Goal: Task Accomplishment & Management: Use online tool/utility

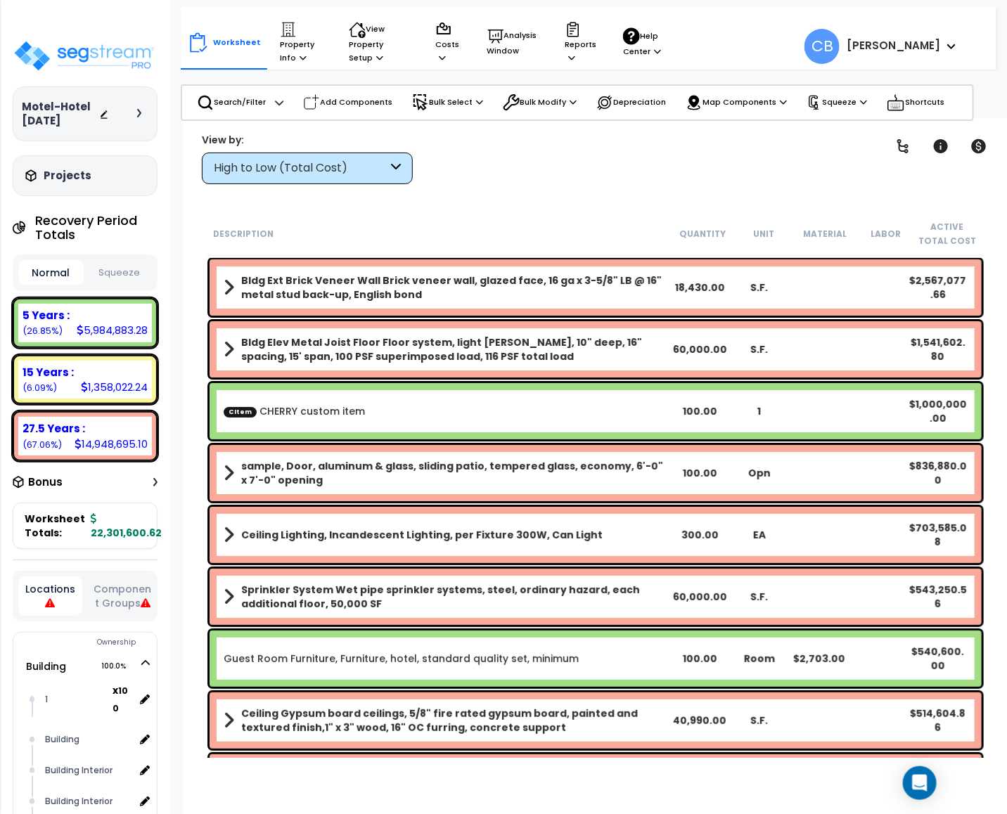
drag, startPoint x: 494, startPoint y: 333, endPoint x: 532, endPoint y: 333, distance: 38.0
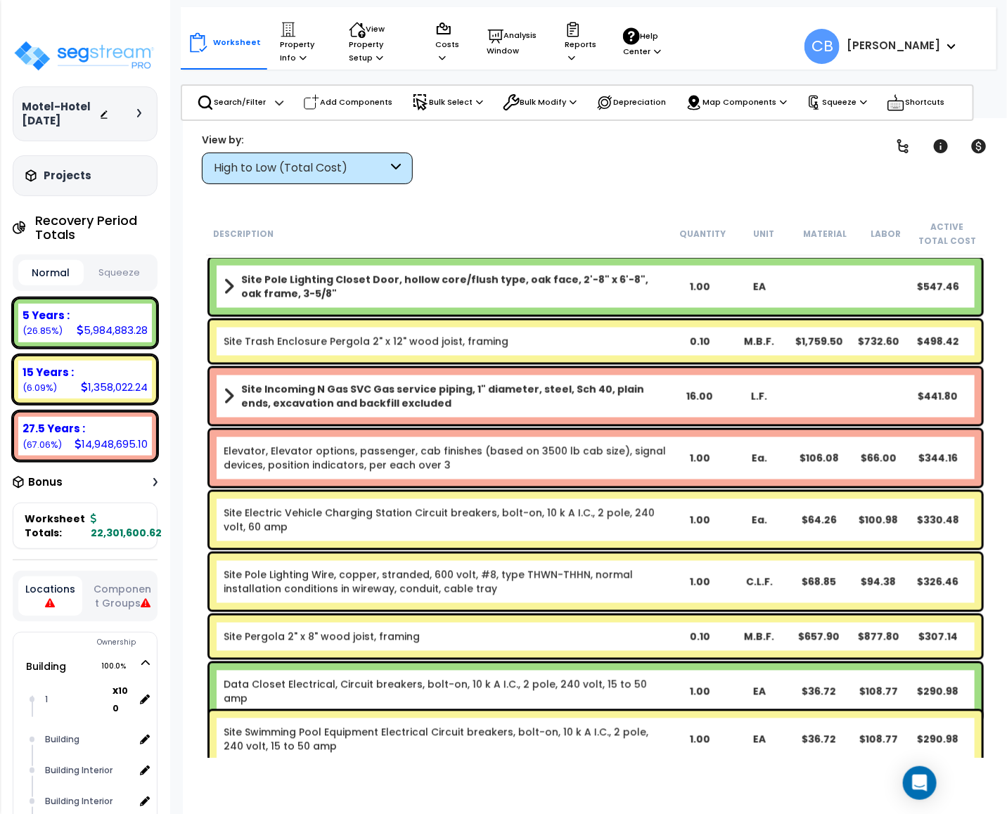
click at [329, 494] on div "Site Electric Vehicle Charging Station Circuit breakers, bolt-on, 10 k A I.C., …" at bounding box center [596, 520] width 772 height 56
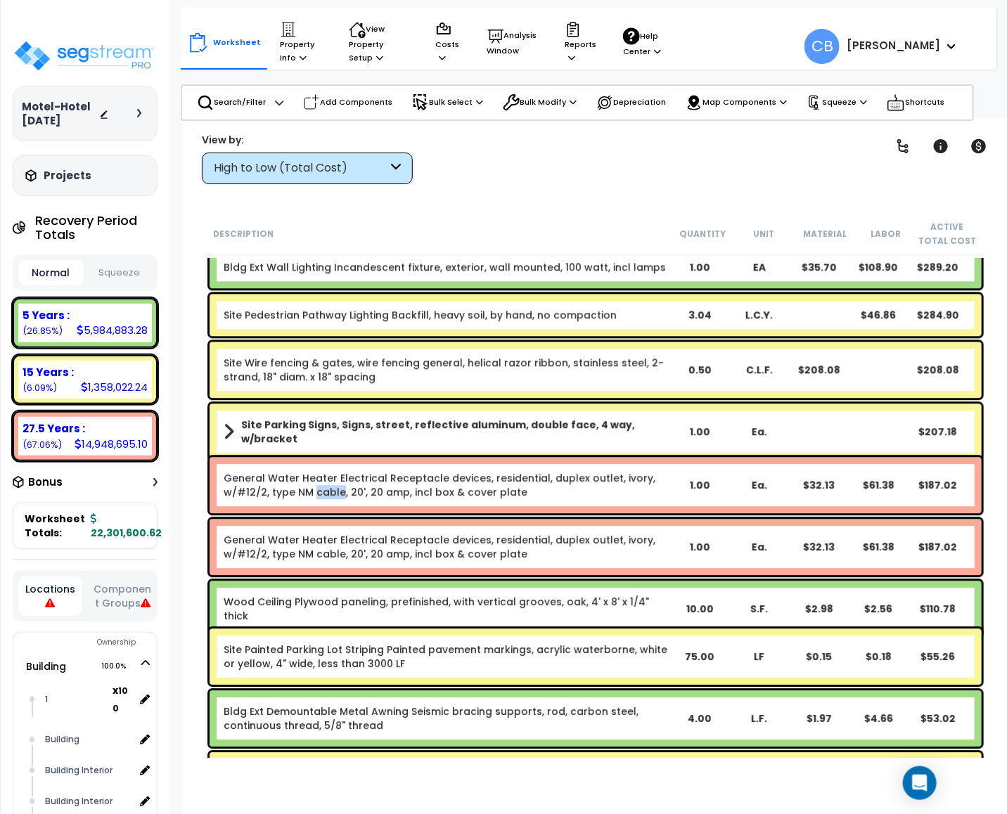
click at [329, 494] on link "General Water Heater Electrical Receptacle devices, residential, duplex outlet,…" at bounding box center [440, 485] width 432 height 28
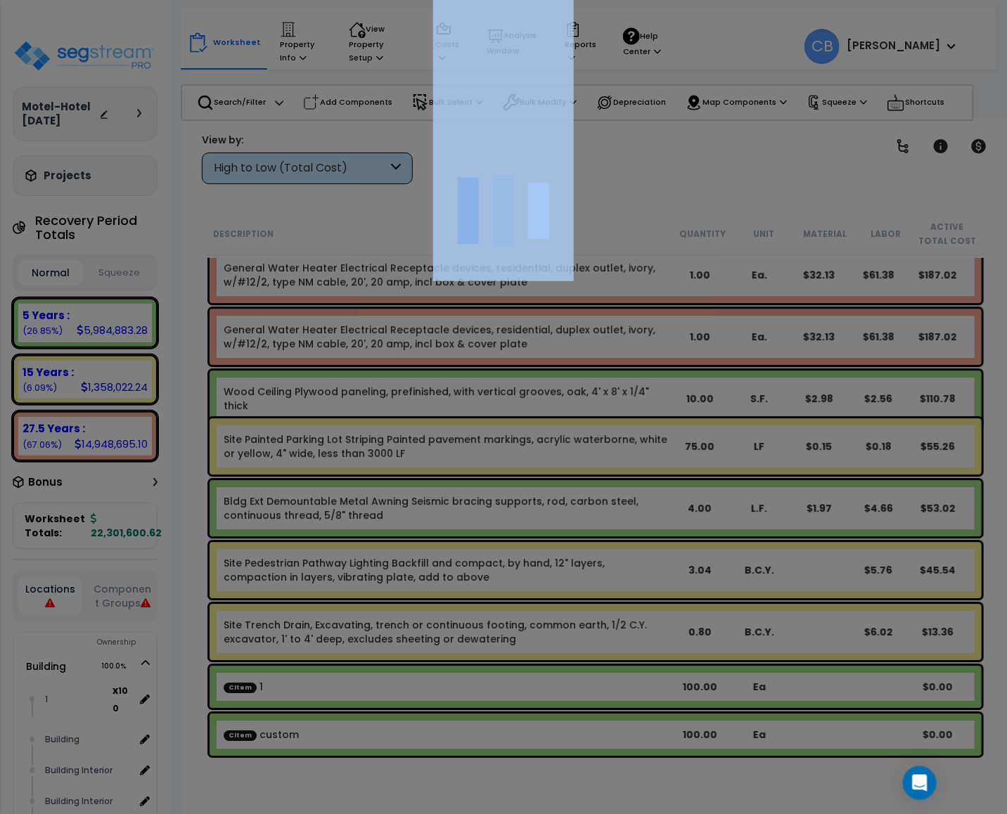
click at [329, 494] on div at bounding box center [503, 407] width 1007 height 814
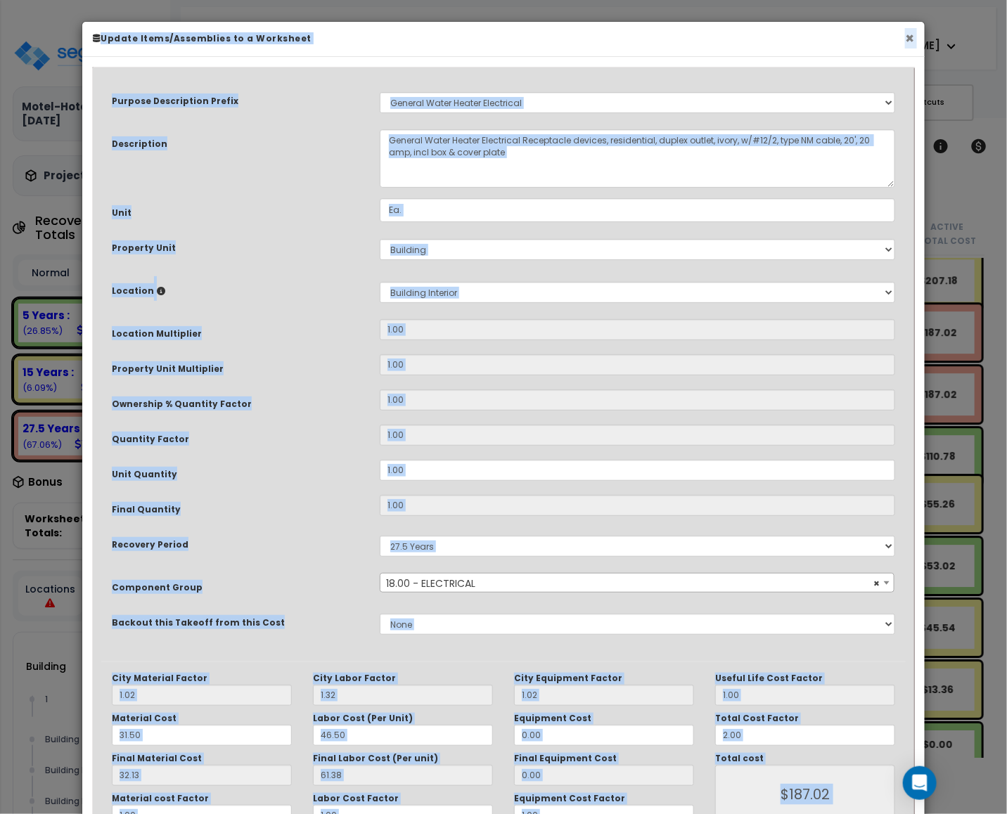
click at [909, 45] on button "×" at bounding box center [909, 38] width 9 height 15
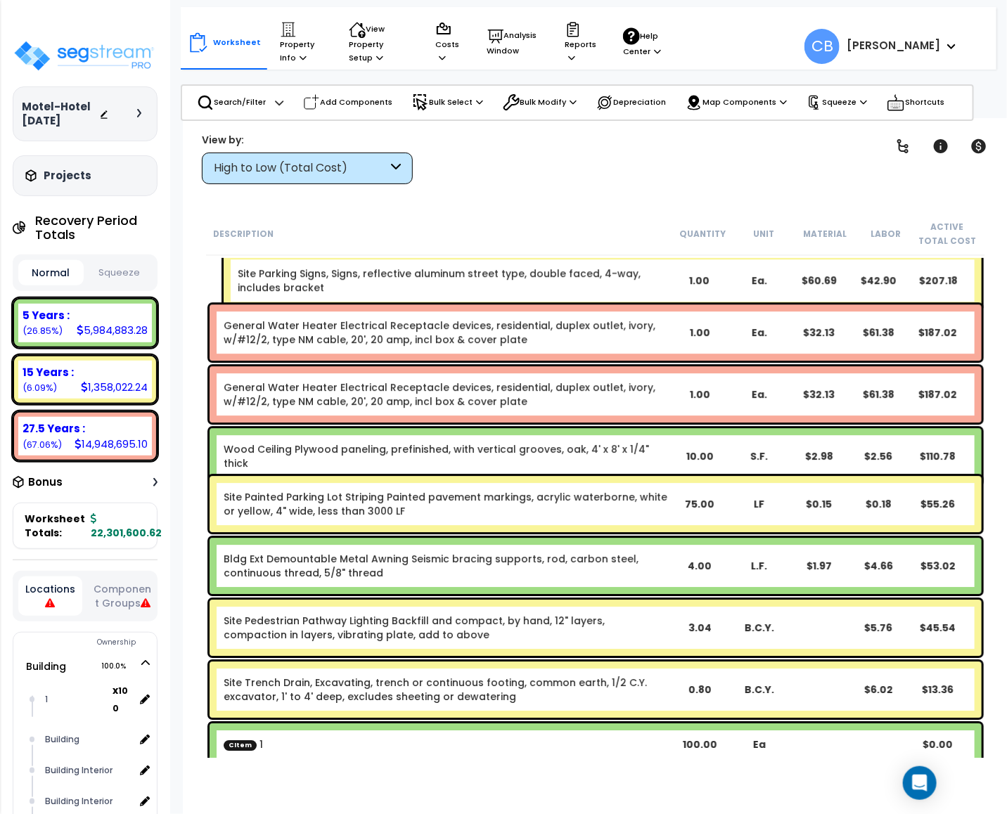
scroll to position [17758, 0]
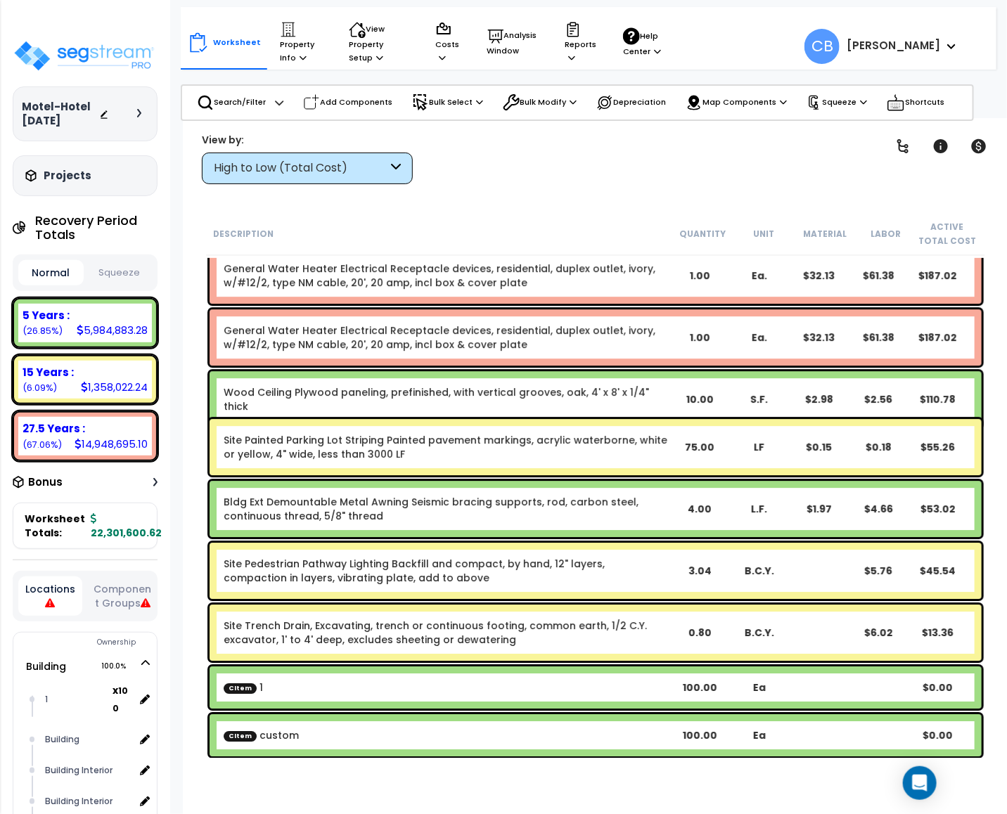
click at [688, 429] on div "Site Painted Parking Lot Striping Painted pavement markings, acrylic waterborne…" at bounding box center [596, 447] width 772 height 56
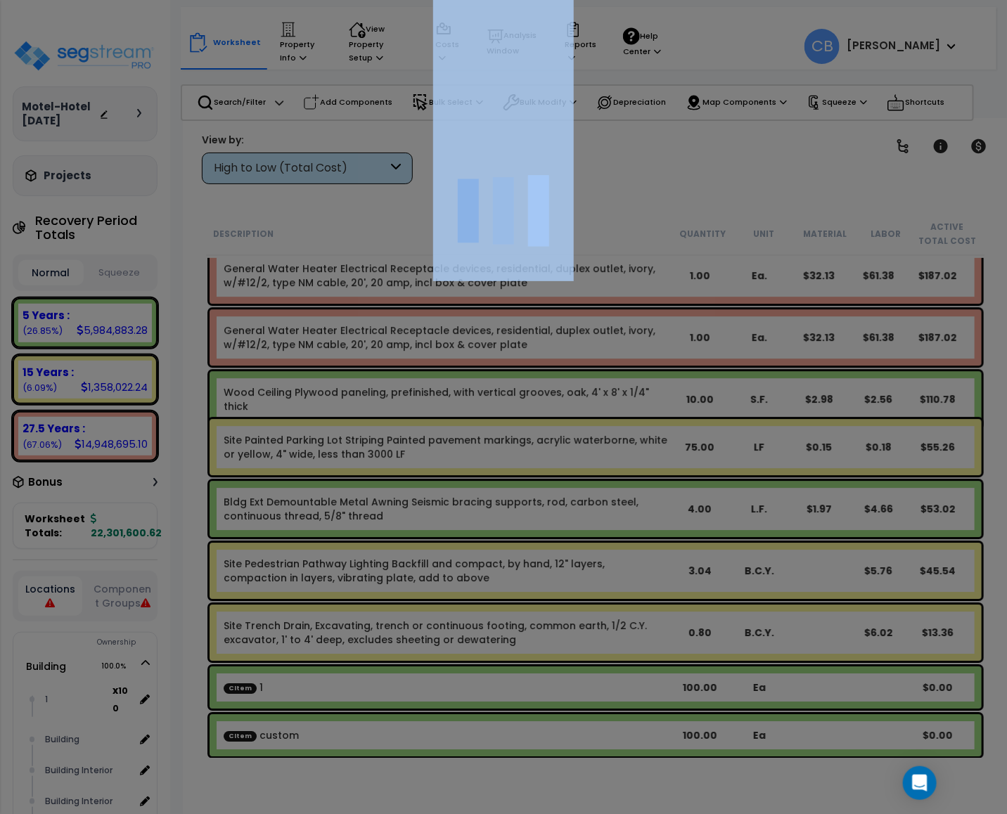
click at [688, 429] on div at bounding box center [503, 407] width 1007 height 814
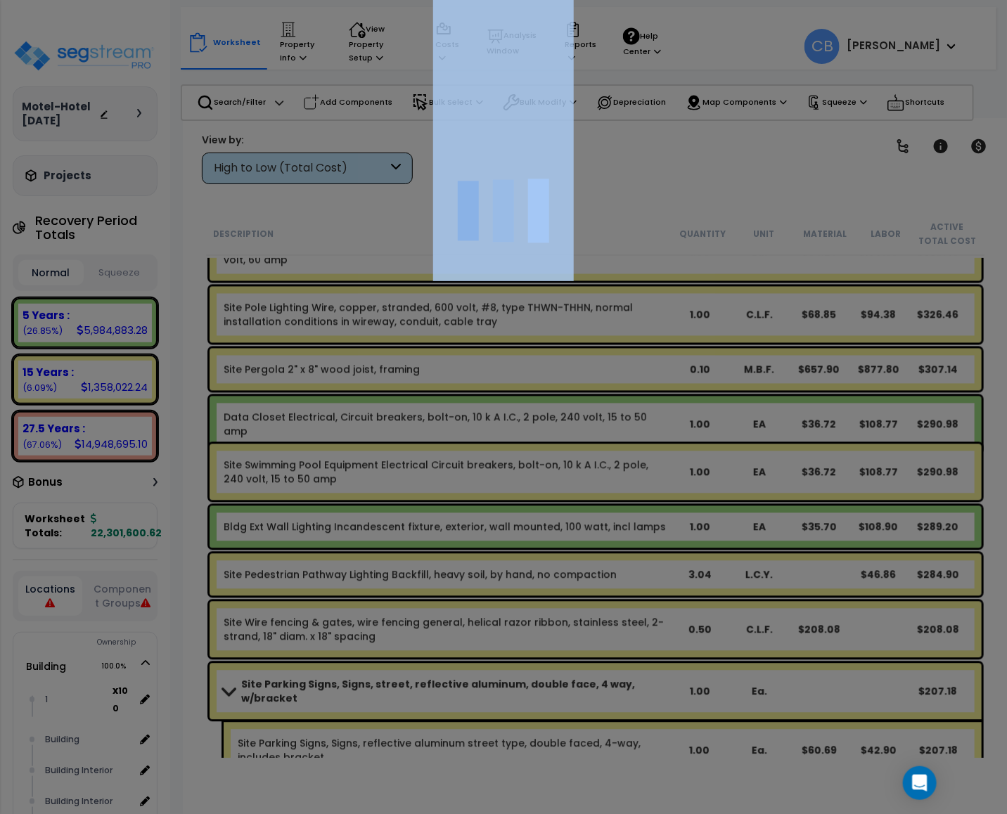
click at [686, 430] on div at bounding box center [503, 407] width 1007 height 814
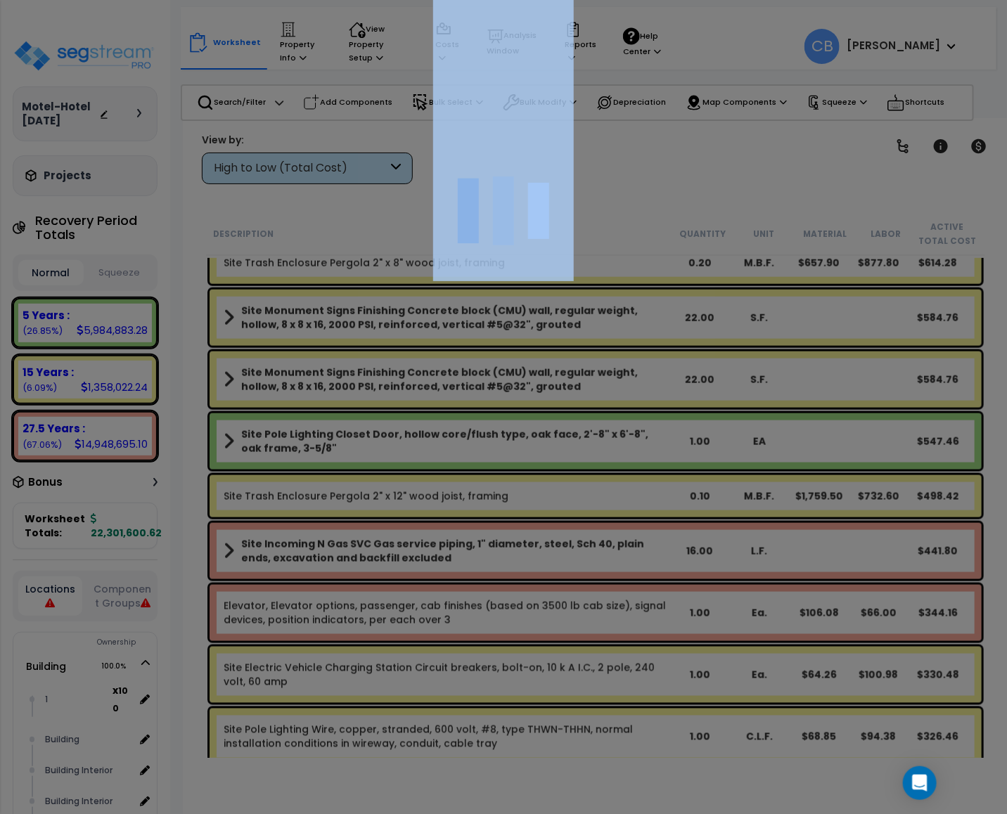
click at [686, 431] on div at bounding box center [503, 407] width 1007 height 814
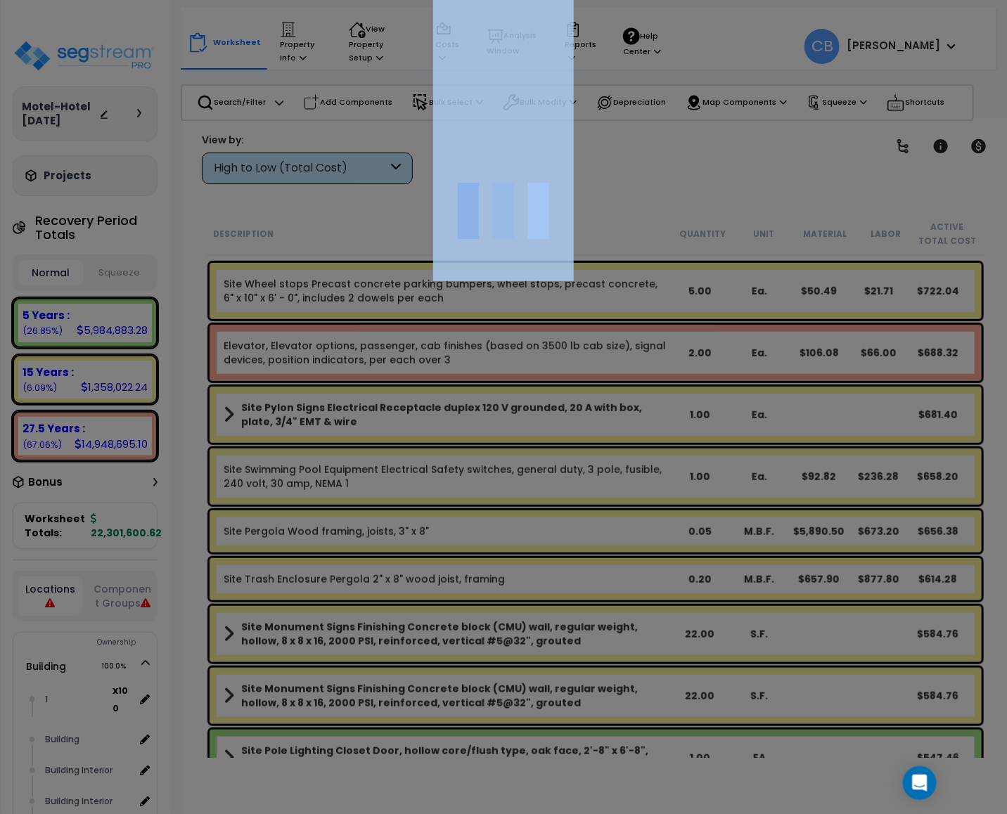
click at [686, 431] on div at bounding box center [503, 407] width 1007 height 814
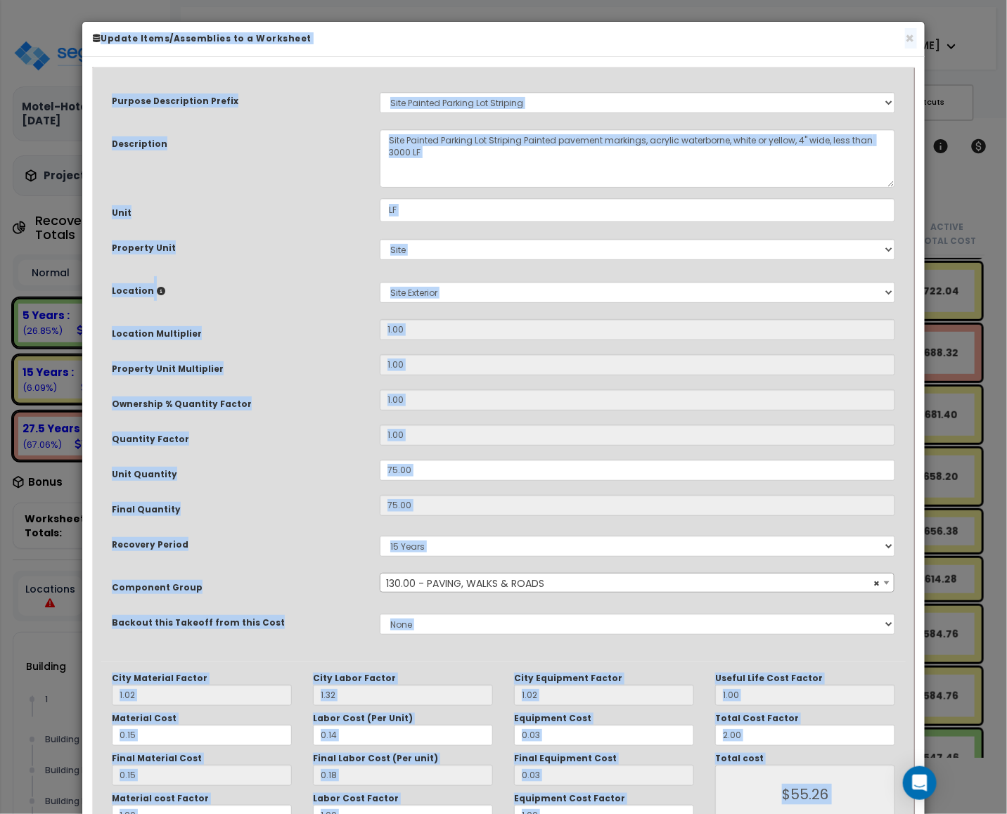
click at [916, 39] on div "× Update Items/Assemblies to a Worksheet" at bounding box center [503, 39] width 842 height 35
click at [911, 40] on button "×" at bounding box center [909, 38] width 9 height 15
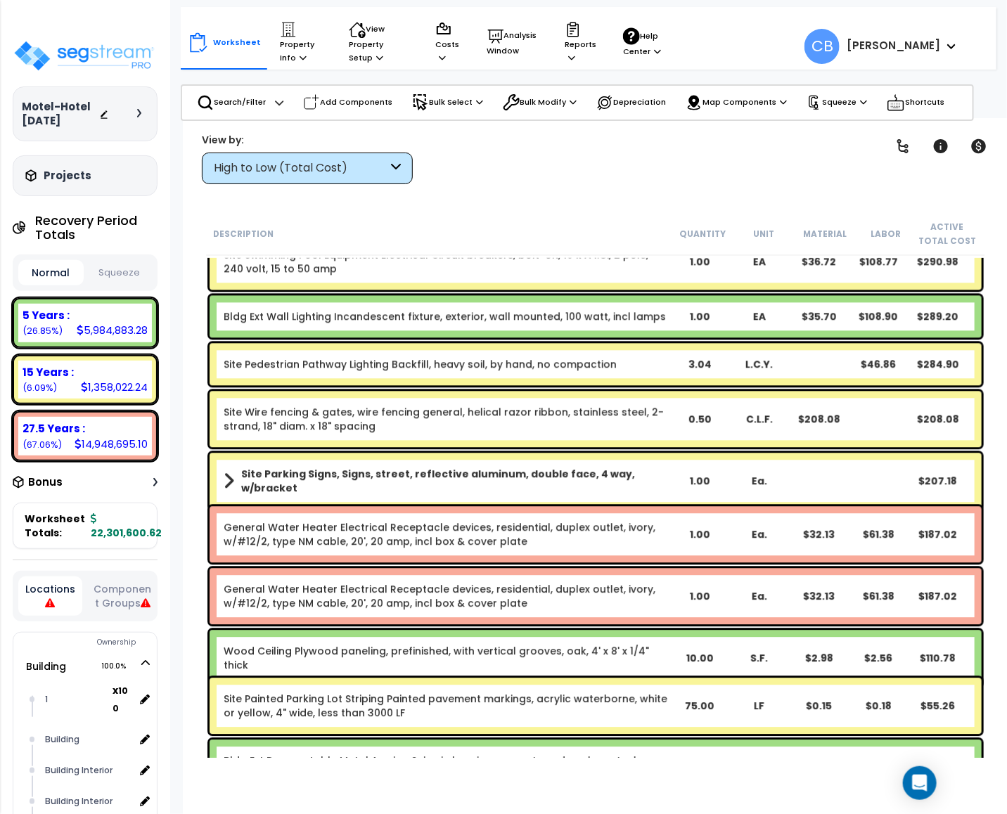
click at [632, 357] on div "Site Pedestrian Pathway Lighting Backfill, heavy soil, by hand, no compaction" at bounding box center [447, 364] width 447 height 14
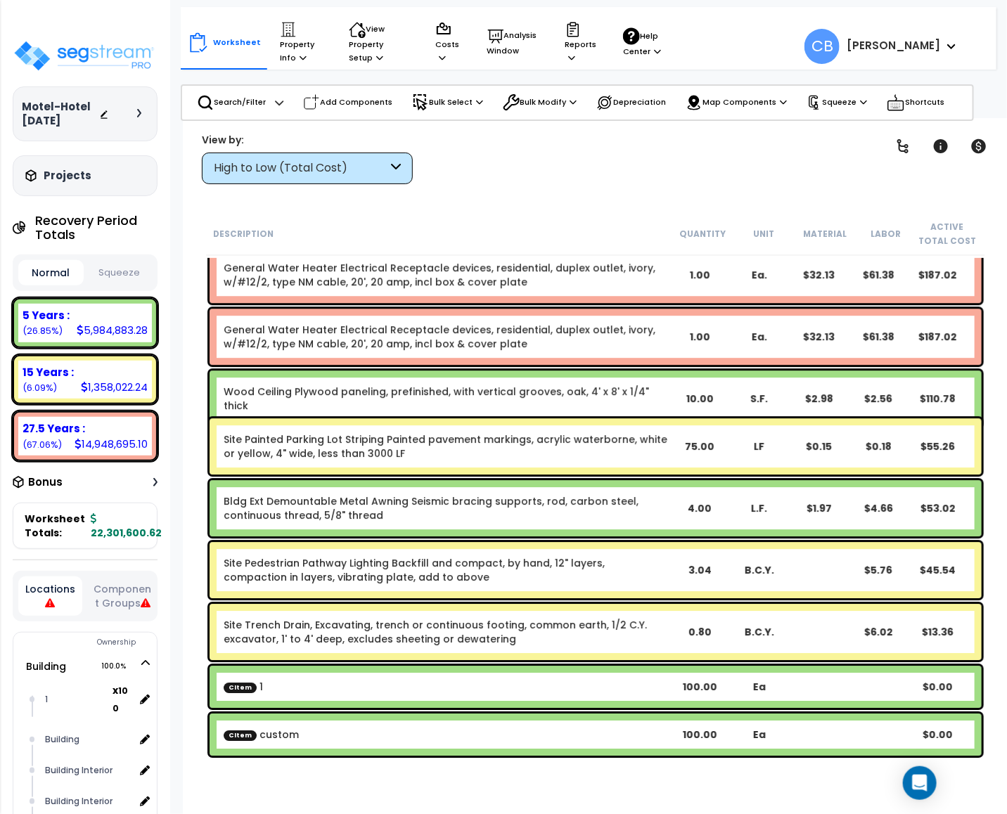
click at [632, 357] on div "General Water Heater Electrical Receptacle devices, residential, duplex outlet,…" at bounding box center [596, 337] width 772 height 56
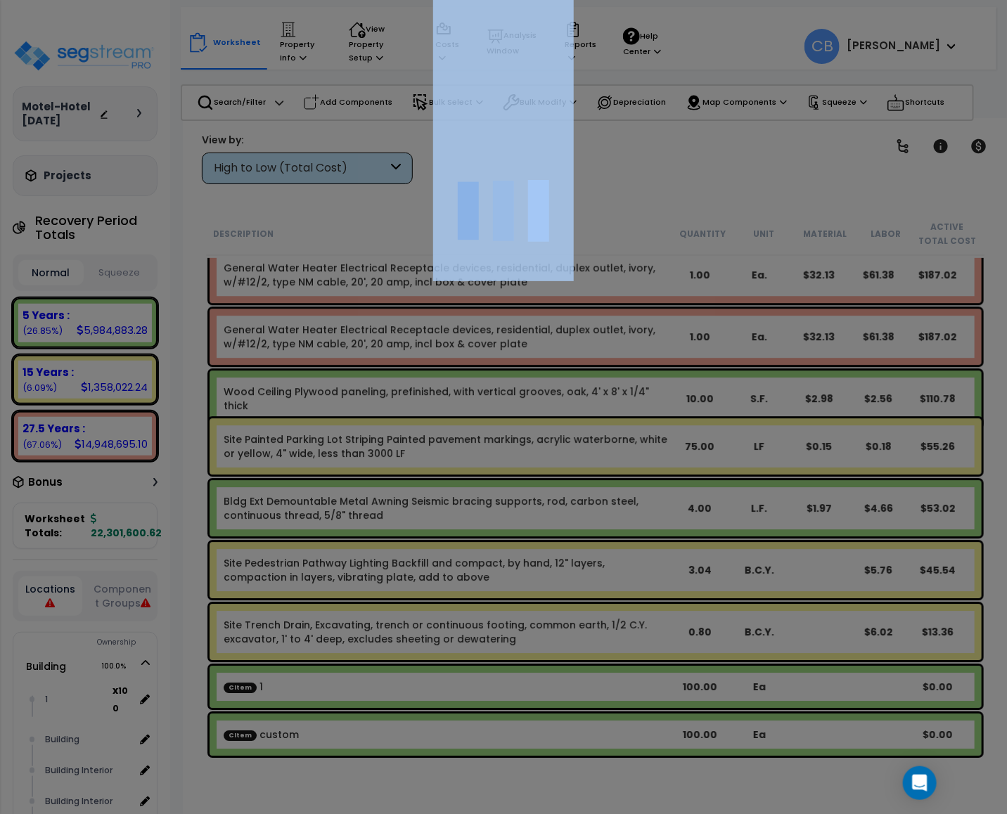
click at [632, 357] on div at bounding box center [503, 407] width 1007 height 814
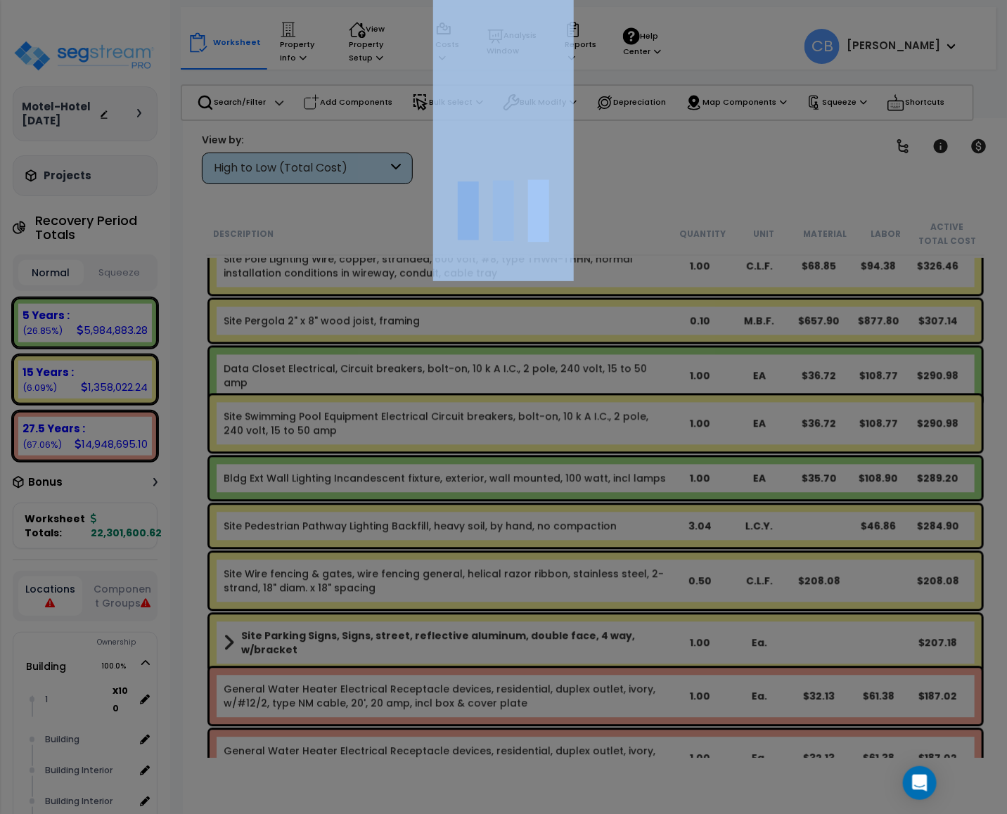
click at [632, 357] on div at bounding box center [503, 407] width 1007 height 814
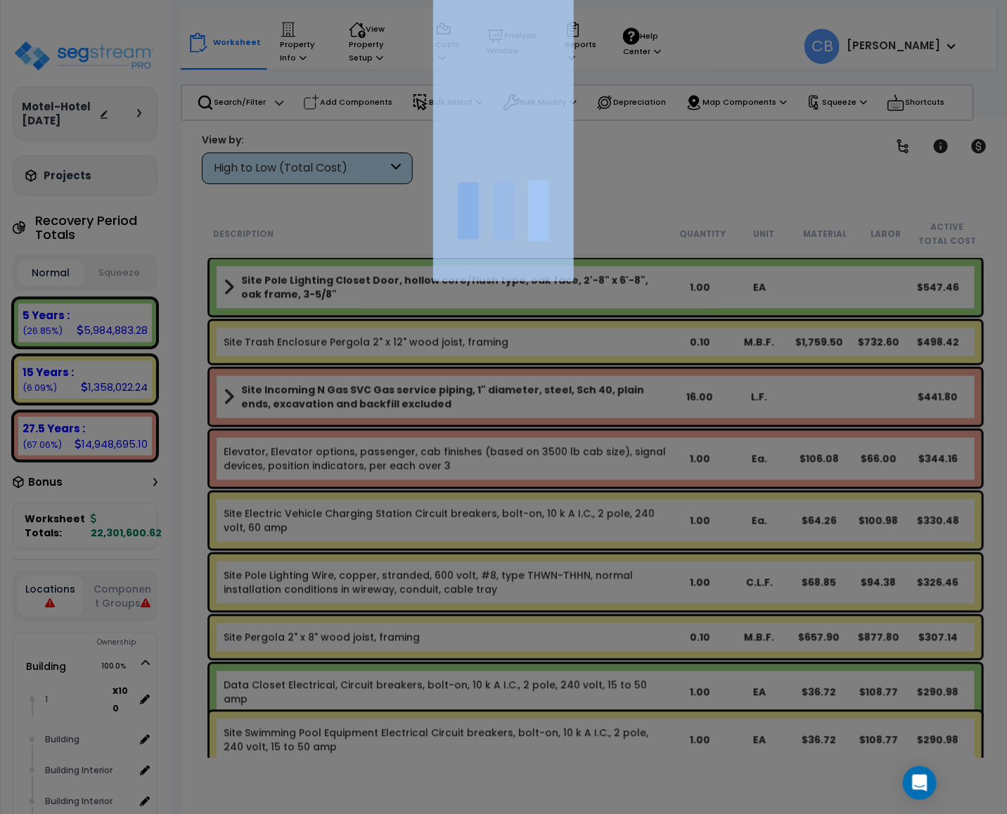
click at [632, 359] on div at bounding box center [503, 407] width 1007 height 814
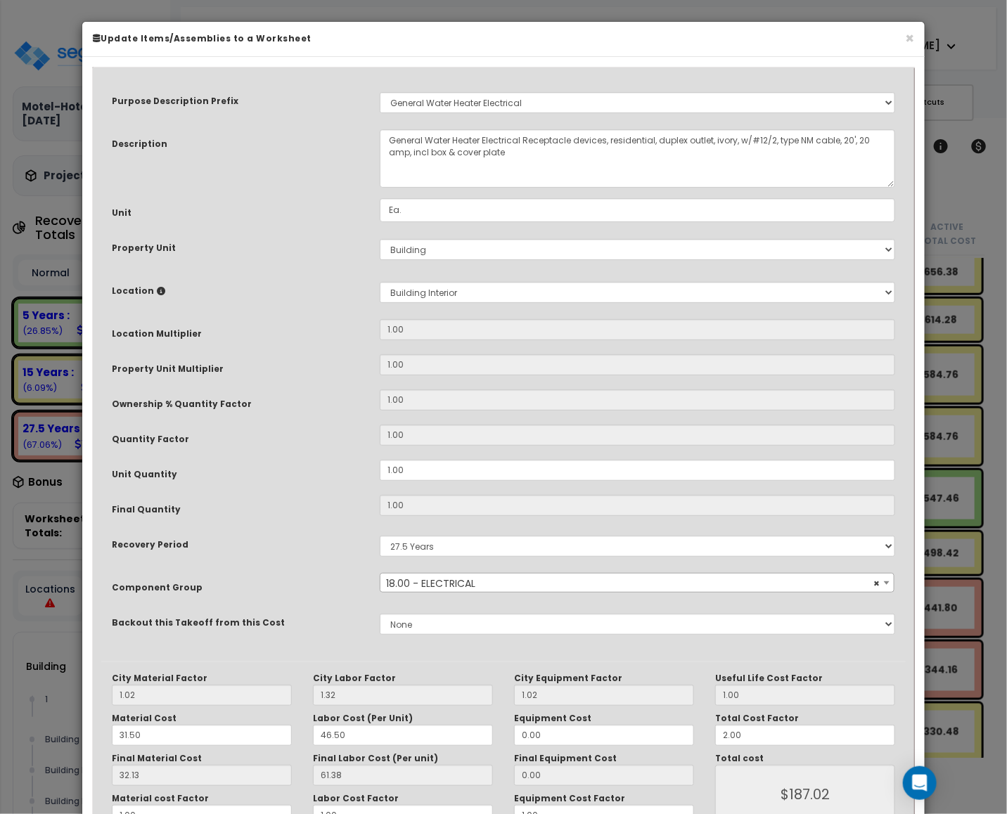
click at [632, 359] on input "1.00" at bounding box center [637, 364] width 515 height 21
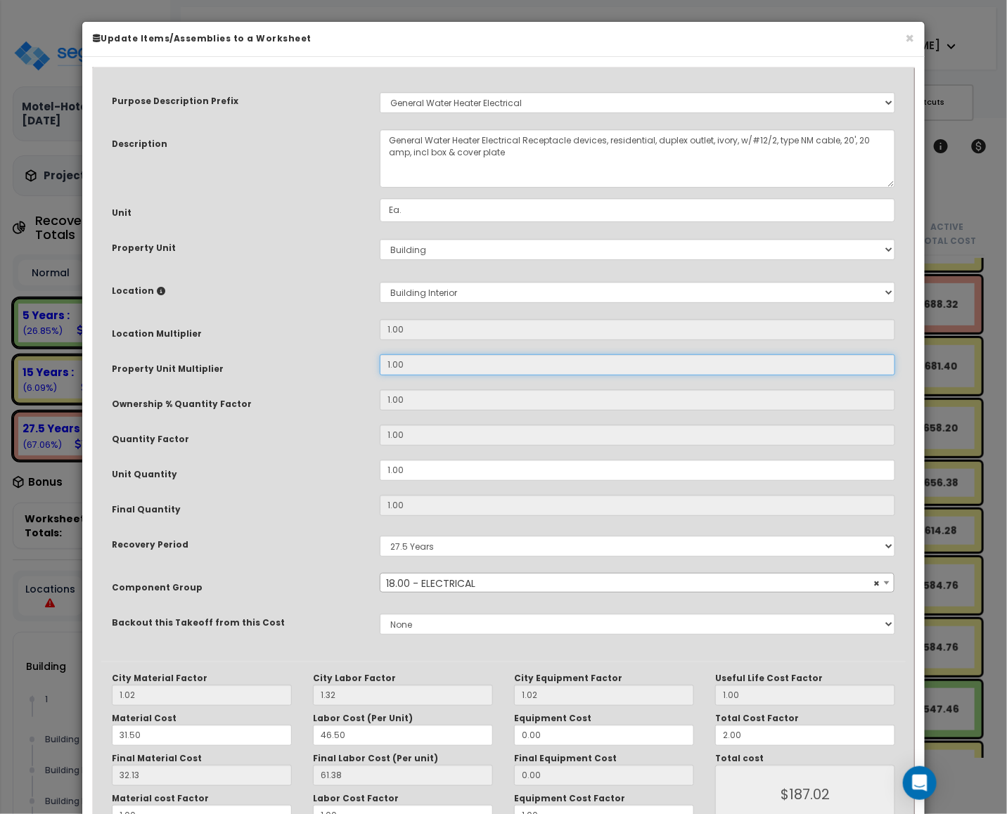
click at [632, 359] on input "1.00" at bounding box center [637, 364] width 515 height 21
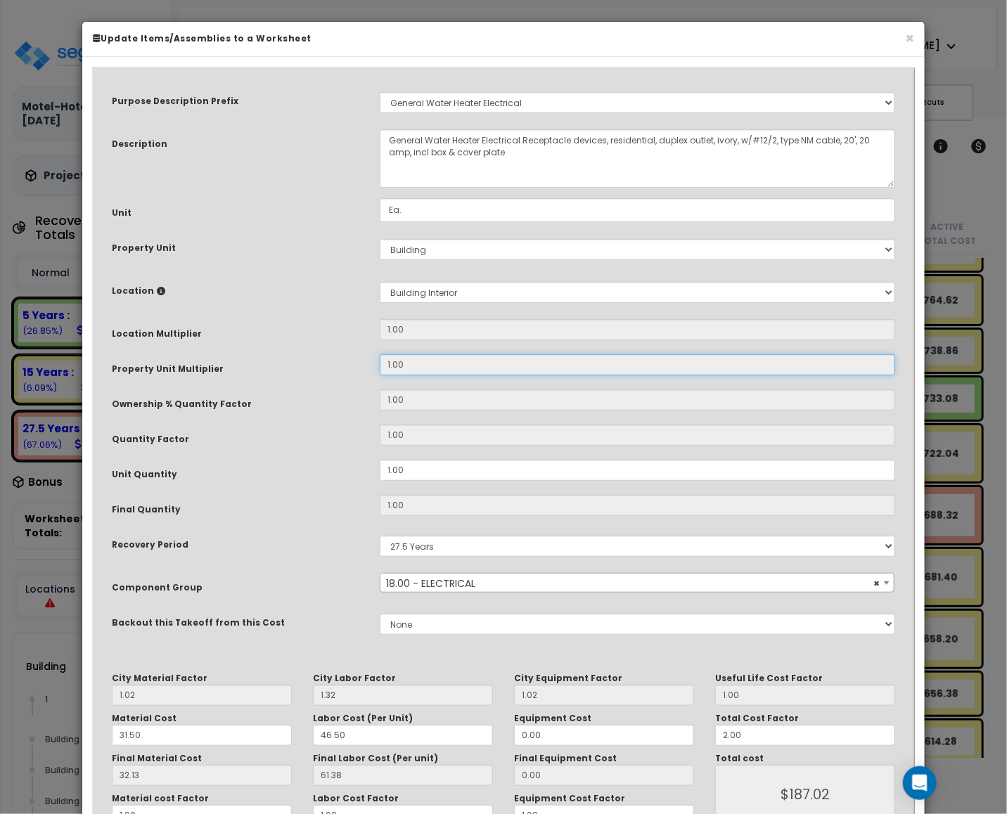
click at [632, 359] on input "1.00" at bounding box center [637, 364] width 515 height 21
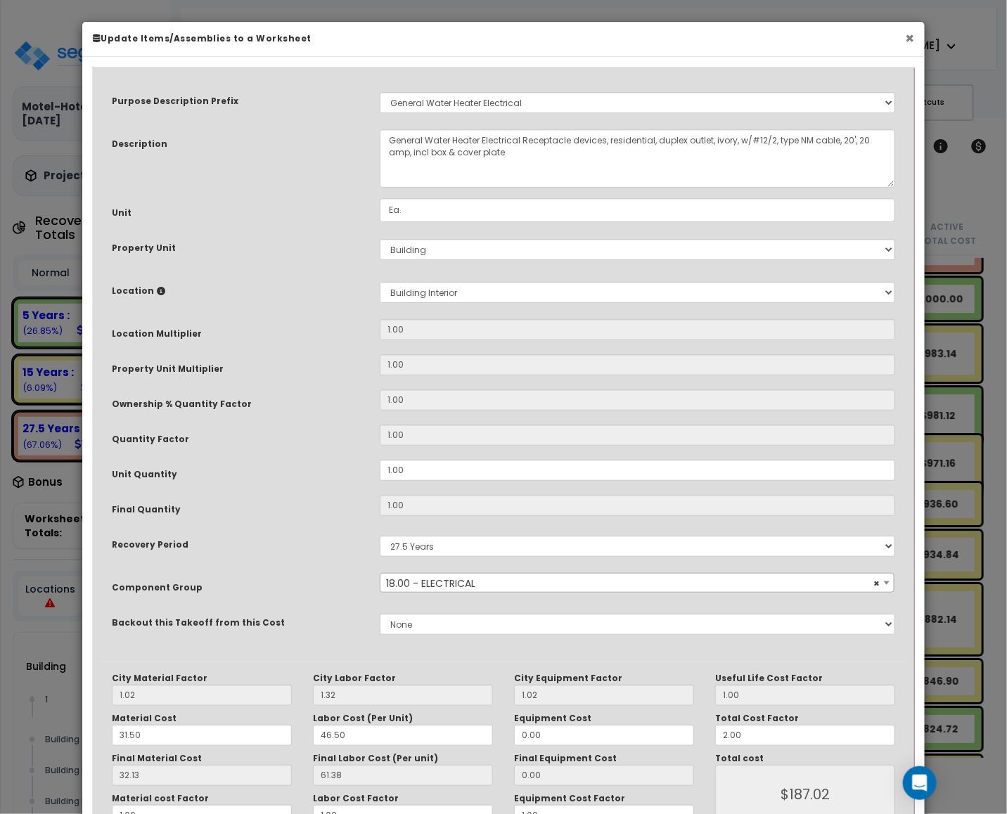
drag, startPoint x: 914, startPoint y: 39, endPoint x: 766, endPoint y: 238, distance: 248.4
click at [912, 40] on button "×" at bounding box center [909, 38] width 9 height 15
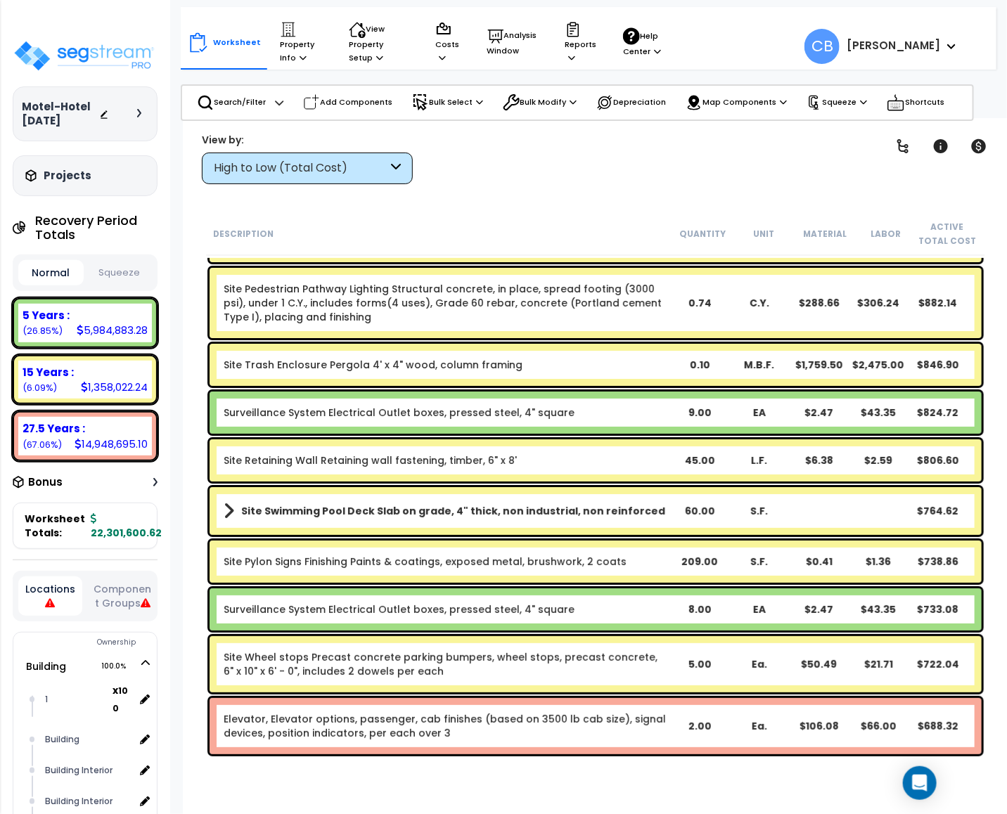
click at [712, 309] on div "0.74" at bounding box center [700, 303] width 60 height 14
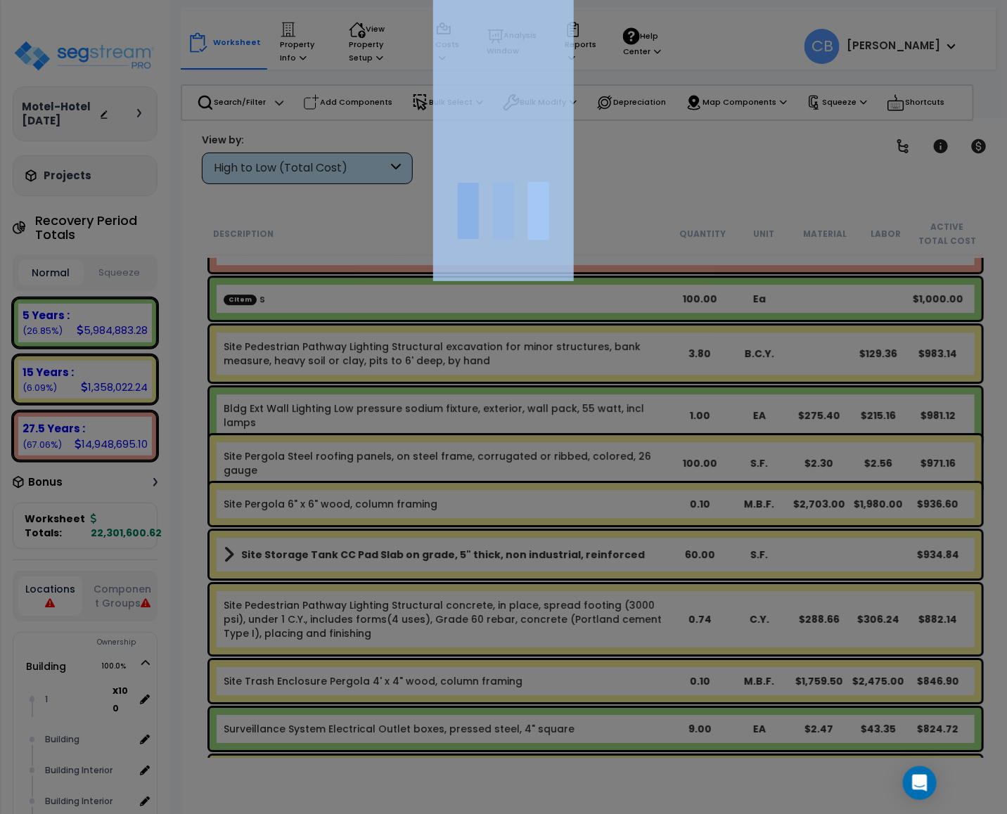
click at [712, 309] on div at bounding box center [503, 407] width 1007 height 814
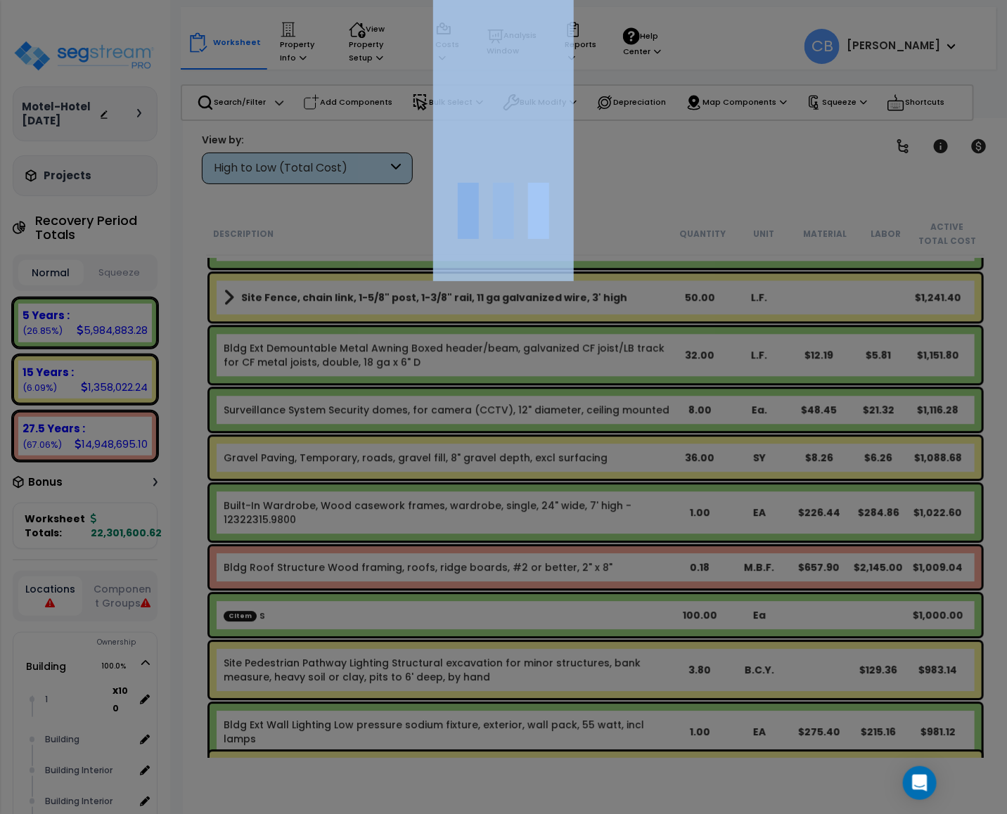
click at [712, 309] on div at bounding box center [503, 407] width 1007 height 814
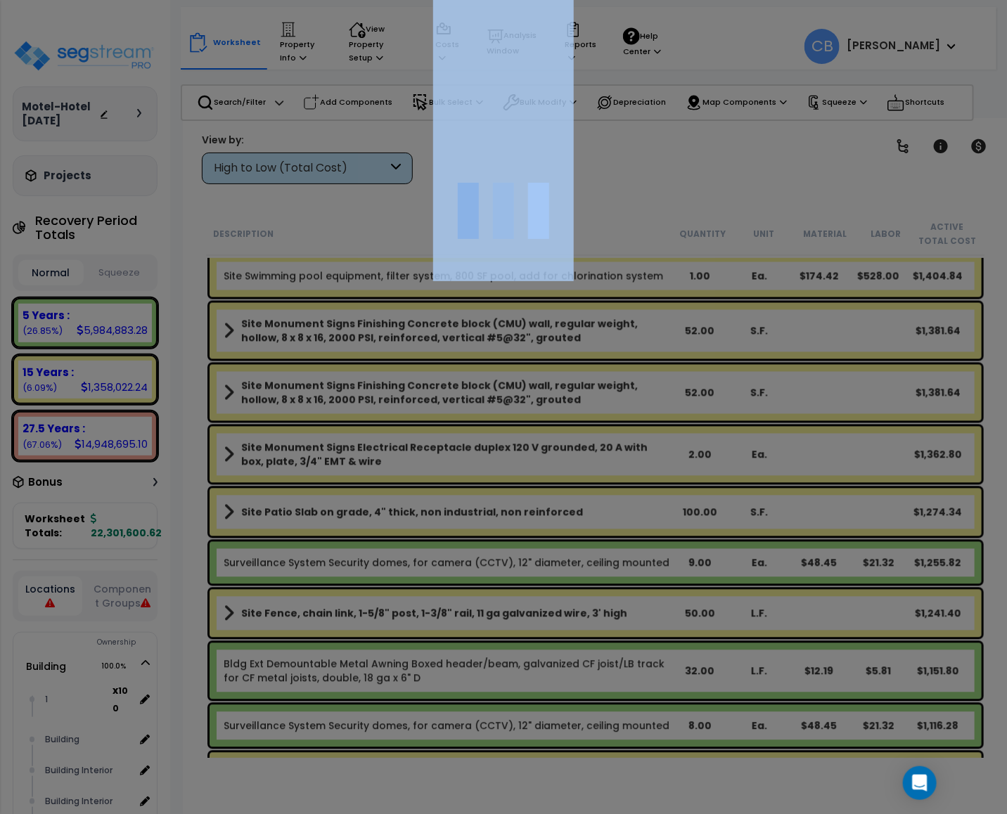
click at [712, 309] on div at bounding box center [503, 407] width 1007 height 814
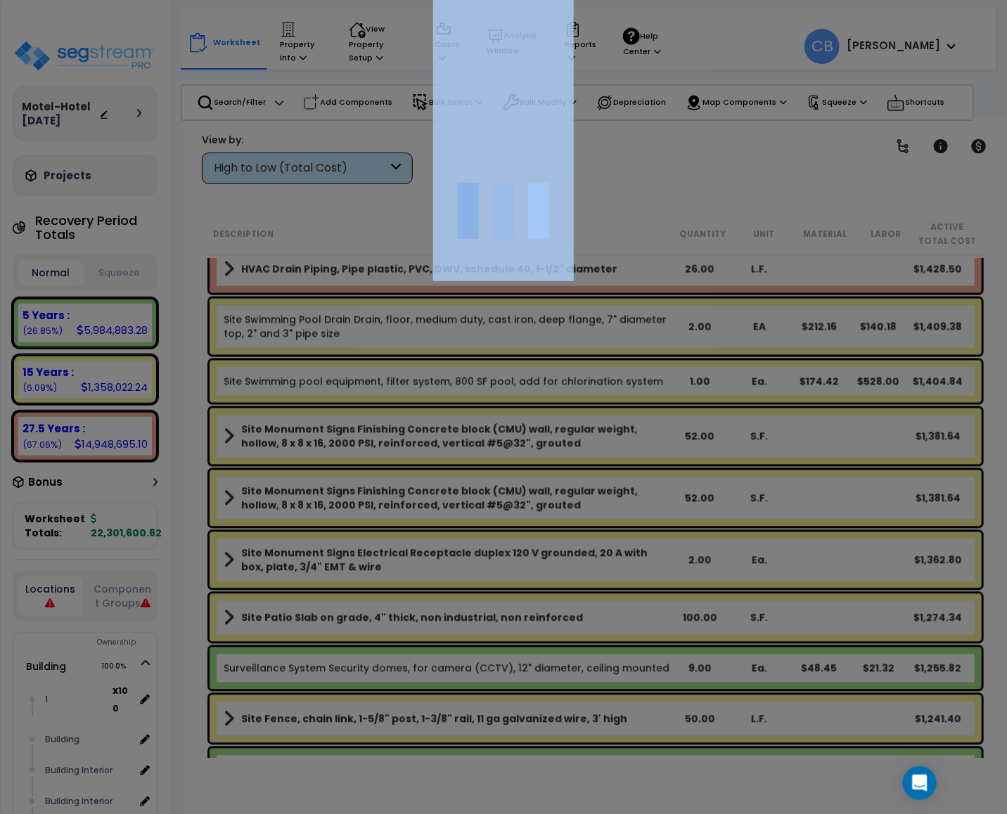
click at [712, 309] on div at bounding box center [503, 407] width 1007 height 814
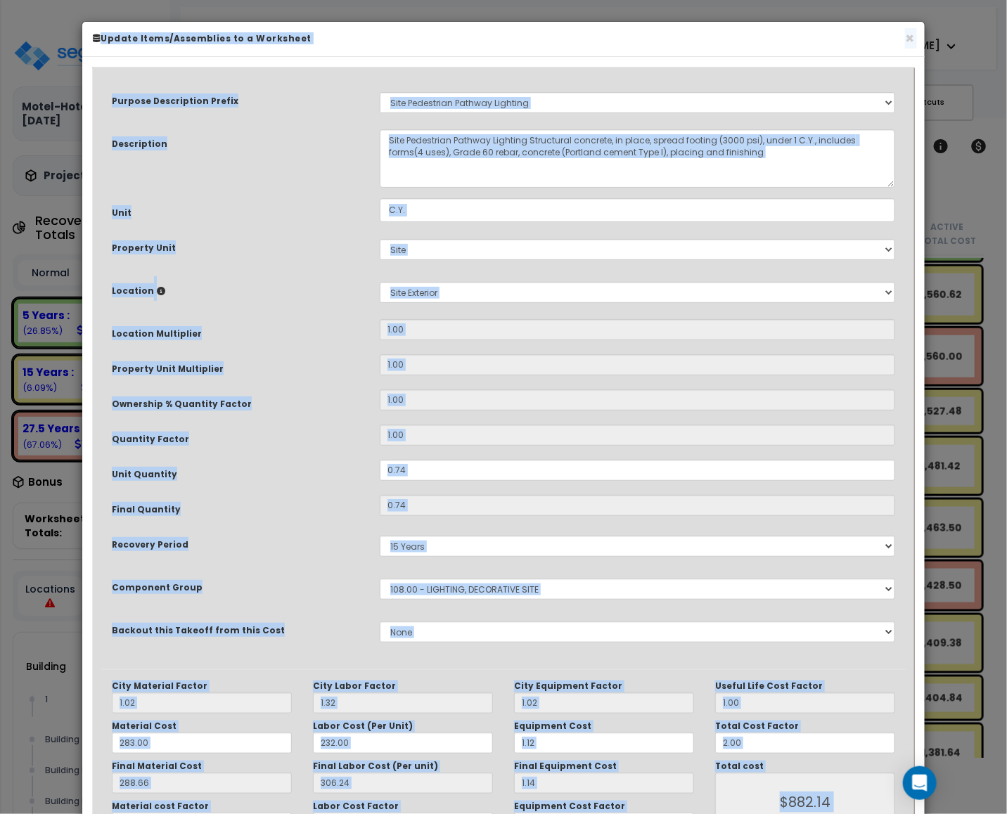
click at [712, 309] on div "Select Site Exterior Site Exterior Add New Location" at bounding box center [637, 292] width 537 height 32
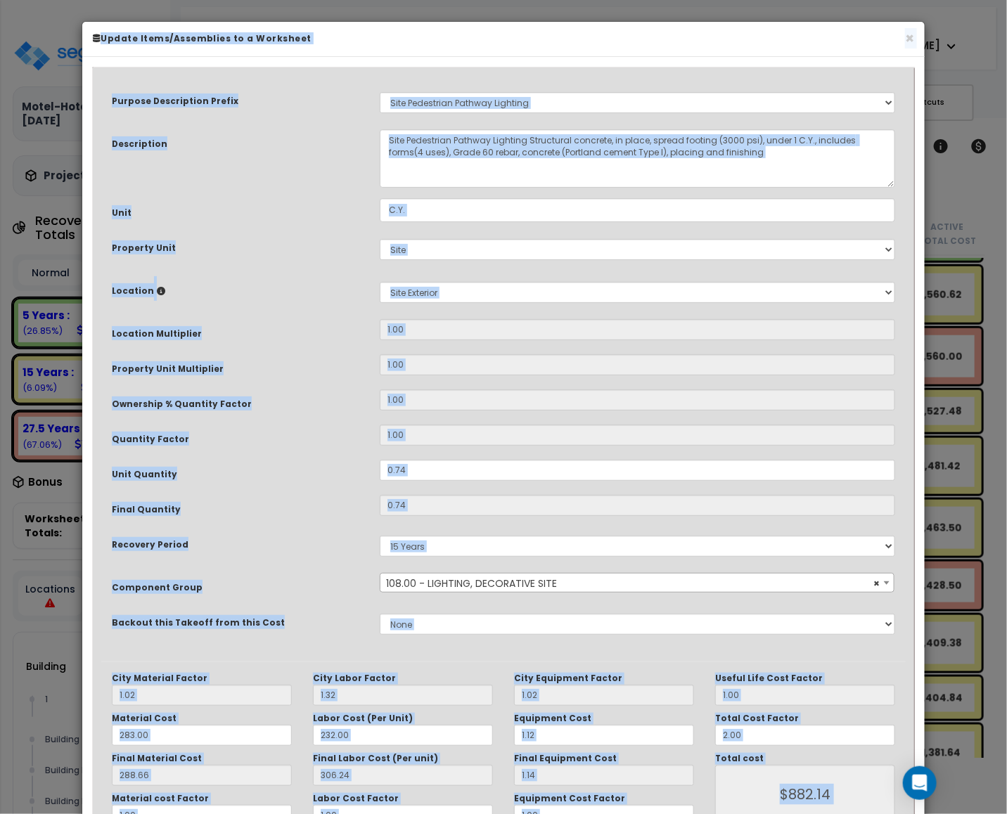
scroll to position [13903, 0]
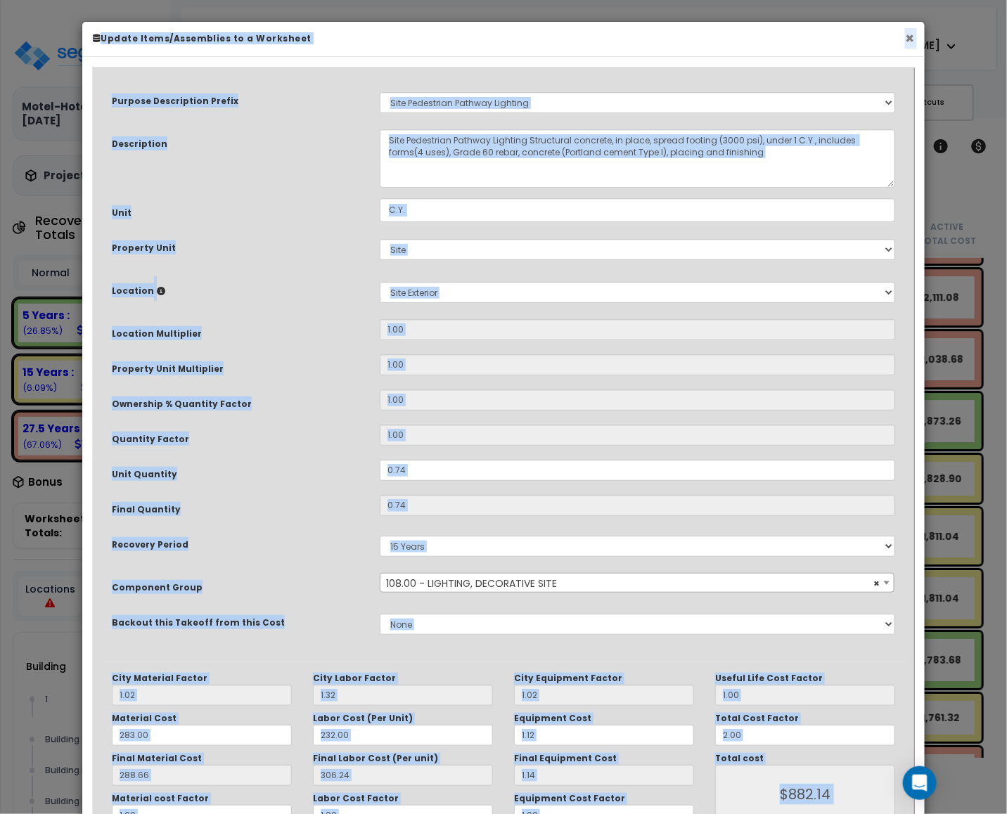
click at [910, 42] on button "×" at bounding box center [909, 38] width 9 height 15
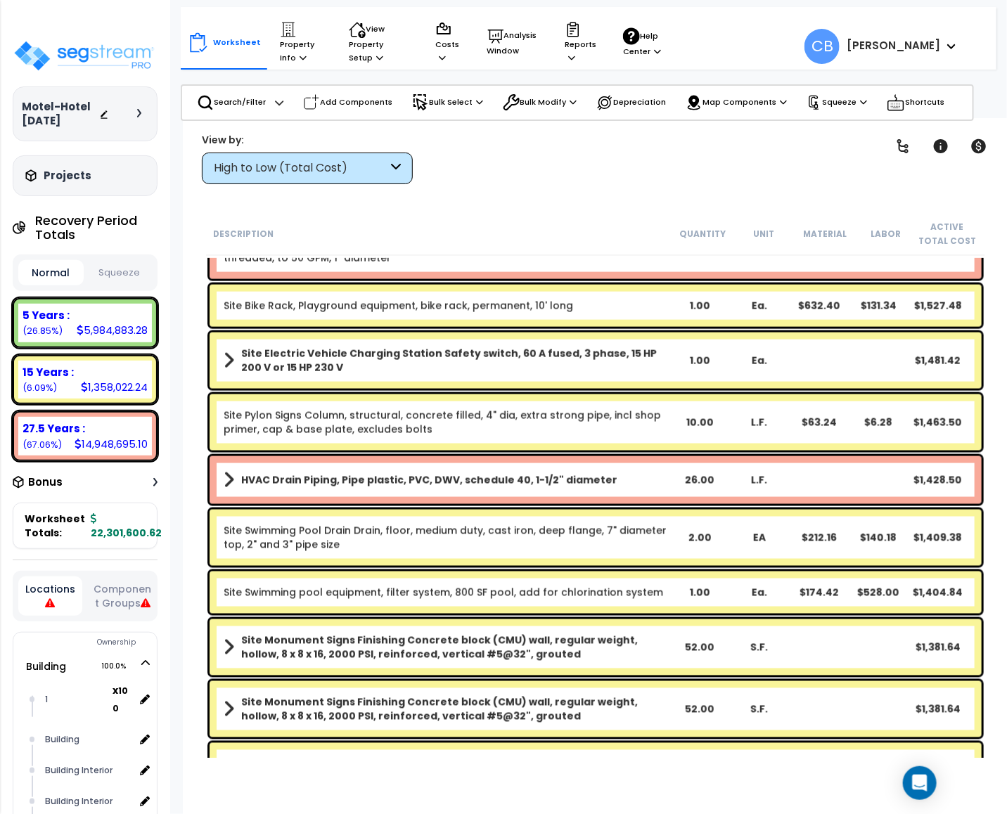
click at [494, 470] on link "HVAC Drain Piping, Pipe plastic, PVC, DWV, schedule 40, 1-1/2" diameter" at bounding box center [447, 480] width 447 height 20
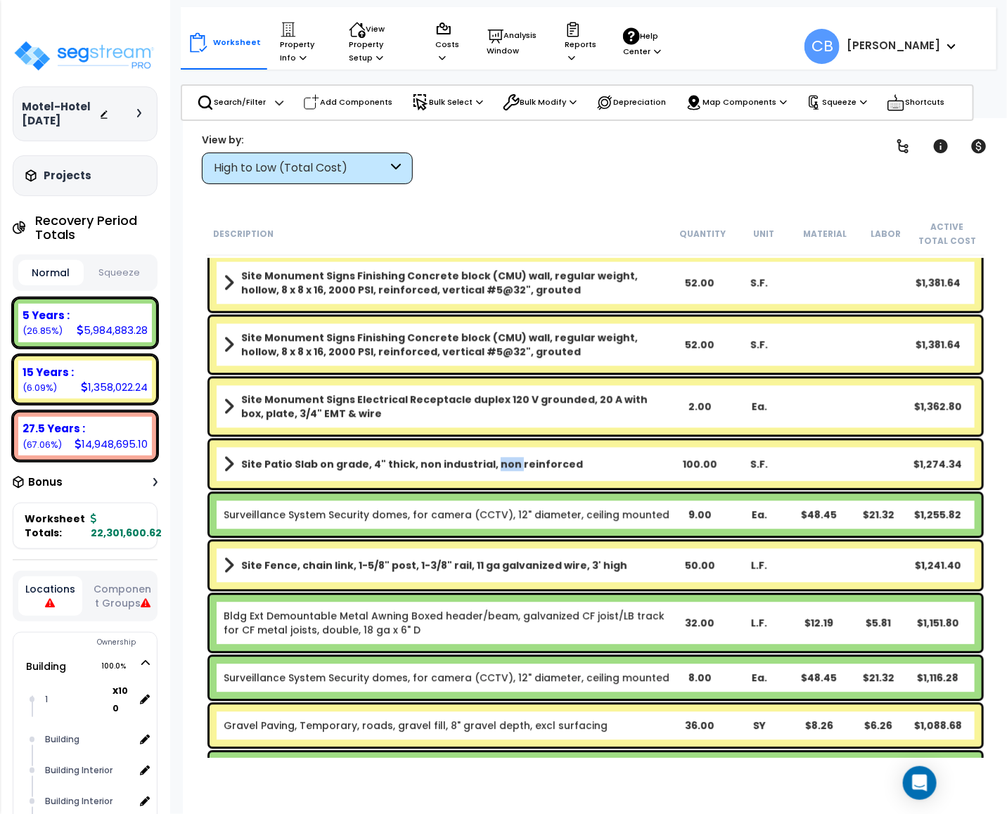
click at [492, 470] on b "Site Patio Slab on grade, 4" thick, non industrial, non reinforced" at bounding box center [412, 465] width 342 height 14
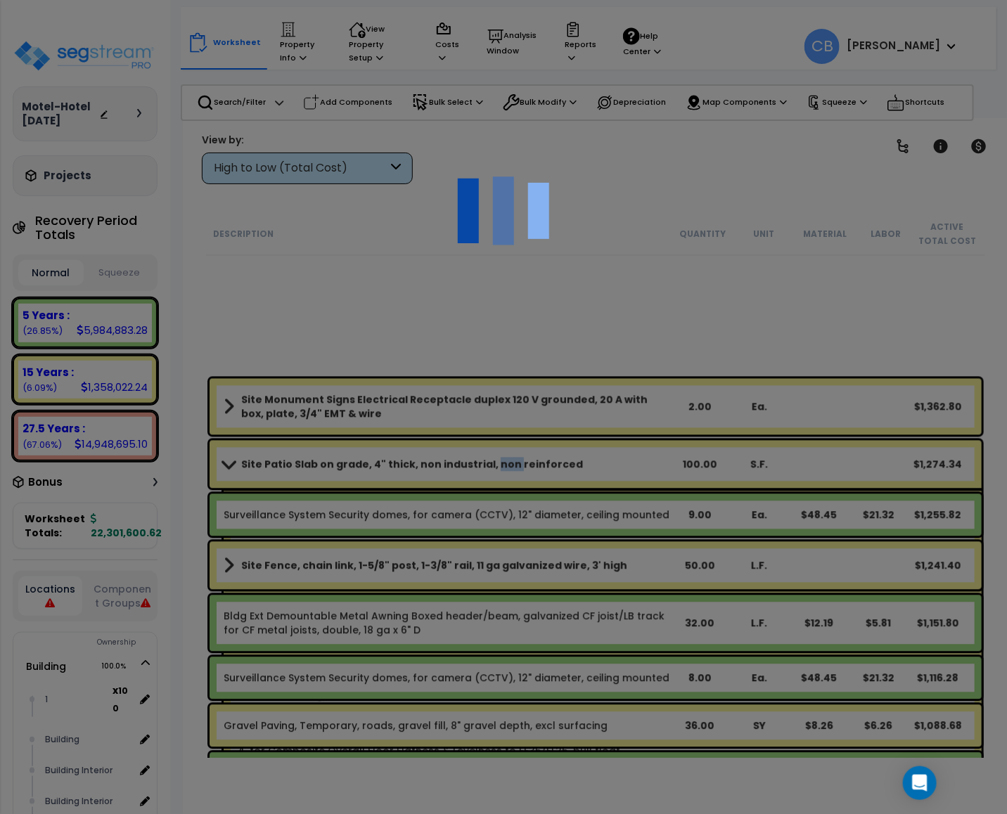
scroll to position [15697, 0]
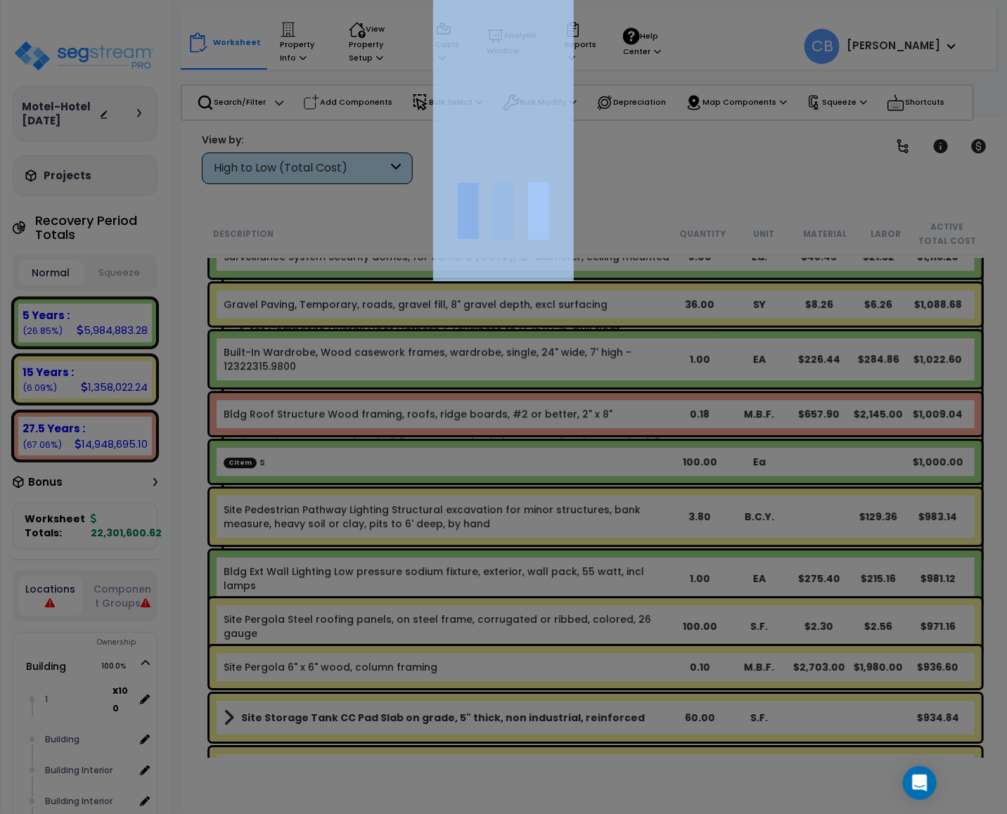
click at [492, 470] on div at bounding box center [503, 407] width 1007 height 814
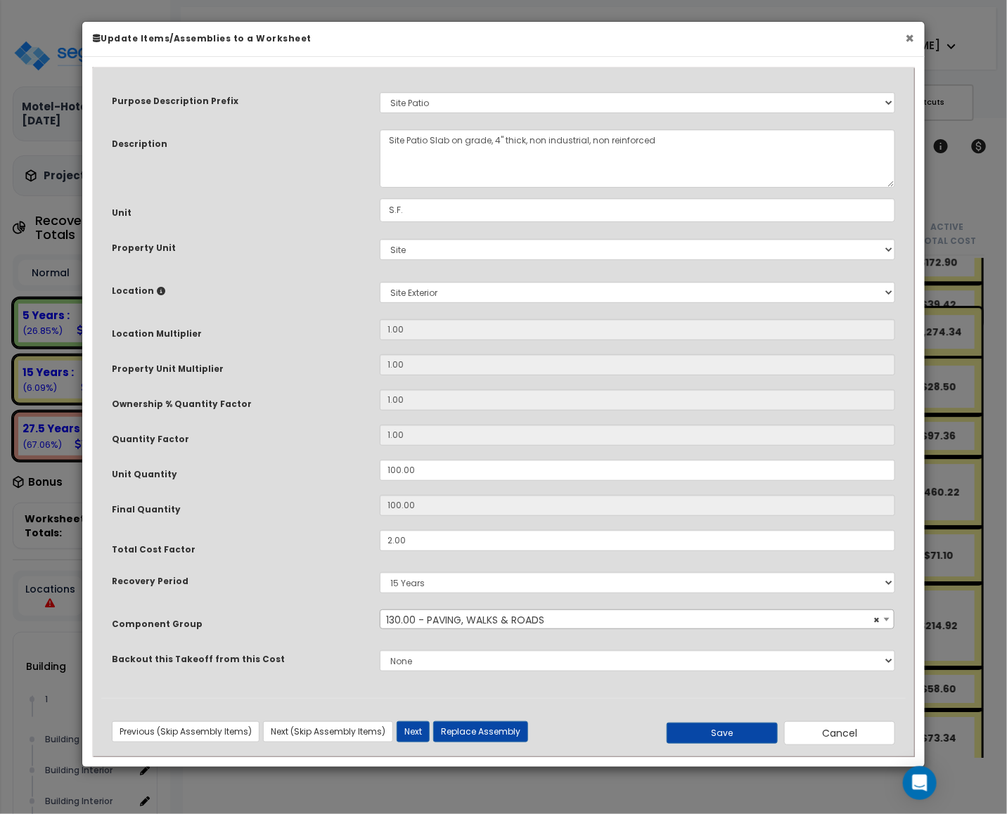
click at [907, 39] on button "×" at bounding box center [909, 38] width 9 height 15
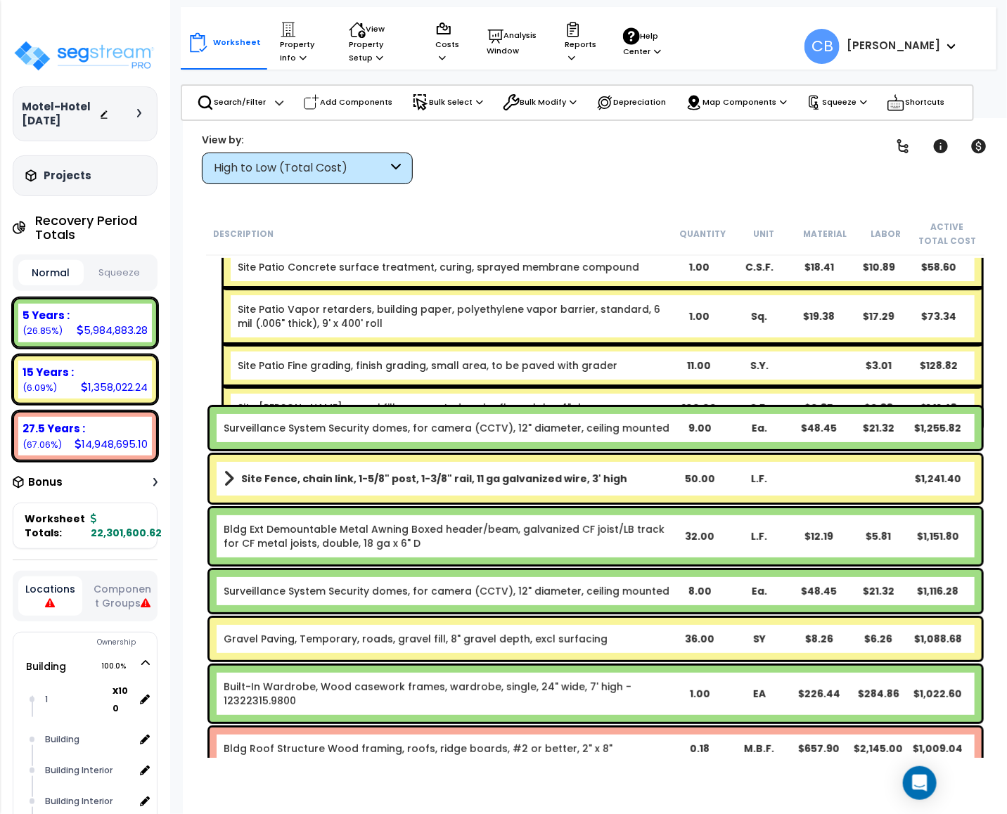
click at [416, 483] on b "Site Fence, chain link, 1-5/8" post, 1-3/8" rail, 11 ga galvanized wire, 3' high" at bounding box center [434, 479] width 386 height 14
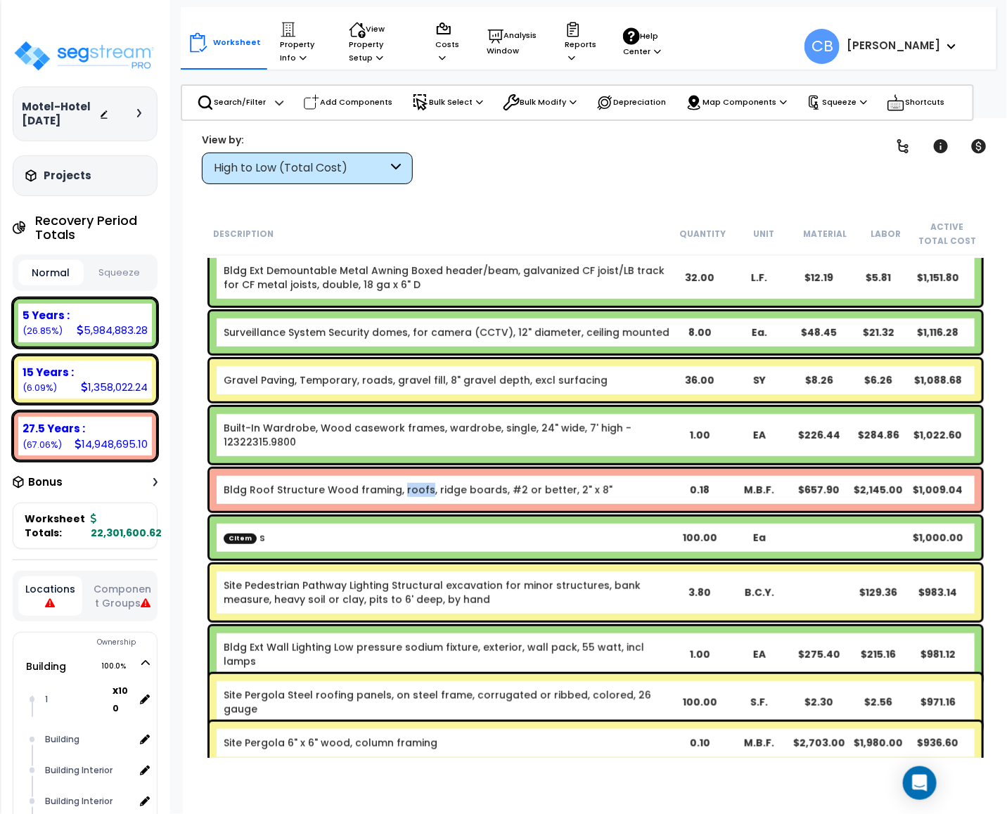
click at [416, 483] on link "Bldg Roof Structure Wood framing, roofs, ridge boards, #2 or better, 2" x 8"" at bounding box center [418, 490] width 389 height 14
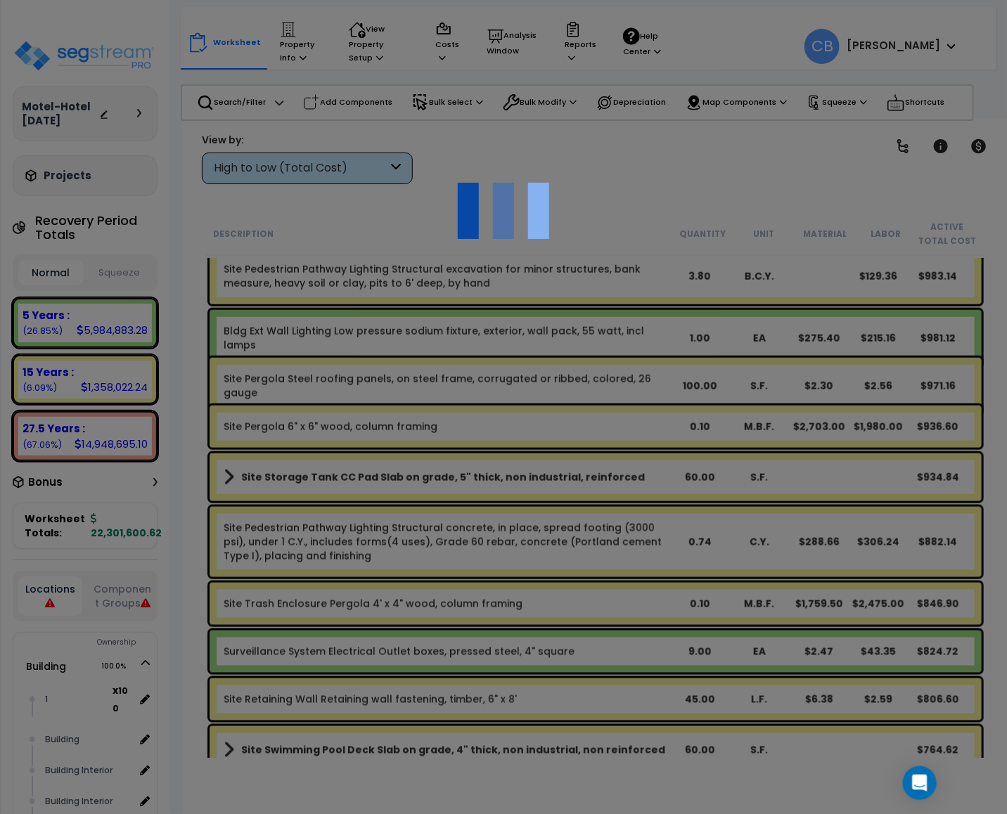
click at [416, 483] on div at bounding box center [503, 407] width 1007 height 814
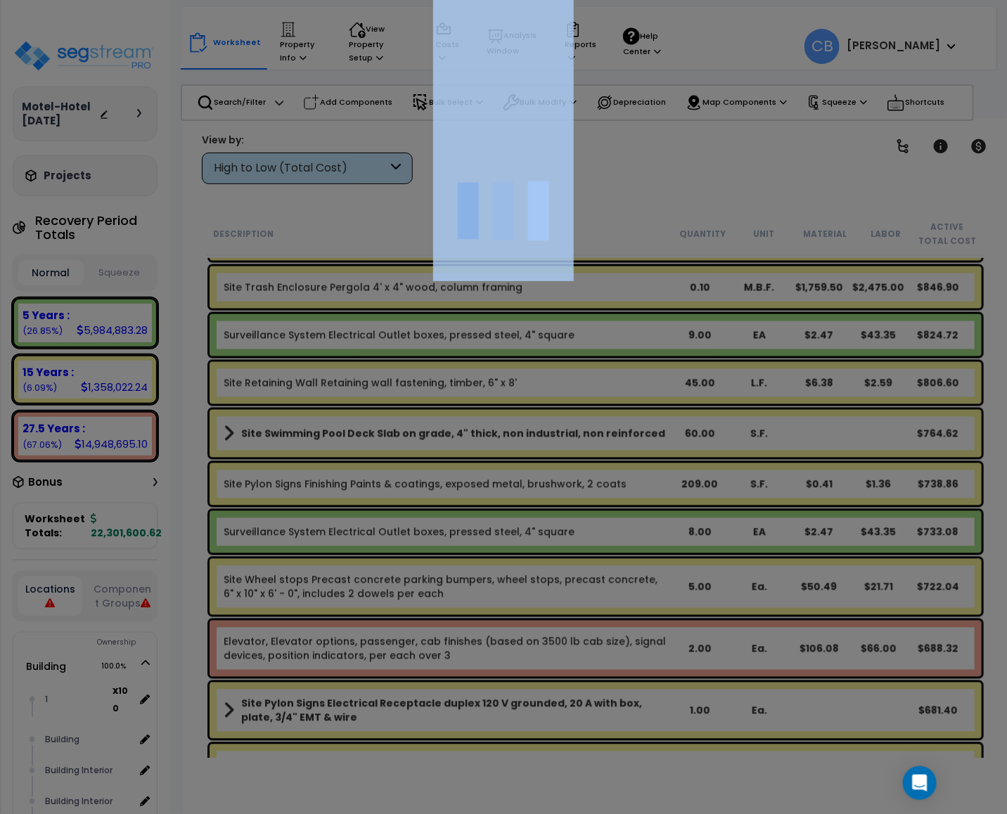
click at [416, 483] on div at bounding box center [503, 407] width 1007 height 814
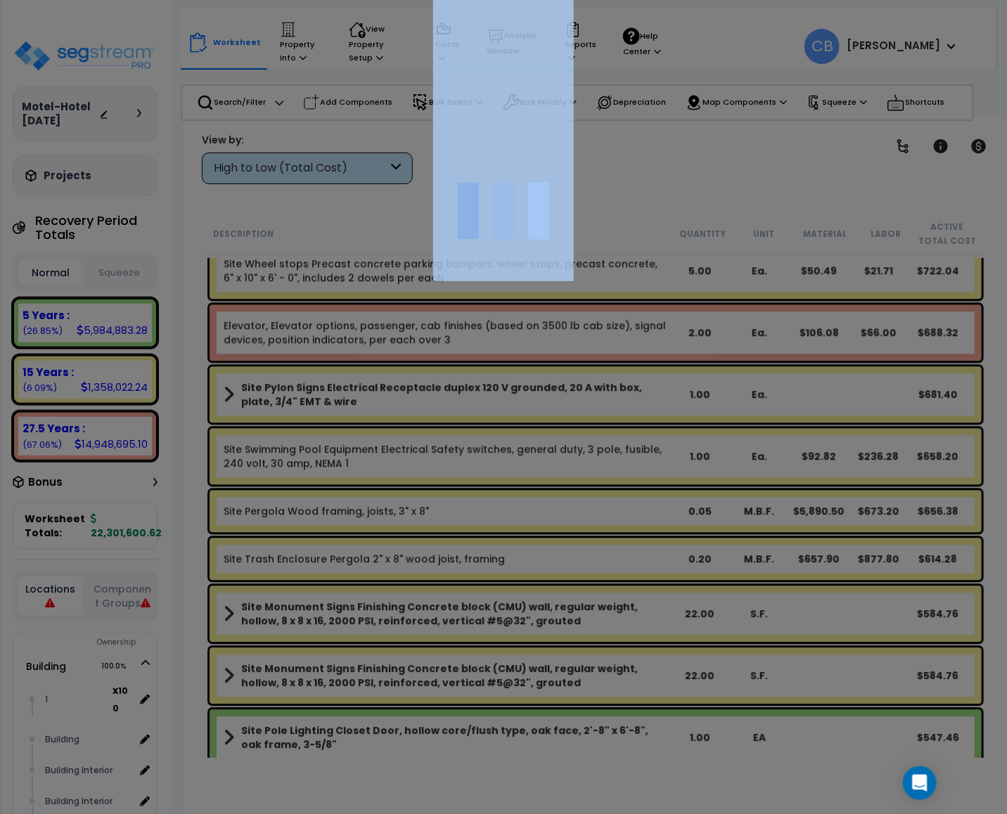
click at [416, 483] on div at bounding box center [503, 407] width 1007 height 814
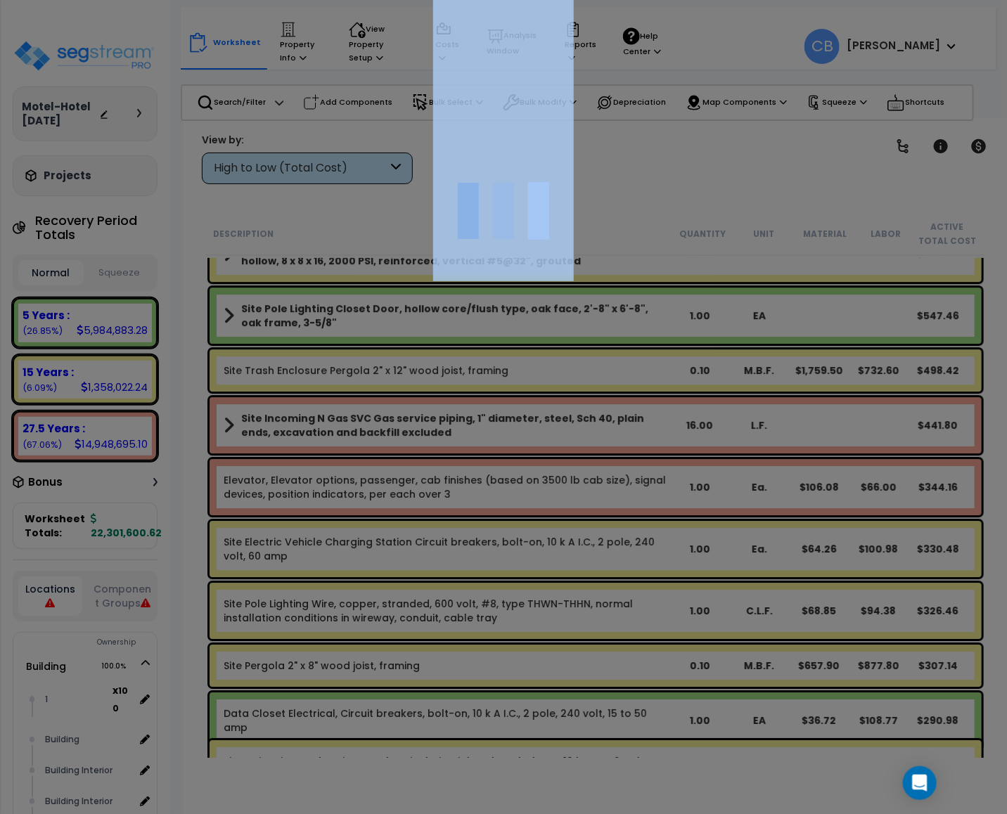
click at [416, 483] on div at bounding box center [503, 407] width 1007 height 814
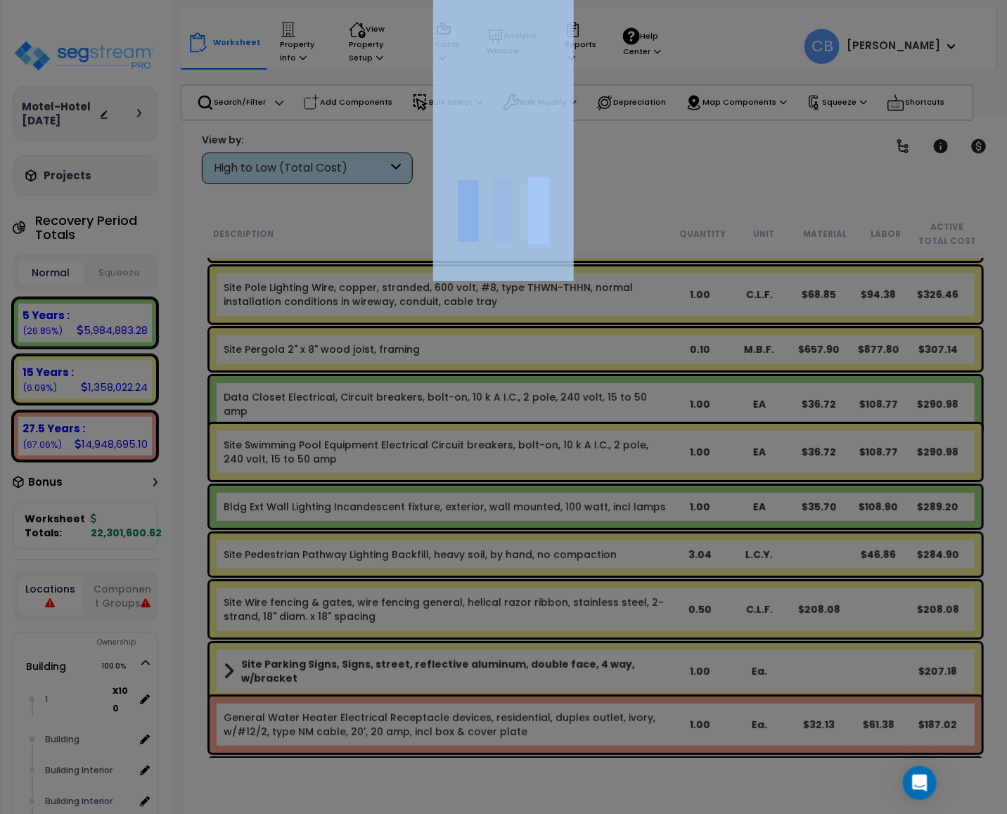
drag, startPoint x: 416, startPoint y: 486, endPoint x: 412, endPoint y: 496, distance: 11.1
click at [412, 496] on div at bounding box center [503, 407] width 1007 height 814
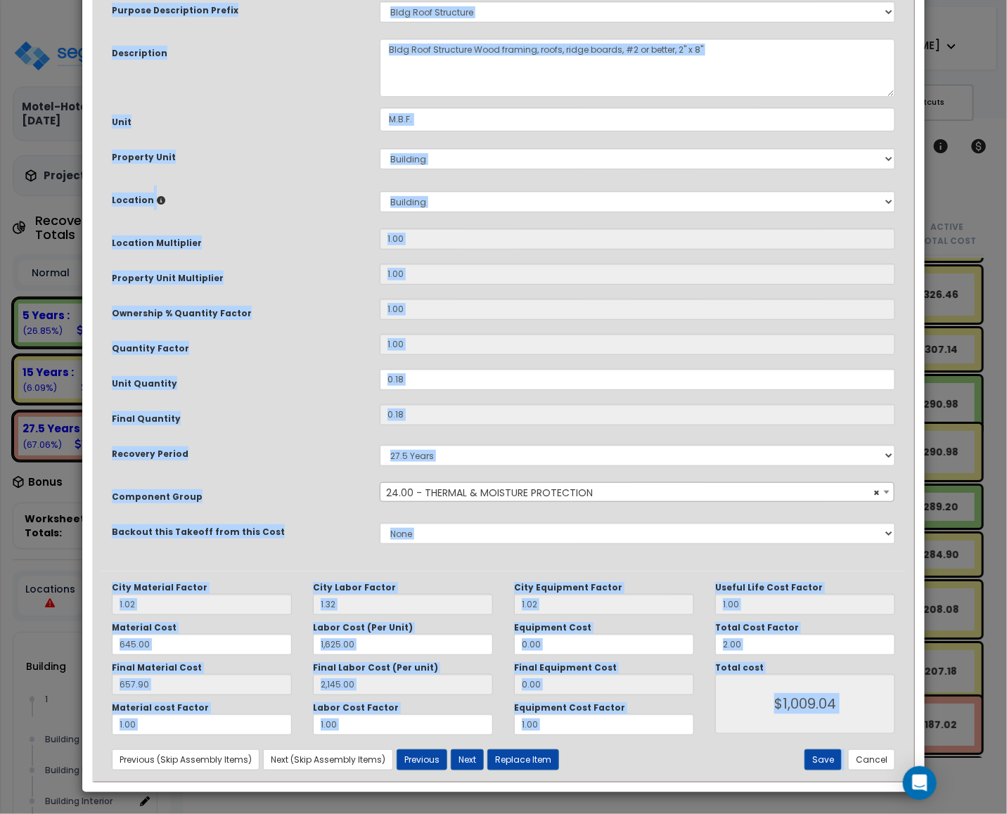
scroll to position [0, 0]
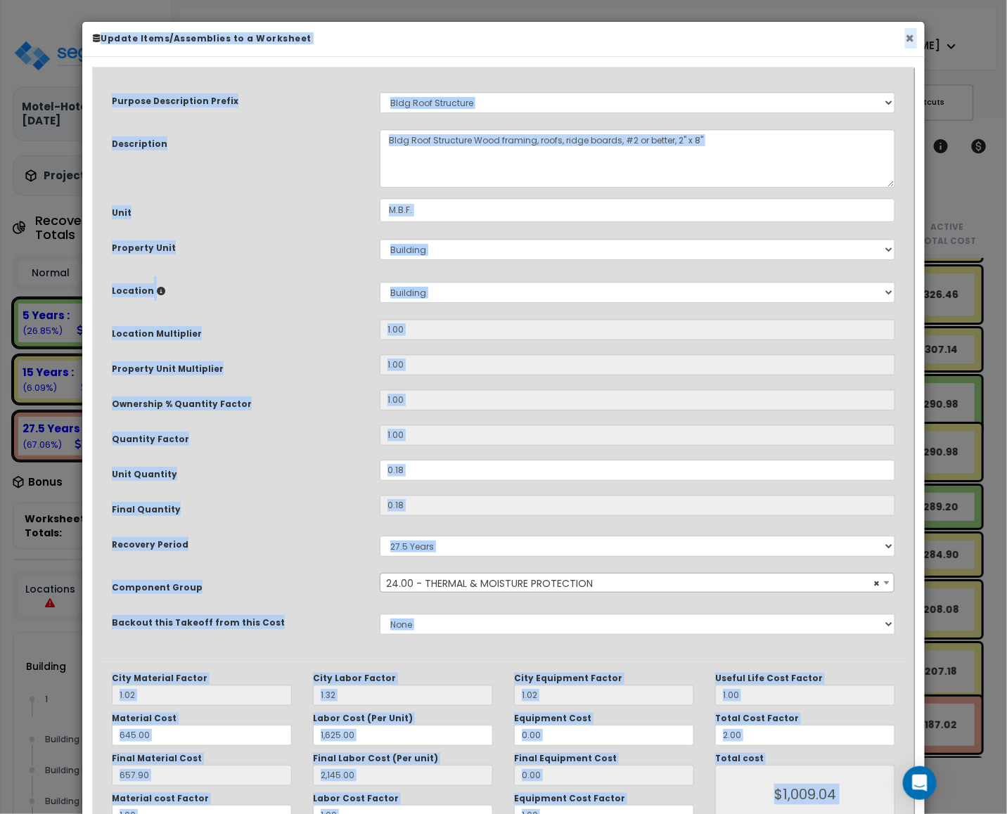
click at [905, 37] on button "×" at bounding box center [909, 38] width 9 height 15
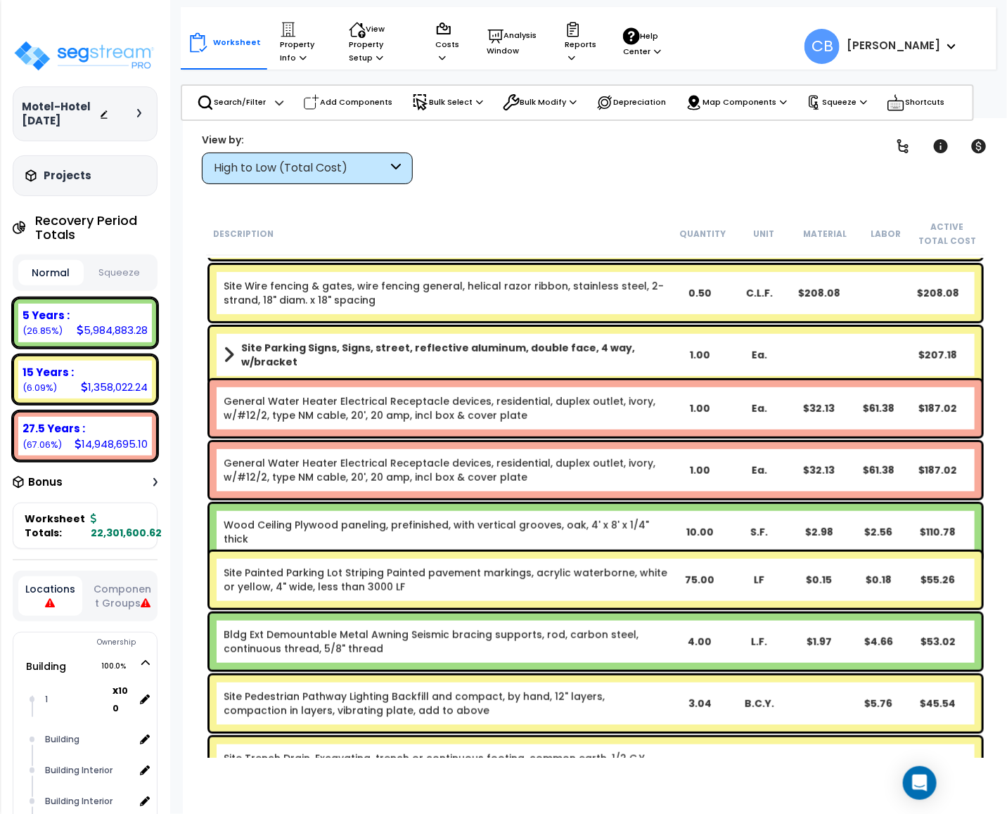
scroll to position [18573, 0]
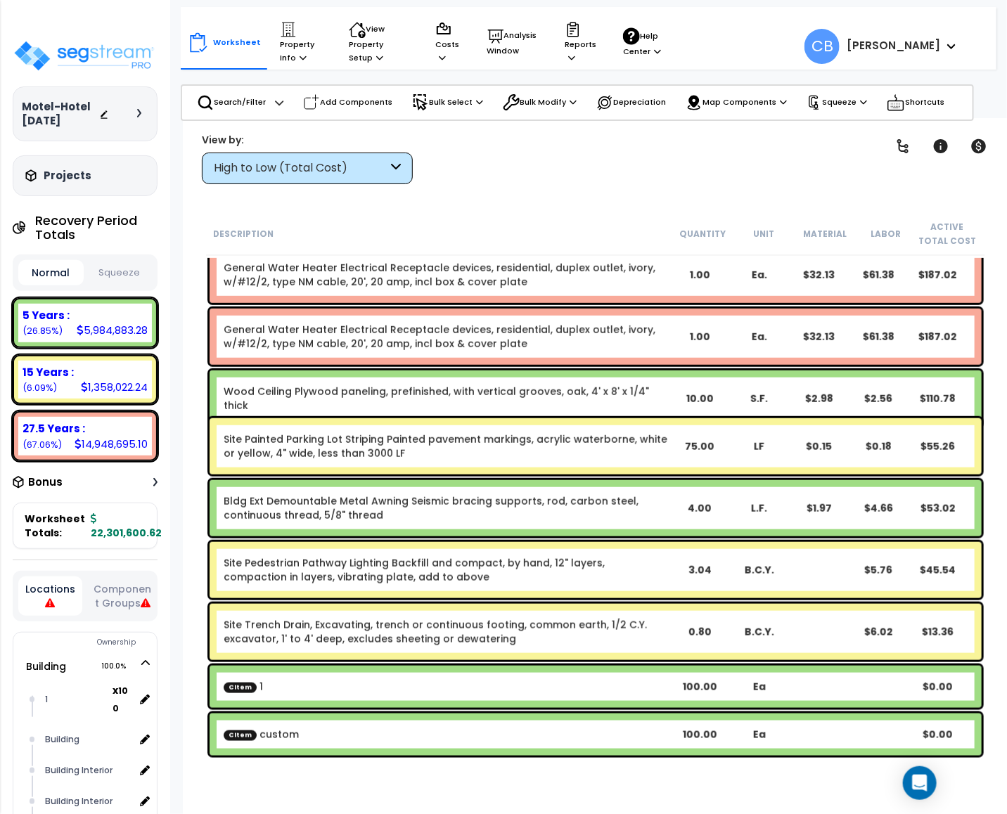
click at [662, 372] on div "Wood Ceiling Plywood paneling, prefinished, with vertical grooves, oak, 4' x 8'…" at bounding box center [596, 399] width 772 height 56
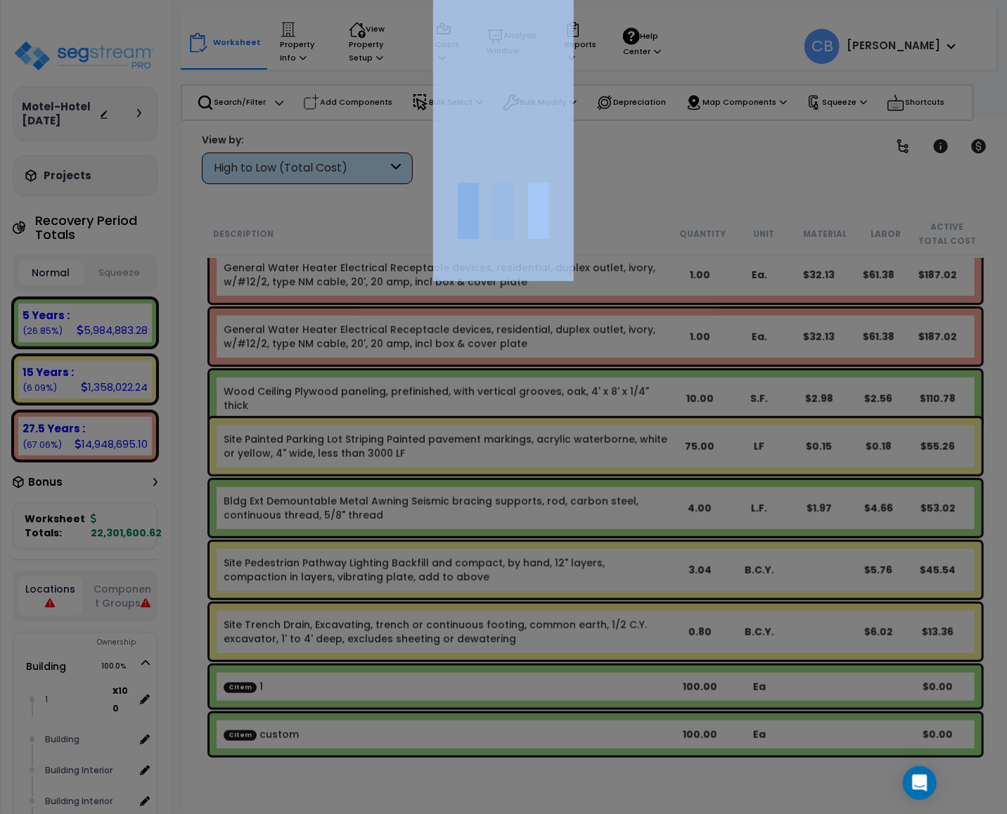
click at [662, 372] on div at bounding box center [503, 407] width 1007 height 814
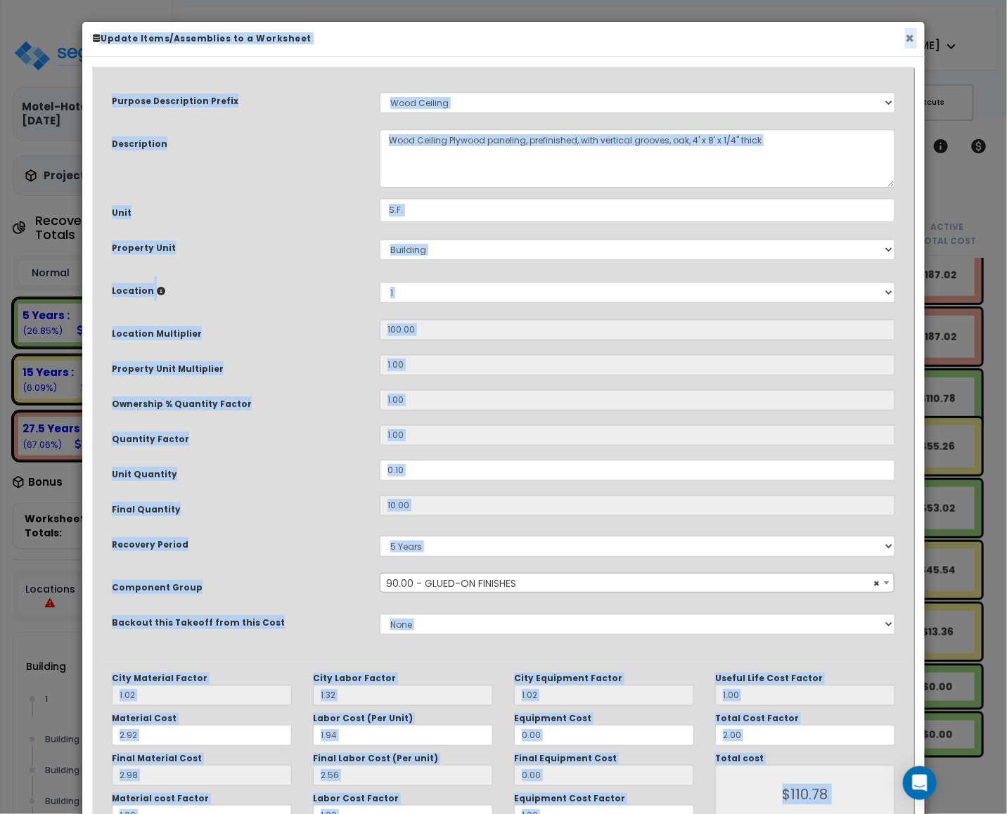
click at [908, 31] on button "×" at bounding box center [909, 38] width 9 height 15
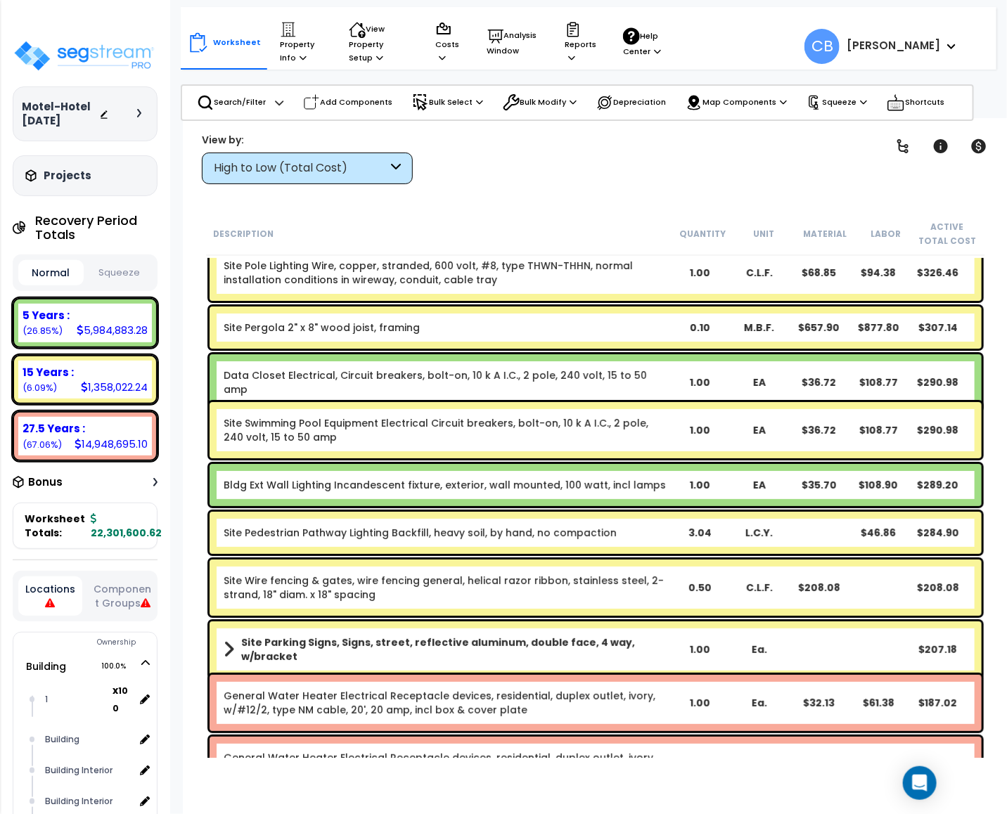
click at [589, 359] on div "Data Closet Electrical, Circuit breakers, bolt-on, 10 k A I.C., 2 pole, 240 vol…" at bounding box center [596, 382] width 772 height 56
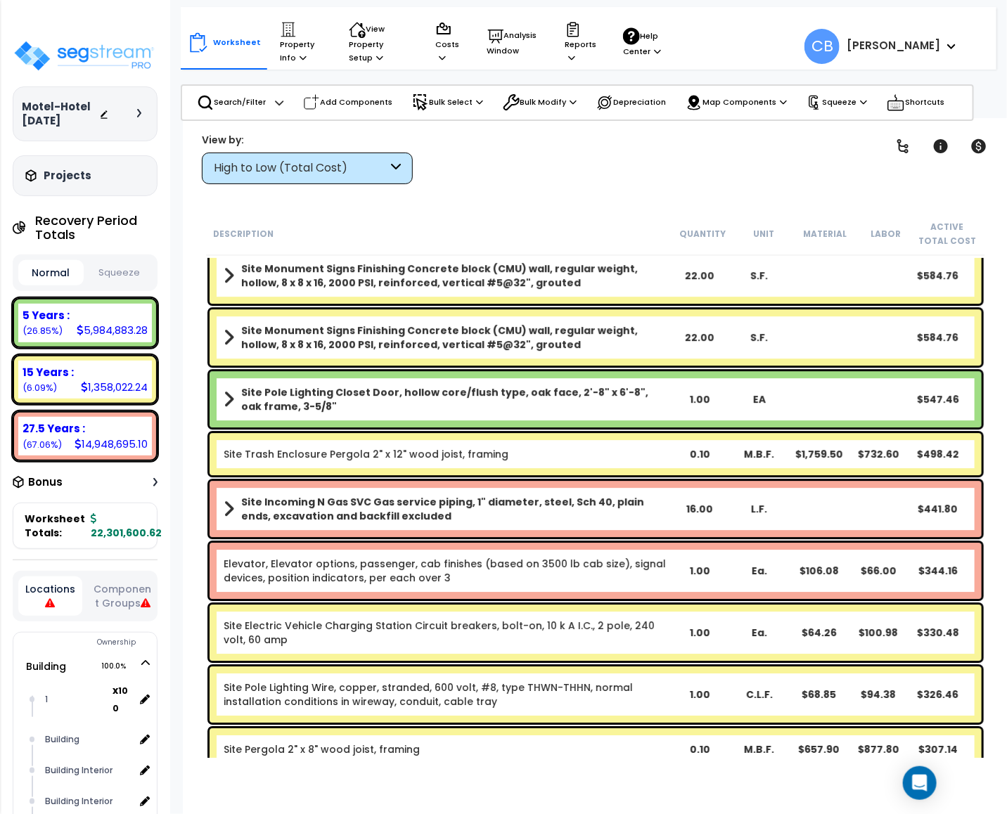
click at [589, 359] on div "Site Monument Signs Finishing Concrete block (CMU) wall, regular weight, hollow…" at bounding box center [596, 337] width 772 height 56
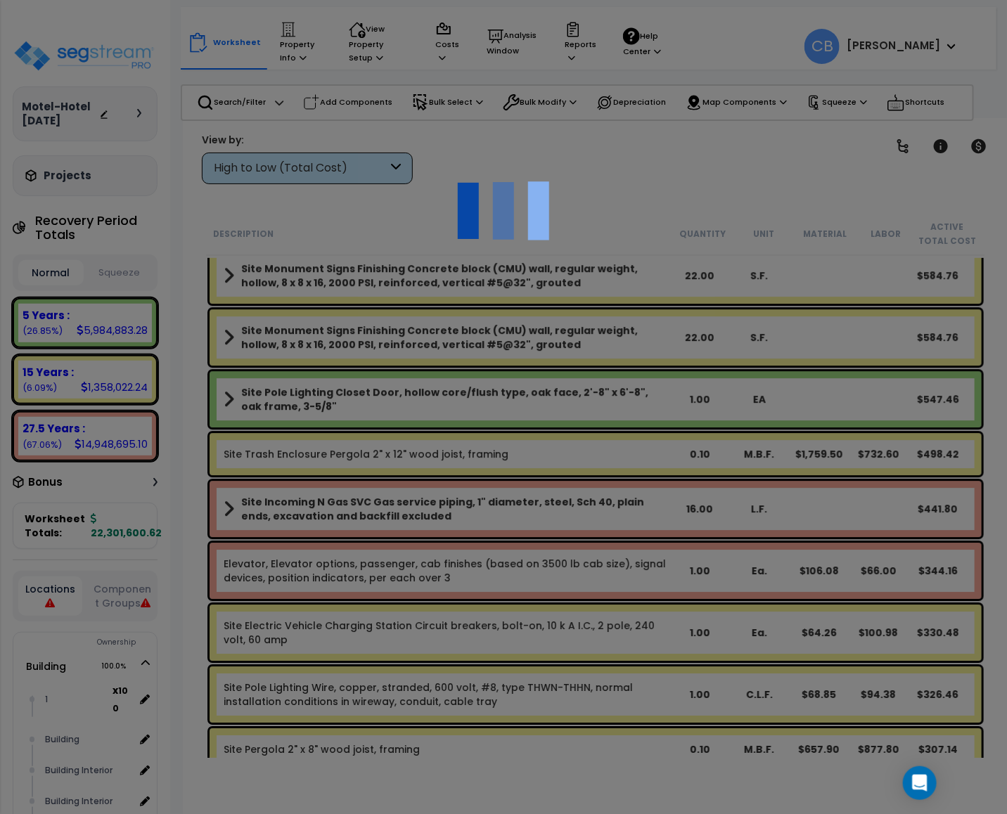
scroll to position [0, 0]
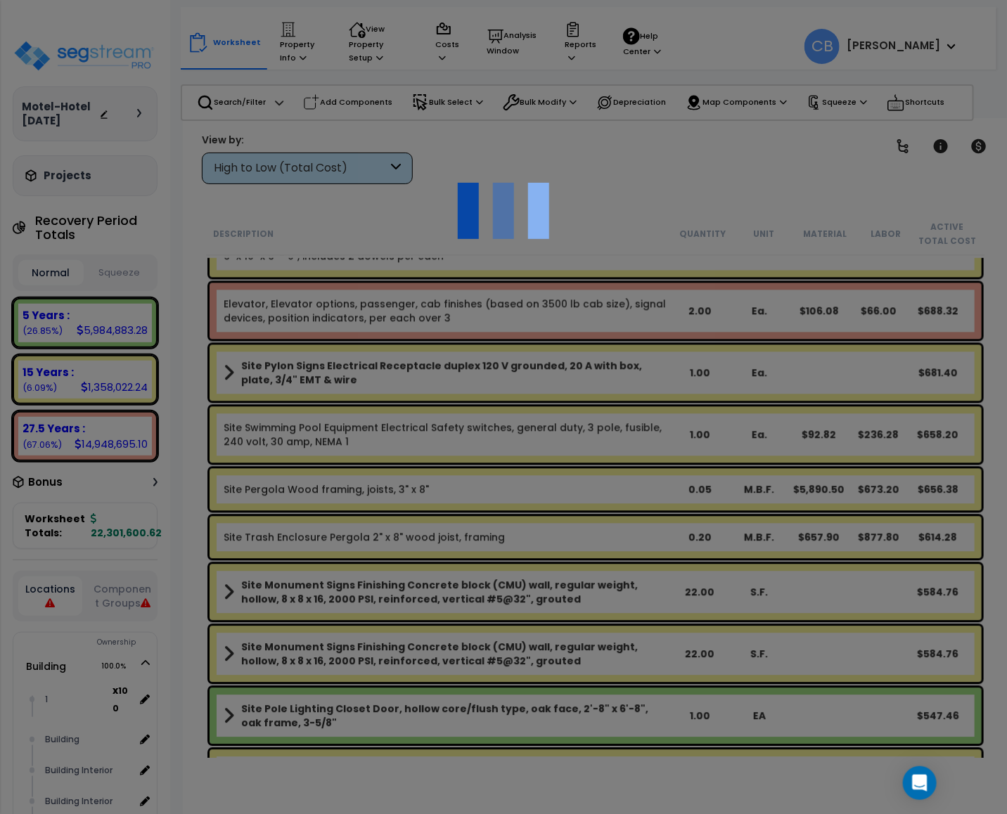
click at [589, 367] on div at bounding box center [503, 407] width 1007 height 814
drag, startPoint x: 589, startPoint y: 371, endPoint x: 589, endPoint y: 387, distance: 15.5
click at [589, 372] on div at bounding box center [503, 407] width 1007 height 814
click at [589, 387] on div at bounding box center [503, 407] width 1007 height 814
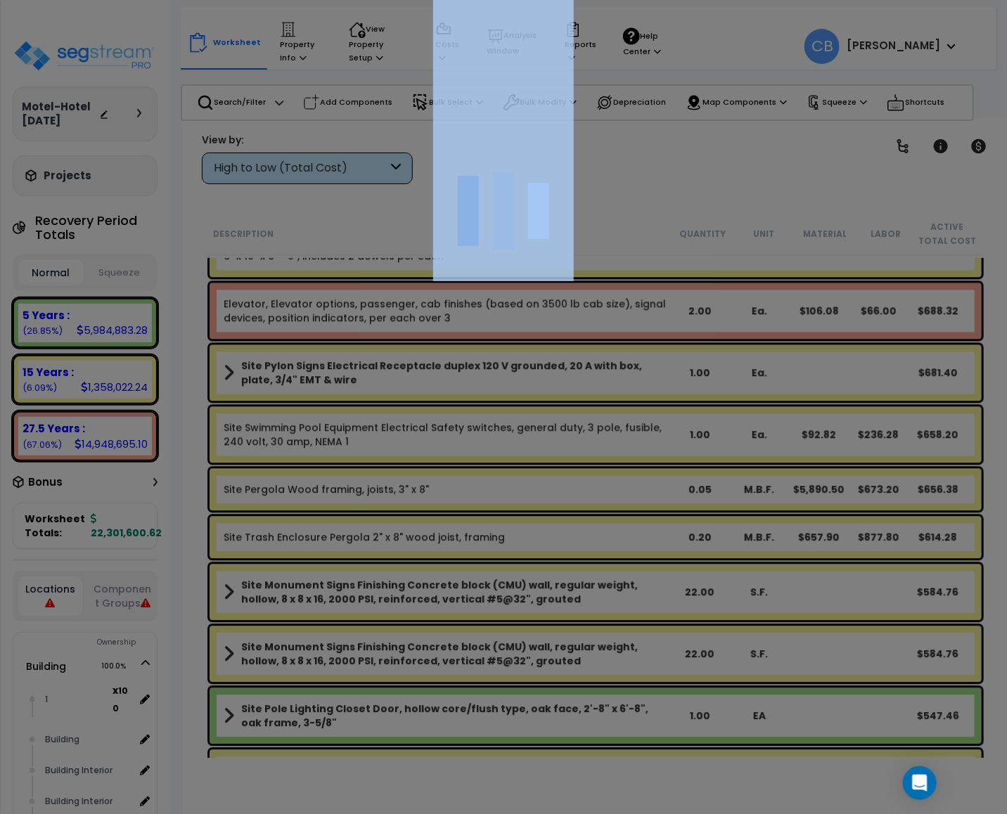
click at [589, 387] on div at bounding box center [503, 407] width 1007 height 814
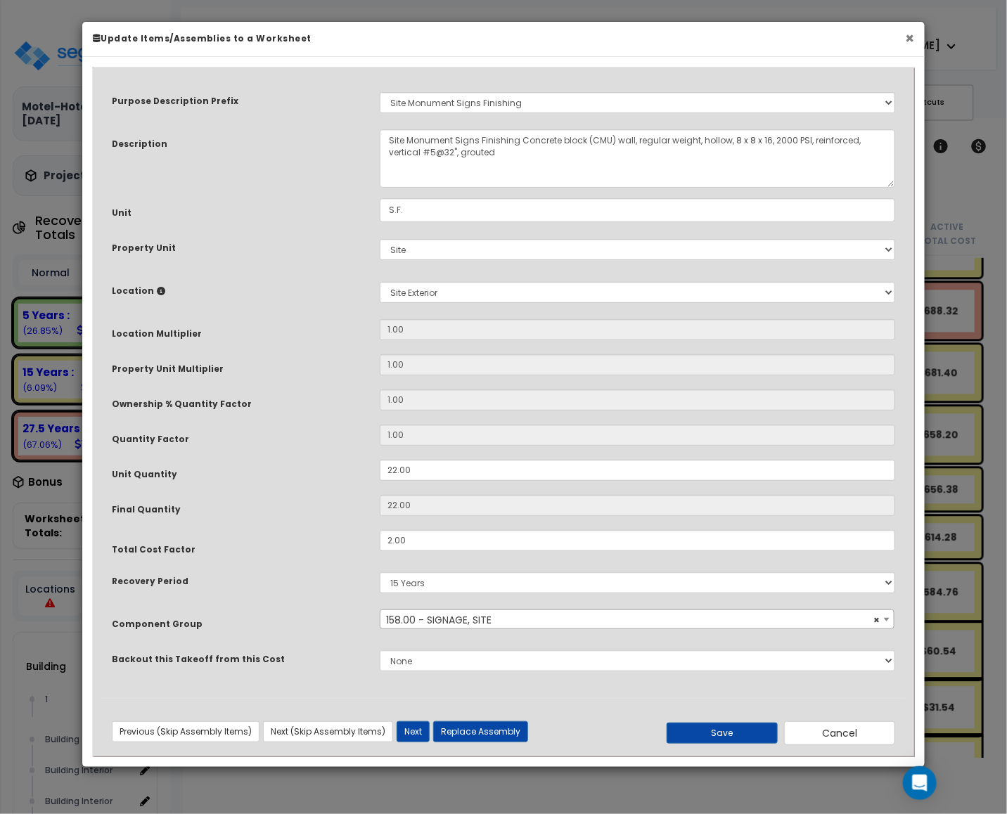
click at [908, 37] on button "×" at bounding box center [909, 38] width 9 height 15
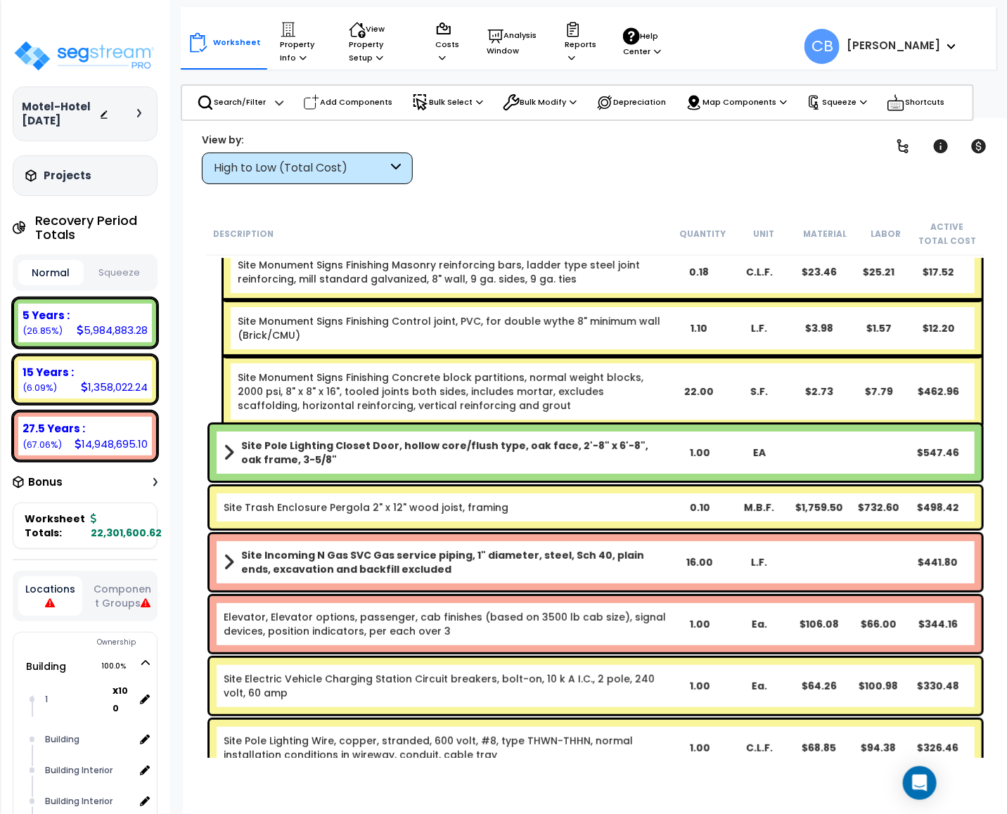
click at [483, 371] on link "Site Monument Signs Finishing Concrete block partitions, normal weight blocks, …" at bounding box center [441, 392] width 406 height 42
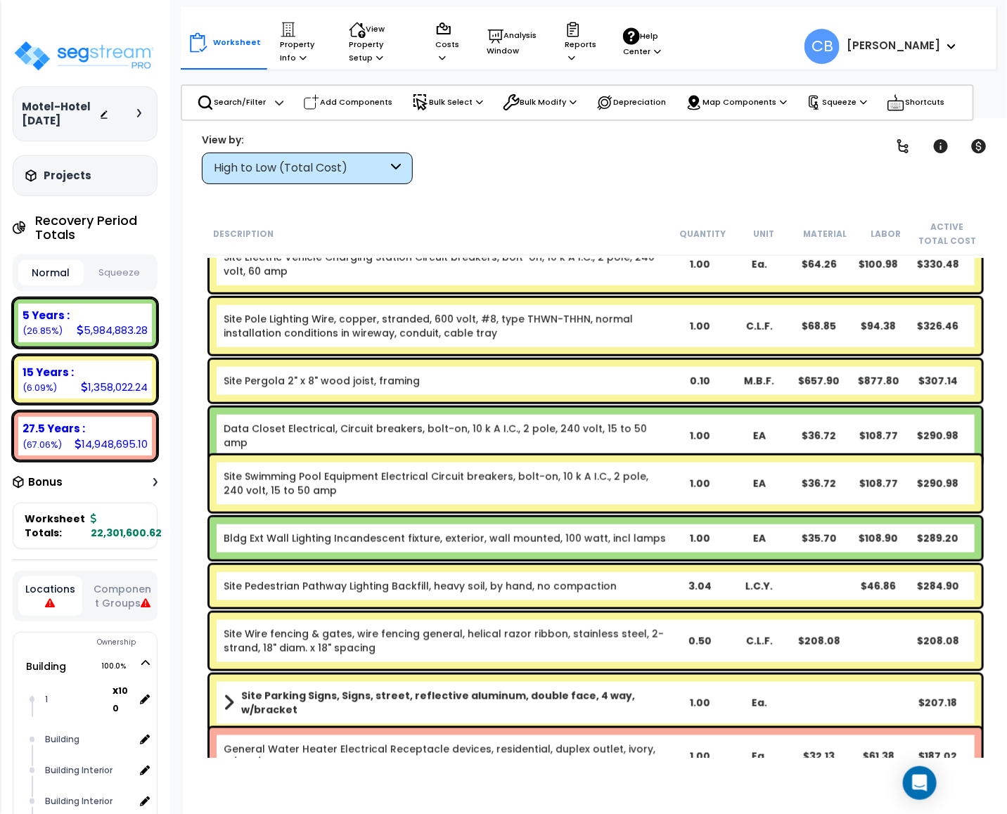
click at [483, 370] on div "Site Pergola 2" x 8" wood joist, framing 0.10 M.B.F. $657.90 $877.80 $307.14" at bounding box center [596, 381] width 772 height 42
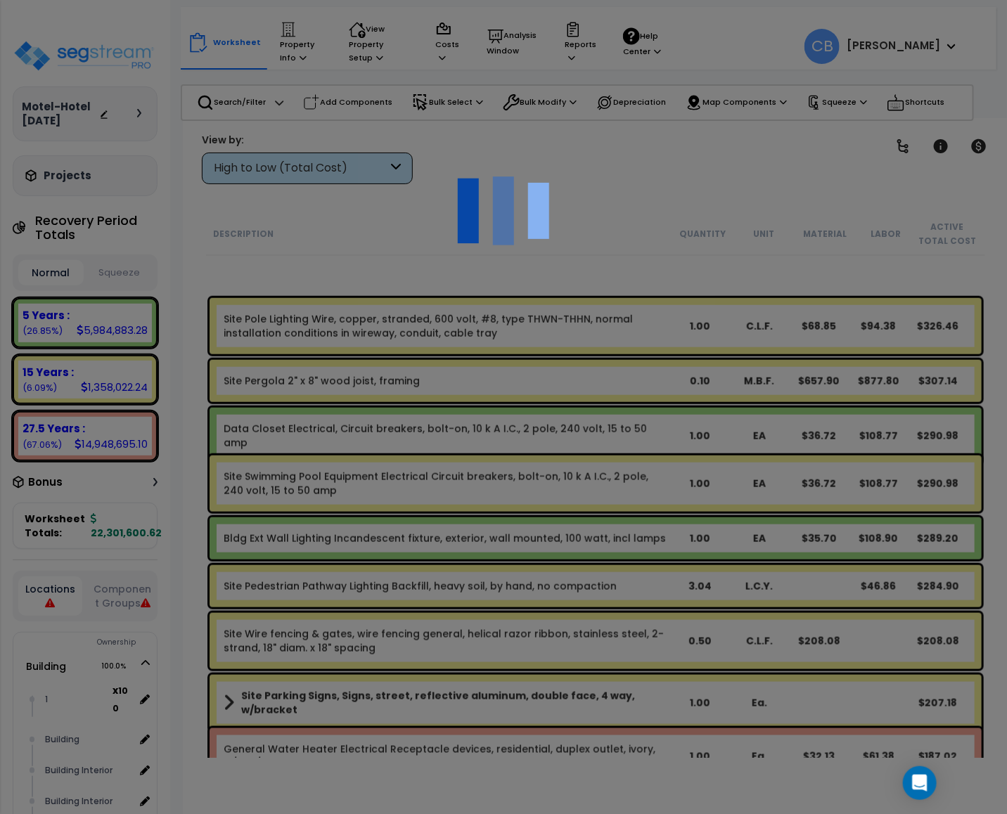
scroll to position [18989, 0]
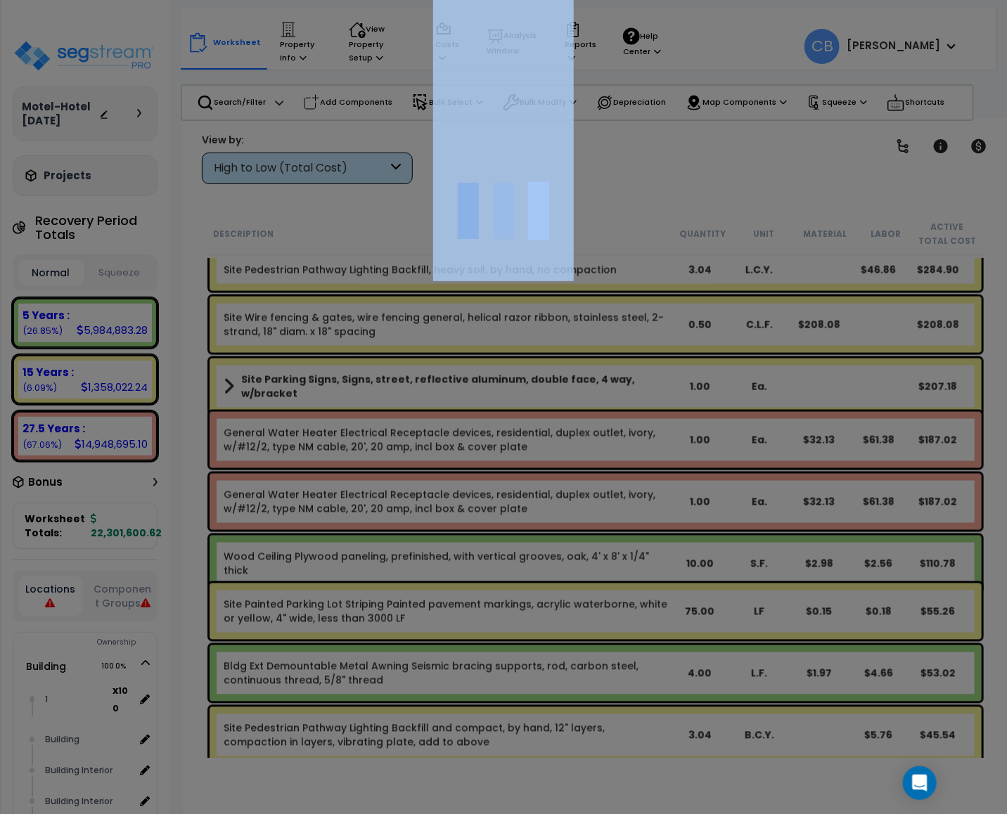
click at [483, 370] on div at bounding box center [503, 407] width 1007 height 814
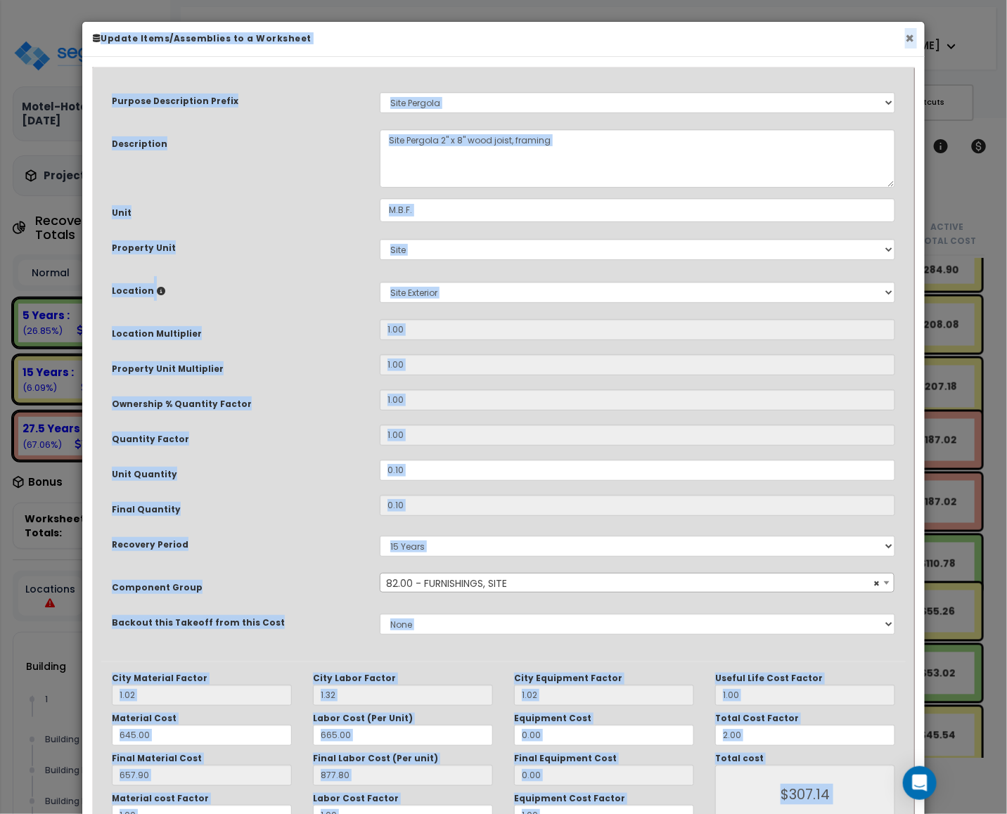
click at [912, 44] on button "×" at bounding box center [909, 38] width 9 height 15
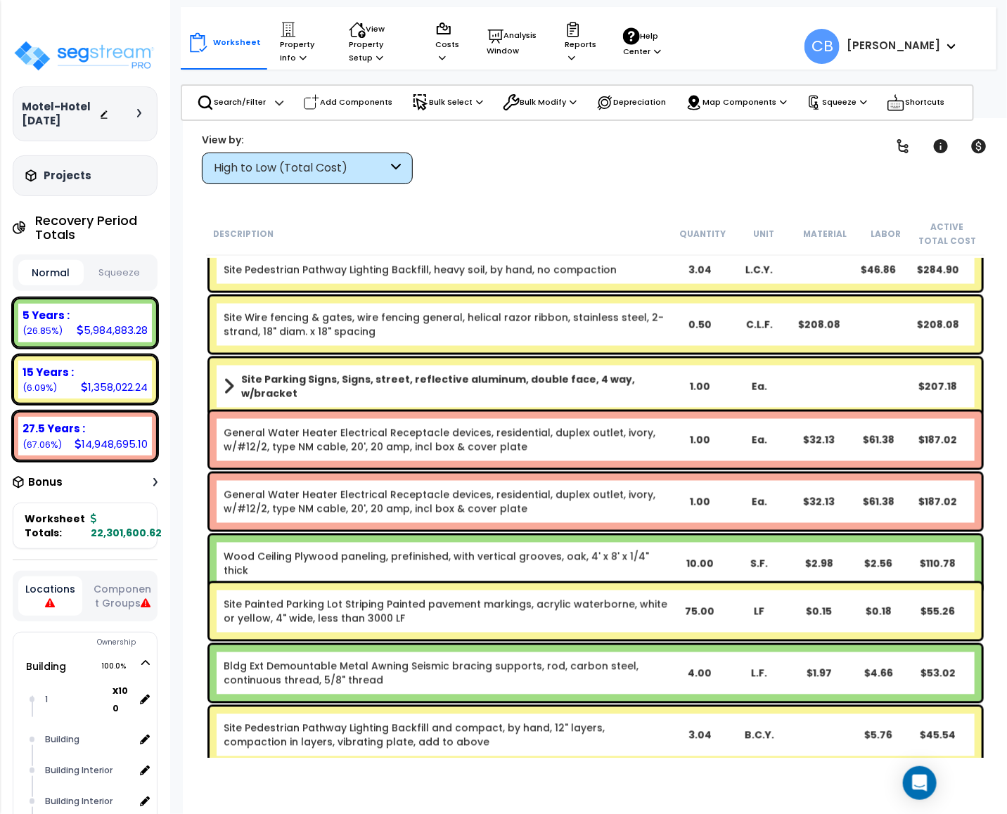
scroll to position [19153, 0]
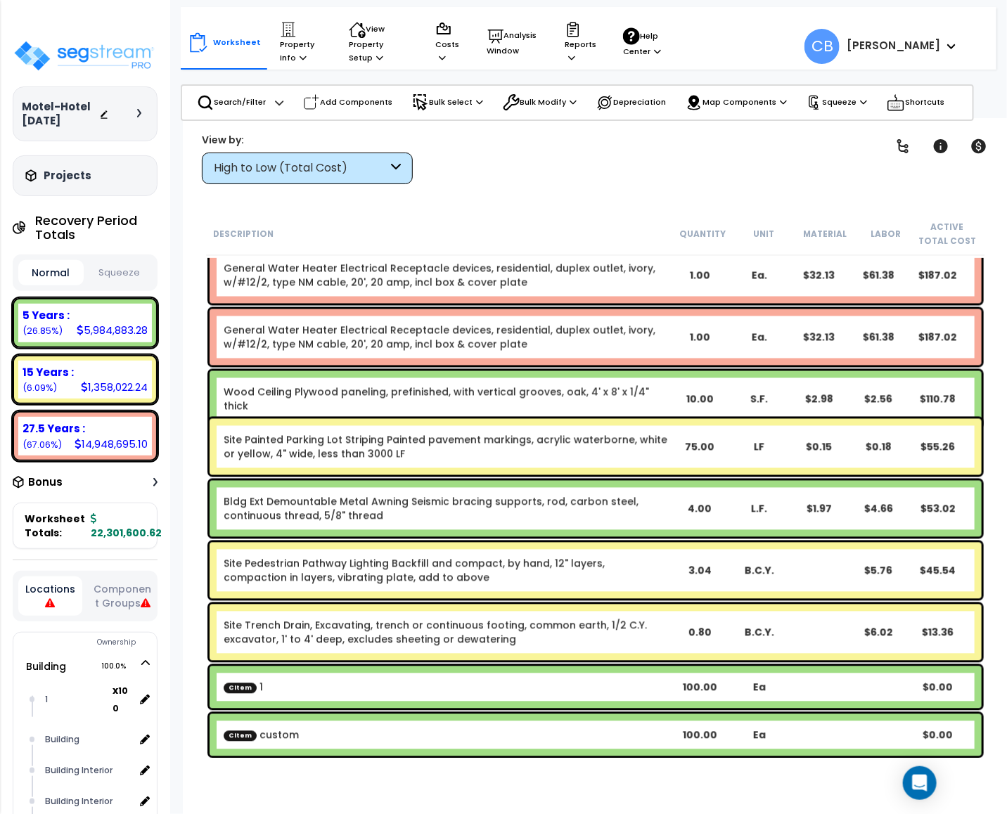
click at [622, 376] on div "Wood Ceiling Plywood paneling, prefinished, with vertical grooves, oak, 4' x 8'…" at bounding box center [596, 399] width 772 height 56
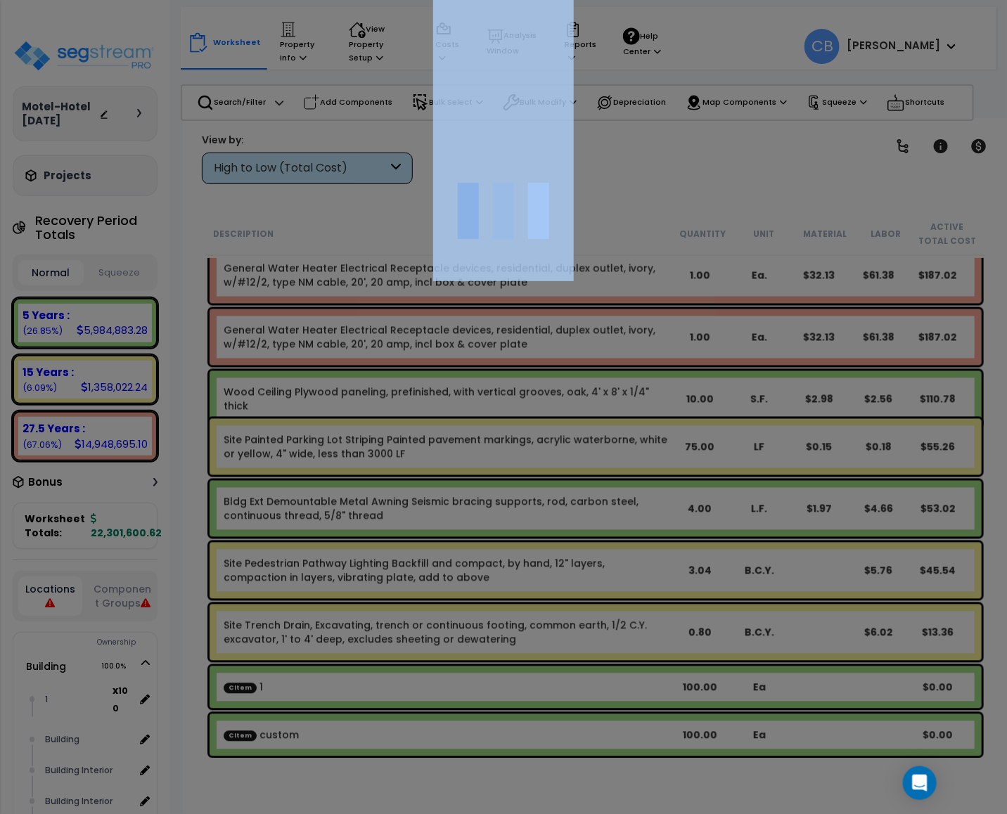
click at [622, 376] on div at bounding box center [503, 407] width 1007 height 814
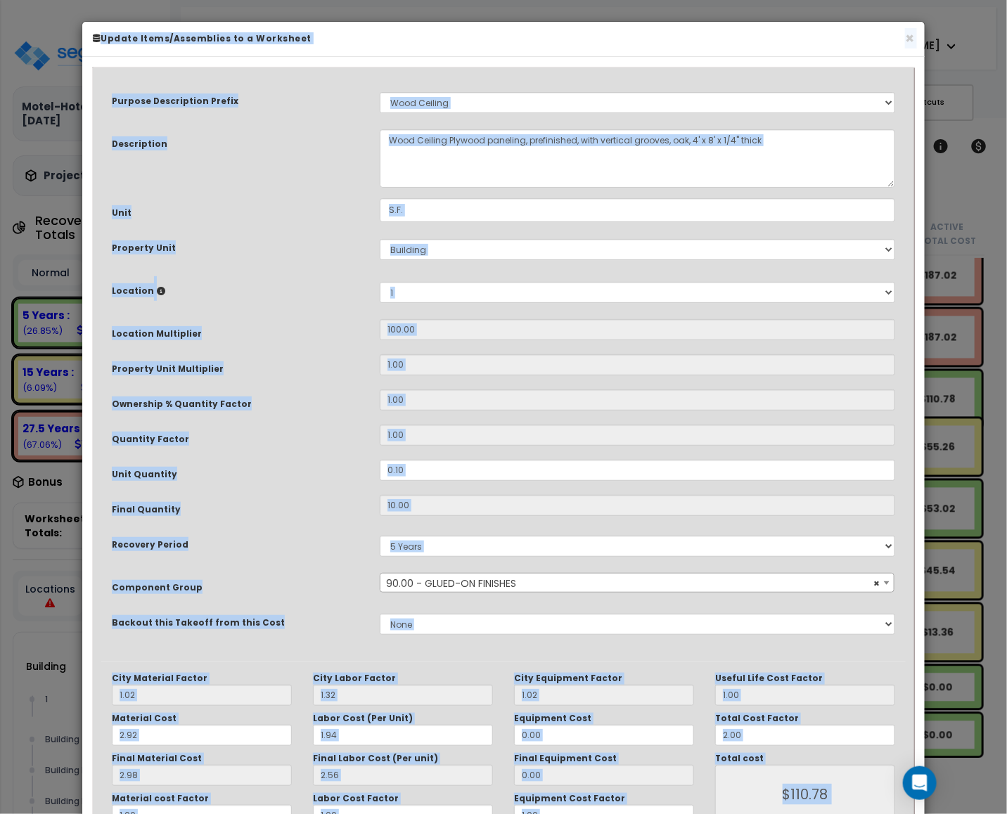
click at [914, 45] on div "× Update Items/Assemblies to a Worksheet" at bounding box center [503, 39] width 842 height 35
click at [901, 38] on h6 "Update Items/Assemblies to a Worksheet" at bounding box center [503, 38] width 821 height 12
click at [907, 38] on button "×" at bounding box center [909, 38] width 9 height 15
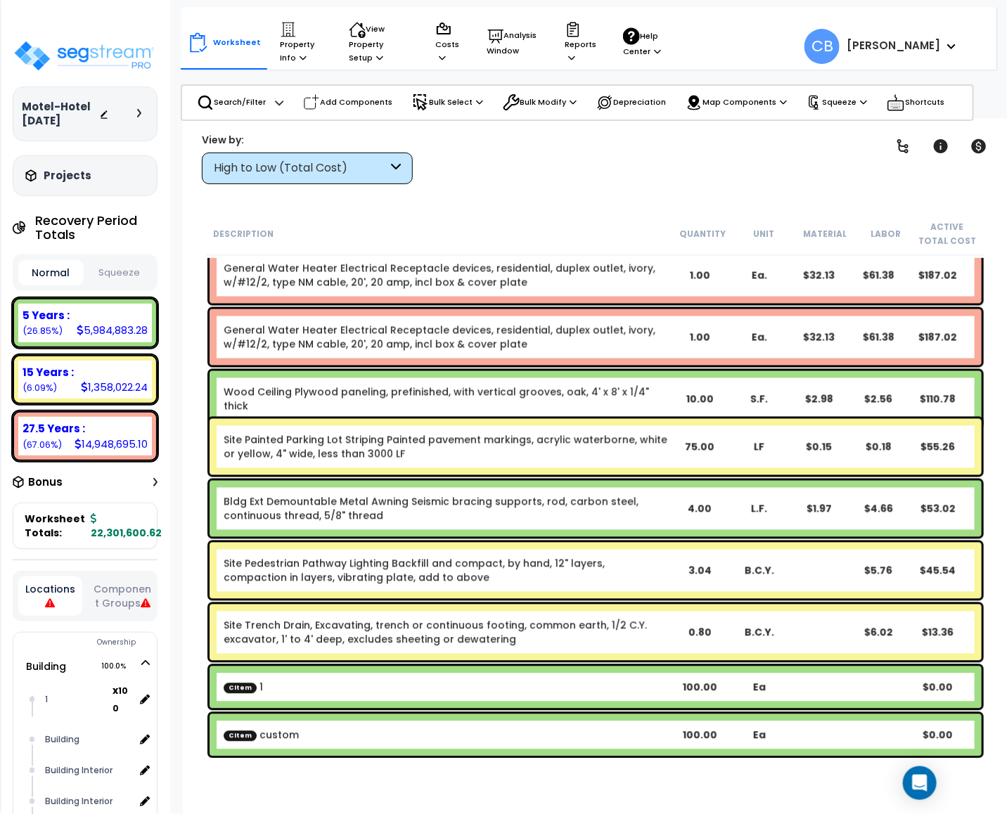
click at [693, 245] on div "Description Quantity Unit Material Labor Active Total Cost" at bounding box center [595, 234] width 779 height 44
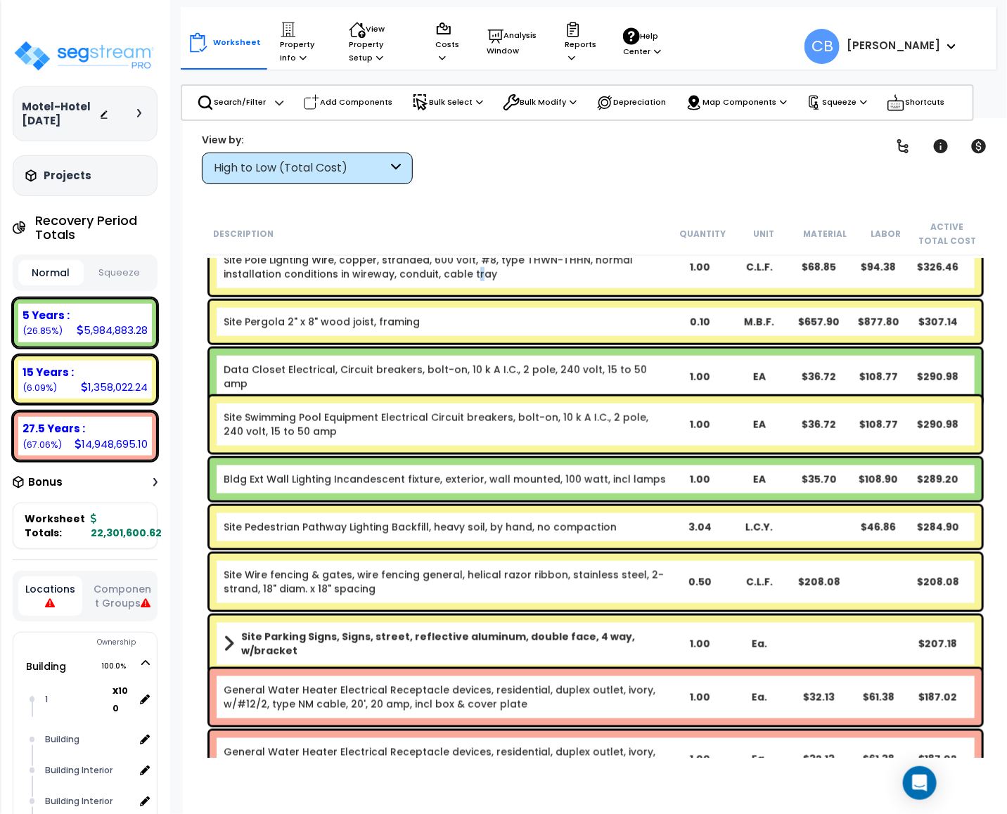
drag, startPoint x: 473, startPoint y: 286, endPoint x: 414, endPoint y: 370, distance: 102.6
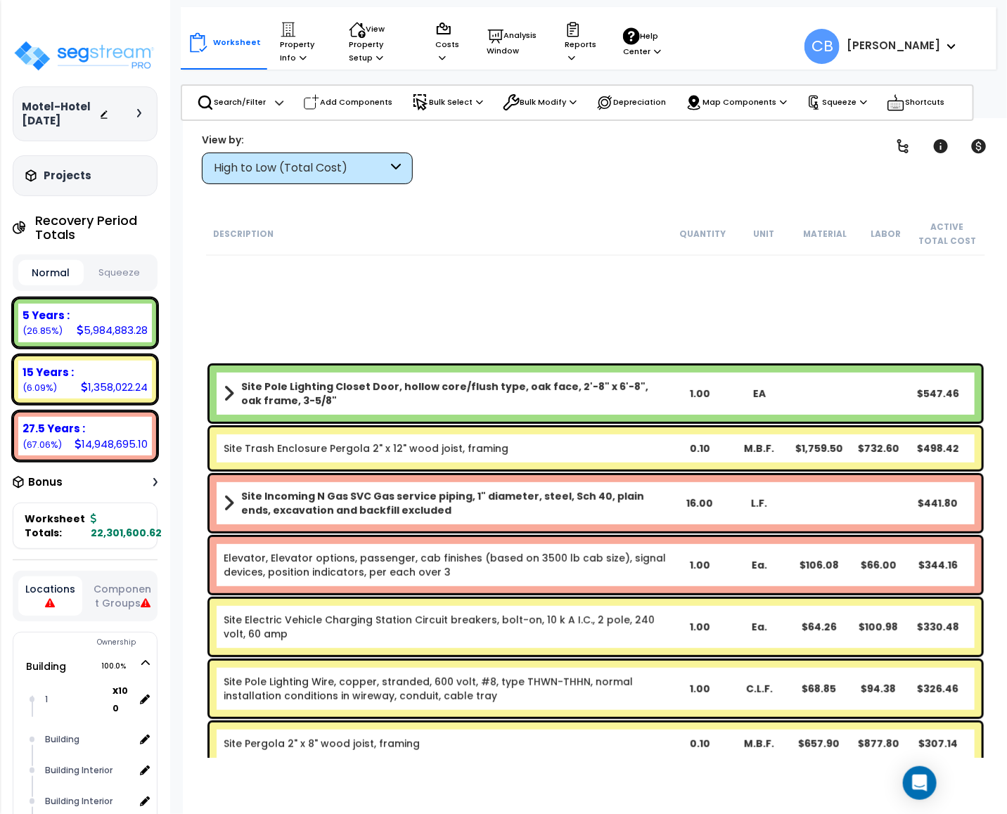
click at [409, 380] on b "Site Pole Lighting Closet Door, hollow core/flush type, oak face, 2'-8" x 6'-8"…" at bounding box center [455, 394] width 429 height 28
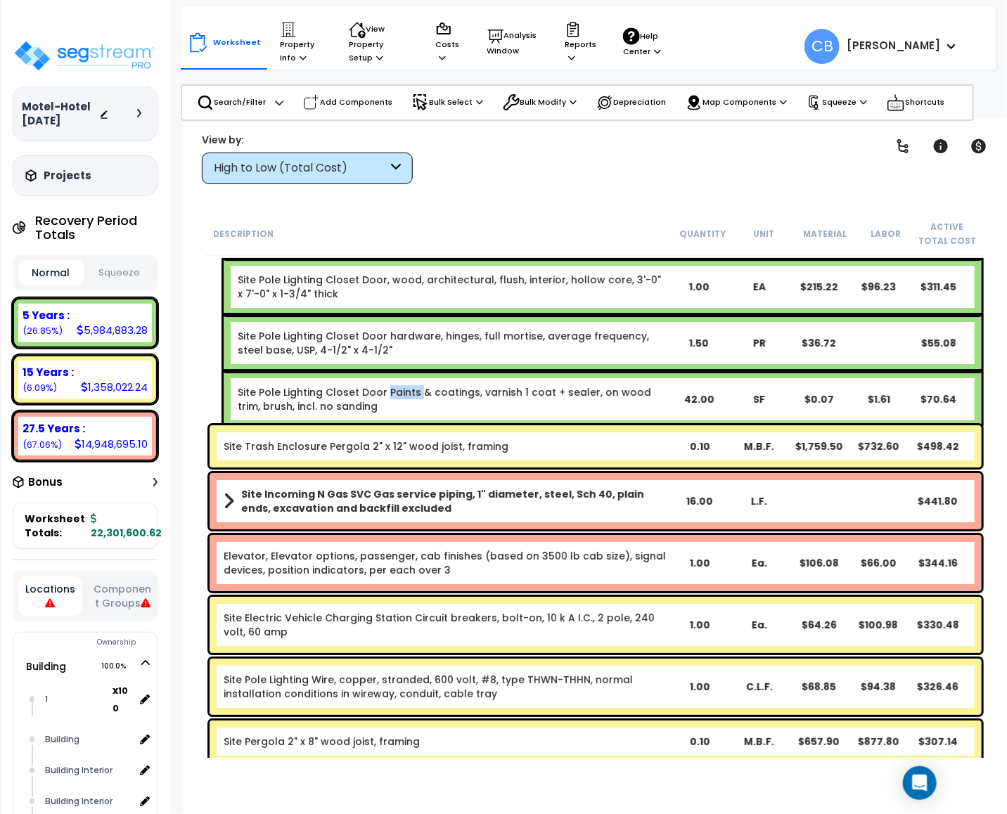
click at [409, 385] on link "Site Pole Lighting Closet Door Paints & coatings, varnish 1 coat + sealer, on w…" at bounding box center [445, 399] width 414 height 28
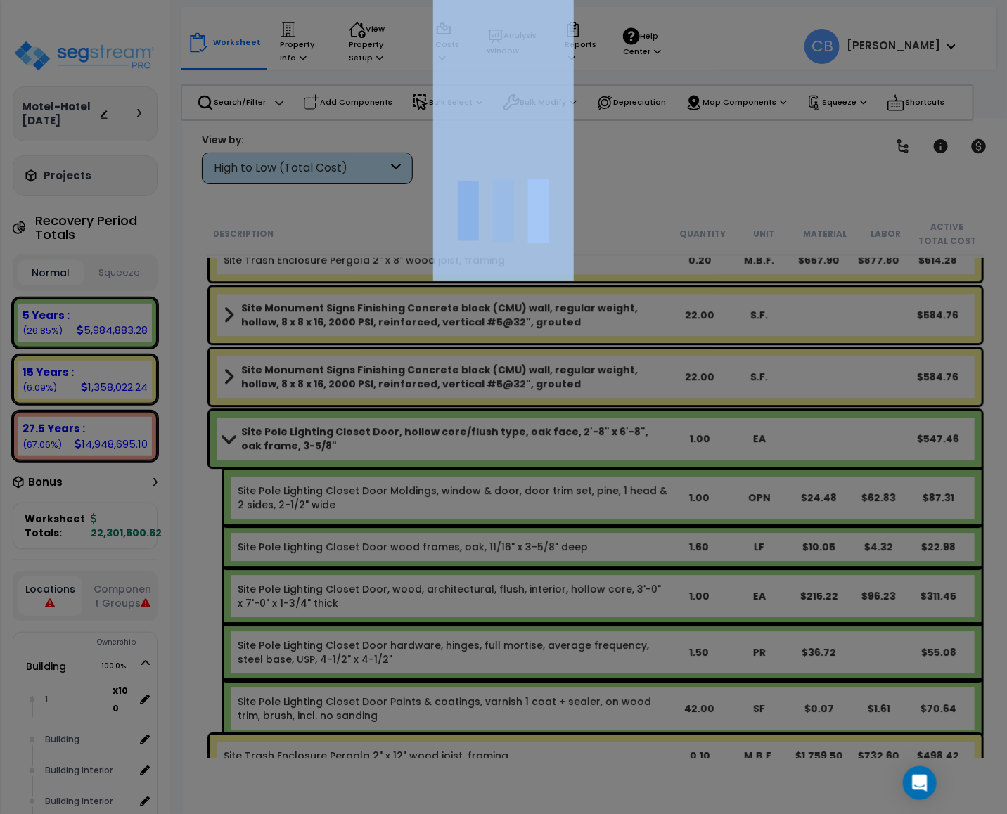
click at [409, 378] on div at bounding box center [503, 407] width 1007 height 814
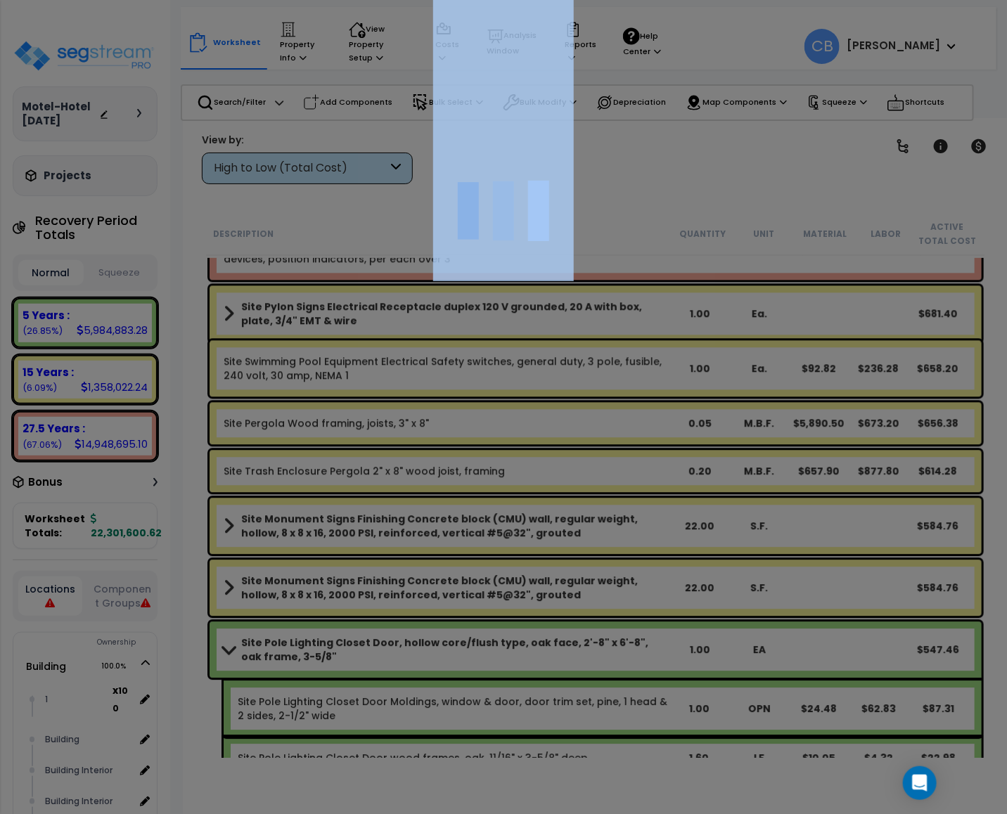
click at [409, 378] on div at bounding box center [503, 407] width 1007 height 814
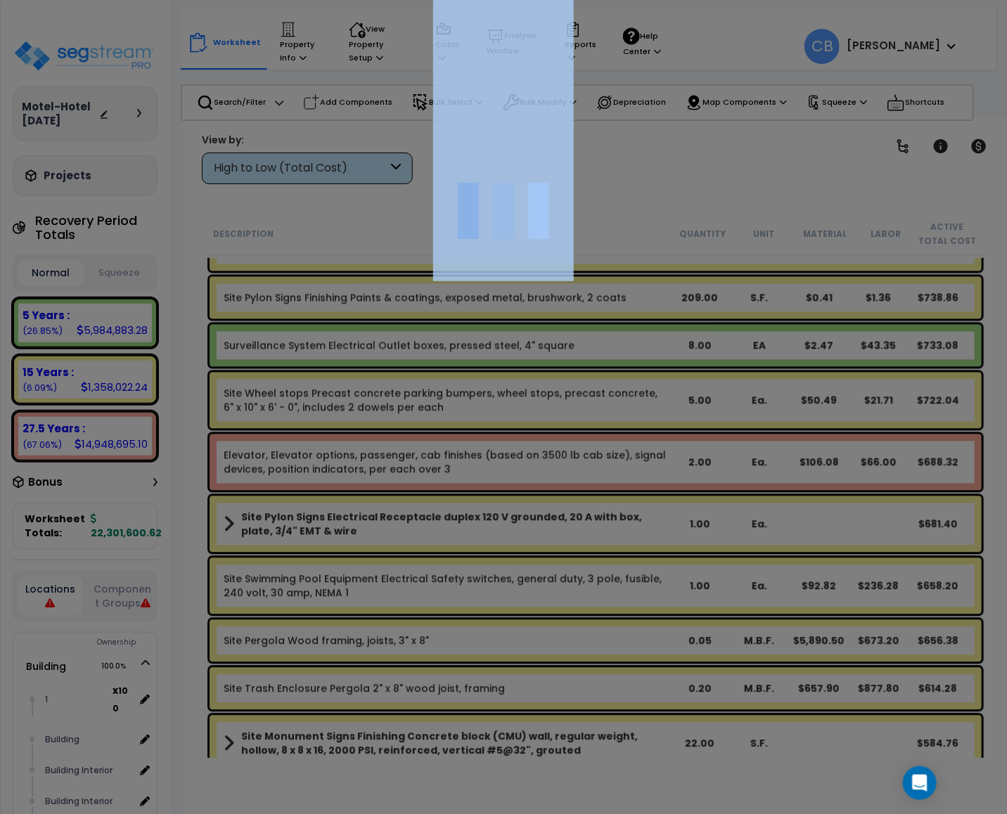
click at [409, 378] on div at bounding box center [503, 407] width 1007 height 814
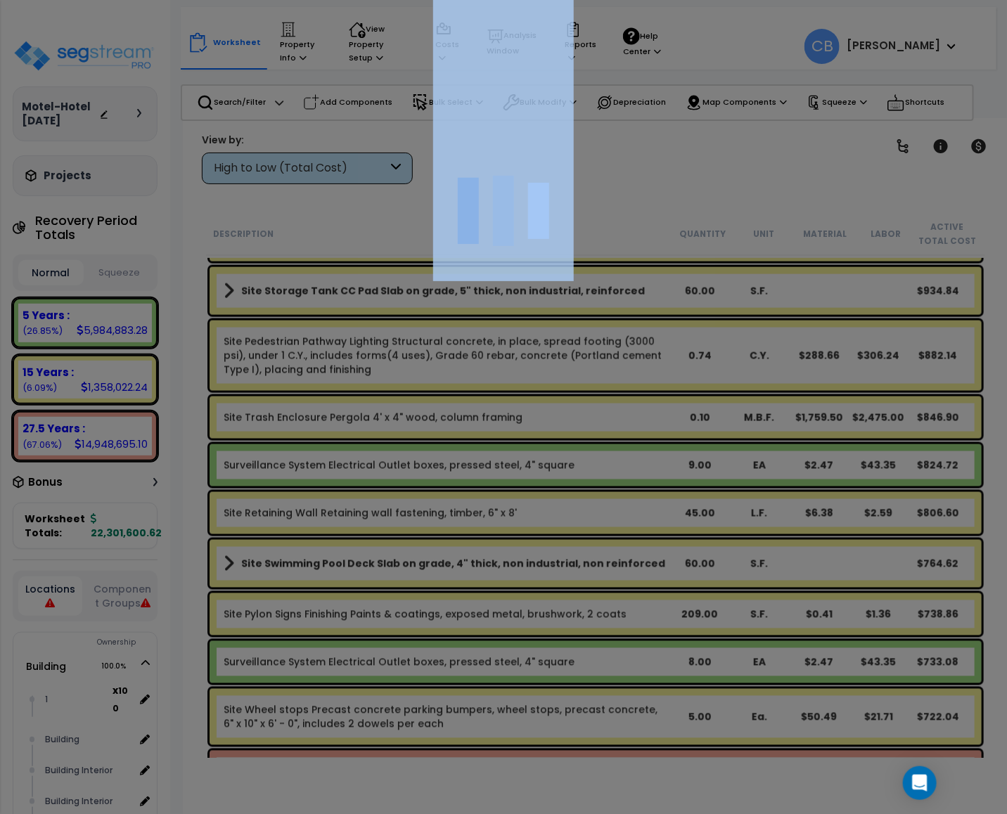
click at [409, 378] on div at bounding box center [503, 407] width 1007 height 814
click at [409, 56] on div "We are Building your Property. So please grab a coffee and let us do the heavy …" at bounding box center [503, 28] width 1007 height 56
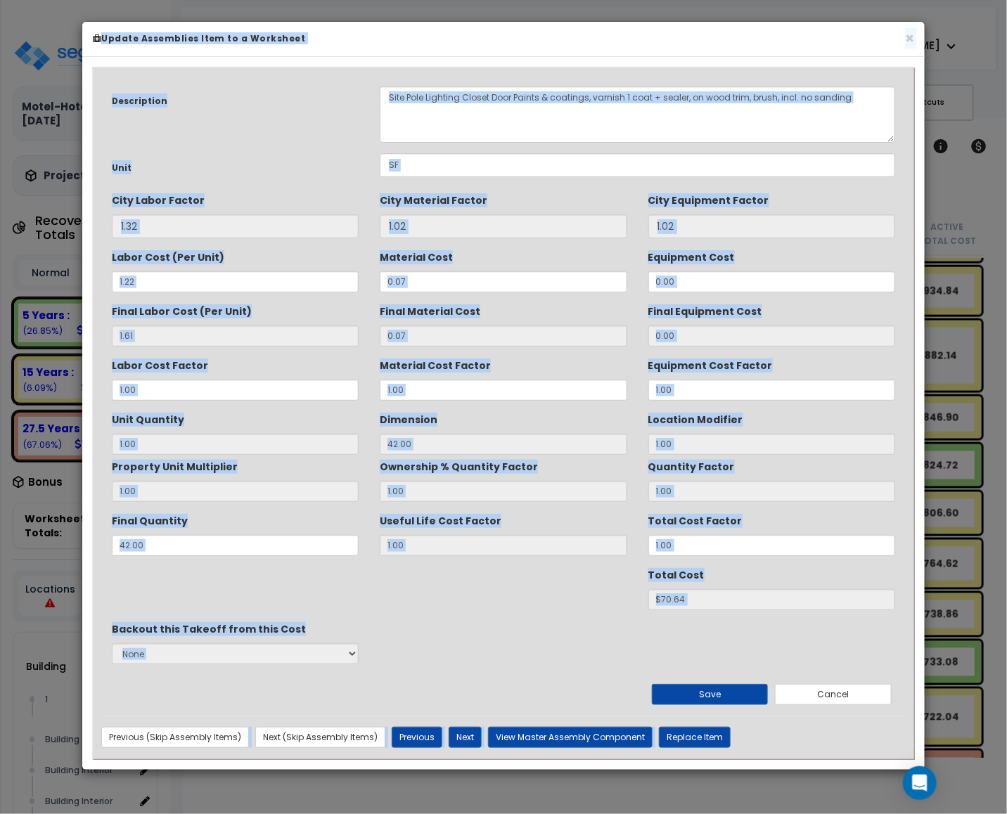
scroll to position [16621, 0]
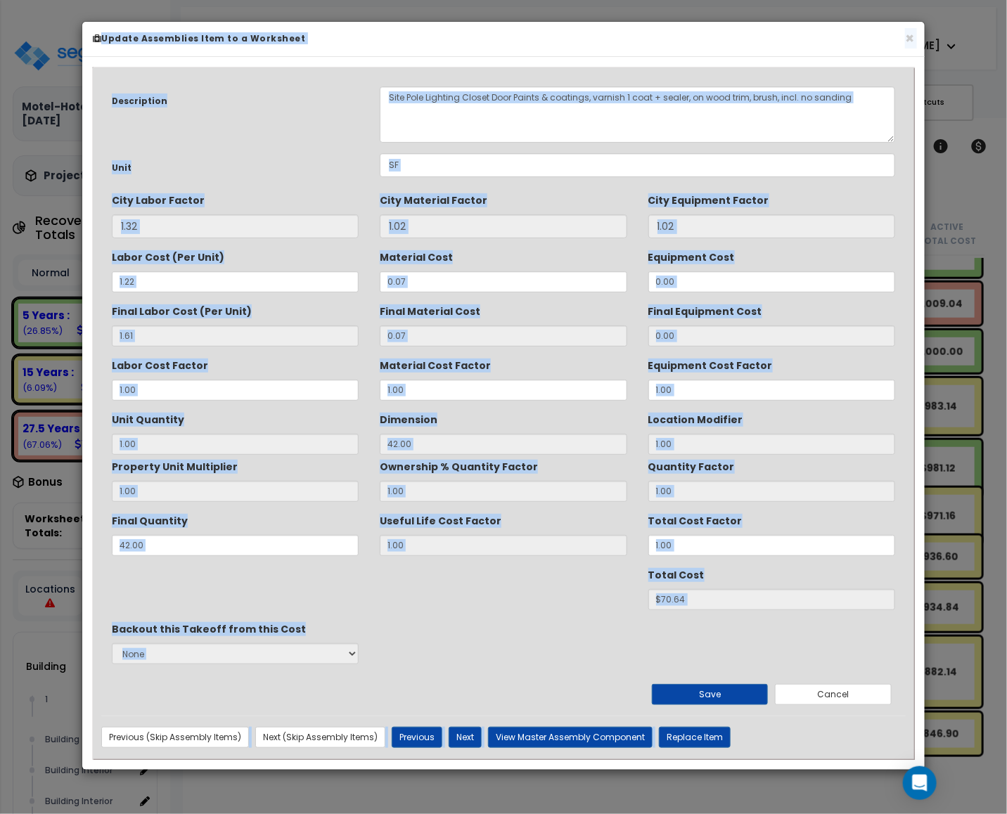
click at [409, 378] on div "Material Cost Factor 1.00" at bounding box center [503, 377] width 247 height 47
click at [905, 43] on button "×" at bounding box center [909, 38] width 9 height 15
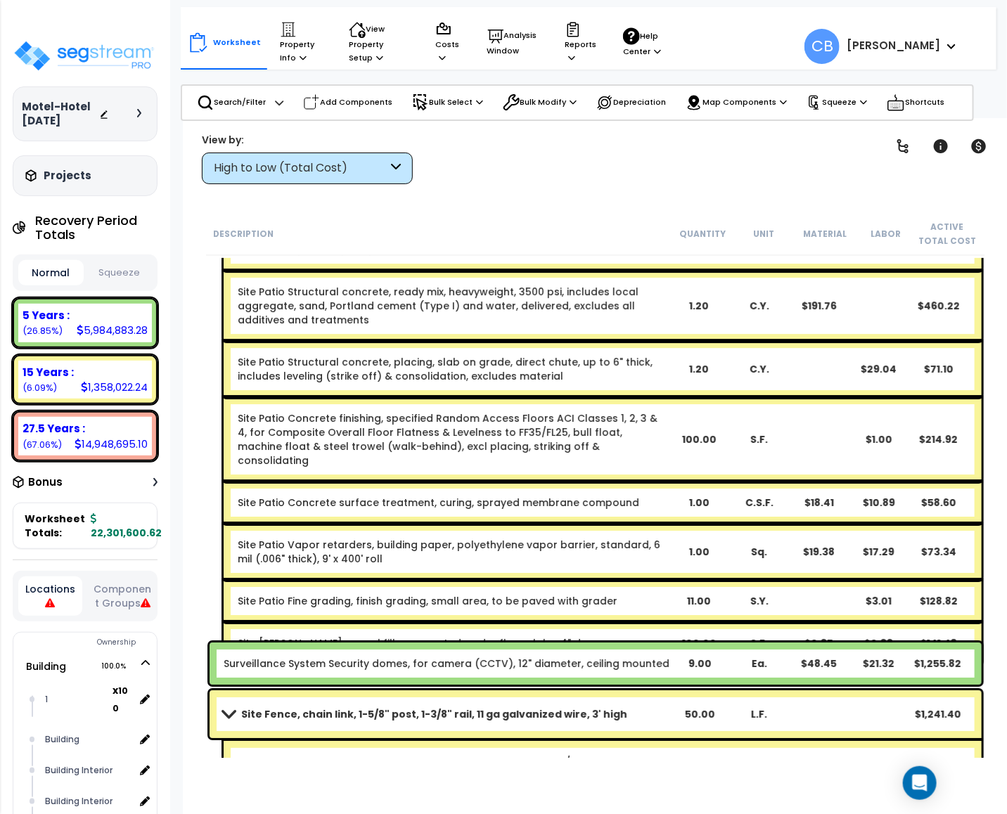
click at [589, 416] on link "Site Patio Concrete finishing, specified Random Access Floors ACI Classes 1, 2,…" at bounding box center [448, 439] width 420 height 56
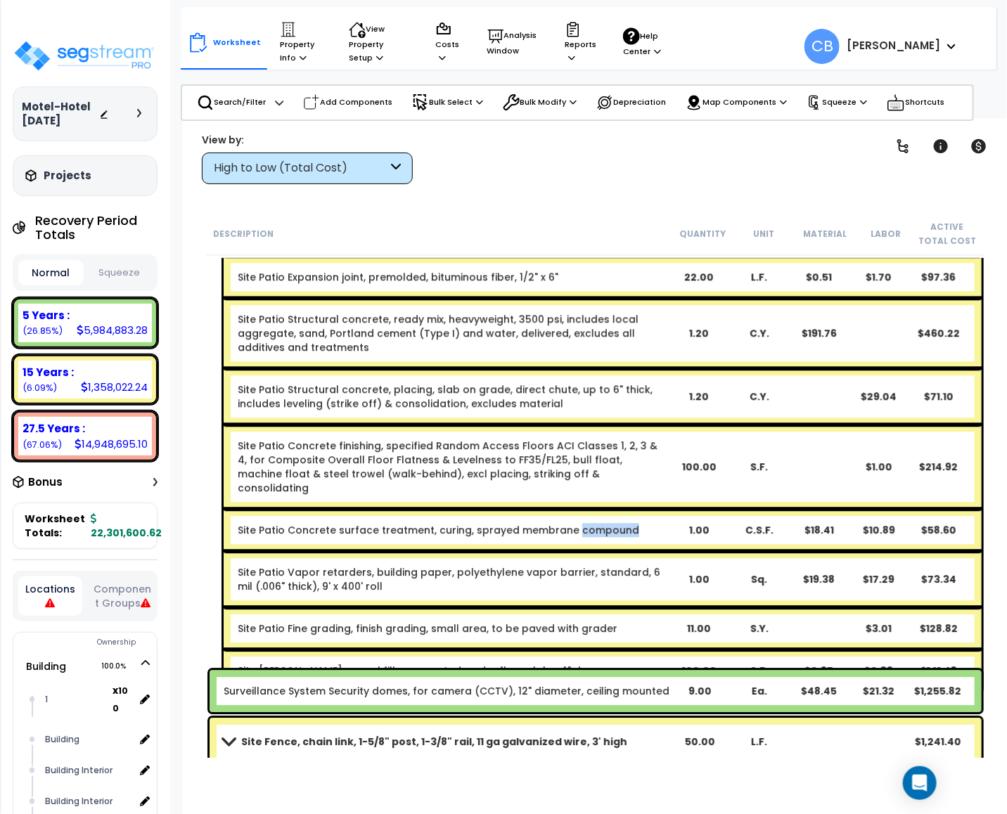
click at [589, 416] on div "Site Patio Slab on grade, 4" thick, non industrial, non reinforced 100.00 S.F. …" at bounding box center [595, 421] width 779 height 550
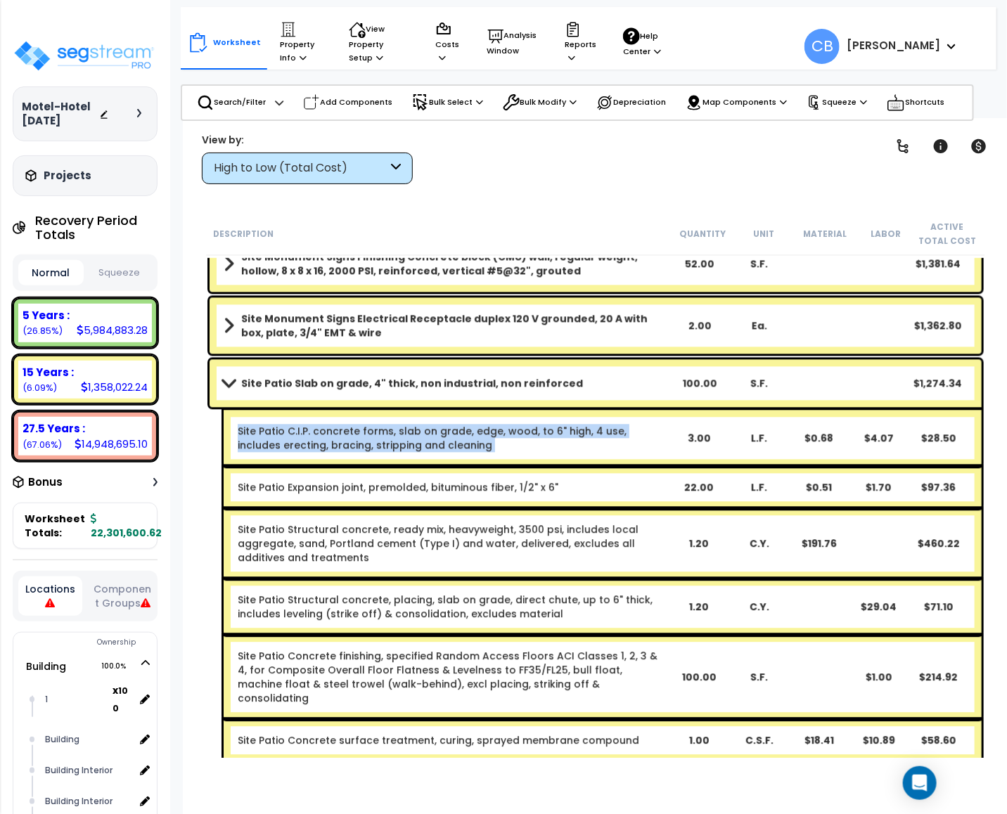
click at [589, 416] on div "Site Patio C.I.P. concrete forms, slab on grade, edge, wood, to 6" high, 4 use,…" at bounding box center [603, 439] width 758 height 56
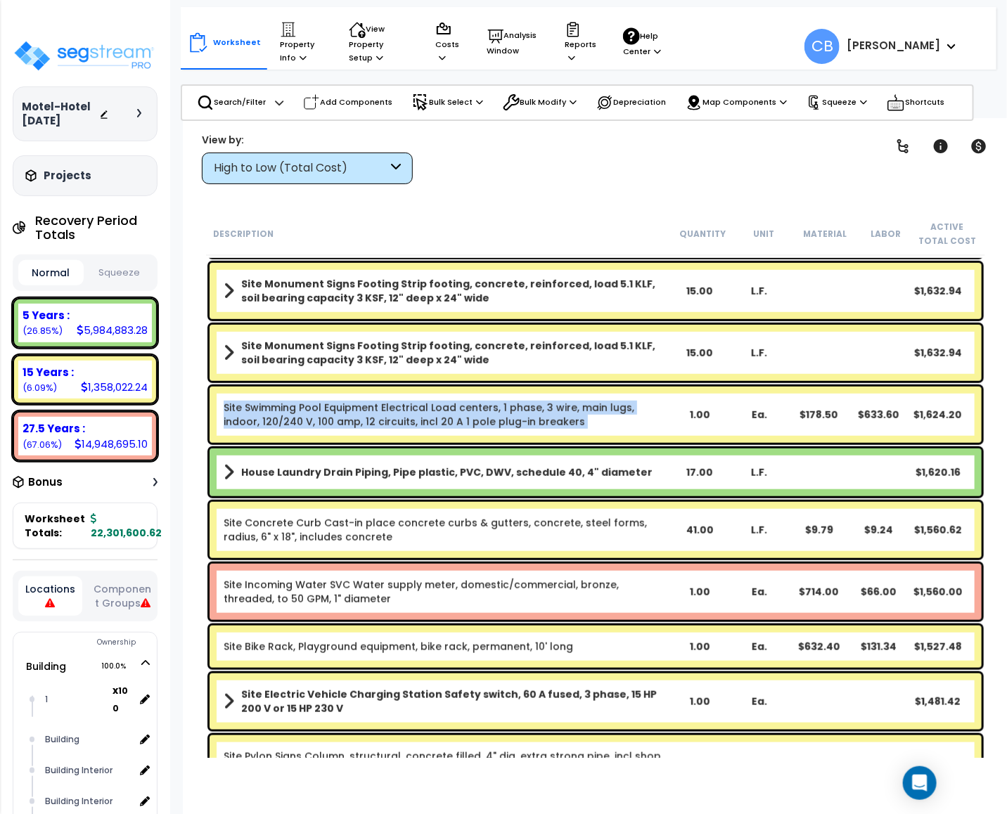
click at [589, 416] on div "Site Swimming Pool Equipment Electrical Load centers, 1 phase, 3 wire, main lug…" at bounding box center [447, 415] width 447 height 28
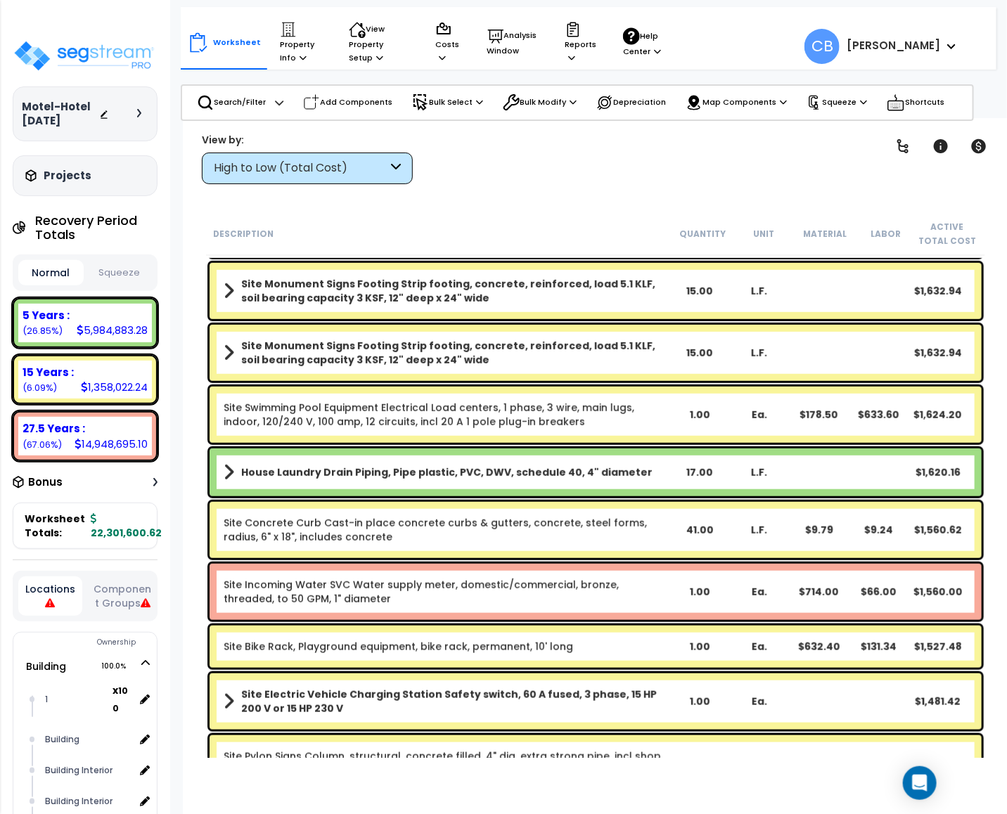
click at [623, 348] on b "Site Monument Signs Footing Strip footing, concrete, reinforced, load 5.1 KLF, …" at bounding box center [455, 353] width 429 height 28
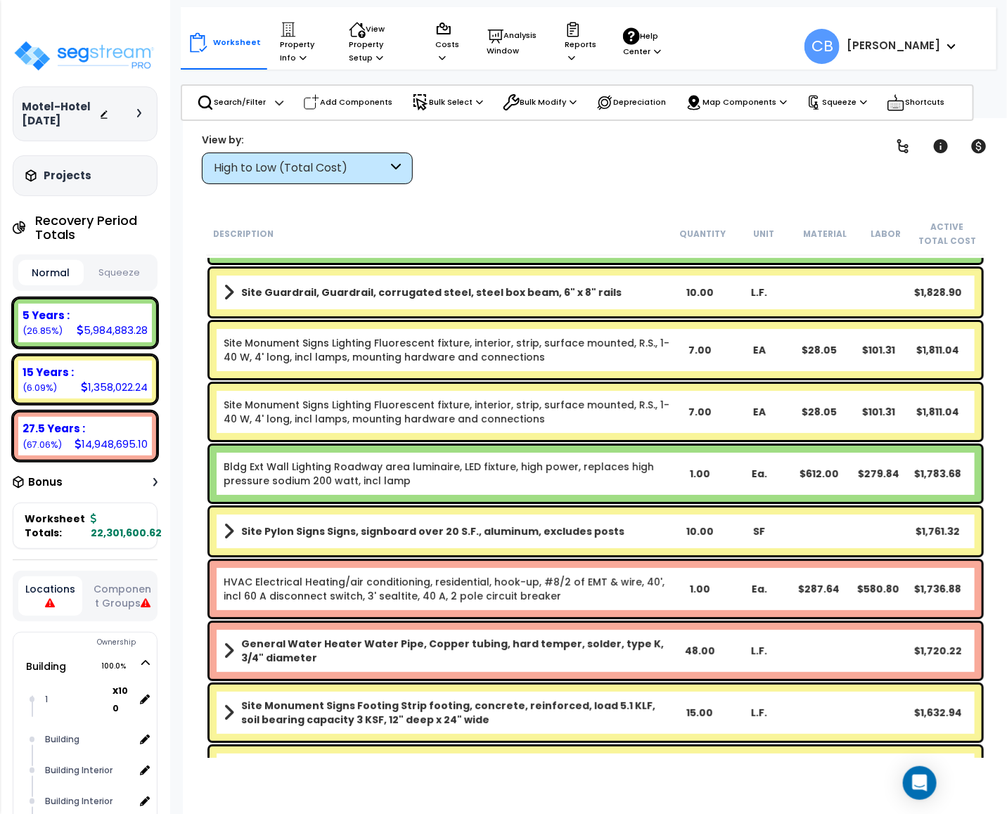
click at [623, 348] on link "Site Monument Signs Lighting Fluorescent fixture, interior, strip, surface moun…" at bounding box center [447, 350] width 446 height 28
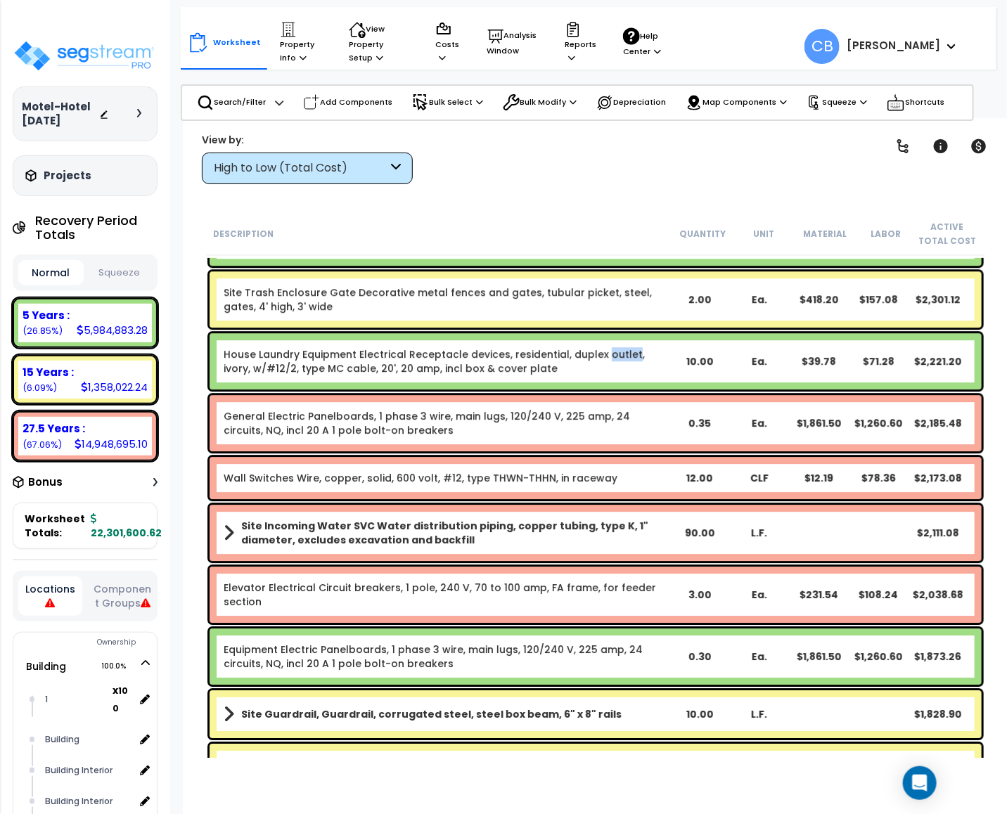
click at [623, 348] on link "House Laundry Equipment Electrical Receptacle devices, residential, duplex outl…" at bounding box center [434, 361] width 421 height 28
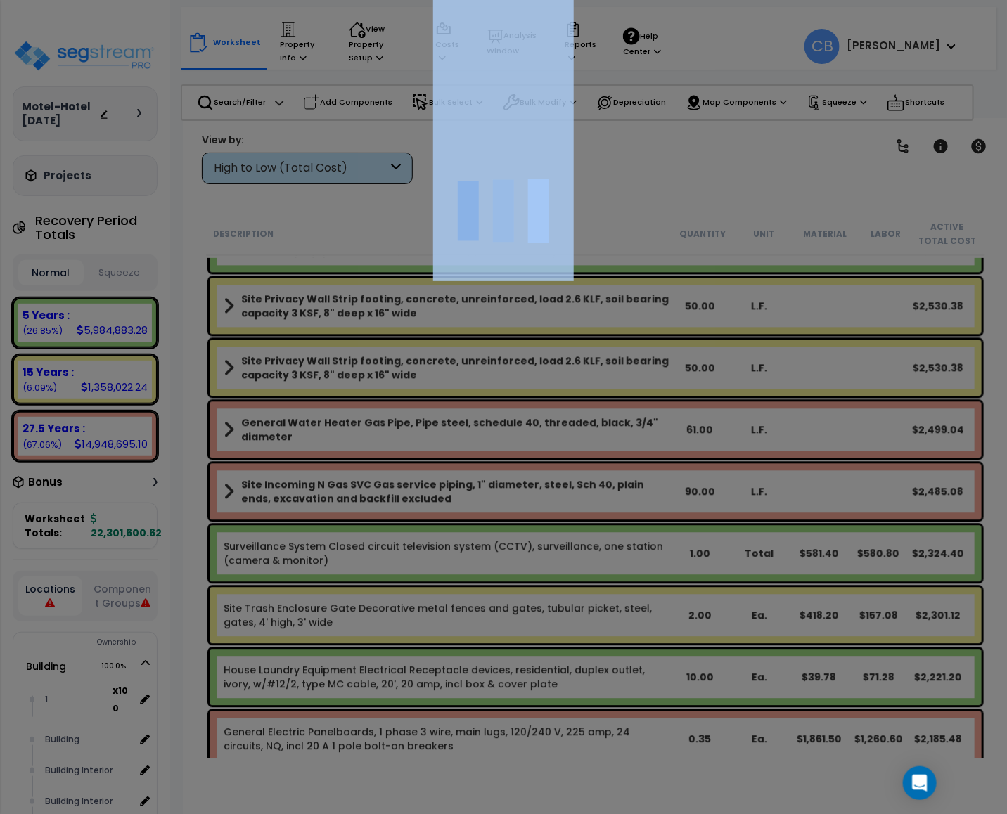
click at [623, 348] on div at bounding box center [503, 407] width 1007 height 814
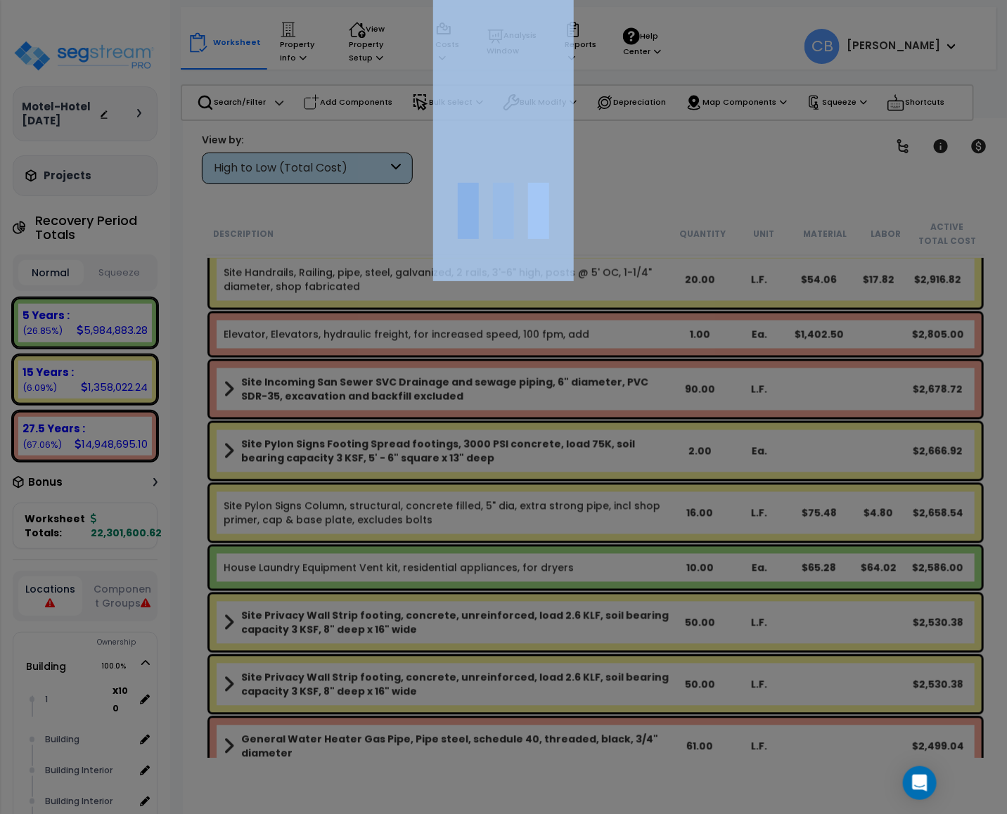
click at [623, 348] on div at bounding box center [503, 407] width 1007 height 814
drag, startPoint x: 634, startPoint y: 361, endPoint x: 638, endPoint y: 385, distance: 23.6
click at [634, 363] on div at bounding box center [503, 407] width 1007 height 814
click at [700, 499] on div at bounding box center [503, 407] width 1007 height 814
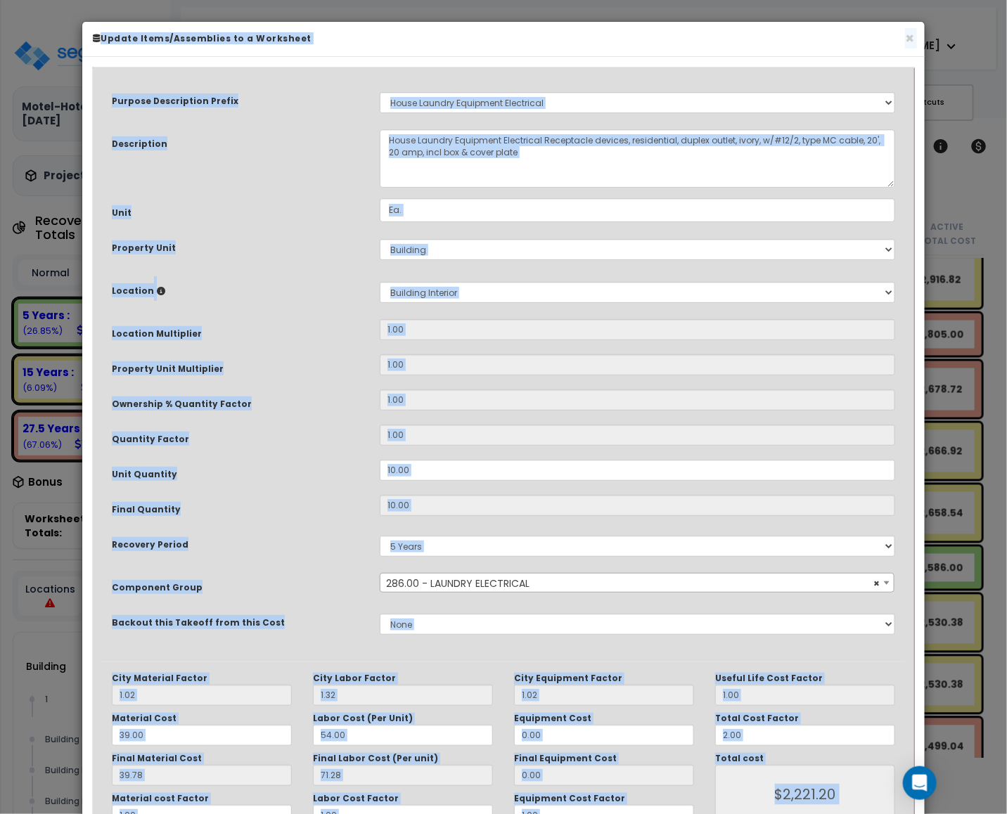
click at [700, 499] on input "10.00" at bounding box center [637, 505] width 515 height 21
click at [707, 487] on div "Purpose Description Prefix Select A New Purpose Descrip A/V System A/V System E…" at bounding box center [503, 369] width 805 height 586
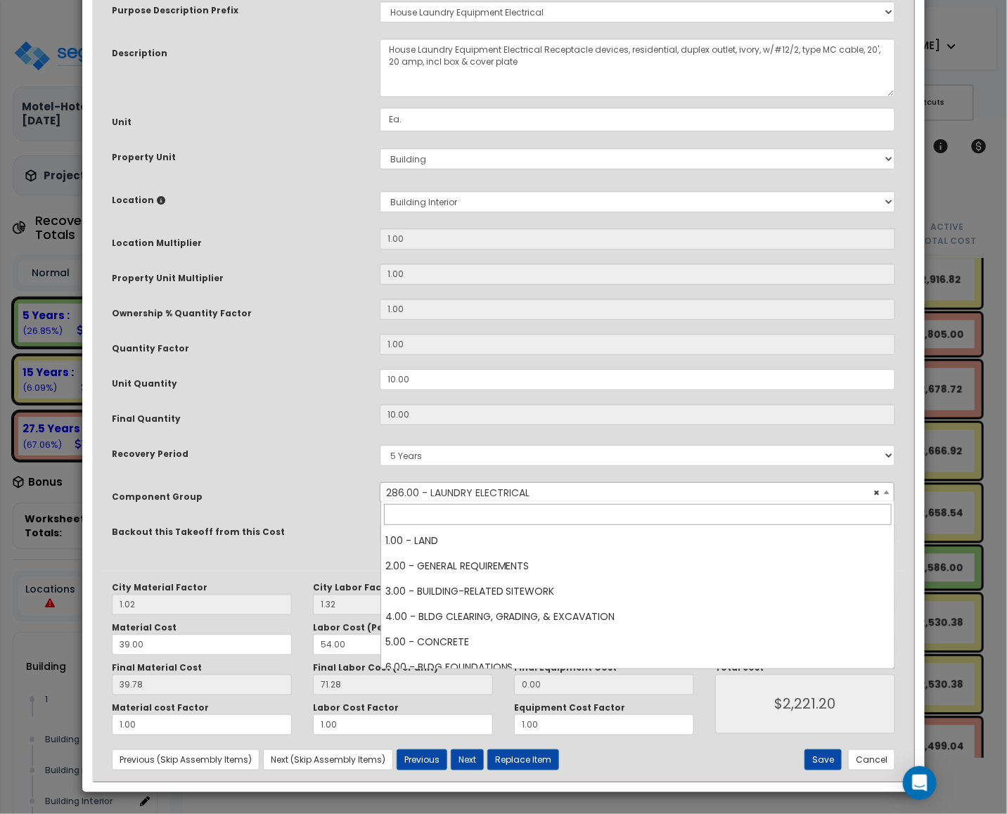
click at [707, 487] on span "× 286.00 - LAUNDRY ELECTRICAL" at bounding box center [636, 493] width 513 height 20
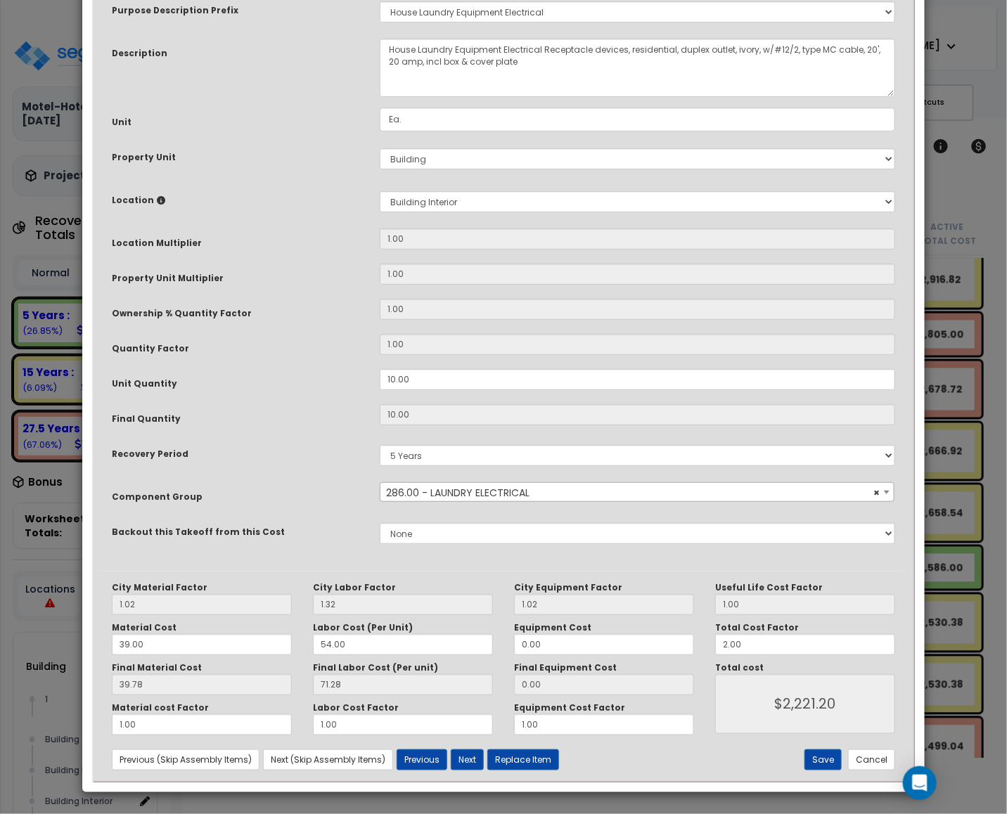
click at [707, 485] on span "× 286.00 - LAUNDRY ELECTRICAL" at bounding box center [636, 493] width 513 height 20
click at [707, 484] on span "× 286.00 - LAUNDRY ELECTRICAL" at bounding box center [636, 493] width 513 height 20
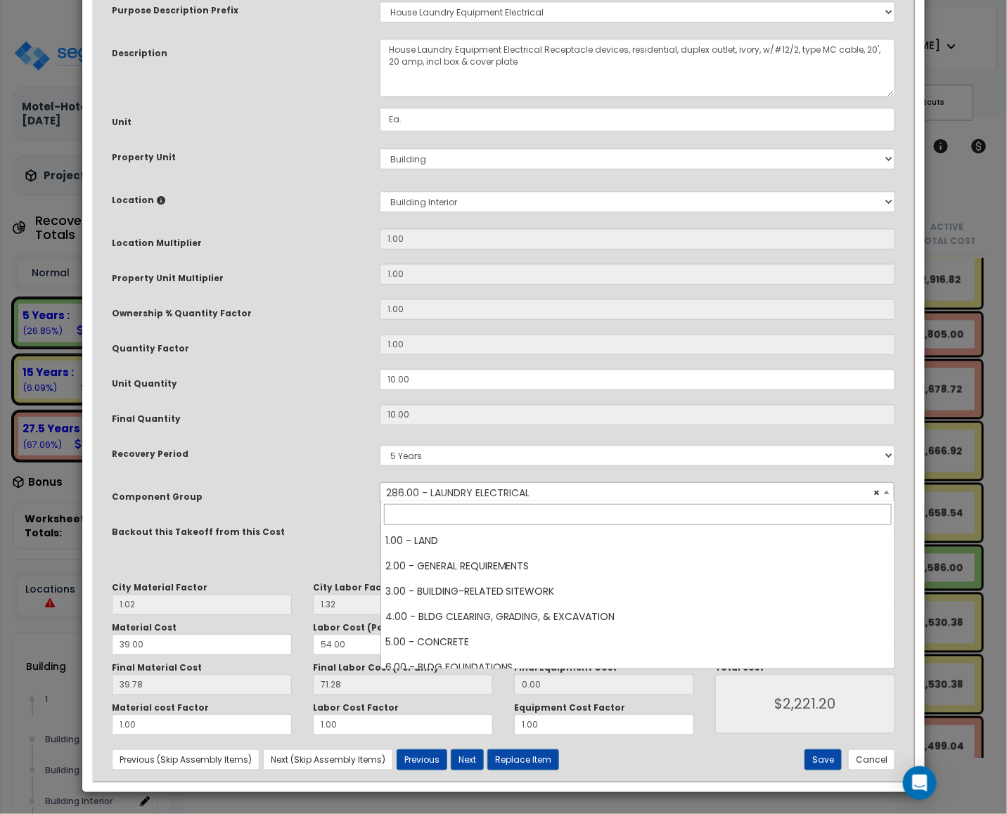
scroll to position [0, 0]
click at [700, 431] on div "Purpose Description Prefix Select A New Purpose Descrip A/V System A/V System E…" at bounding box center [503, 278] width 805 height 586
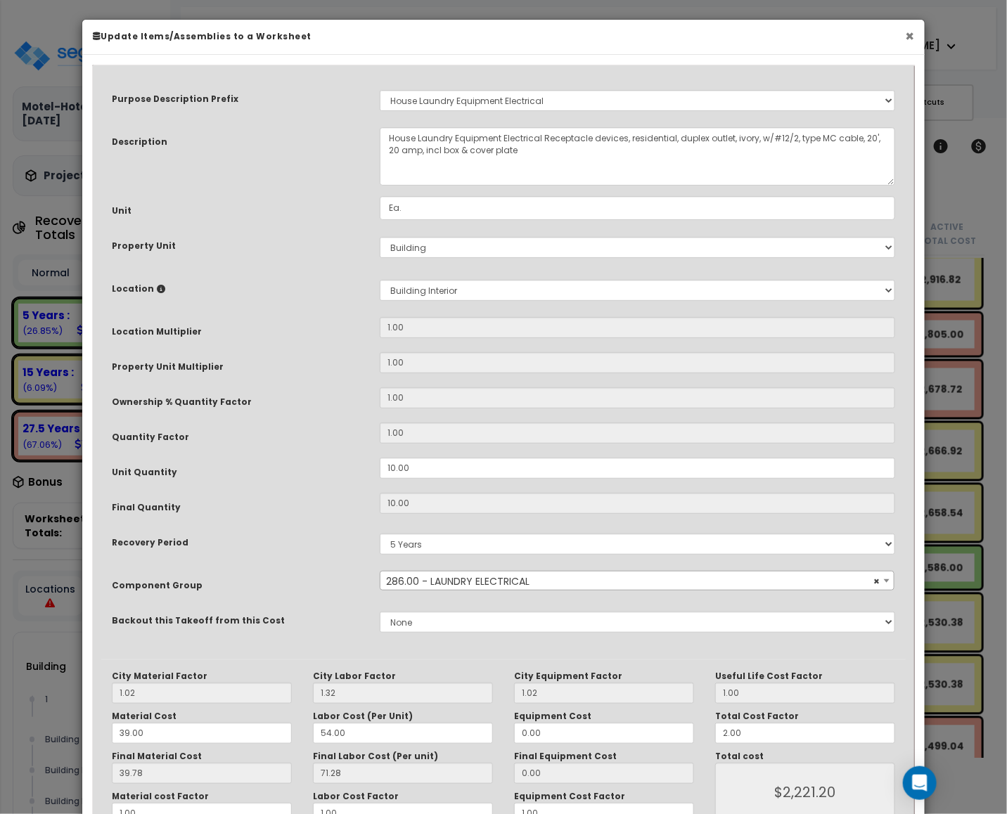
click at [905, 36] on button "×" at bounding box center [909, 36] width 9 height 15
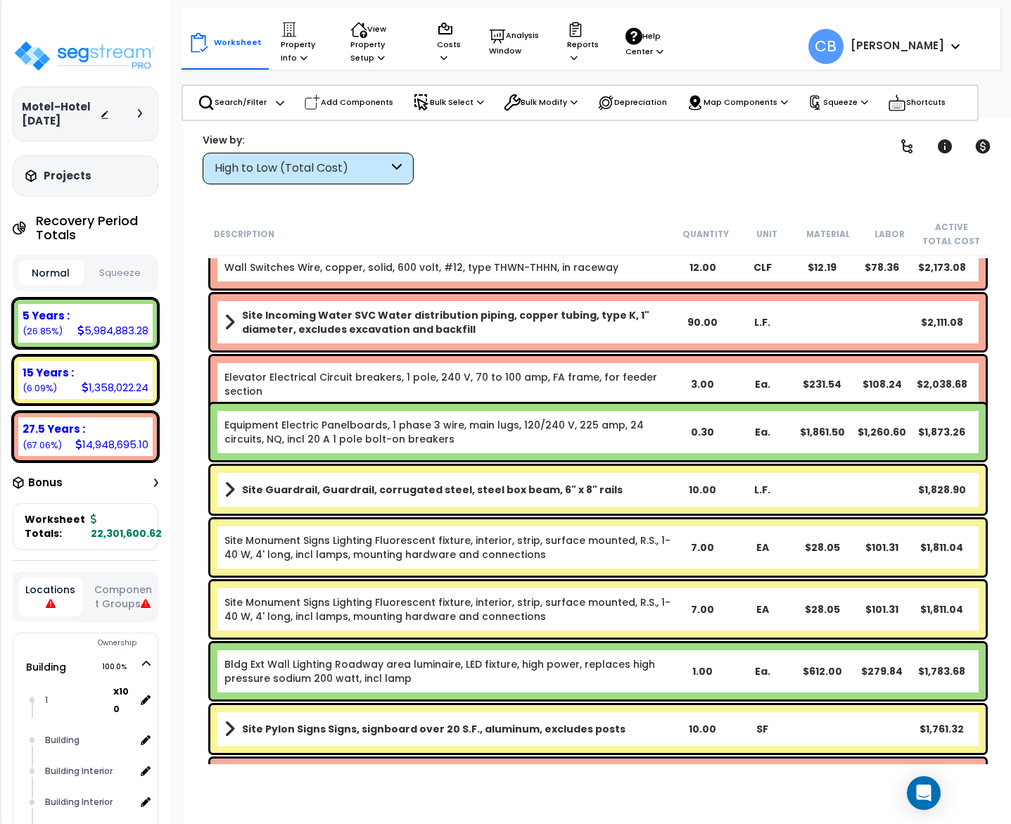
click at [388, 380] on link "Elevator Electrical Circuit breakers, 1 pole, 240 V, 70 to 100 amp, FA frame, f…" at bounding box center [440, 384] width 433 height 28
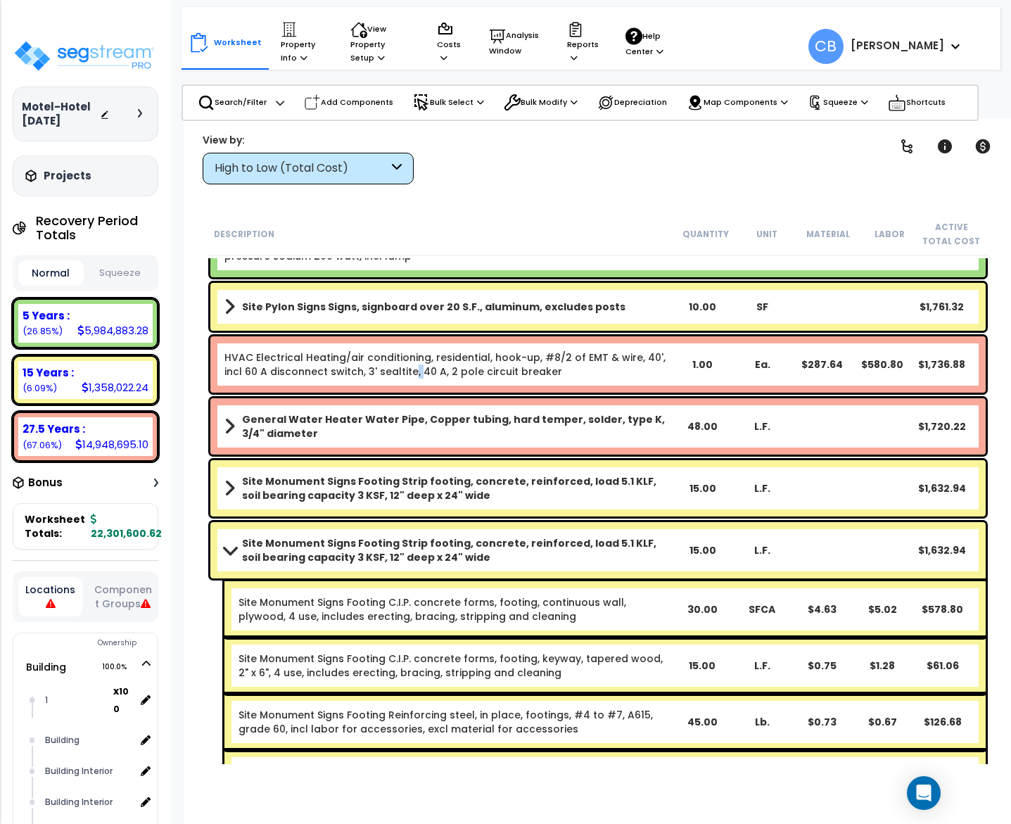
click at [388, 380] on div "HVAC Electrical Heating/air conditioning, residential, hook-up, #8/2 of EMT & w…" at bounding box center [597, 364] width 775 height 56
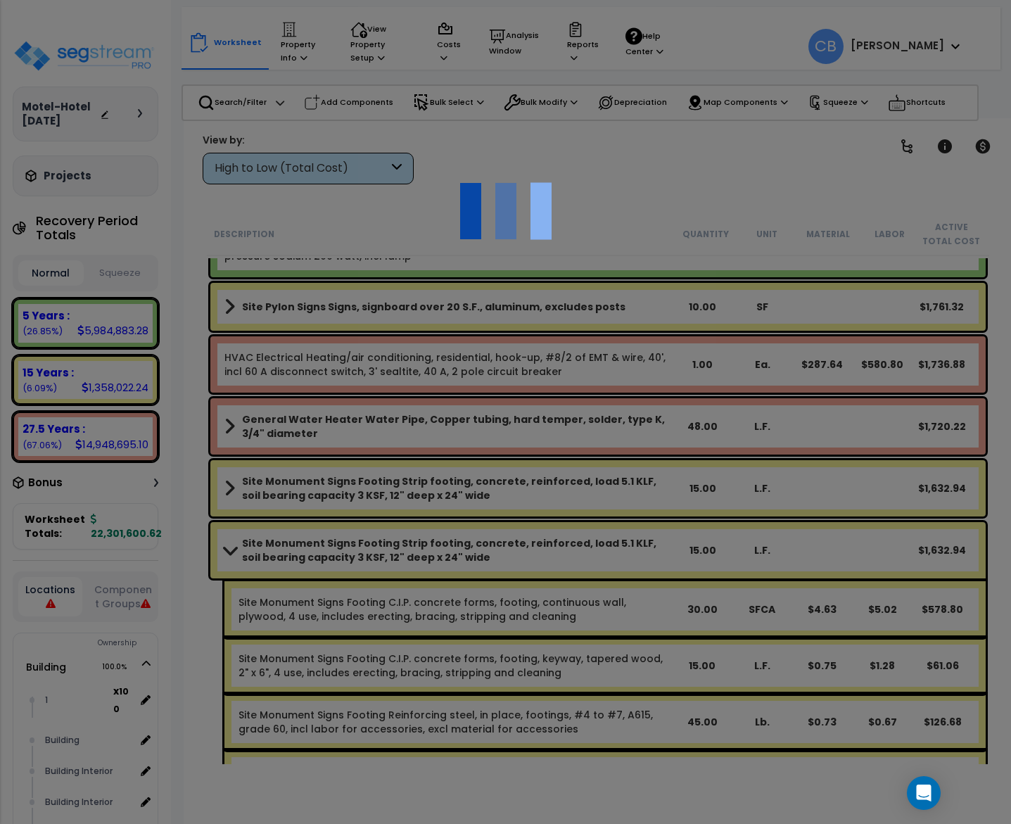
scroll to position [14617, 0]
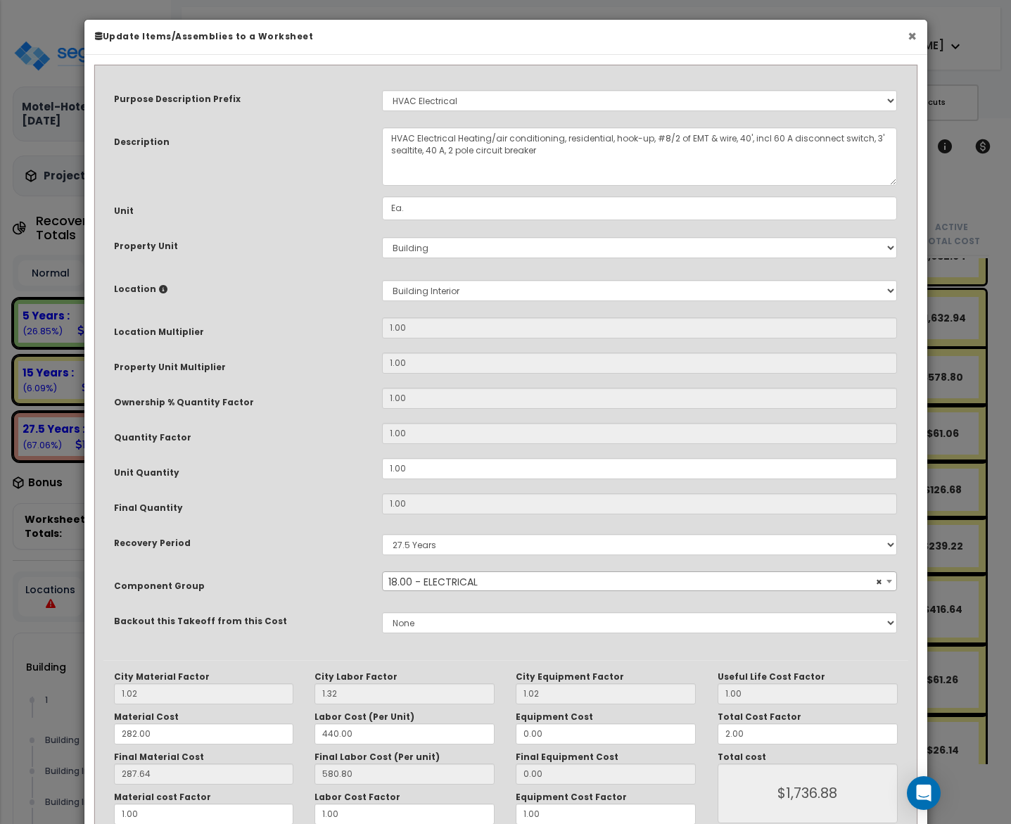
click at [908, 39] on button "×" at bounding box center [911, 36] width 9 height 15
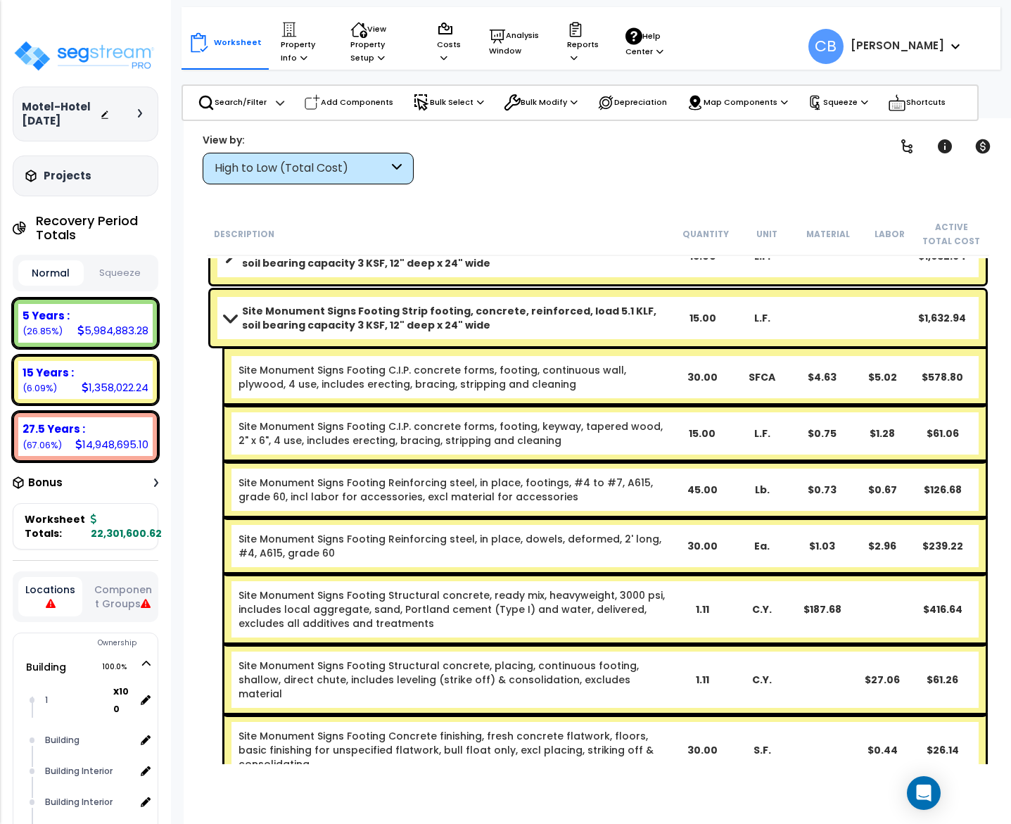
drag, startPoint x: 787, startPoint y: 401, endPoint x: 636, endPoint y: 307, distance: 178.2
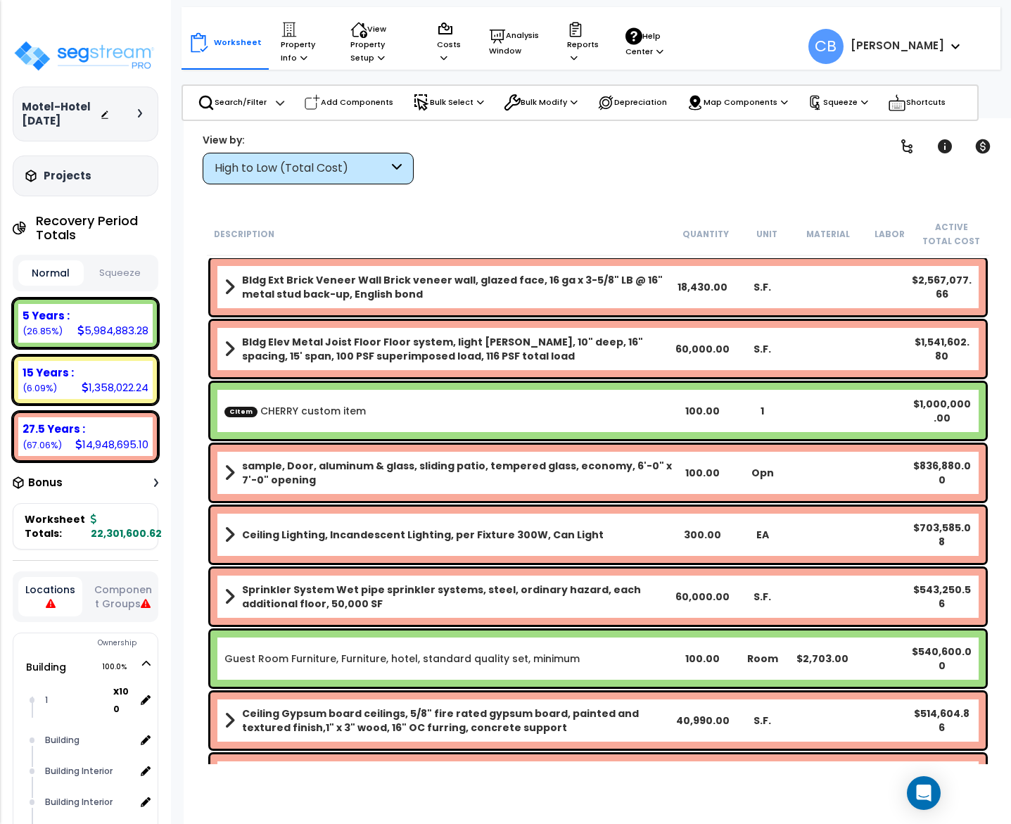
scroll to position [0, 0]
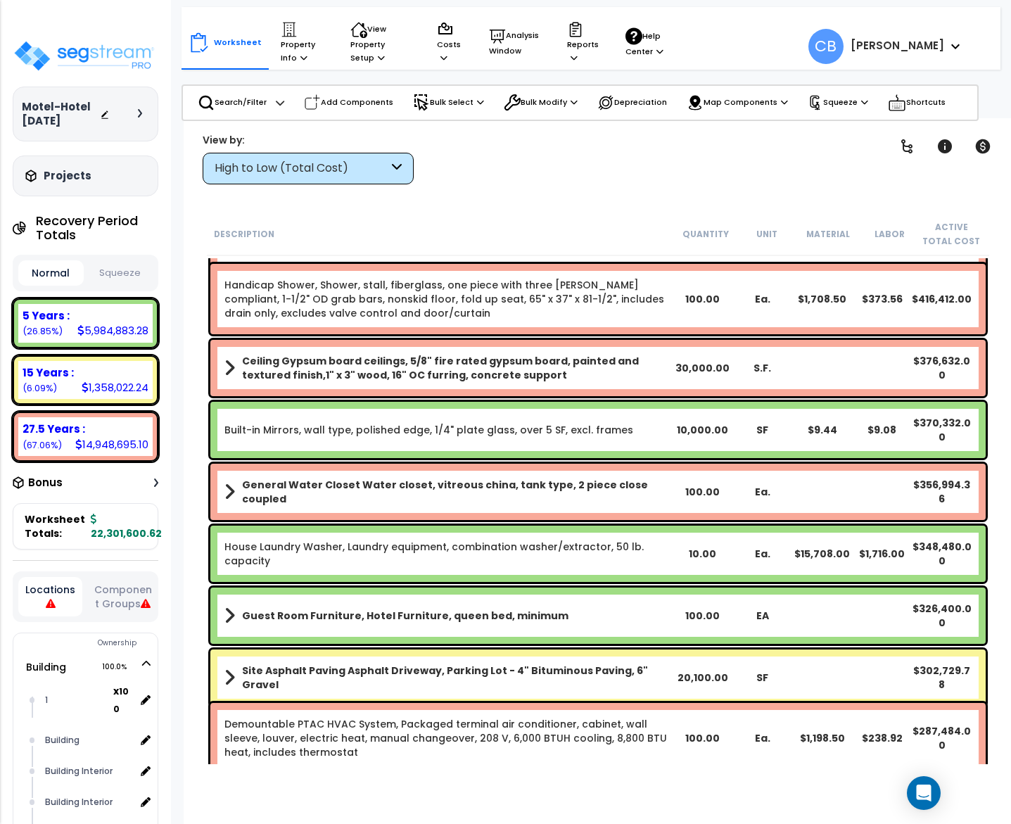
click at [424, 340] on div "Ceiling Gypsum board ceilings, 5/8" fire rated gypsum board, painted and textur…" at bounding box center [597, 368] width 775 height 56
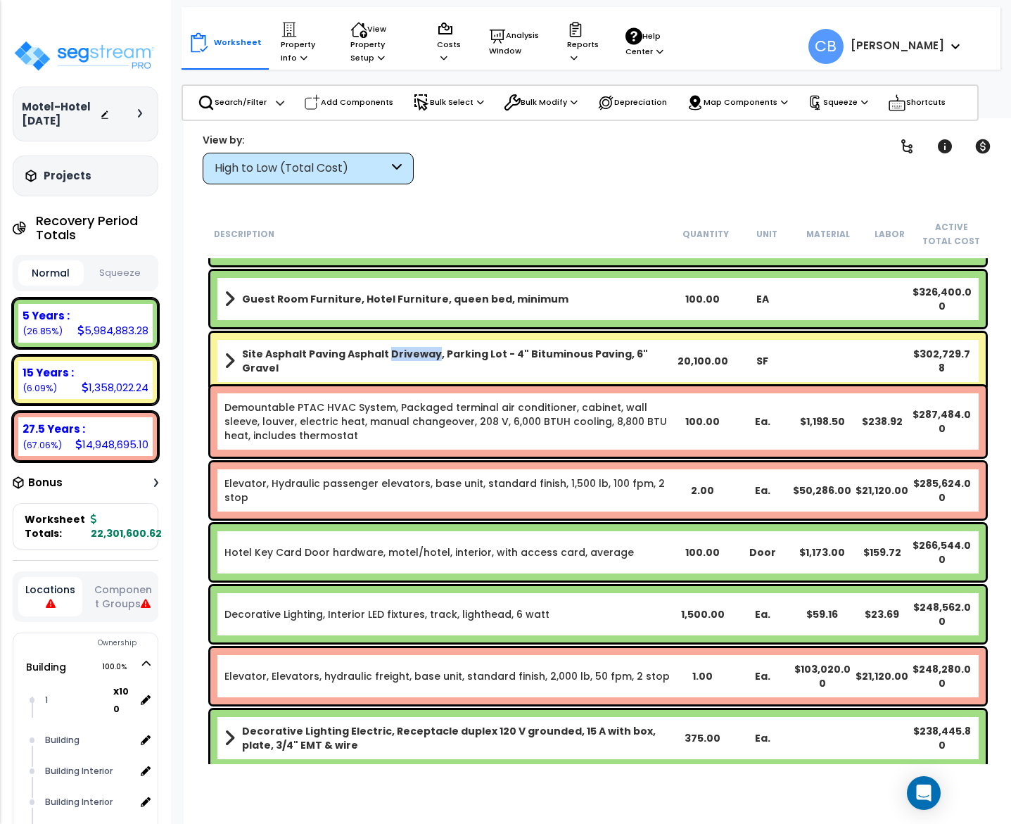
click at [424, 340] on div "Site Asphalt Paving Asphalt Driveway, Parking Lot - 4" Bituminous Paving, 6" Gr…" at bounding box center [597, 361] width 775 height 56
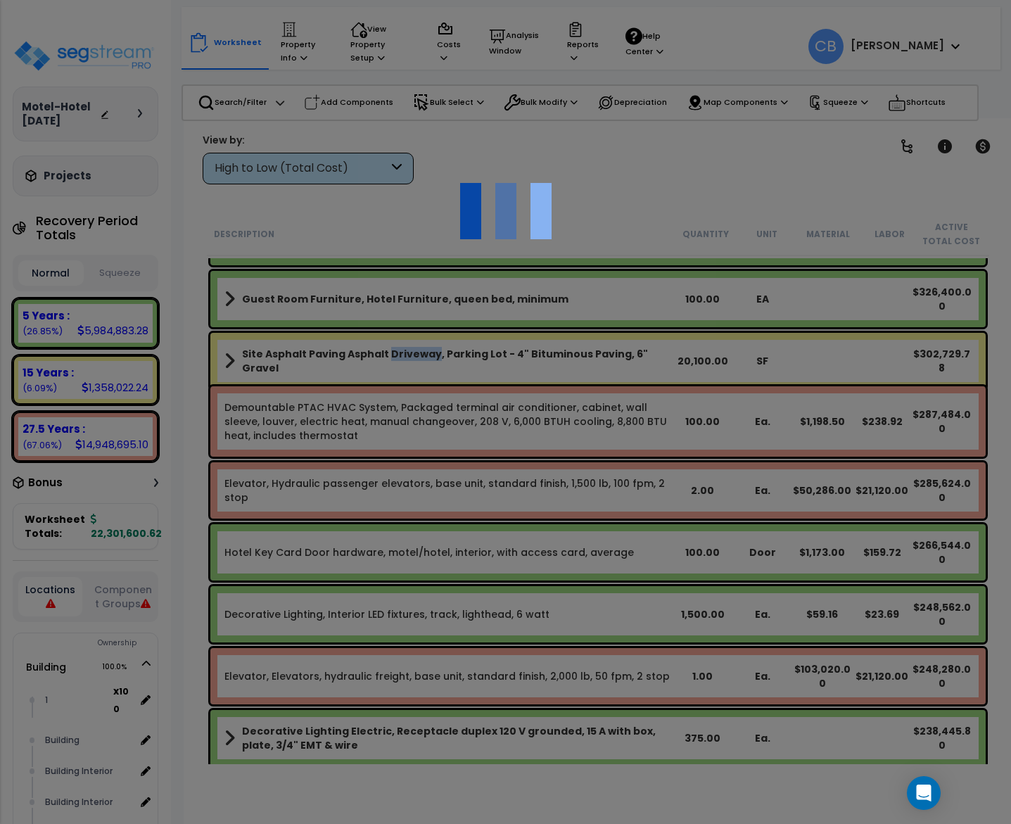
scroll to position [1266, 0]
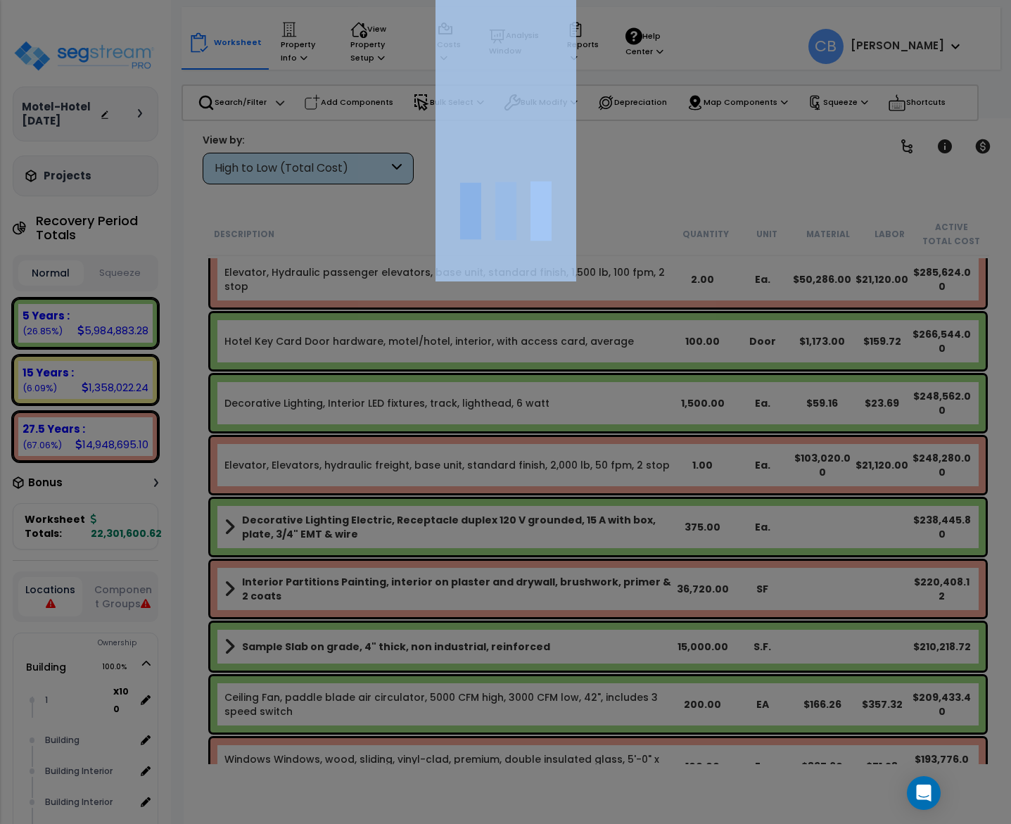
click at [424, 340] on div at bounding box center [505, 412] width 1011 height 824
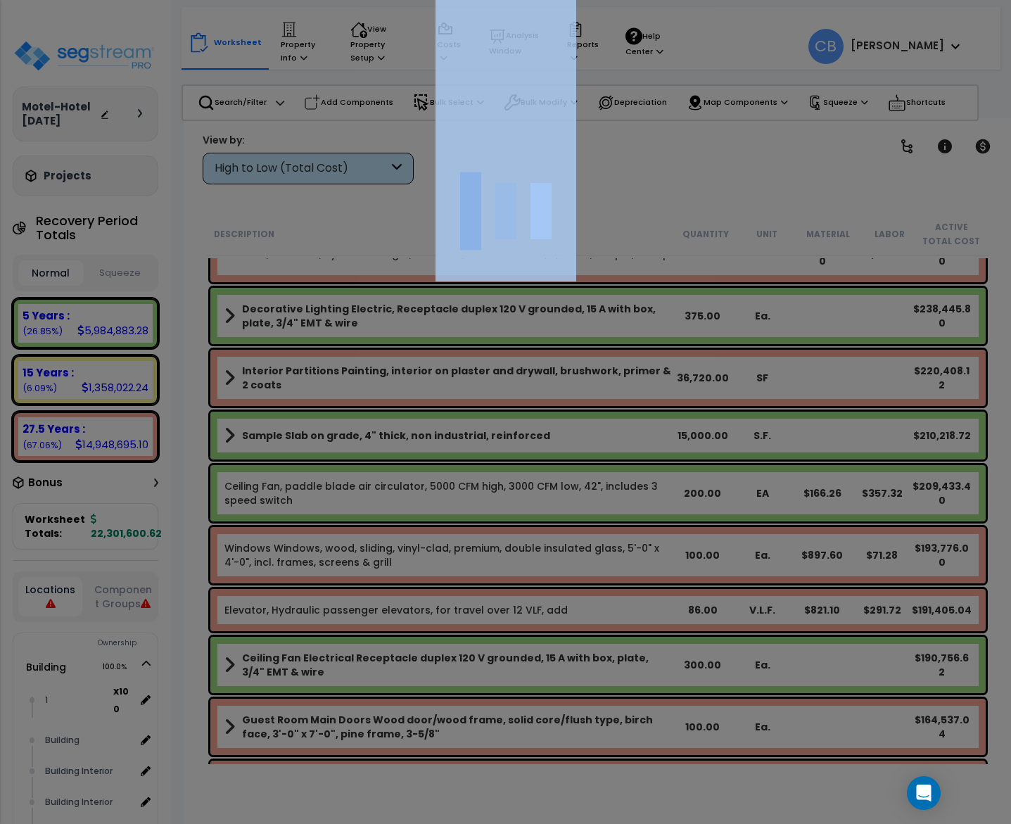
click at [435, 421] on div at bounding box center [505, 412] width 1011 height 824
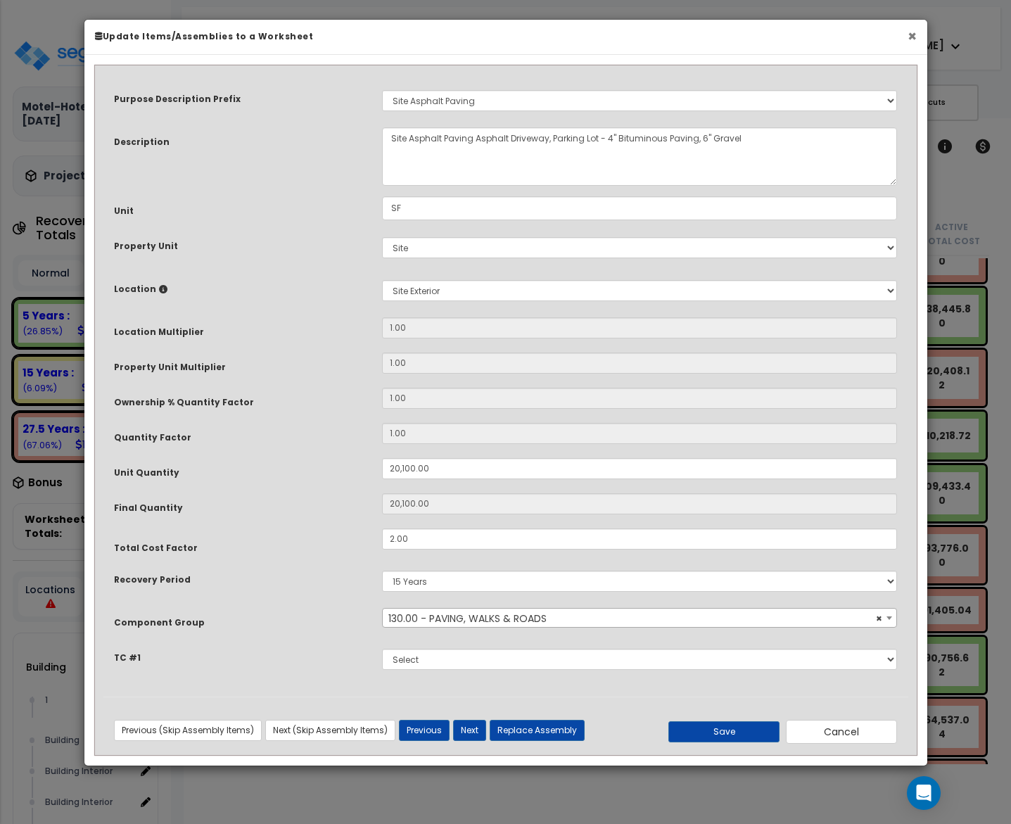
click at [910, 39] on button "×" at bounding box center [911, 36] width 9 height 15
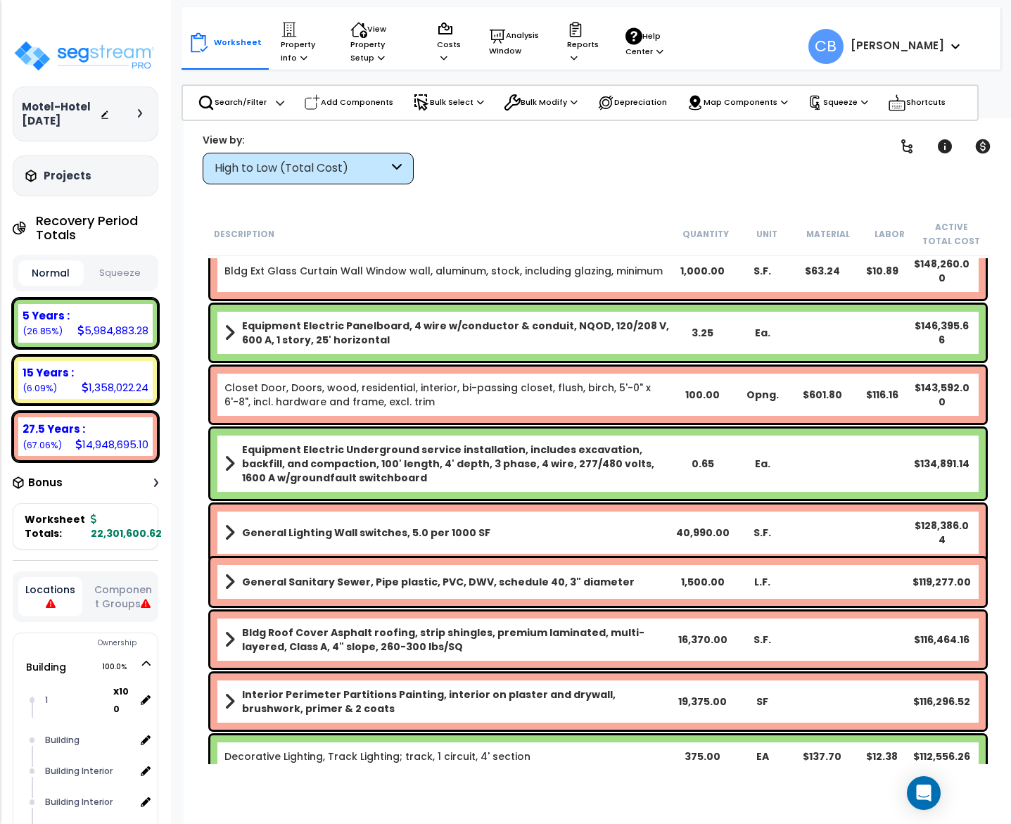
click at [464, 507] on div "General Lighting Wall switches, 5.0 per 1000 SF 40,990.00 S.F. $128,386.04" at bounding box center [597, 532] width 775 height 56
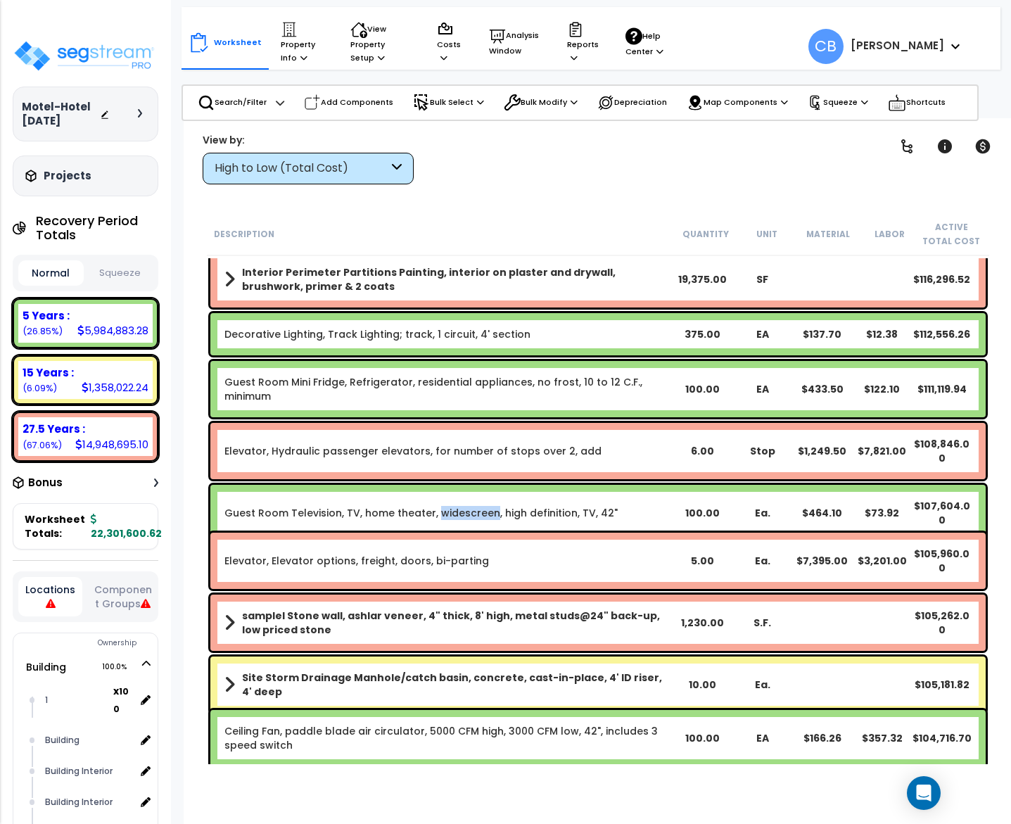
click at [464, 507] on link "Guest Room Television, TV, home theater, widescreen, high definition, TV, 42"" at bounding box center [420, 513] width 393 height 14
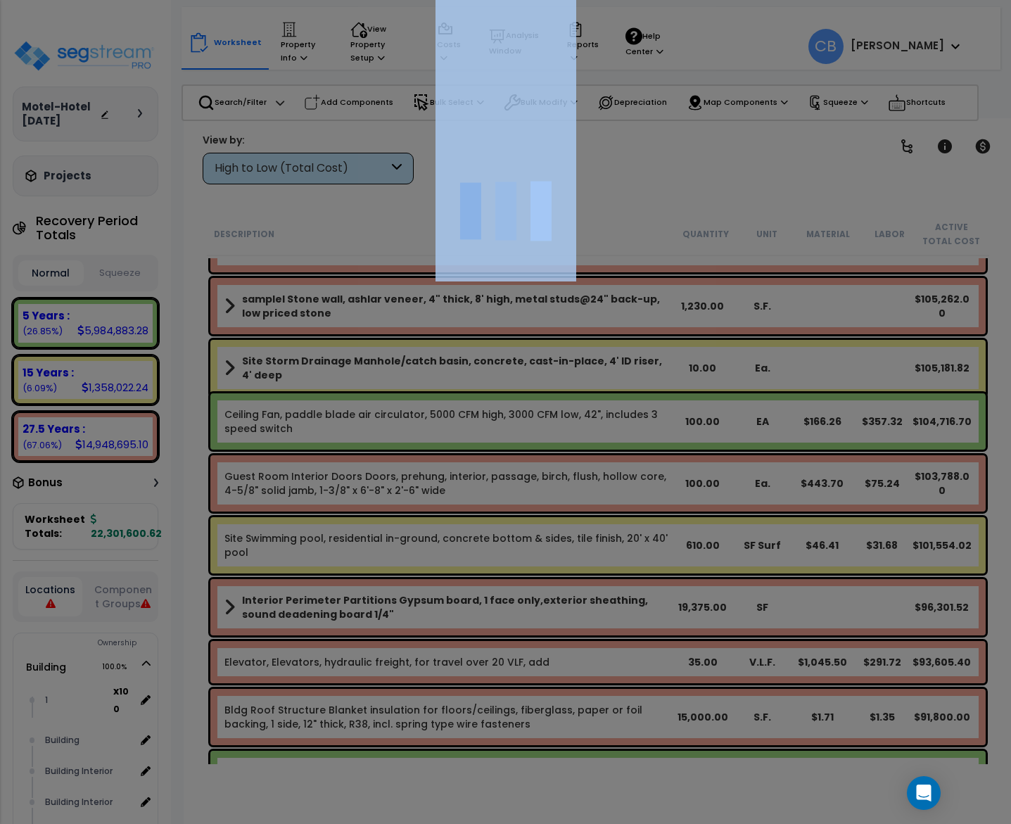
click at [466, 504] on div at bounding box center [505, 412] width 1011 height 824
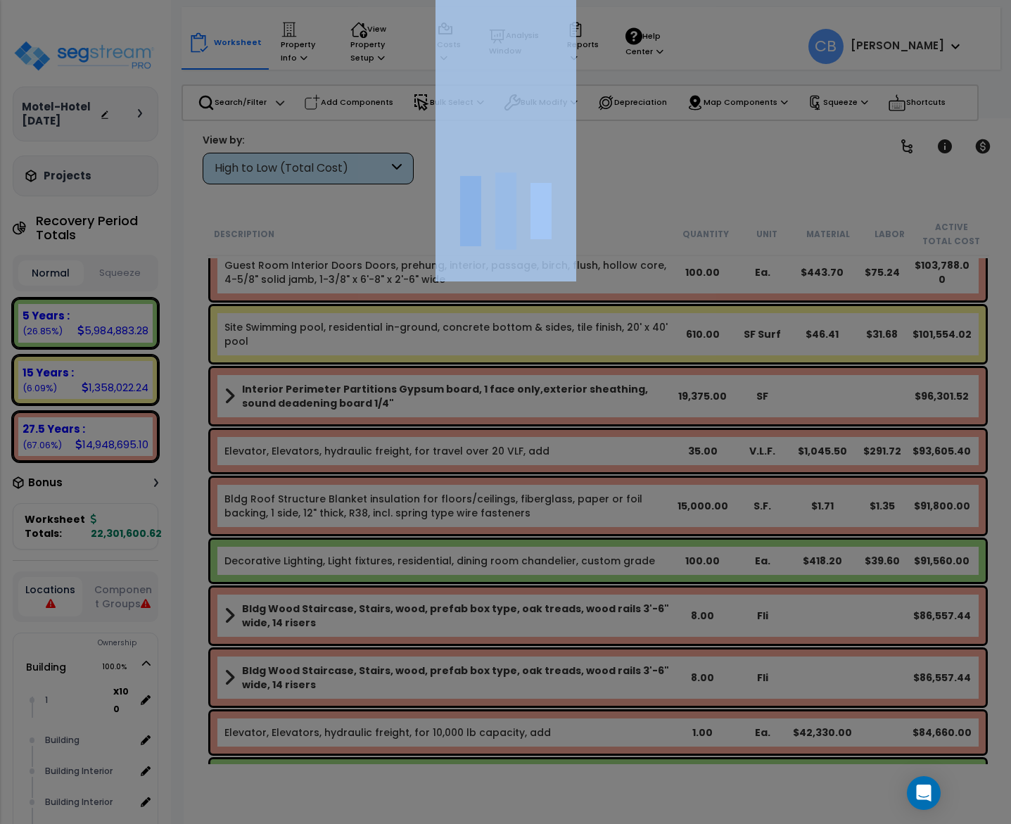
click at [466, 504] on div at bounding box center [505, 412] width 1011 height 824
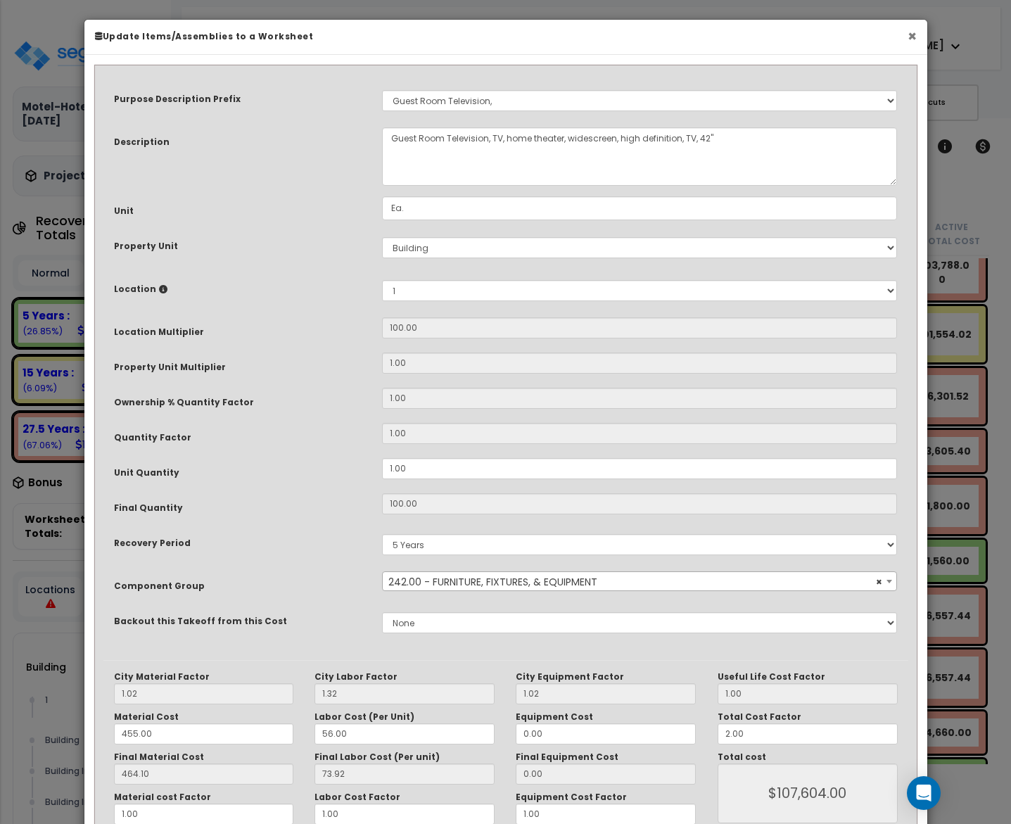
click at [908, 43] on button "×" at bounding box center [911, 36] width 9 height 15
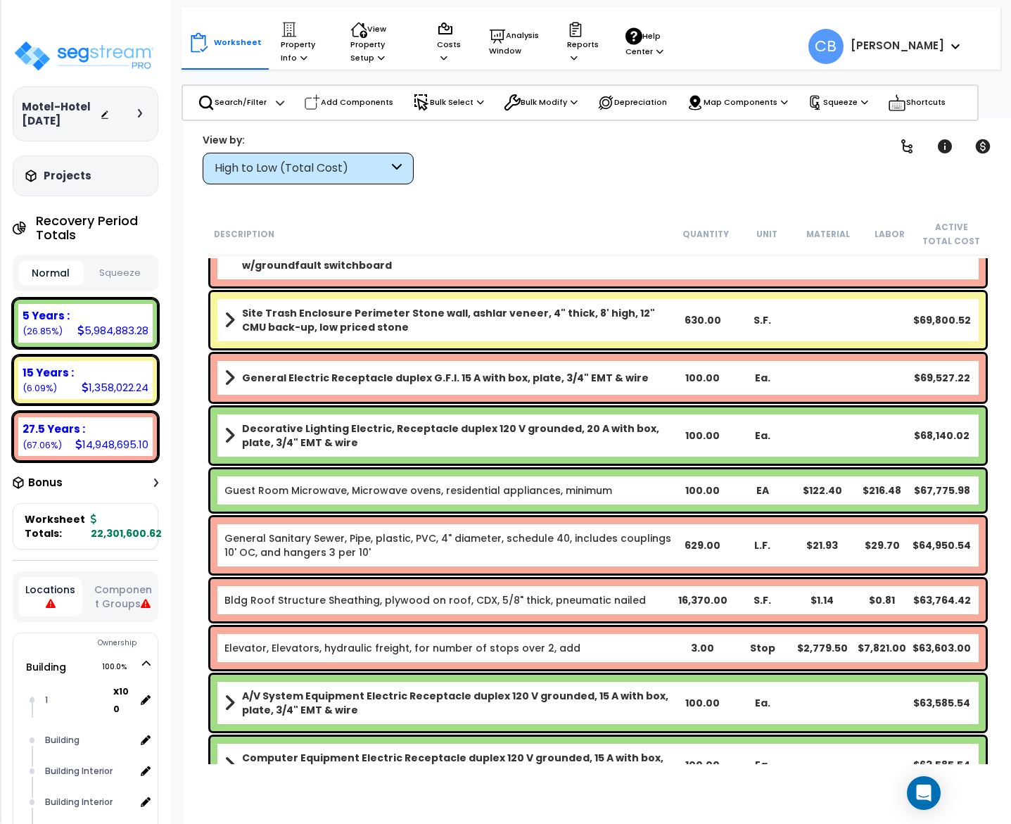
click at [696, 391] on div "General Electric Receptacle duplex G.F.I. 15 A with box, plate, 3/4" EMT & wire…" at bounding box center [597, 378] width 775 height 48
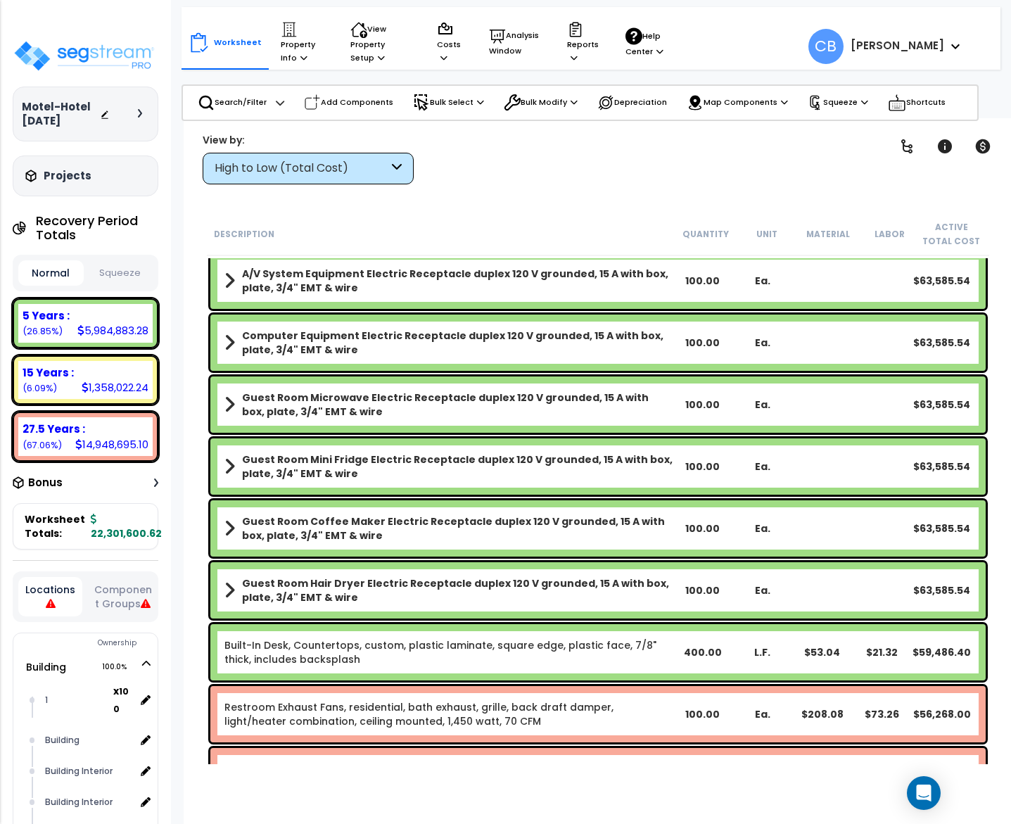
click at [696, 391] on div "Guest Room Microwave Electric Receptacle duplex 120 V grounded, 15 A with box, …" at bounding box center [597, 404] width 775 height 56
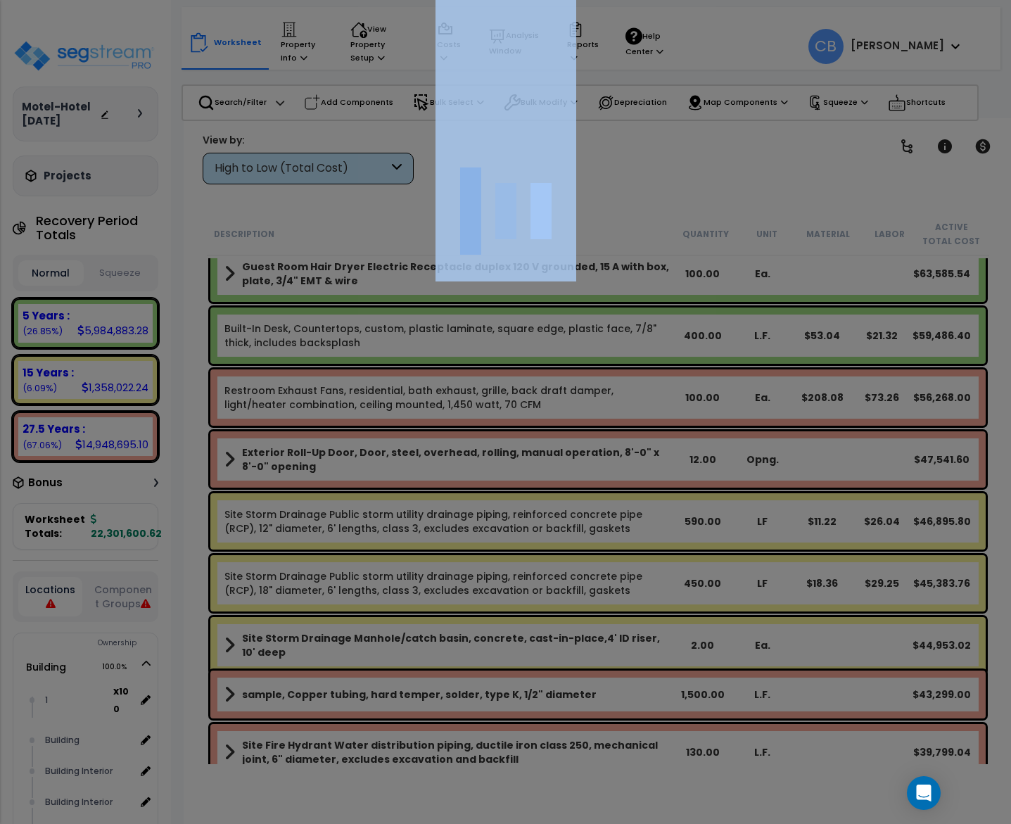
click at [696, 391] on div at bounding box center [505, 412] width 1011 height 824
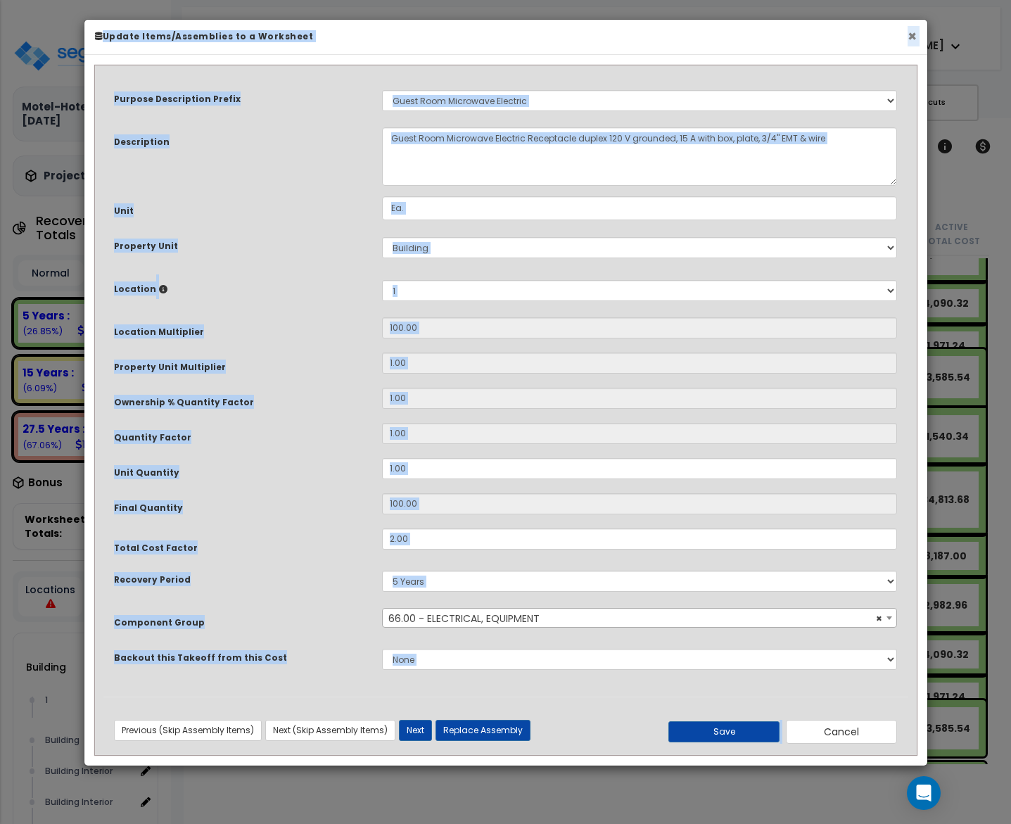
click at [910, 44] on button "×" at bounding box center [911, 36] width 9 height 15
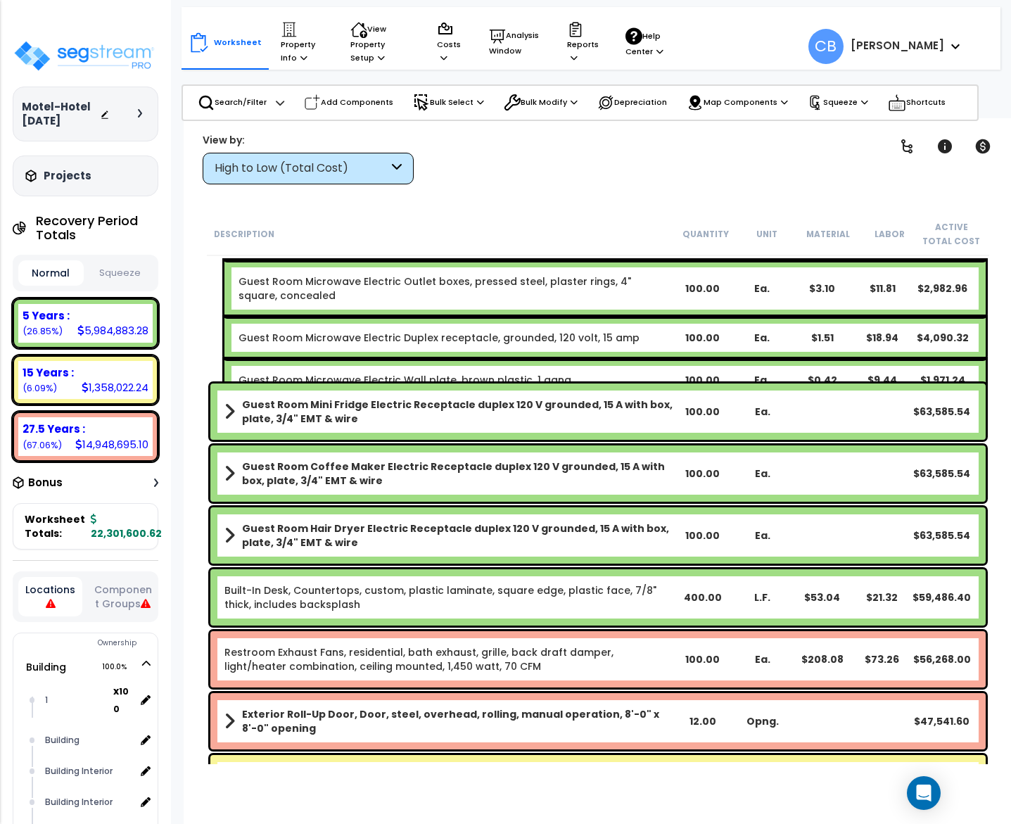
click at [707, 572] on div "Built-In Desk, Countertops, custom, plastic laminate, square edge, plastic face…" at bounding box center [597, 597] width 775 height 56
click at [698, 553] on div "Guest Room Hair Dryer Electric Receptacle duplex 120 V grounded, 15 A with box,…" at bounding box center [597, 535] width 775 height 56
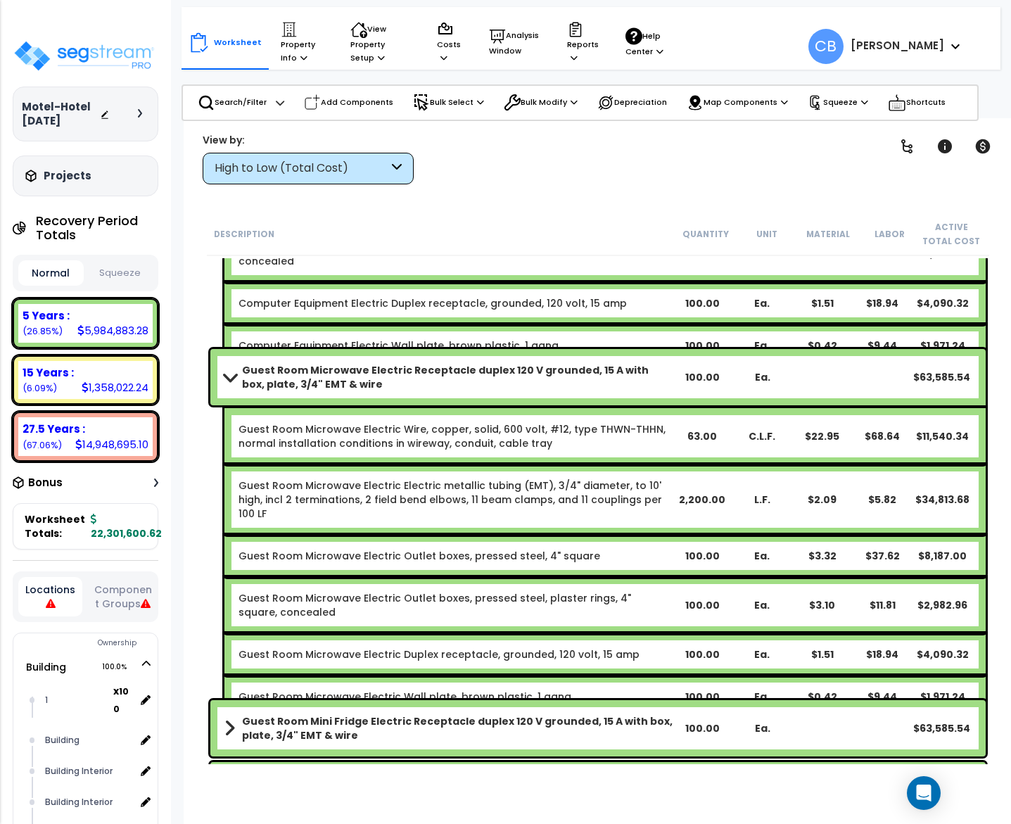
click at [698, 553] on div "Guest Room Microwave Electric Outlet boxes, pressed steel, 4" square 100.00 Ea.…" at bounding box center [604, 555] width 761 height 42
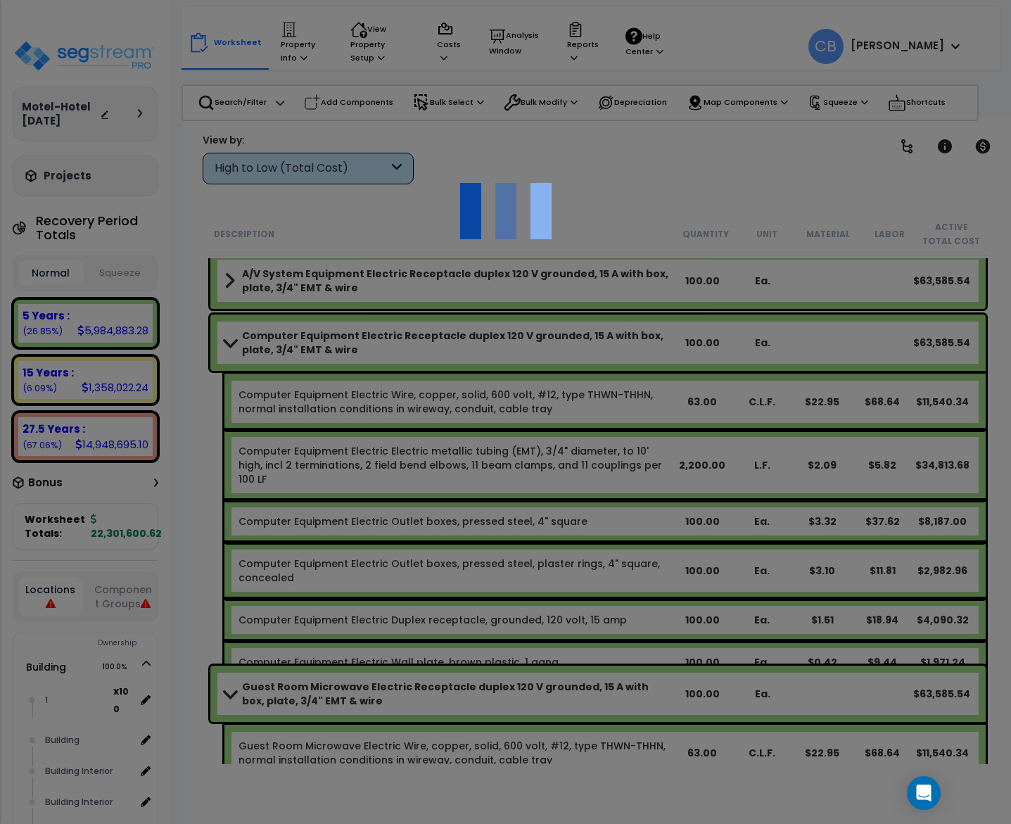
click at [698, 553] on div at bounding box center [505, 412] width 1011 height 824
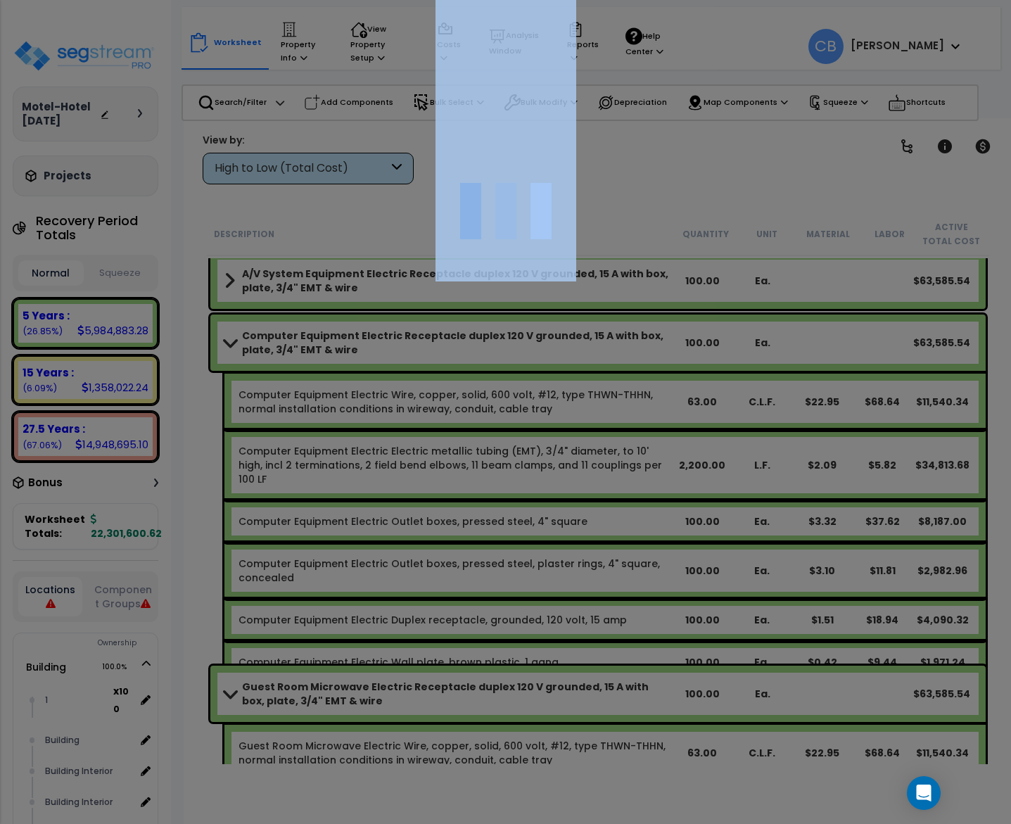
scroll to position [4009, 0]
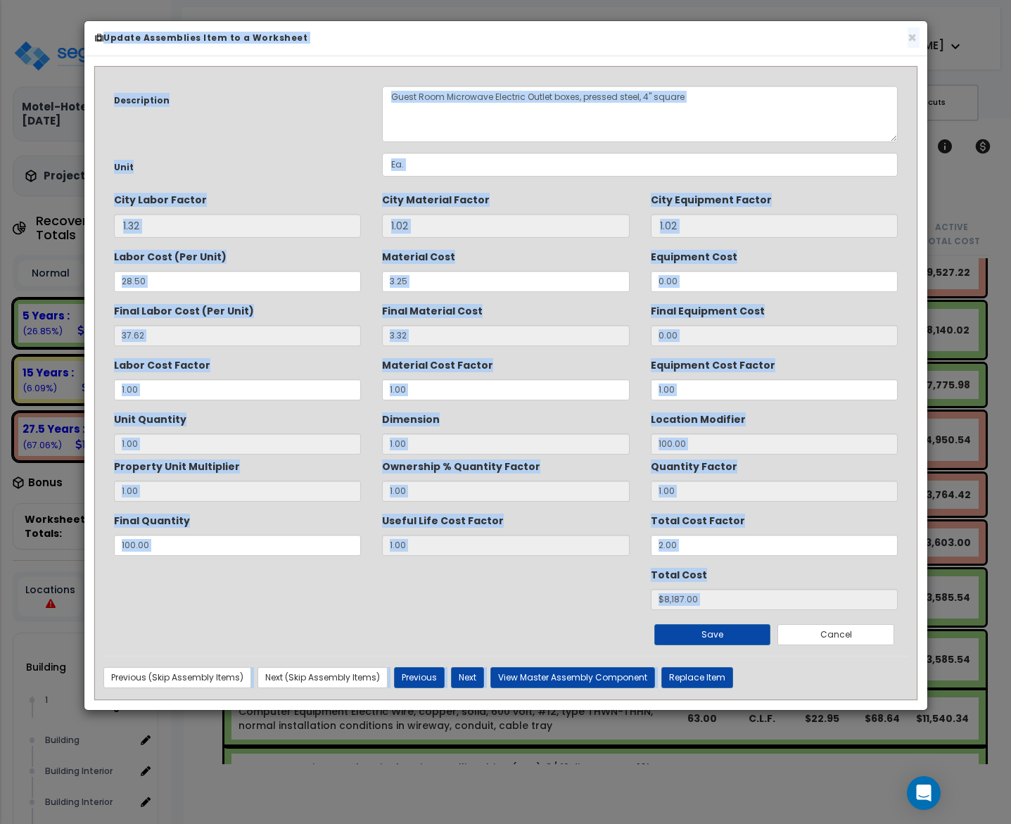
click at [696, 563] on label "Total Cost" at bounding box center [679, 572] width 56 height 19
click at [691, 568] on label "Total Cost" at bounding box center [679, 572] width 56 height 19
click at [905, 30] on div "× Update Assemblies Item to a Worksheet" at bounding box center [505, 38] width 842 height 35
click at [907, 41] on button "×" at bounding box center [911, 37] width 9 height 15
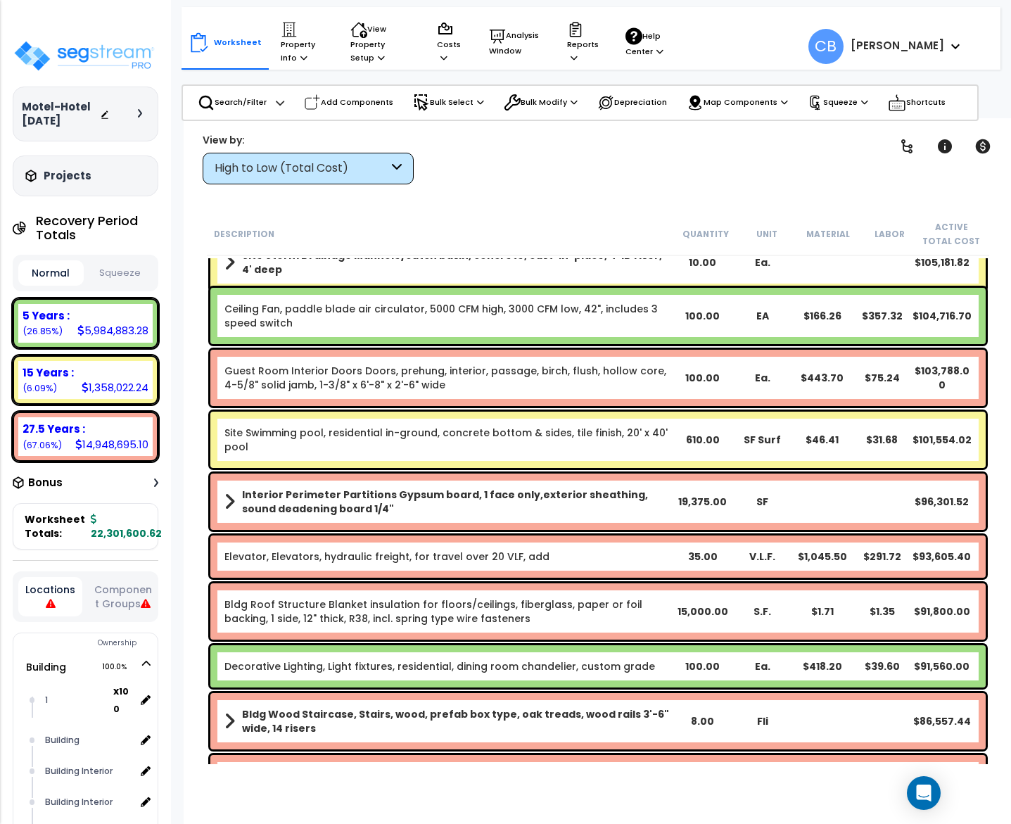
click at [612, 553] on div "Elevator, Elevators, hydraulic freight, for travel over 20 VLF, add" at bounding box center [448, 556] width 448 height 14
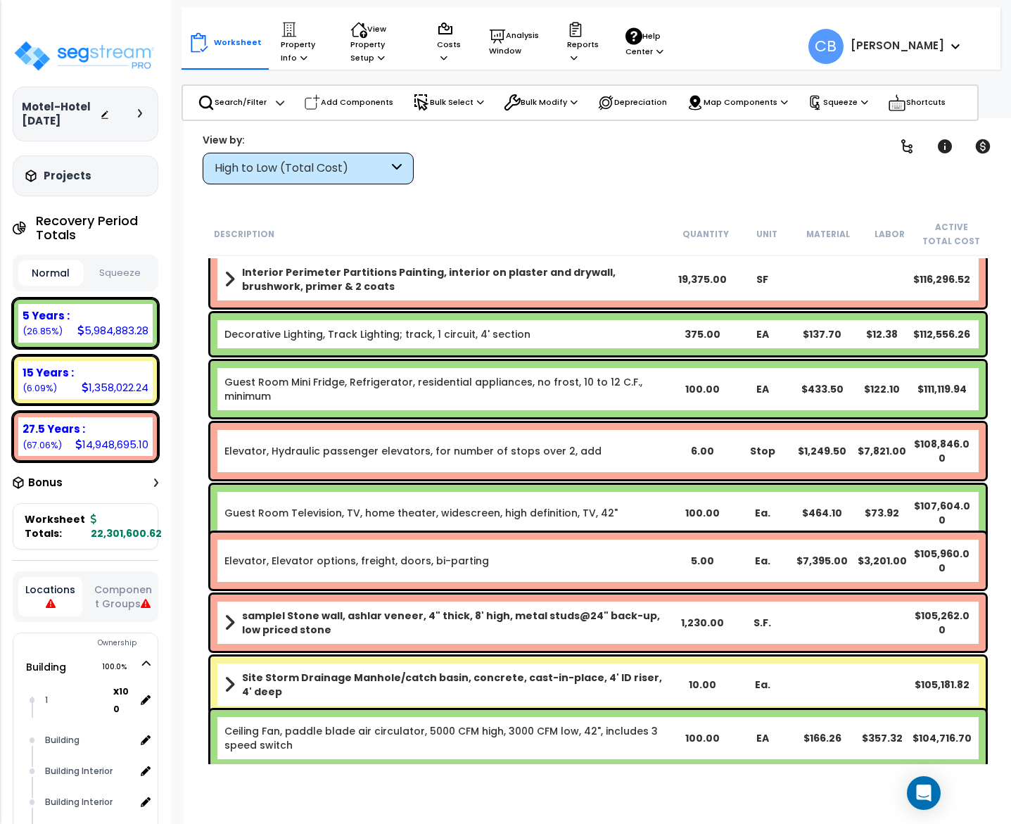
click at [613, 553] on div "Elevator, Elevator options, freight, doors, bi-parting" at bounding box center [448, 560] width 448 height 14
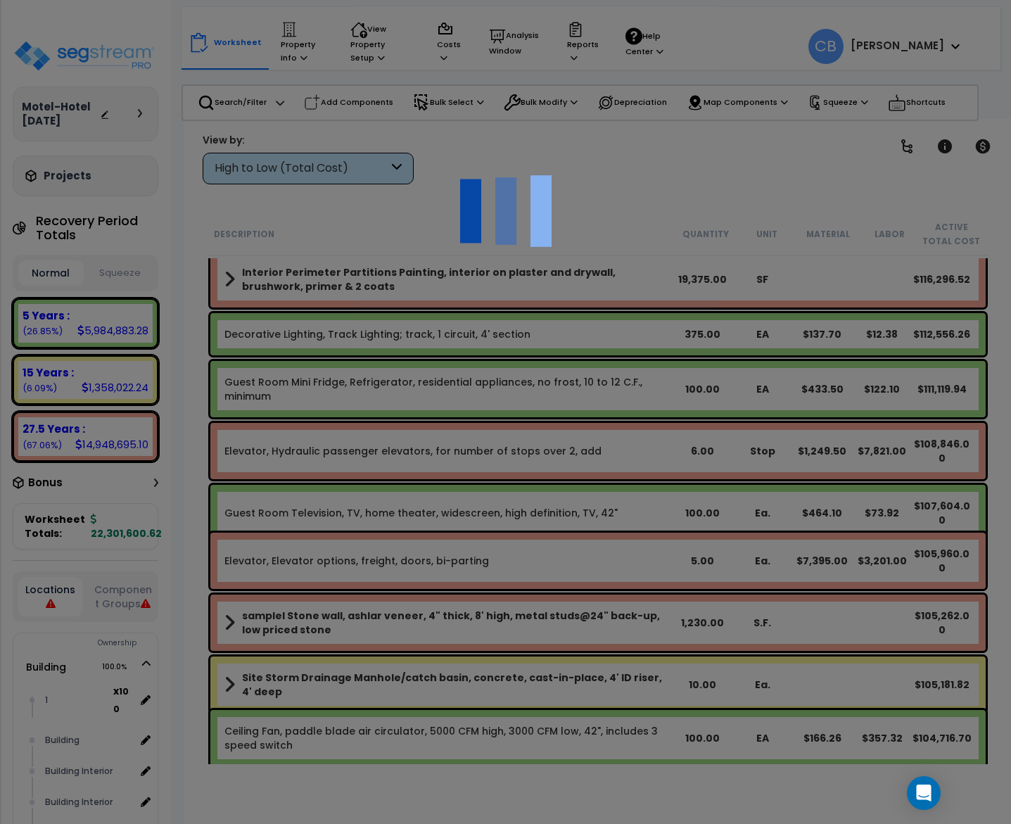
click at [618, 561] on div at bounding box center [505, 412] width 1011 height 824
click at [621, 568] on div at bounding box center [505, 412] width 1011 height 824
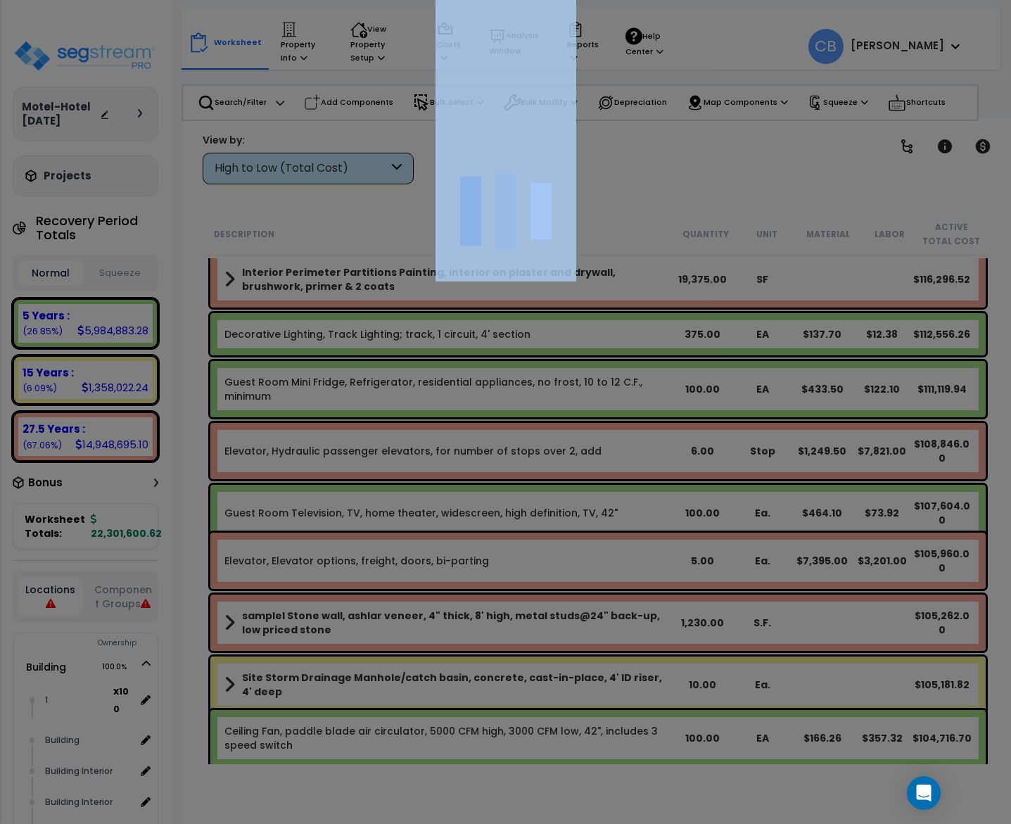
click at [622, 570] on div at bounding box center [505, 412] width 1011 height 824
click at [629, 581] on div at bounding box center [505, 412] width 1011 height 824
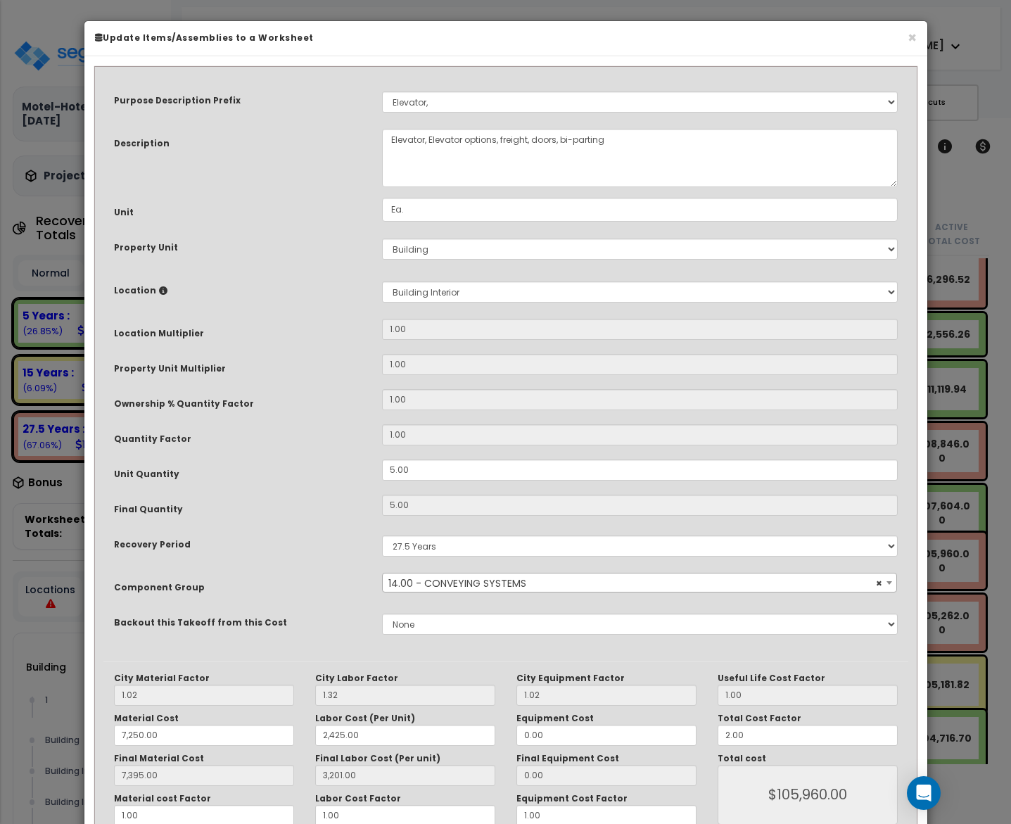
click at [632, 582] on span "× 14.00 - CONVEYING SYSTEMS" at bounding box center [639, 583] width 513 height 20
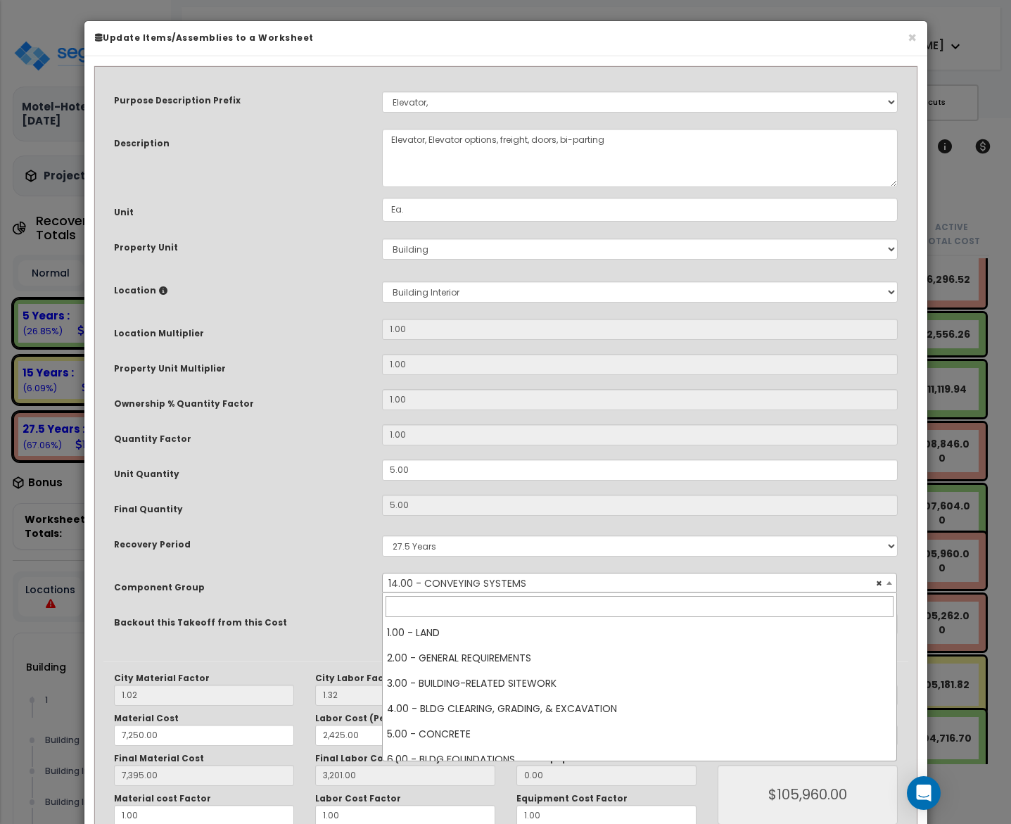
scroll to position [278, 0]
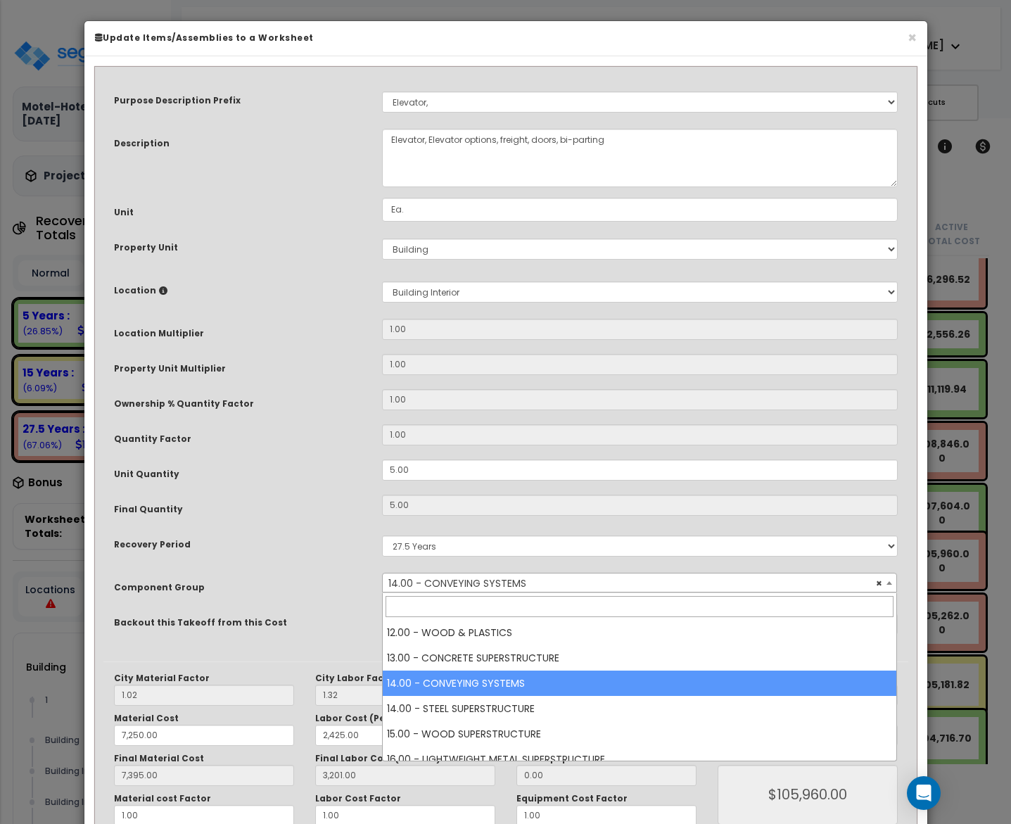
click at [635, 585] on span "× 14.00 - CONVEYING SYSTEMS" at bounding box center [639, 583] width 513 height 20
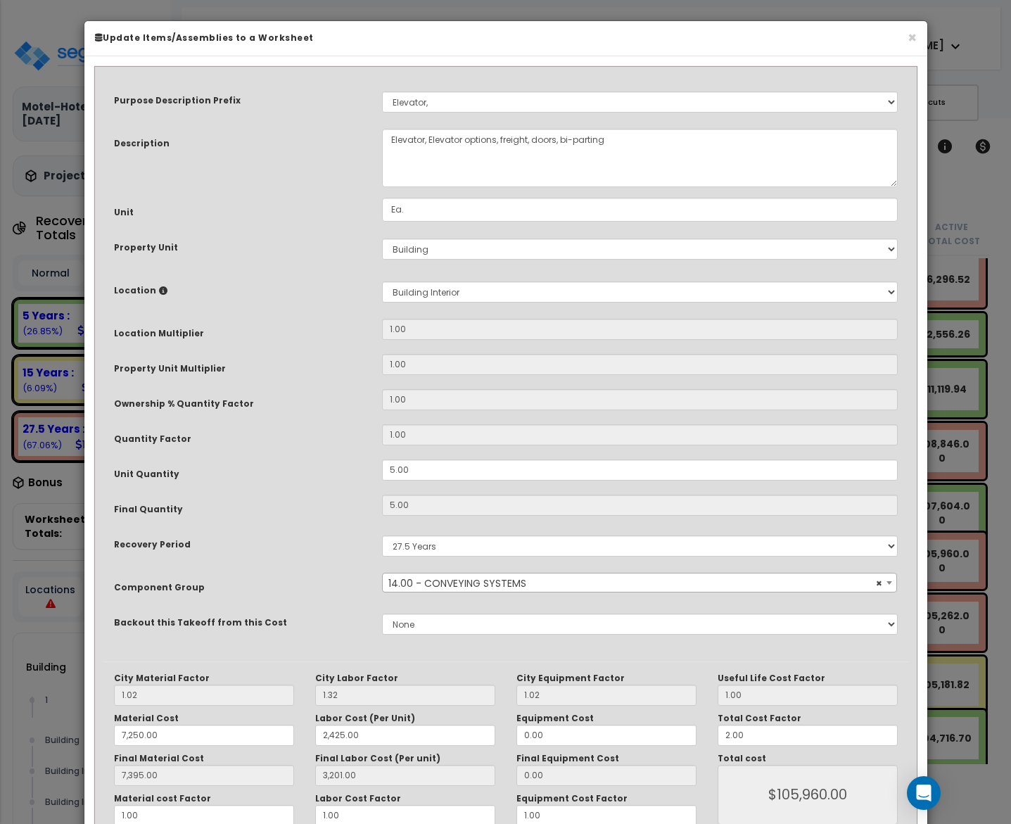
click at [635, 585] on span "× 14.00 - CONVEYING SYSTEMS" at bounding box center [639, 583] width 513 height 20
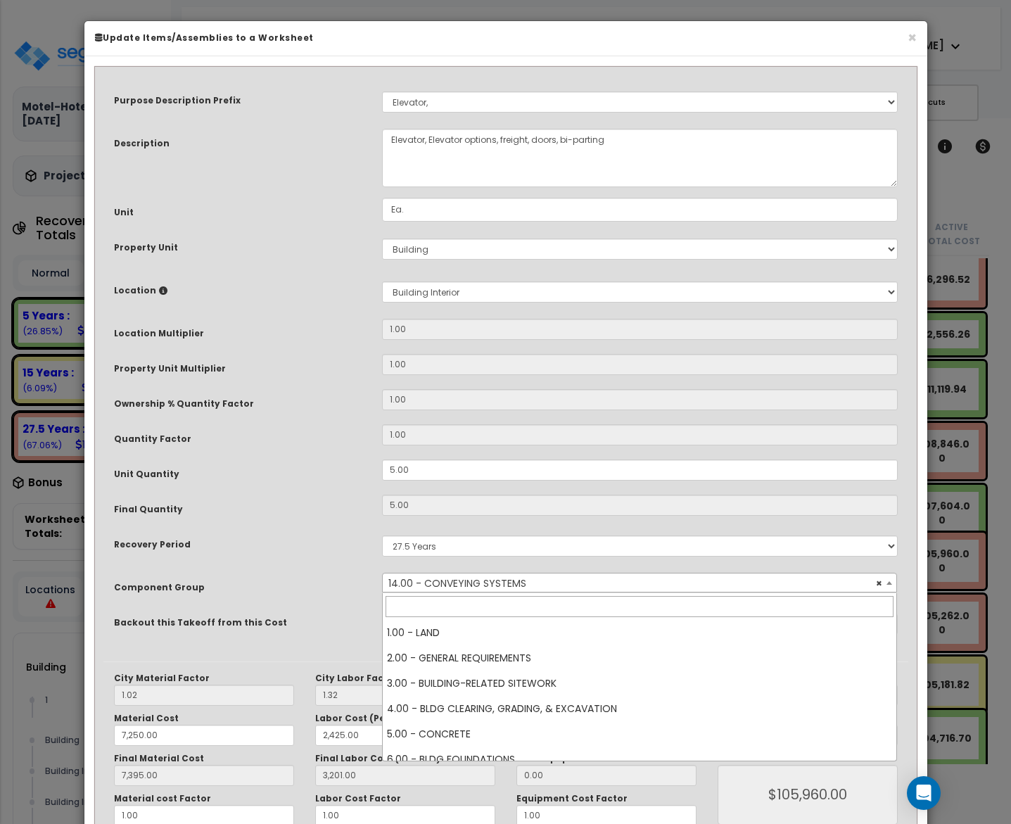
scroll to position [304, 0]
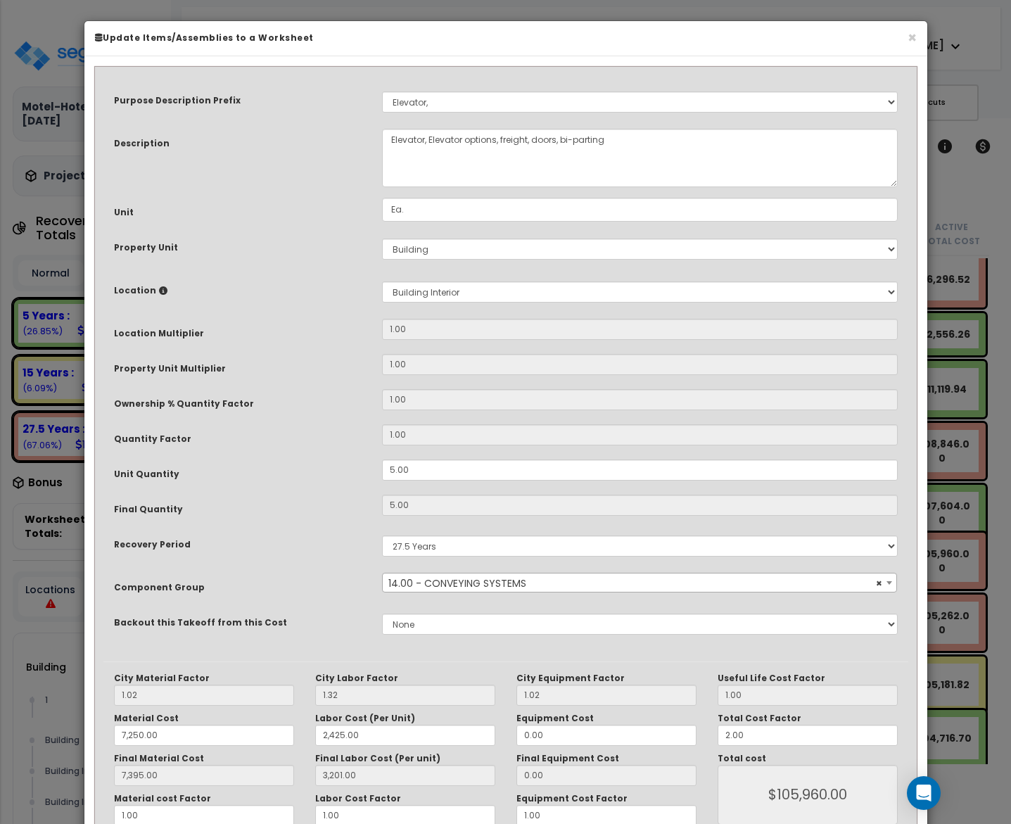
click at [635, 585] on span "× 14.00 - CONVEYING SYSTEMS" at bounding box center [639, 583] width 513 height 20
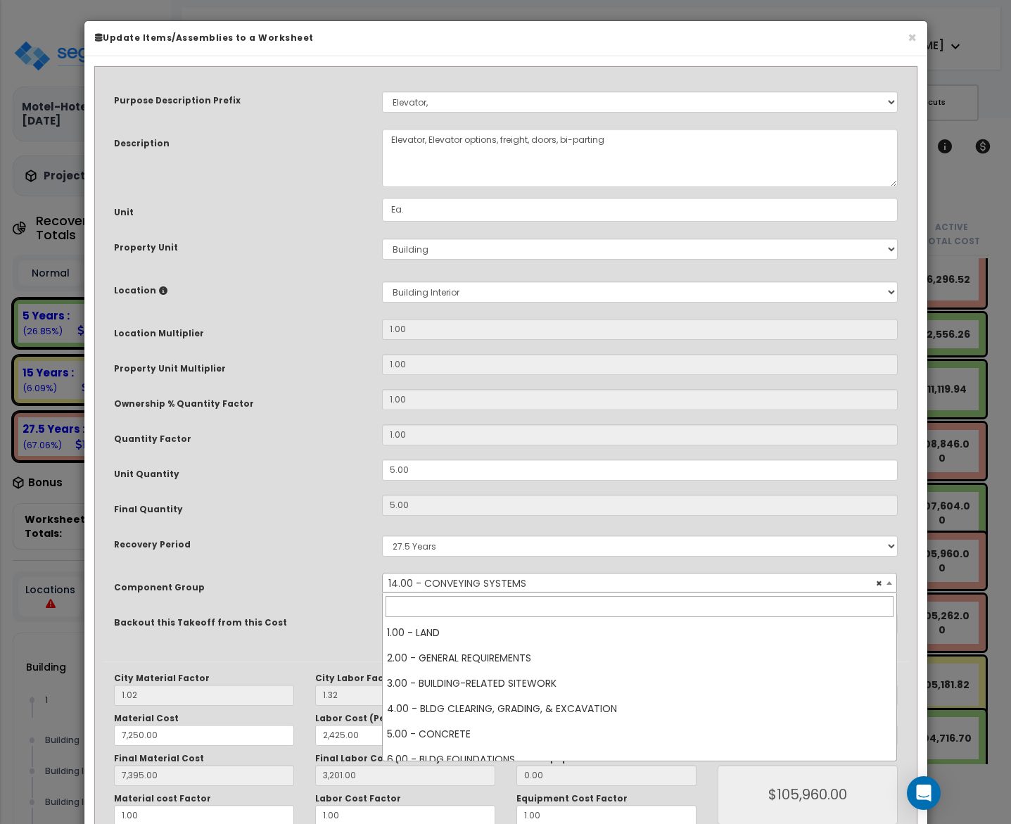
scroll to position [0, 0]
click at [641, 589] on span "× 14.00 - CONVEYING SYSTEMS" at bounding box center [639, 583] width 513 height 20
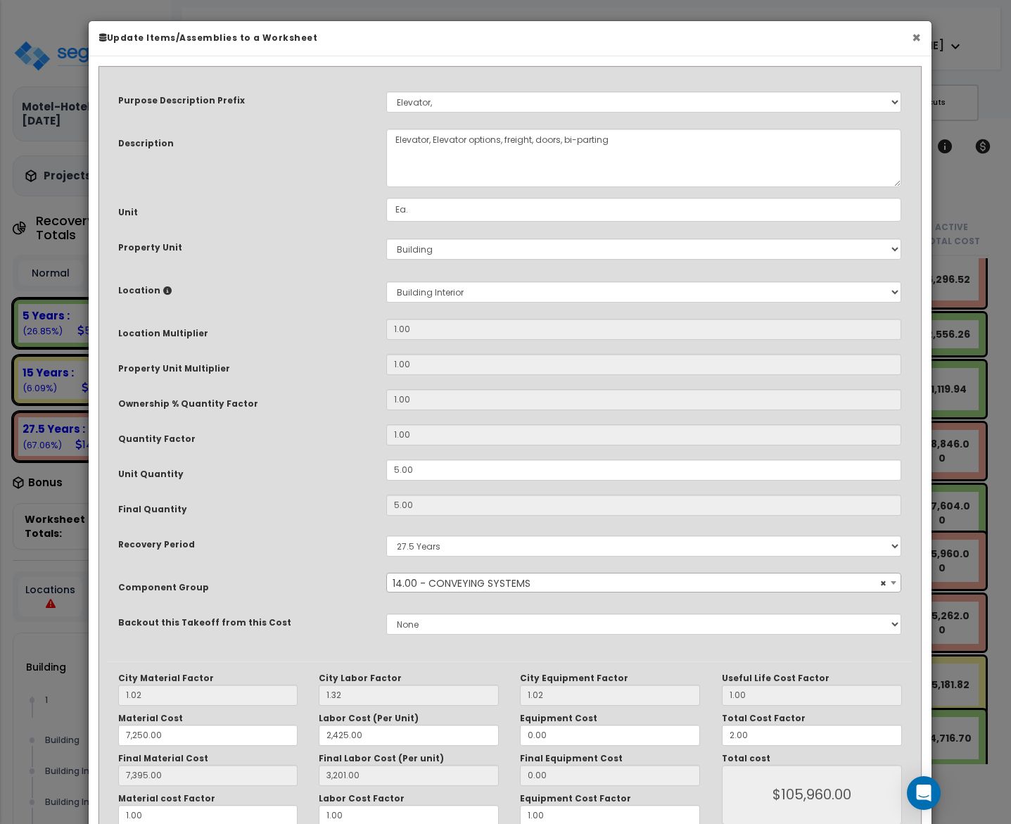
click at [918, 40] on button "×" at bounding box center [915, 37] width 9 height 15
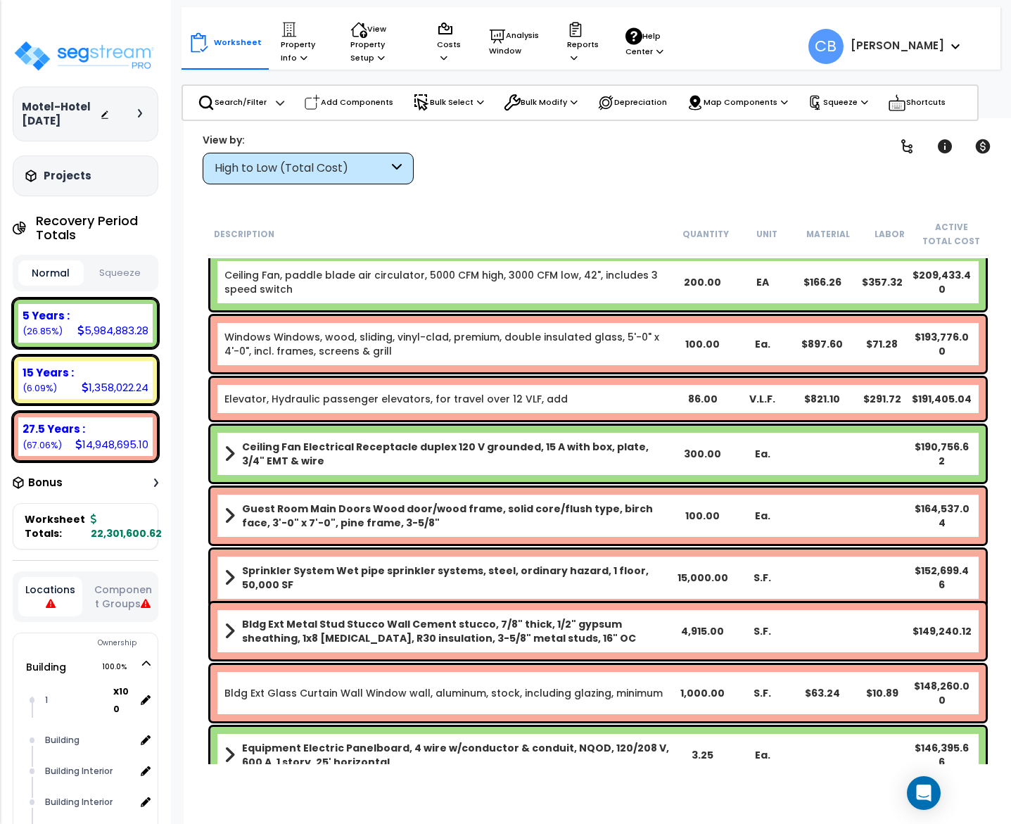
click at [570, 568] on b "Sprinkler System Wet pipe sprinkler systems, steel, ordinary hazard, 1 floor, 5…" at bounding box center [457, 577] width 430 height 28
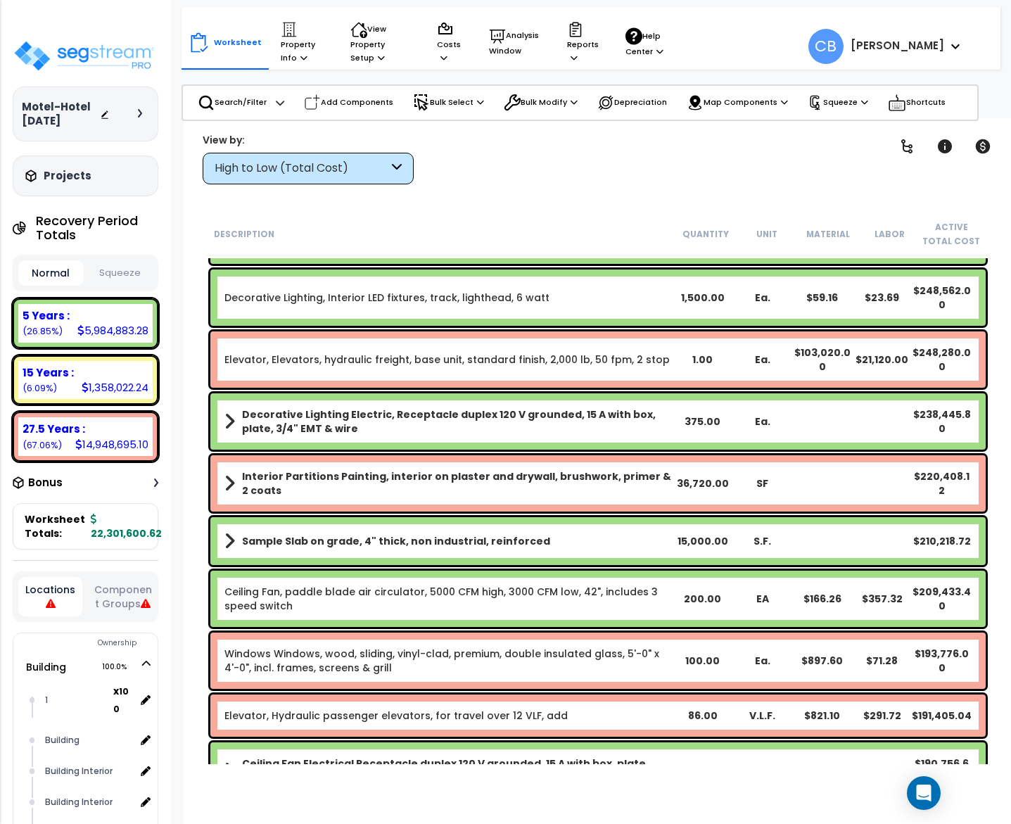
click at [572, 568] on div "Ceiling Fan, paddle blade air circulator, 5000 CFM high, 3000 CFM low, 42", inc…" at bounding box center [598, 598] width 782 height 63
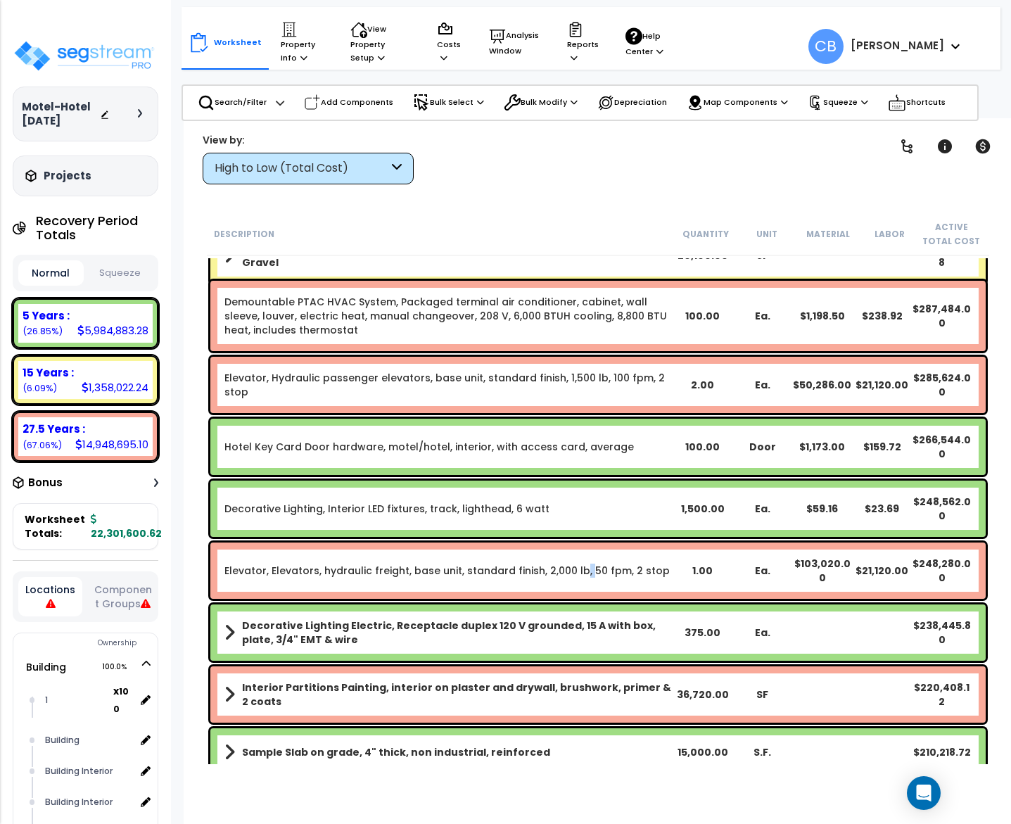
click at [572, 568] on link "Elevator, Elevators, hydraulic freight, base unit, standard finish, 2,000 lb, 5…" at bounding box center [446, 570] width 445 height 14
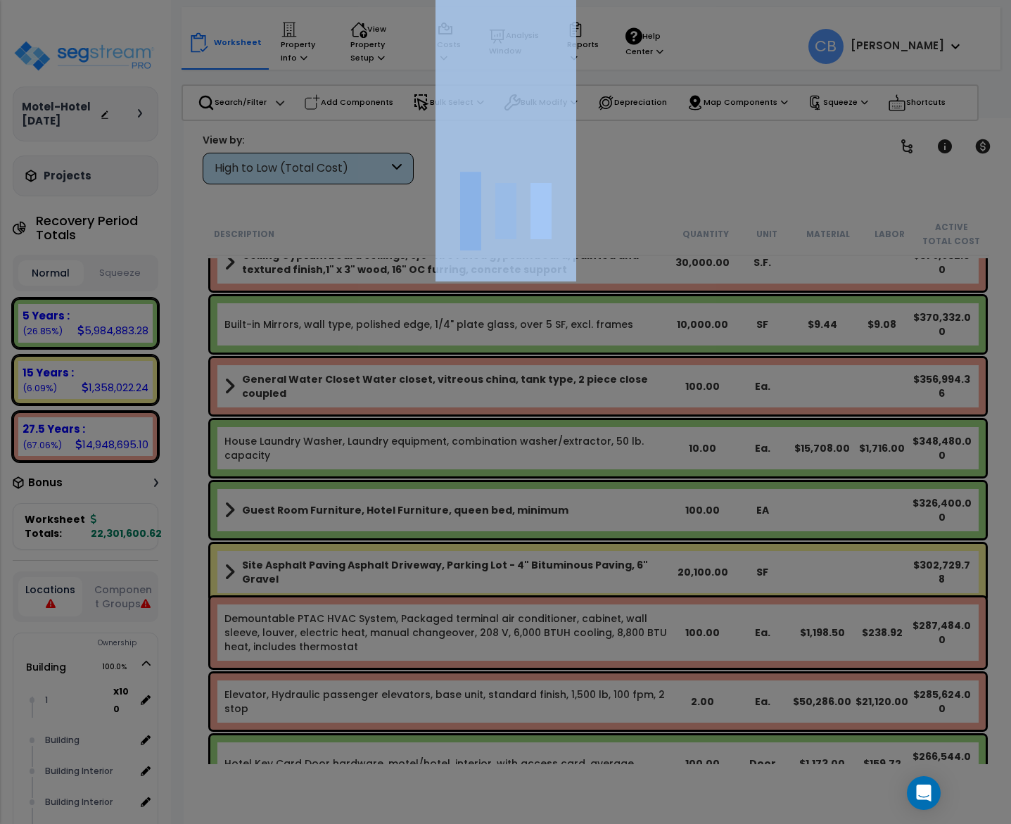
click at [572, 568] on div at bounding box center [505, 412] width 1011 height 824
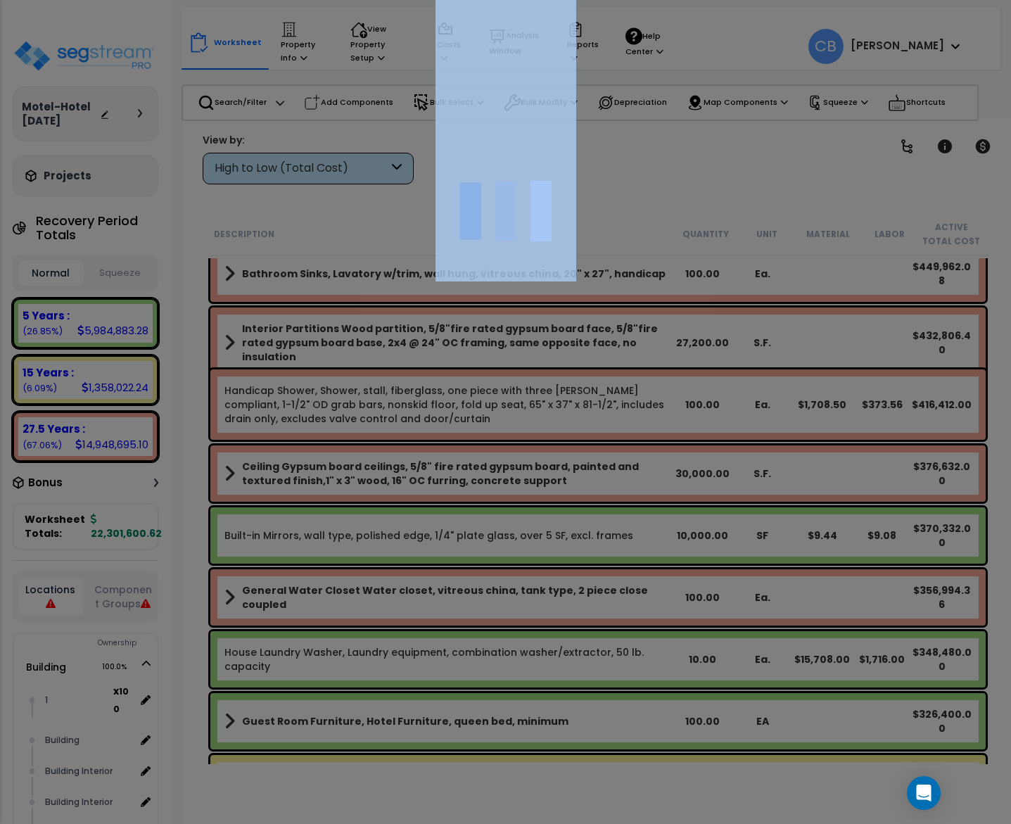
click at [572, 568] on div at bounding box center [505, 412] width 1011 height 824
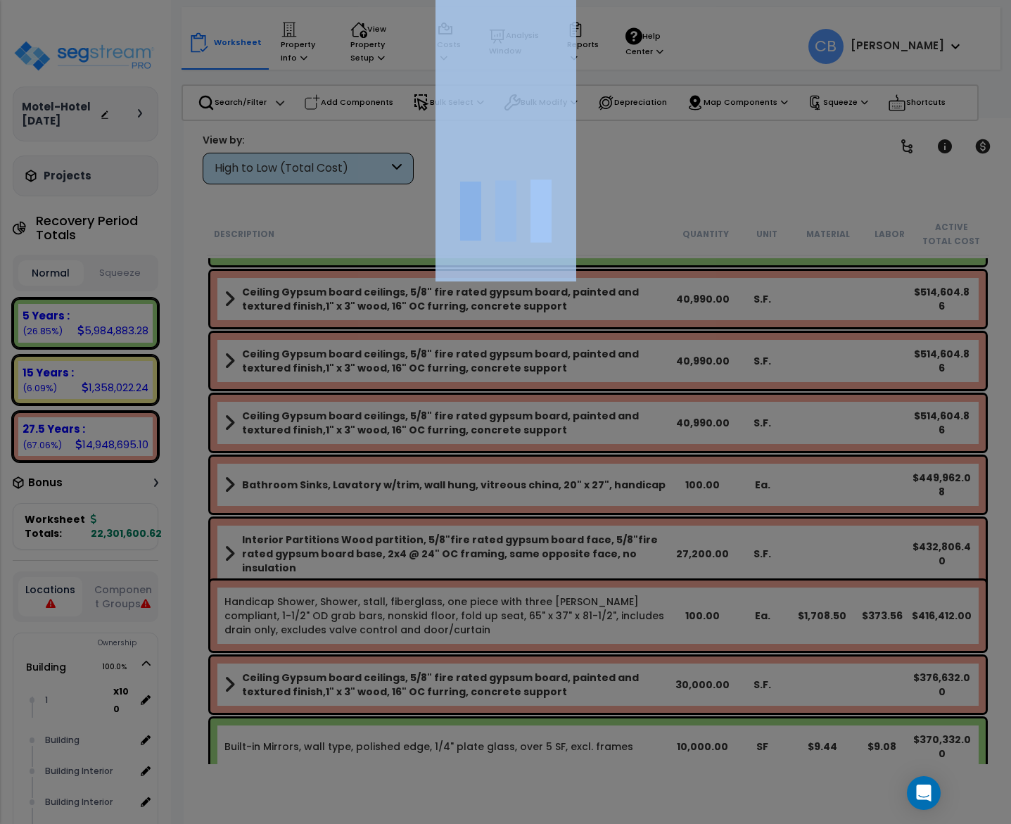
click at [572, 568] on div at bounding box center [505, 412] width 1011 height 824
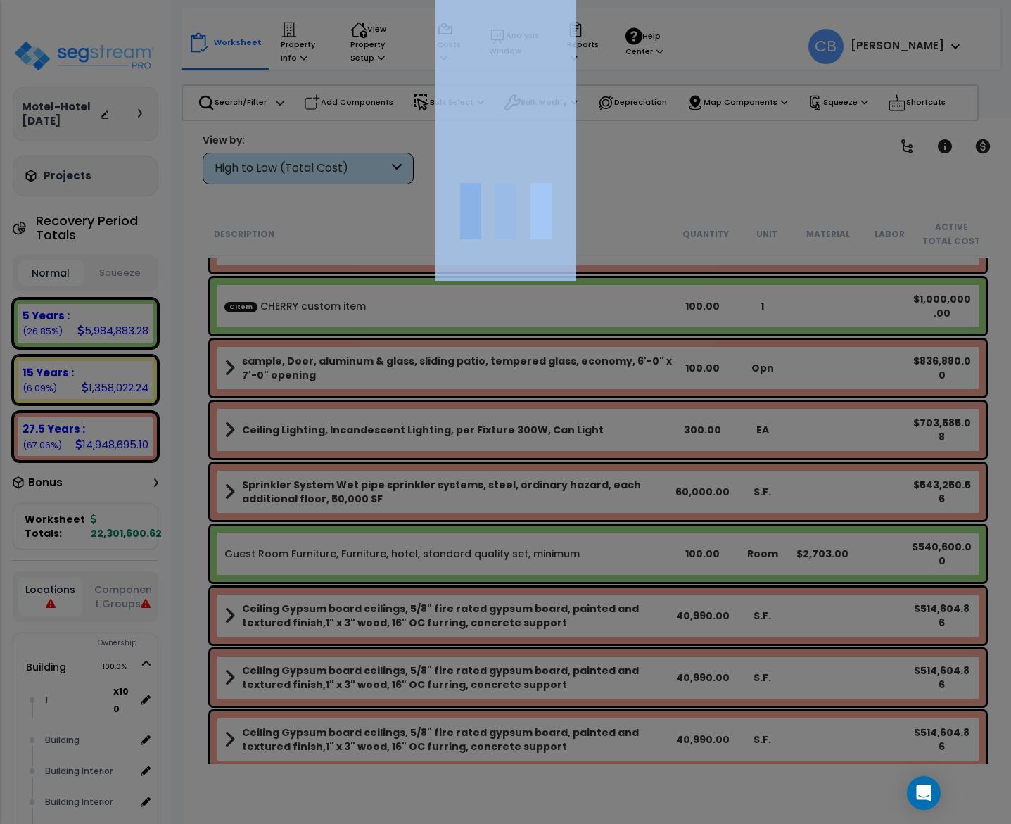
click at [572, 118] on div "We are Building your Property. So please grab a coffee and let us do the heavy …" at bounding box center [505, 90] width 1011 height 56
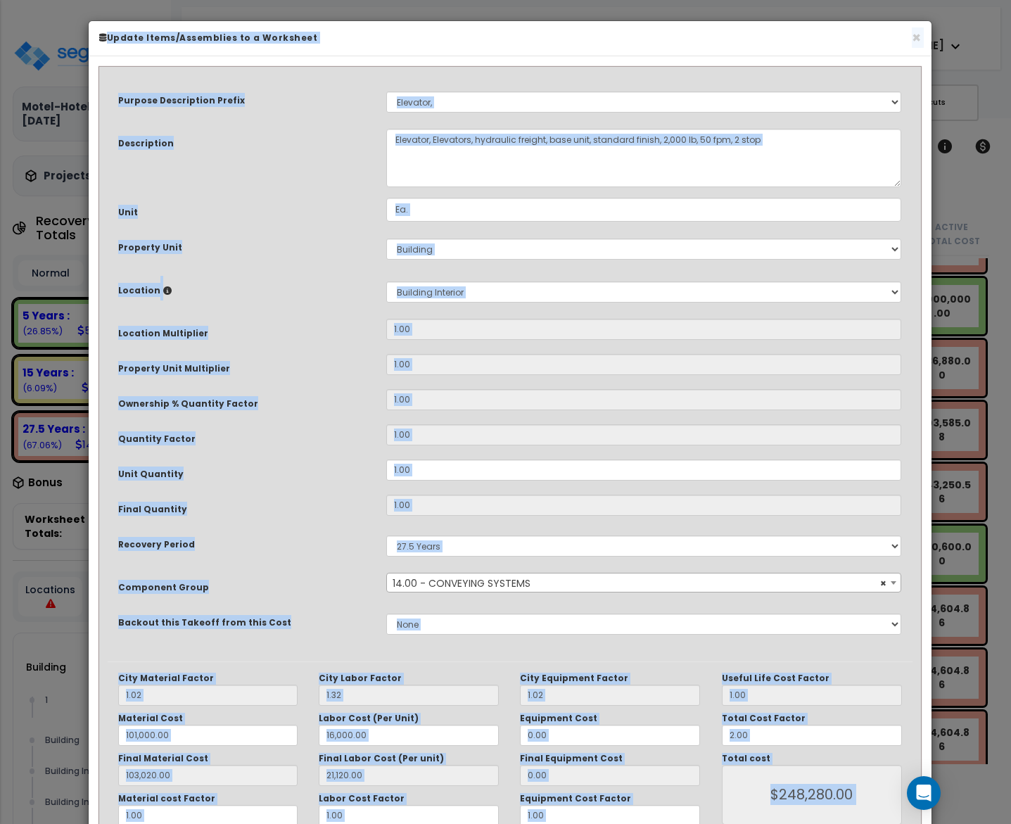
scroll to position [0, 0]
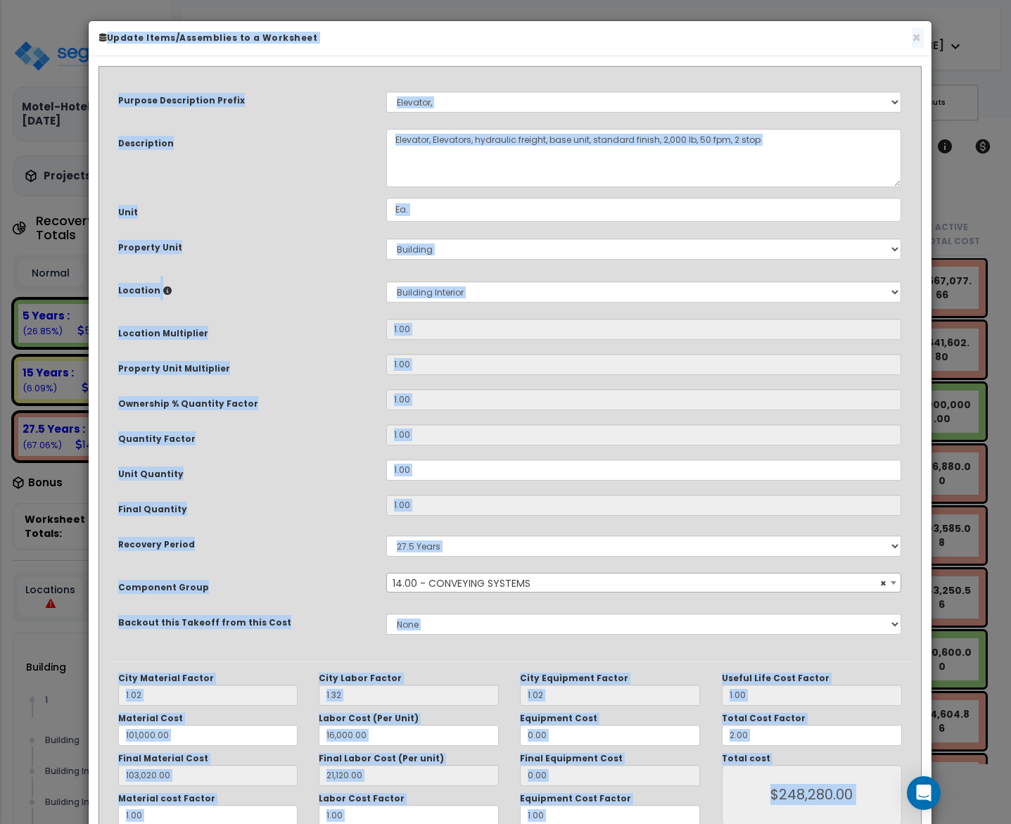
click at [574, 568] on div "Purpose Description Prefix Select A New Purpose Descrip A/V System A/V System E…" at bounding box center [510, 368] width 805 height 586
click at [907, 37] on h6 "Update Items/Assemblies to a Worksheet" at bounding box center [509, 38] width 821 height 12
click at [920, 34] on div "× Update Items/Assemblies to a Worksheet" at bounding box center [510, 38] width 842 height 35
click at [918, 39] on button "×" at bounding box center [915, 37] width 9 height 15
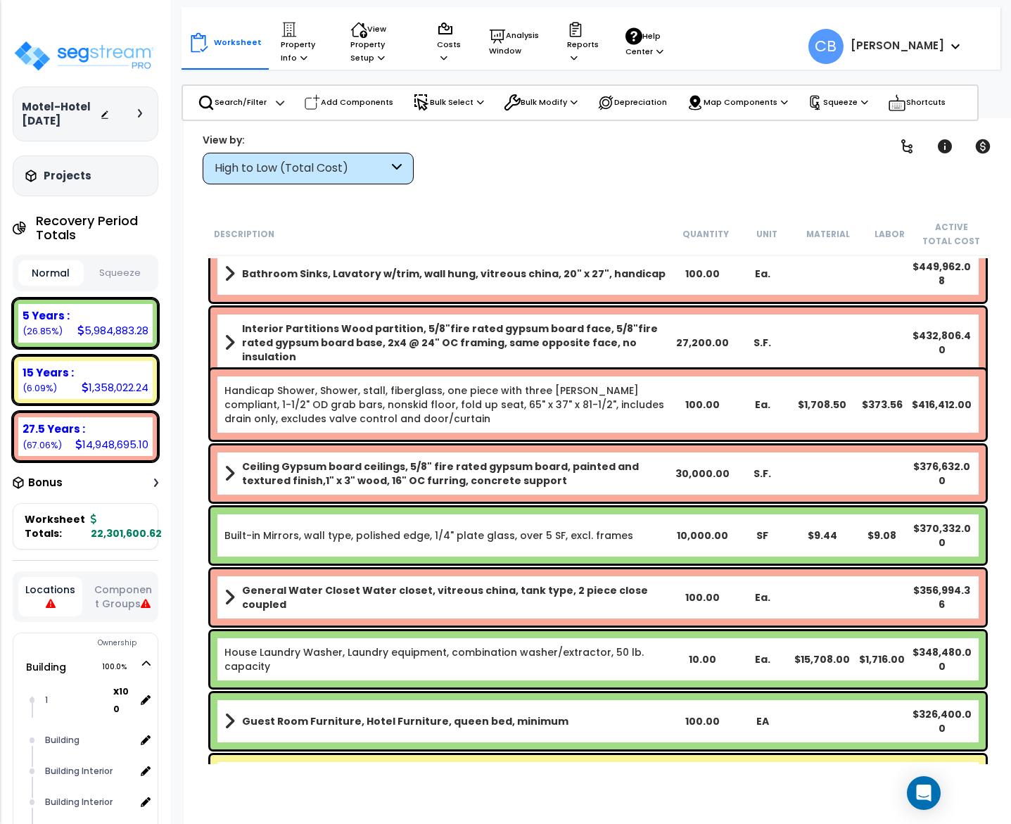
click at [673, 442] on div "Ceiling Gypsum board ceilings, 5/8" fire rated gypsum board, painted and textur…" at bounding box center [598, 473] width 782 height 63
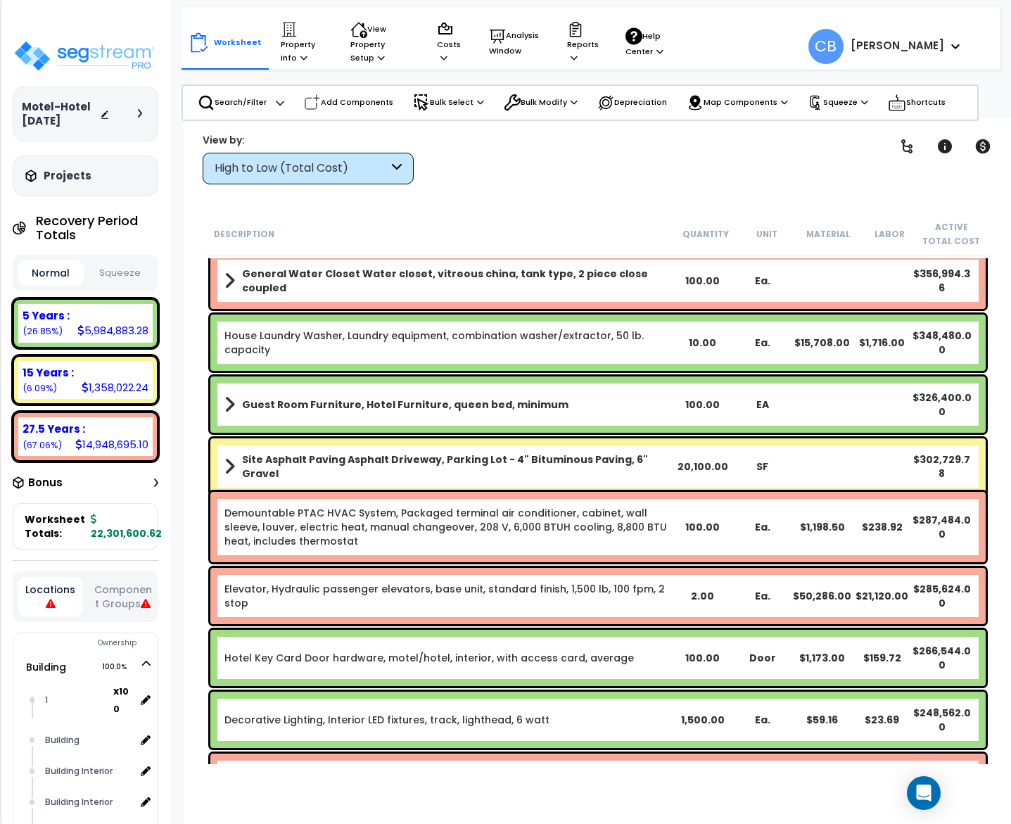
click at [673, 442] on div "Site Asphalt Paving Asphalt Driveway, Parking Lot - 4" Bituminous Paving, 6" Gr…" at bounding box center [597, 466] width 775 height 56
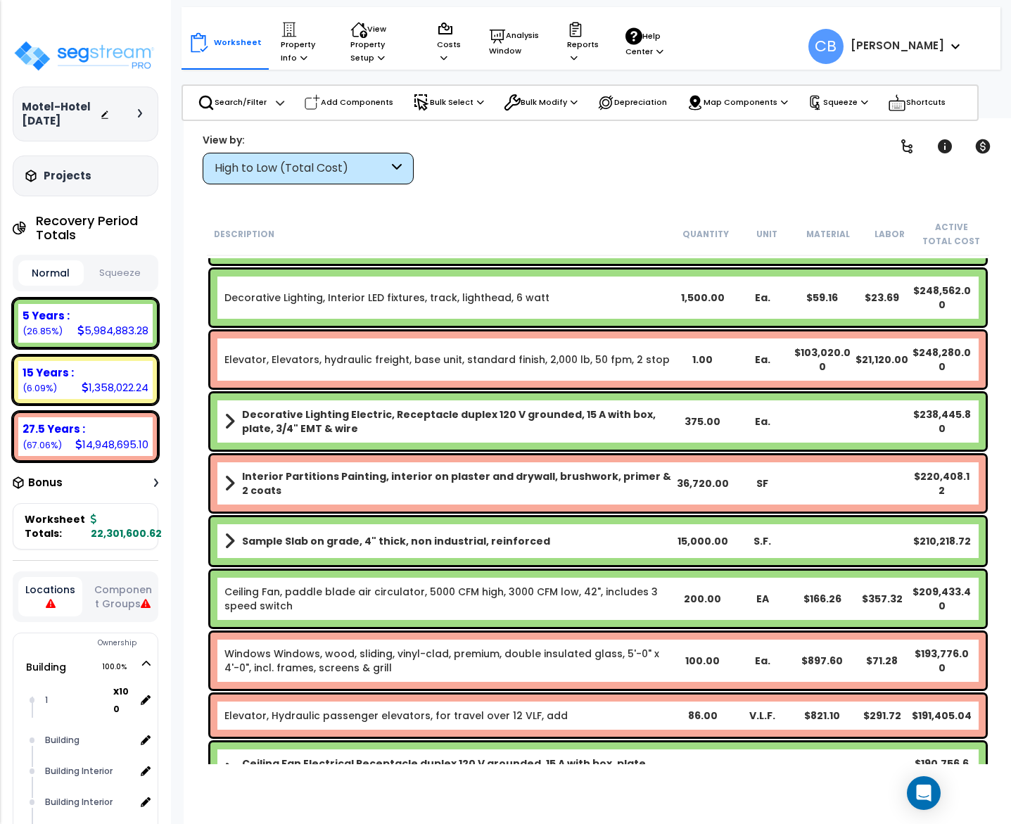
click at [0, 0] on div at bounding box center [0, 0] width 0 height 0
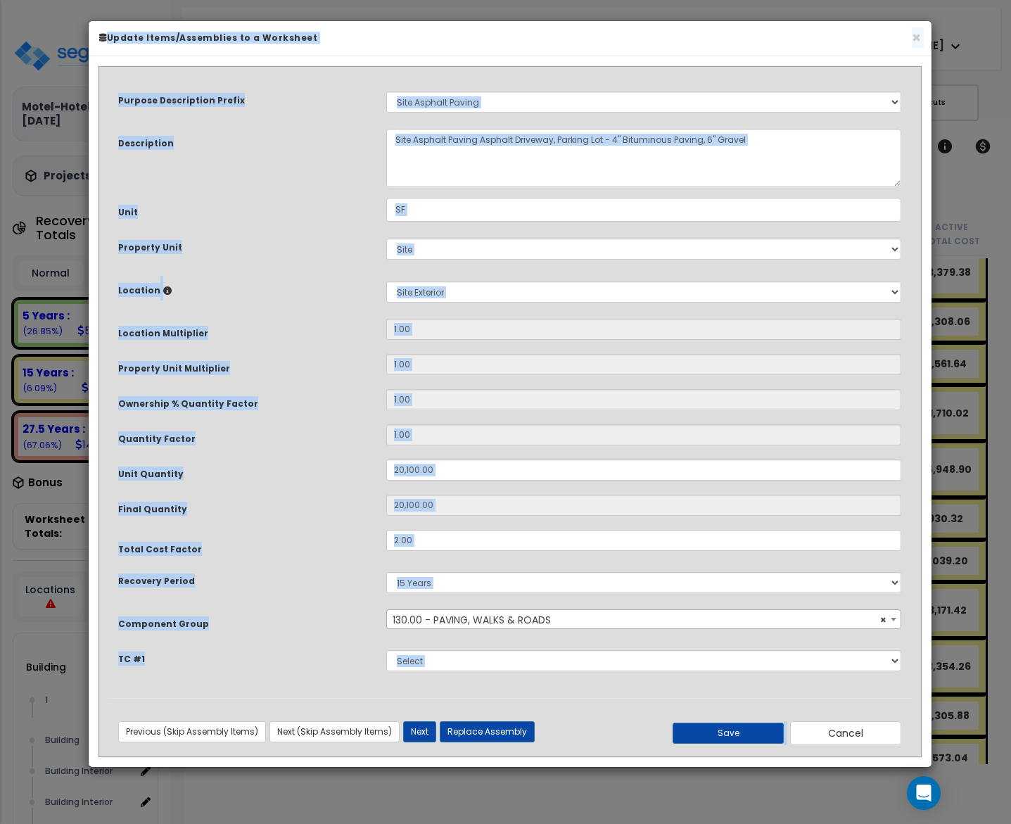
click at [923, 42] on div "× Update Items/Assemblies to a Worksheet" at bounding box center [510, 38] width 842 height 35
click at [907, 38] on h6 "Update Items/Assemblies to a Worksheet" at bounding box center [509, 38] width 821 height 12
click at [918, 37] on button "×" at bounding box center [915, 37] width 9 height 15
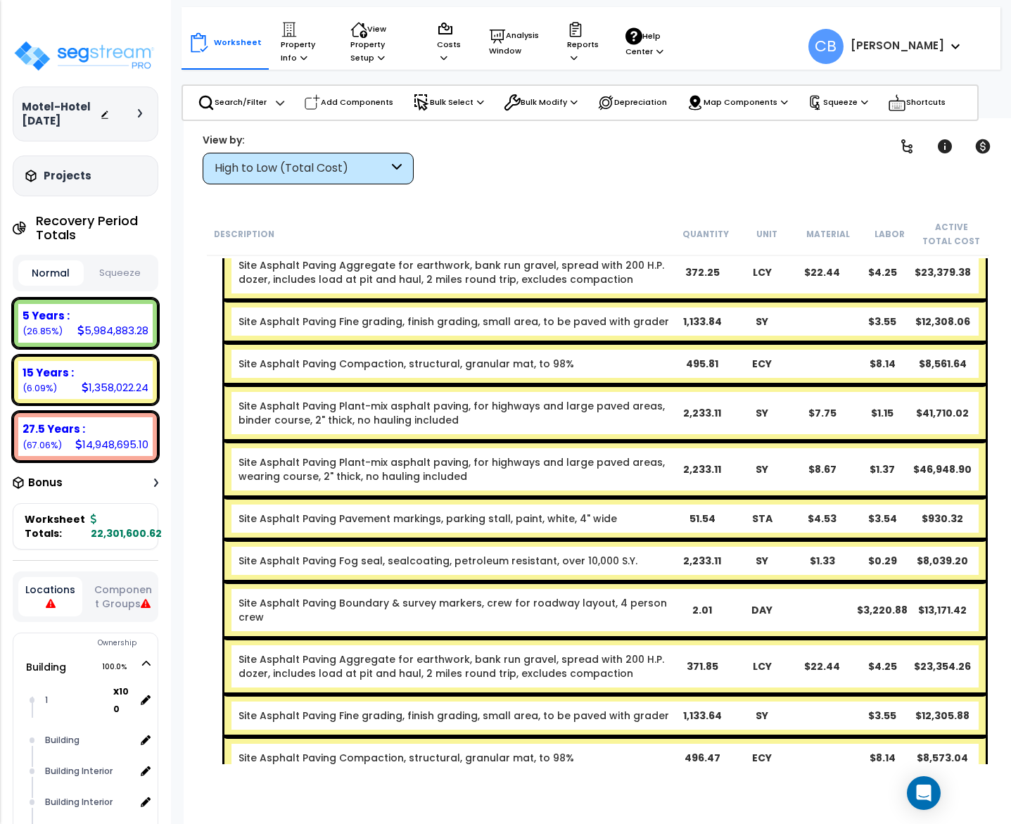
scroll to position [62, 0]
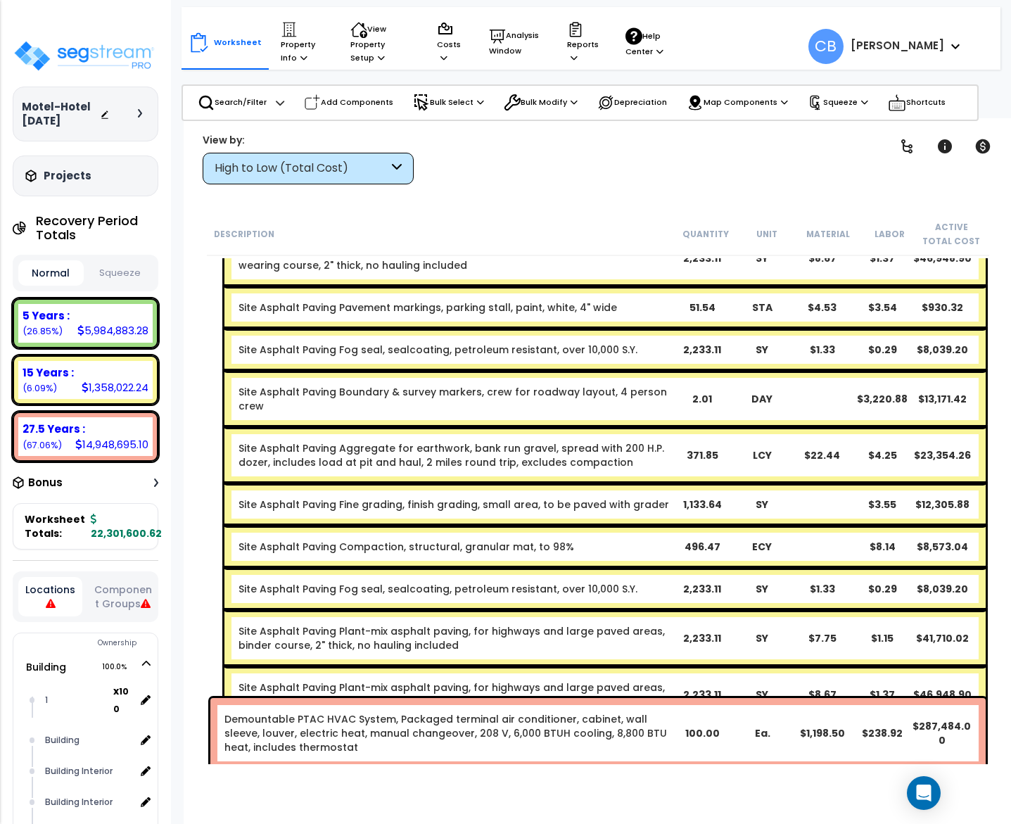
click at [639, 385] on link "Site Asphalt Paving Boundary & survey markers, crew for roadway layout, 4 perso…" at bounding box center [452, 399] width 428 height 28
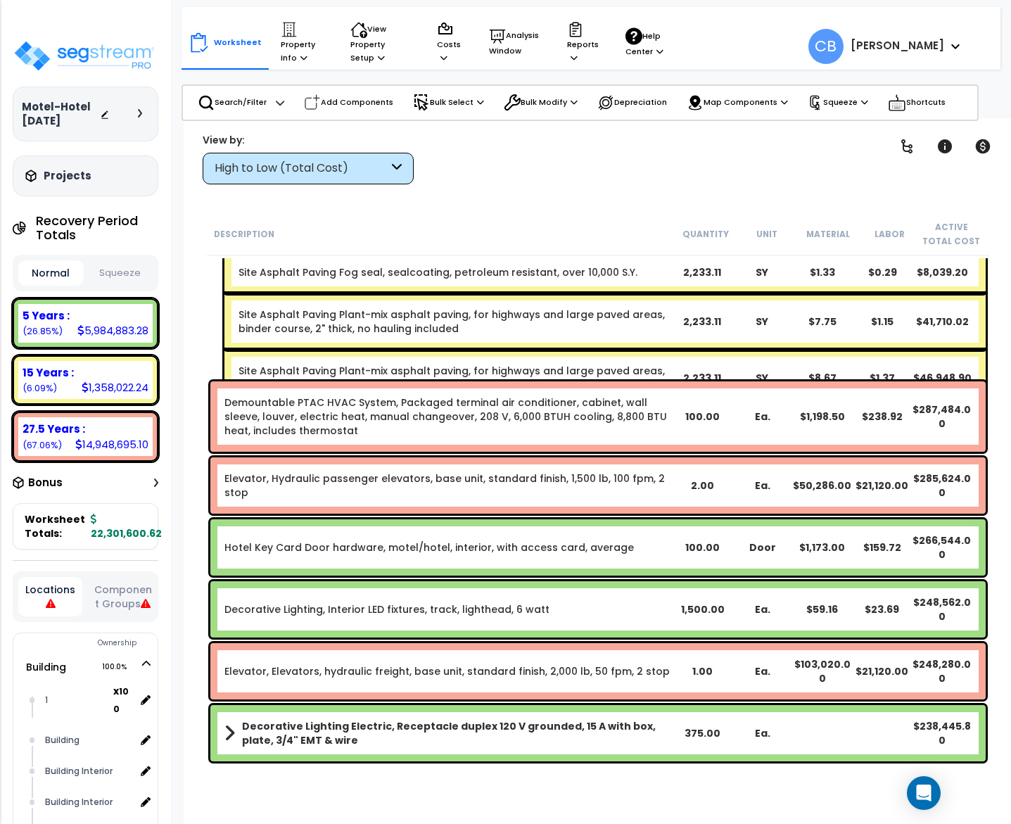
click at [638, 368] on div "Site Asphalt Paving Plant-mix asphalt paving, for highways and large paved area…" at bounding box center [604, 378] width 761 height 56
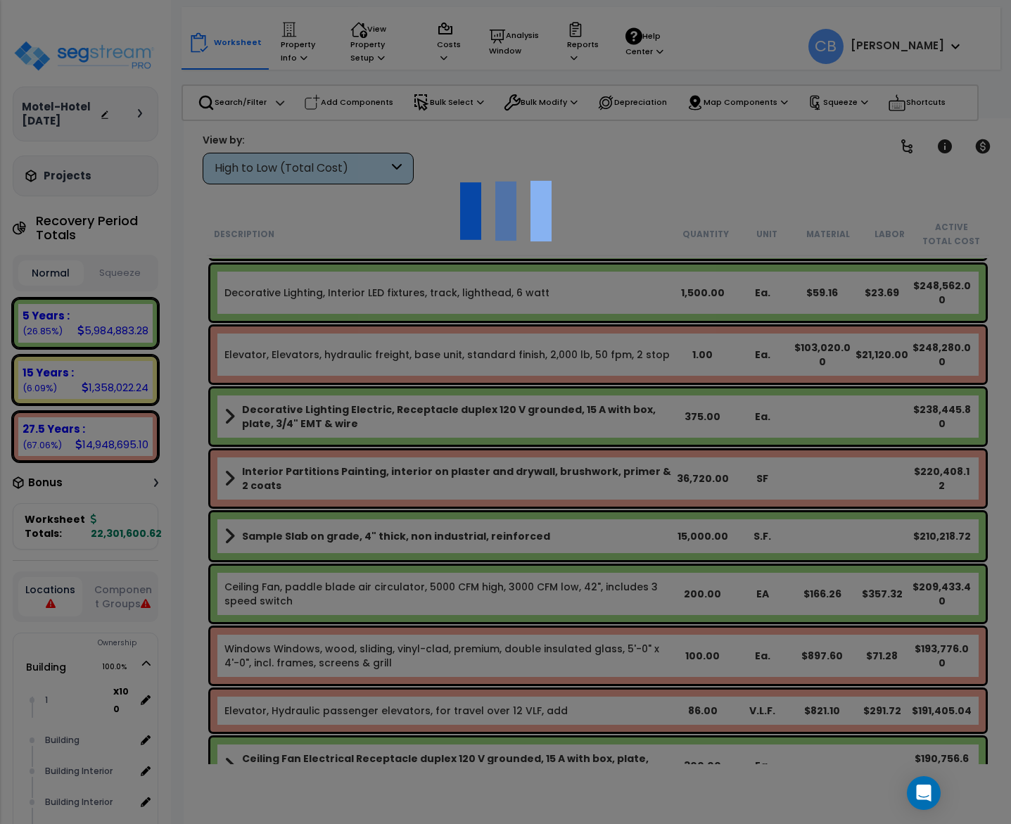
click at [638, 368] on div at bounding box center [505, 412] width 1011 height 824
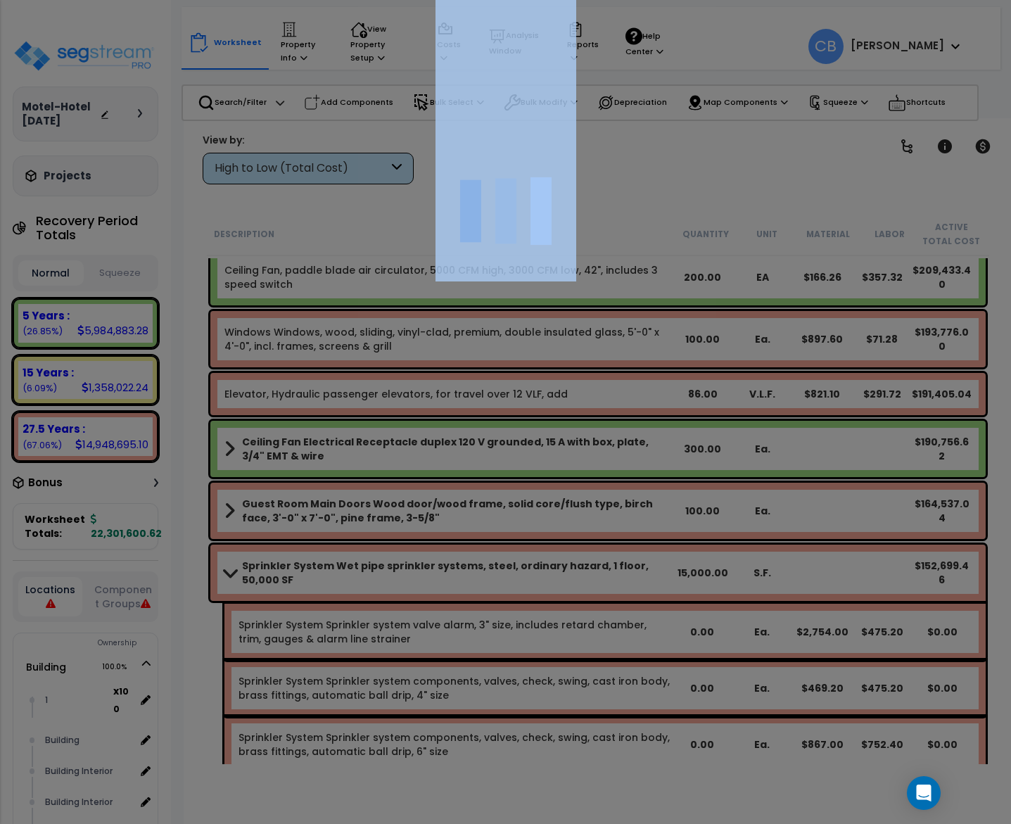
click at [638, 368] on div at bounding box center [505, 412] width 1011 height 824
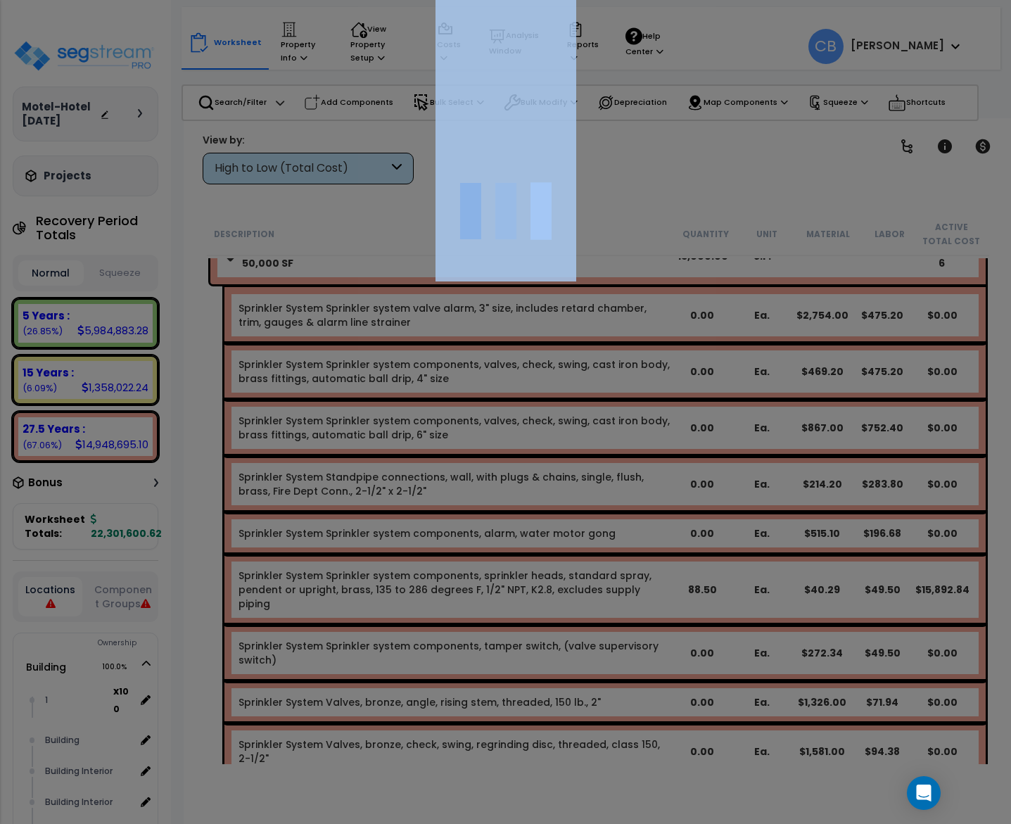
click at [638, 368] on div at bounding box center [505, 412] width 1011 height 824
click at [638, 56] on div "We are Building your Property. So please grab a coffee and let us do the heavy …" at bounding box center [505, 28] width 1011 height 56
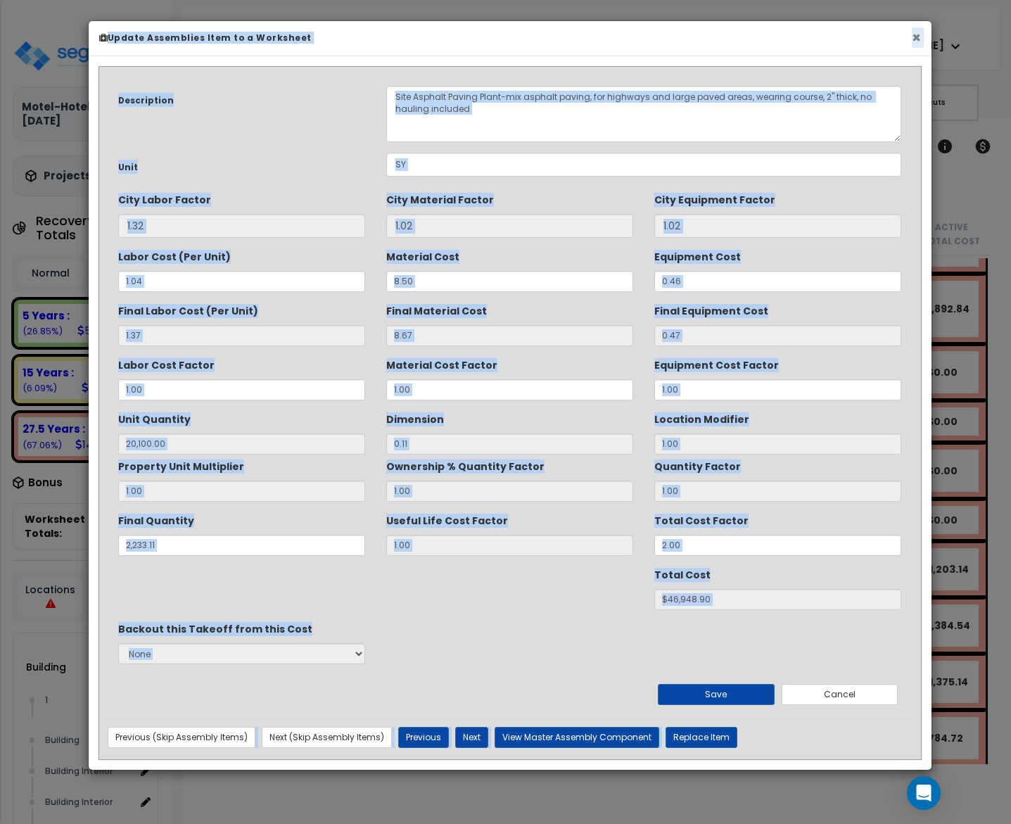
click at [916, 39] on button "×" at bounding box center [915, 37] width 9 height 15
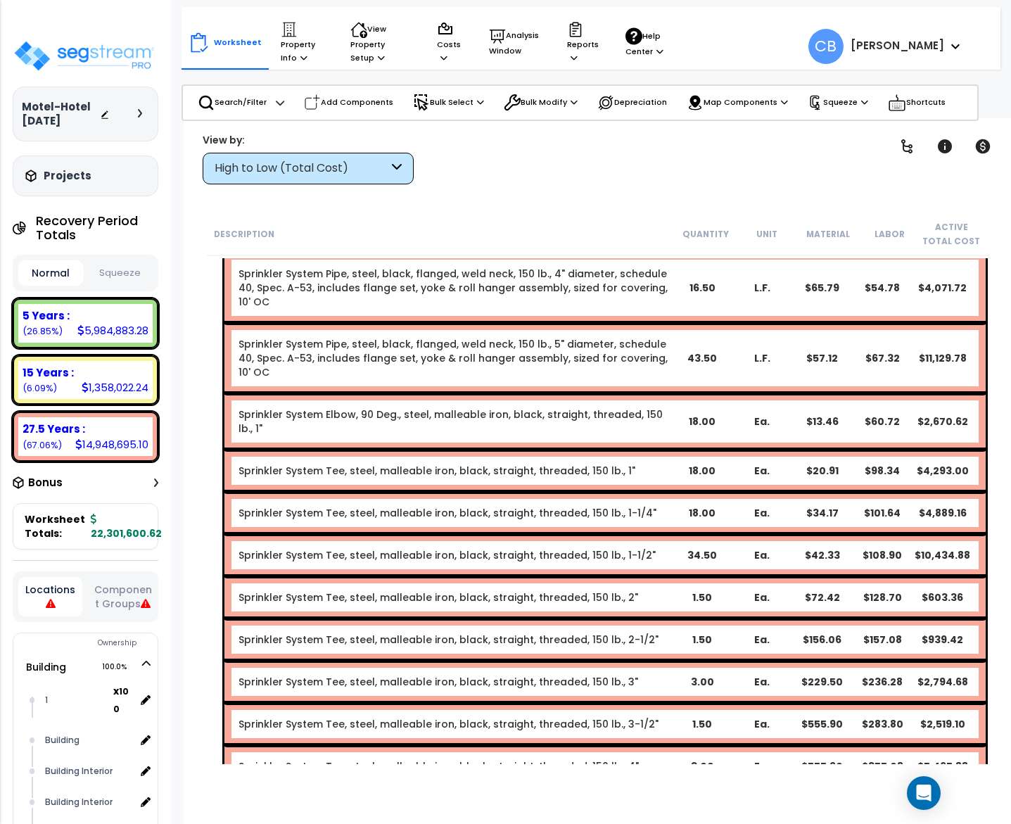
click at [773, 492] on div "Sprinkler System Tee, steel, malleable iron, black, straight, threaded, 150 lb.…" at bounding box center [604, 513] width 761 height 42
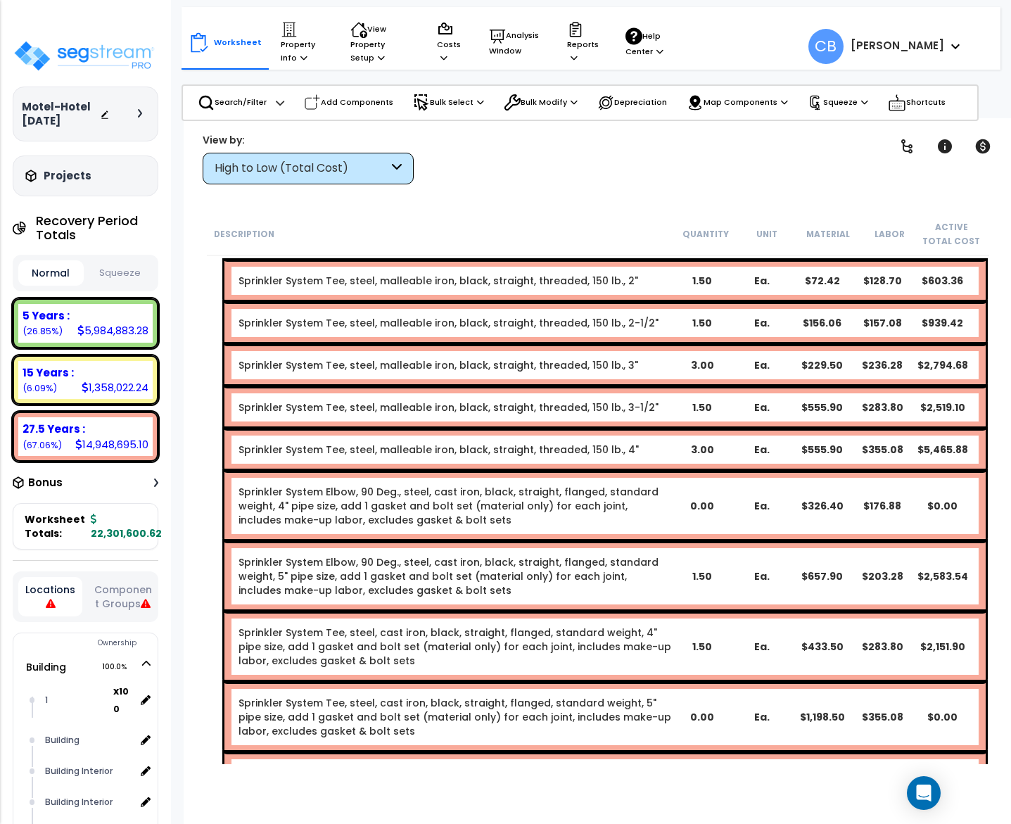
click at [774, 470] on div "Sprinkler System Elbow, 90 Deg., steel, cast iron, black, straight, flanged, st…" at bounding box center [604, 505] width 761 height 70
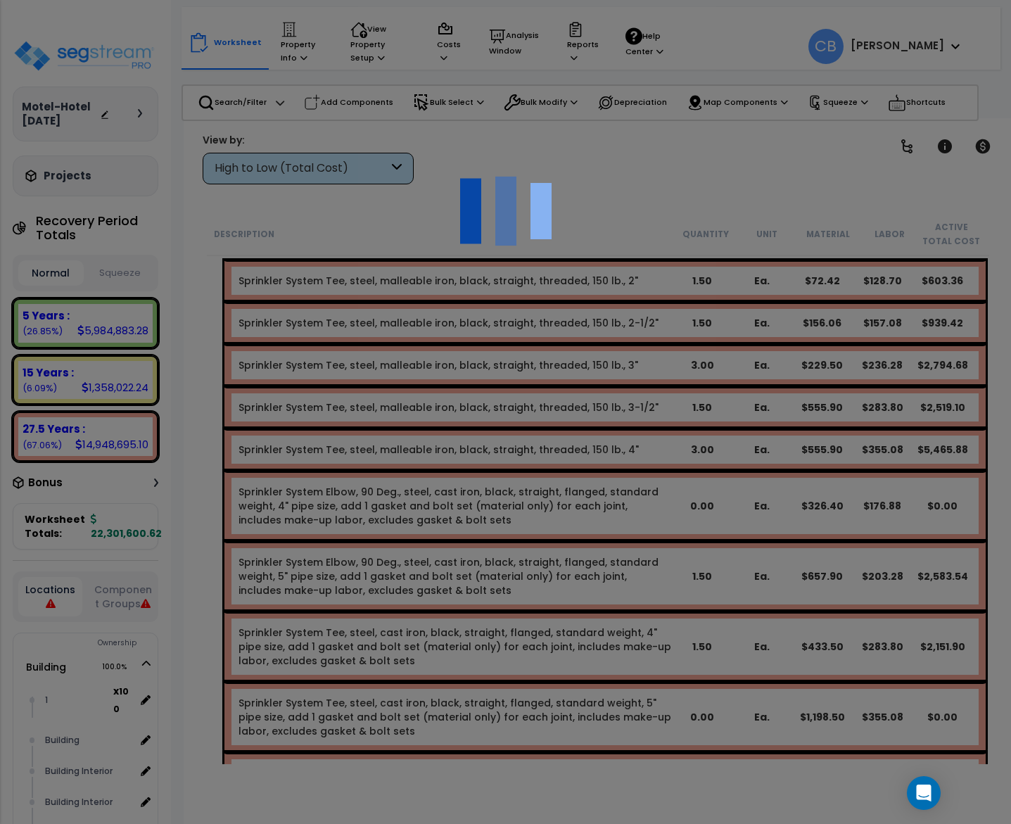
scroll to position [3798, 0]
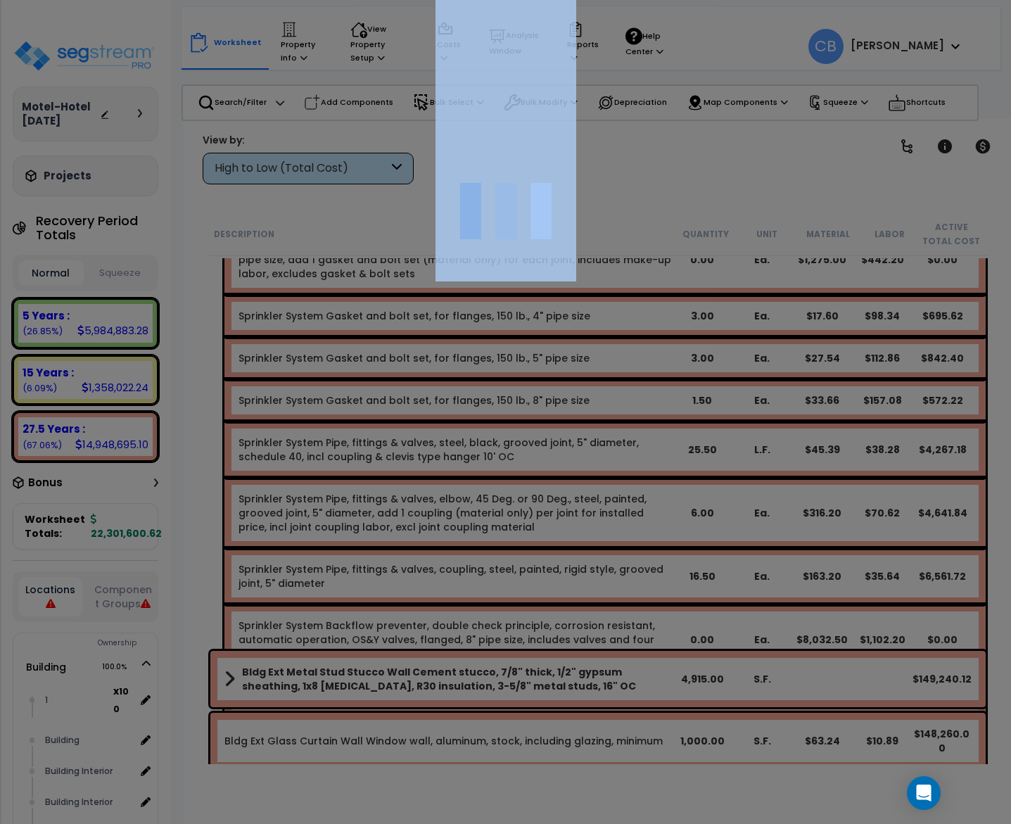
click at [774, 437] on div at bounding box center [505, 412] width 1011 height 824
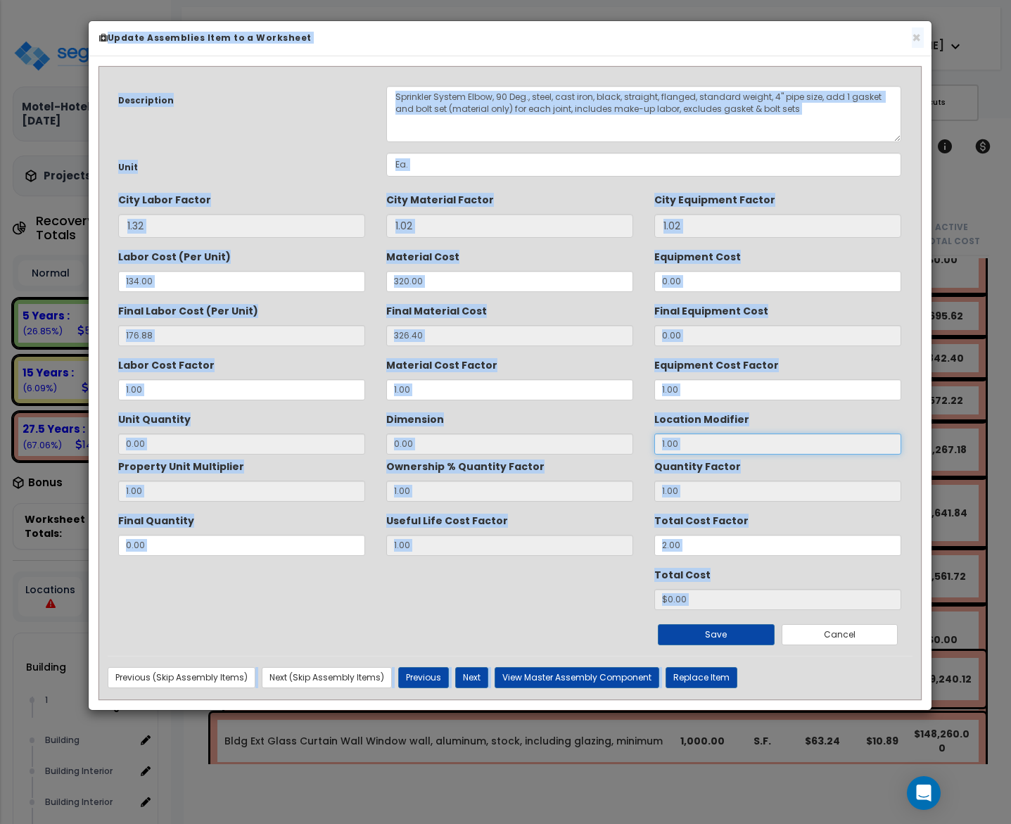
click at [774, 437] on input "1.00" at bounding box center [777, 443] width 247 height 21
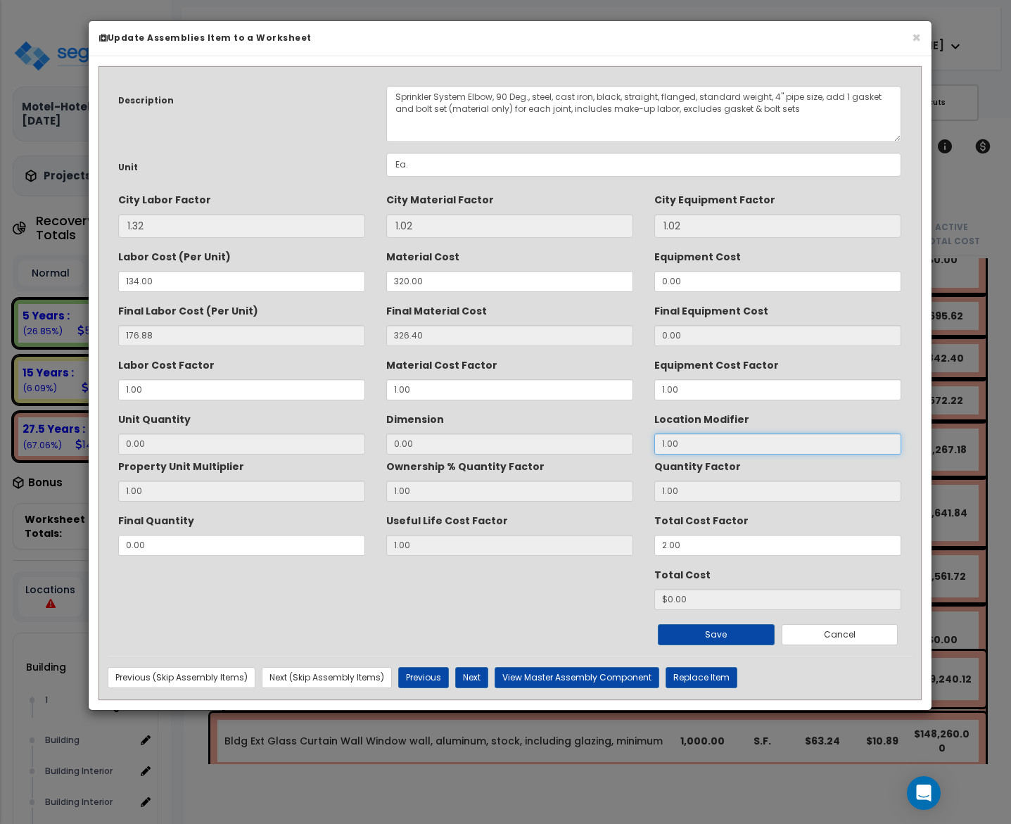
click at [774, 437] on input "1.00" at bounding box center [777, 443] width 247 height 21
click at [918, 36] on button "×" at bounding box center [915, 37] width 9 height 15
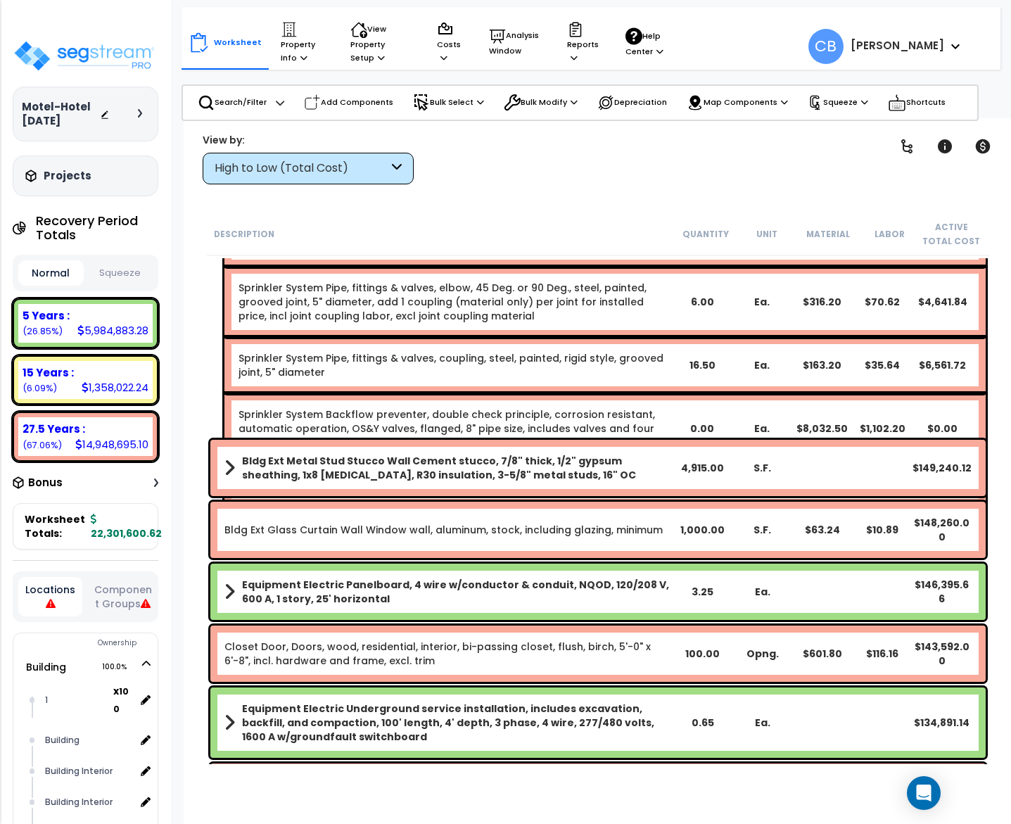
click at [785, 520] on div "Ea." at bounding box center [761, 527] width 58 height 14
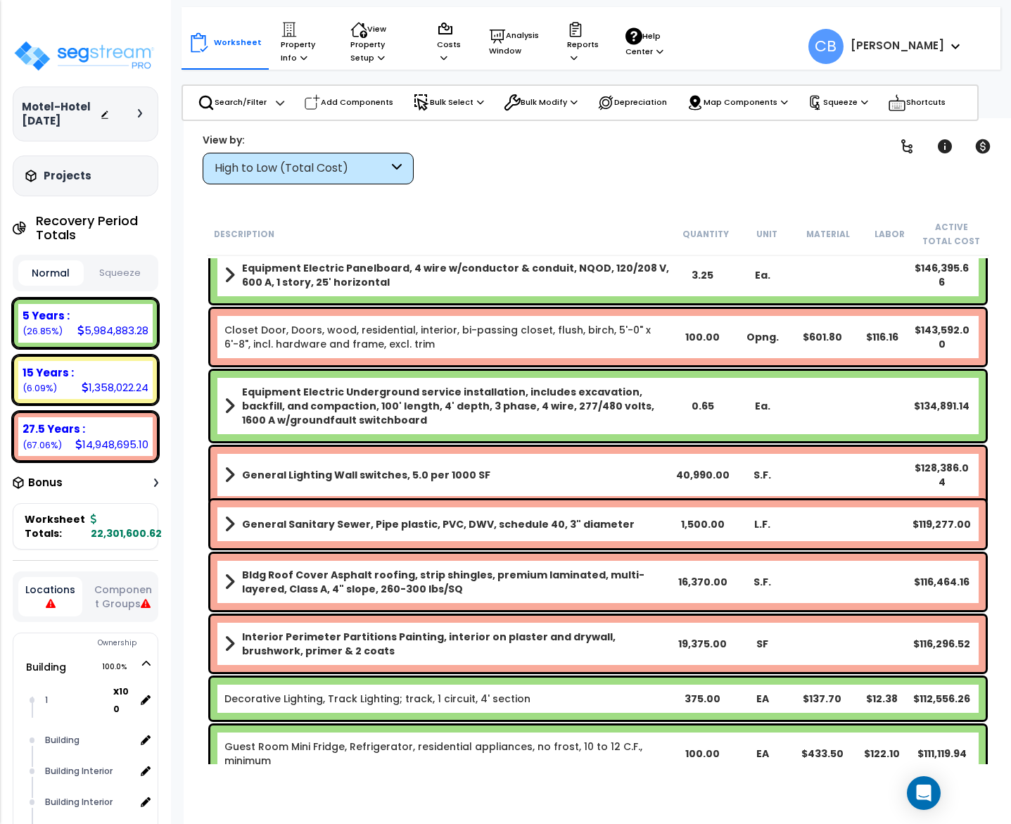
click at [785, 406] on div "Ea." at bounding box center [762, 406] width 60 height 14
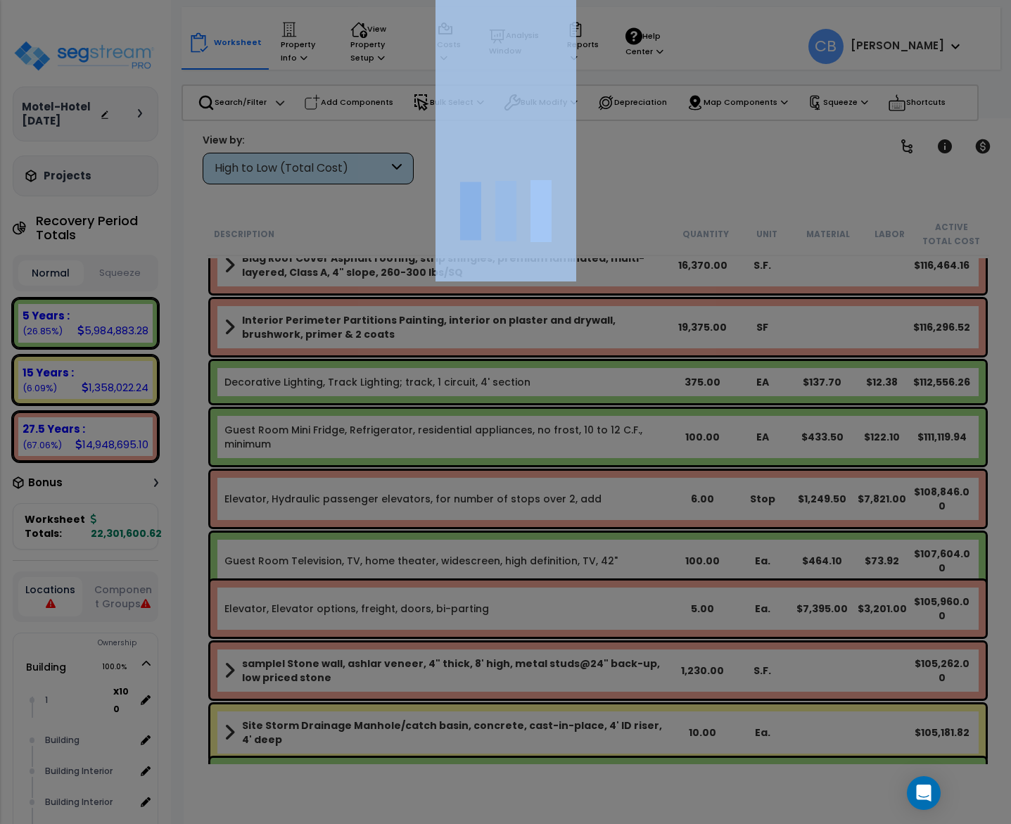
click at [785, 406] on div at bounding box center [505, 412] width 1011 height 824
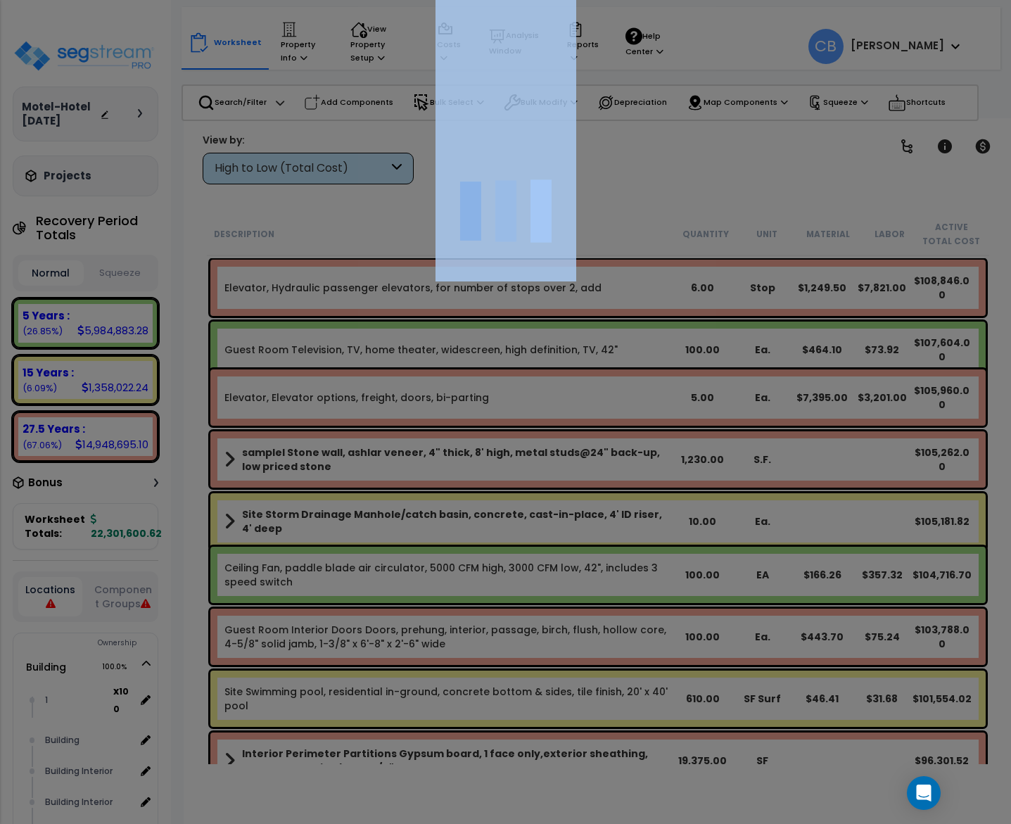
click at [785, 406] on div at bounding box center [505, 412] width 1011 height 824
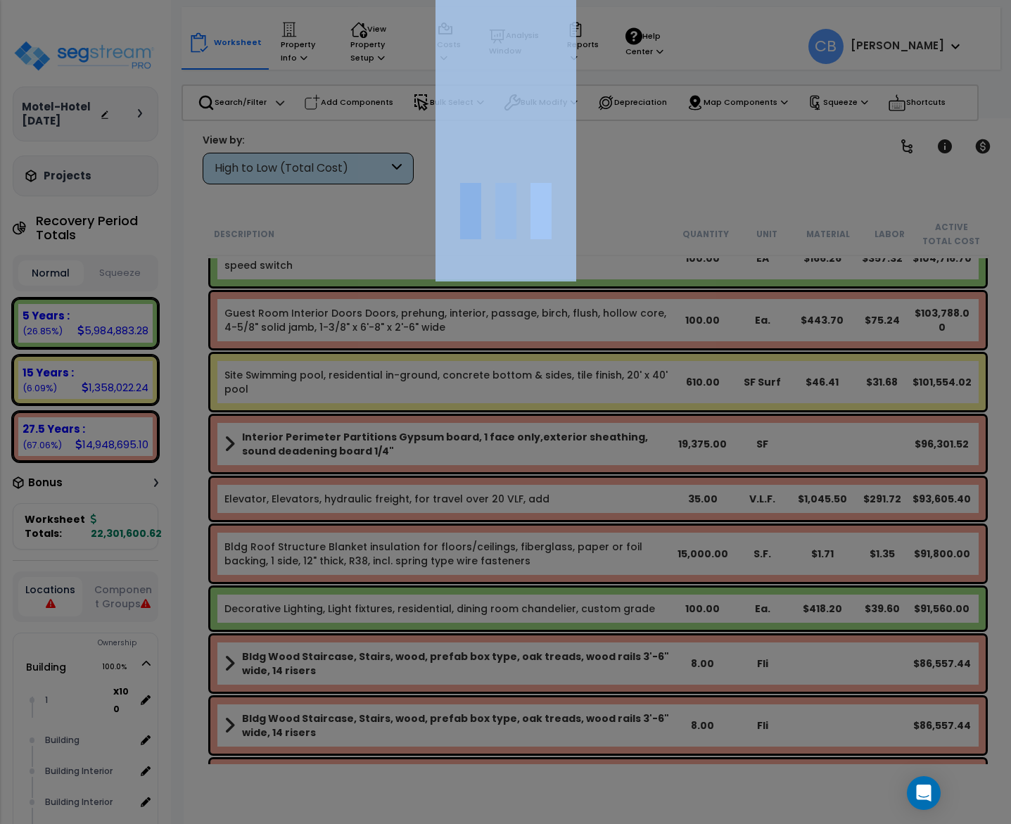
click at [785, 406] on div at bounding box center [505, 412] width 1011 height 824
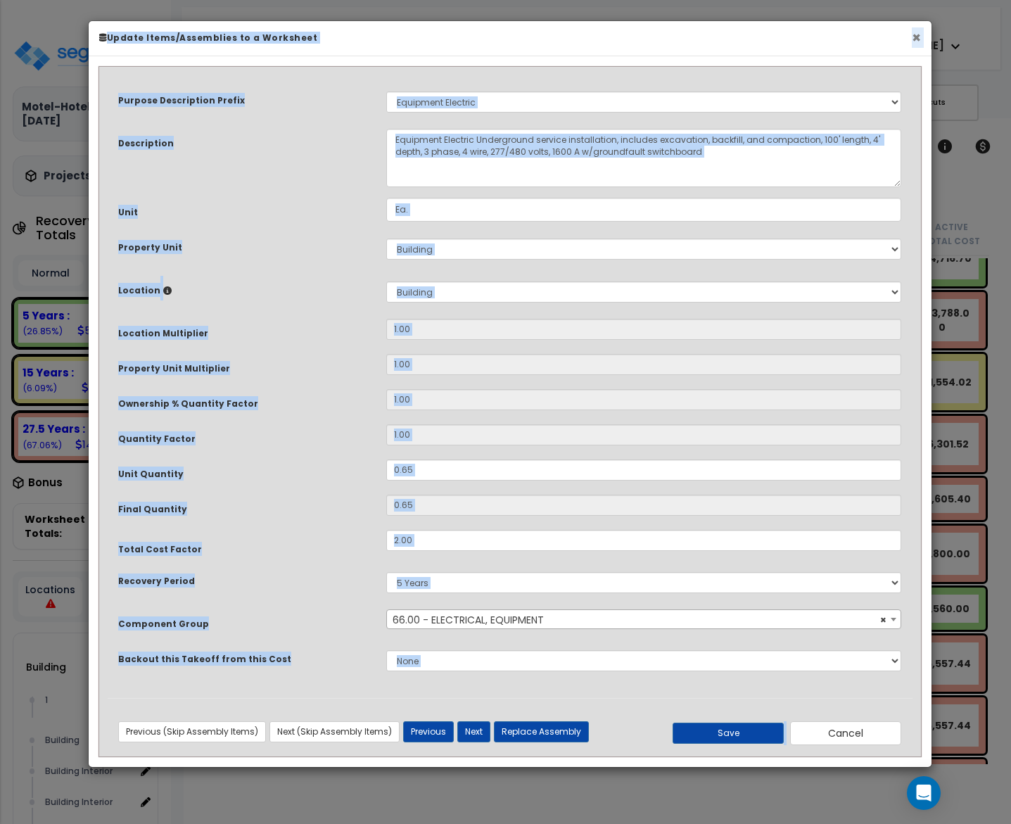
click at [914, 38] on button "×" at bounding box center [915, 37] width 9 height 15
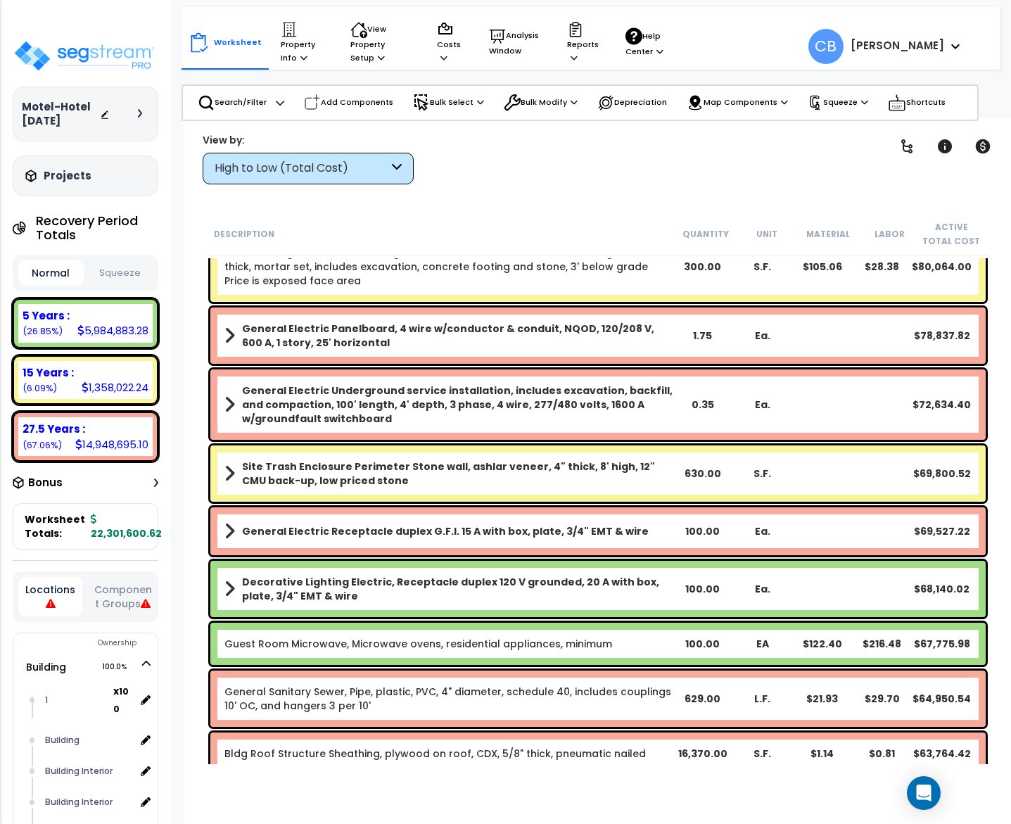
click at [627, 386] on b "General Electric Underground service installation, includes excavation, backfil…" at bounding box center [457, 404] width 430 height 42
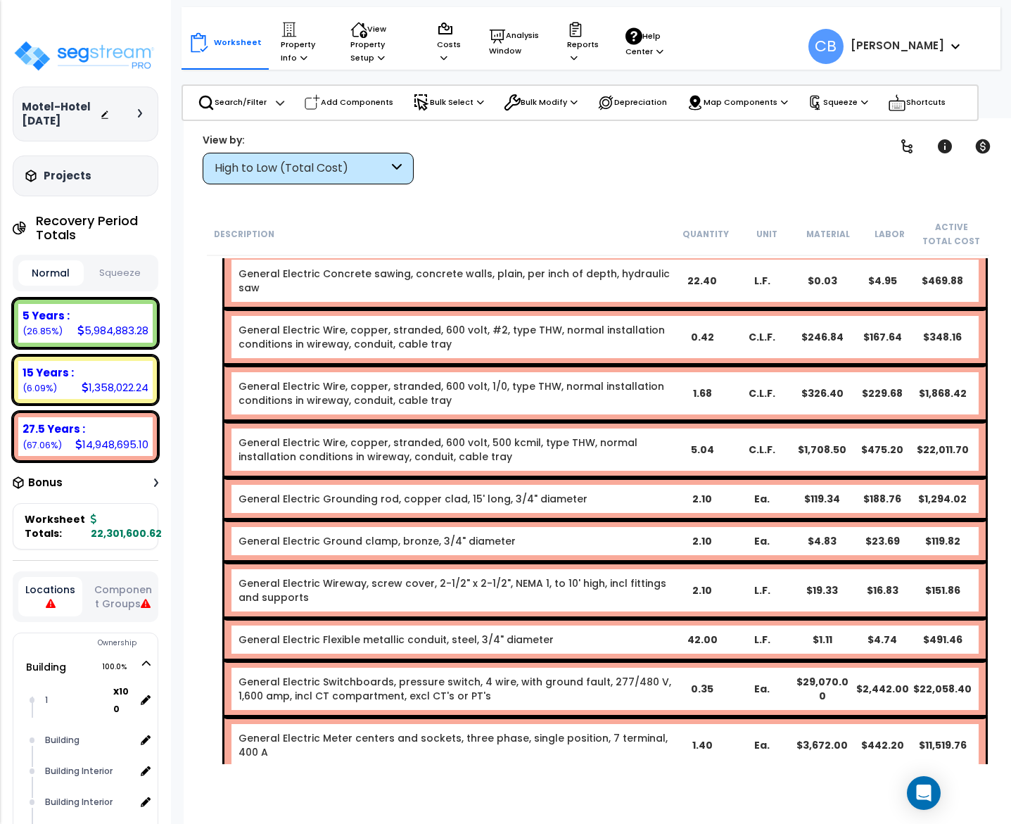
click at [627, 386] on div "General Electric Wire, copper, stranded, 600 volt, 1/0, type THW, normal instal…" at bounding box center [454, 393] width 433 height 28
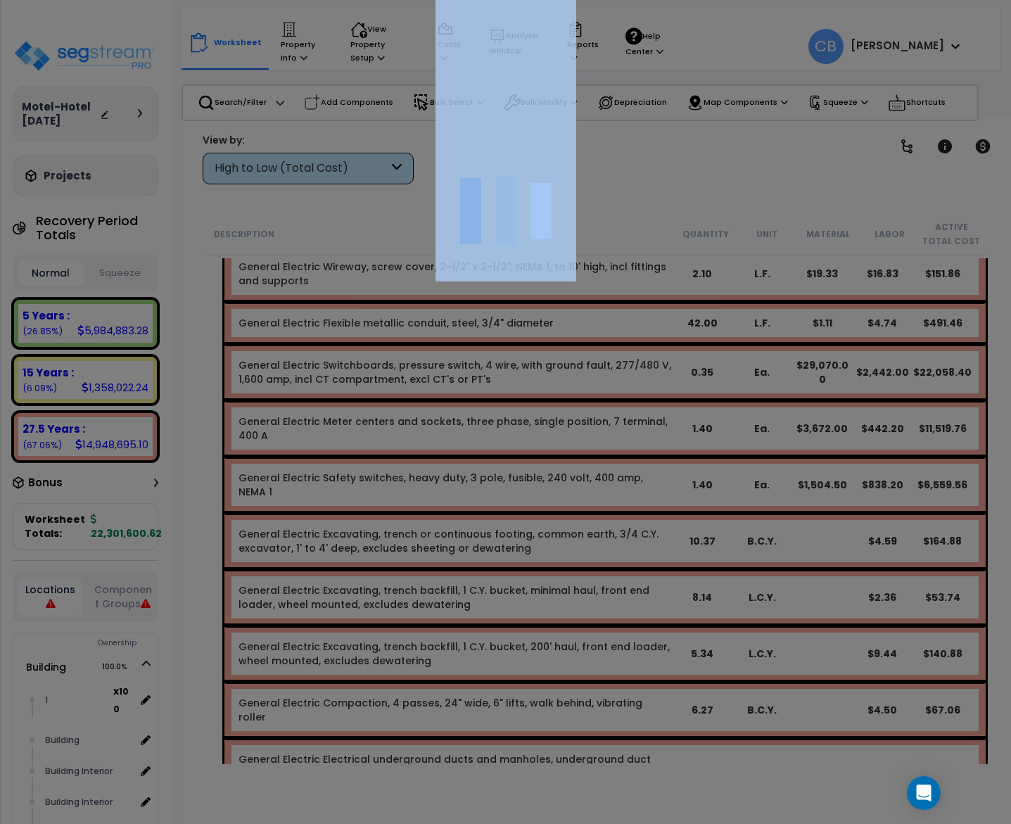
click at [627, 386] on div at bounding box center [505, 412] width 1011 height 824
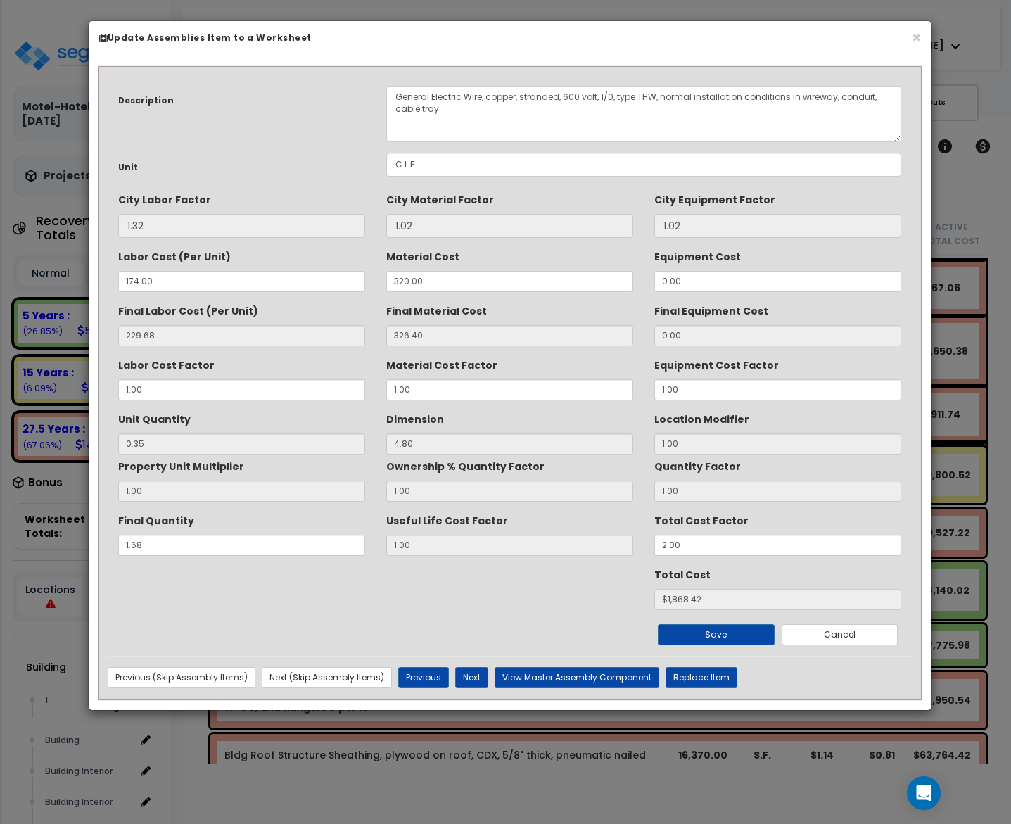
click at [627, 386] on input "1.00" at bounding box center [509, 389] width 247 height 21
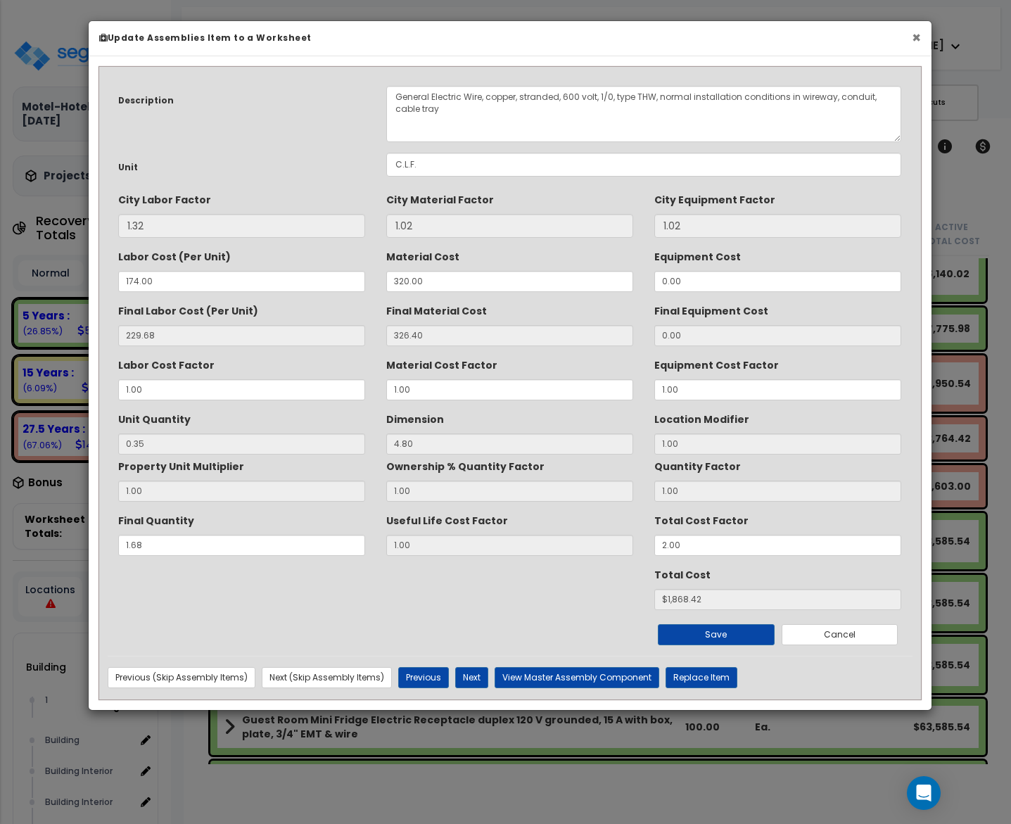
click at [918, 32] on button "×" at bounding box center [915, 37] width 9 height 15
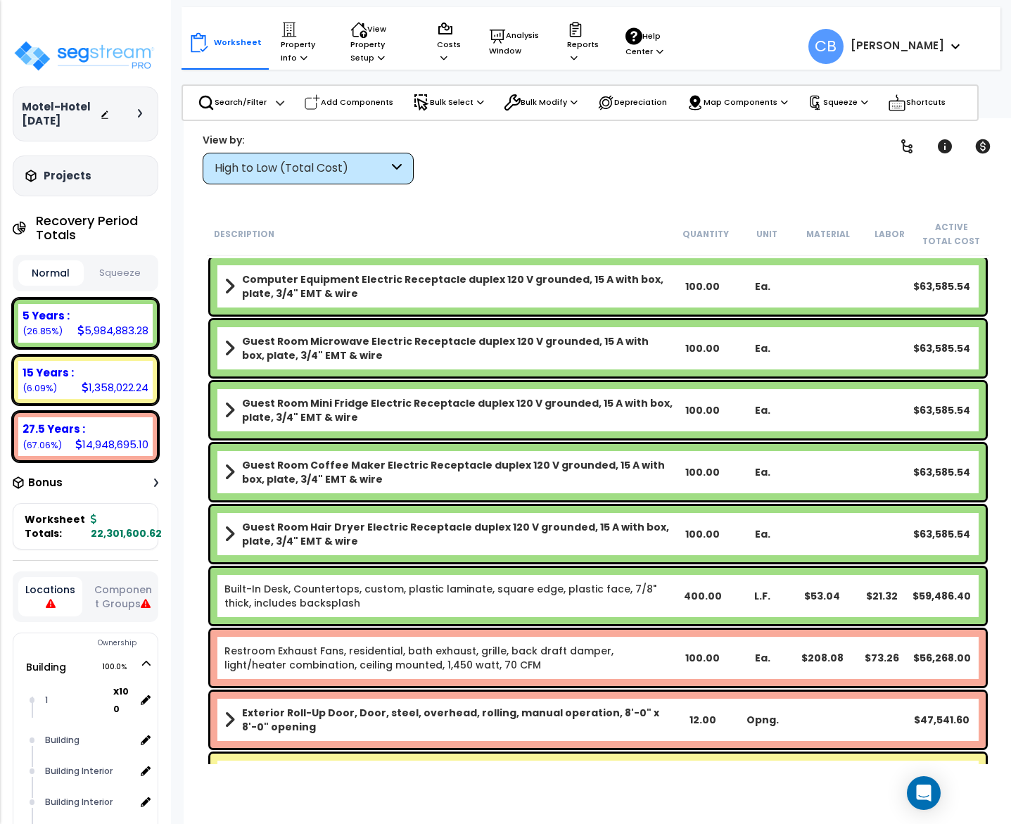
click at [597, 440] on div "Guest Room Mini Fridge Electric Receptacle duplex 120 V grounded, 15 A with box…" at bounding box center [598, 409] width 782 height 63
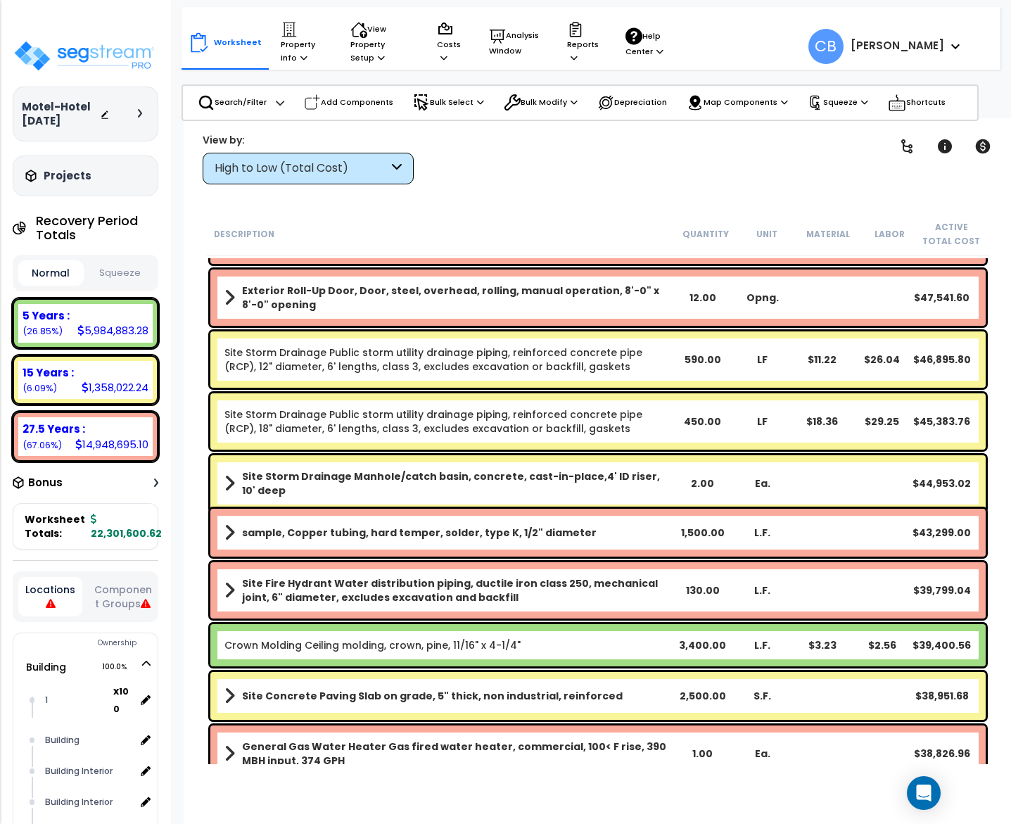
click at [597, 440] on div "Site Storm Drainage Public storm utility drainage piping, reinforced concrete p…" at bounding box center [597, 421] width 775 height 56
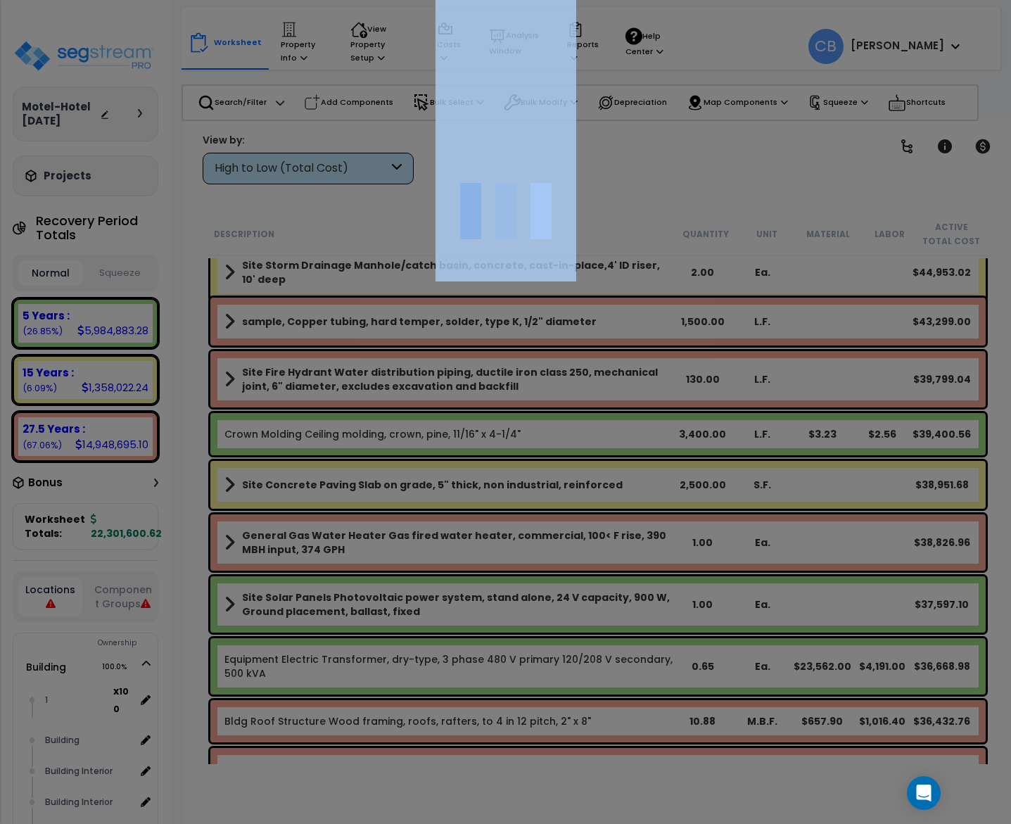
click at [597, 440] on div at bounding box center [505, 412] width 1011 height 824
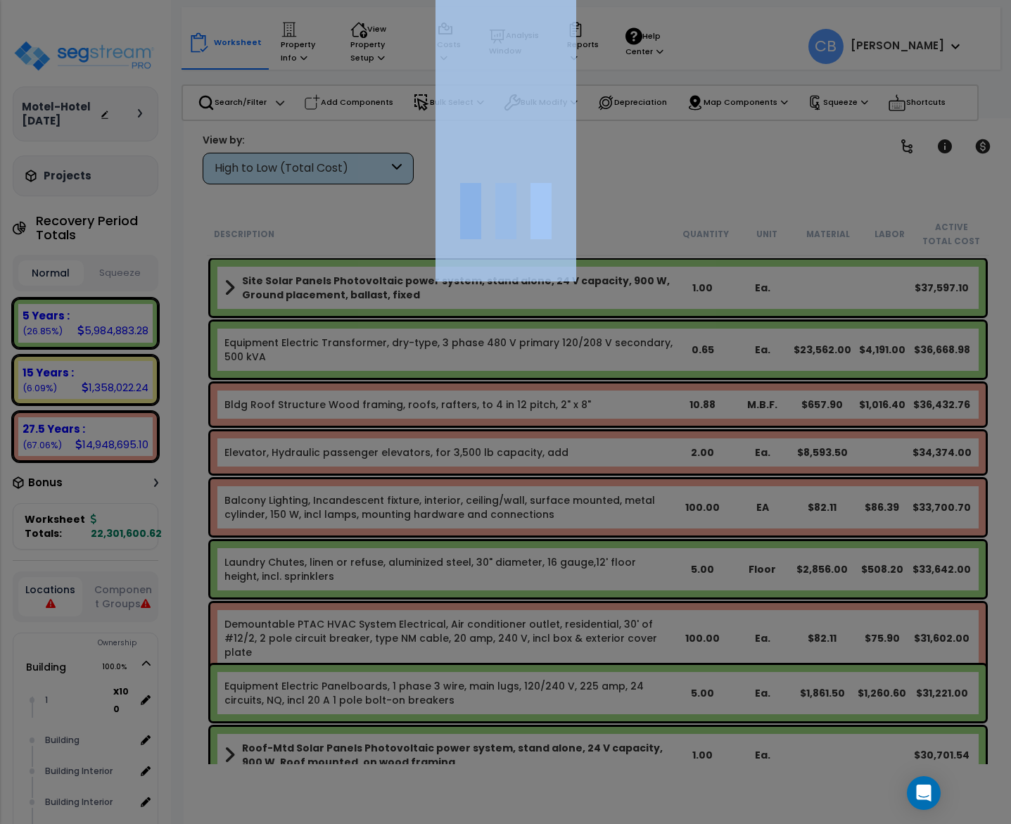
click at [597, 440] on div at bounding box center [505, 412] width 1011 height 824
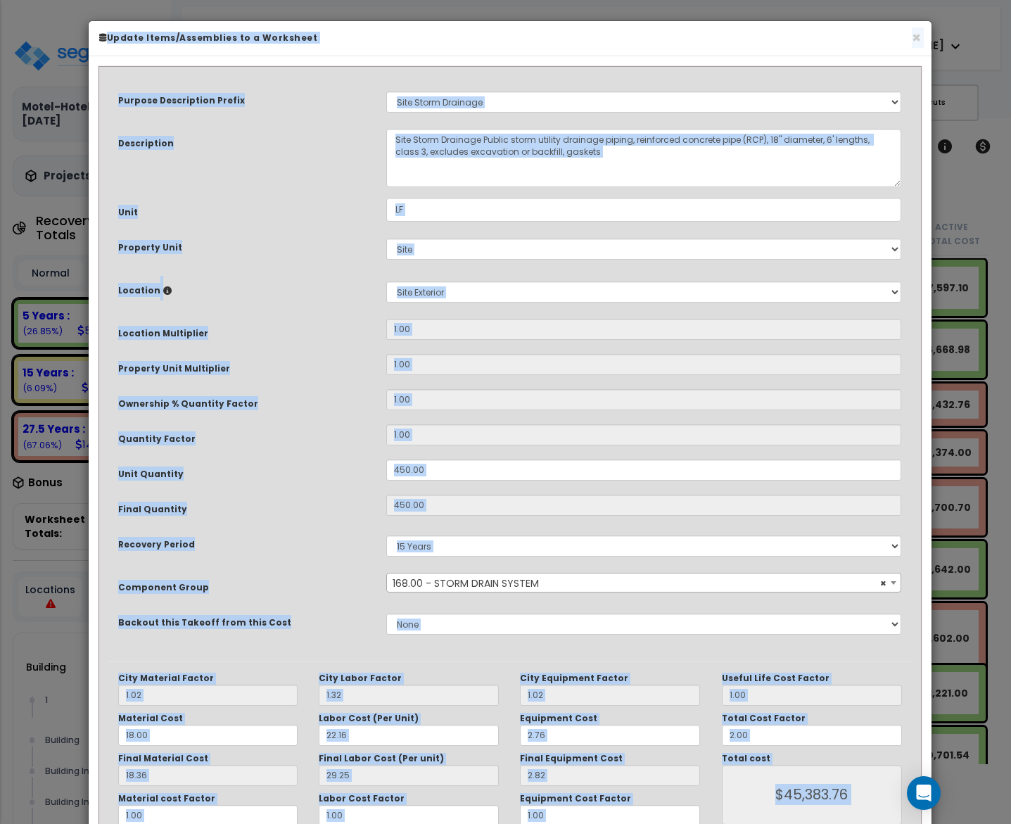
scroll to position [8755, 0]
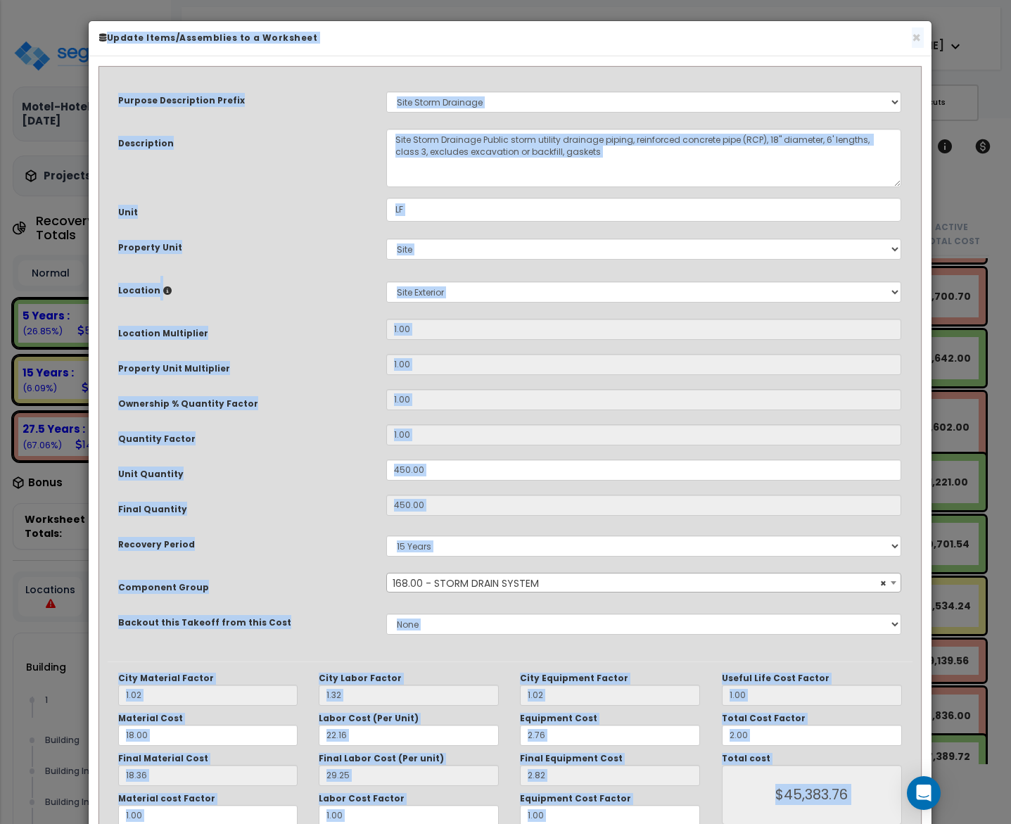
click at [597, 440] on input "1.00" at bounding box center [643, 434] width 515 height 21
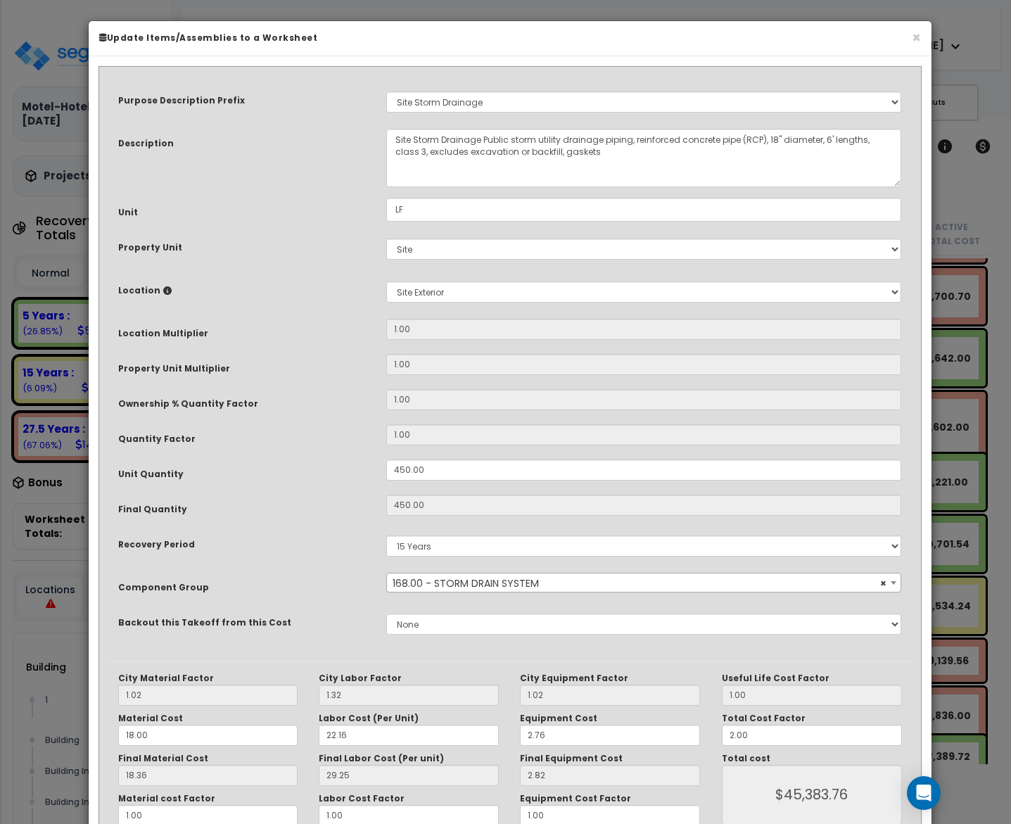
click at [906, 36] on h6 "Update Items/Assemblies to a Worksheet" at bounding box center [509, 38] width 821 height 12
click at [916, 41] on button "×" at bounding box center [915, 37] width 9 height 15
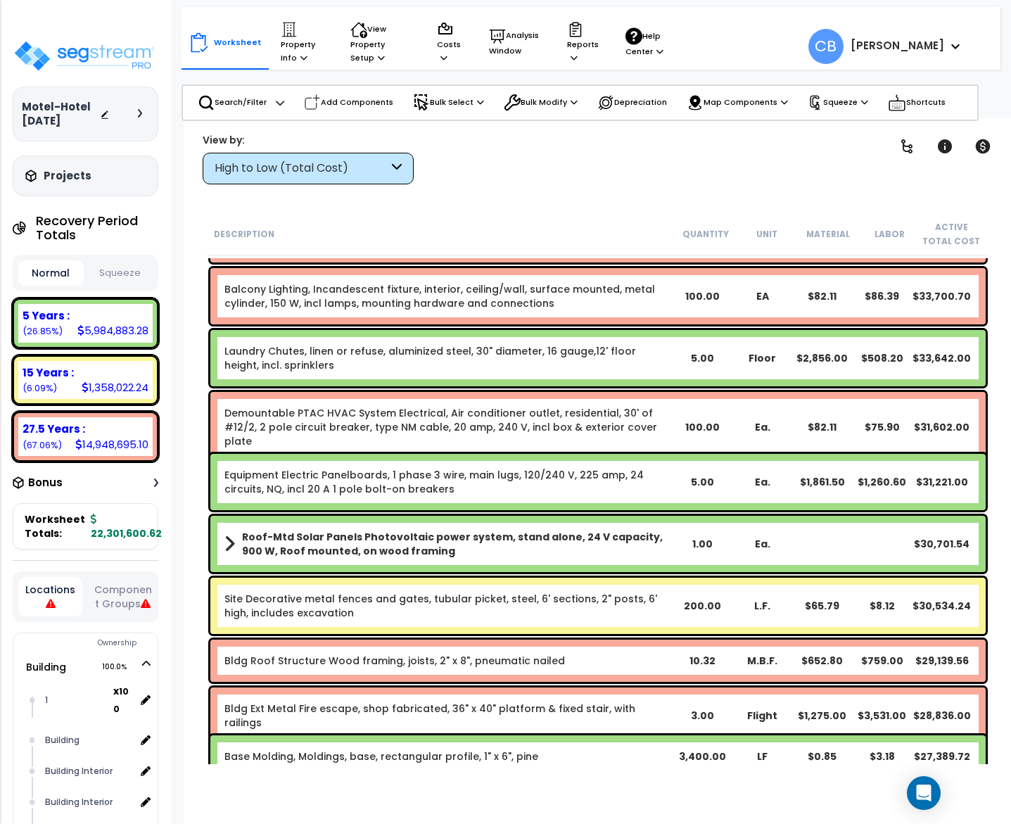
click at [924, 293] on div "$33,700.70" at bounding box center [941, 296] width 60 height 14
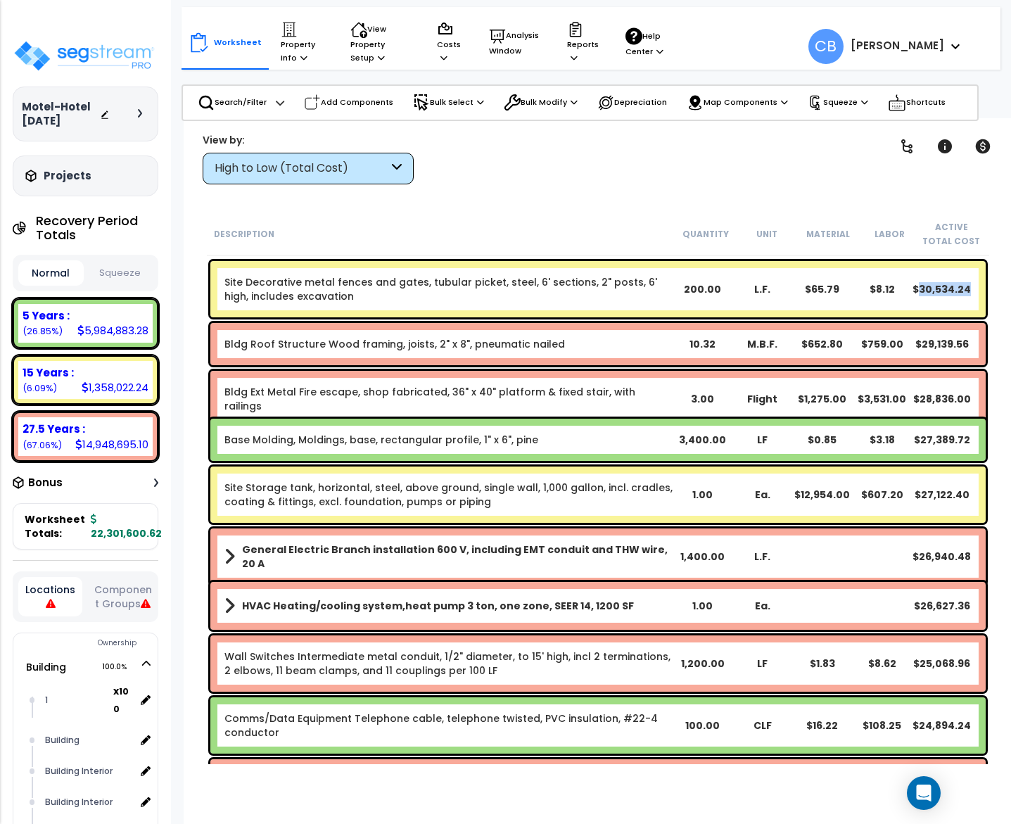
click at [924, 293] on div "$30,534.24" at bounding box center [941, 289] width 60 height 14
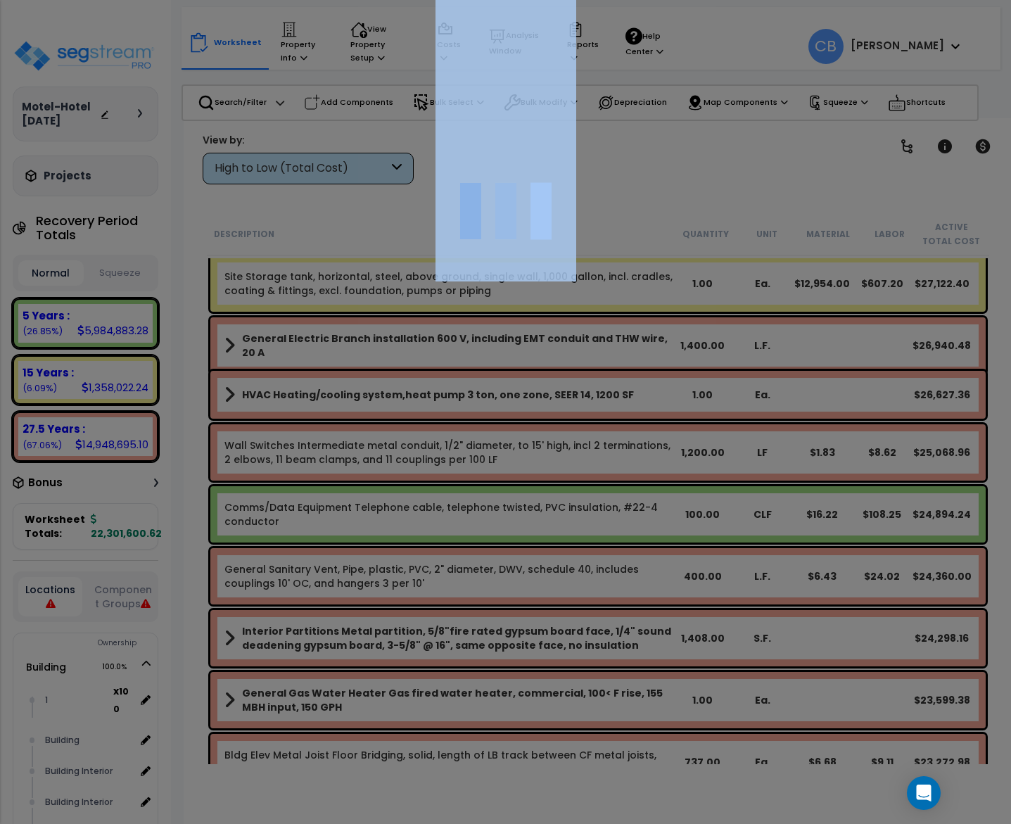
click at [924, 293] on div at bounding box center [505, 412] width 1011 height 824
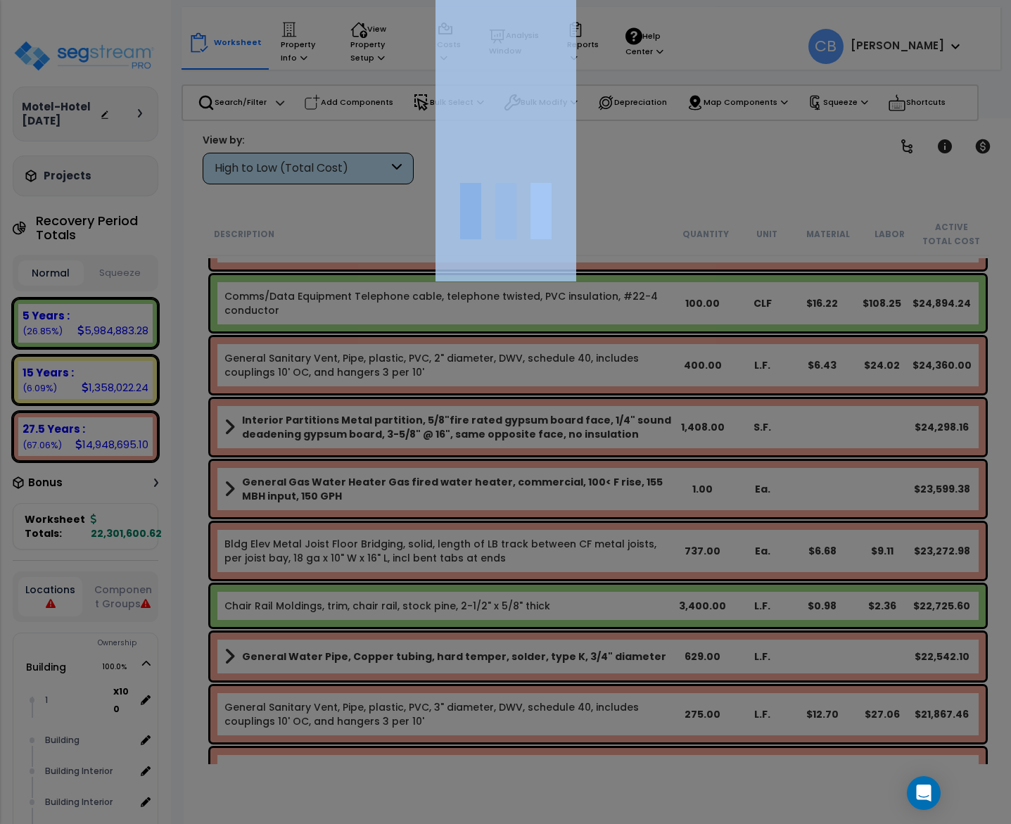
click at [924, 293] on div at bounding box center [505, 412] width 1011 height 824
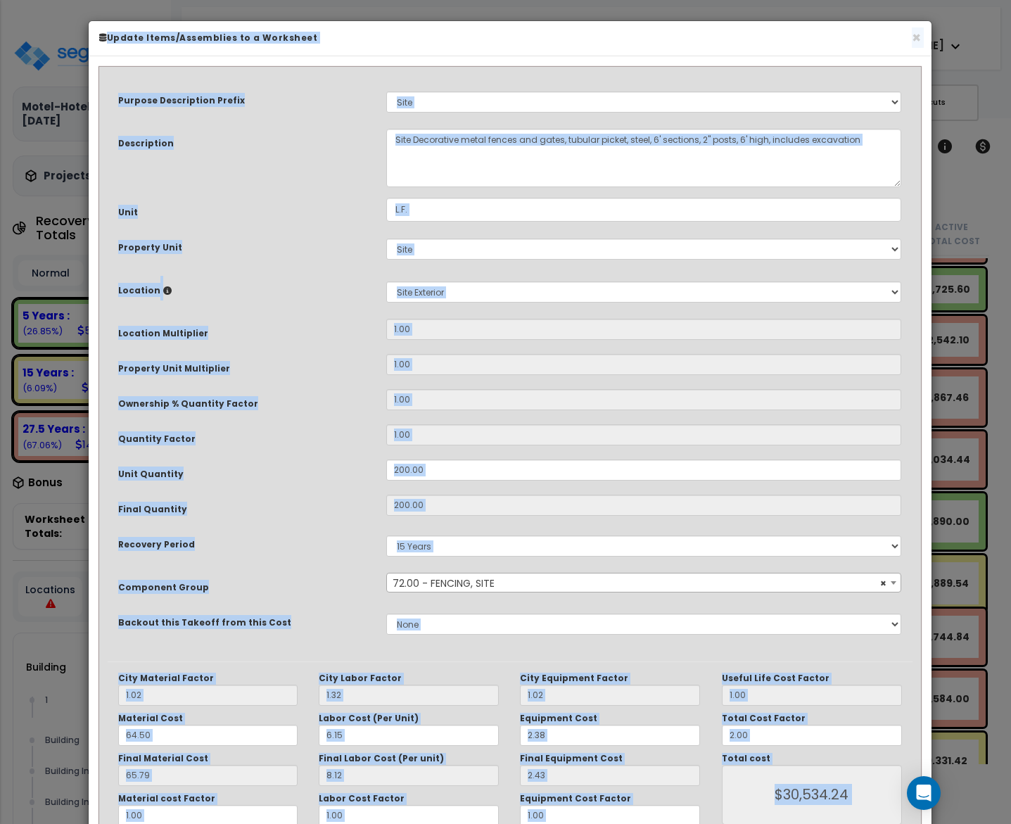
click at [924, 293] on div "Purpose Description Prefix Select A New Purpose Descrip A/V System A/V System E…" at bounding box center [510, 469] width 842 height 826
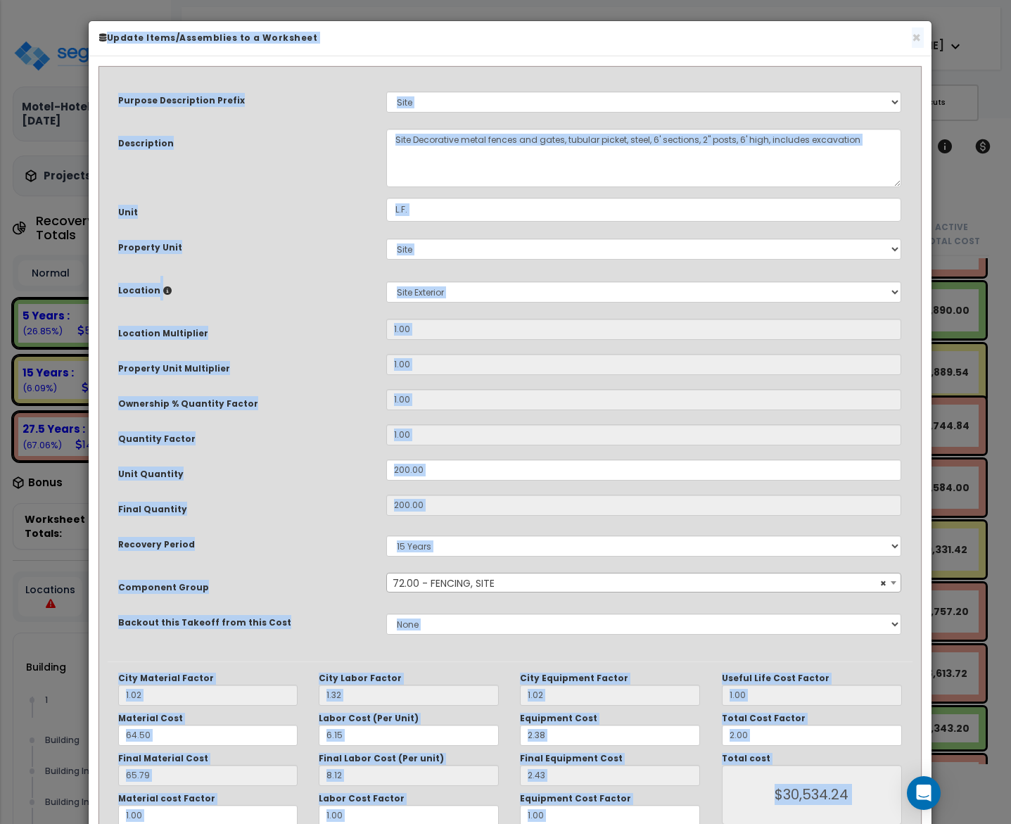
click at [908, 40] on h6 "Update Items/Assemblies to a Worksheet" at bounding box center [509, 38] width 821 height 12
drag, startPoint x: 910, startPoint y: 38, endPoint x: 942, endPoint y: 210, distance: 174.5
click at [911, 39] on button "×" at bounding box center [915, 37] width 9 height 15
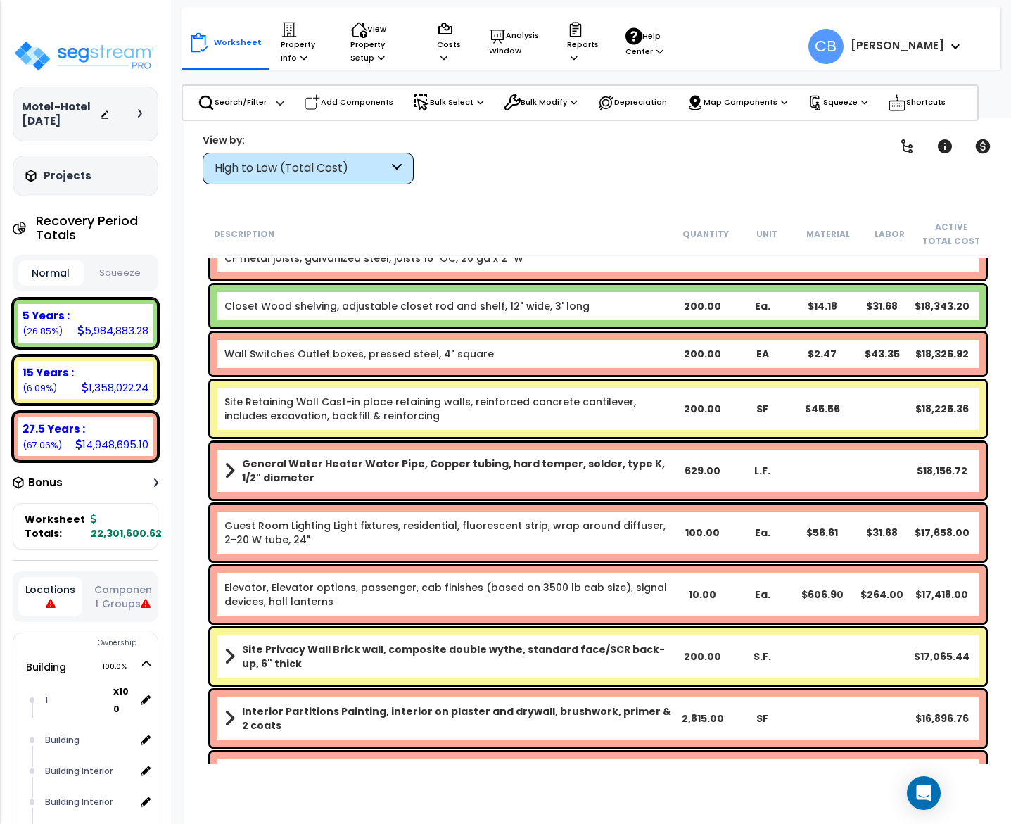
click at [922, 326] on div "Closet Wood shelving, adjustable closet rod and shelf, 12" wide, 3' long 200.00…" at bounding box center [598, 305] width 782 height 49
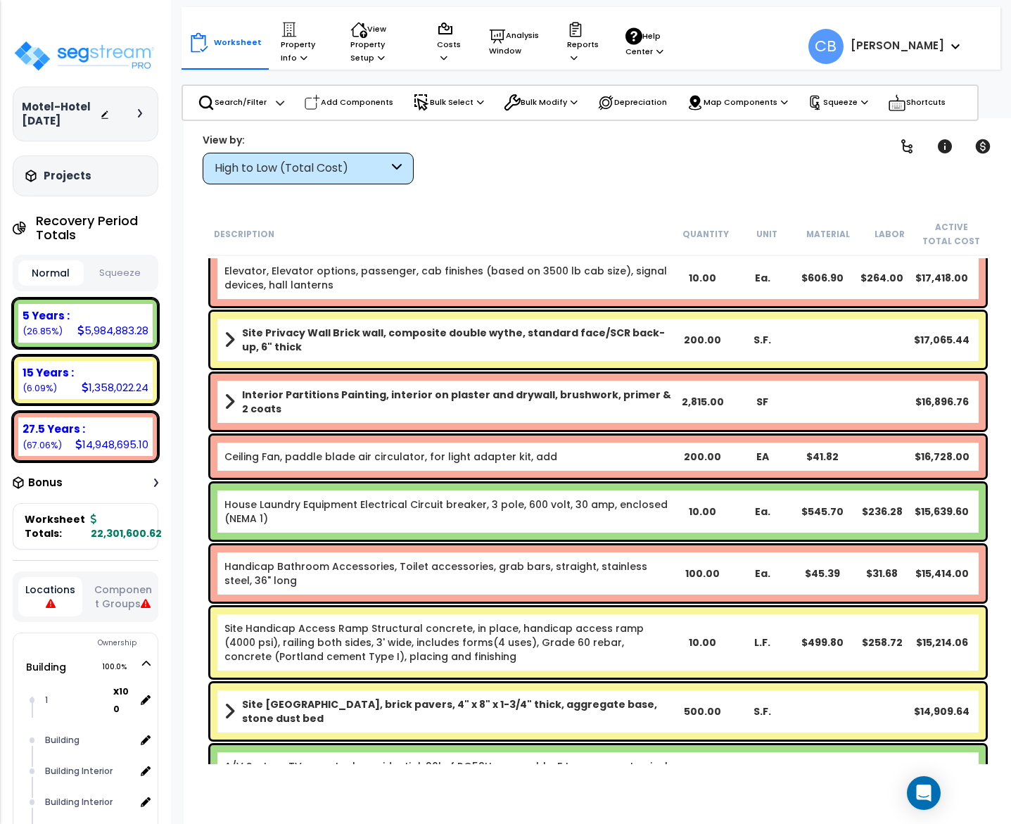
click at [922, 326] on div "Site Privacy Wall Brick wall, composite double wythe, standard face/SCR back-up…" at bounding box center [597, 340] width 775 height 56
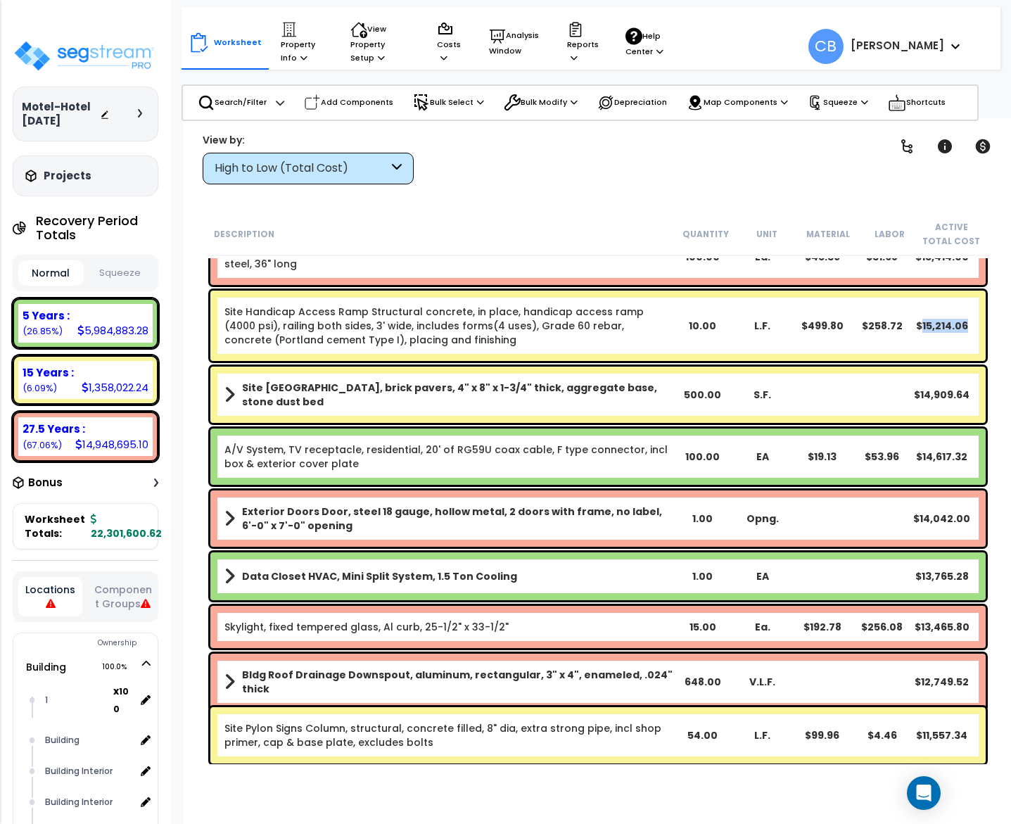
click at [922, 326] on div "$15,214.06" at bounding box center [941, 326] width 60 height 14
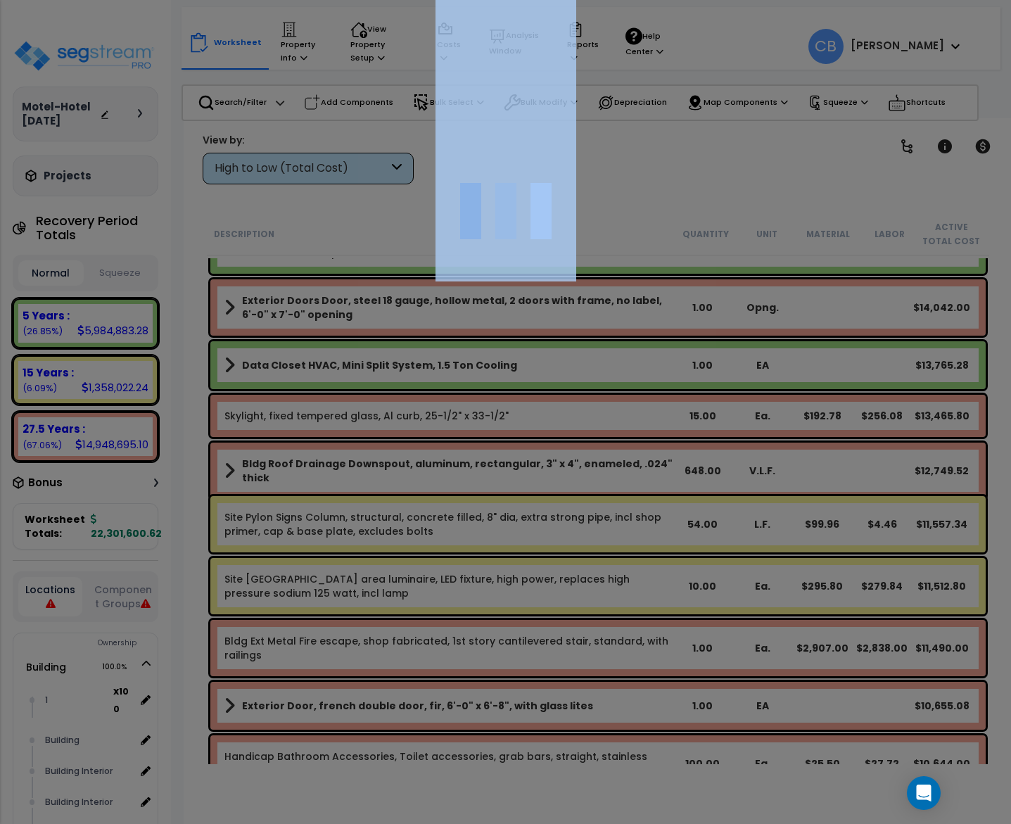
click at [922, 326] on div at bounding box center [505, 412] width 1011 height 824
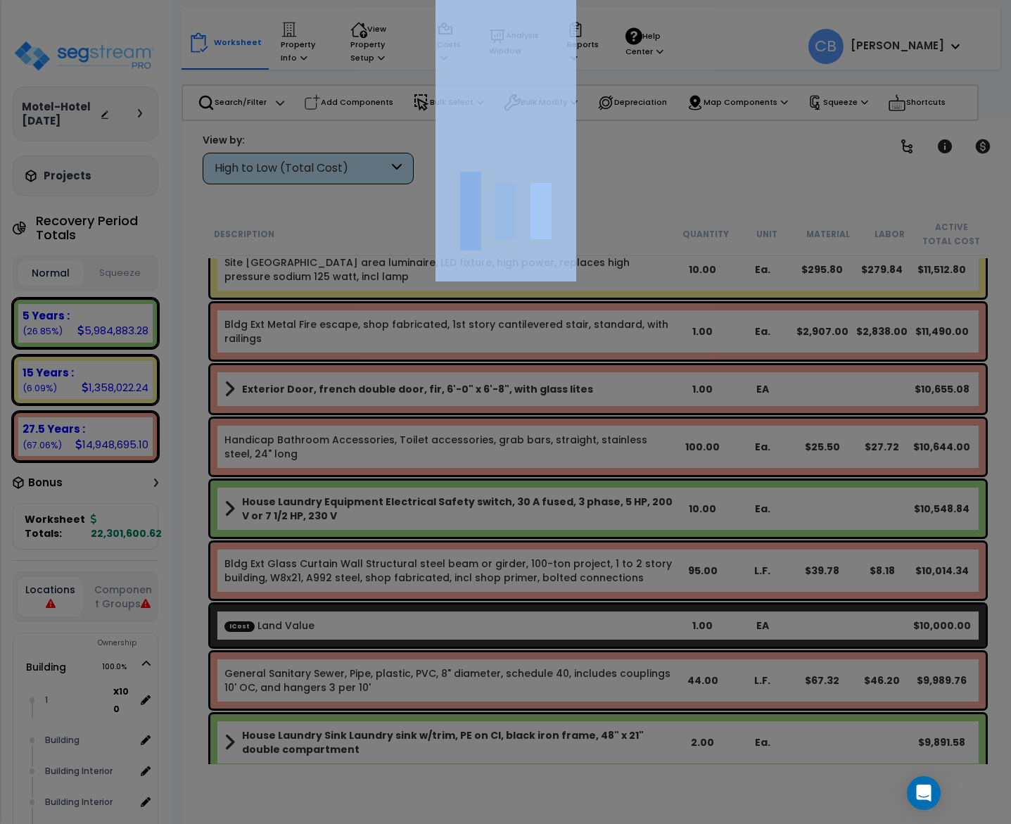
click at [922, 326] on div at bounding box center [505, 412] width 1011 height 824
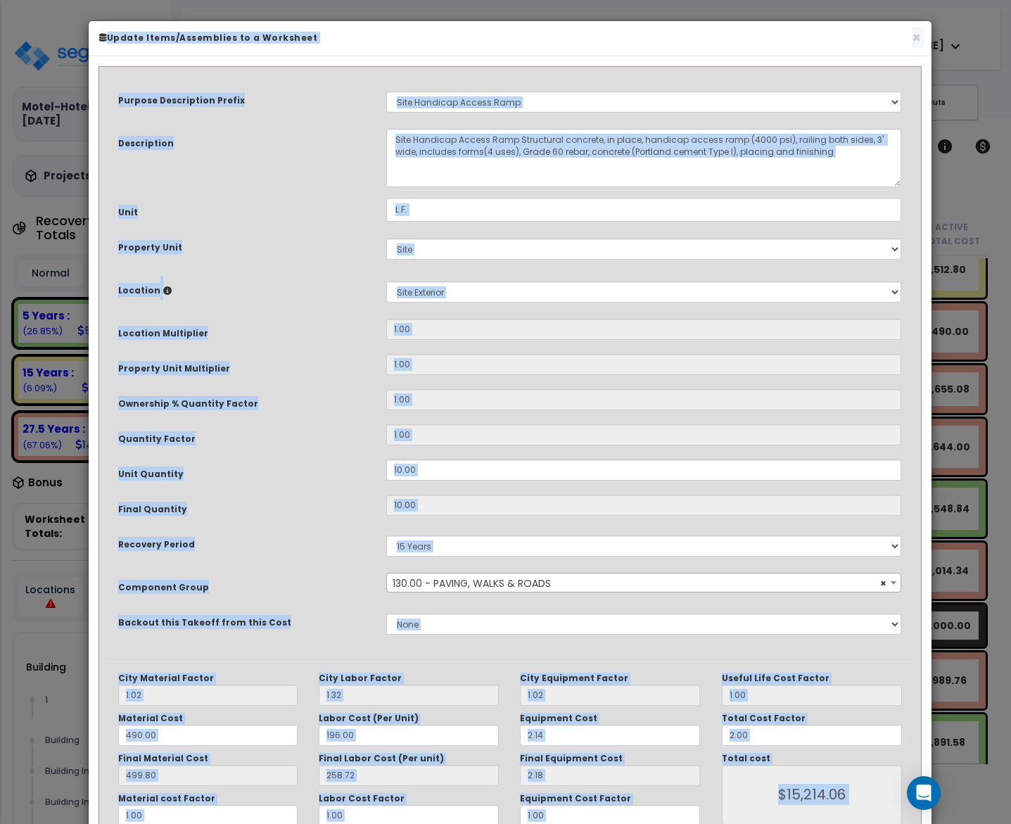
scroll to position [11815, 0]
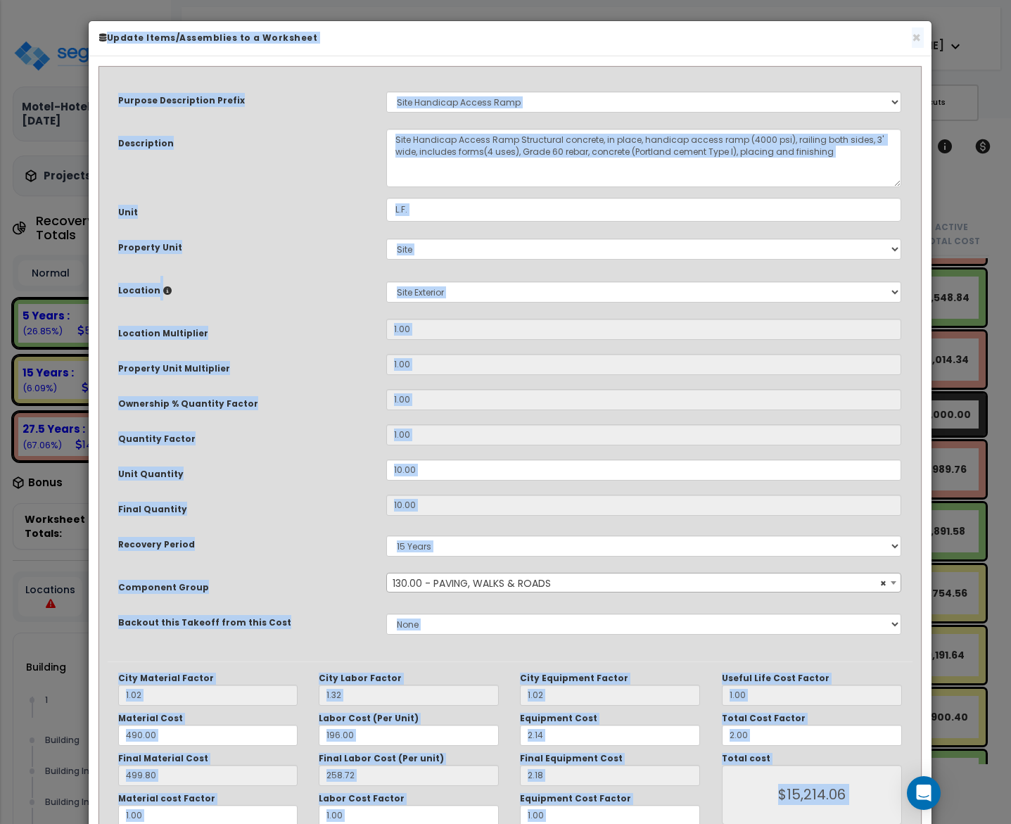
click at [922, 326] on div "Purpose Description Prefix Select A New Purpose Descrip A/V System A/V System E…" at bounding box center [510, 469] width 842 height 826
click at [911, 39] on button "×" at bounding box center [915, 37] width 9 height 15
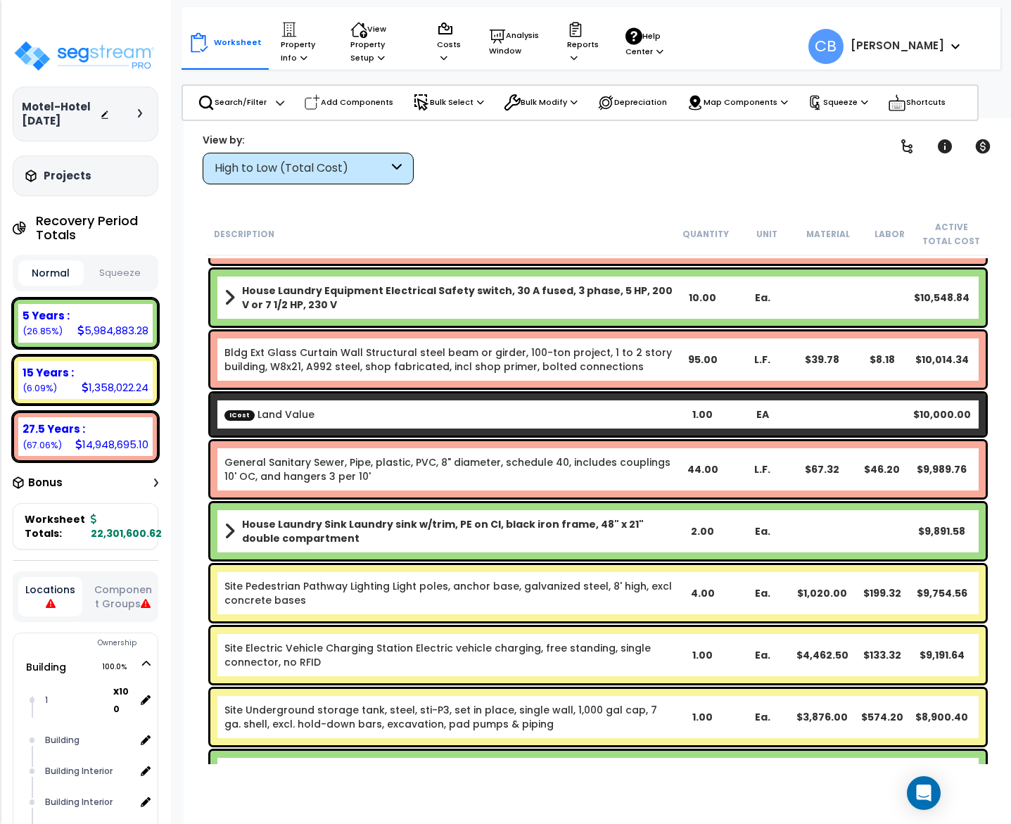
click at [912, 34] on nav "Worksheet Property Info Property Setup Add Property Unit Template property Clon…" at bounding box center [590, 38] width 819 height 63
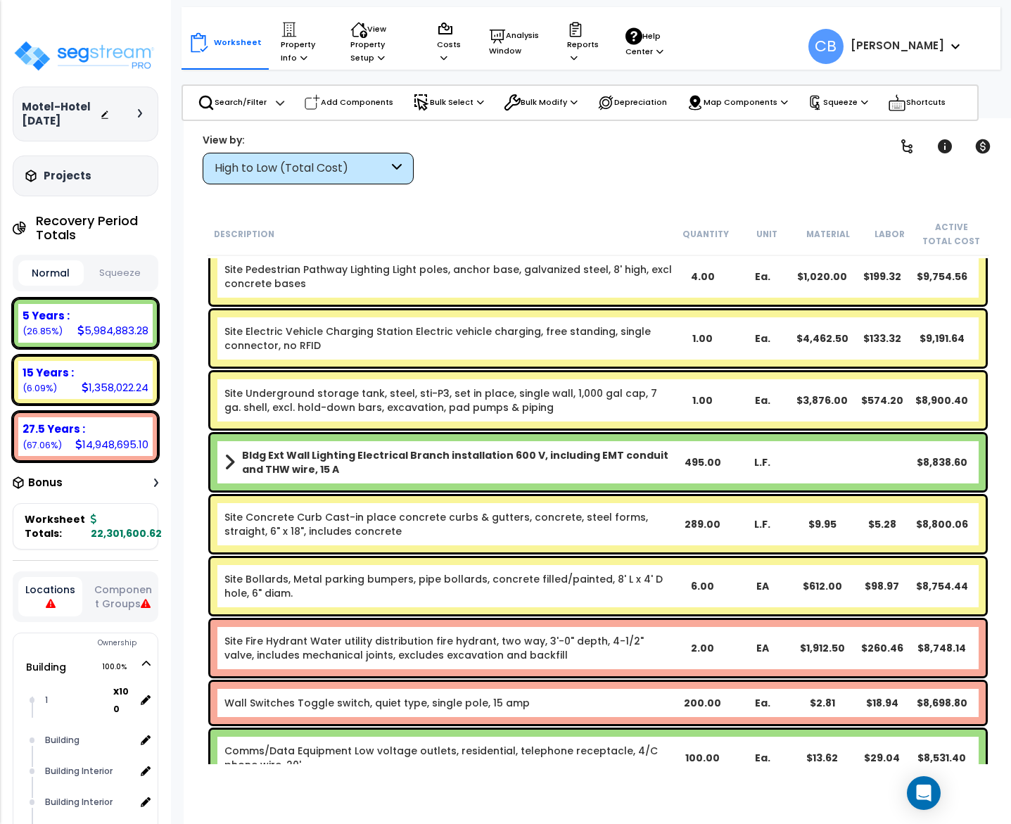
click at [625, 456] on b "Bldg Ext Wall Lighting Electrical Branch installation 600 V, including EMT cond…" at bounding box center [457, 462] width 430 height 28
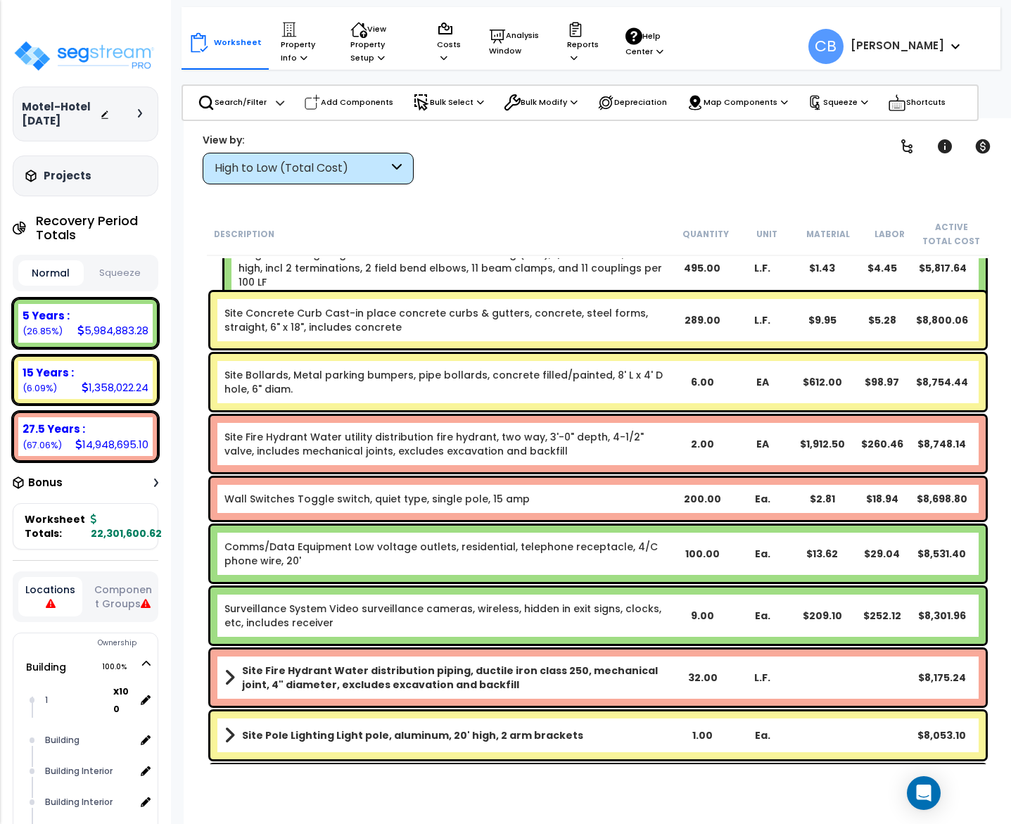
click at [625, 456] on div "Site Fire Hydrant Water utility distribution fire hydrant, two way, 3'-0" depth…" at bounding box center [448, 444] width 448 height 28
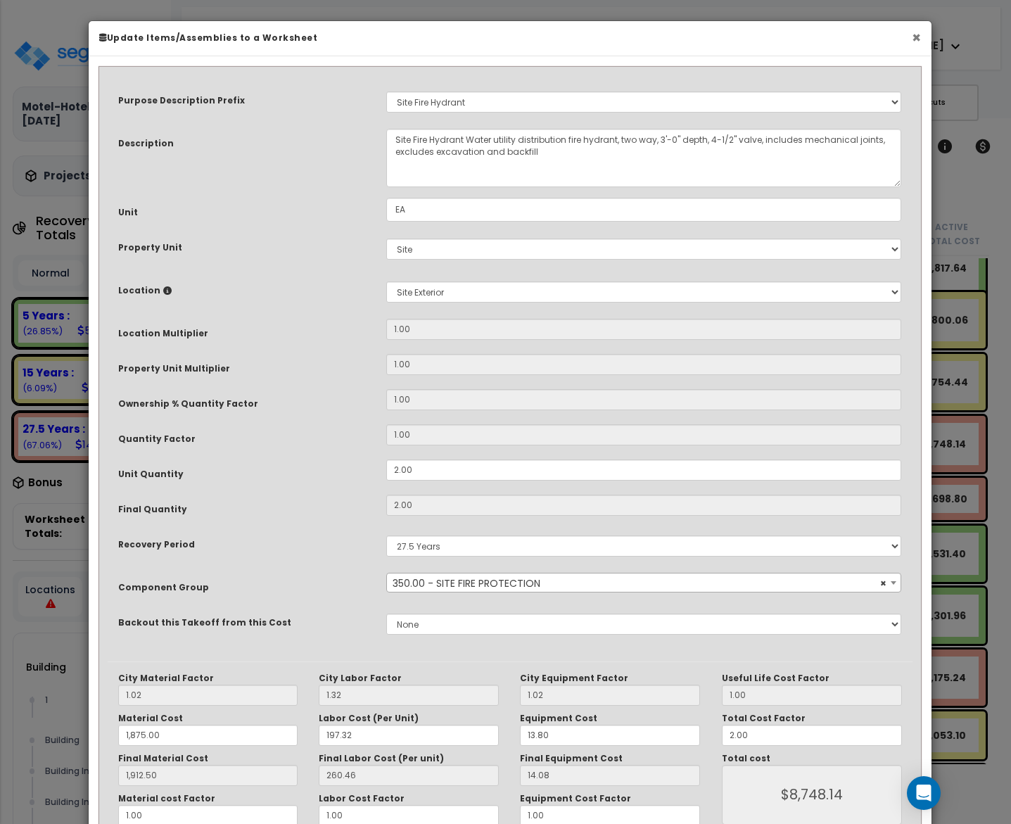
click at [916, 38] on button "×" at bounding box center [915, 37] width 9 height 15
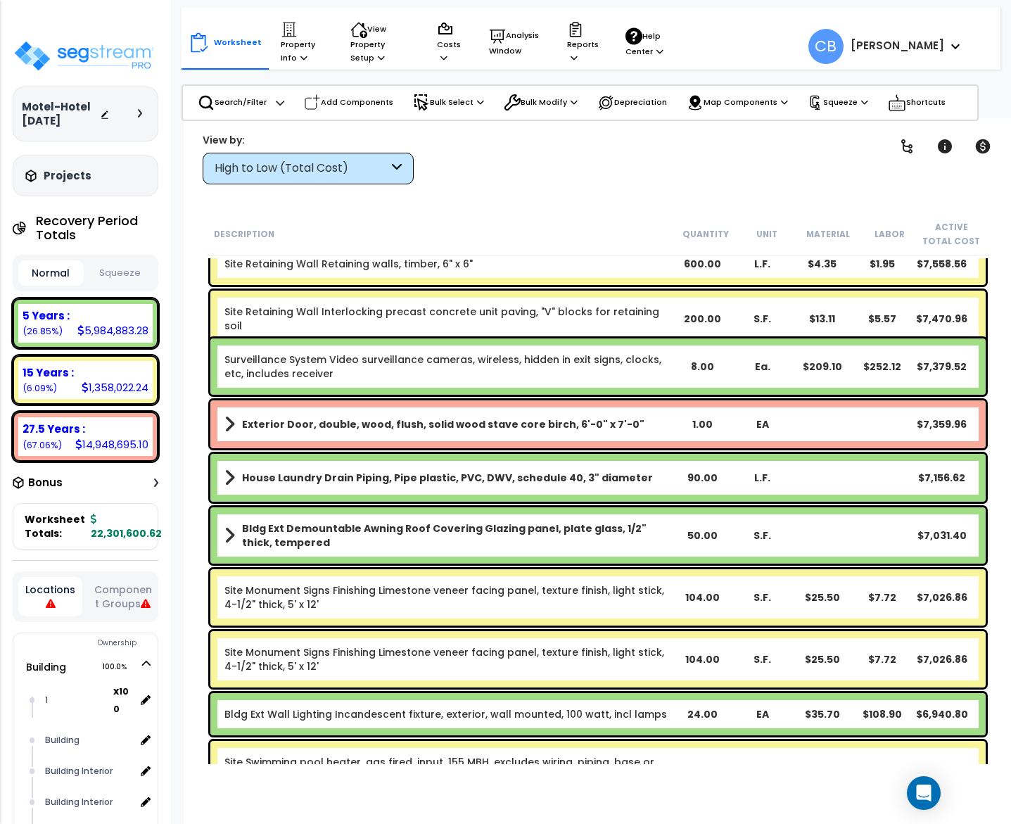
scroll to position [12975, 0]
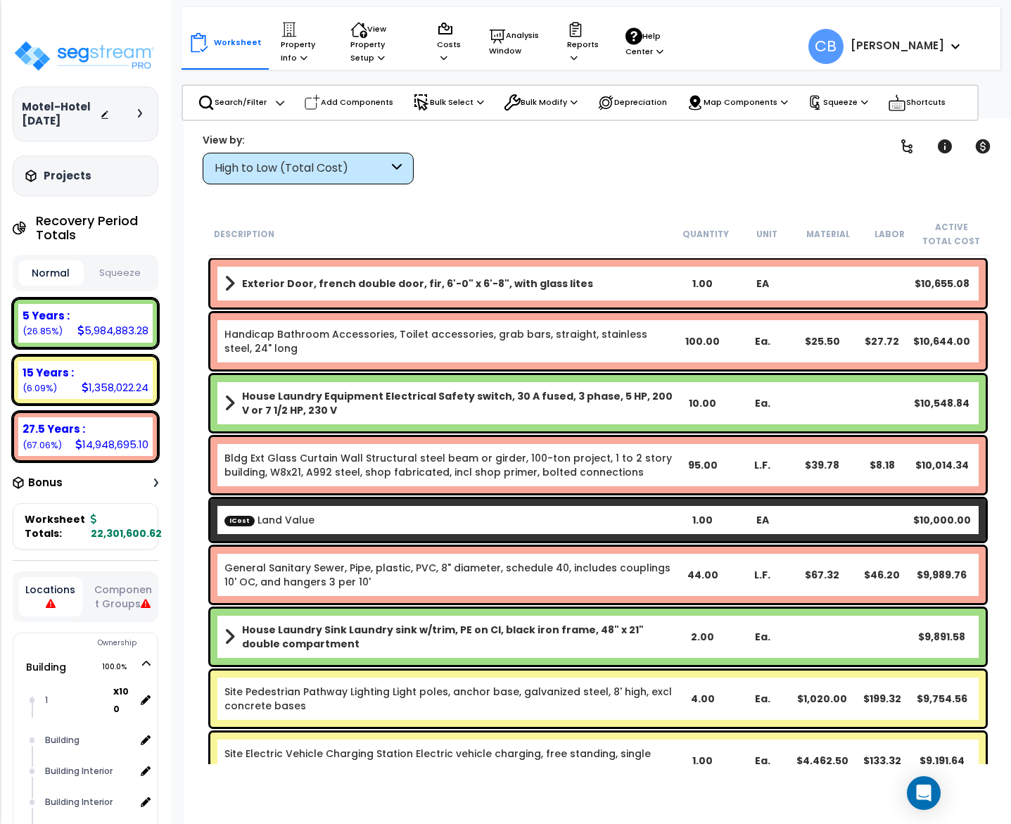
click at [513, 505] on div "ICost Land Value 1.00 EA $10,000.00" at bounding box center [597, 520] width 775 height 42
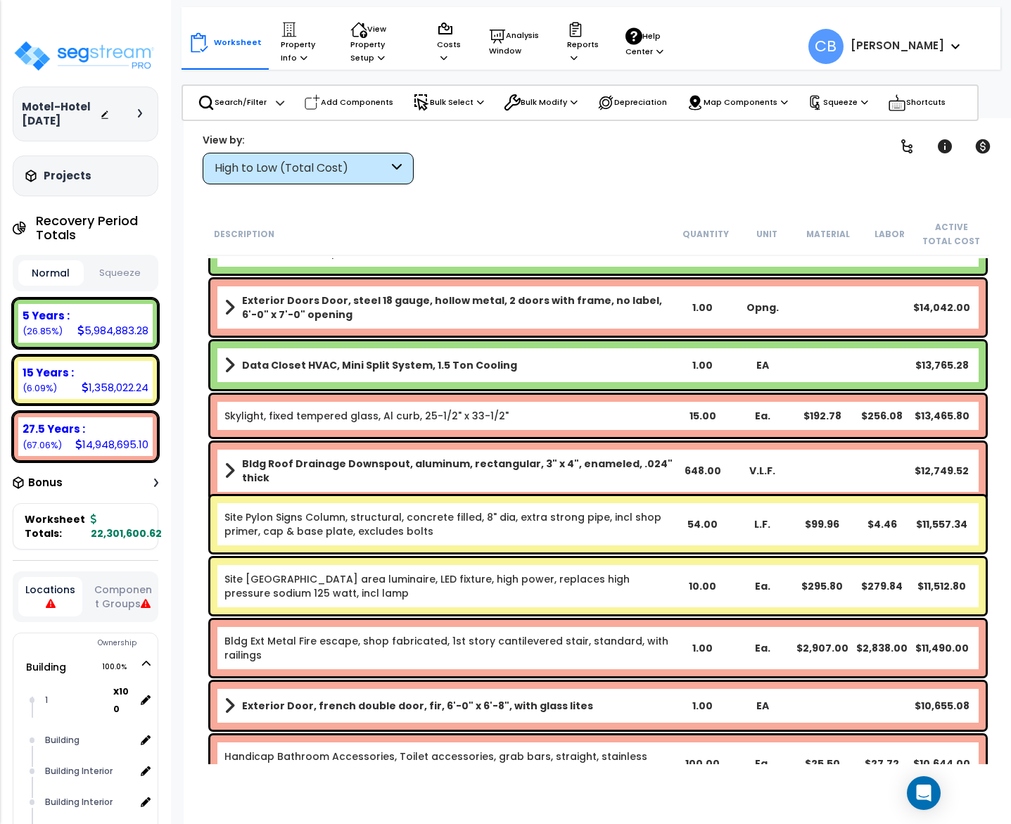
click at [513, 505] on div "Site Pylon Signs Column, structural, concrete filled, 8" dia, extra strong pipe…" at bounding box center [597, 524] width 775 height 56
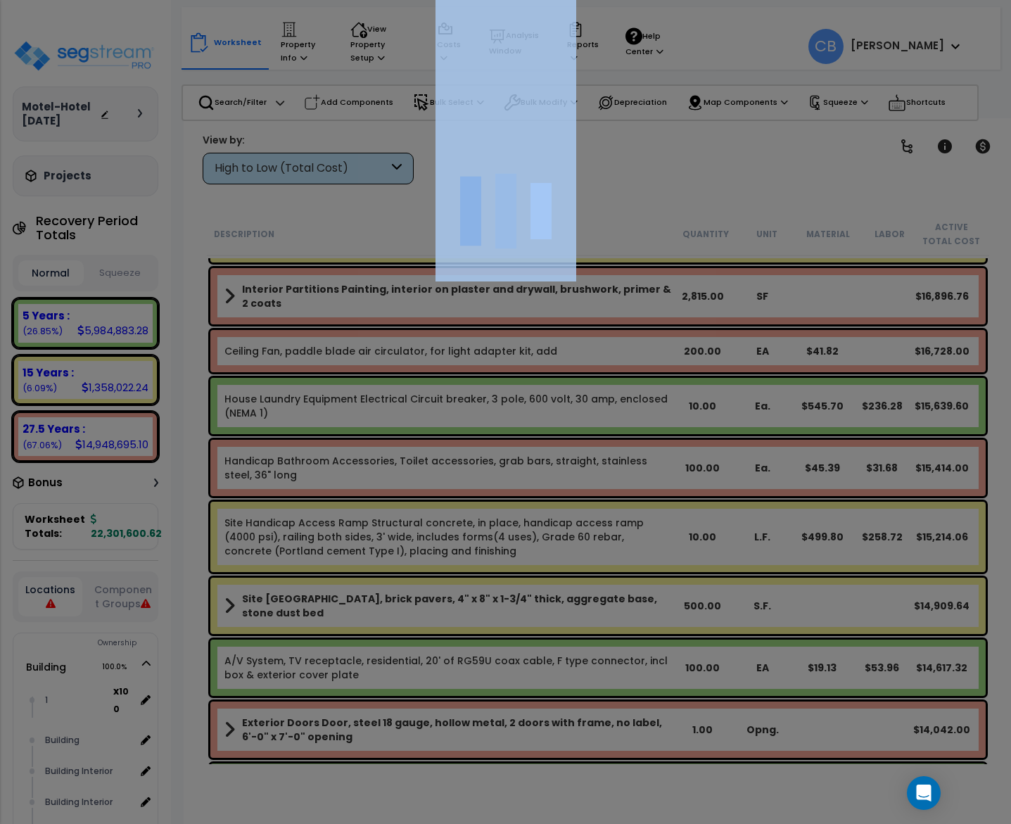
click at [513, 505] on div at bounding box center [505, 412] width 1011 height 824
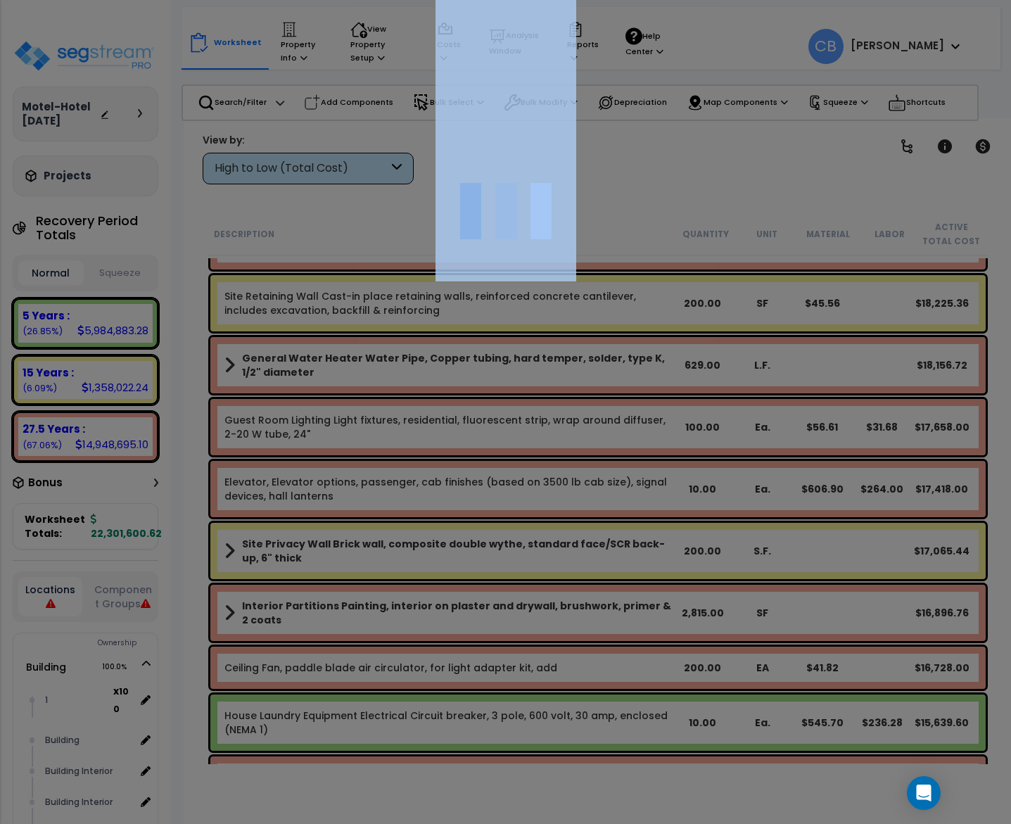
click at [513, 505] on div at bounding box center [505, 412] width 1011 height 824
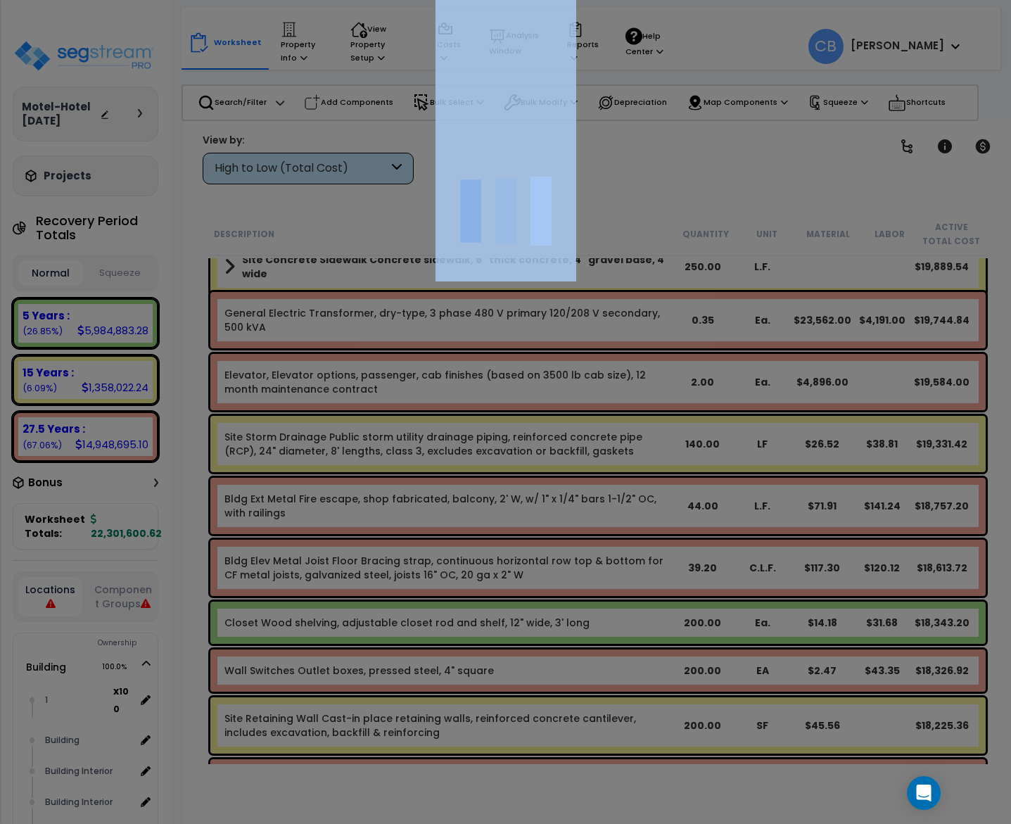
click at [513, 505] on div at bounding box center [505, 412] width 1011 height 824
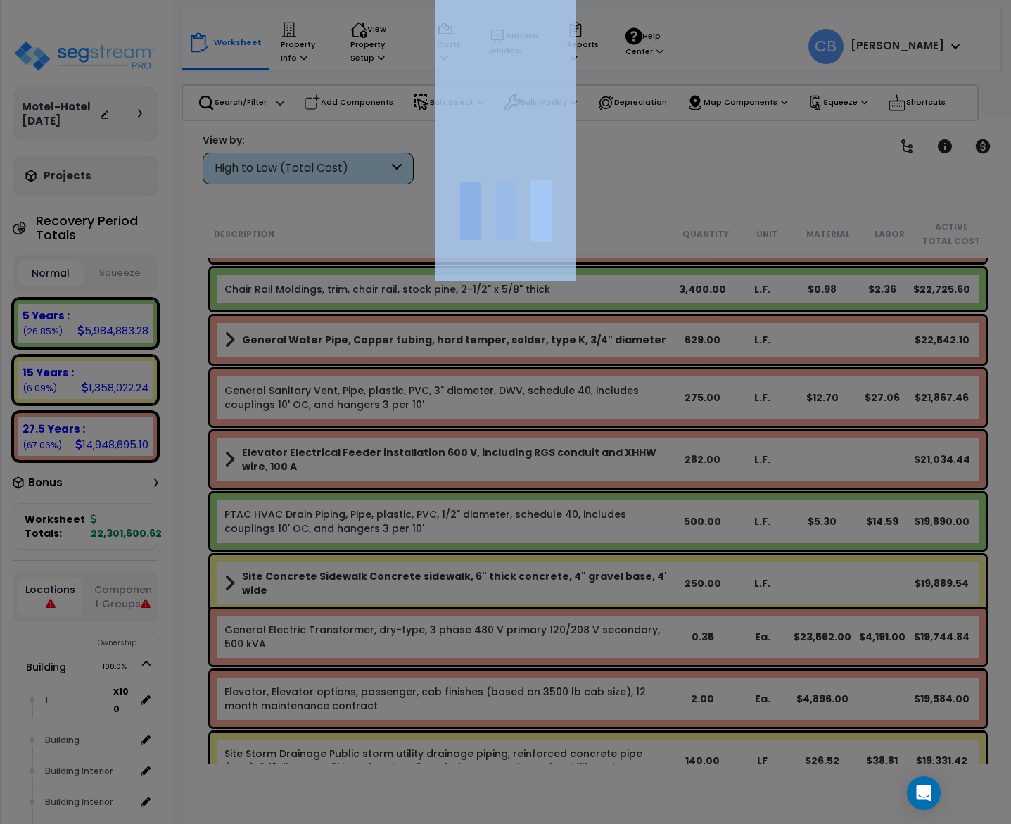
click at [513, 505] on div at bounding box center [505, 412] width 1011 height 824
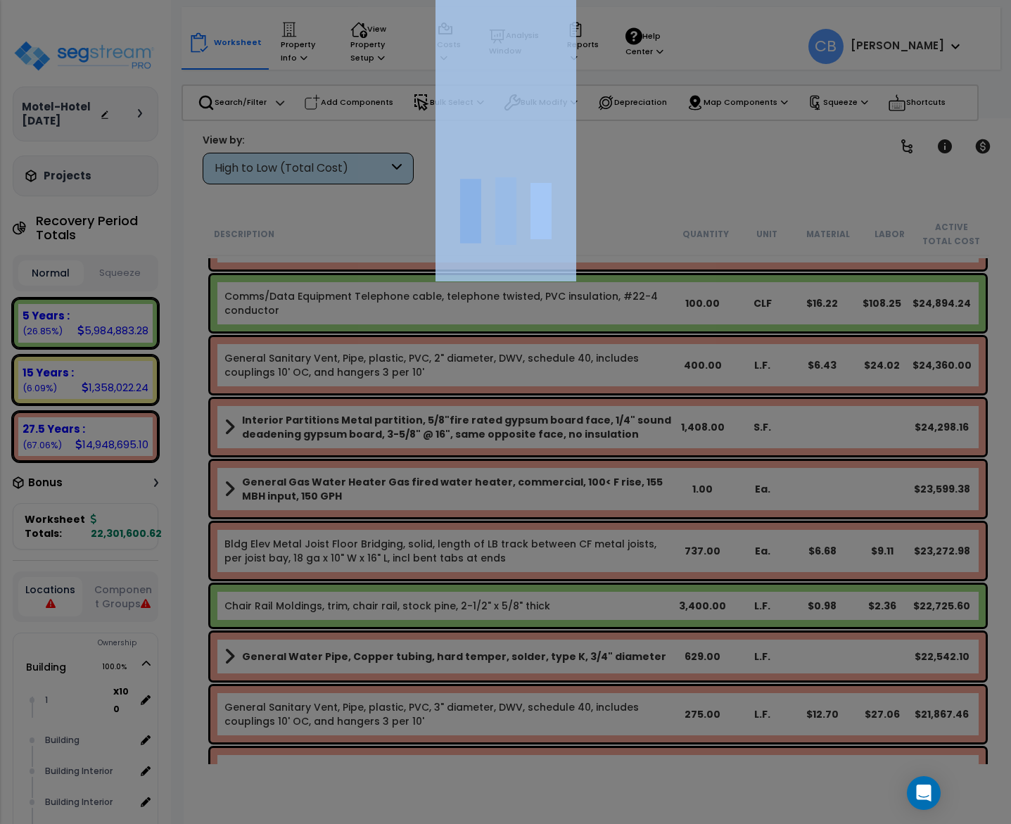
click at [513, 505] on div at bounding box center [505, 412] width 1011 height 824
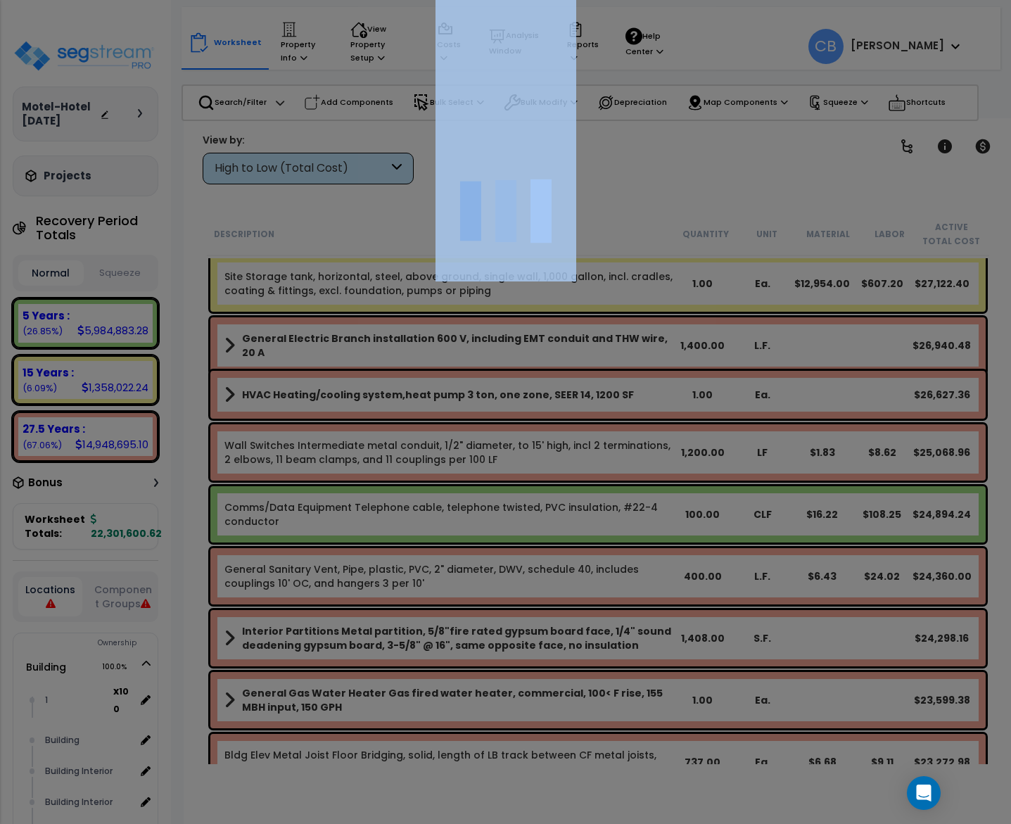
click at [513, 505] on div at bounding box center [505, 412] width 1011 height 824
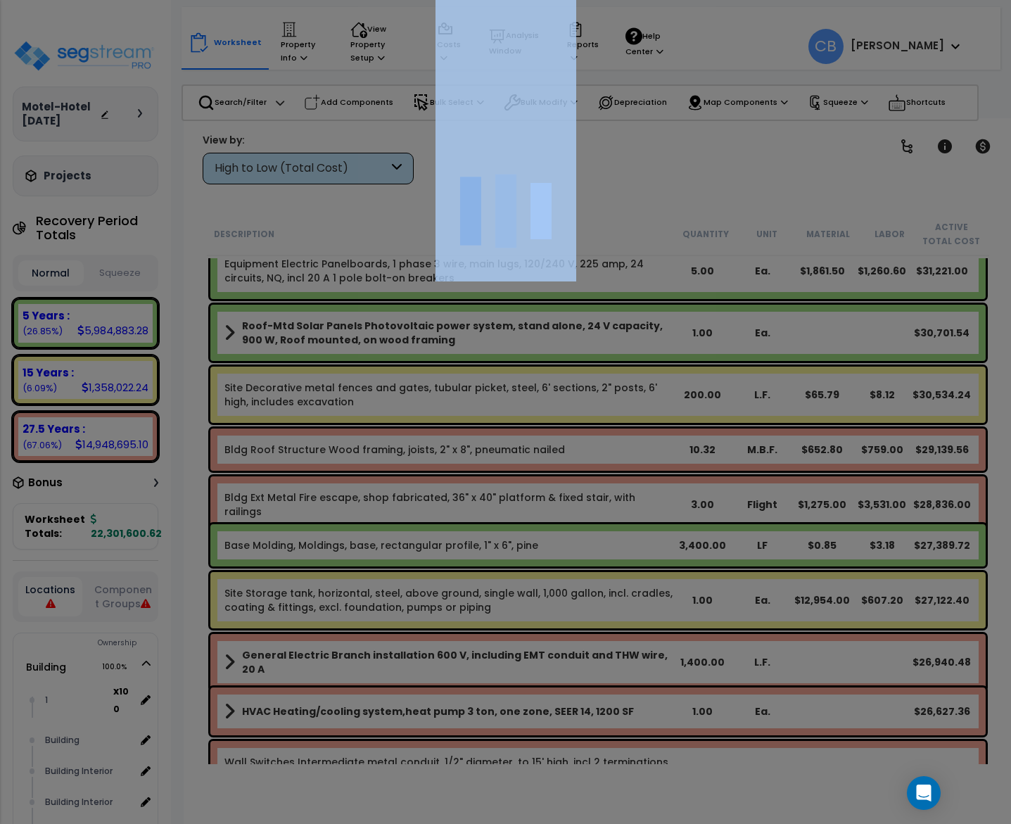
click at [513, 505] on div at bounding box center [505, 412] width 1011 height 824
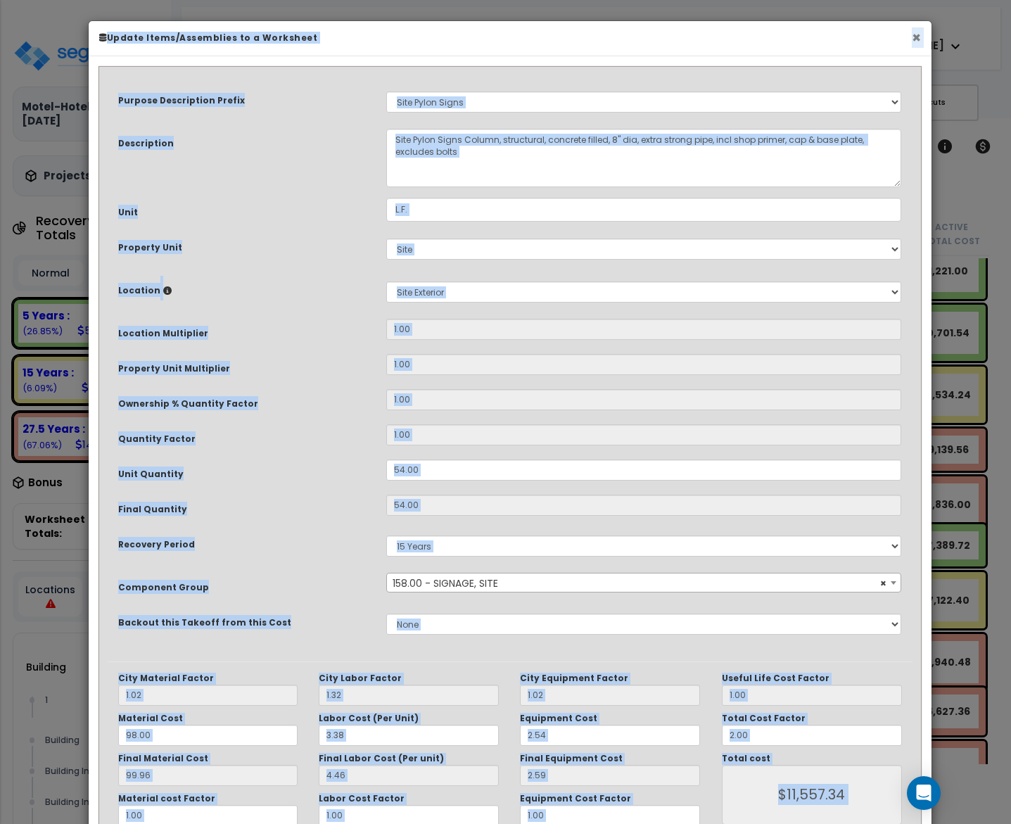
click at [918, 34] on button "×" at bounding box center [915, 37] width 9 height 15
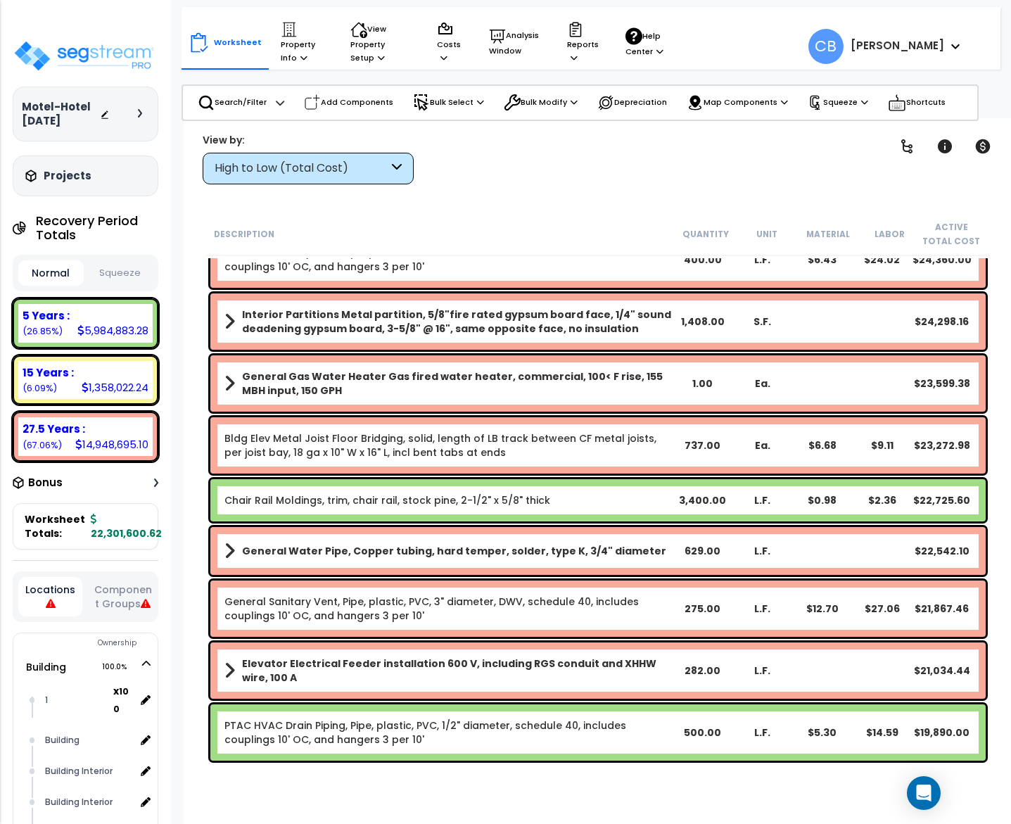
click at [496, 376] on b "General Gas Water Heater Gas fired water heater, commercial, 100< F rise, 155 M…" at bounding box center [457, 383] width 430 height 28
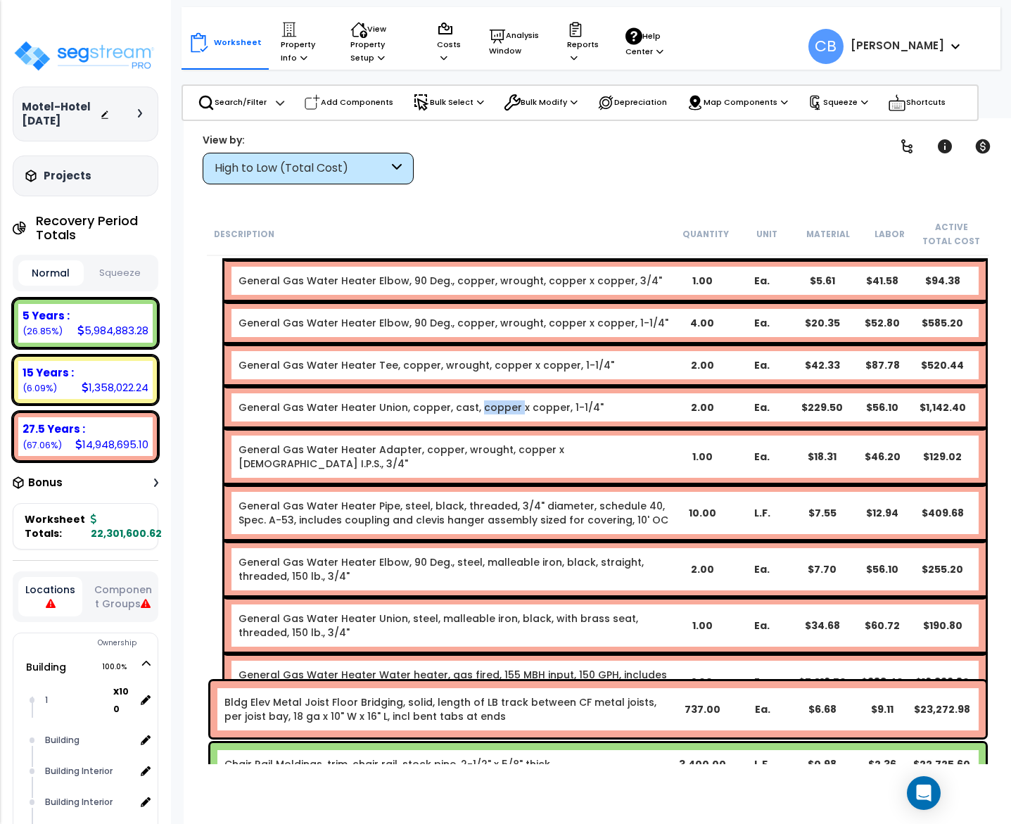
click at [496, 386] on div "General Gas Water Heater Union, copper, cast, copper x copper, 1-1/4" 2.00 Ea. …" at bounding box center [604, 407] width 761 height 42
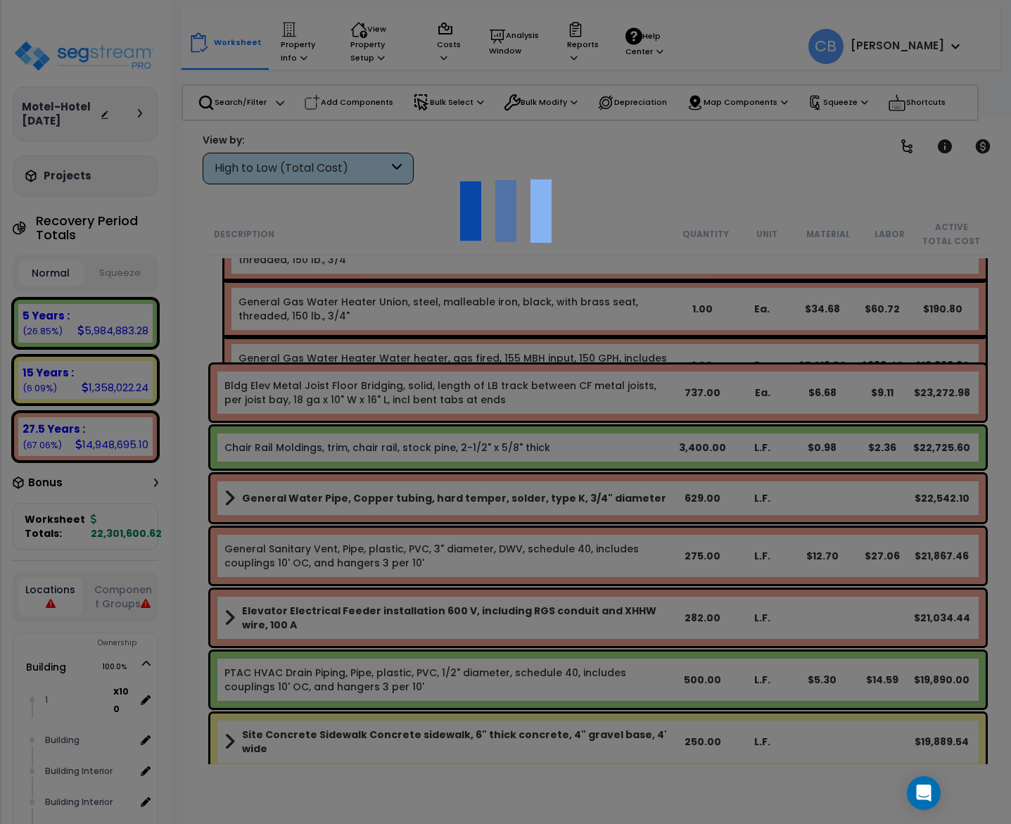
click at [496, 378] on div at bounding box center [505, 412] width 1011 height 824
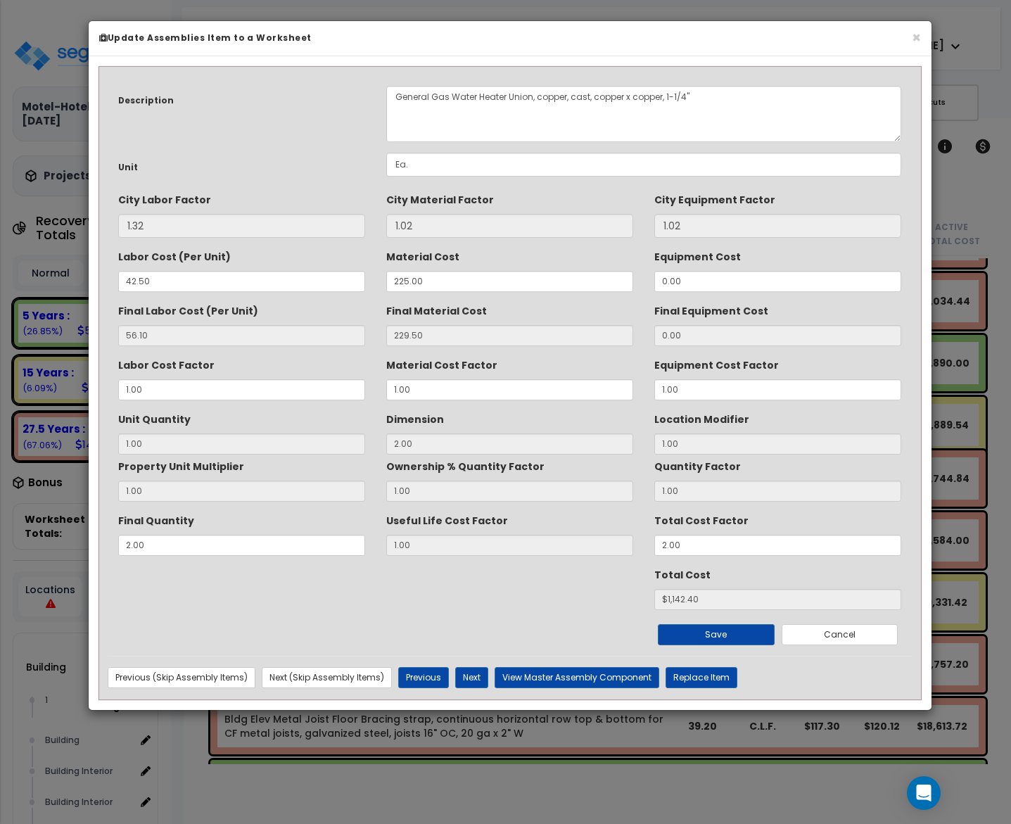
click at [496, 379] on input "1.00" at bounding box center [509, 389] width 247 height 21
click at [911, 37] on button "×" at bounding box center [915, 37] width 9 height 15
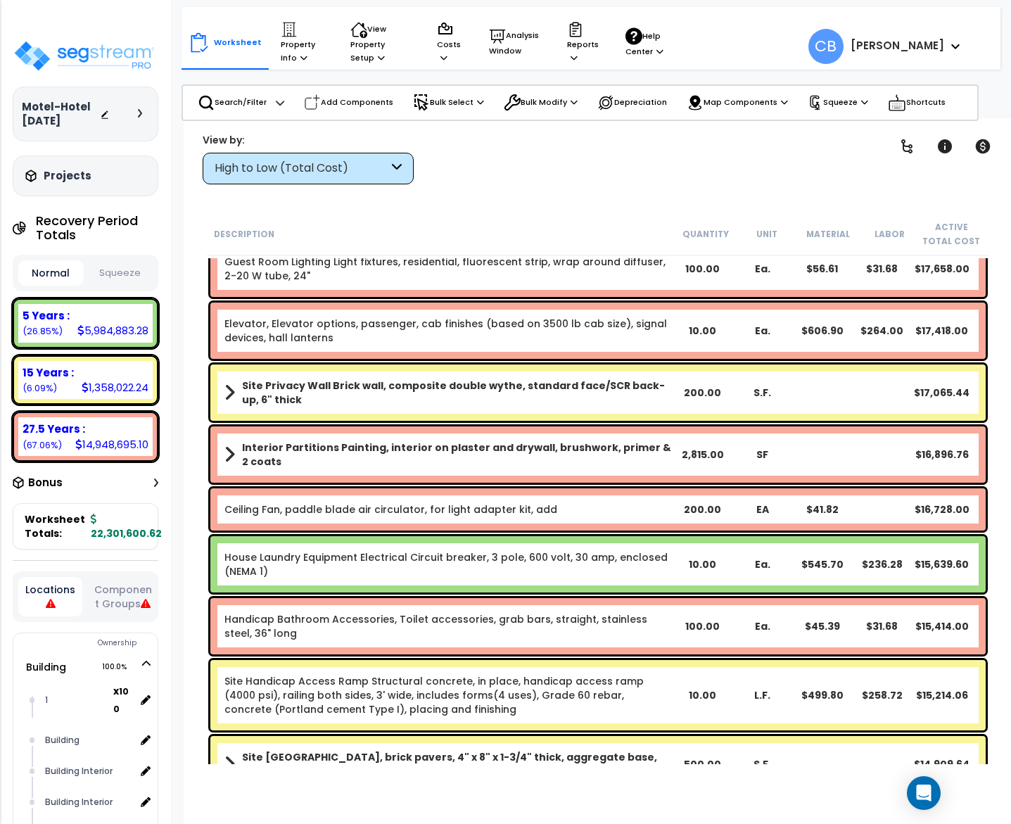
click at [578, 353] on div "Elevator, Elevator options, passenger, cab finishes (based on 3500 lb cab size)…" at bounding box center [597, 330] width 775 height 56
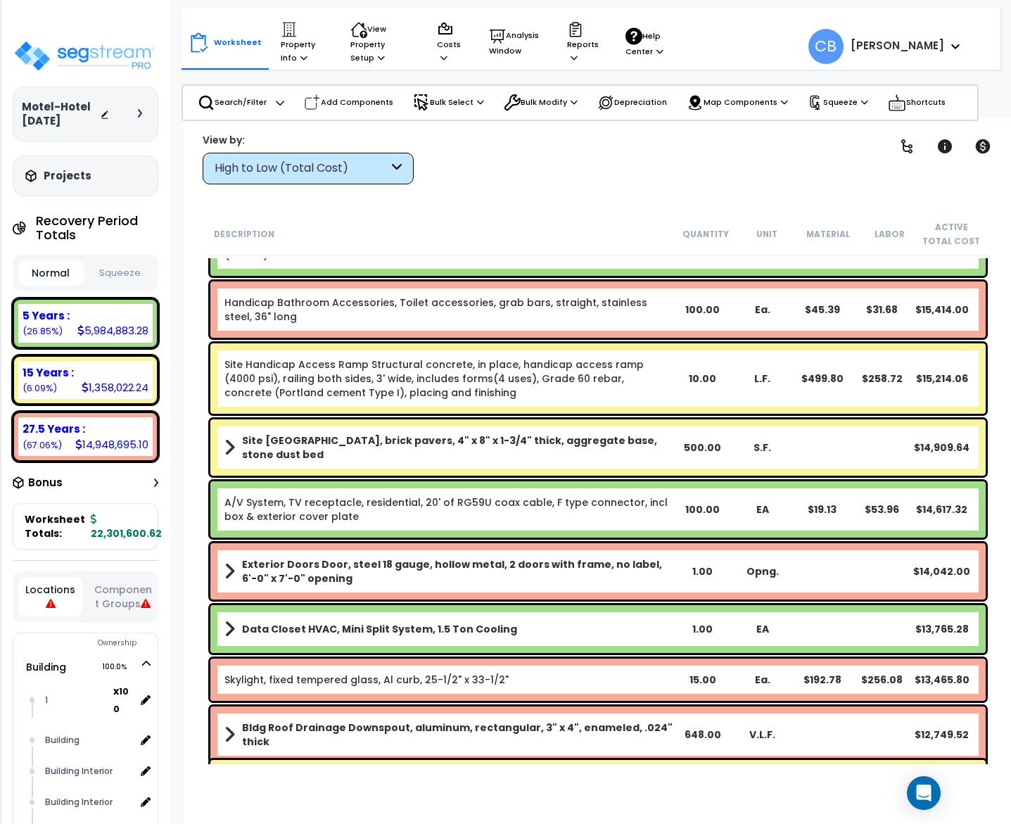
click at [517, 361] on link "Site Handicap Access Ramp Structural concrete, in place, handicap access ramp (…" at bounding box center [433, 378] width 419 height 42
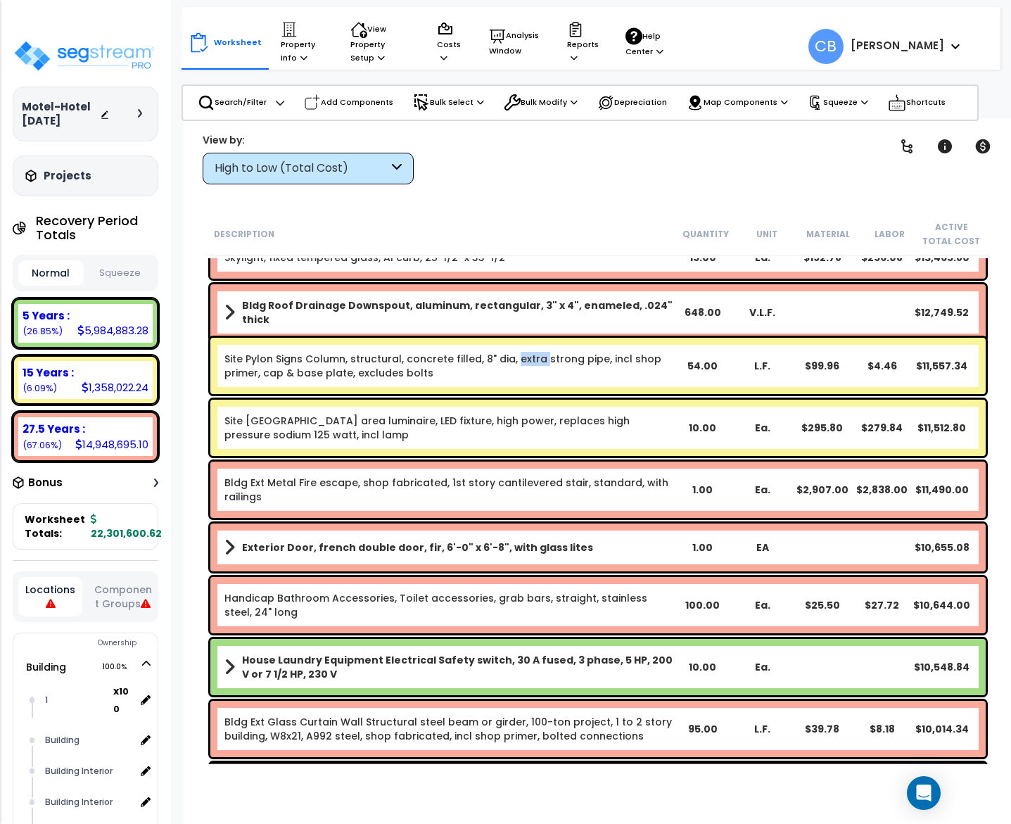
click at [517, 361] on link "Site Pylon Signs Column, structural, concrete filled, 8" dia, extra strong pipe…" at bounding box center [442, 366] width 437 height 28
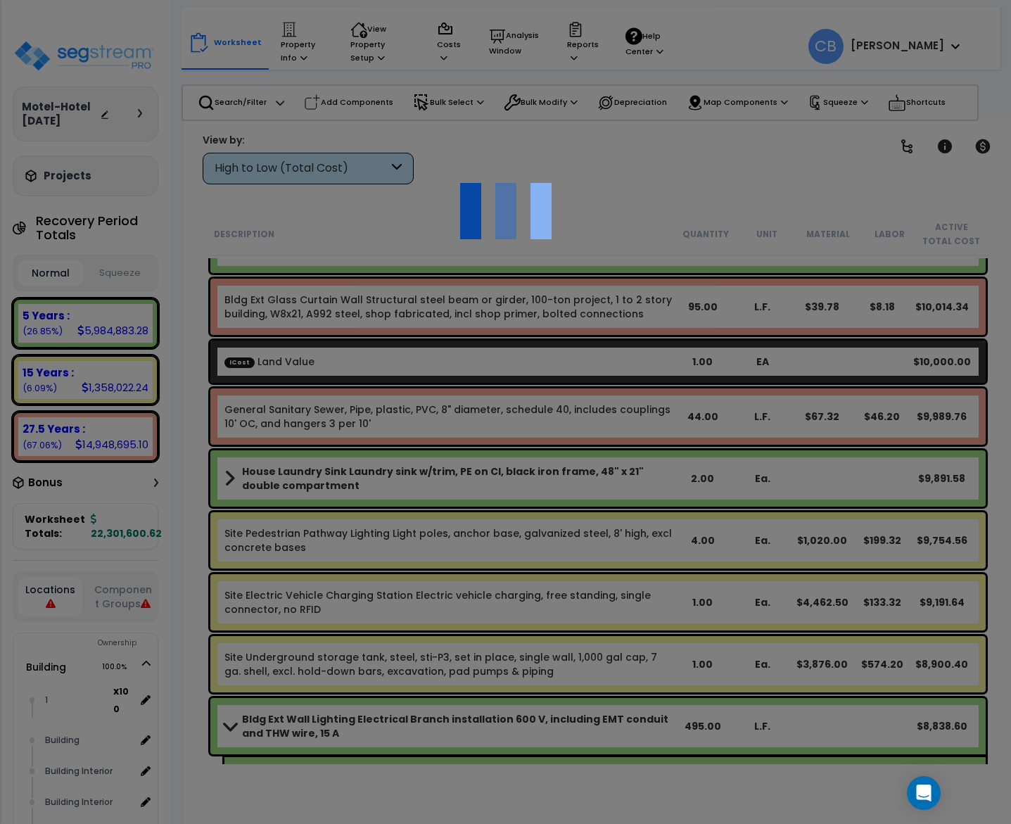
click at [482, 367] on div at bounding box center [505, 412] width 1011 height 824
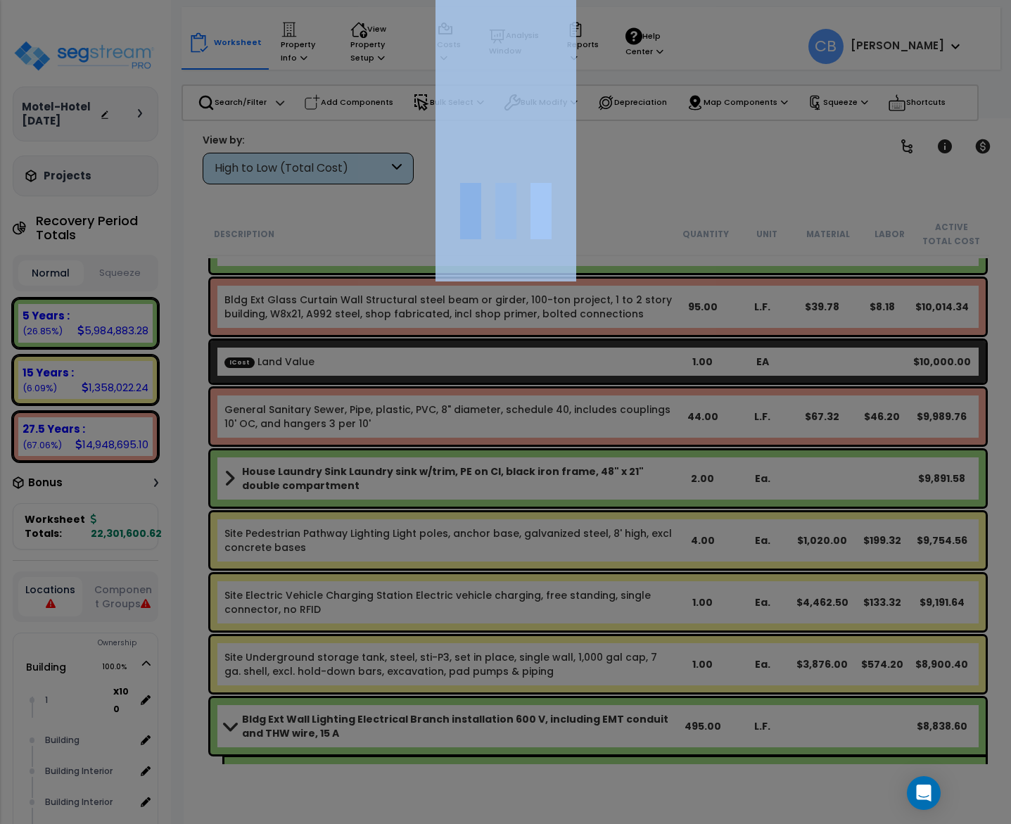
click at [482, 367] on div at bounding box center [505, 412] width 1011 height 824
click at [610, 118] on div "We are Building your Property. So please grab a coffee and let us do the heavy …" at bounding box center [505, 90] width 1011 height 56
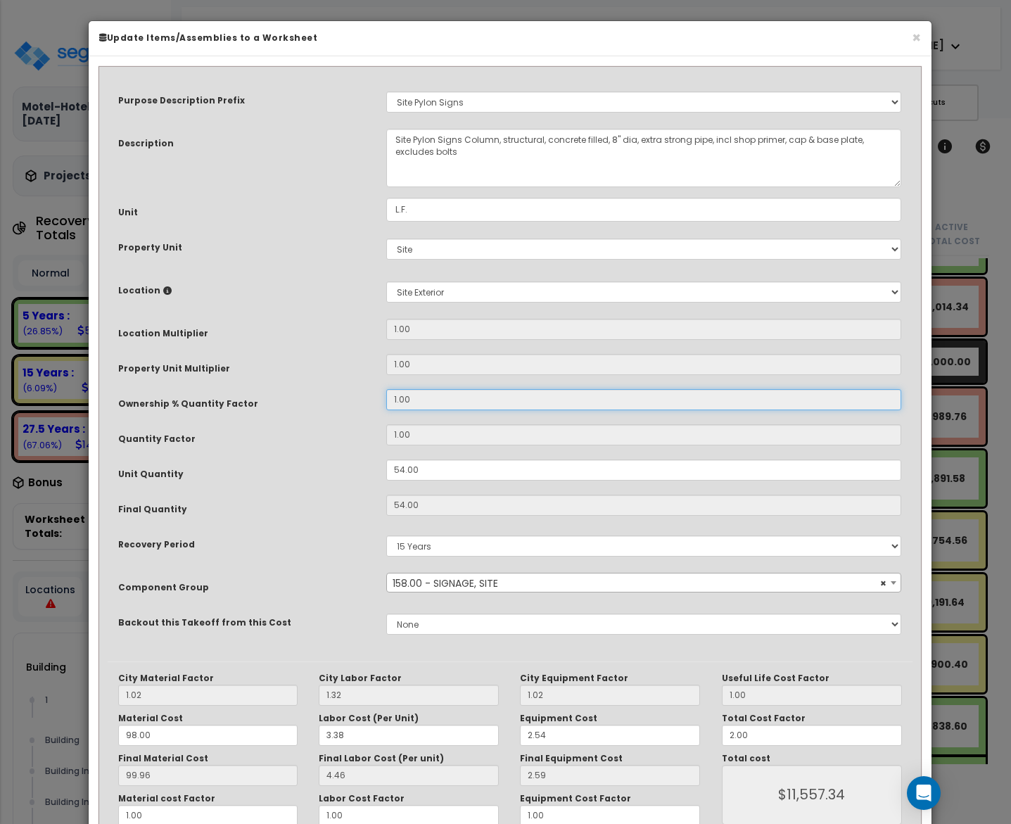
click at [484, 397] on input "1.00" at bounding box center [643, 399] width 515 height 21
click at [918, 43] on button "×" at bounding box center [915, 37] width 9 height 15
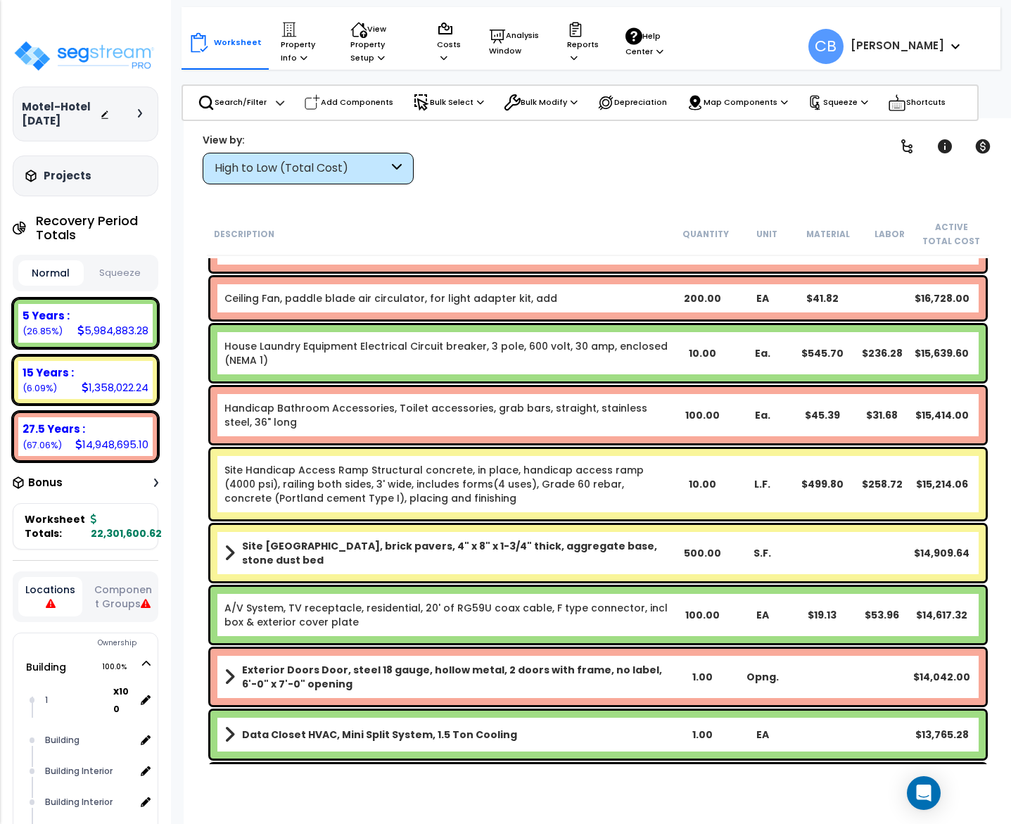
click at [465, 407] on link "Handicap Bathroom Accessories, Toilet accessories, grab bars, straight, stainle…" at bounding box center [435, 415] width 423 height 28
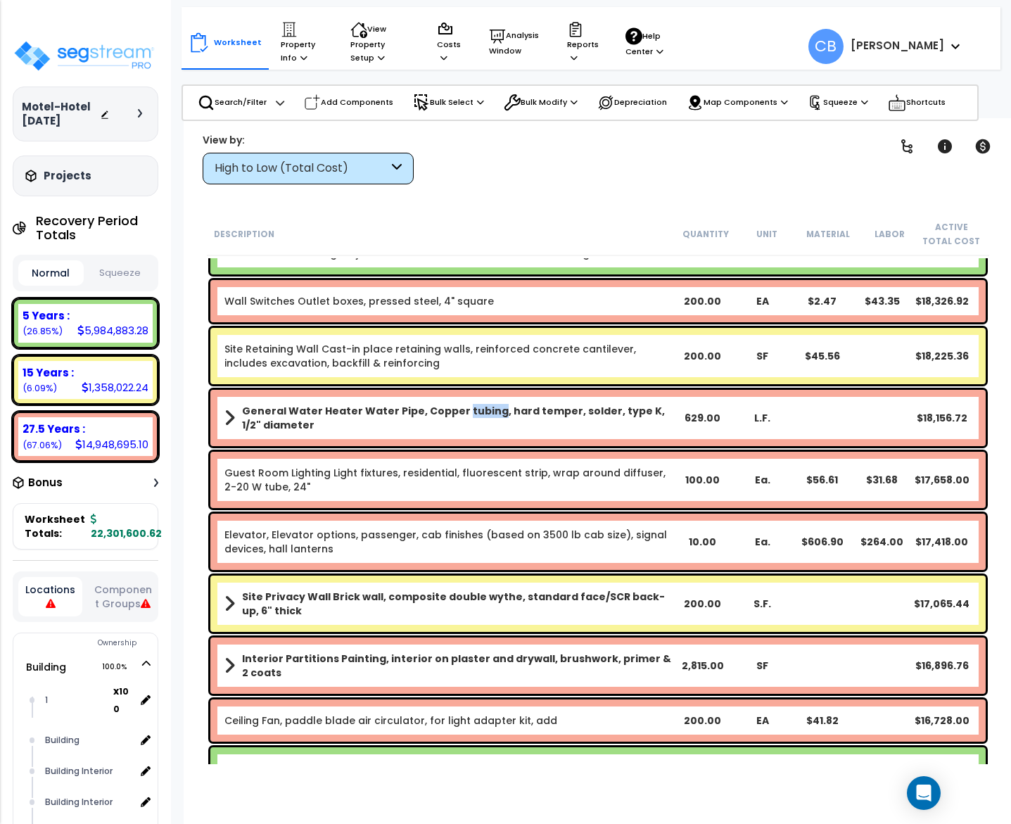
click at [465, 407] on b "General Water Heater Water Pipe, Copper tubing, hard temper, solder, type K, 1/…" at bounding box center [457, 418] width 430 height 28
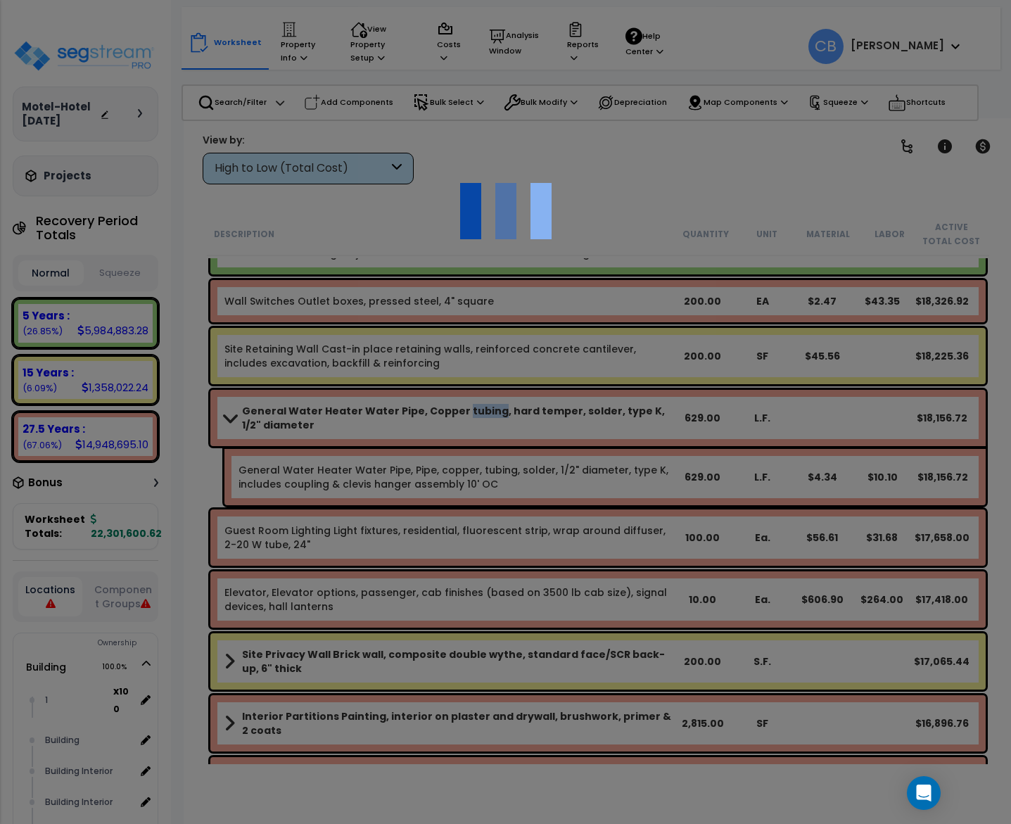
scroll to position [10760, 0]
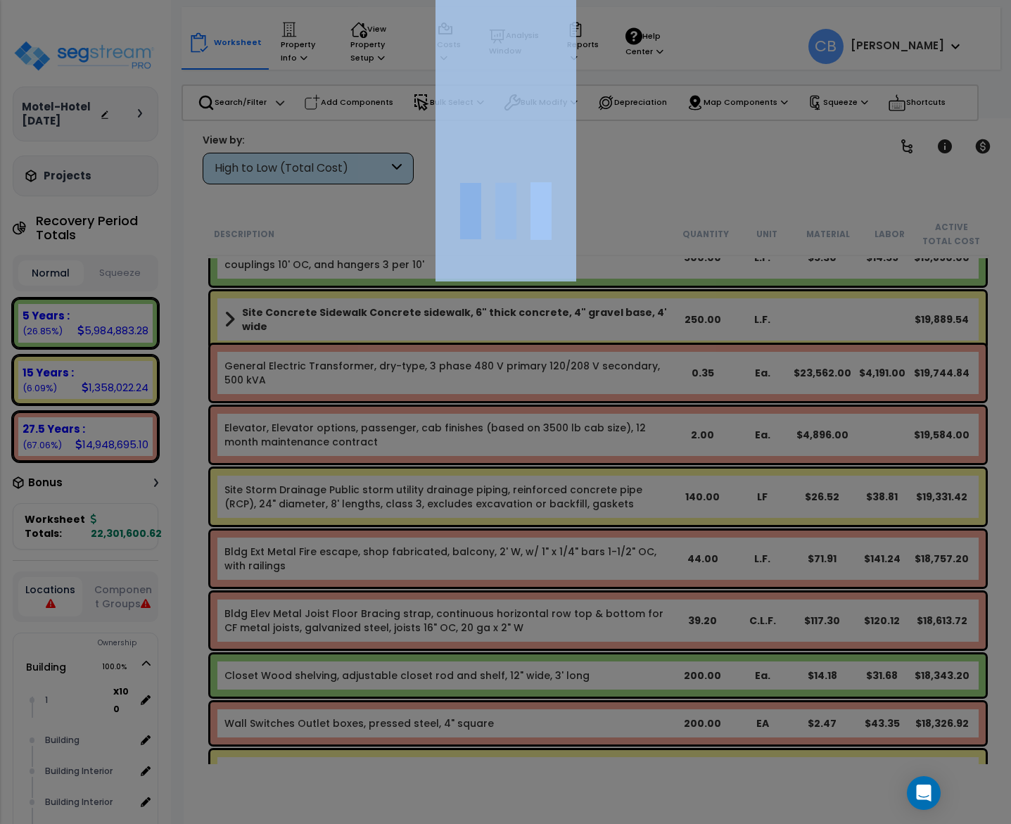
drag, startPoint x: 465, startPoint y: 407, endPoint x: 610, endPoint y: 414, distance: 145.7
click at [467, 407] on div at bounding box center [505, 412] width 1011 height 824
click at [340, 428] on div at bounding box center [505, 412] width 1011 height 824
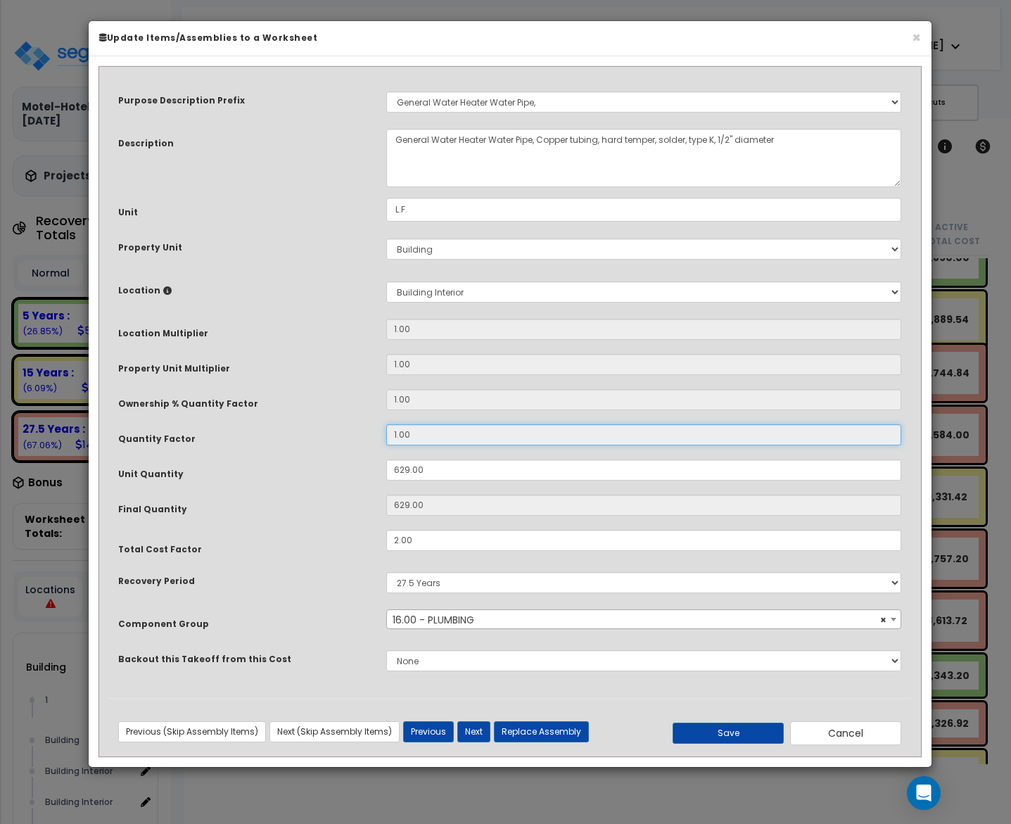
click at [532, 428] on input "1.00" at bounding box center [643, 434] width 515 height 21
click at [918, 36] on button "×" at bounding box center [915, 37] width 9 height 15
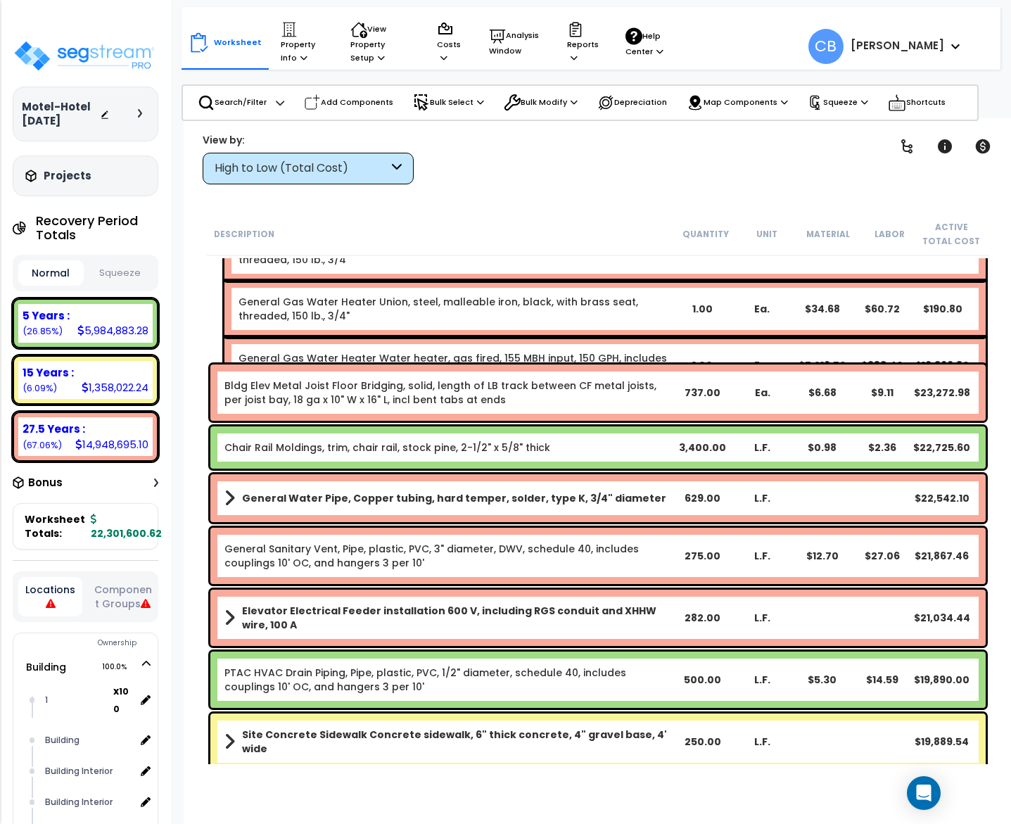
click at [485, 374] on div "Bldg Elev Metal Joist Floor Bridging, solid, length of LB track between CF meta…" at bounding box center [597, 392] width 775 height 56
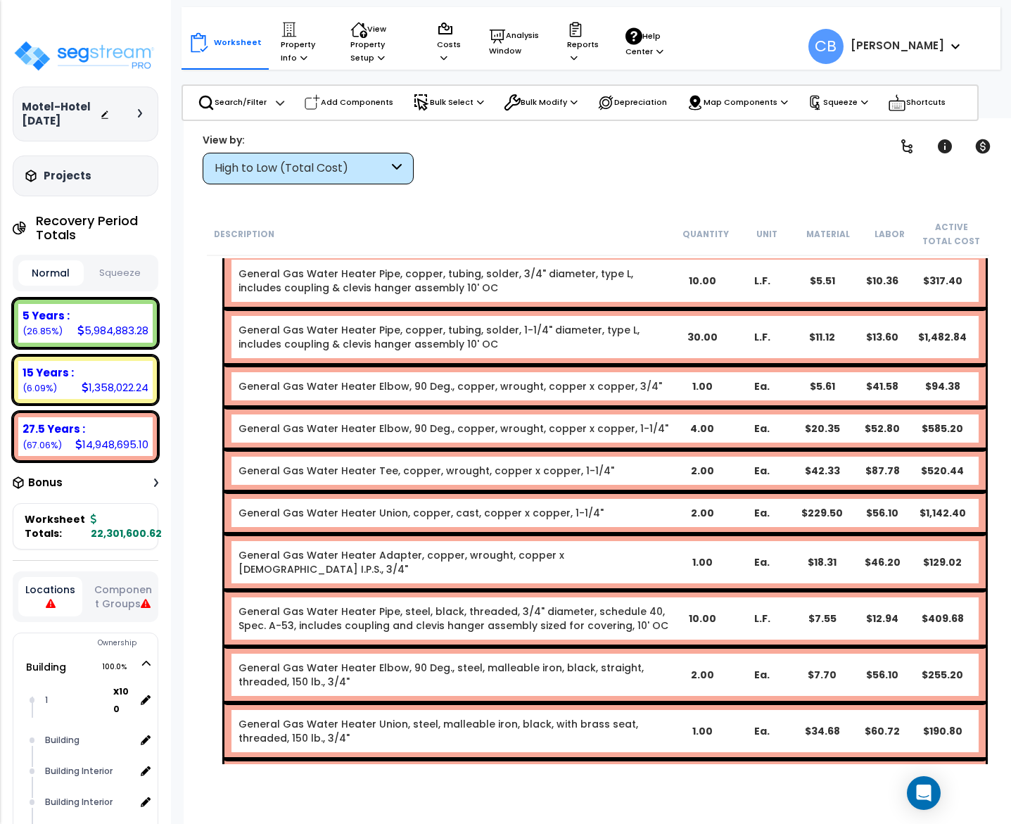
click at [421, 386] on div "General Gas Water Heater Elbow, 90 Deg., copper, wrought, copper x copper, 3/4"…" at bounding box center [604, 386] width 761 height 42
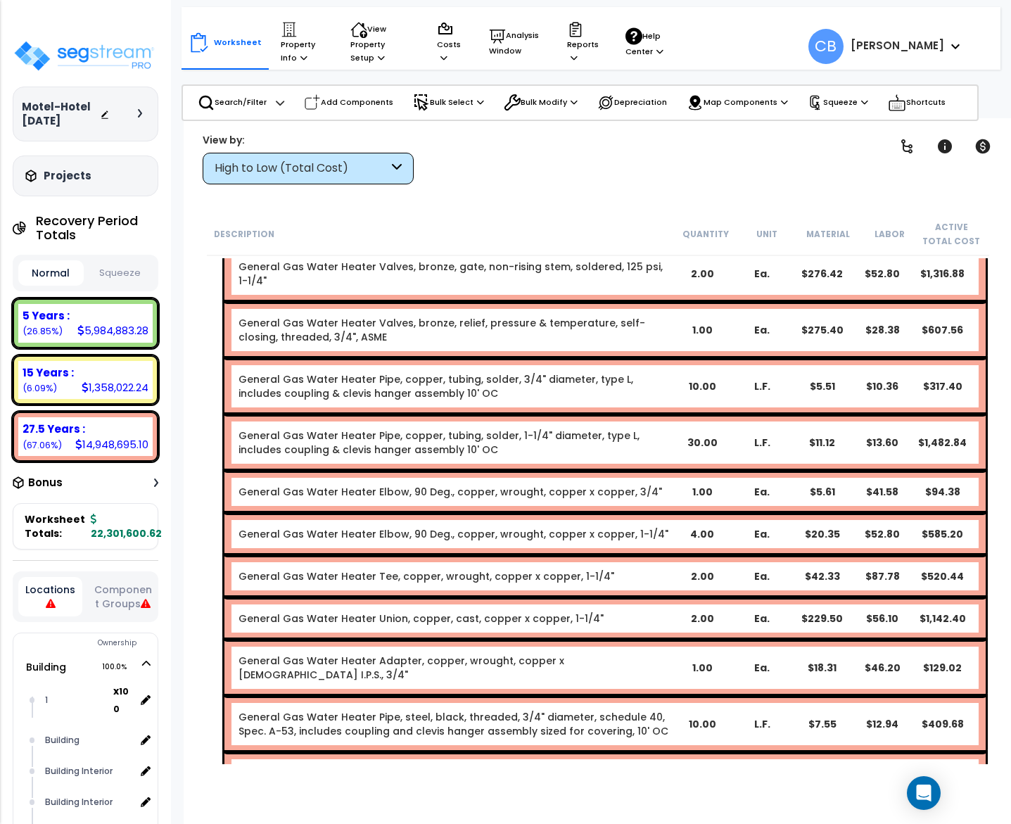
click at [426, 387] on link "General Gas Water Heater Pipe, copper, tubing, solder, 3/4" diameter, type L, i…" at bounding box center [435, 386] width 395 height 28
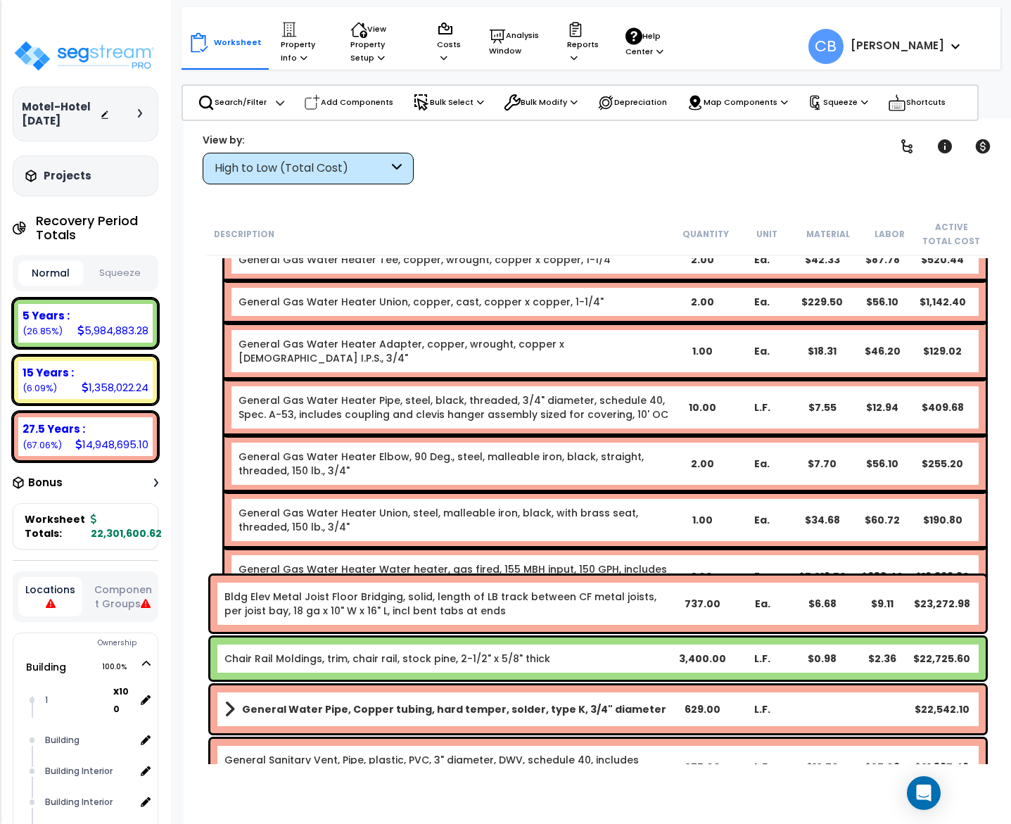
click at [679, 402] on div "General Gas Water Heater Pipe, steel, black, threaded, 3/4" diameter, schedule …" at bounding box center [604, 407] width 761 height 56
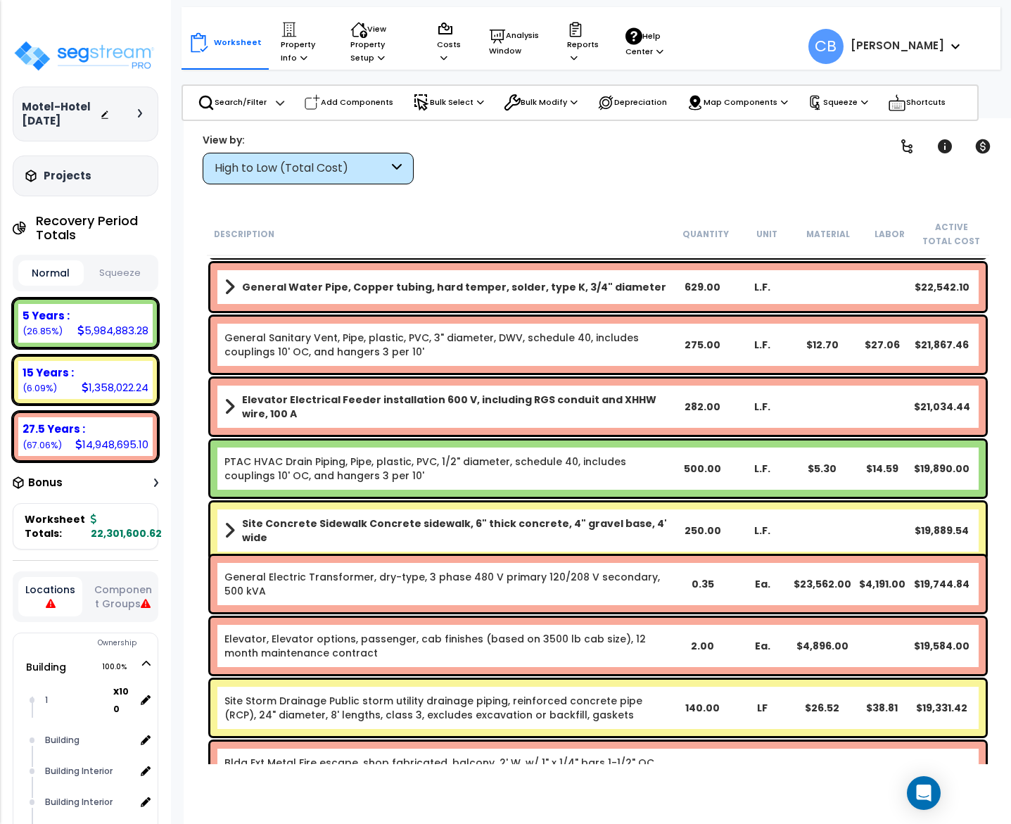
click at [679, 402] on div "282.00" at bounding box center [702, 406] width 60 height 14
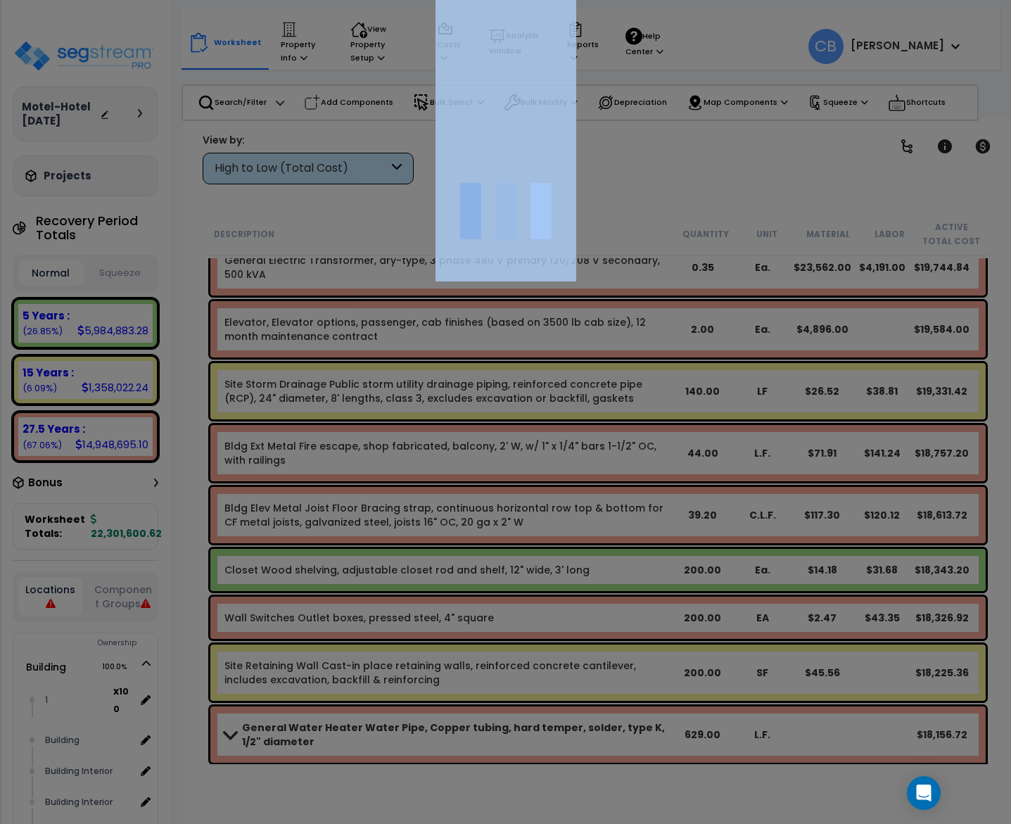
click at [679, 402] on div at bounding box center [505, 412] width 1011 height 824
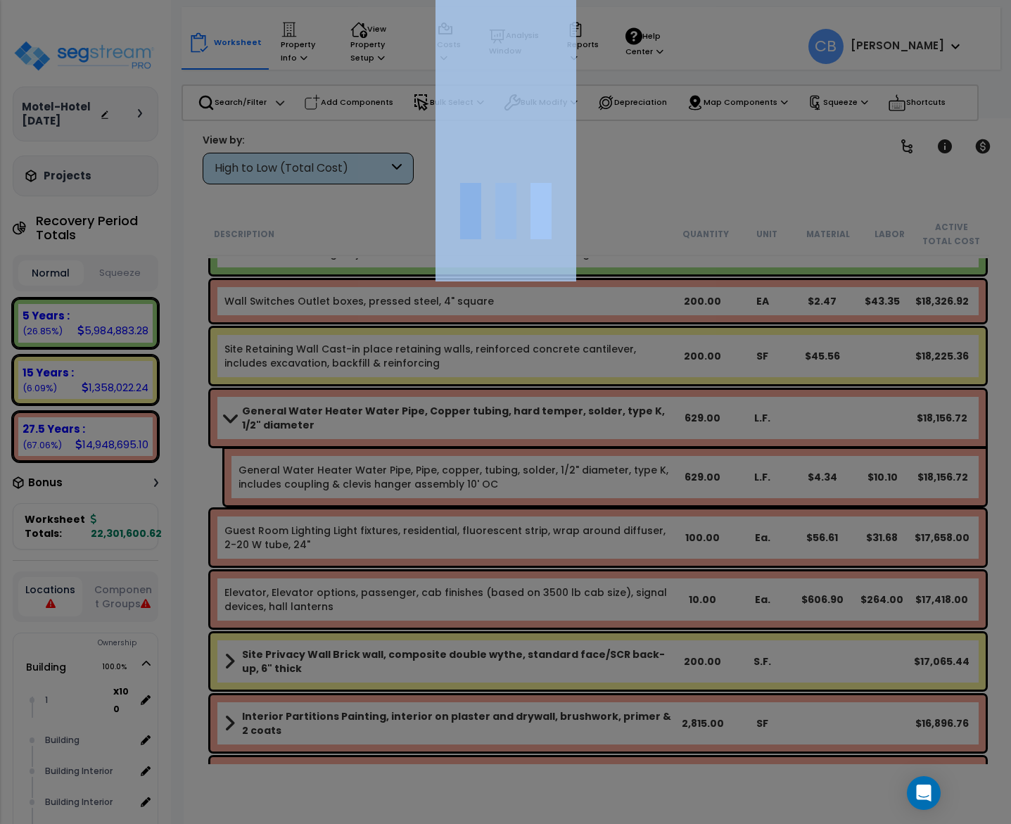
click at [679, 402] on div at bounding box center [505, 412] width 1011 height 824
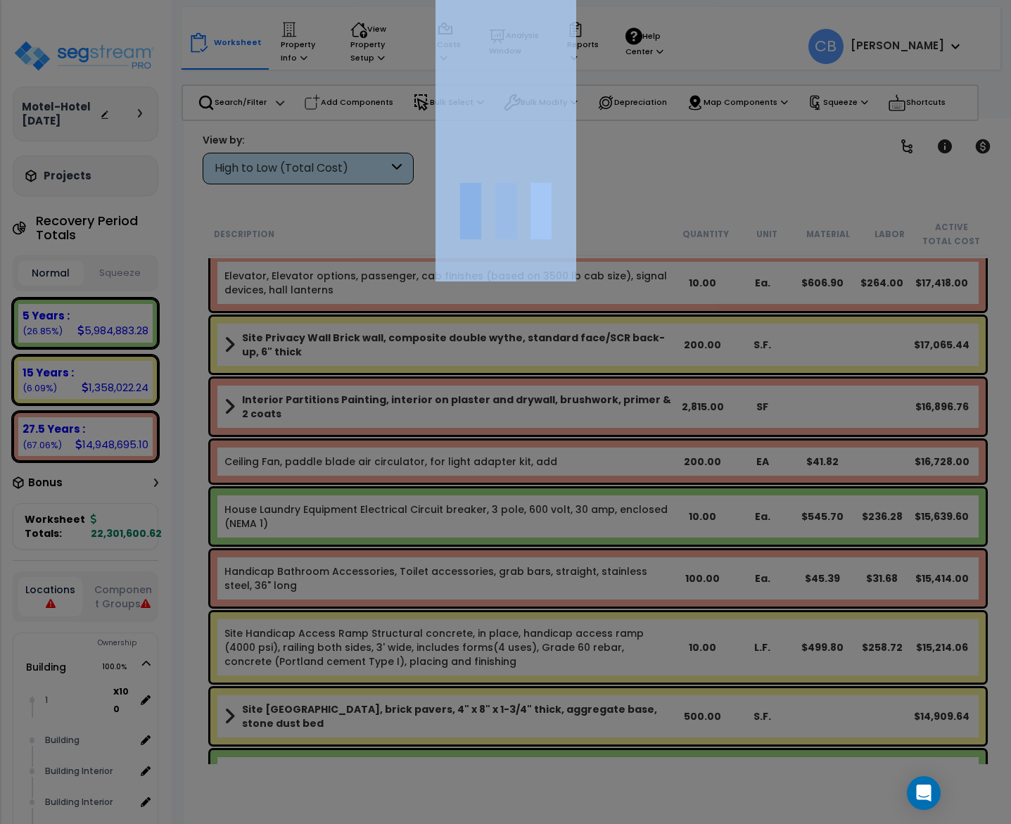
click at [679, 402] on div at bounding box center [505, 412] width 1011 height 824
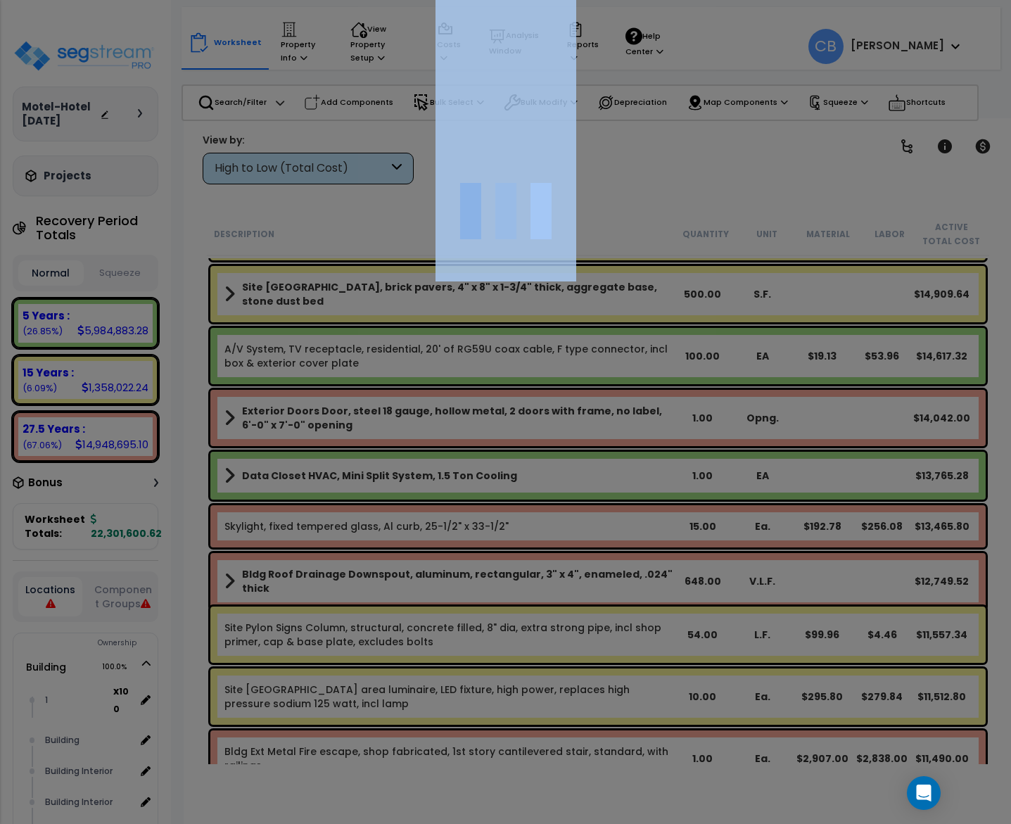
click at [679, 402] on div at bounding box center [505, 412] width 1011 height 824
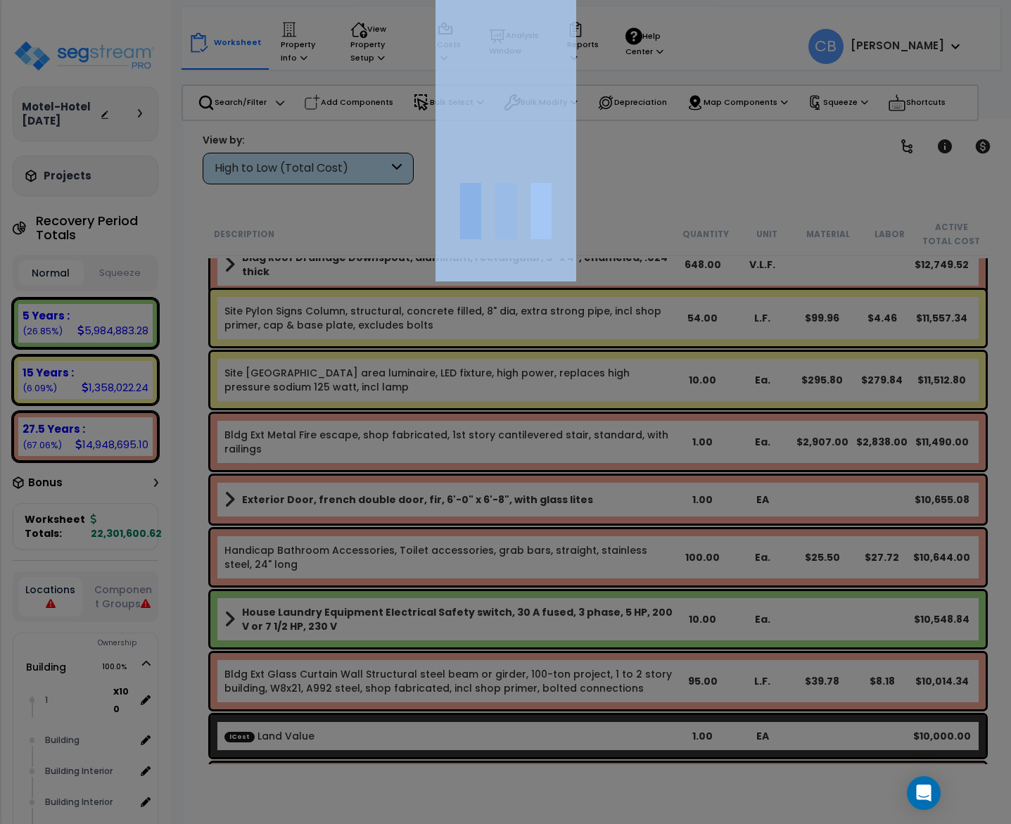
click at [679, 402] on div at bounding box center [505, 412] width 1011 height 824
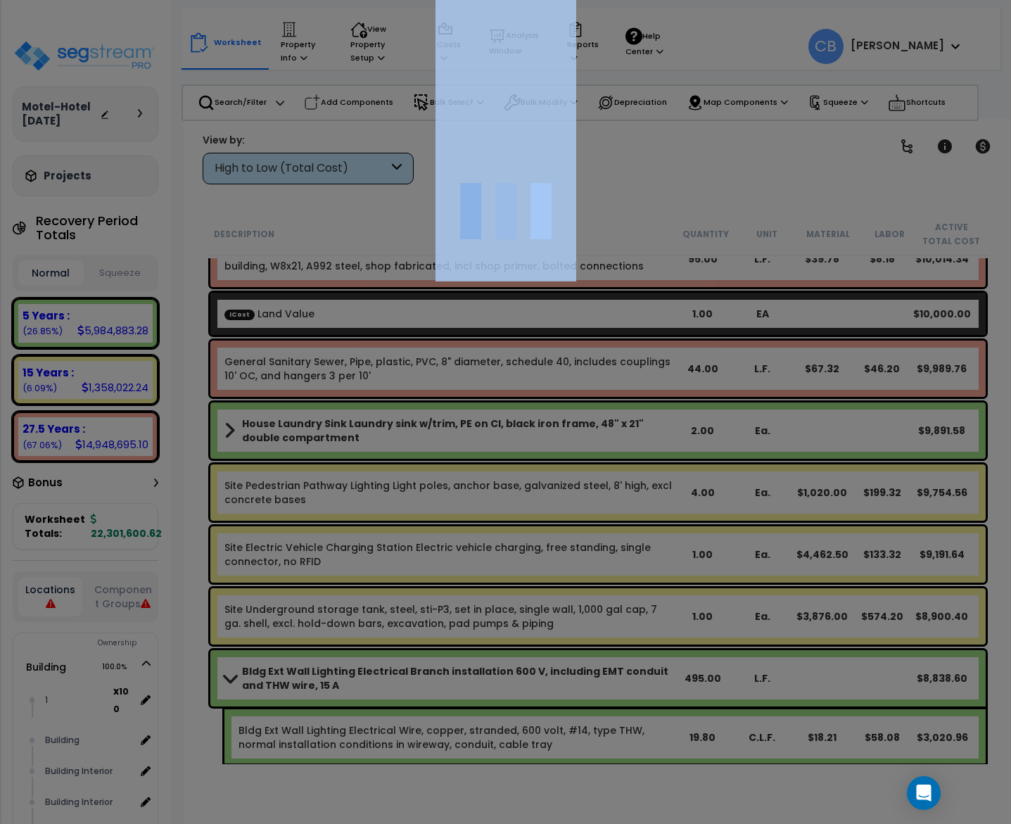
click at [679, 402] on div at bounding box center [505, 412] width 1011 height 824
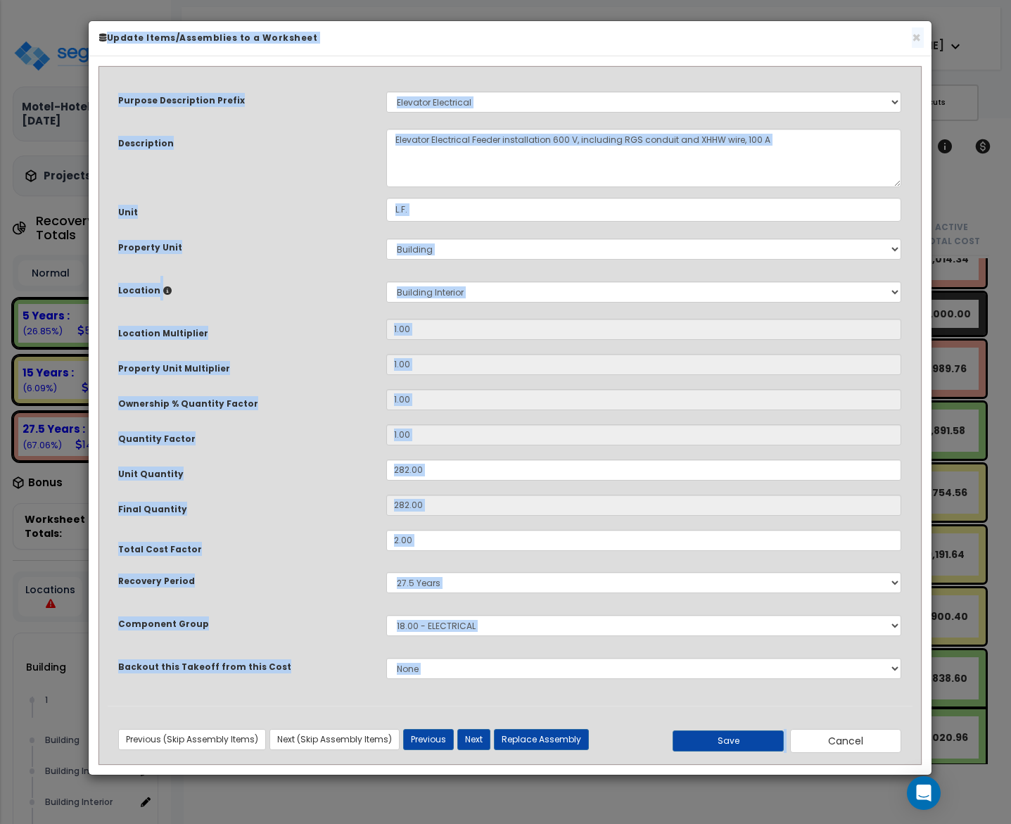
click at [679, 402] on input "1.00" at bounding box center [643, 399] width 515 height 21
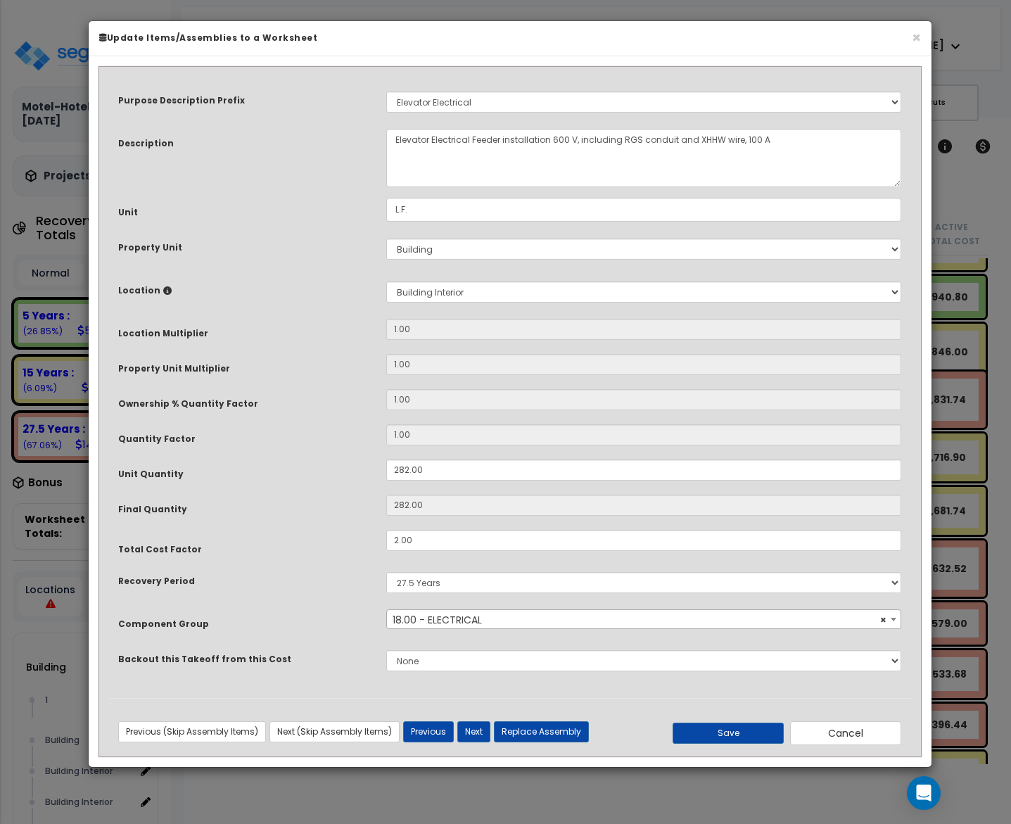
click at [679, 402] on input "1.00" at bounding box center [643, 399] width 515 height 21
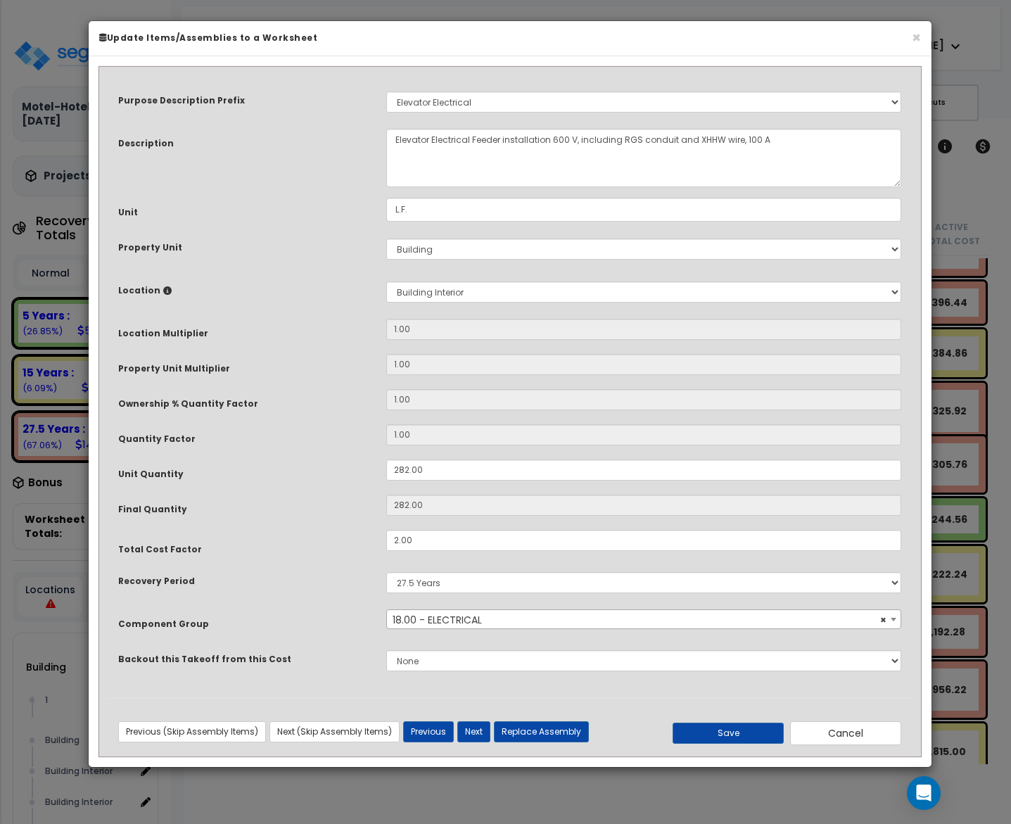
click at [679, 402] on input "1.00" at bounding box center [643, 399] width 515 height 21
click at [909, 38] on h6 "Update Items/Assemblies to a Worksheet" at bounding box center [509, 38] width 821 height 12
click at [918, 38] on button "×" at bounding box center [915, 37] width 9 height 15
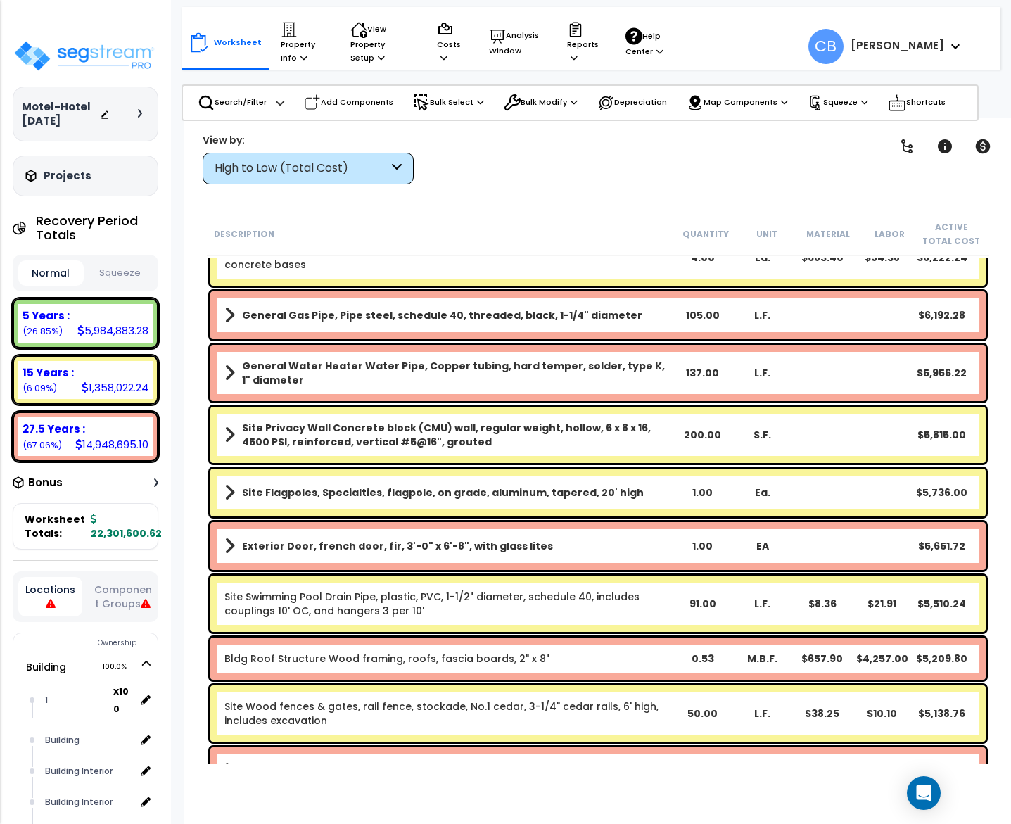
click at [686, 411] on div "Site Privacy Wall Concrete block (CMU) wall, regular weight, hollow, 6 x 8 x 16…" at bounding box center [597, 434] width 775 height 56
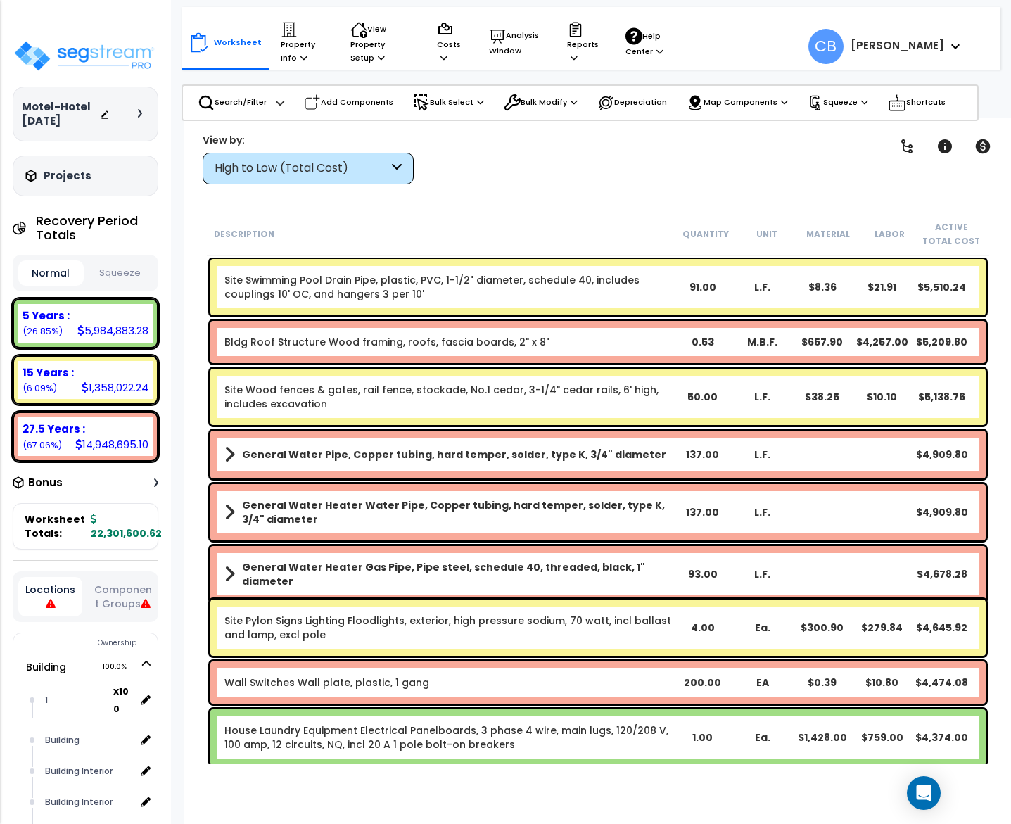
click at [686, 411] on div "Site Wood fences & gates, rail fence, stockade, No.1 cedar, 3-1/4" cedar rails,…" at bounding box center [597, 397] width 775 height 56
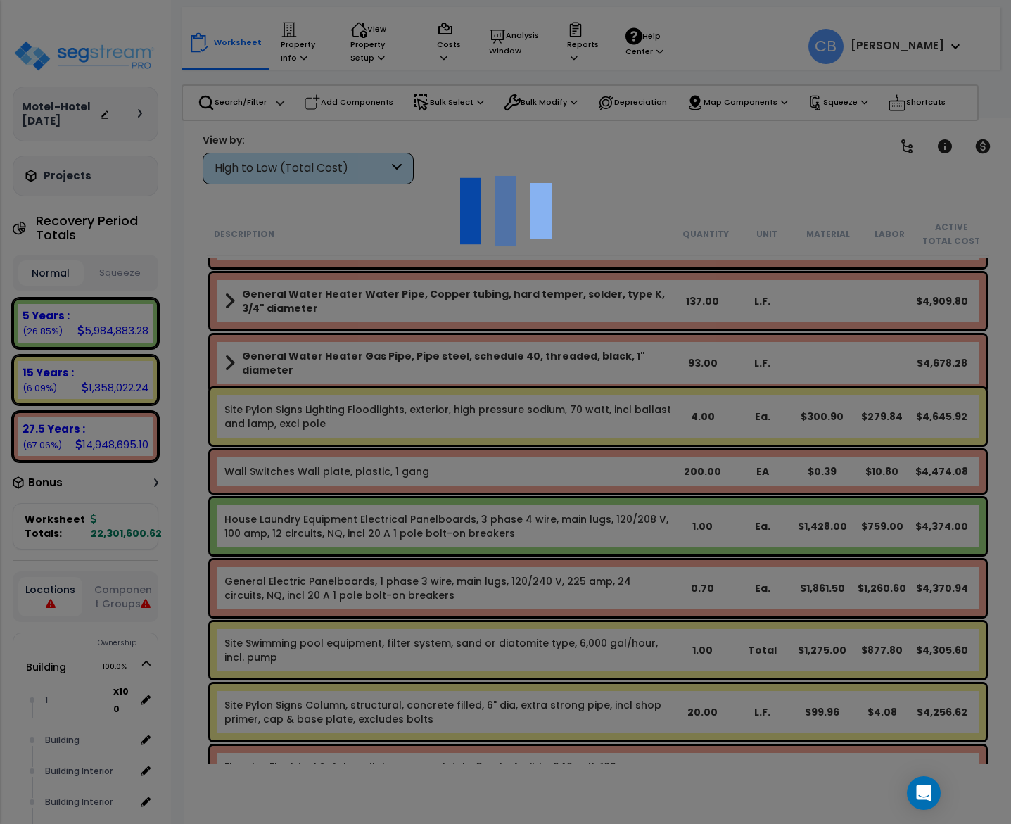
click at [686, 411] on div at bounding box center [505, 412] width 1011 height 824
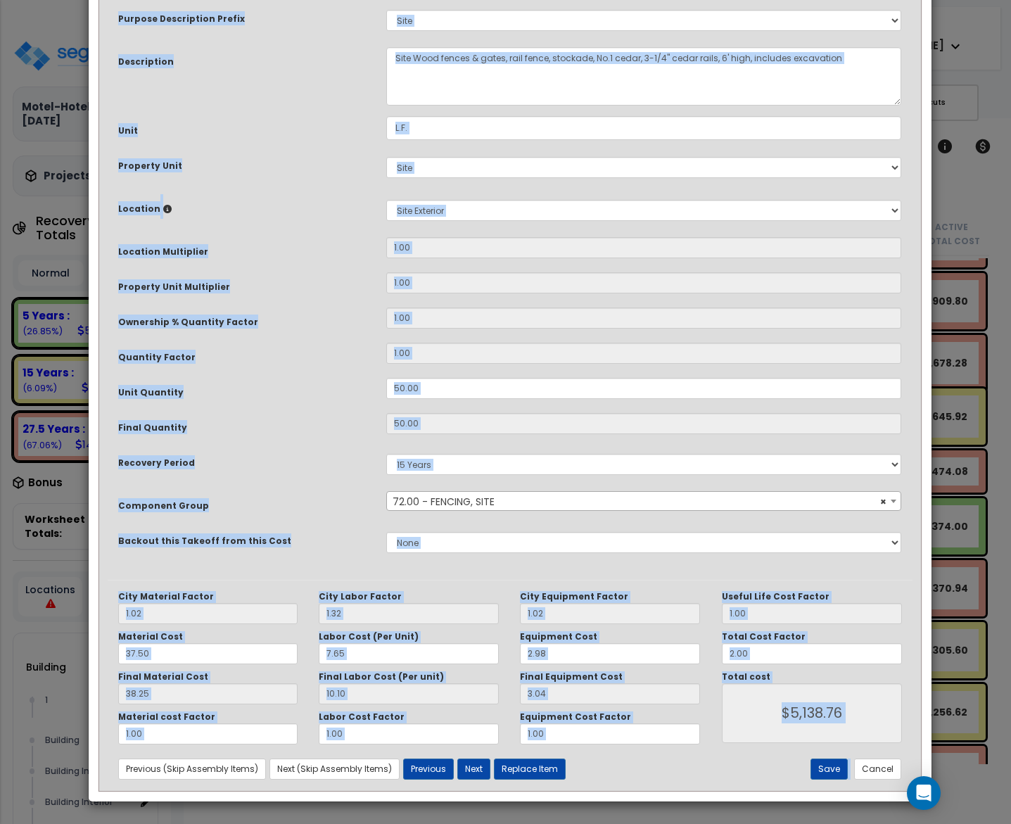
scroll to position [0, 0]
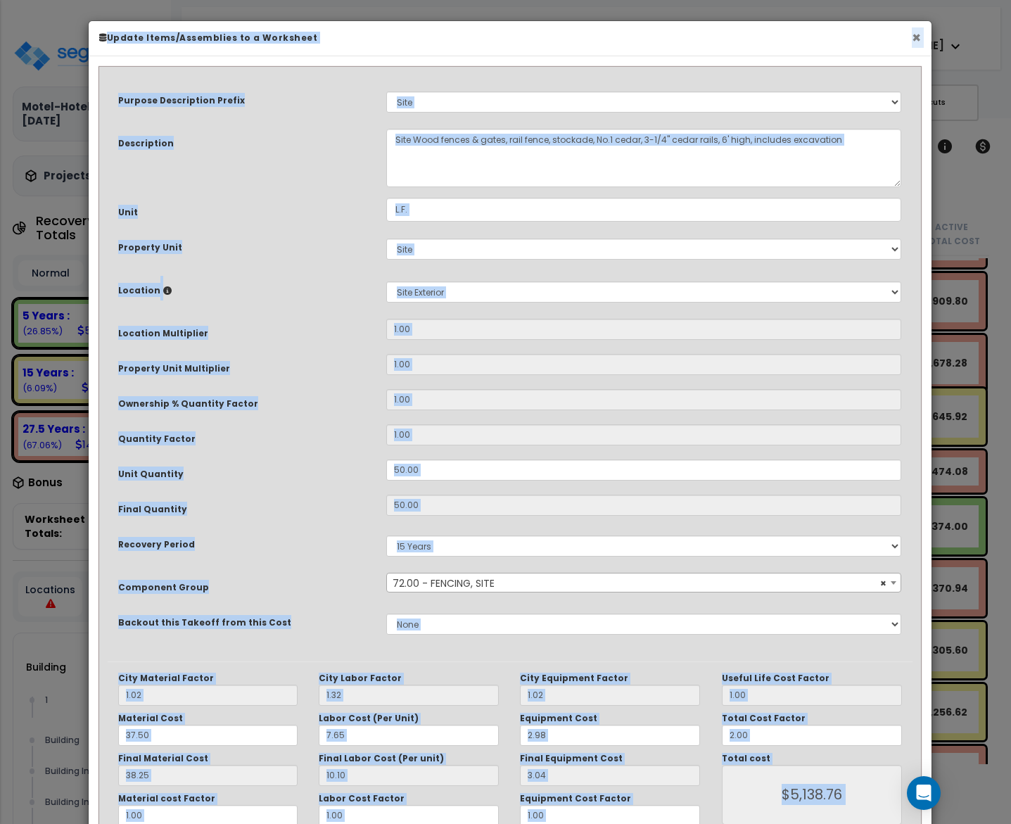
click at [912, 36] on button "×" at bounding box center [915, 37] width 9 height 15
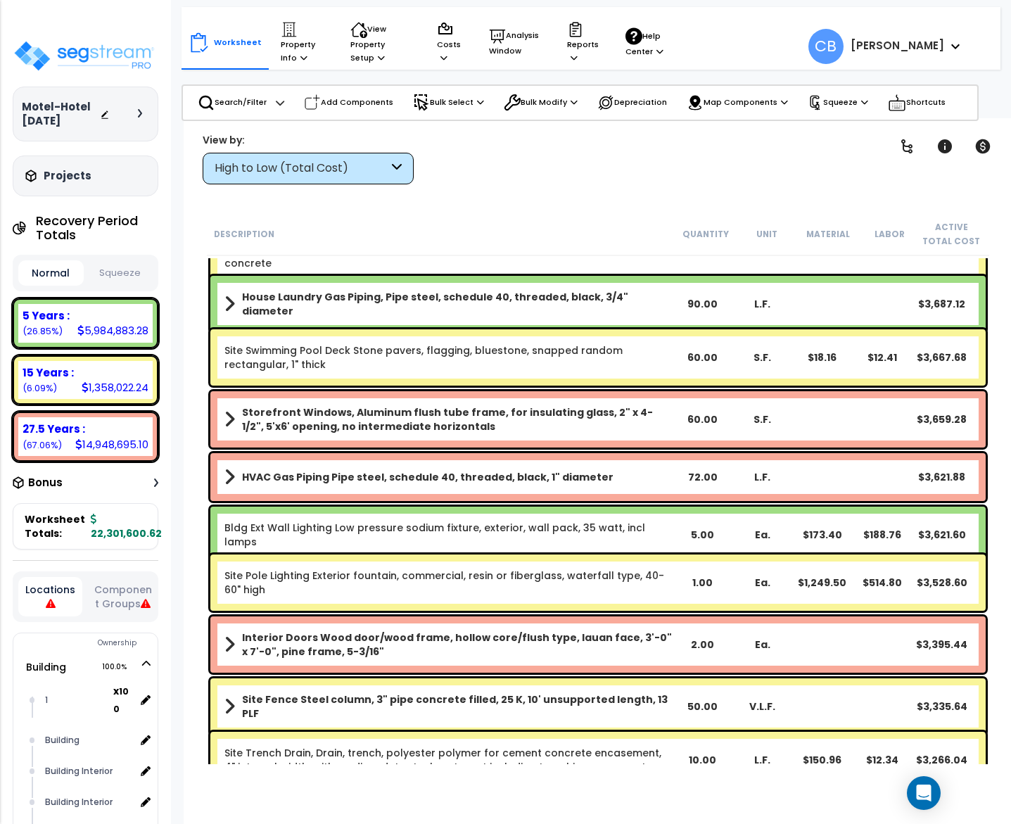
click at [603, 281] on div "House Laundry Gas Piping, Pipe steel, schedule 40, threaded, black, 3/4" diamet…" at bounding box center [597, 304] width 775 height 56
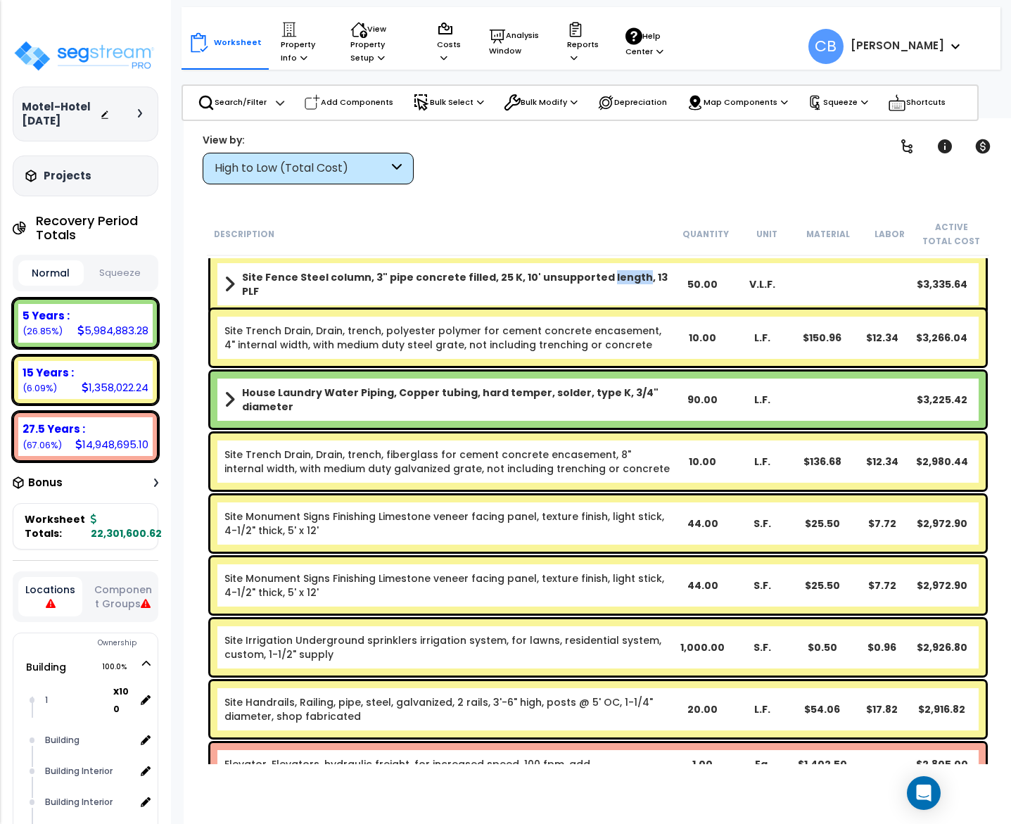
click at [603, 281] on b "Site Fence Steel column, 3" pipe concrete filled, 25 K, 10' unsupported length,…" at bounding box center [457, 284] width 430 height 28
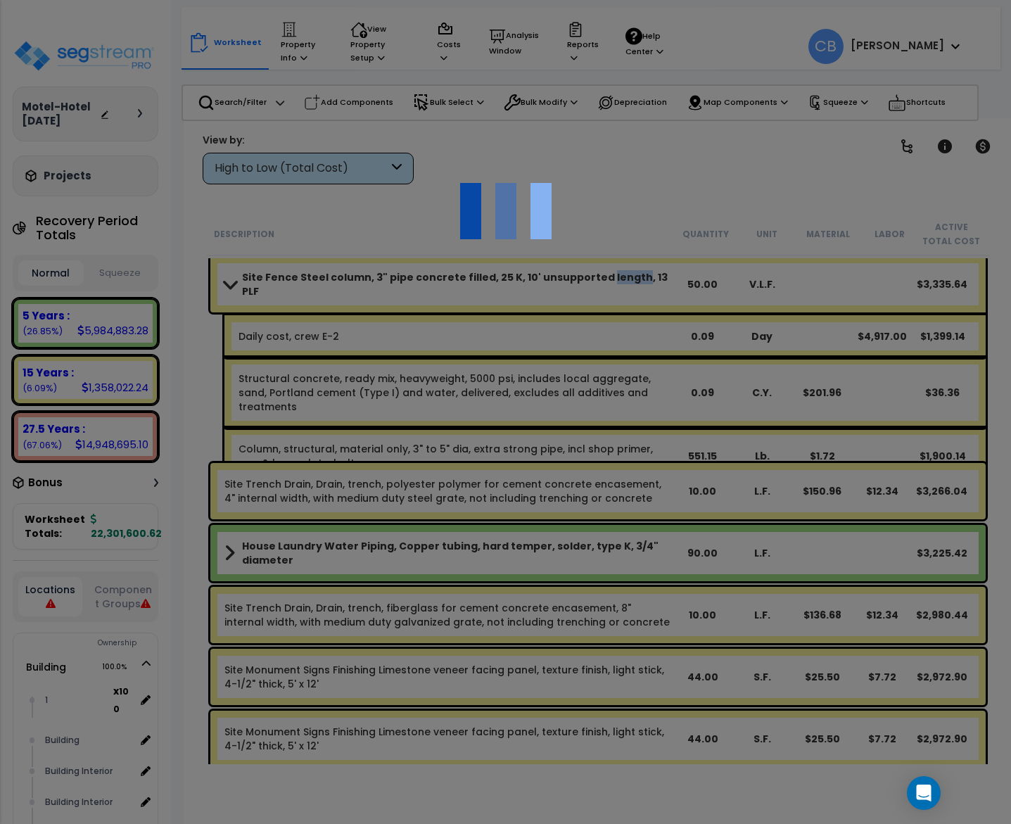
scroll to position [62, 0]
click at [597, 316] on div at bounding box center [505, 412] width 1011 height 824
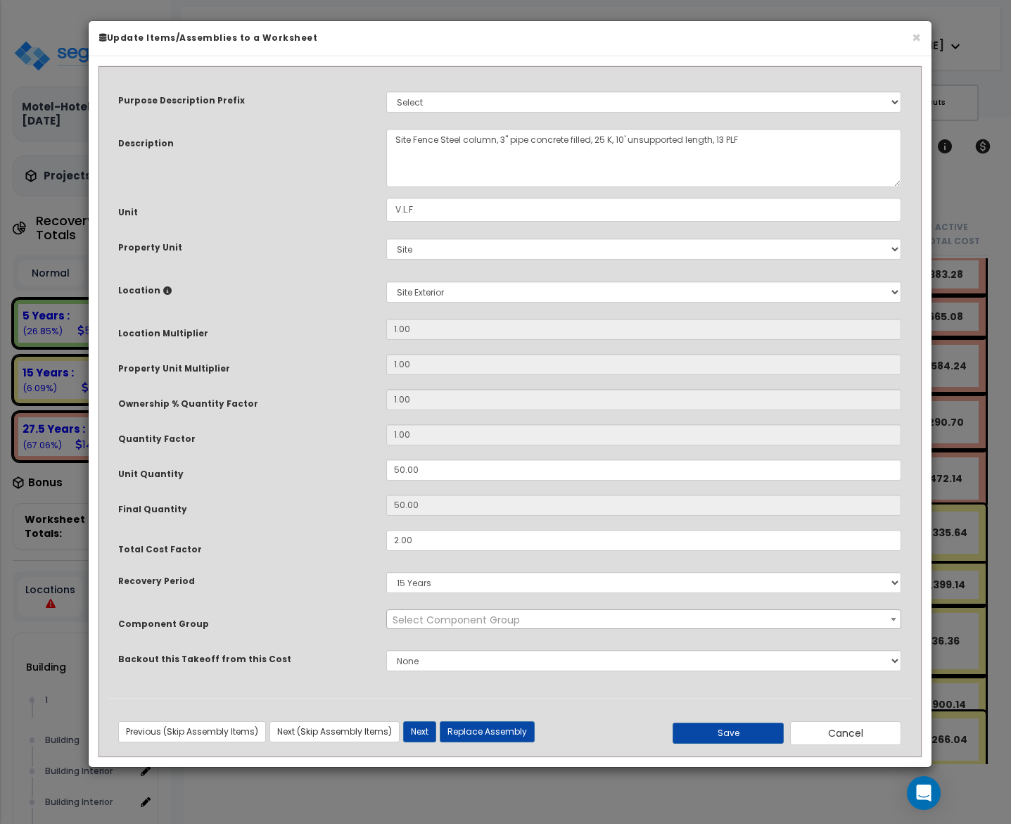
click at [597, 316] on div "Purpose Description Prefix Select A New Purpose Descrip A/V System A/V System E…" at bounding box center [510, 386] width 805 height 622
click at [914, 45] on button "×" at bounding box center [915, 37] width 9 height 15
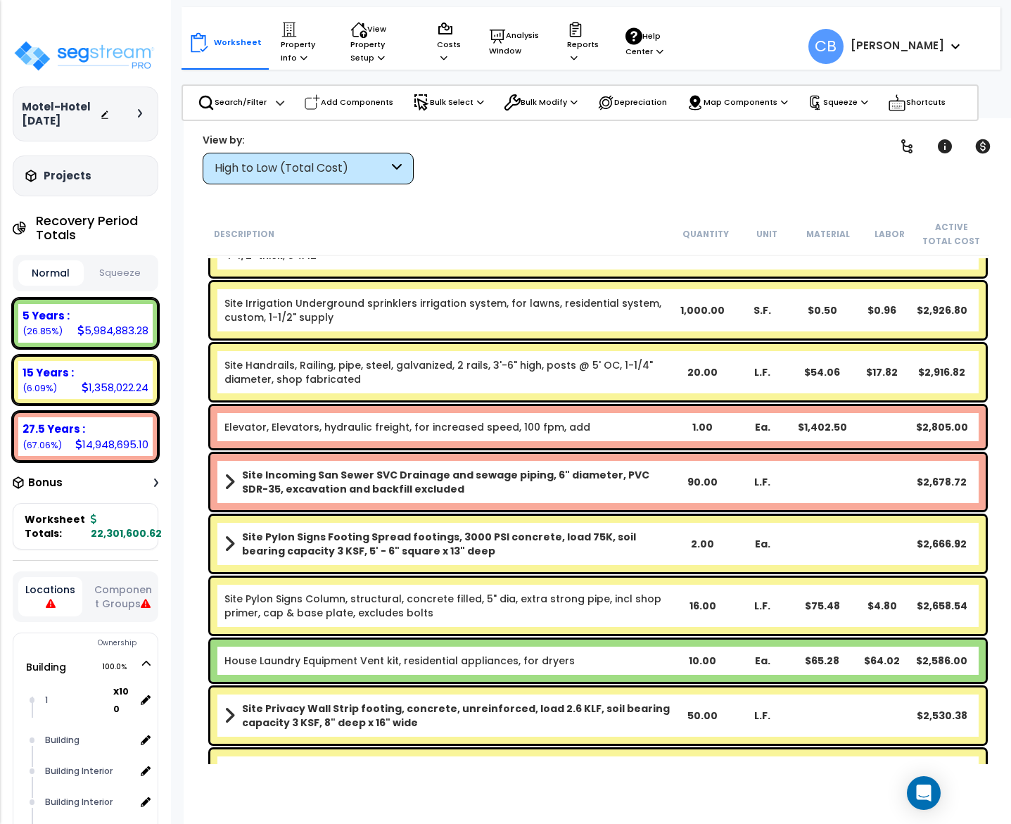
click at [736, 338] on div "Site Irrigation Underground sprinklers irrigation system, for lawns, residentia…" at bounding box center [598, 309] width 782 height 63
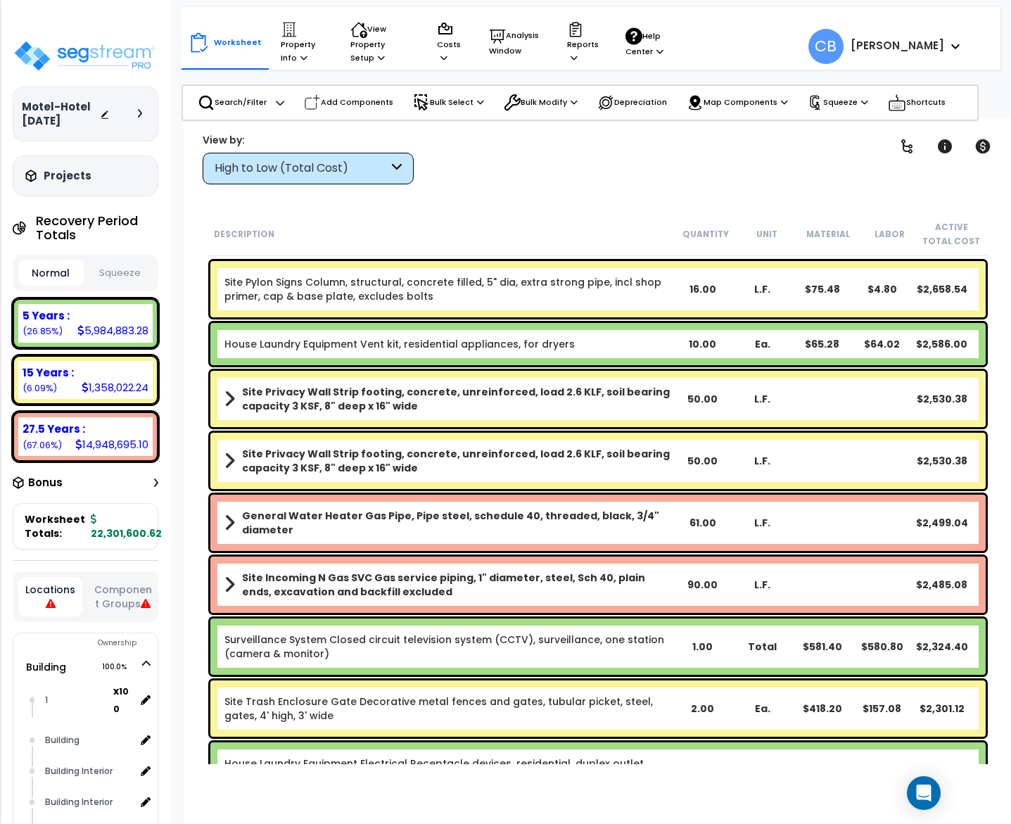
click at [736, 338] on div "Ea." at bounding box center [762, 344] width 60 height 14
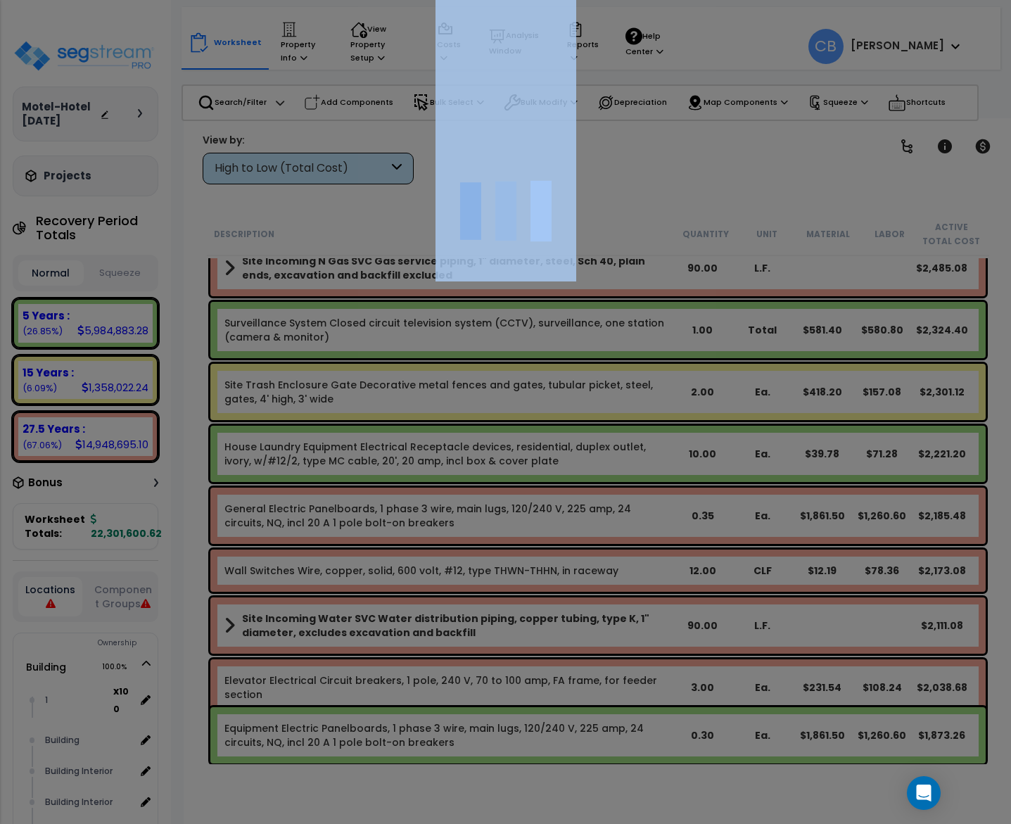
click at [736, 338] on div at bounding box center [505, 412] width 1011 height 824
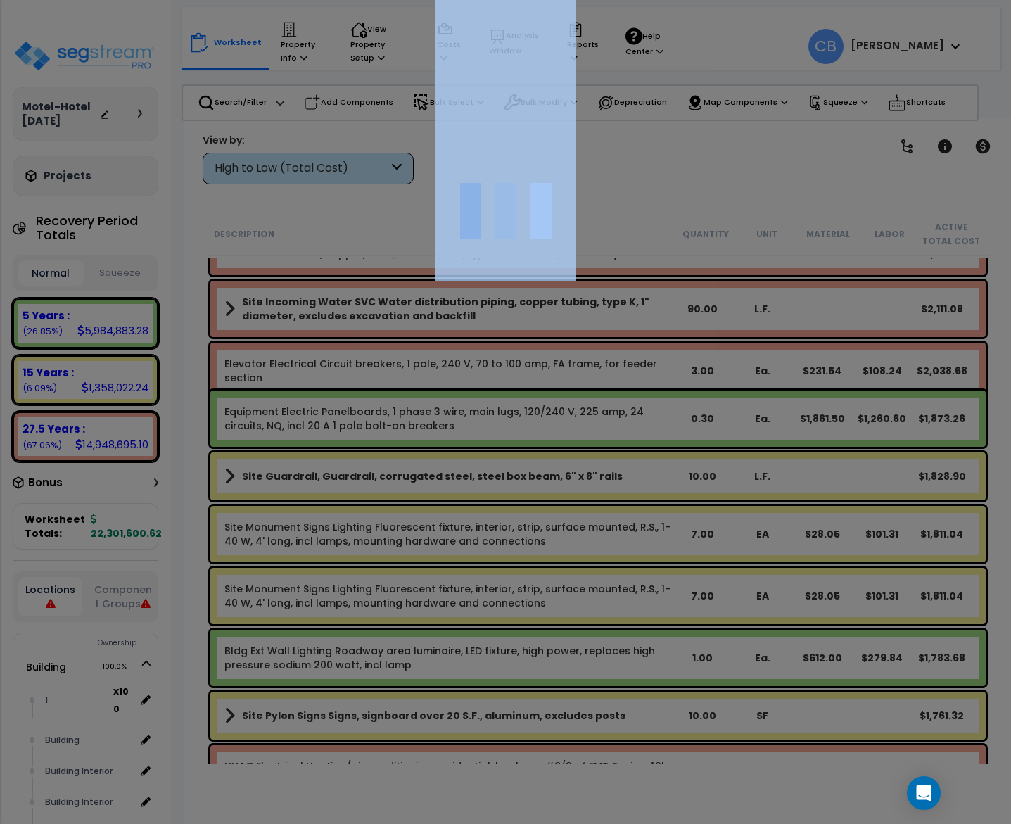
click at [736, 338] on div at bounding box center [505, 412] width 1011 height 824
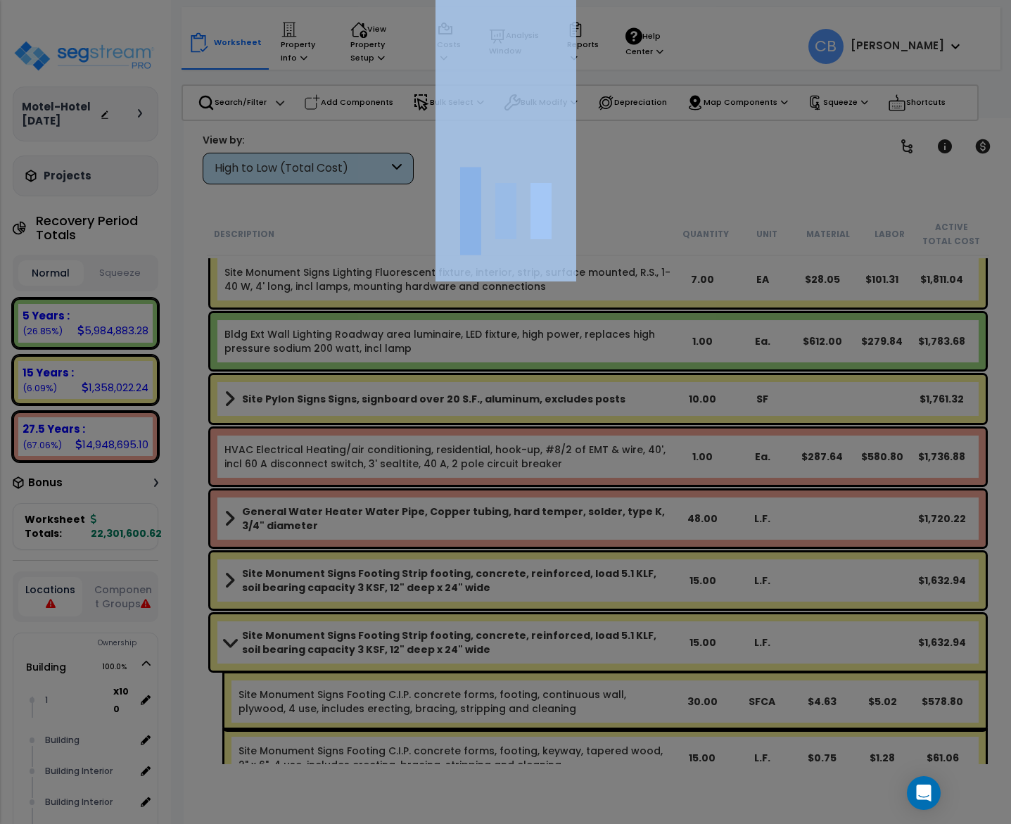
click at [736, 338] on div at bounding box center [505, 412] width 1011 height 824
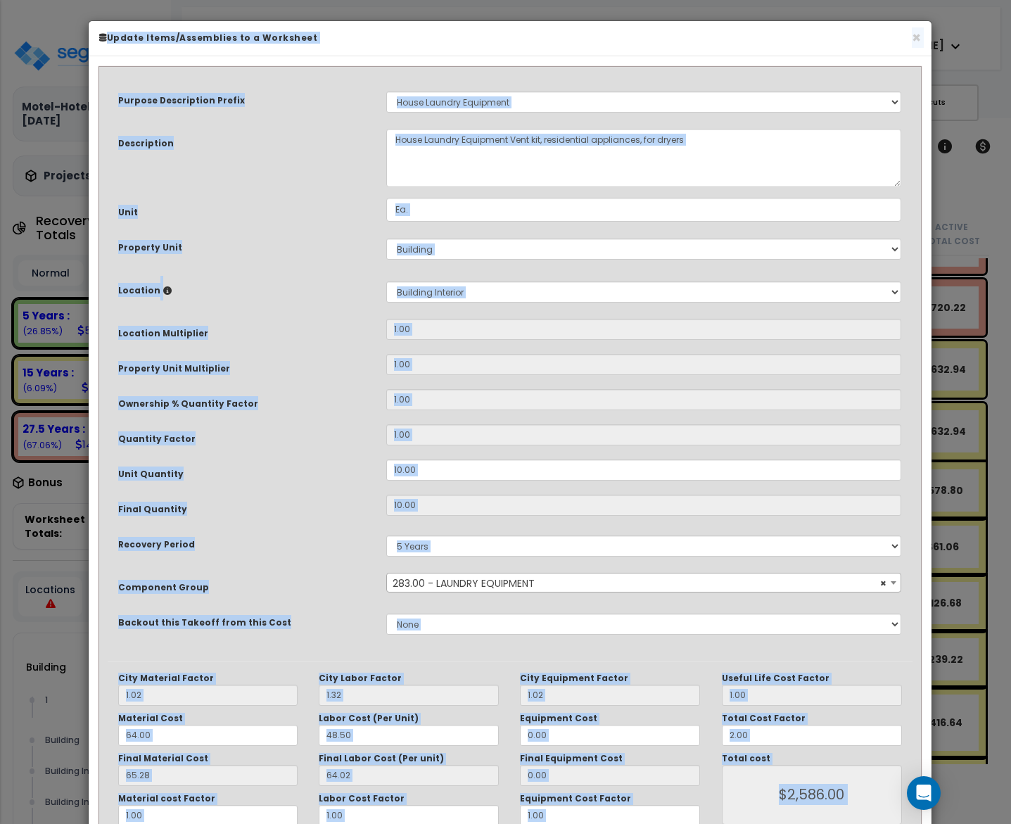
click at [736, 338] on input "1.00" at bounding box center [643, 329] width 515 height 21
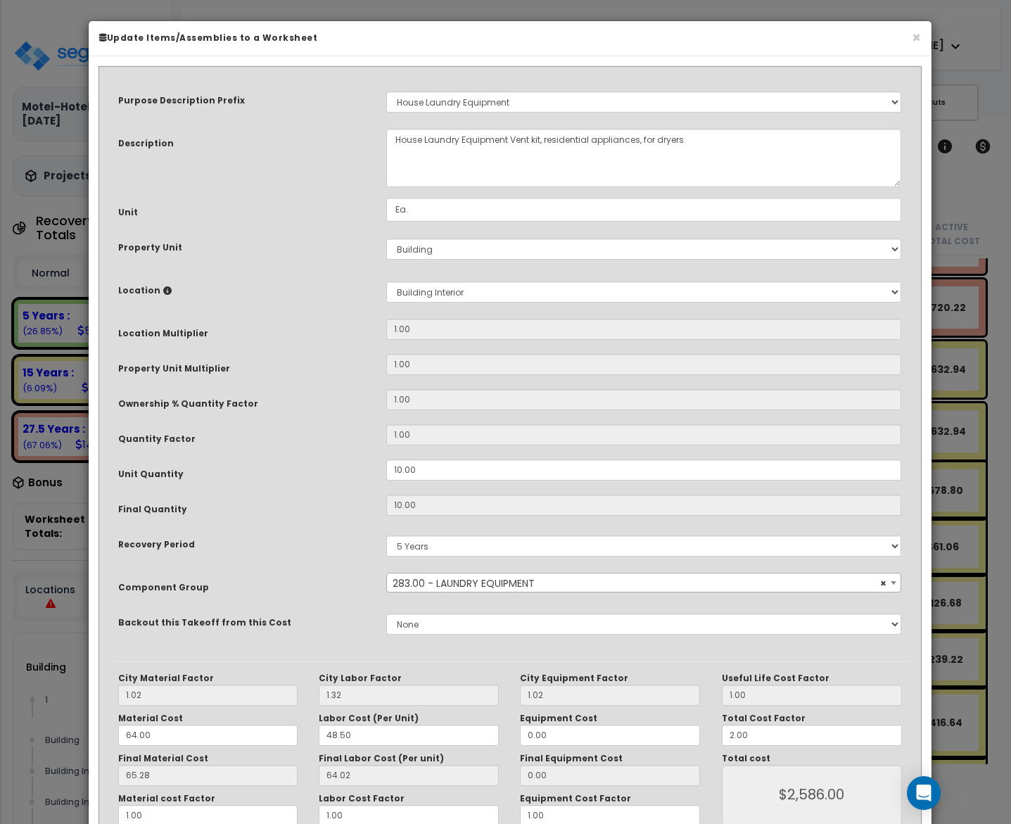
scroll to position [19199, 0]
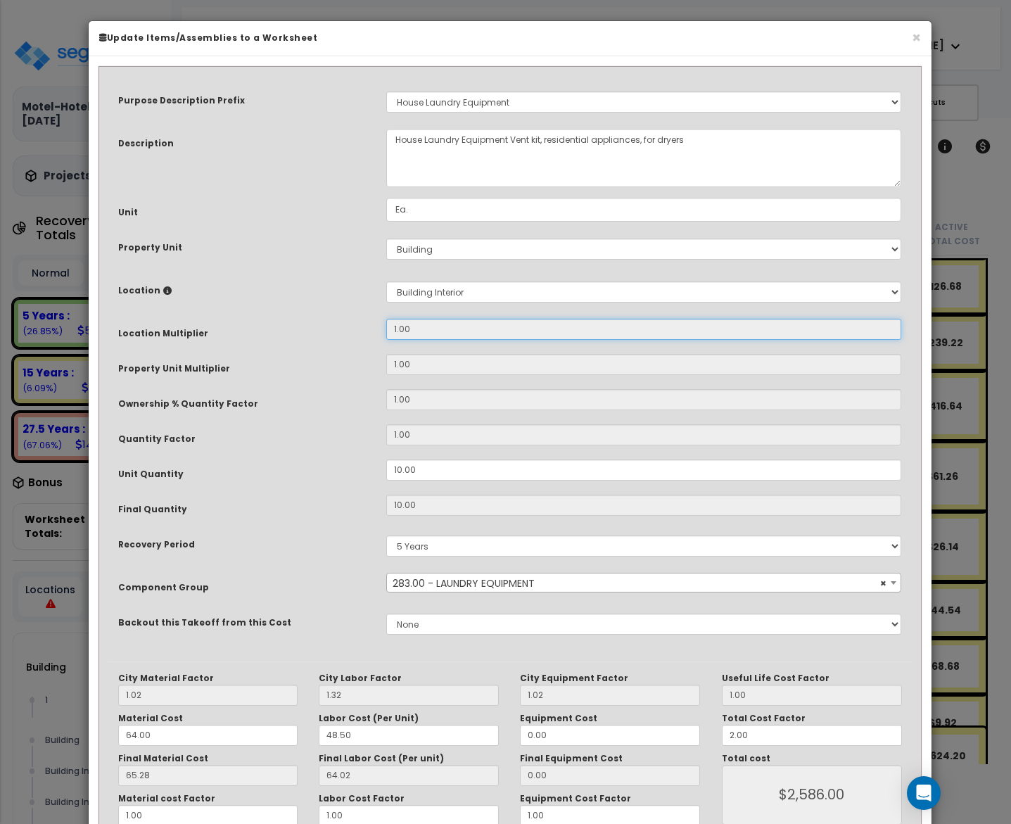
click at [736, 338] on input "1.00" at bounding box center [643, 329] width 515 height 21
click at [914, 40] on button "×" at bounding box center [915, 37] width 9 height 15
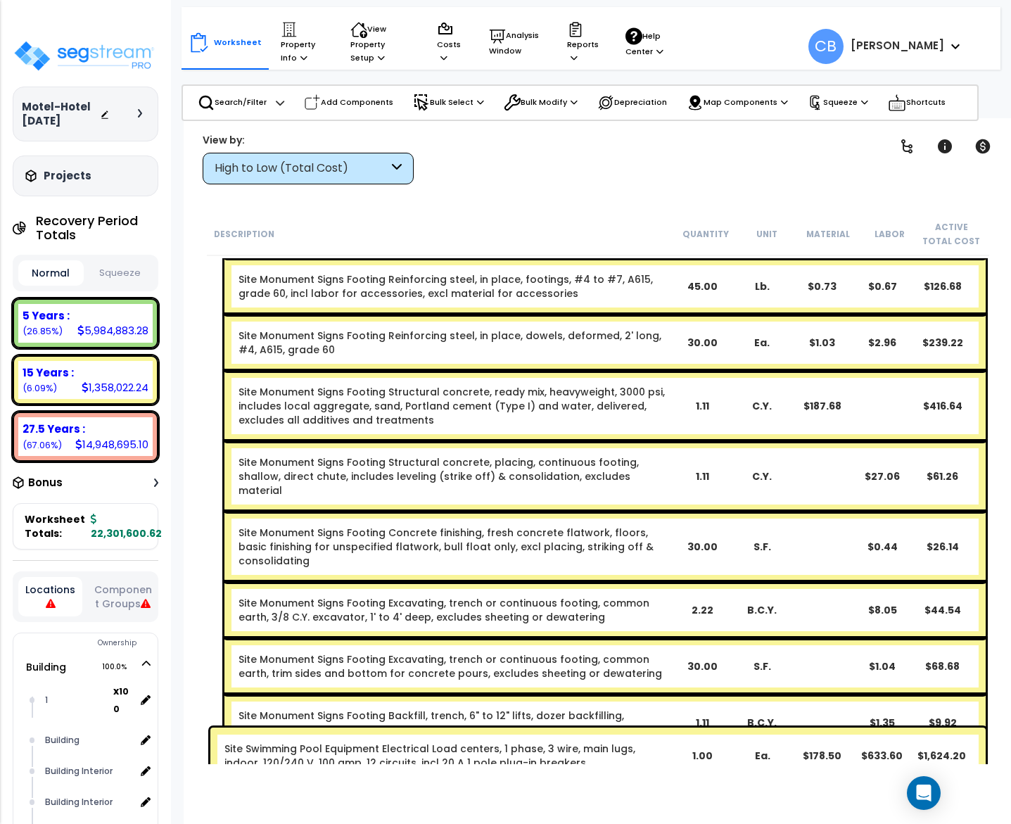
click at [598, 427] on div "Site Monument Signs Footing Structural concrete, ready mix, heavyweight, 3000 p…" at bounding box center [604, 406] width 761 height 70
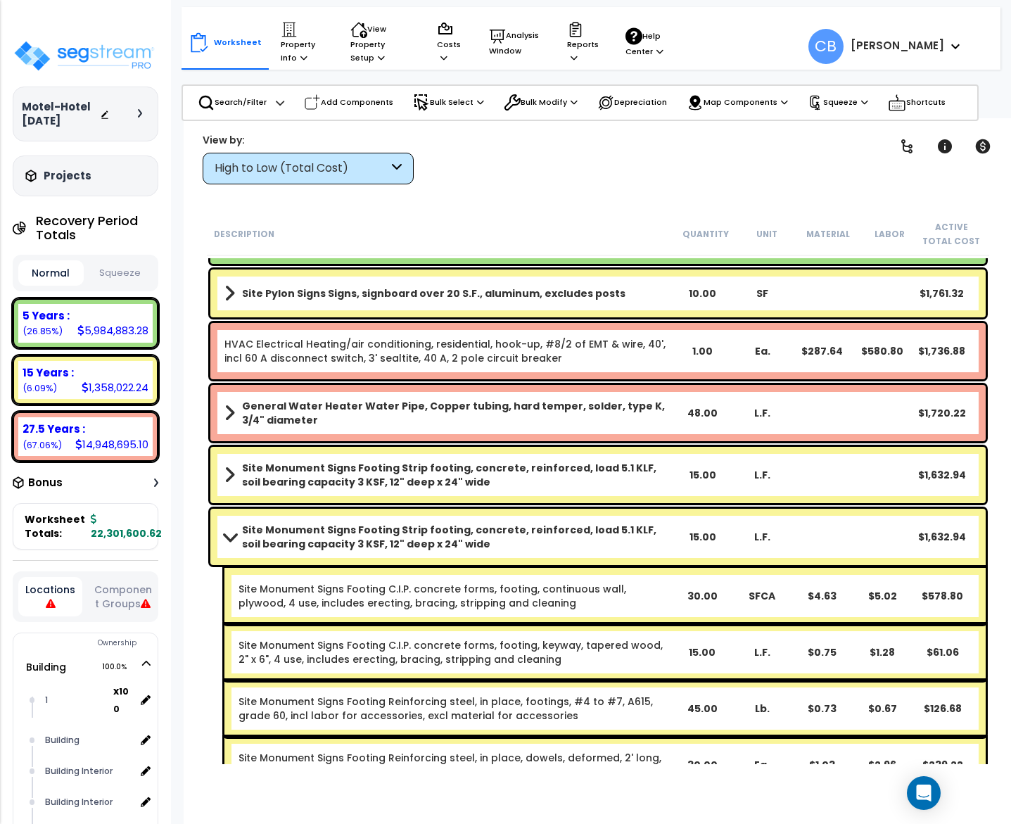
click at [598, 427] on div "General Water Heater Water Pipe, Copper tubing, hard temper, solder, type K, 3/…" at bounding box center [597, 413] width 775 height 56
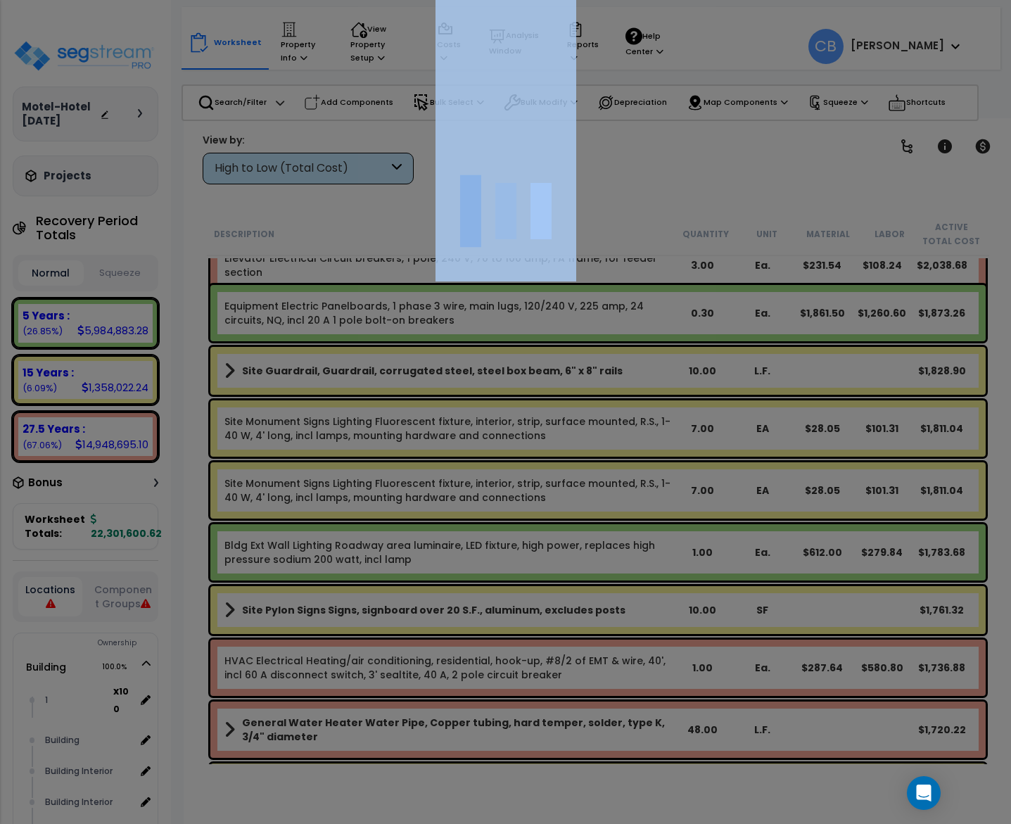
click at [598, 427] on div at bounding box center [505, 412] width 1011 height 824
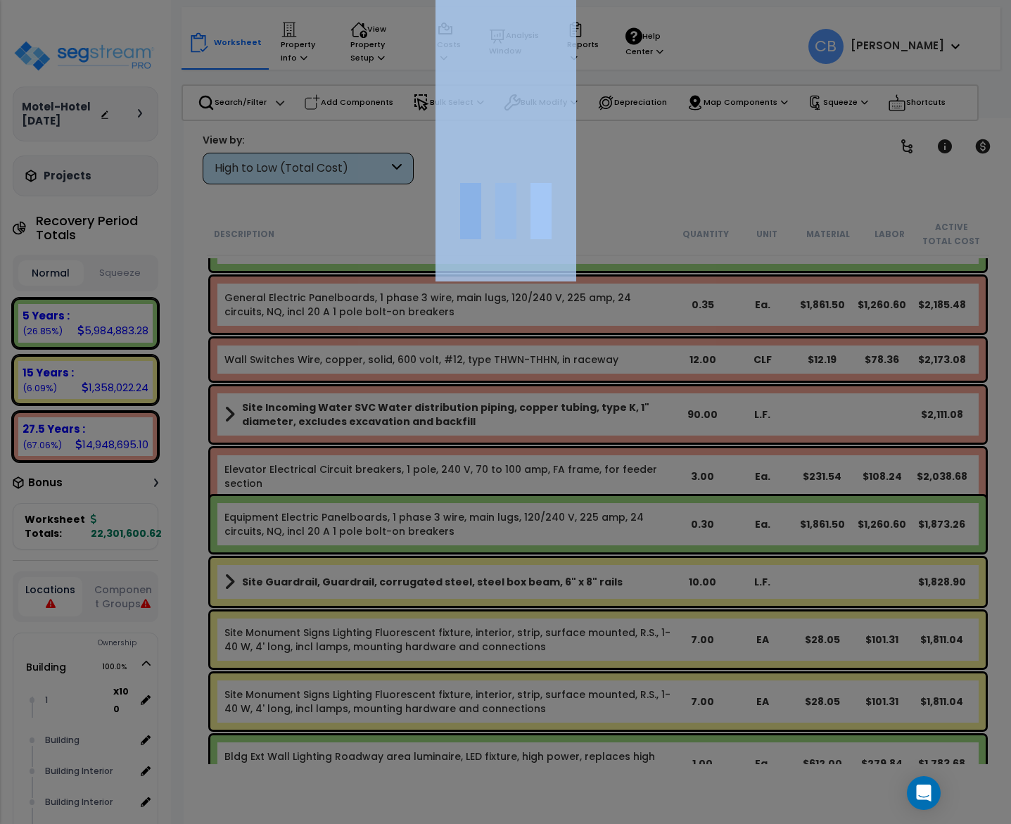
click at [598, 427] on div at bounding box center [505, 412] width 1011 height 824
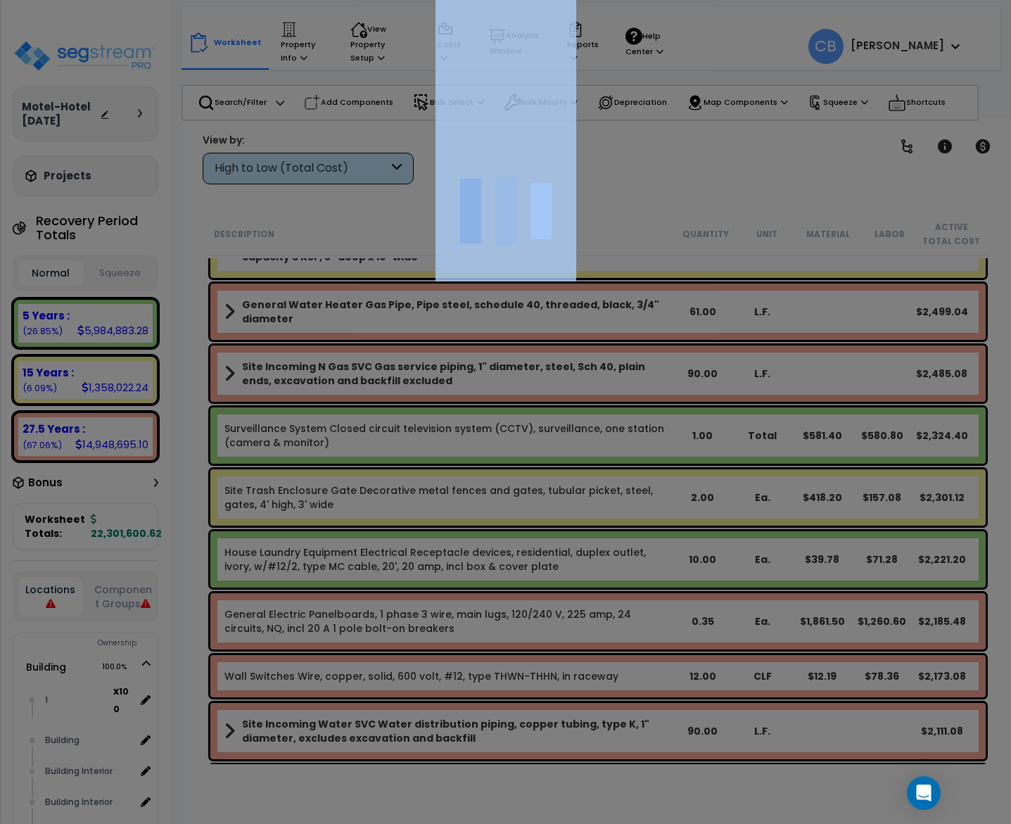
click at [598, 56] on div "We are Building your Property. So please grab a coffee and let us do the heavy …" at bounding box center [505, 28] width 1011 height 56
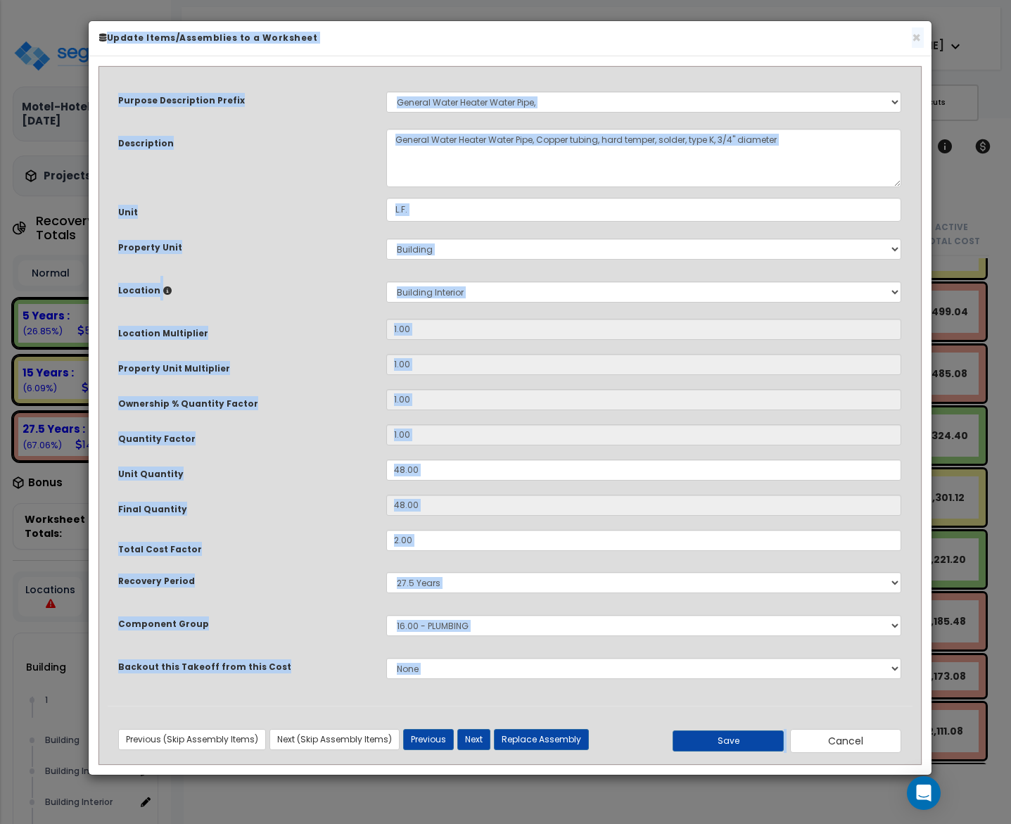
click at [598, 427] on input "1.00" at bounding box center [643, 434] width 515 height 21
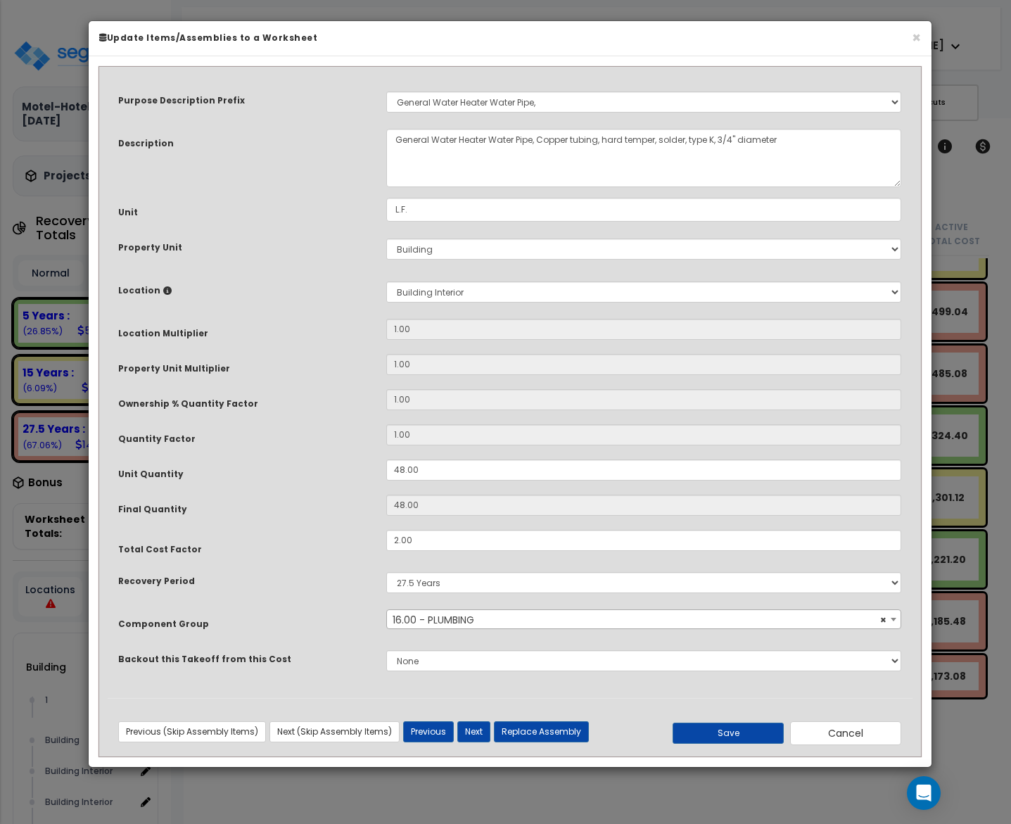
scroll to position [17195, 0]
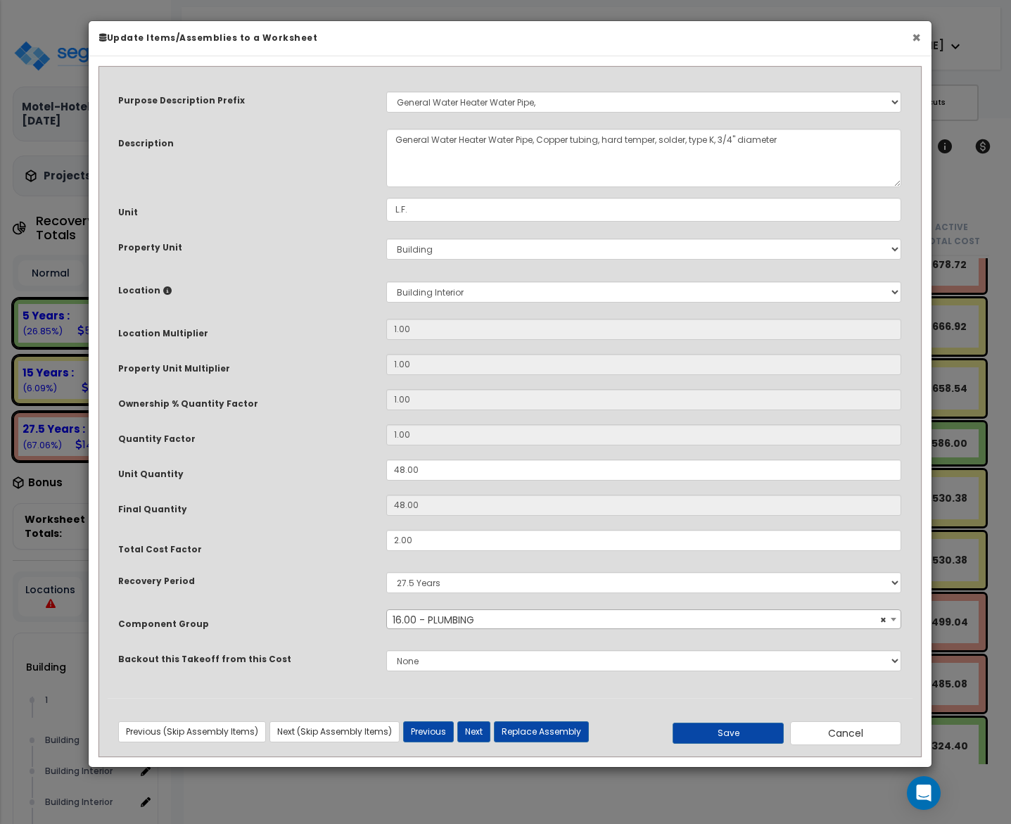
click at [916, 45] on button "×" at bounding box center [915, 37] width 9 height 15
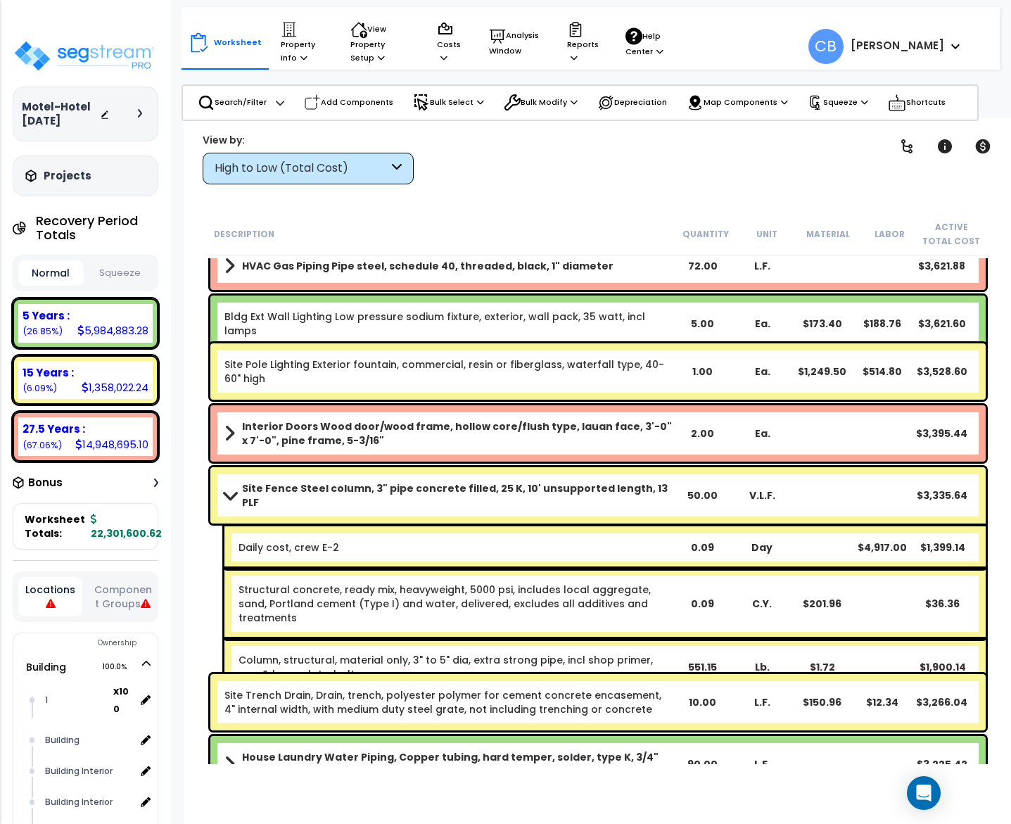
click at [598, 454] on div "Interior Doors Wood door/wood frame, hollow core/flush type, lauan face, 3'-0" …" at bounding box center [597, 433] width 775 height 56
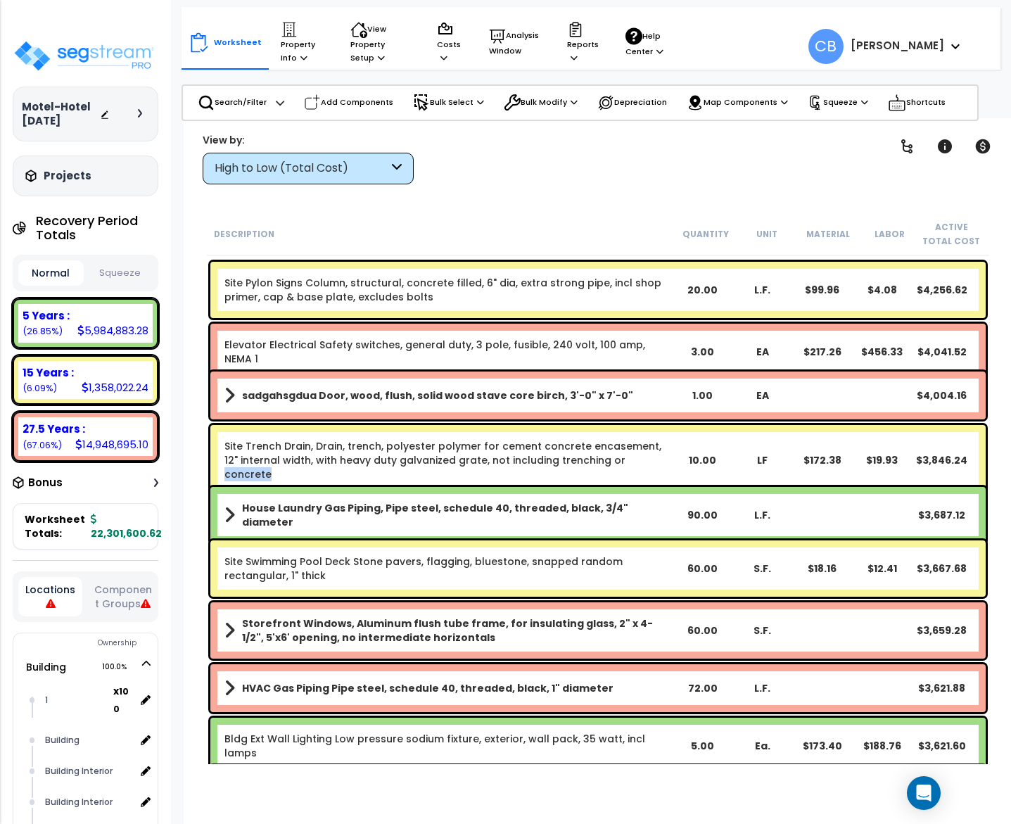
click at [598, 454] on link "Site Trench Drain, Drain, trench, polyester polymer for cement concrete encasem…" at bounding box center [442, 460] width 437 height 42
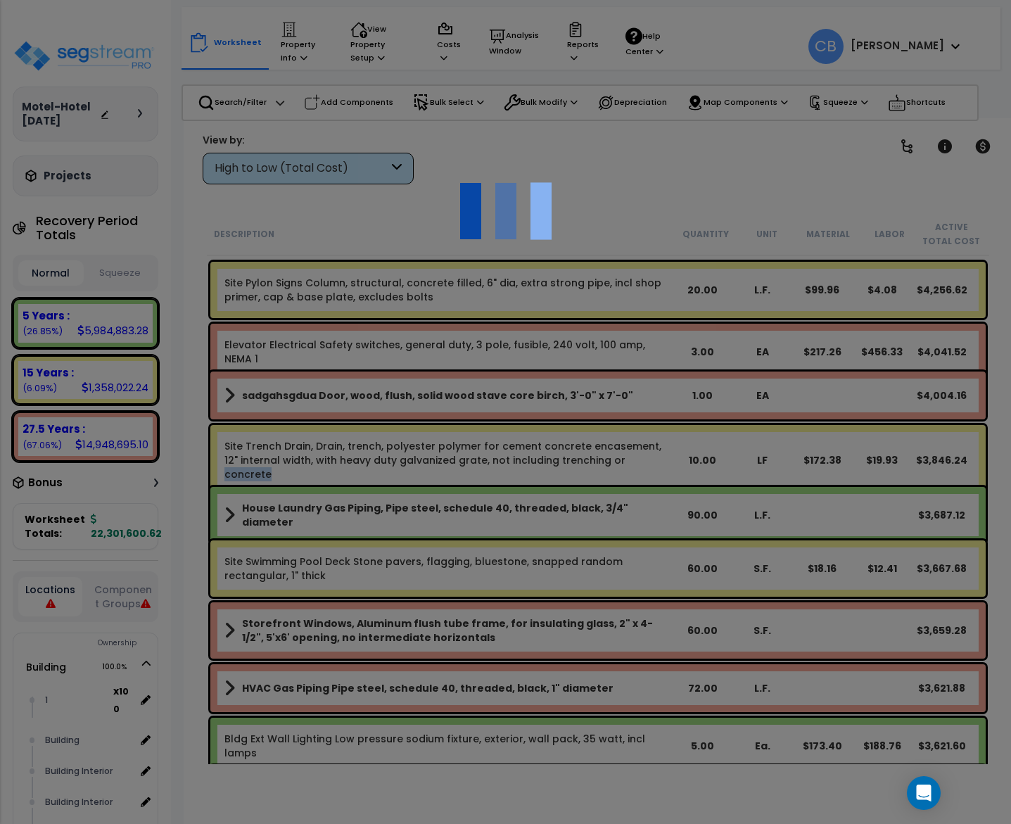
scroll to position [15929, 0]
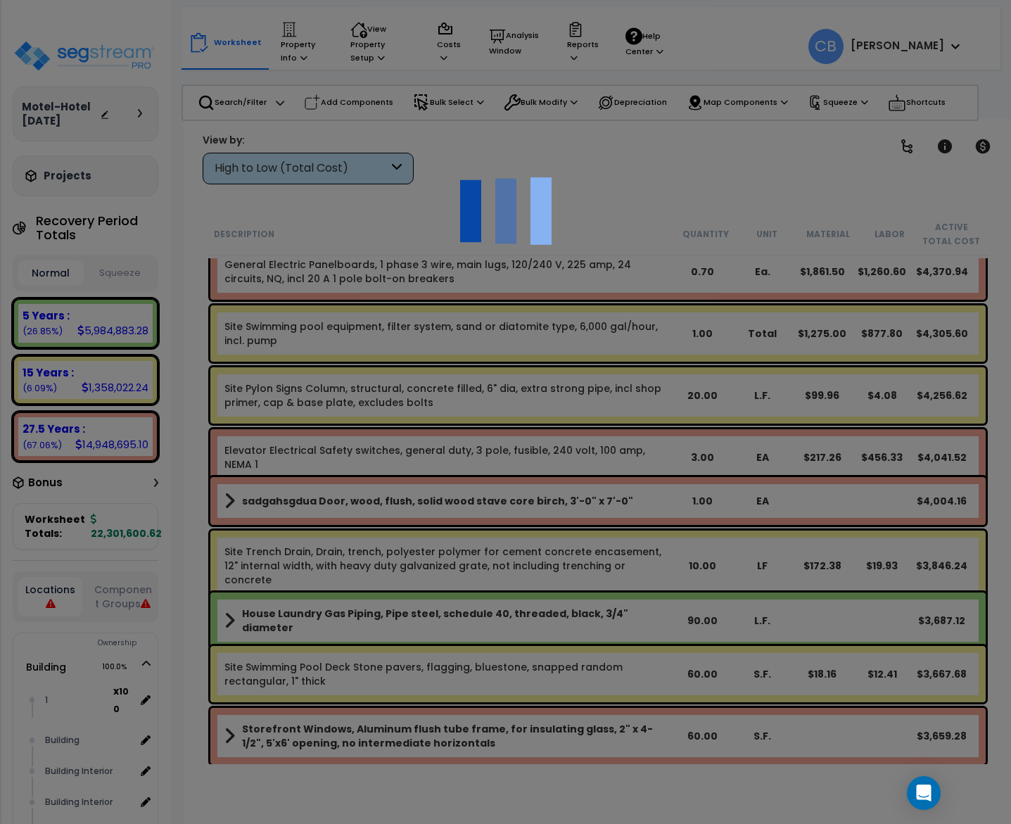
click at [598, 454] on div at bounding box center [505, 412] width 1011 height 824
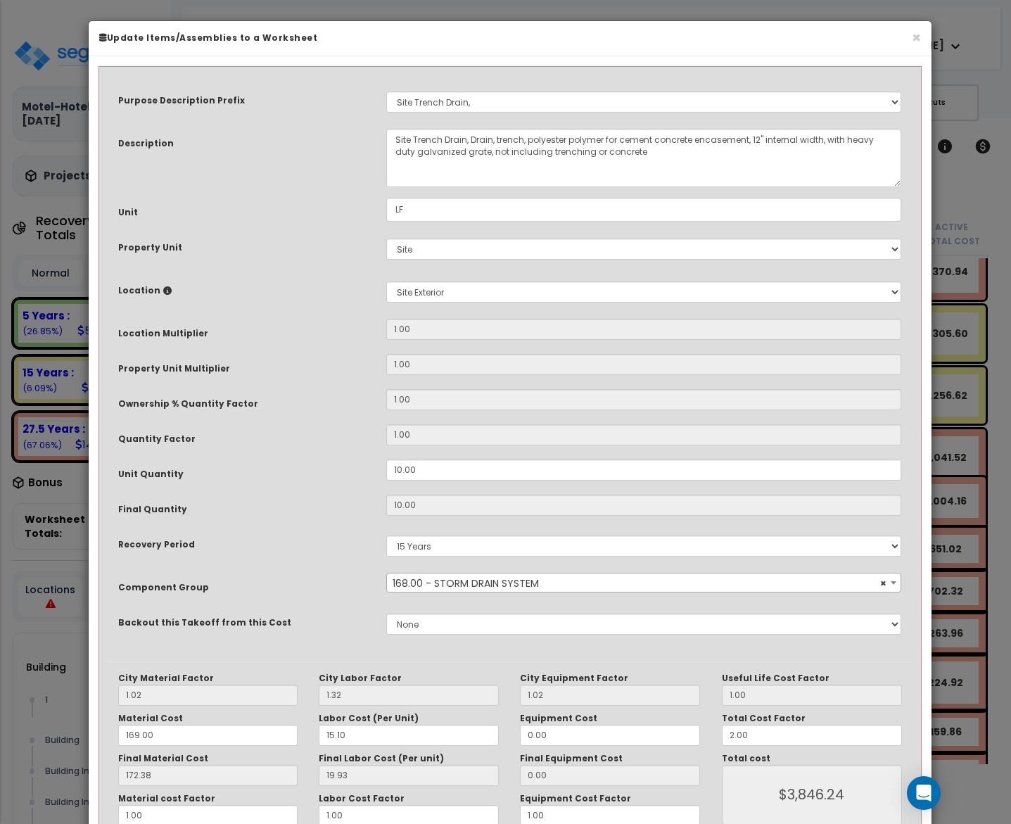
click at [923, 34] on div "× Update Items/Assemblies to a Worksheet" at bounding box center [510, 38] width 842 height 35
click at [916, 38] on button "×" at bounding box center [915, 37] width 9 height 15
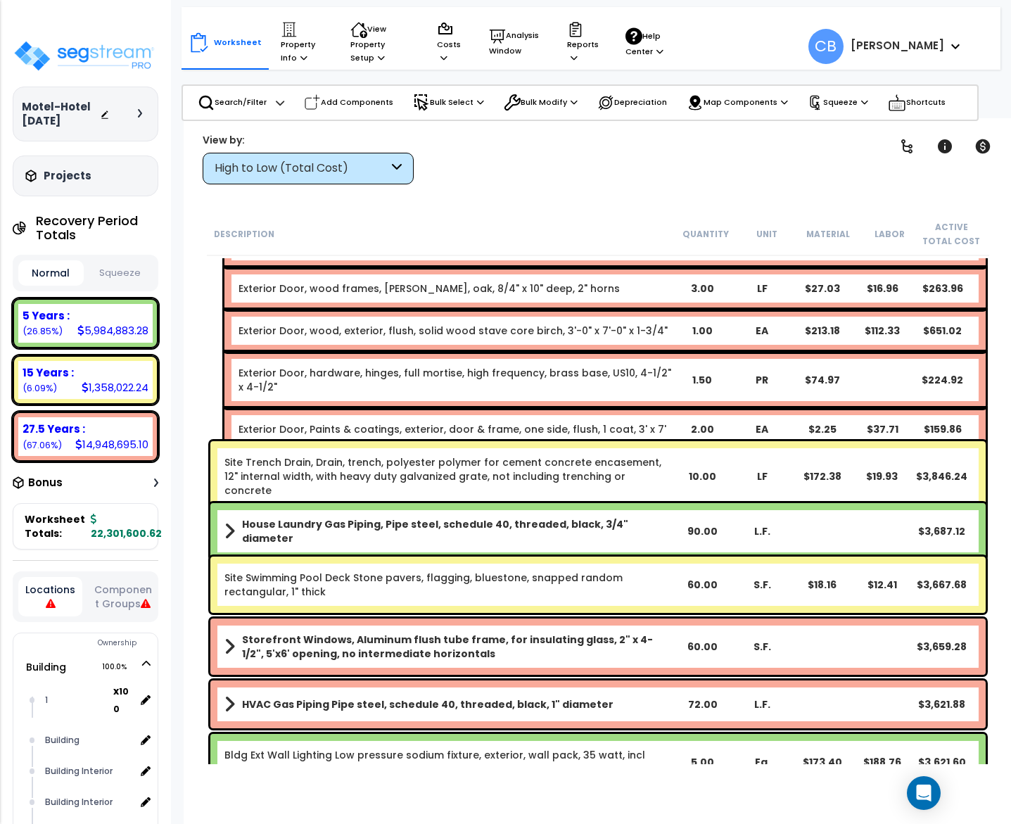
click at [439, 463] on link "Site Trench Drain, Drain, trench, polyester polymer for cement concrete encasem…" at bounding box center [442, 476] width 437 height 42
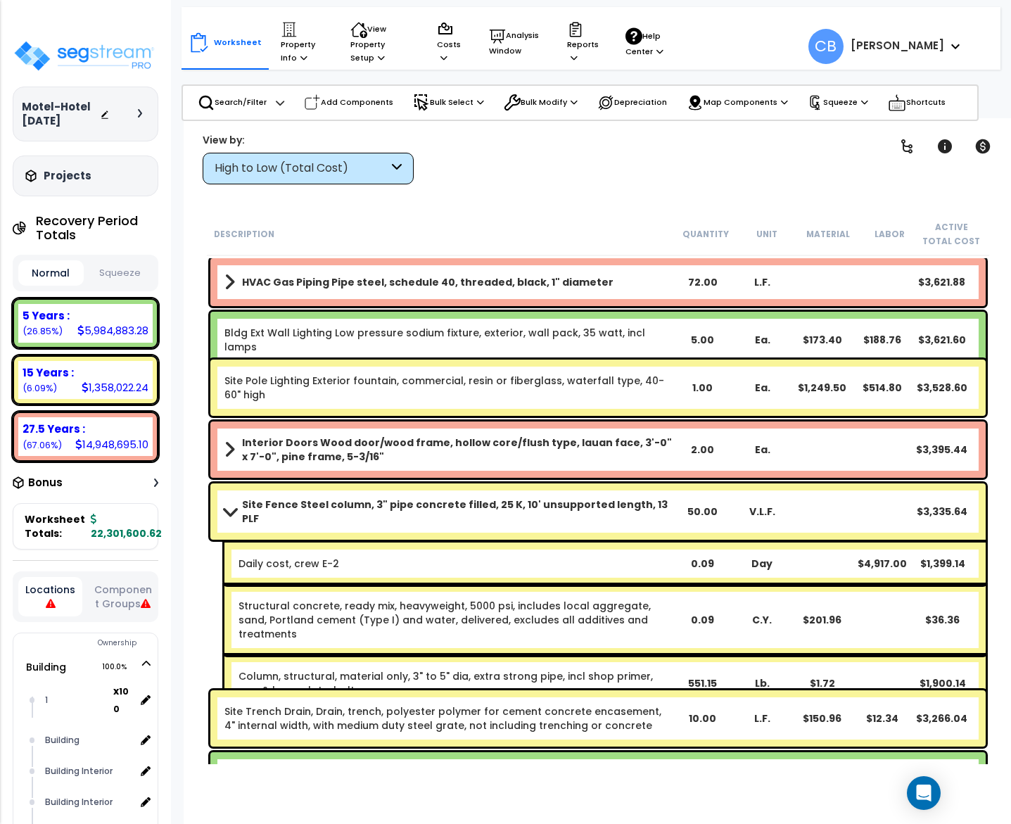
click at [439, 463] on div "Interior Doors Wood door/wood frame, hollow core/flush type, lauan face, 3'-0" …" at bounding box center [597, 449] width 775 height 56
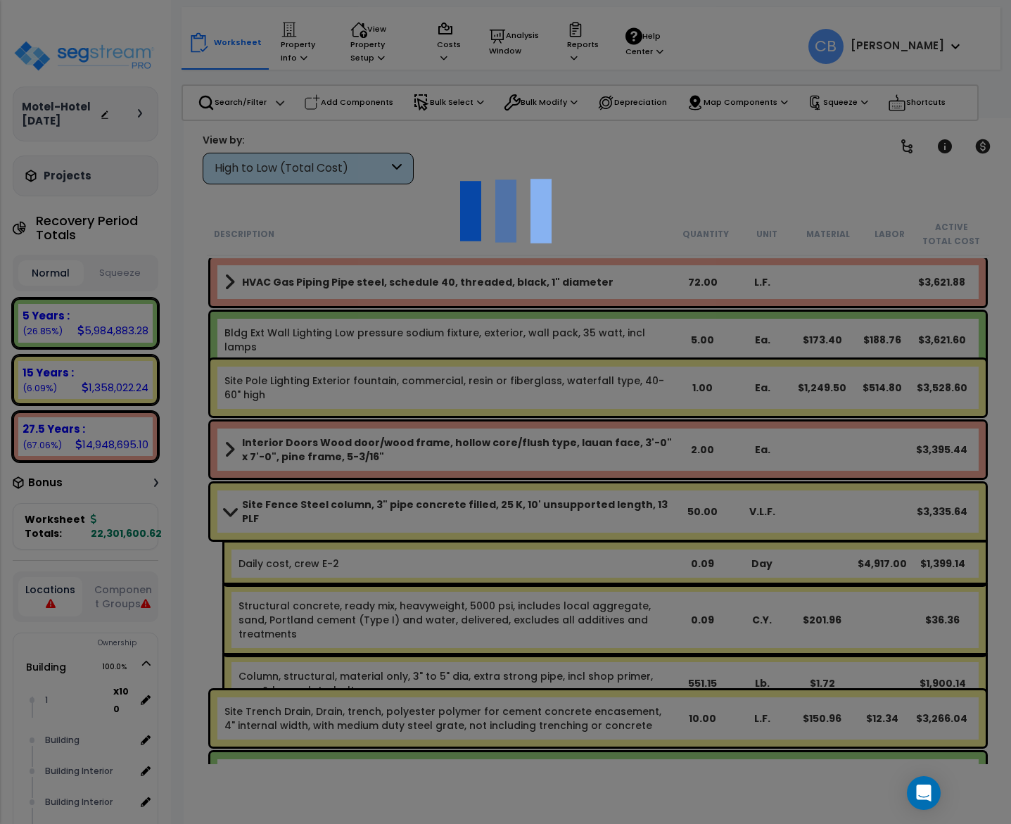
scroll to position [16984, 0]
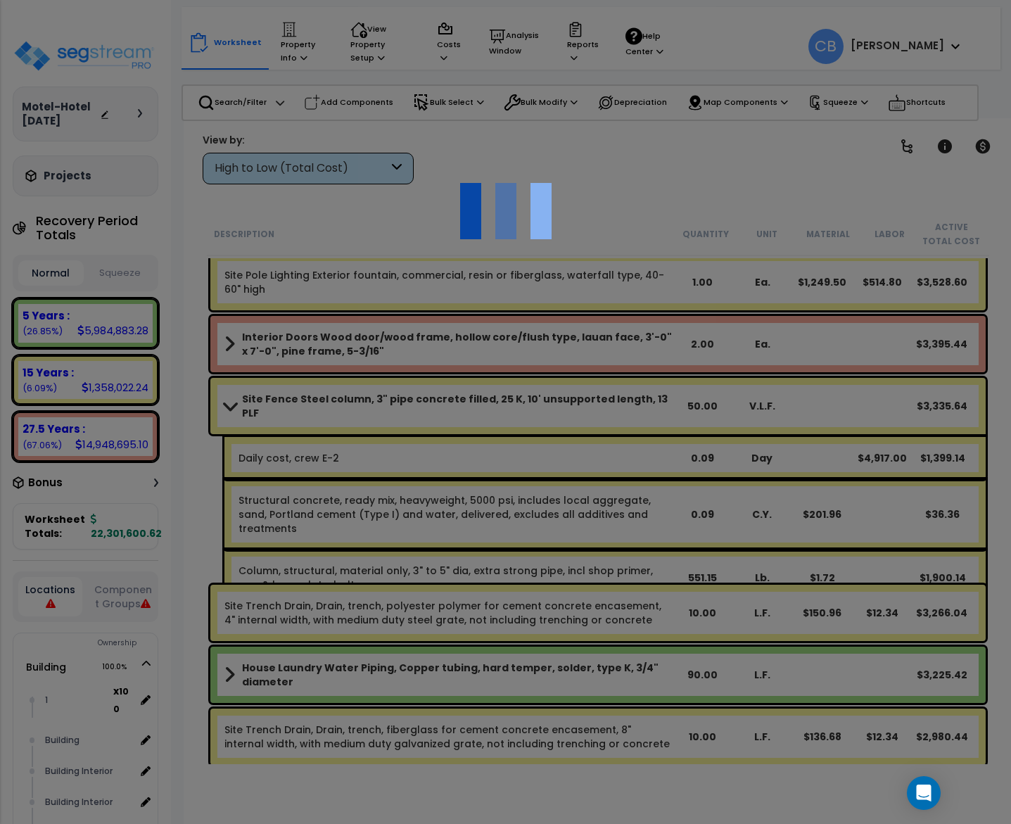
click at [442, 463] on div at bounding box center [505, 412] width 1011 height 824
drag, startPoint x: 446, startPoint y: 464, endPoint x: 467, endPoint y: 469, distance: 21.7
click at [466, 468] on div at bounding box center [505, 412] width 1011 height 824
click at [467, 469] on div at bounding box center [505, 412] width 1011 height 824
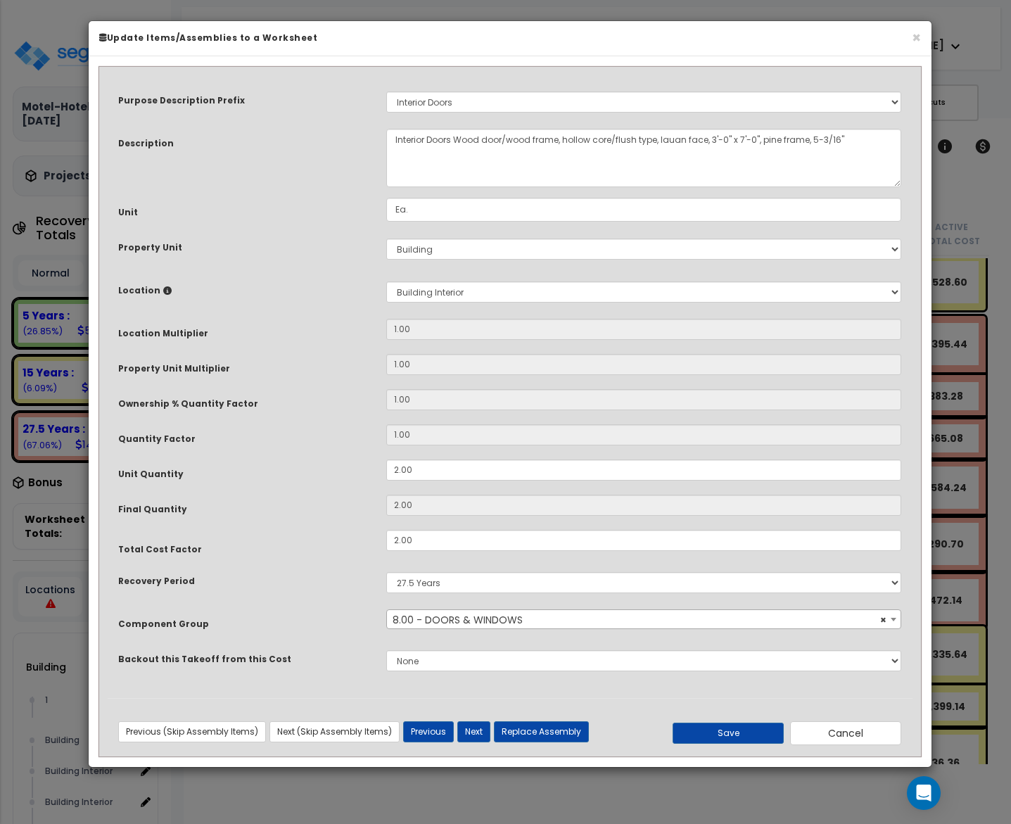
click at [544, 526] on div "Purpose Description Prefix Select A New Purpose Descrip A/V System A/V System E…" at bounding box center [510, 386] width 805 height 622
click at [922, 36] on div "× Update Items/Assemblies to a Worksheet" at bounding box center [510, 38] width 842 height 35
click at [911, 36] on button "×" at bounding box center [915, 37] width 9 height 15
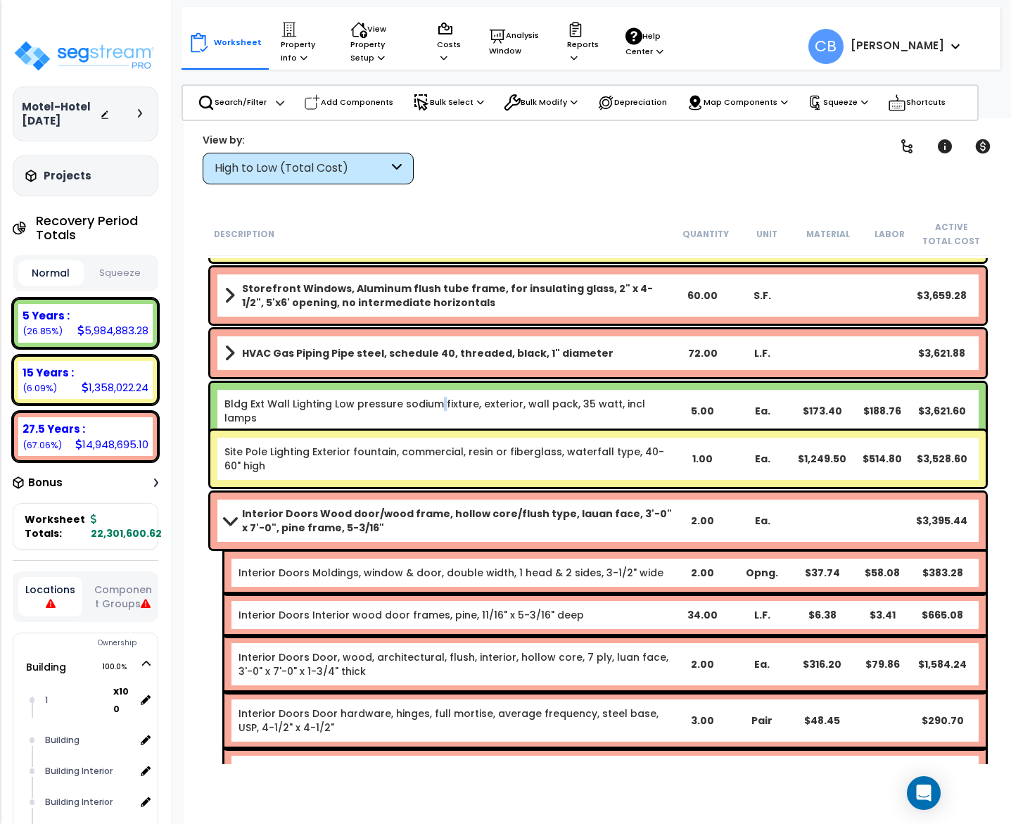
click at [435, 384] on div "Bldg Ext Wall Lighting Low pressure sodium fixture, exterior, wall pack, 35 wat…" at bounding box center [597, 411] width 775 height 56
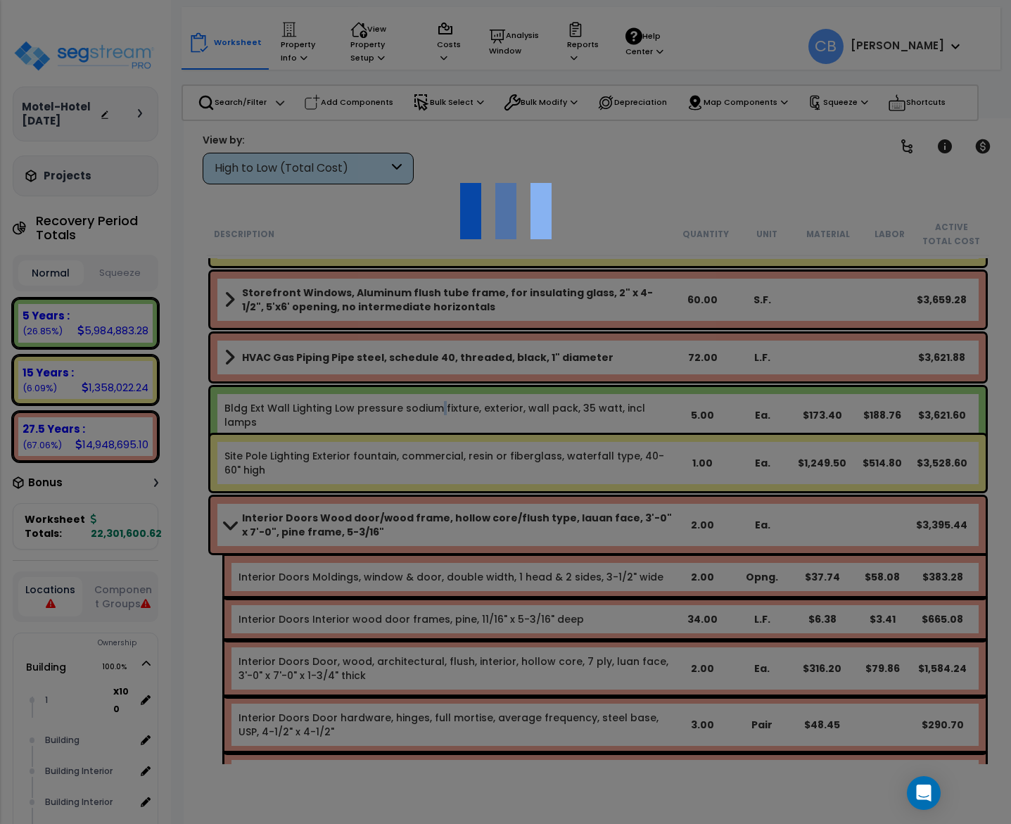
scroll to position [16034, 0]
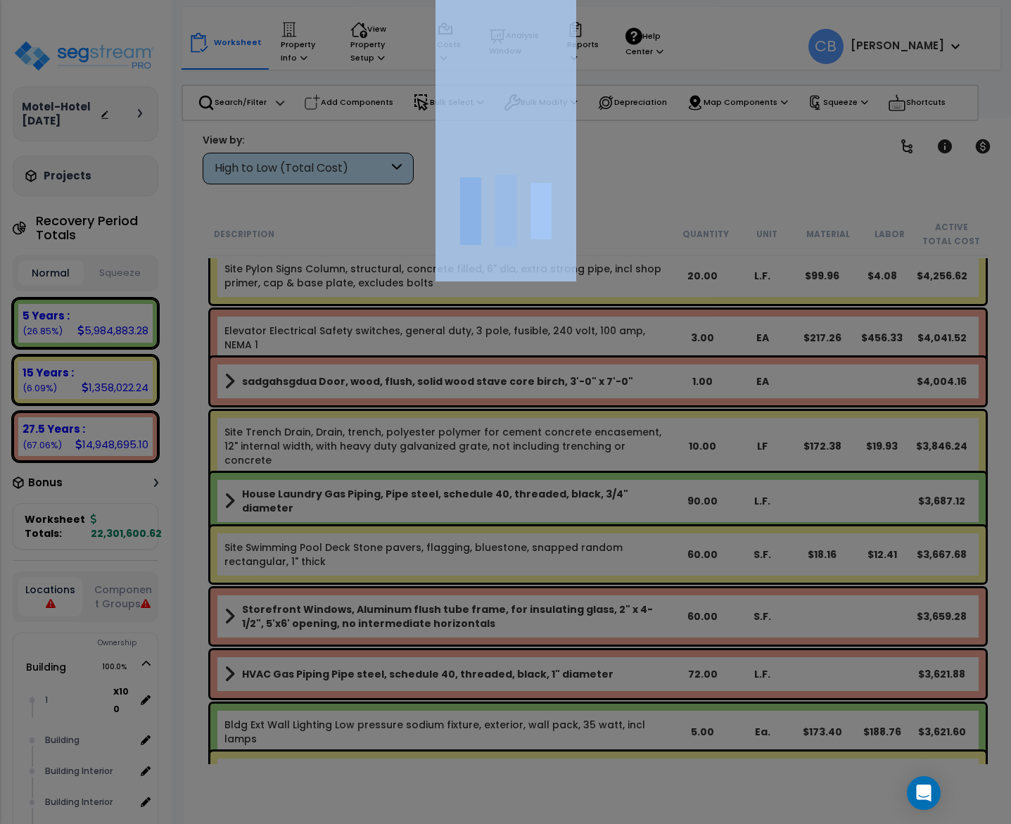
click at [437, 384] on div at bounding box center [505, 412] width 1011 height 824
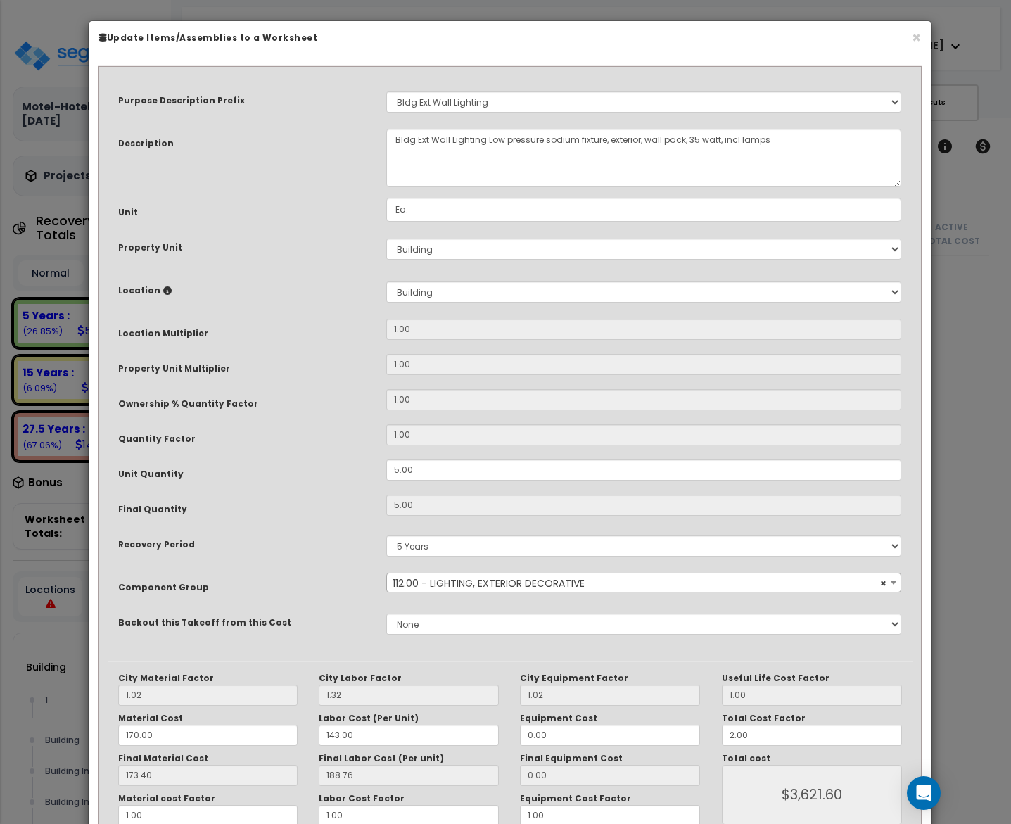
scroll to position [14874, 0]
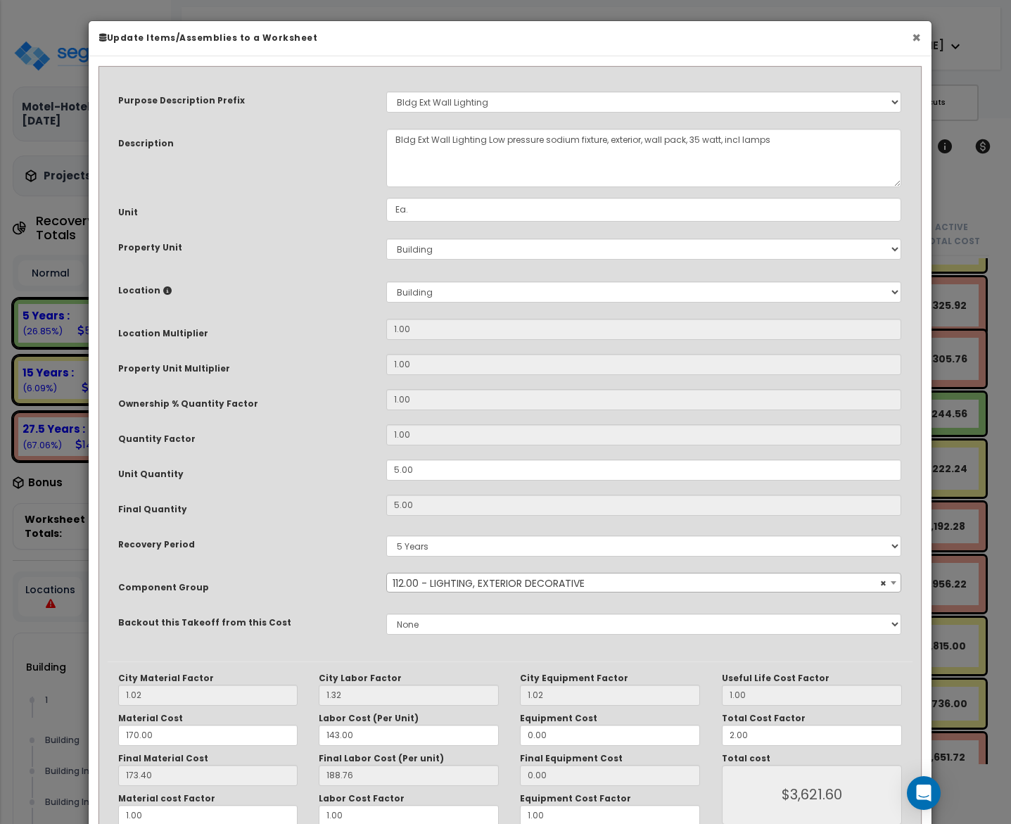
click at [911, 41] on button "×" at bounding box center [915, 37] width 9 height 15
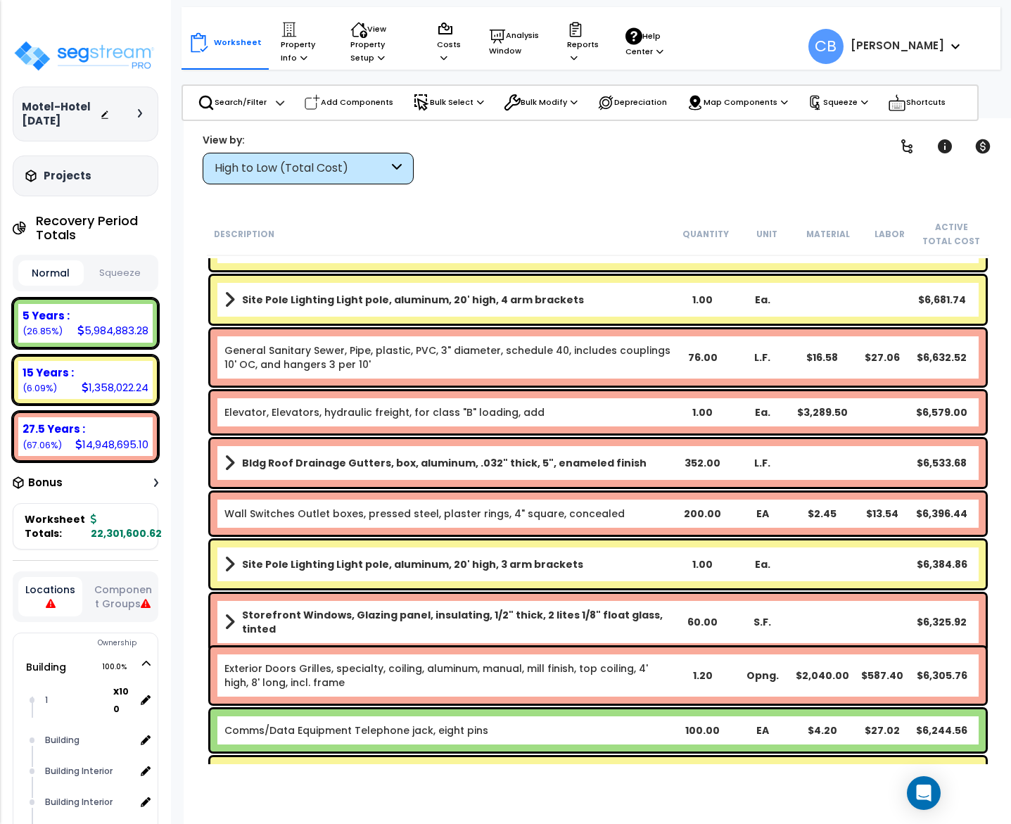
click at [716, 380] on div "General Sanitary Sewer, Pipe, plastic, PVC, 3" diameter, schedule 40, includes …" at bounding box center [597, 357] width 775 height 56
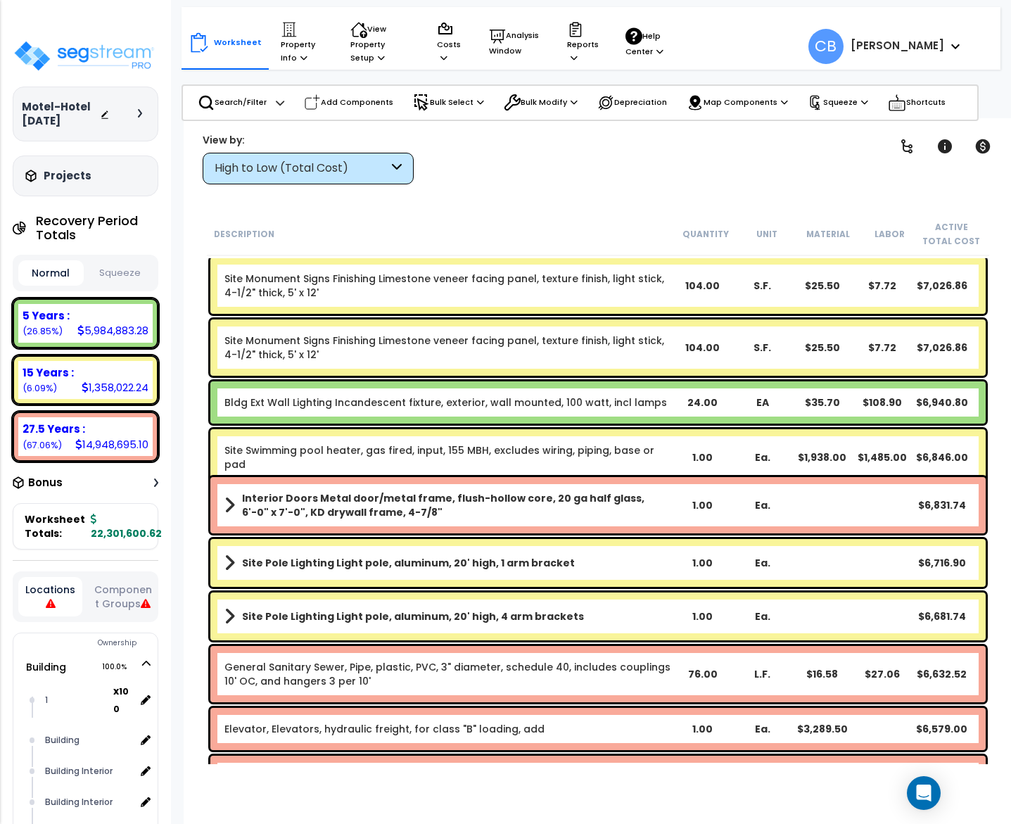
click at [840, 388] on div "Bldg Ext Wall Lighting Incandescent fixture, exterior, wall mounted, 100 watt, …" at bounding box center [597, 402] width 775 height 42
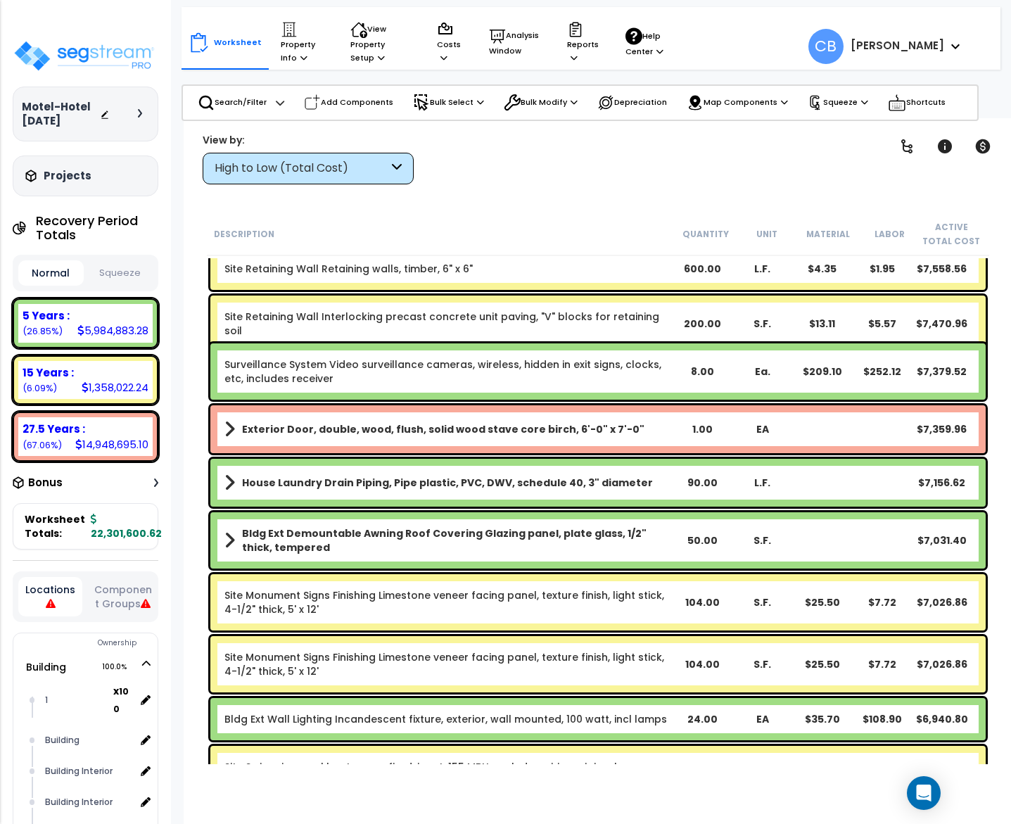
click at [840, 388] on div "Surveillance System Video surveillance cameras, wireless, hidden in exit signs,…" at bounding box center [597, 371] width 775 height 56
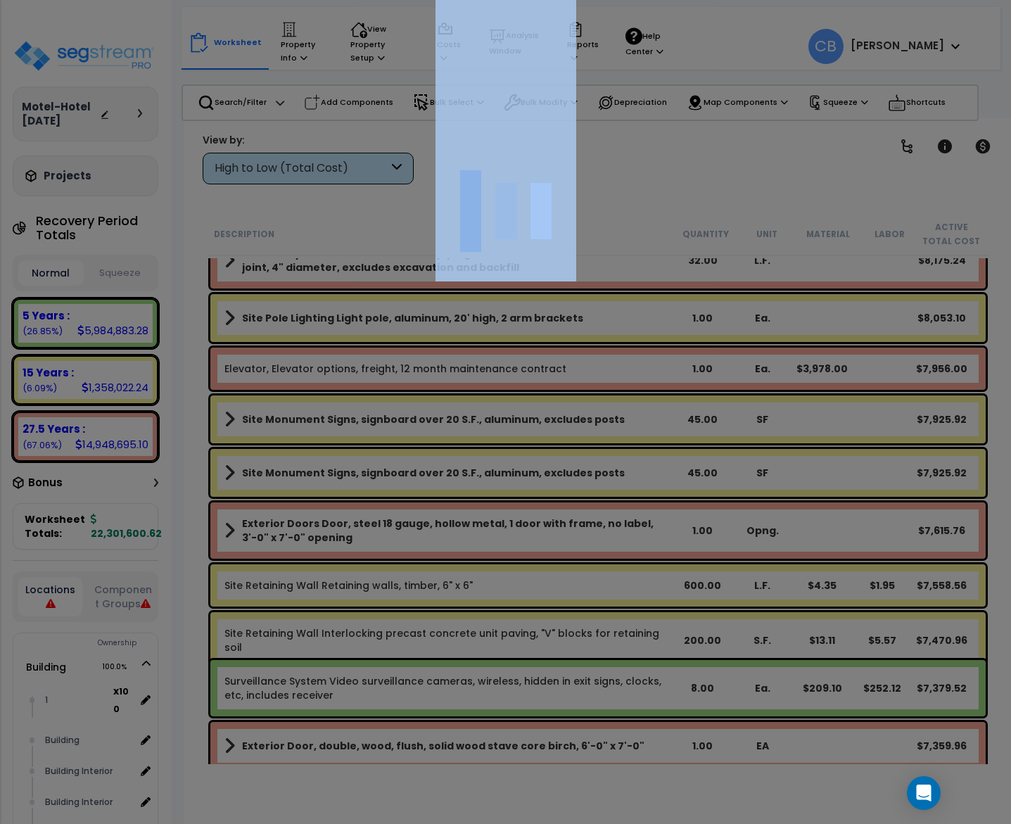
click at [840, 388] on div at bounding box center [505, 412] width 1011 height 824
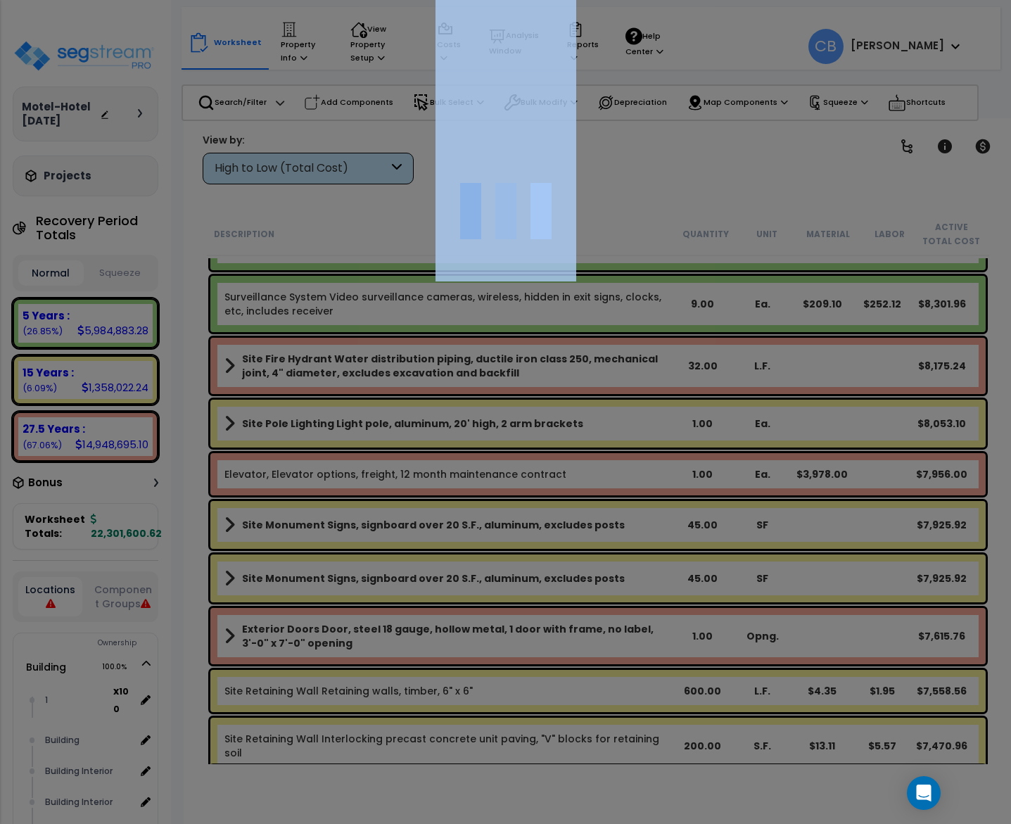
scroll to position [13291, 0]
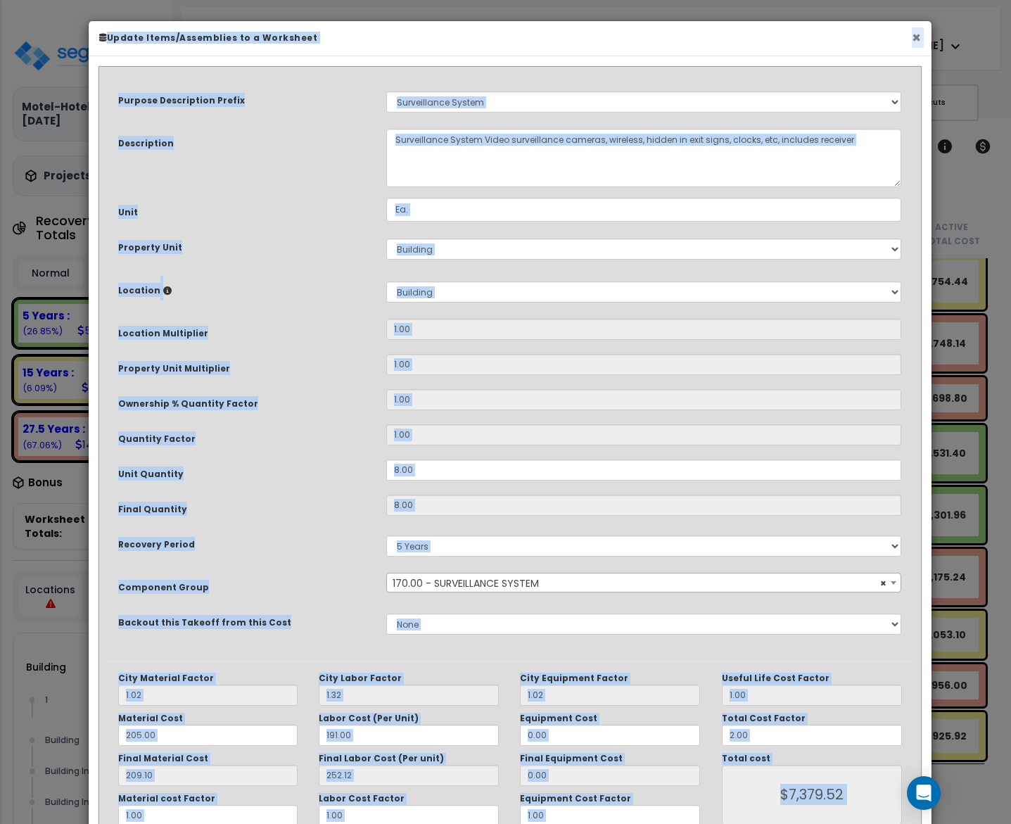
click at [912, 42] on button "×" at bounding box center [915, 37] width 9 height 15
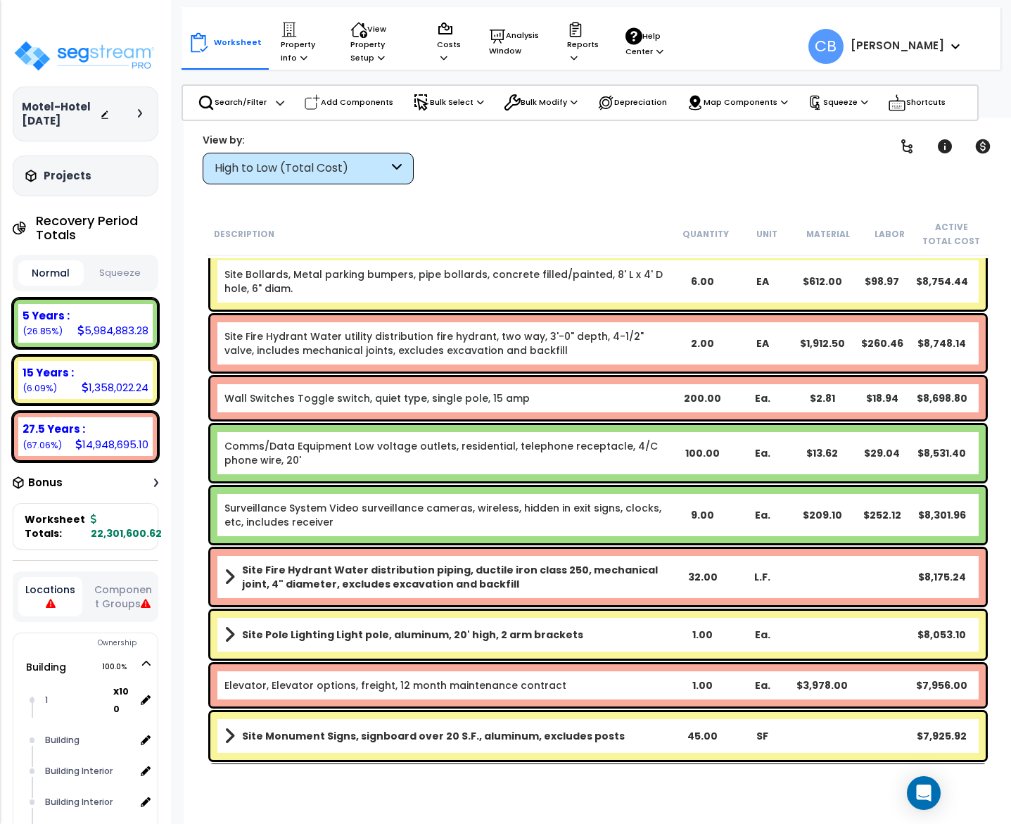
click at [513, 342] on link "Site Fire Hydrant Water utility distribution fire hydrant, two way, 3'-0" depth…" at bounding box center [433, 343] width 419 height 28
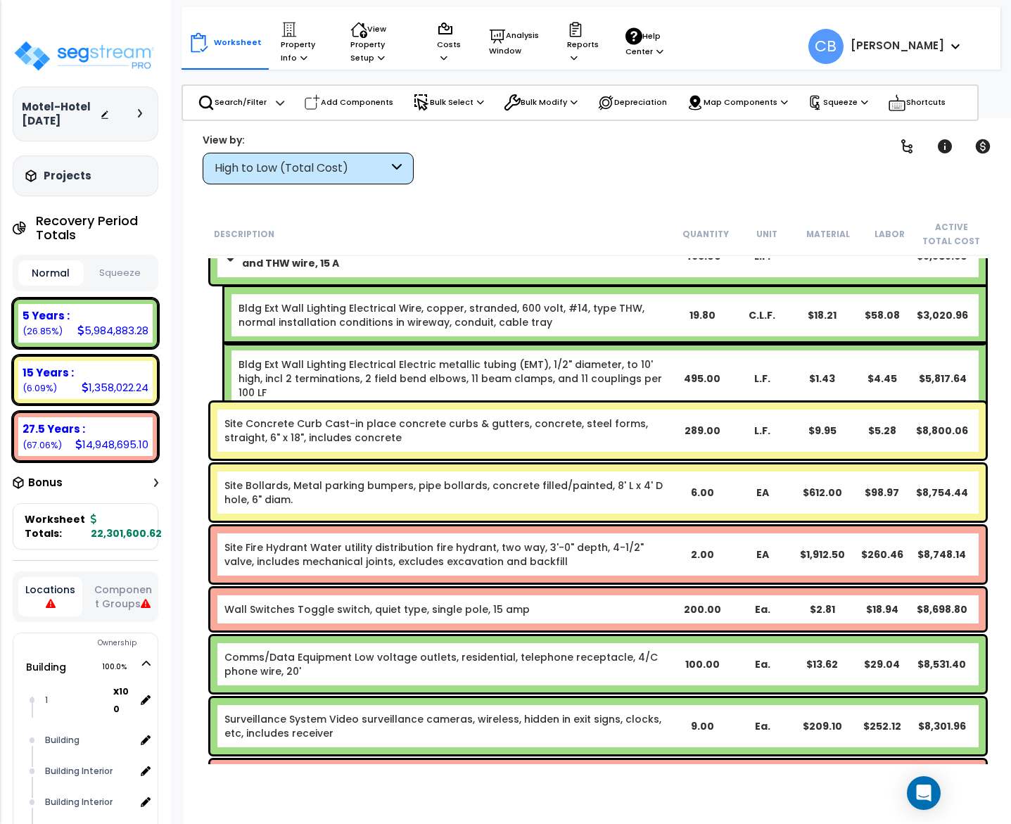
click at [513, 343] on div "Bldg Ext Wall Lighting Electrical Electric metallic tubing (EMT), 1/2" diameter…" at bounding box center [604, 378] width 761 height 70
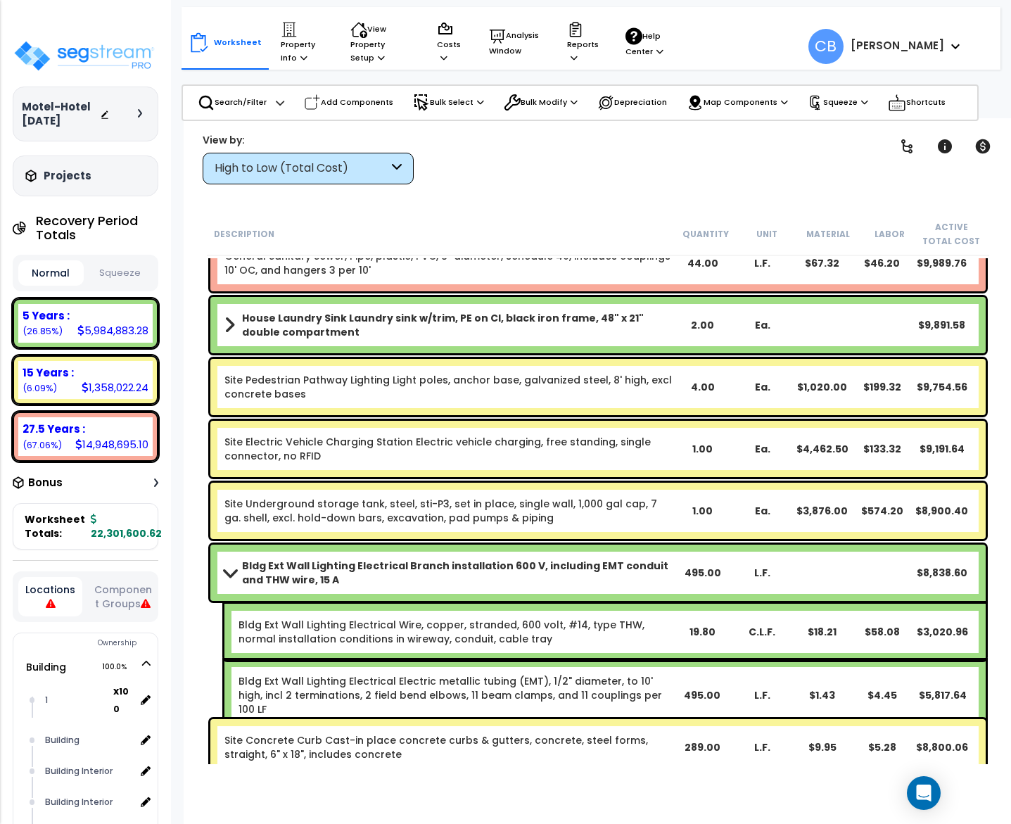
click at [513, 342] on div "House Laundry Sink Laundry sink w/trim, PE on CI, black iron frame, 48" x 21" d…" at bounding box center [597, 325] width 775 height 56
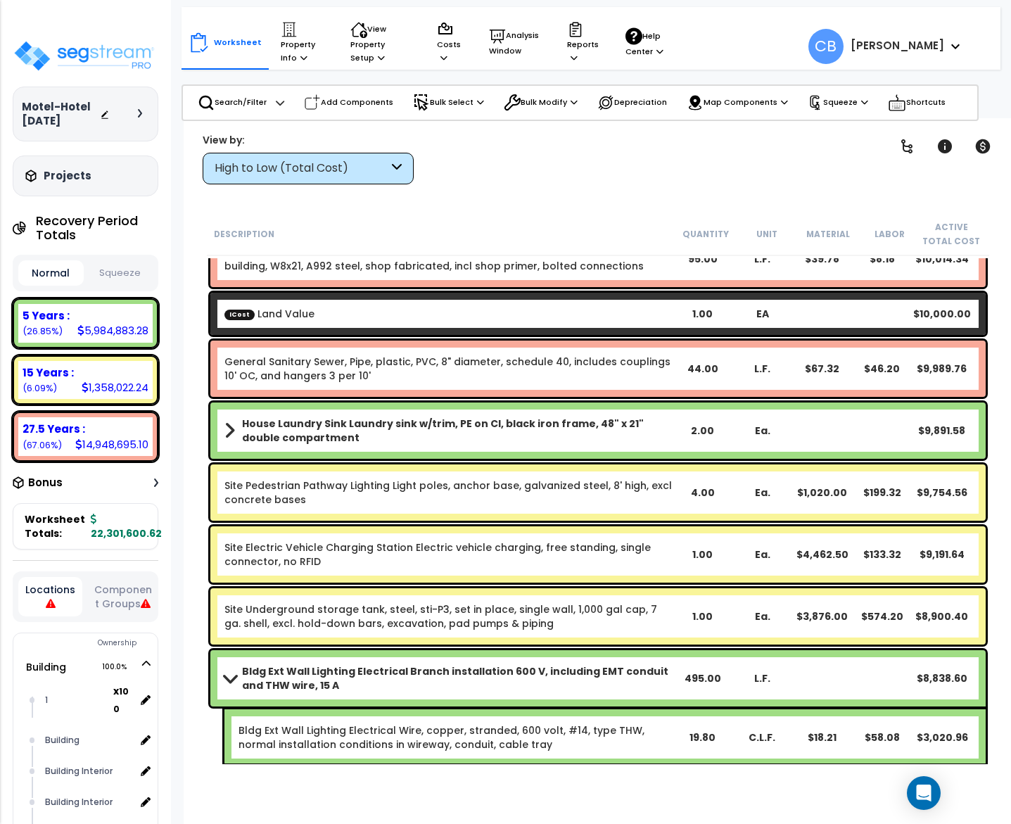
click at [513, 342] on div "General Sanitary Sewer, Pipe, plastic, PVC, 8" diameter, schedule 40, includes …" at bounding box center [597, 368] width 775 height 56
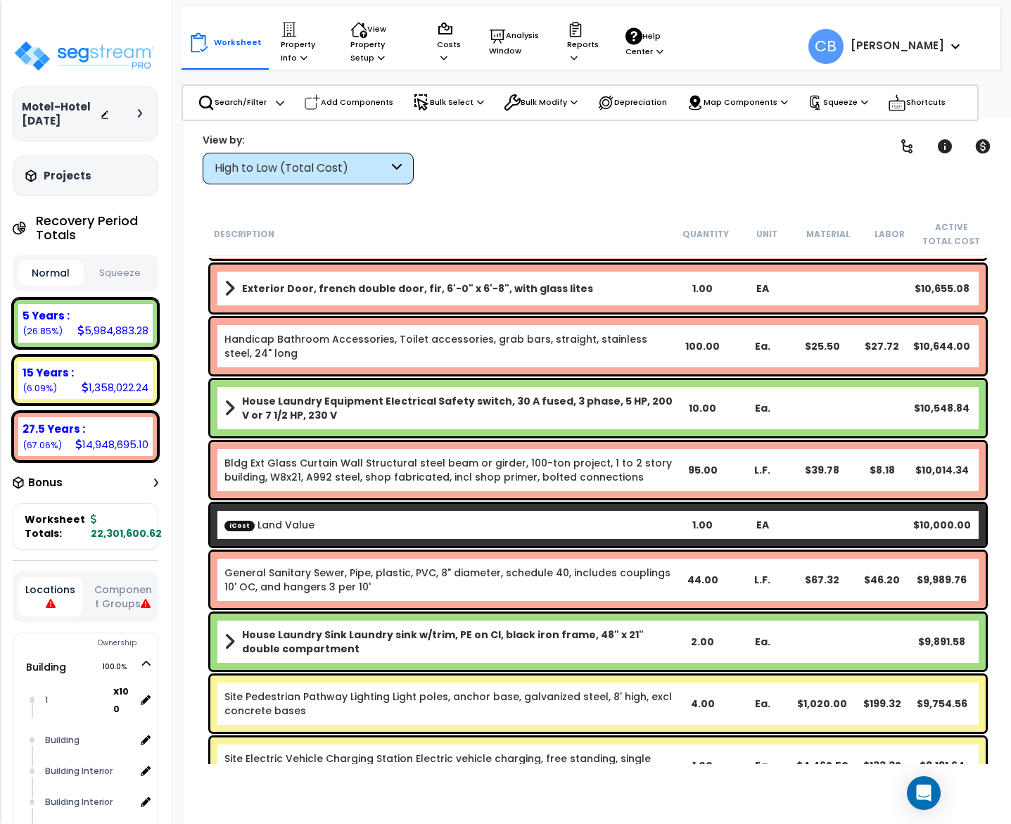
click at [513, 342] on link "Handicap Bathroom Accessories, Toilet accessories, grab bars, straight, stainle…" at bounding box center [435, 346] width 423 height 28
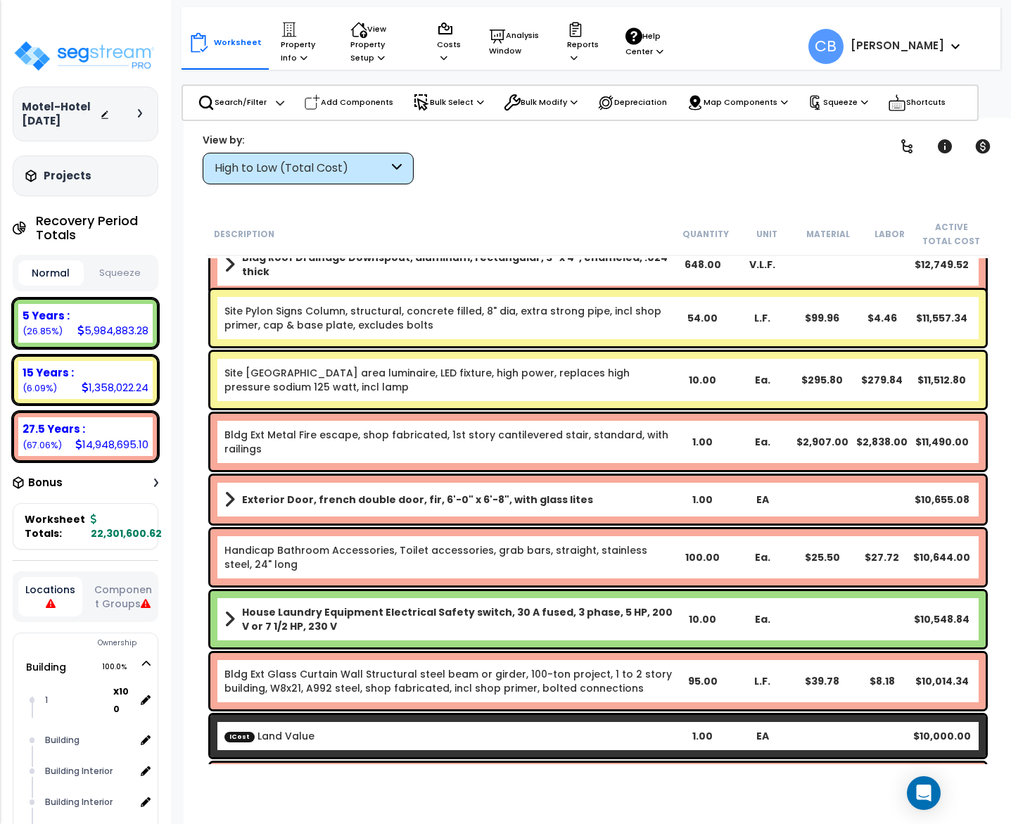
click at [513, 342] on div "Site Pylon Signs Column, structural, concrete filled, 8" dia, extra strong pipe…" at bounding box center [597, 318] width 775 height 56
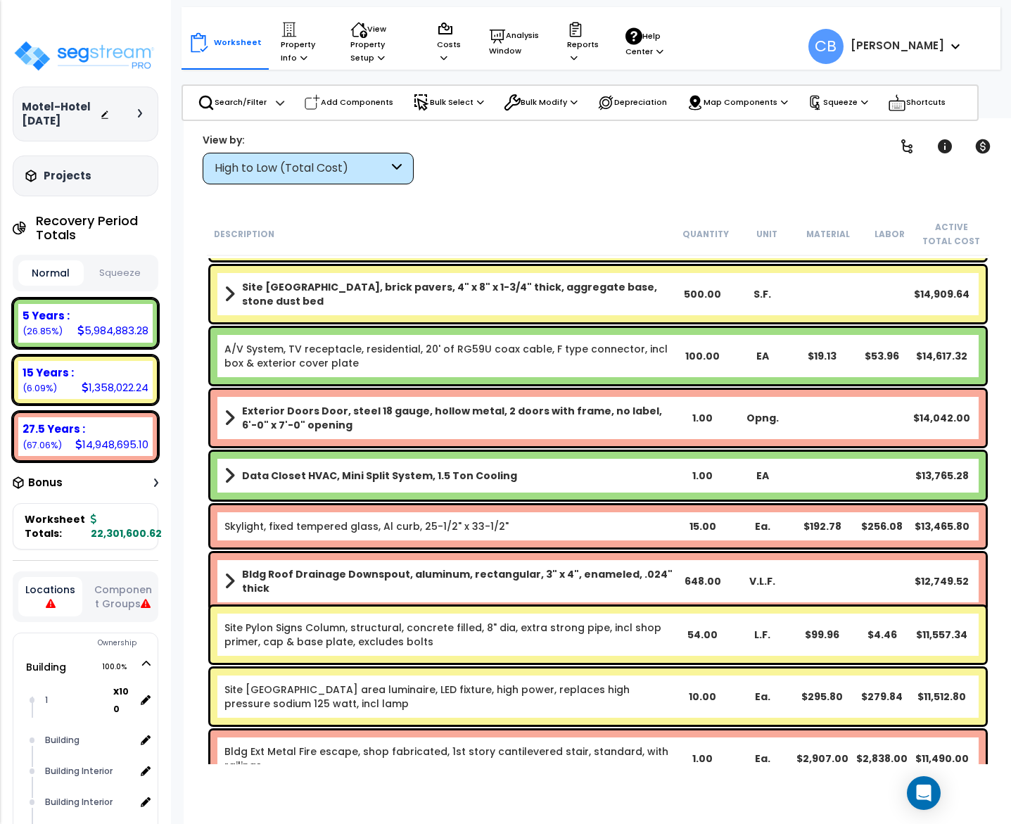
click at [513, 342] on link "A/V System, TV receptacle, residential, 20' of RG59U coax cable, F type connect…" at bounding box center [445, 356] width 443 height 28
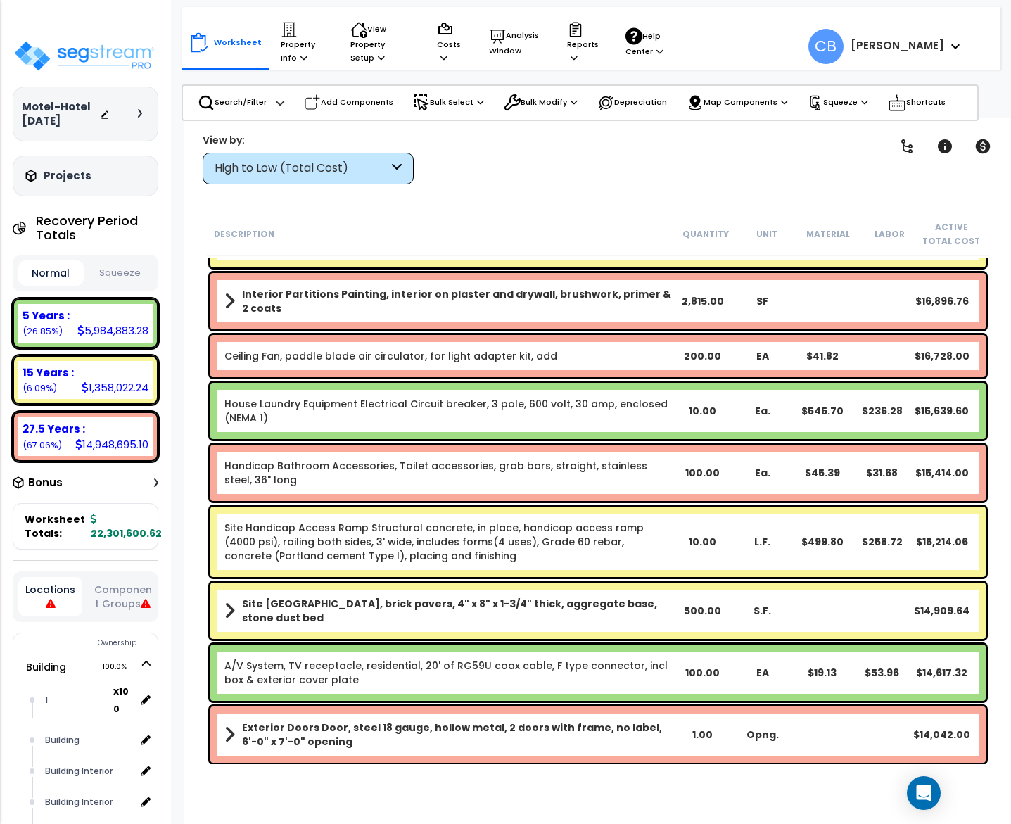
click at [513, 342] on div "Ceiling Fan, paddle blade air circulator, for light adapter kit, add 200.00 EA …" at bounding box center [597, 356] width 775 height 42
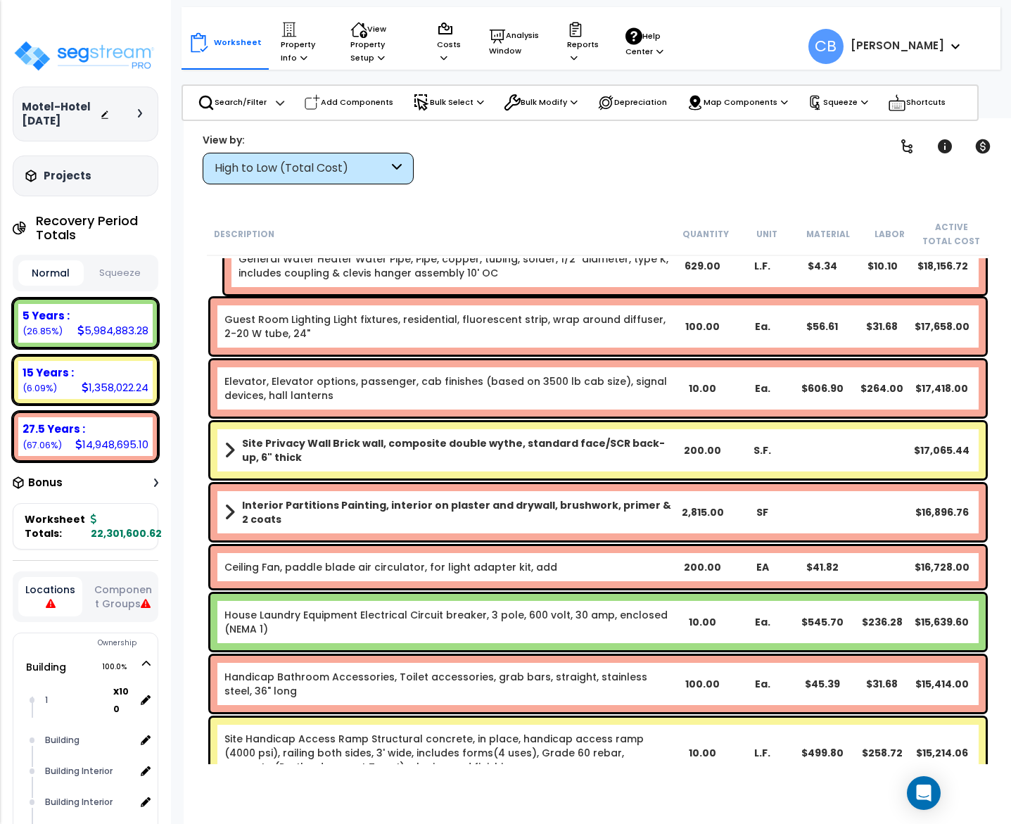
click at [513, 342] on div "Guest Room Lighting Light fixtures, residential, fluorescent strip, wrap around…" at bounding box center [597, 326] width 775 height 56
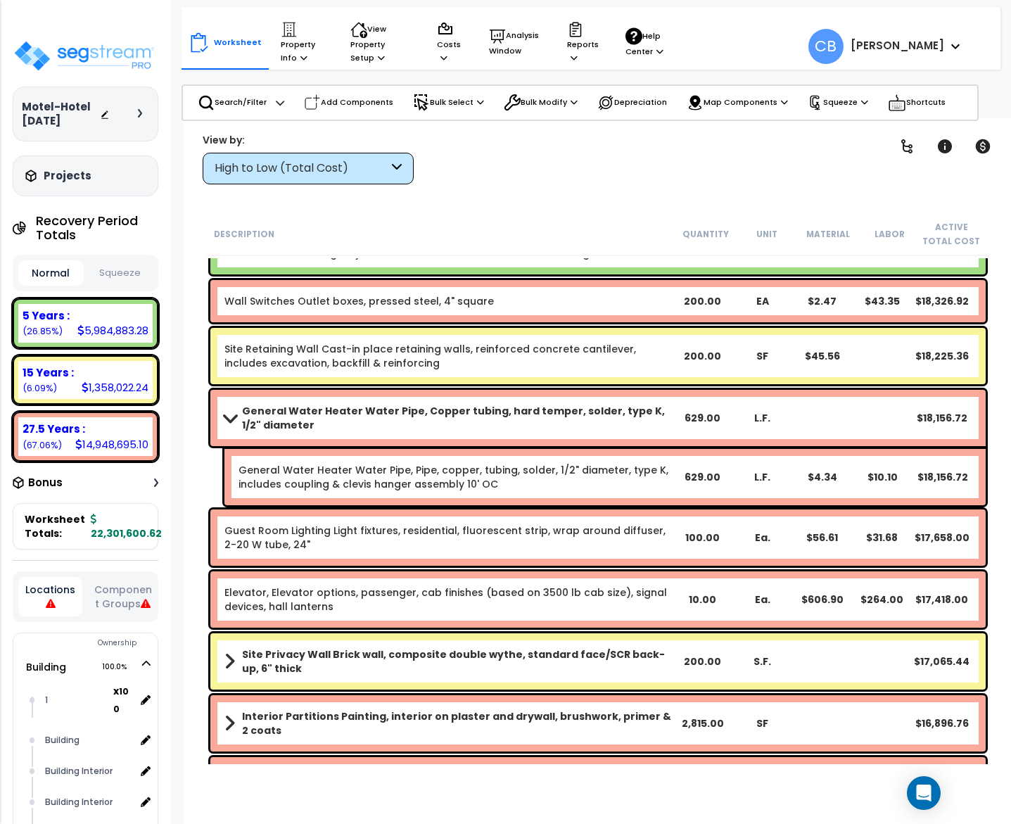
click at [513, 342] on link "Site Retaining Wall Cast-in place retaining walls, reinforced concrete cantilev…" at bounding box center [429, 356] width 411 height 28
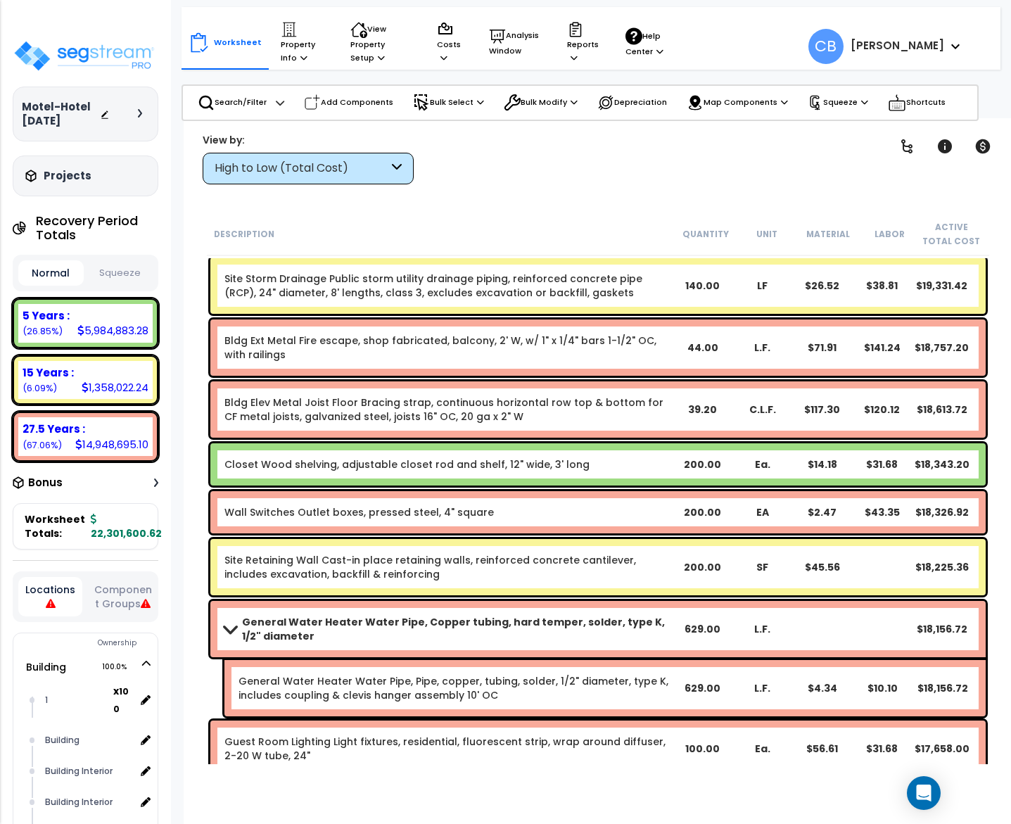
click at [513, 342] on link "Bldg Ext Metal Fire escape, shop fabricated, balcony, 2' W, w/ 1" x 1/4" bars 1…" at bounding box center [440, 347] width 432 height 28
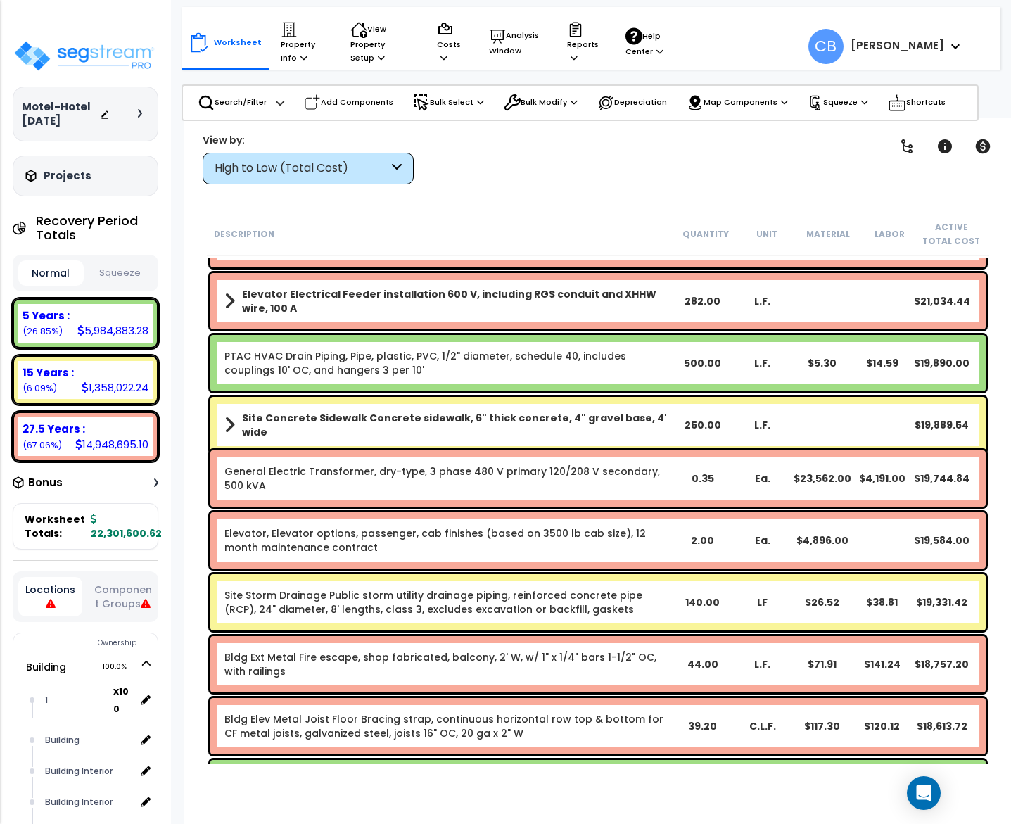
click at [513, 342] on div "PTAC HVAC Drain Piping, Pipe, plastic, PVC, 1/2" diameter, schedule 40, include…" at bounding box center [597, 363] width 775 height 56
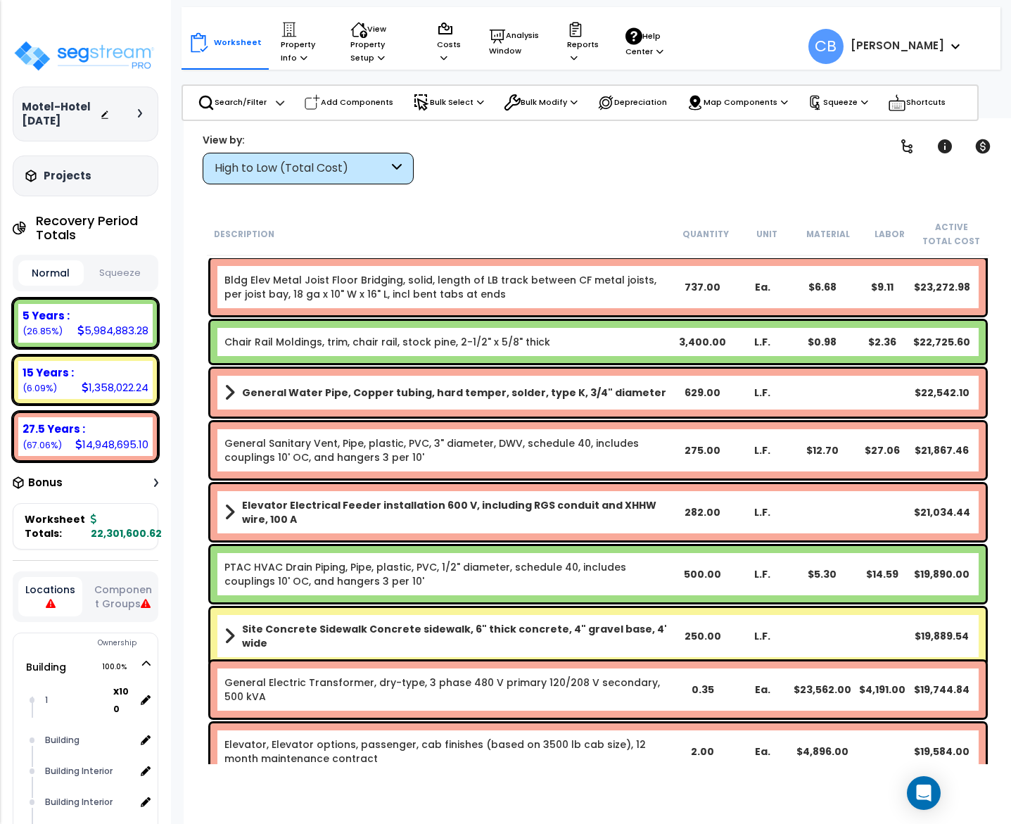
click at [513, 342] on link "Chair Rail Moldings, trim, chair rail, stock pine, 2-1/2" x 5/8" thick" at bounding box center [387, 342] width 326 height 14
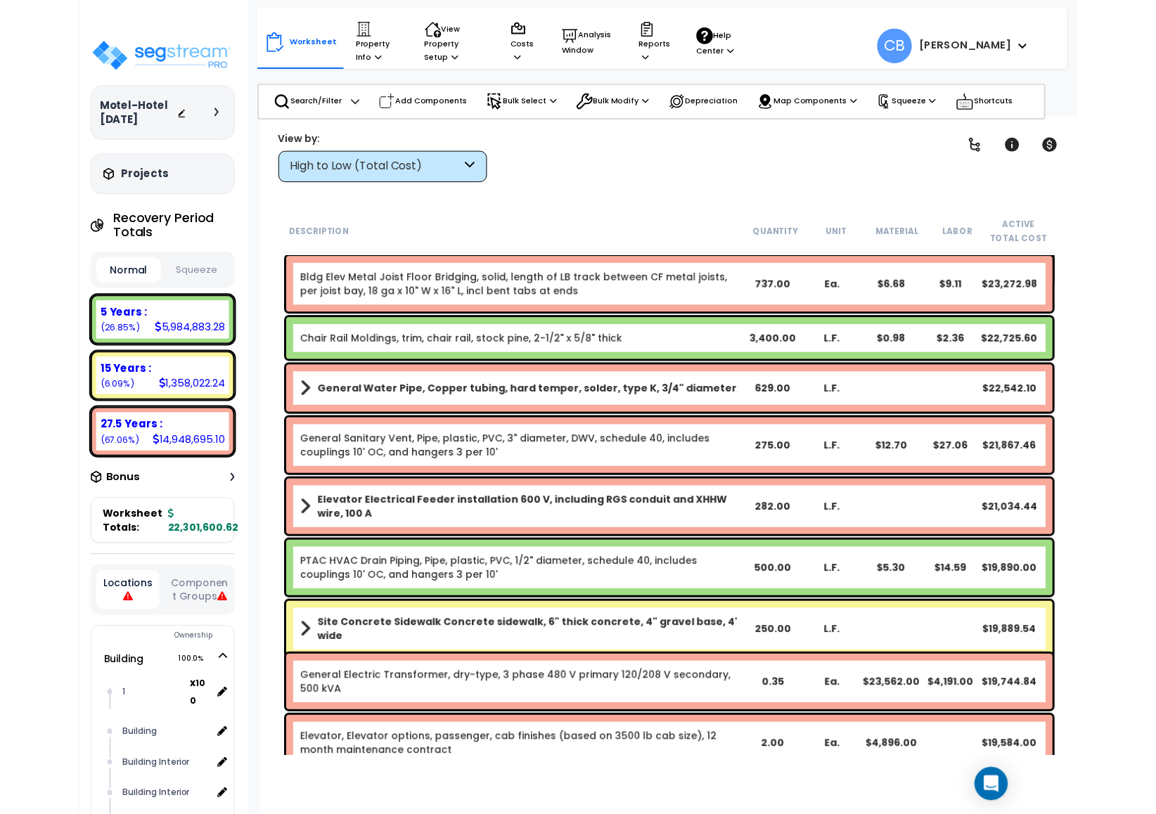
scroll to position [10127, 0]
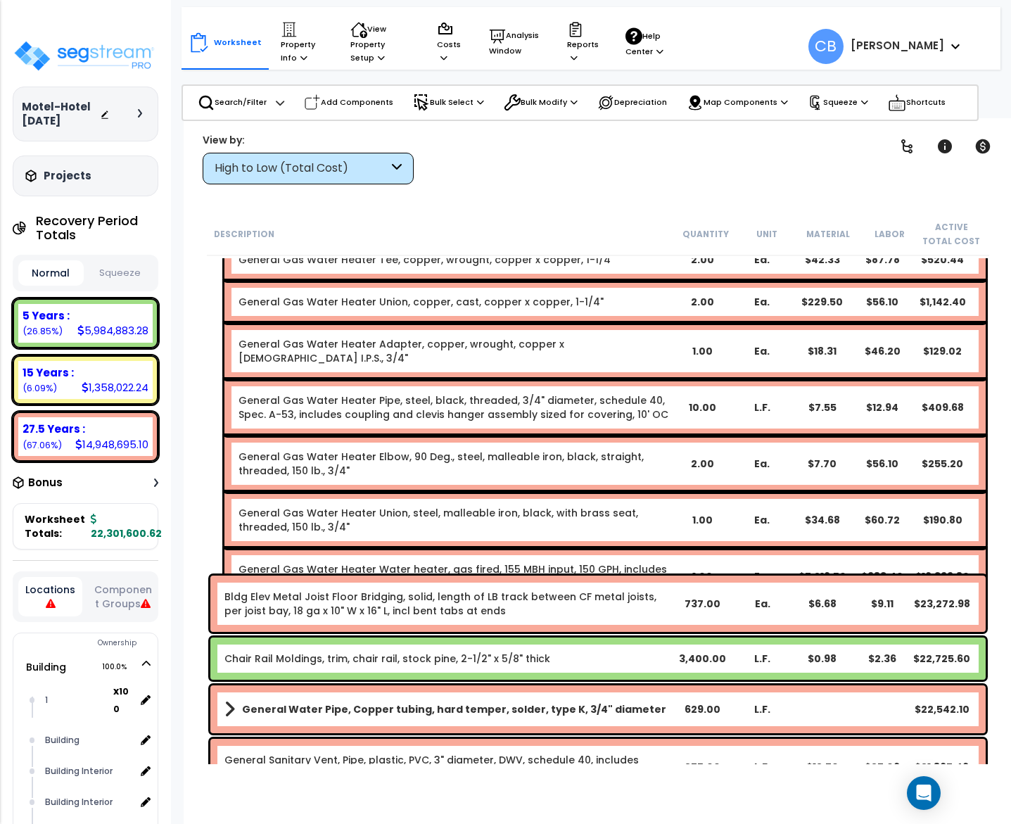
click at [513, 342] on div "General Gas Water Heater Adapter, copper, wrought, copper x male I.P.S., 3/4" 1…" at bounding box center [604, 351] width 761 height 56
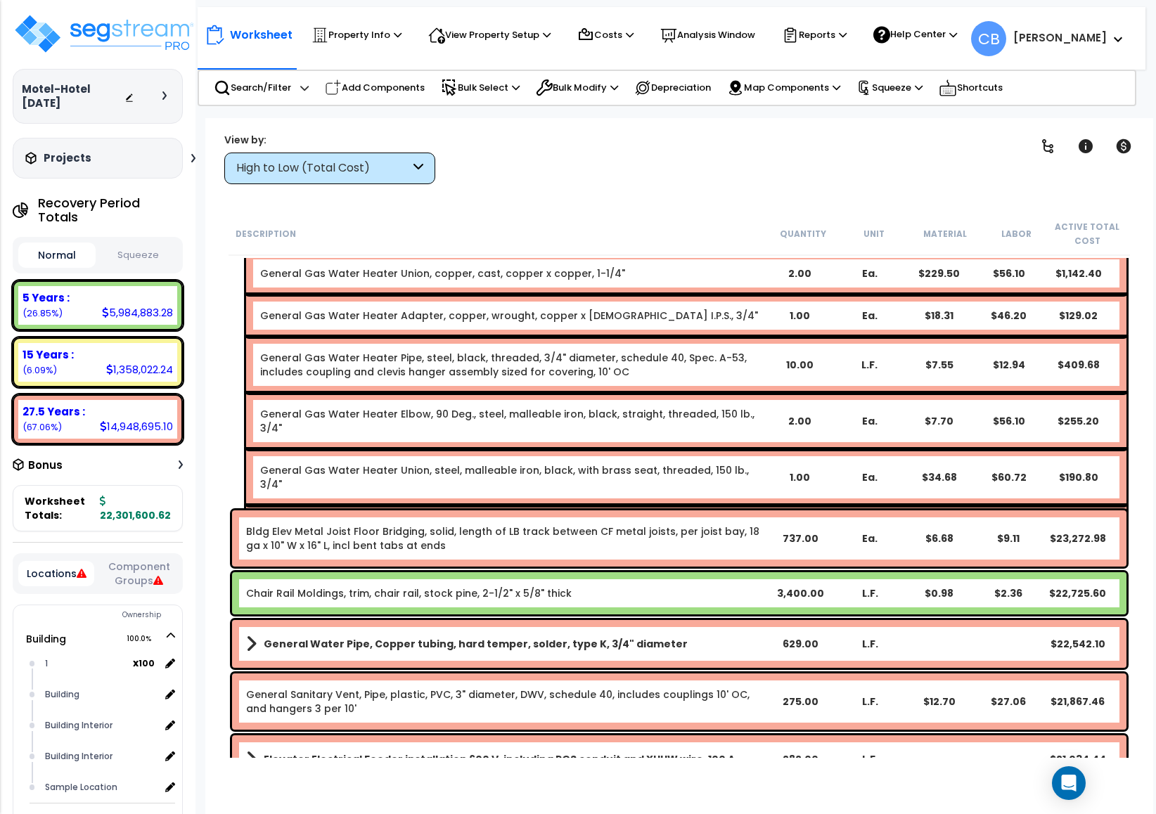
scroll to position [10549, 0]
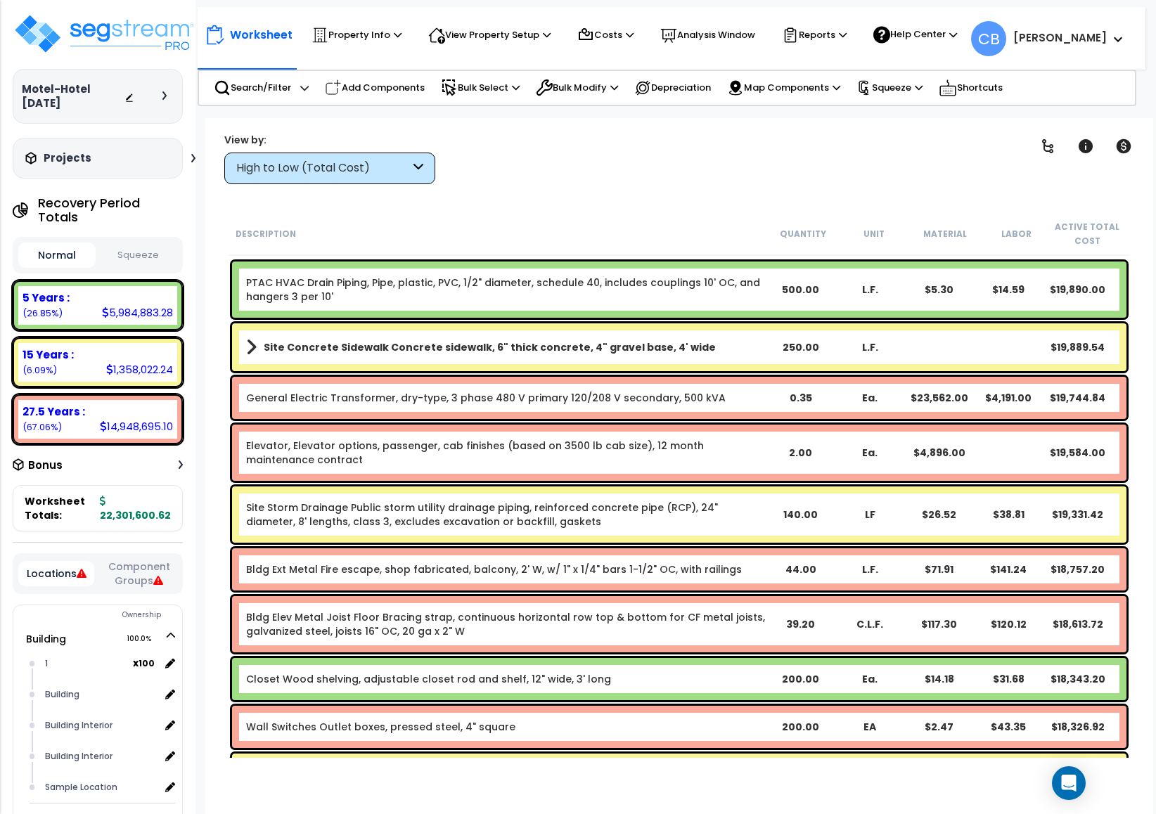
click at [378, 589] on div "Bldg Ext Metal Fire escape, shop fabricated, balcony, 2' W, w/ 1" x 1/4" bars 1…" at bounding box center [679, 570] width 895 height 42
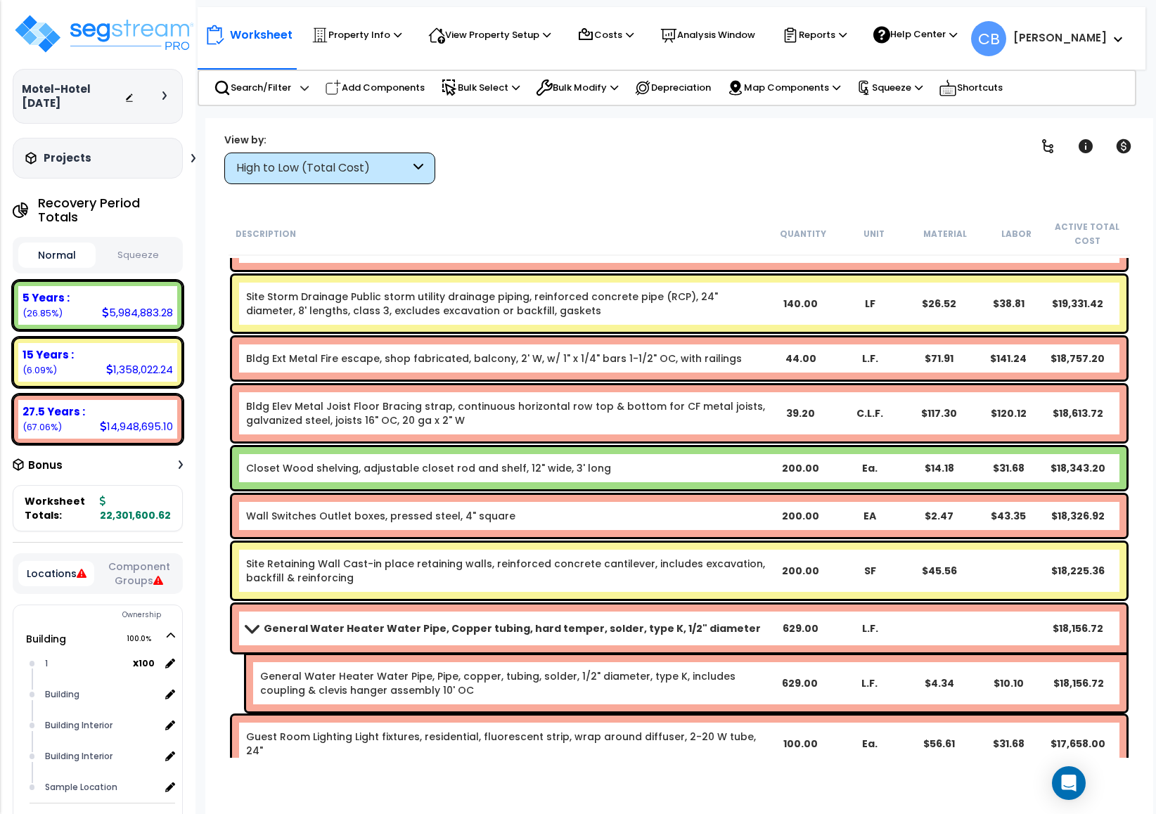
click at [378, 589] on div "Site Retaining Wall Cast-in place retaining walls, reinforced concrete cantilev…" at bounding box center [679, 571] width 895 height 56
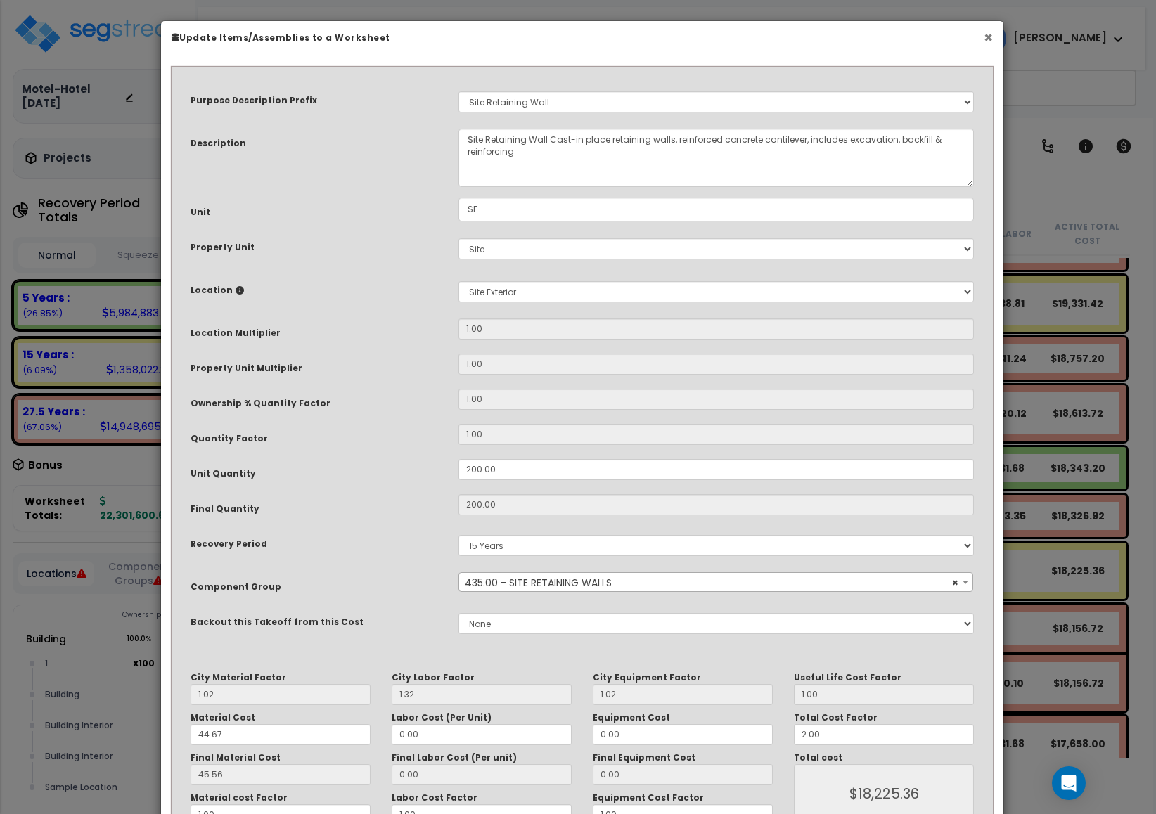
click at [986, 39] on button "×" at bounding box center [988, 37] width 9 height 15
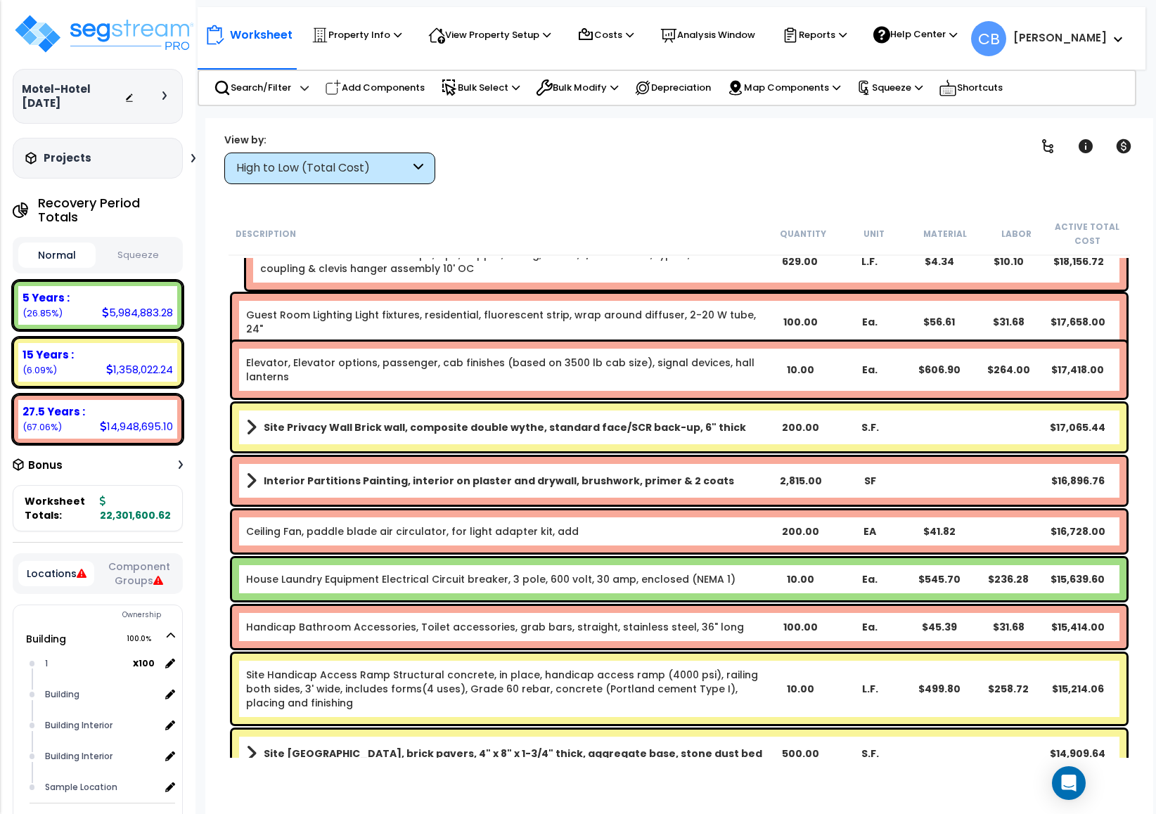
click at [728, 373] on div "Elevator, Elevator options, passenger, cab finishes (based on 3500 lb cab size)…" at bounding box center [506, 370] width 520 height 28
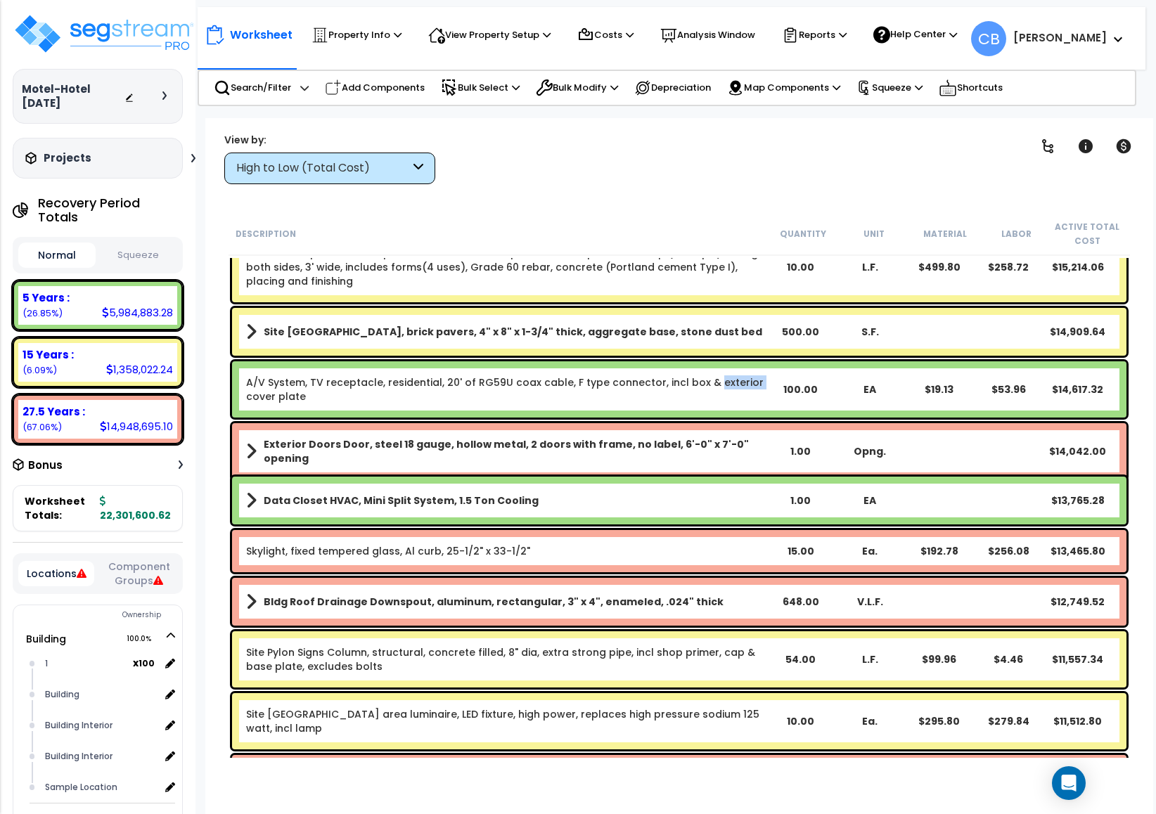
click at [728, 373] on div "A/V System, TV receptacle, residential, 20' of RG59U coax cable, F type connect…" at bounding box center [679, 389] width 895 height 56
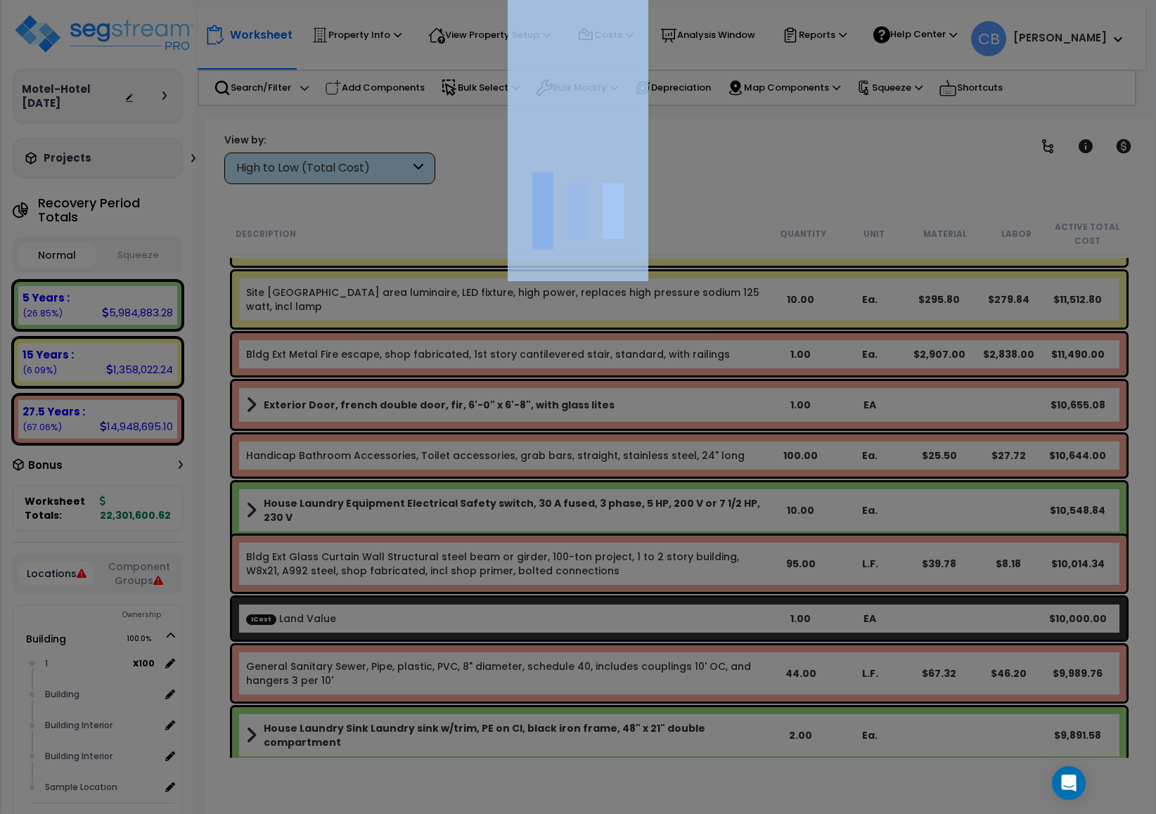
click at [728, 373] on div at bounding box center [578, 407] width 1156 height 814
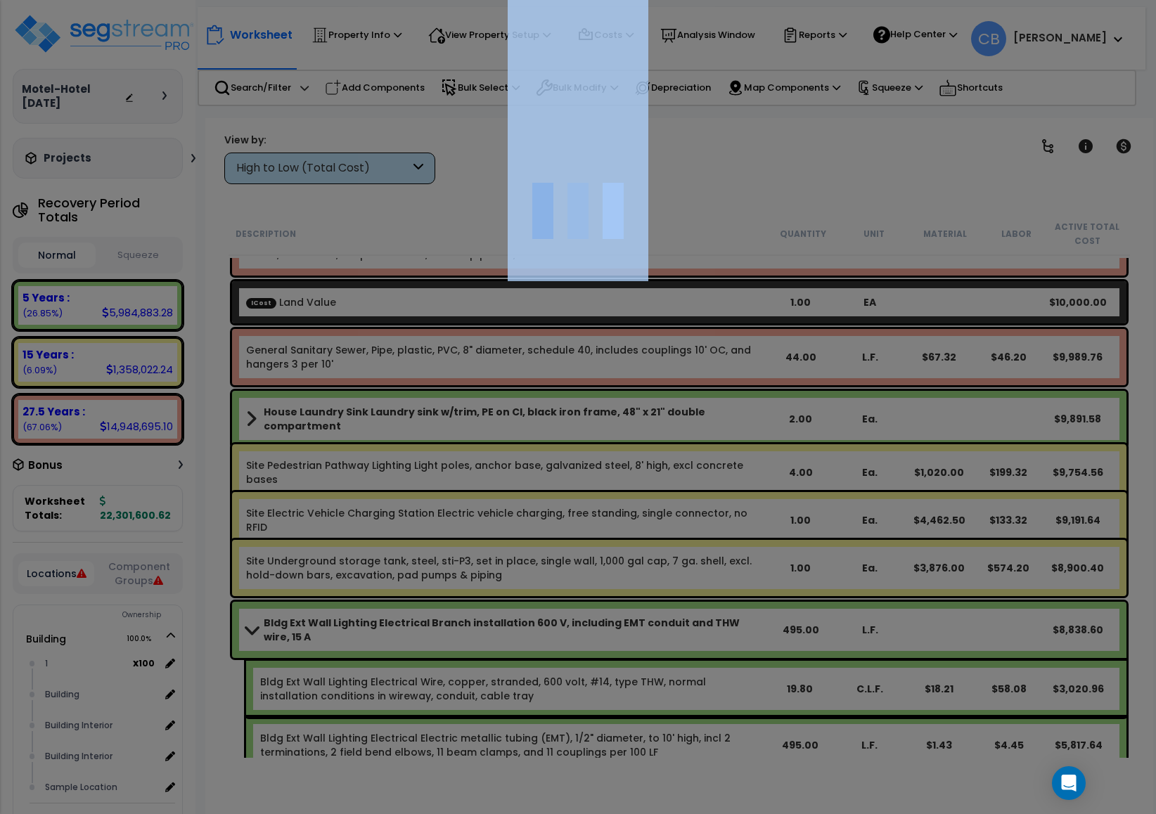
click at [728, 373] on div at bounding box center [578, 407] width 1156 height 814
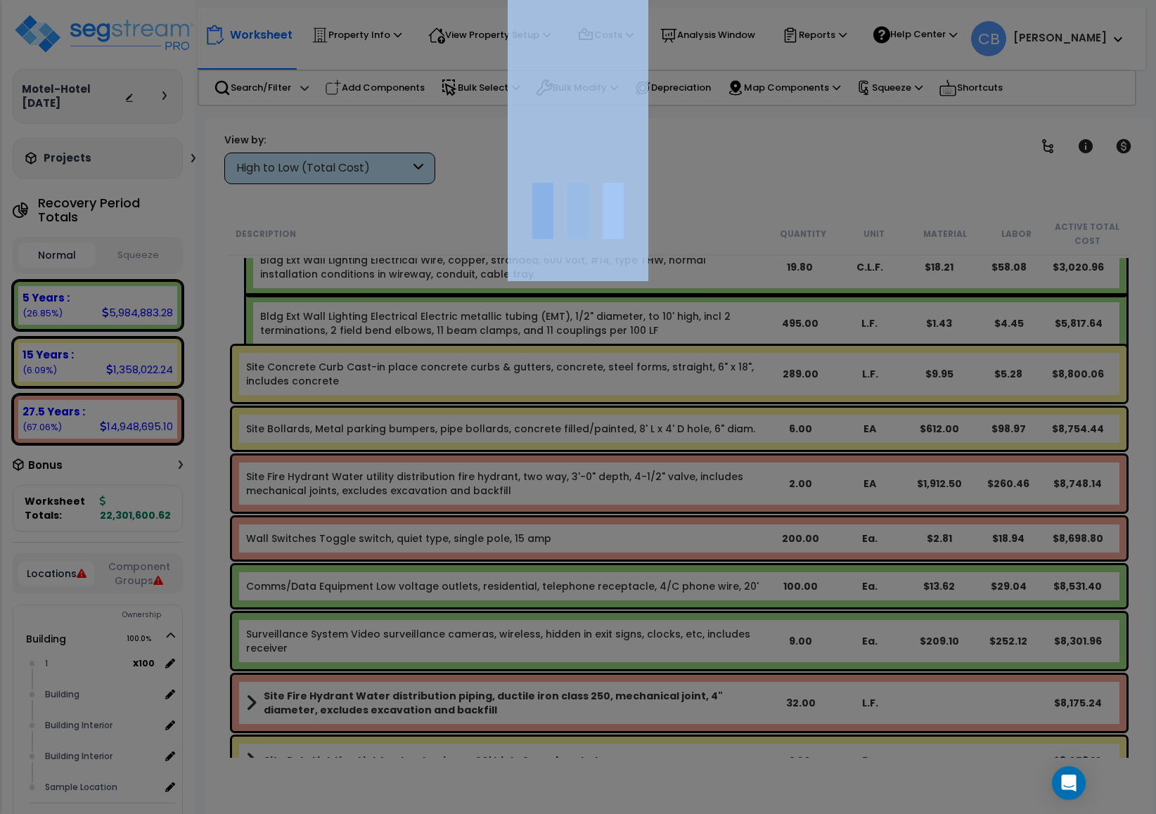
click at [728, 373] on div at bounding box center [578, 407] width 1156 height 814
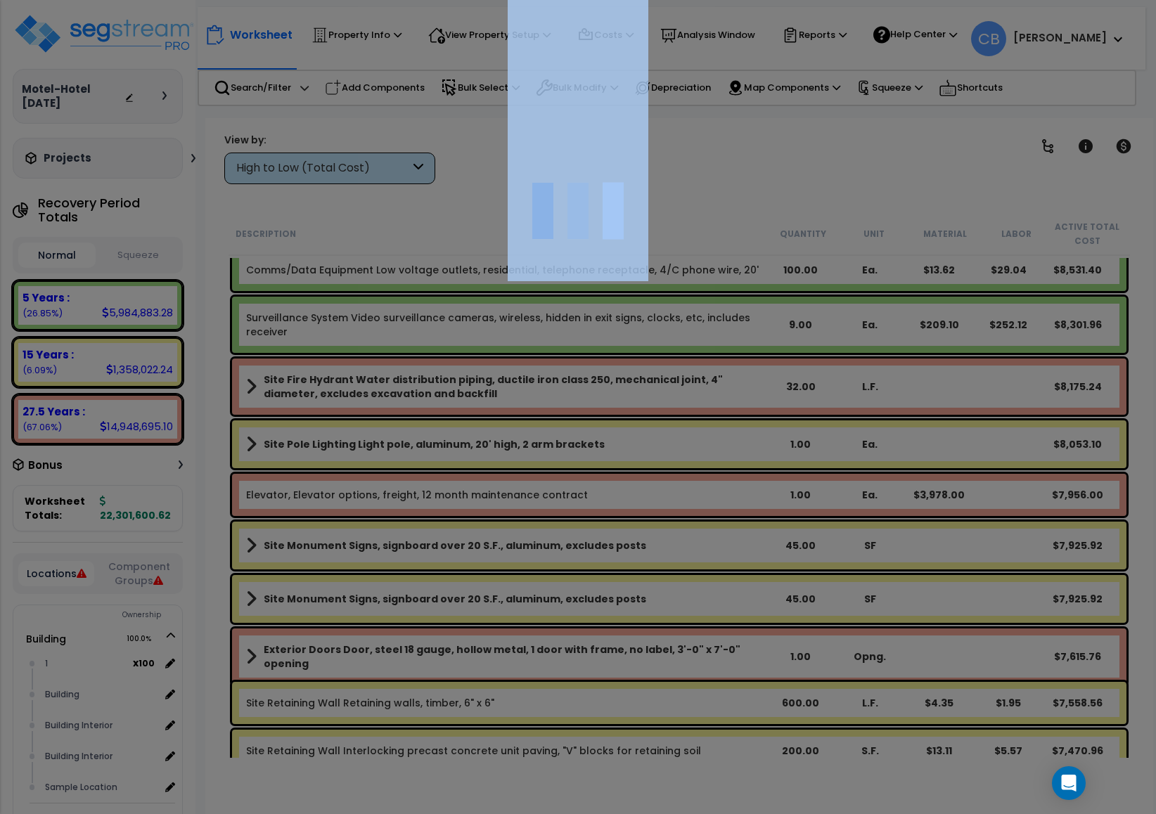
click at [728, 373] on div at bounding box center [578, 407] width 1156 height 814
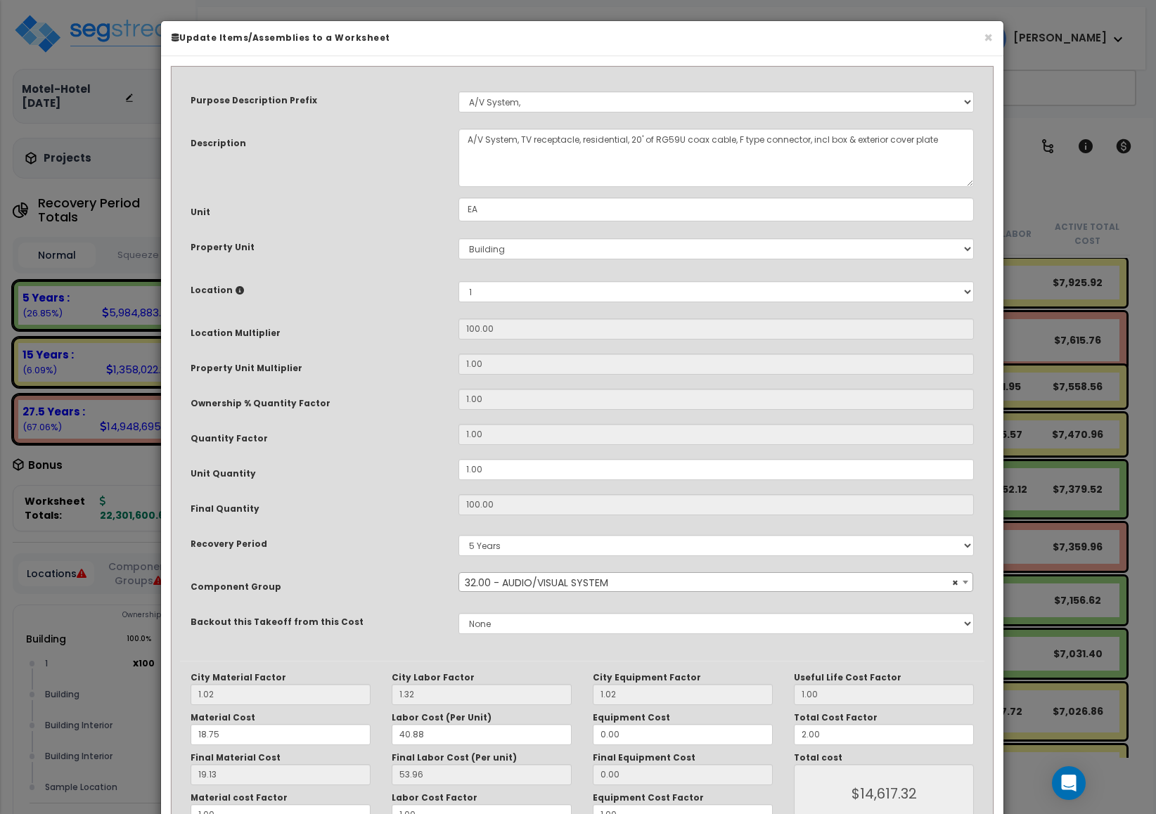
scroll to position [13608, 0]
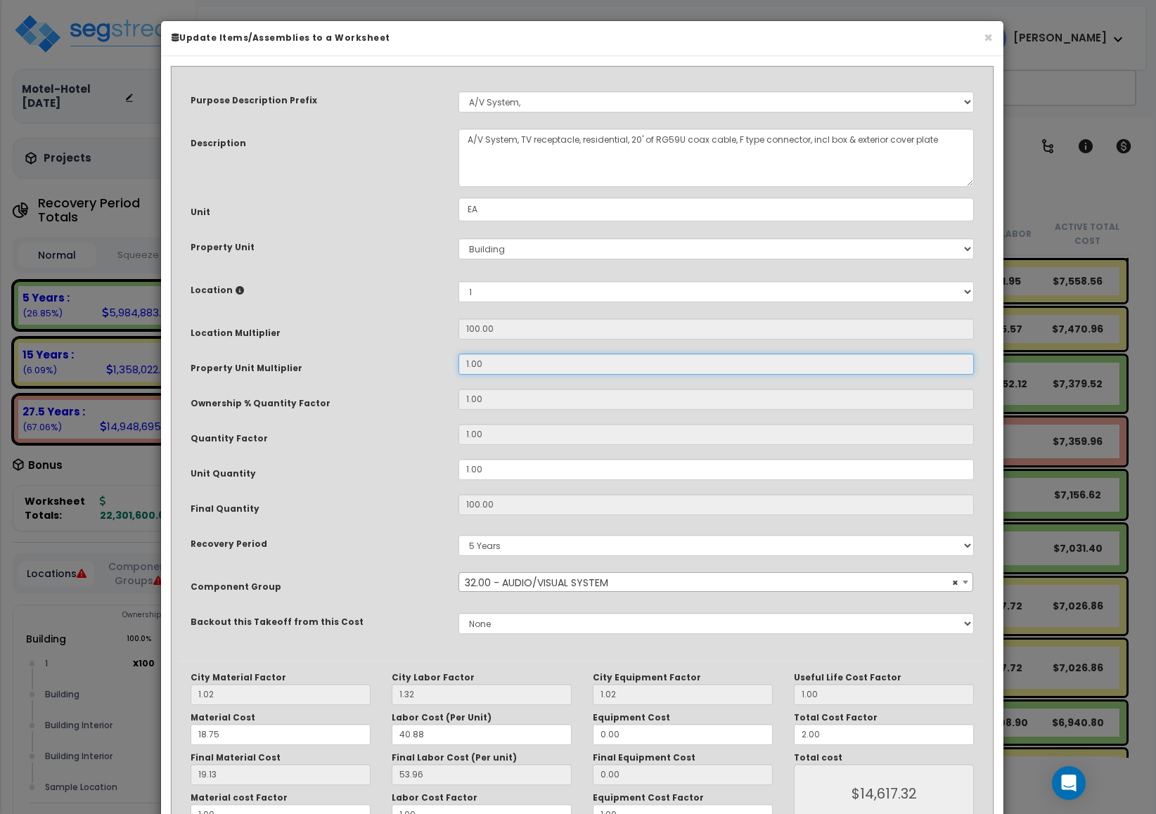
click at [728, 373] on input "1.00" at bounding box center [716, 364] width 515 height 21
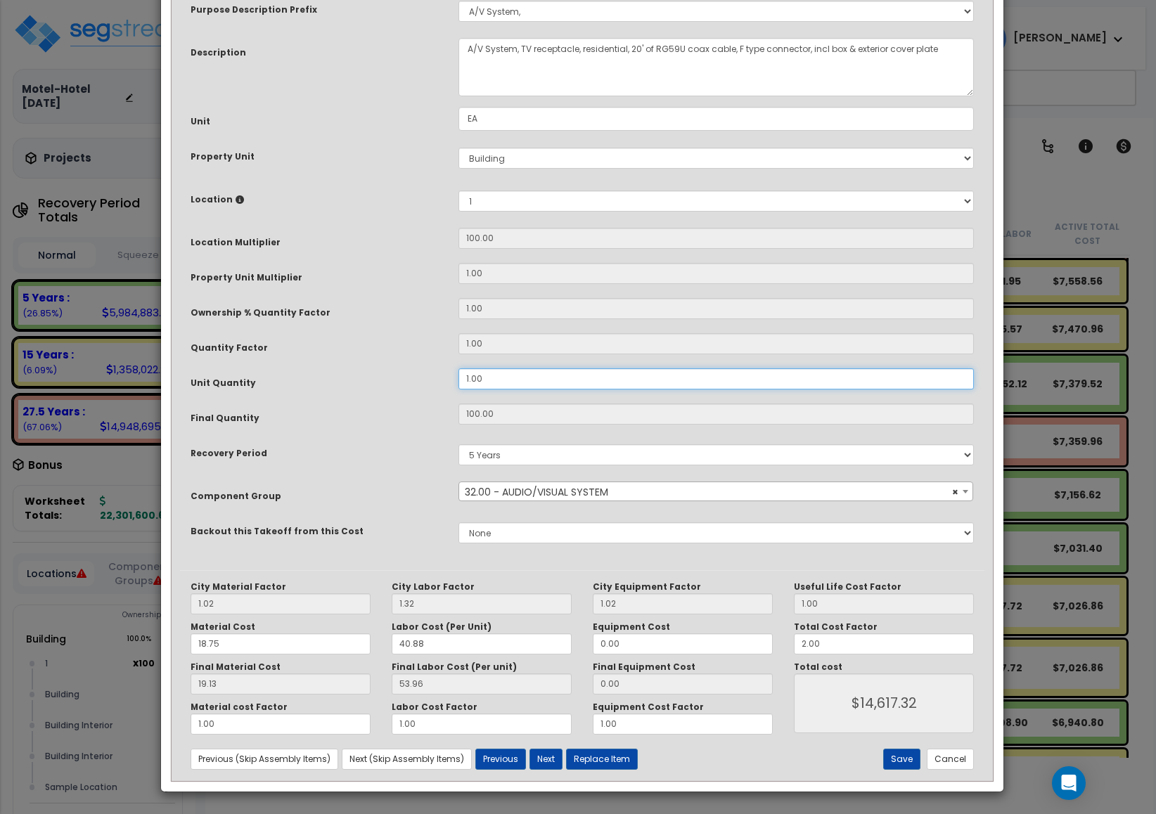
click at [728, 373] on input "1.00" at bounding box center [716, 379] width 515 height 21
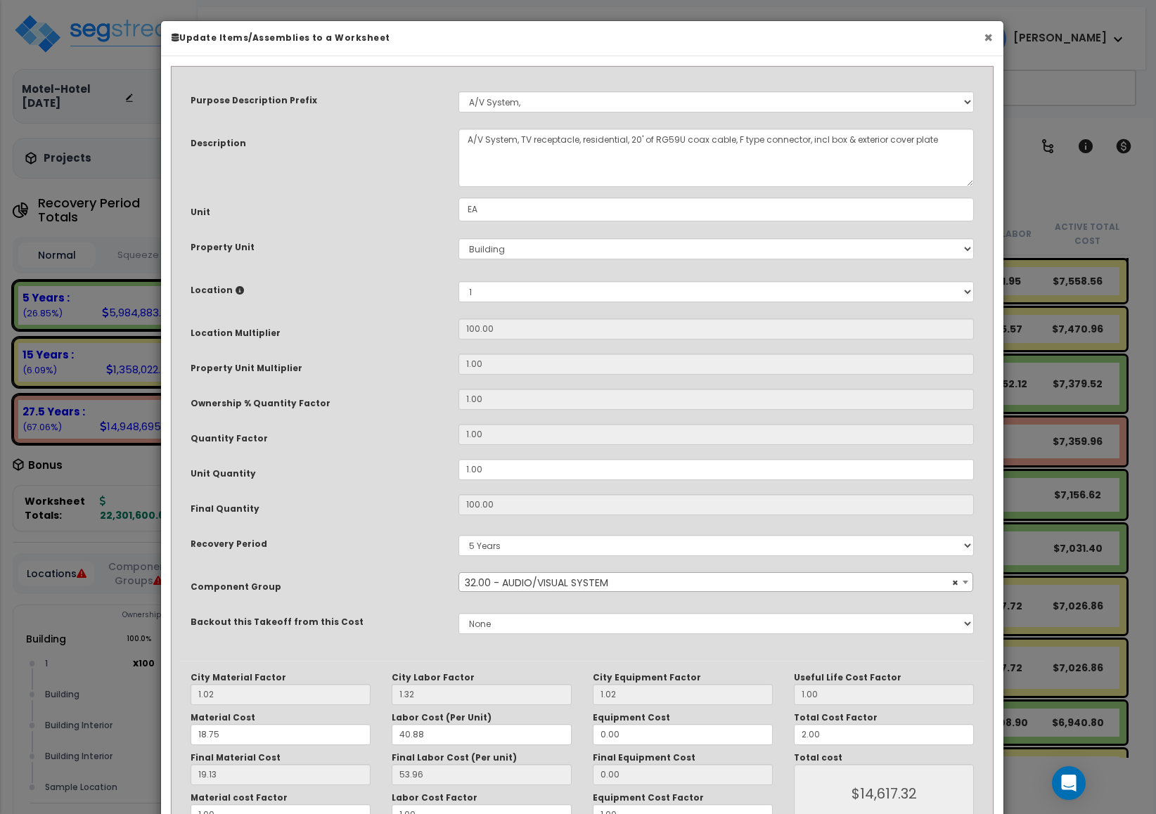
click at [987, 41] on button "×" at bounding box center [988, 37] width 9 height 15
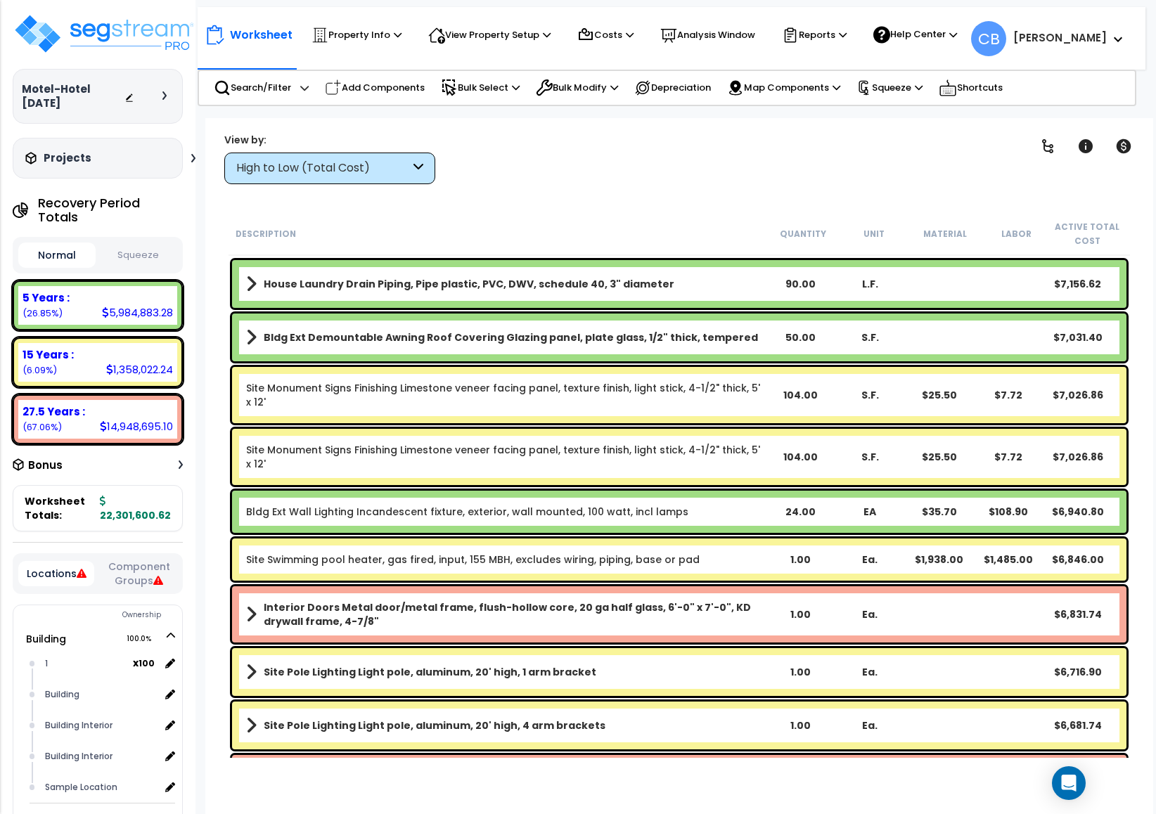
click at [700, 308] on div "House Laundry Drain Piping, Pipe plastic, PVC, DWV, schedule 40, 3" diameter 90…" at bounding box center [680, 284] width 902 height 55
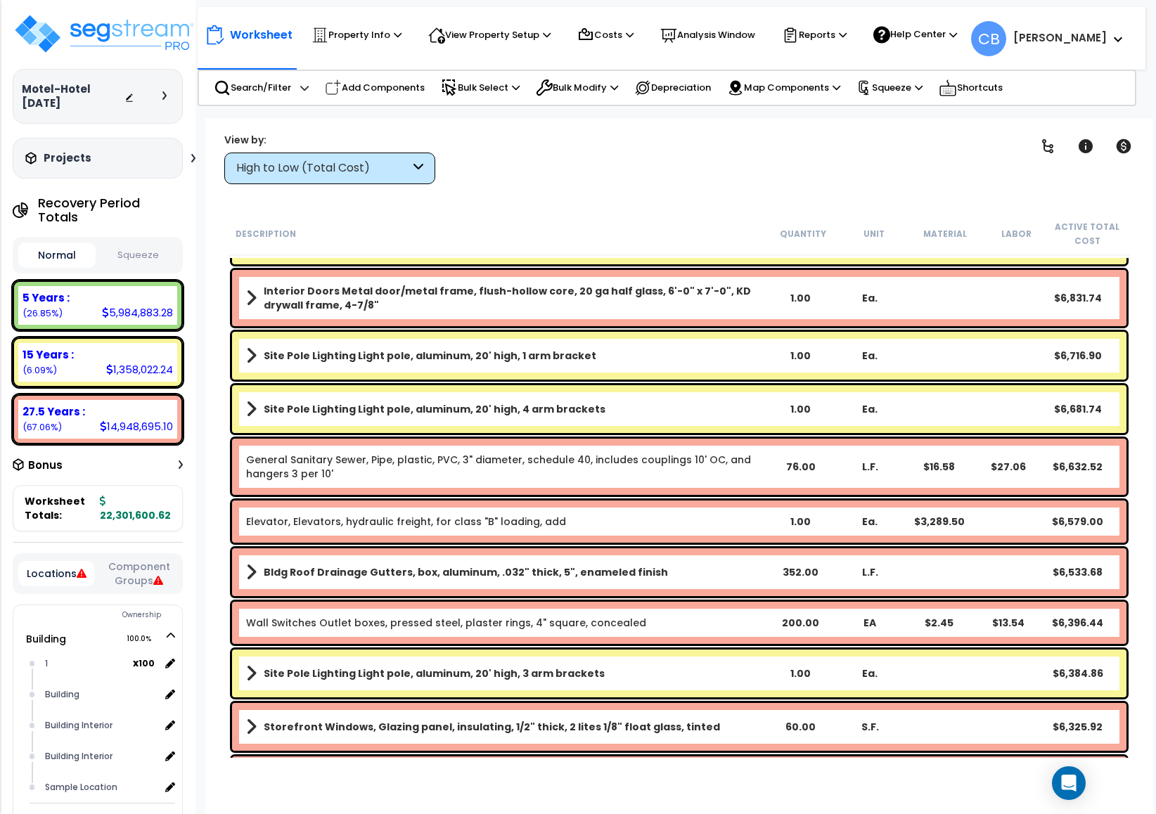
click at [700, 308] on b "Interior Doors Metal door/metal frame, flush-hollow core, 20 ga half glass, 6'-…" at bounding box center [515, 298] width 502 height 28
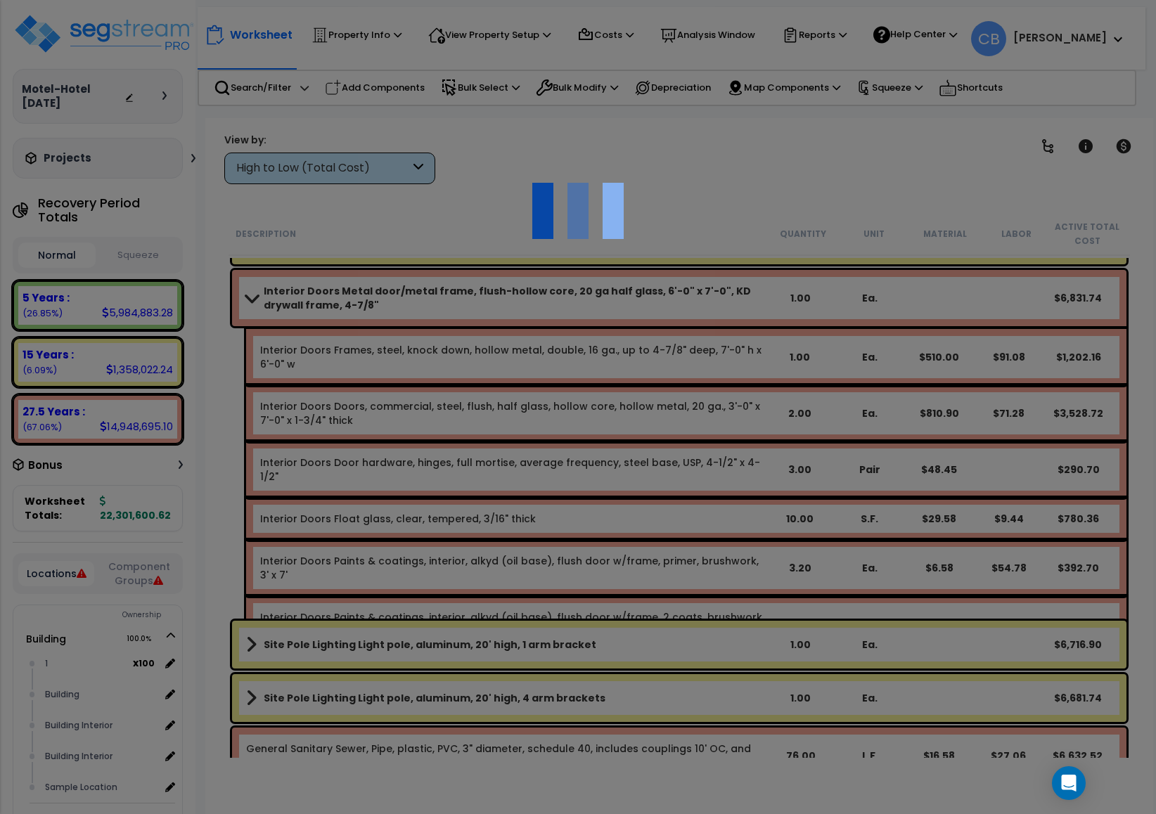
scroll to position [14241, 0]
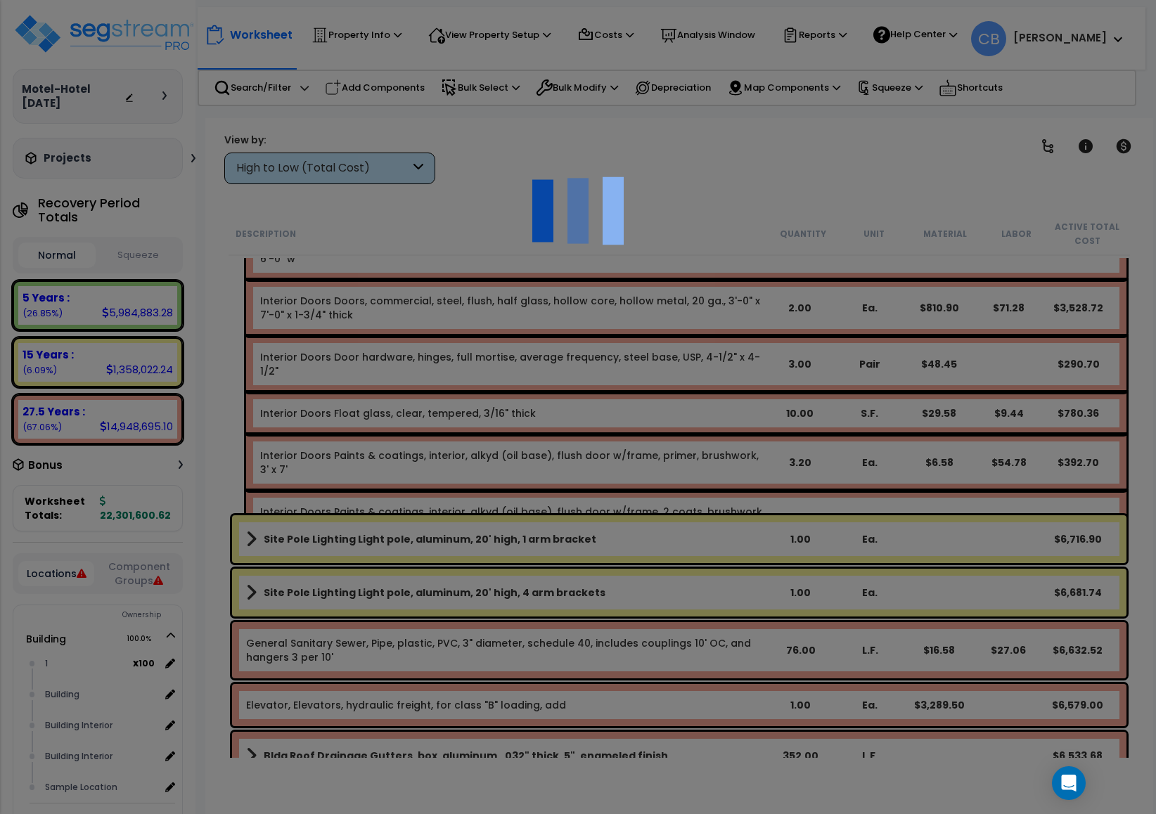
click at [700, 308] on div at bounding box center [578, 407] width 1156 height 814
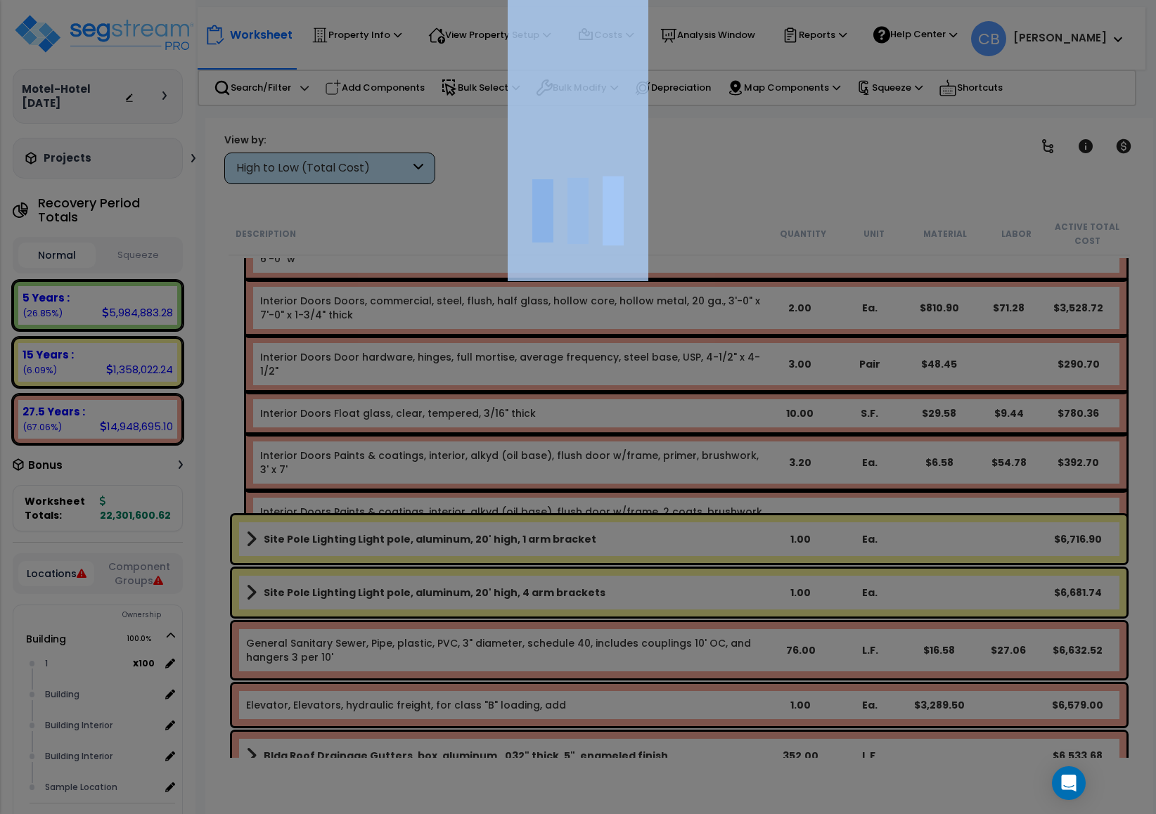
click at [700, 56] on div "We are Building your Property. So please grab a coffee and let us do the heavy …" at bounding box center [578, 28] width 1156 height 56
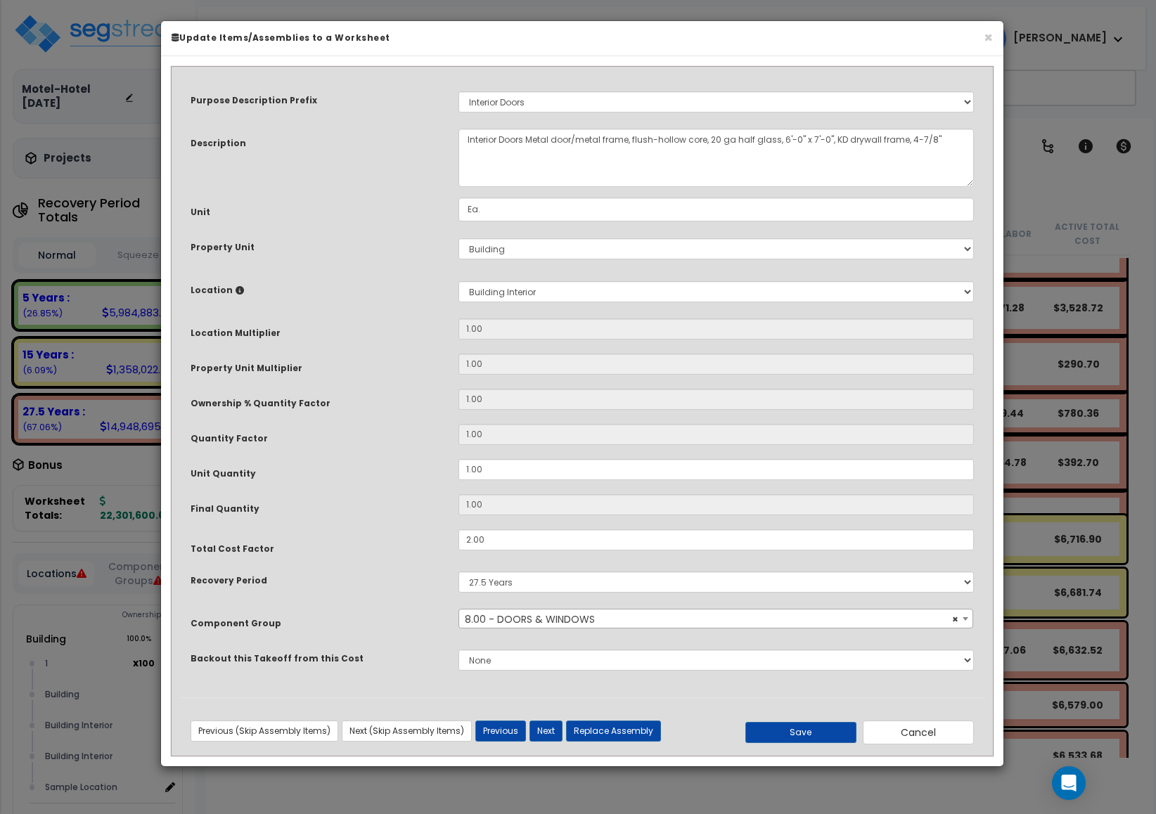
click at [700, 308] on div "Select 1 Building Building Interior Building Interior Sample Location Add New L…" at bounding box center [716, 292] width 537 height 32
click at [988, 41] on button "×" at bounding box center [988, 37] width 9 height 15
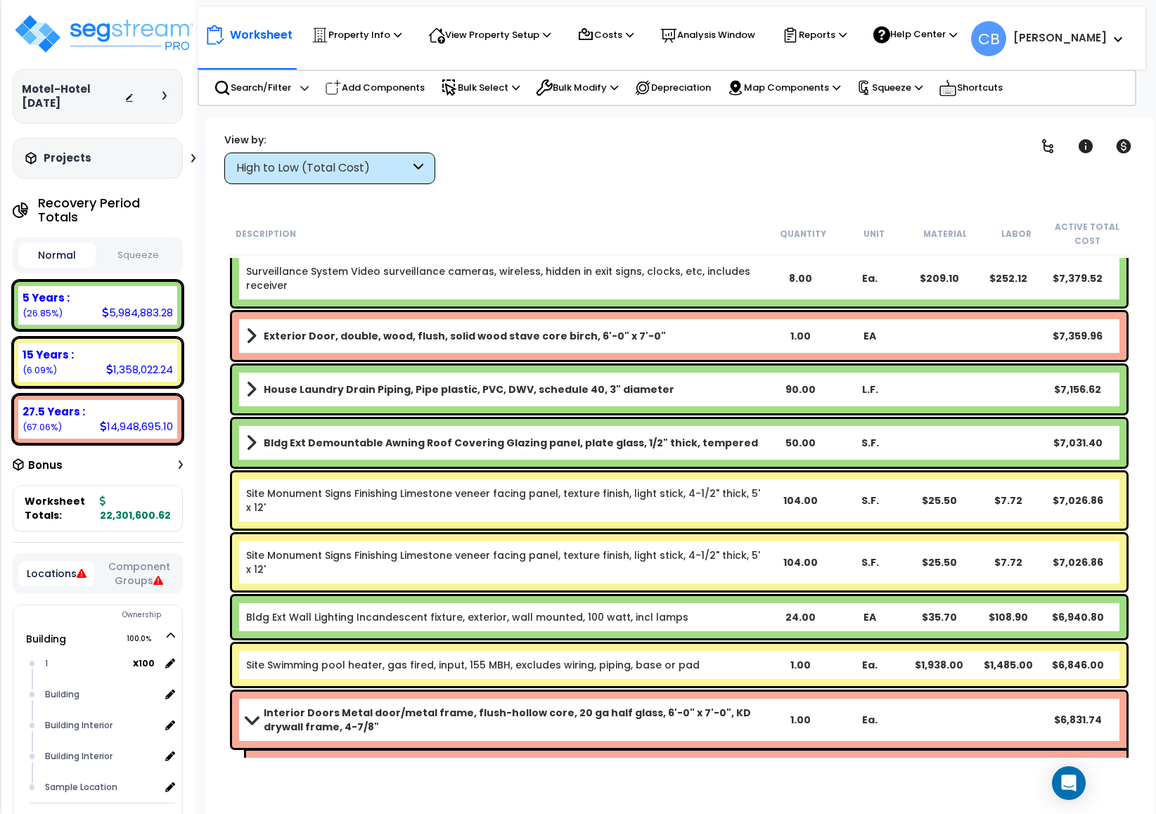
click at [540, 428] on div "Bldg Ext Demountable Awning Roof Covering Glazing panel, plate glass, 1/2" thic…" at bounding box center [679, 443] width 895 height 48
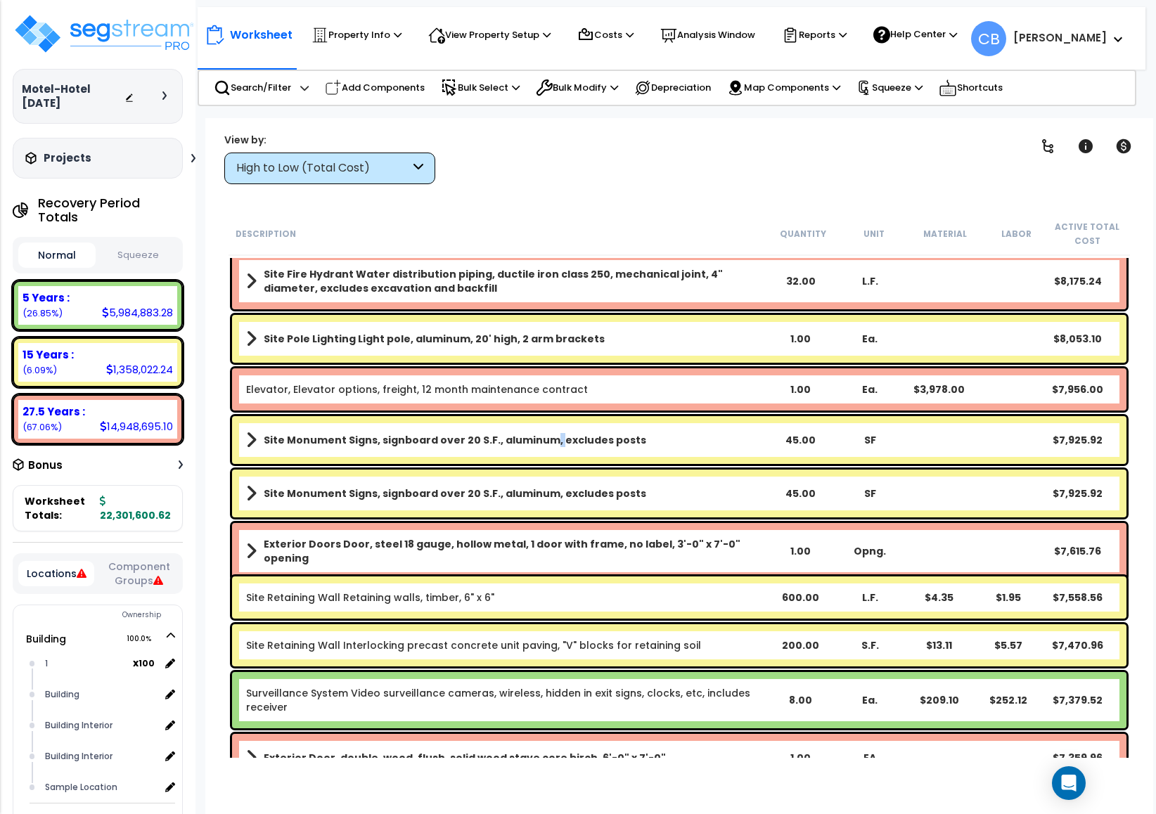
click at [540, 428] on div "Site Monument Signs, signboard over 20 S.F., aluminum, excludes posts 45.00 SF …" at bounding box center [679, 440] width 895 height 48
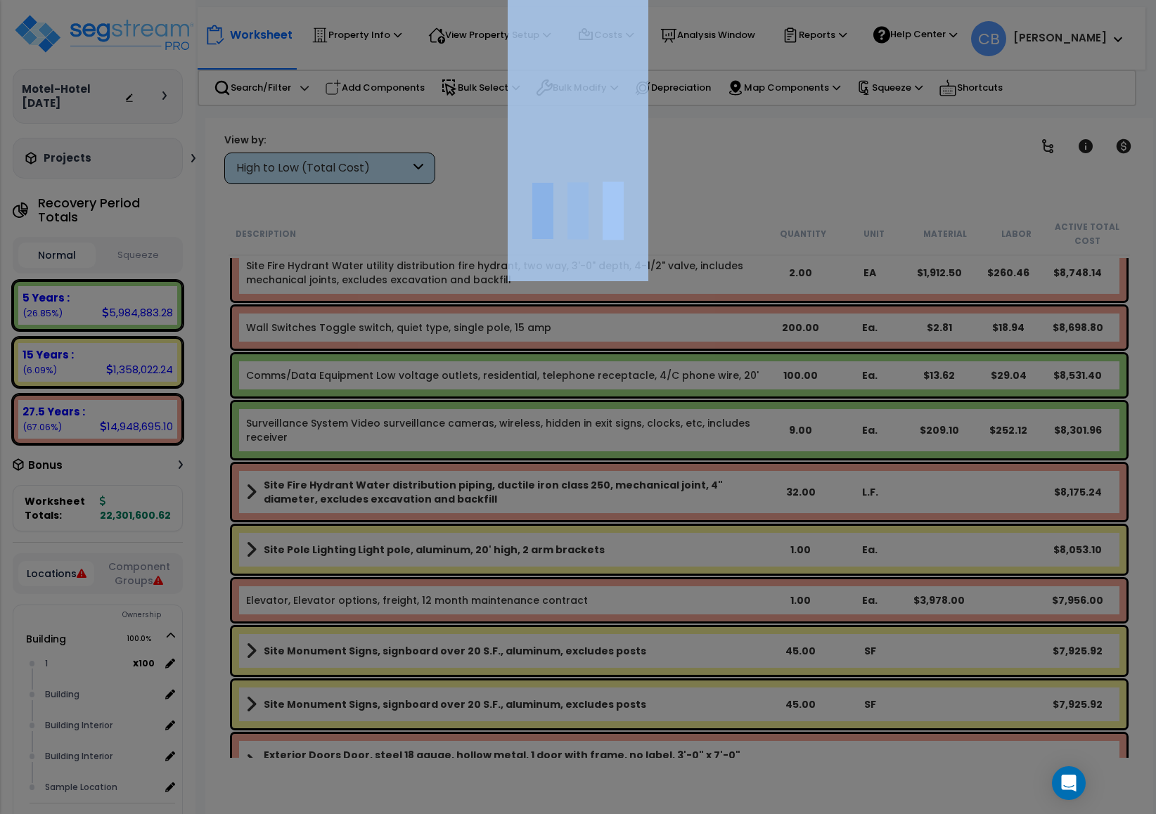
click at [540, 428] on div at bounding box center [578, 407] width 1156 height 814
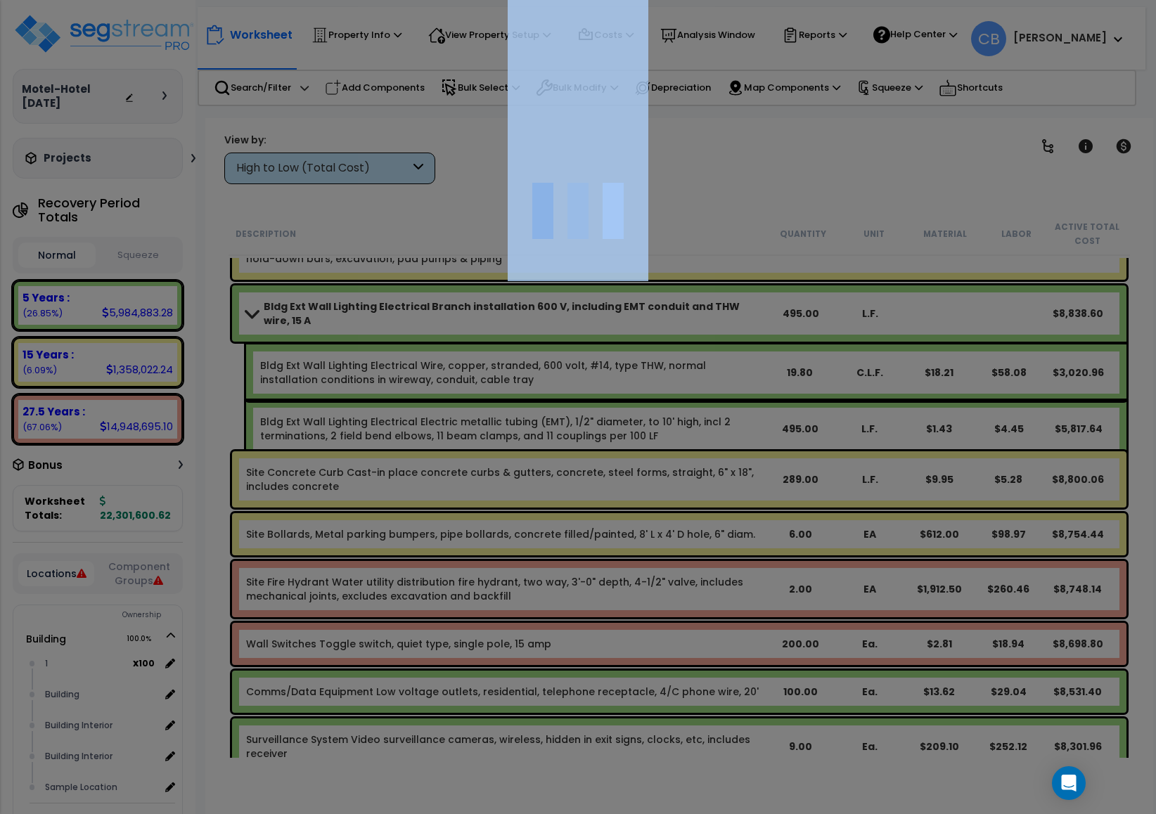
click at [540, 428] on div at bounding box center [578, 407] width 1156 height 814
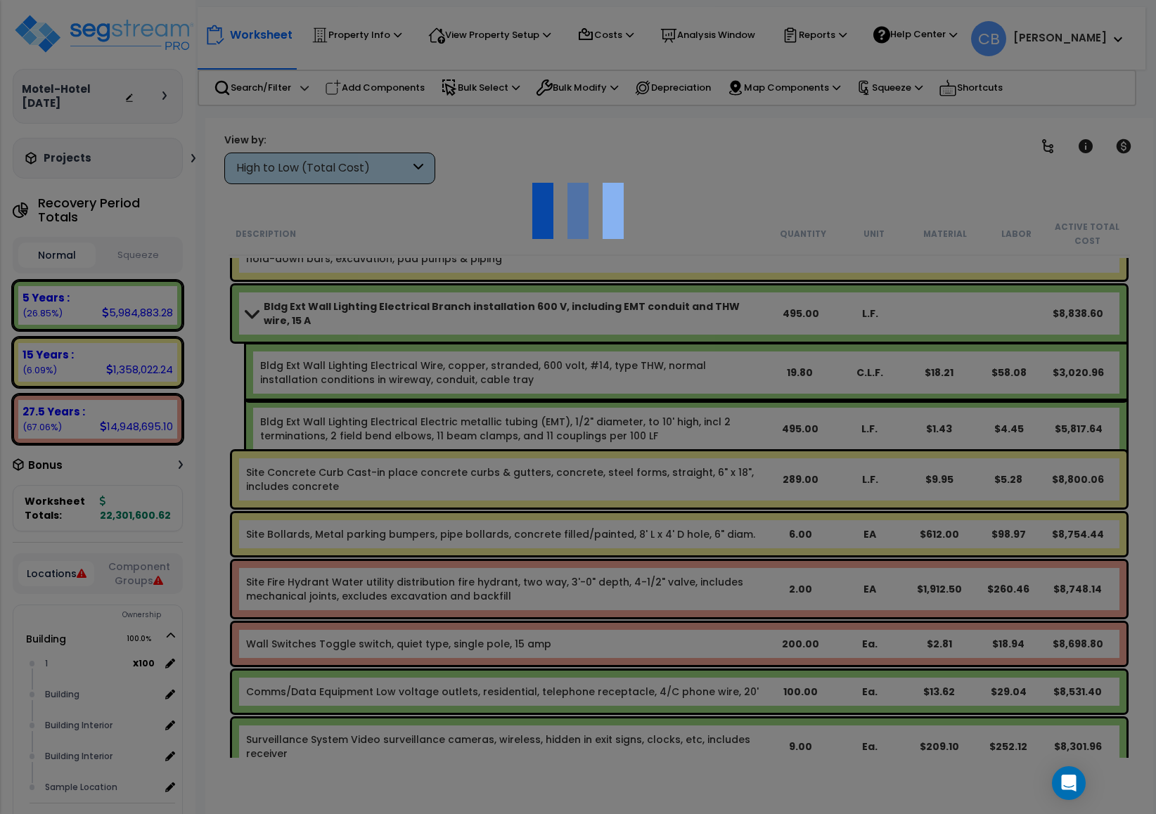
scroll to position [0, 0]
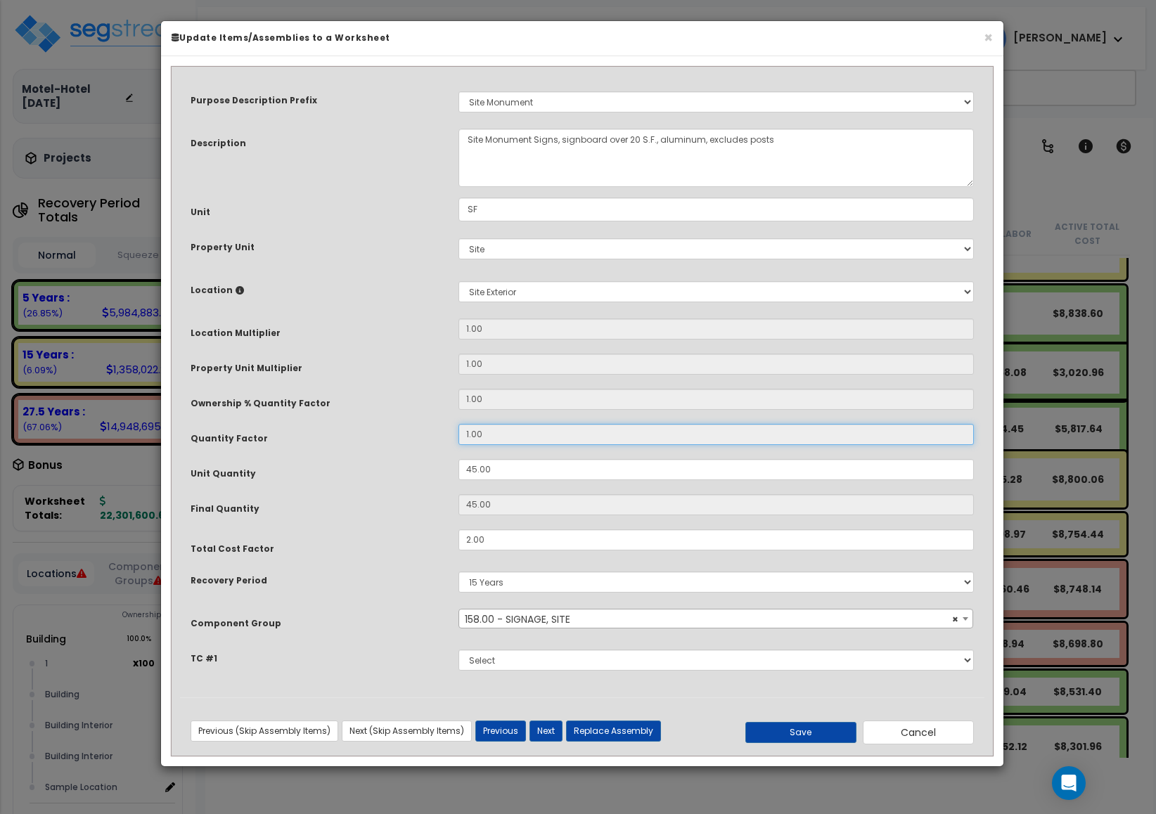
click at [540, 428] on input "1.00" at bounding box center [716, 434] width 515 height 21
click at [984, 42] on button "×" at bounding box center [988, 37] width 9 height 15
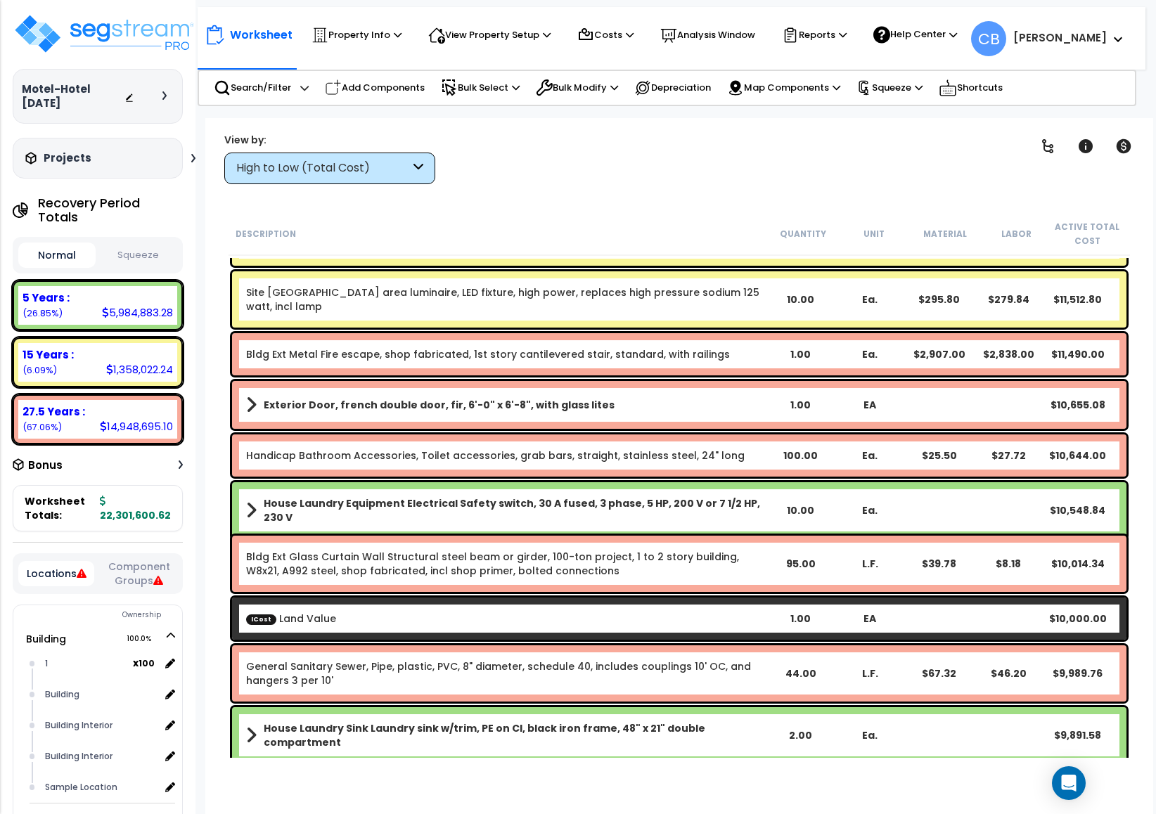
click at [597, 449] on link "Handicap Bathroom Accessories, Toilet accessories, grab bars, straight, stainle…" at bounding box center [495, 456] width 499 height 14
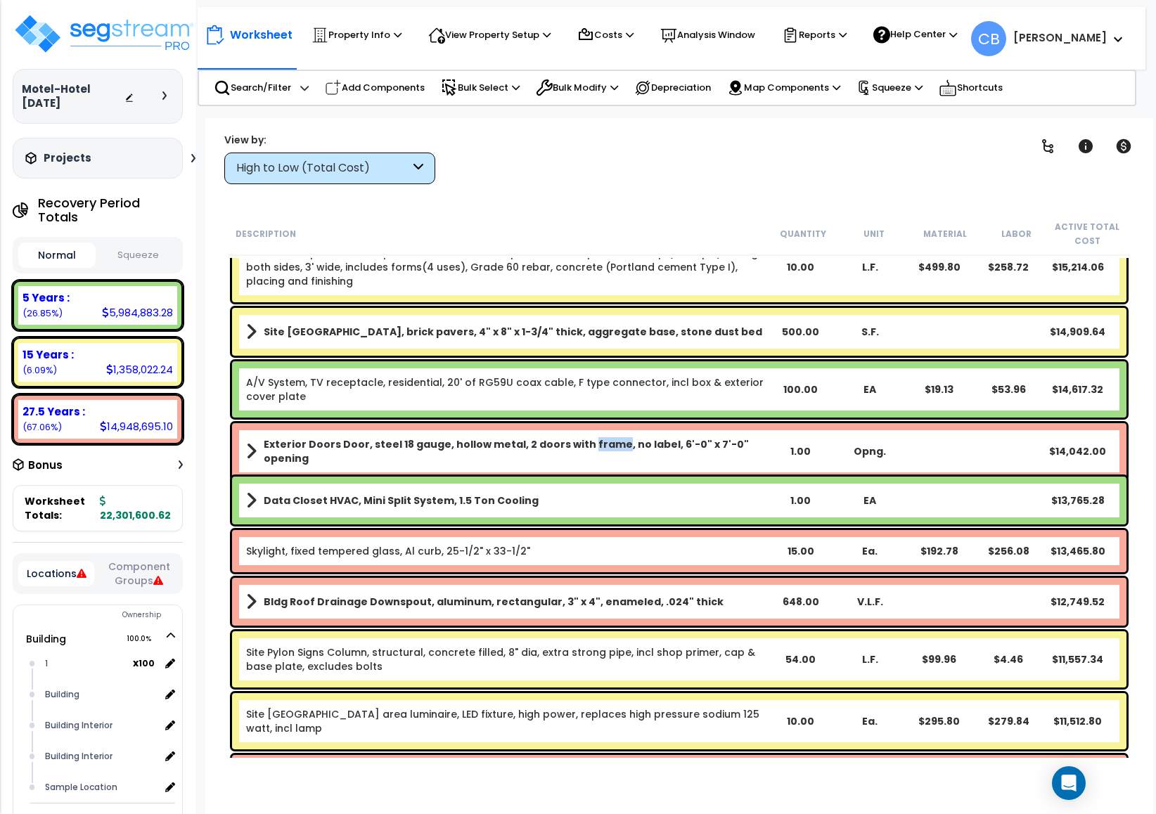
click at [597, 449] on b "Exterior Doors Door, steel 18 gauge, hollow metal, 2 doors with frame, no label…" at bounding box center [515, 451] width 502 height 28
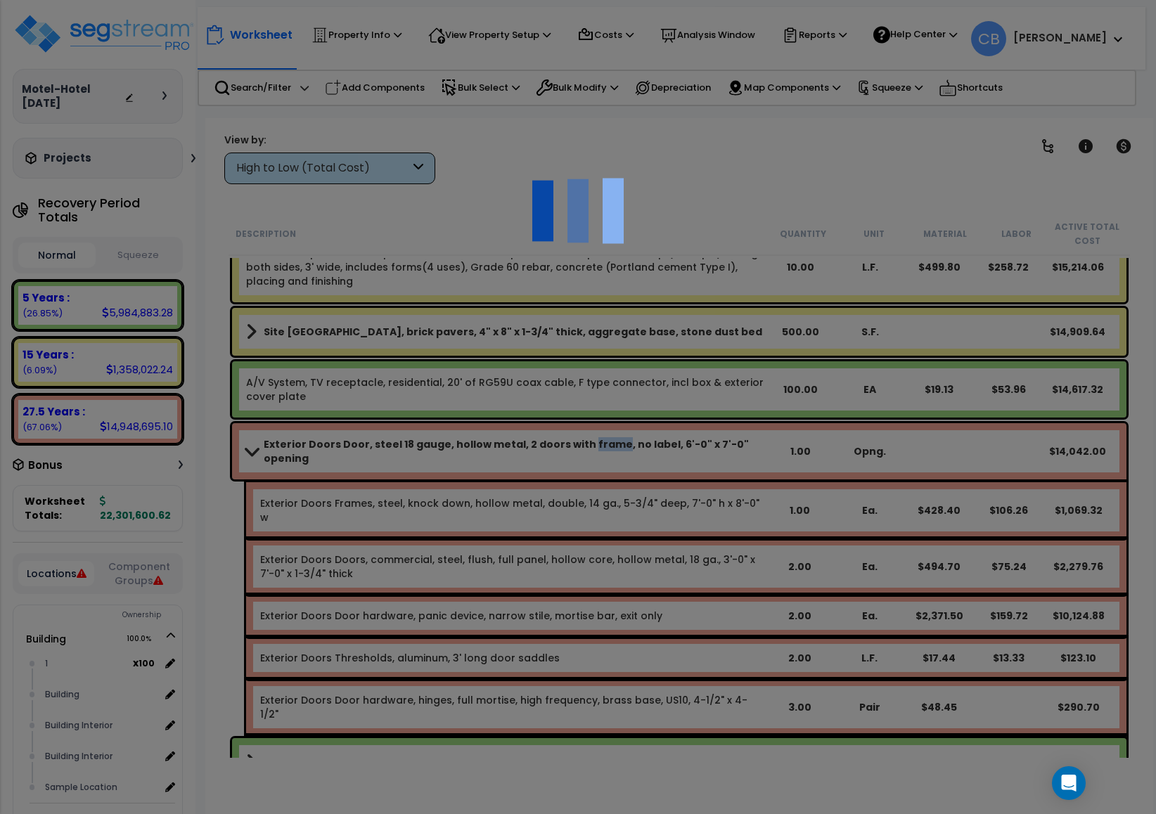
scroll to position [11393, 0]
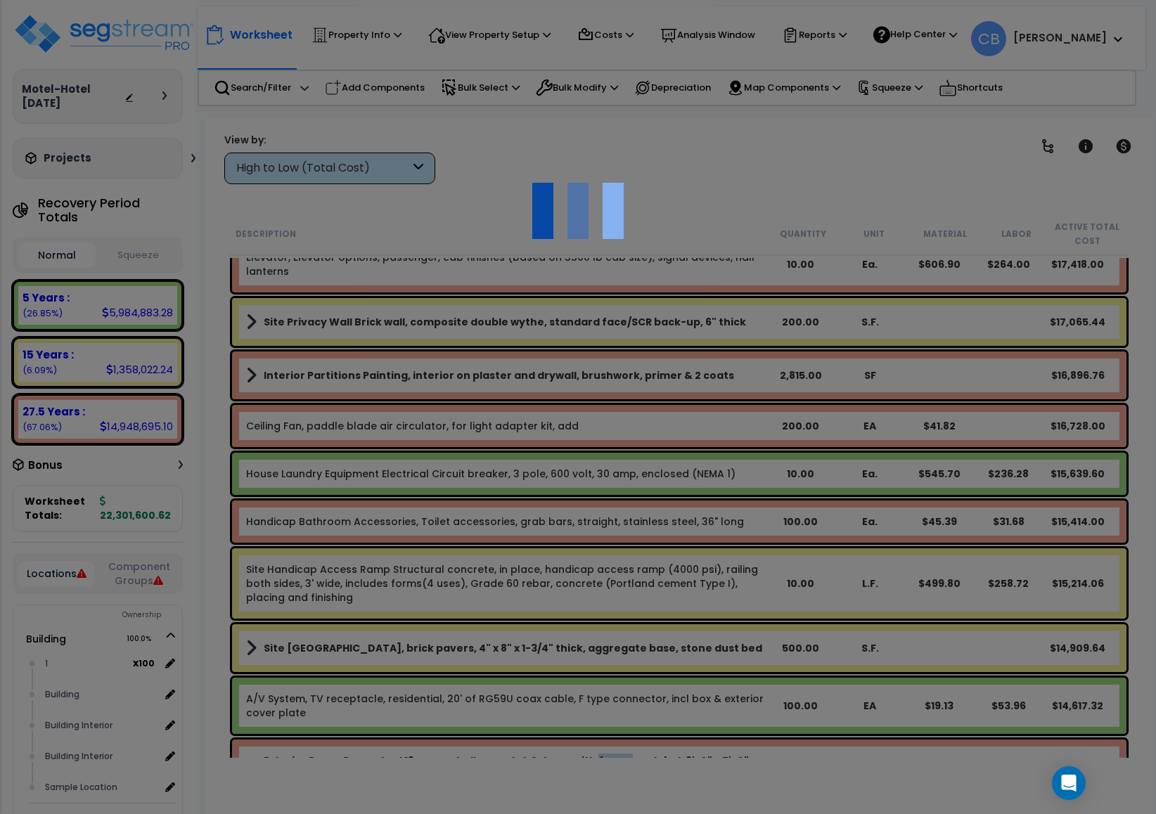
click at [597, 449] on div at bounding box center [578, 407] width 1156 height 814
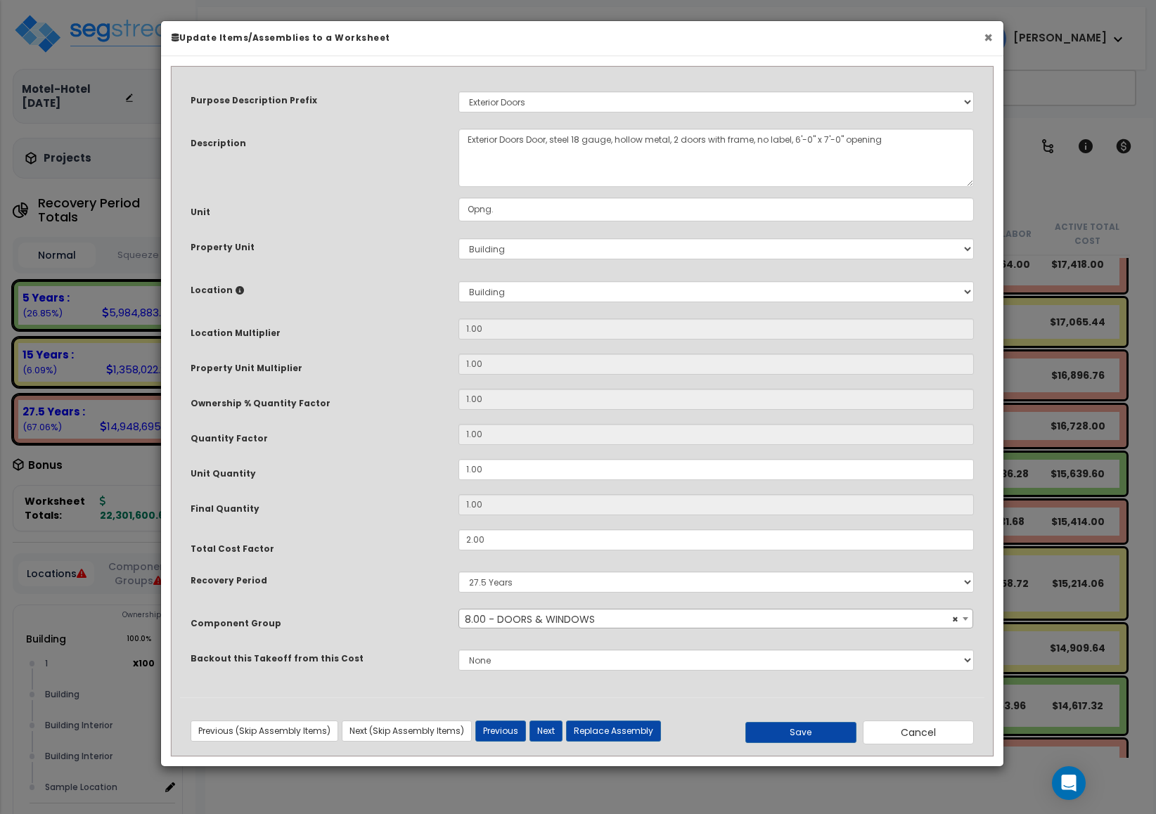
click at [985, 38] on button "×" at bounding box center [988, 37] width 9 height 15
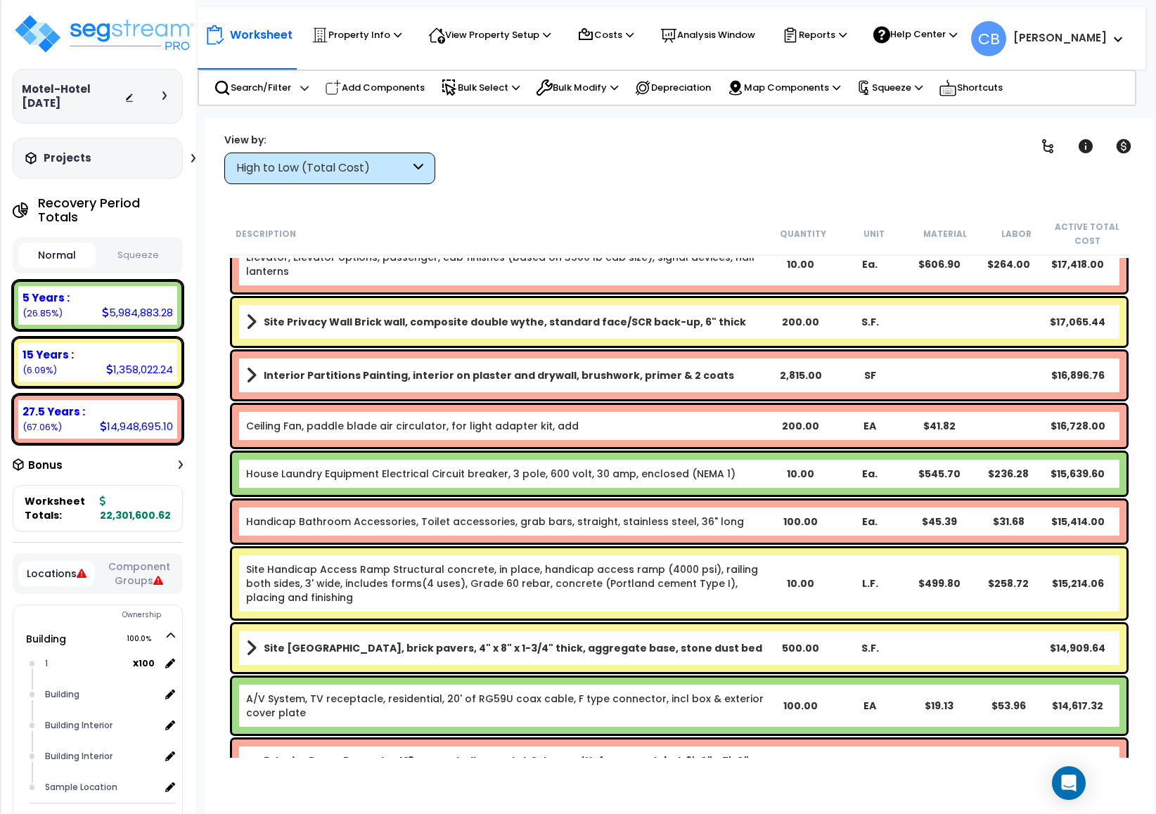
scroll to position [11498, 0]
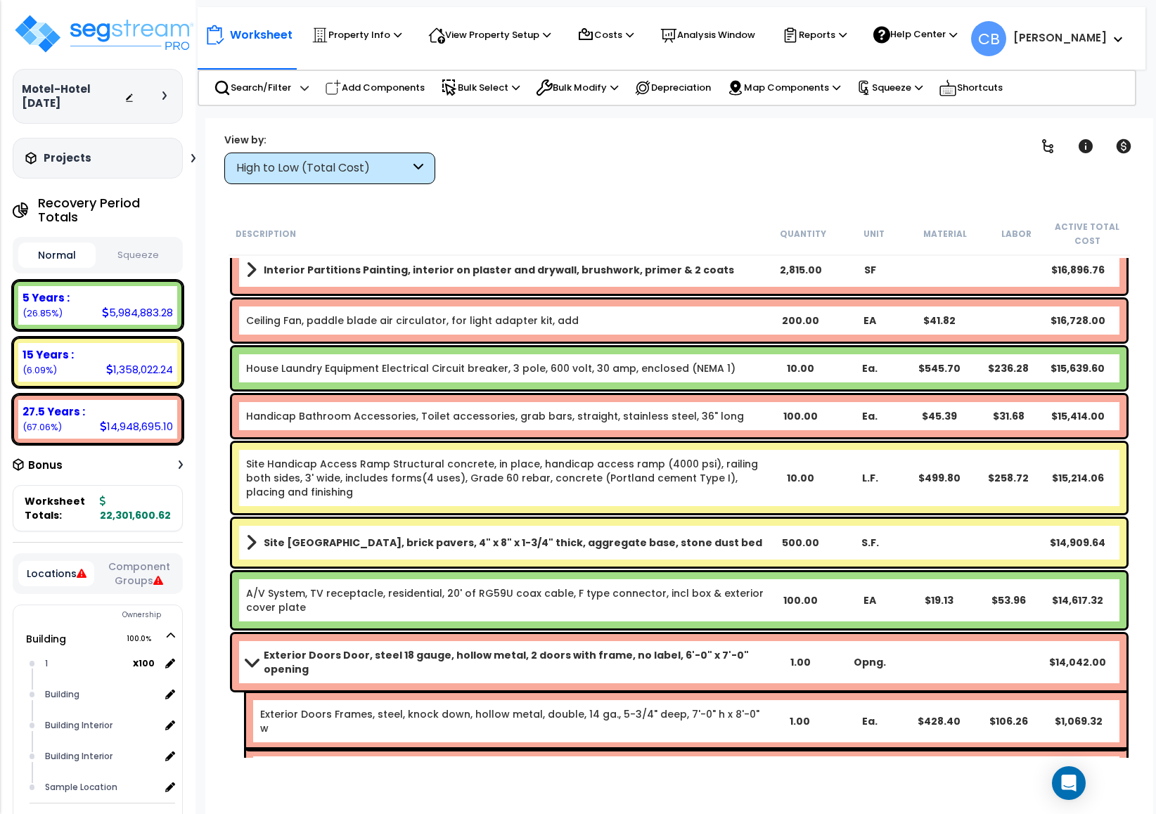
click at [378, 477] on link "Site Handicap Access Ramp Structural concrete, in place, handicap access ramp (…" at bounding box center [502, 478] width 512 height 42
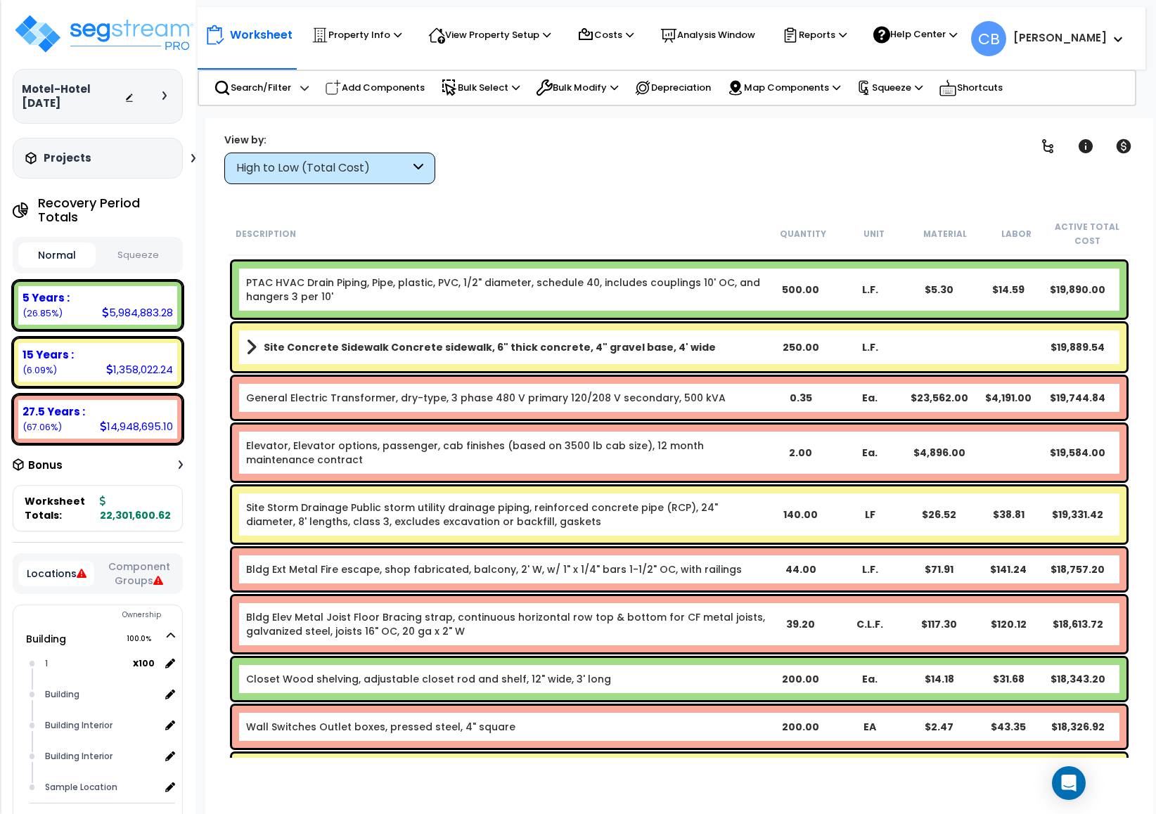
click at [380, 481] on div "Elevator, Elevator options, passenger, cab finishes (based on 3500 lb cab size)…" at bounding box center [680, 452] width 902 height 63
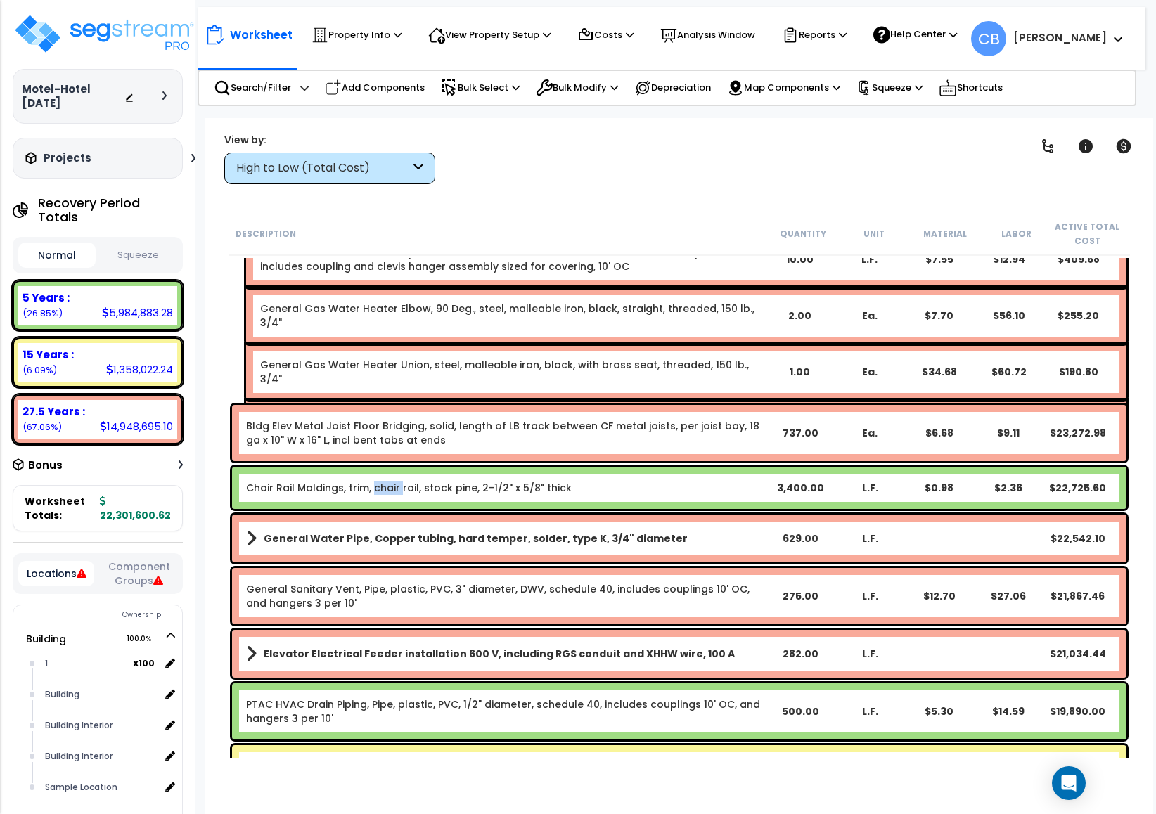
click at [380, 481] on link "Chair Rail Moldings, trim, chair rail, stock pine, 2-1/2" x 5/8" thick" at bounding box center [409, 488] width 326 height 14
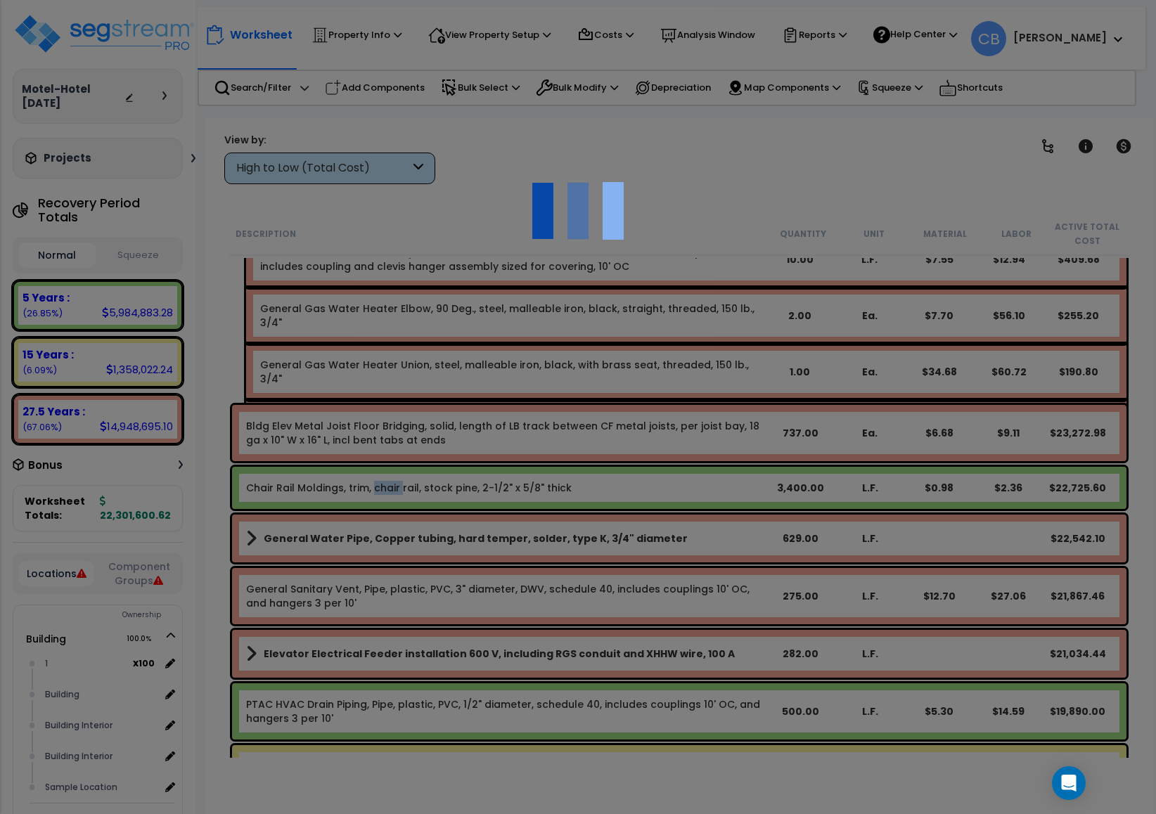
scroll to position [9810, 0]
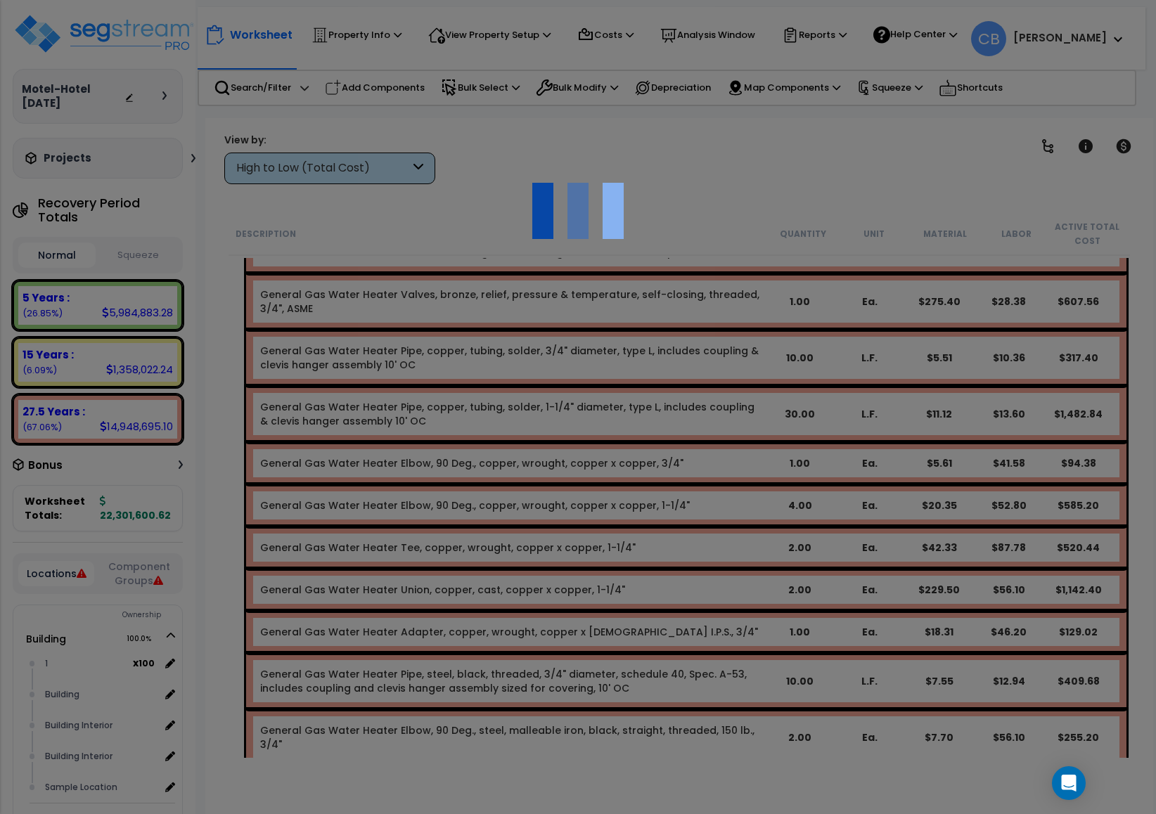
click at [380, 482] on div at bounding box center [578, 407] width 1156 height 814
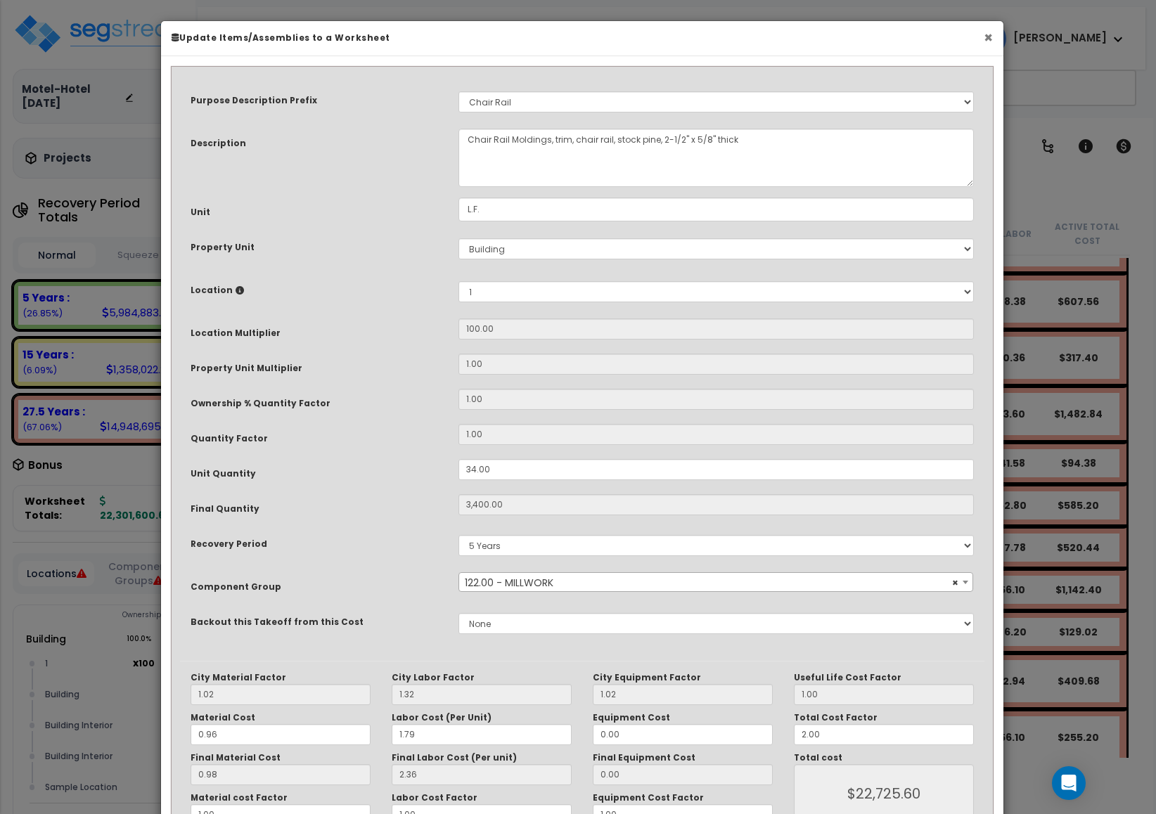
click at [989, 41] on button "×" at bounding box center [988, 37] width 9 height 15
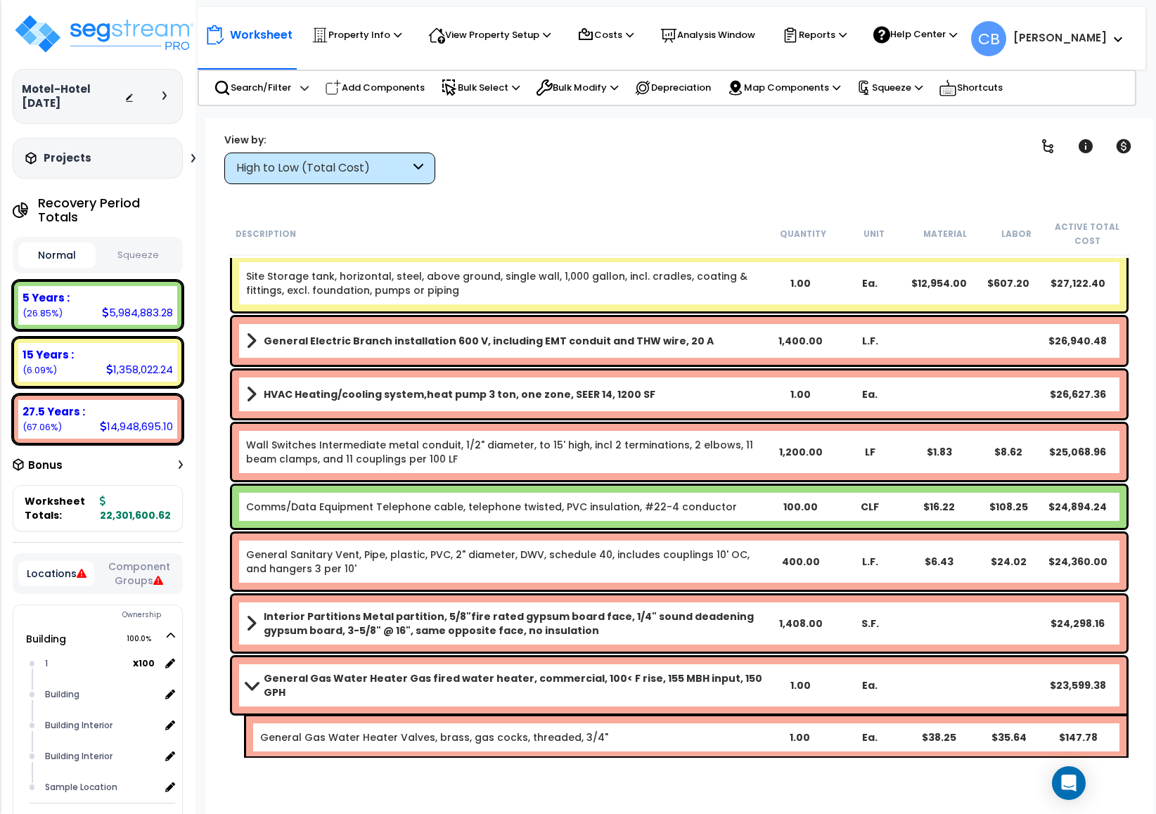
click at [695, 416] on div "HVAC Heating/cooling system,heat pump 3 ton, one zone, SEER 14, 1200 SF 1.00 Ea…" at bounding box center [679, 395] width 895 height 48
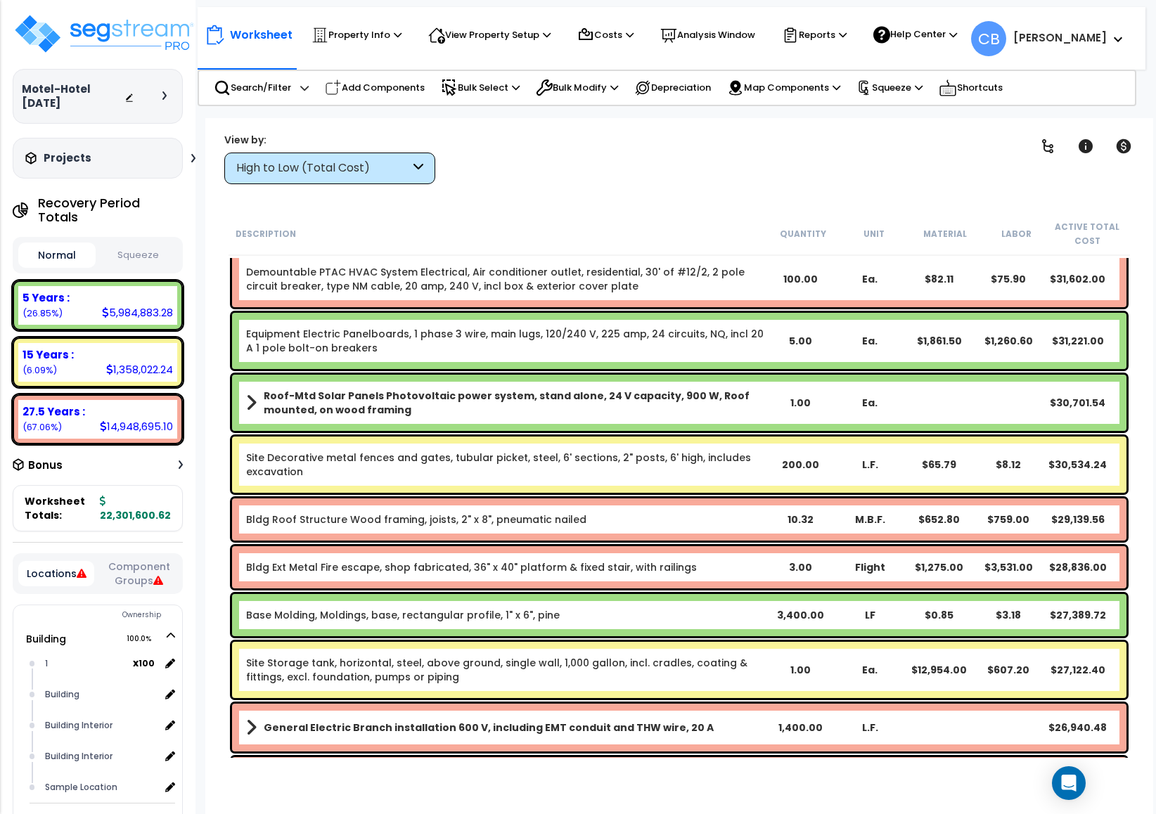
click at [695, 412] on b "Roof-Mtd Solar Panels Photovoltaic power system, stand alone, 24 V capacity, 90…" at bounding box center [515, 403] width 502 height 28
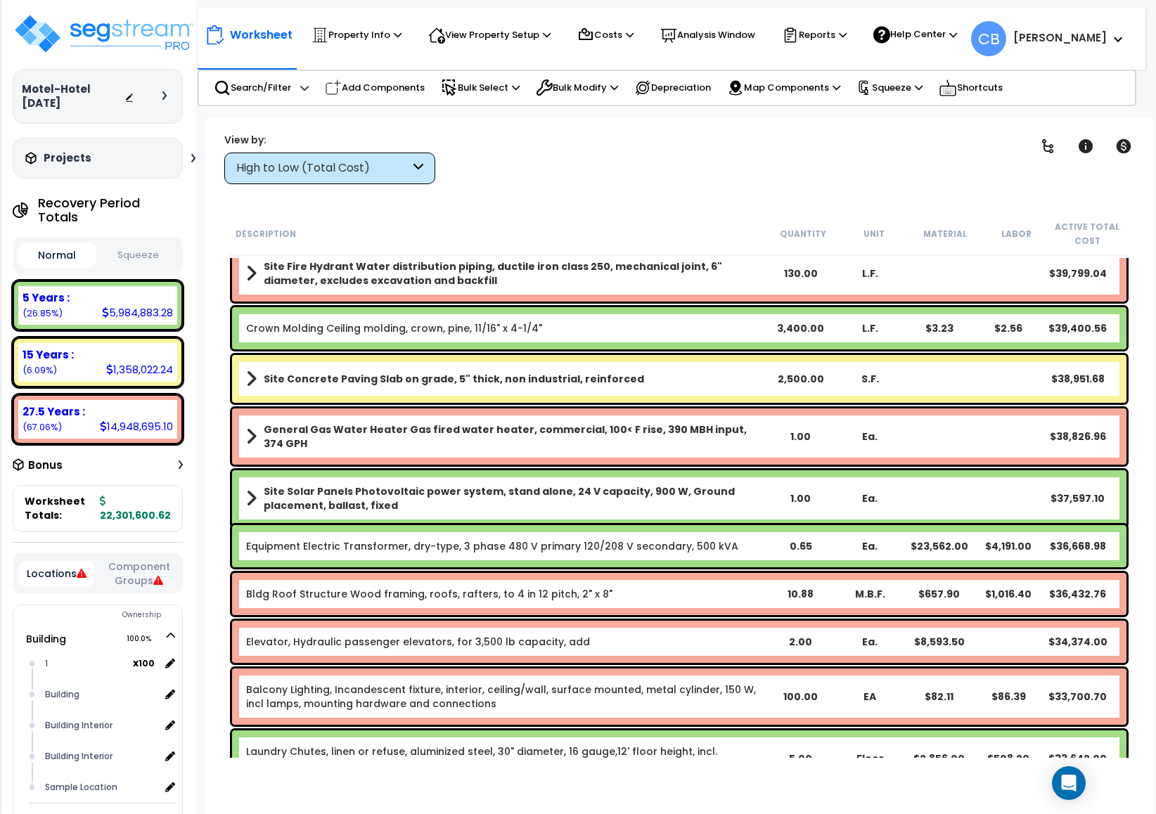
click at [522, 383] on div "Site Concrete Paving Slab on grade, 5" thick, non industrial, reinforced 2,500.…" at bounding box center [679, 379] width 895 height 48
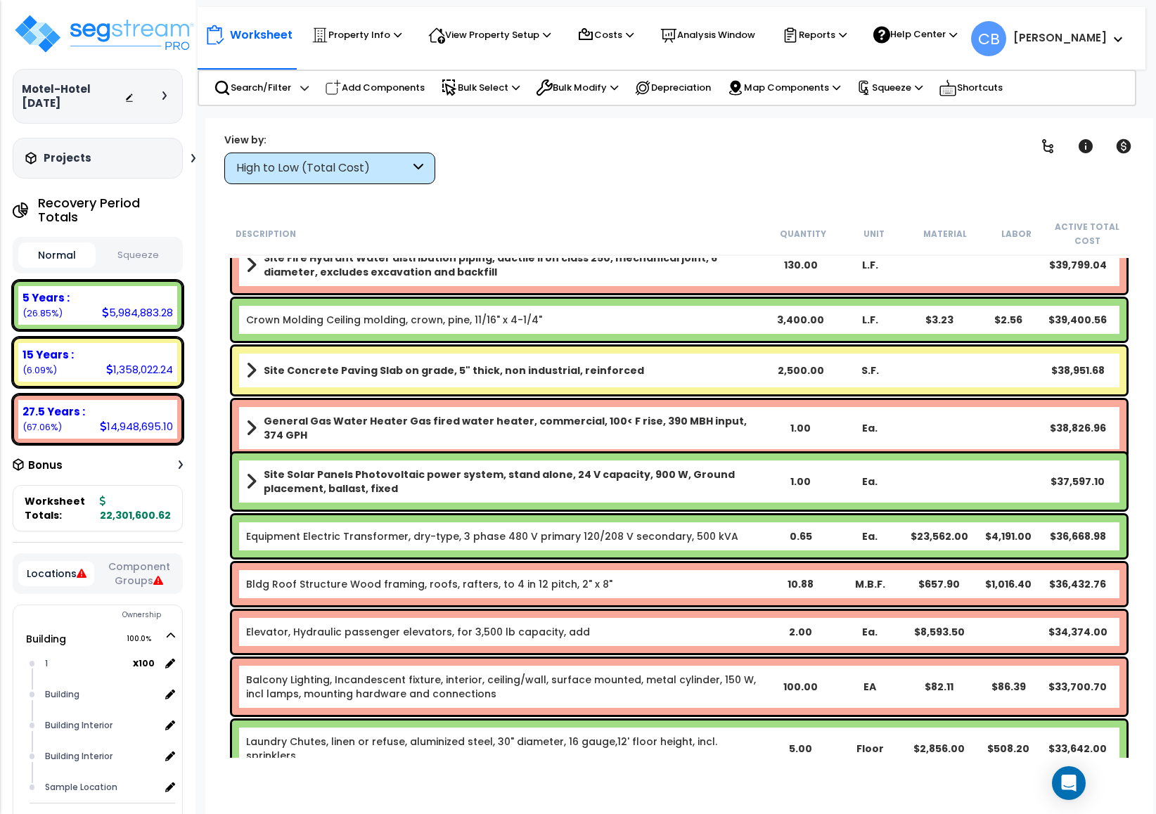
scroll to position [7912, 0]
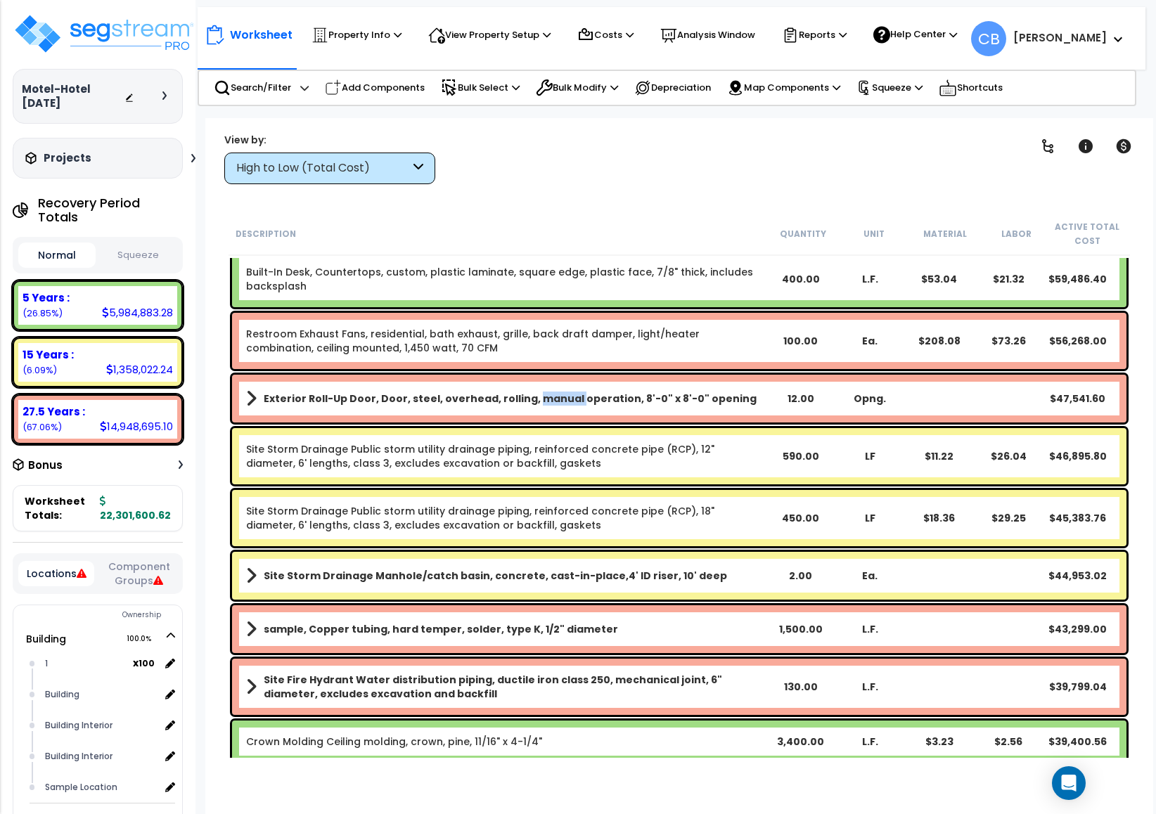
click at [522, 383] on div "Exterior Roll-Up Door, Door, steel, overhead, rolling, manual operation, 8'-0" …" at bounding box center [679, 399] width 895 height 48
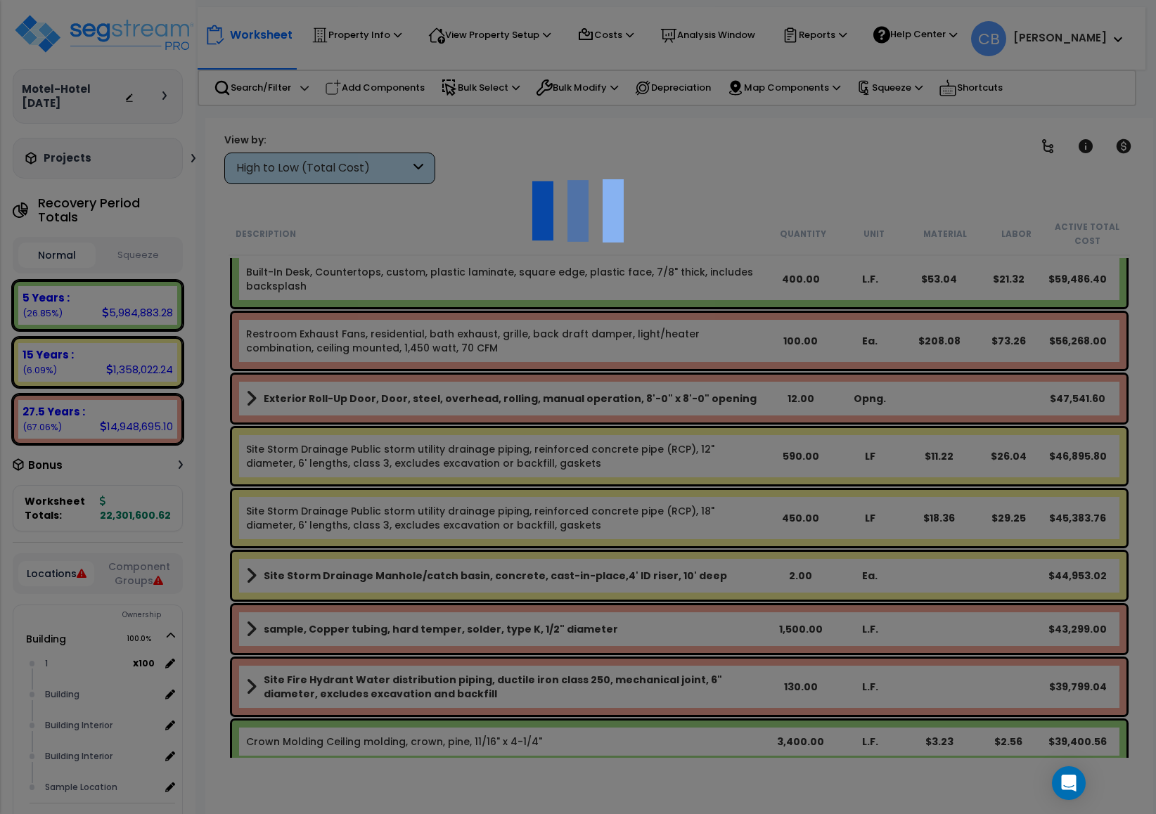
click at [524, 406] on div at bounding box center [578, 407] width 1156 height 814
click at [524, 403] on div at bounding box center [578, 407] width 1156 height 814
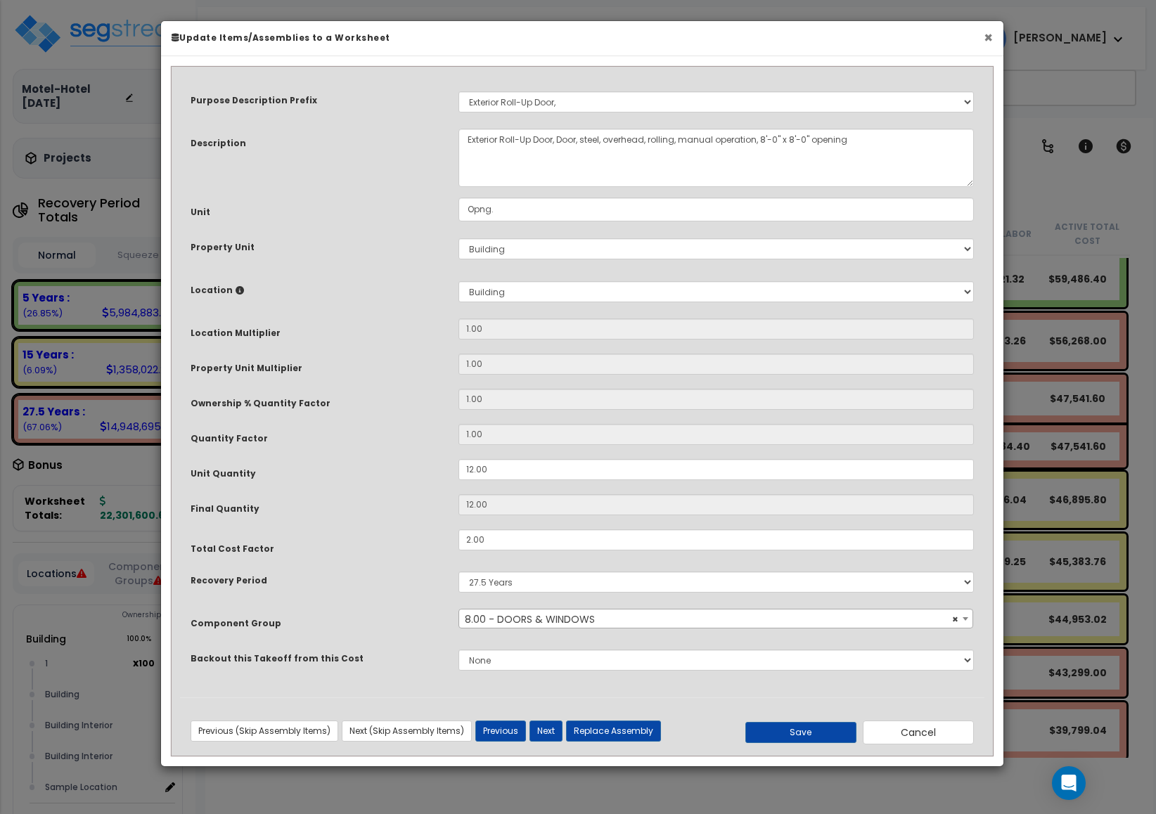
click at [986, 42] on button "×" at bounding box center [988, 37] width 9 height 15
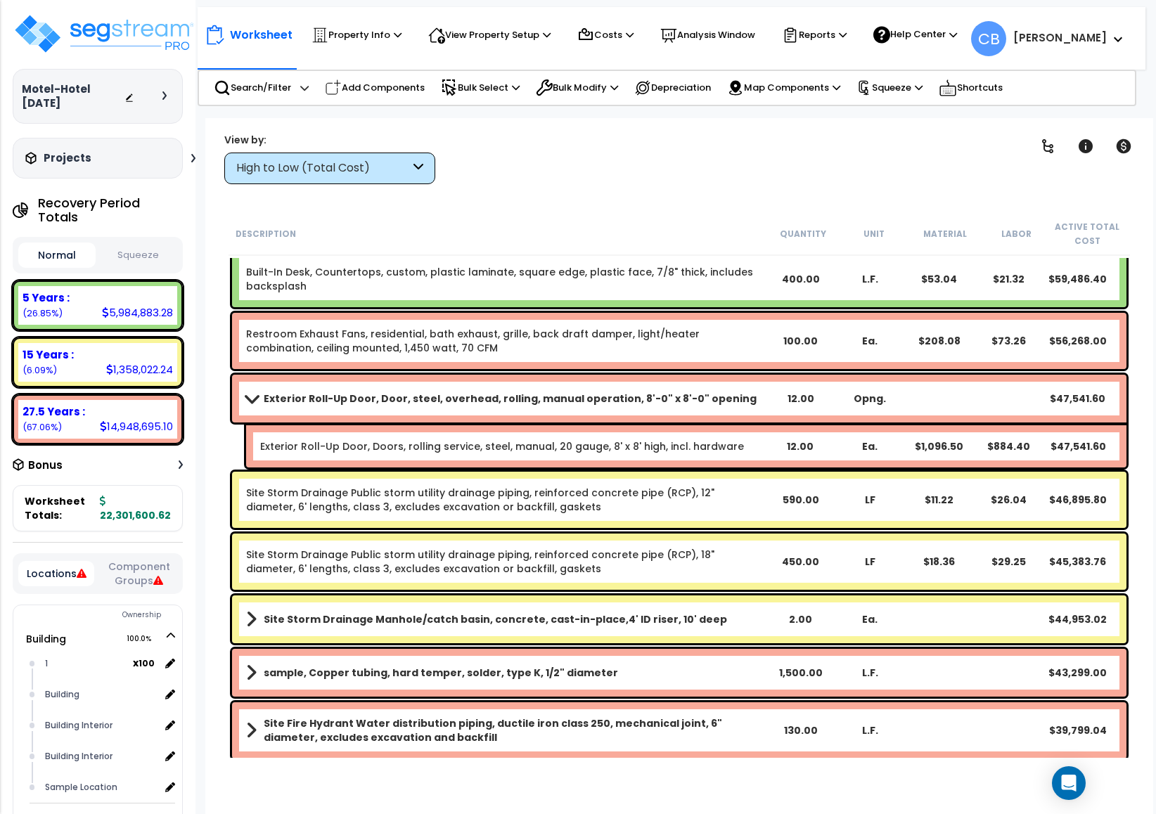
click at [724, 222] on div "Description Quantity Unit Material Labor Active Total Cost" at bounding box center [680, 234] width 902 height 44
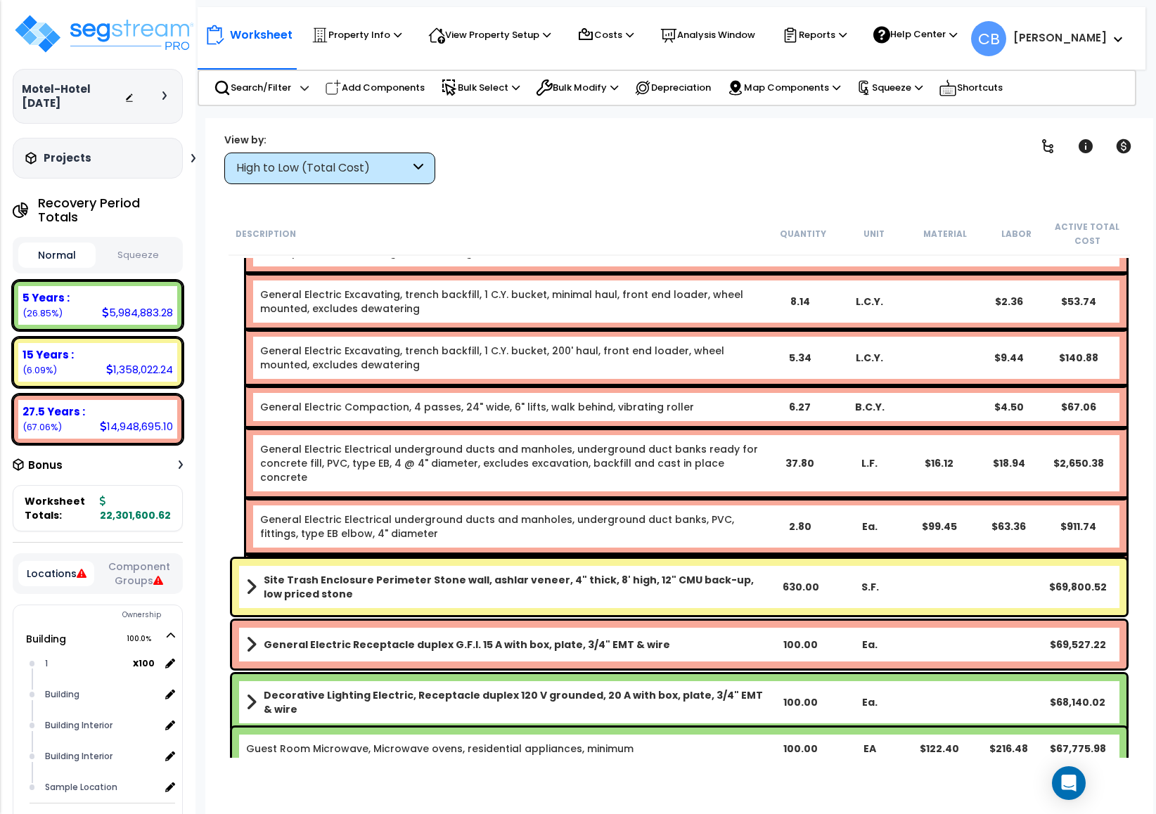
click at [406, 442] on link "General Electric Electrical underground ducts and manholes, underground duct ba…" at bounding box center [509, 463] width 498 height 42
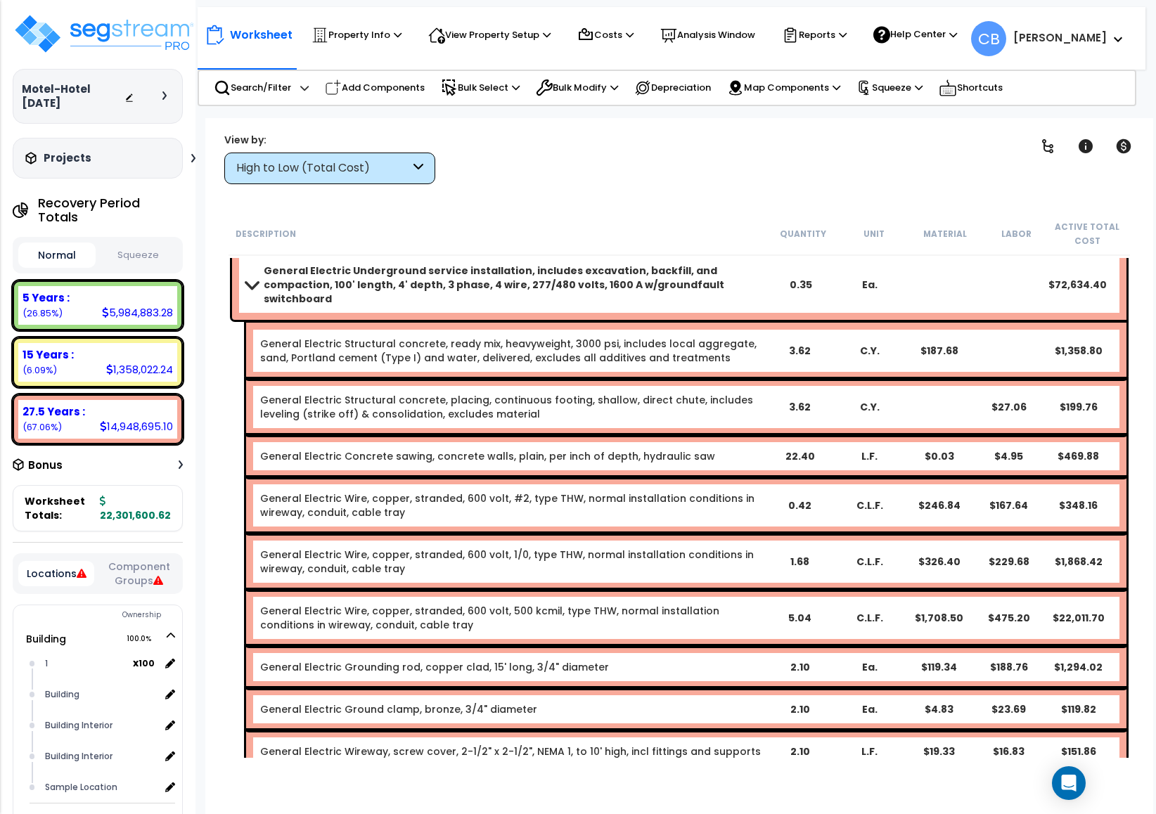
drag, startPoint x: 710, startPoint y: 443, endPoint x: 606, endPoint y: 444, distance: 103.4
click at [709, 449] on div "General Electric Concrete sawing, concrete walls, plain, per inch of depth, hyd…" at bounding box center [512, 456] width 504 height 14
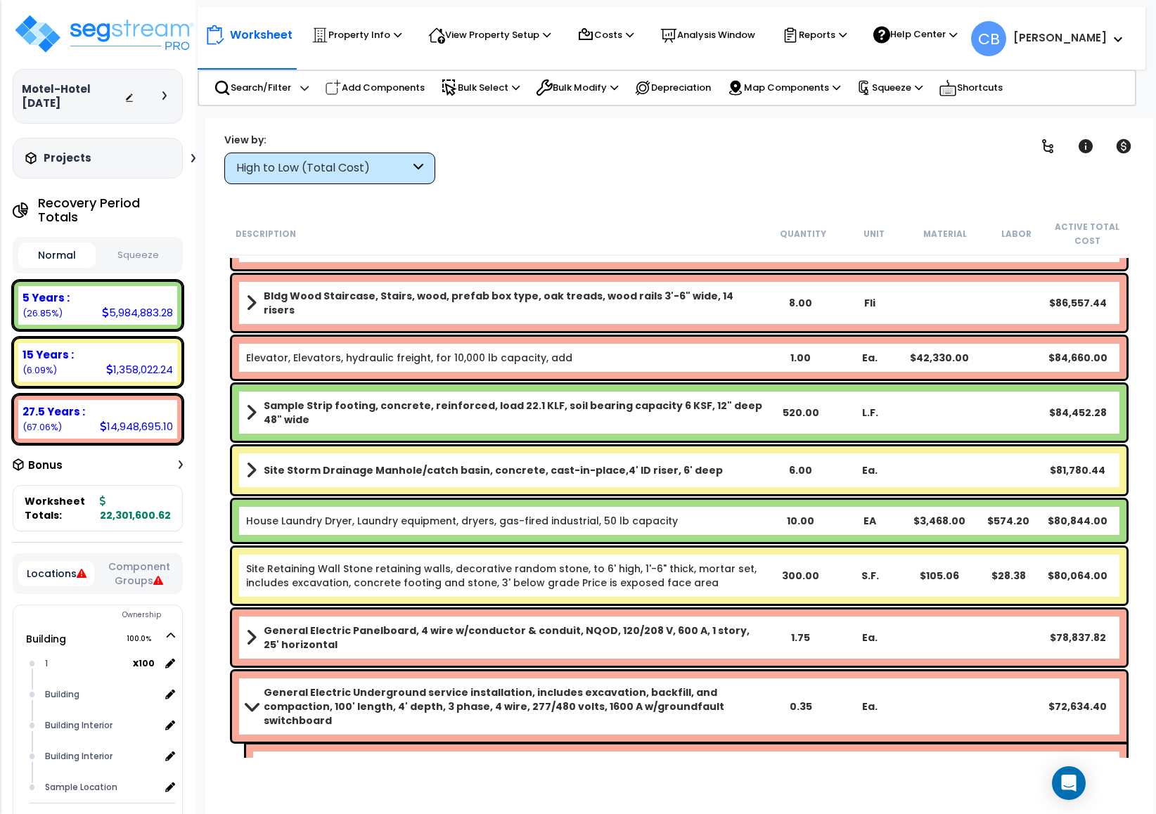
click at [521, 443] on div "Site Storm Drainage Manhole/catch basin, concrete, cast-in-place,4' ID riser, 6…" at bounding box center [680, 470] width 902 height 55
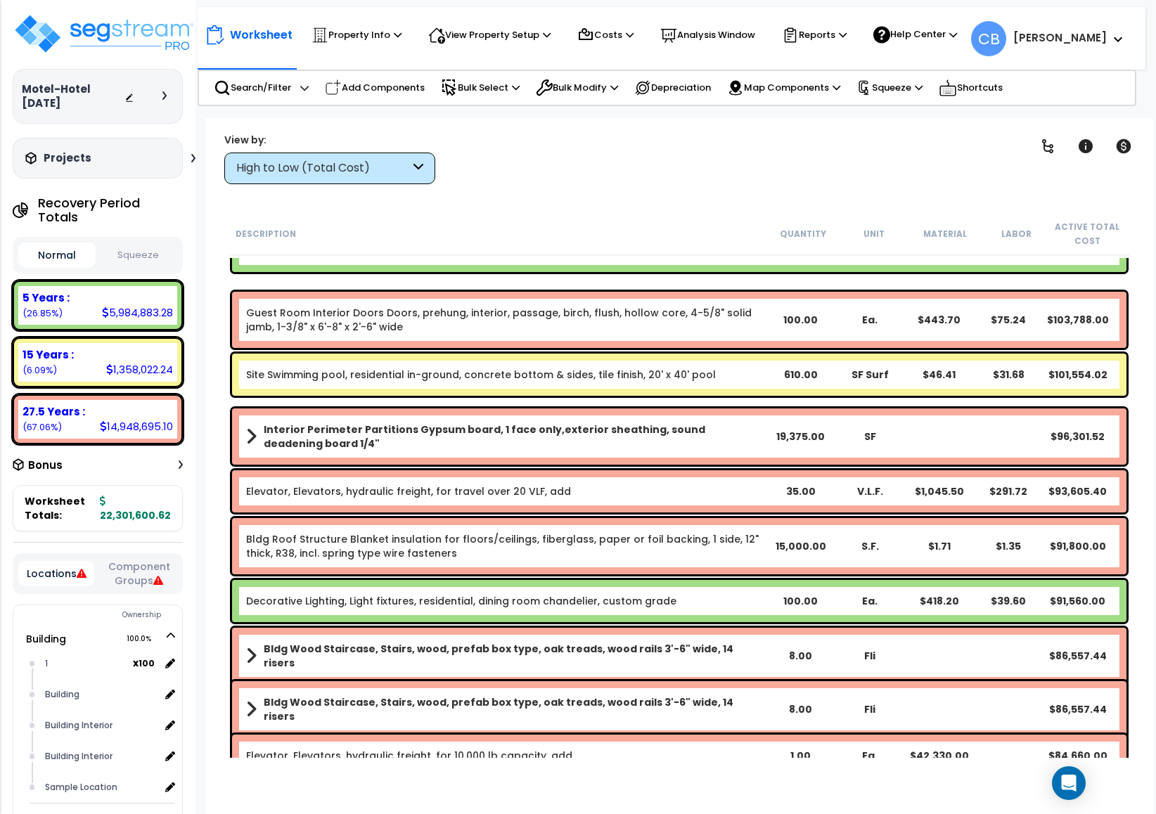
drag, startPoint x: 748, startPoint y: 458, endPoint x: 734, endPoint y: 462, distance: 14.0
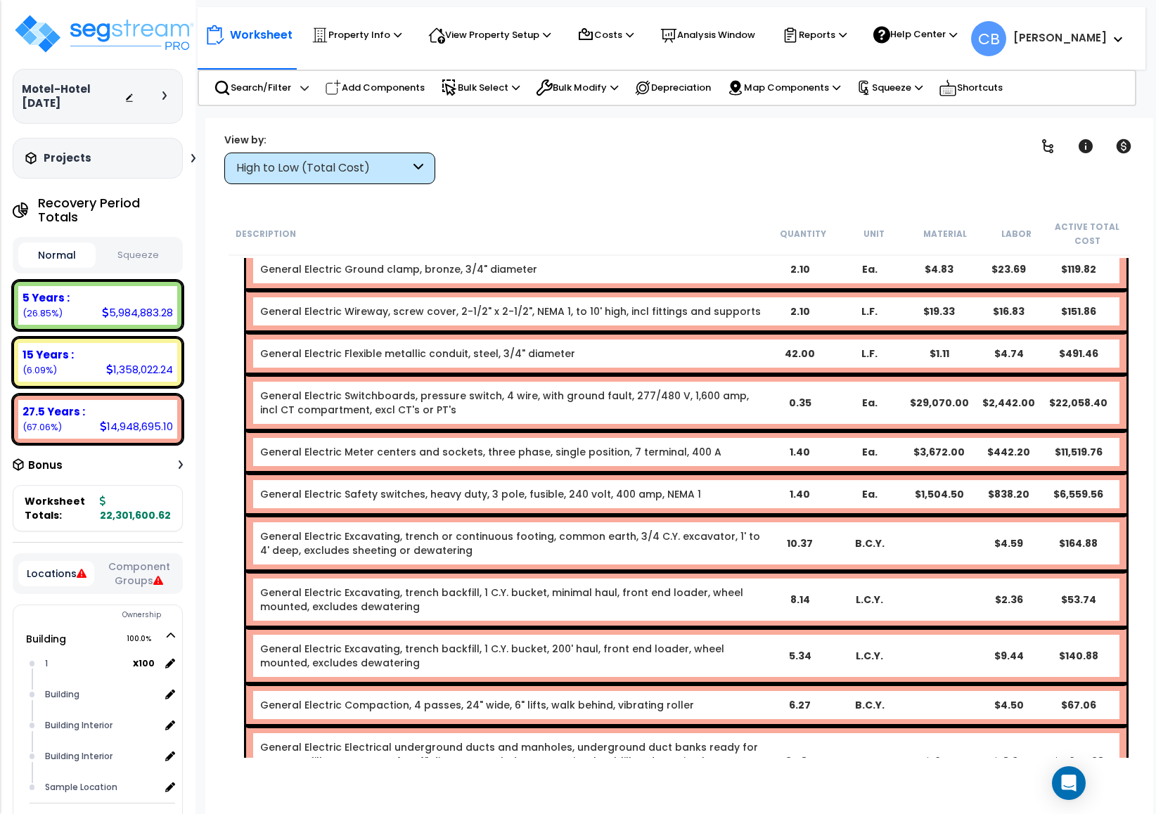
click at [615, 477] on div "General Electric Safety switches, heavy duty, 3 pole, fusible, 240 volt, 400 am…" at bounding box center [686, 494] width 880 height 42
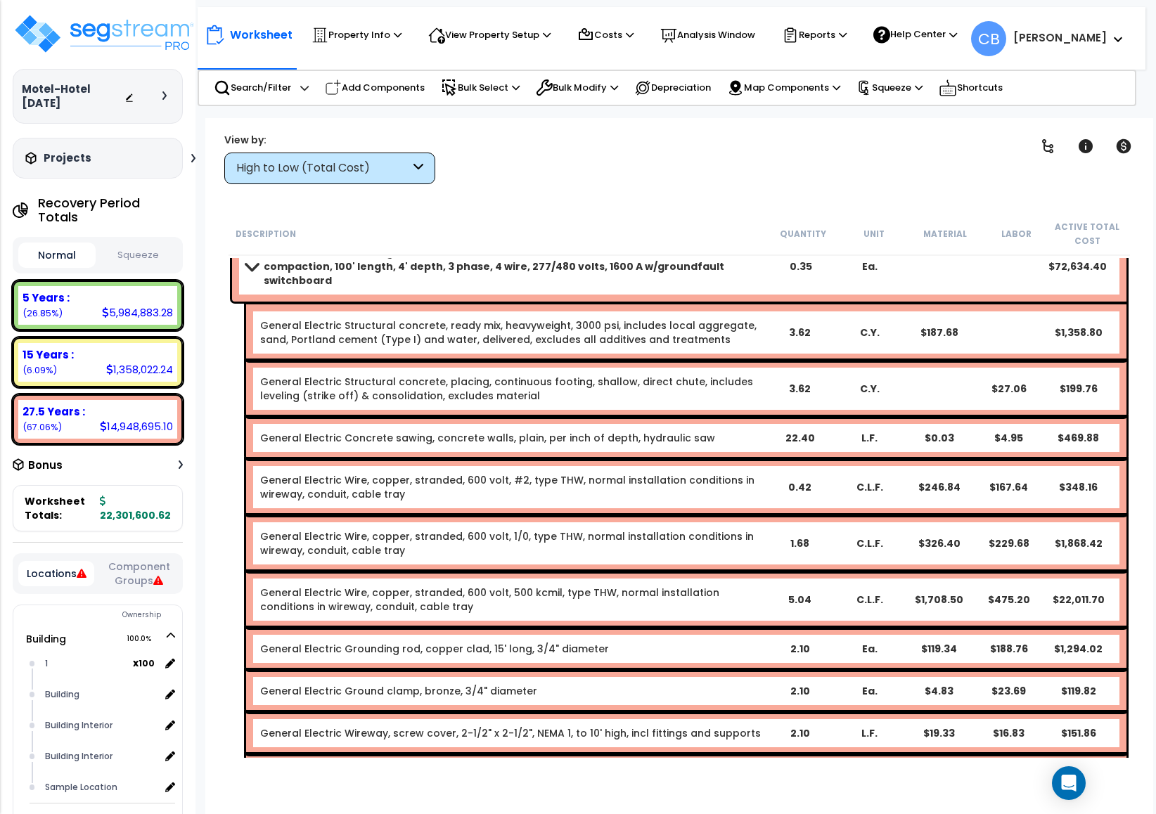
click at [707, 482] on div "General Electric Wire, copper, stranded, 600 volt, #2, type THW, normal install…" at bounding box center [686, 487] width 880 height 56
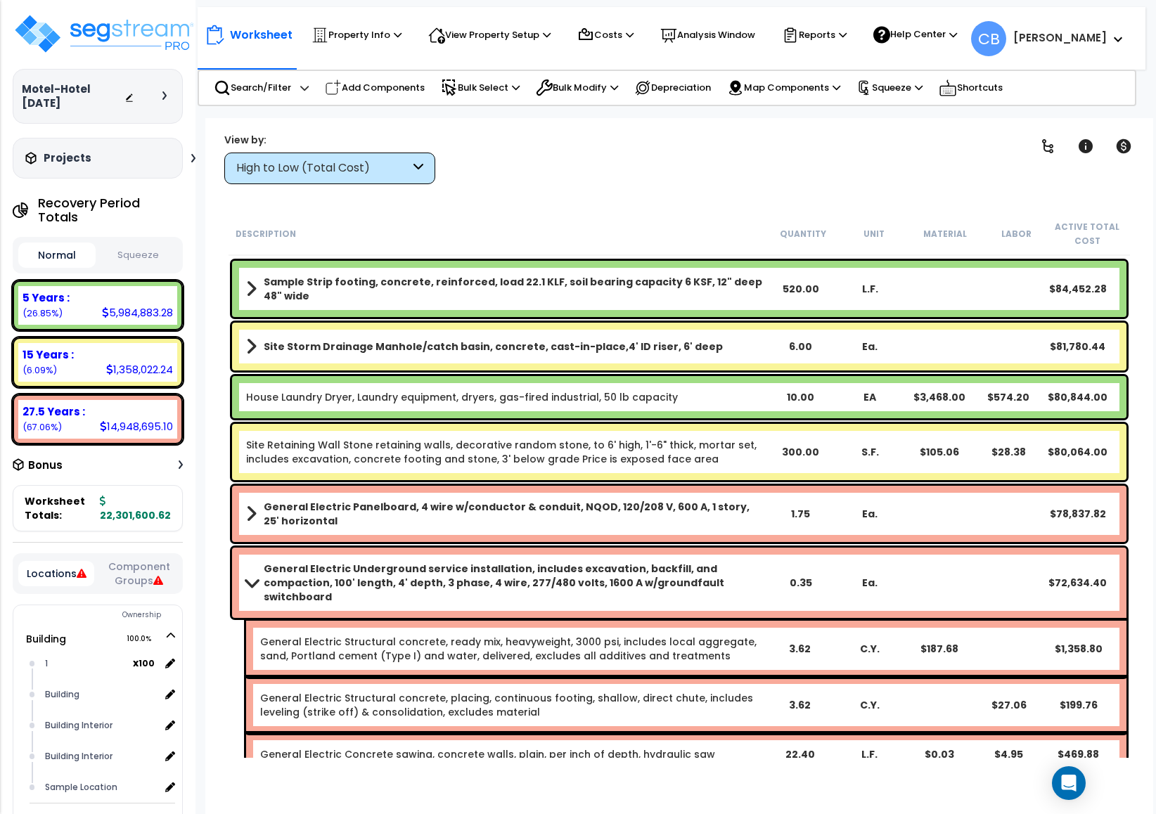
click at [473, 483] on div "General Electric Panelboard, 4 wire w/conductor & conduit, NQOD, 120/208 V, 600…" at bounding box center [680, 513] width 902 height 63
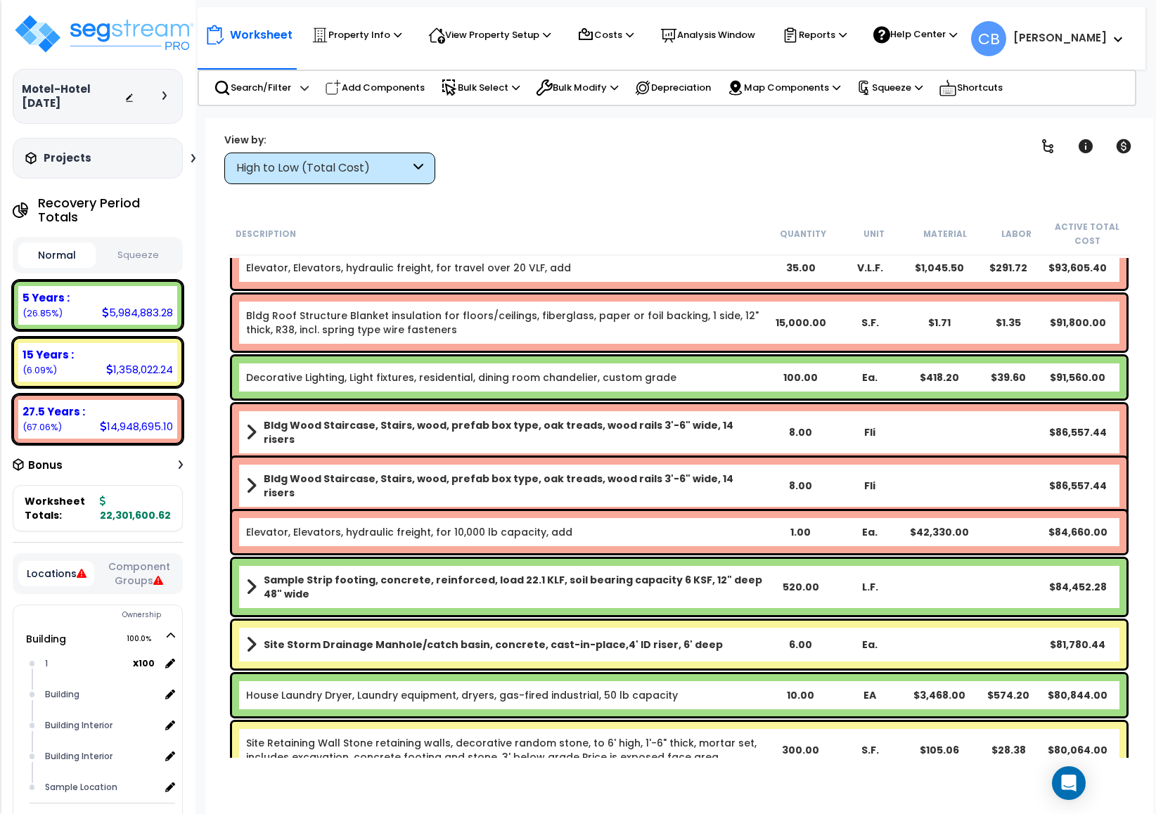
click at [492, 484] on b "Bldg Wood Staircase, Stairs, wood, prefab box type, oak treads, wood rails 3'-6…" at bounding box center [515, 486] width 502 height 28
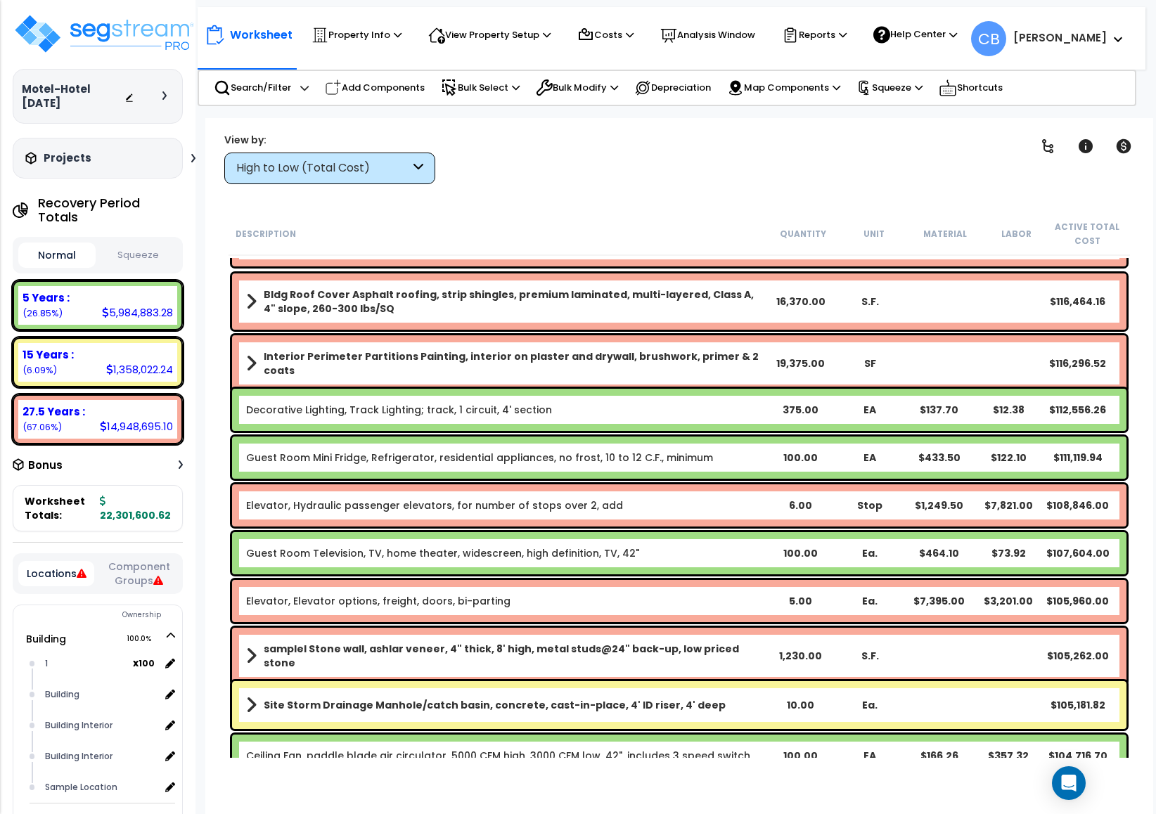
click at [652, 499] on div "Elevator, Hydraulic passenger elevators, for number of stops over 2, add 6.00 S…" at bounding box center [679, 506] width 895 height 42
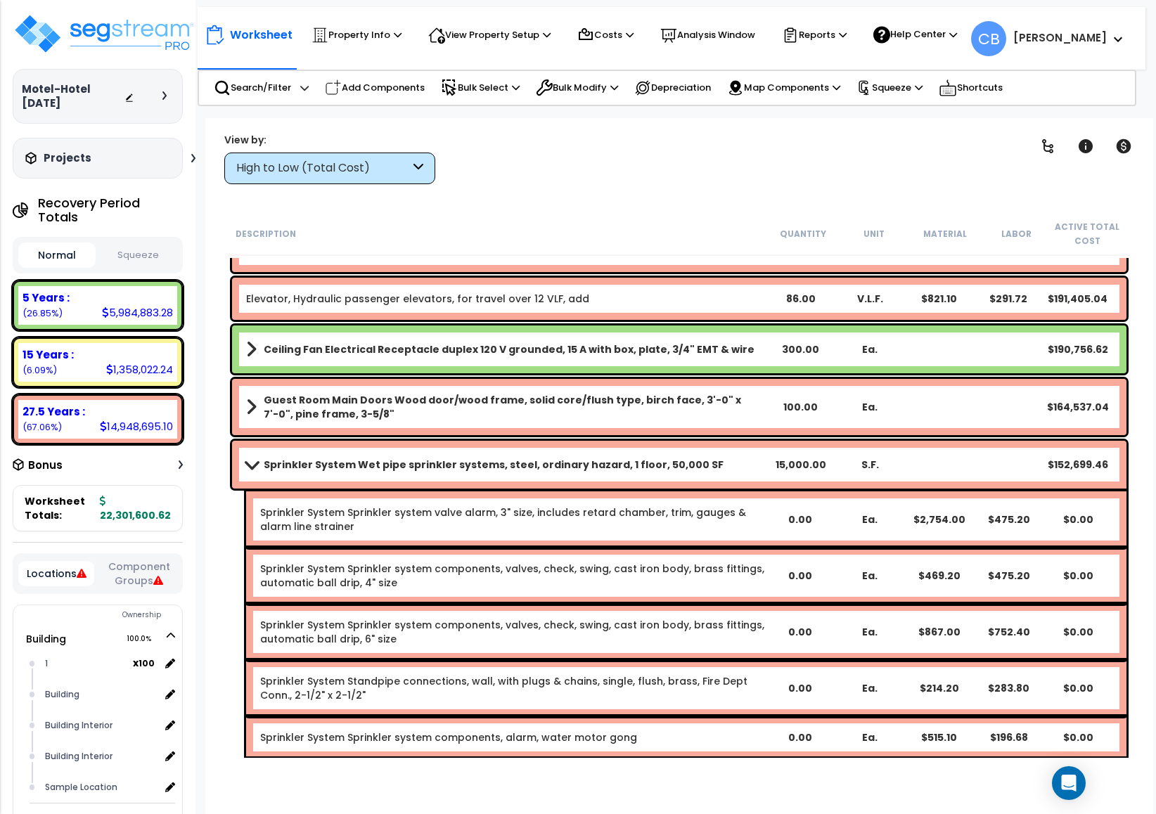
scroll to position [1371, 0]
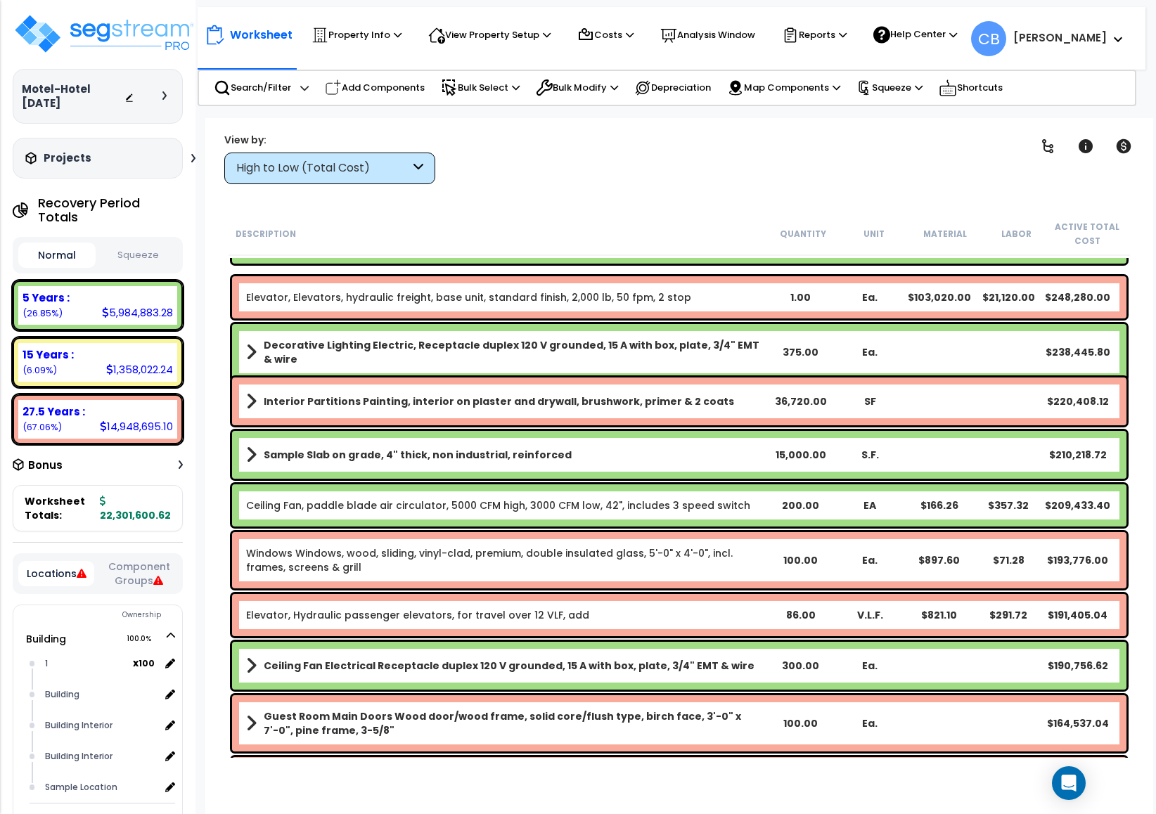
click at [739, 500] on div "Ceiling Fan, paddle blade air circulator, 5000 CFM high, 3000 CFM low, 42", inc…" at bounding box center [679, 506] width 895 height 42
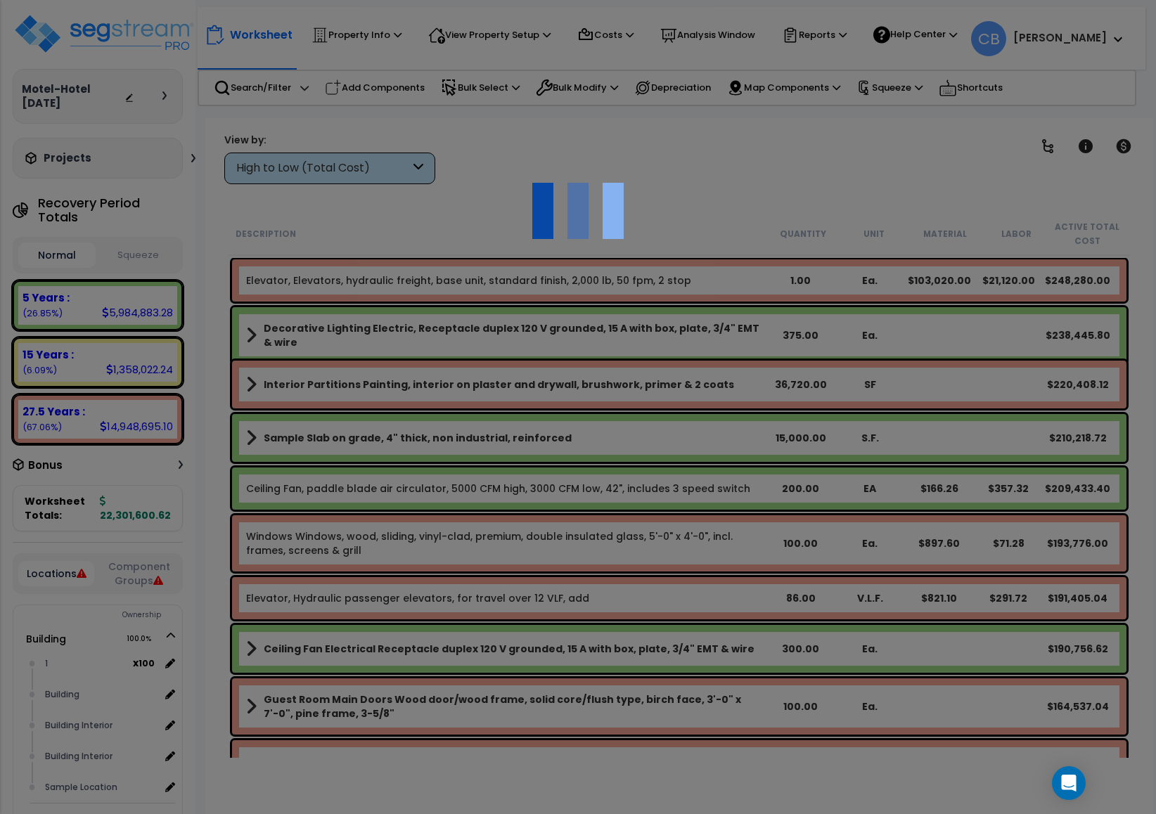
click at [595, 500] on div at bounding box center [578, 407] width 1156 height 814
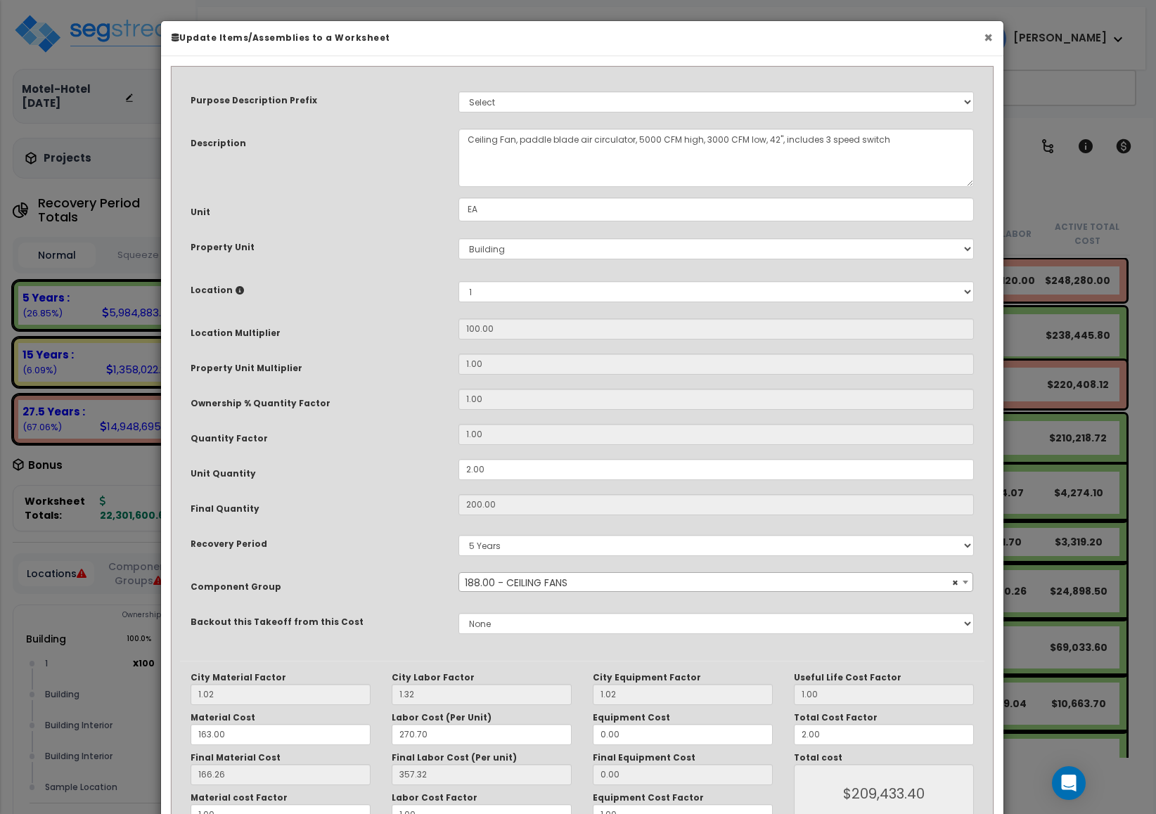
click at [992, 45] on button "×" at bounding box center [988, 37] width 9 height 15
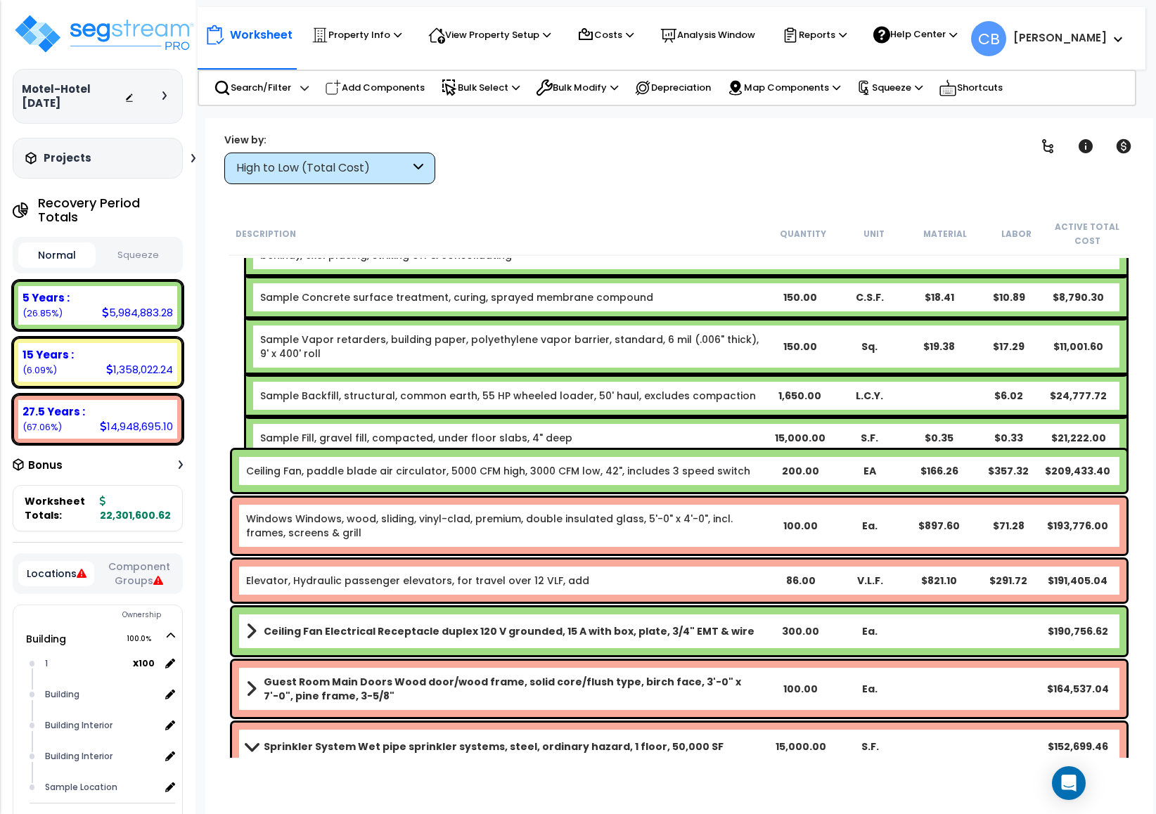
click at [669, 359] on div "Sample Vapor retarders, building paper, polyethylene vapor barrier, standard, 6…" at bounding box center [686, 347] width 880 height 56
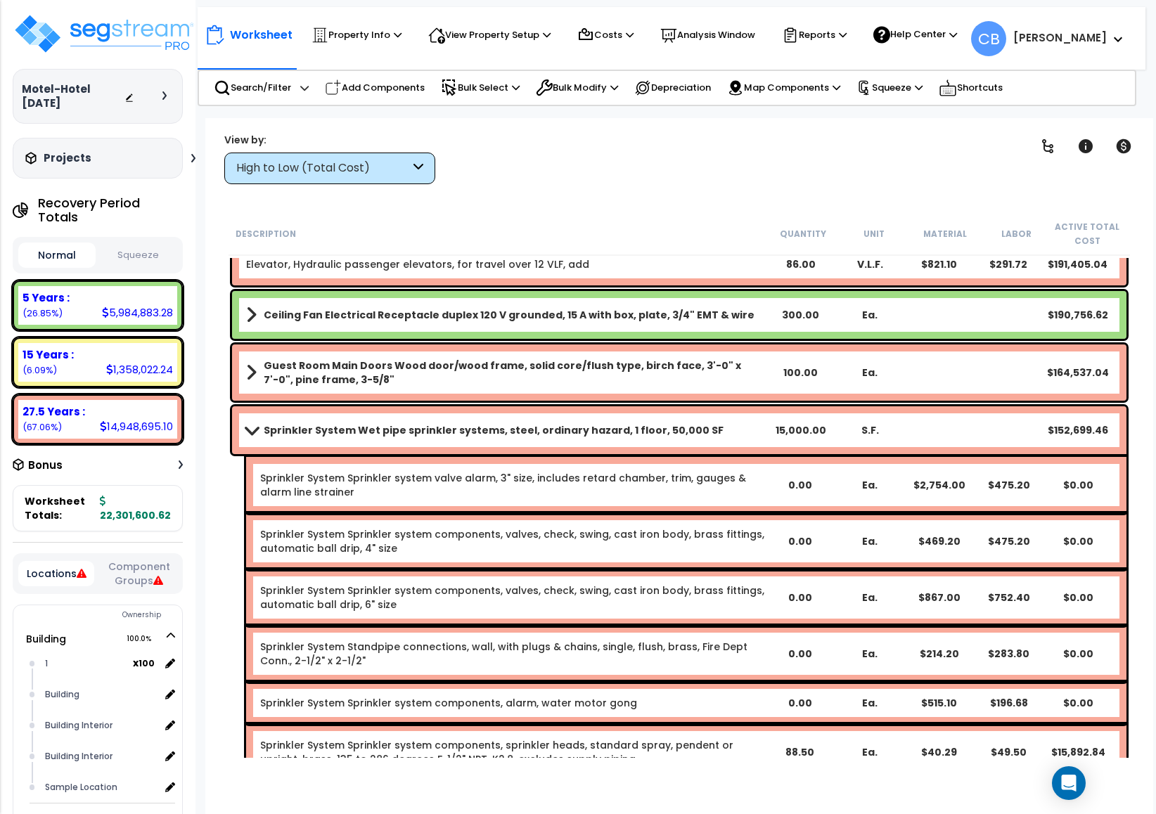
click at [669, 344] on div "Guest Room Main Doors Wood door/wood frame, solid core/flush type, birch face, …" at bounding box center [680, 372] width 902 height 63
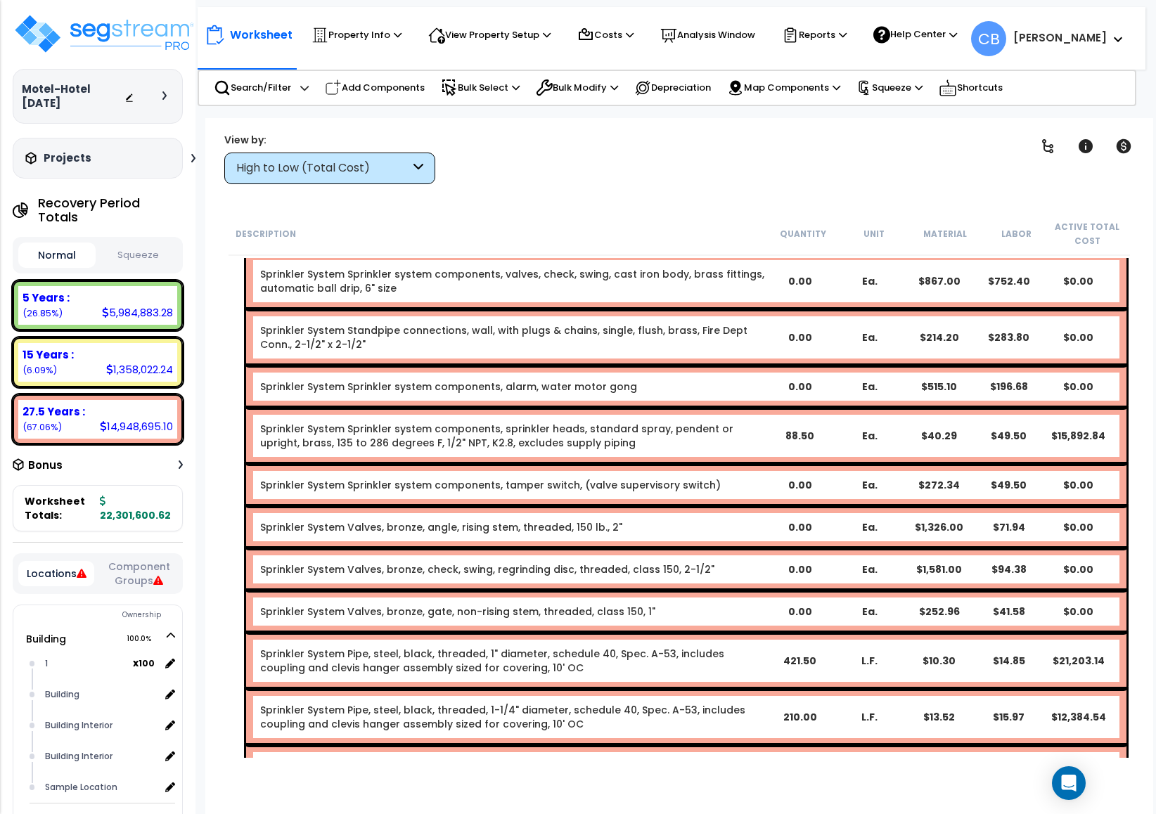
click at [669, 344] on div "Sprinkler System Standpipe connections, wall, with plugs & chains, single, flus…" at bounding box center [512, 337] width 504 height 28
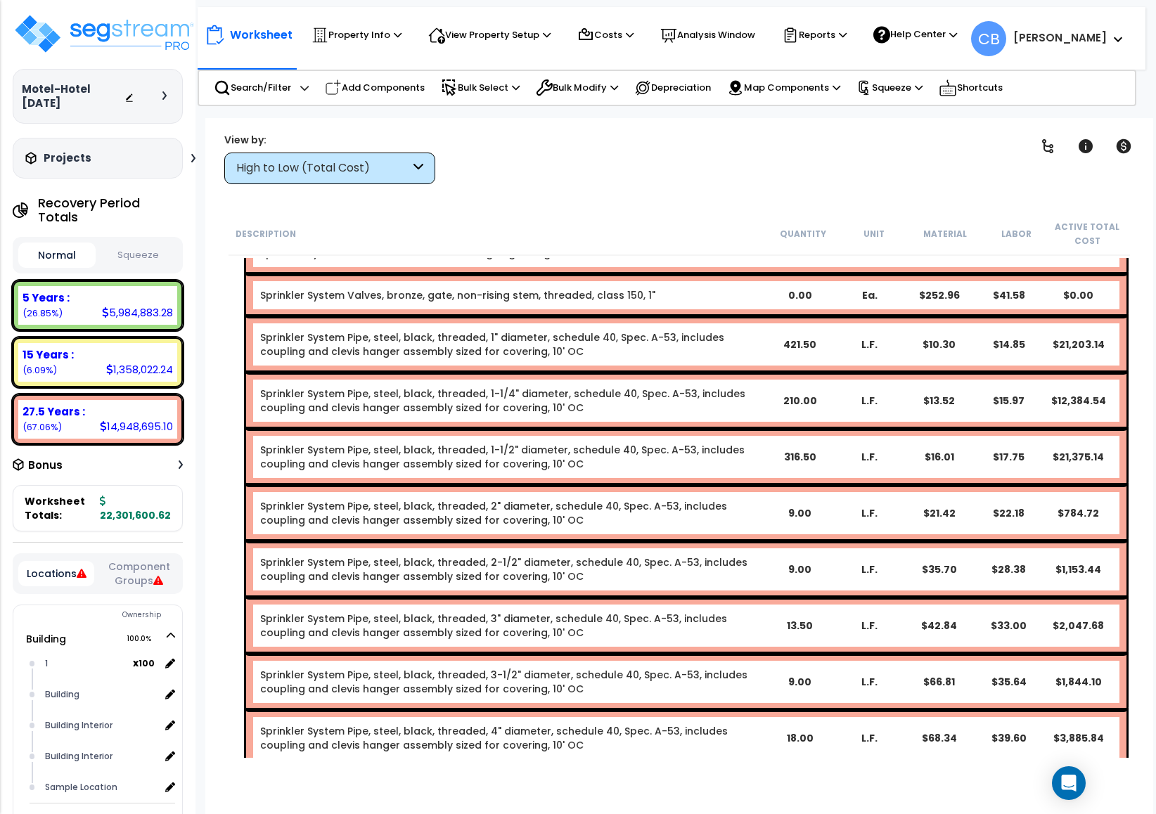
click at [669, 344] on div "Sprinkler System Pipe, steel, black, threaded, 1" diameter, schedule 40, Spec. …" at bounding box center [686, 344] width 880 height 56
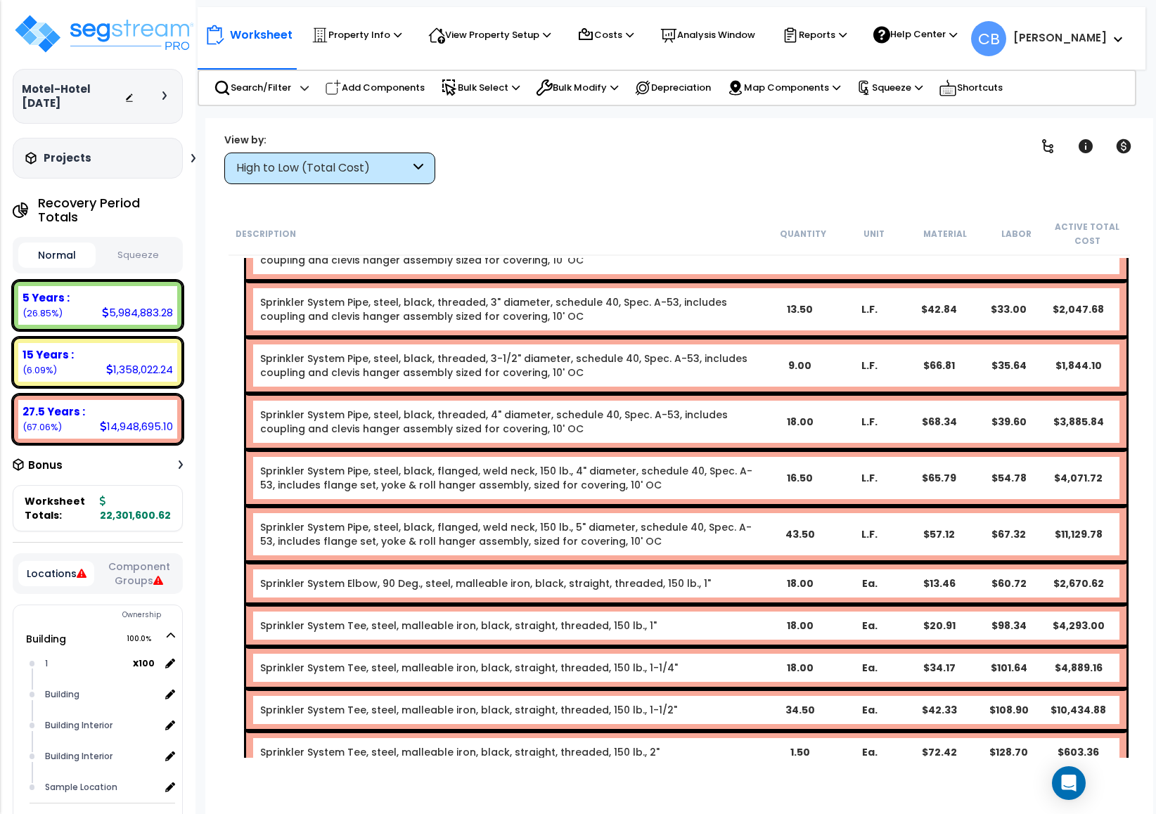
click at [669, 352] on div "Sprinkler System Pipe, steel, black, threaded, 3-1/2" diameter, schedule 40, Sp…" at bounding box center [512, 366] width 504 height 28
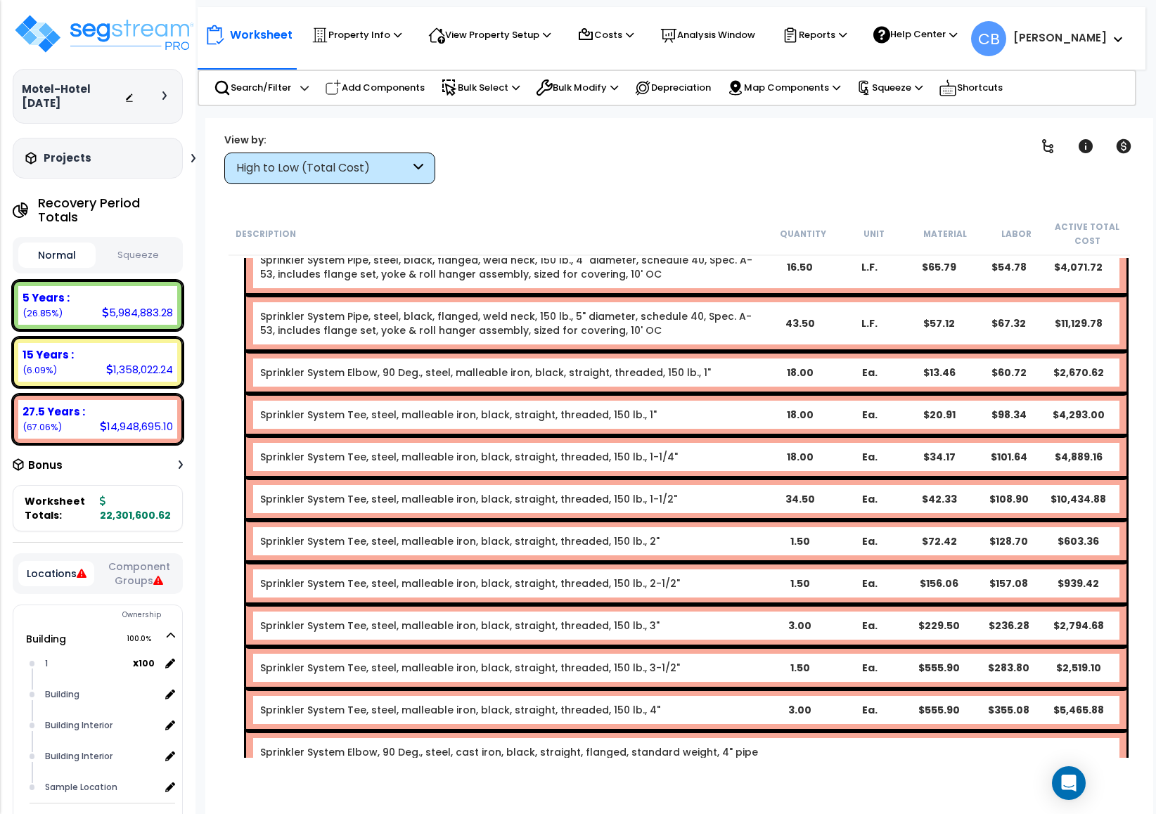
click at [669, 366] on link "Sprinkler System Elbow, 90 Deg., steel, malleable iron, black, straight, thread…" at bounding box center [485, 373] width 451 height 14
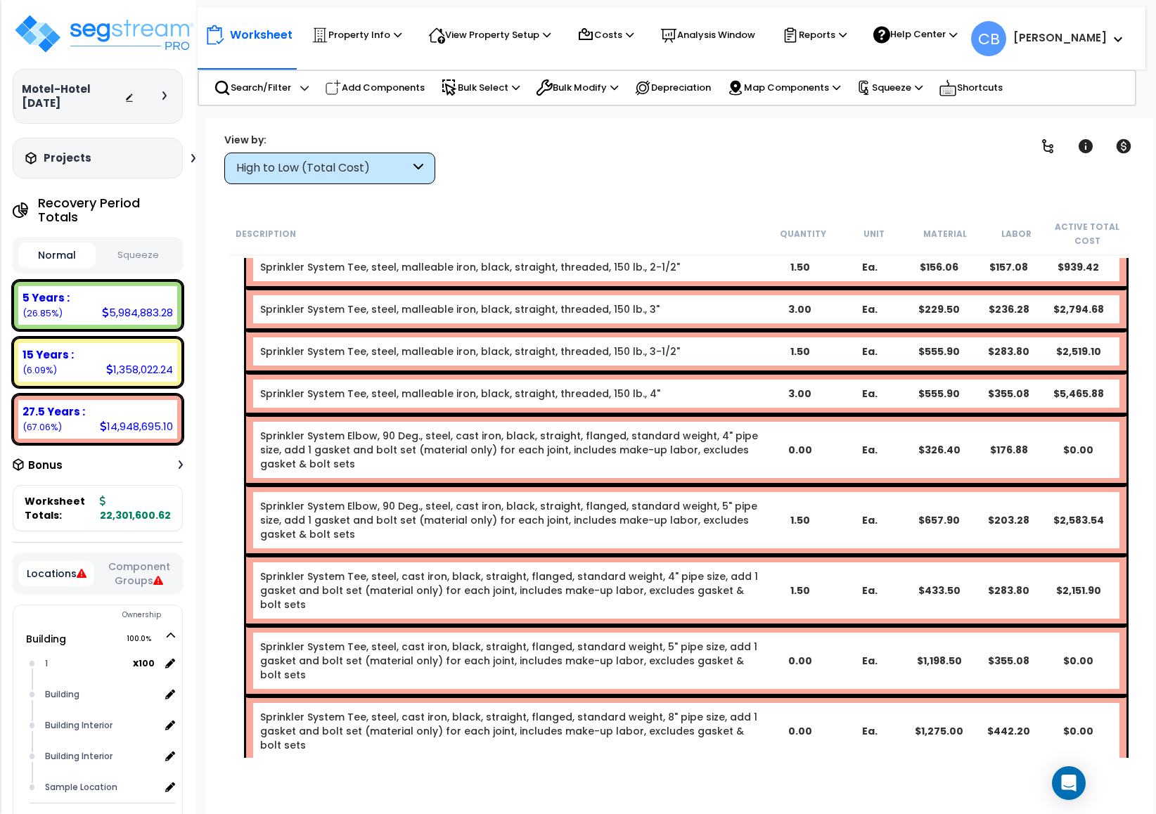
click at [671, 387] on div "Sprinkler System Tee, steel, malleable iron, black, straight, threaded, 150 lb.…" at bounding box center [512, 394] width 504 height 14
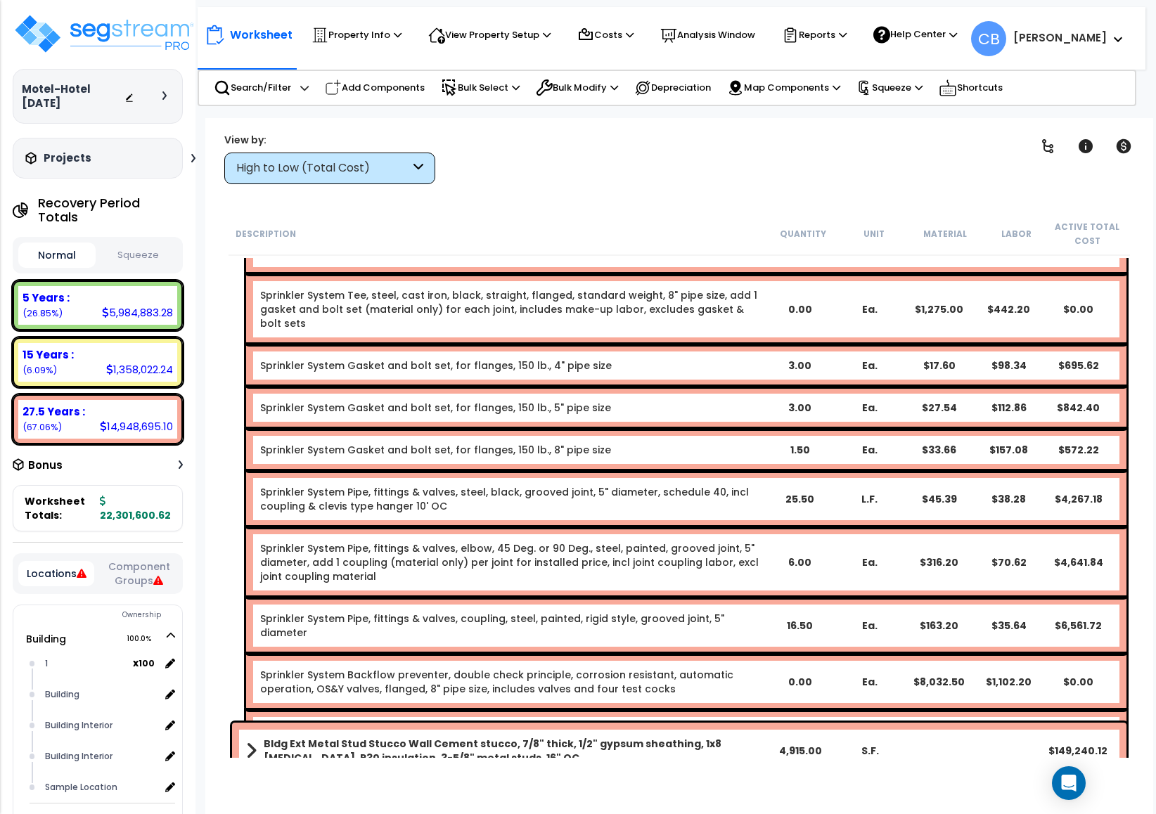
click at [671, 387] on div "Sprinkler System Gasket and bolt set, for flanges, 150 lb., 5" pipe size 3.00 E…" at bounding box center [686, 408] width 880 height 42
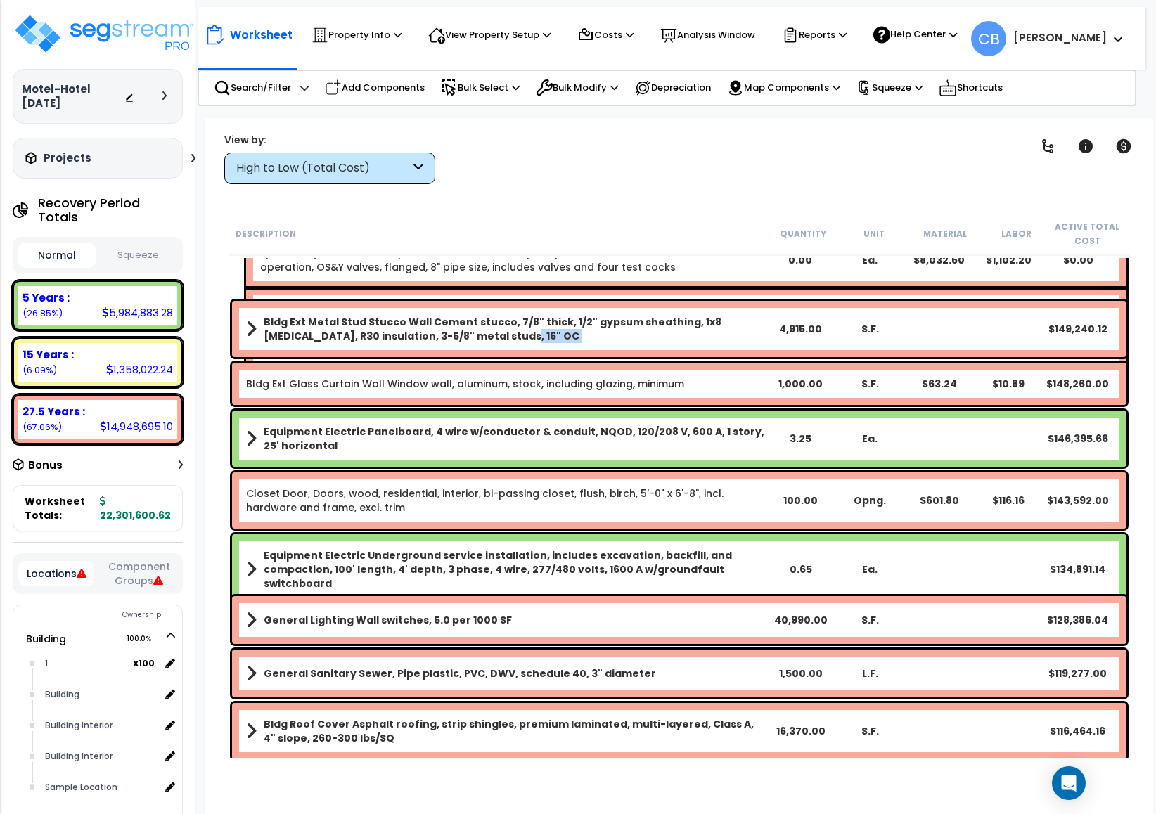
click at [671, 342] on div "Bldg Ext Metal Stud Stucco Wall Cement stucco, 7/8" thick, 1/2" gypsum sheathin…" at bounding box center [679, 329] width 895 height 56
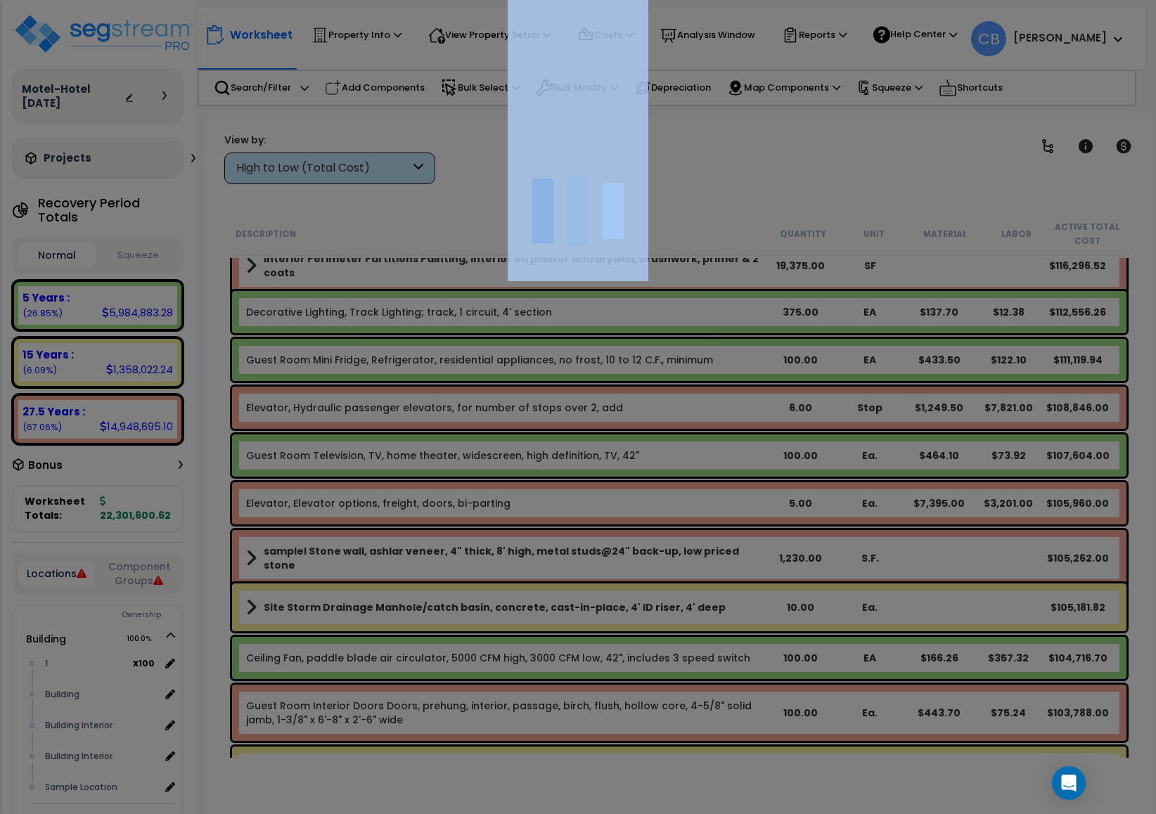
click at [671, 342] on div at bounding box center [578, 407] width 1156 height 814
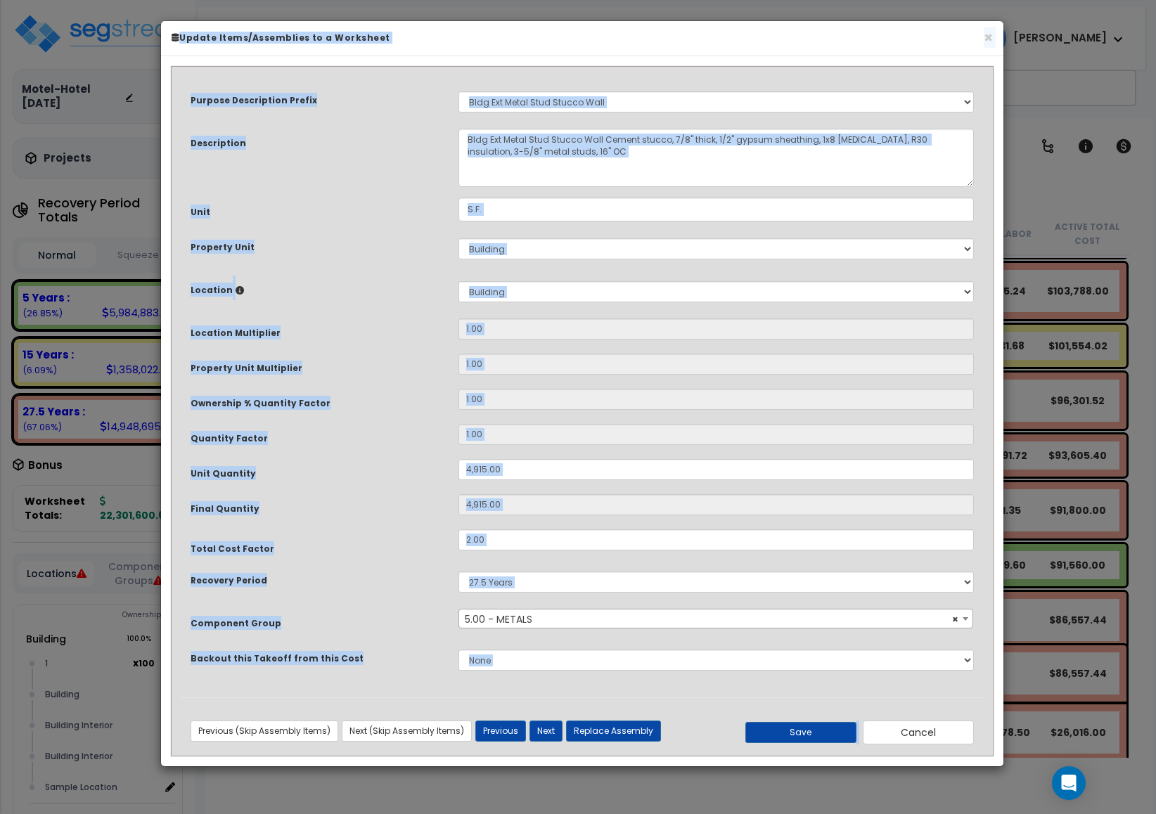
click at [671, 342] on div "Location Multiplier 1.00" at bounding box center [582, 331] width 805 height 25
click at [673, 342] on div "Location Multiplier 1.00" at bounding box center [582, 331] width 805 height 25
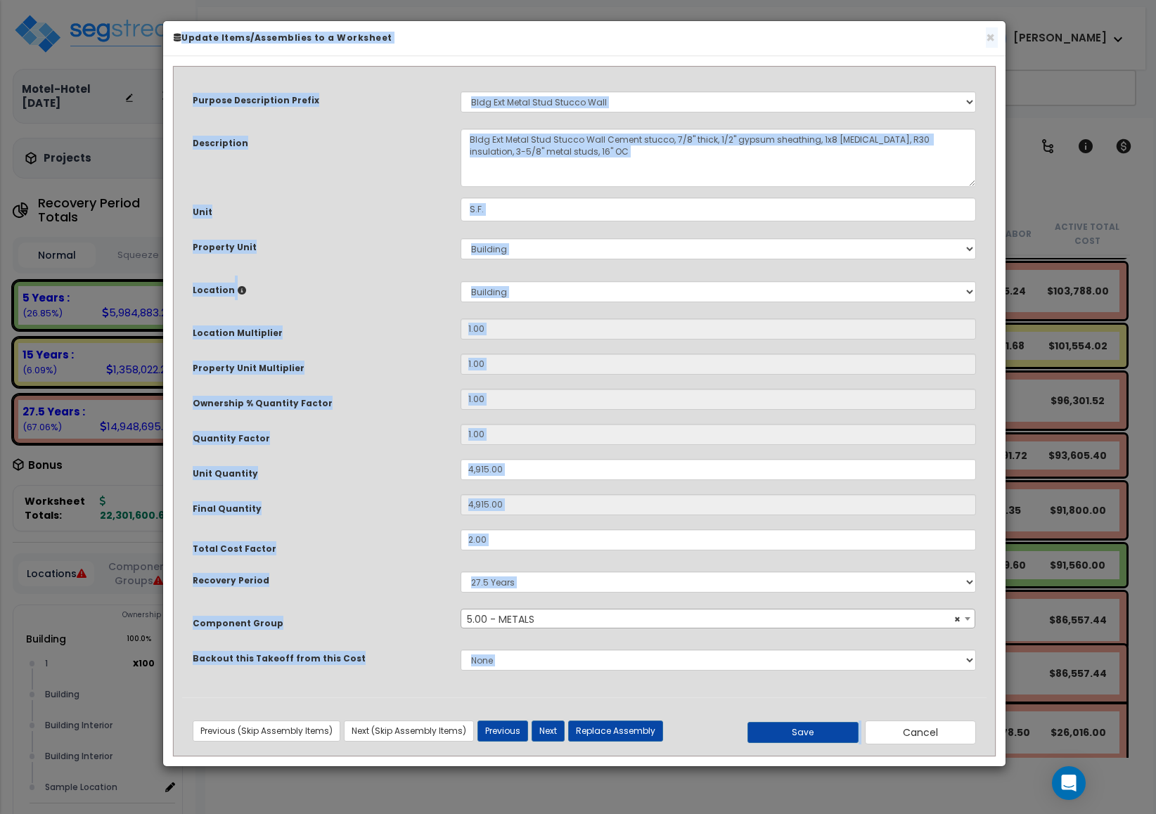
click at [673, 342] on div "Location Multiplier 1.00" at bounding box center [584, 331] width 805 height 25
click at [674, 342] on div "Location Multiplier 1.00" at bounding box center [584, 331] width 805 height 25
click at [674, 342] on div "Location Multiplier 1.00" at bounding box center [585, 330] width 805 height 25
click at [989, 34] on button "×" at bounding box center [991, 37] width 9 height 15
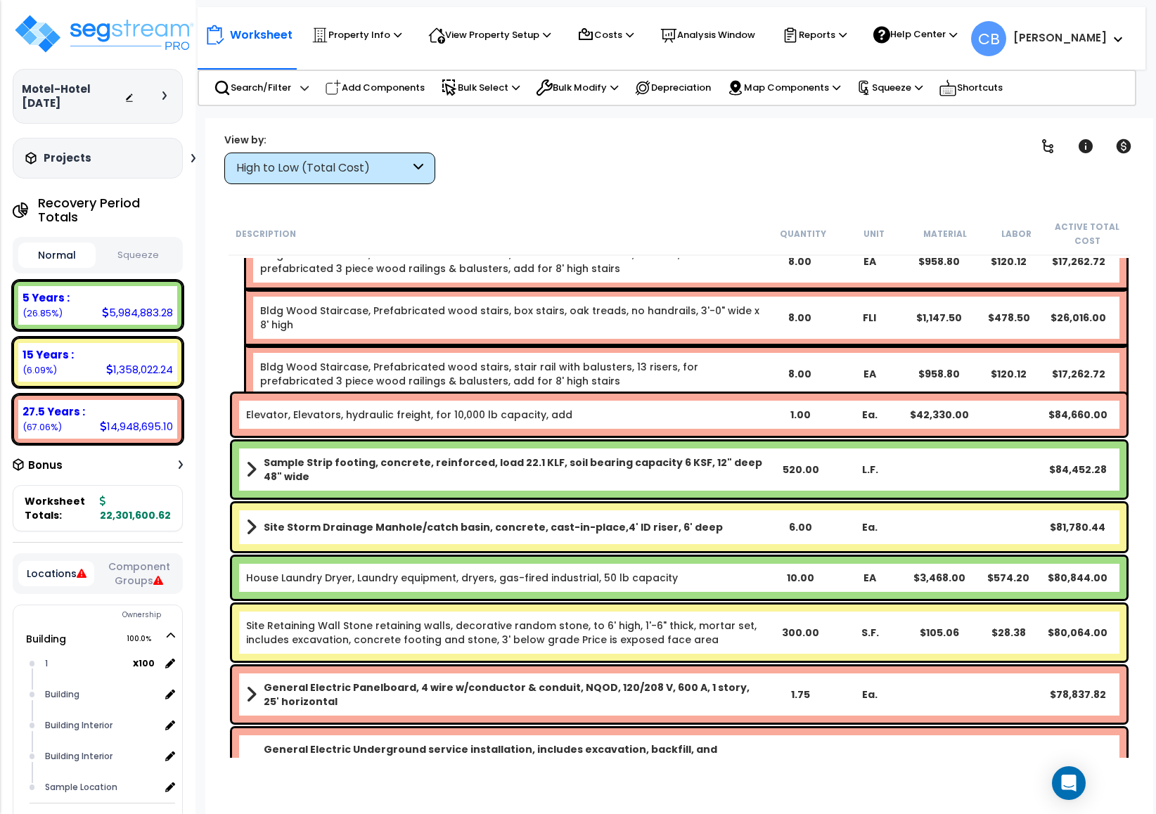
click at [513, 485] on div "Sample Strip footing, concrete, reinforced, load 22.1 KLF, soil bearing capacit…" at bounding box center [679, 470] width 895 height 56
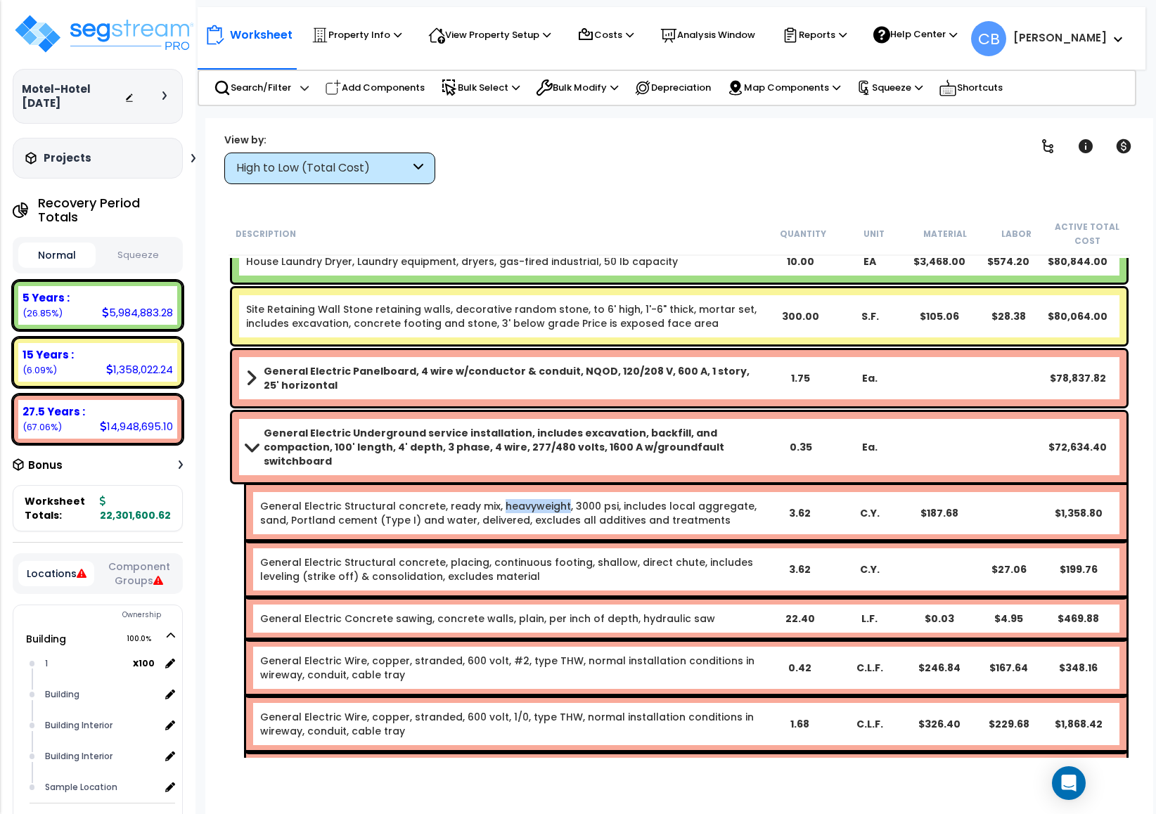
click at [513, 499] on link "General Electric Structural concrete, ready mix, heavyweight, 3000 psi, include…" at bounding box center [508, 513] width 496 height 28
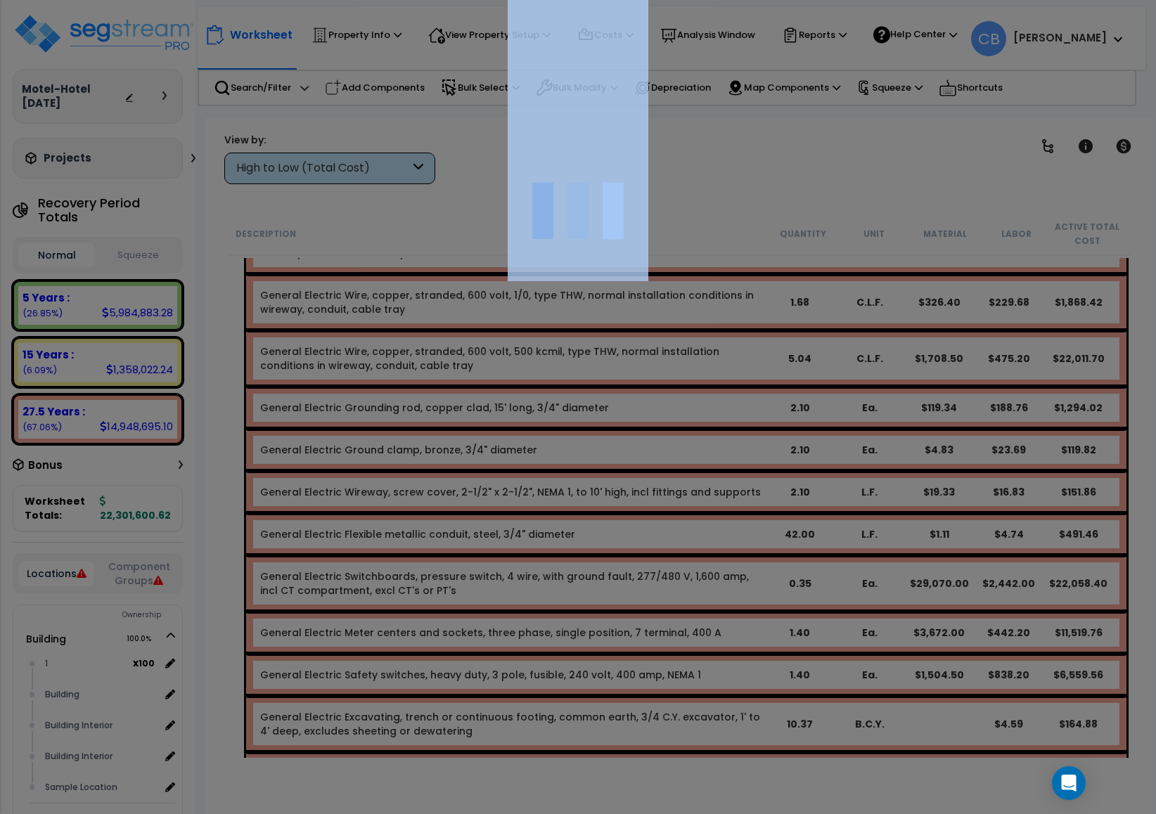
click at [513, 485] on div at bounding box center [578, 407] width 1156 height 814
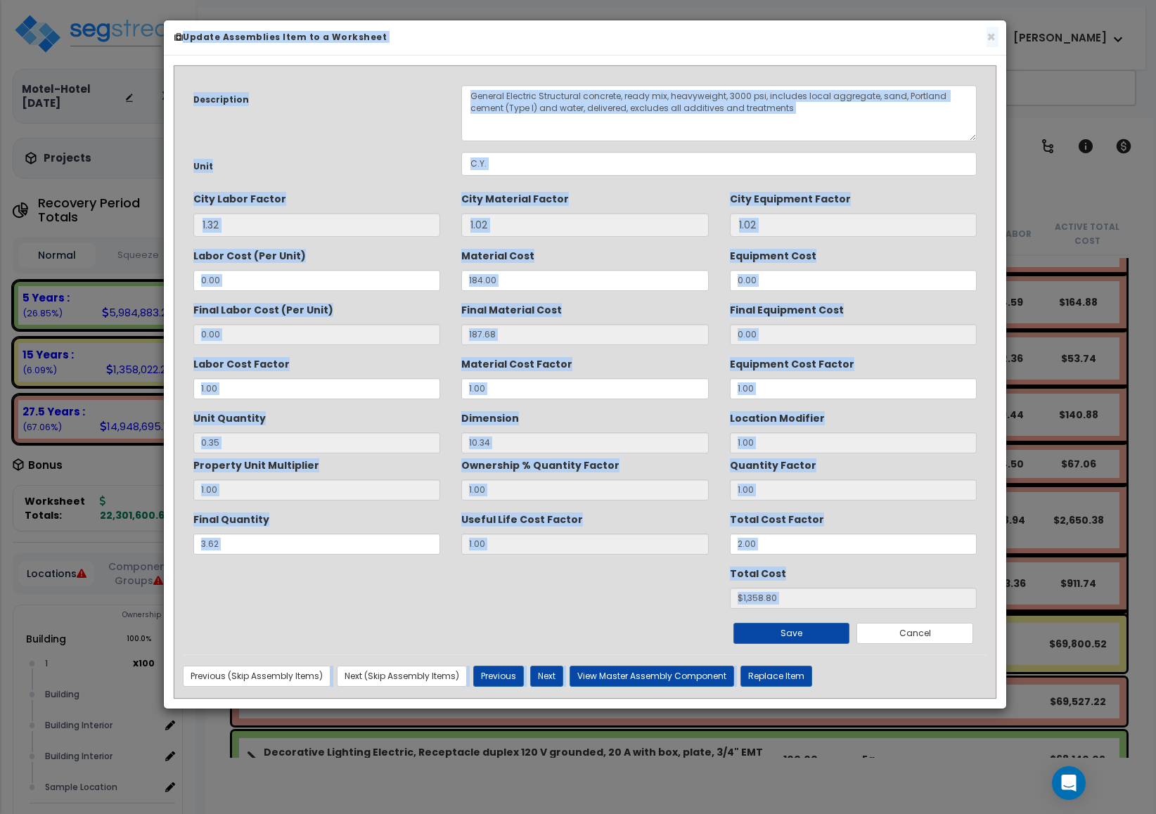
scroll to position [8017, 0]
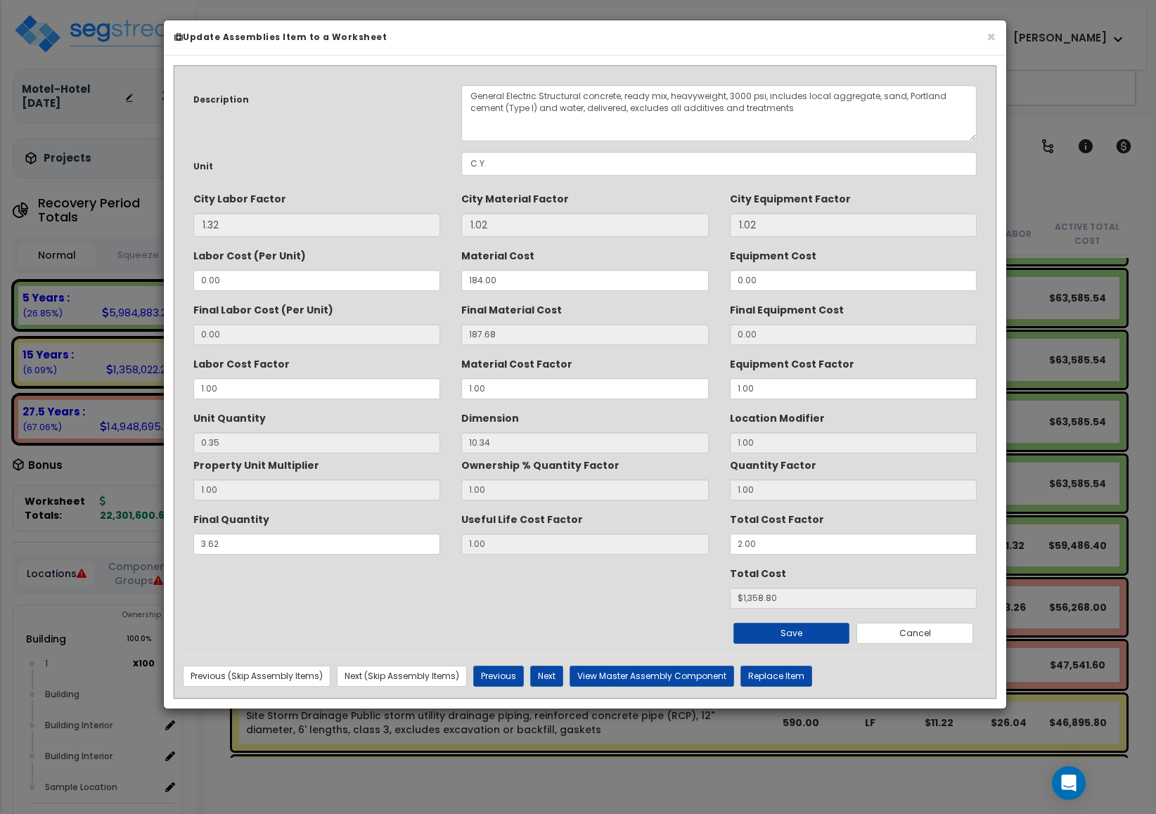
click at [996, 30] on div "× Update Assemblies Item to a Worksheet" at bounding box center [585, 37] width 842 height 35
click at [992, 36] on button "×" at bounding box center [991, 37] width 9 height 15
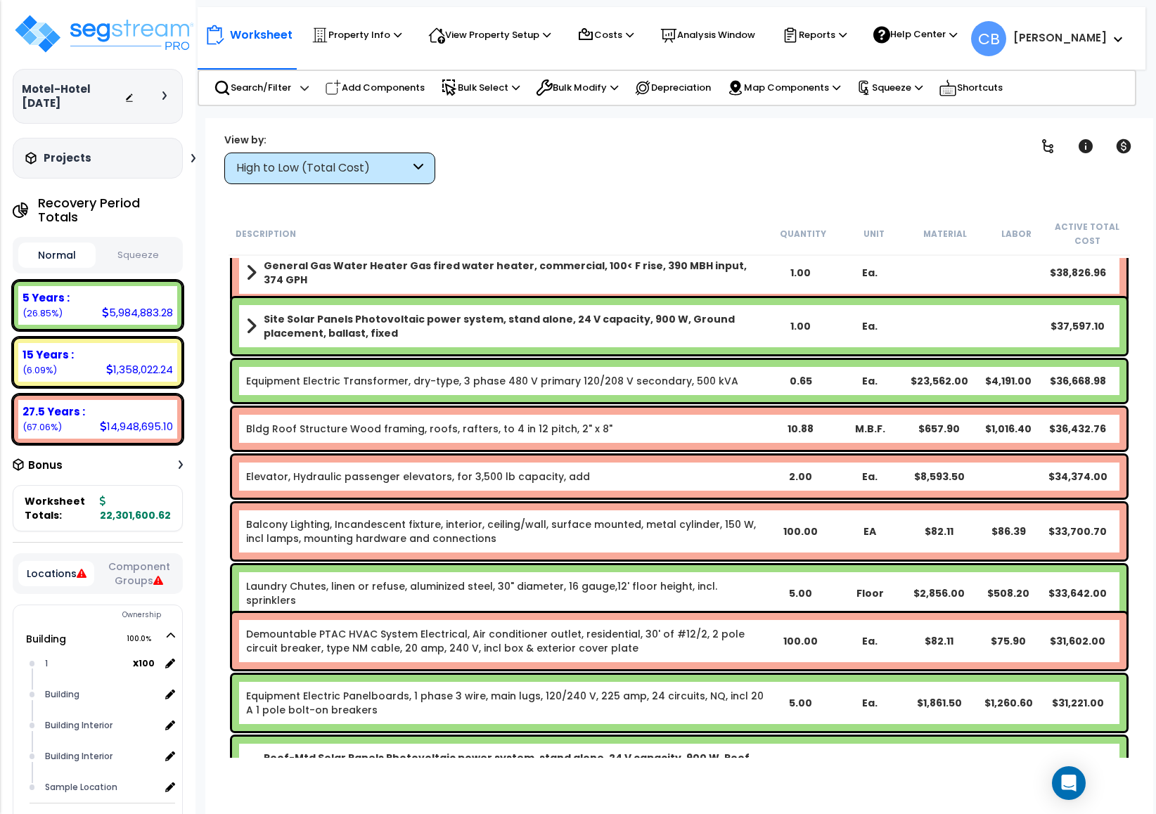
click at [809, 538] on div "Balcony Lighting, Incandescent fixture, interior, ceiling/wall, surface mounted…" at bounding box center [679, 532] width 895 height 56
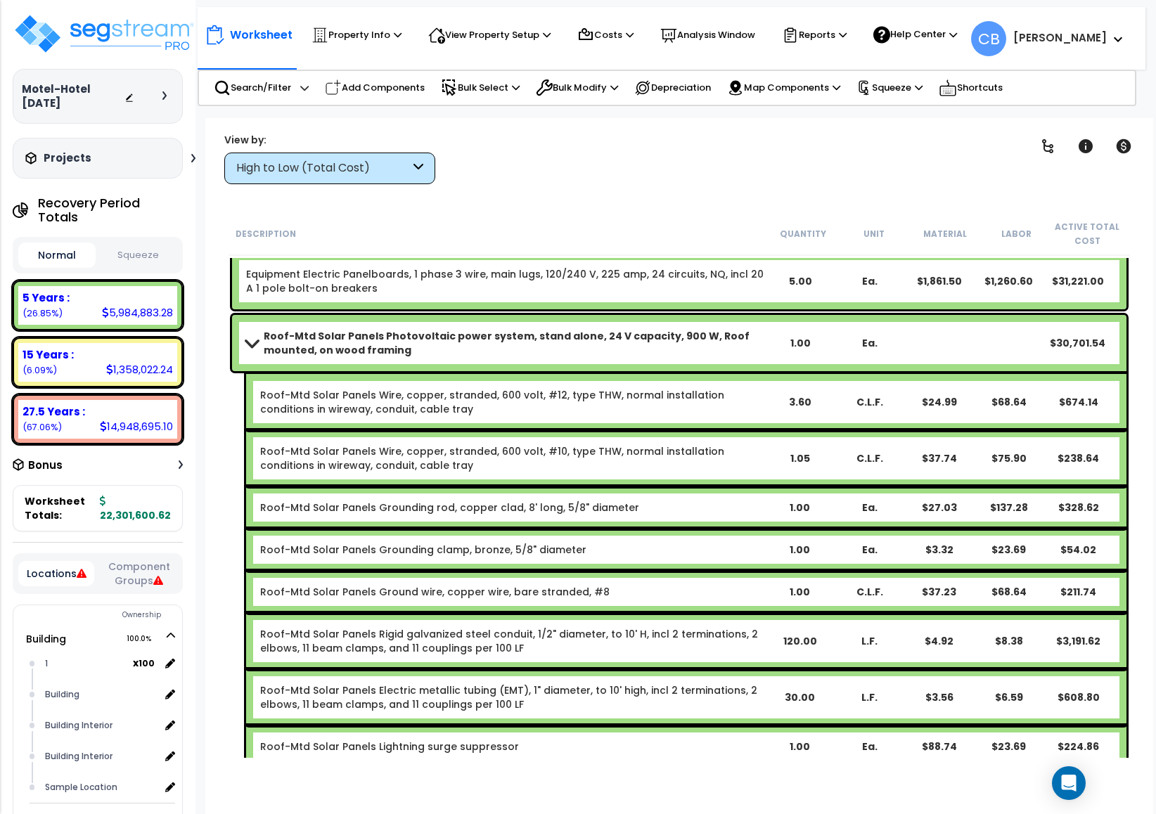
click at [808, 543] on div "1.00" at bounding box center [800, 550] width 68 height 14
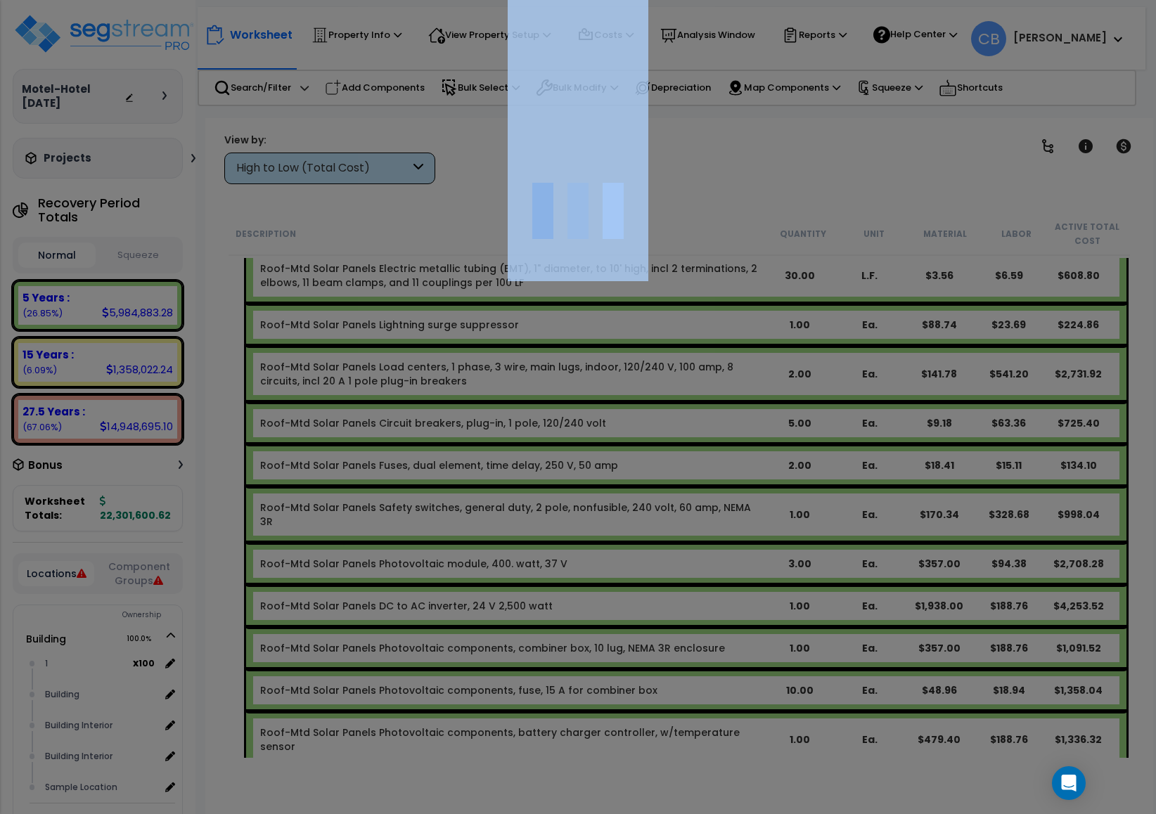
click at [808, 538] on div at bounding box center [578, 407] width 1156 height 814
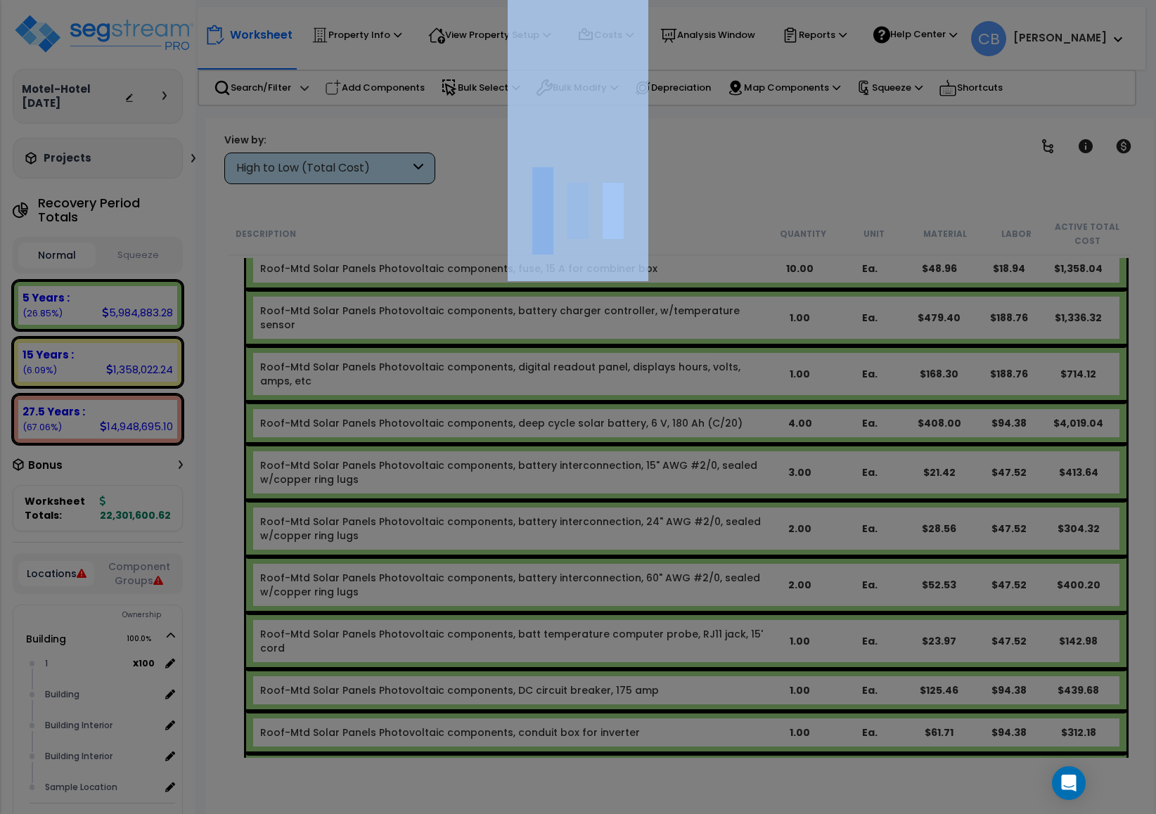
click at [808, 538] on div at bounding box center [578, 407] width 1156 height 814
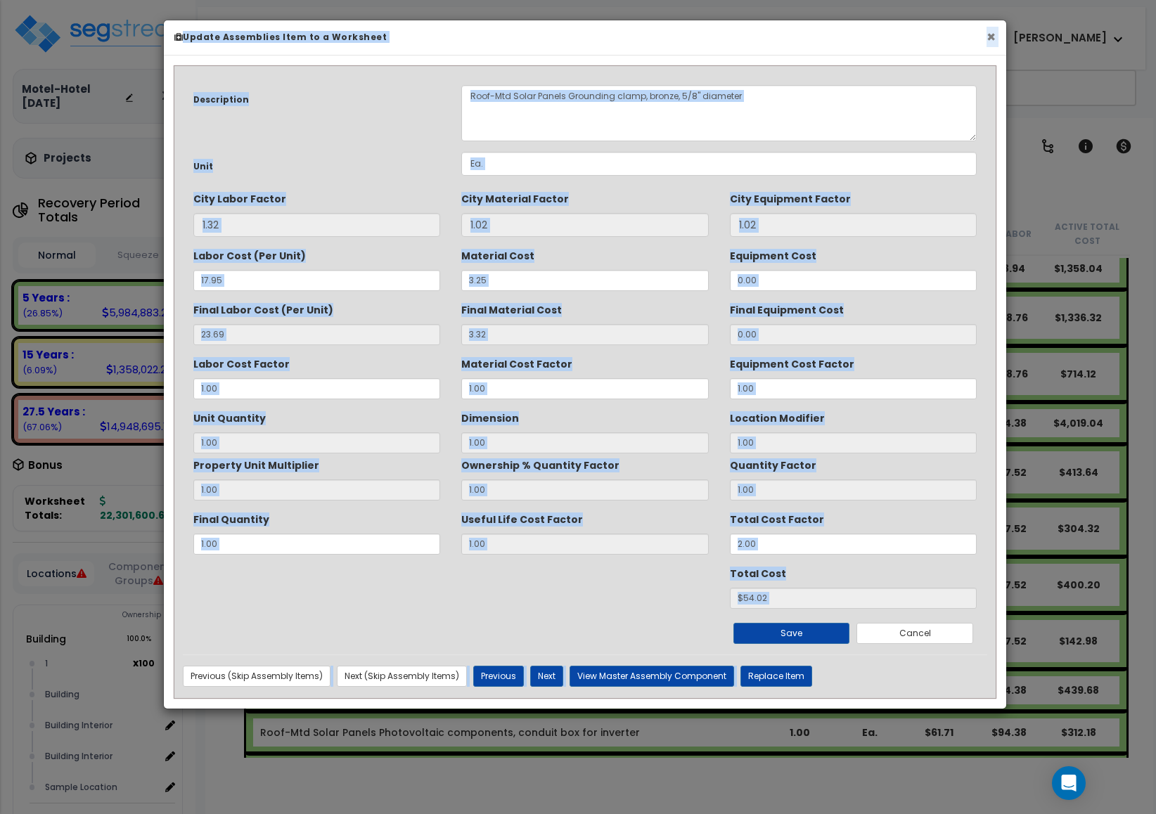
click at [990, 36] on button "×" at bounding box center [991, 37] width 9 height 15
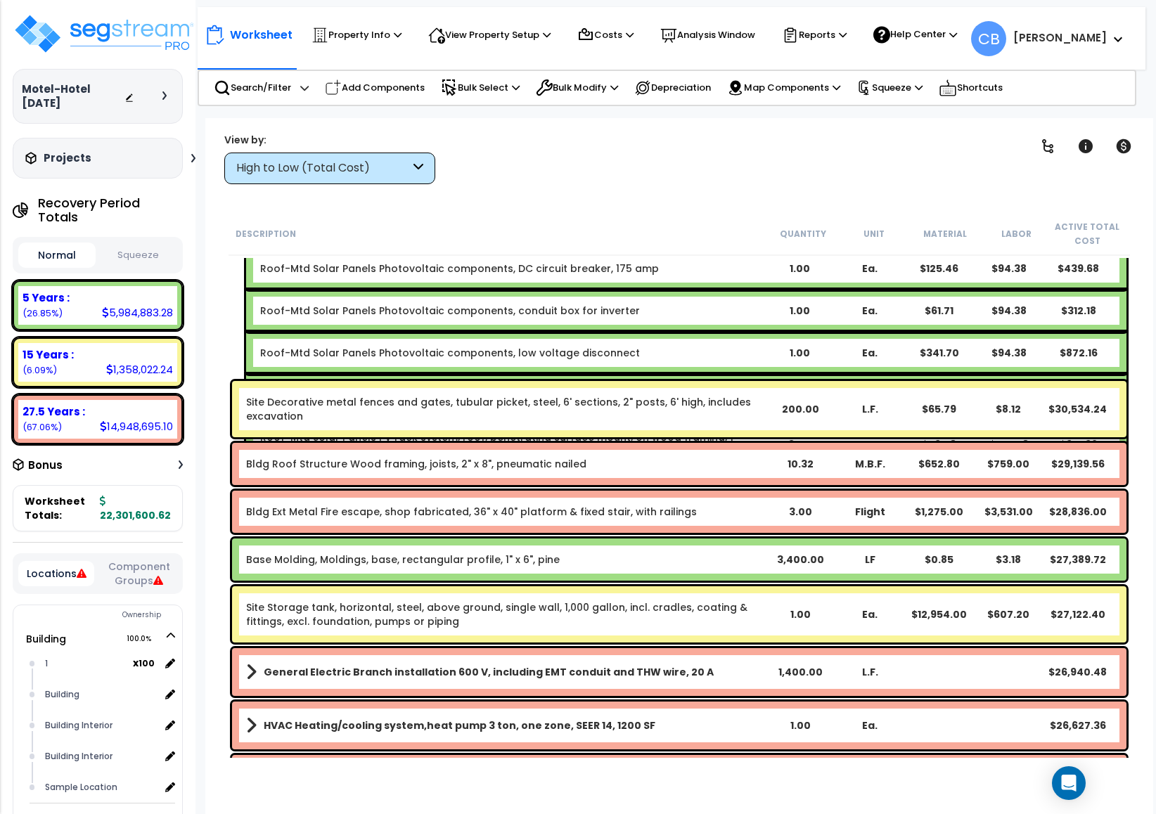
click at [693, 496] on div "Bldg Ext Metal Fire escape, shop fabricated, 36" x 40" platform & fixed stair, …" at bounding box center [679, 512] width 895 height 42
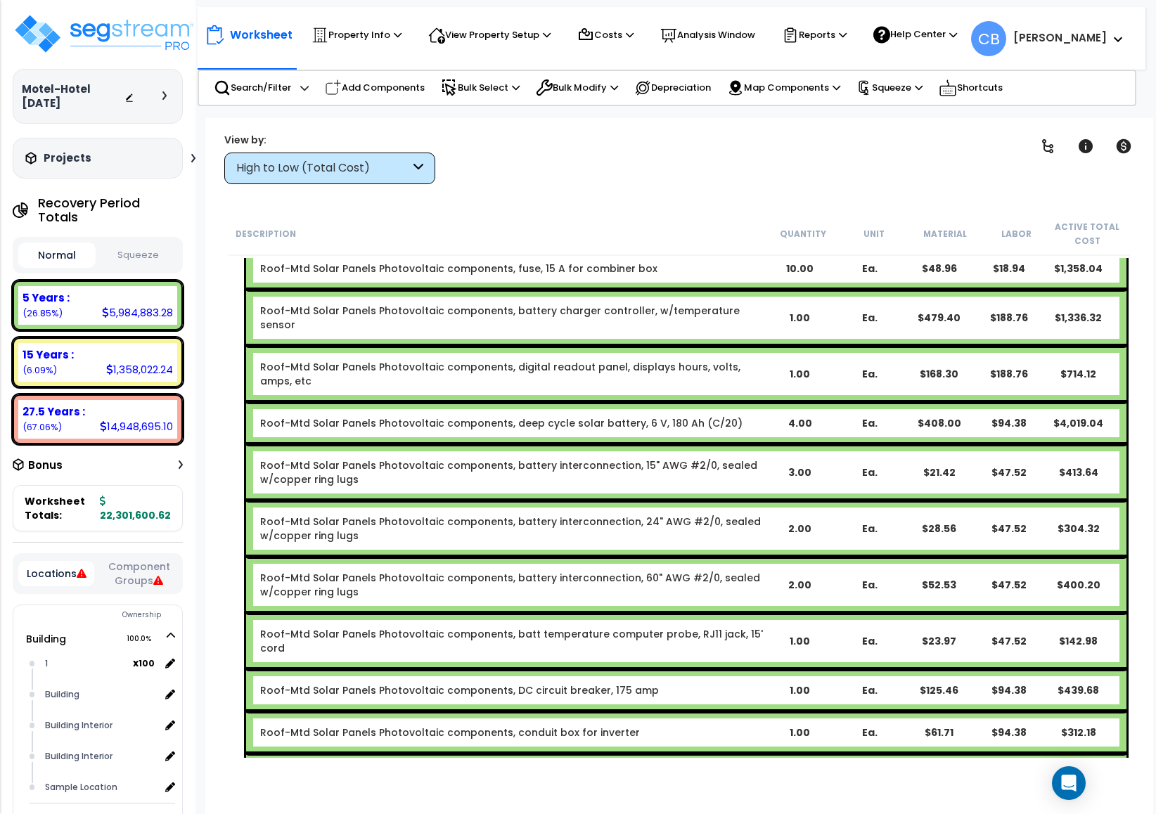
click at [662, 515] on div "Roof-Mtd Solar Panels Photovoltaic components, battery interconnection, 24" AWG…" at bounding box center [512, 529] width 504 height 28
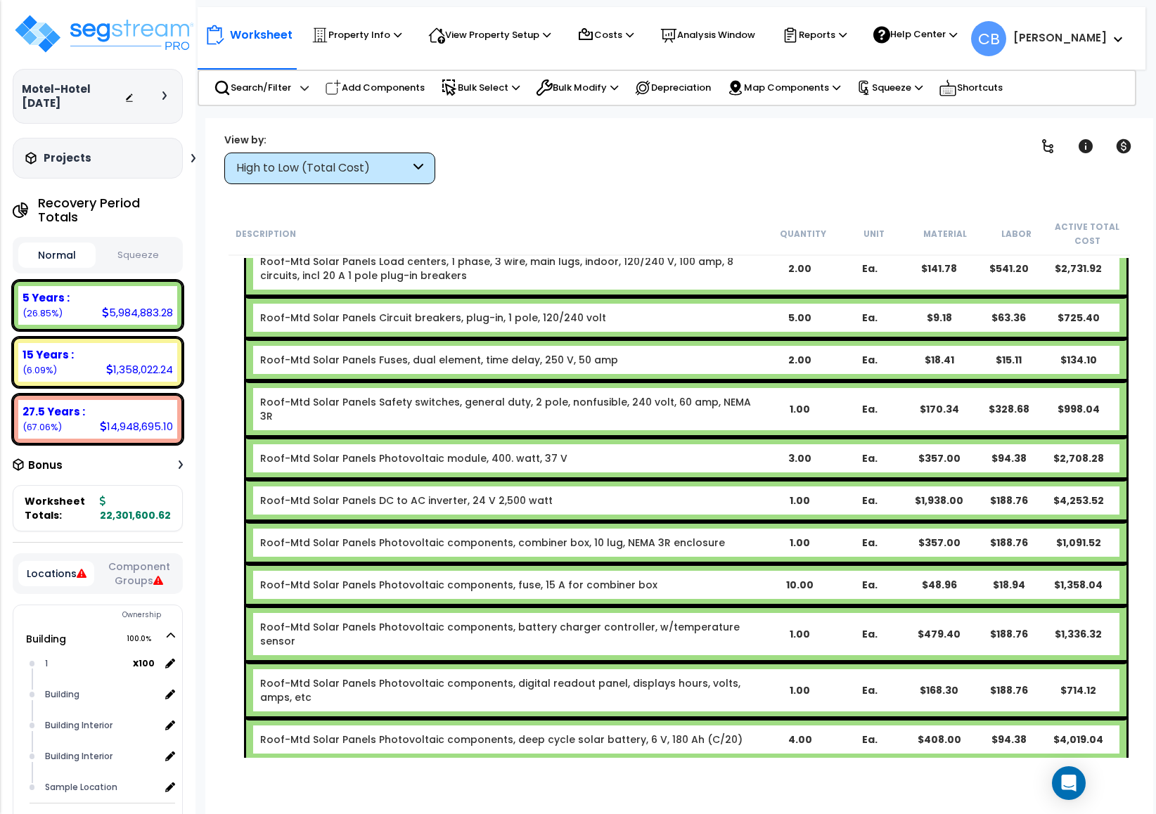
click at [662, 494] on div "Roof-Mtd Solar Panels DC to AC inverter, 24 V 2,500 watt" at bounding box center [512, 501] width 504 height 14
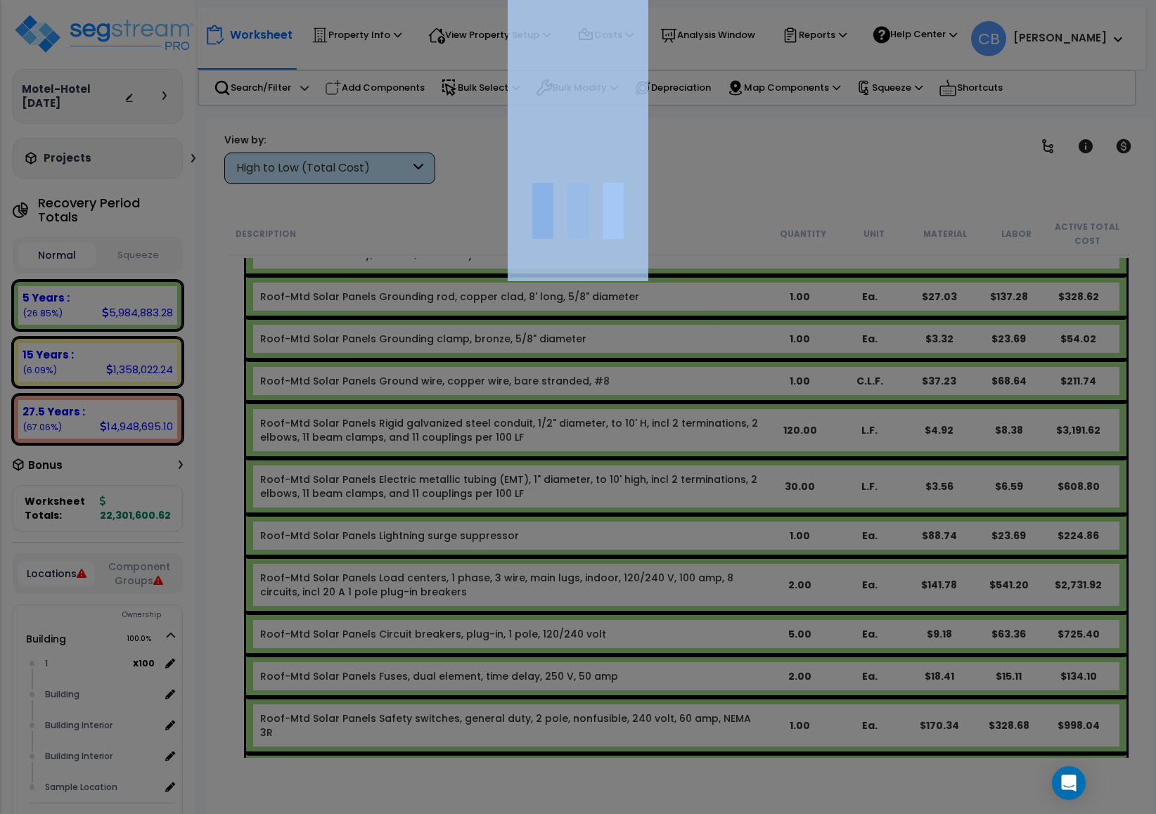
click at [663, 469] on div at bounding box center [578, 407] width 1156 height 814
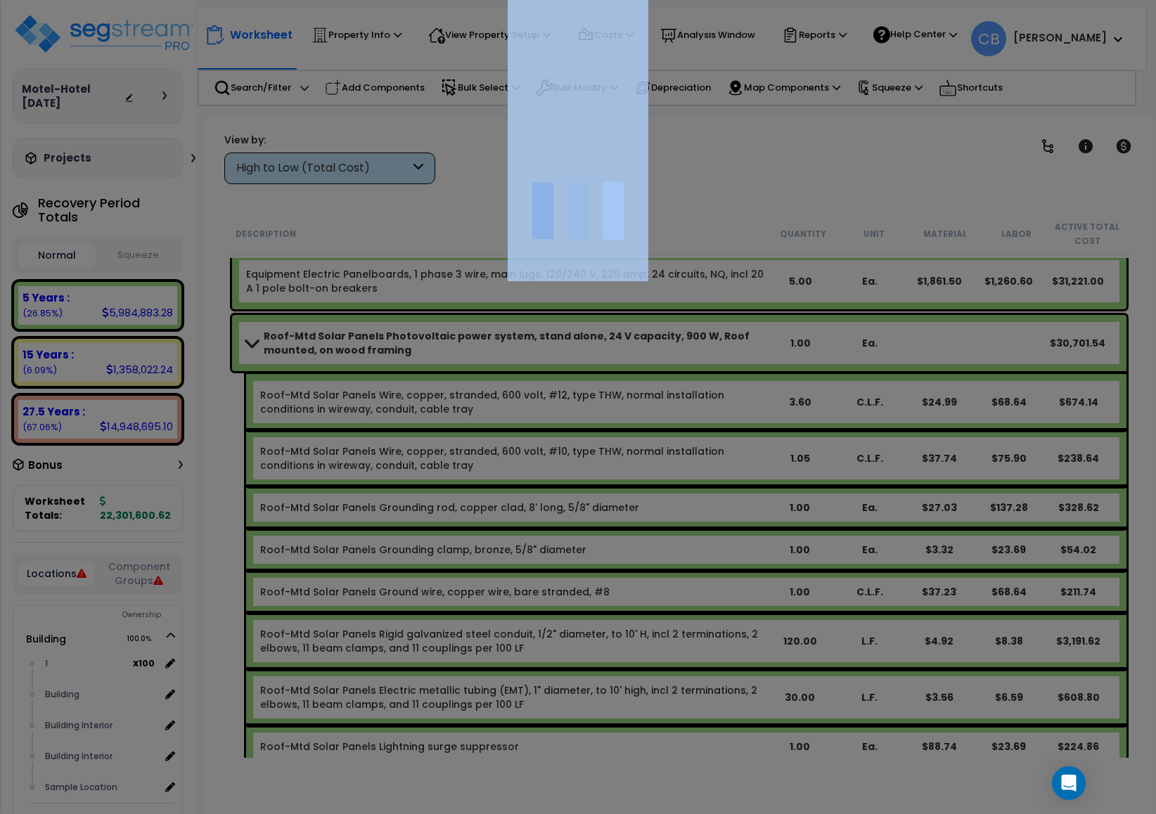
drag, startPoint x: 663, startPoint y: 469, endPoint x: 705, endPoint y: 411, distance: 71.5
click at [680, 454] on div at bounding box center [578, 407] width 1156 height 814
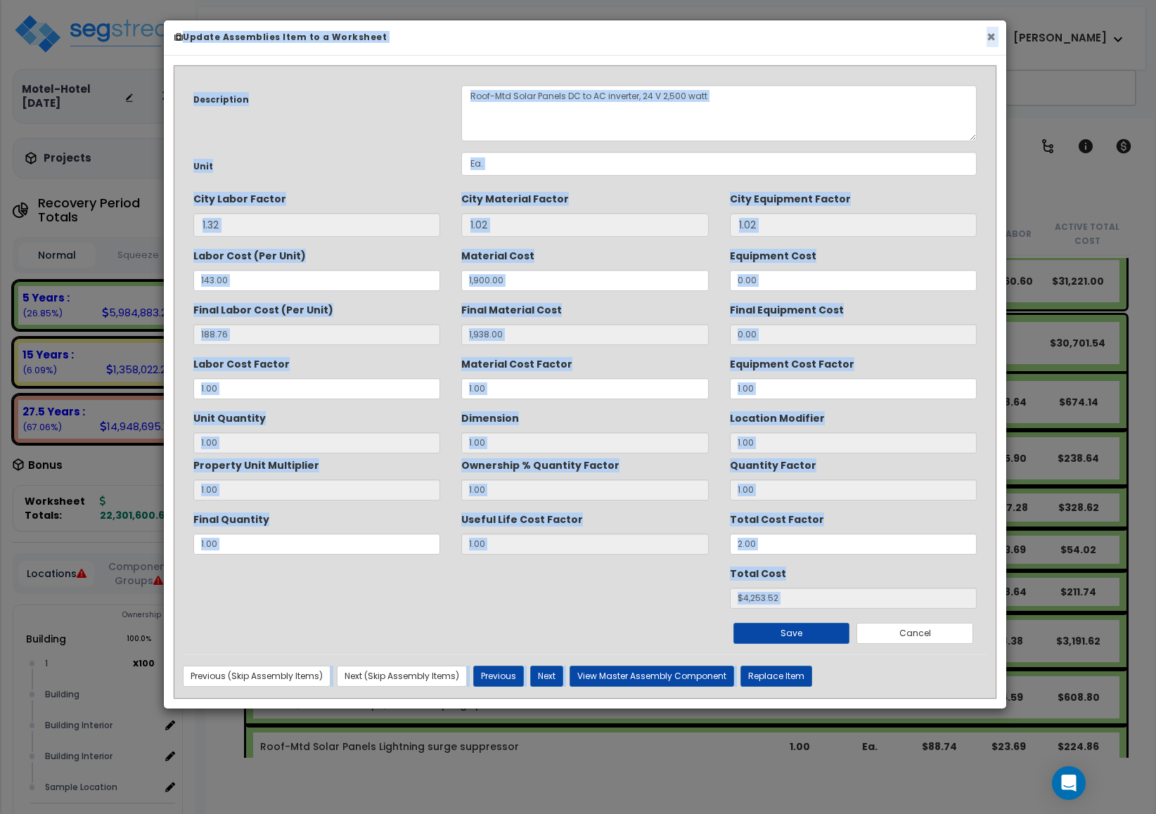
click at [987, 38] on button "×" at bounding box center [991, 37] width 9 height 15
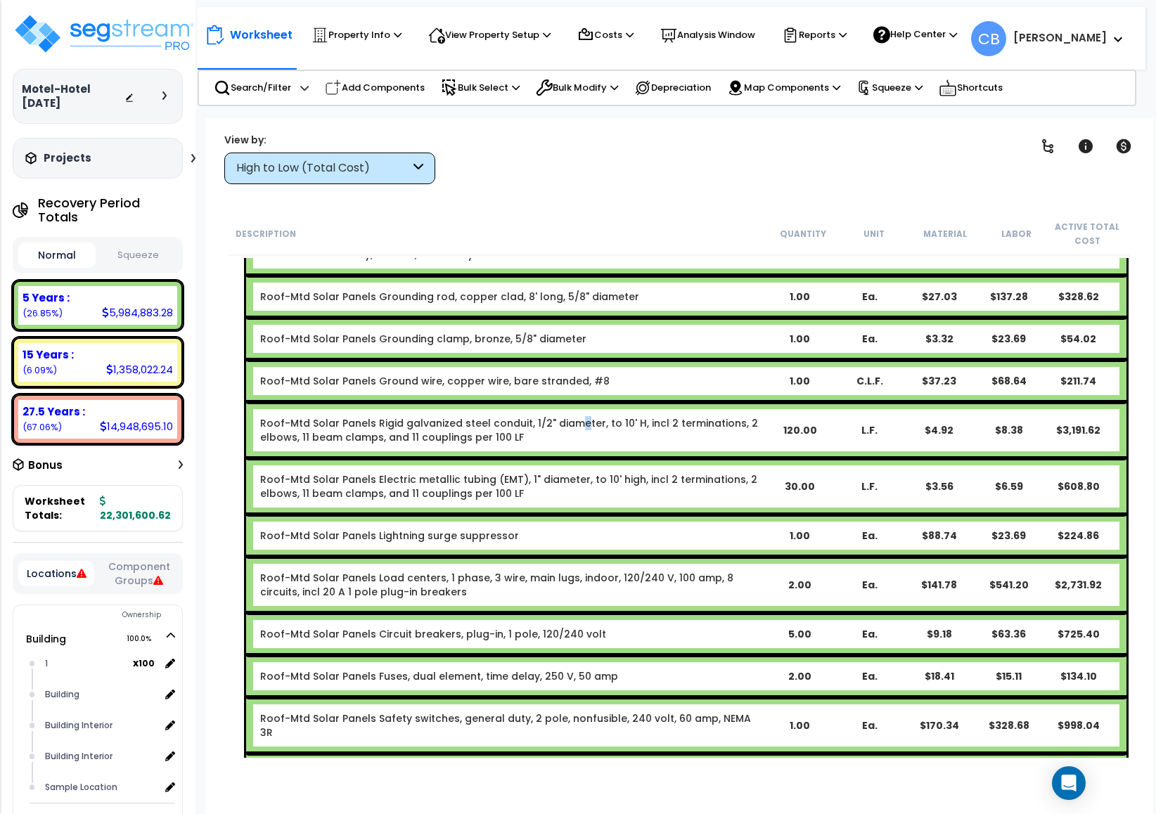
click at [574, 416] on link "Roof-Mtd Solar Panels Rigid galvanized steel conduit, 1/2" diameter, to 10' H, …" at bounding box center [509, 430] width 498 height 28
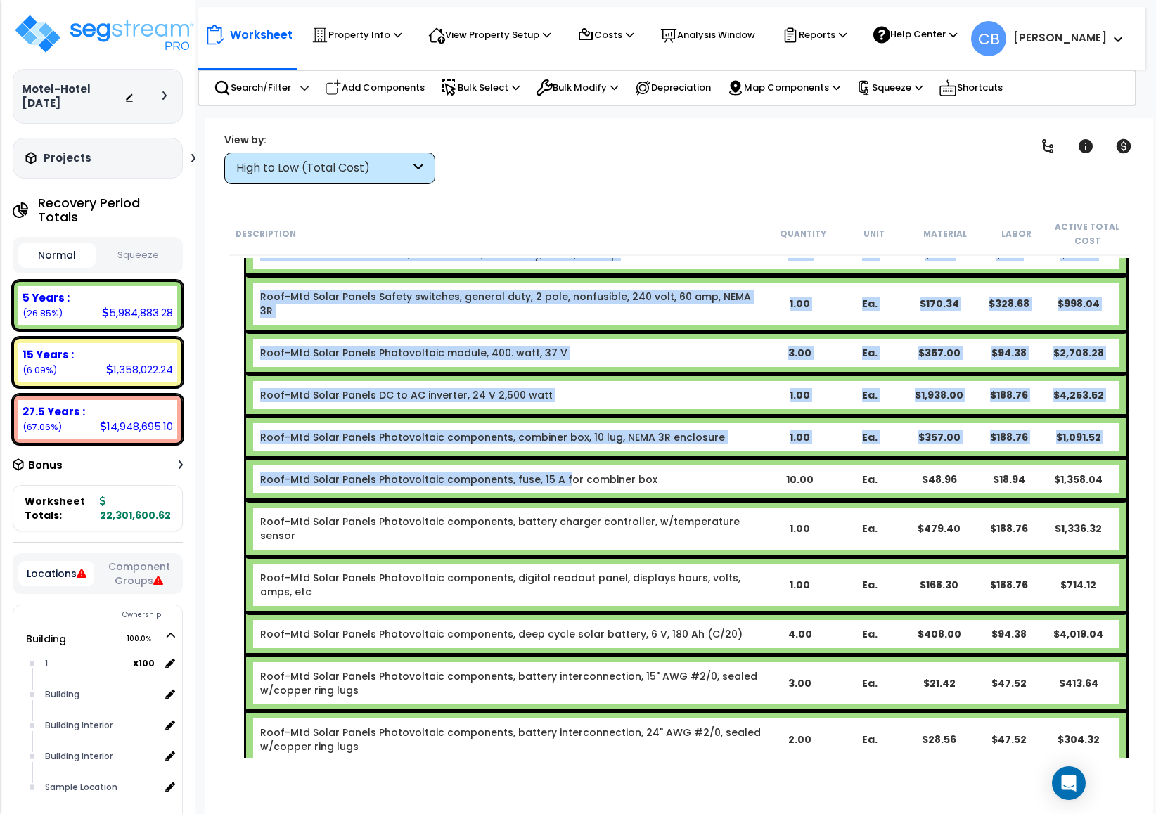
drag, startPoint x: 574, startPoint y: 409, endPoint x: 546, endPoint y: 433, distance: 36.4
click at [549, 433] on div "Roof-Mtd Solar Panels Photovoltaic power system, stand alone, 24 V capacity, 90…" at bounding box center [680, 394] width 902 height 1430
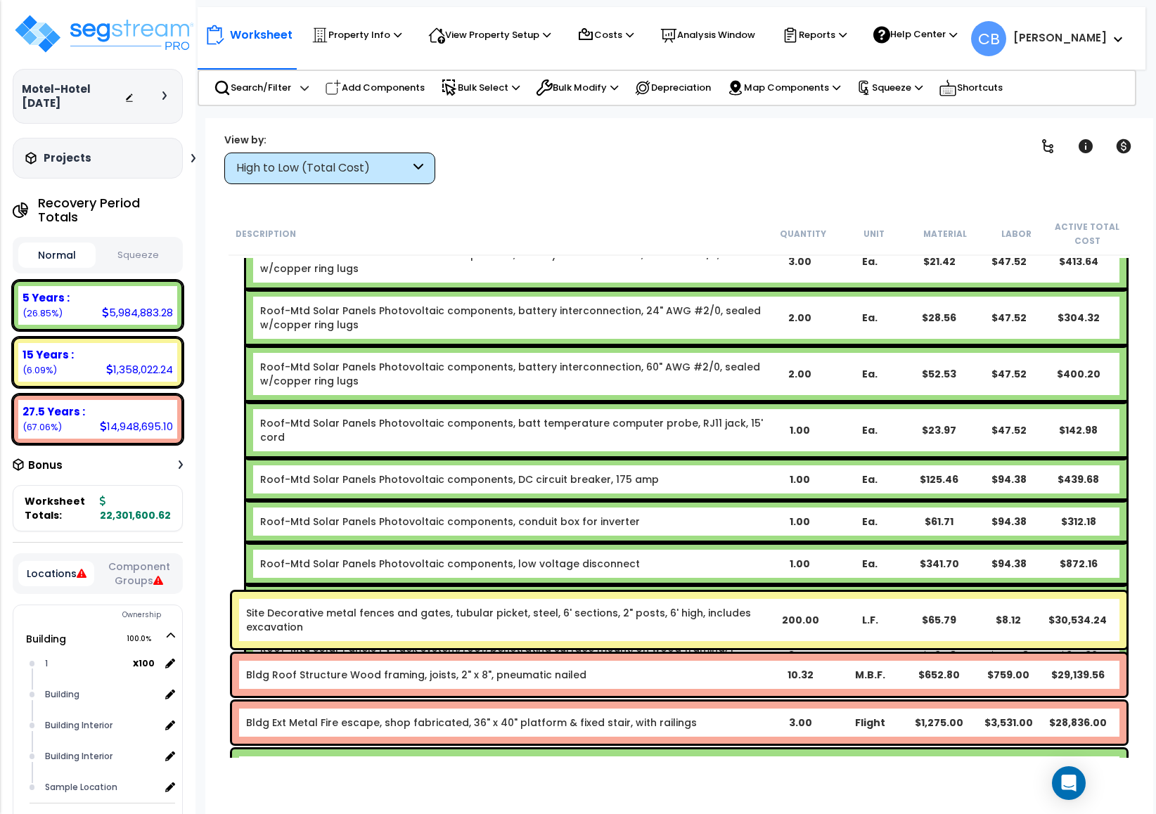
click at [545, 501] on div "Roof-Mtd Solar Panels Photovoltaic components, conduit box for inverter 1.00 Ea…" at bounding box center [686, 522] width 880 height 42
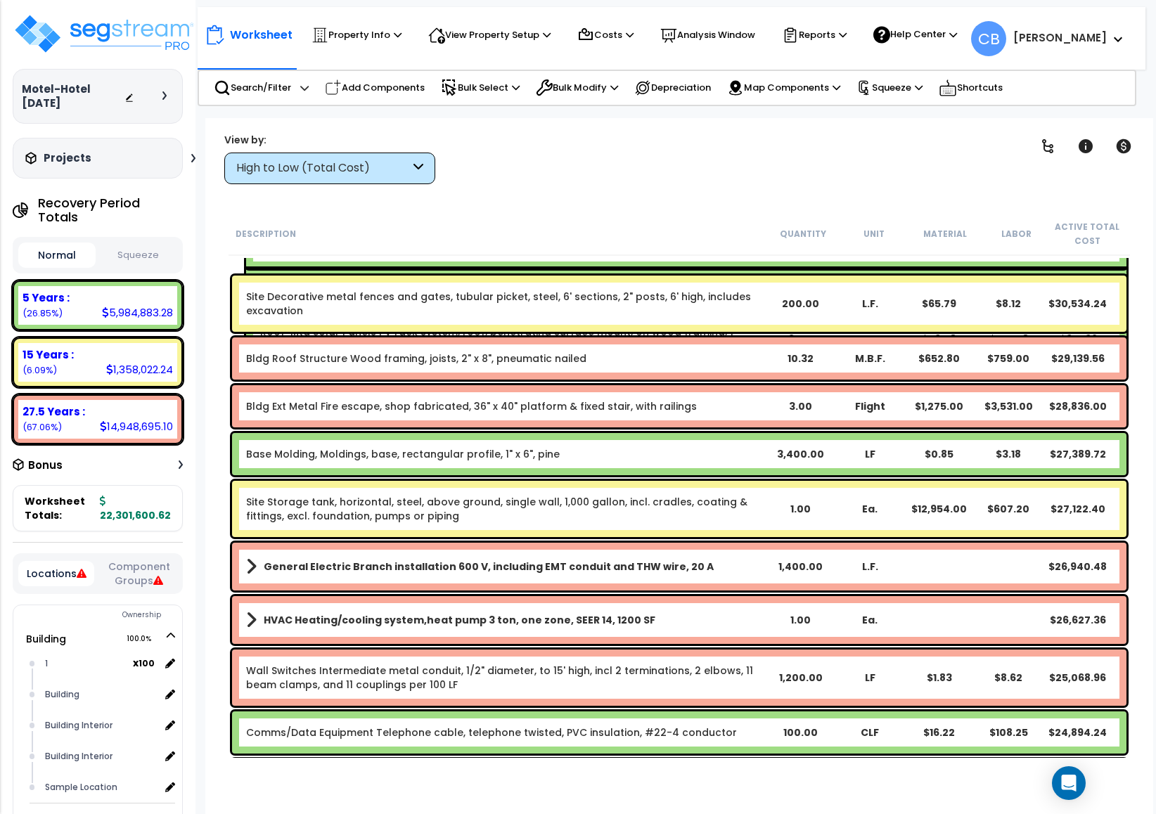
click at [545, 435] on div "Base Molding, Moldings, base, rectangular profile, 1" x 6", pine 3,400.00 LF $0…" at bounding box center [679, 454] width 895 height 42
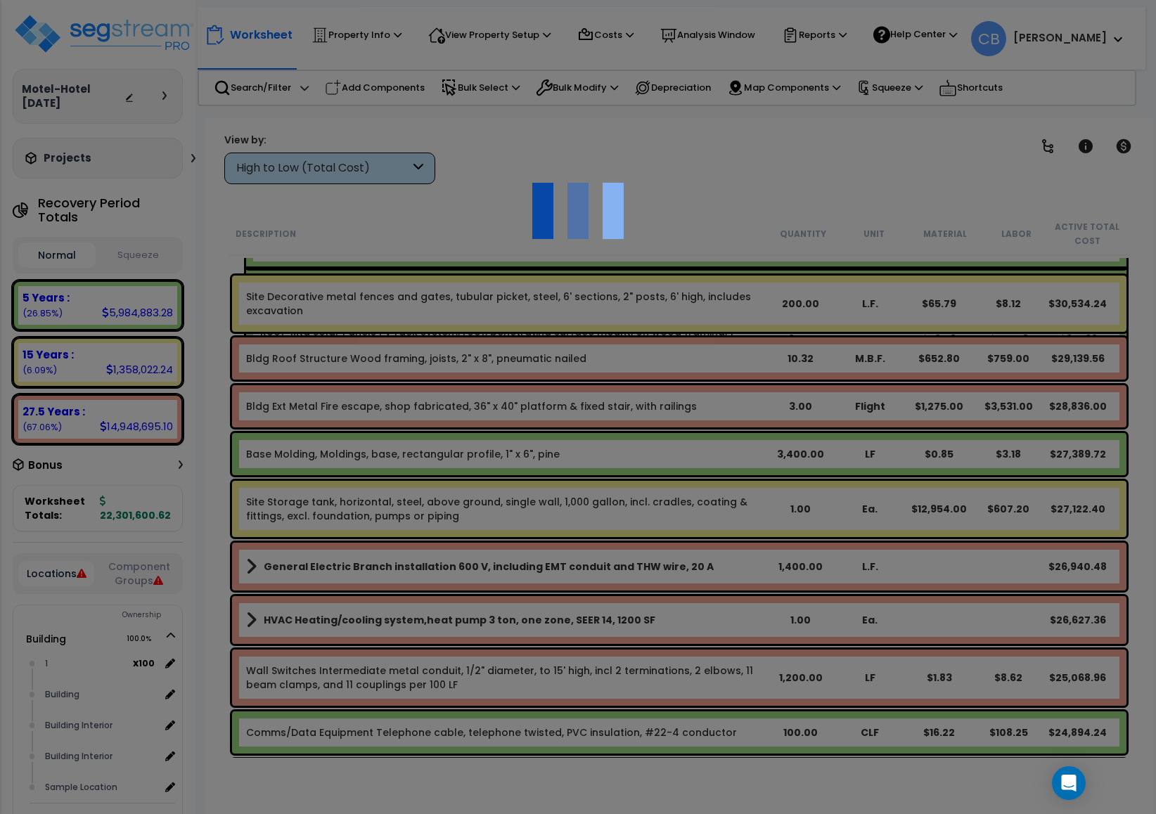
scroll to position [10971, 0]
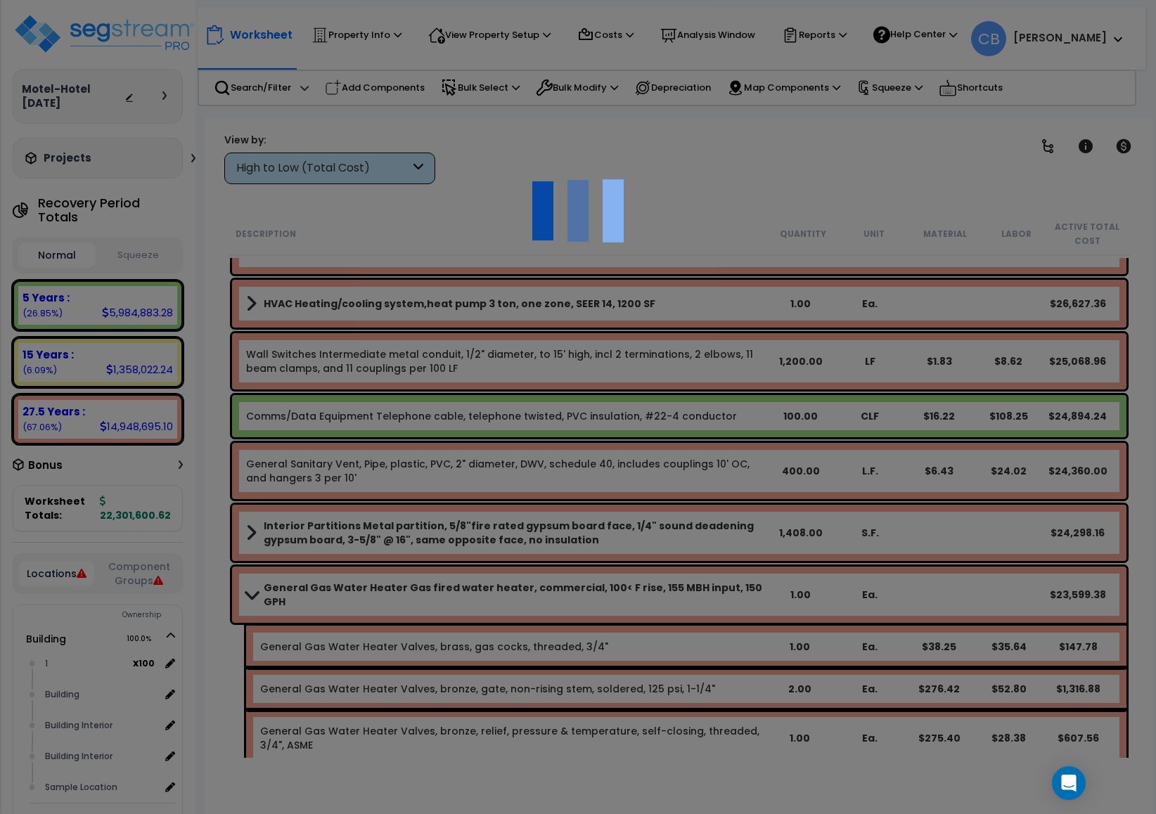
drag, startPoint x: 553, startPoint y: 435, endPoint x: 732, endPoint y: 440, distance: 178.7
click at [555, 435] on div at bounding box center [578, 407] width 1156 height 814
click at [732, 440] on div at bounding box center [578, 407] width 1156 height 814
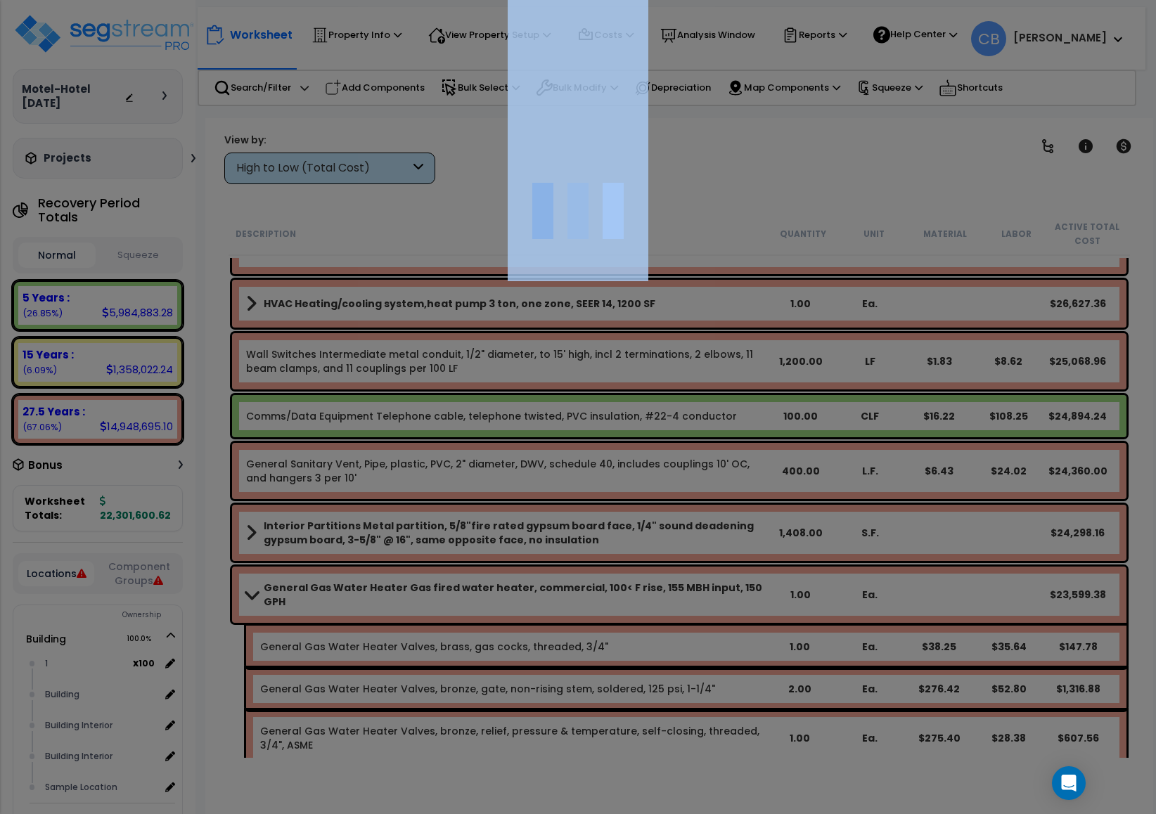
click at [732, 440] on div at bounding box center [578, 407] width 1156 height 814
click at [732, 56] on div "We are Building your Property. So please grab a coffee and let us do the heavy …" at bounding box center [578, 28] width 1156 height 56
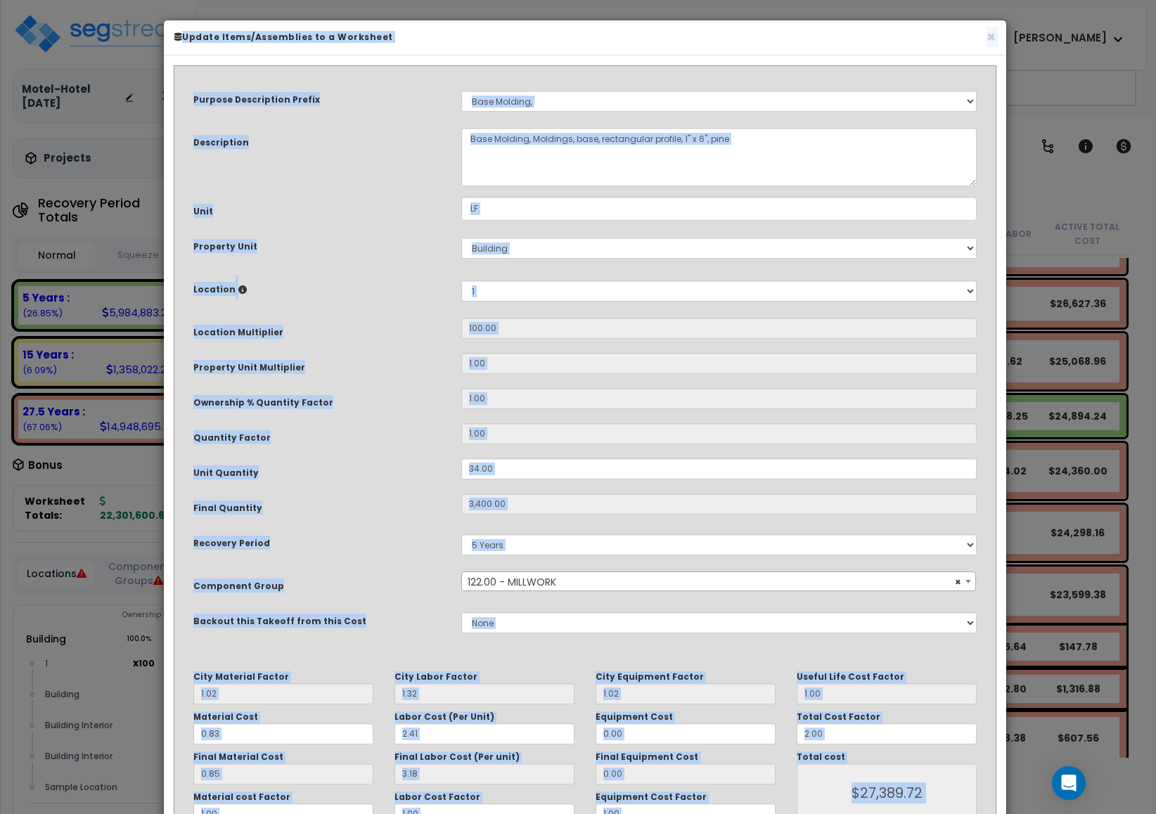
click at [732, 440] on input "1.00" at bounding box center [718, 433] width 515 height 21
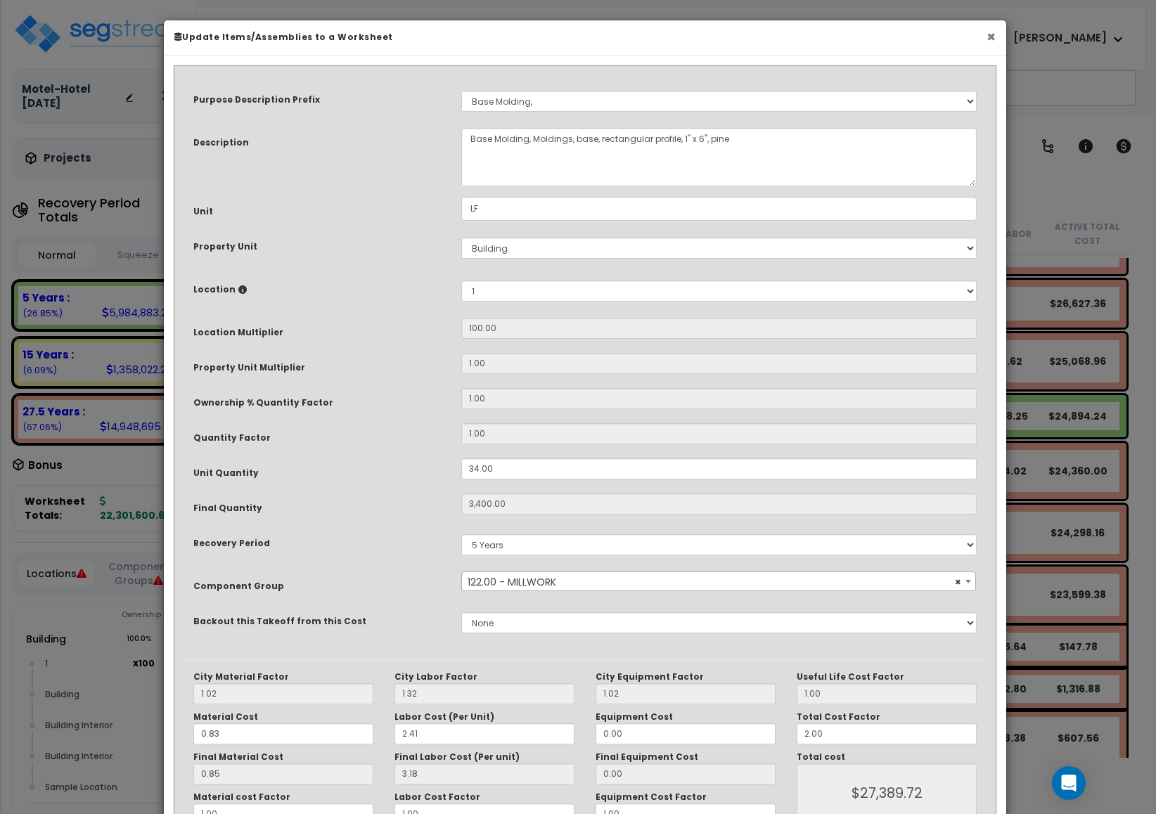
click at [990, 34] on button "×" at bounding box center [991, 37] width 9 height 15
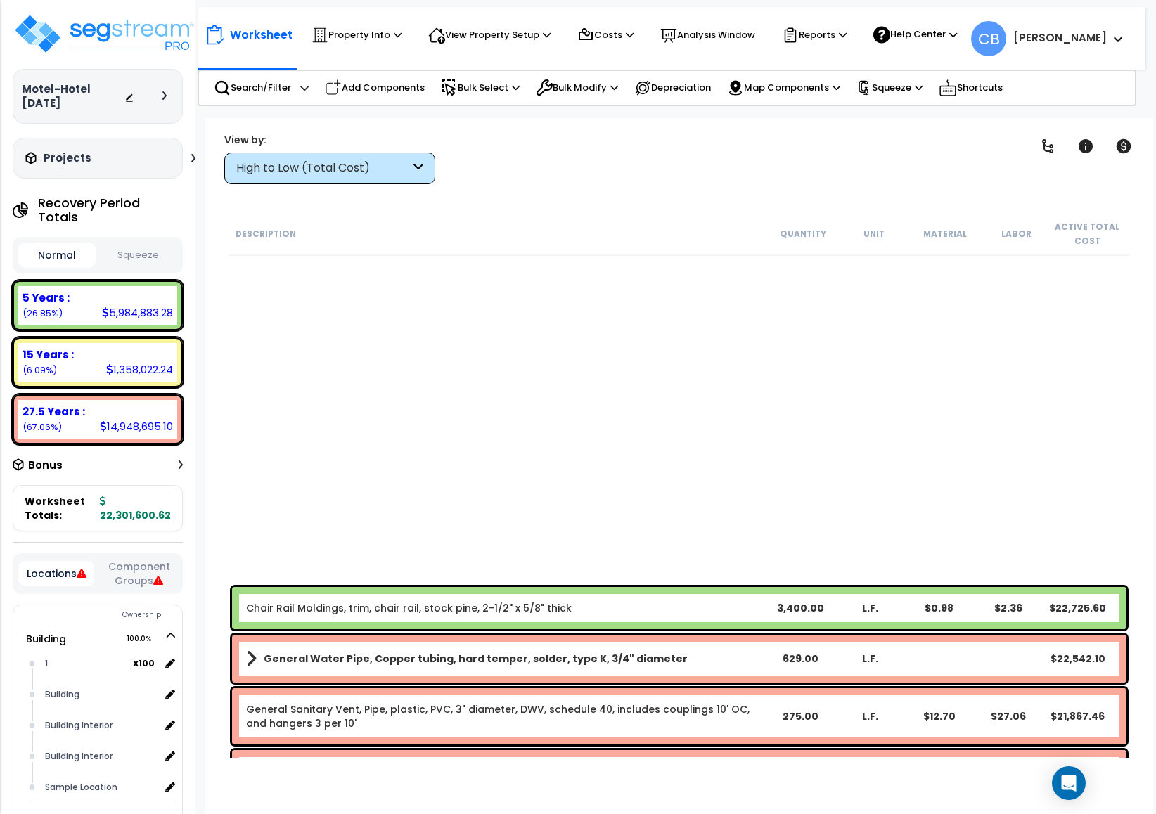
drag, startPoint x: 665, startPoint y: 498, endPoint x: 659, endPoint y: 508, distance: 12.0
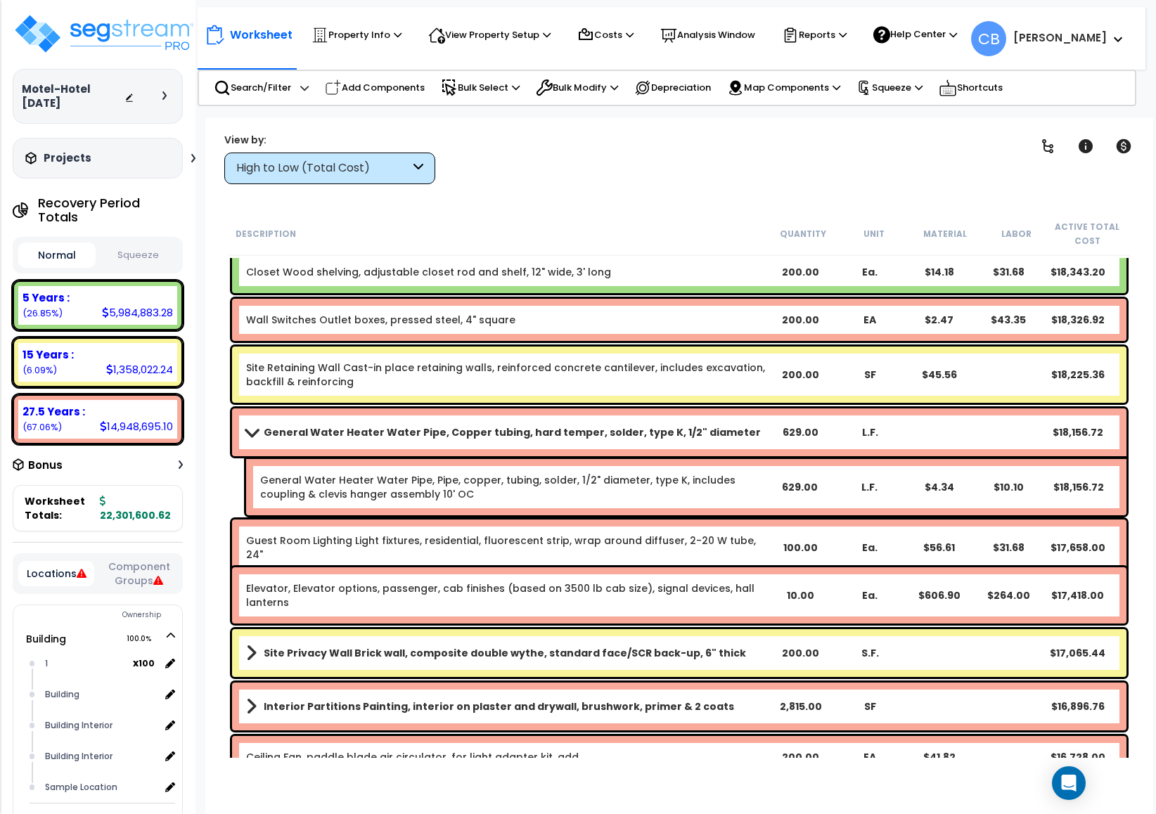
click at [662, 508] on div "General Water Heater Water Pipe, Pipe, copper, tubing, solder, 1/2" diameter, t…" at bounding box center [686, 487] width 880 height 56
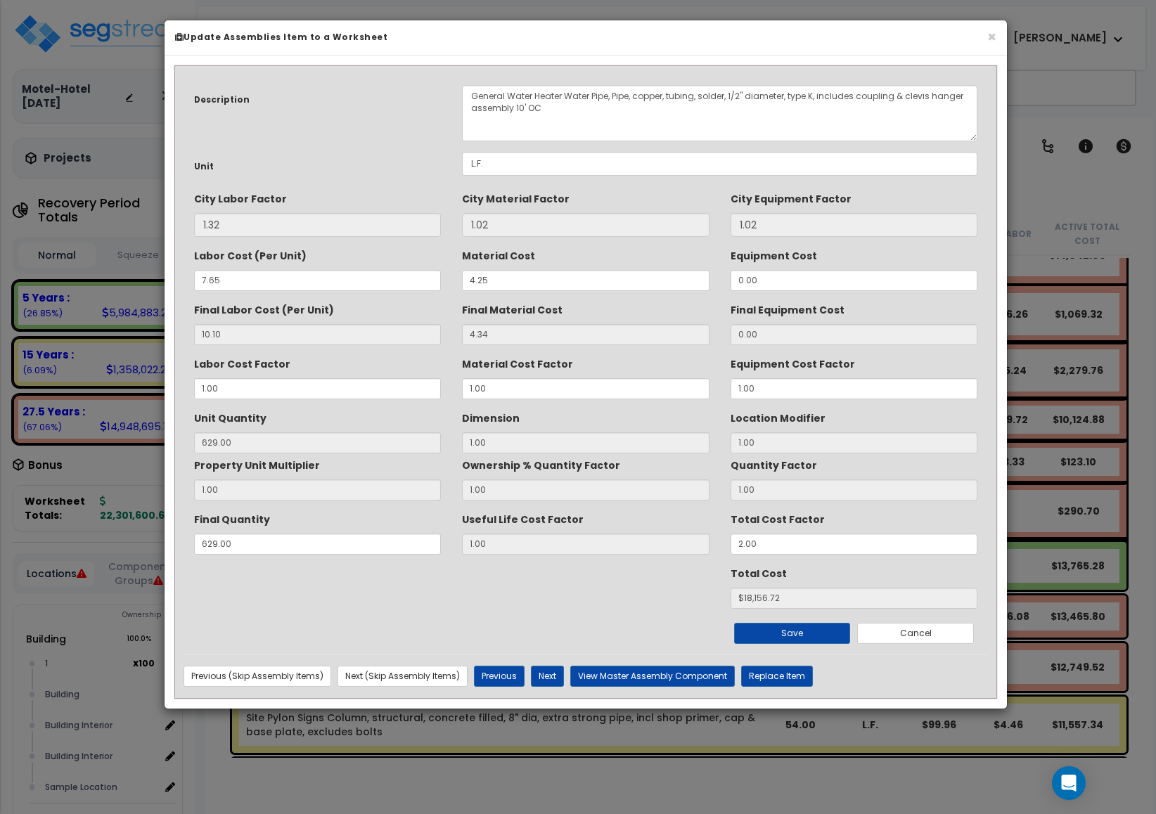
click at [663, 508] on div "Useful Life Cost Factor 1.00" at bounding box center [585, 531] width 247 height 47
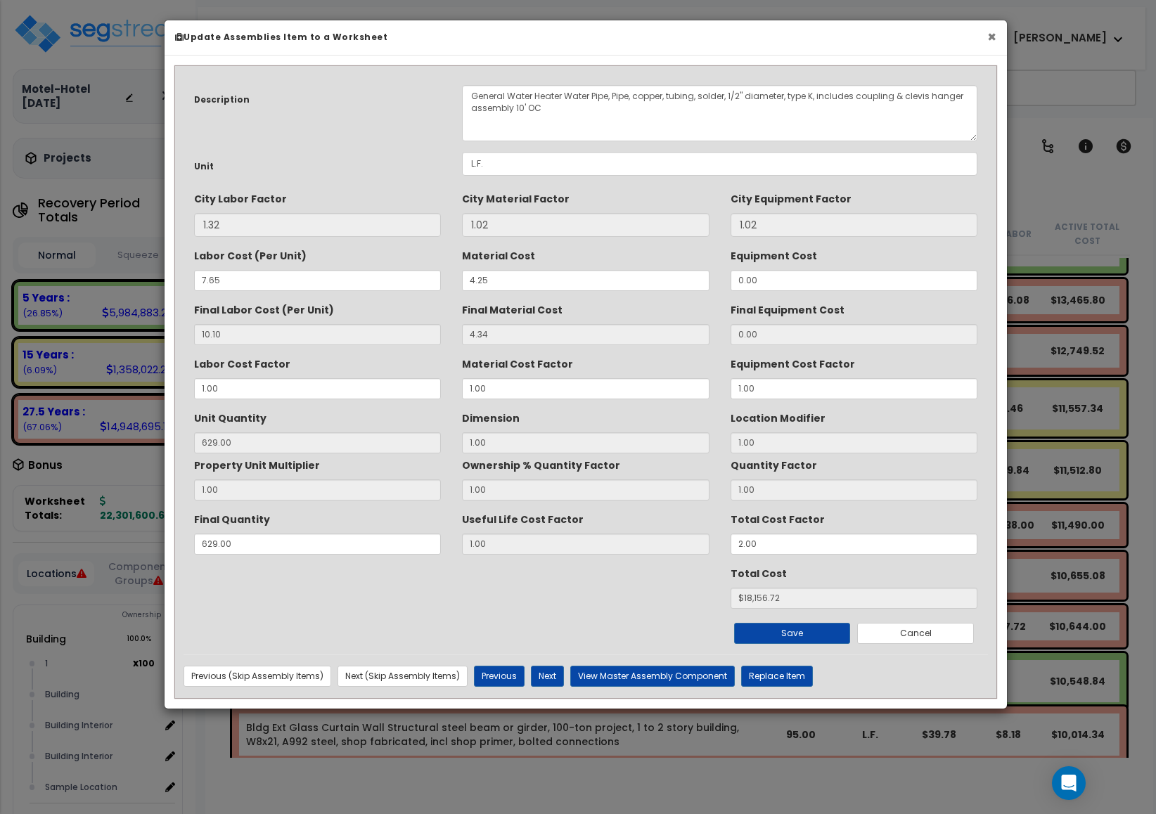
click at [992, 34] on button "×" at bounding box center [991, 37] width 9 height 15
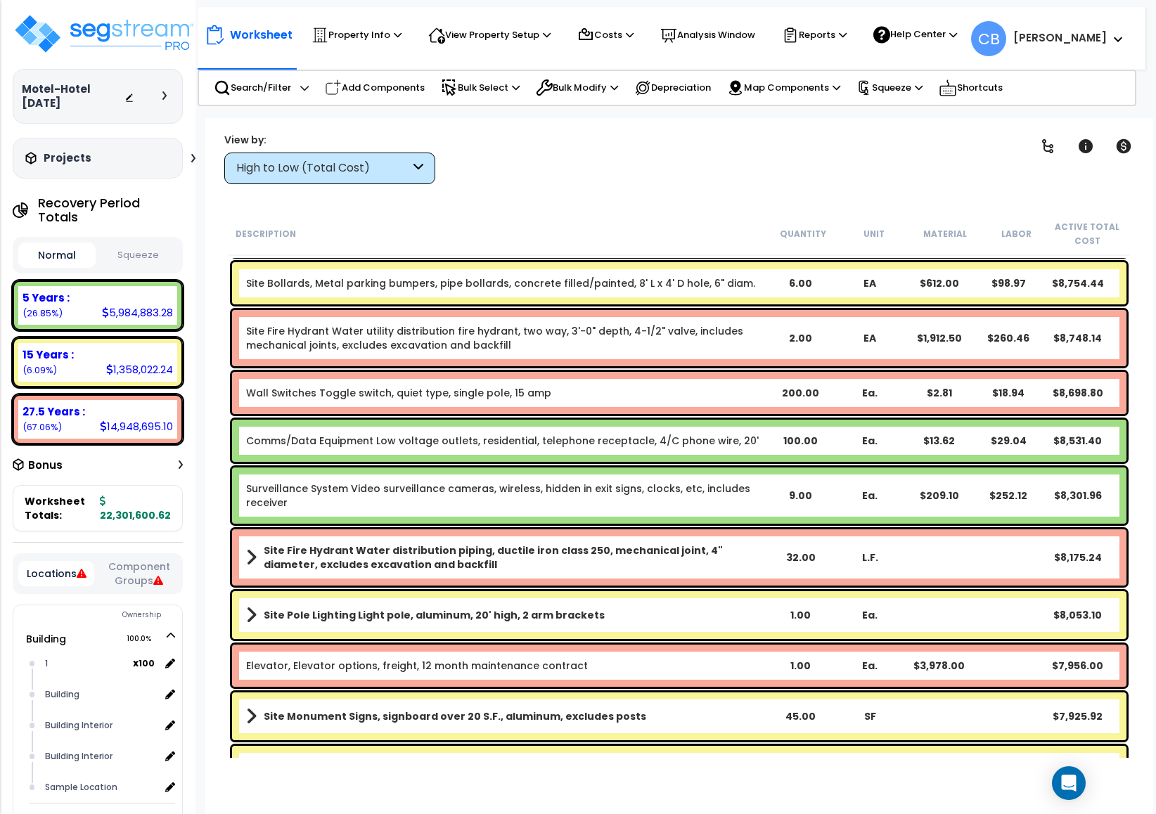
click at [667, 463] on div "Comms/Data Equipment Low voltage outlets, residential, telephone receptacle, 4/…" at bounding box center [680, 440] width 902 height 49
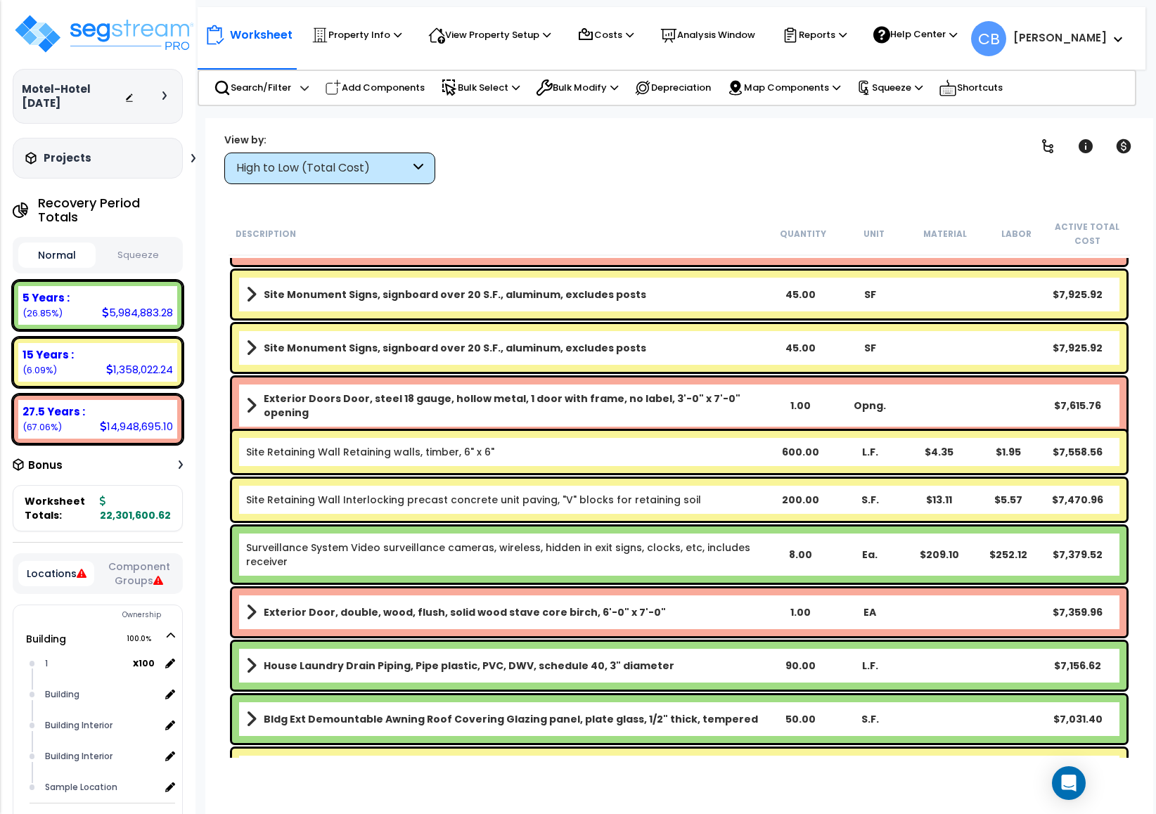
click at [667, 463] on div "Site Retaining Wall Retaining walls, timber, 6" x 6" 600.00 L.F. $4.35 $1.95 $7…" at bounding box center [679, 452] width 895 height 42
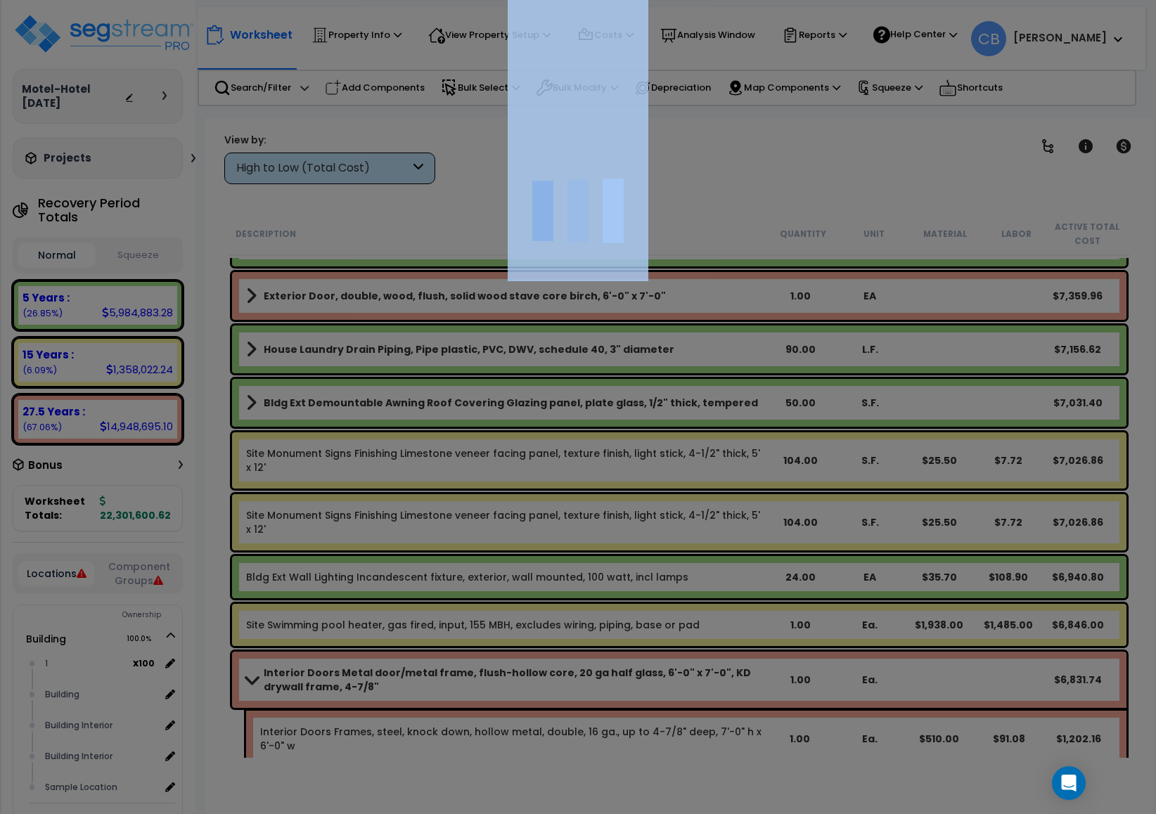
click at [667, 463] on div at bounding box center [578, 407] width 1156 height 814
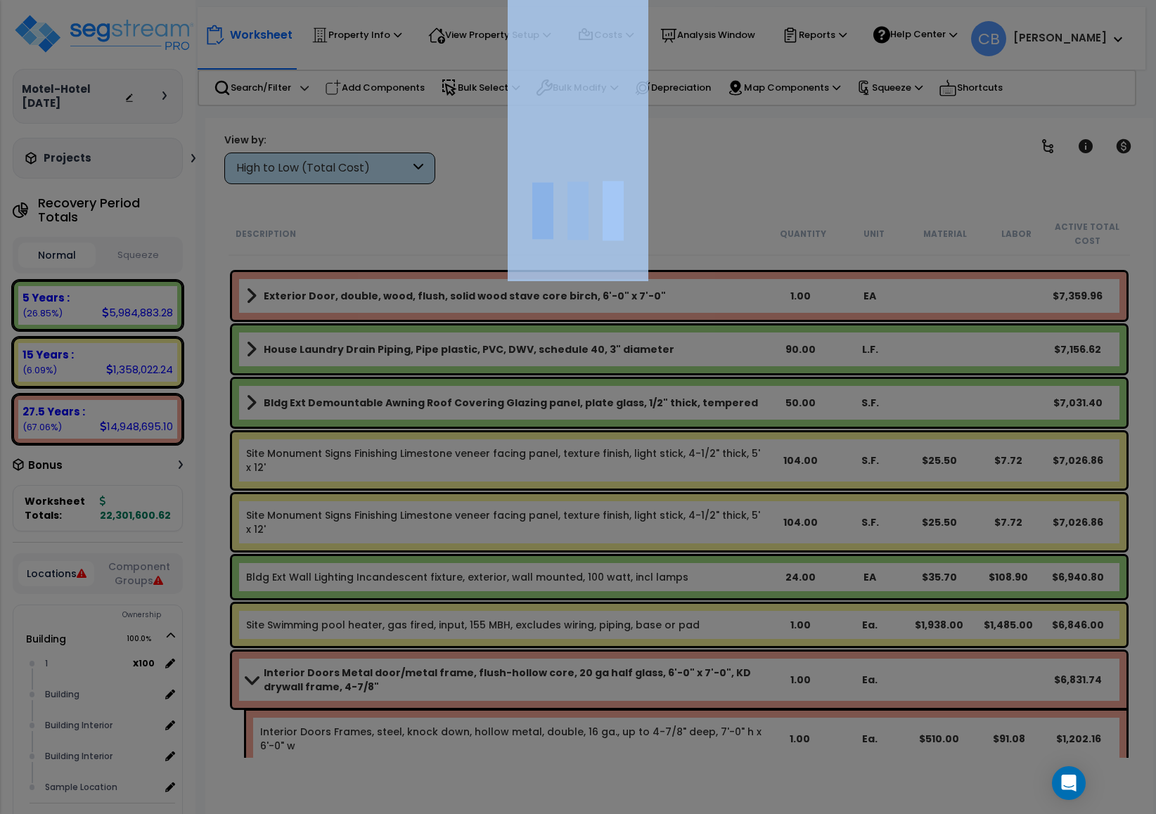
scroll to position [15929, 0]
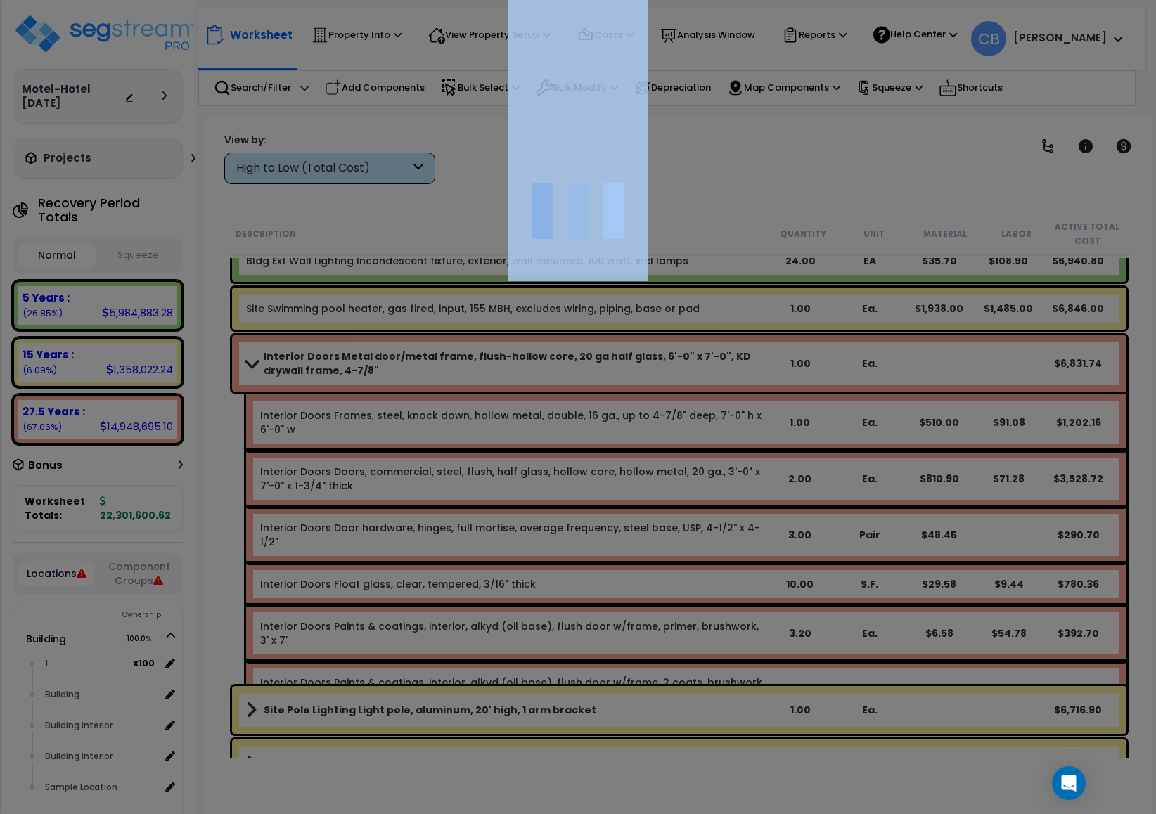
drag, startPoint x: 667, startPoint y: 463, endPoint x: 673, endPoint y: 410, distance: 53.0
click at [669, 461] on div at bounding box center [578, 407] width 1156 height 814
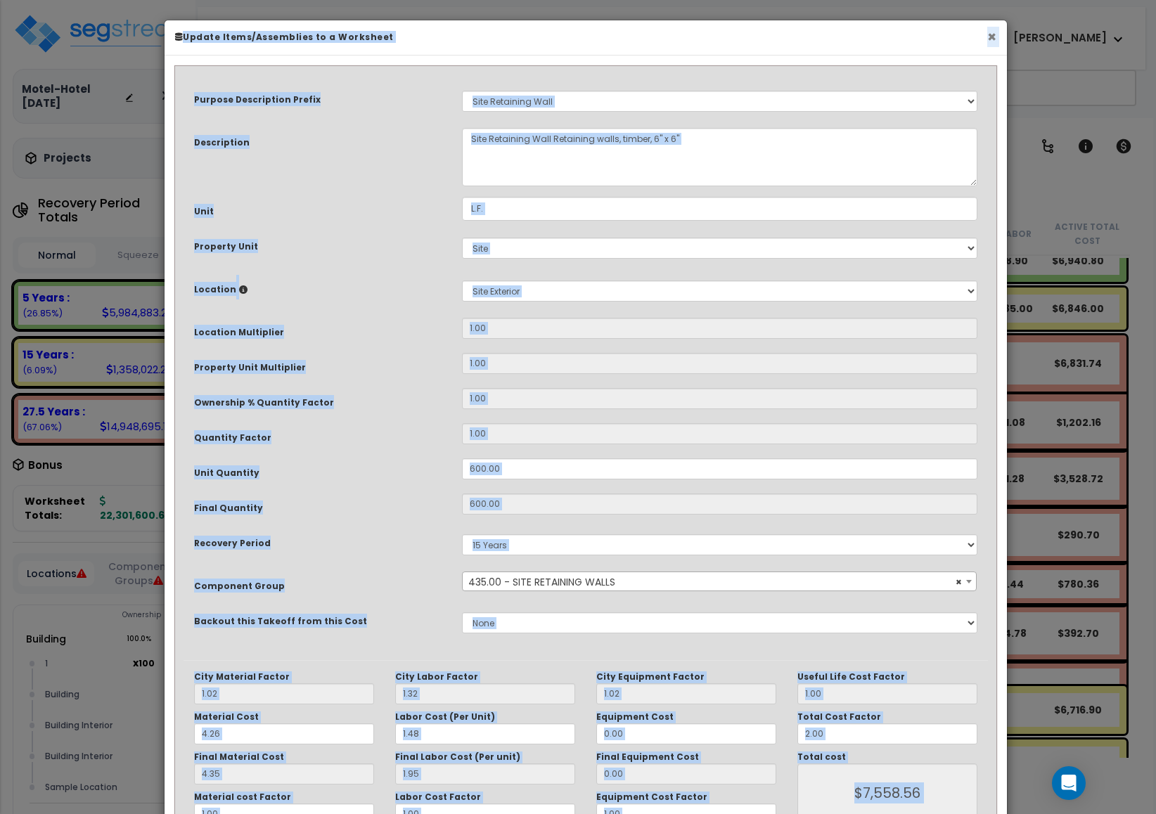
click at [992, 40] on button "×" at bounding box center [991, 37] width 9 height 15
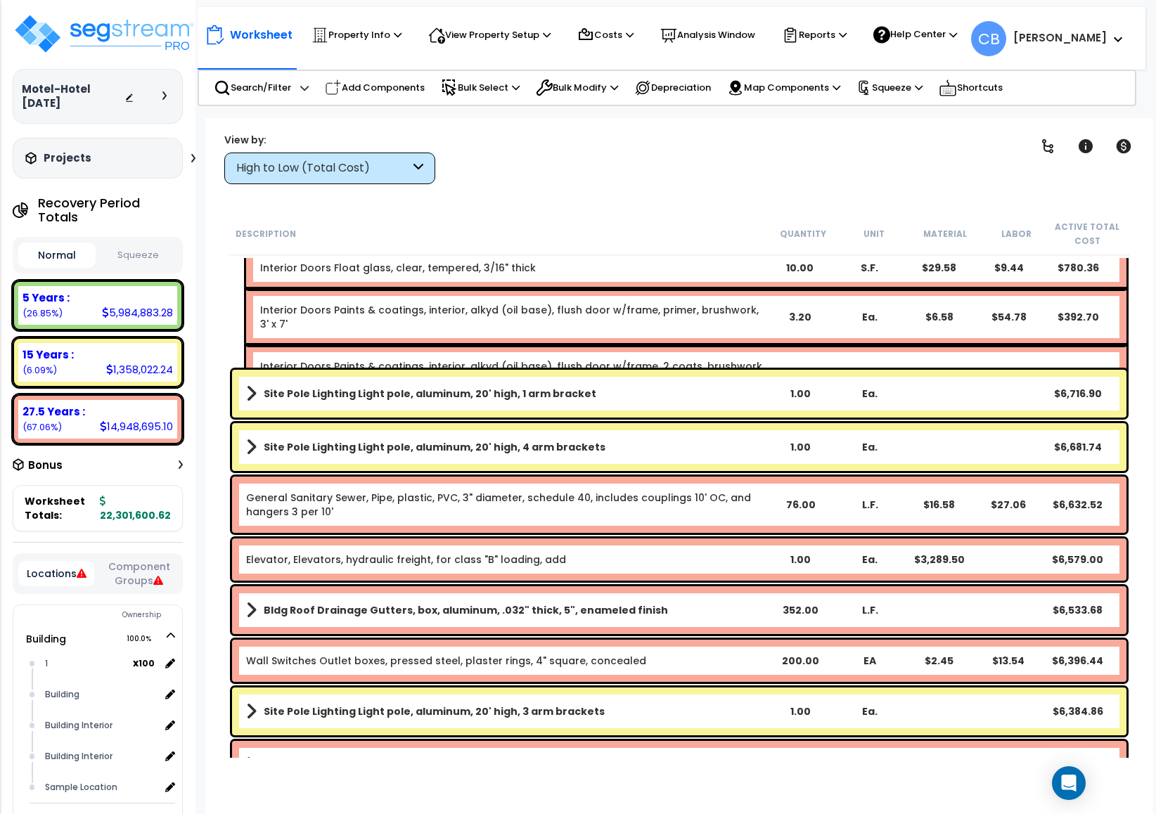
click at [653, 370] on div "Site Pole Lighting Light pole, aluminum, 20' high, 1 arm bracket 1.00 Ea. $6,71…" at bounding box center [679, 394] width 895 height 48
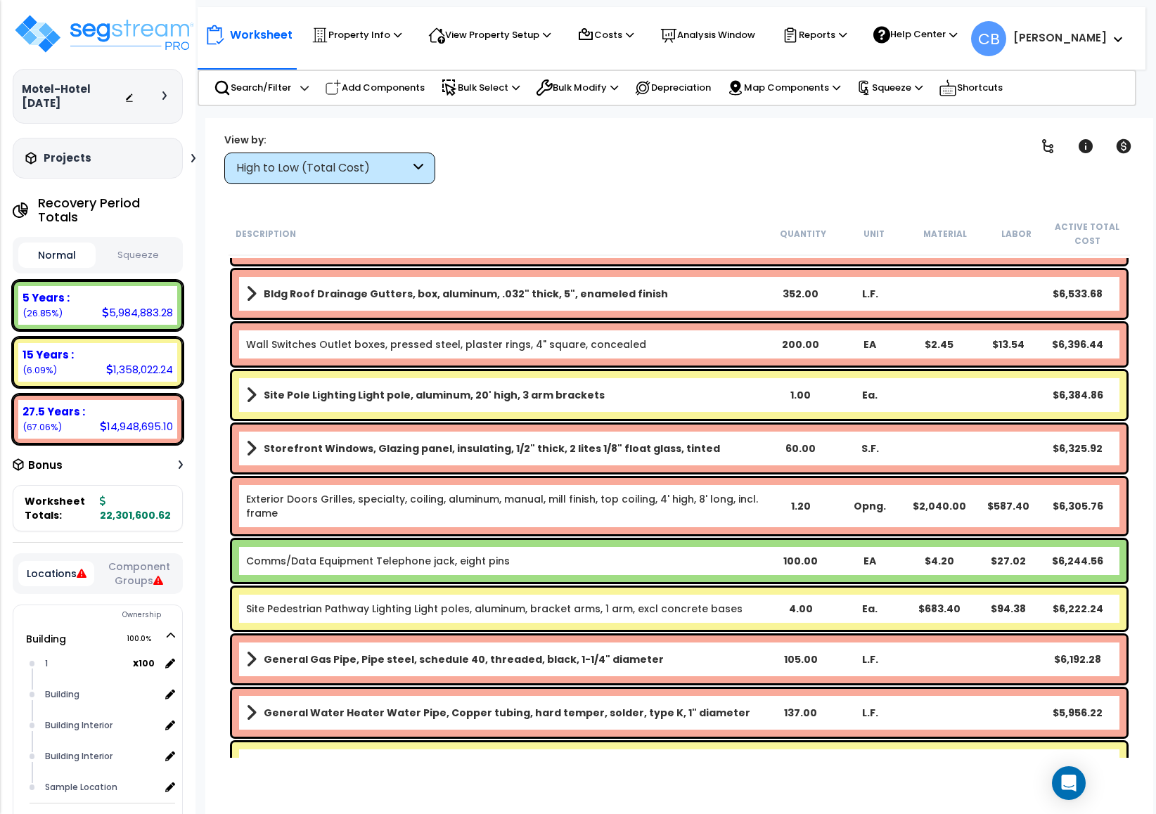
click at [653, 370] on div "Site Pole Lighting Light pole, aluminum, 20' high, 3 arm brackets 1.00 Ea. $6,3…" at bounding box center [680, 395] width 902 height 55
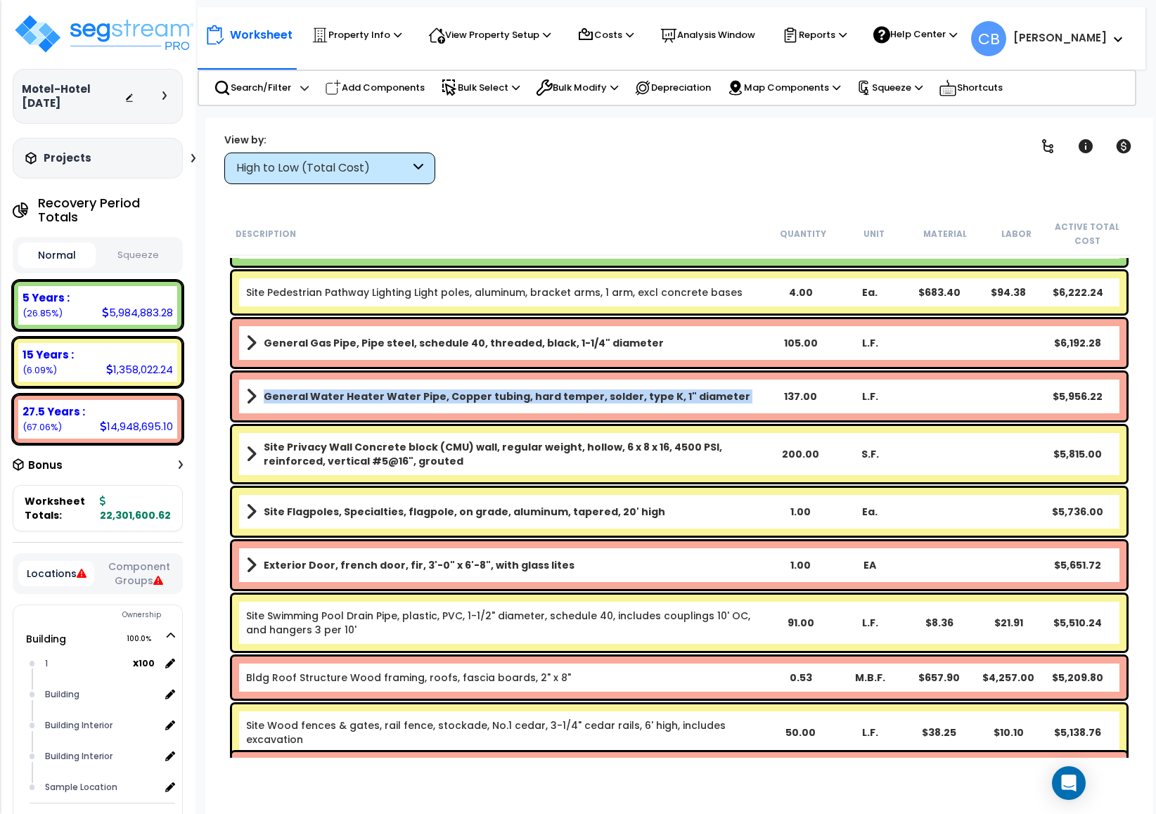
click at [653, 370] on div "General Water Heater Water Pipe, Copper tubing, hard temper, solder, type K, 1"…" at bounding box center [680, 396] width 902 height 55
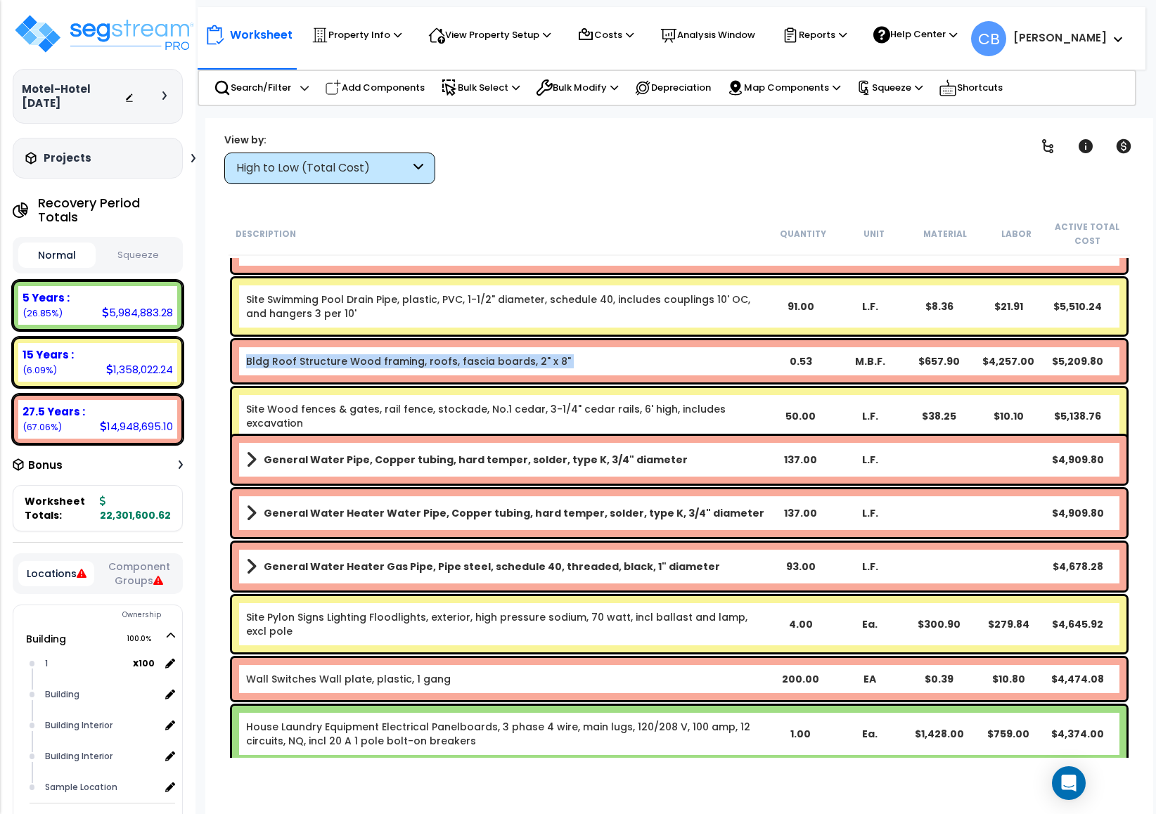
click at [653, 370] on div "Bldg Roof Structure Wood framing, roofs, fascia boards, 2" x 8" 0.53 M.B.F. $65…" at bounding box center [679, 361] width 895 height 42
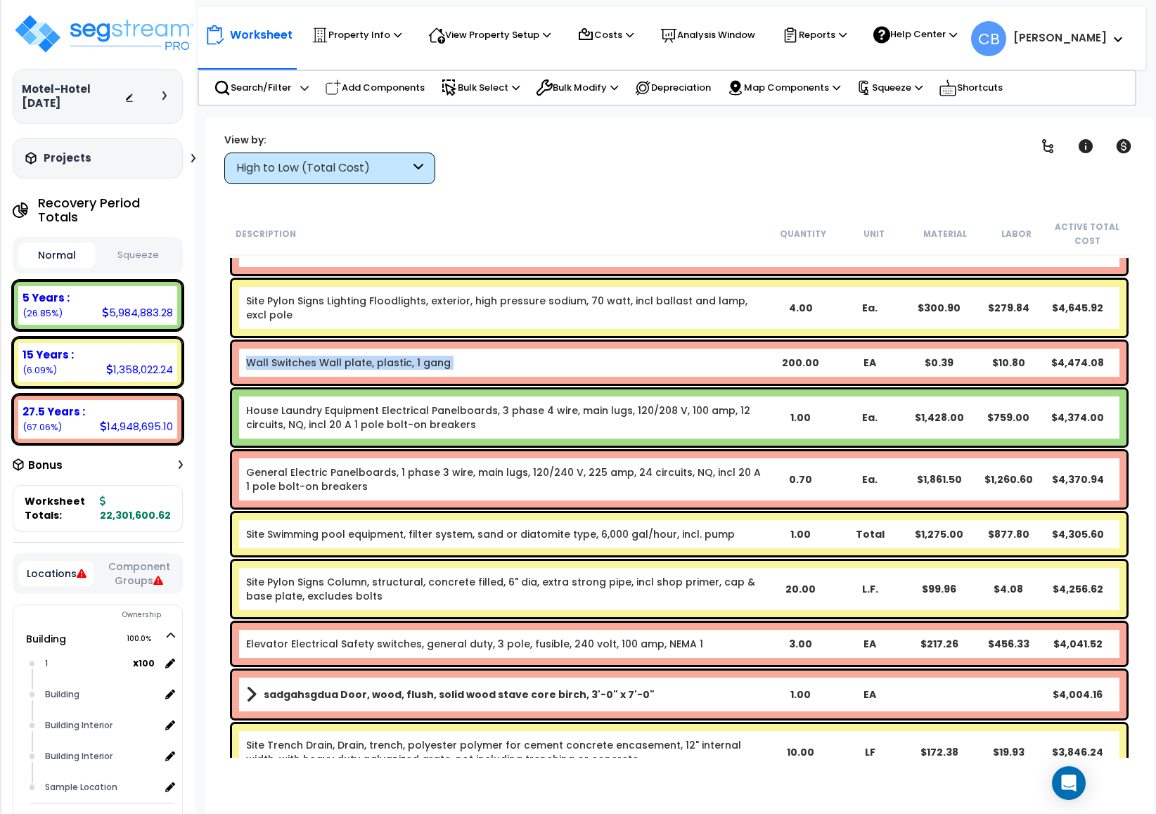
click at [653, 370] on div "Wall Switches Wall plate, plastic, 1 gang 200.00 EA $0.39 $10.80 $4,474.08" at bounding box center [679, 363] width 895 height 42
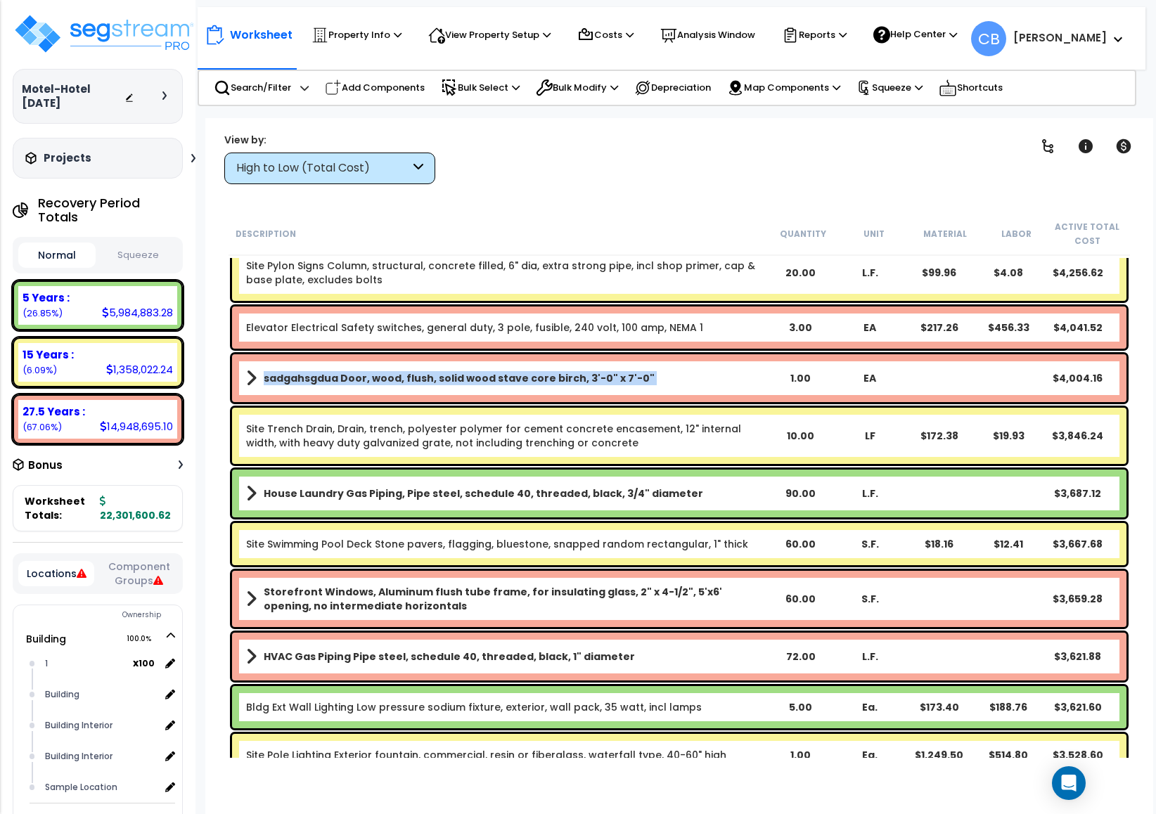
click at [653, 370] on link "sadgahsgdua Door, wood, flush, solid wood stave core birch, 3'-0" x 7'-0"" at bounding box center [506, 379] width 520 height 20
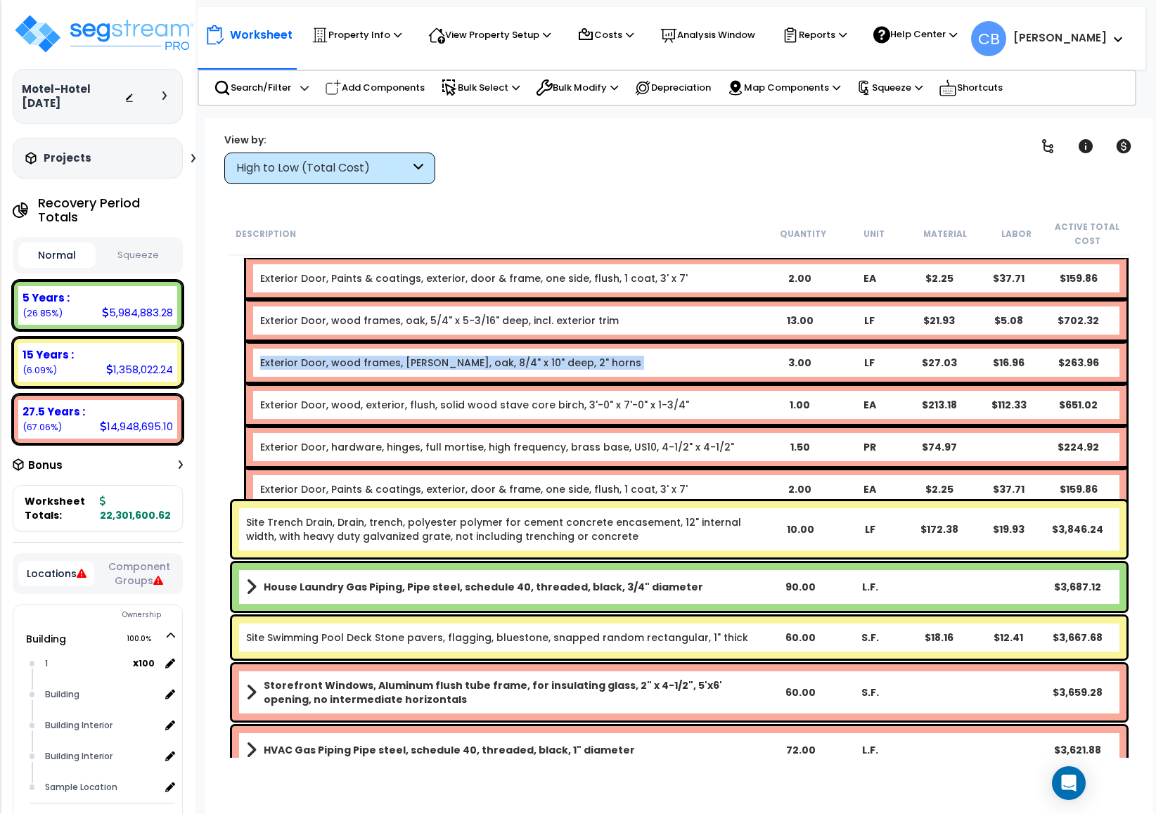
click at [653, 370] on div "Exterior Door, wood frames, sills, oak, 8/4" x 10" deep, 2" horns 3.00 LF $27.0…" at bounding box center [686, 363] width 880 height 42
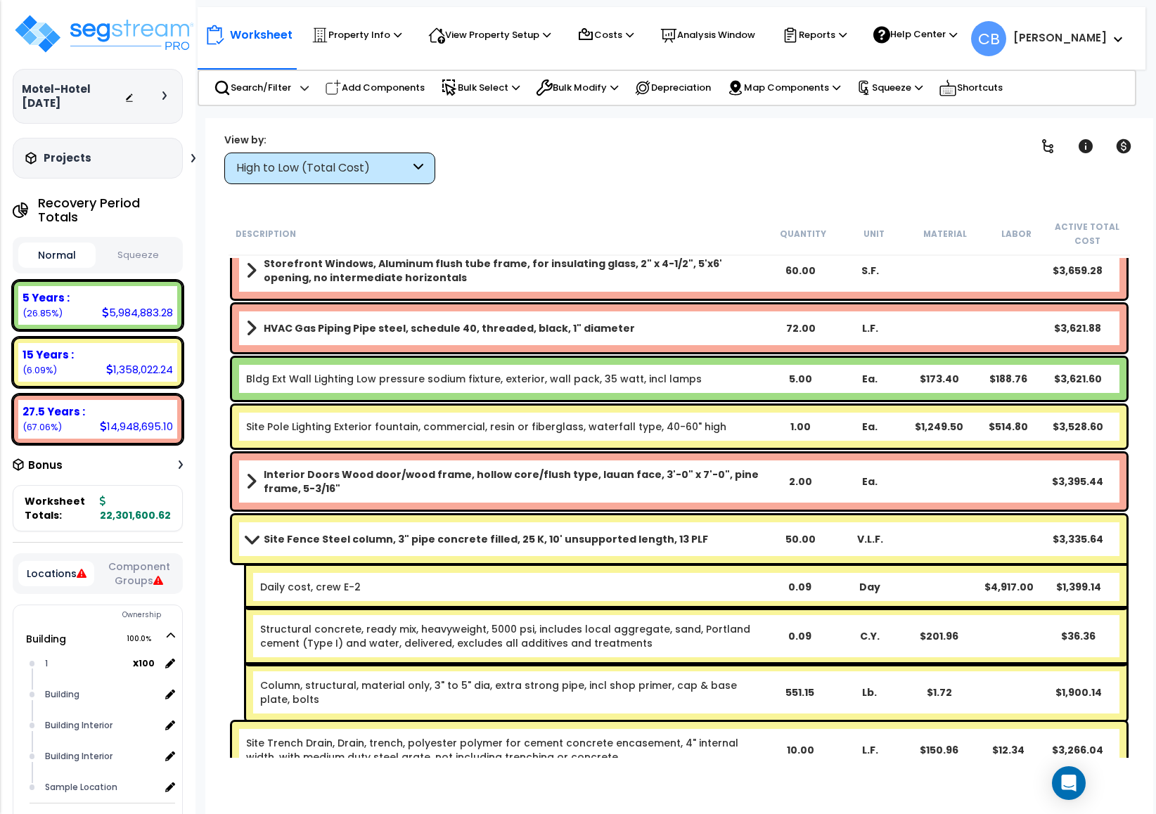
click at [653, 372] on link "Bldg Ext Wall Lighting Low pressure sodium fixture, exterior, wall pack, 35 wat…" at bounding box center [474, 379] width 456 height 14
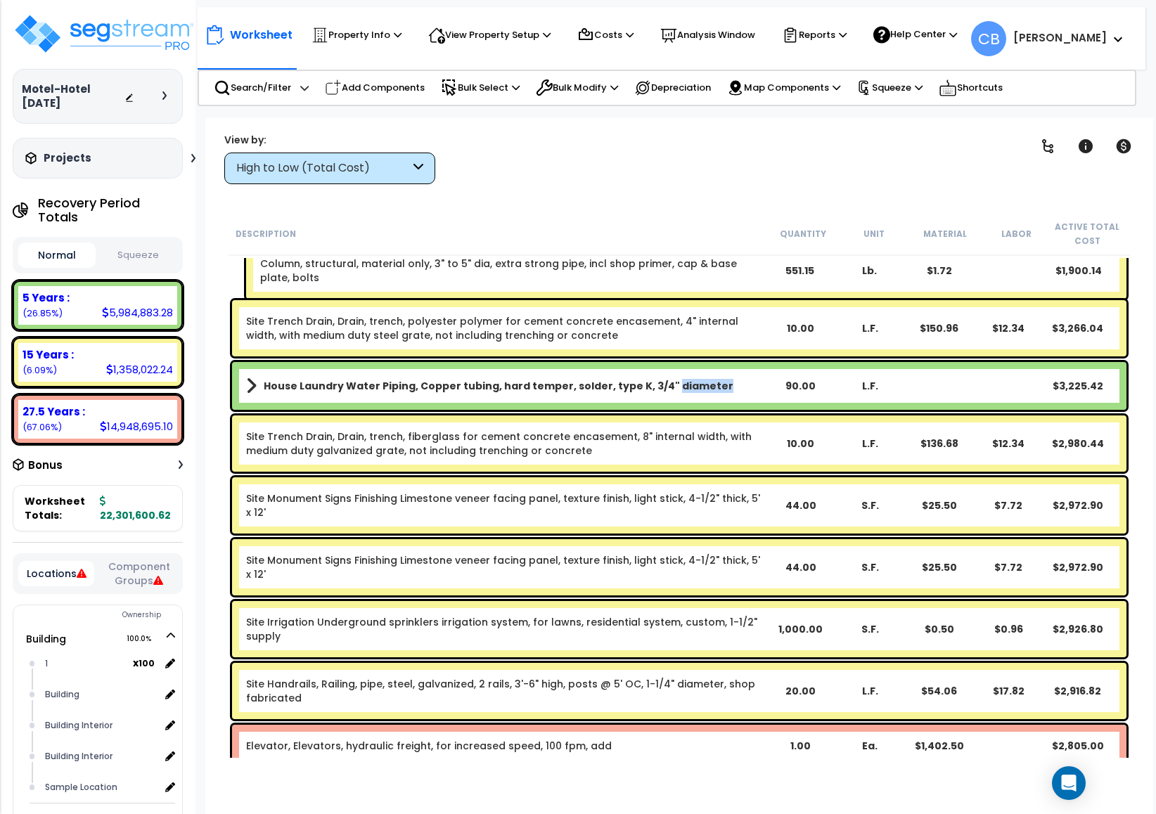
click at [653, 370] on div "House Laundry Water Piping, Copper tubing, hard temper, solder, type K, 3/4" di…" at bounding box center [679, 386] width 895 height 48
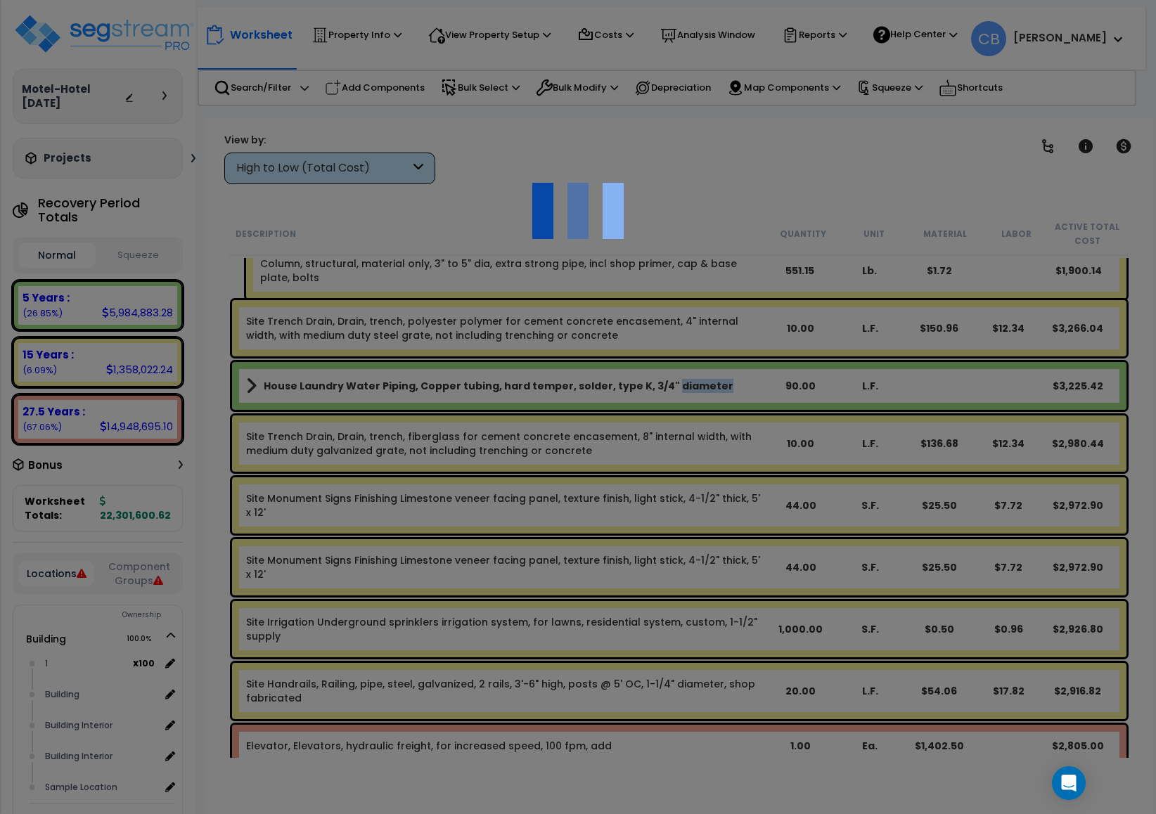
scroll to position [19304, 0]
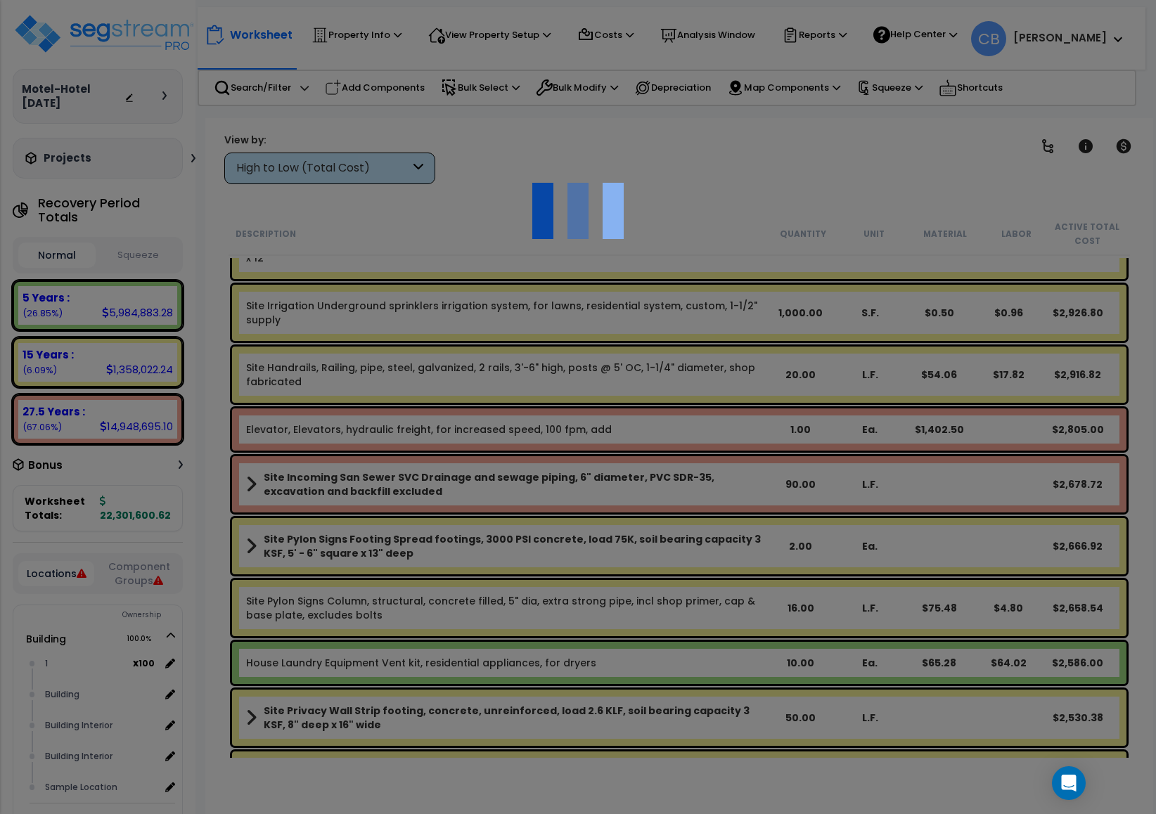
click at [653, 370] on div at bounding box center [578, 407] width 1156 height 814
click at [653, 371] on div at bounding box center [578, 407] width 1156 height 814
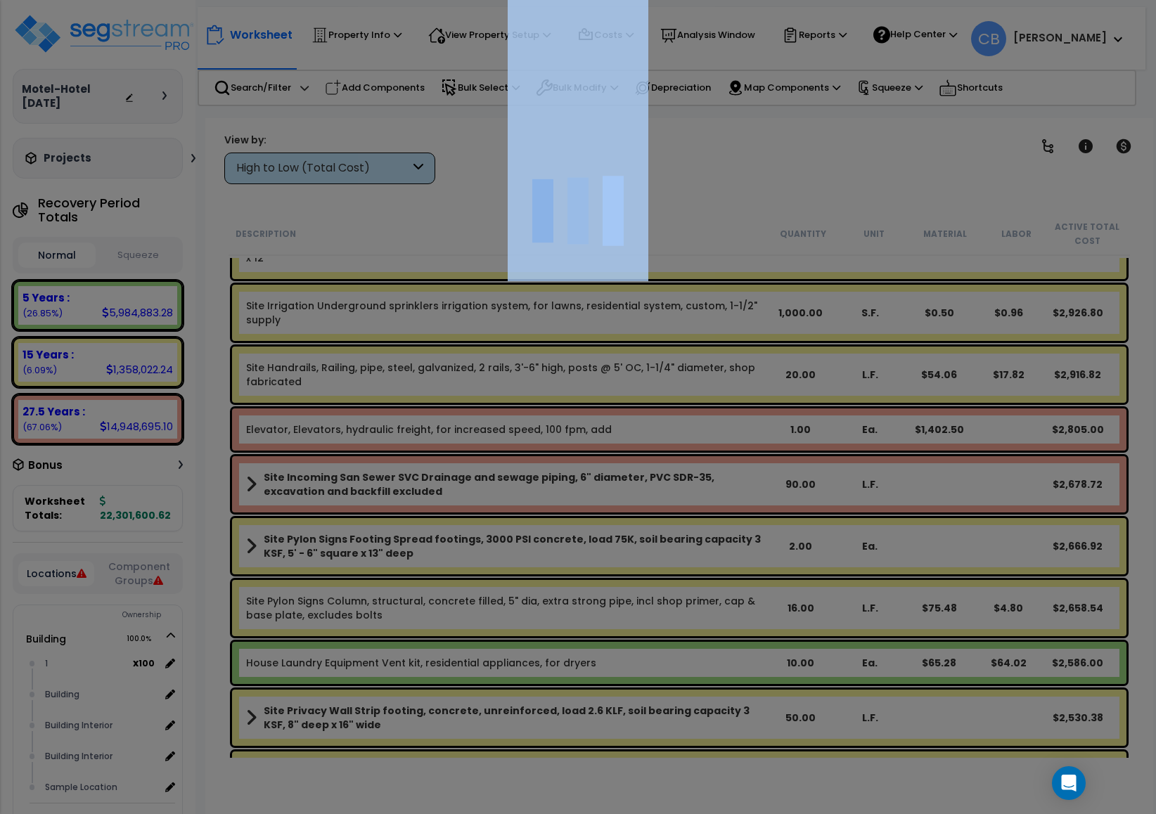
click at [653, 56] on div "We are Building your Property. So please grab a coffee and let us do the heavy …" at bounding box center [578, 28] width 1156 height 56
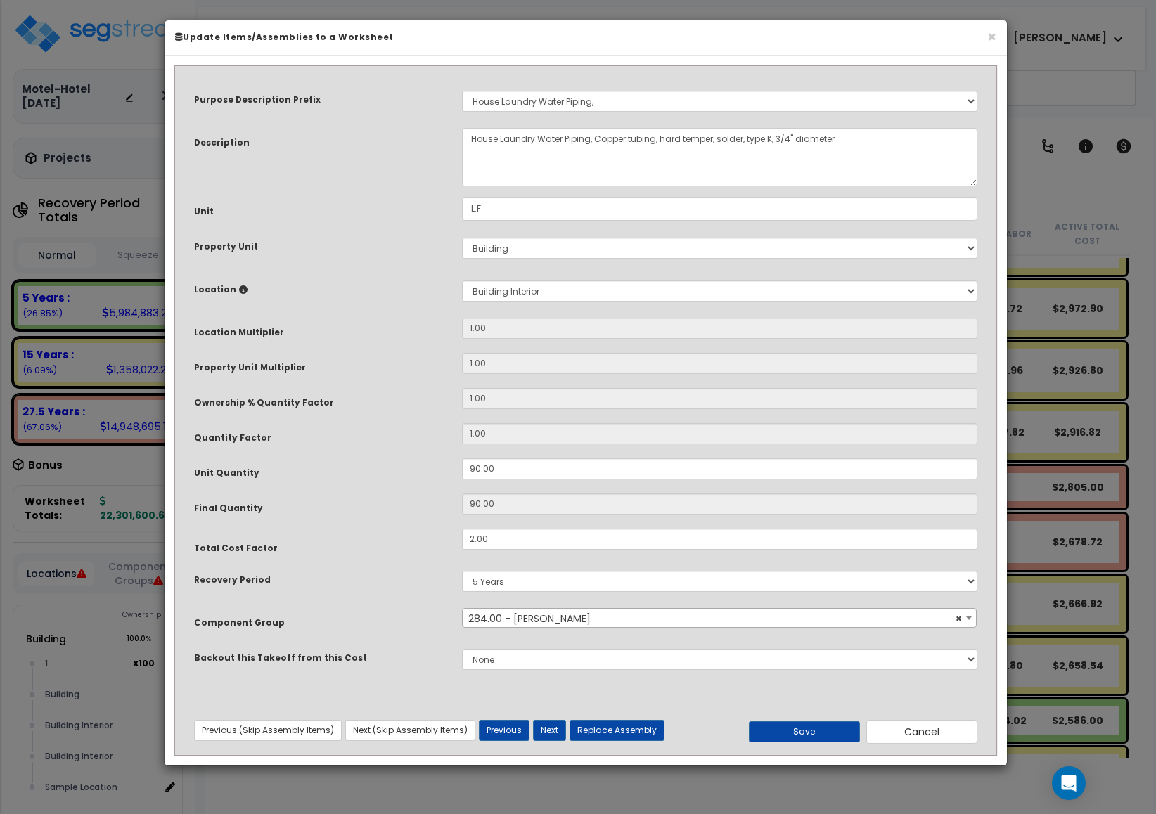
click at [872, 357] on input "1.00" at bounding box center [719, 363] width 515 height 21
click at [990, 34] on button "×" at bounding box center [991, 37] width 9 height 15
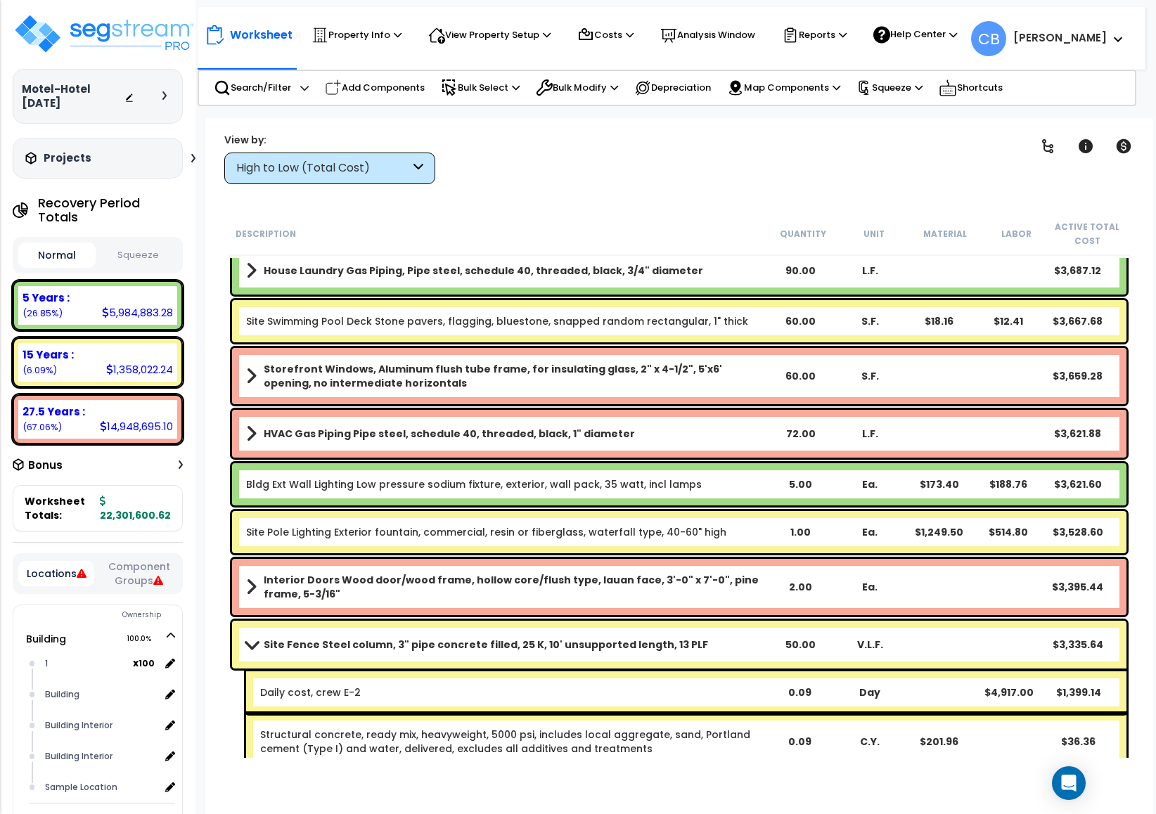
click at [636, 545] on div "Site Pole Lighting Exterior fountain, commercial, resin or fiberglass, waterfal…" at bounding box center [679, 532] width 895 height 42
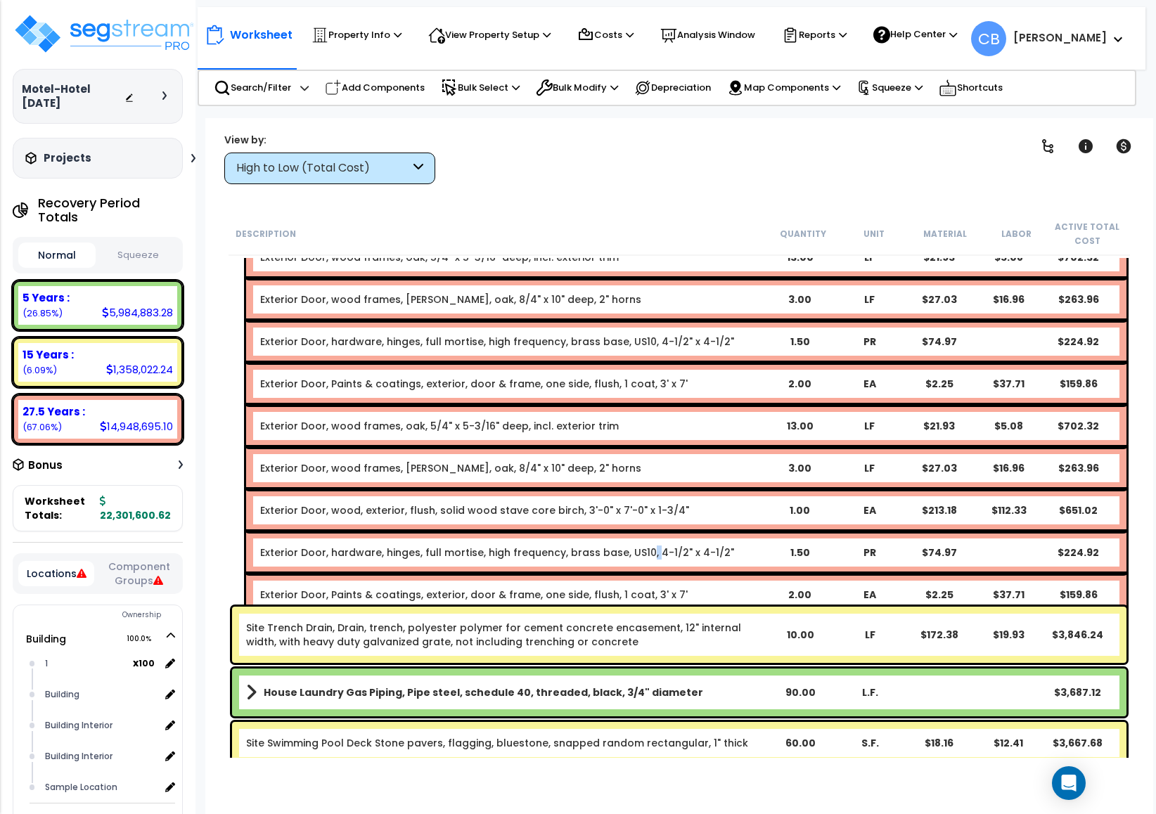
click at [636, 546] on link "Exterior Door, hardware, hinges, full mortise, high frequency, brass base, US10…" at bounding box center [497, 553] width 474 height 14
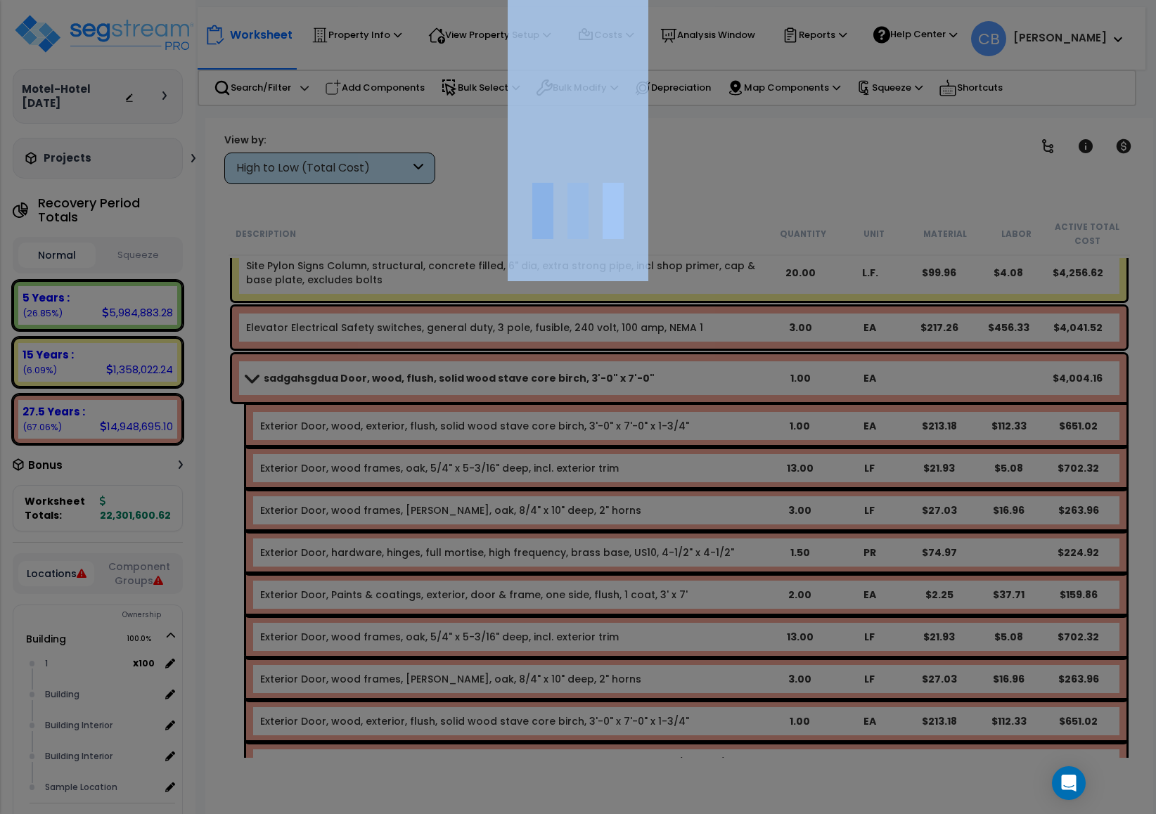
click at [636, 545] on div at bounding box center [578, 407] width 1156 height 814
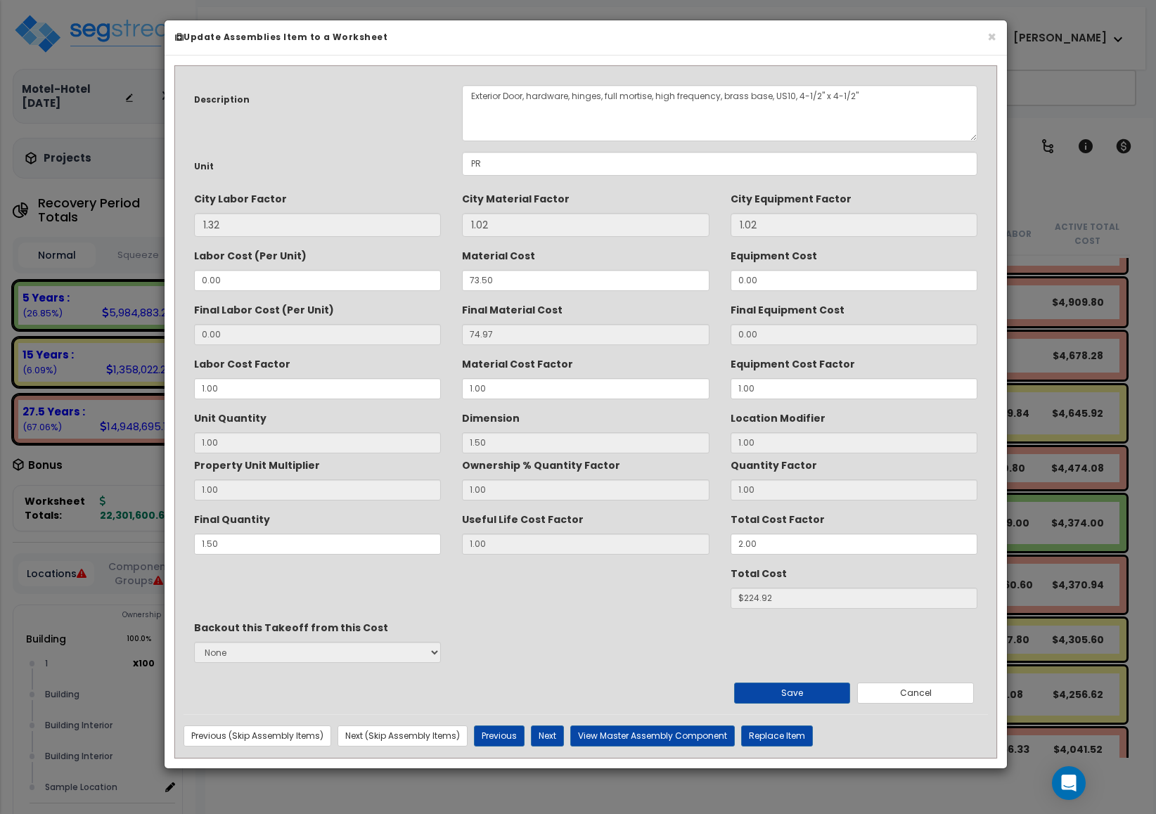
scroll to position [17195, 0]
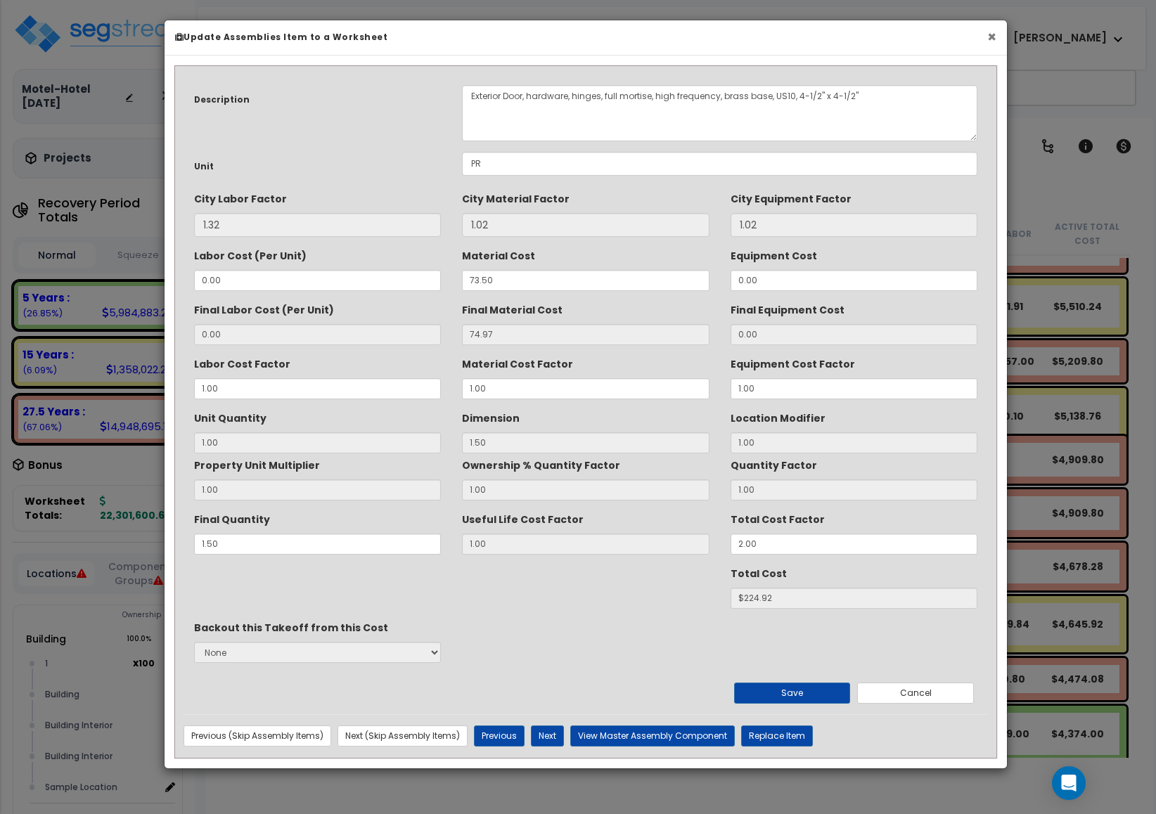
click at [992, 32] on button "×" at bounding box center [991, 37] width 9 height 15
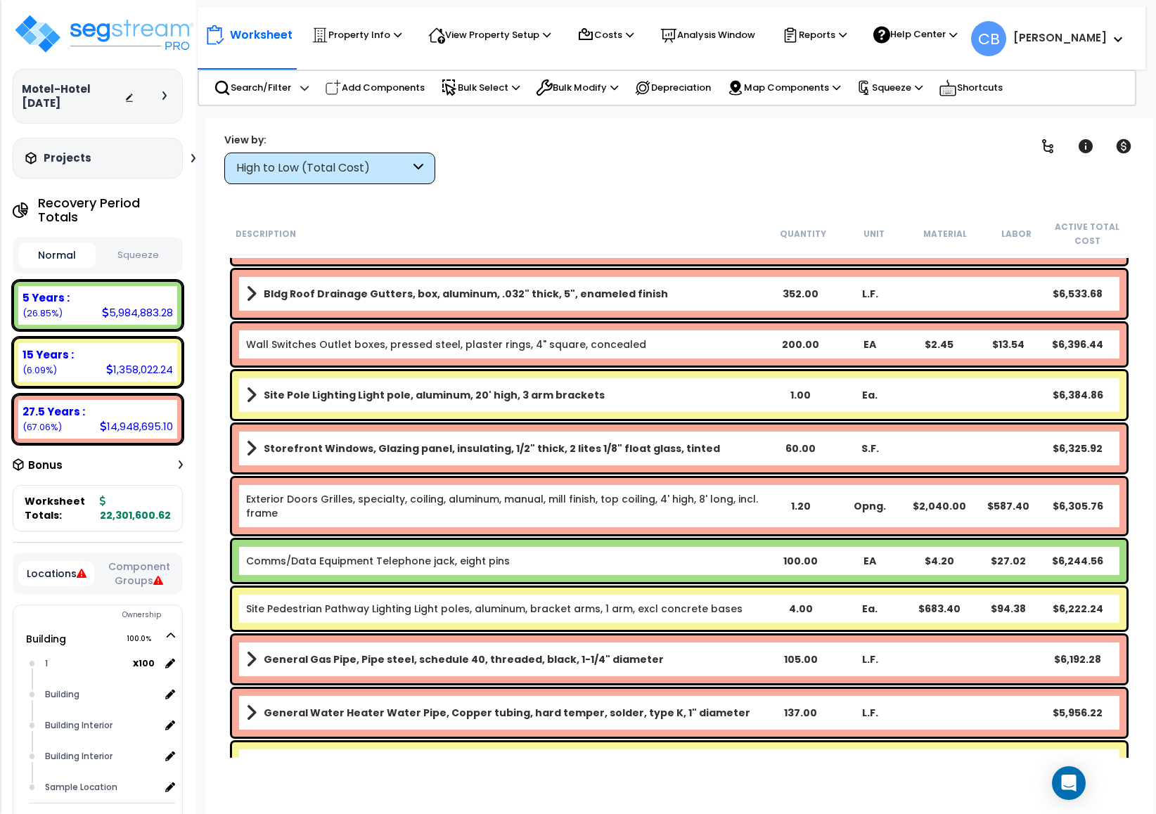
click at [606, 565] on div "Comms/Data Equipment Telephone jack, eight pins" at bounding box center [506, 561] width 520 height 14
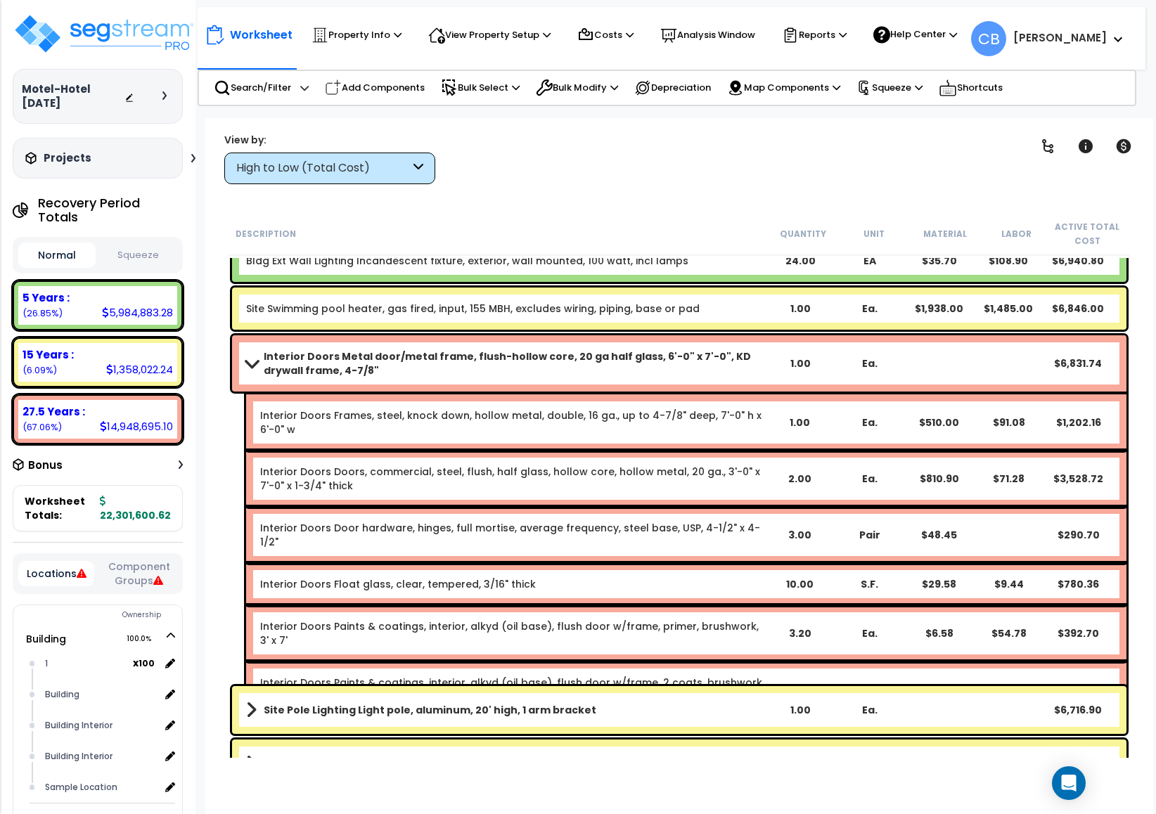
click at [606, 577] on div "Interior Doors Float glass, clear, tempered, 3/16" thick" at bounding box center [512, 584] width 504 height 14
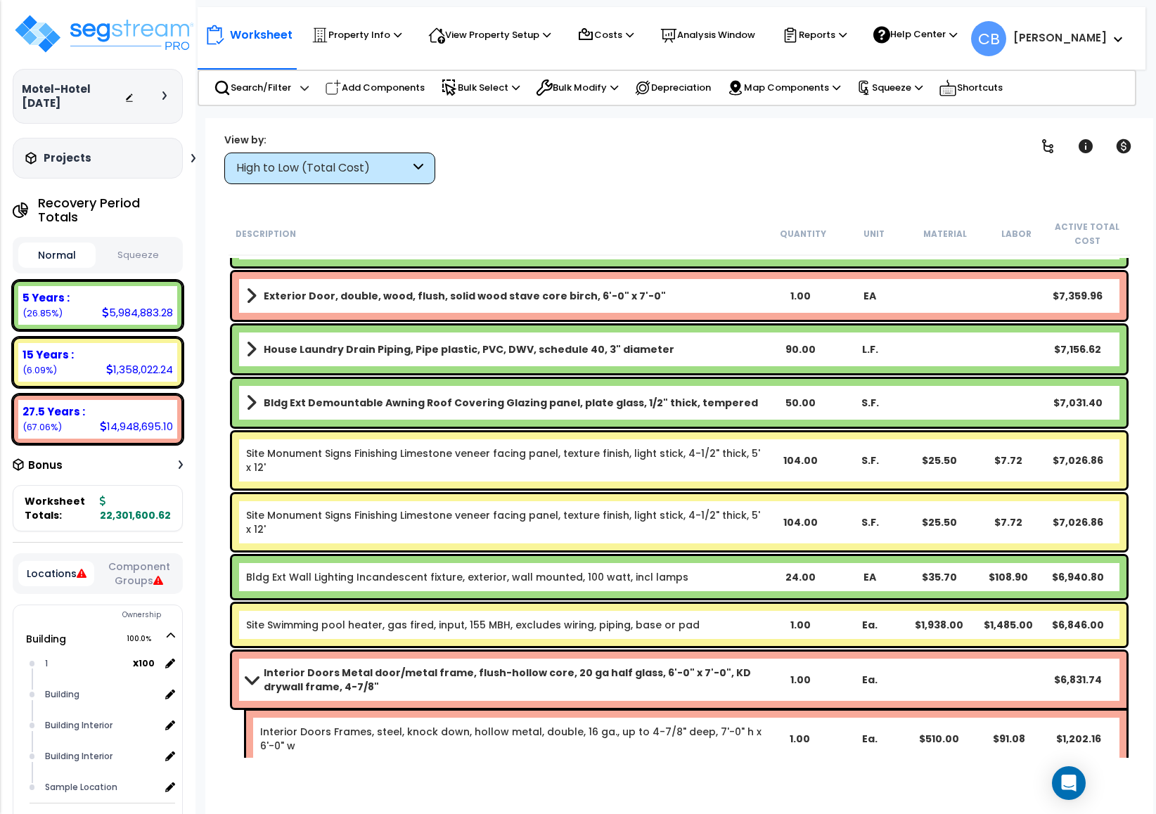
click at [608, 570] on link "Bldg Ext Wall Lighting Incandescent fixture, exterior, wall mounted, 100 watt, …" at bounding box center [467, 577] width 442 height 14
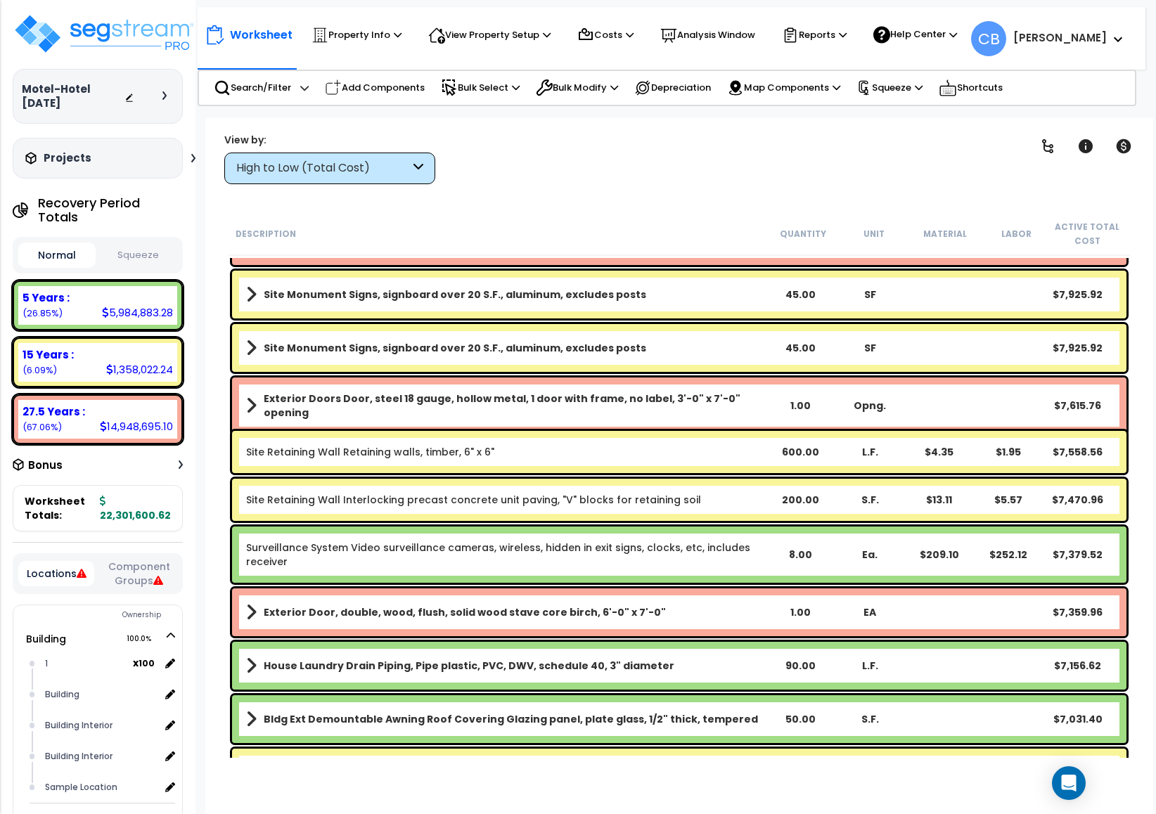
click at [610, 570] on div "Surveillance System Video surveillance cameras, wireless, hidden in exit signs,…" at bounding box center [679, 555] width 895 height 56
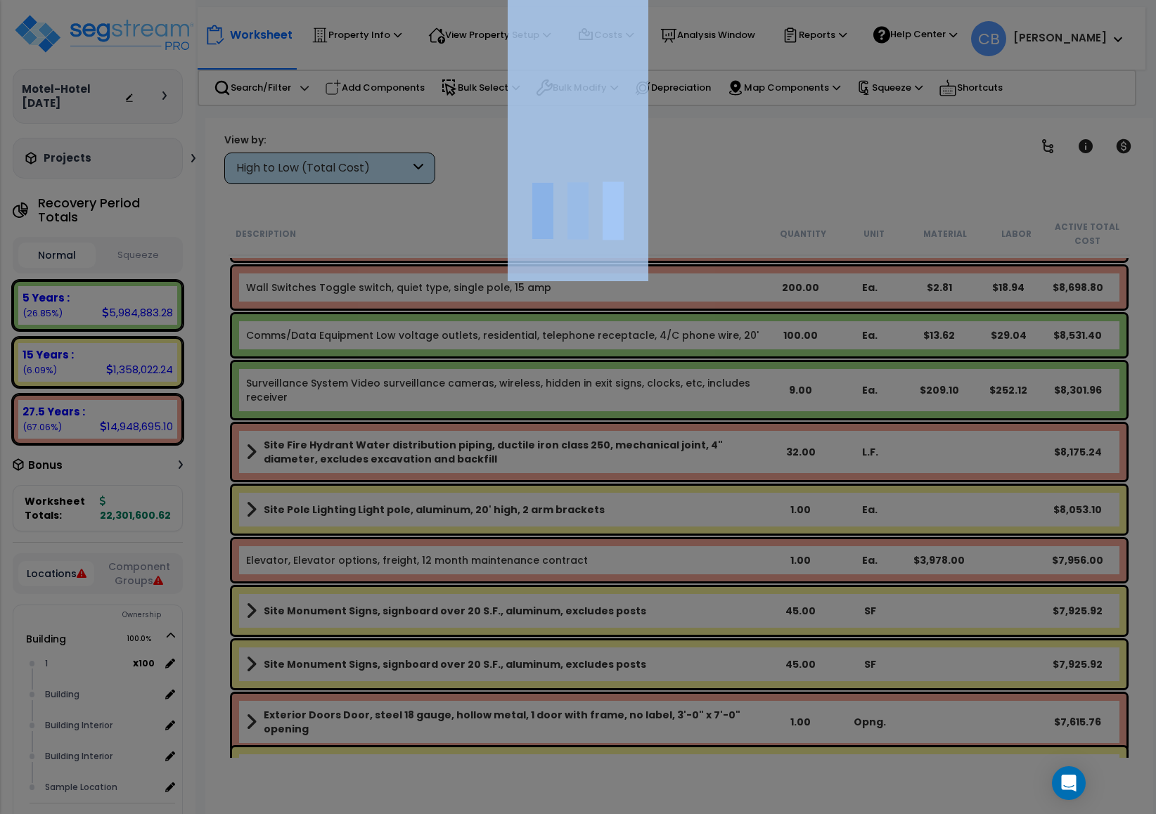
click at [610, 570] on div at bounding box center [578, 407] width 1156 height 814
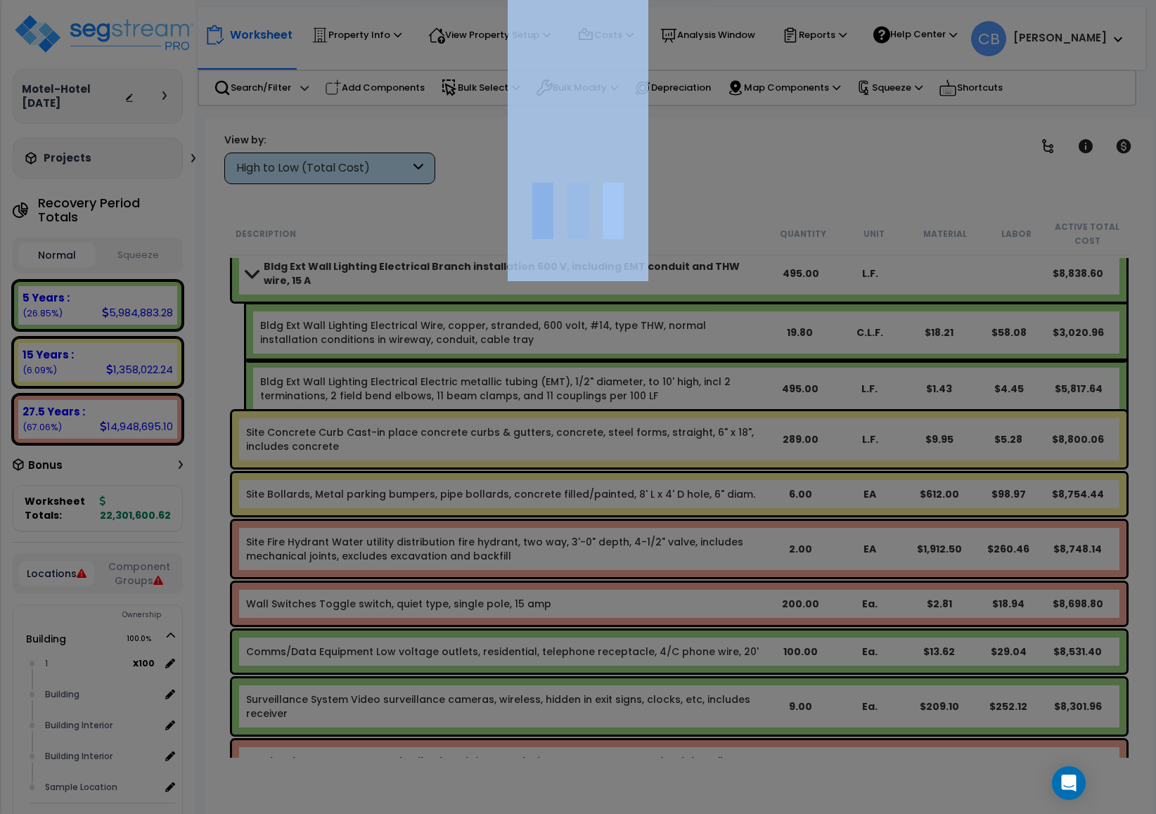
click at [610, 572] on div at bounding box center [578, 407] width 1156 height 814
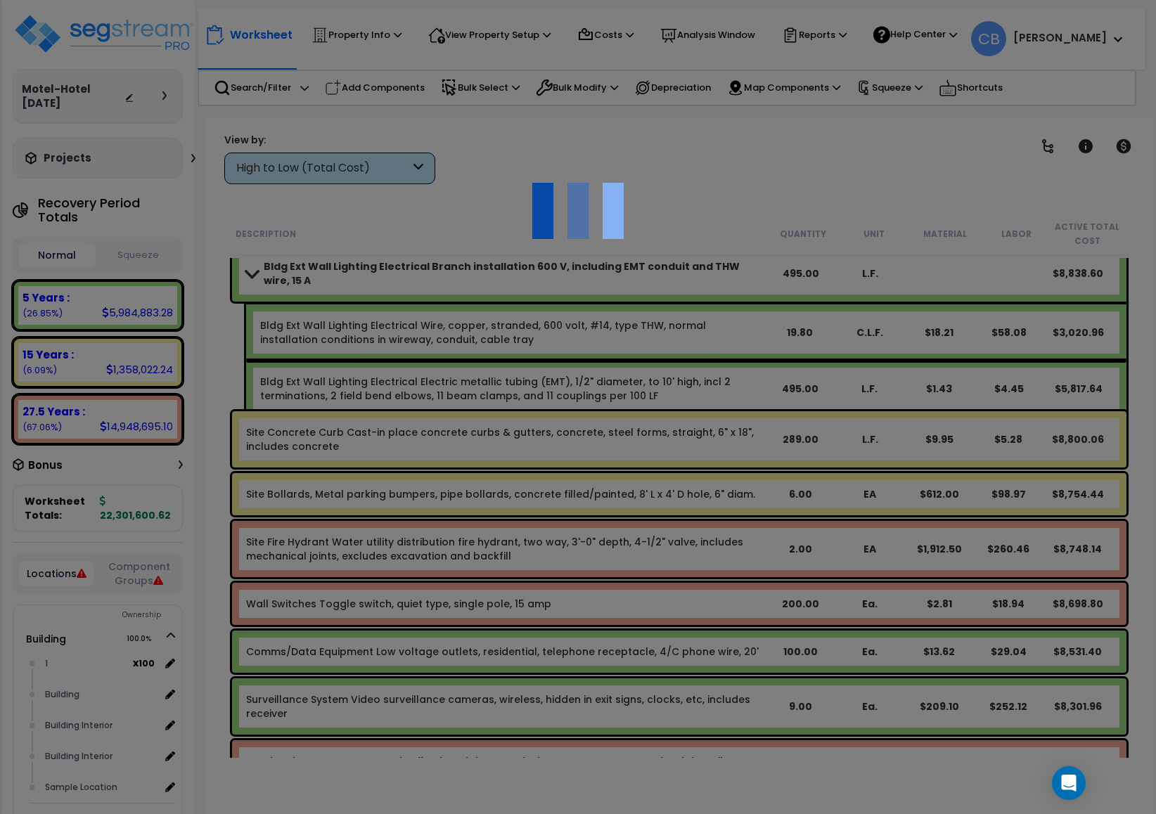
scroll to position [0, 0]
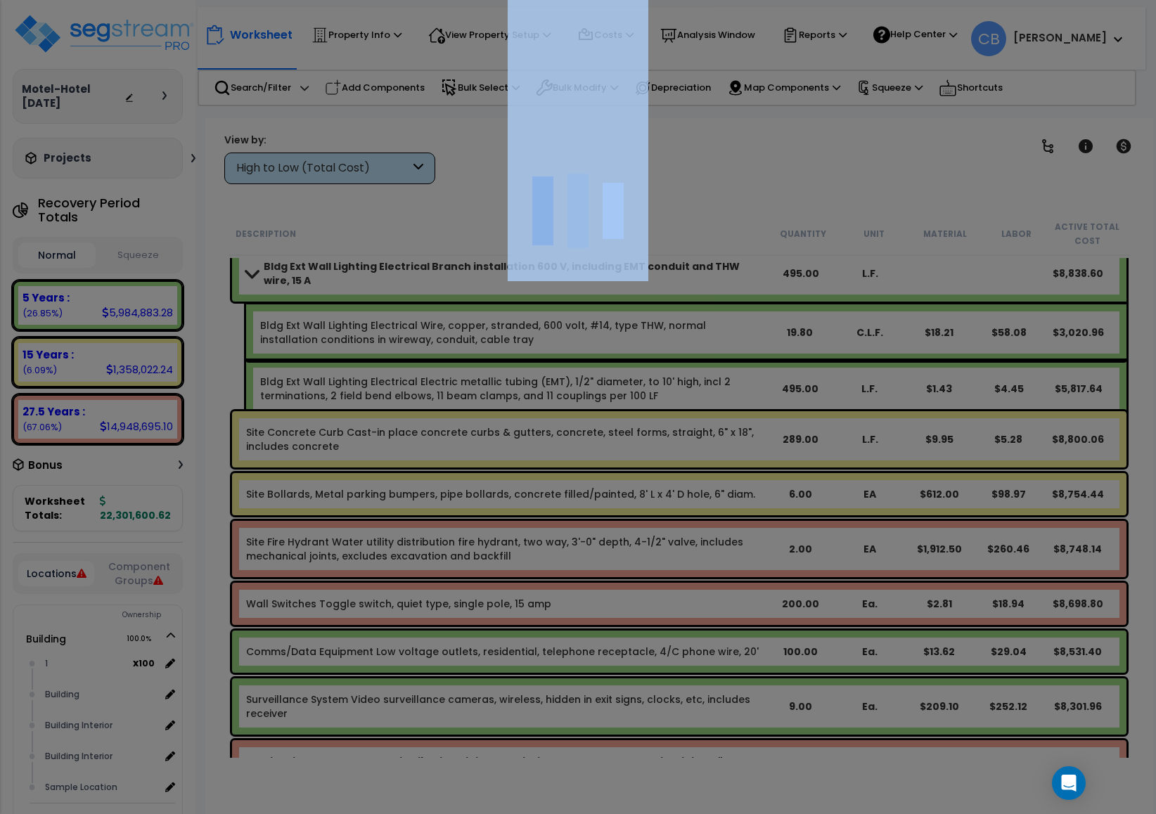
click at [610, 118] on div "We are Building your Property. So please grab a coffee and let us do the heavy …" at bounding box center [578, 90] width 1156 height 56
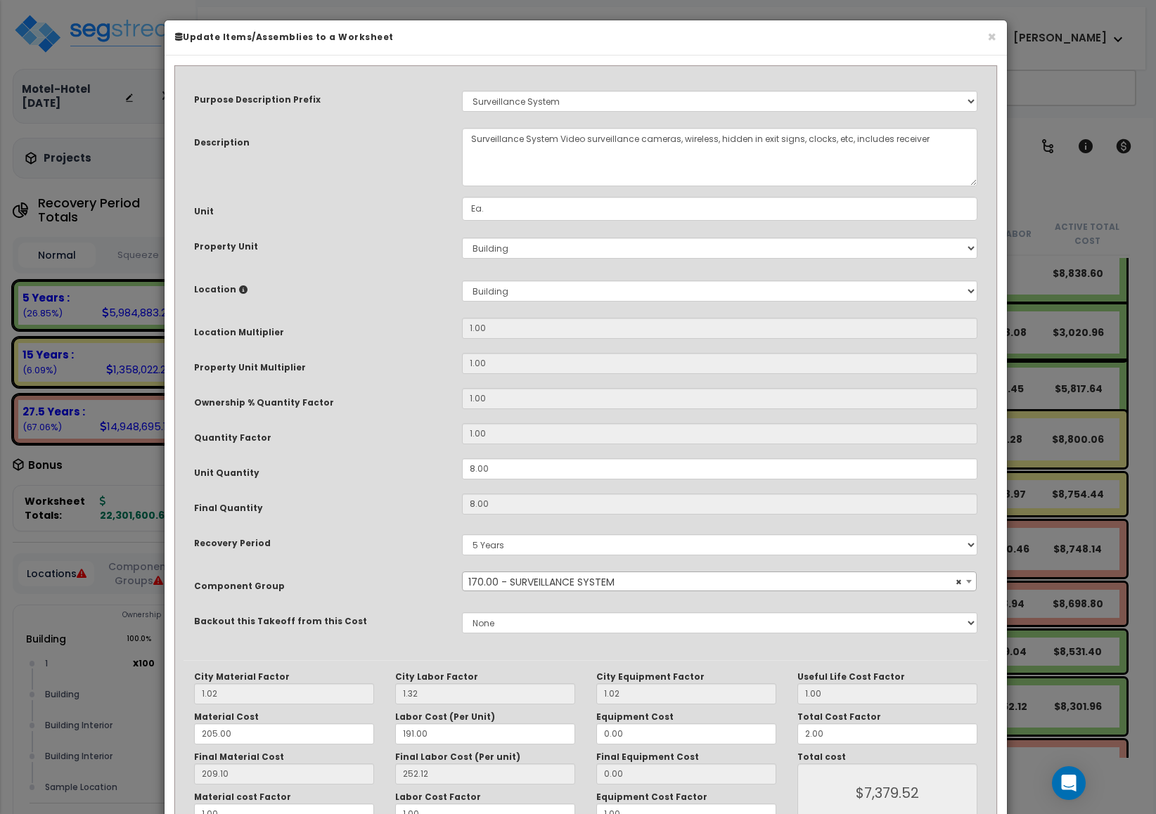
click at [610, 572] on span "× 170.00 - SURVEILLANCE SYSTEM" at bounding box center [719, 582] width 513 height 20
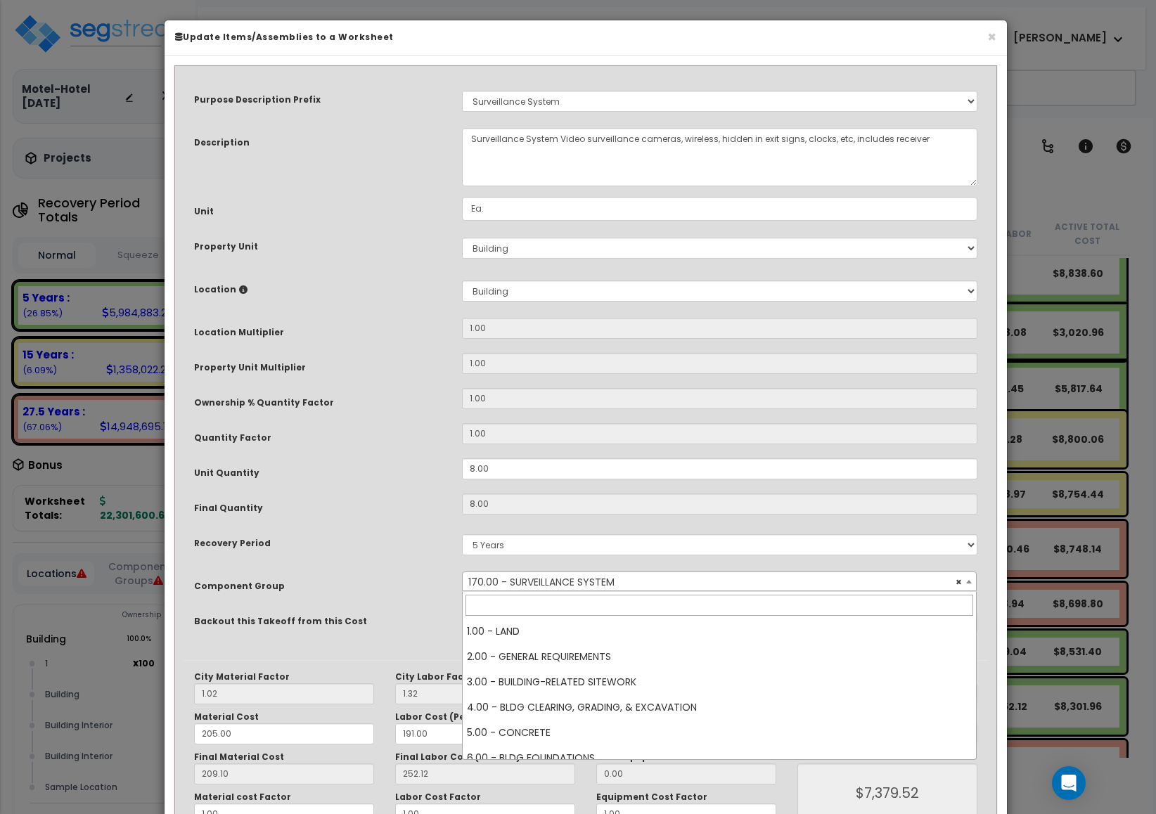
scroll to position [4506, 0]
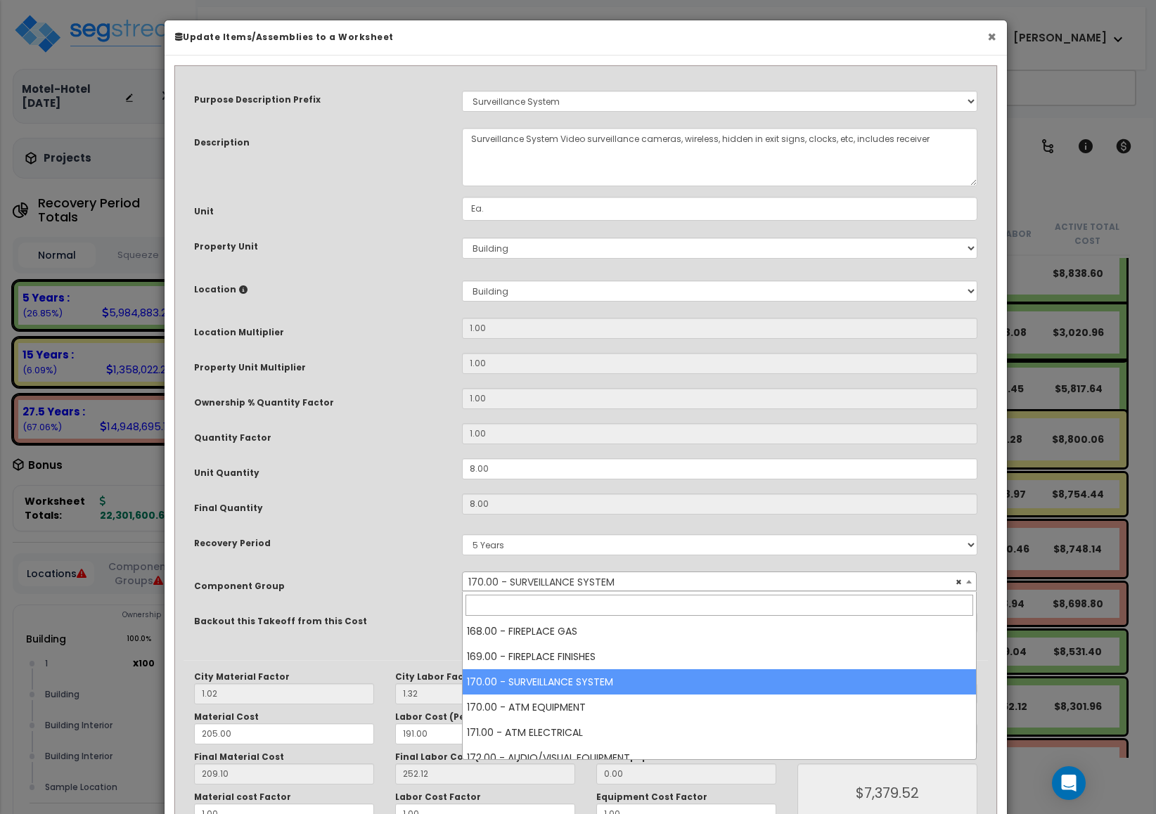
click at [994, 40] on button "×" at bounding box center [991, 37] width 9 height 15
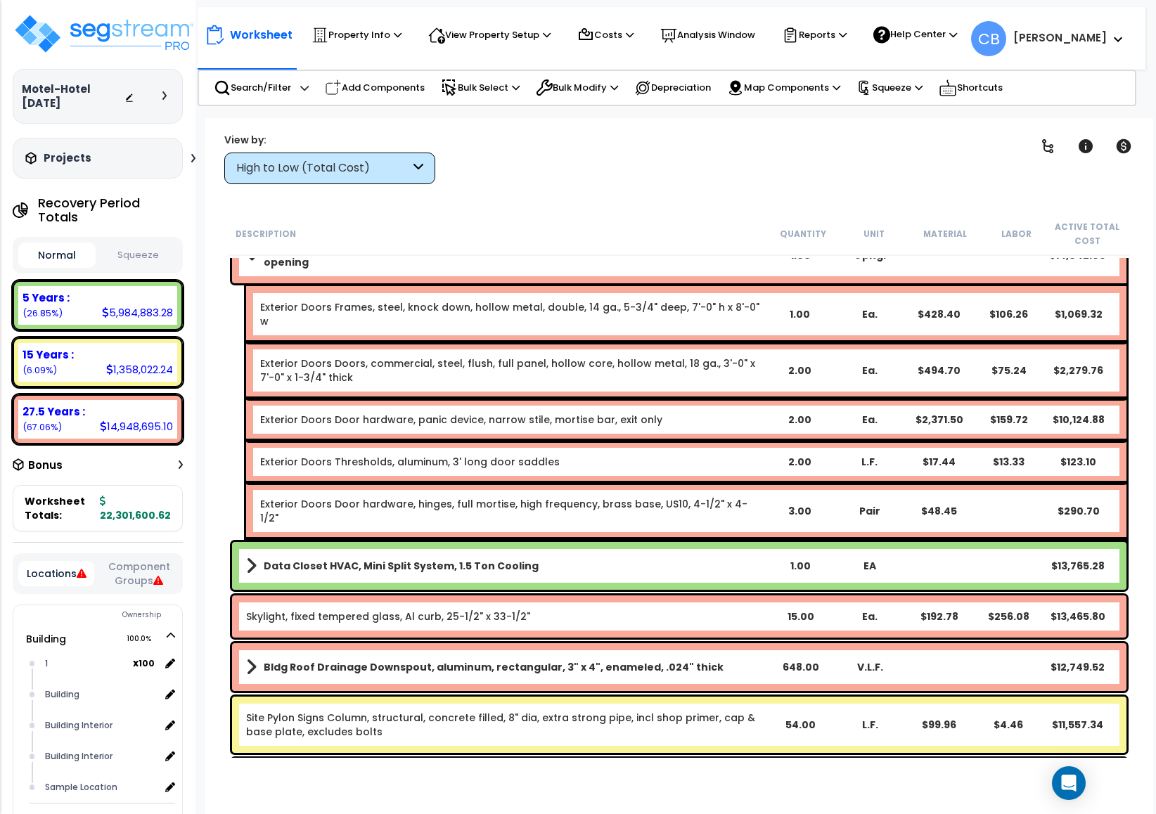
click at [678, 483] on div "Exterior Doors Door hardware, hinges, full mortise, high frequency, brass base,…" at bounding box center [686, 511] width 880 height 56
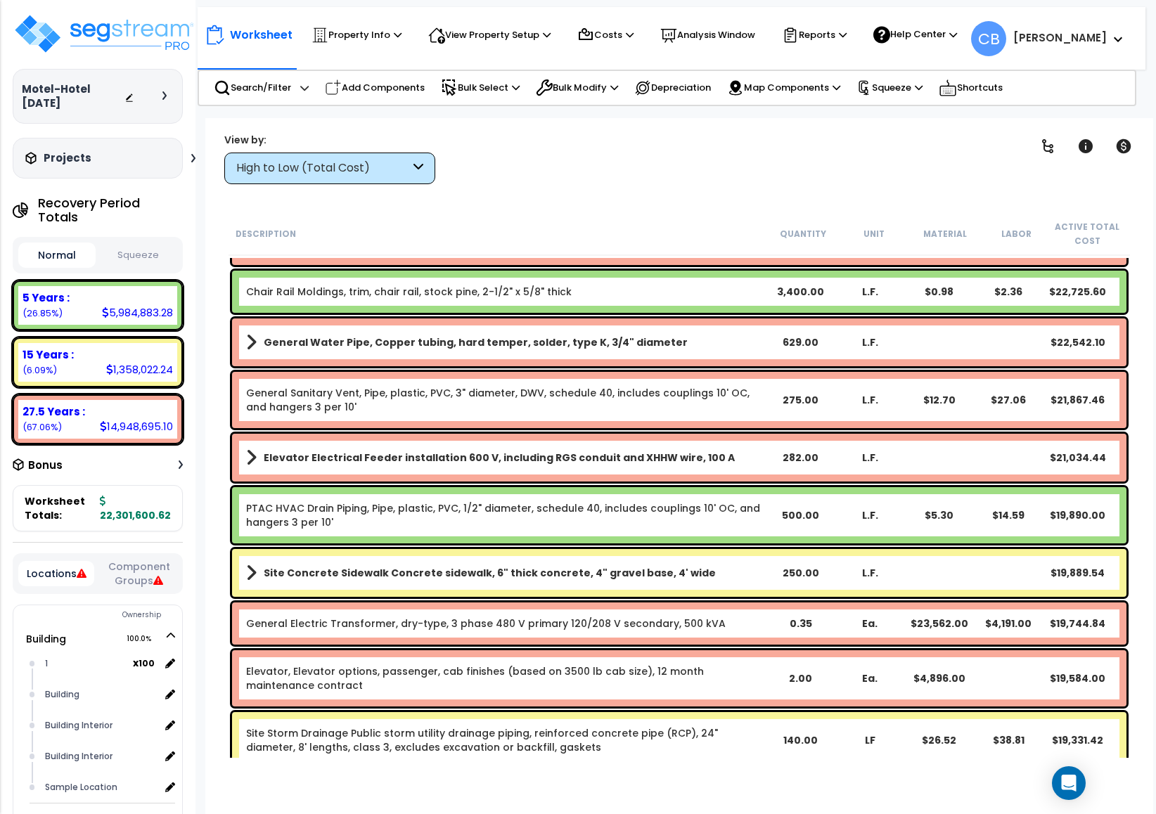
click at [678, 456] on b "Elevator Electrical Feeder installation 600 V, including RGS conduit and XHHW w…" at bounding box center [499, 458] width 471 height 14
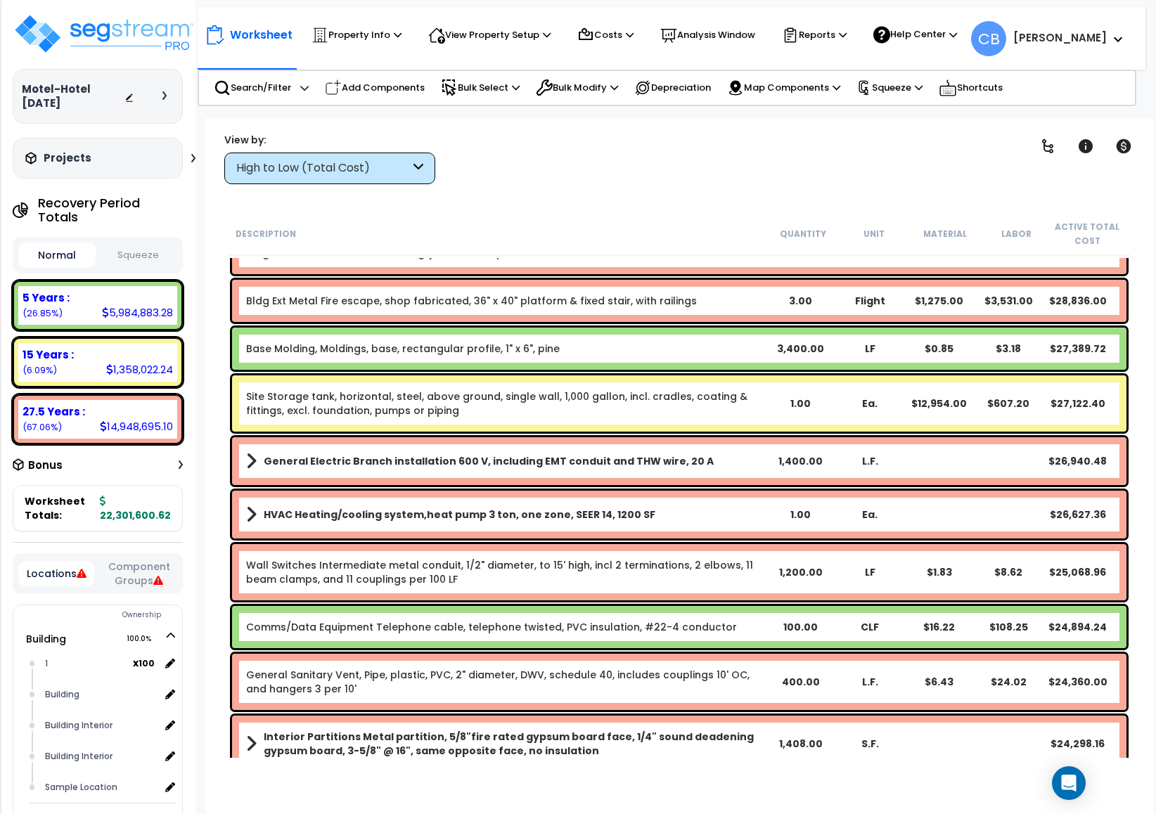
click at [678, 456] on b "General Electric Branch installation 600 V, including EMT conduit and THW wire,…" at bounding box center [489, 461] width 450 height 14
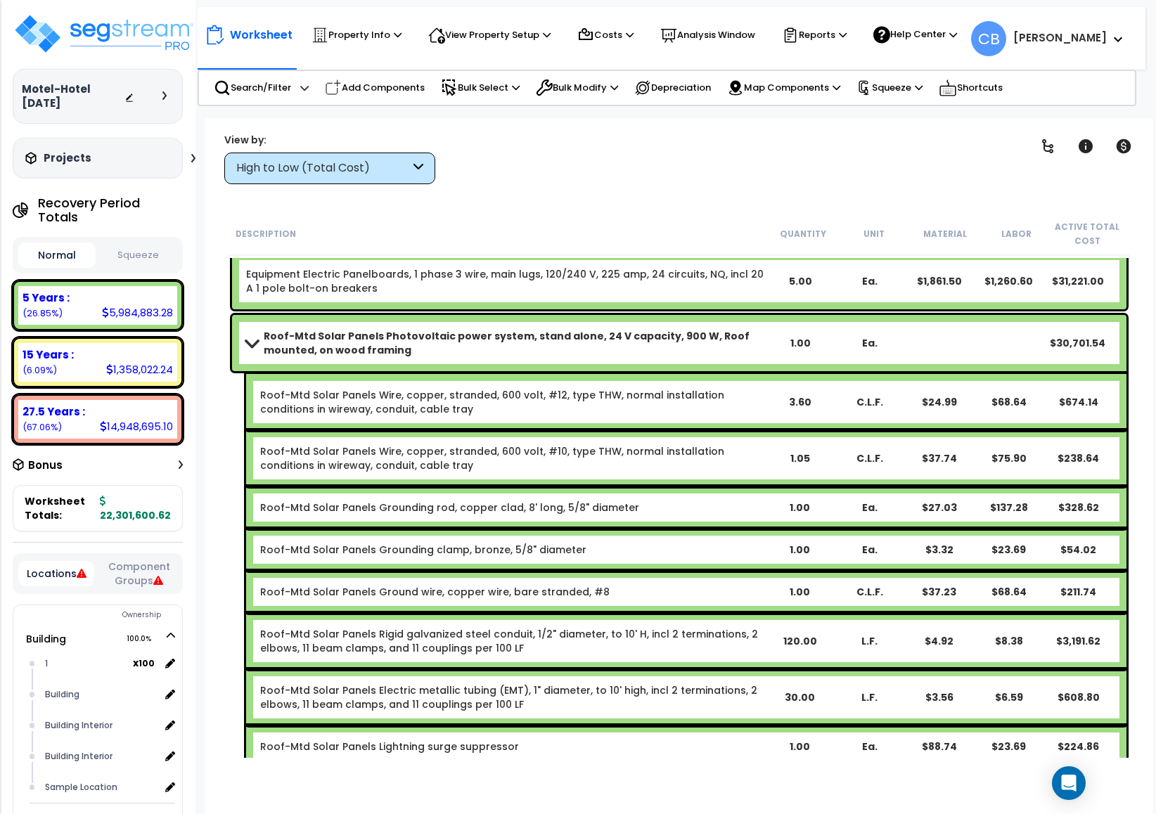
click at [678, 456] on div "Roof-Mtd Solar Panels Wire, copper, stranded, 600 volt, #10, type THW, normal i…" at bounding box center [512, 458] width 504 height 28
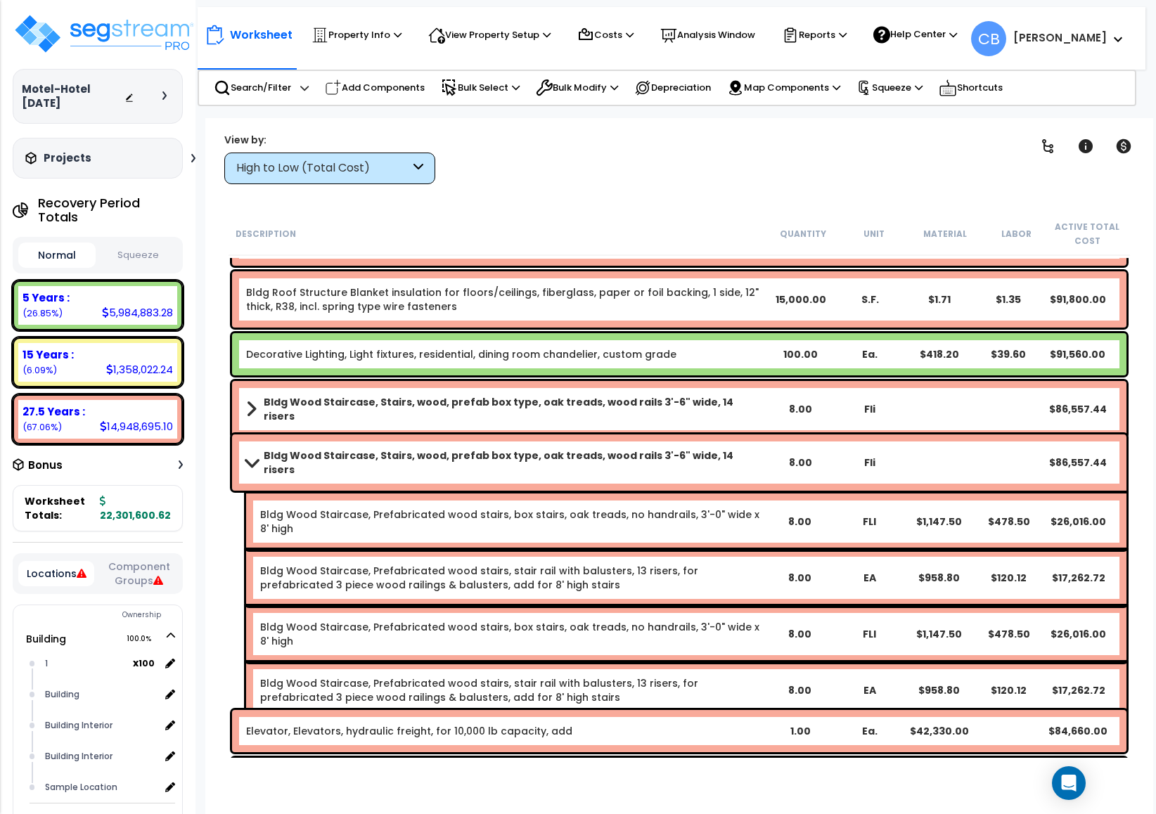
scroll to position [5485, 0]
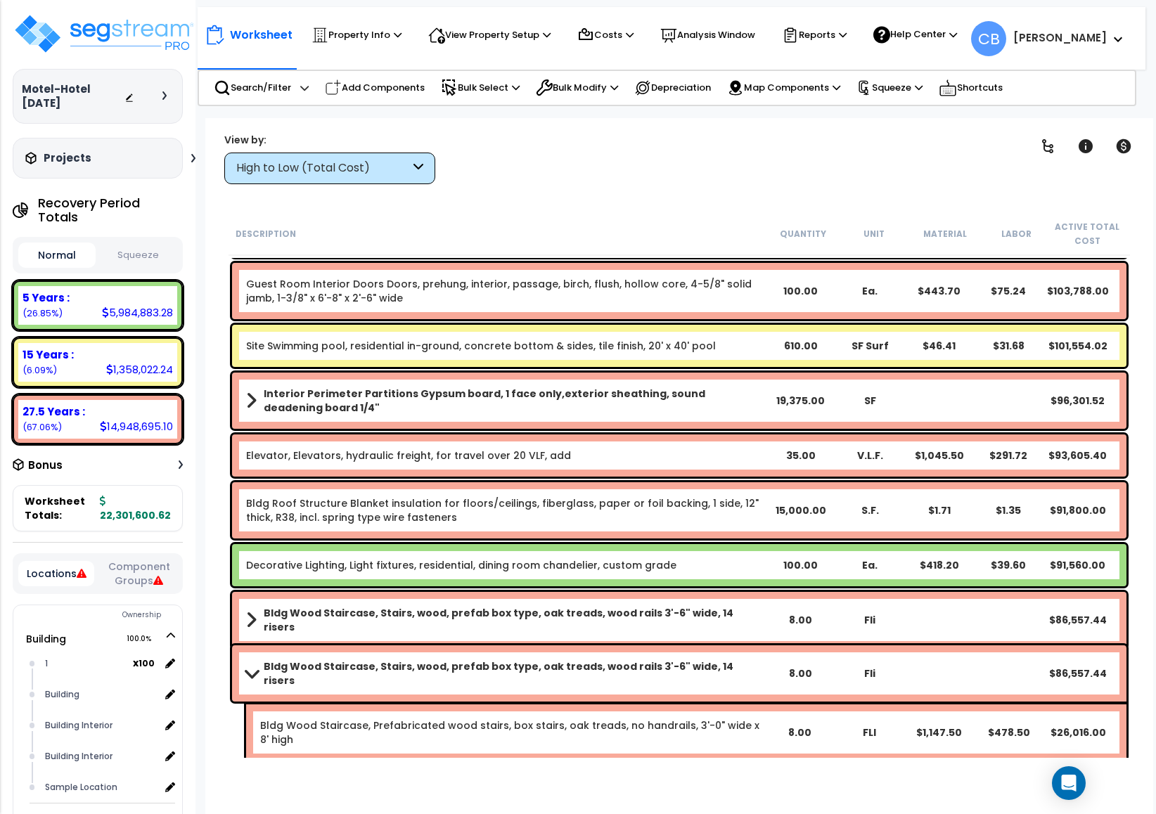
click at [677, 464] on div "Elevator, Elevators, hydraulic freight, for travel over 20 VLF, add 35.00 V.L.F…" at bounding box center [679, 456] width 895 height 42
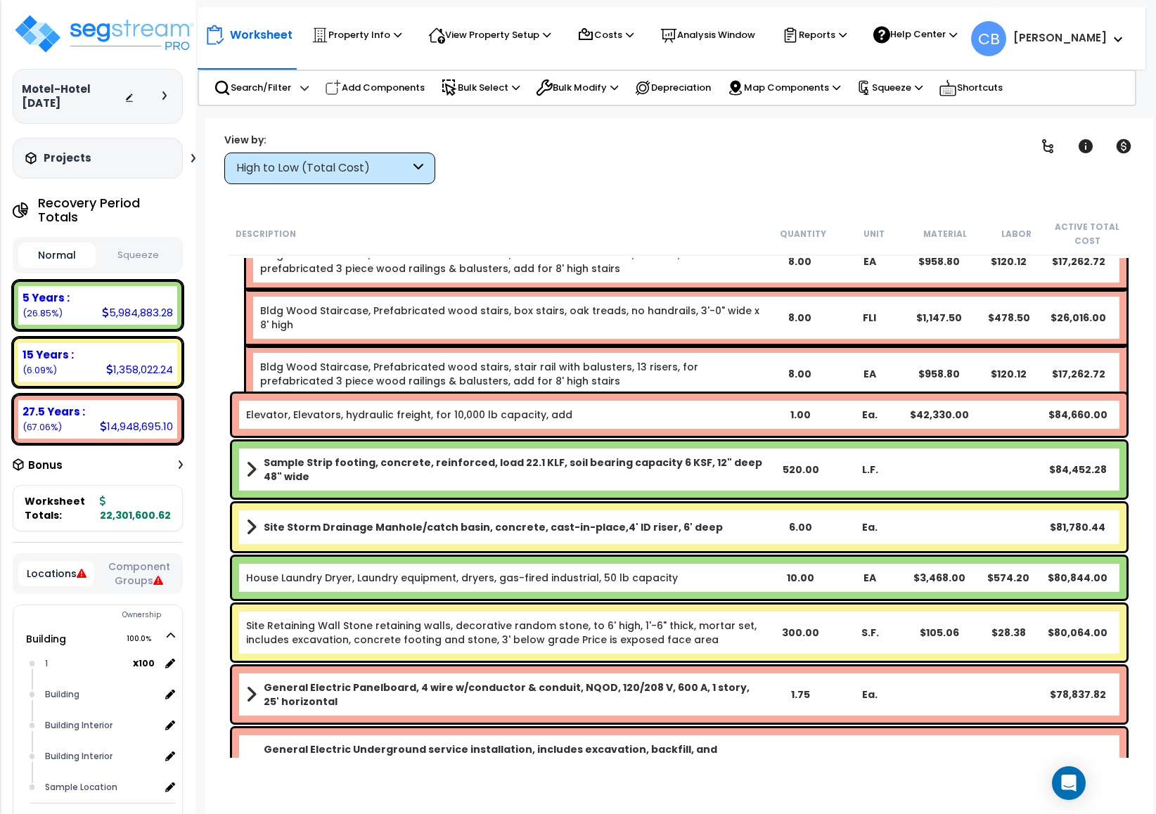
click at [677, 464] on b "Sample Strip footing, concrete, reinforced, load 22.1 KLF, soil bearing capacit…" at bounding box center [515, 470] width 502 height 28
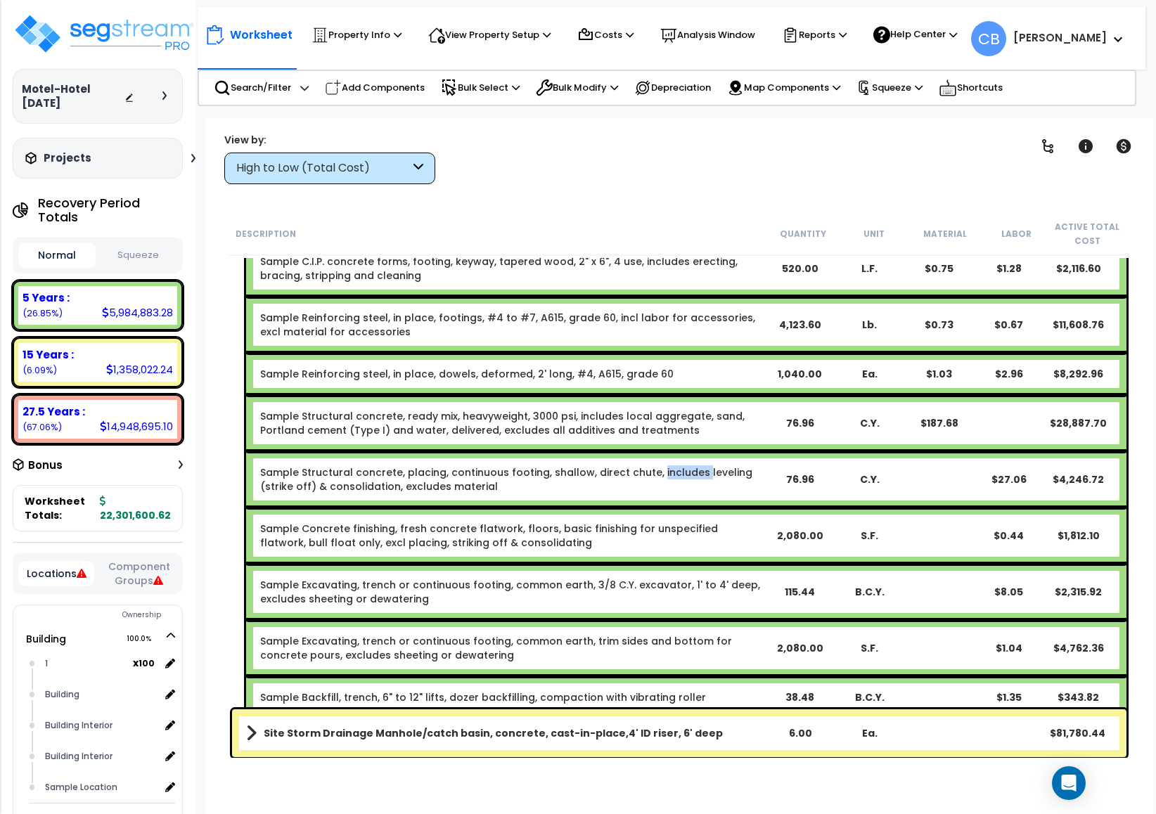
click at [677, 466] on link "Sample Structural concrete, placing, continuous footing, shallow, direct chute,…" at bounding box center [506, 480] width 492 height 28
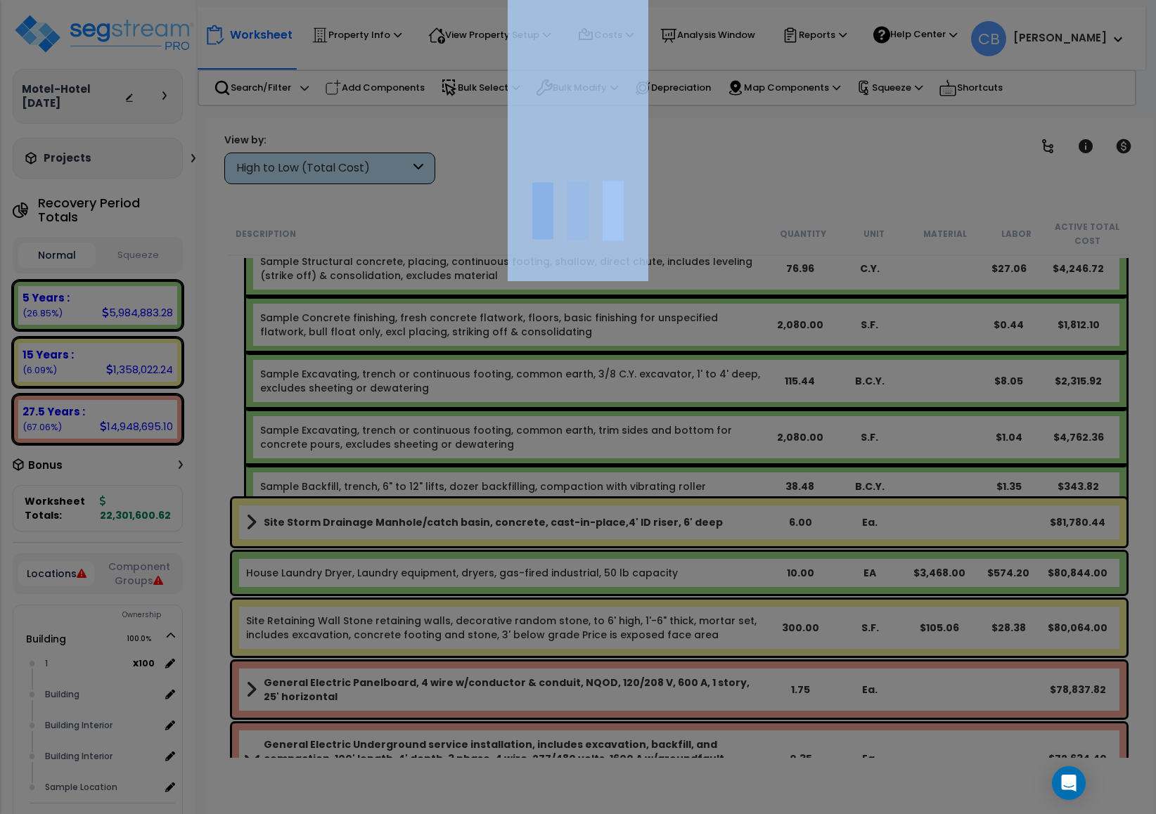
click at [677, 464] on div at bounding box center [578, 407] width 1156 height 814
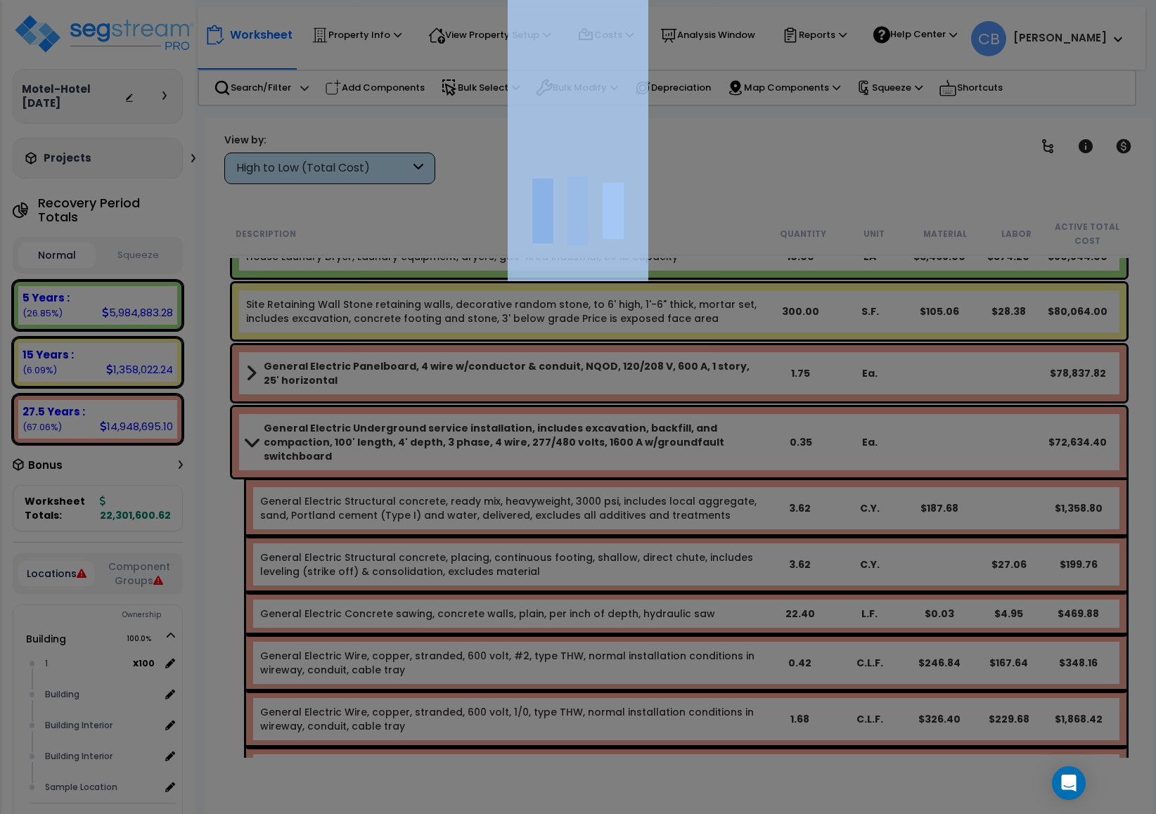
click at [677, 464] on div at bounding box center [578, 407] width 1156 height 814
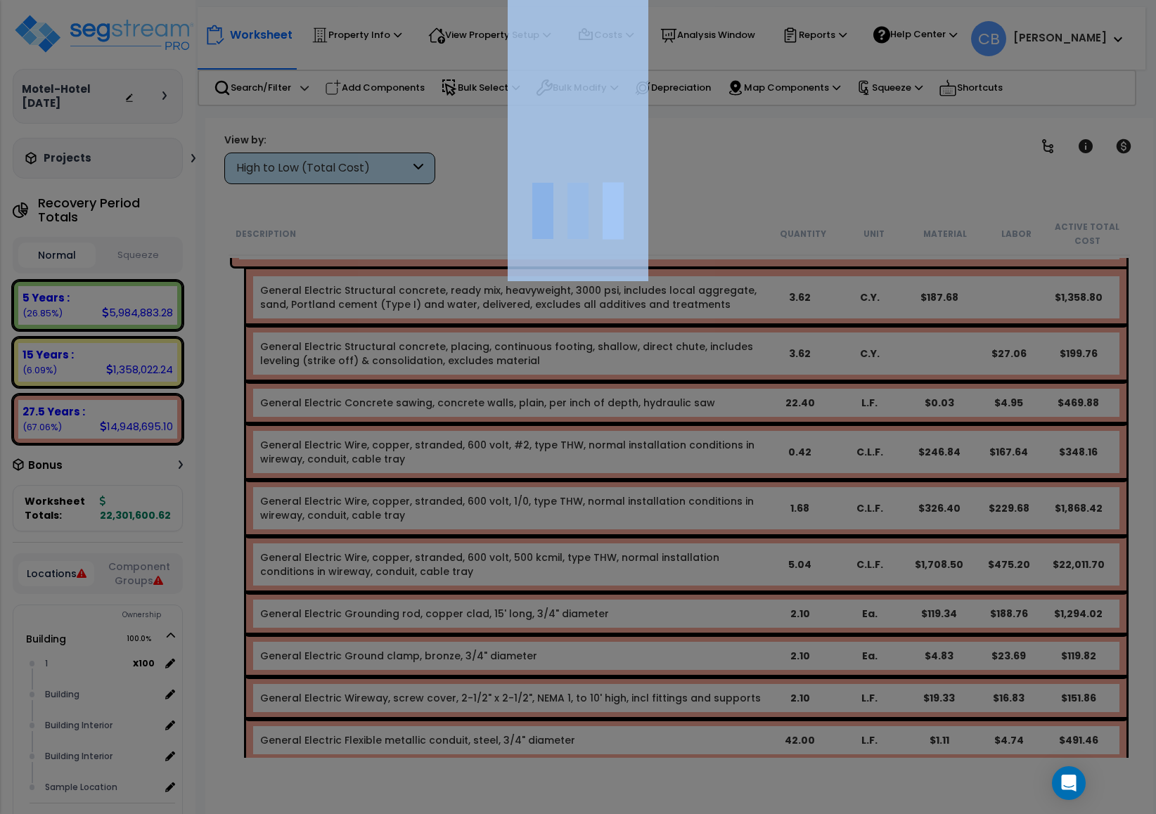
click at [677, 464] on div at bounding box center [578, 407] width 1156 height 814
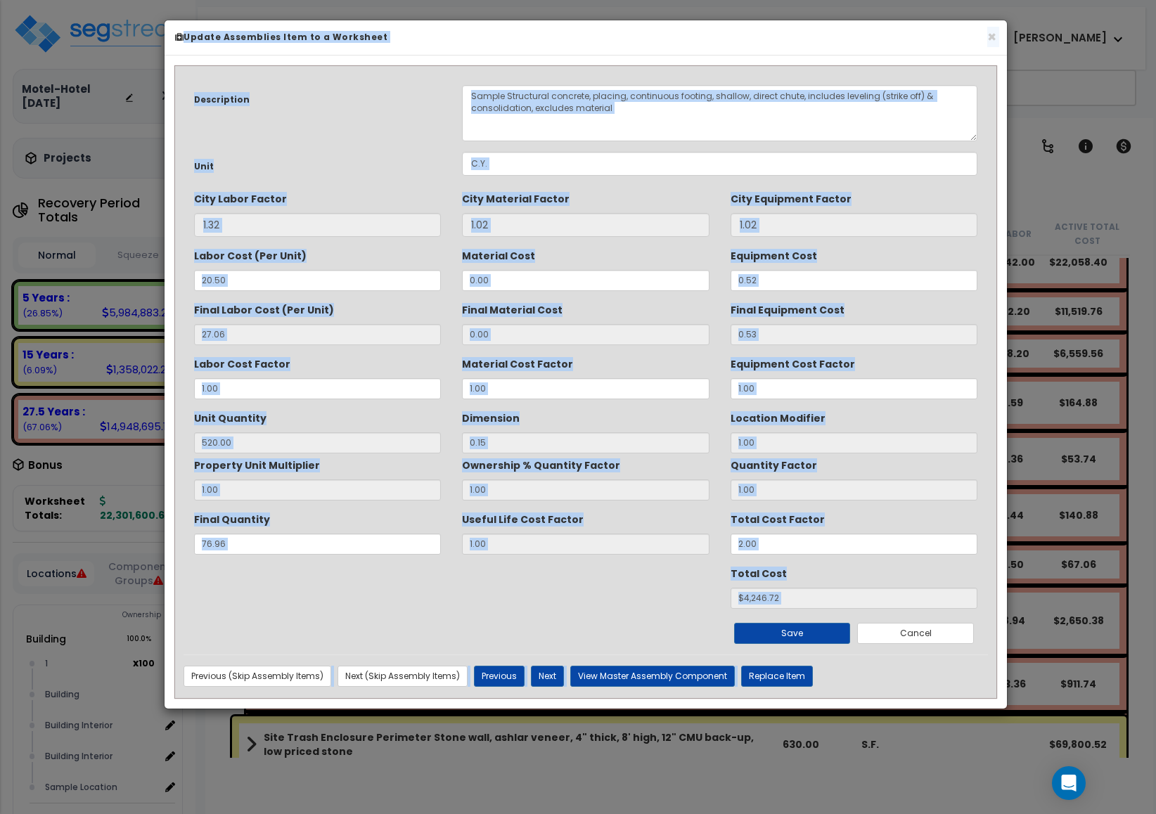
click at [677, 464] on div "Ownership % Quantity Factor 1.00" at bounding box center [585, 477] width 247 height 47
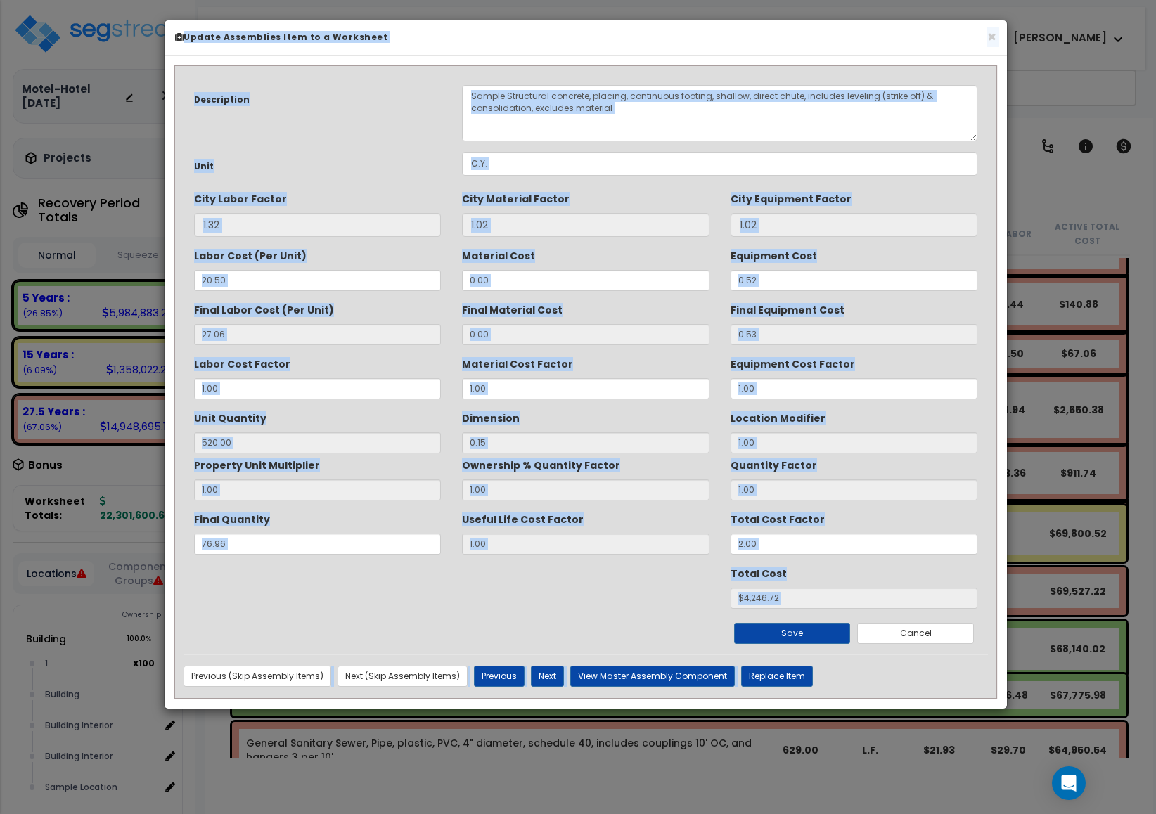
click at [677, 464] on div "Ownership % Quantity Factor 1.00" at bounding box center [585, 477] width 247 height 47
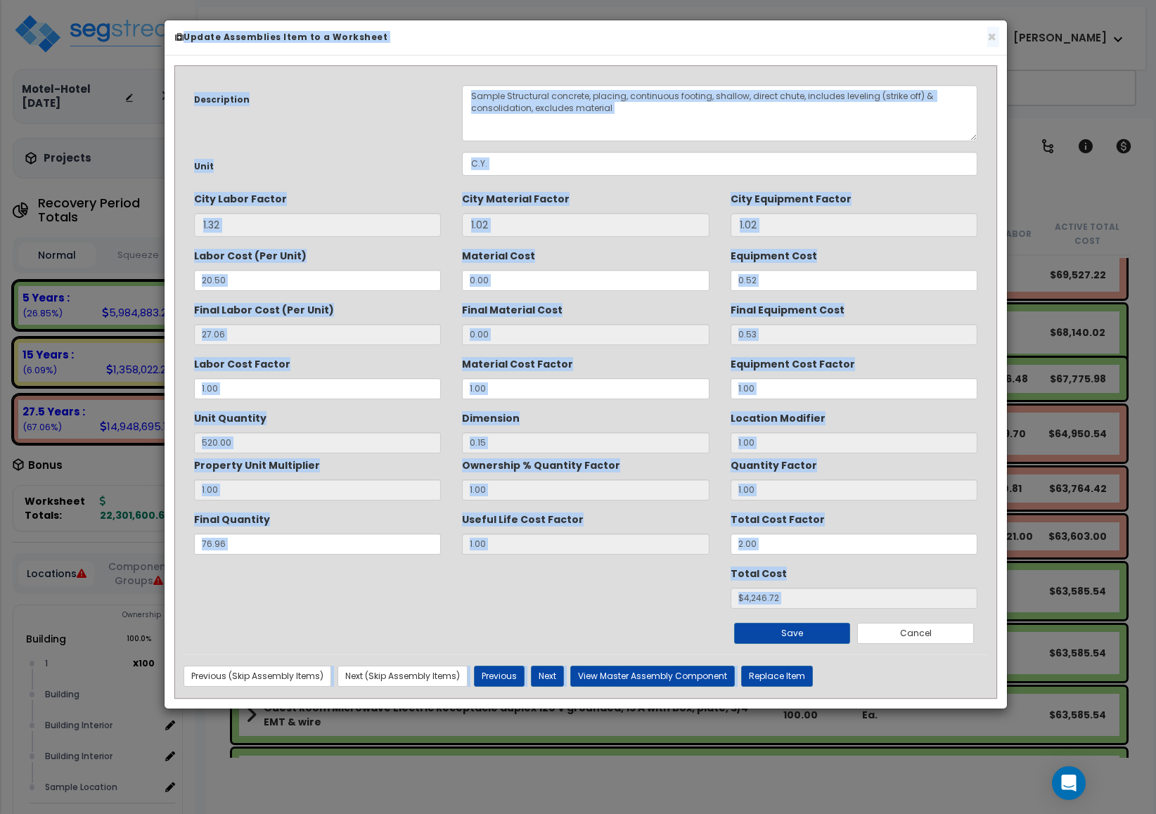
click at [677, 464] on div "Ownership % Quantity Factor 1.00" at bounding box center [585, 477] width 247 height 47
click at [987, 44] on button "×" at bounding box center [991, 37] width 9 height 15
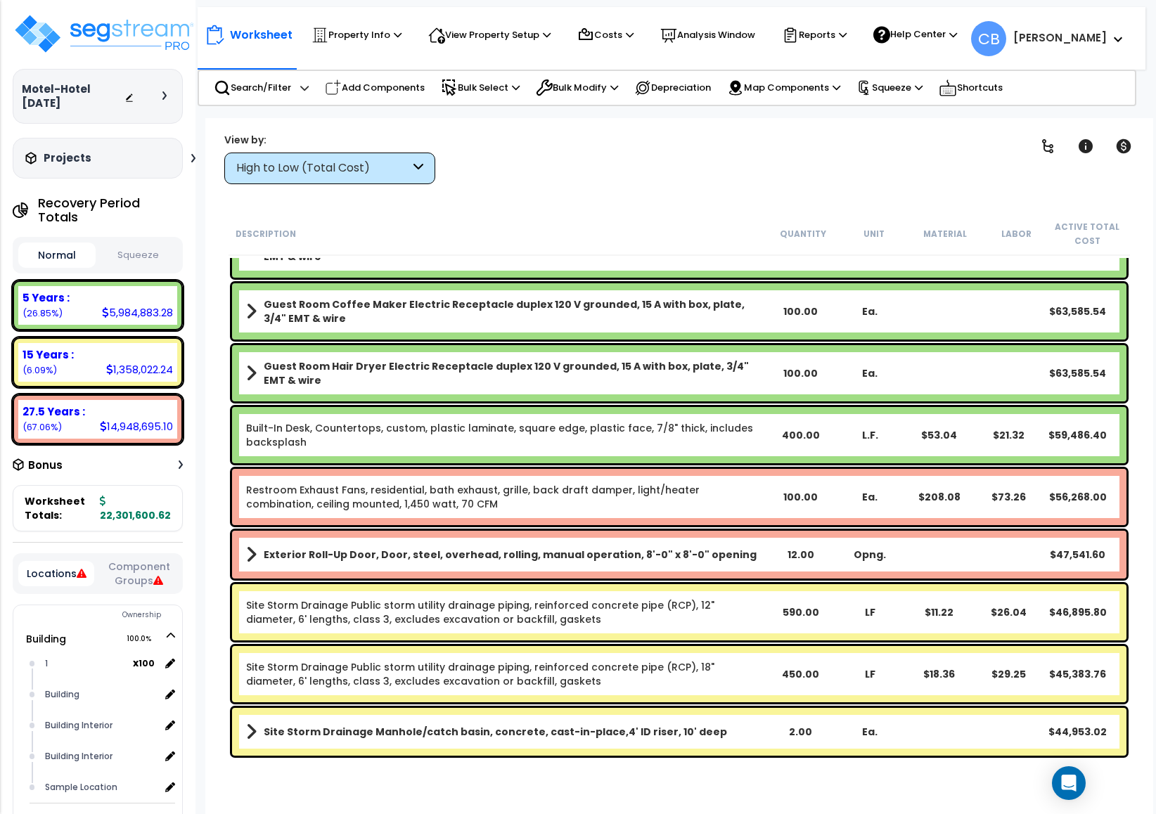
click at [770, 591] on div "Site Storm Drainage Public storm utility drainage piping, reinforced concrete p…" at bounding box center [679, 612] width 895 height 56
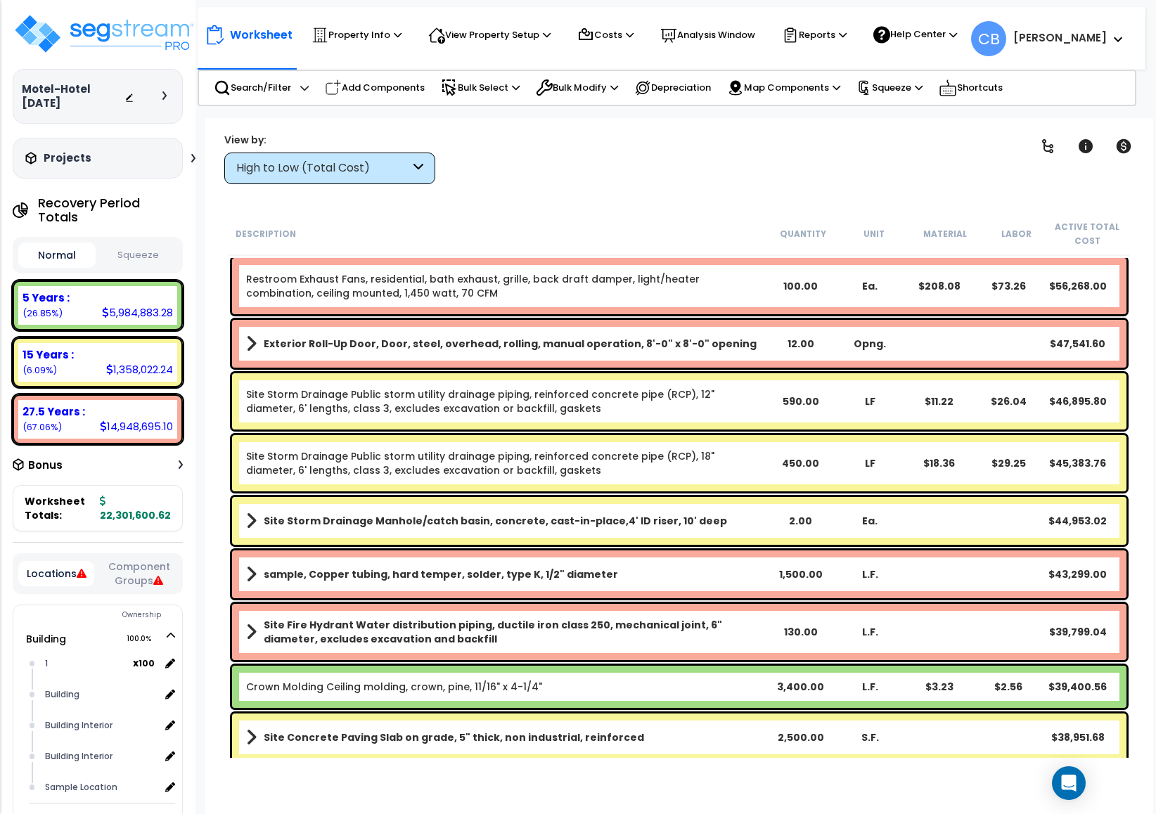
click at [770, 591] on div "sample, Copper tubing, hard temper, solder, type K, 1/2" diameter 1,500.00 L.F.…" at bounding box center [679, 575] width 895 height 48
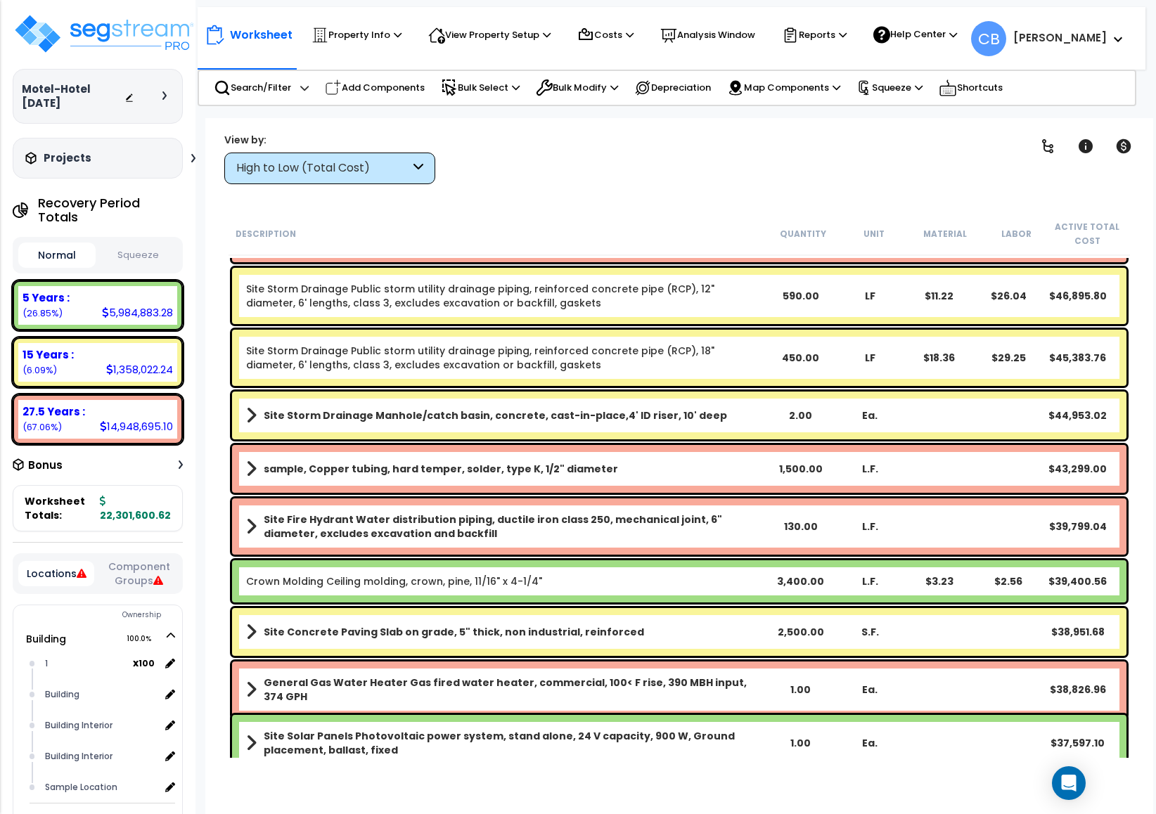
click at [770, 591] on div "Crown Molding Ceiling molding, crown, pine, 11/16" x 4-1/4" 3,400.00 L.F. $3.23…" at bounding box center [679, 581] width 895 height 42
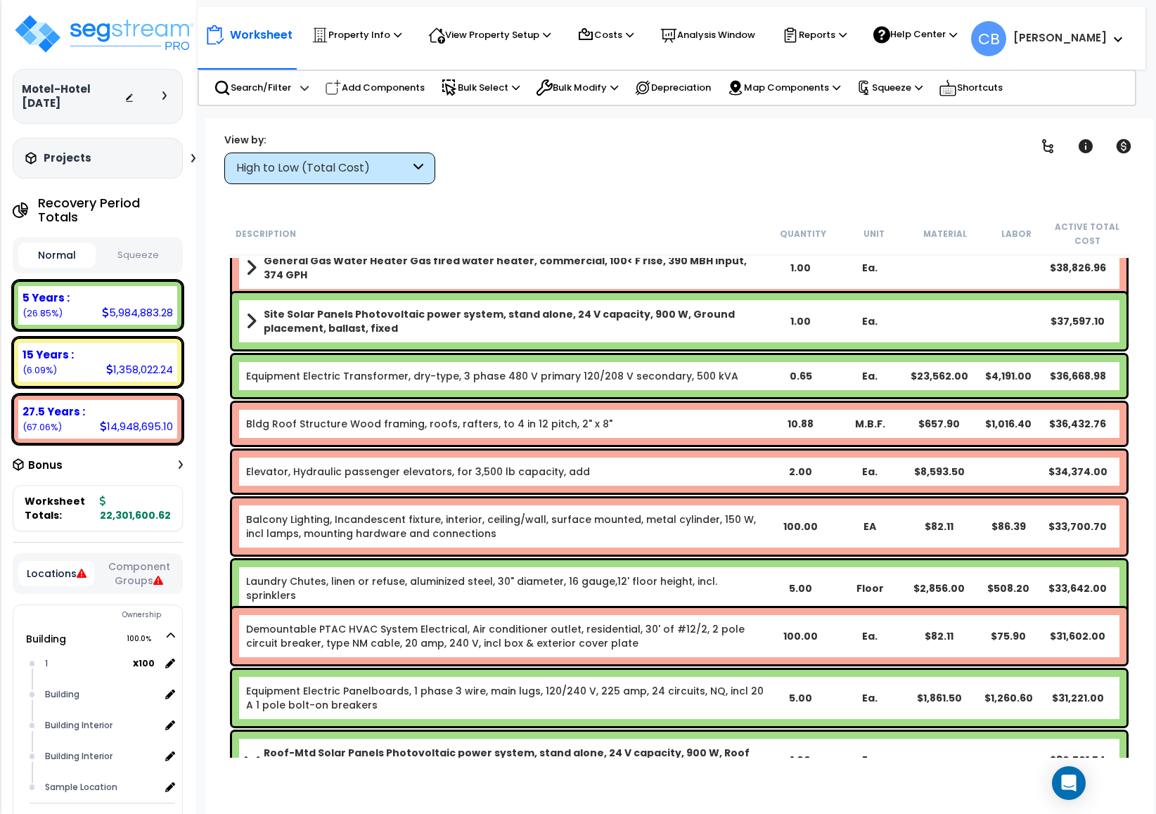
click at [724, 466] on div "Elevator, Hydraulic passenger elevators, for 3,500 lb capacity, add" at bounding box center [506, 472] width 520 height 14
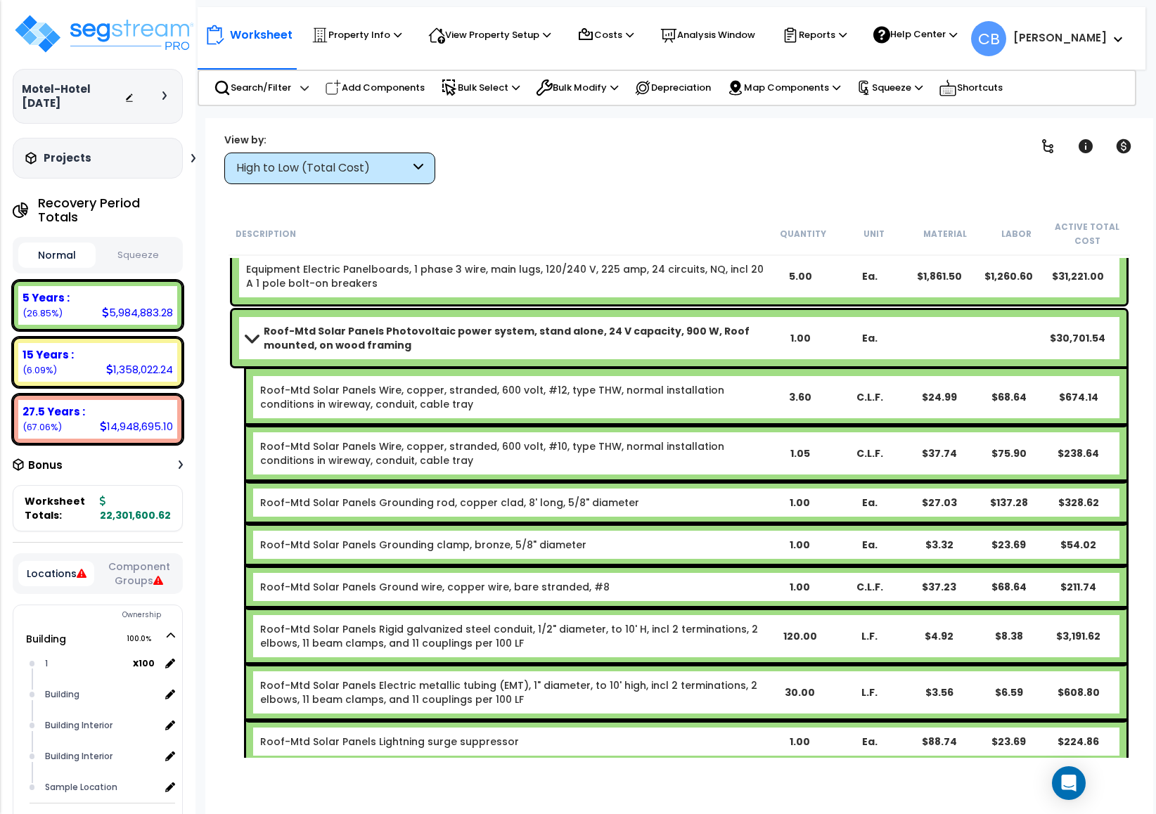
click at [724, 466] on div "Roof-Mtd Solar Panels Wire, copper, stranded, 600 volt, #10, type THW, normal i…" at bounding box center [686, 453] width 880 height 56
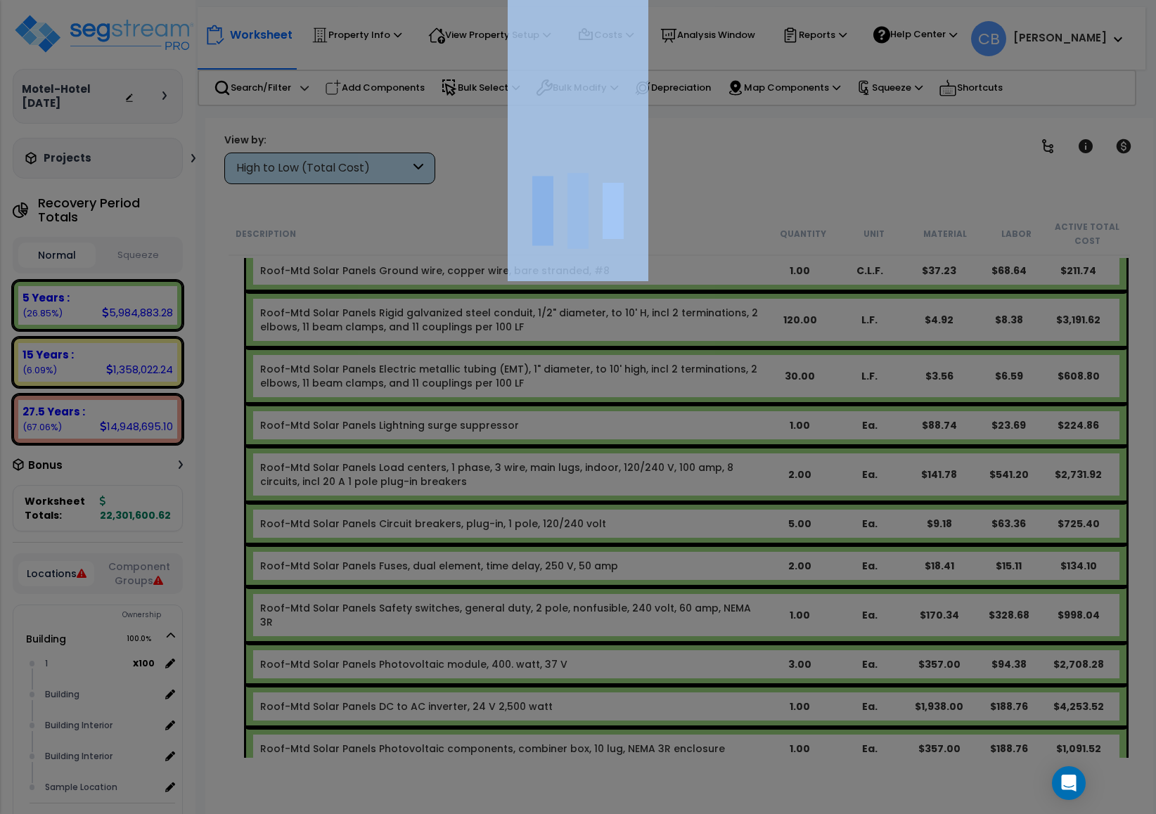
click at [724, 466] on div at bounding box center [578, 407] width 1156 height 814
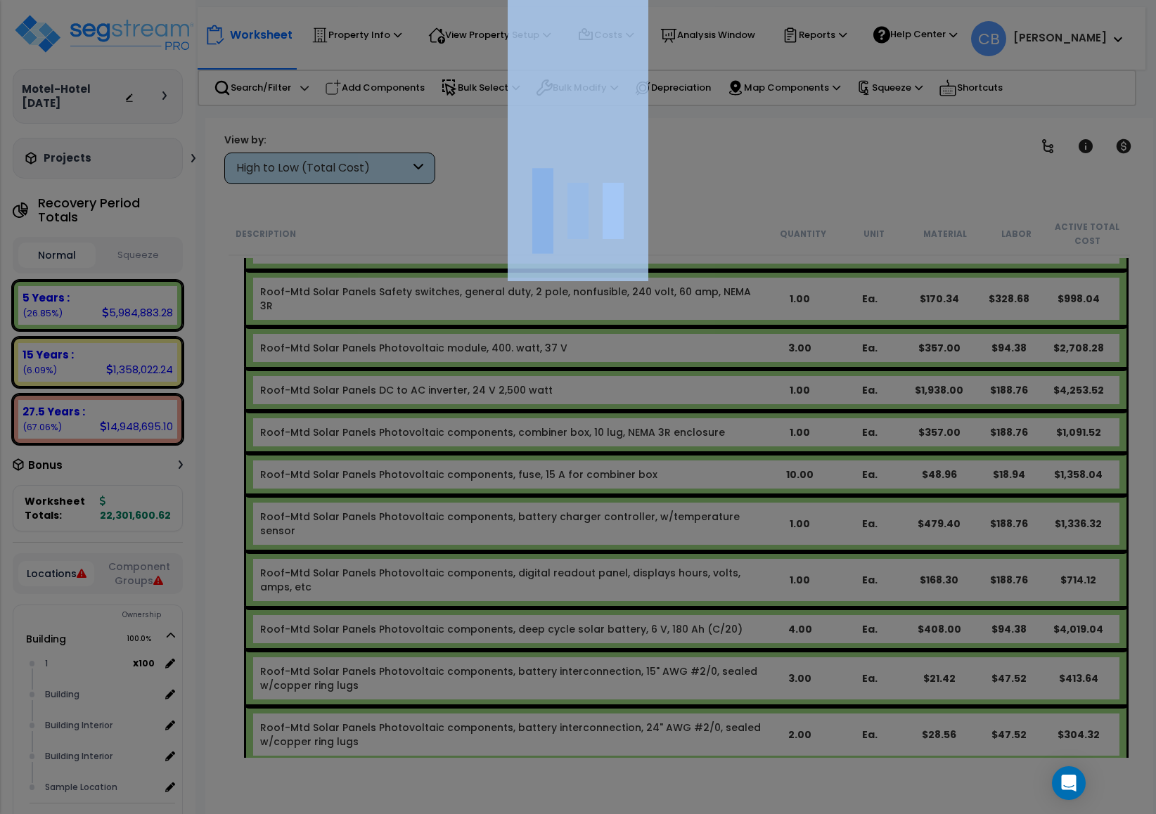
click at [724, 466] on div at bounding box center [578, 407] width 1156 height 814
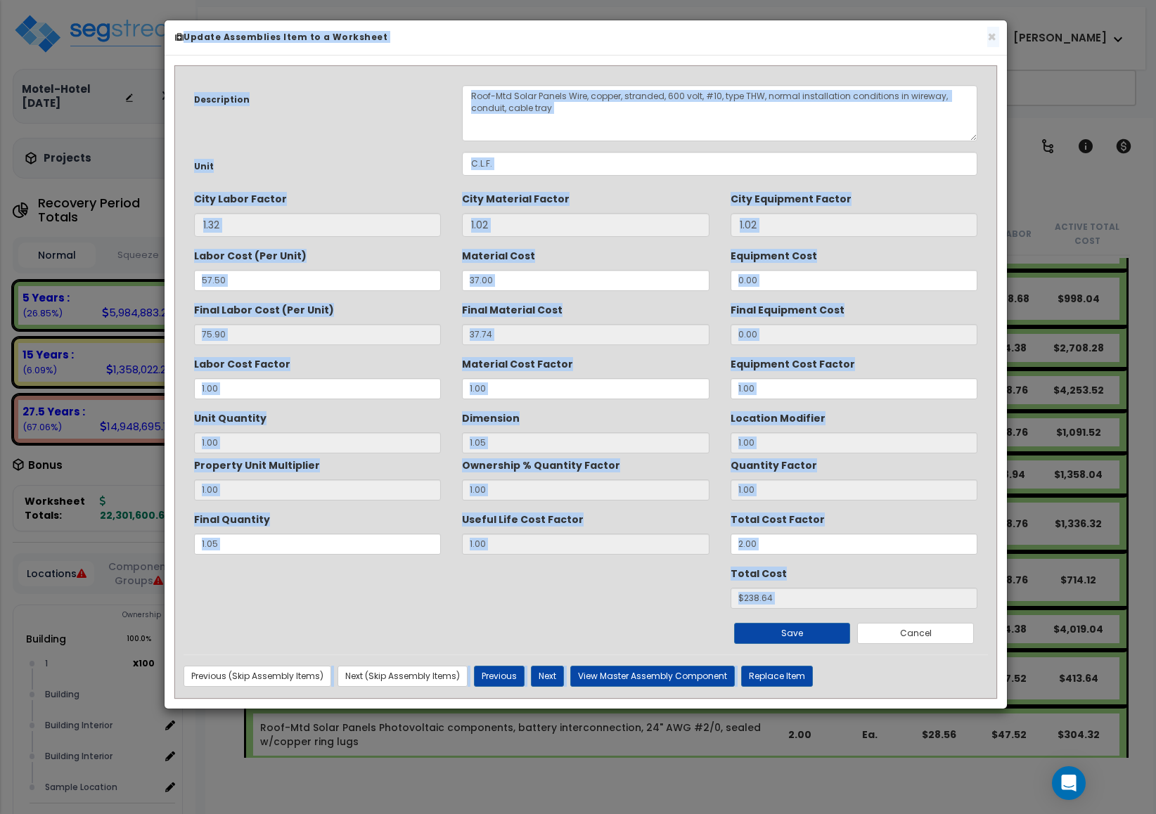
click at [994, 25] on div "× Update Assemblies Item to a Worksheet" at bounding box center [586, 37] width 842 height 35
click at [994, 40] on button "×" at bounding box center [991, 37] width 9 height 15
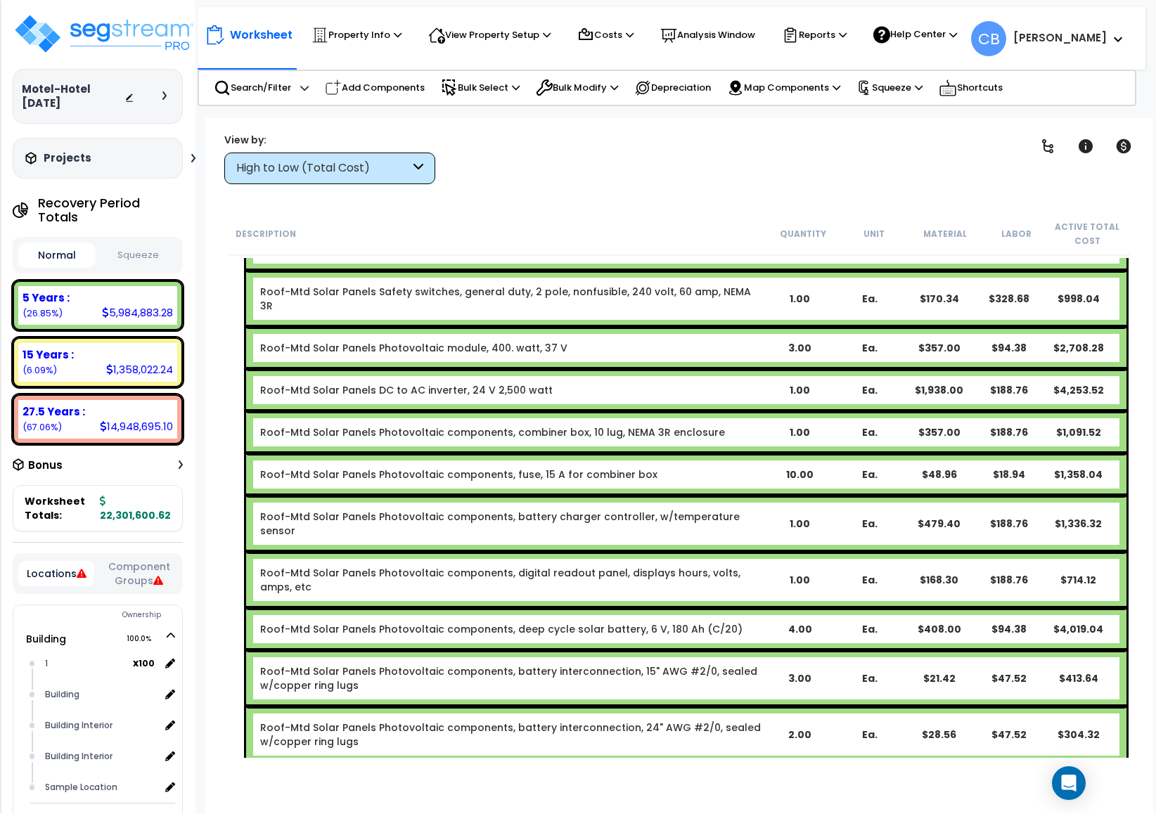
scroll to position [62, 0]
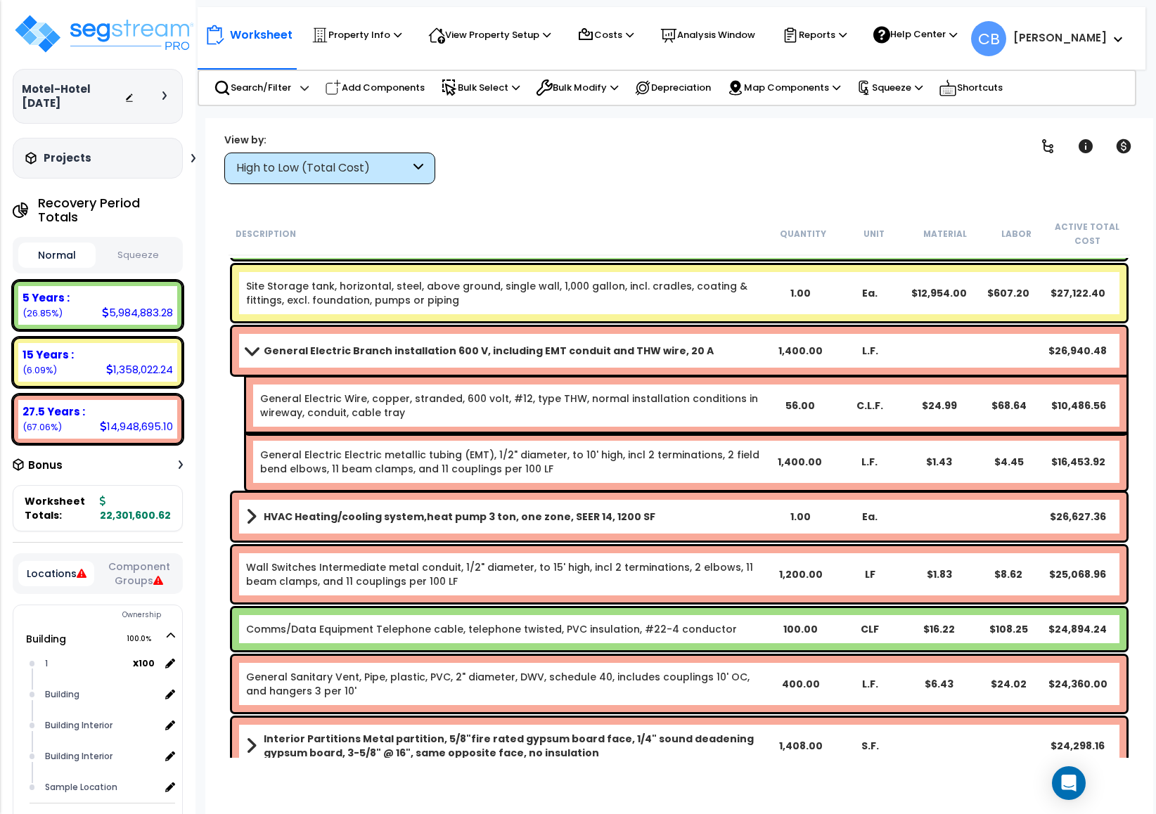
click at [815, 346] on div "1,400.00" at bounding box center [801, 351] width 70 height 14
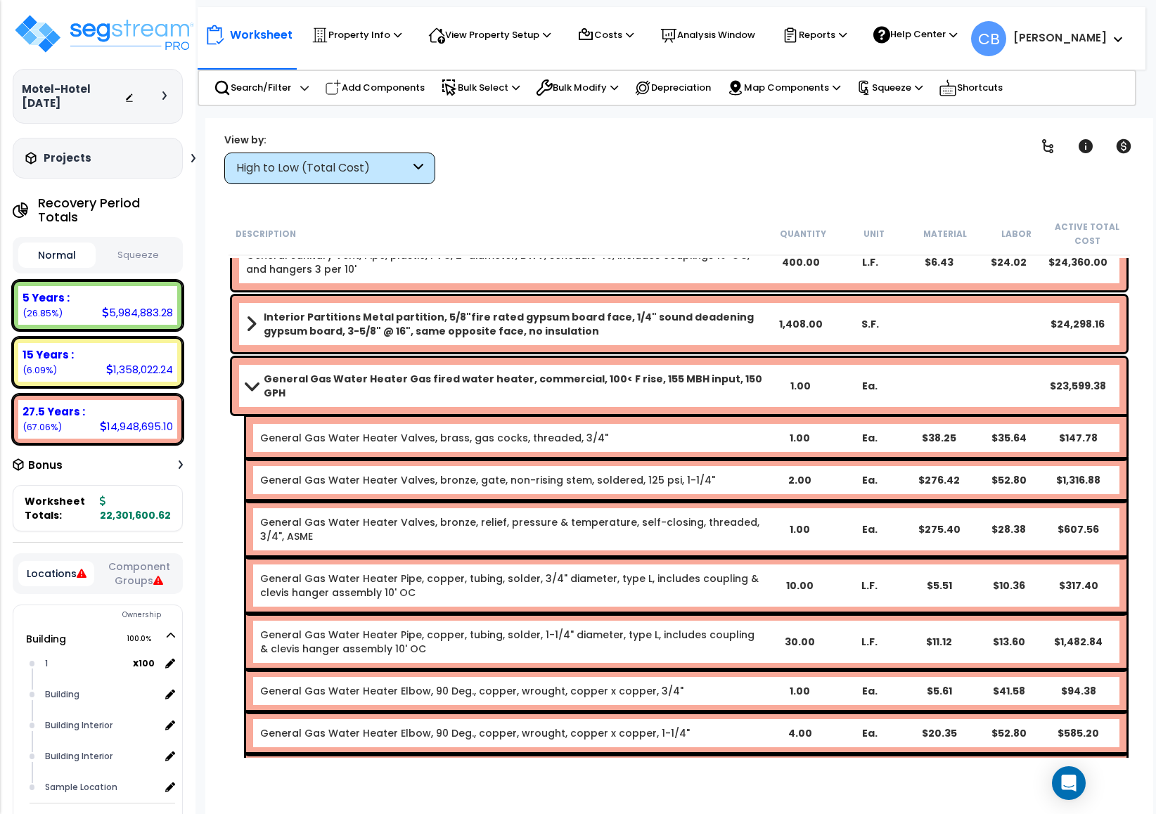
click at [815, 346] on div "Interior Partitions Metal partition, 5/8"fire rated gypsum board face, 1/4" sou…" at bounding box center [679, 324] width 895 height 56
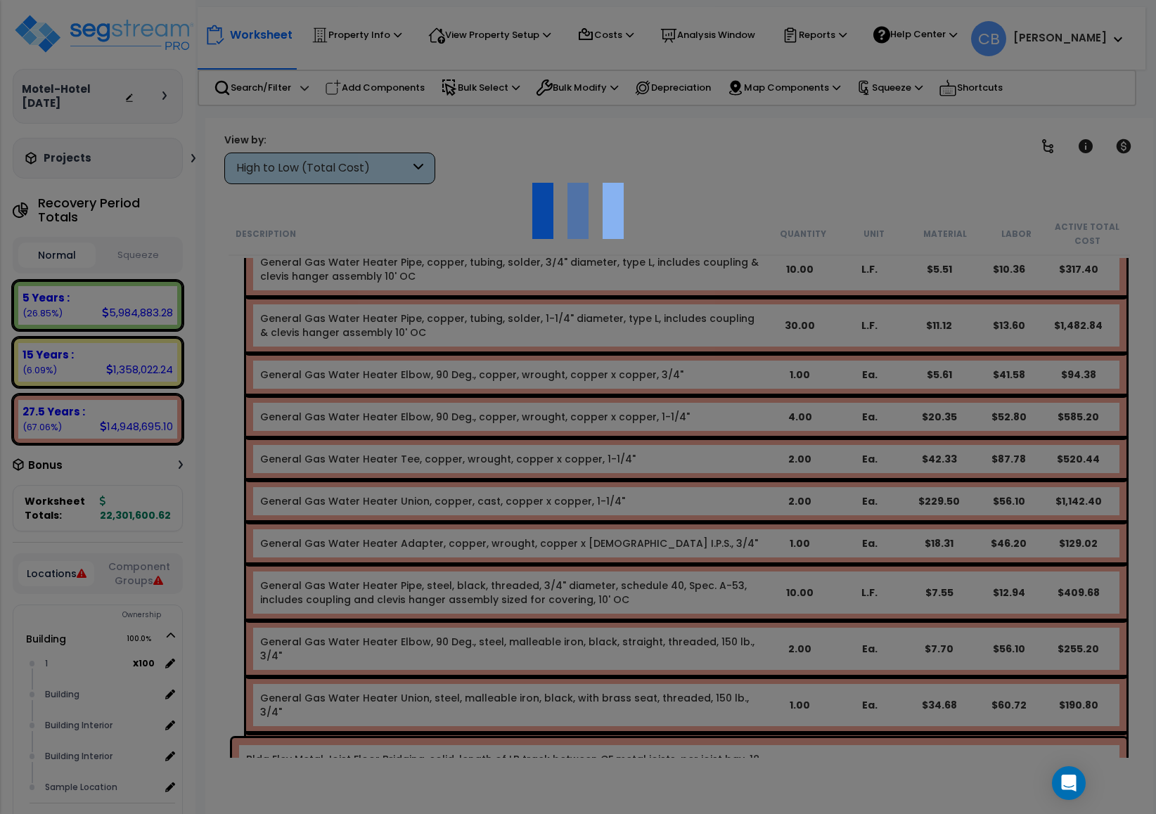
click at [815, 346] on div at bounding box center [578, 407] width 1156 height 814
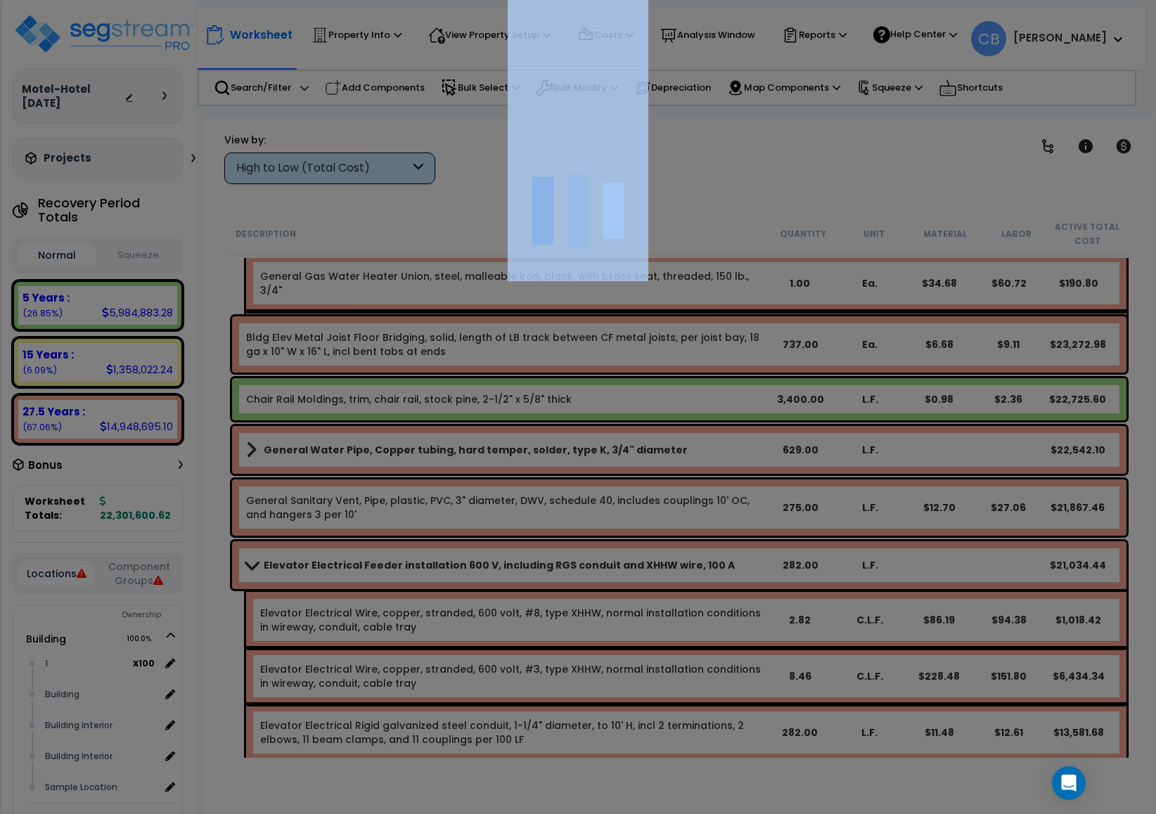
click at [815, 346] on div at bounding box center [578, 407] width 1156 height 814
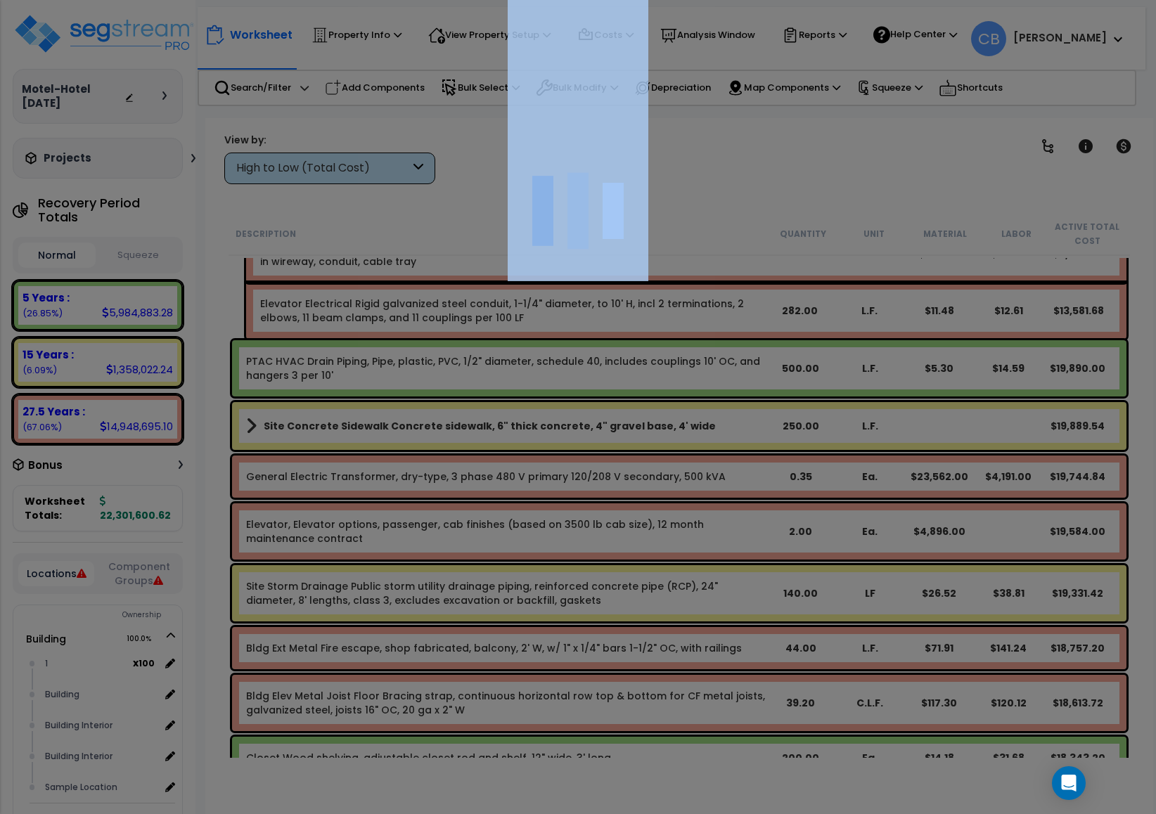
drag, startPoint x: 814, startPoint y: 344, endPoint x: 823, endPoint y: 335, distance: 11.9
click at [823, 335] on div at bounding box center [578, 407] width 1156 height 814
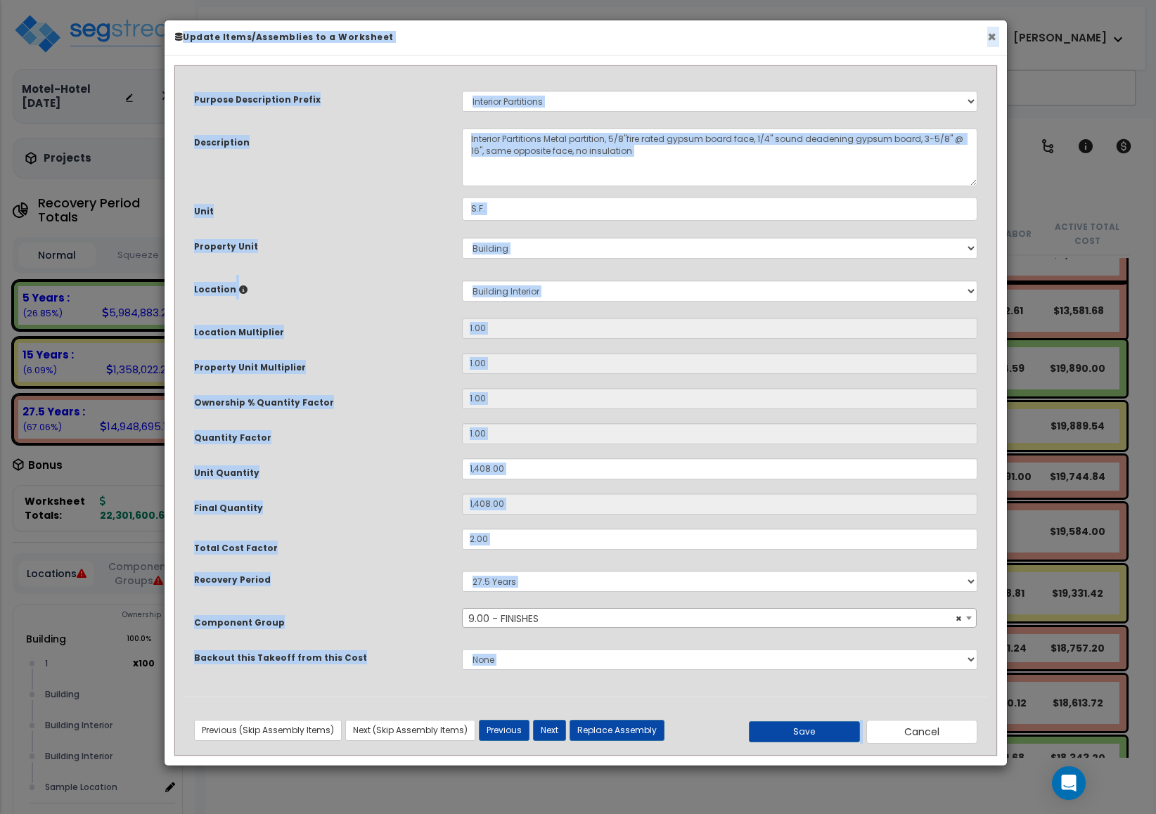
click at [994, 40] on button "×" at bounding box center [991, 37] width 9 height 15
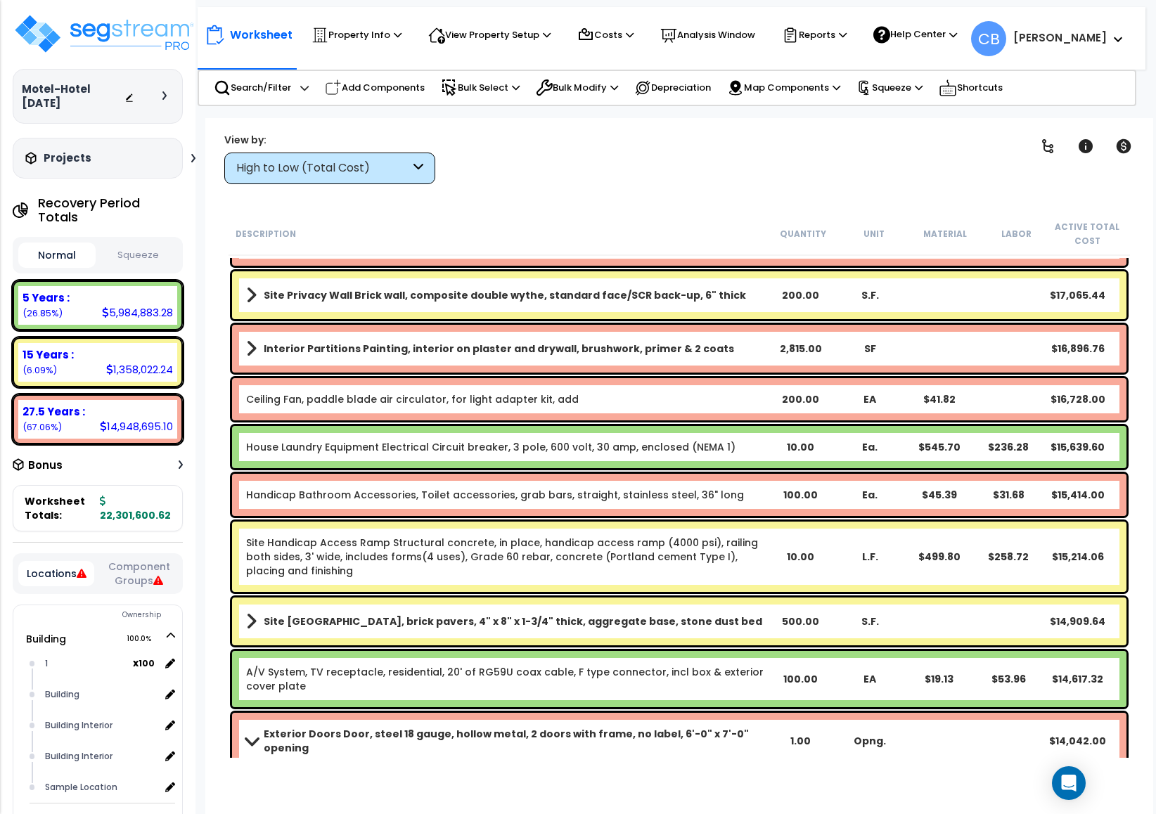
click at [705, 385] on div "Ceiling Fan, paddle blade air circulator, for light adapter kit, add 200.00 EA …" at bounding box center [679, 399] width 895 height 42
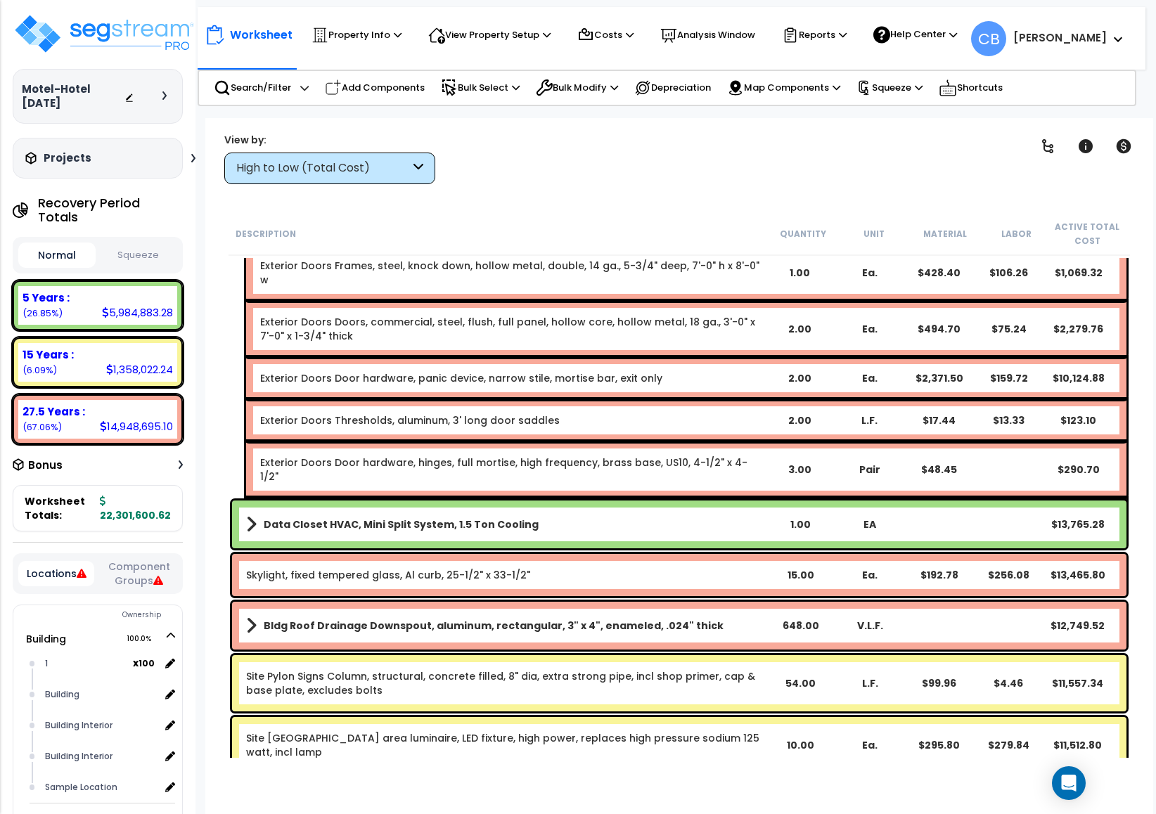
click at [705, 414] on div "Exterior Doors Thresholds, aluminum, 3' long door saddles" at bounding box center [512, 421] width 504 height 14
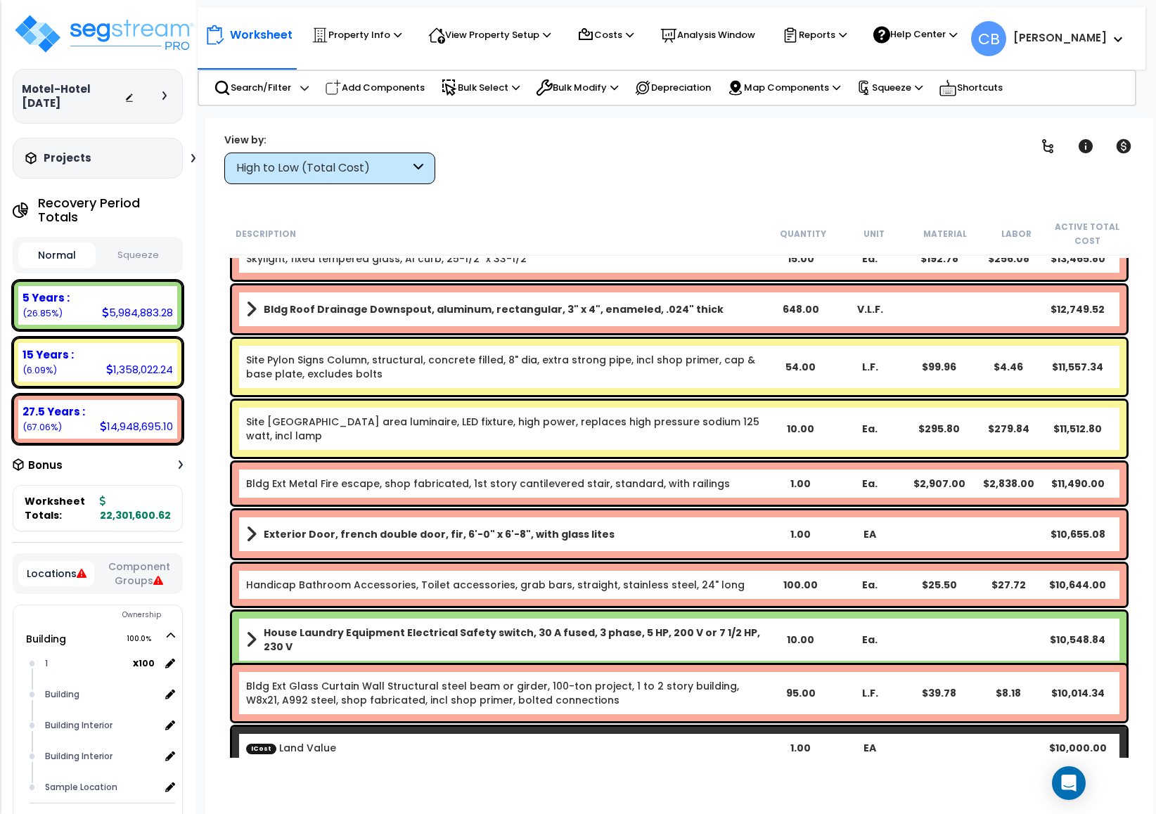
click at [710, 385] on div "Site Pylon Signs Column, structural, concrete filled, 8" dia, extra strong pipe…" at bounding box center [679, 367] width 895 height 56
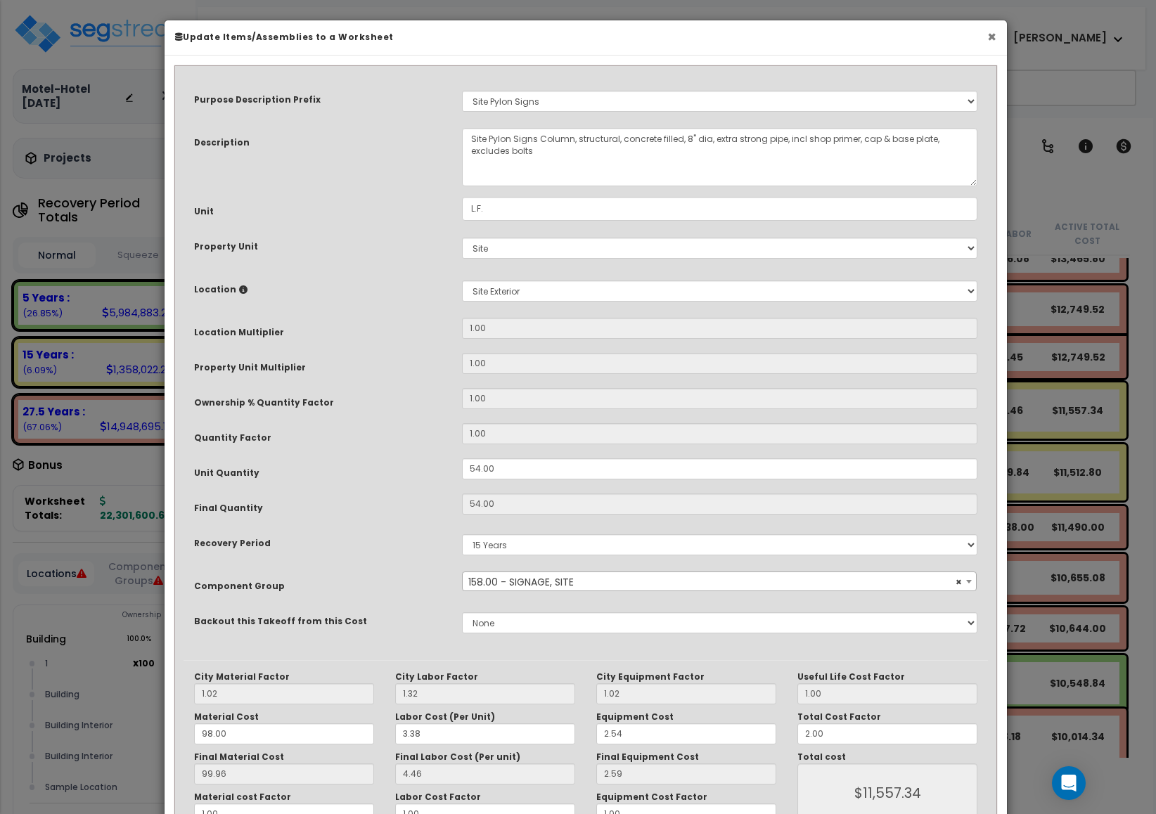
click at [992, 32] on button "×" at bounding box center [991, 37] width 9 height 15
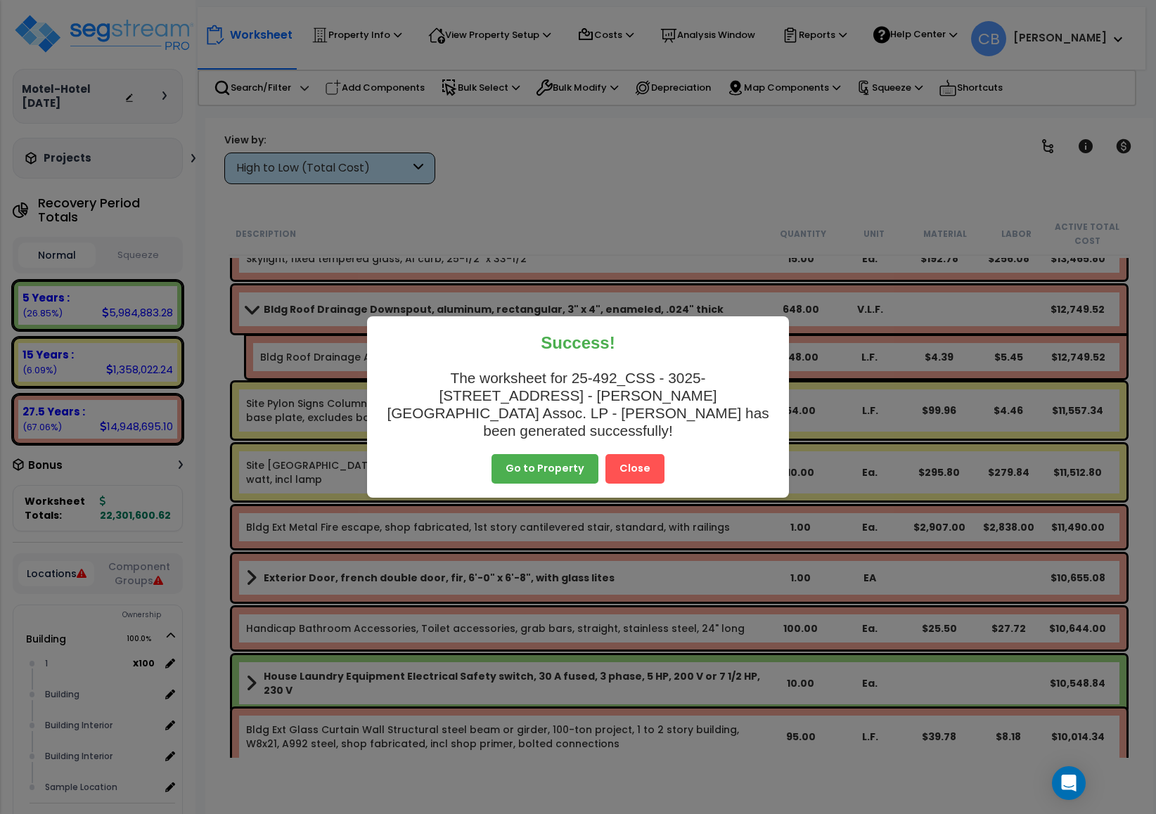
click at [637, 456] on button "Close" at bounding box center [635, 469] width 59 height 30
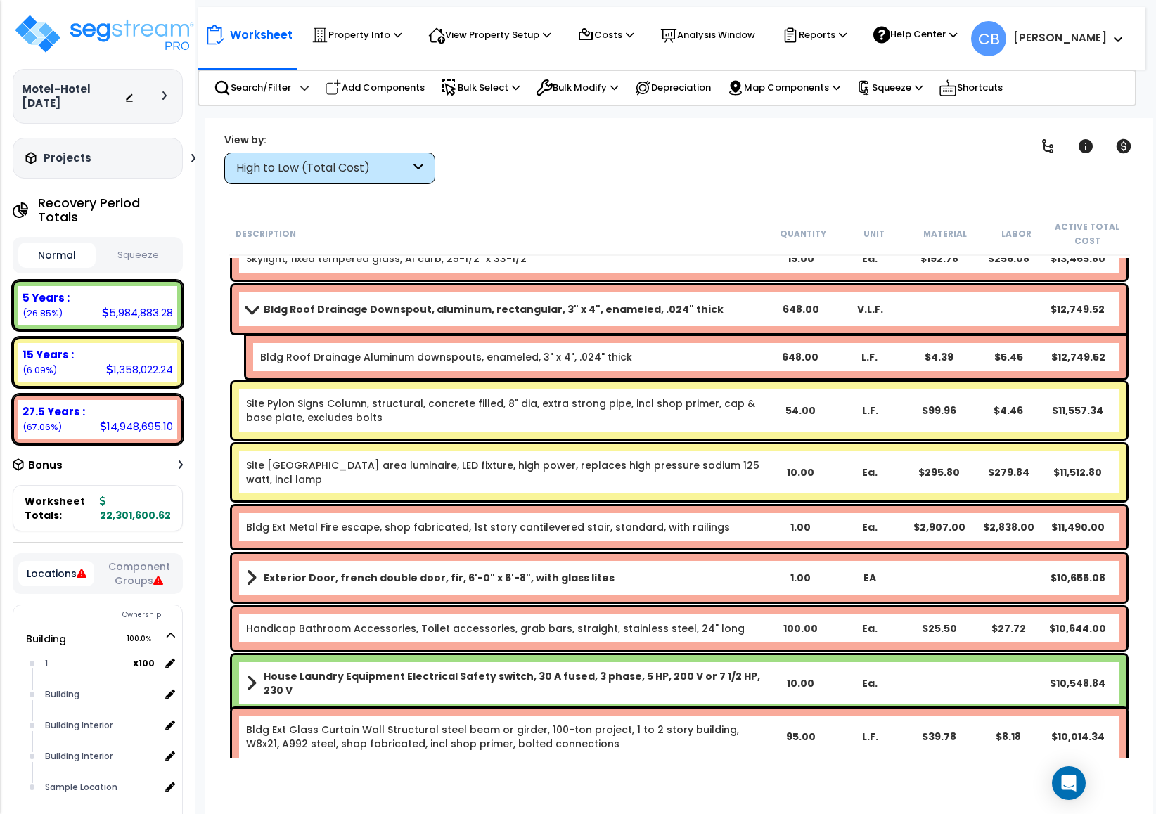
click at [494, 705] on div "House Laundry Equipment Electrical Safety switch, 30 A fused, 3 phase, 5 HP, 20…" at bounding box center [680, 683] width 902 height 63
click at [872, 83] on icon at bounding box center [864, 87] width 15 height 15
click at [895, 118] on link "Squeeze" at bounding box center [919, 117] width 139 height 28
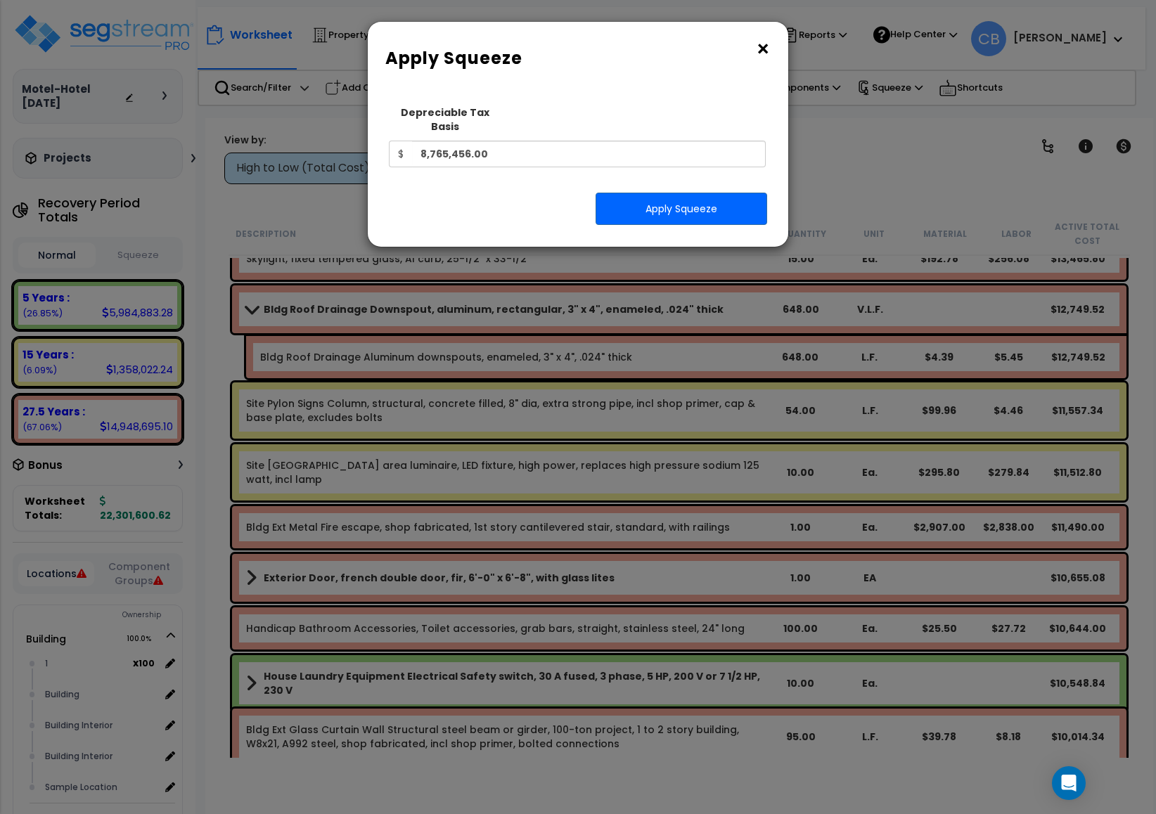
click at [342, 703] on div "× Apply Squeeze Squeeze Type Select 1. Squeeze Entire Worksheet 2. Squeeze by T…" at bounding box center [578, 407] width 1156 height 814
click at [764, 43] on button "×" at bounding box center [762, 49] width 15 height 23
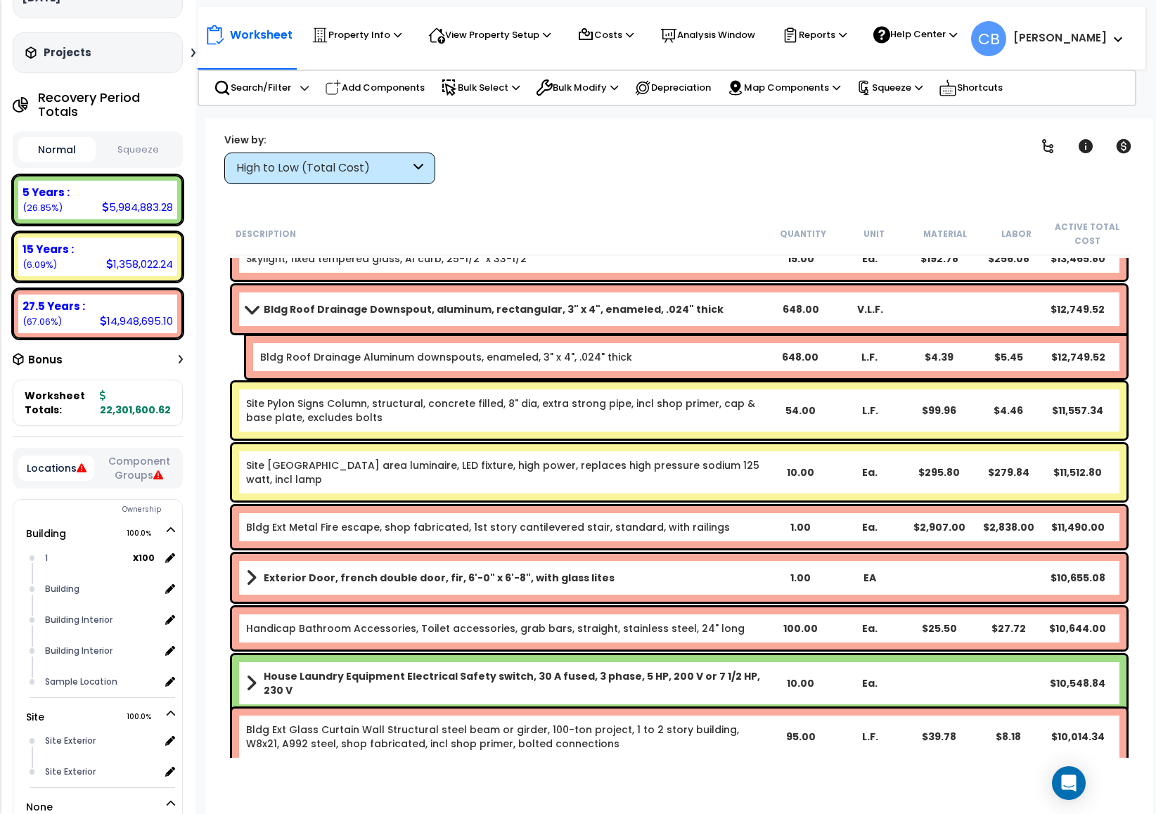
scroll to position [0, 0]
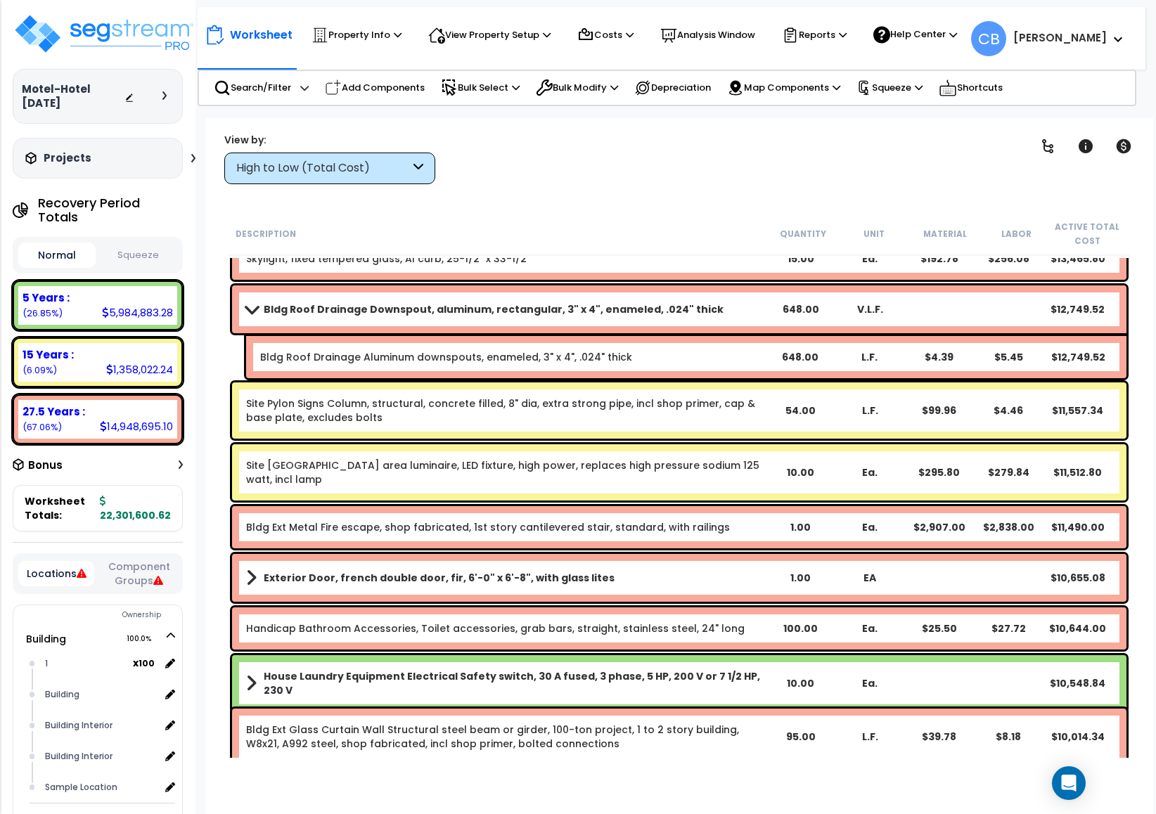
click at [139, 252] on button "Squeeze" at bounding box center [137, 255] width 77 height 25
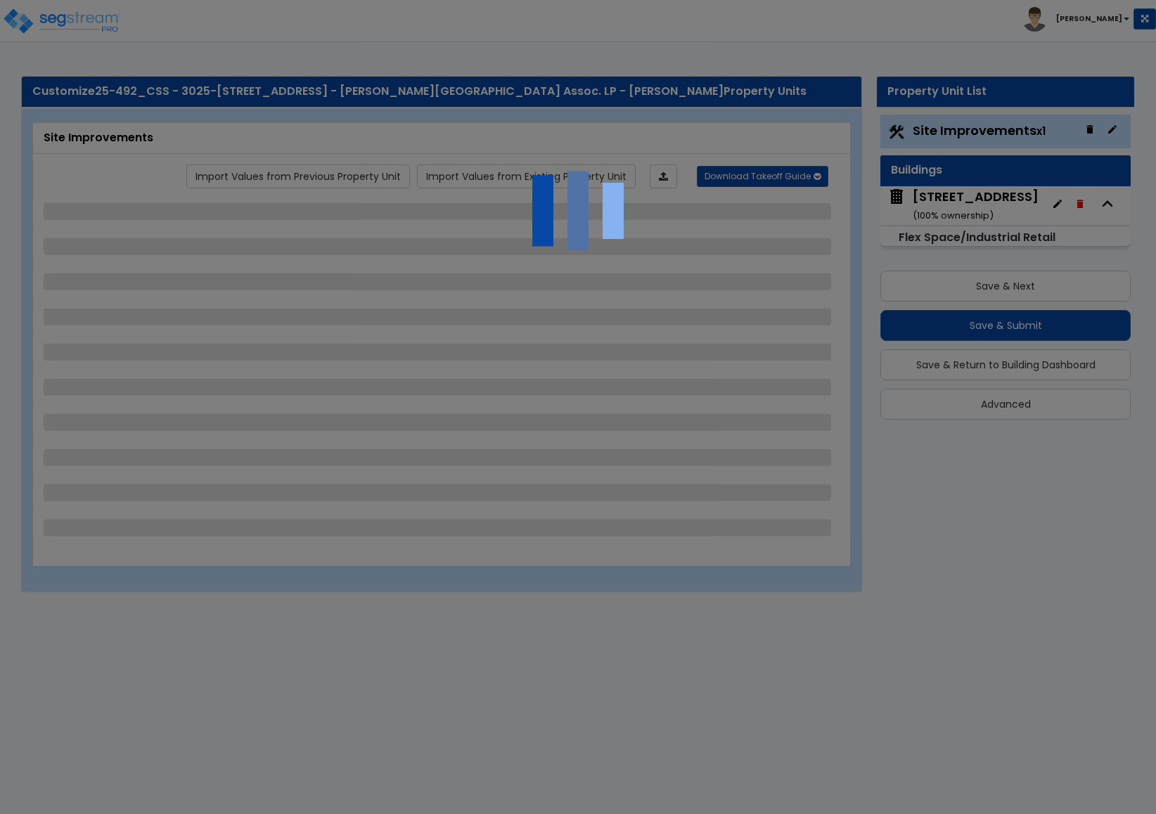
select select "1"
select select "2"
select select "1"
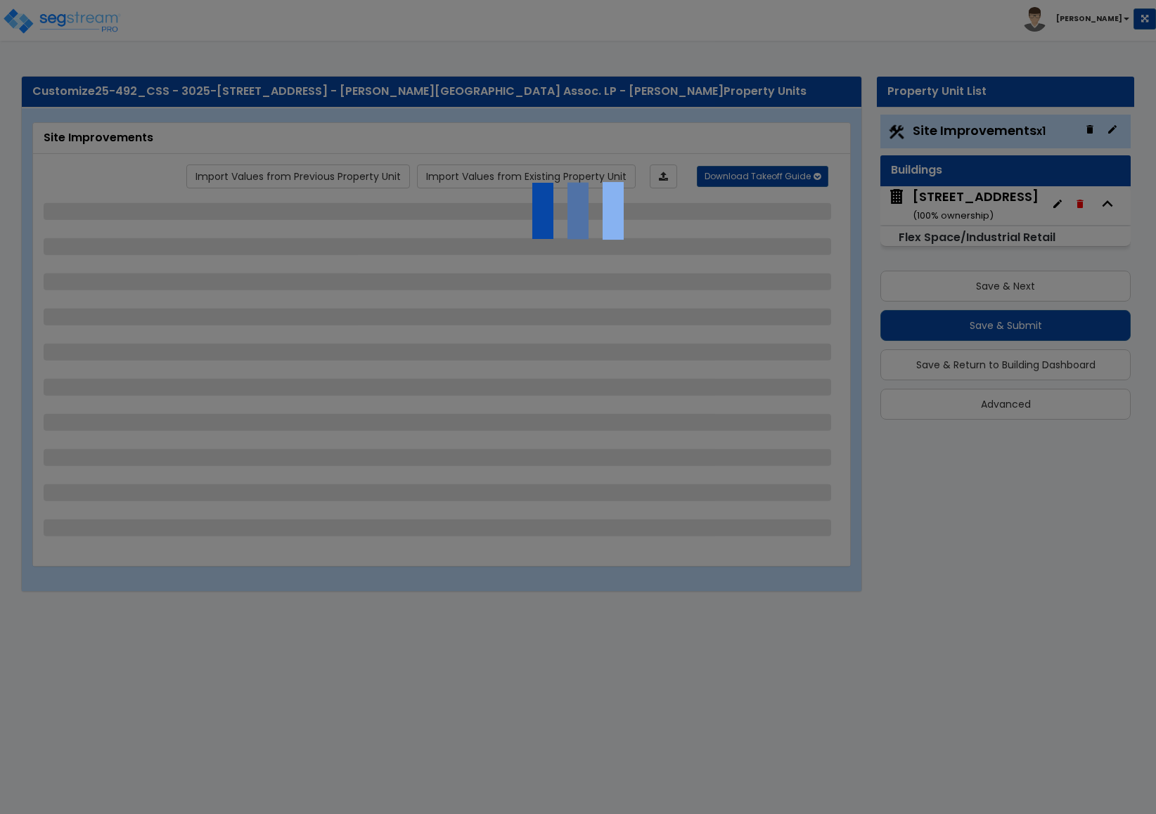
select select "1"
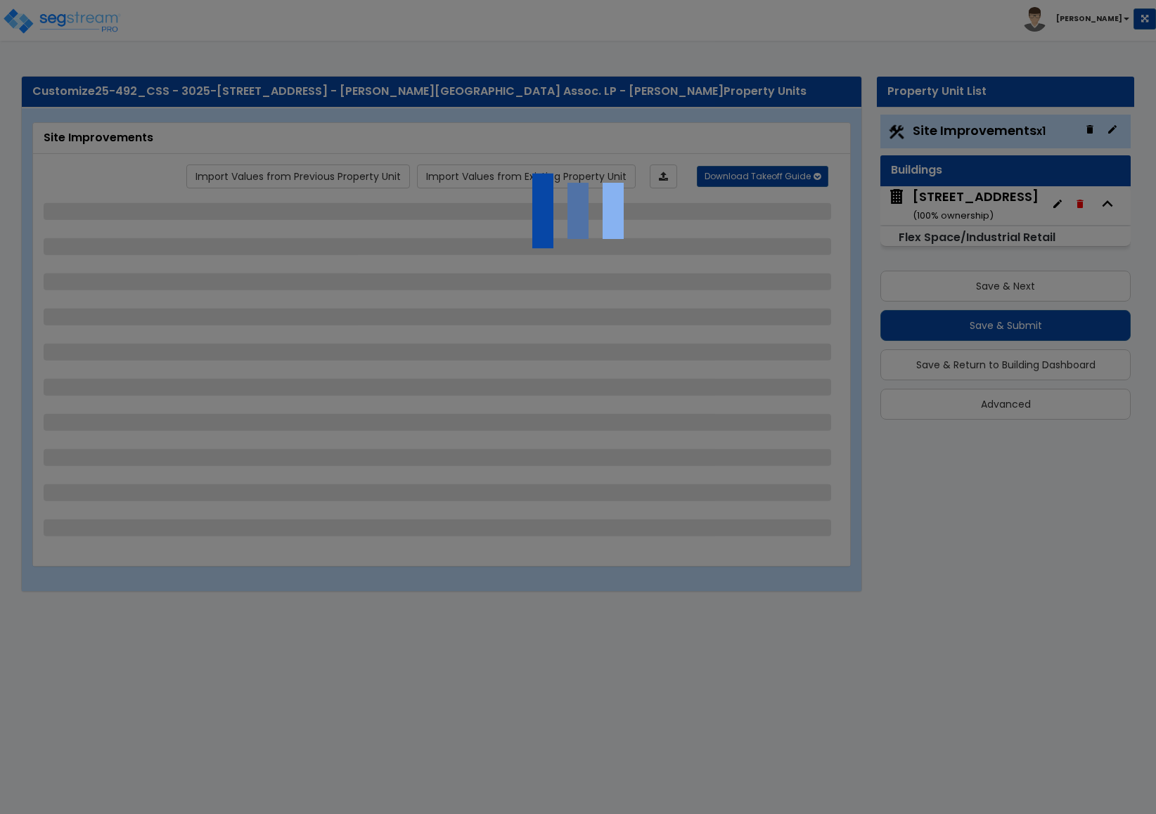
select select "4"
select select "1"
select select "5"
select select "1"
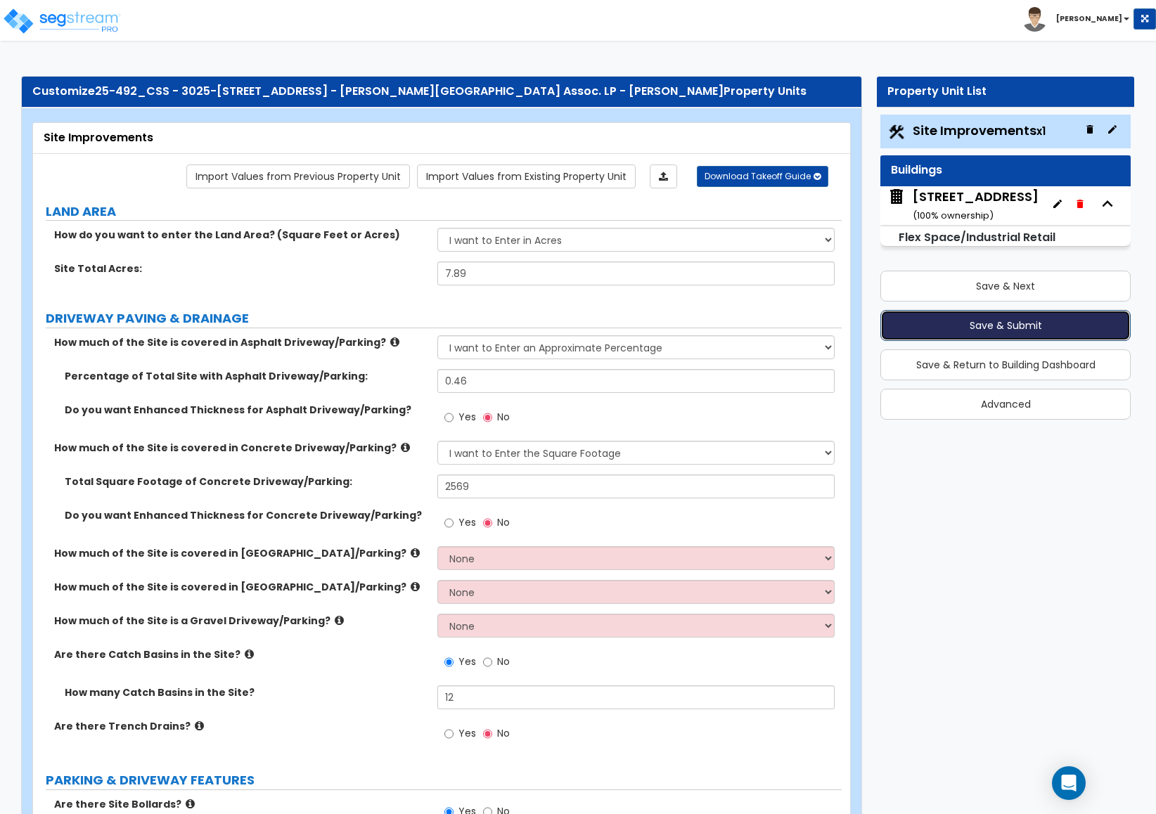
click at [912, 329] on button "Save & Submit" at bounding box center [1005, 325] width 250 height 31
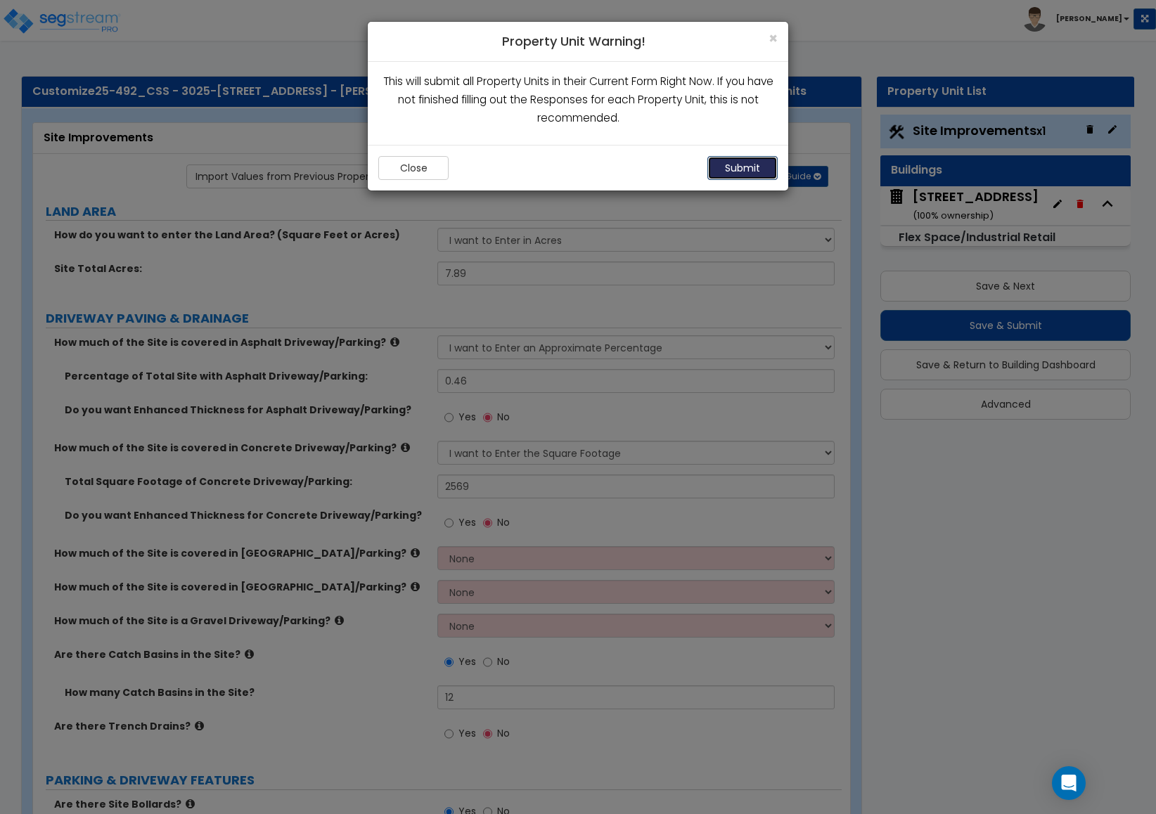
click at [732, 161] on button "Submit" at bounding box center [742, 168] width 70 height 24
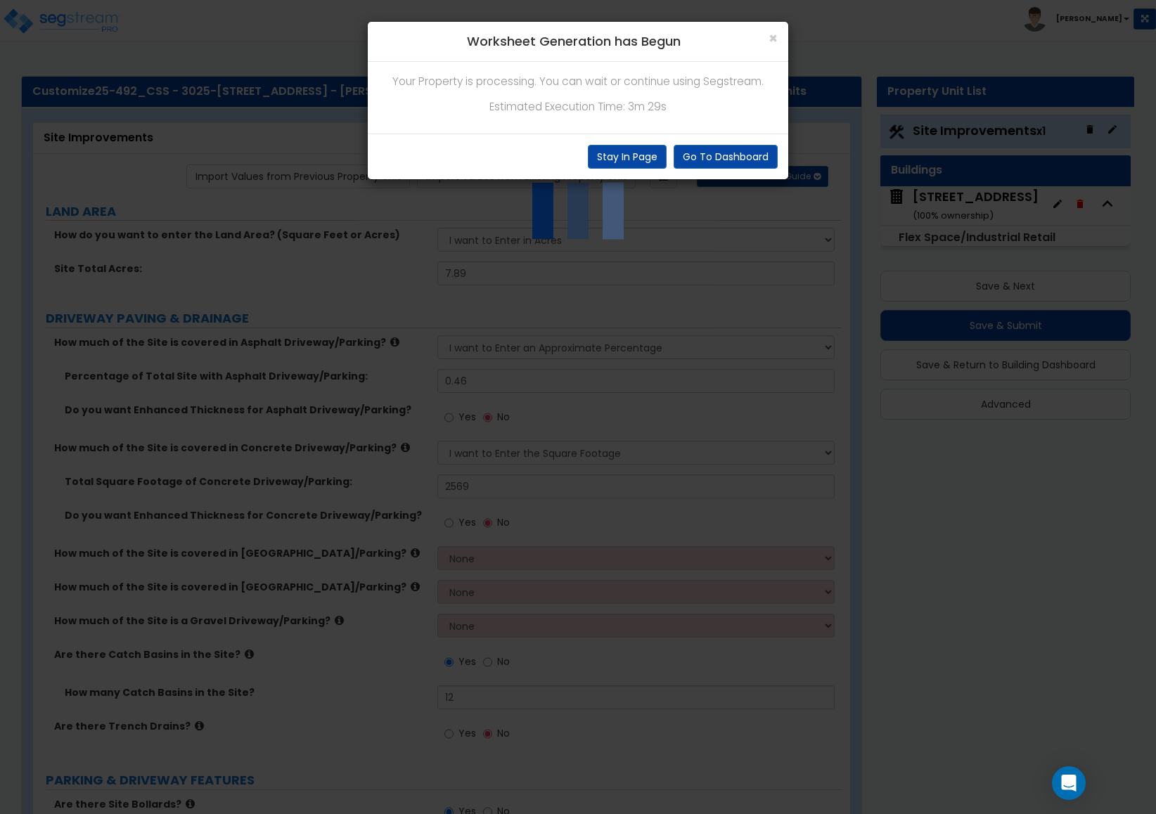
click at [85, 42] on div "× Worksheet Generation has Begun Your Property is processing. You can wait or c…" at bounding box center [578, 407] width 1156 height 814
click at [602, 155] on button "Stay In Page" at bounding box center [627, 157] width 79 height 24
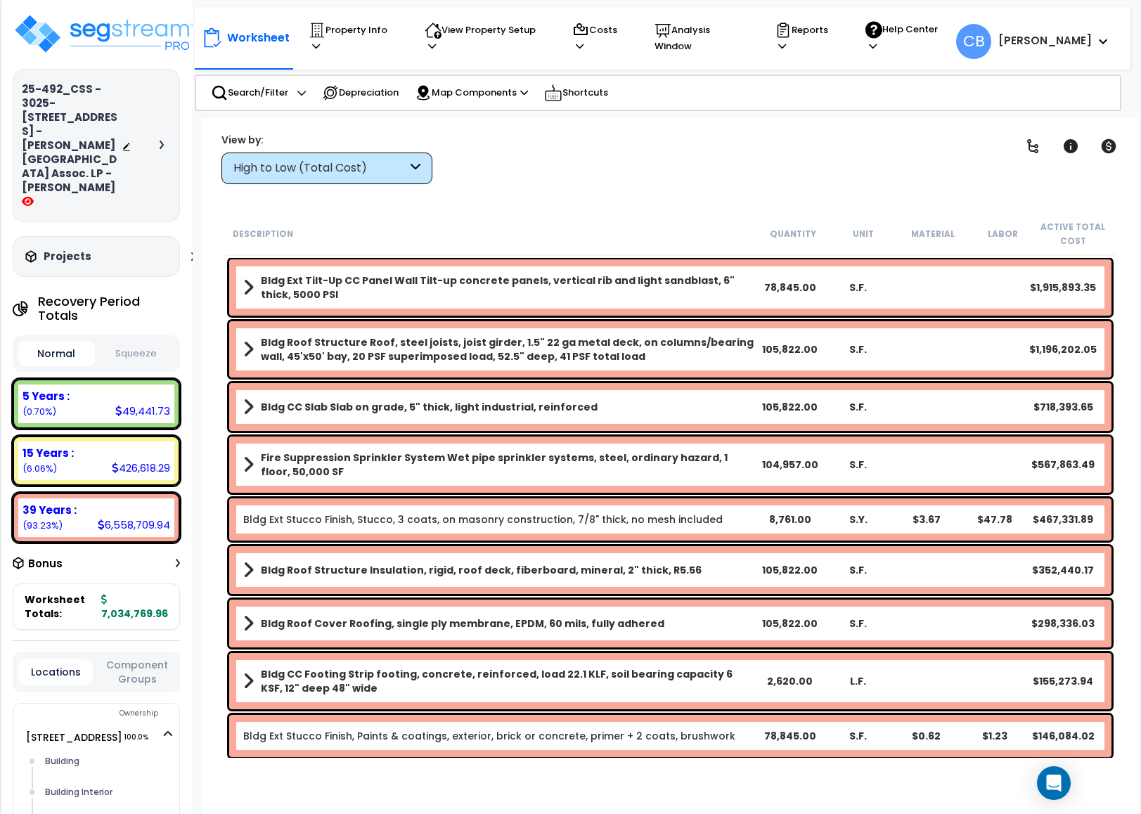
scroll to position [316, 0]
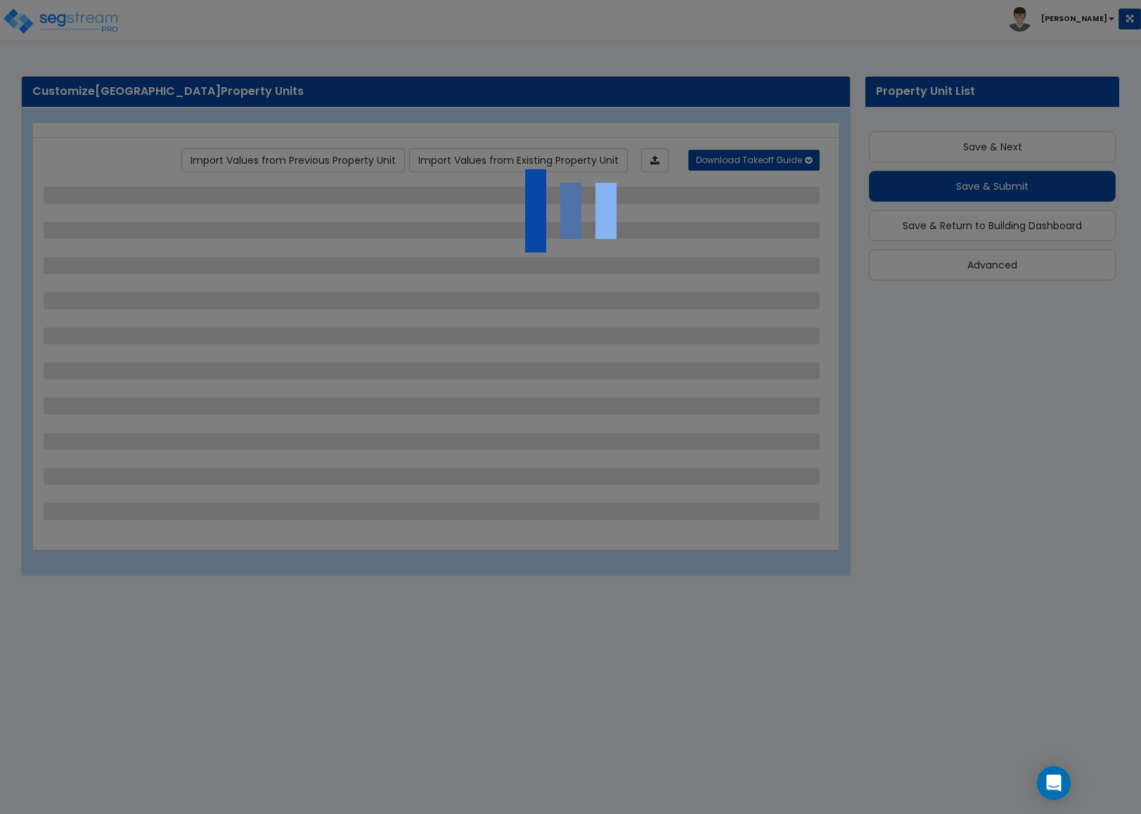
click at [137, 146] on div at bounding box center [570, 407] width 1141 height 814
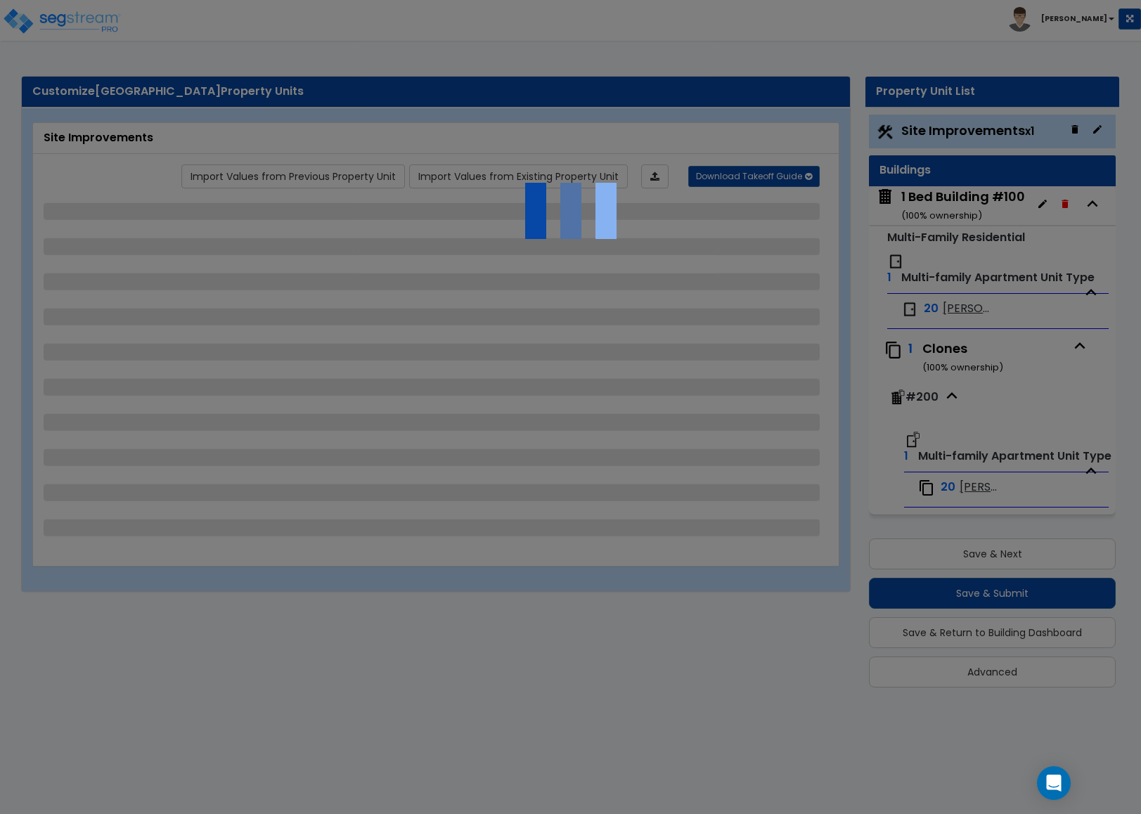
select select "1"
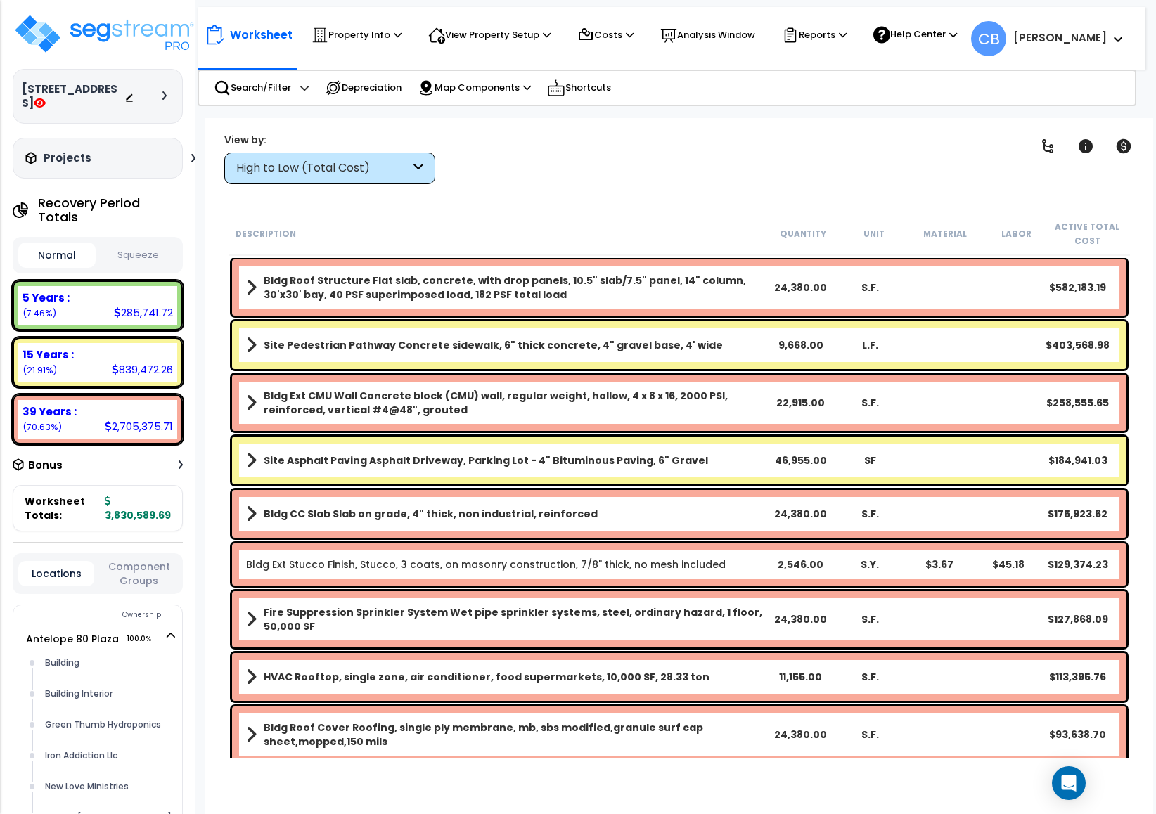
click at [165, 151] on div "Projects" at bounding box center [112, 158] width 181 height 14
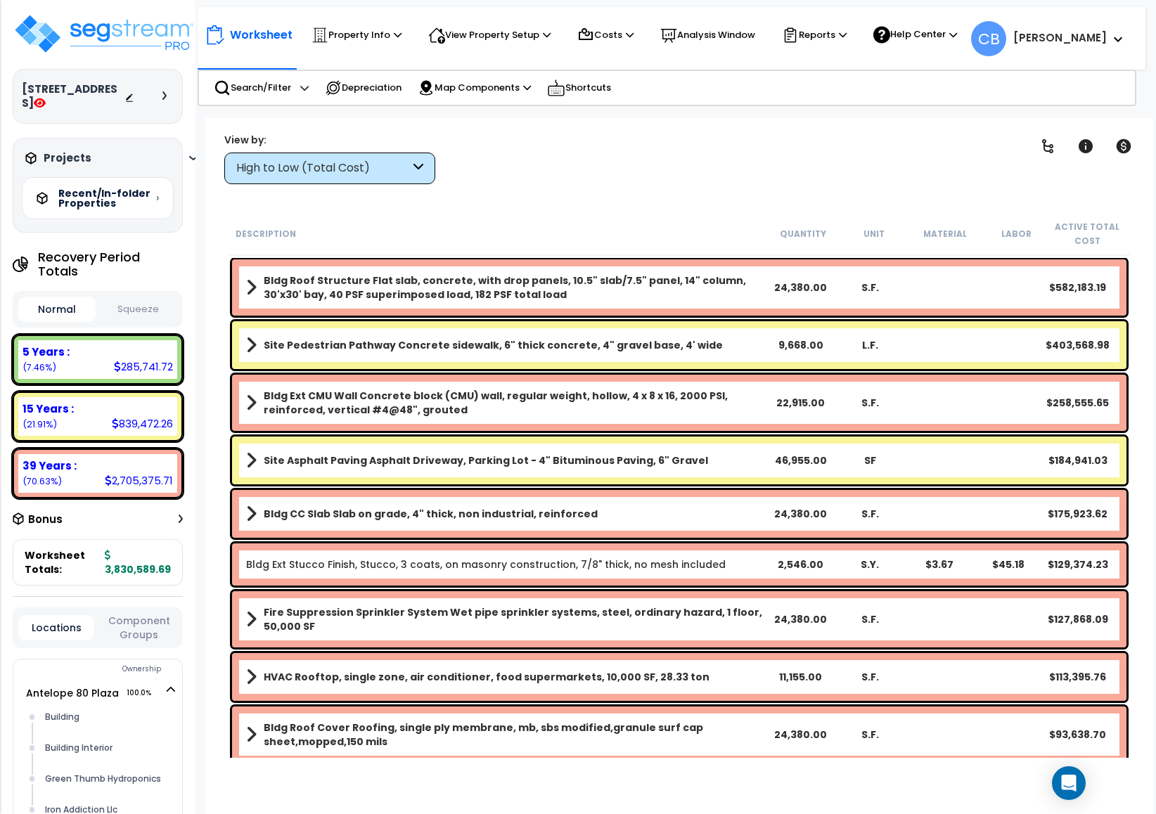
click at [160, 91] on div at bounding box center [148, 96] width 49 height 14
click at [165, 89] on div at bounding box center [148, 96] width 49 height 14
click at [165, 91] on icon at bounding box center [164, 95] width 4 height 8
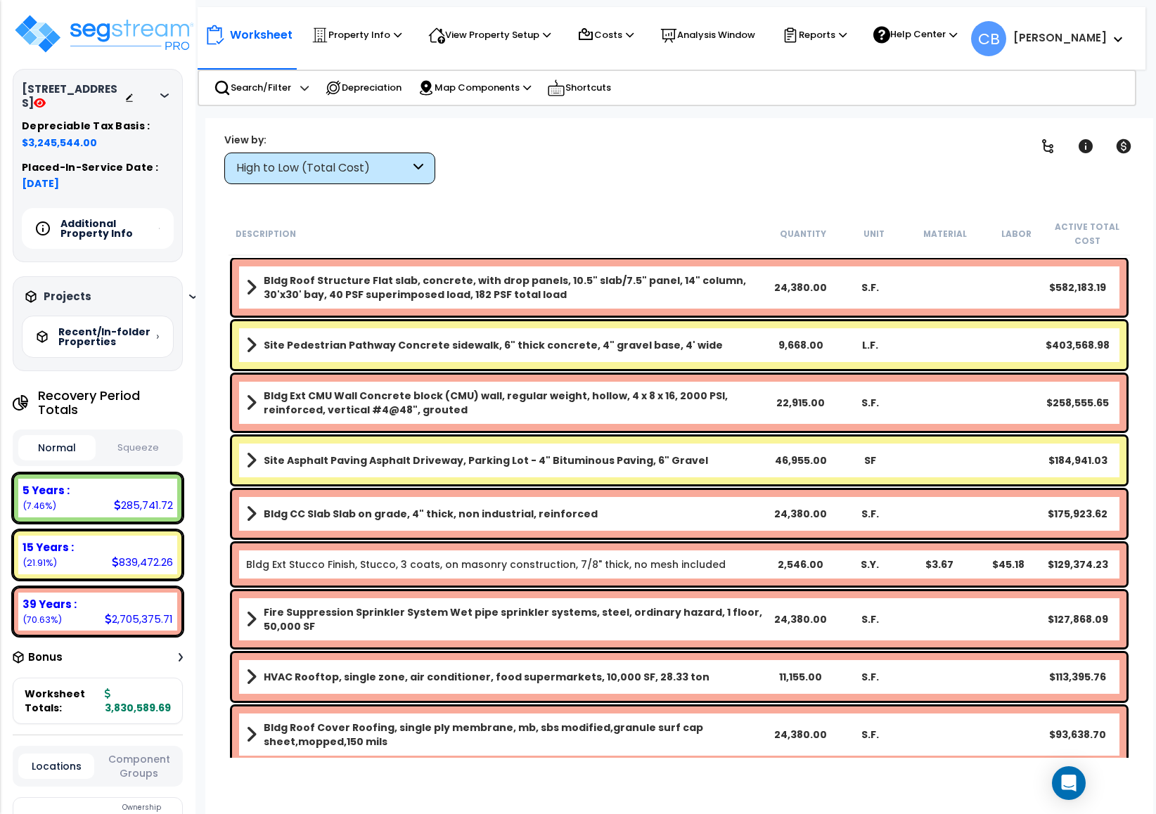
click at [127, 436] on button "Squeeze" at bounding box center [137, 448] width 77 height 25
click at [62, 436] on button "Normal" at bounding box center [56, 448] width 77 height 25
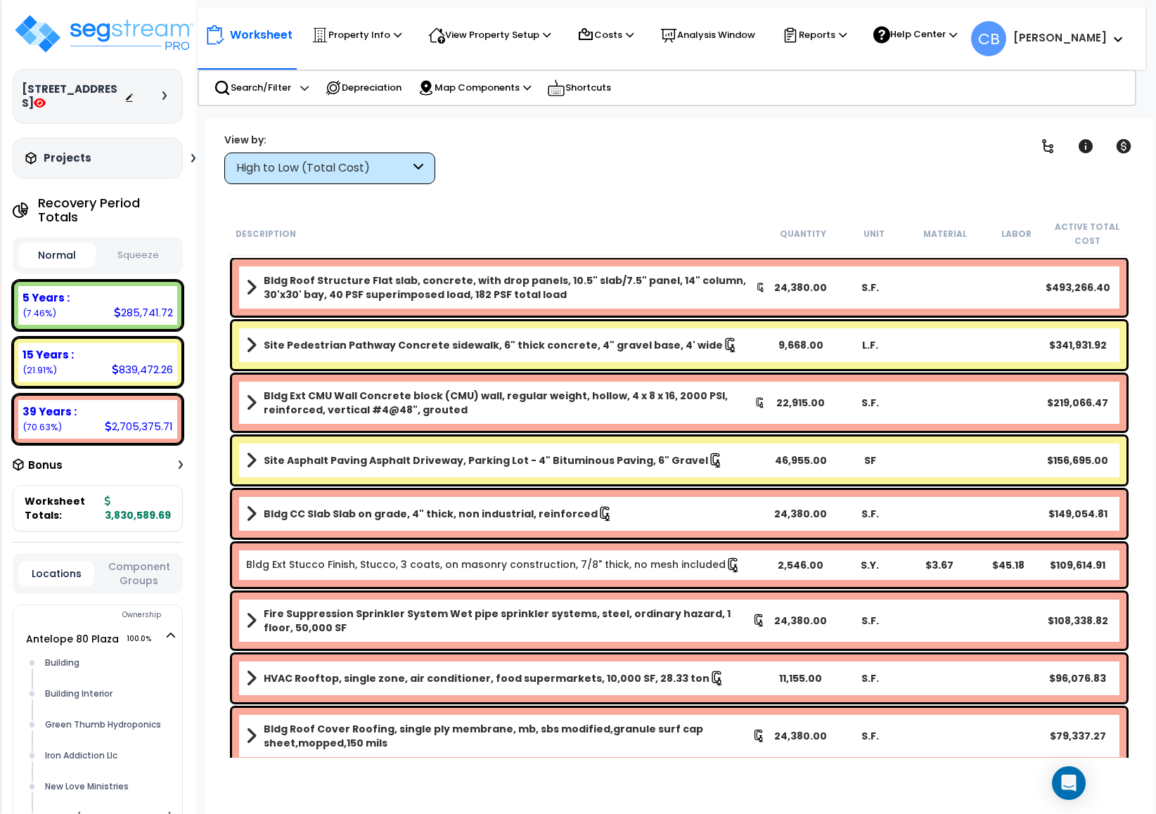
click at [140, 243] on button "Squeeze" at bounding box center [137, 255] width 77 height 25
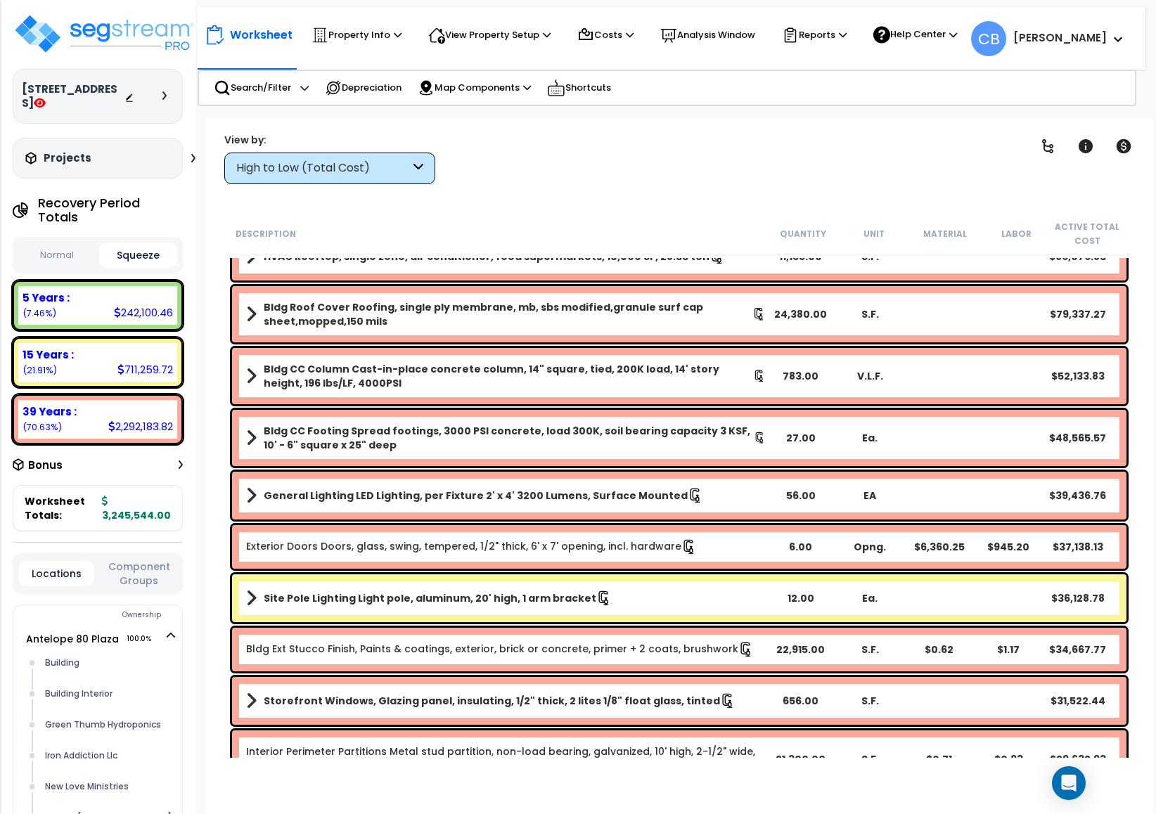
click at [660, 404] on div "Bldg CC Column Cast-in-place concrete column, 14" square, tied, 200K load, 14' …" at bounding box center [680, 376] width 902 height 63
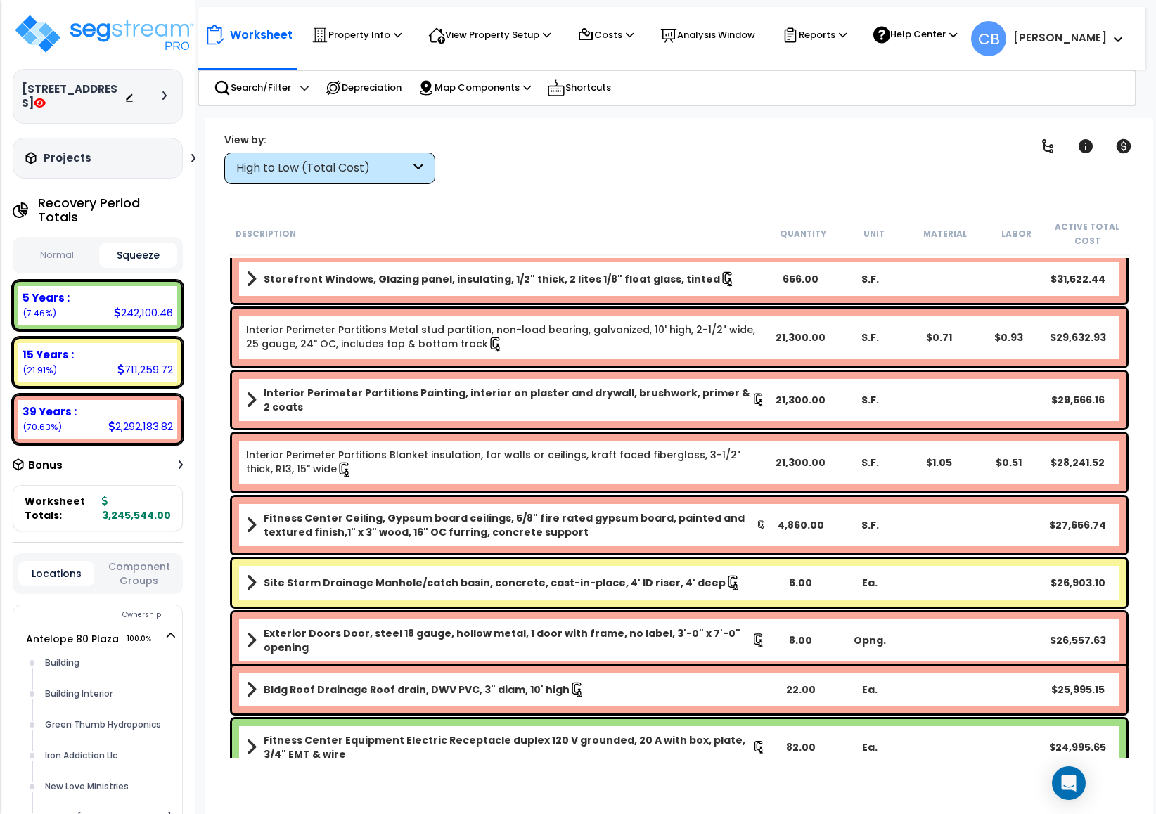
click at [660, 404] on b "Interior Perimeter Partitions Painting, interior on plaster and drywall, brushw…" at bounding box center [508, 400] width 488 height 28
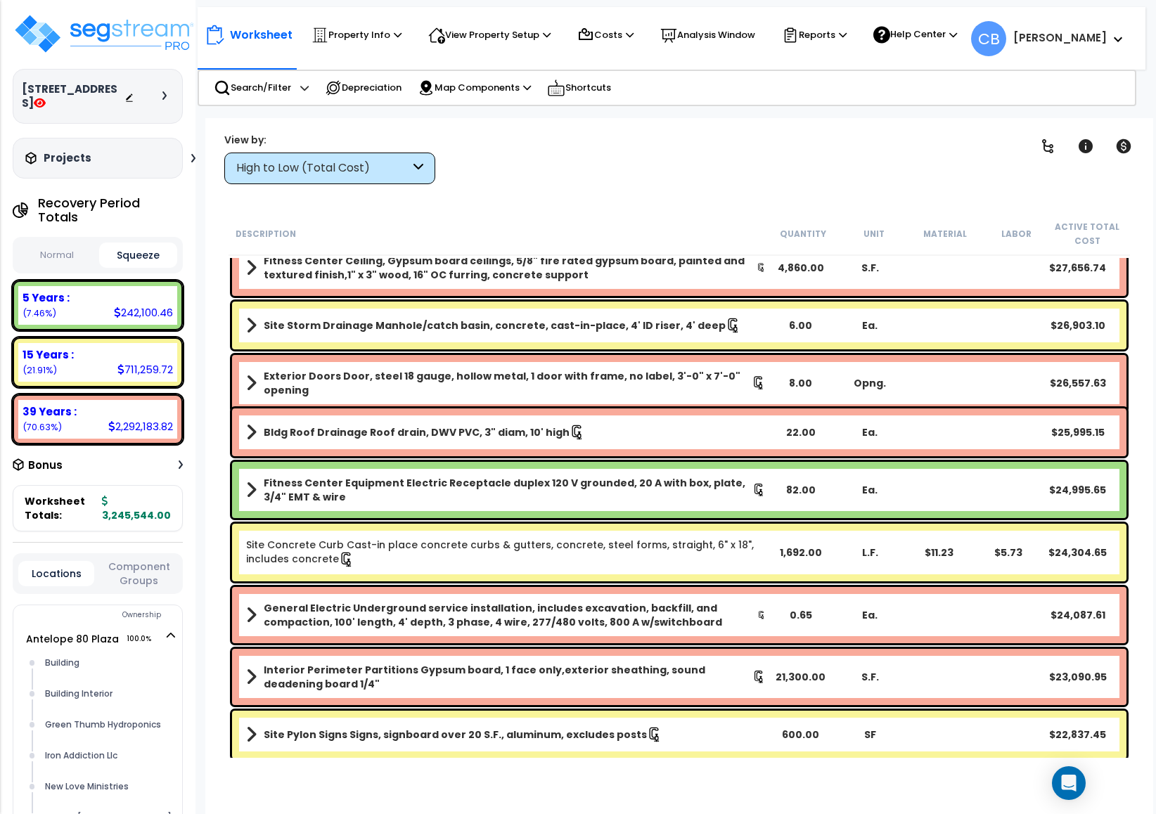
click at [665, 404] on div "Exterior Doors Door, steel 18 gauge, hollow metal, 1 door with frame, no label,…" at bounding box center [680, 383] width 902 height 63
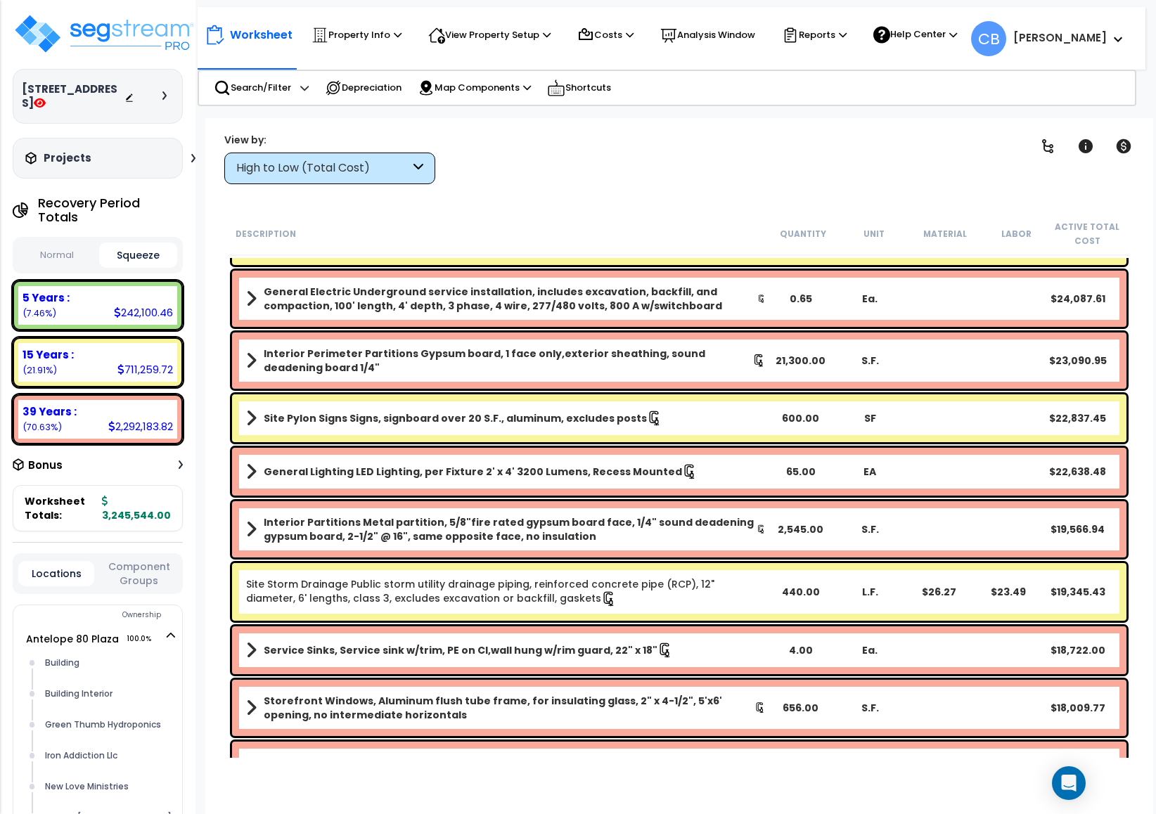
click at [700, 418] on link "Site Pylon Signs Signs, signboard over 20 S.F., aluminum, excludes posts" at bounding box center [506, 419] width 520 height 20
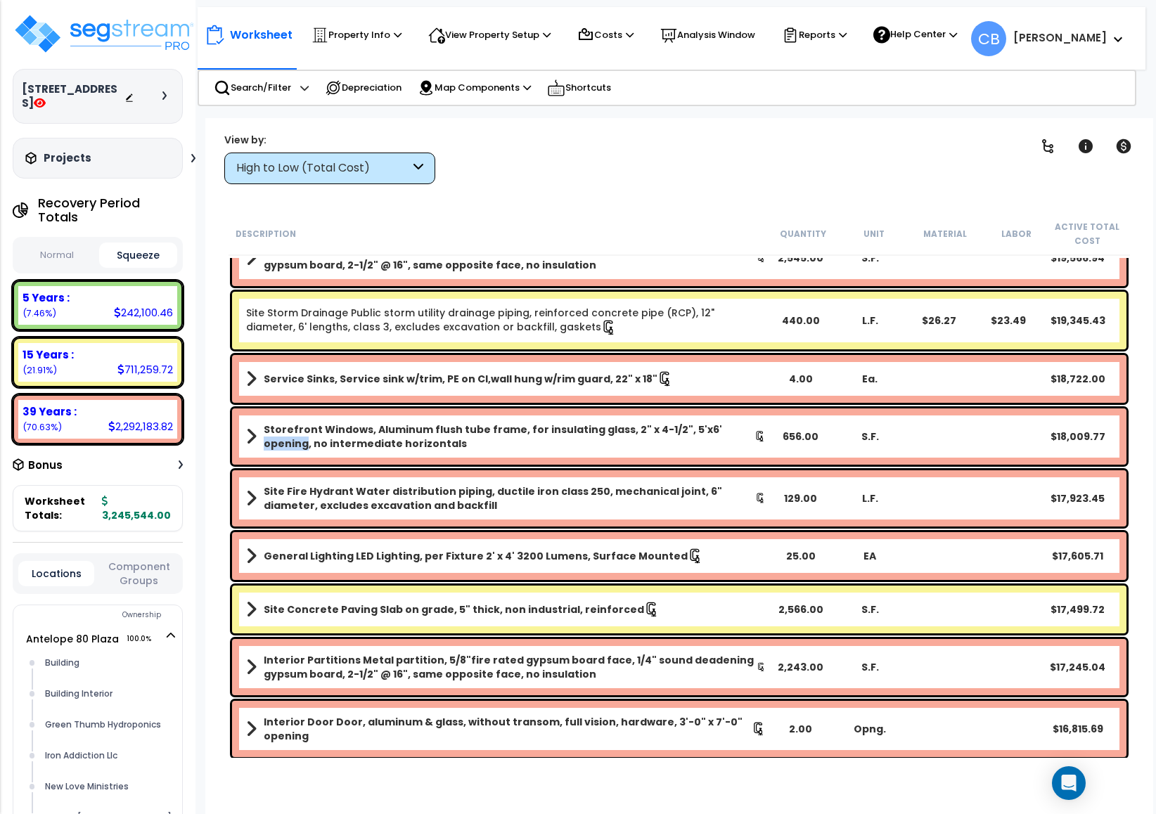
click at [700, 418] on div "Storefront Windows, Aluminum flush tube frame, for insulating glass, 2" x 4-1/2…" at bounding box center [679, 437] width 895 height 56
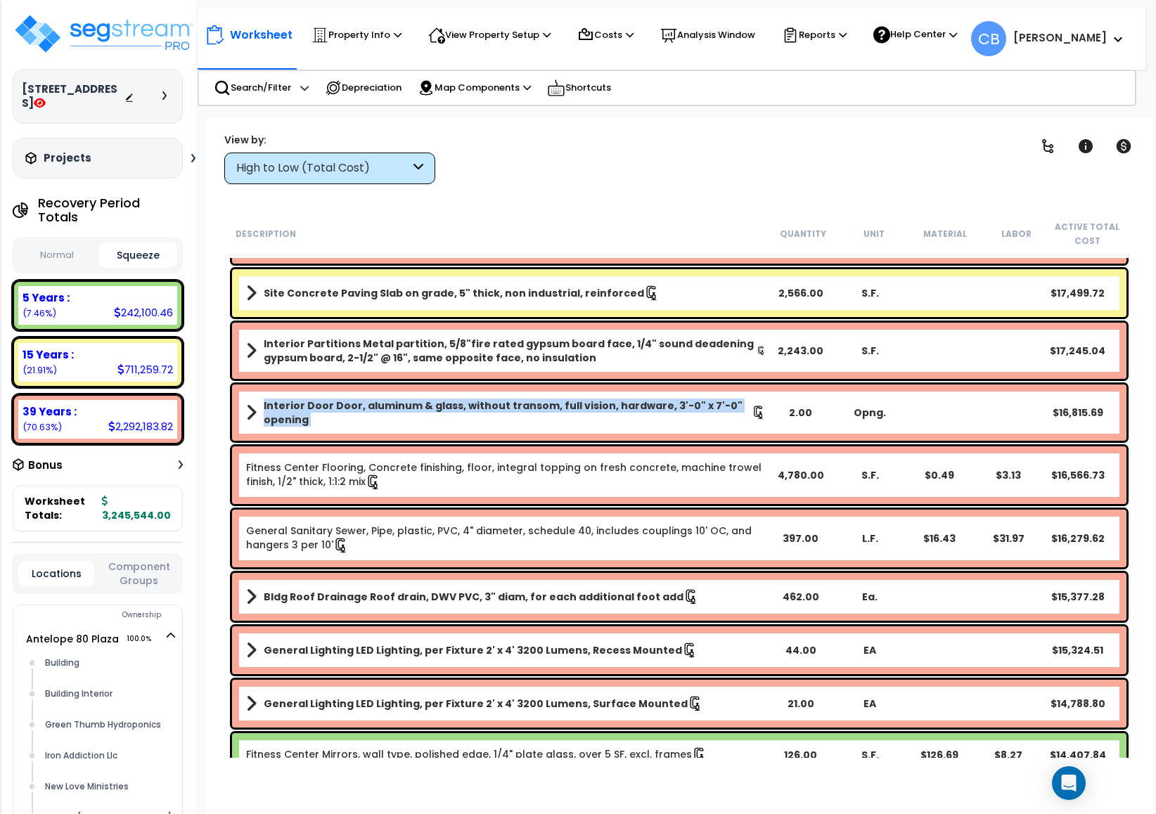
click at [700, 418] on b "Interior Door Door, aluminum & glass, without transom, full vision, hardware, 3…" at bounding box center [508, 413] width 488 height 28
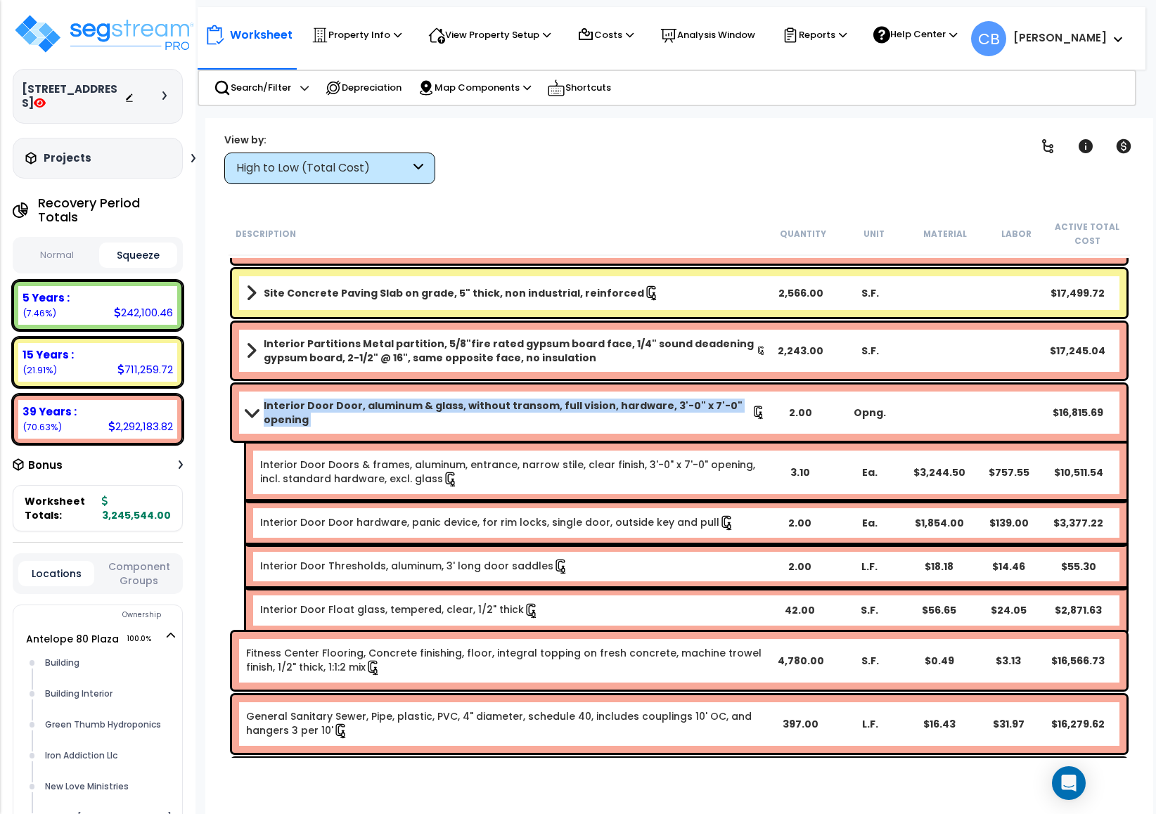
click at [720, 420] on b "Interior Door Door, aluminum & glass, without transom, full vision, hardware, 3…" at bounding box center [508, 413] width 488 height 28
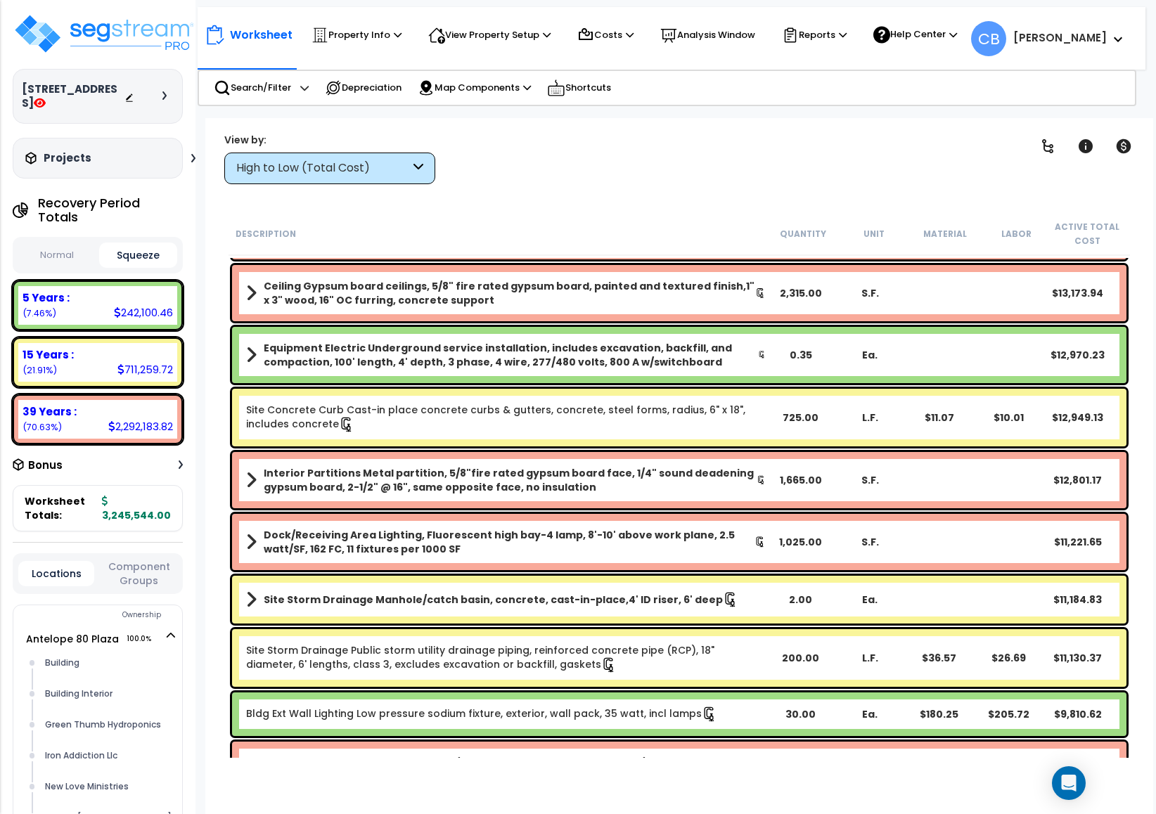
click at [720, 420] on div "Site Concrete Curb Cast-in place concrete curbs & gutters, concrete, steel form…" at bounding box center [506, 418] width 520 height 30
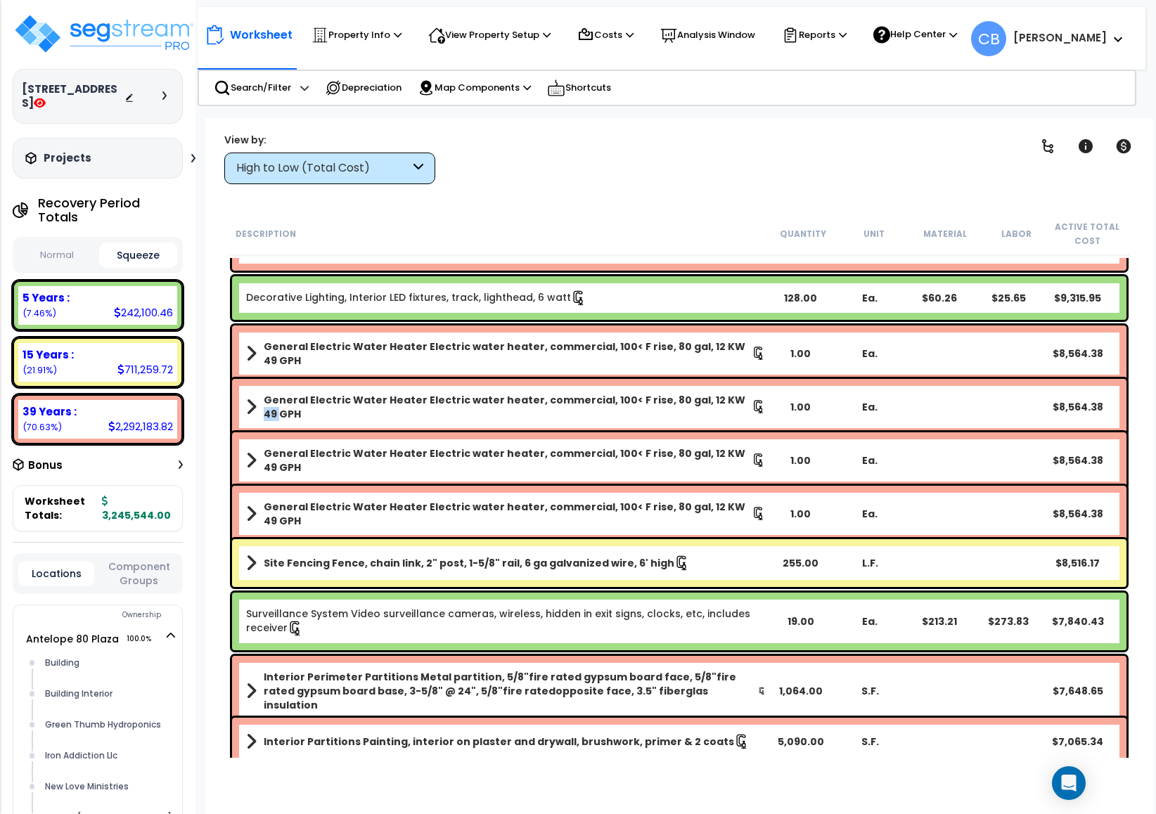
click at [720, 420] on div "General Electric Water Heater Electric water heater, commercial, 100< F rise, 8…" at bounding box center [679, 407] width 895 height 56
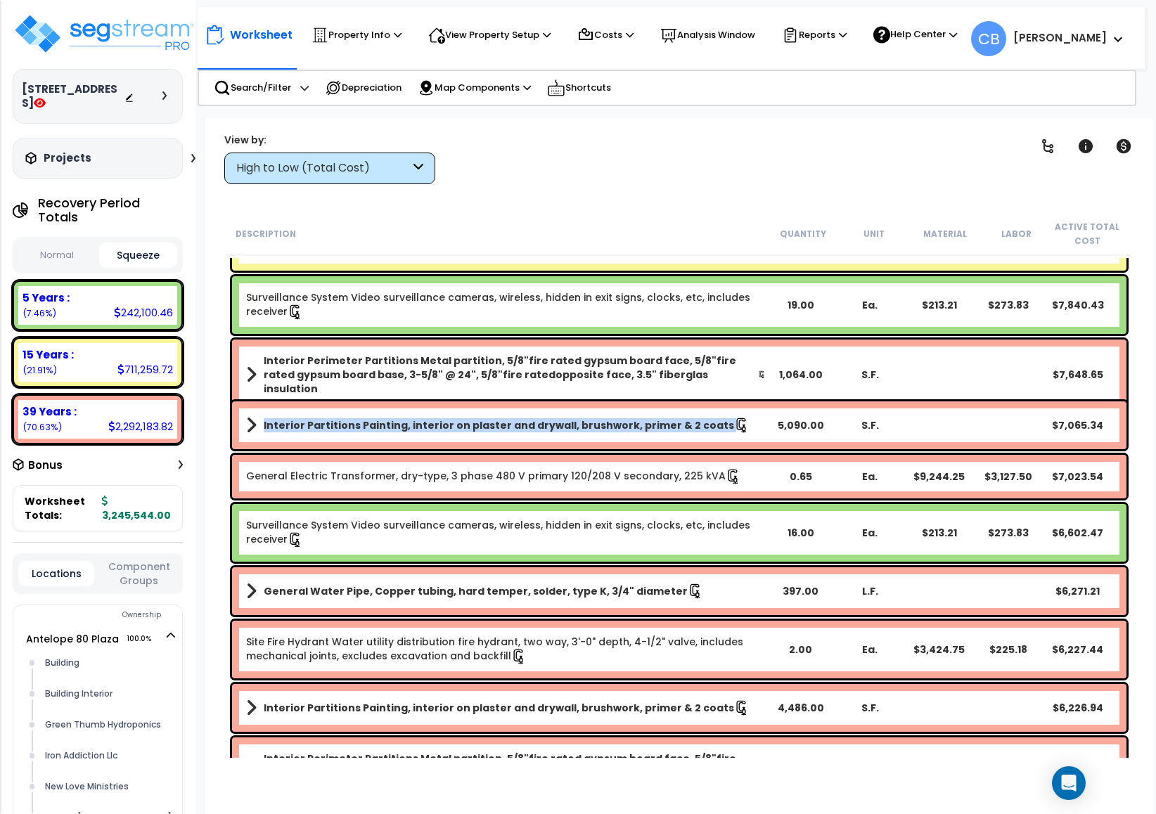
click at [720, 420] on link "Interior Partitions Painting, interior on plaster and drywall, brushwork, prime…" at bounding box center [506, 426] width 520 height 20
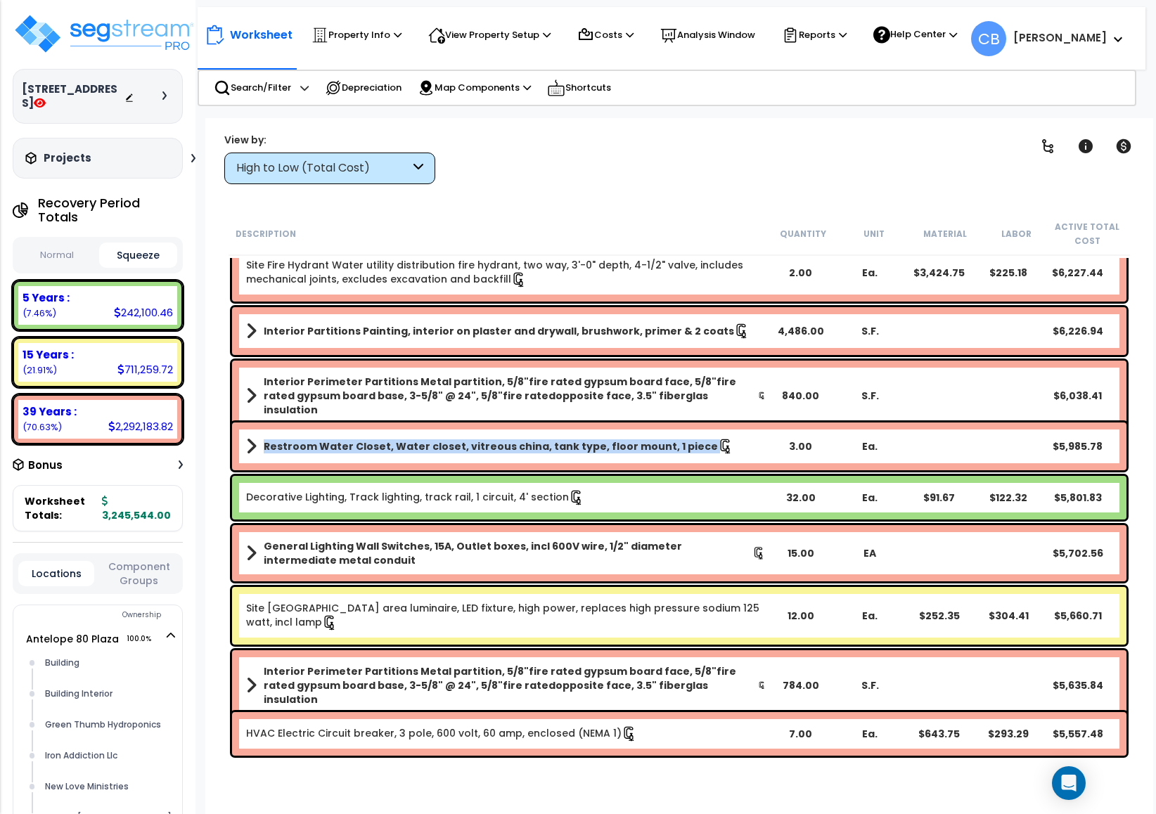
click at [720, 420] on div "Restroom Water Closet, Water closet, vitreous china, tank type, floor mount, 1 …" at bounding box center [680, 446] width 902 height 55
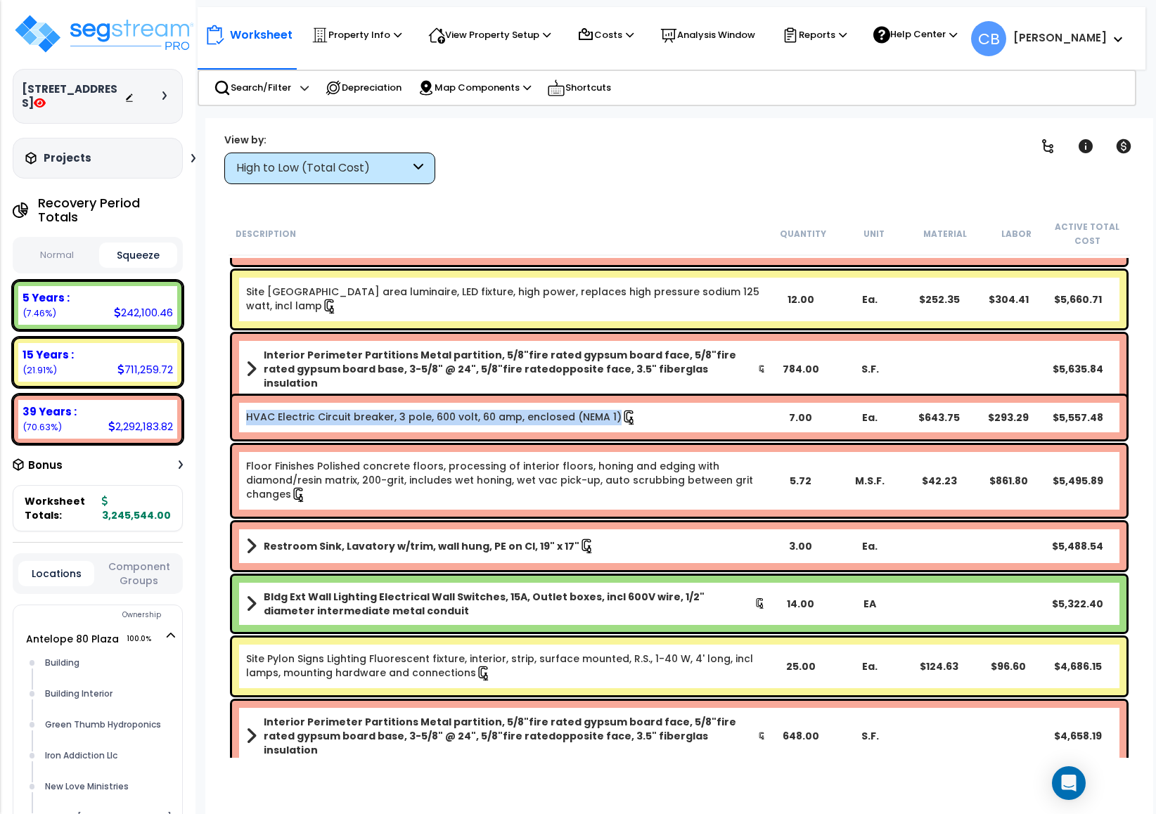
click at [720, 420] on div "HVAC Electric Circuit breaker, 3 pole, 600 volt, 60 amp, enclosed (NEMA 1)" at bounding box center [506, 417] width 520 height 15
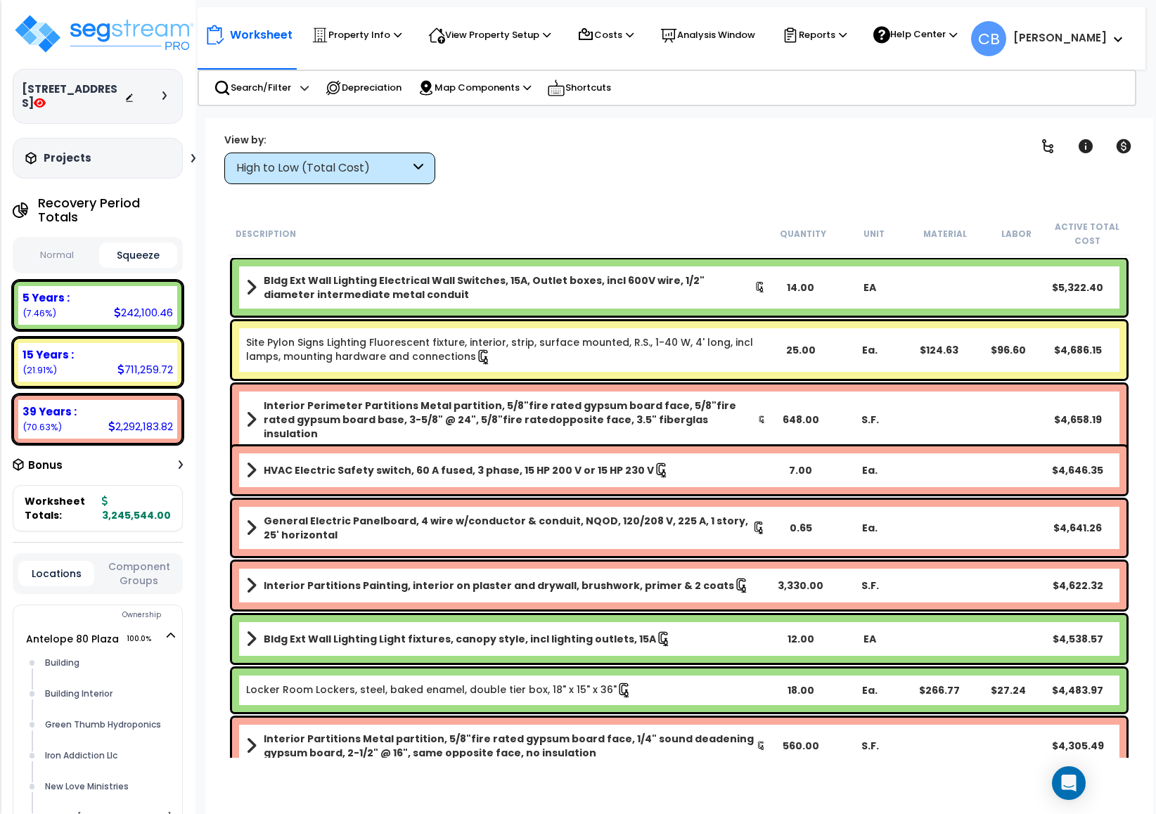
click at [478, 372] on div "Site Pylon Signs Lighting Fluorescent fixture, interior, strip, surface mounted…" at bounding box center [679, 350] width 895 height 58
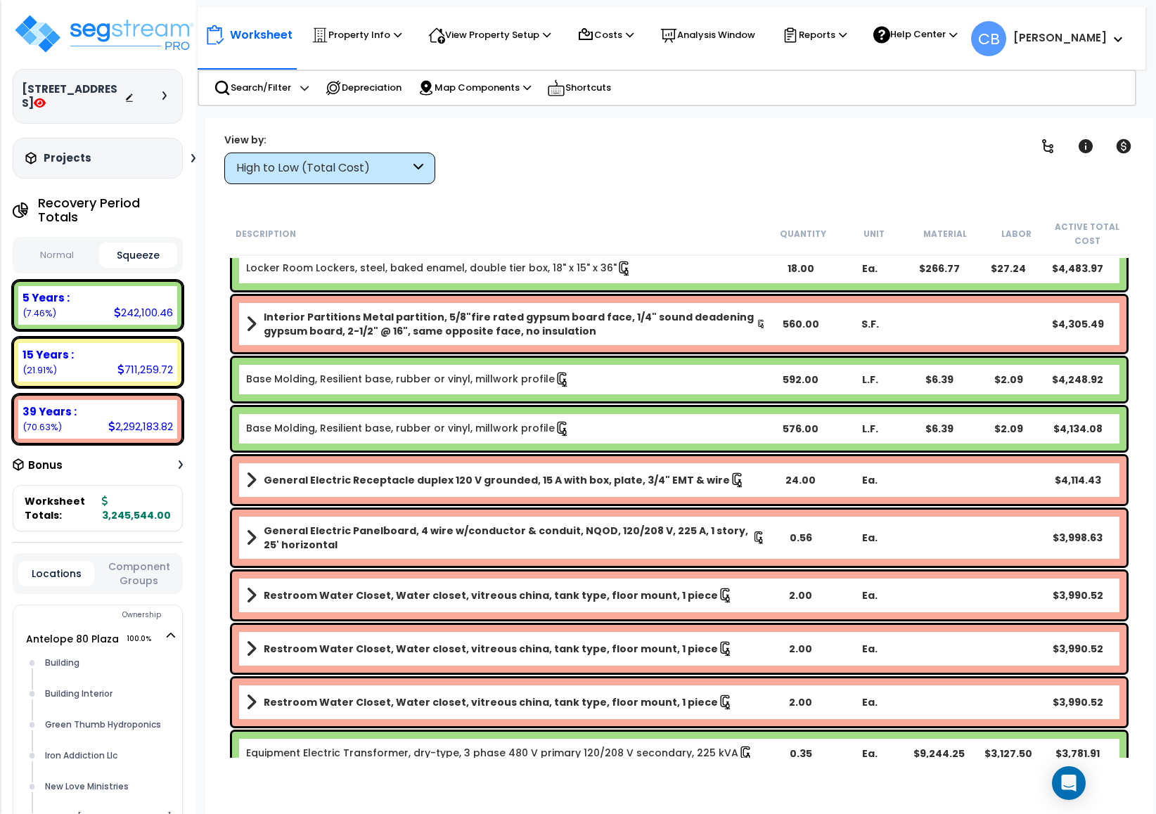
click at [478, 372] on link "Base Molding, Resilient base, rubber or vinyl, millwork profile" at bounding box center [408, 379] width 324 height 14
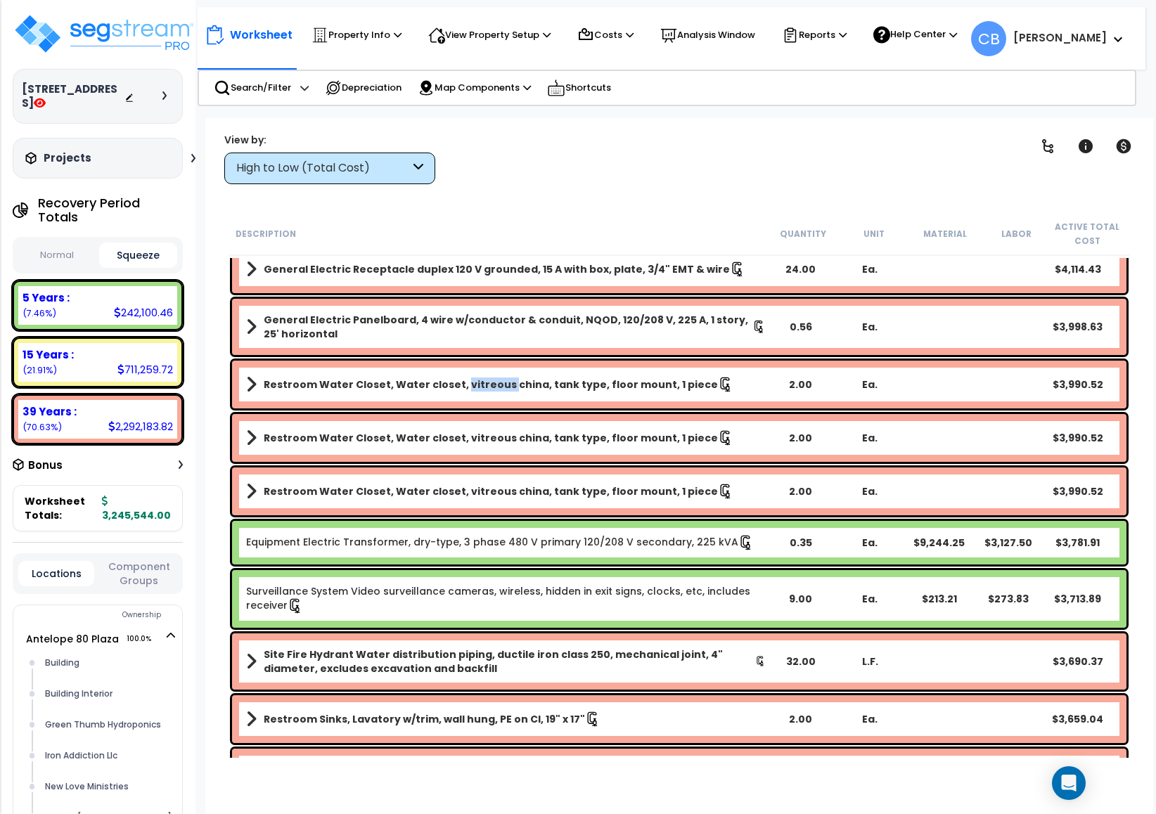
click at [478, 372] on div "Restroom Water Closet, Water closet, vitreous china, tank type, floor mount, 1 …" at bounding box center [679, 385] width 895 height 48
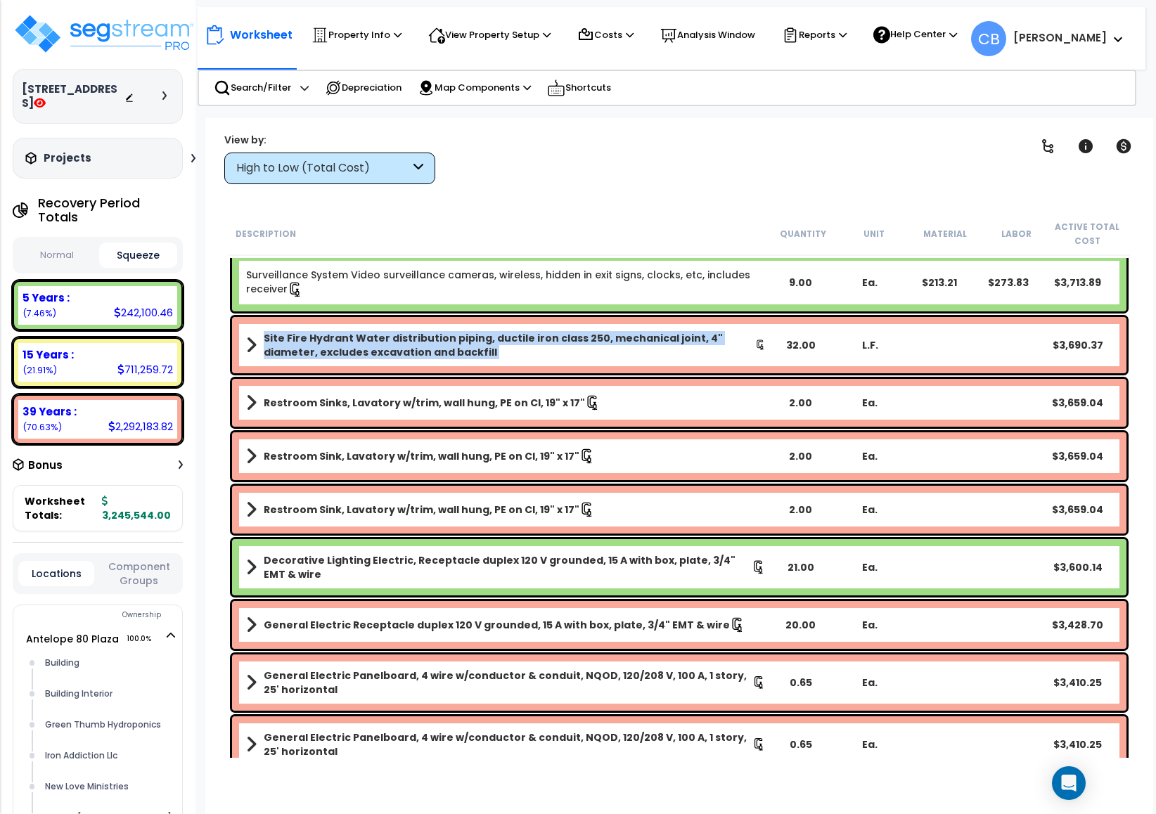
click at [478, 372] on div "Site Fire Hydrant Water distribution piping, ductile iron class 250, mechanical…" at bounding box center [679, 345] width 895 height 56
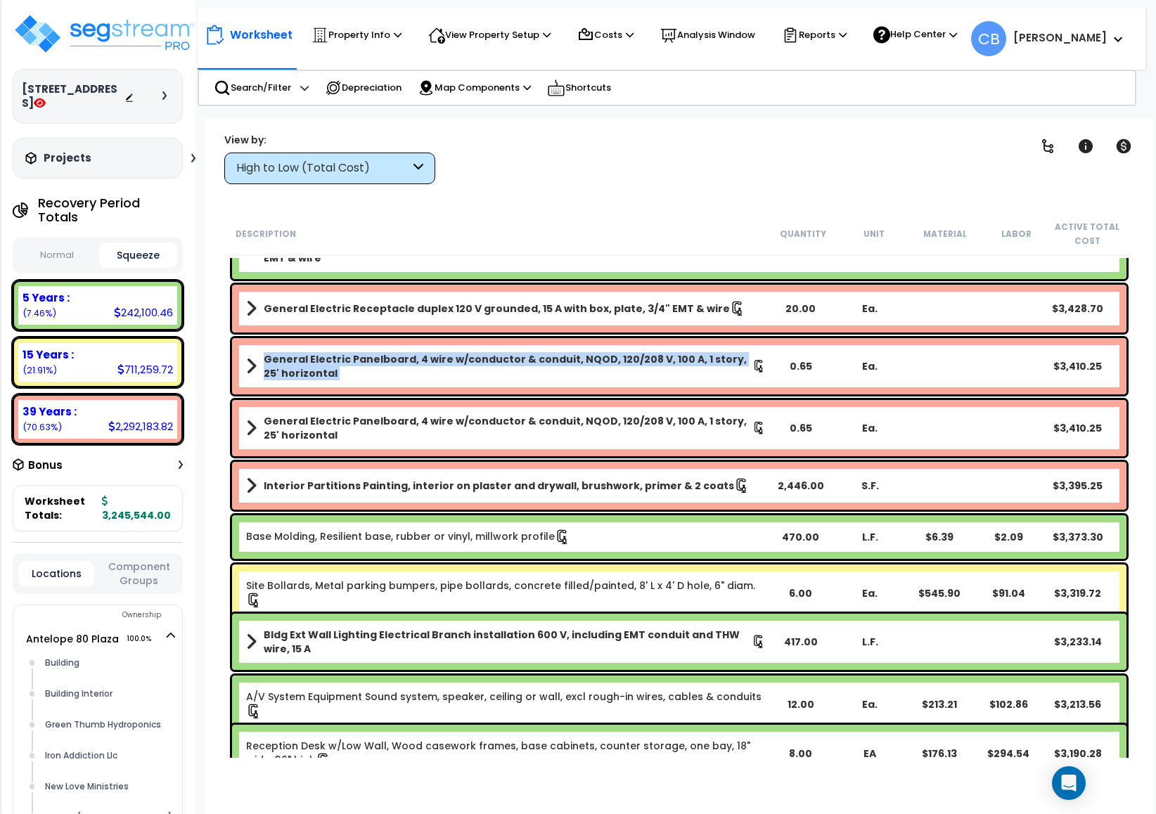
click at [478, 372] on b "General Electric Panelboard, 4 wire w/conductor & conduit, NQOD, 120/208 V, 100…" at bounding box center [508, 366] width 489 height 28
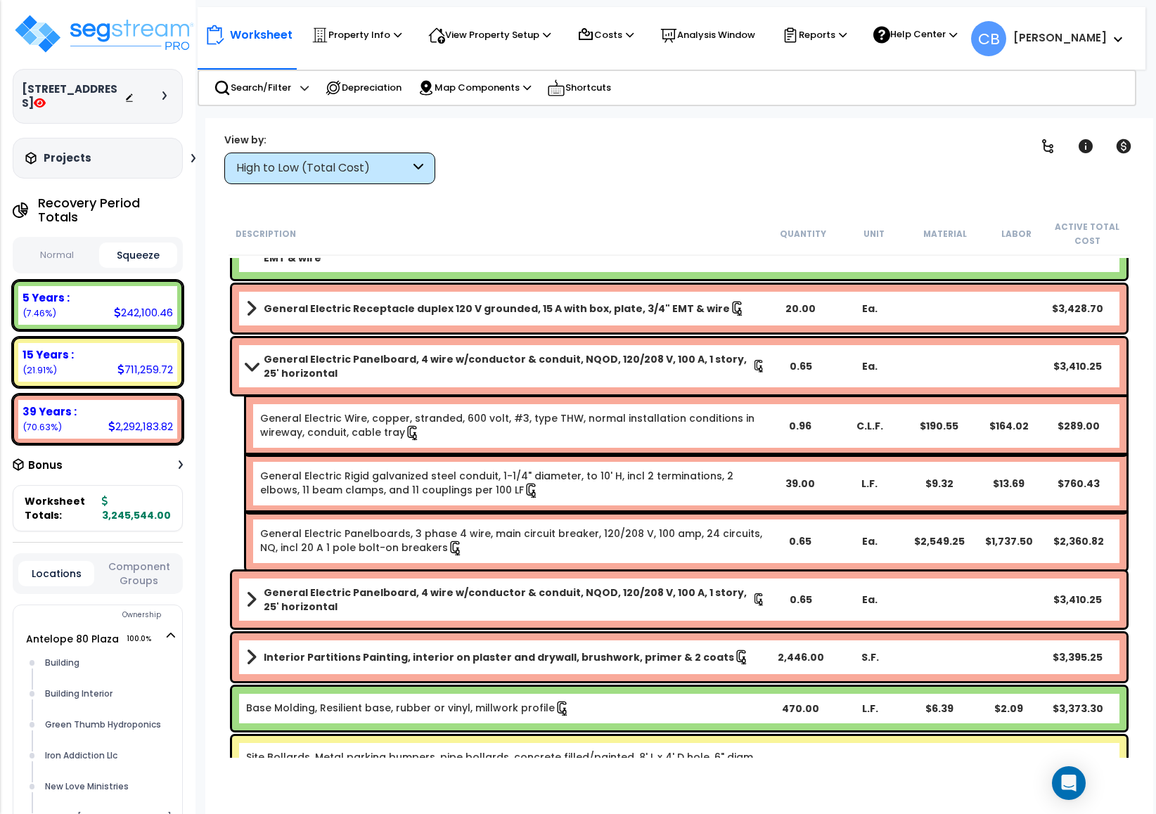
click at [608, 196] on div "Worksheet Property Info Property Setup Add Property Unit Template property Clon…" at bounding box center [679, 525] width 948 height 814
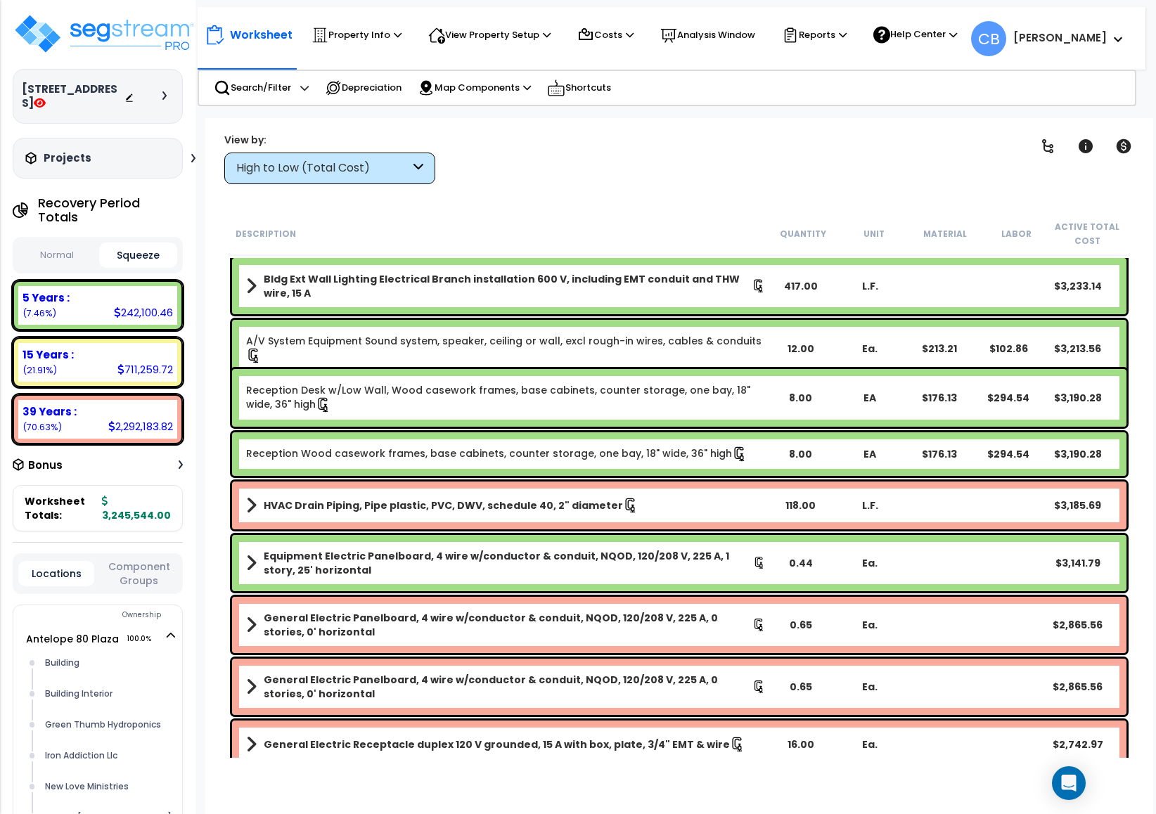
click at [674, 442] on div "Reception Wood casework frames, base cabinets, counter storage, one bay, 18" wi…" at bounding box center [679, 455] width 895 height 44
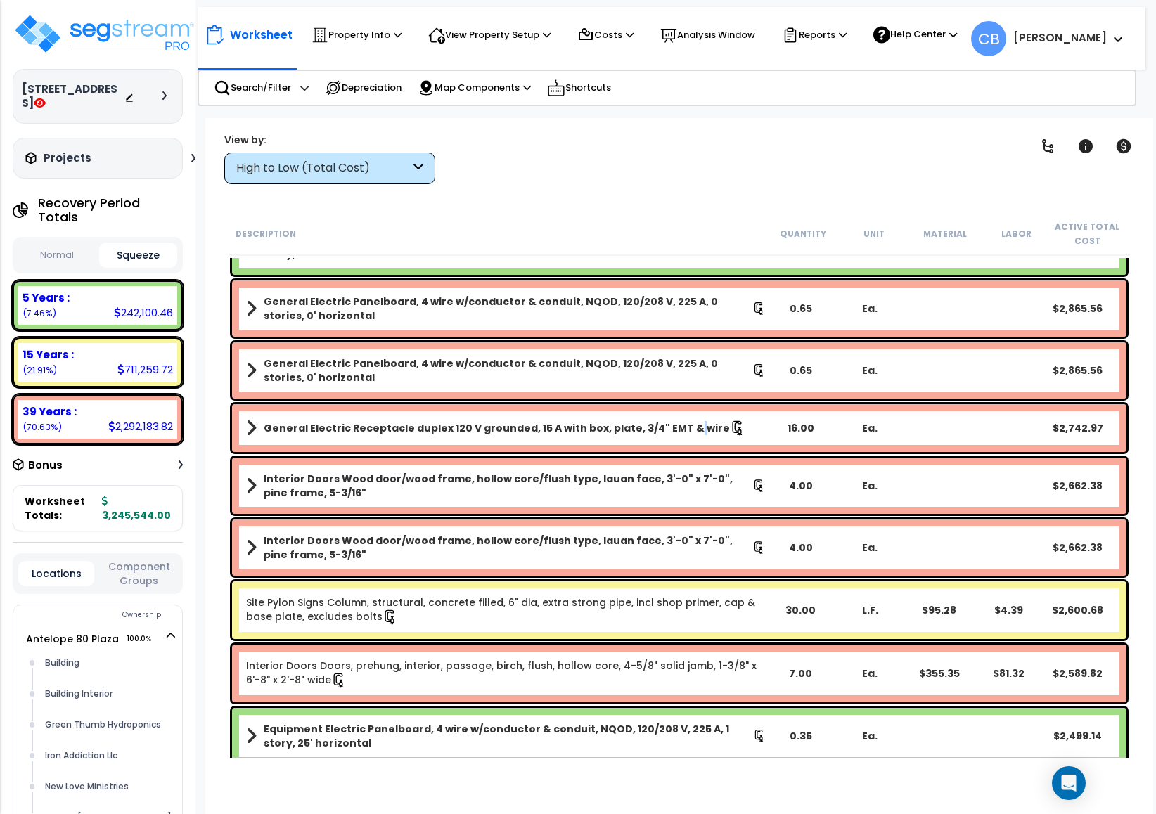
click at [674, 442] on div "General Electric Receptacle duplex 120 V grounded, 15 A with box, plate, 3/4" E…" at bounding box center [679, 428] width 895 height 48
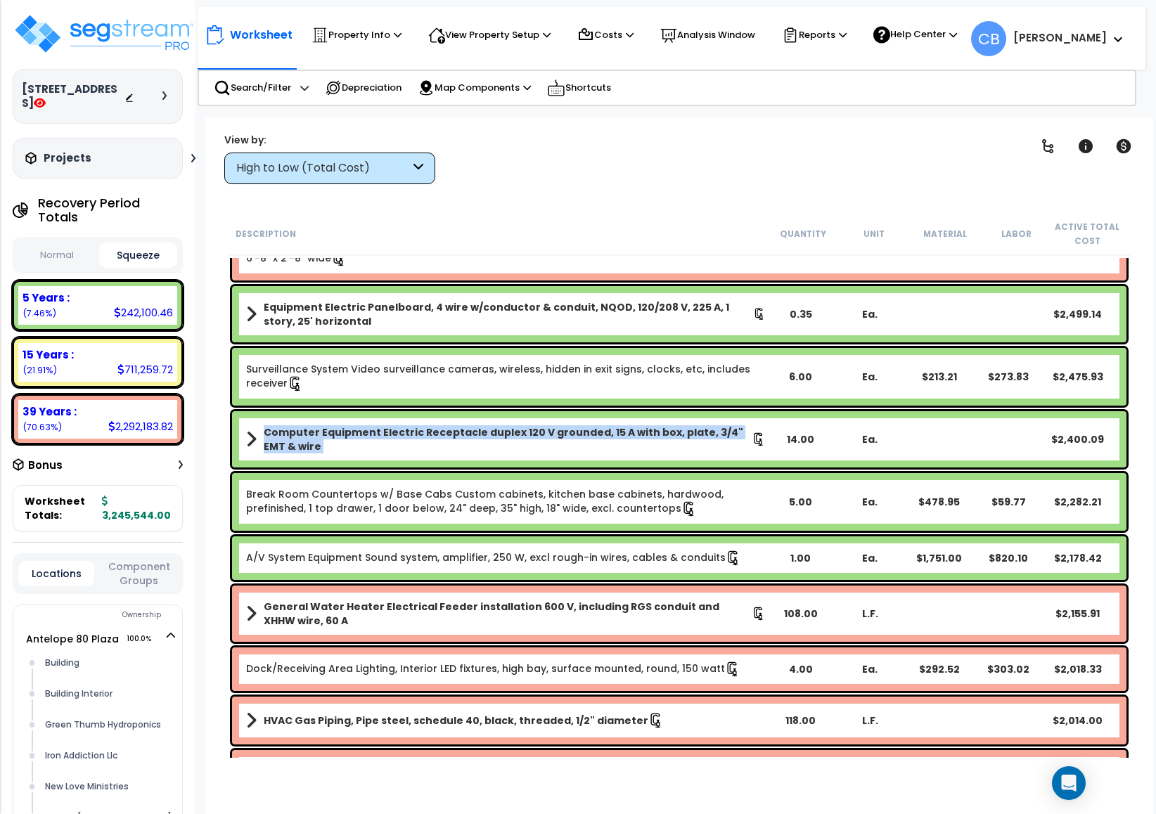
click at [674, 442] on b "Computer Equipment Electric Receptacle duplex 120 V grounded, 15 A with box, pl…" at bounding box center [508, 439] width 488 height 28
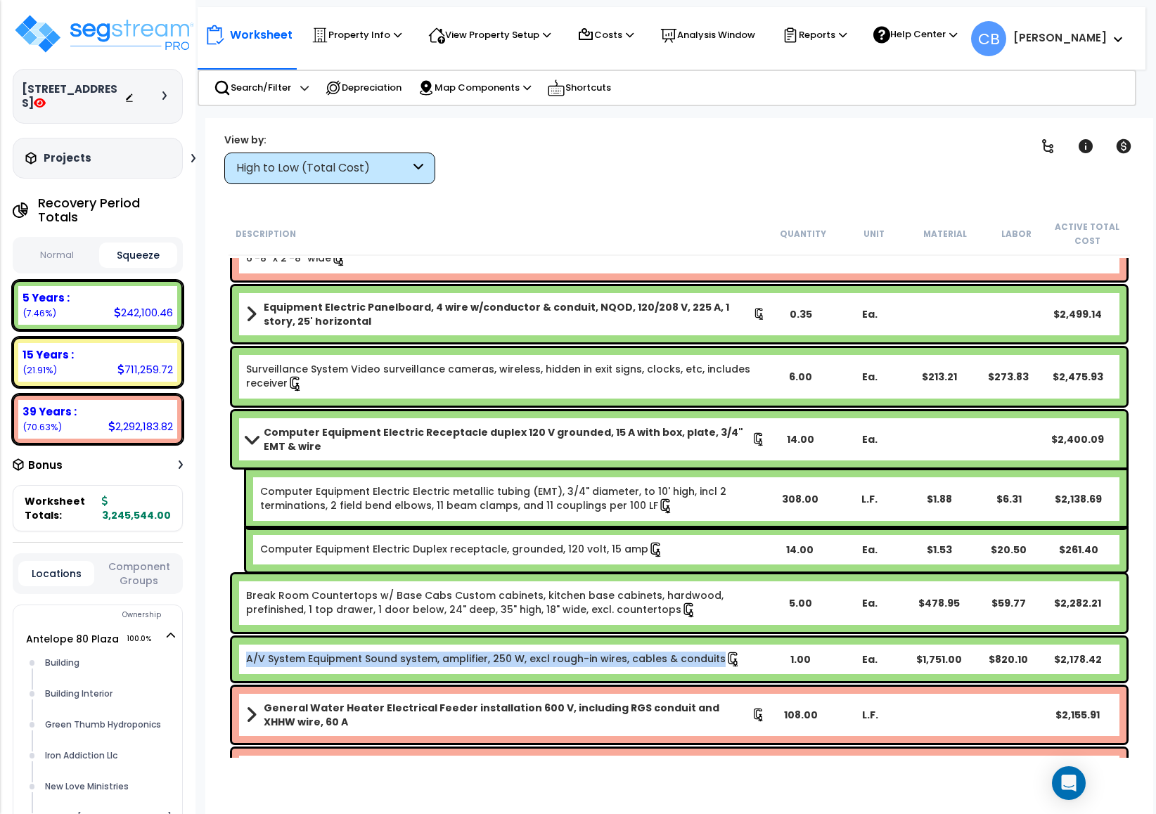
scroll to position [7490, 0]
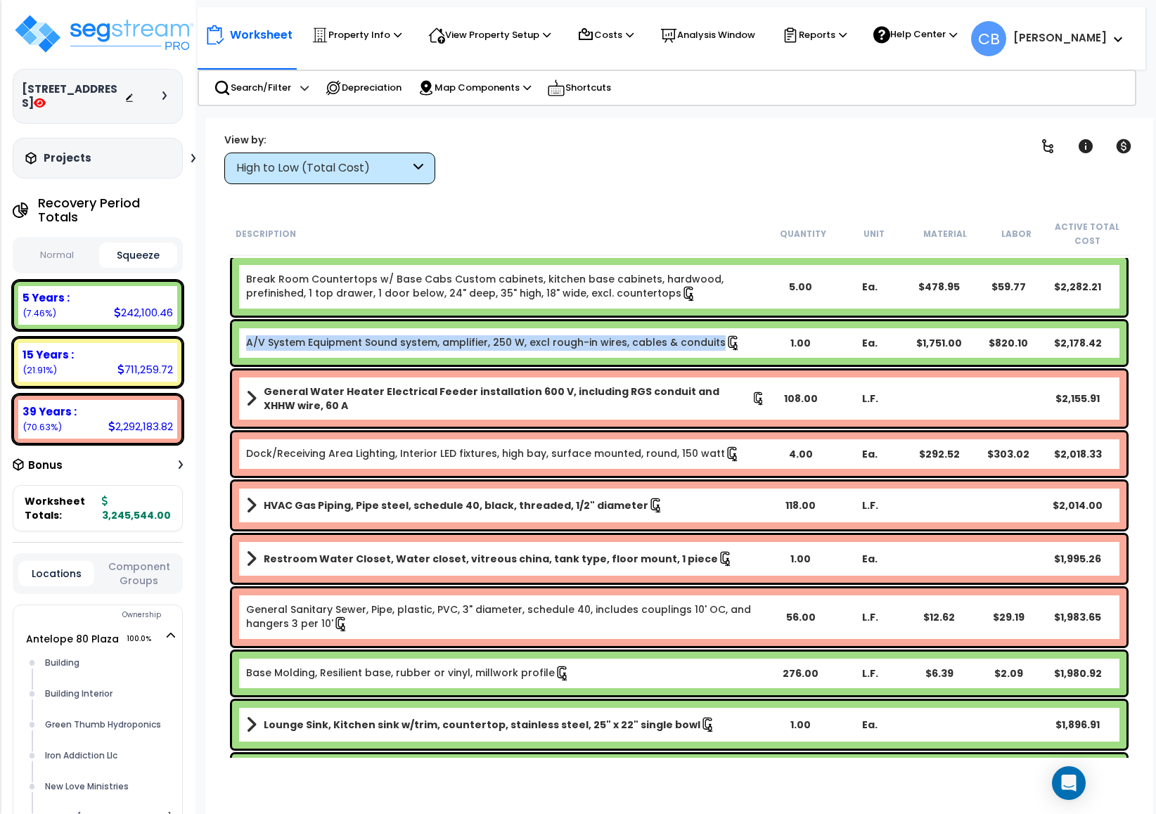
click at [205, 517] on div "Worksheet Property Info Property Setup Add Property Unit Template property Clon…" at bounding box center [679, 525] width 948 height 814
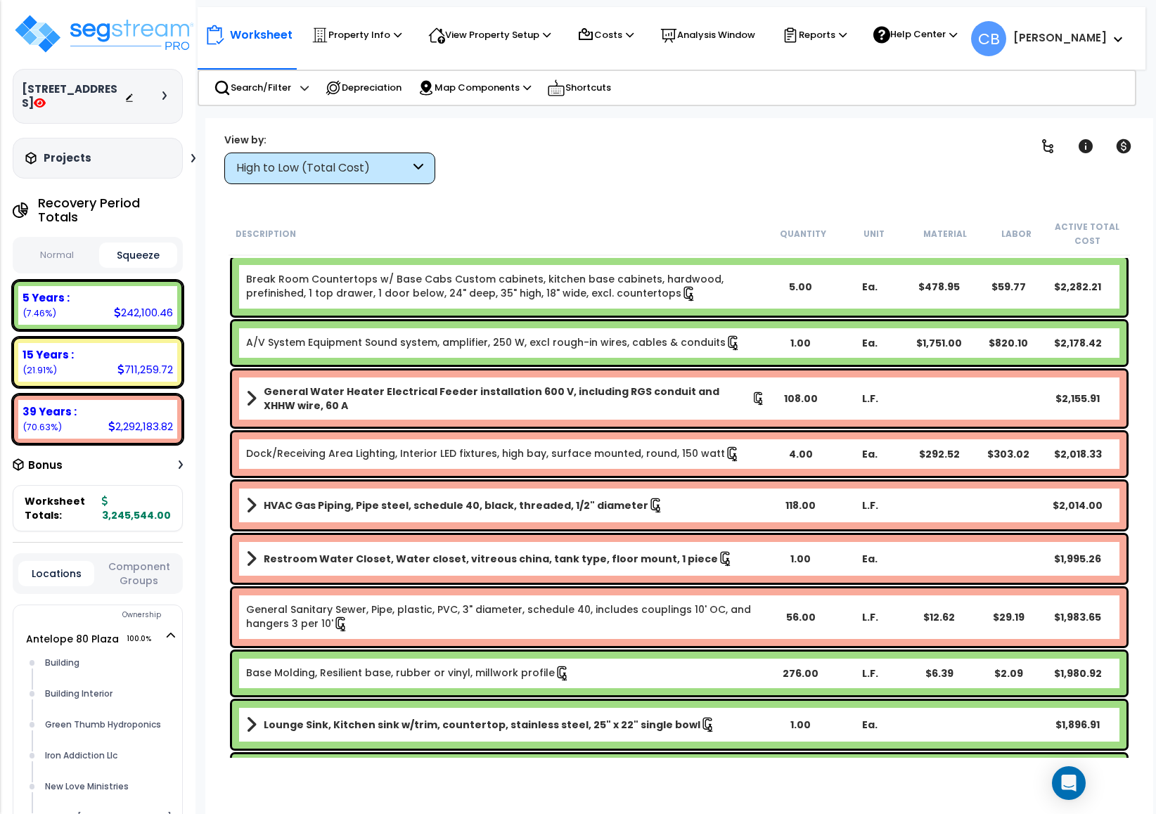
click at [205, 517] on div "Worksheet Property Info Property Setup Add Property Unit Template property Clon…" at bounding box center [679, 525] width 948 height 814
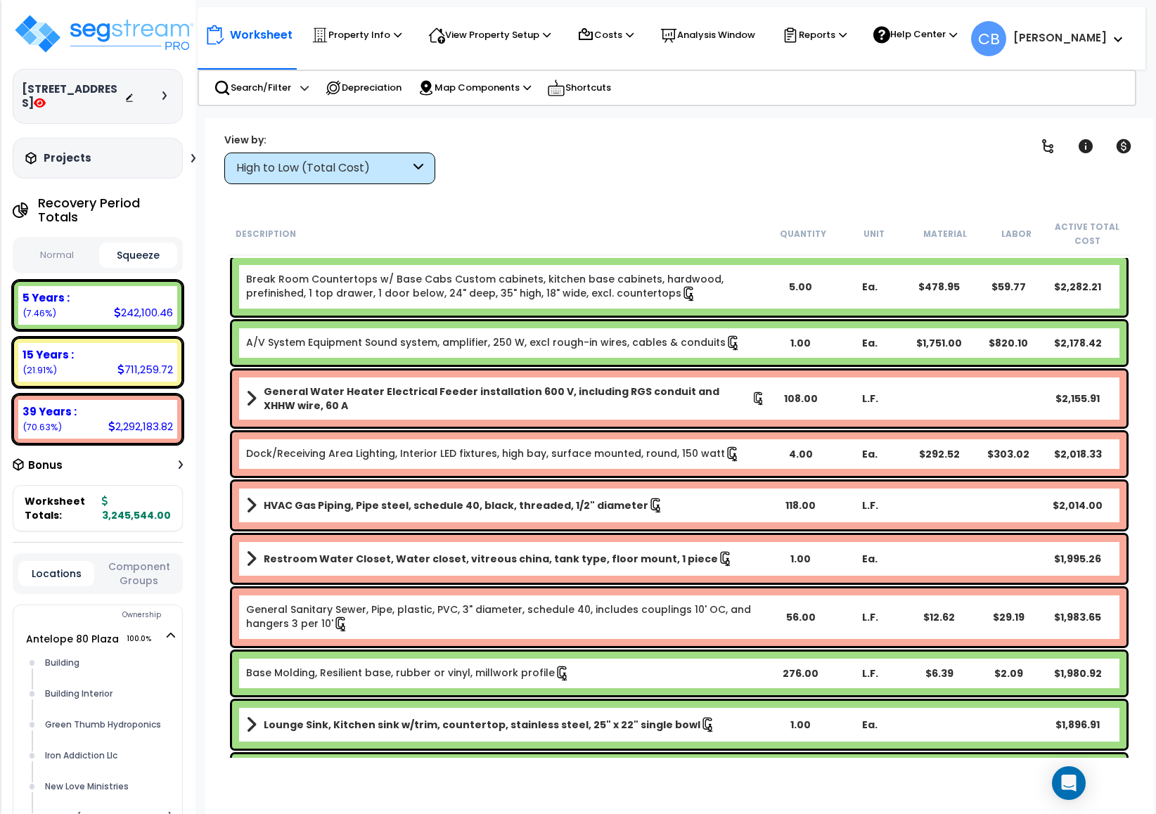
click at [205, 517] on div "Worksheet Property Info Property Setup Add Property Unit Template property Clon…" at bounding box center [679, 525] width 948 height 814
click at [468, 456] on link "Dock/Receiving Area Lighting, Interior LED fixtures, high bay, surface mounted,…" at bounding box center [493, 454] width 494 height 14
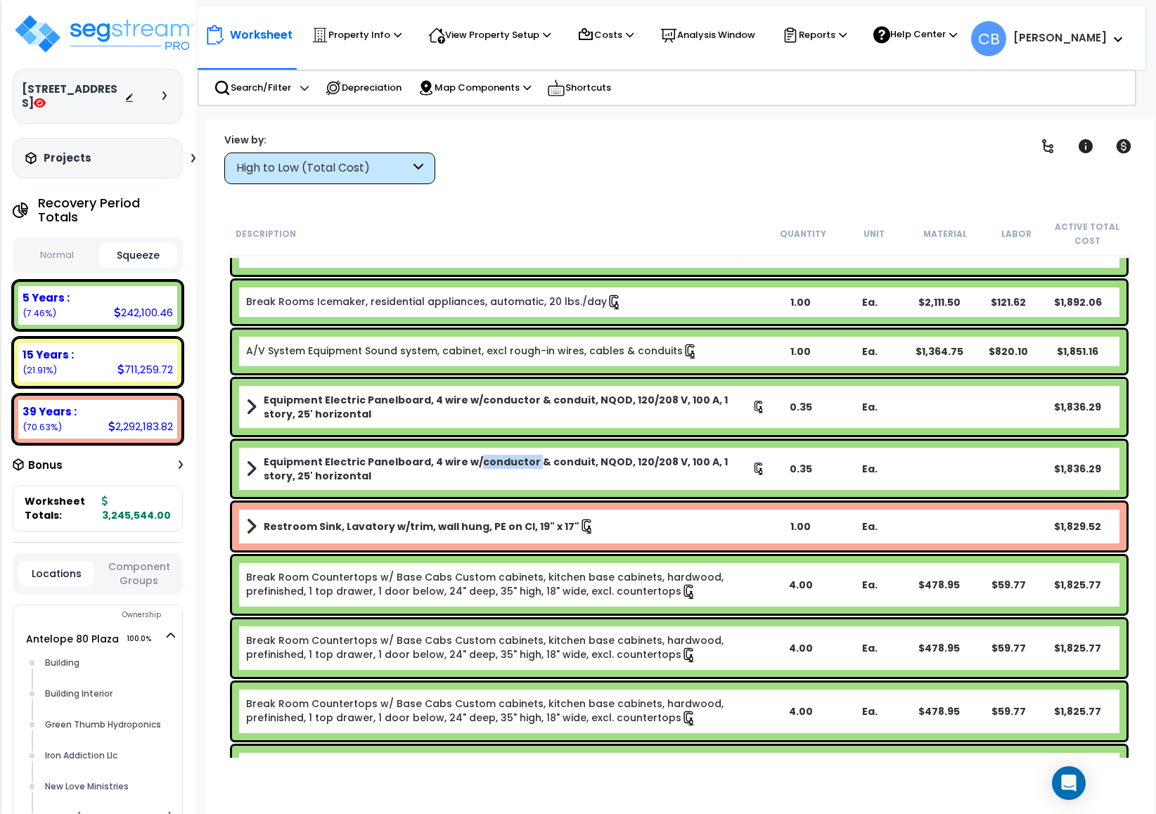
click at [468, 456] on b "Equipment Electric Panelboard, 4 wire w/conductor & conduit, NQOD, 120/208 V, 1…" at bounding box center [508, 469] width 489 height 28
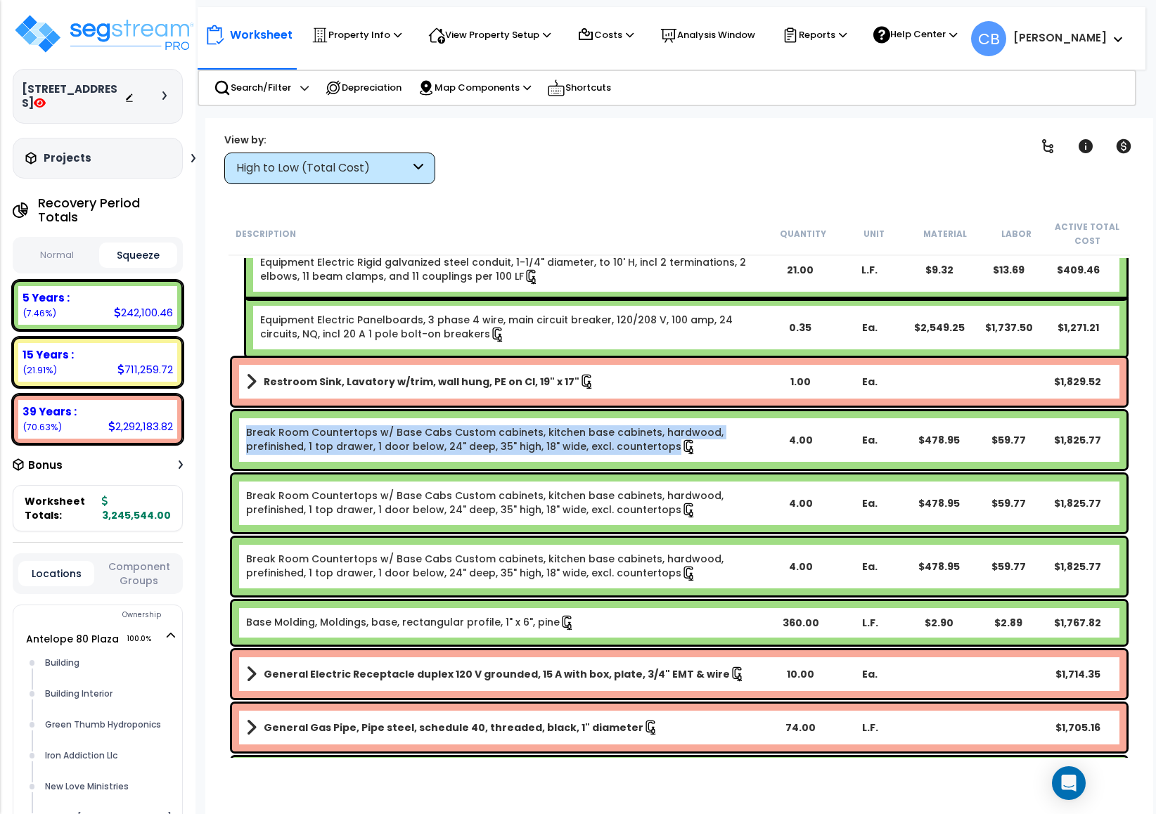
click at [468, 456] on div "Break Room Countertops w/ Base Cabs Custom cabinets, kitchen base cabinets, har…" at bounding box center [679, 440] width 895 height 58
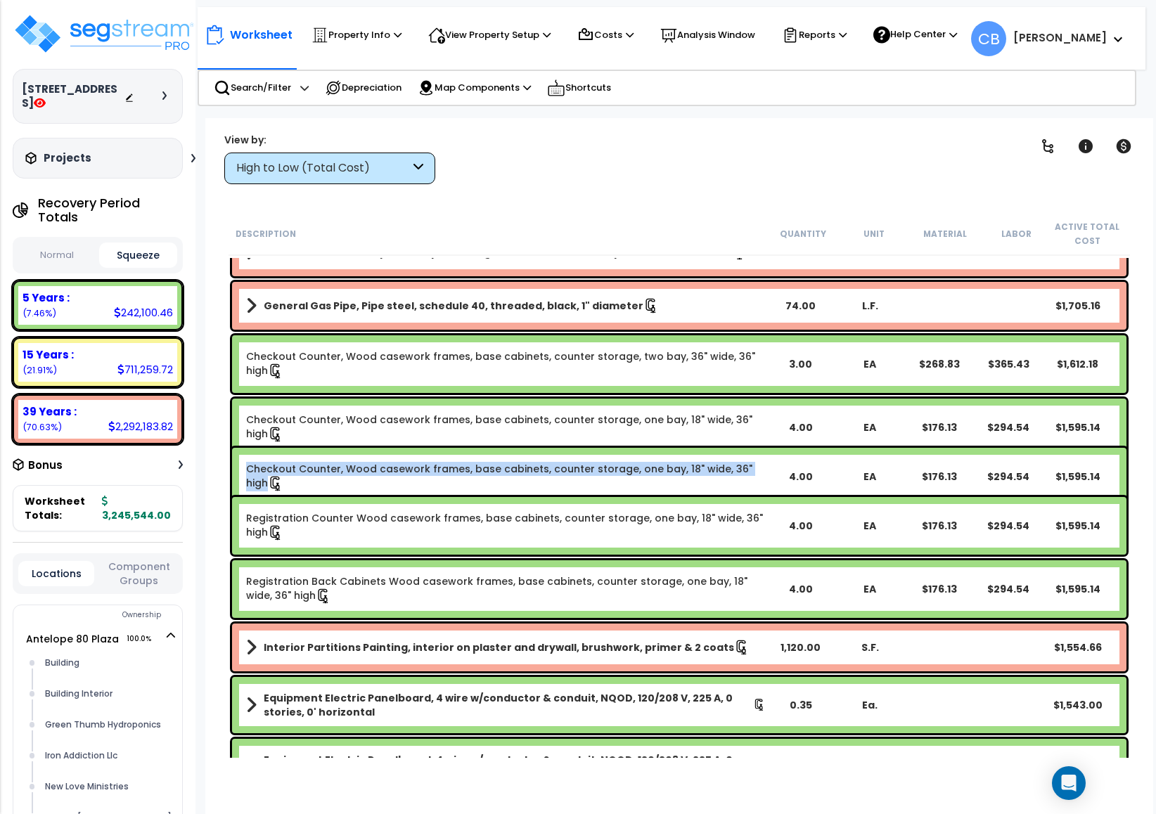
click at [468, 456] on div "Checkout Counter, Wood casework frames, base cabinets, counter storage, one bay…" at bounding box center [679, 477] width 895 height 58
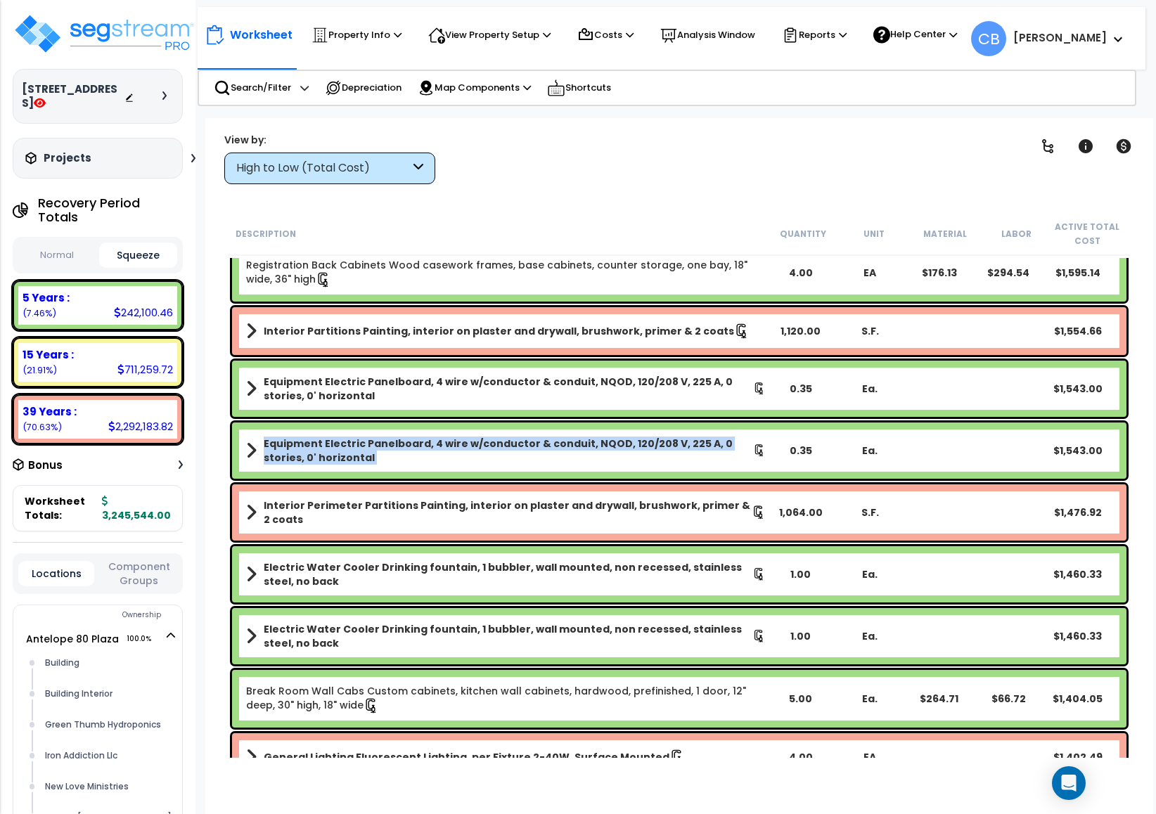
click at [468, 456] on b "Equipment Electric Panelboard, 4 wire w/conductor & conduit, NQOD, 120/208 V, 2…" at bounding box center [508, 451] width 489 height 28
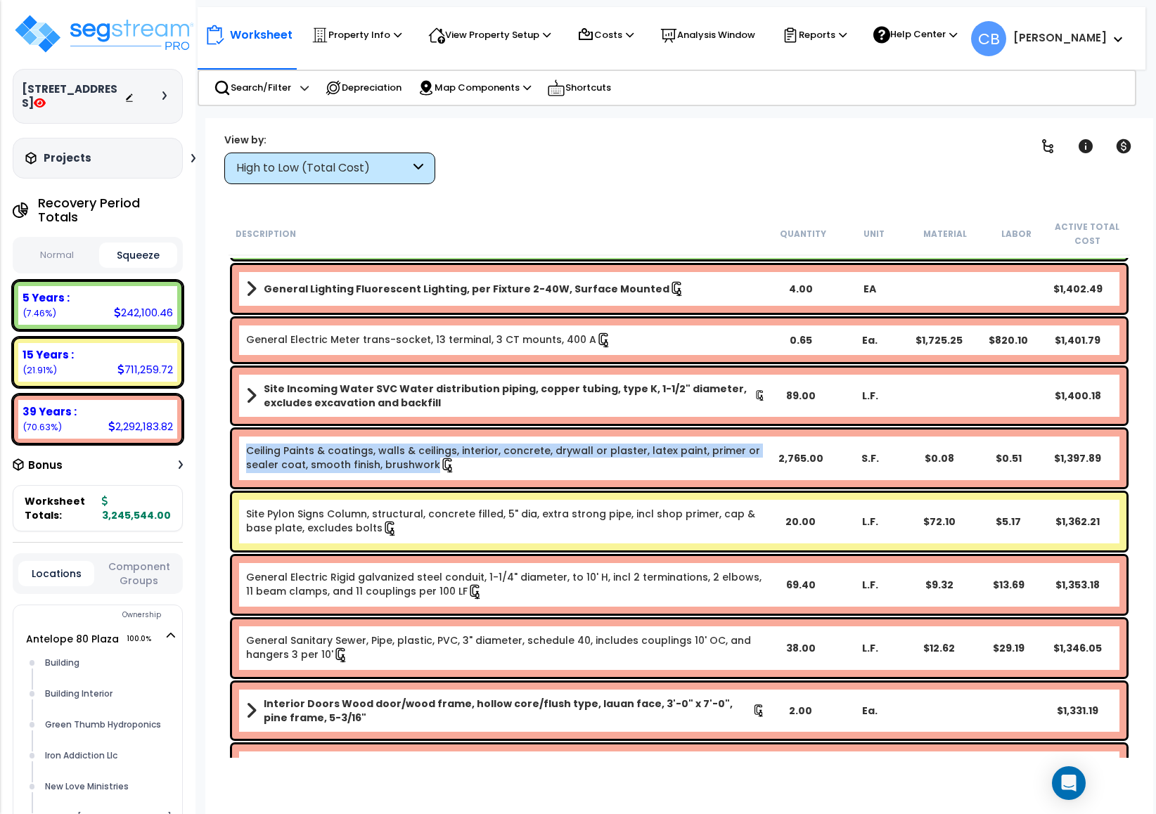
click at [468, 456] on link "Ceiling Paints & coatings, walls & ceilings, interior, concrete, drywall or pla…" at bounding box center [503, 458] width 514 height 28
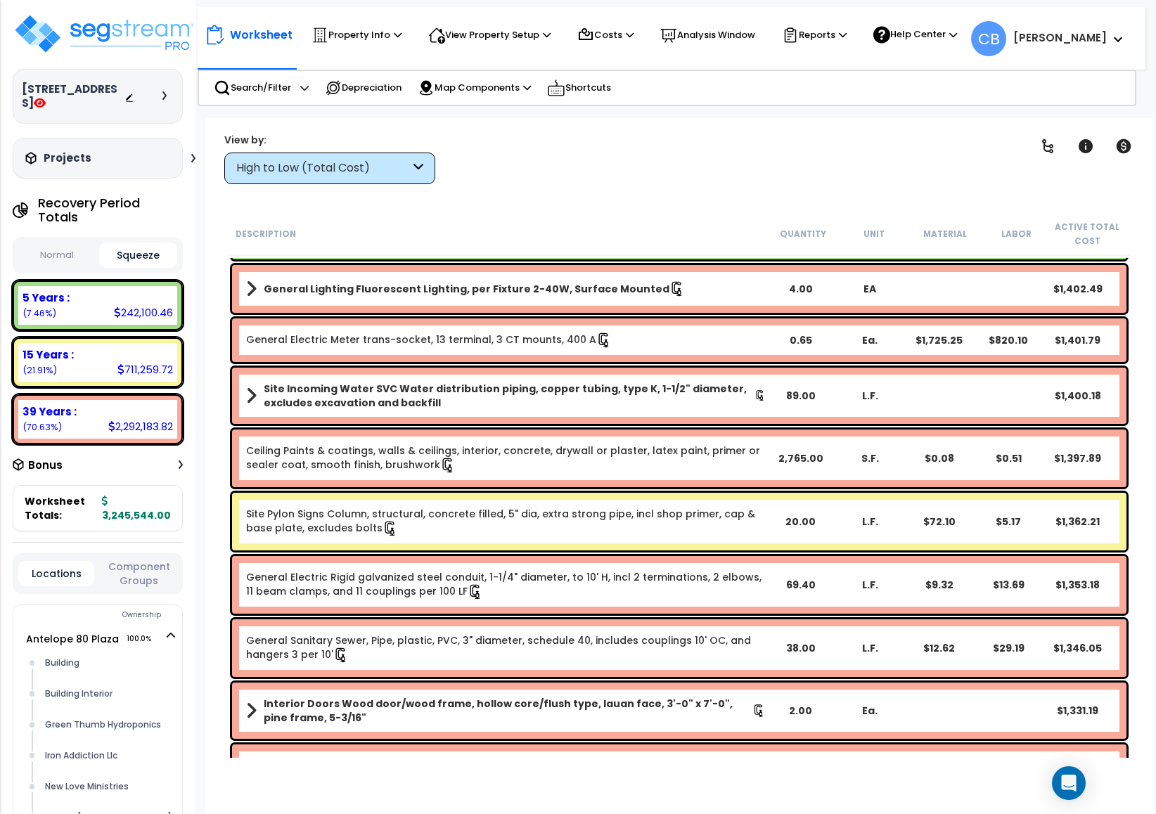
click at [524, 534] on div "Site Pylon Signs Column, structural, concrete filled, 5" dia, extra strong pipe…" at bounding box center [506, 522] width 520 height 30
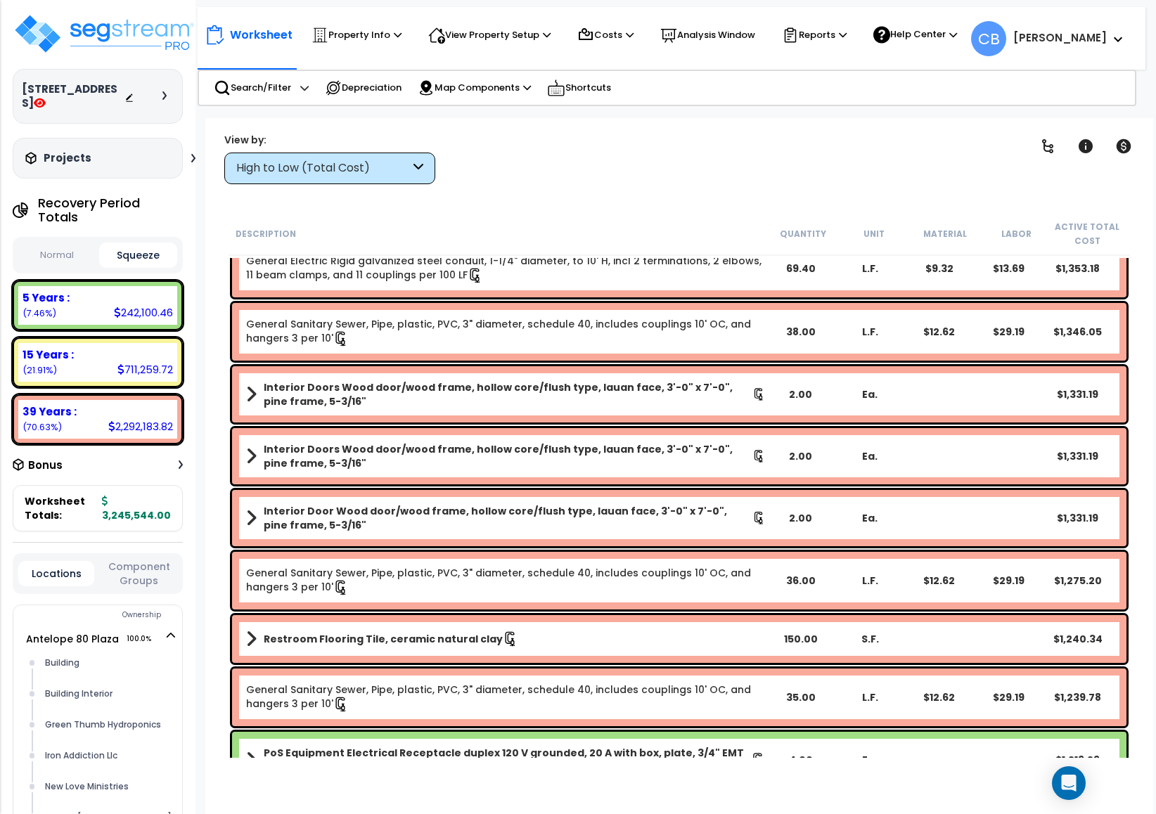
click at [519, 479] on div "Interior Doors Wood door/wood frame, hollow core/flush type, lauan face, 3'-0" …" at bounding box center [679, 456] width 895 height 56
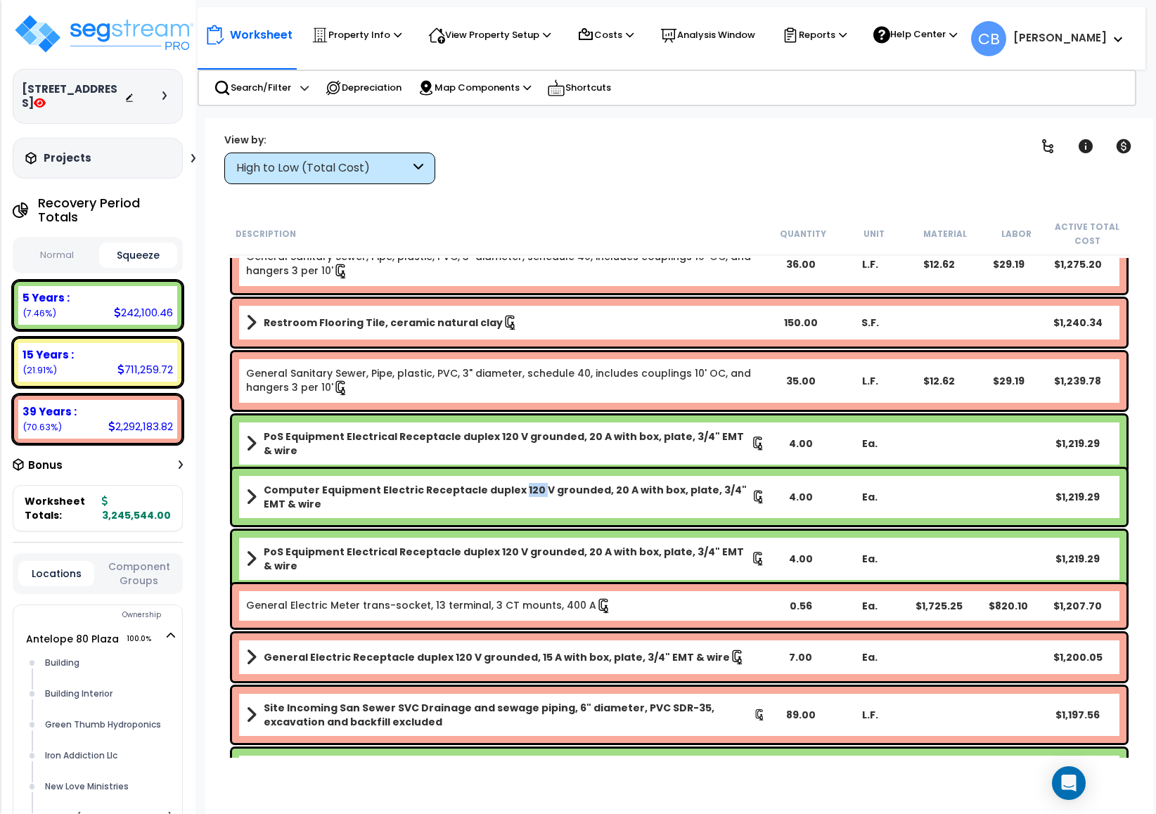
click at [519, 480] on div "Computer Equipment Electric Receptacle duplex 120 V grounded, 20 A with box, pl…" at bounding box center [679, 497] width 895 height 56
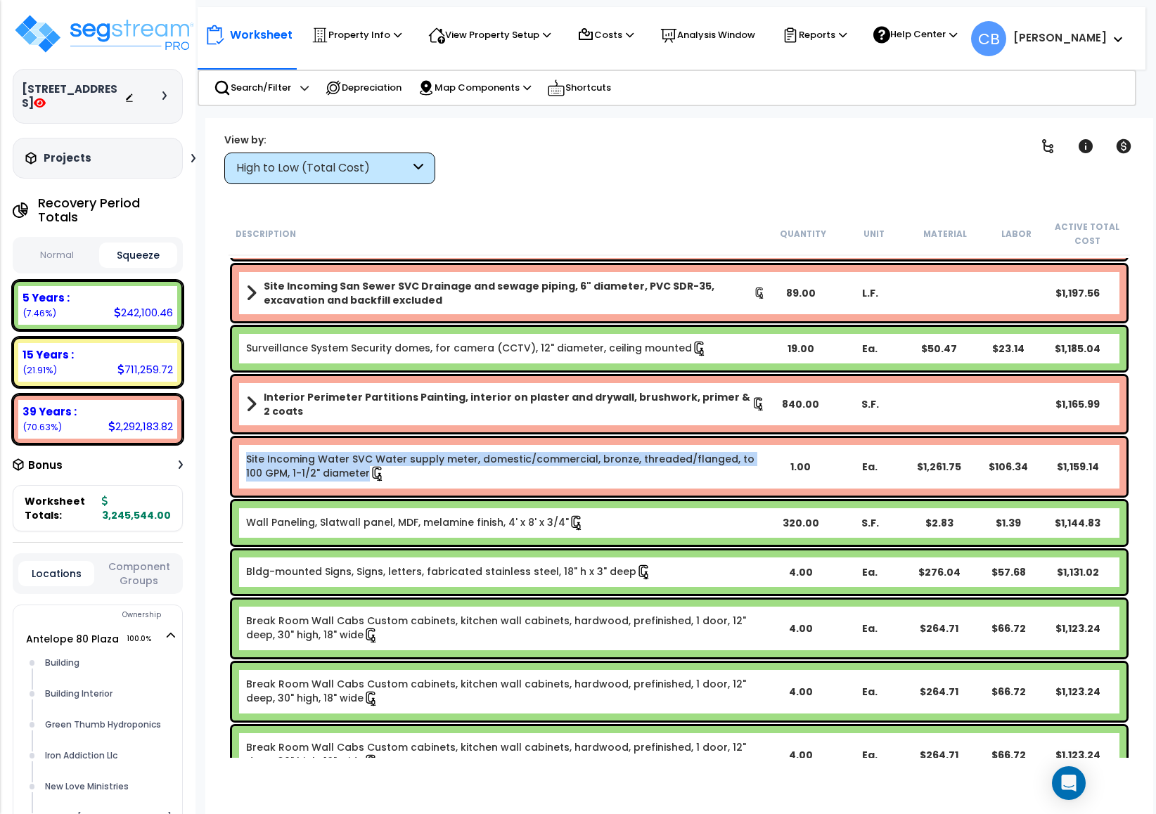
click at [519, 480] on div "Site Incoming Water SVC Water supply meter, domestic/commercial, bronze, thread…" at bounding box center [506, 467] width 520 height 30
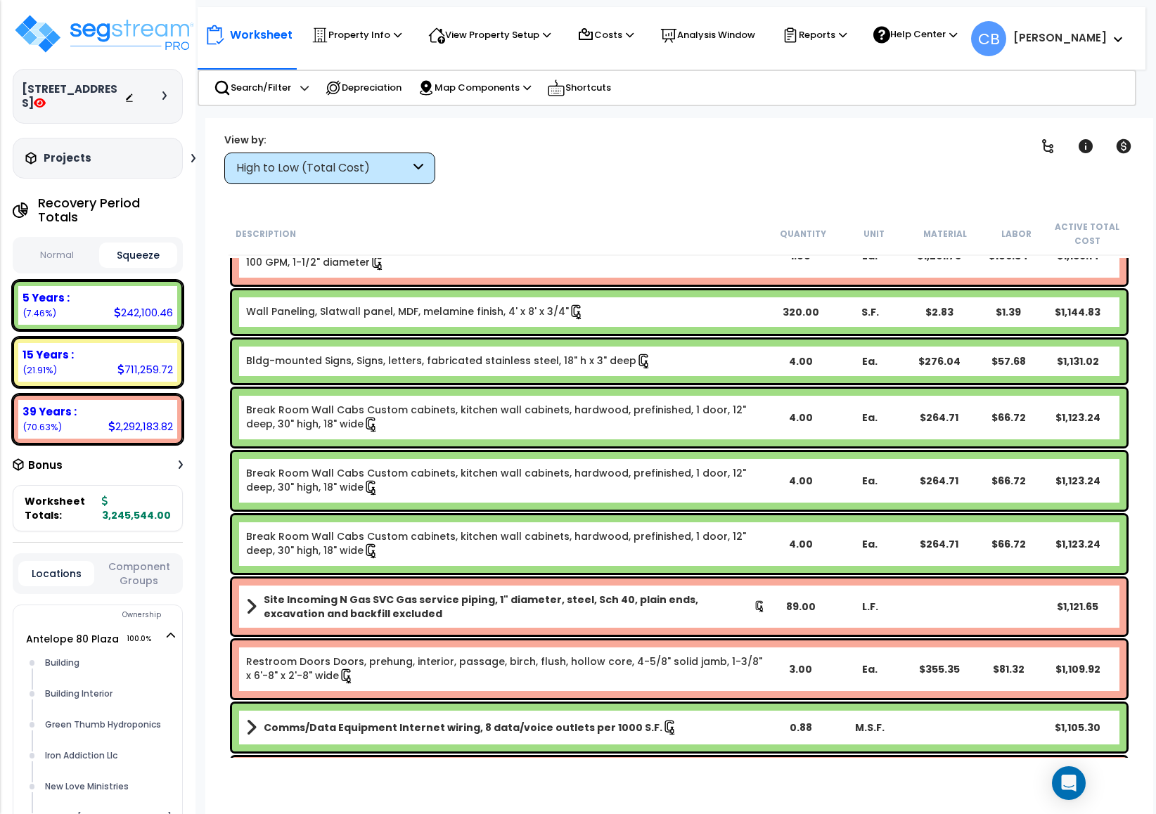
click at [523, 494] on div "Break Room Wall Cabs Custom cabinets, kitchen wall cabinets, hardwood, prefinis…" at bounding box center [506, 481] width 520 height 30
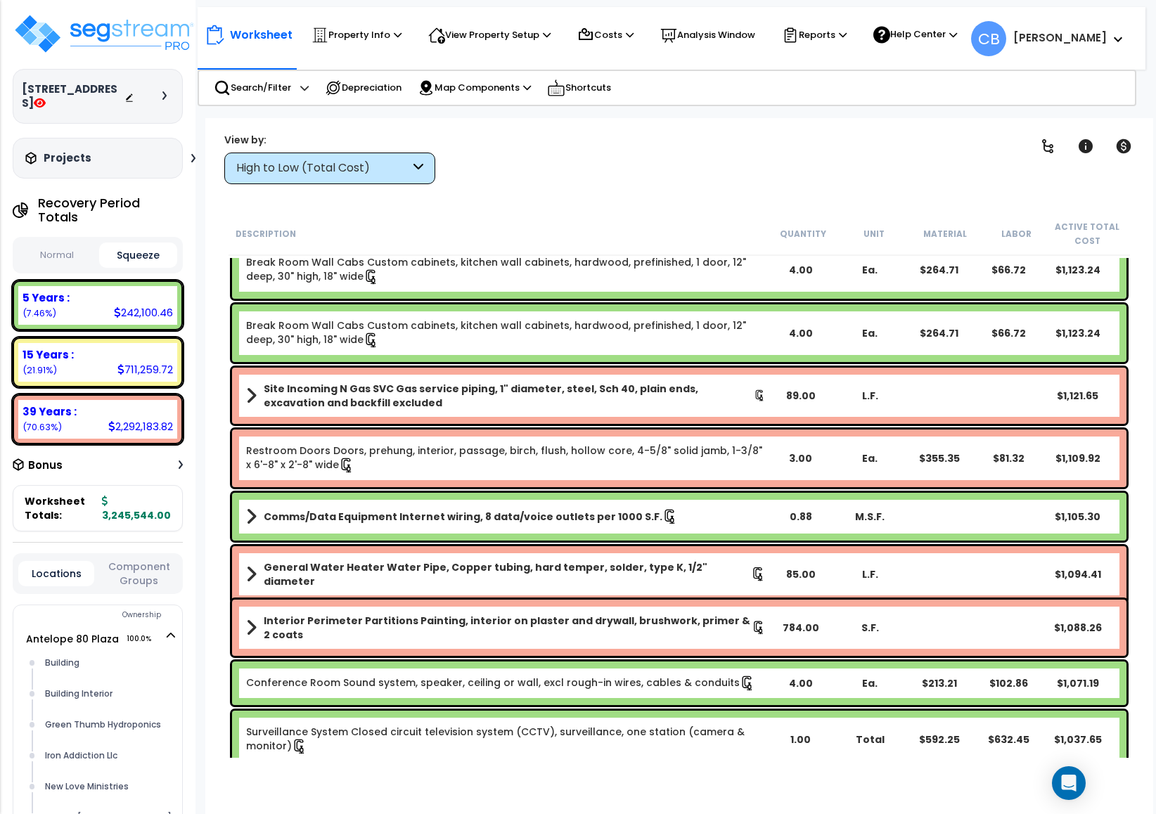
click at [523, 494] on div "Comms/Data Equipment Internet wiring, 8 data/voice outlets per 1000 S.F. 0.88 M…" at bounding box center [679, 517] width 895 height 48
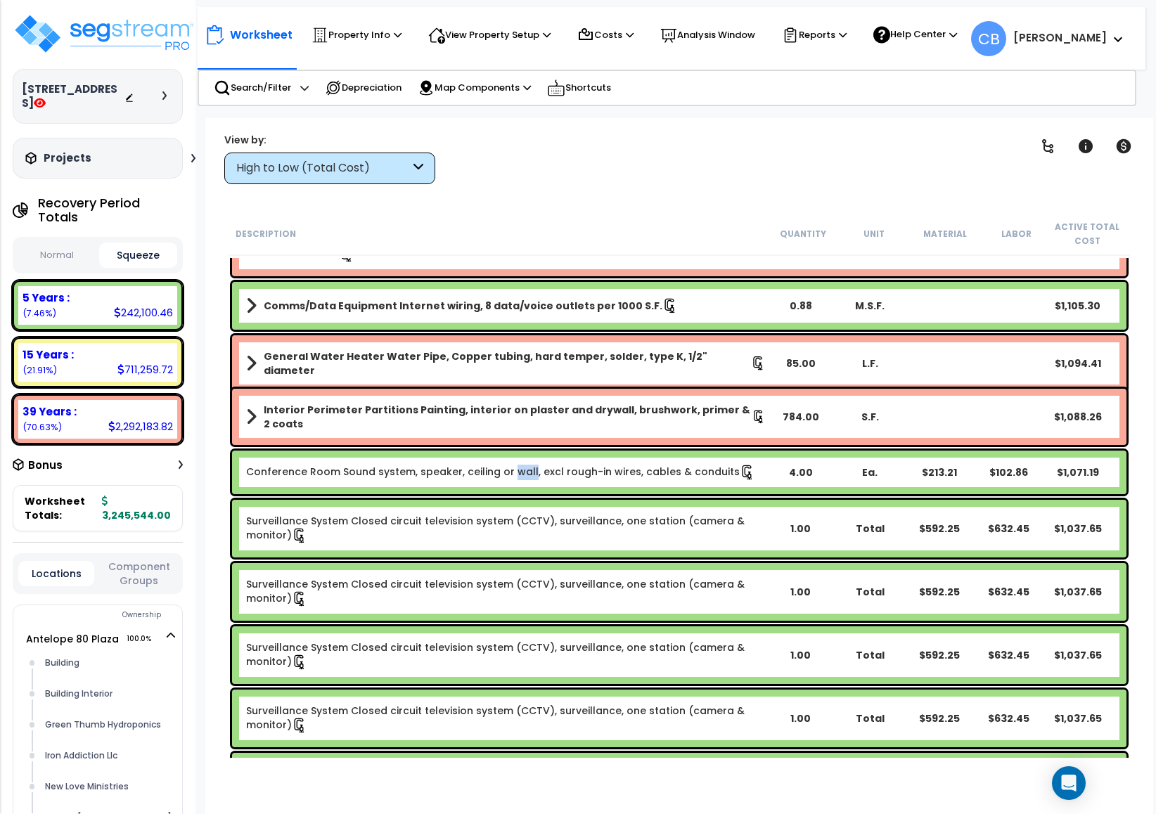
click at [523, 494] on div "Conference Room Sound system, speaker, ceiling or wall, excl rough-in wires, ca…" at bounding box center [680, 472] width 902 height 51
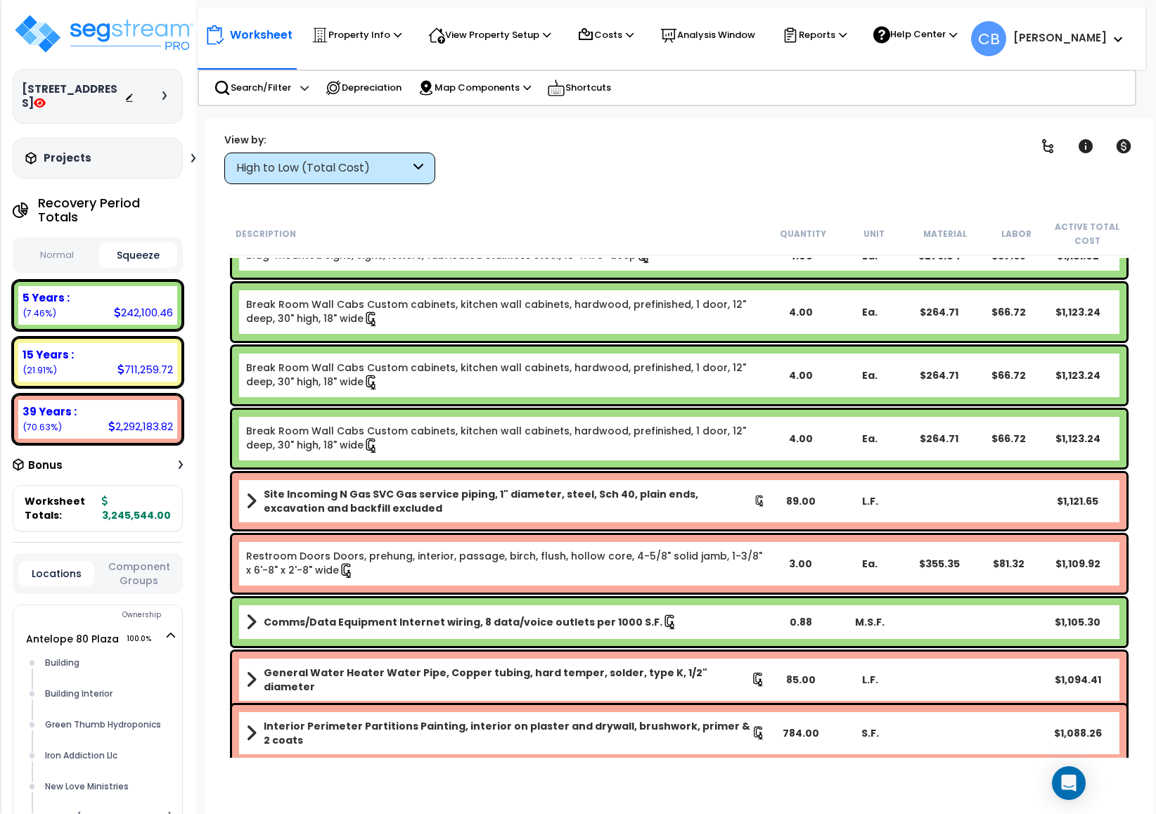
click at [523, 494] on b "Site Incoming N Gas SVC Gas service piping, 1" diameter, steel, Sch 40, plain e…" at bounding box center [509, 501] width 490 height 28
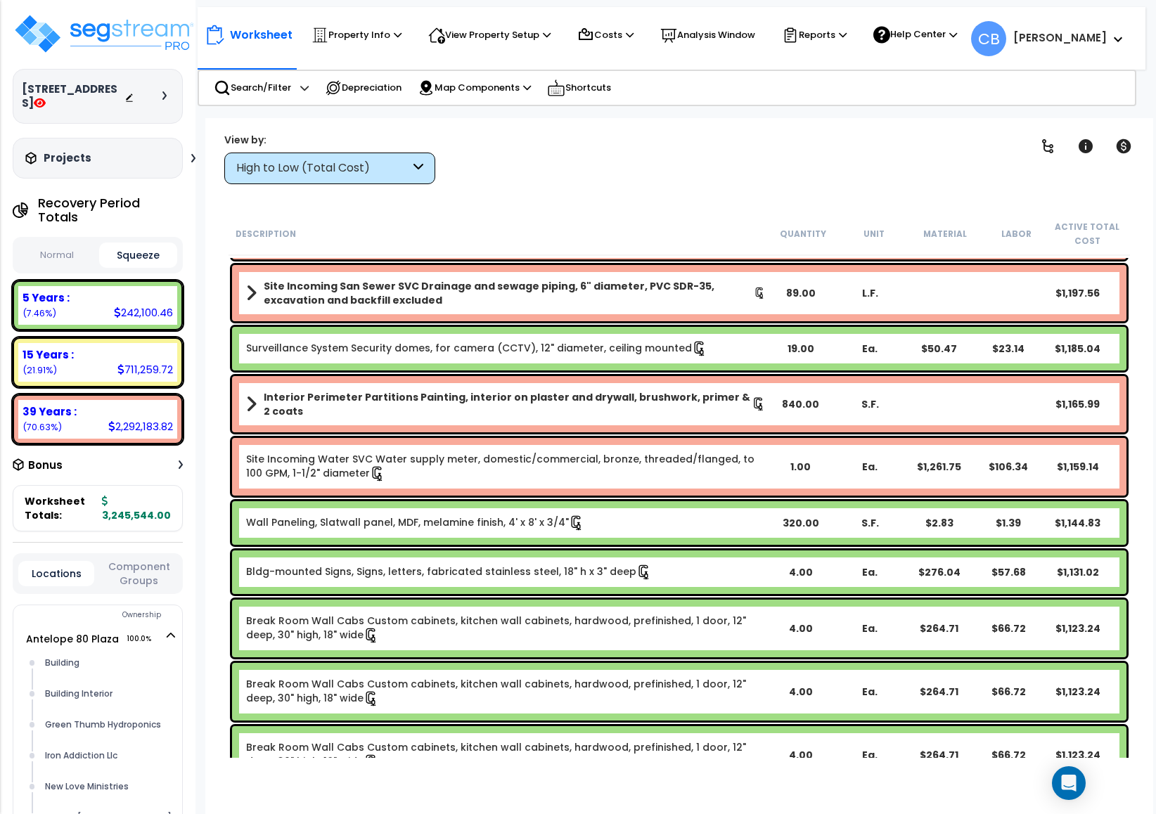
click at [523, 494] on div "Site Incoming Water SVC Water supply meter, domestic/commercial, bronze, thread…" at bounding box center [680, 467] width 902 height 65
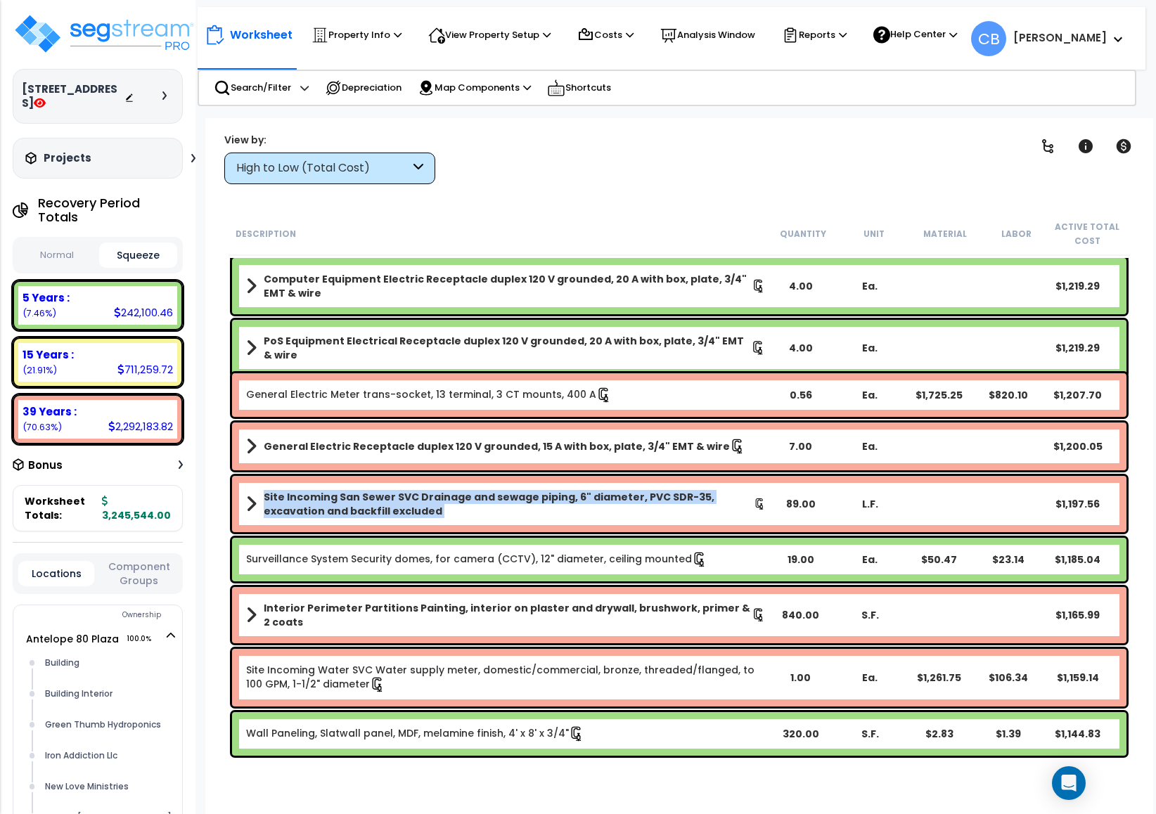
click at [523, 494] on b "Site Incoming San Sewer SVC Drainage and sewage piping, 6" diameter, PVC SDR-35…" at bounding box center [509, 504] width 490 height 28
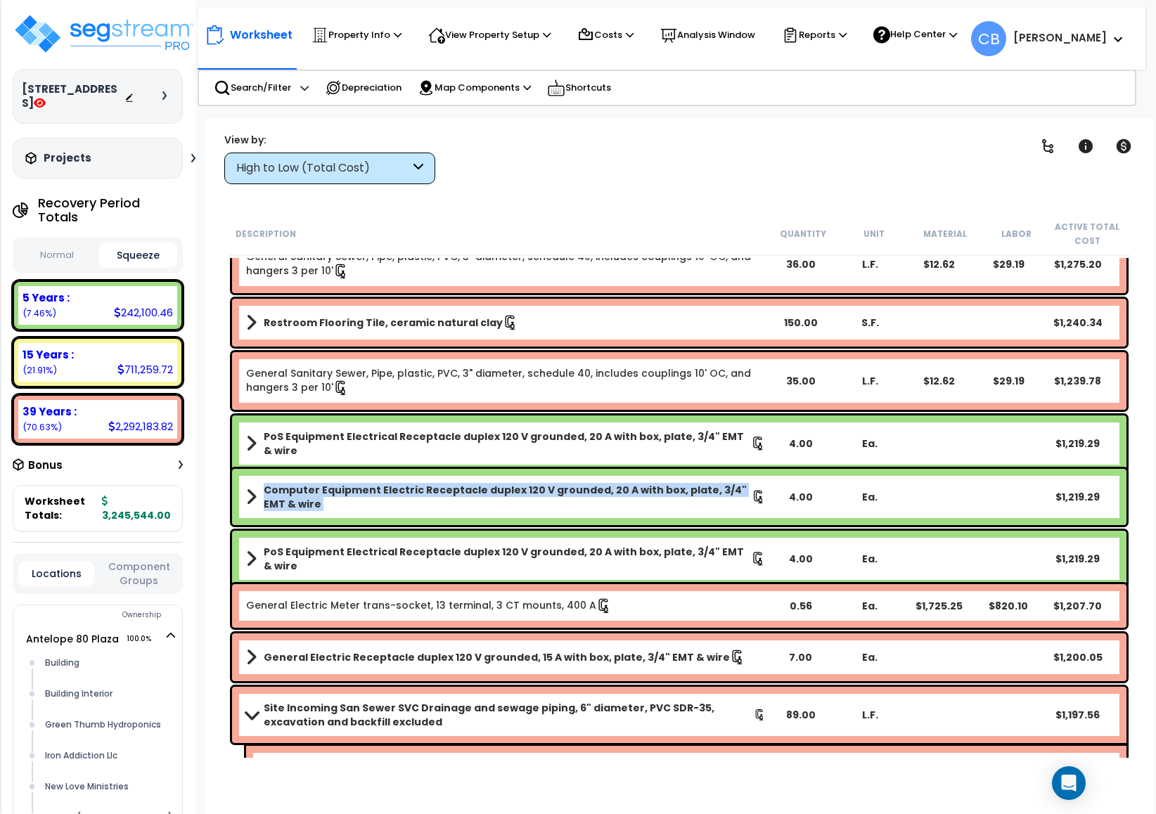
click at [523, 494] on b "Computer Equipment Electric Receptacle duplex 120 V grounded, 20 A with box, pl…" at bounding box center [508, 497] width 488 height 28
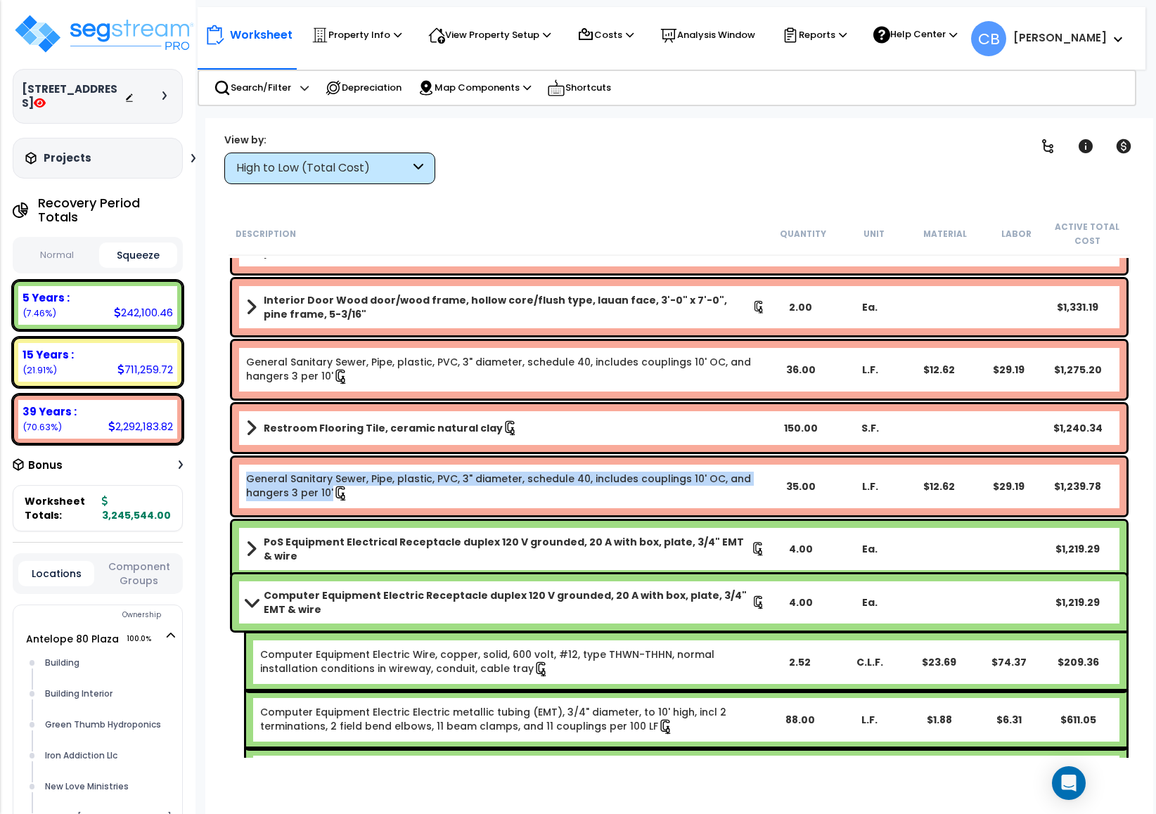
click at [523, 494] on div "General Sanitary Sewer, Pipe, plastic, PVC, 3" diameter, schedule 40, includes …" at bounding box center [506, 487] width 520 height 30
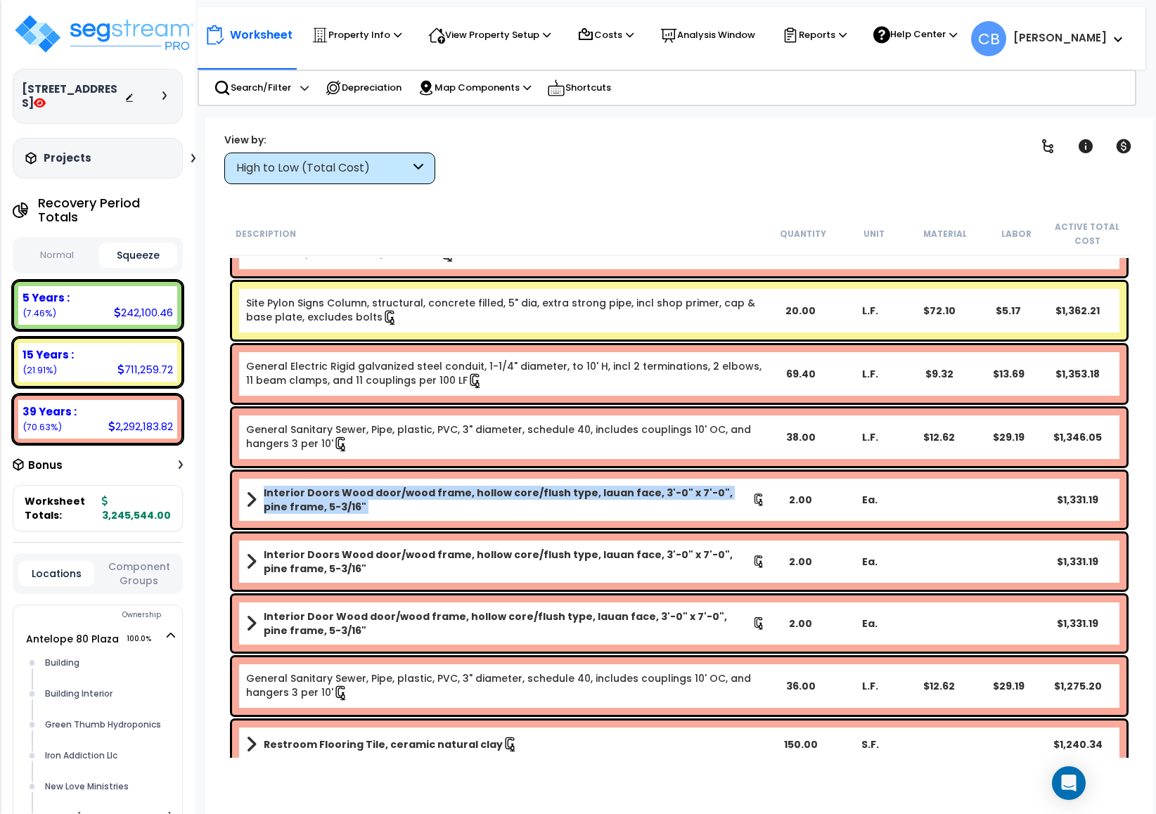
click at [523, 494] on b "Interior Doors Wood door/wood frame, hollow core/flush type, lauan face, 3'-0" …" at bounding box center [508, 500] width 489 height 28
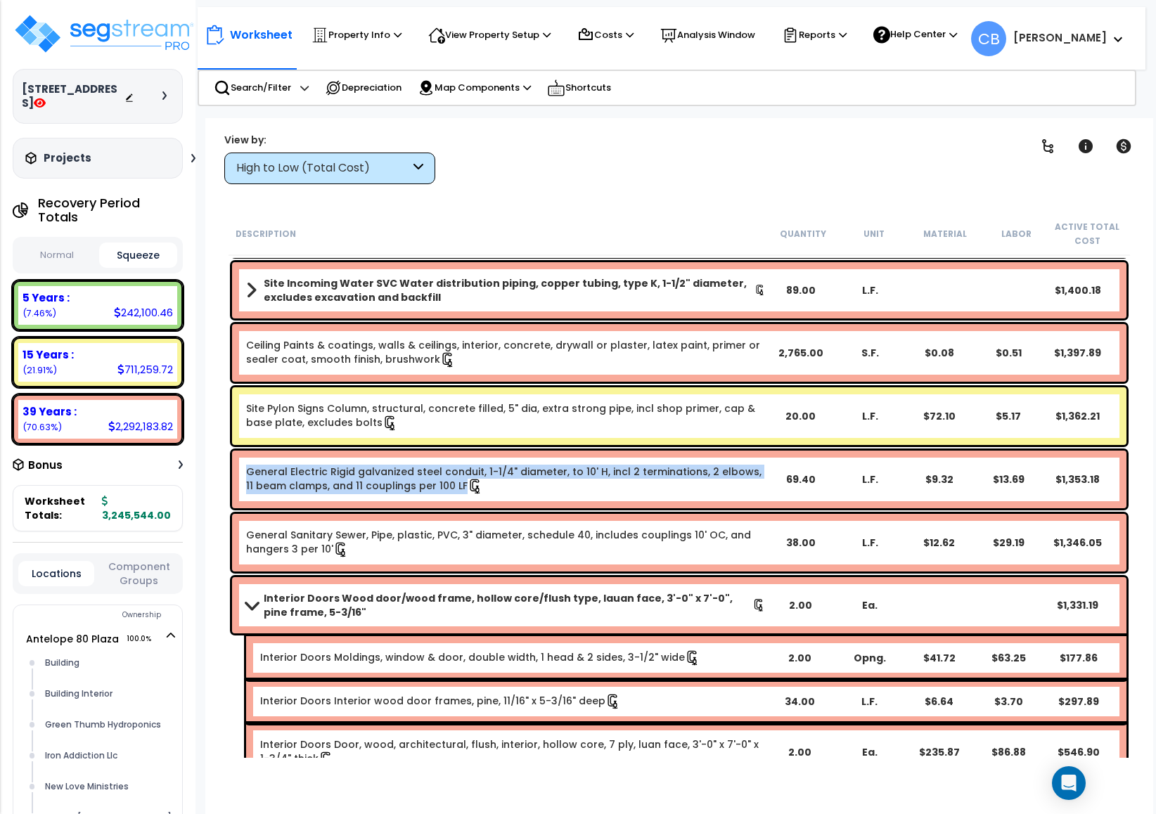
click at [523, 494] on div "General Electric Rigid galvanized steel conduit, 1-1/4" diameter, to 10' H, inc…" at bounding box center [679, 480] width 895 height 58
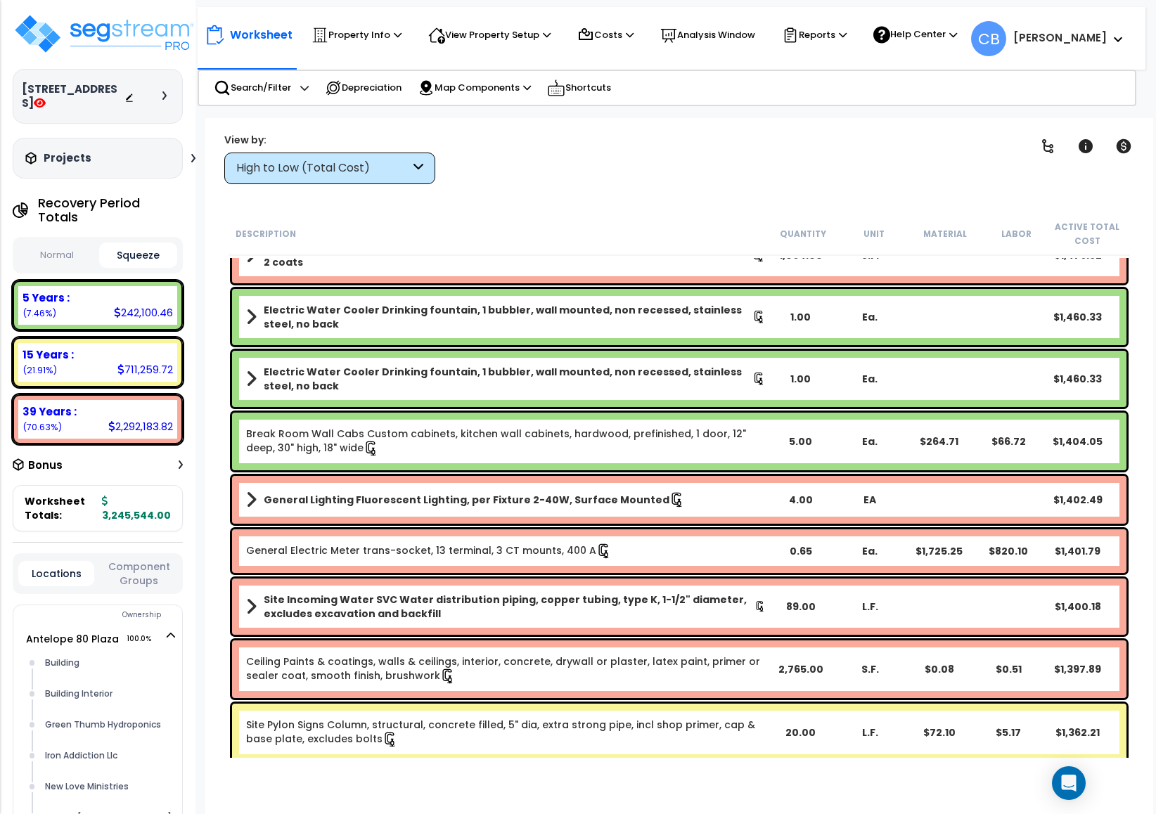
click at [523, 494] on b "General Lighting Fluorescent Lighting, per Fixture 2-40W, Surface Mounted" at bounding box center [467, 500] width 406 height 14
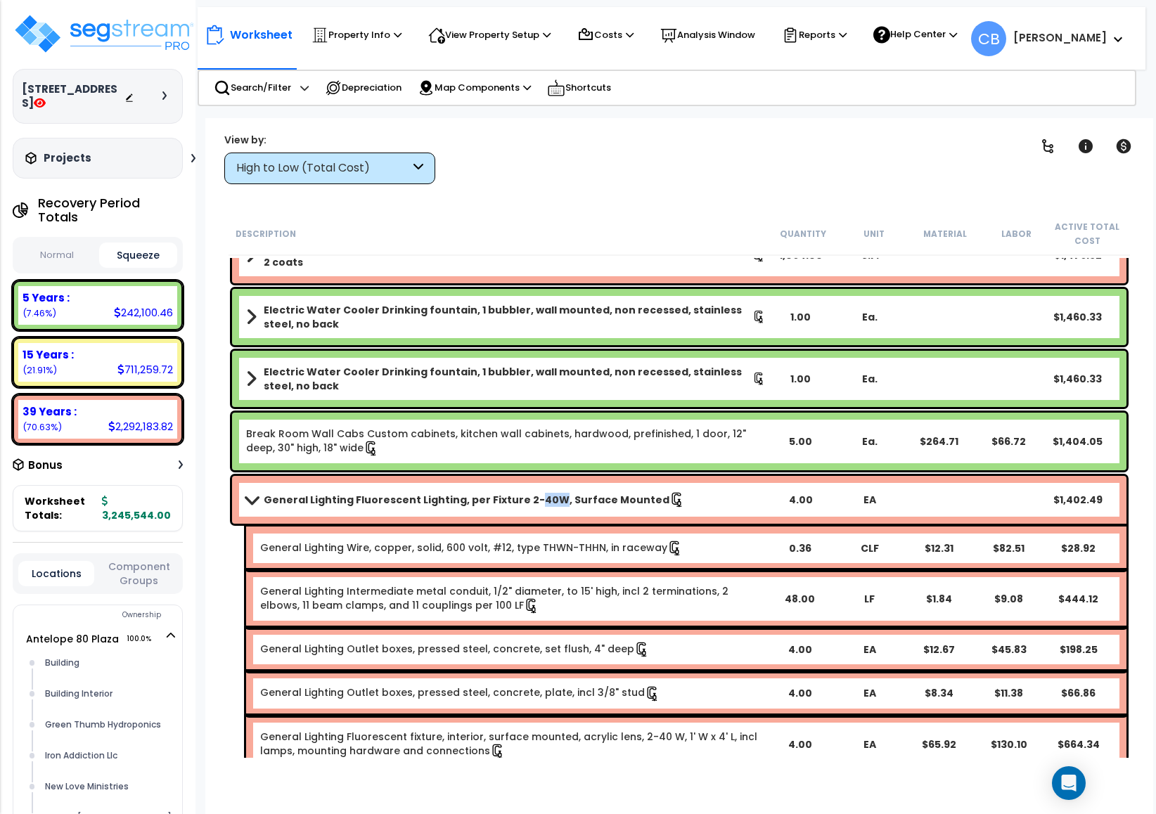
click at [523, 494] on b "General Lighting Fluorescent Lighting, per Fixture 2-40W, Surface Mounted" at bounding box center [467, 500] width 406 height 14
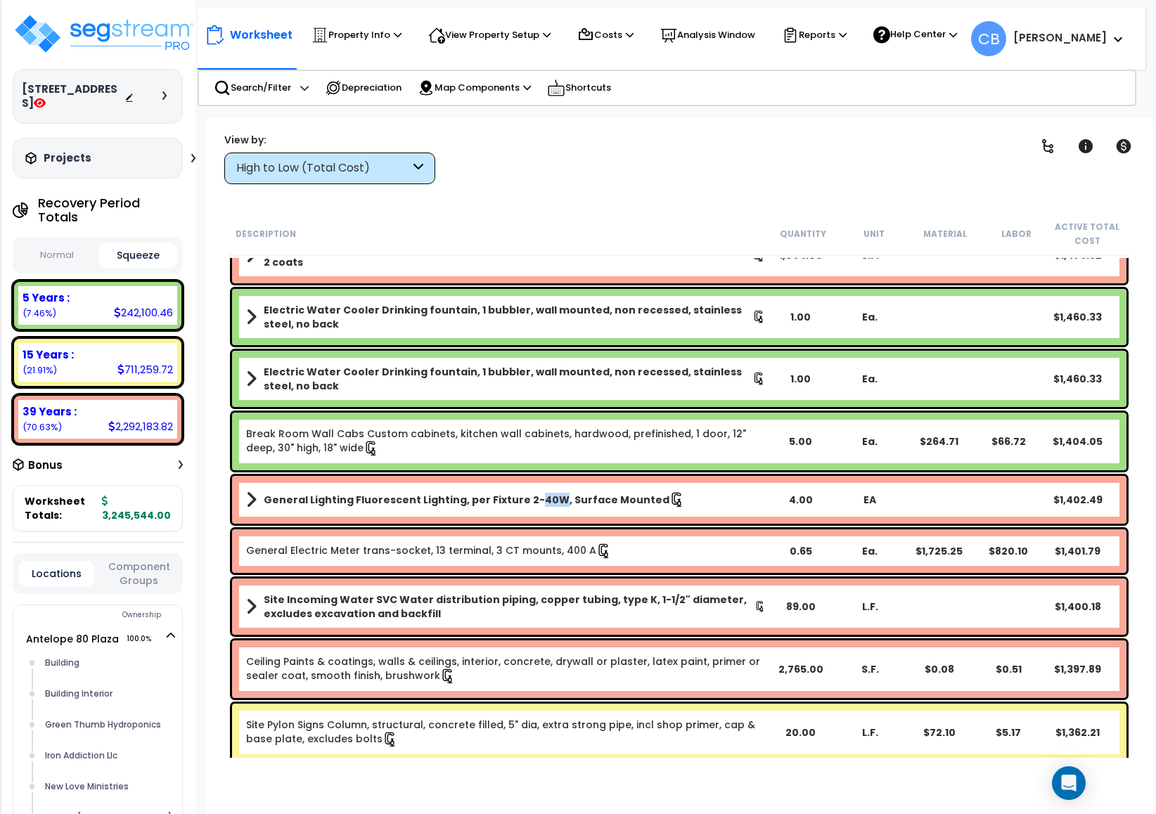
click at [523, 494] on b "General Lighting Fluorescent Lighting, per Fixture 2-40W, Surface Mounted" at bounding box center [467, 500] width 406 height 14
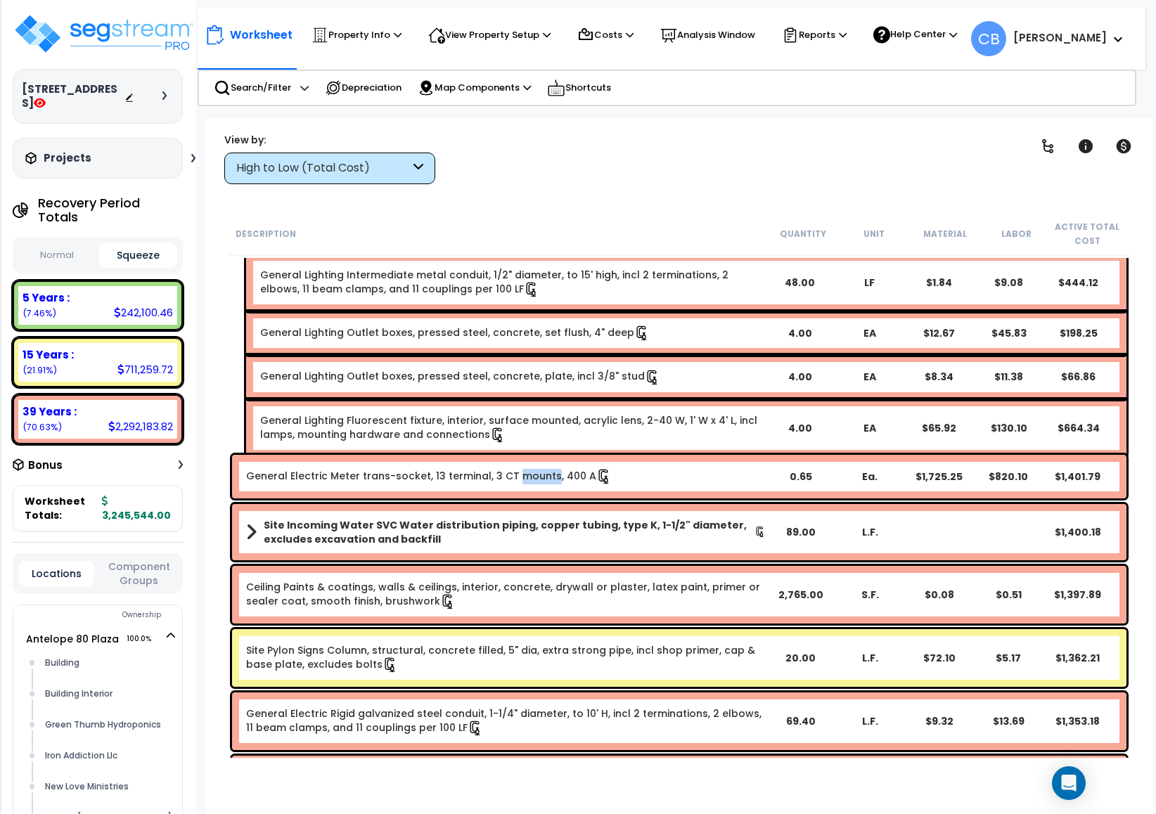
click at [523, 494] on div "General Electric Meter trans-socket, 13 terminal, 3 CT mounts, 400 A 0.65 Ea. $…" at bounding box center [679, 477] width 895 height 44
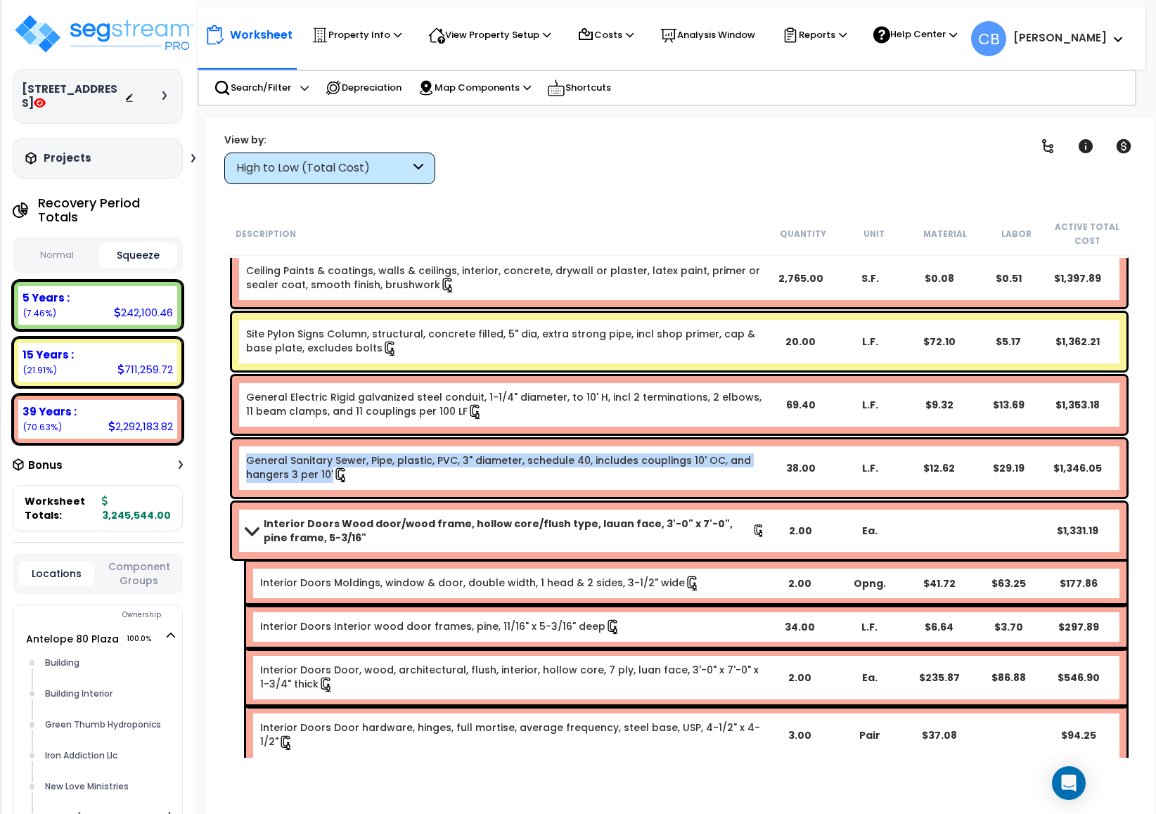
click at [523, 494] on div "General Sanitary Sewer, Pipe, plastic, PVC, 3" diameter, schedule 40, includes …" at bounding box center [679, 469] width 895 height 58
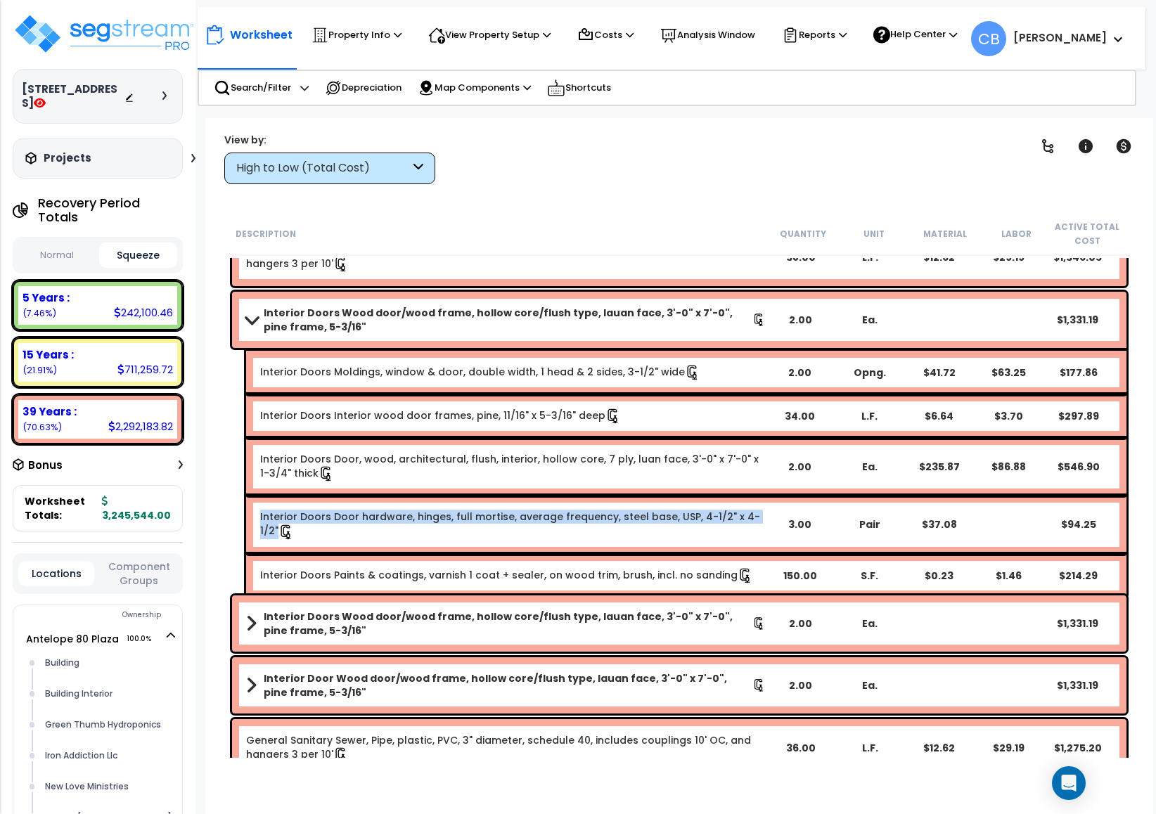
click at [523, 496] on div "Interior Doors Door hardware, hinges, full mortise, average frequency, steel ba…" at bounding box center [686, 525] width 880 height 58
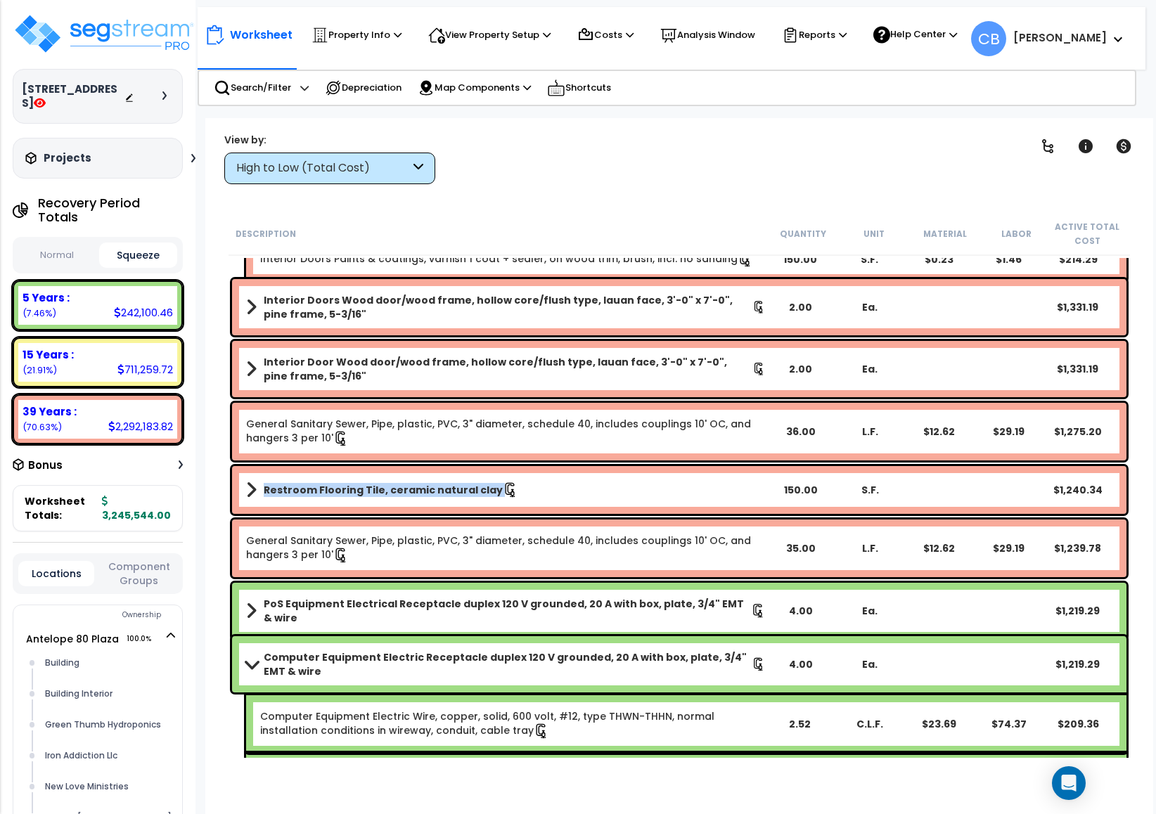
click at [523, 494] on link "Restroom Flooring Tile, ceramic natural clay" at bounding box center [506, 490] width 520 height 20
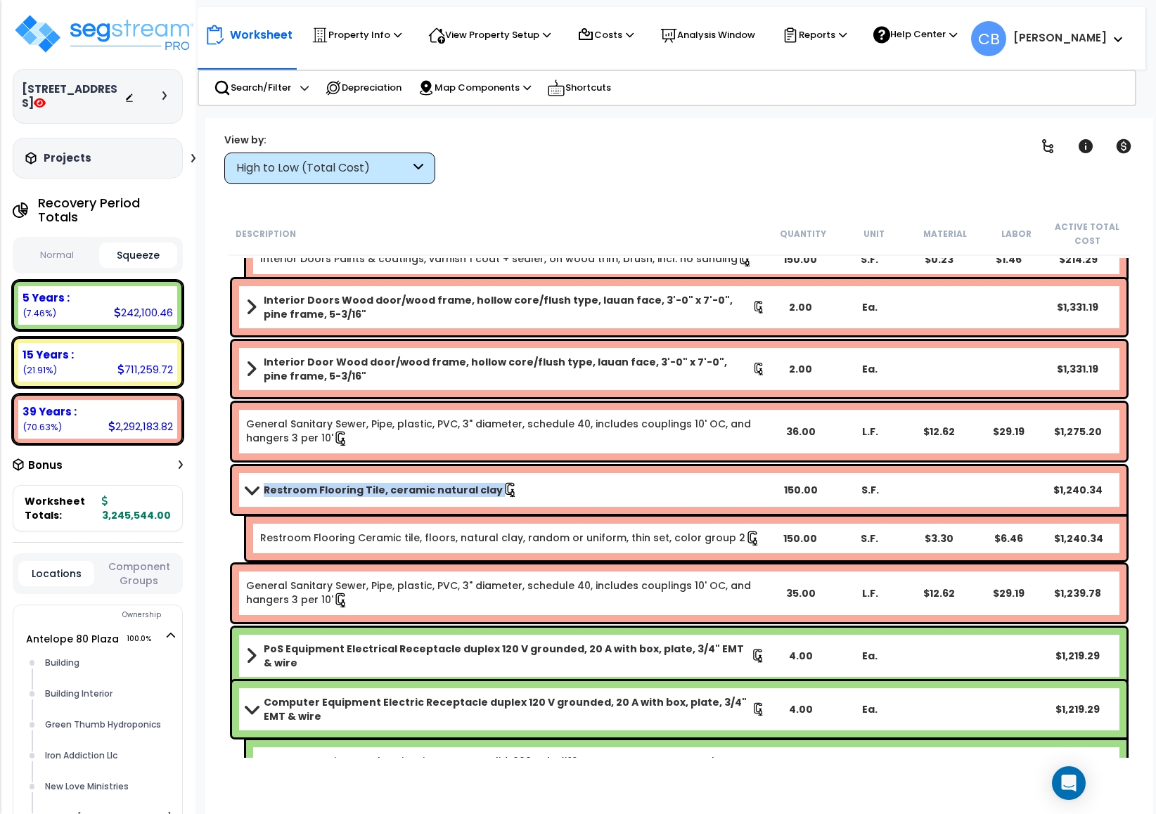
click at [523, 494] on link "Restroom Flooring Tile, ceramic natural clay" at bounding box center [506, 490] width 520 height 20
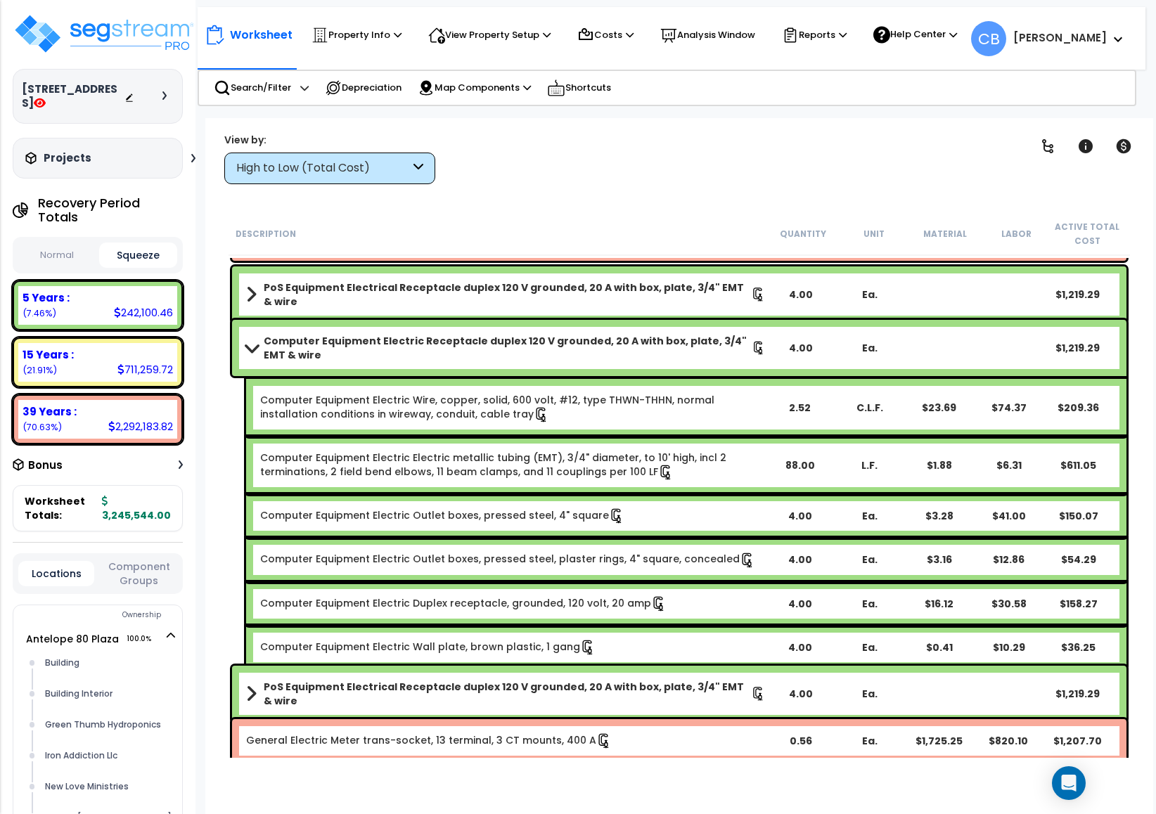
click at [598, 558] on link "Computer Equipment Electric Outlet boxes, pressed steel, plaster rings, 4" squa…" at bounding box center [507, 559] width 495 height 14
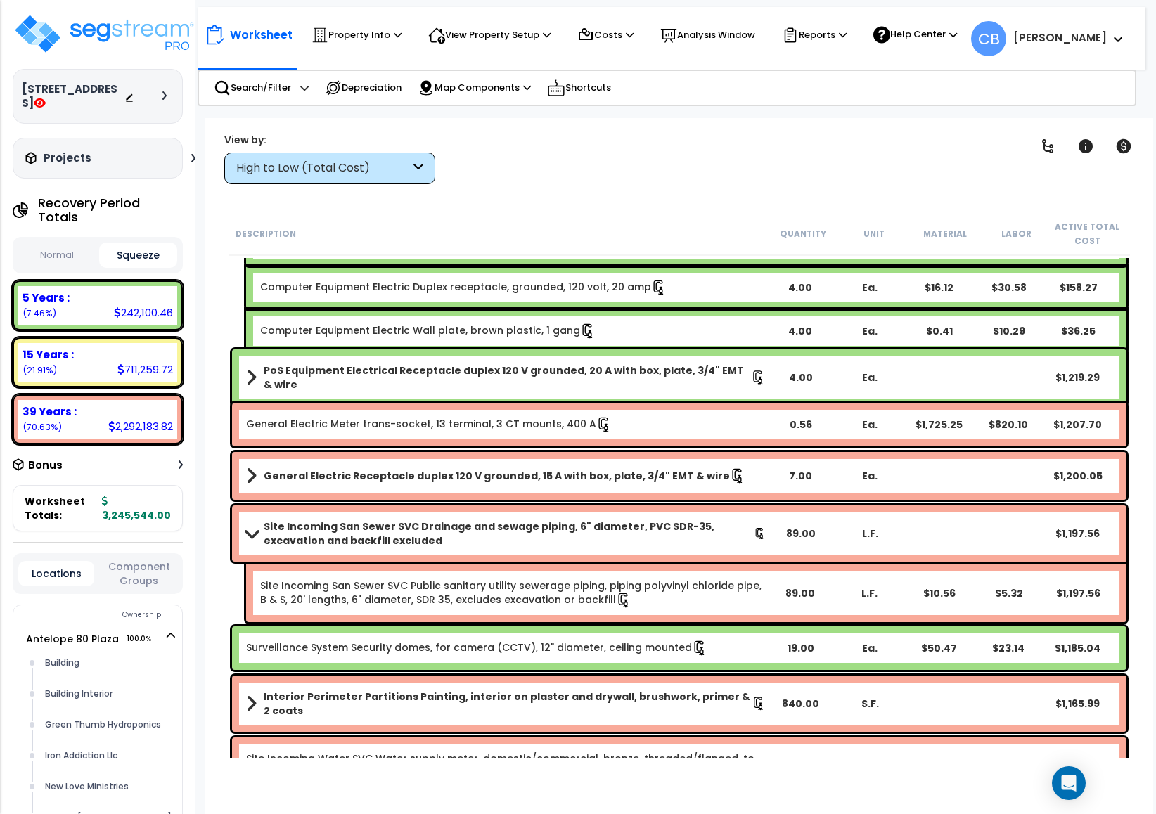
click at [598, 559] on div "Site Incoming San Sewer SVC Drainage and sewage piping, 6" diameter, PVC SDR-35…" at bounding box center [679, 534] width 895 height 56
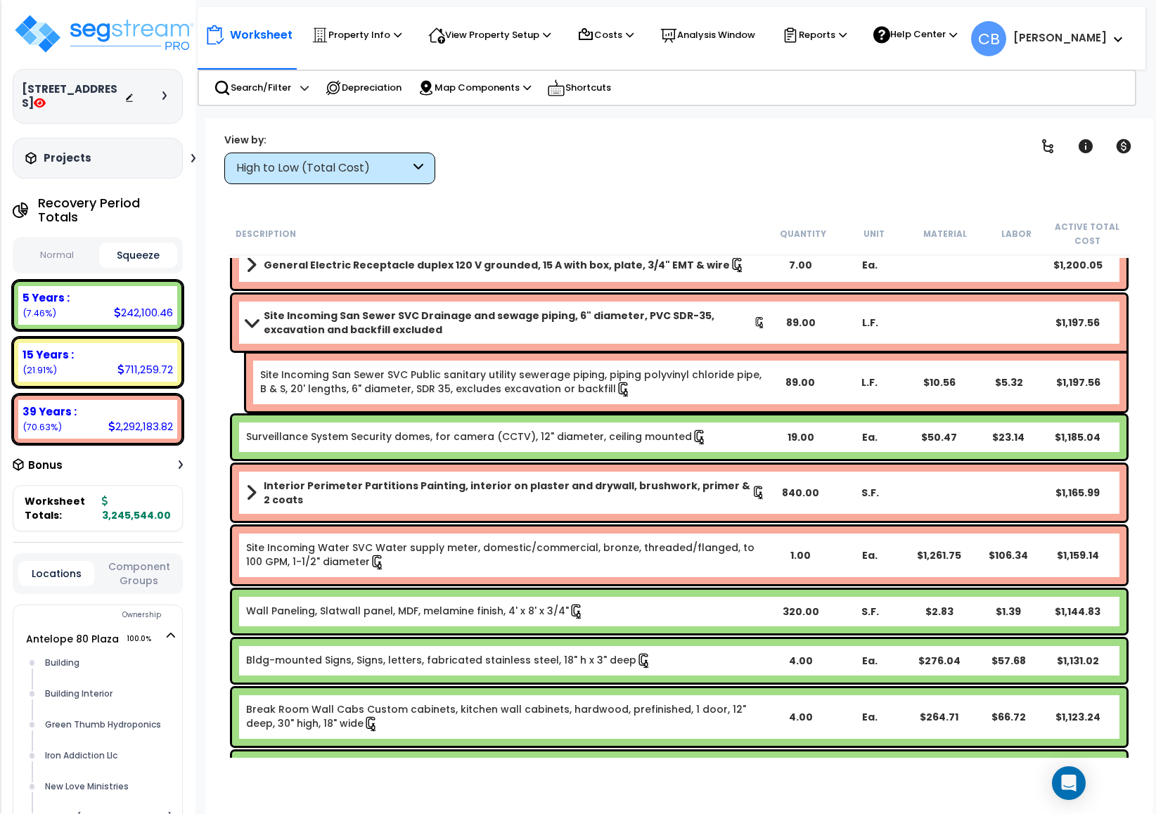
click at [598, 559] on div "Site Incoming Water SVC Water supply meter, domestic/commercial, bronze, thread…" at bounding box center [506, 556] width 520 height 30
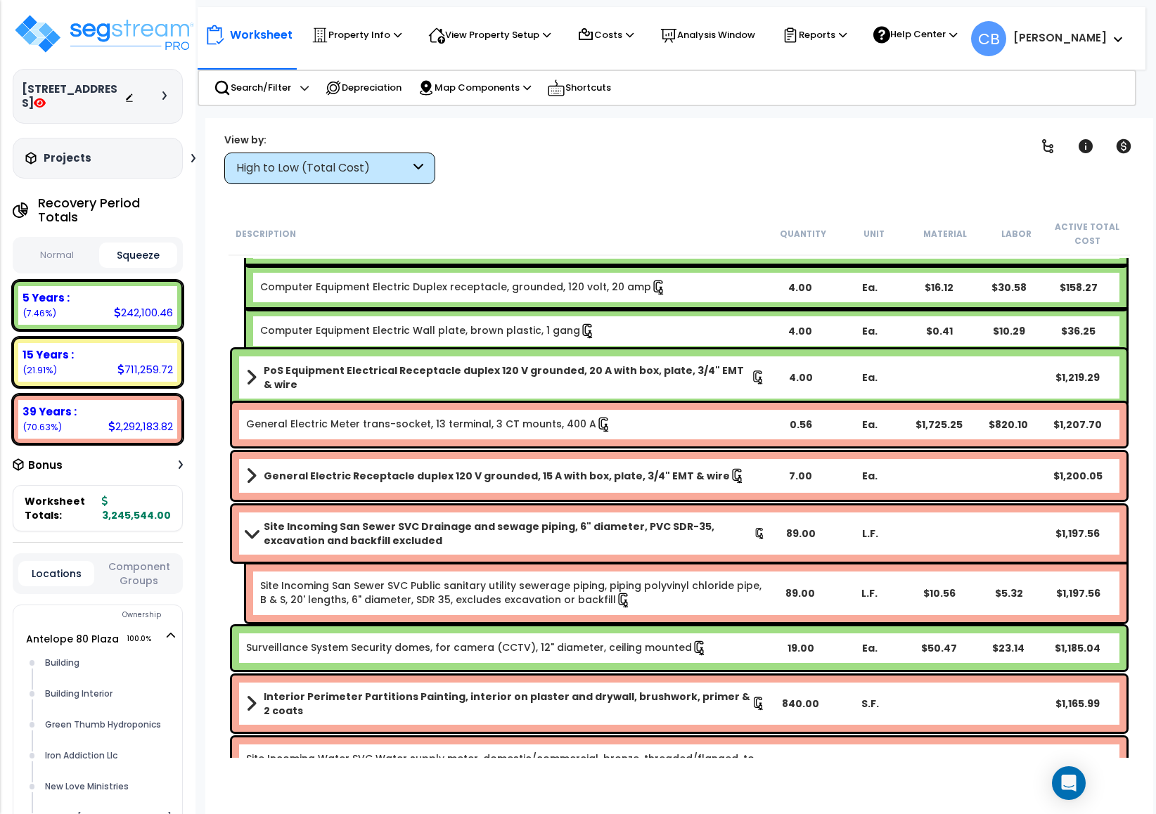
click at [598, 559] on div "Site Incoming San Sewer SVC Drainage and sewage piping, 6" diameter, PVC SDR-35…" at bounding box center [679, 534] width 895 height 56
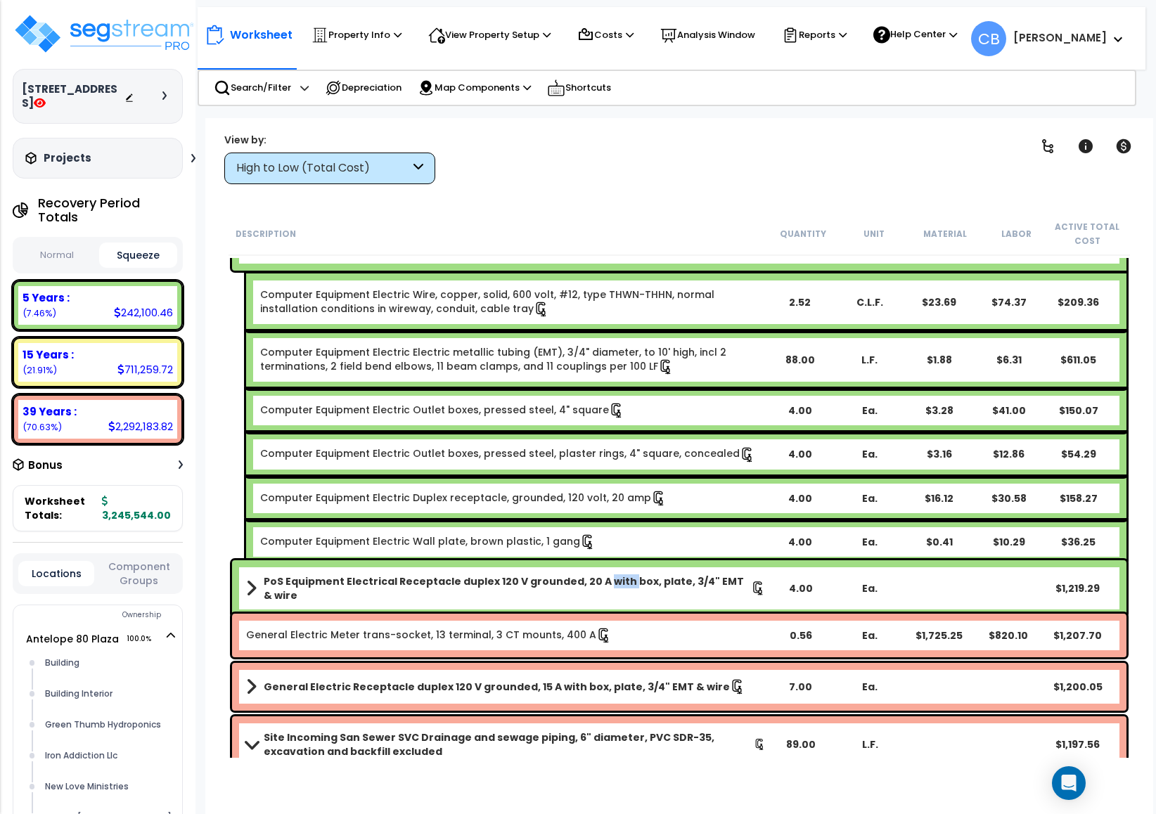
click at [598, 559] on div "PoS Equipment Electrical Receptacle duplex 120 V grounded, 20 A with box, plate…" at bounding box center [680, 588] width 902 height 63
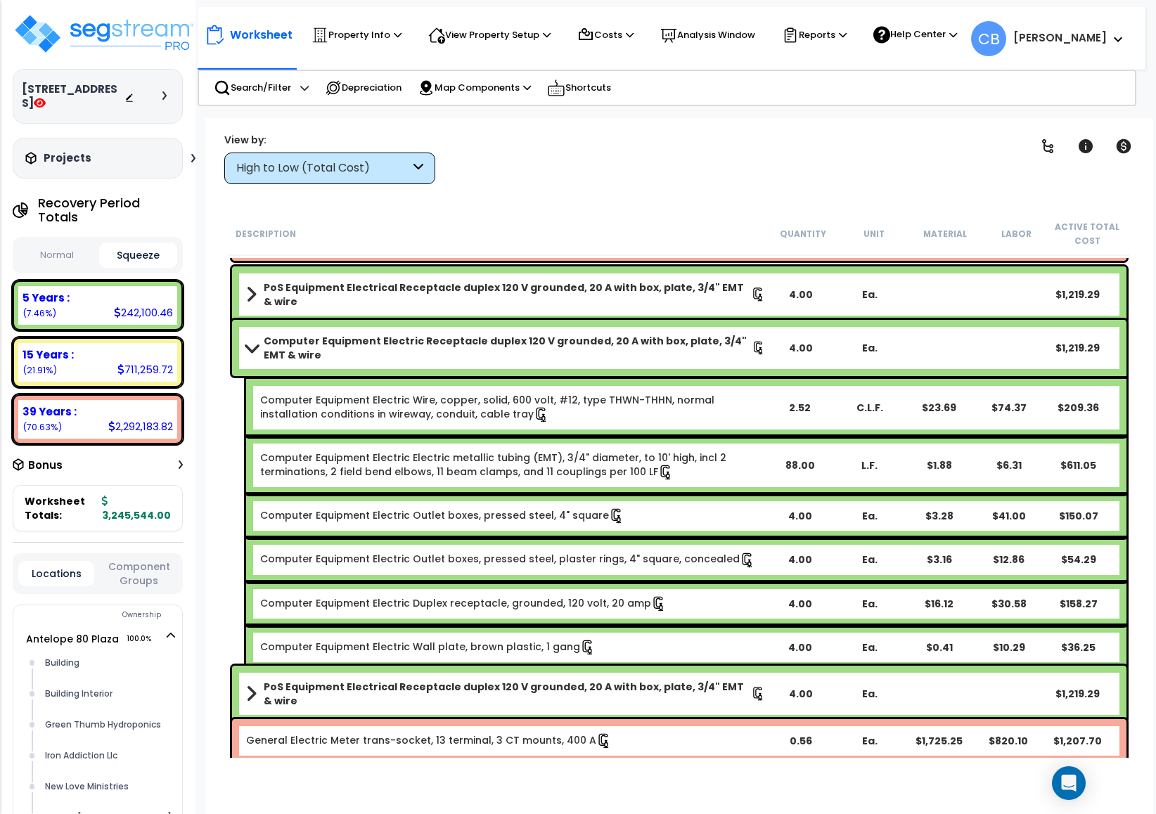
click at [598, 559] on b "Computer Equipment Electric Outlet boxes, pressed steel, plaster rings, 4" squa…" at bounding box center [507, 559] width 495 height 14
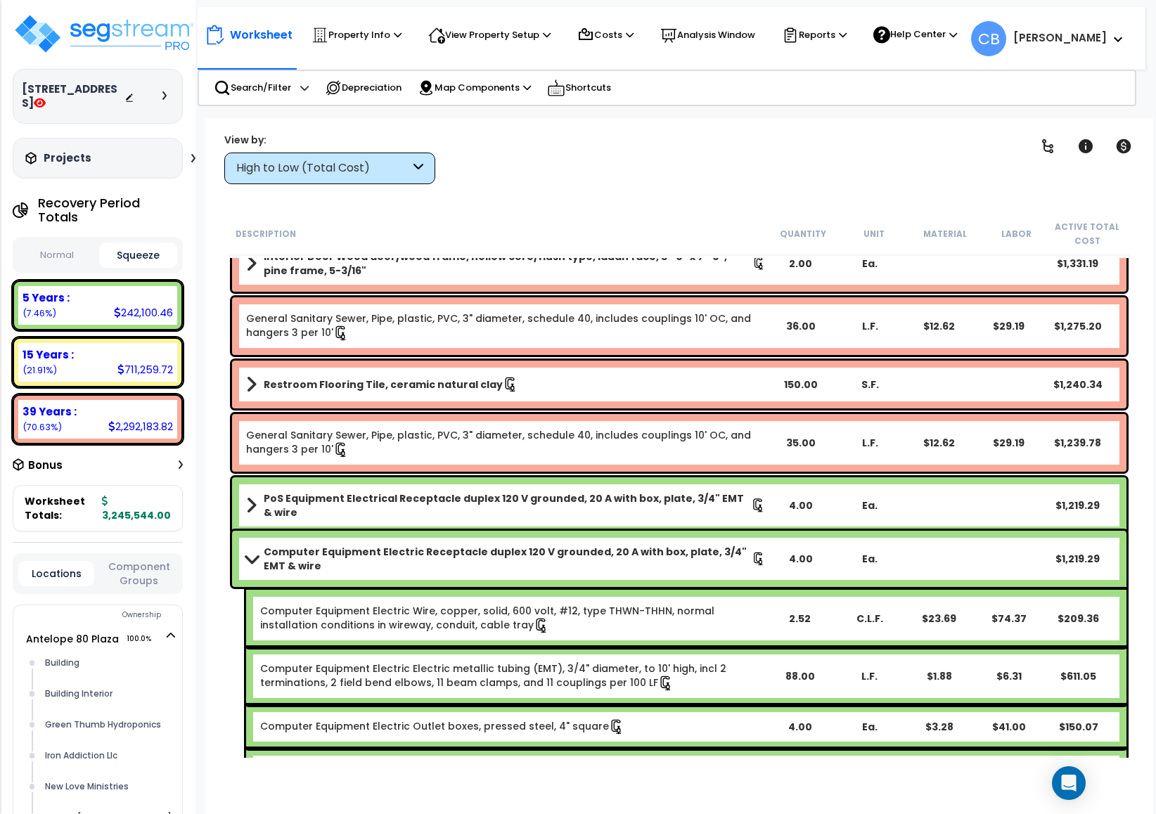
click at [598, 560] on b "Computer Equipment Electric Receptacle duplex 120 V grounded, 20 A with box, pl…" at bounding box center [508, 559] width 488 height 28
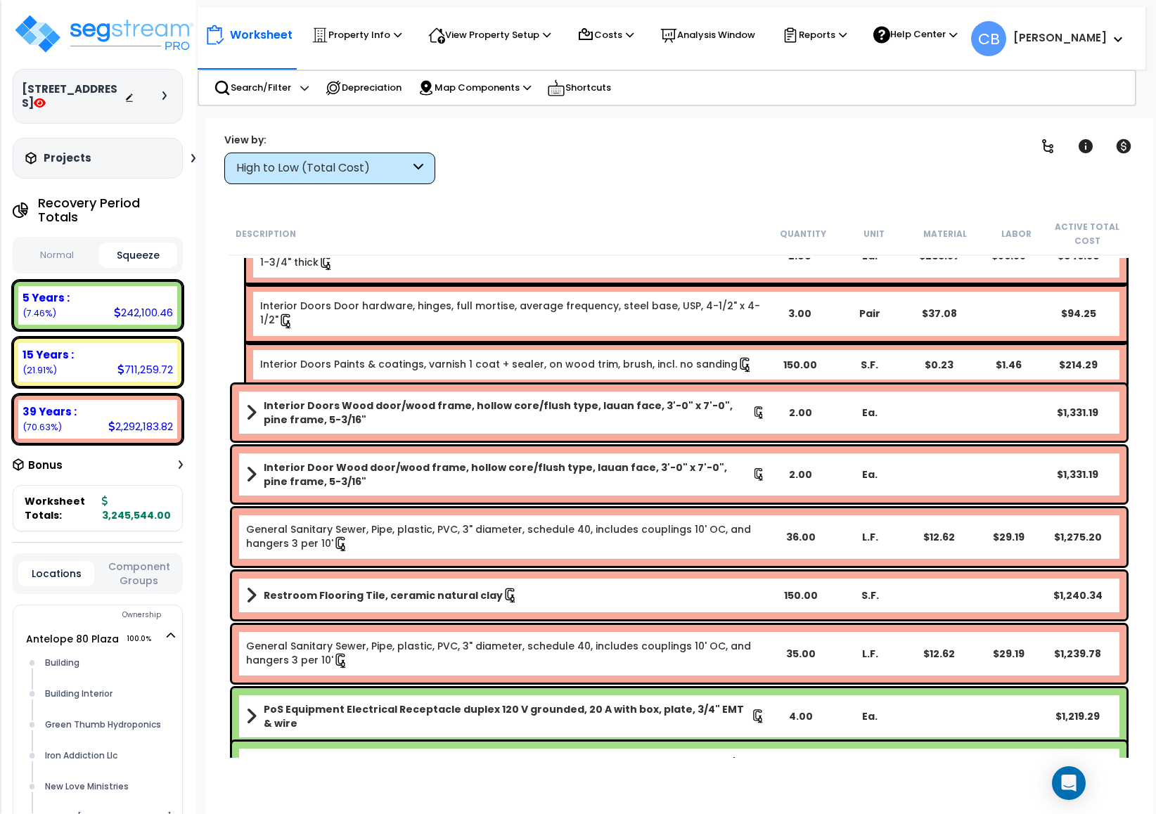
click at [600, 564] on div "General Sanitary Sewer, Pipe, plastic, PVC, 3" diameter, schedule 40, includes …" at bounding box center [679, 537] width 895 height 58
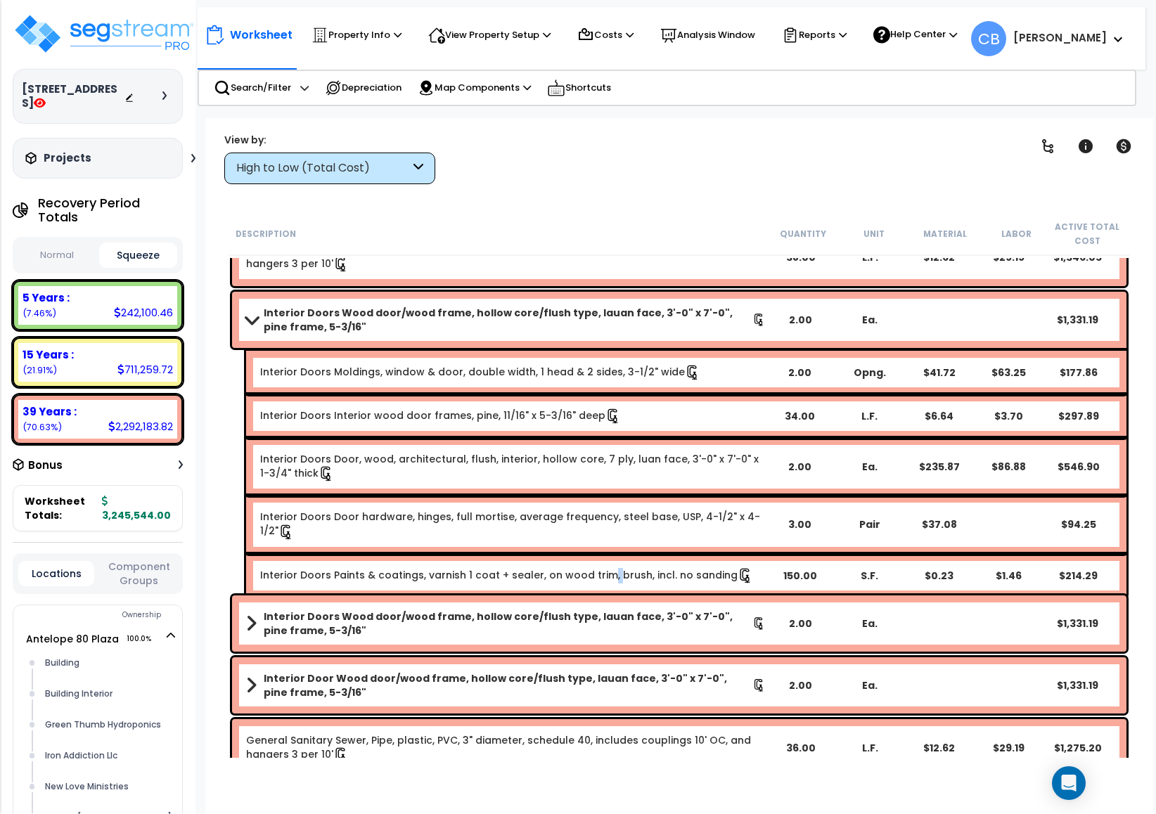
click at [600, 568] on link "Interior Doors Paints & coatings, varnish 1 coat + sealer, on wood trim, brush,…" at bounding box center [506, 575] width 493 height 14
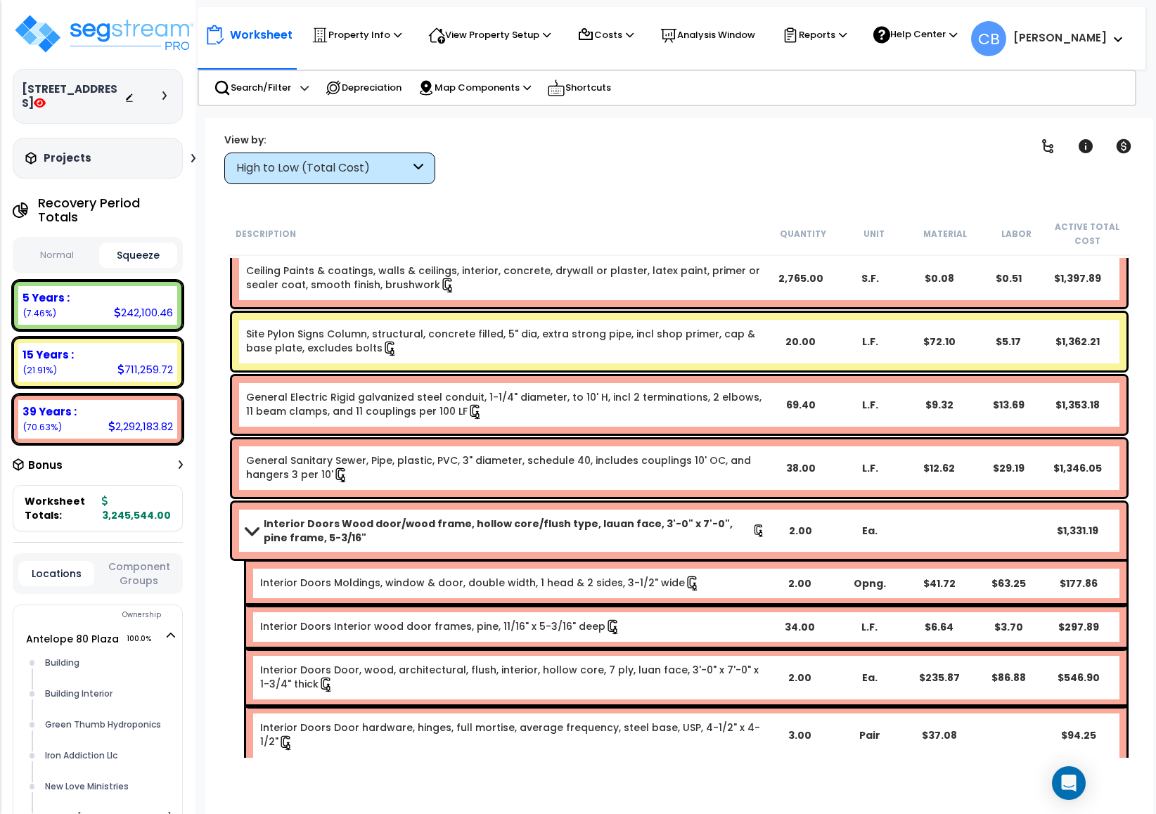
click at [602, 570] on div "Interior Doors Moldings, window & door, double width, 1 head & 2 sides, 3-1/2" …" at bounding box center [686, 584] width 880 height 44
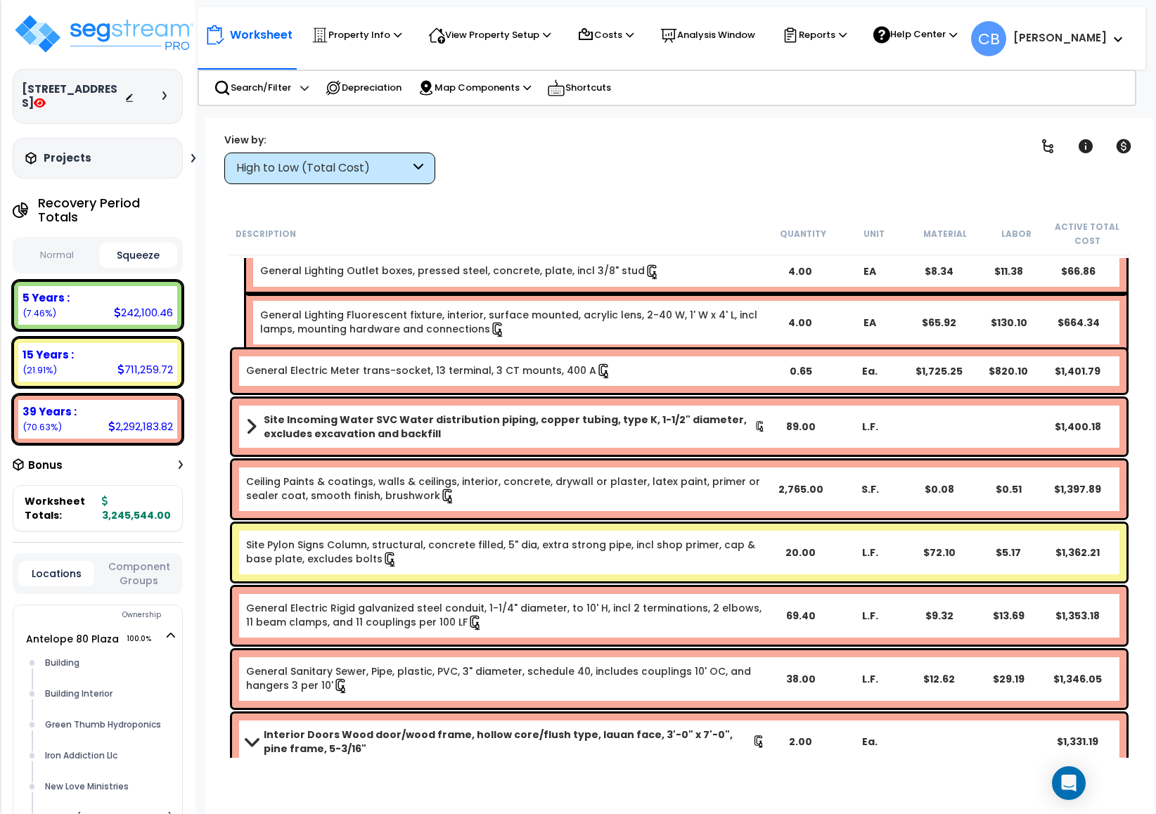
click at [602, 570] on div "Site Pylon Signs Column, structural, concrete filled, 5" dia, extra strong pipe…" at bounding box center [679, 553] width 895 height 58
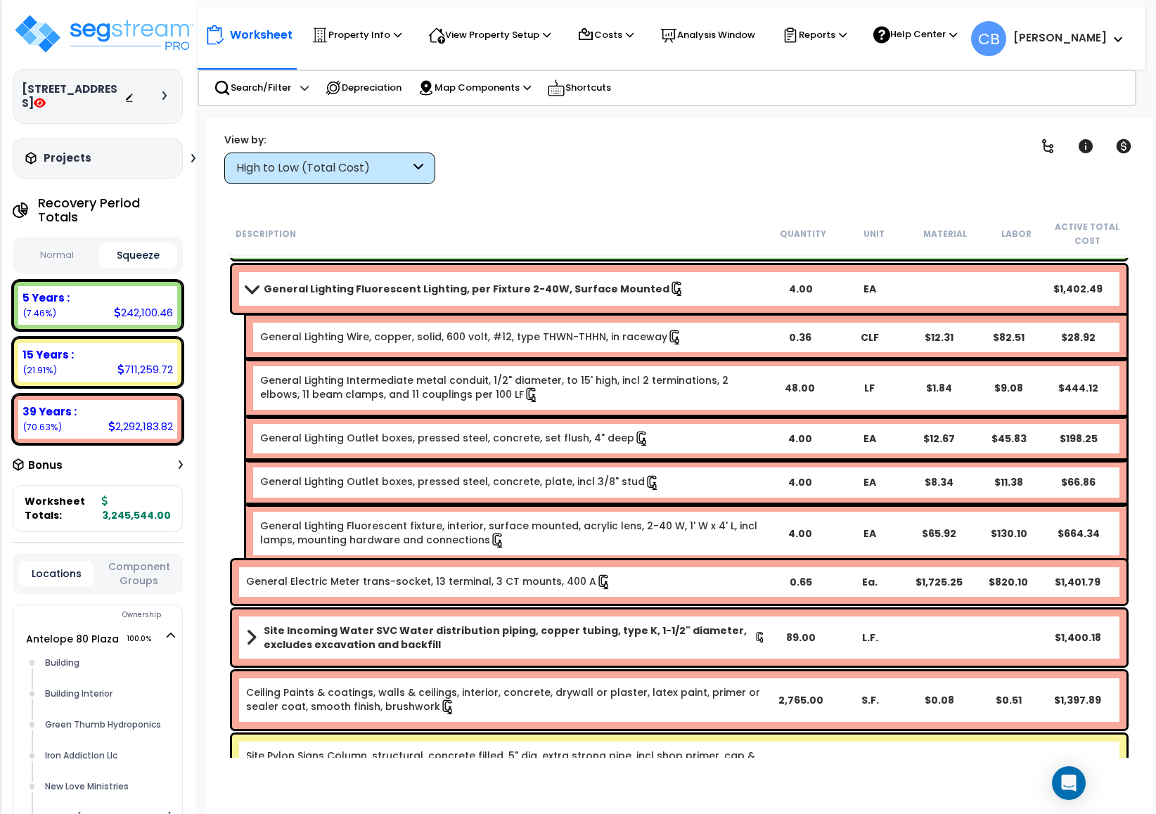
click at [602, 570] on div "General Electric Meter trans-socket, 13 terminal, 3 CT mounts, 400 A 0.65 Ea. $…" at bounding box center [679, 582] width 895 height 44
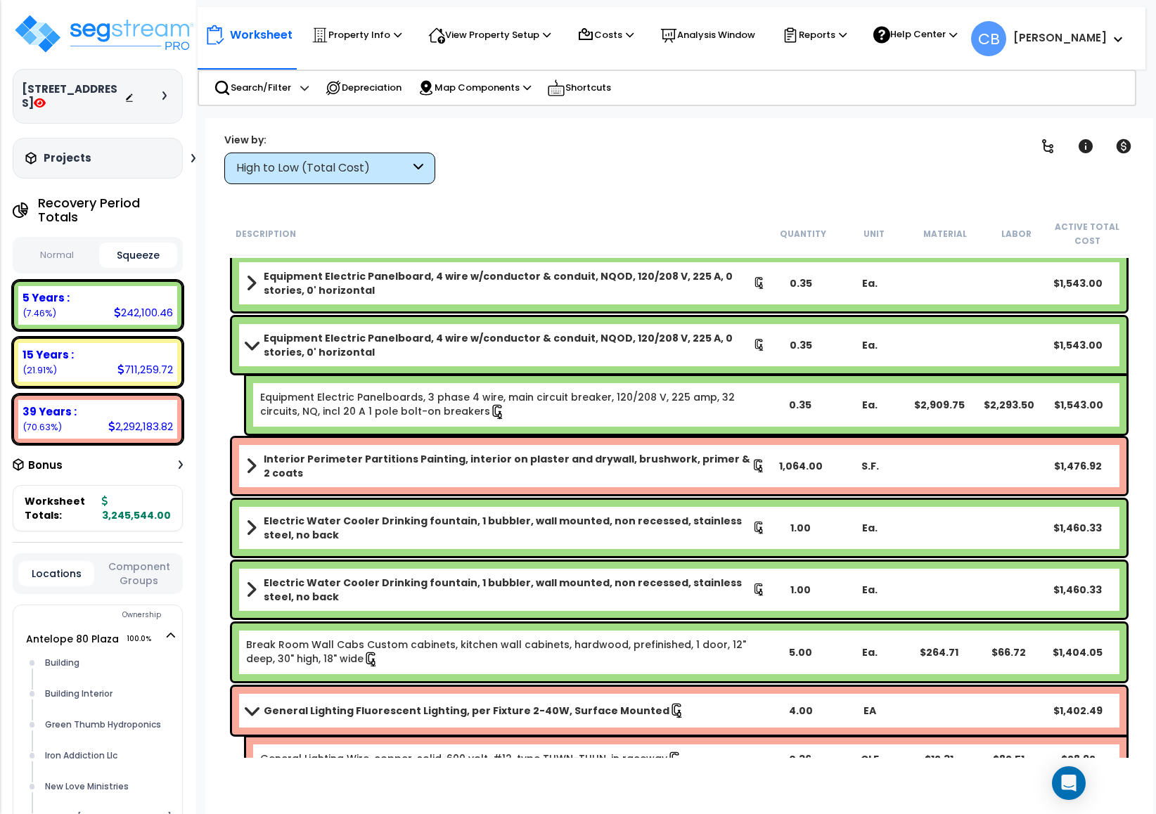
click at [602, 570] on div "Electric Water Cooler Drinking fountain, 1 bubbler, wall mounted, non recessed,…" at bounding box center [679, 590] width 895 height 56
click at [603, 576] on b "Electric Water Cooler Drinking fountain, 1 bubbler, wall mounted, non recessed,…" at bounding box center [508, 590] width 489 height 28
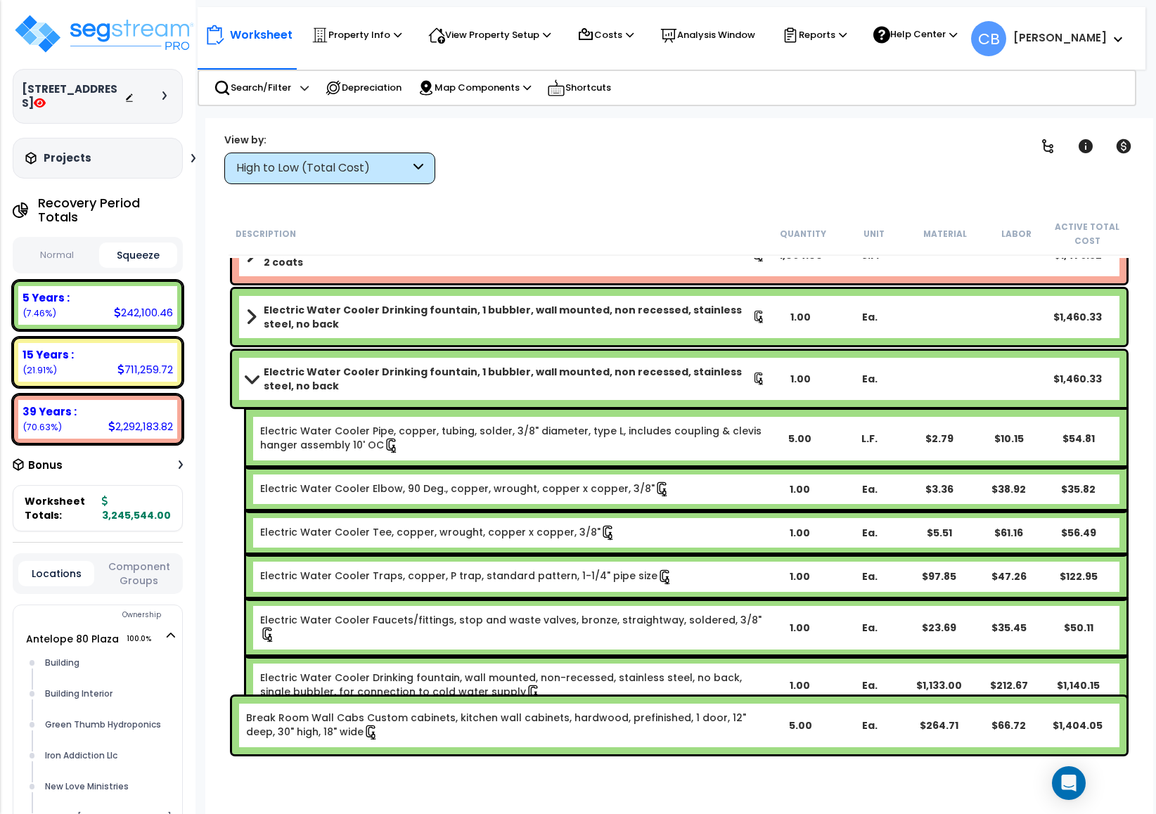
click at [752, 633] on div "Electric Water Cooler Faucets/fittings, stop and waste valves, bronze, straight…" at bounding box center [686, 627] width 880 height 58
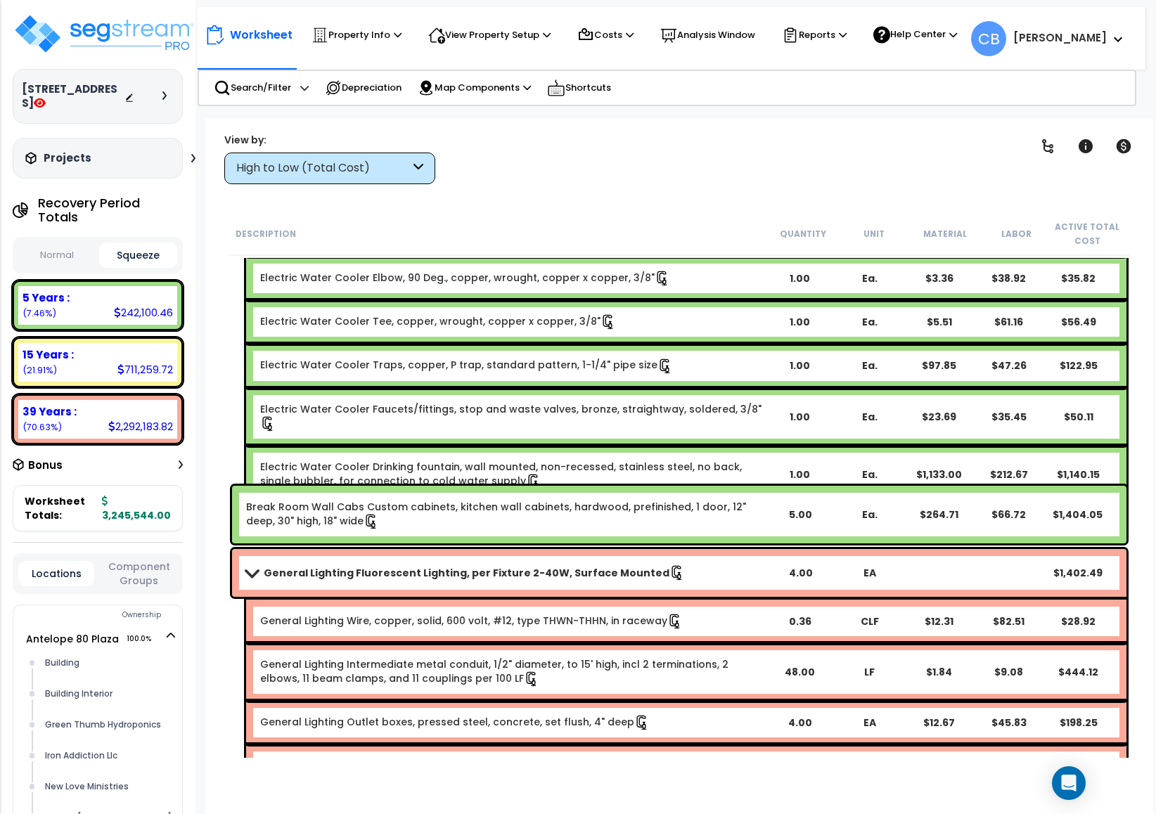
click at [752, 633] on div "General Lighting Wire, copper, solid, 600 volt, #12, type THWN-THHN, in raceway…" at bounding box center [686, 622] width 880 height 44
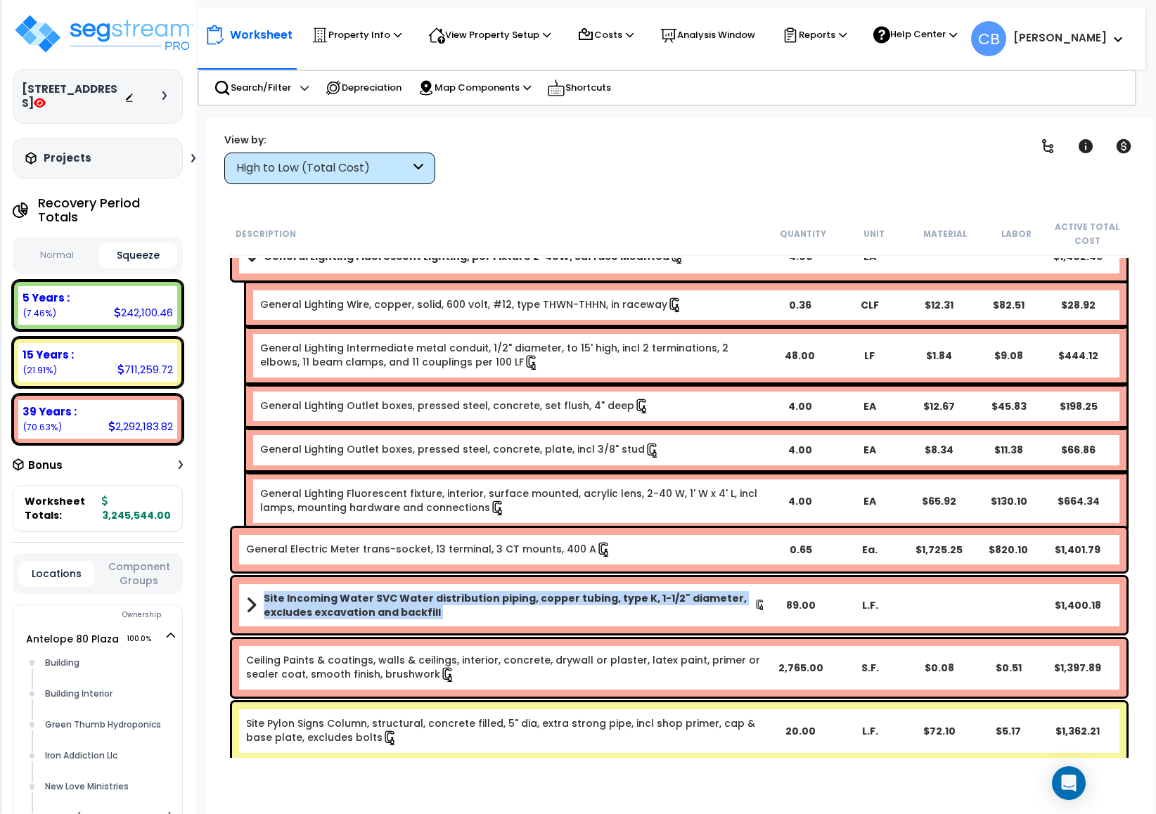
click at [752, 633] on div "Site Incoming Water SVC Water distribution piping, copper tubing, type K, 1-1/2…" at bounding box center [680, 605] width 902 height 63
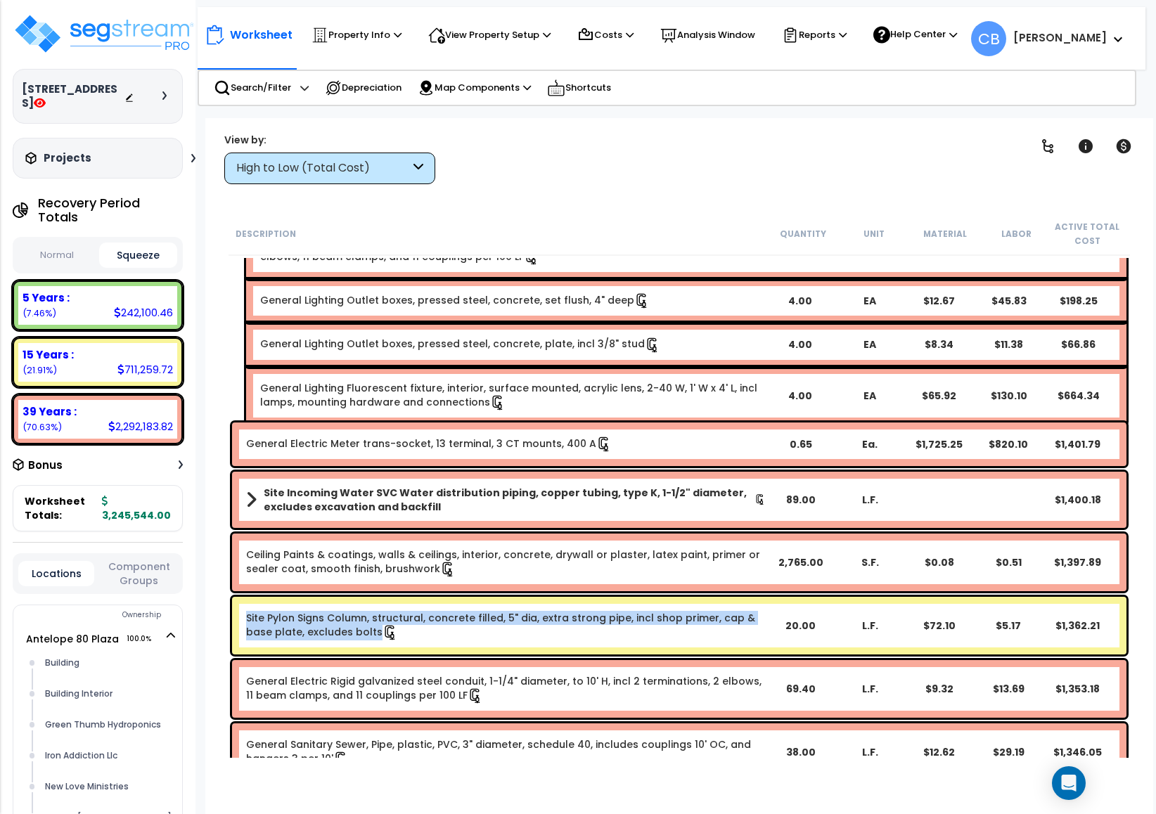
click at [752, 633] on div "Site Pylon Signs Column, structural, concrete filled, 5" dia, extra strong pipe…" at bounding box center [506, 626] width 520 height 30
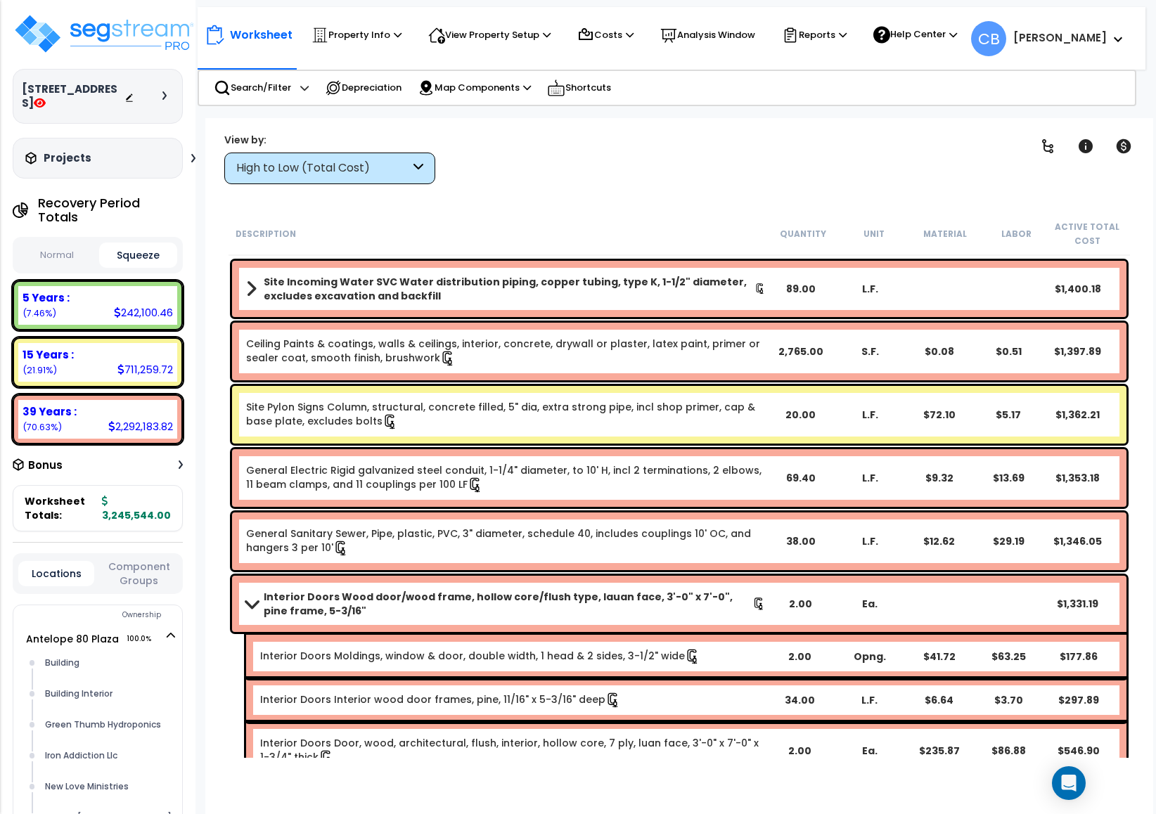
click at [752, 635] on div "Interior Doors Moldings, window & door, double width, 1 head & 2 sides, 3-1/2" …" at bounding box center [686, 657] width 880 height 44
click at [340, 502] on div "General Electric Rigid galvanized steel conduit, 1-1/4" diameter, to 10' H, inc…" at bounding box center [679, 478] width 895 height 58
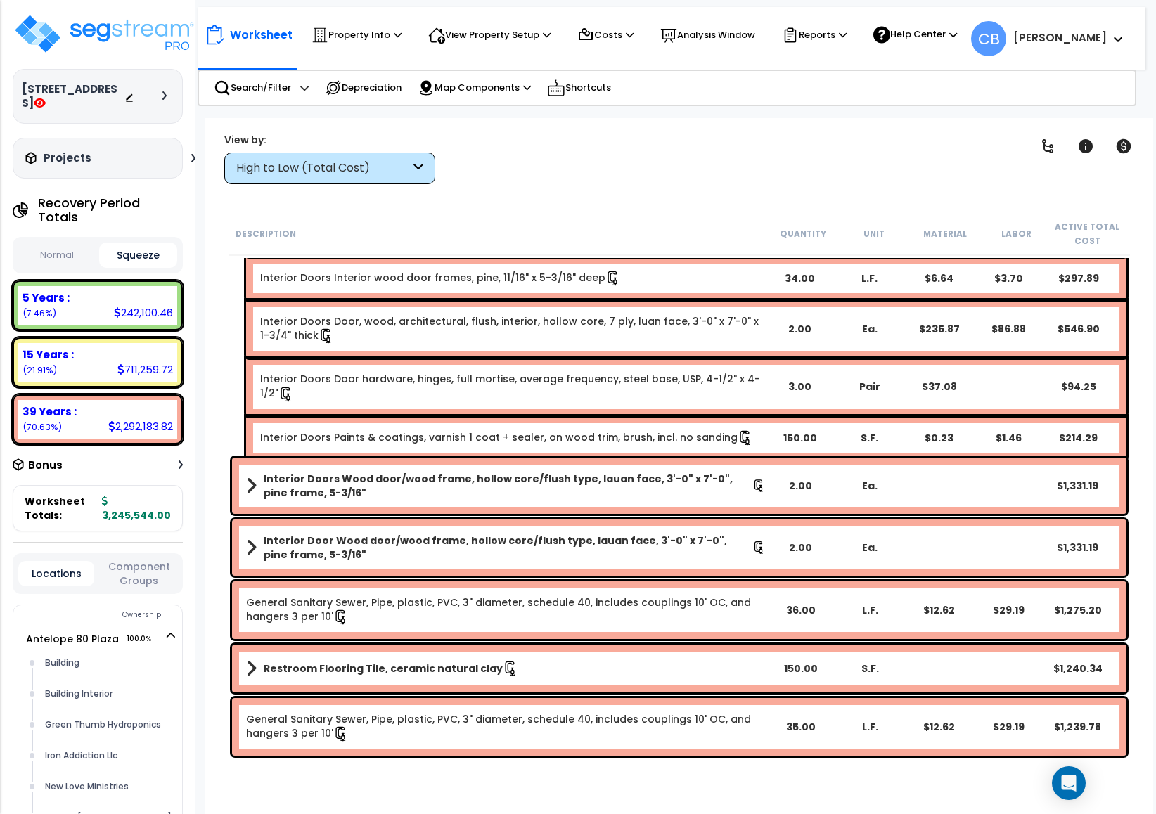
click at [340, 502] on div "Interior Doors Wood door/wood frame, hollow core/flush type, lauan face, 3'-0" …" at bounding box center [679, 486] width 895 height 56
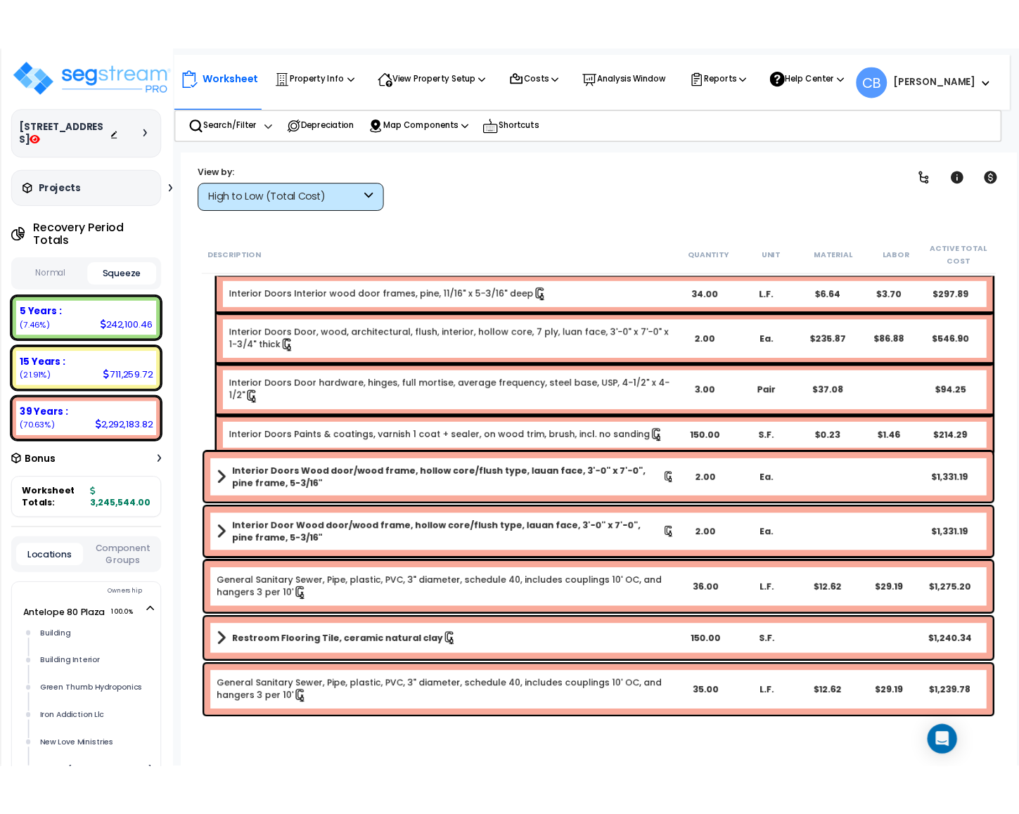
scroll to position [10971, 0]
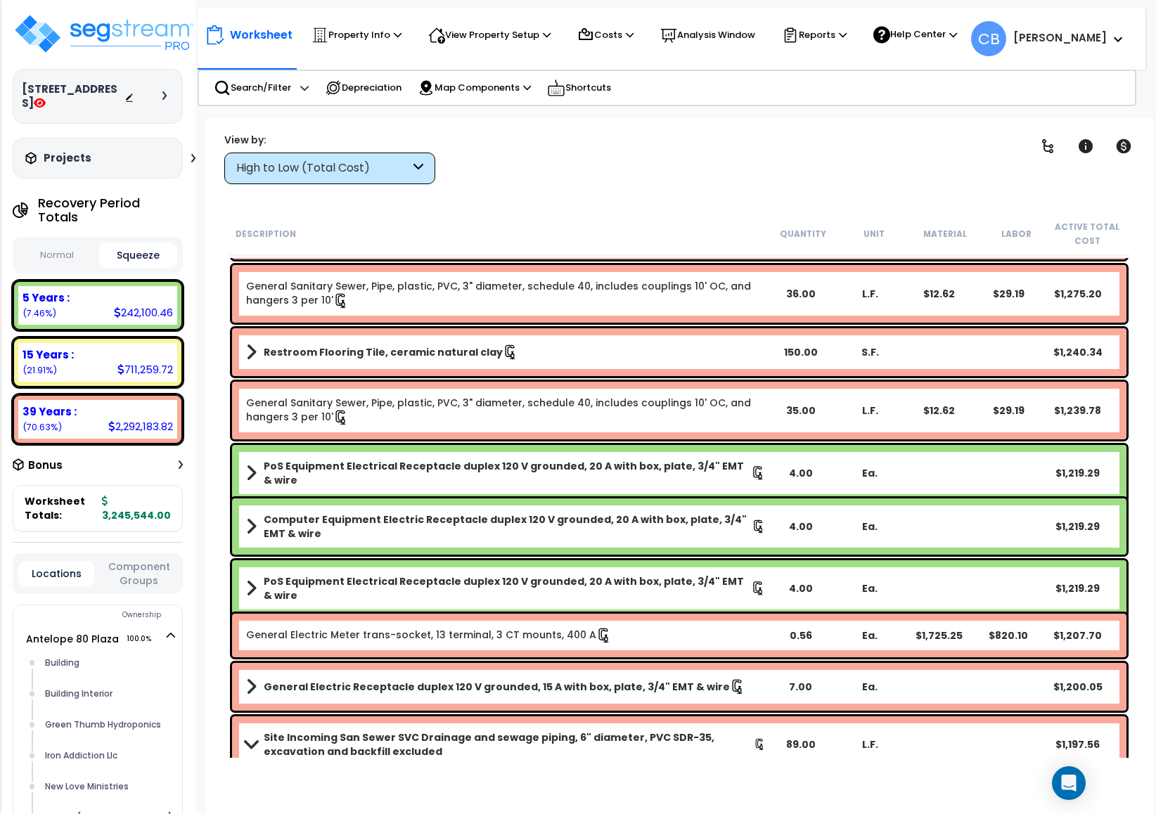
click at [819, 51] on div "Worksheet Property Info Property Setup Add Property Unit Template property Clon…" at bounding box center [585, 34] width 760 height 33
click at [821, 38] on p "Reports" at bounding box center [814, 35] width 65 height 17
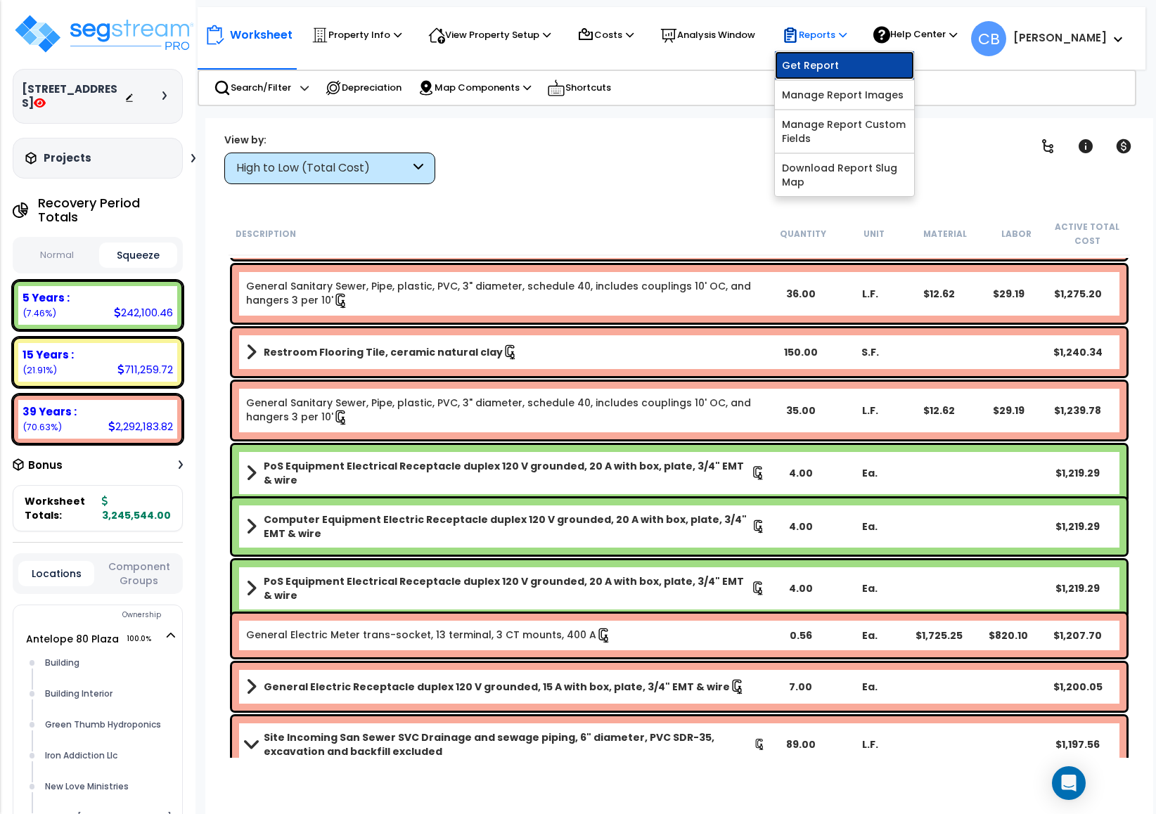
click at [815, 70] on link "Get Report" at bounding box center [844, 65] width 139 height 28
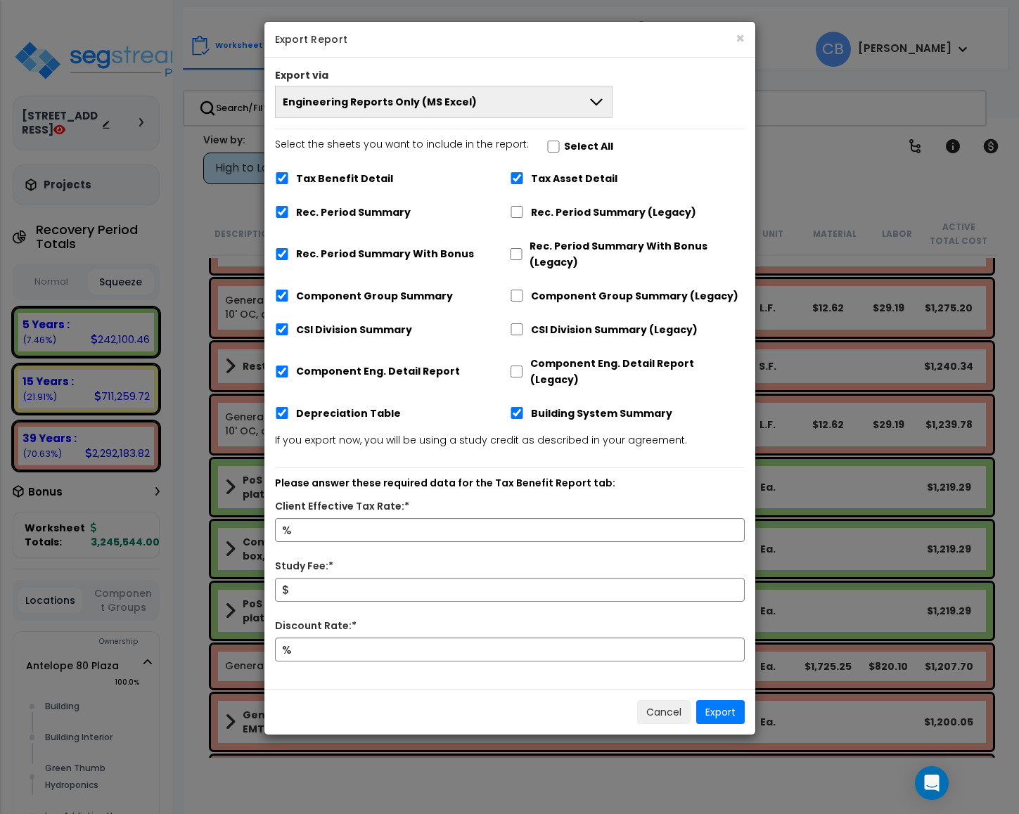
click at [435, 96] on span "Engineering Reports Only (MS Excel)" at bounding box center [380, 102] width 194 height 14
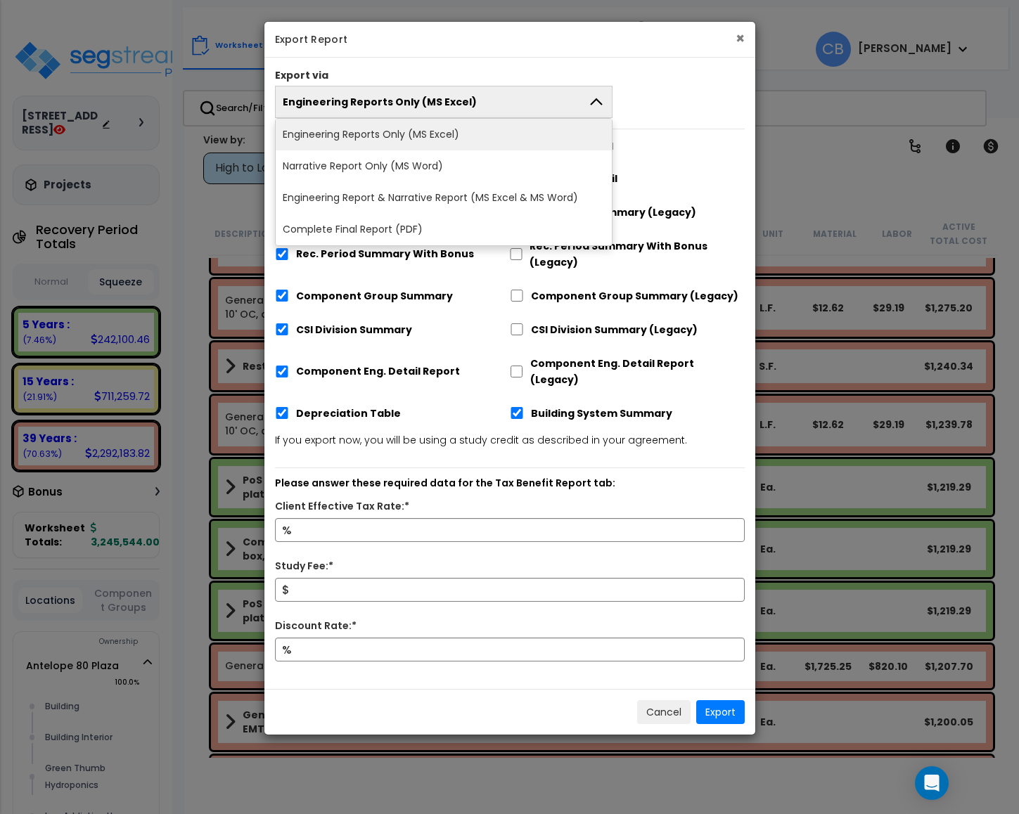
click at [739, 41] on button "×" at bounding box center [740, 38] width 9 height 15
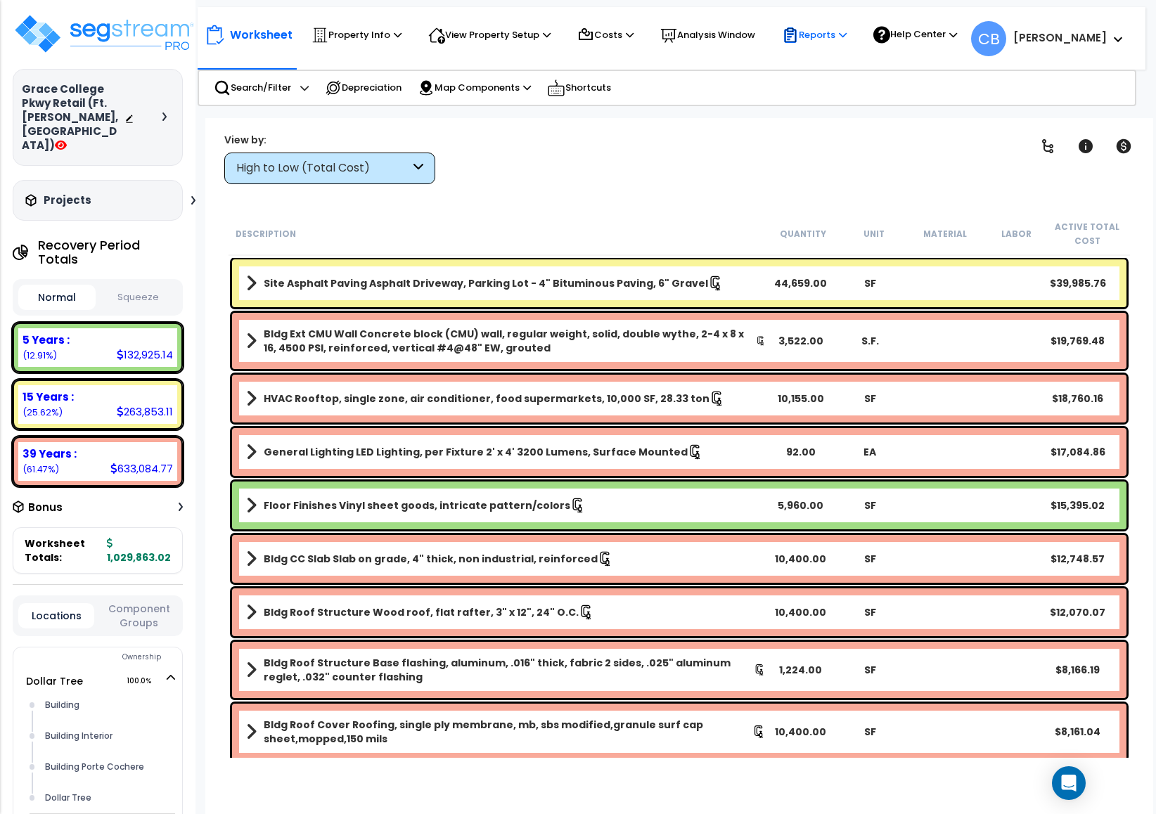
click at [840, 40] on p "Reports" at bounding box center [814, 35] width 65 height 17
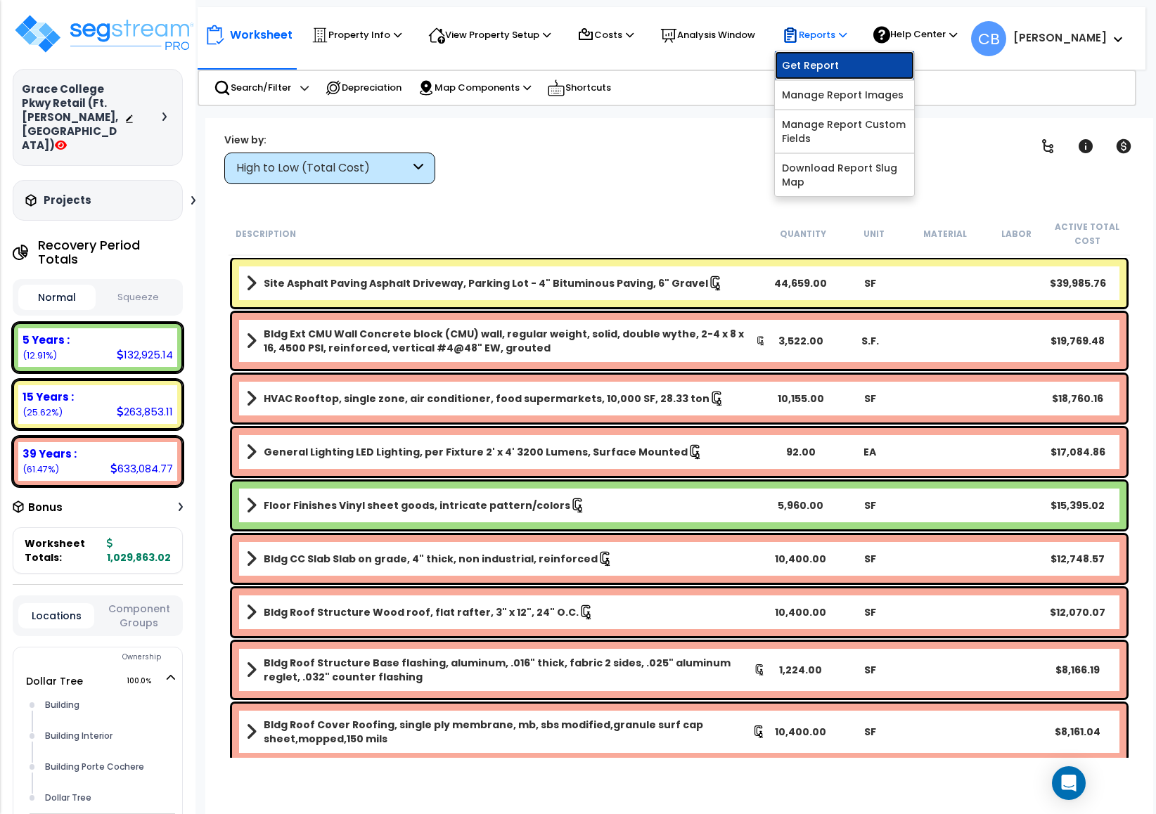
click at [836, 74] on link "Get Report" at bounding box center [844, 65] width 139 height 28
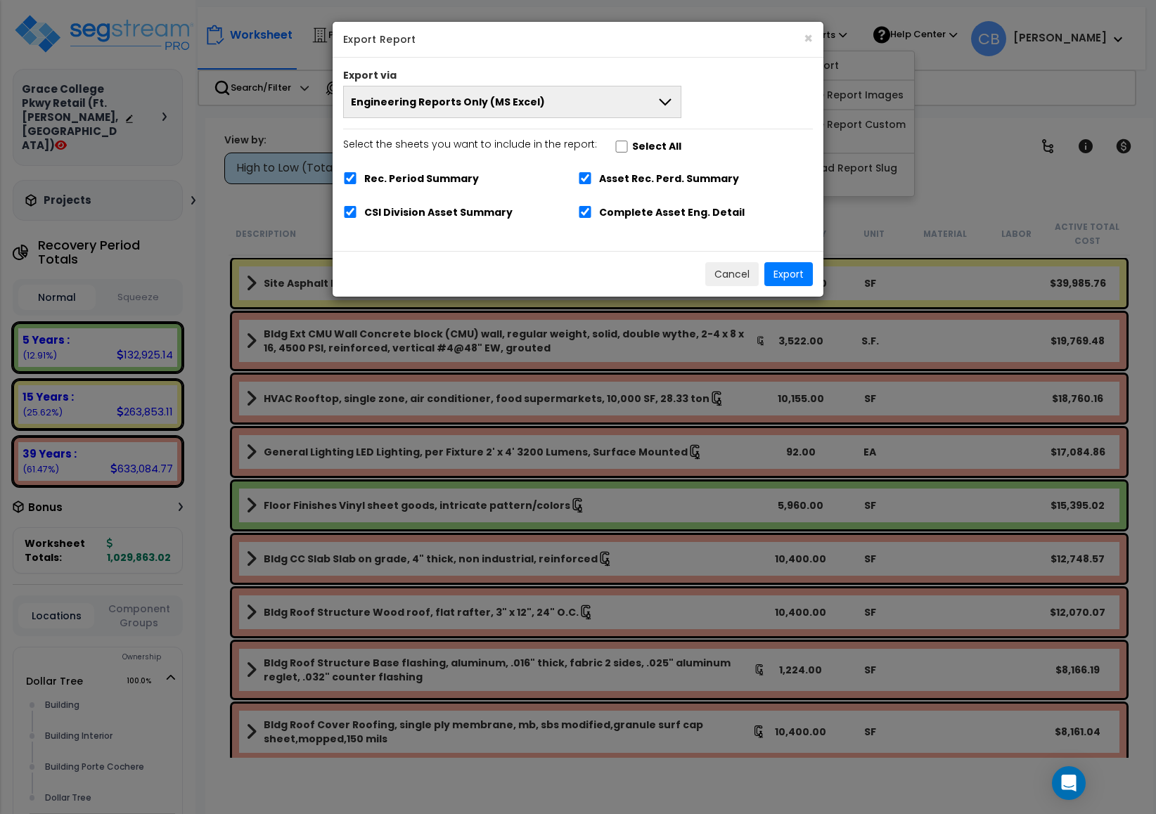
click at [425, 104] on span "Engineering Reports Only (MS Excel)" at bounding box center [448, 102] width 194 height 14
click at [146, 530] on div "× Export Report Export via Engineering Reports Only (MS Excel) Engineering Repo…" at bounding box center [578, 407] width 1156 height 814
click at [730, 272] on button "Cancel" at bounding box center [731, 274] width 53 height 24
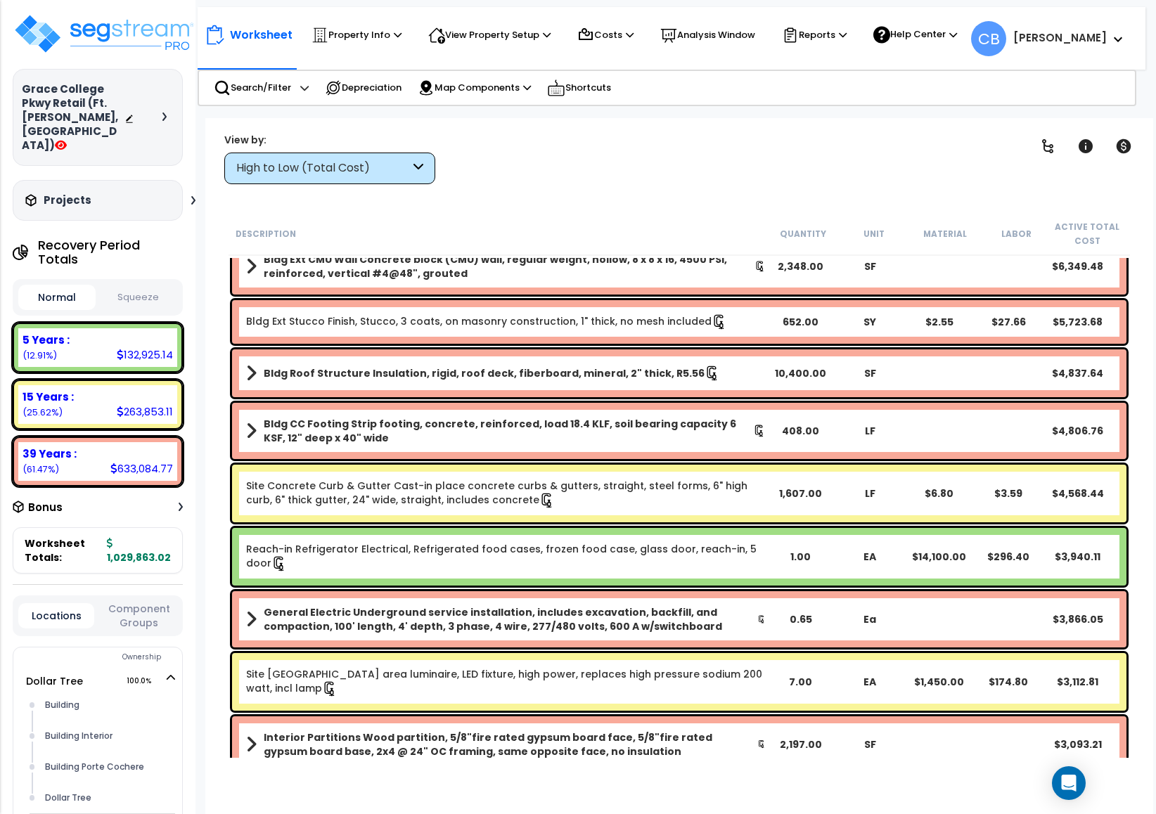
click at [693, 549] on link "Reach-in Refrigerator Electrical, Refrigerated food cases, frozen food case, gl…" at bounding box center [501, 556] width 511 height 28
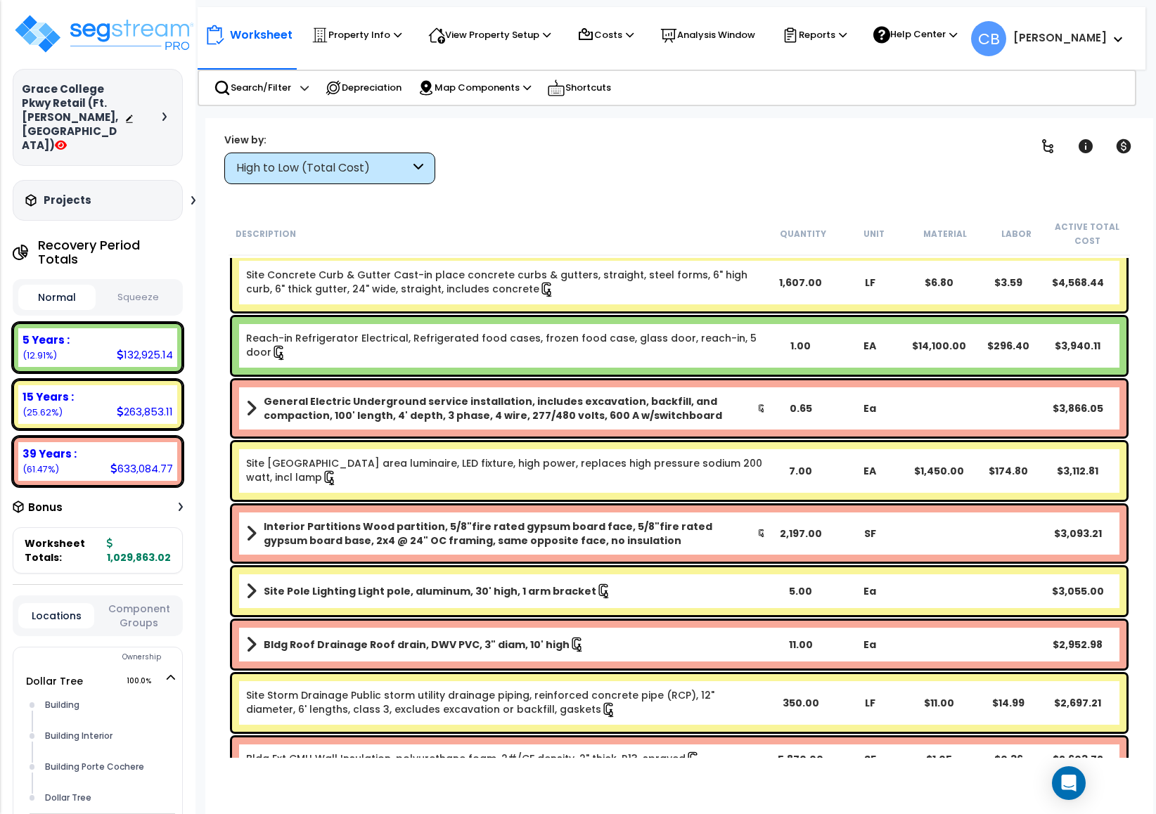
click at [693, 549] on div "Interior Partitions Wood partition, 5/8"fire rated gypsum board face, 5/8"fire …" at bounding box center [679, 534] width 895 height 56
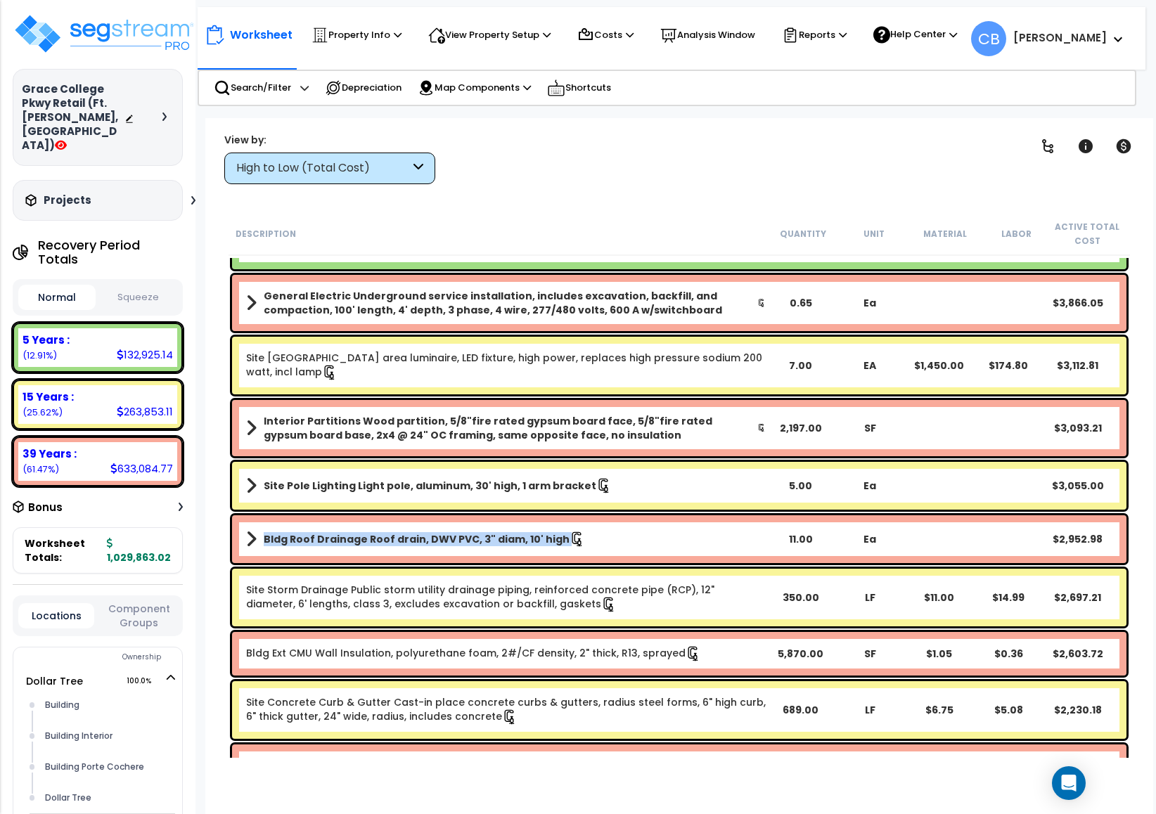
click at [693, 549] on link "Bldg Roof Drainage Roof drain, DWV PVC, 3" diam, 10' high" at bounding box center [506, 540] width 520 height 20
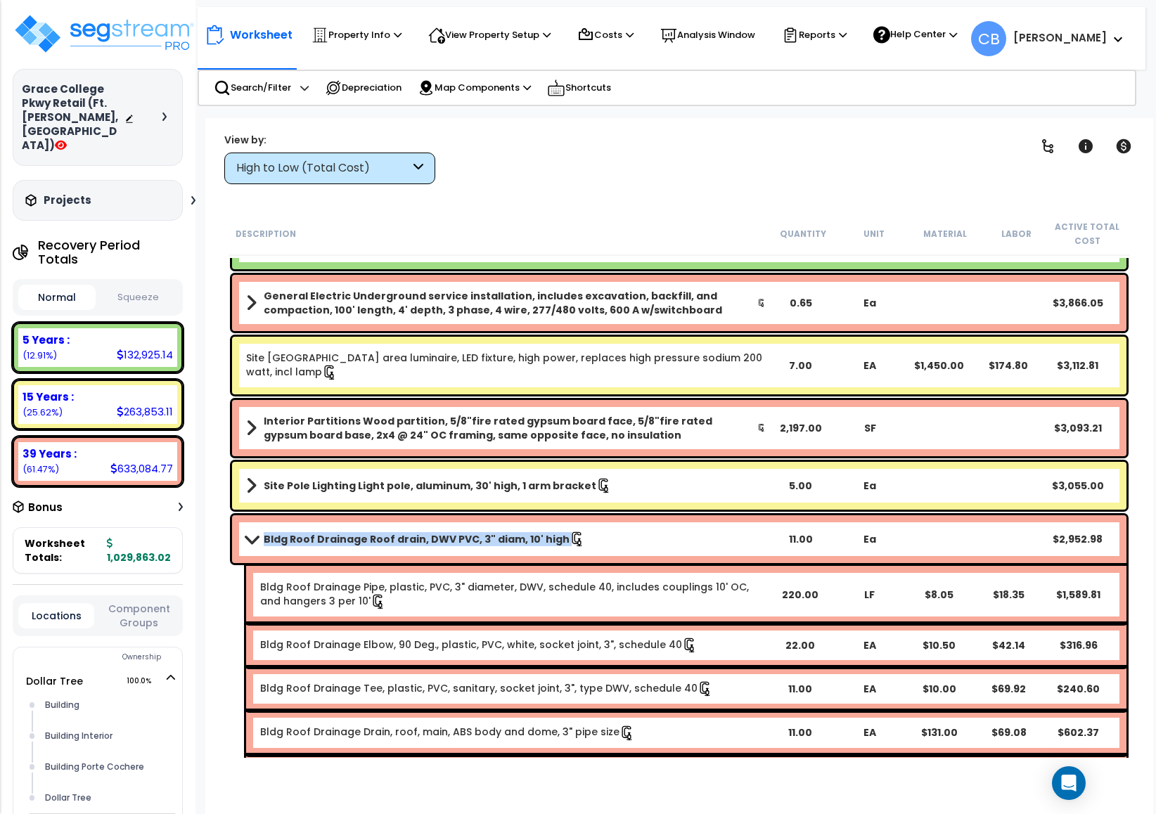
scroll to position [1055, 0]
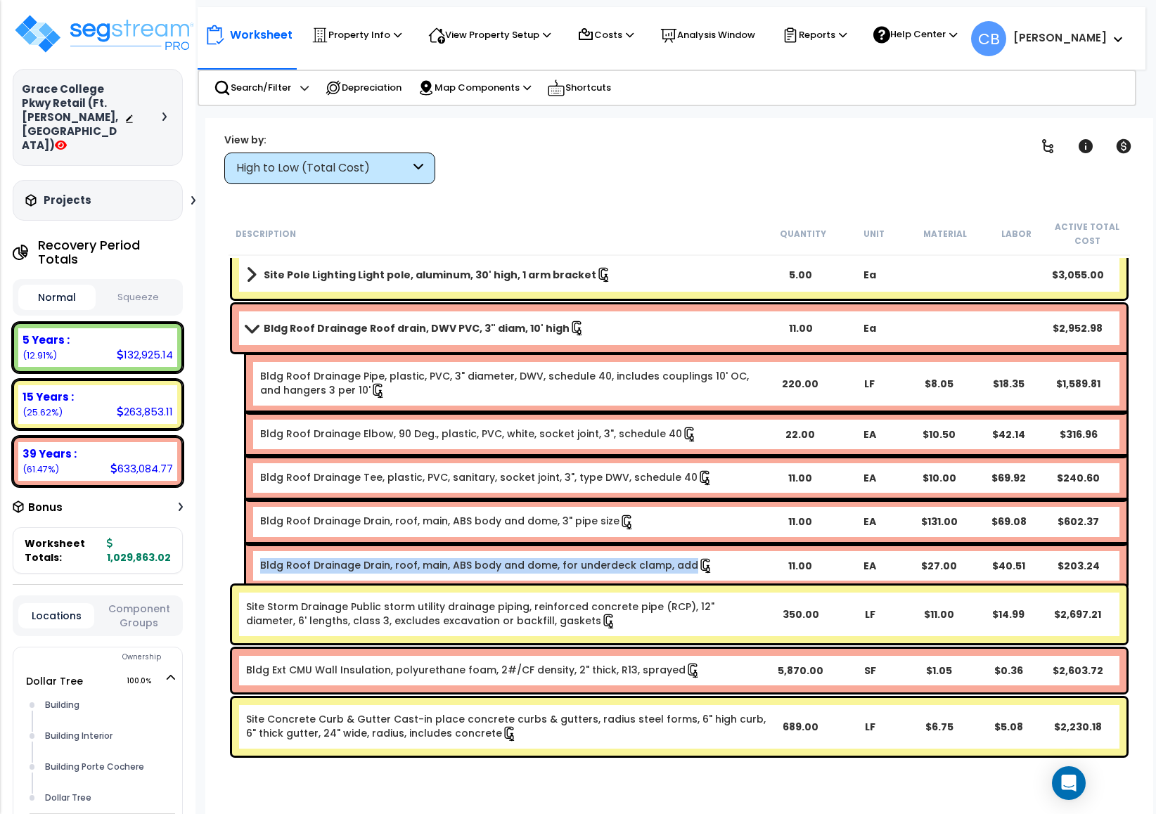
click at [693, 549] on div "Bldg Roof Drainage Drain, roof, main, ABS body and dome, for underdeck clamp, a…" at bounding box center [686, 566] width 880 height 44
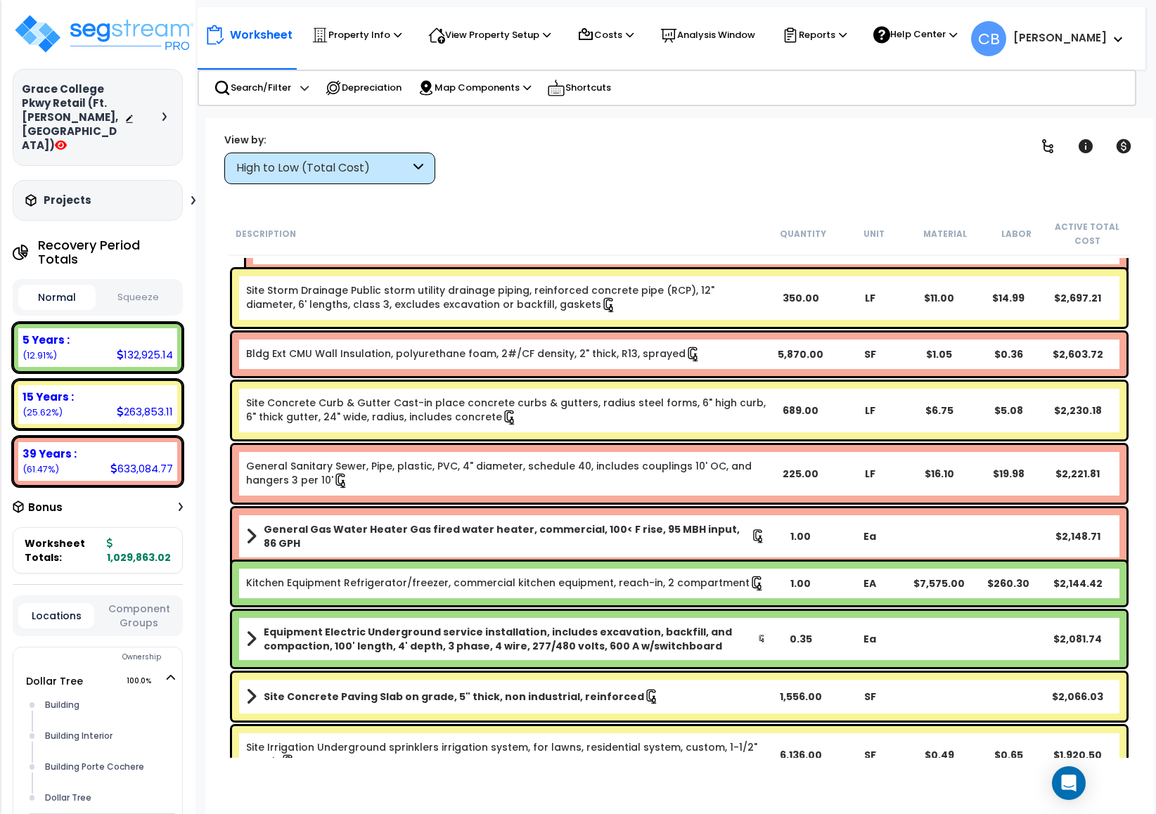
click at [712, 551] on div "General Gas Water Heater Gas fired water heater, commercial, 100< F rise, 95 MB…" at bounding box center [679, 536] width 895 height 56
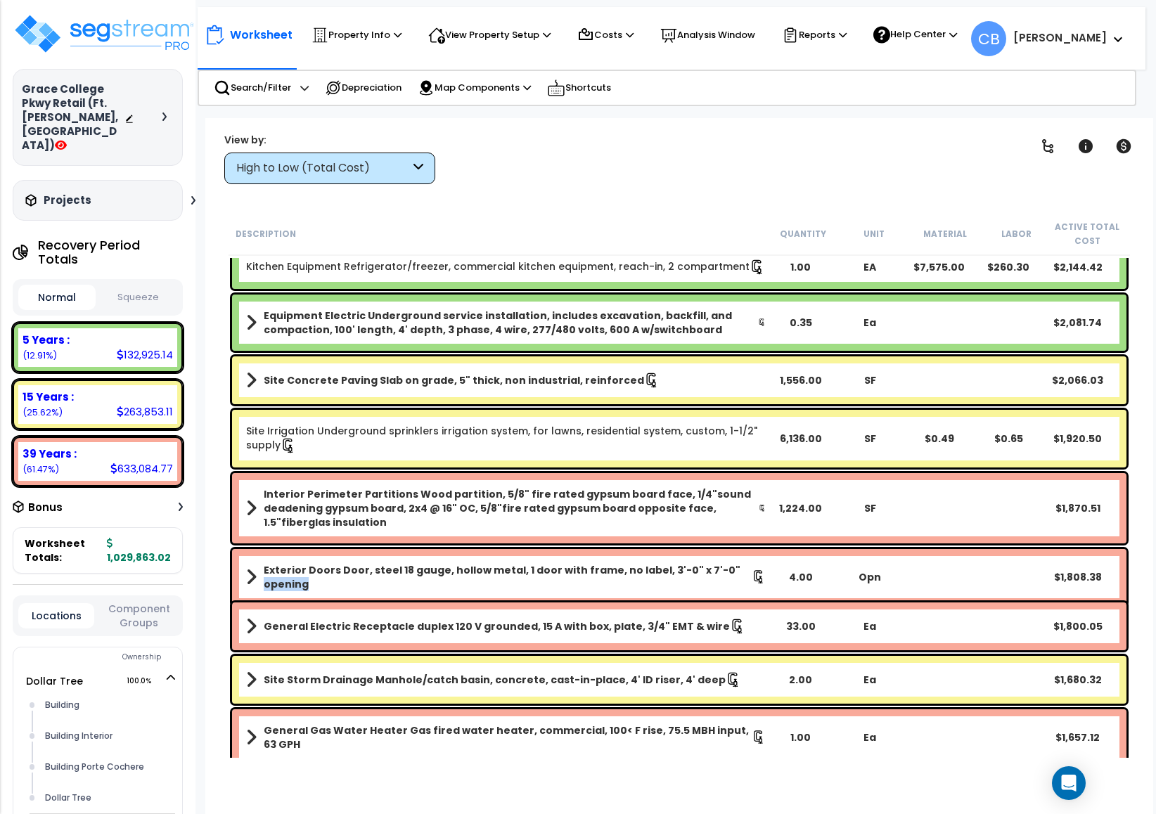
click at [712, 551] on div "Exterior Doors Door, steel 18 gauge, hollow metal, 1 door with frame, no label,…" at bounding box center [679, 577] width 895 height 56
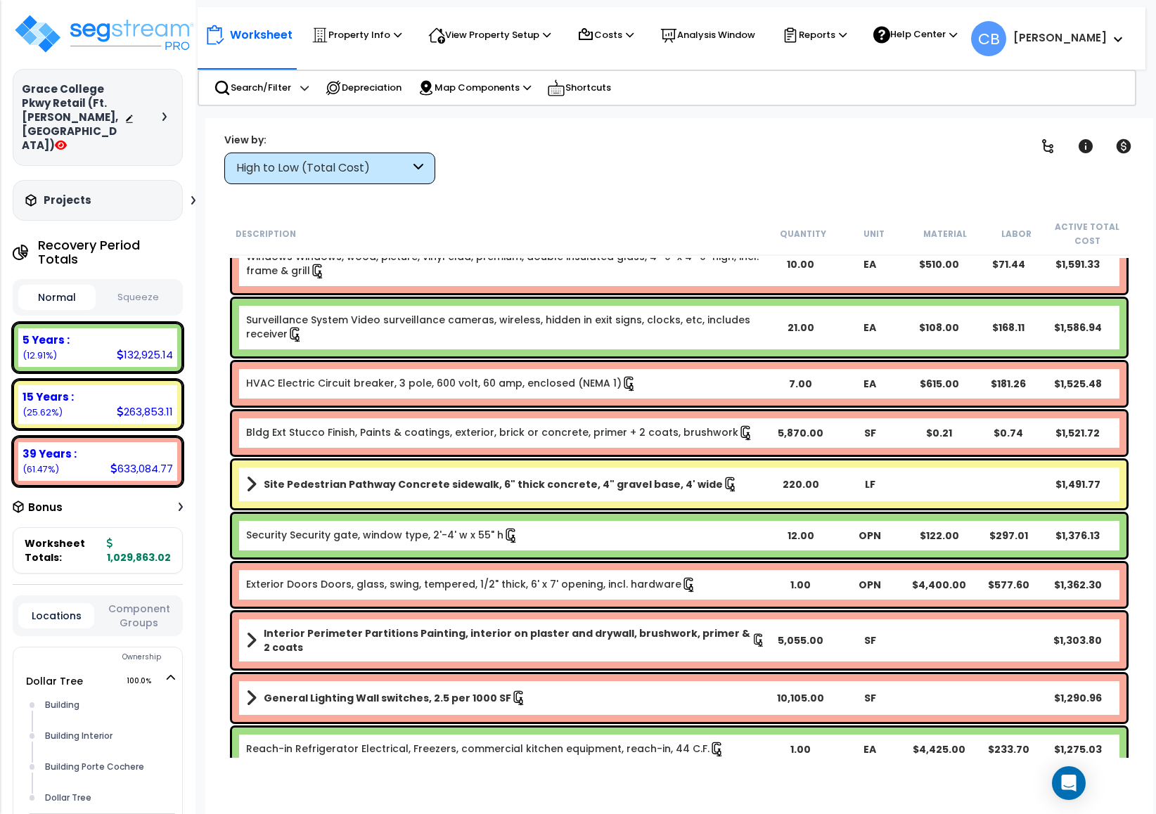
click at [712, 551] on div "Security Security gate, window type, 2'-4' w x 55" h 12.00 OPN $122.00 $297.01 …" at bounding box center [679, 536] width 895 height 44
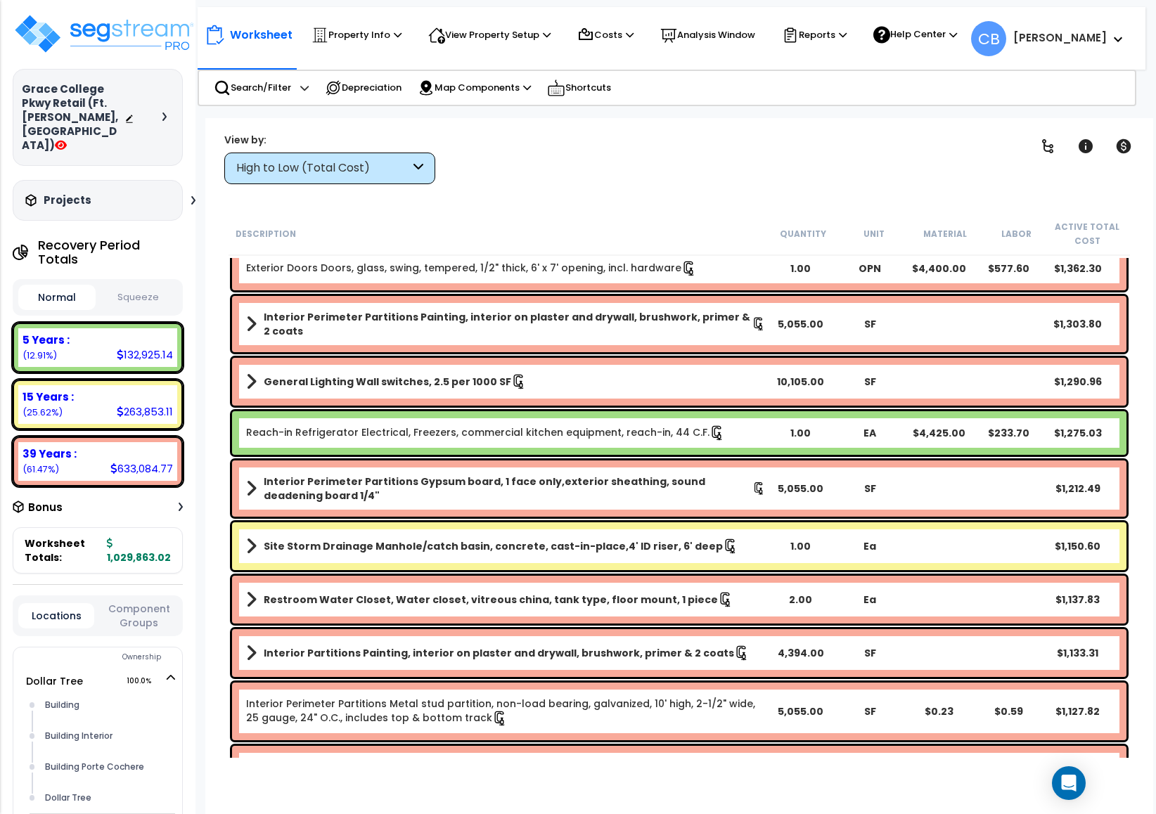
click at [712, 551] on link "Site Storm Drainage Manhole/catch basin, concrete, cast-in-place,4' ID riser, 6…" at bounding box center [506, 547] width 520 height 20
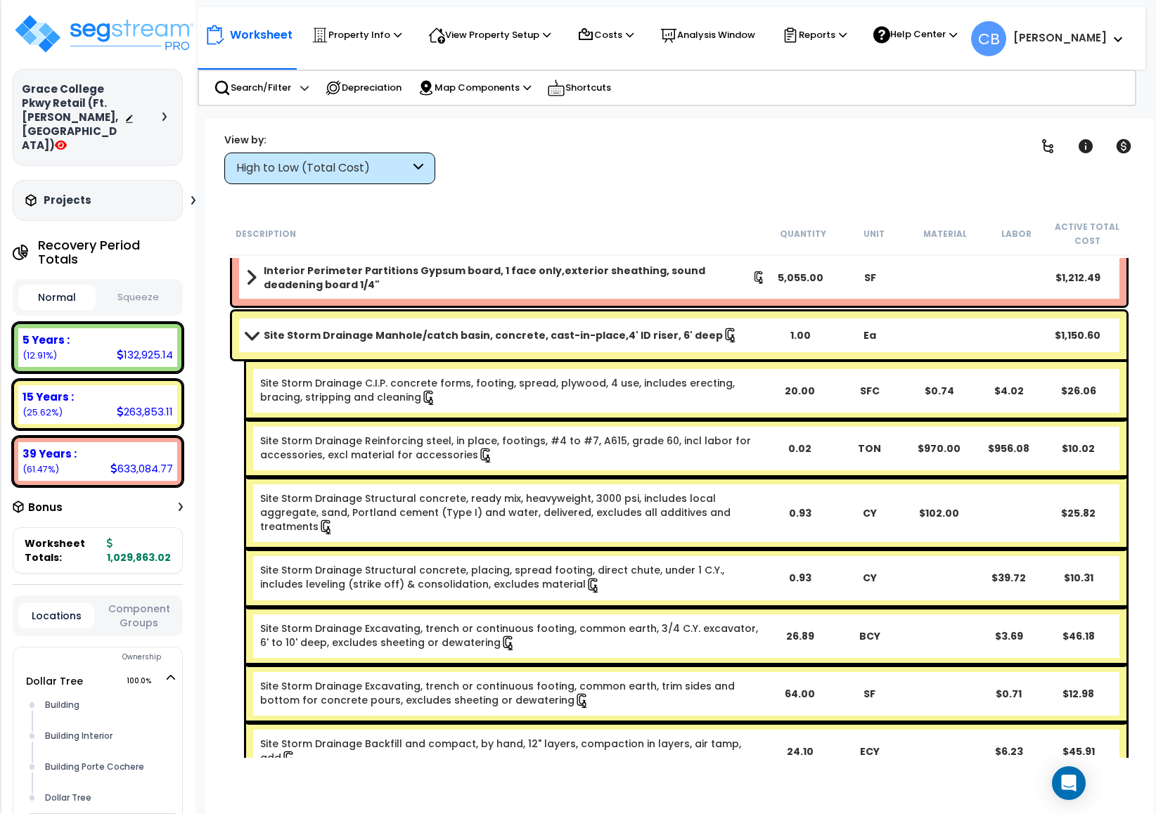
click at [572, 482] on div "Site Storm Drainage Structural concrete, ready mix, heavyweight, 3000 psi, incl…" at bounding box center [686, 514] width 880 height 72
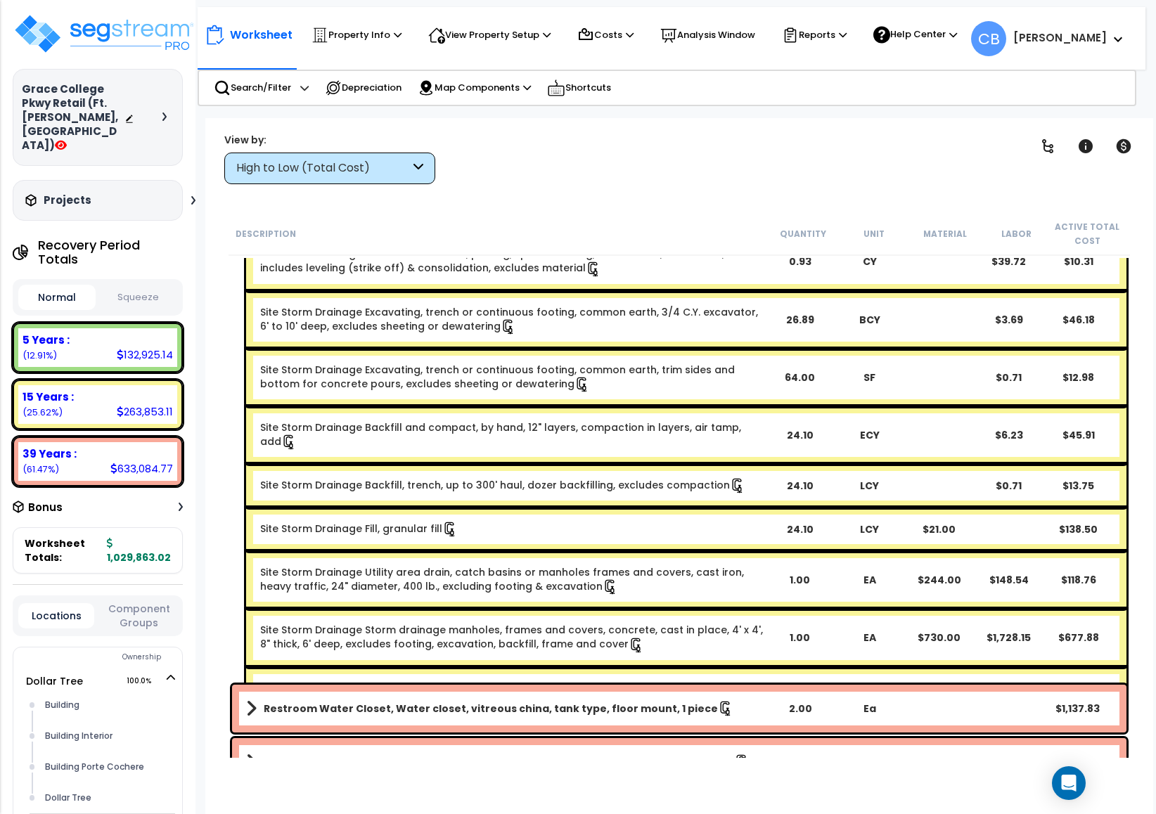
click at [572, 522] on div "Site Storm Drainage Fill, granular fill" at bounding box center [512, 529] width 504 height 15
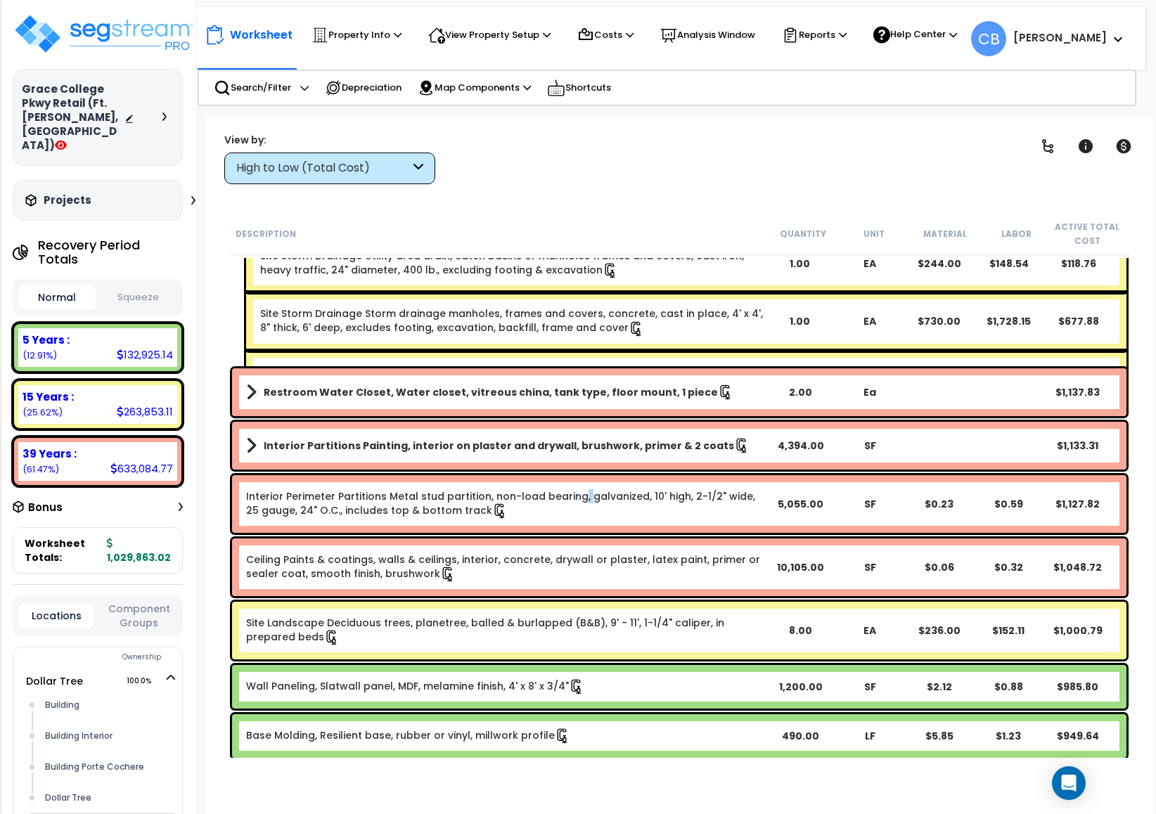
click at [572, 482] on div "Interior Perimeter Partitions Metal stud partition, non-load bearing, galvanize…" at bounding box center [679, 504] width 895 height 58
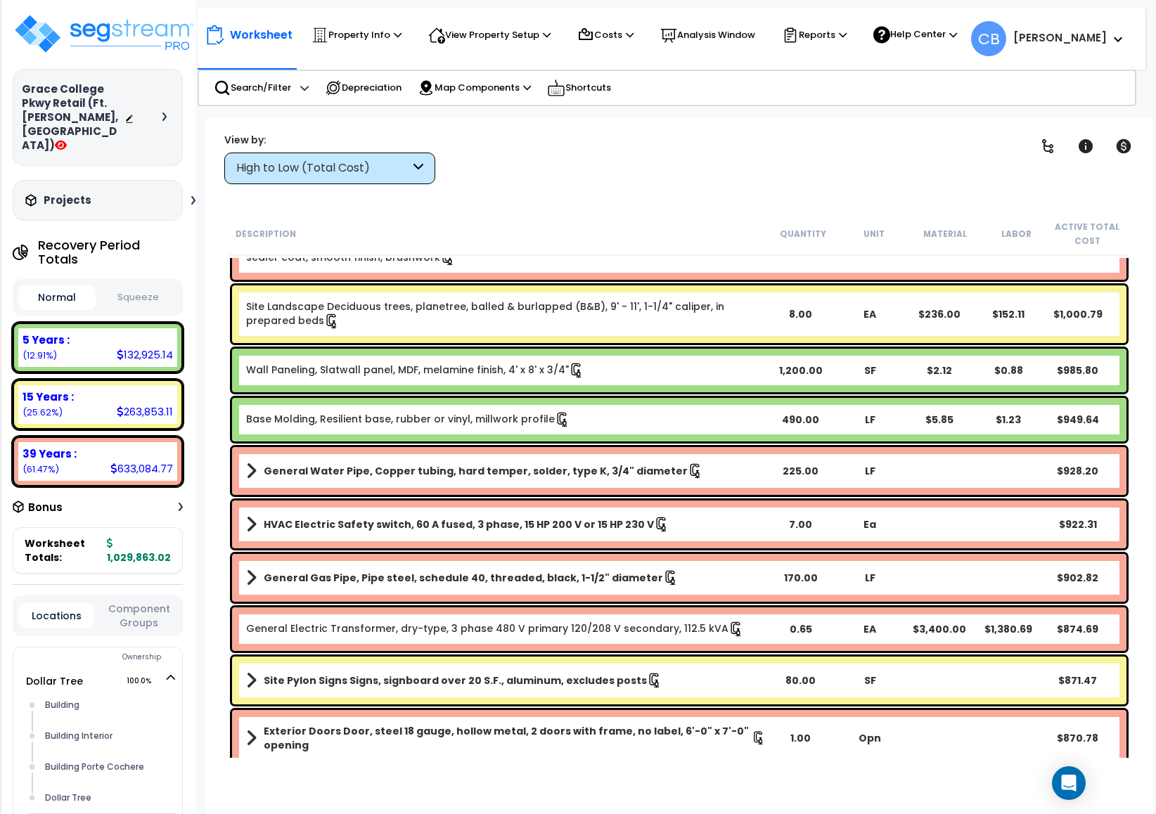
click at [572, 482] on div "General Water Pipe, Copper tubing, hard temper, solder, type K, 3/4" diameter 2…" at bounding box center [679, 471] width 895 height 48
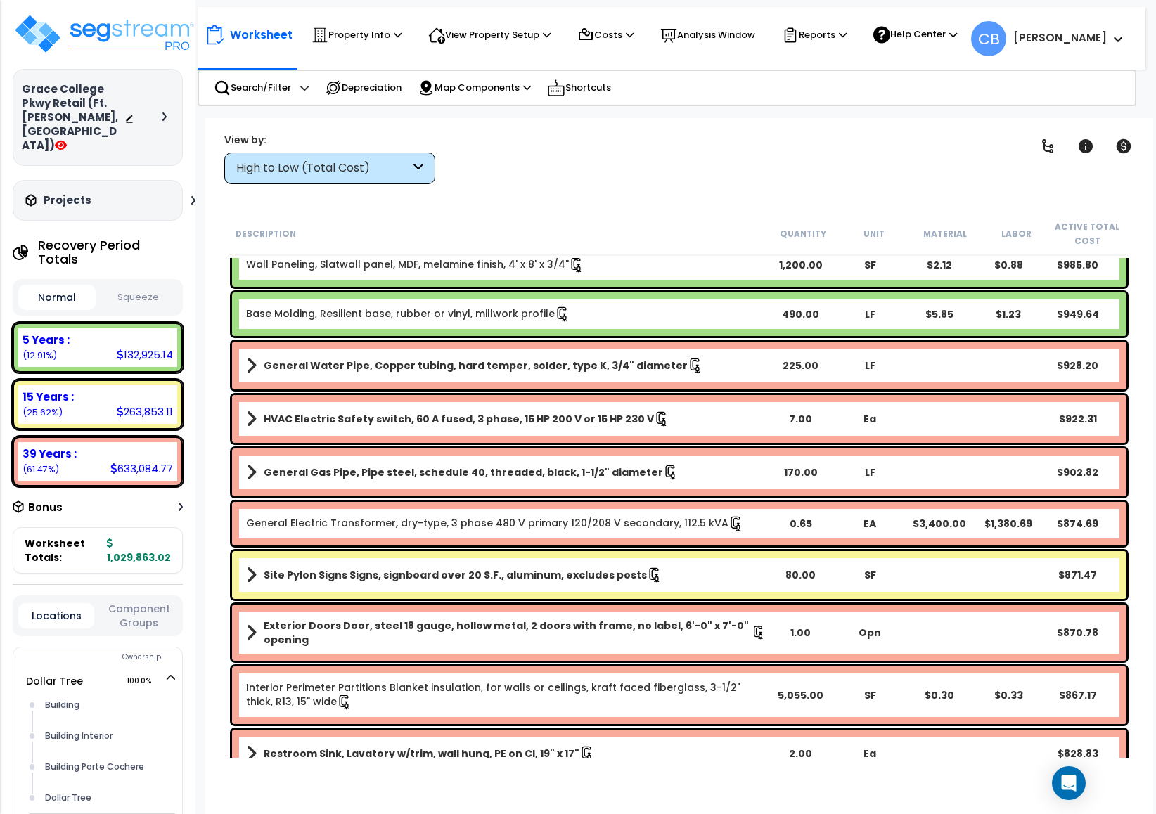
click at [574, 482] on div "General Gas Pipe, Pipe steel, schedule 40, threaded, black, 1-1/2" diameter 170…" at bounding box center [679, 473] width 895 height 48
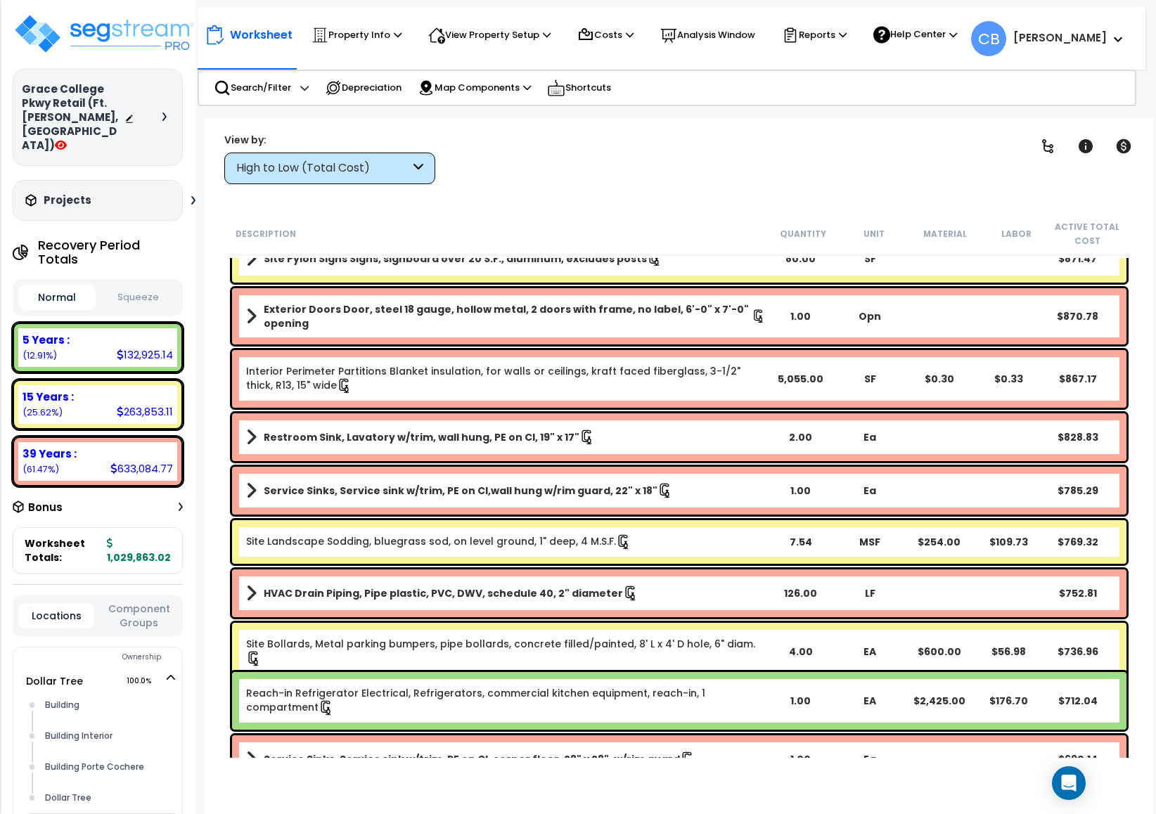
click at [574, 482] on link "Service Sinks, Service sink w/trim, PE on CI,wall hung w/rim guard, 22" x 18"" at bounding box center [506, 491] width 520 height 20
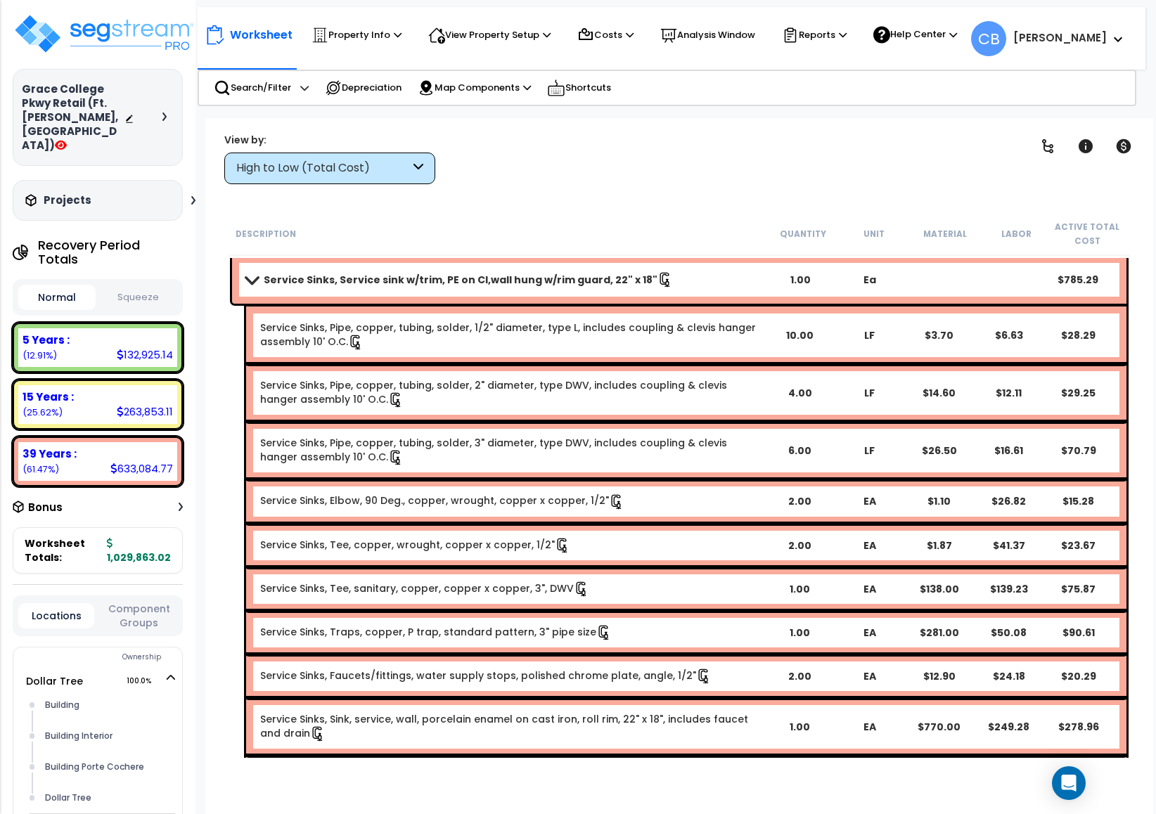
click at [574, 482] on div "Service Sinks, Elbow, 90 Deg., copper, wrought, copper x copper, 1/2" 2.00 EA $…" at bounding box center [686, 502] width 880 height 44
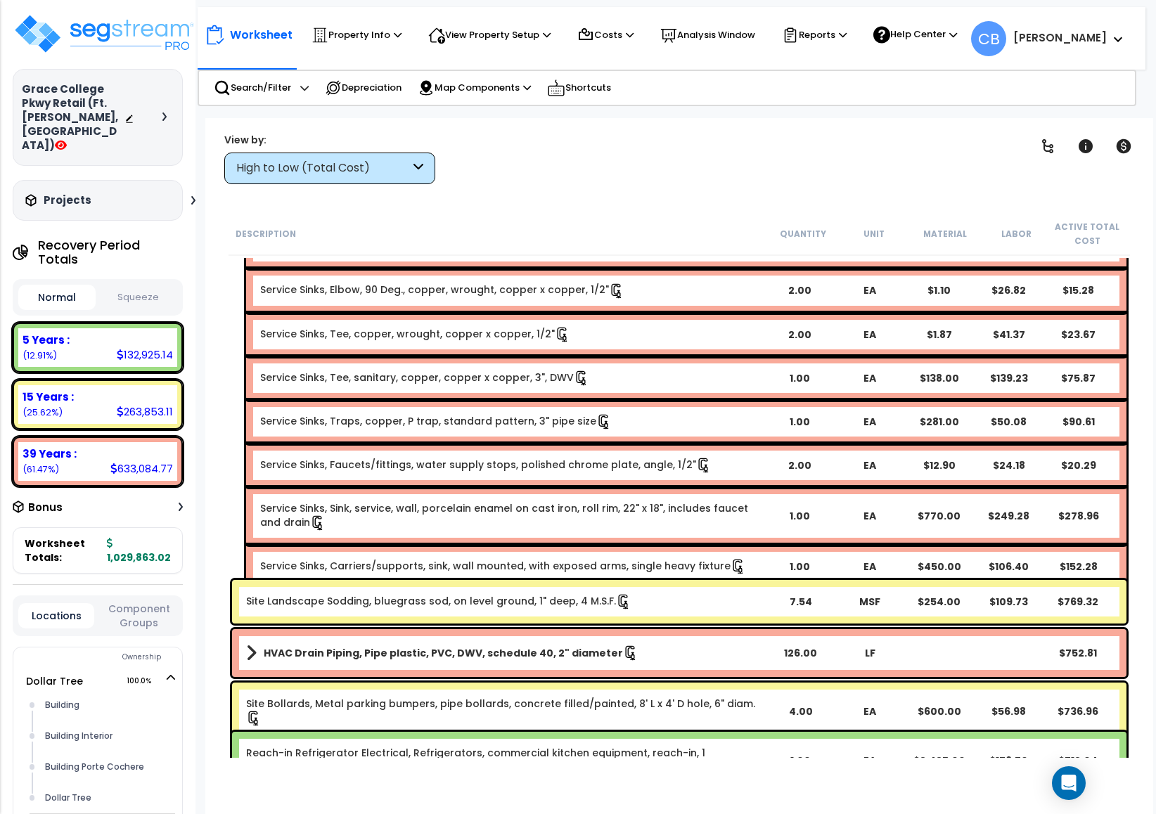
click at [574, 487] on div "Service Sinks, Sink, service, wall, porcelain enamel on cast iron, roll rim, 22…" at bounding box center [686, 516] width 880 height 58
click at [511, 329] on link "Service Sinks, Tee, copper, wrought, copper x copper, 1/2"" at bounding box center [415, 333] width 310 height 14
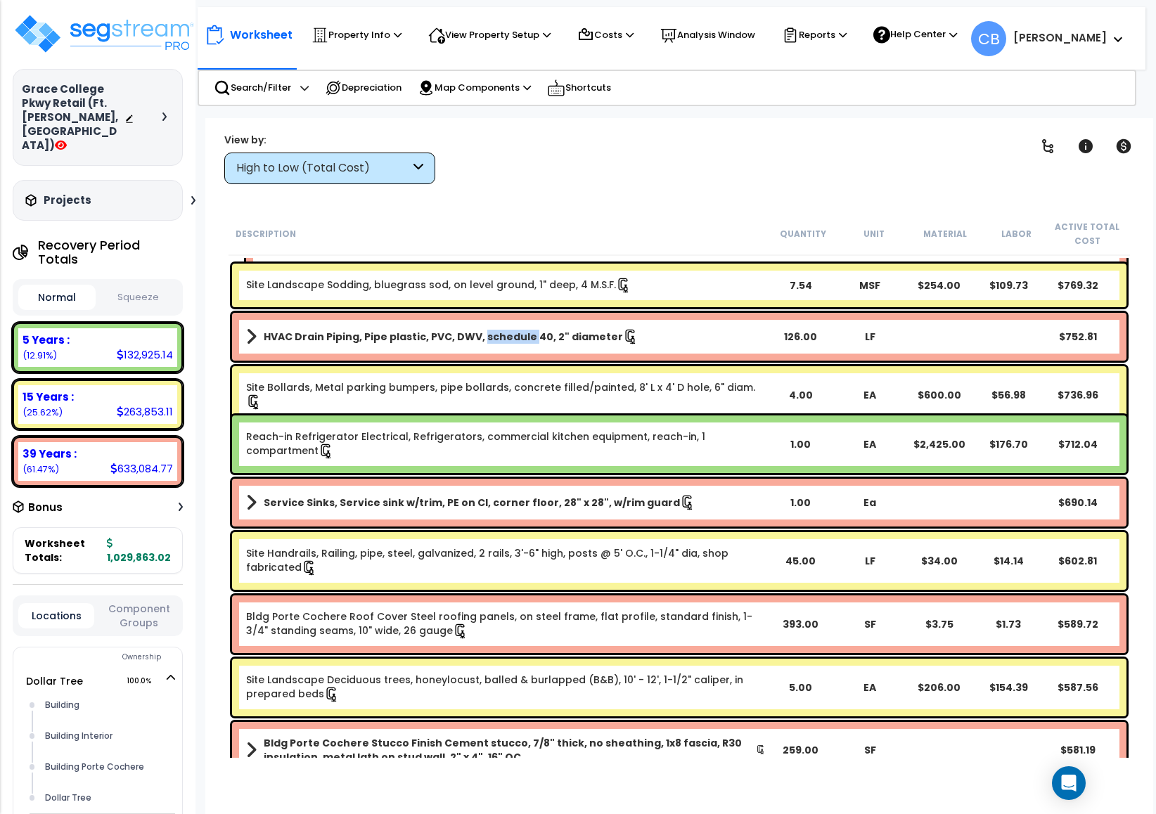
click at [511, 330] on b "HVAC Drain Piping, Pipe plastic, PVC, DWV, schedule 40, 2" diameter" at bounding box center [443, 337] width 359 height 14
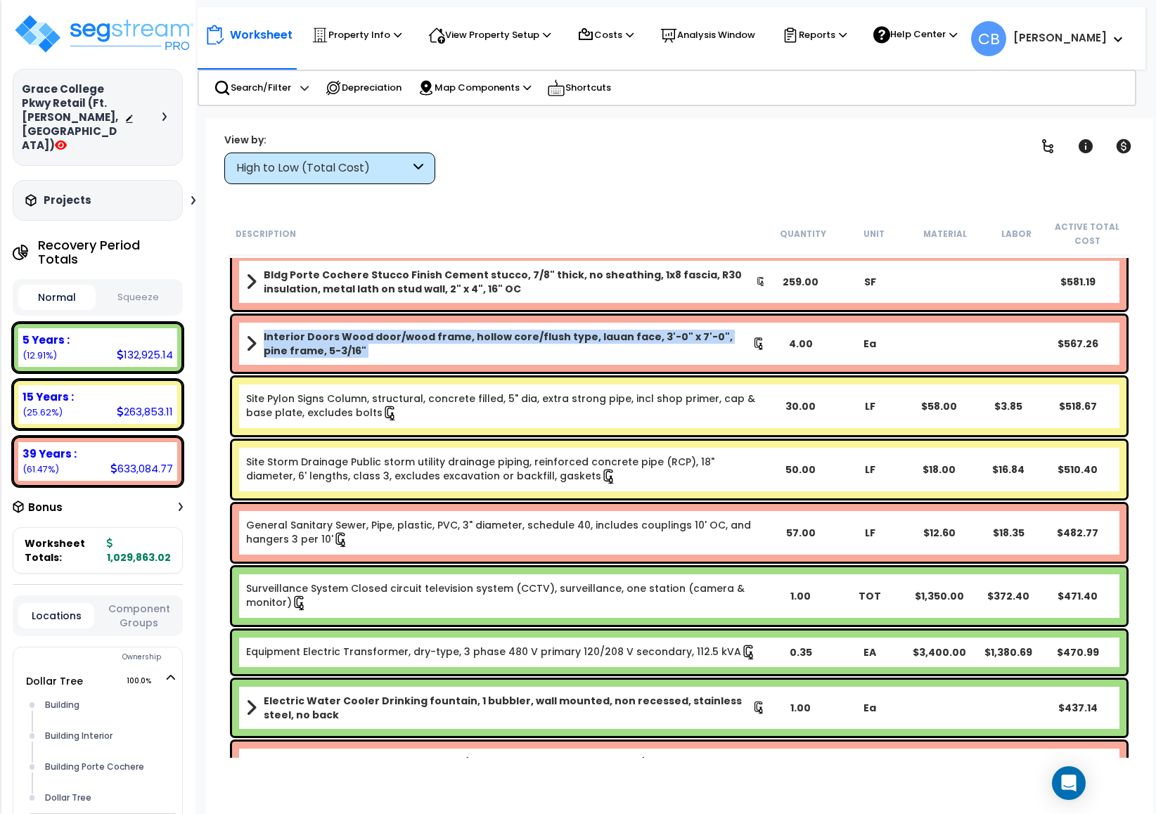
click at [511, 330] on b "Interior Doors Wood door/wood frame, hollow core/flush type, lauan face, 3'-0" …" at bounding box center [508, 344] width 489 height 28
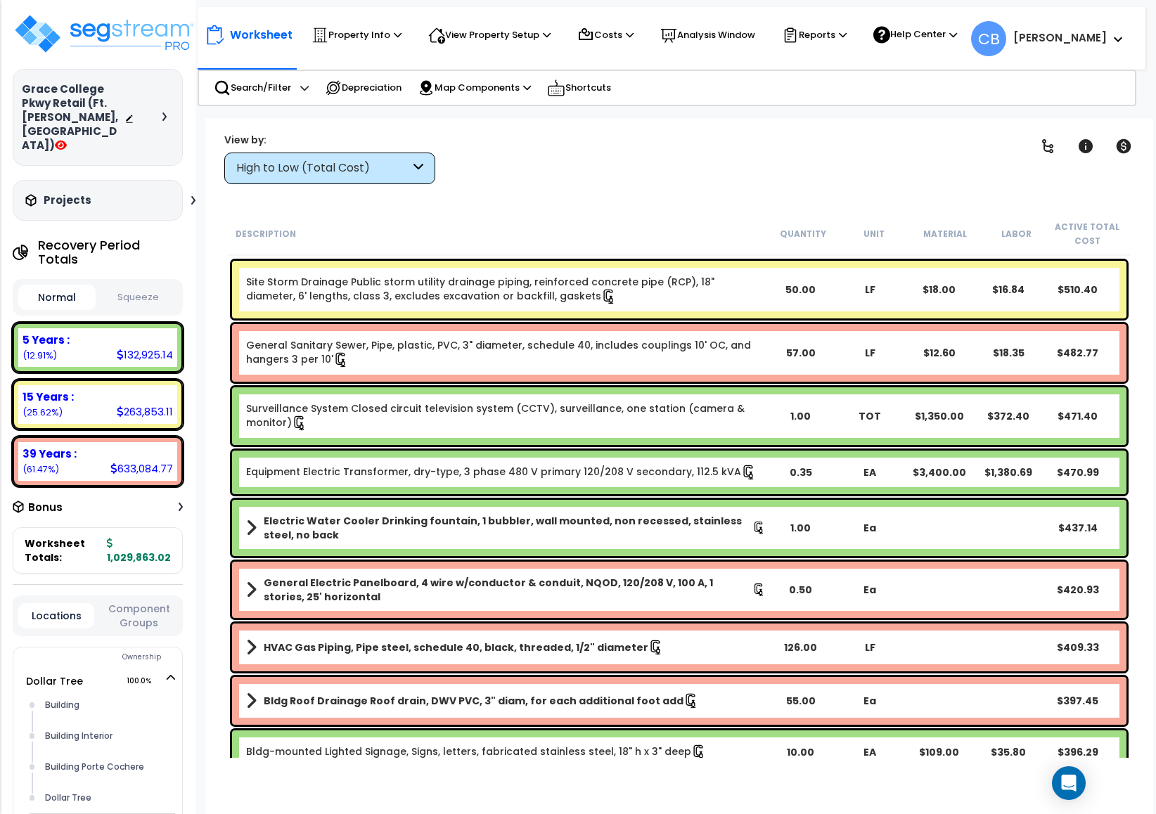
click at [499, 471] on link "Equipment Electric Transformer, dry-type, 3 phase 480 V primary 120/208 V secon…" at bounding box center [501, 472] width 511 height 14
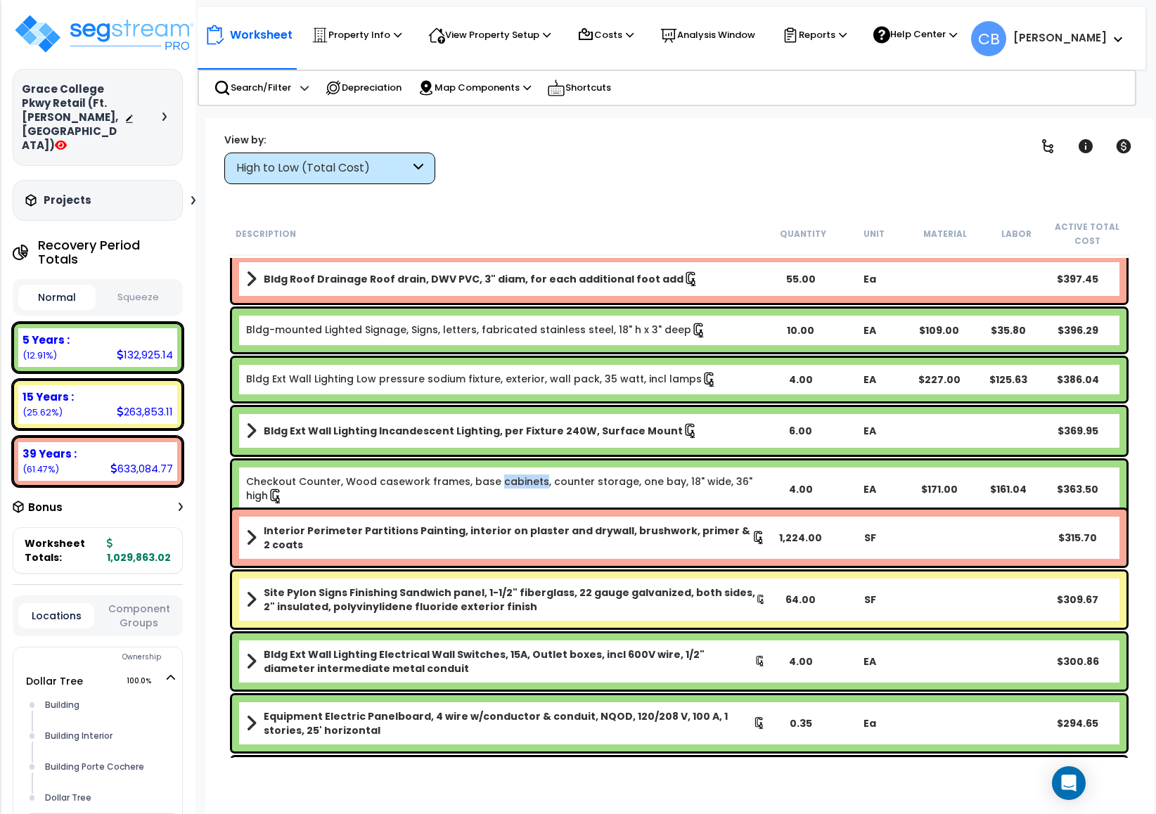
click at [499, 471] on div "Checkout Counter, Wood casework frames, base cabinets, counter storage, one bay…" at bounding box center [679, 490] width 895 height 58
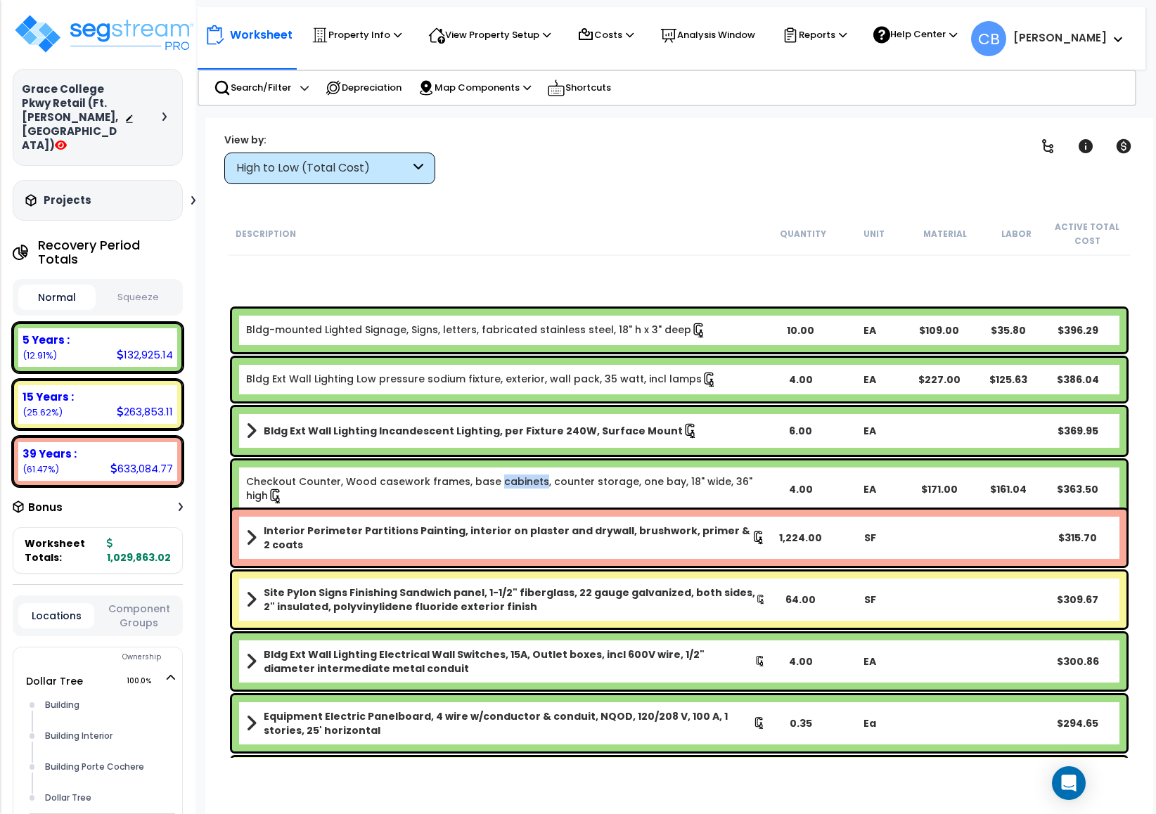
scroll to position [6540, 0]
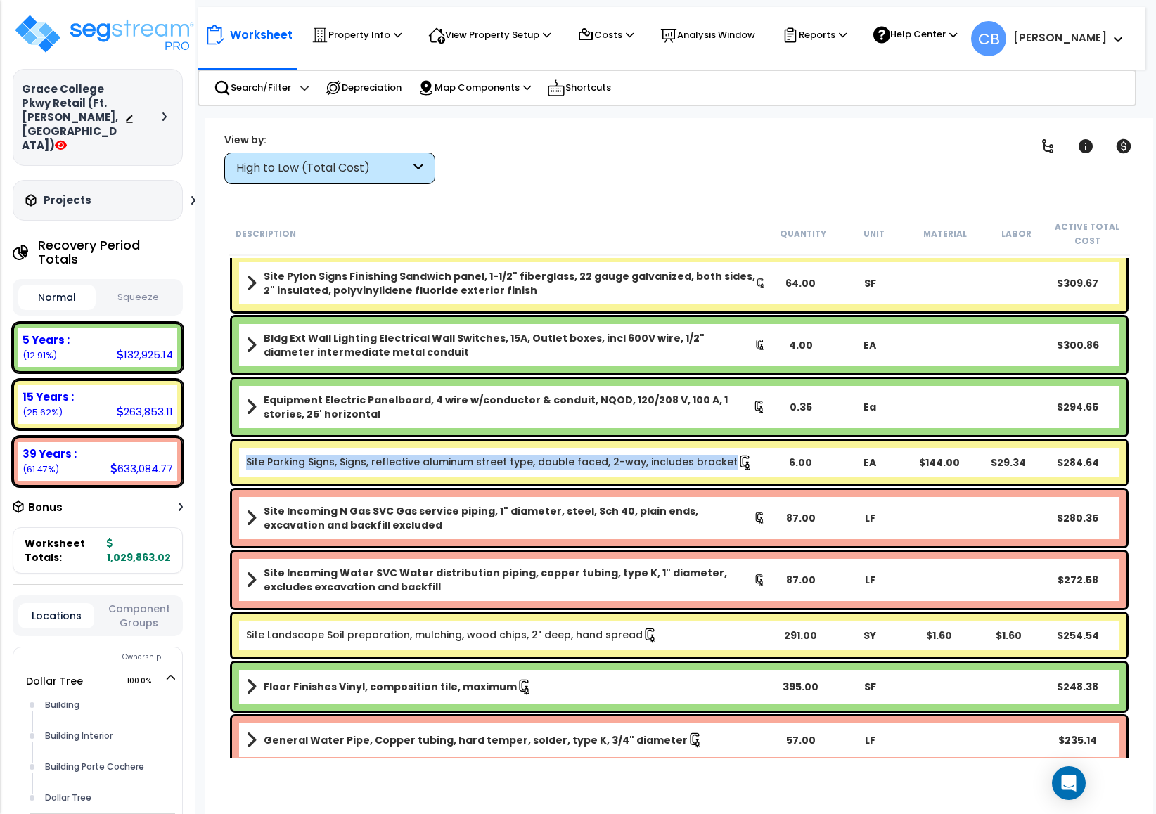
click at [499, 471] on div "Site Parking Signs, Signs, reflective aluminum street type, double faced, 2-way…" at bounding box center [679, 463] width 895 height 44
click at [488, 462] on link "Site Parking Signs, Signs, reflective aluminum street type, double faced, 2-way…" at bounding box center [499, 462] width 507 height 14
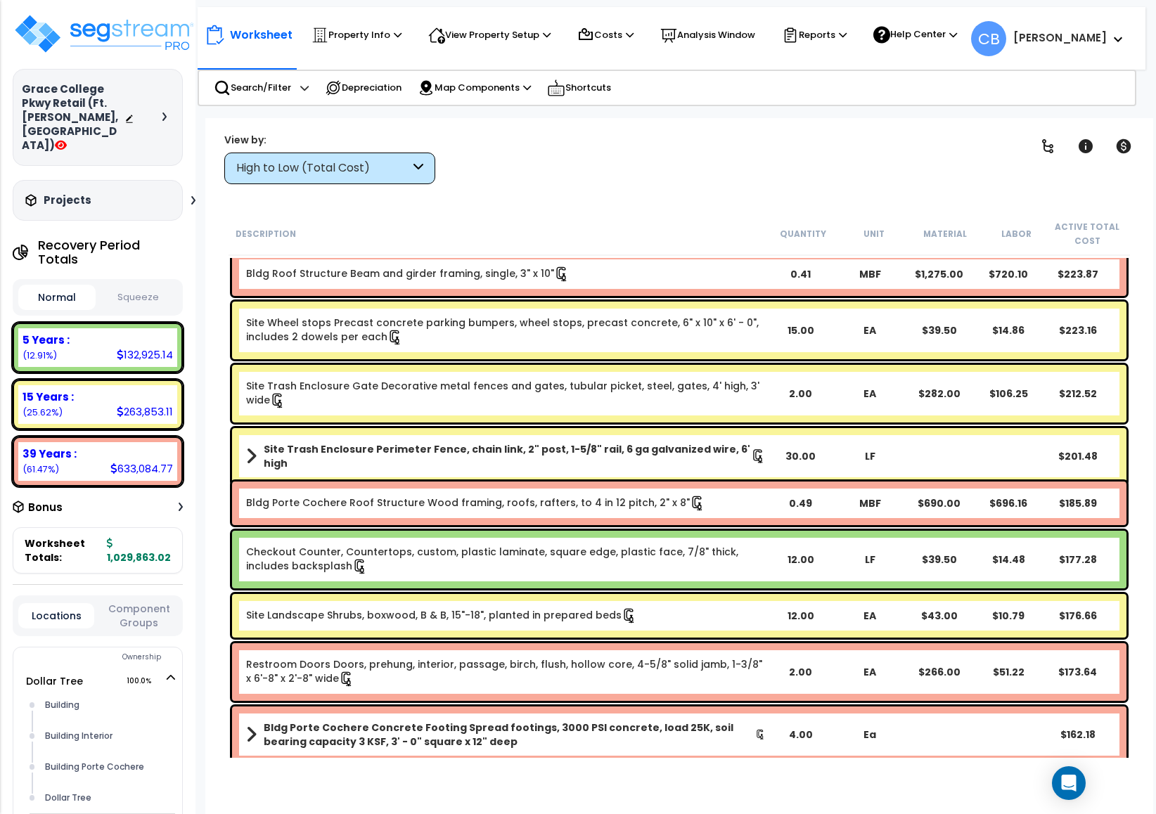
click at [488, 462] on div "Site Trash Enclosure Perimeter Fence, chain link, 2" post, 1-5/8" rail, 6 ga ga…" at bounding box center [679, 456] width 895 height 56
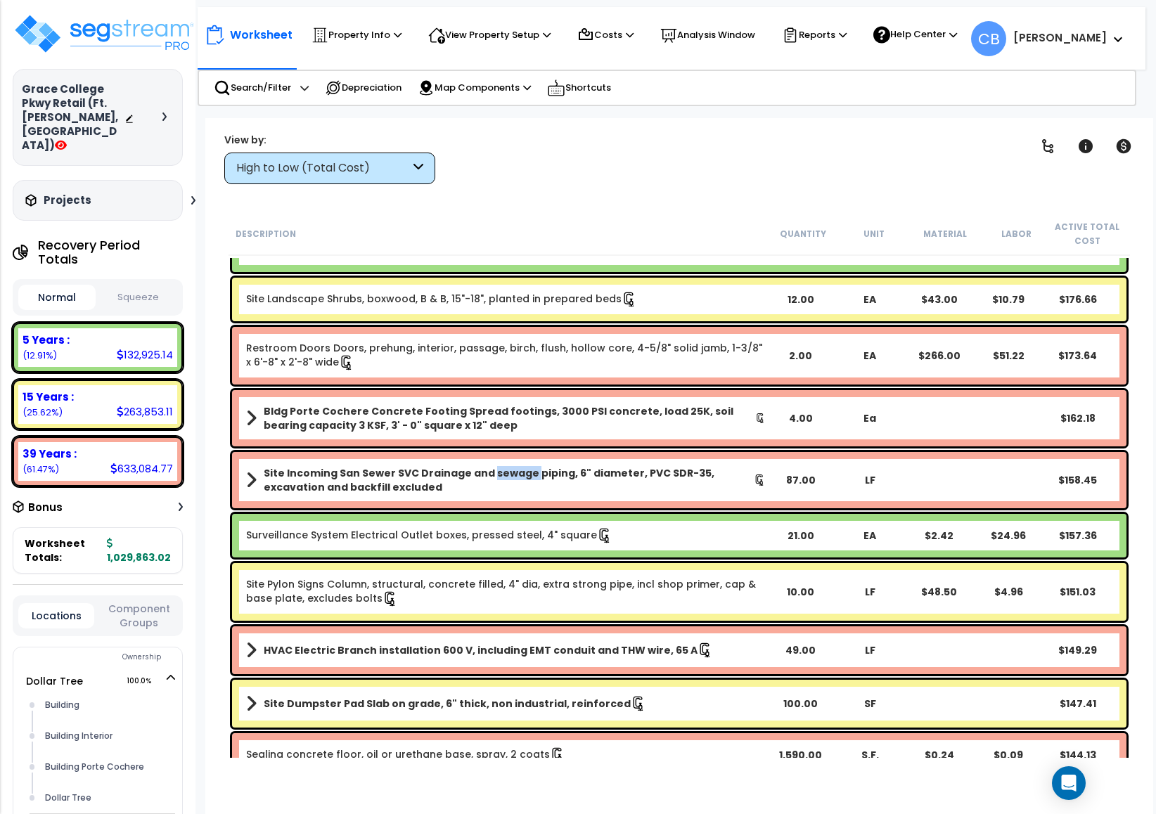
click at [488, 462] on div "Site Incoming San Sewer SVC Drainage and sewage piping, 6" diameter, PVC SDR-35…" at bounding box center [679, 480] width 895 height 56
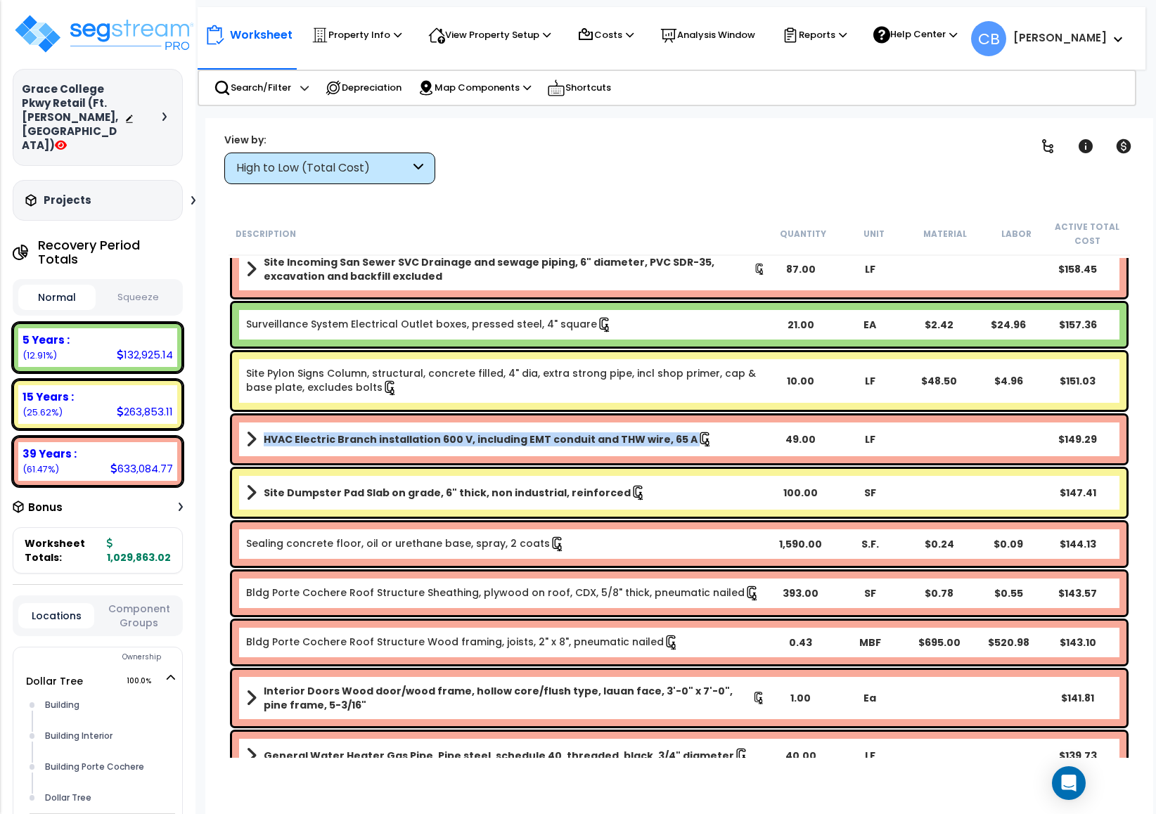
click at [488, 462] on div "HVAC Electric Branch installation 600 V, including EMT conduit and THW wire, 65…" at bounding box center [679, 440] width 895 height 48
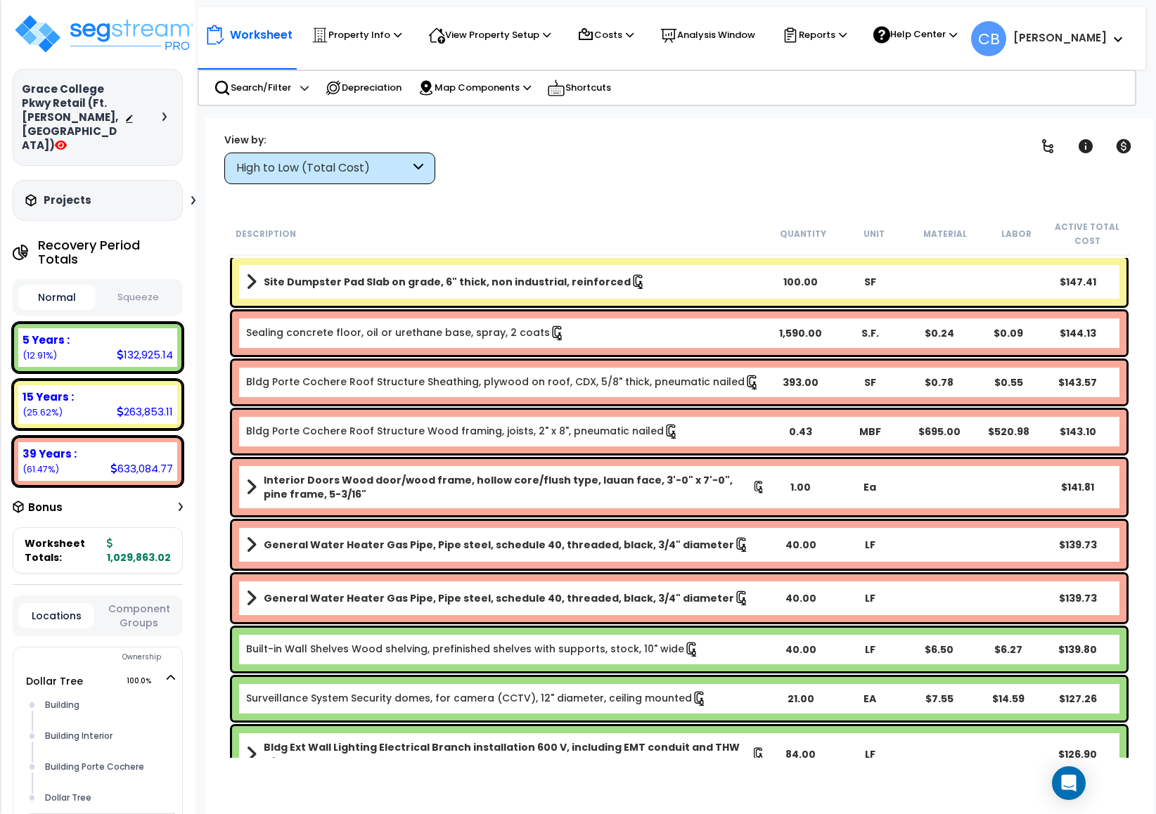
click at [487, 462] on div "Interior Doors Wood door/wood frame, hollow core/flush type, lauan face, 3'-0" …" at bounding box center [679, 487] width 895 height 56
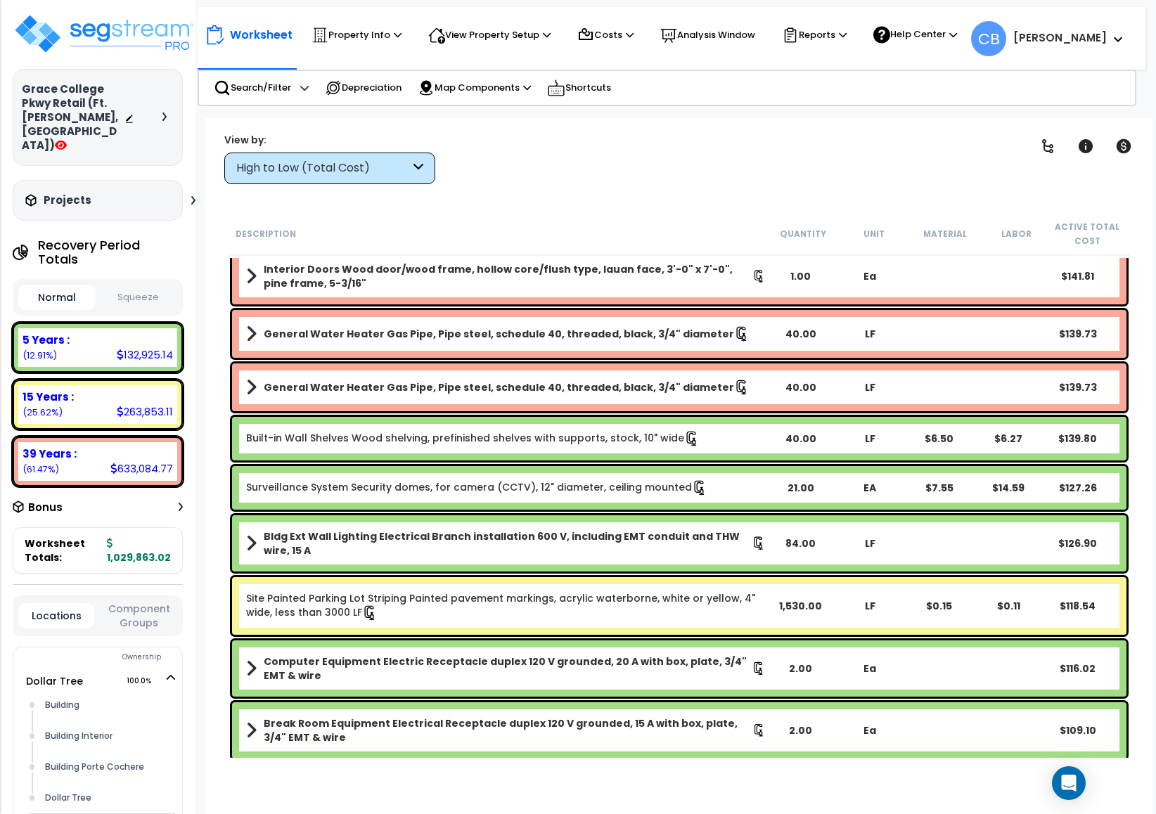
click at [487, 462] on div "Built-in Wall Shelves Wood shelving, prefinished shelves with supports, stock, …" at bounding box center [680, 439] width 902 height 51
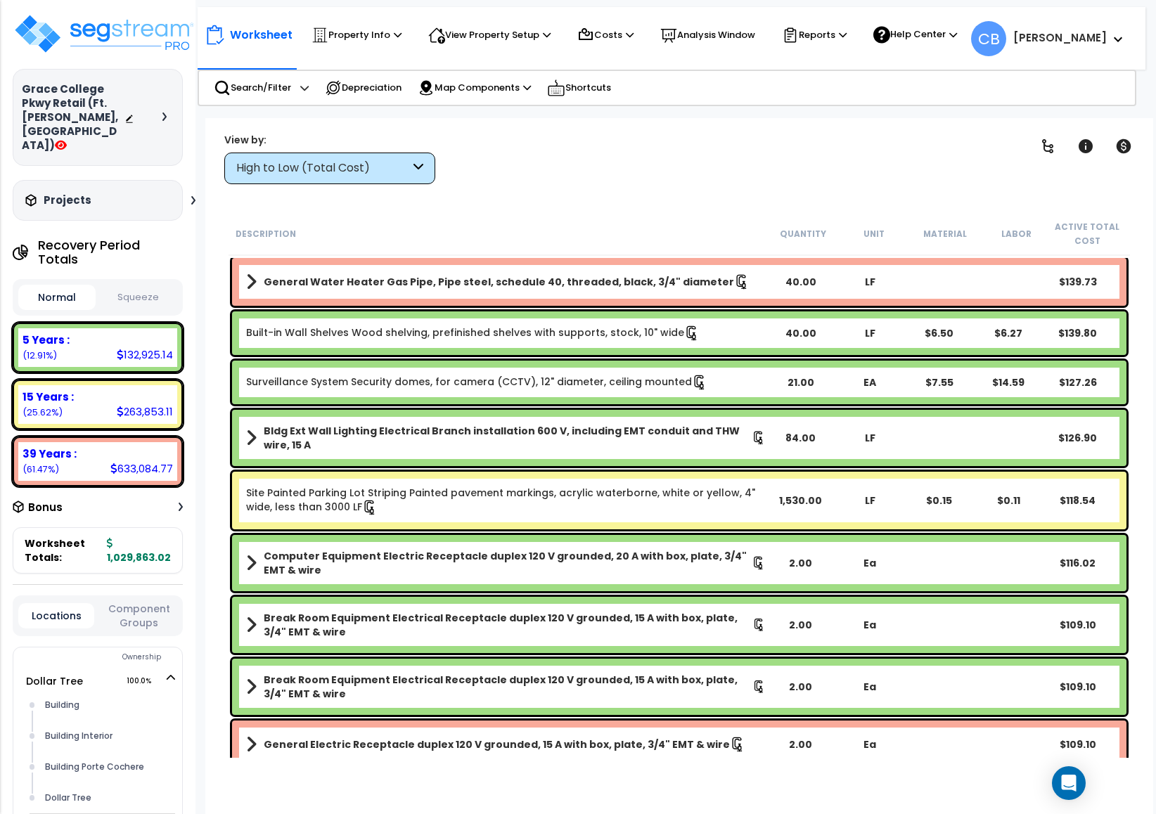
click at [487, 462] on div "Bldg Ext Wall Lighting Electrical Branch installation 600 V, including EMT cond…" at bounding box center [679, 438] width 895 height 56
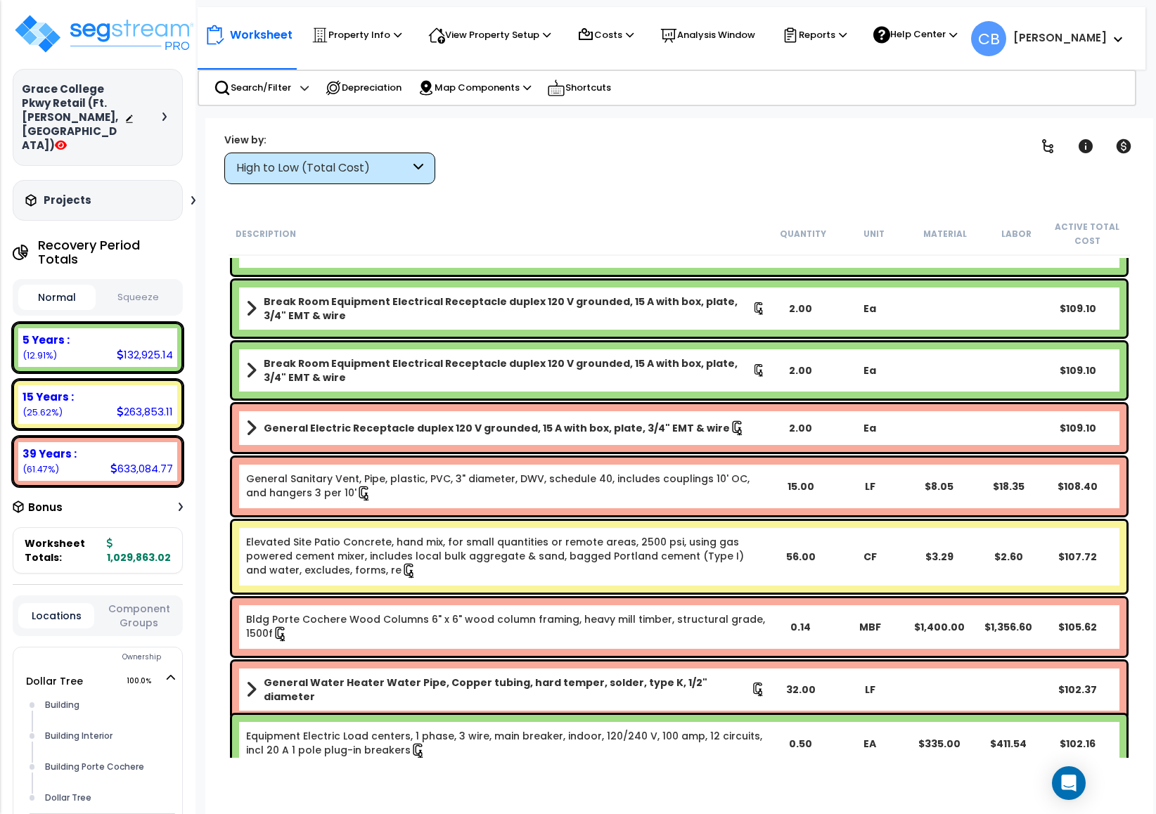
click at [489, 461] on div "General Sanitary Vent, Pipe, plastic, PVC, 3" diameter, DWV, schedule 40, inclu…" at bounding box center [679, 487] width 895 height 58
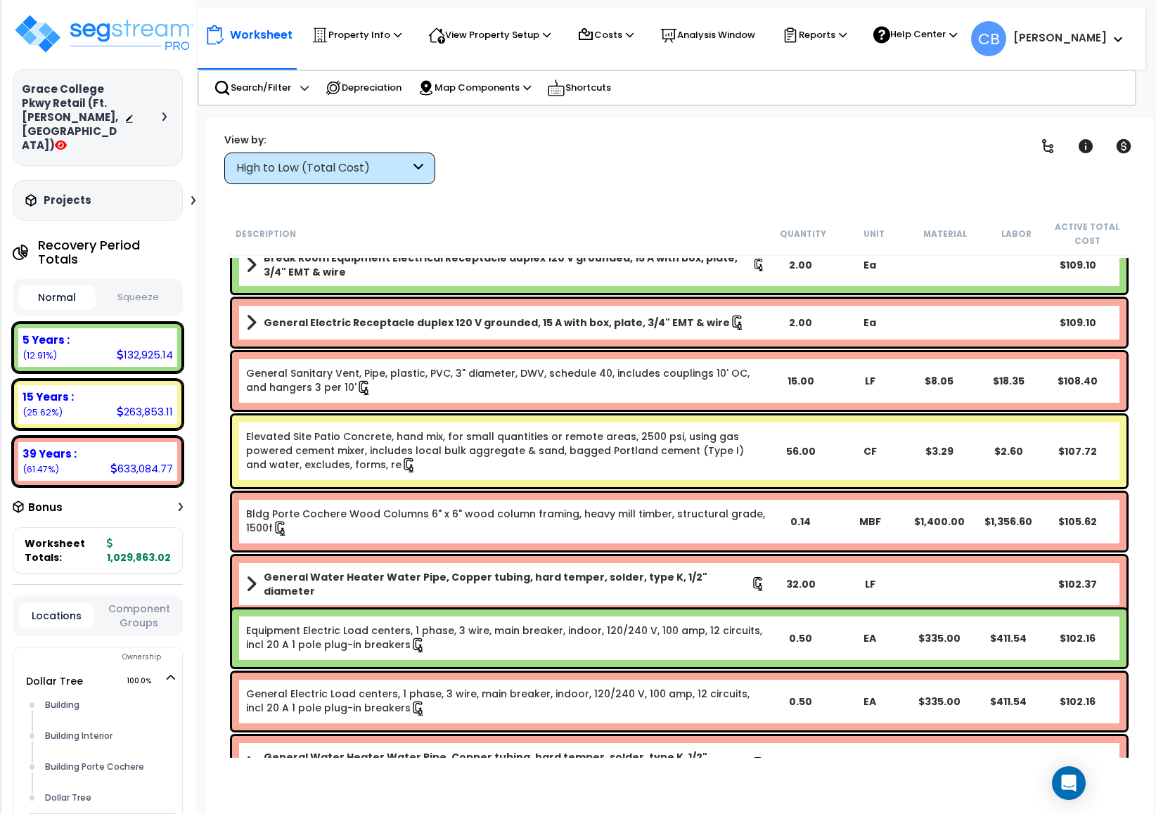
click at [489, 461] on div "Elevated Site Patio Concrete, hand mix, for small quantities or remote areas, 2…" at bounding box center [506, 452] width 520 height 44
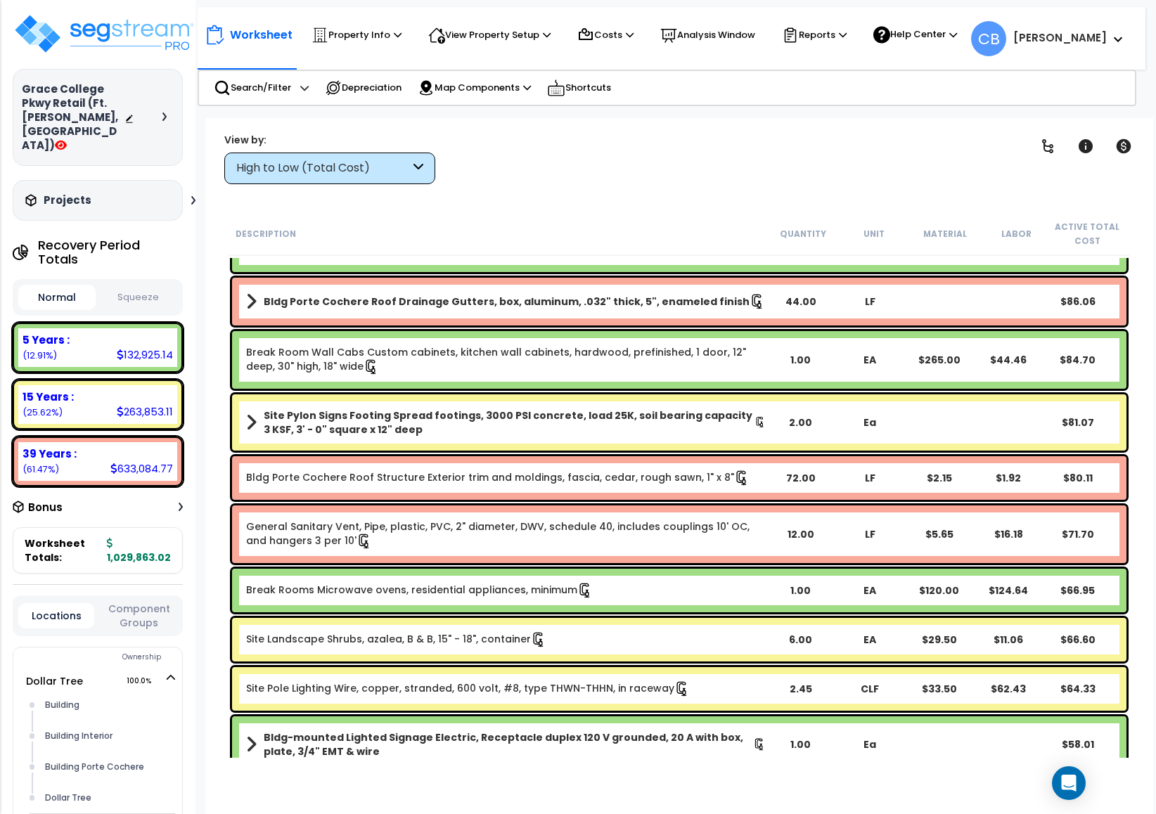
click at [407, 346] on link "Break Room Wall Cabs Custom cabinets, kitchen wall cabinets, hardwood, prefinis…" at bounding box center [496, 359] width 500 height 28
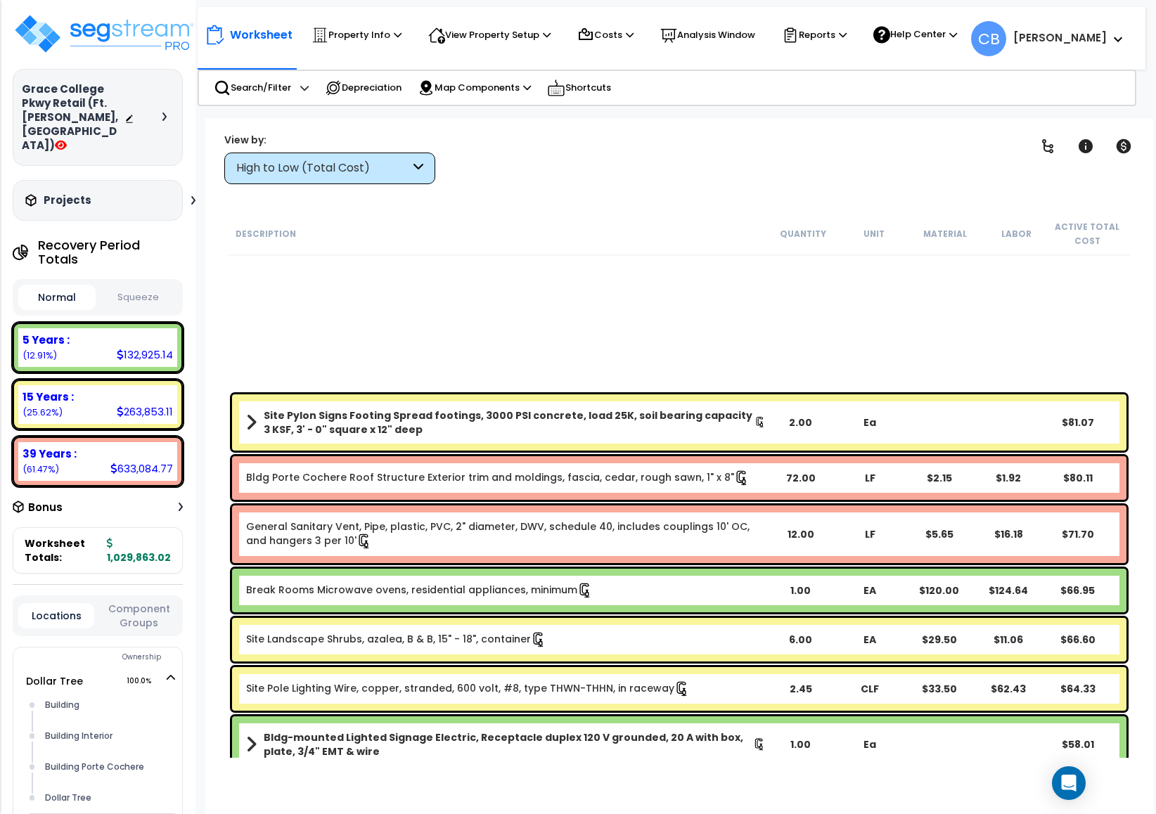
scroll to position [9916, 0]
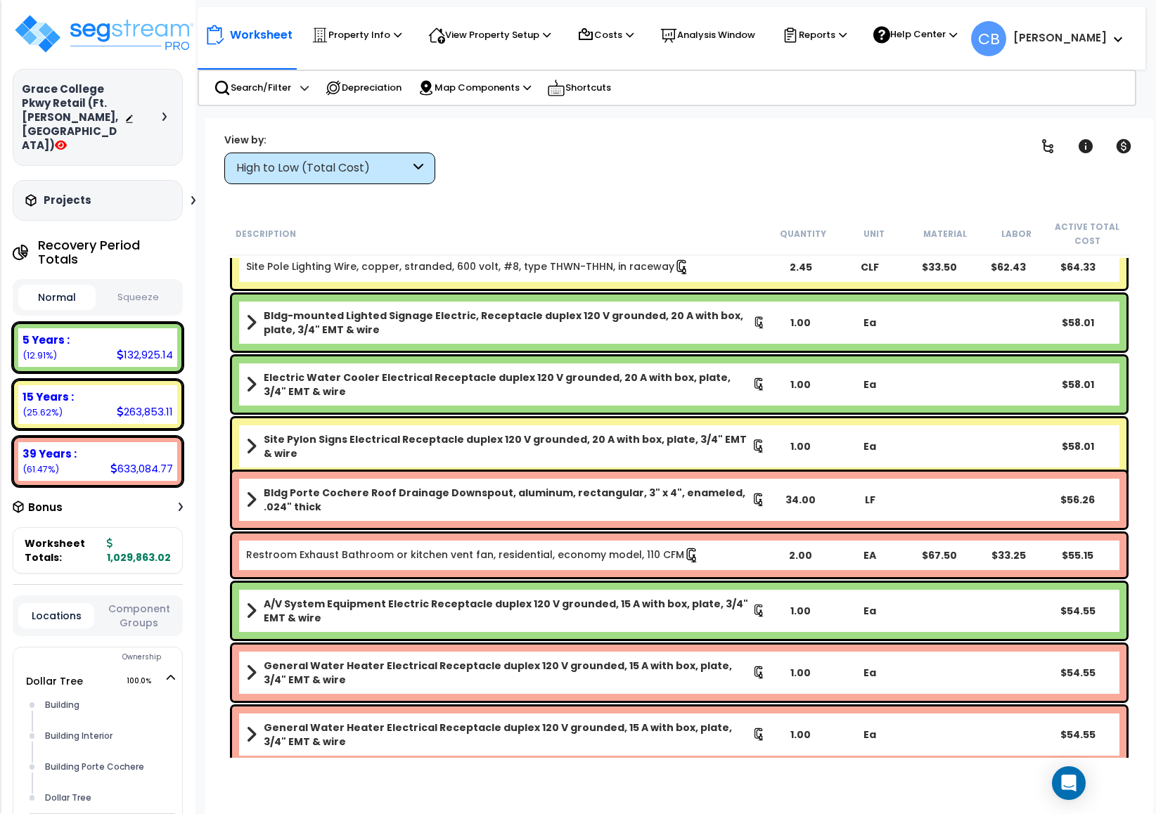
click at [407, 346] on div "Bldg-mounted Lighted Signage Electric, Receptacle duplex 120 V grounded, 20 A w…" at bounding box center [679, 323] width 895 height 56
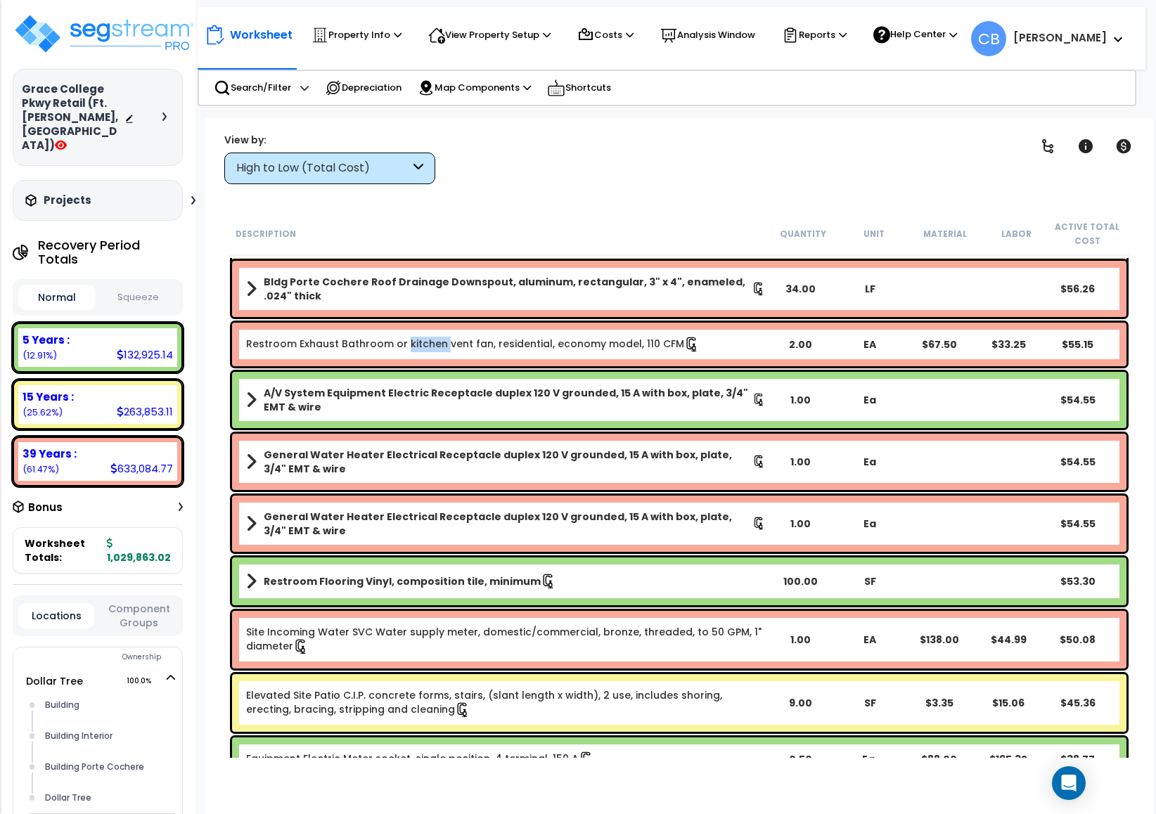
click at [407, 346] on link "Restroom Exhaust Bathroom or kitchen vent fan, residential, economy model, 110 …" at bounding box center [473, 344] width 454 height 14
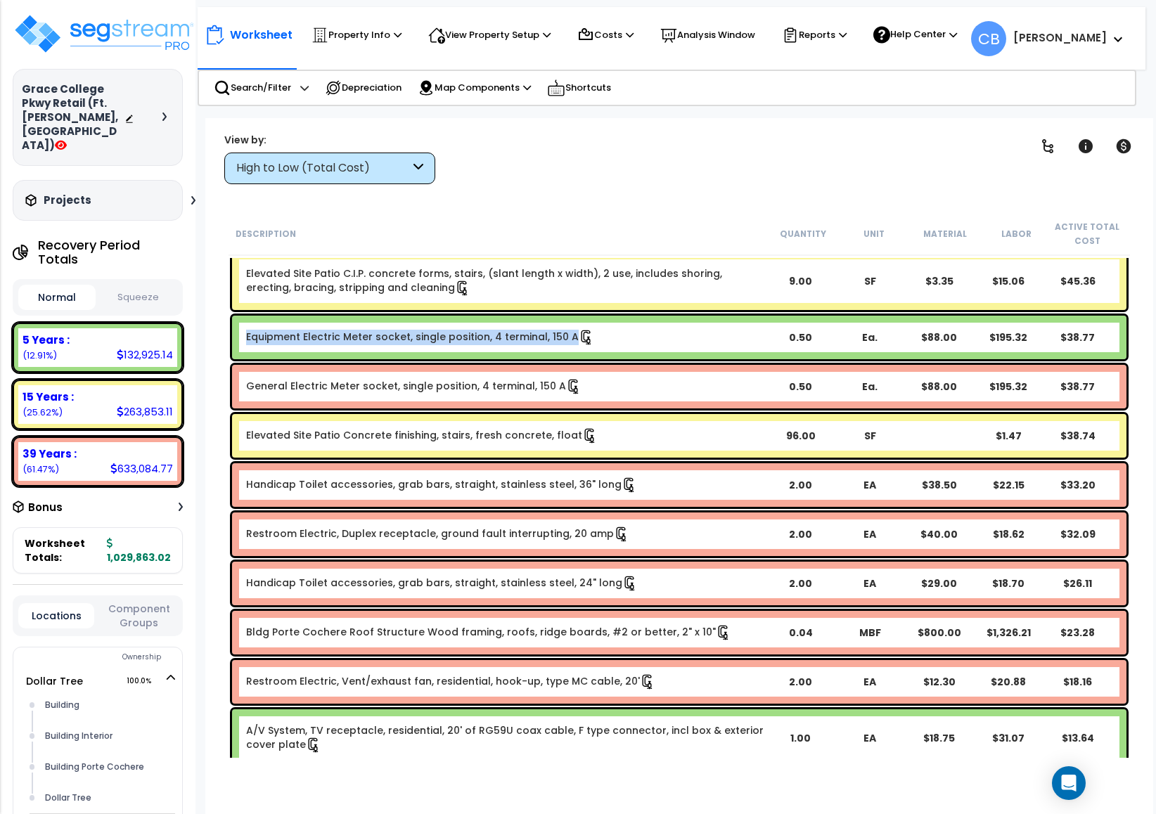
click at [407, 346] on div "Equipment Electric Meter socket, single position, 4 terminal, 150 A 0.50 Ea. $8…" at bounding box center [679, 338] width 895 height 44
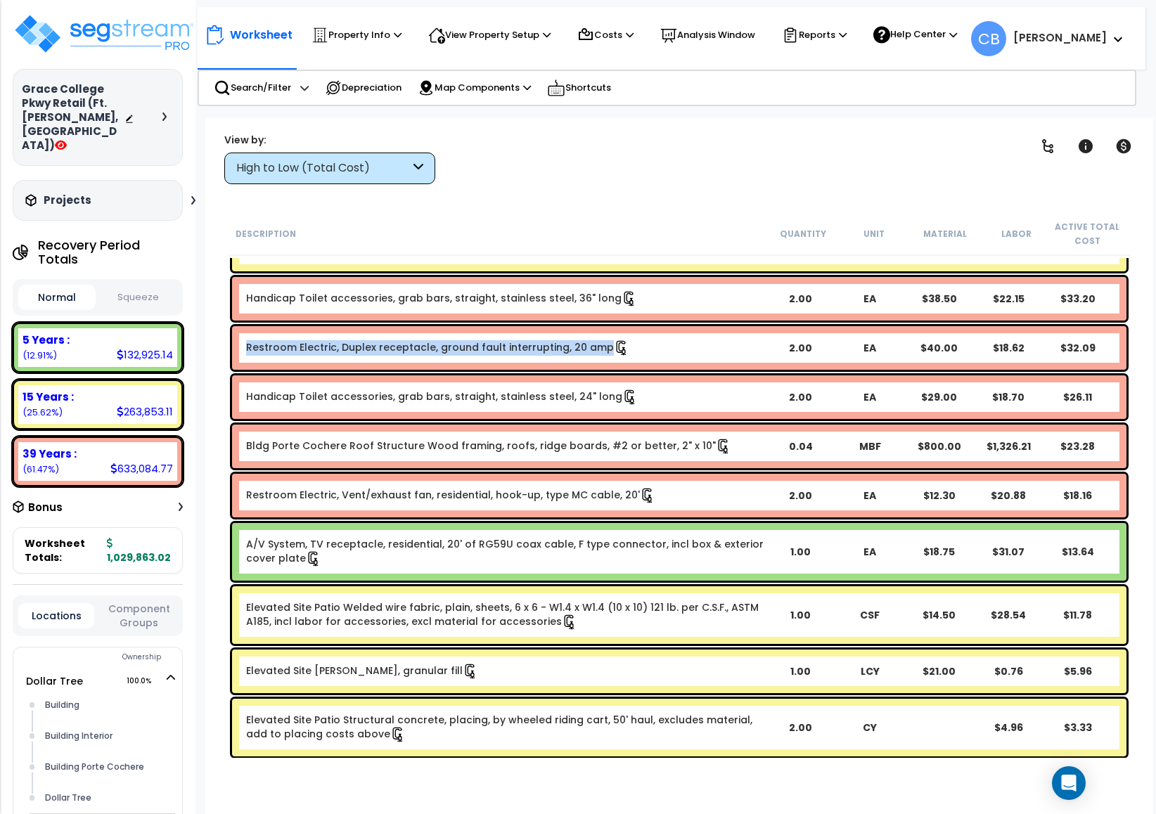
click at [407, 346] on link "Restroom Electric, Duplex receptacle, ground fault interrupting, 20 amp" at bounding box center [437, 347] width 383 height 14
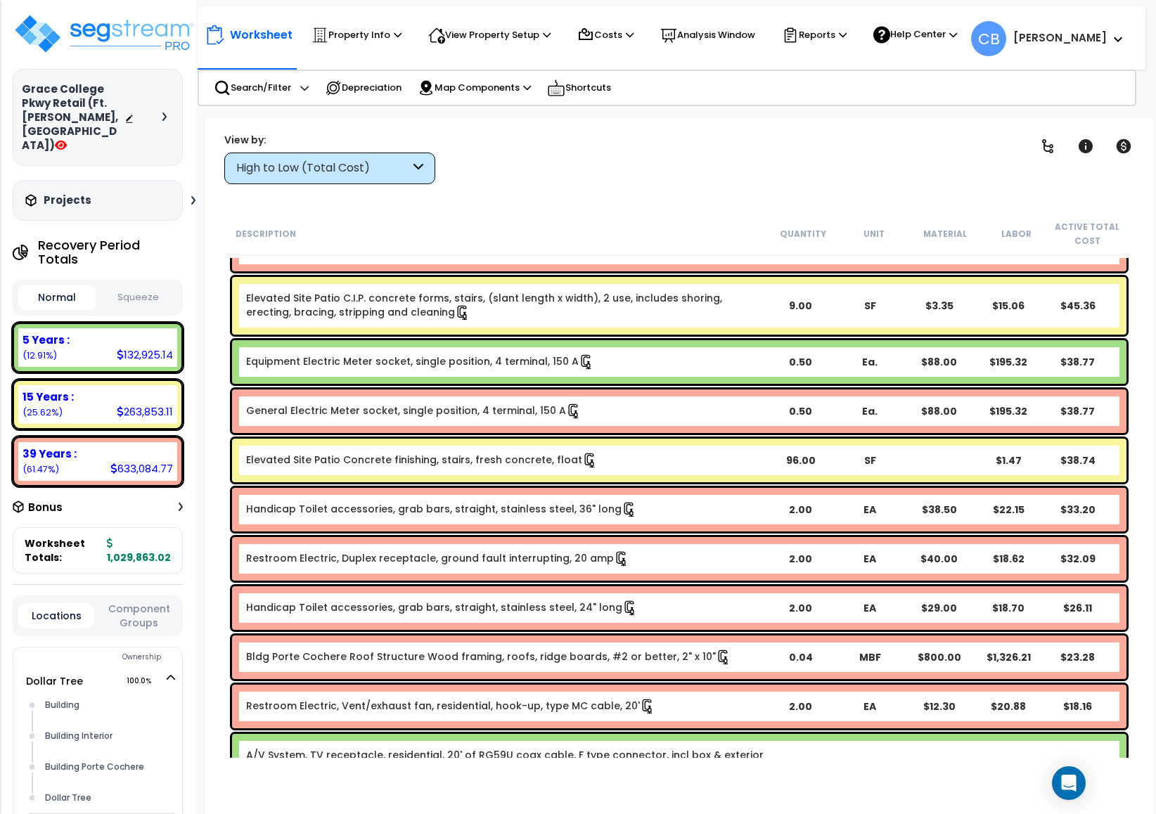
click at [407, 346] on div "Equipment Electric Meter socket, single position, 4 terminal, 150 A 0.50 Ea. $8…" at bounding box center [679, 362] width 895 height 44
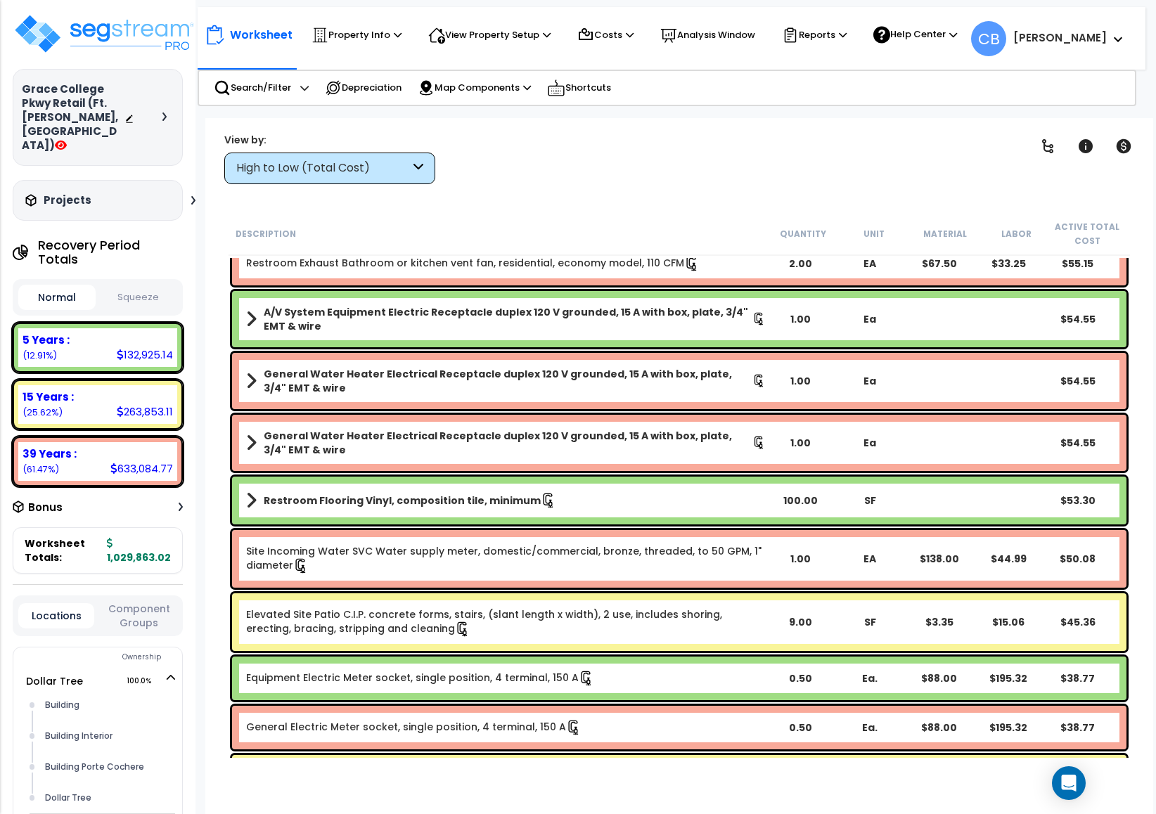
click at [407, 346] on div "A/V System Equipment Electric Receptacle duplex 120 V grounded, 15 A with box, …" at bounding box center [679, 319] width 895 height 56
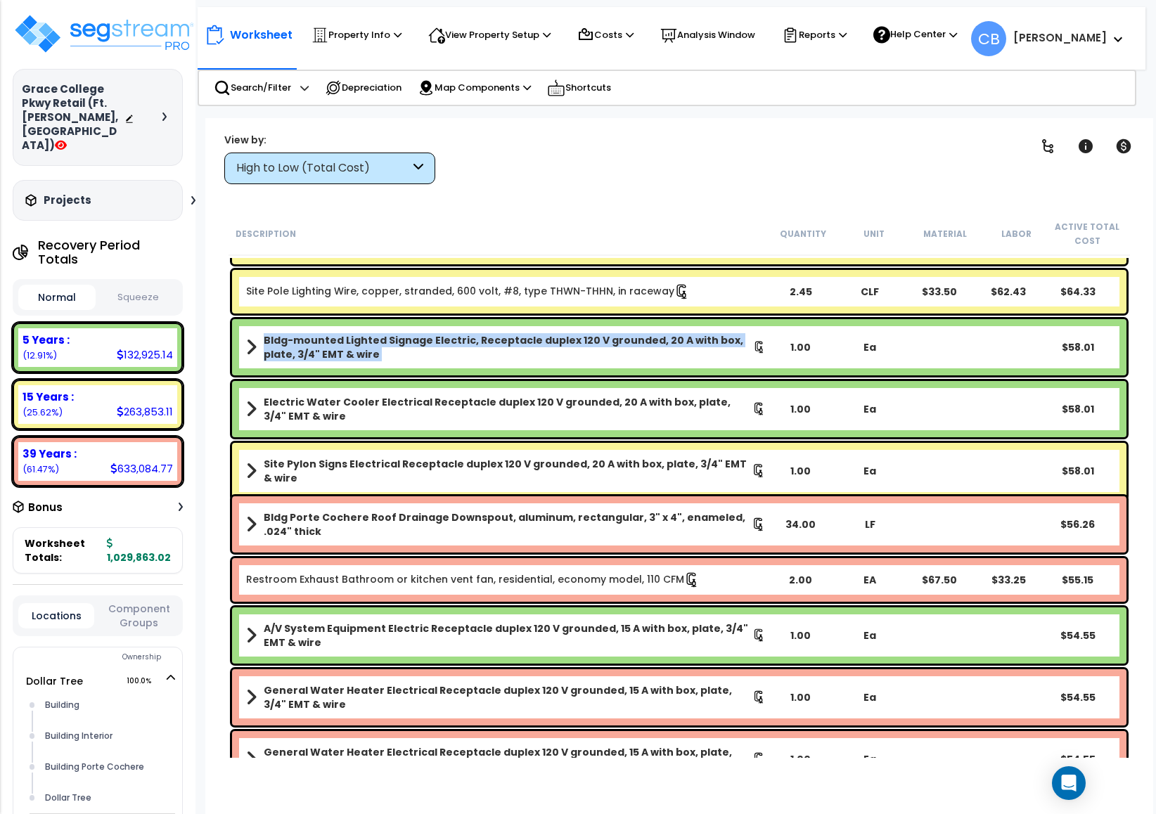
click at [407, 346] on b "Bldg-mounted Lighted Signage Electric, Receptacle duplex 120 V grounded, 20 A w…" at bounding box center [508, 347] width 489 height 28
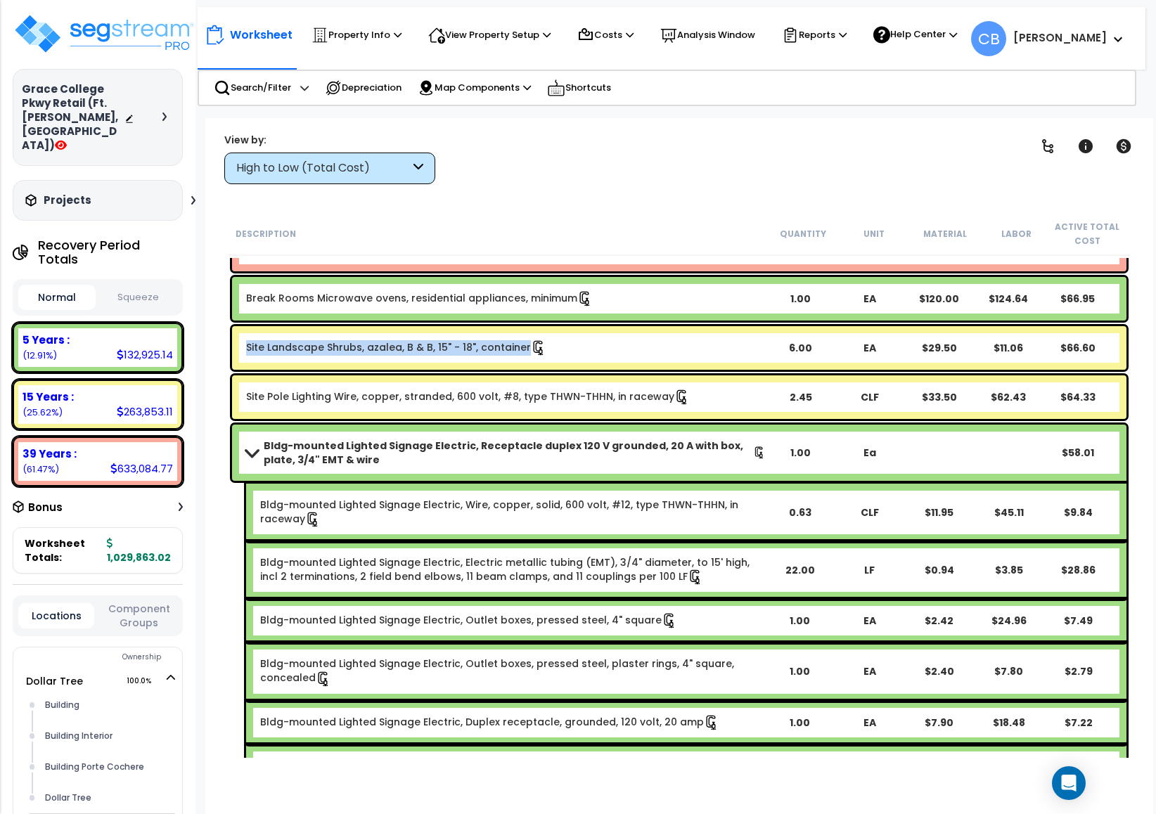
click at [407, 346] on link "Site Landscape Shrubs, azalea, B & B, 15" - 18", container" at bounding box center [396, 347] width 300 height 14
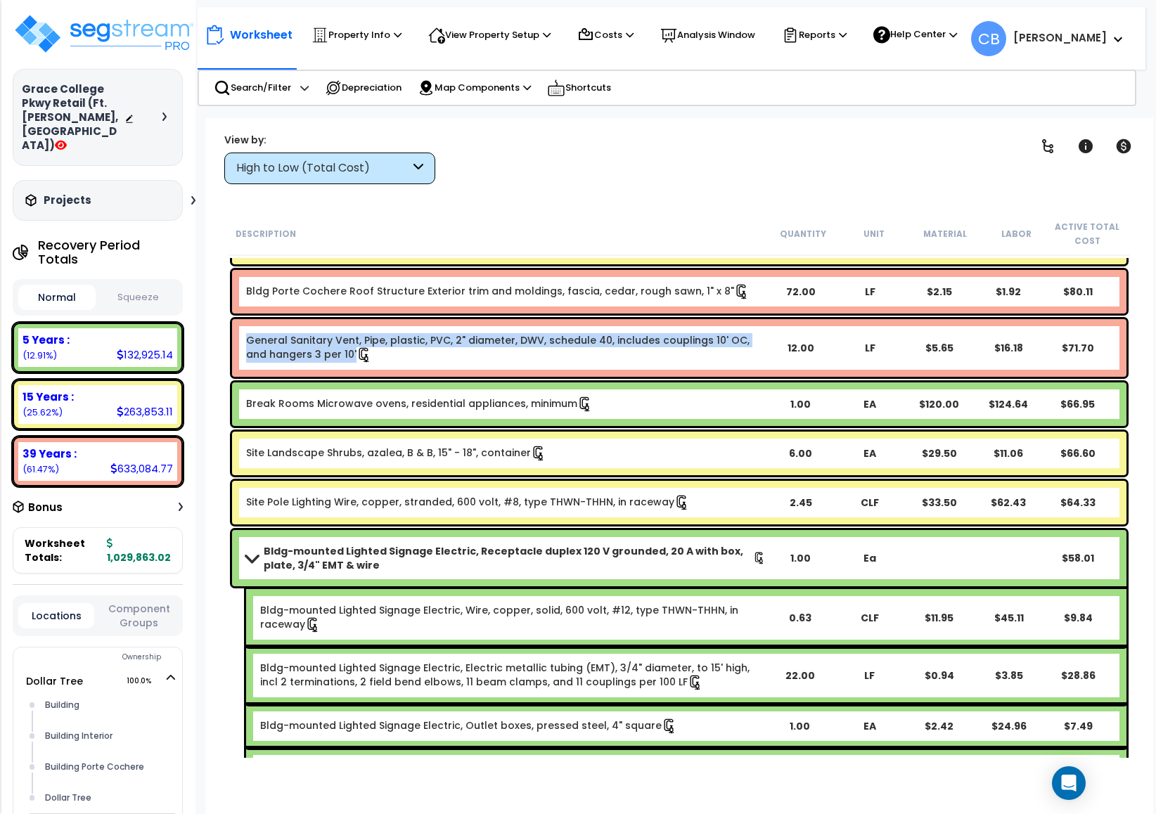
click at [407, 346] on div "General Sanitary Vent, Pipe, plastic, PVC, 2" diameter, DWV, schedule 40, inclu…" at bounding box center [506, 348] width 520 height 30
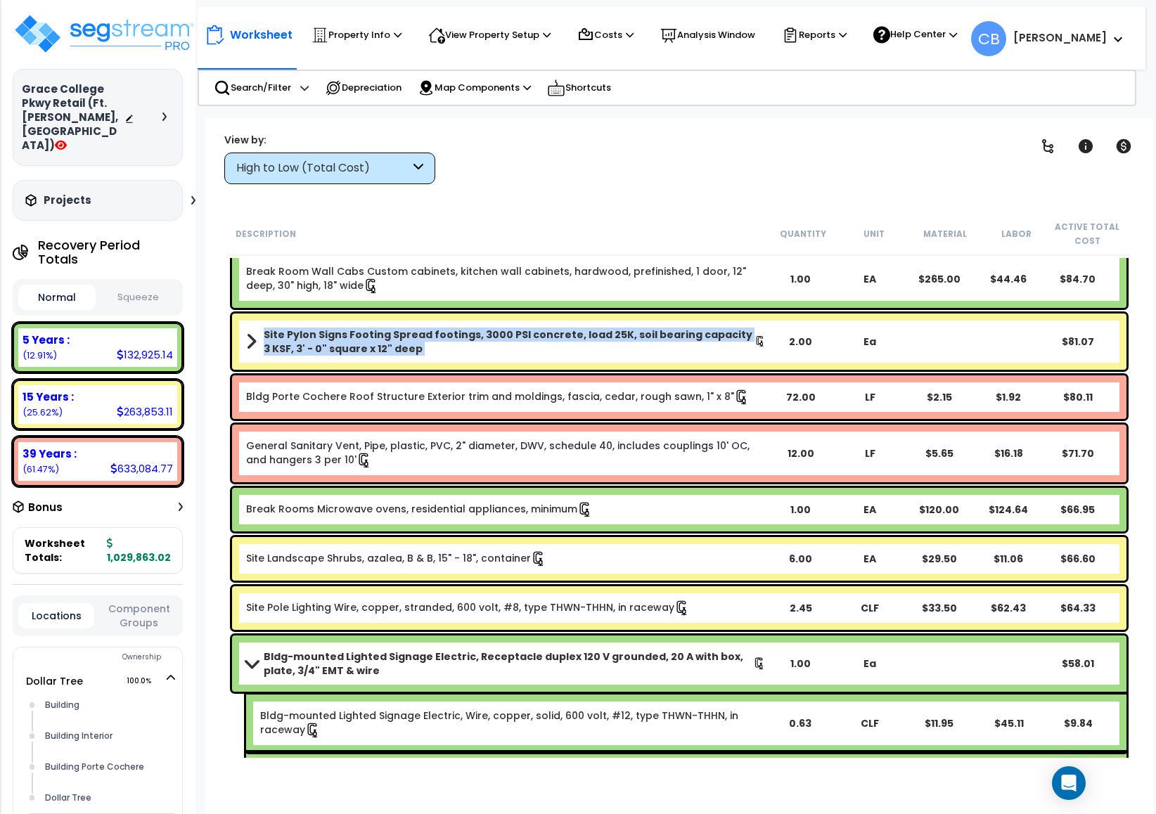
click at [407, 346] on b "Site Pylon Signs Footing Spread footings, 3000 PSI concrete, load 25K, soil bea…" at bounding box center [509, 342] width 491 height 28
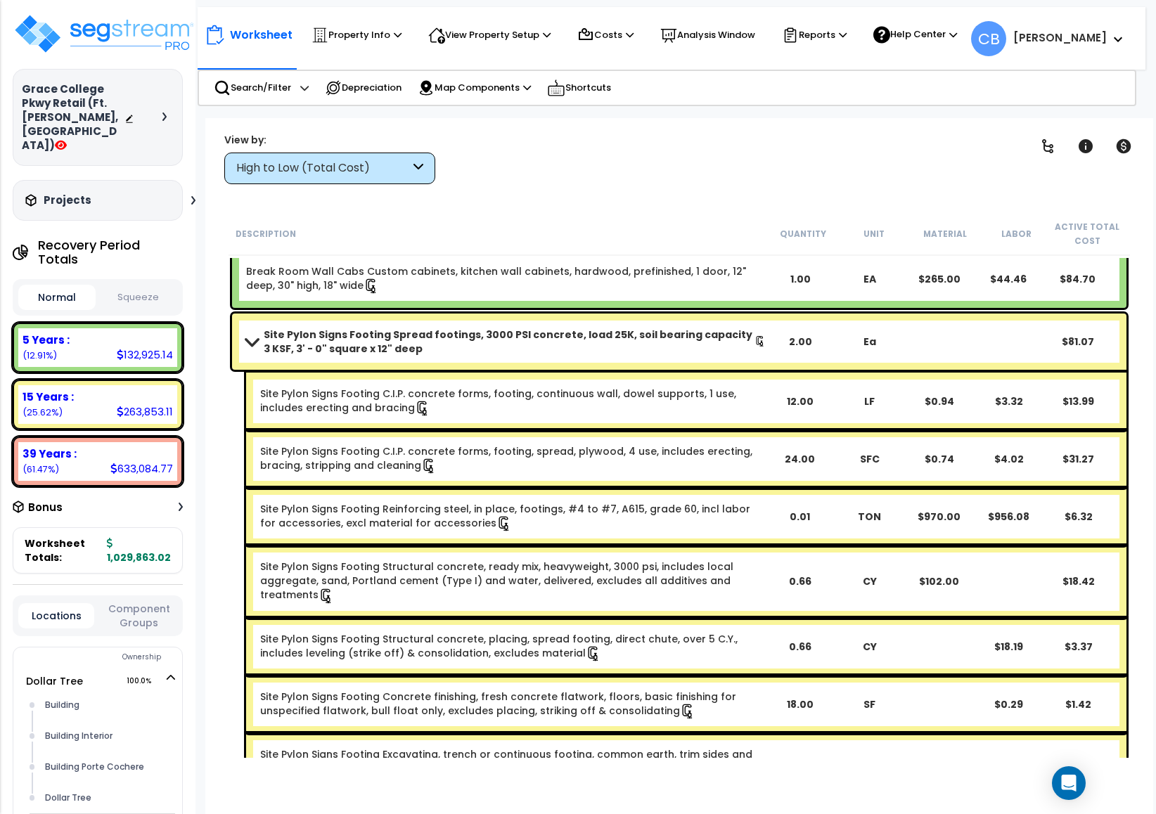
click at [418, 416] on div "Site Pylon Signs Footing C.I.P. concrete forms, footing, continuous wall, dowel…" at bounding box center [686, 402] width 880 height 58
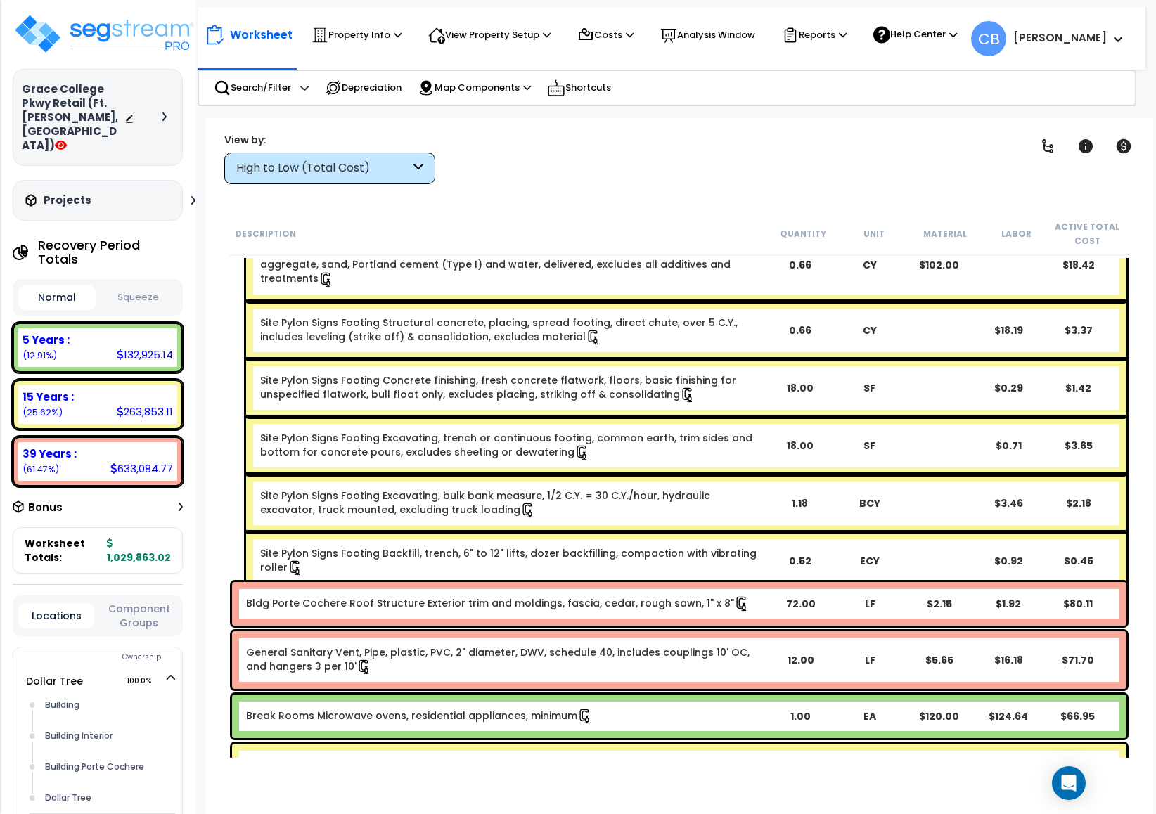
click at [418, 417] on div "Site Pylon Signs Footing Excavating, trench or continuous footing, common earth…" at bounding box center [686, 446] width 880 height 58
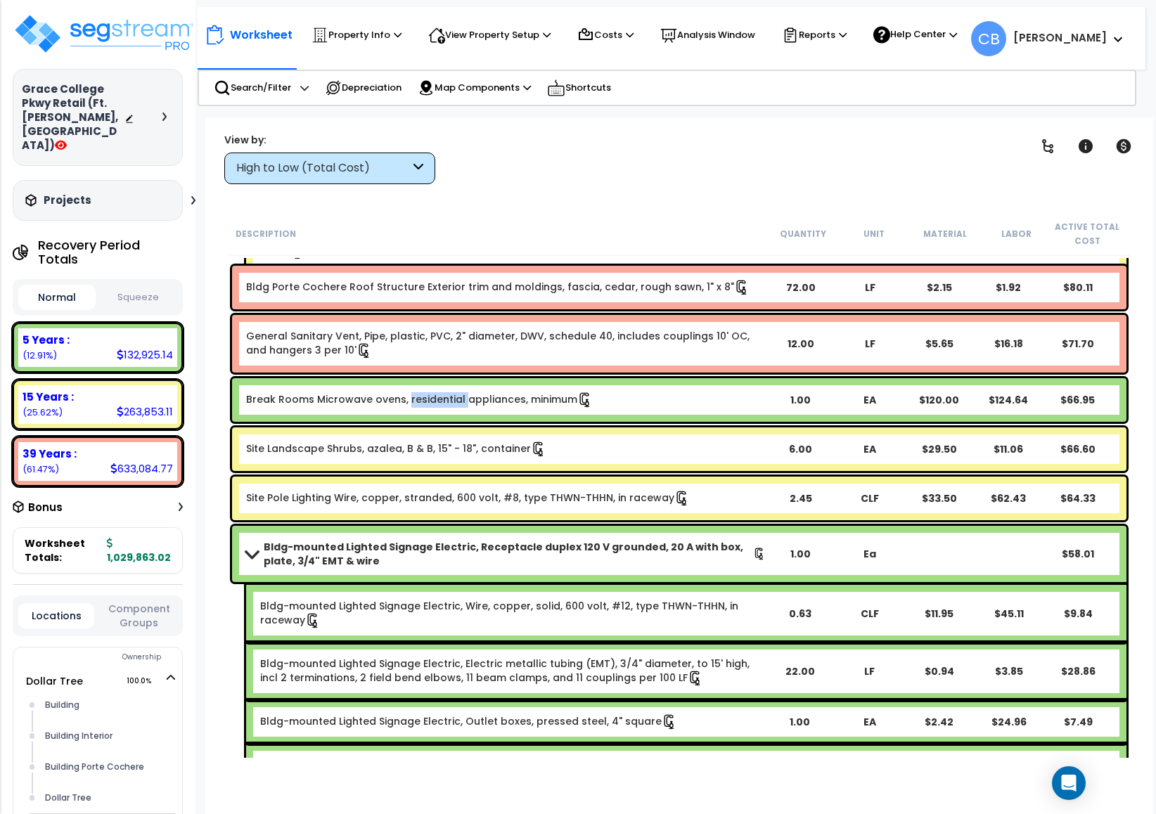
click at [418, 416] on div "Break Rooms Microwave ovens, residential appliances, minimum 1.00 EA $120.00 $1…" at bounding box center [679, 400] width 895 height 44
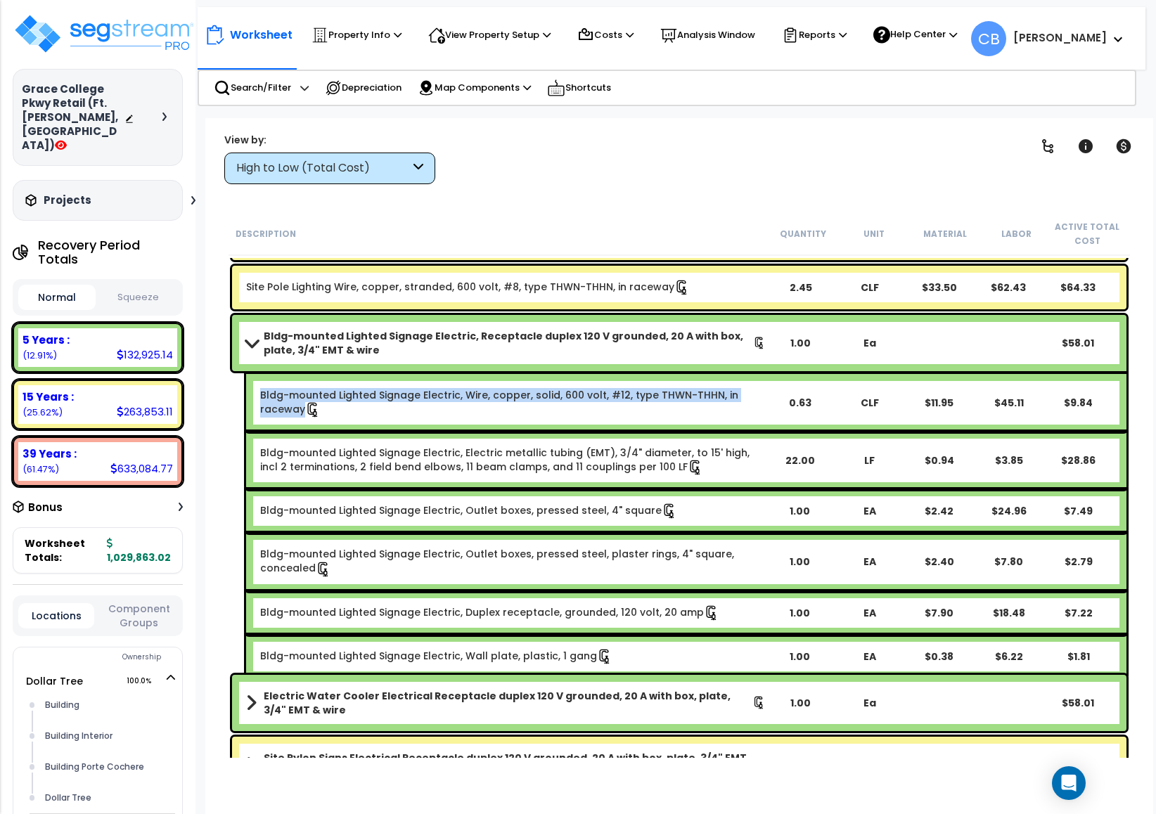
click at [418, 416] on div "Bldg-mounted Lighted Signage Electric, Wire, copper, solid, 600 volt, #12, type…" at bounding box center [686, 403] width 880 height 58
click at [449, 456] on link "Bldg-mounted Lighted Signage Electric, Electric metallic tubing (EMT), 3/4" dia…" at bounding box center [504, 460] width 489 height 28
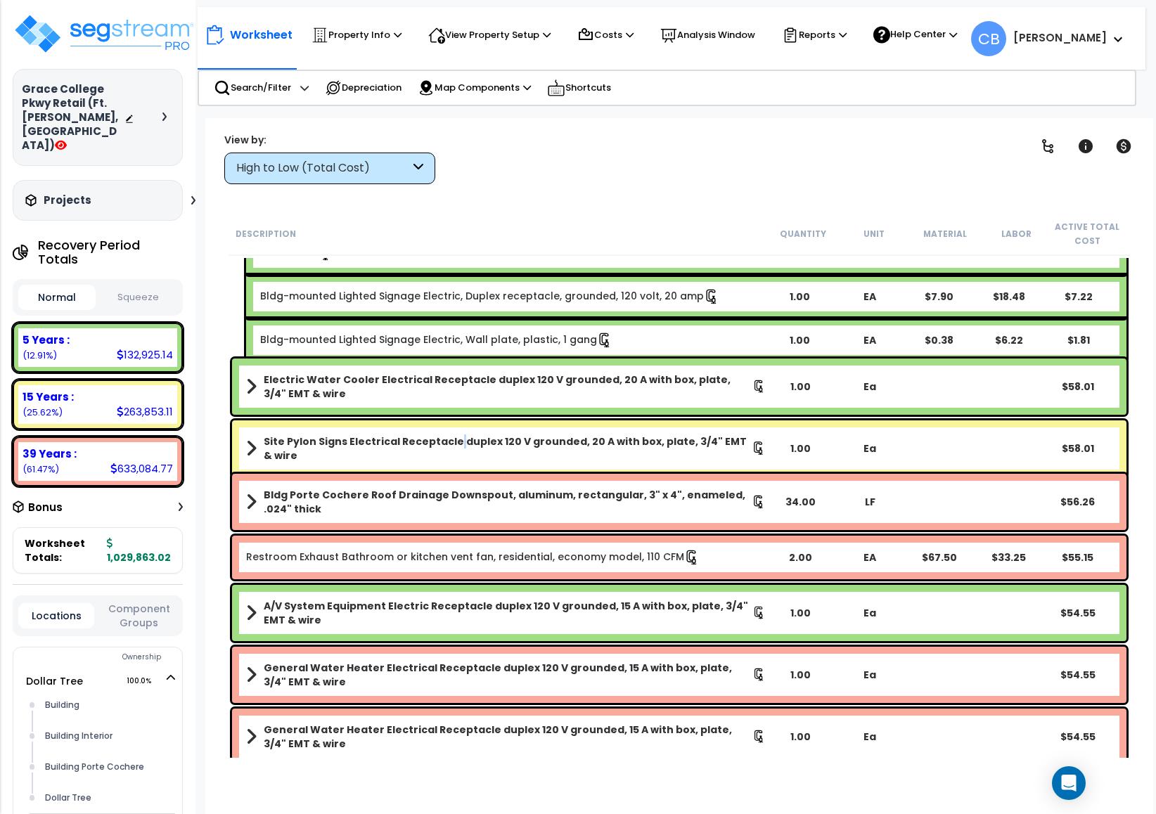
click at [449, 456] on div "Site Pylon Signs Electrical Receptacle duplex 120 V grounded, 20 A with box, pl…" at bounding box center [679, 449] width 895 height 56
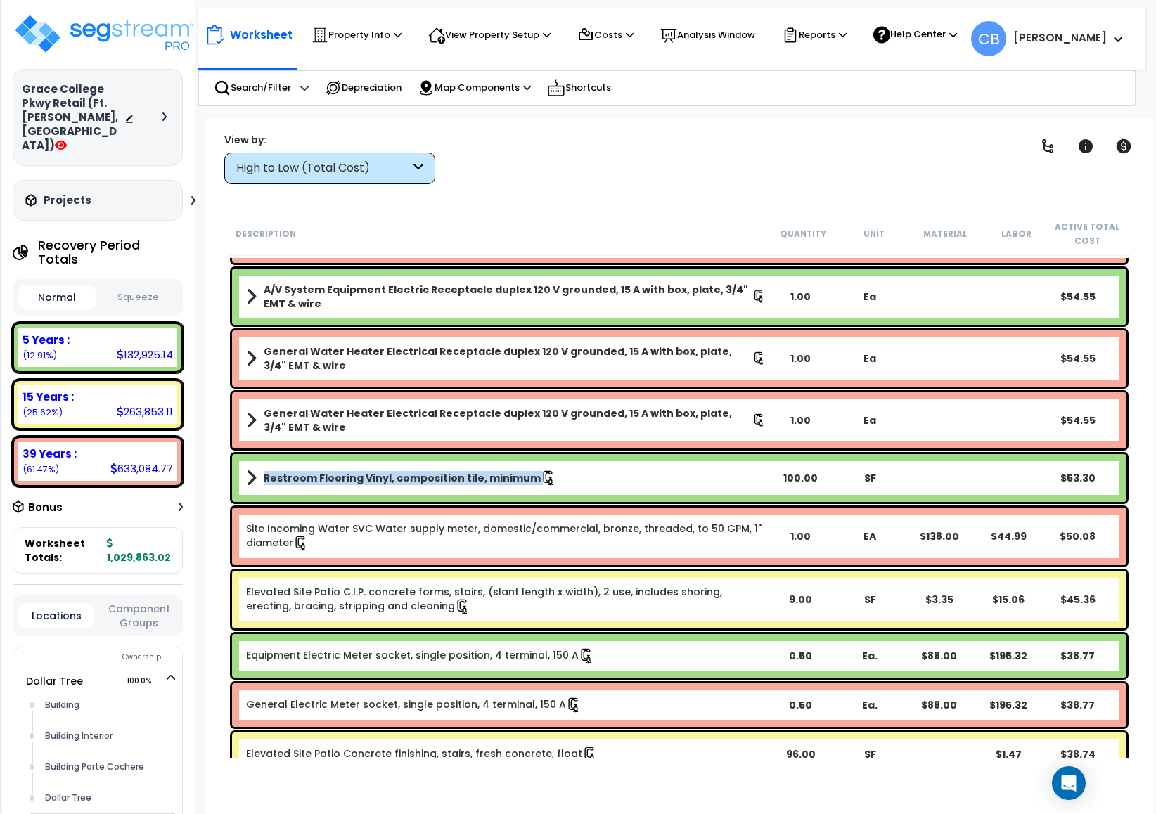
click at [449, 456] on div "Restroom Flooring Vinyl, composition tile, minimum 100.00 SF $53.30" at bounding box center [679, 478] width 895 height 48
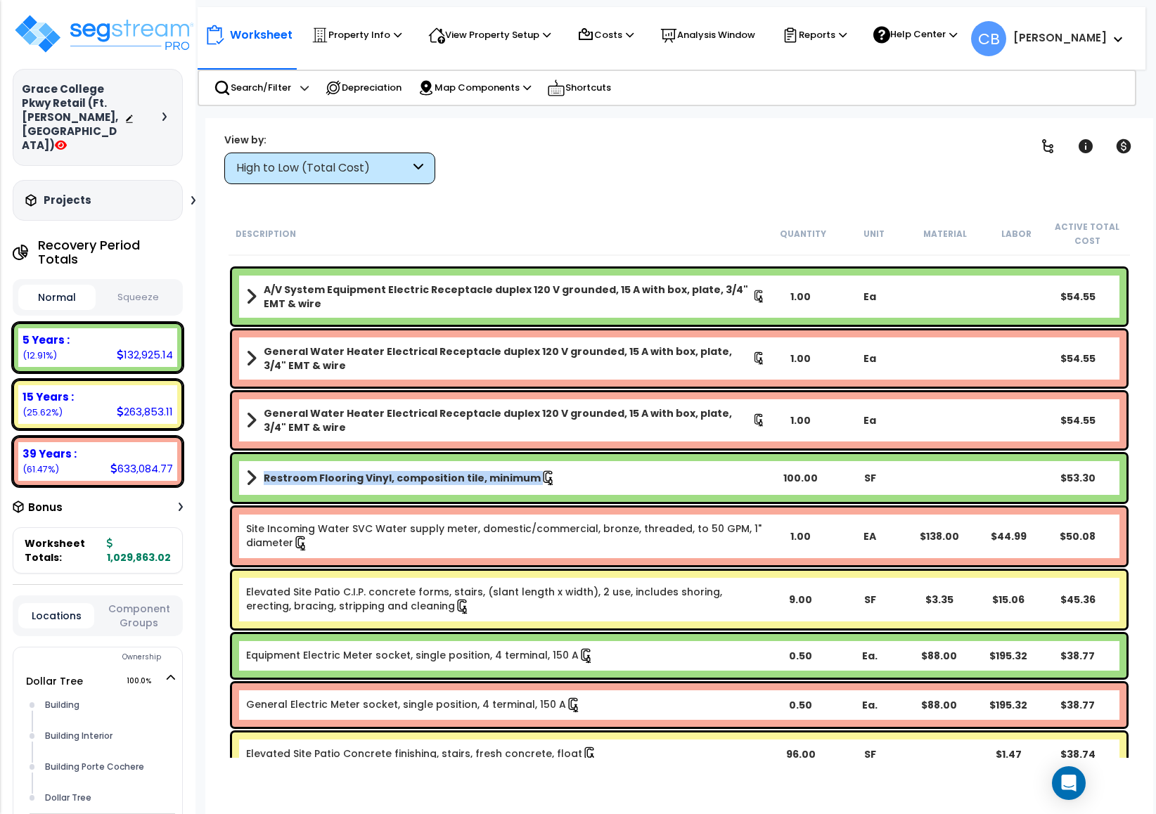
scroll to position [11368, 0]
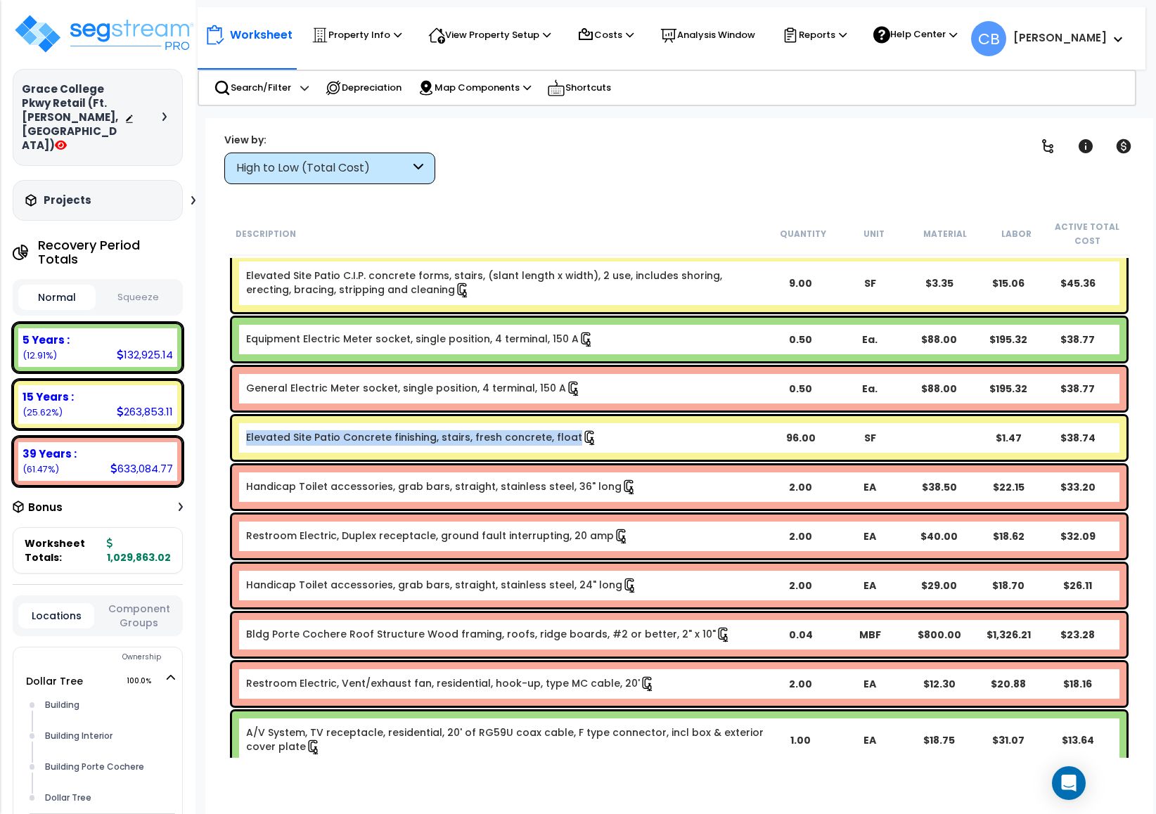
click at [449, 456] on div "Elevated Site Patio Concrete finishing, stairs, fresh concrete, float 96.00 SF …" at bounding box center [679, 438] width 895 height 44
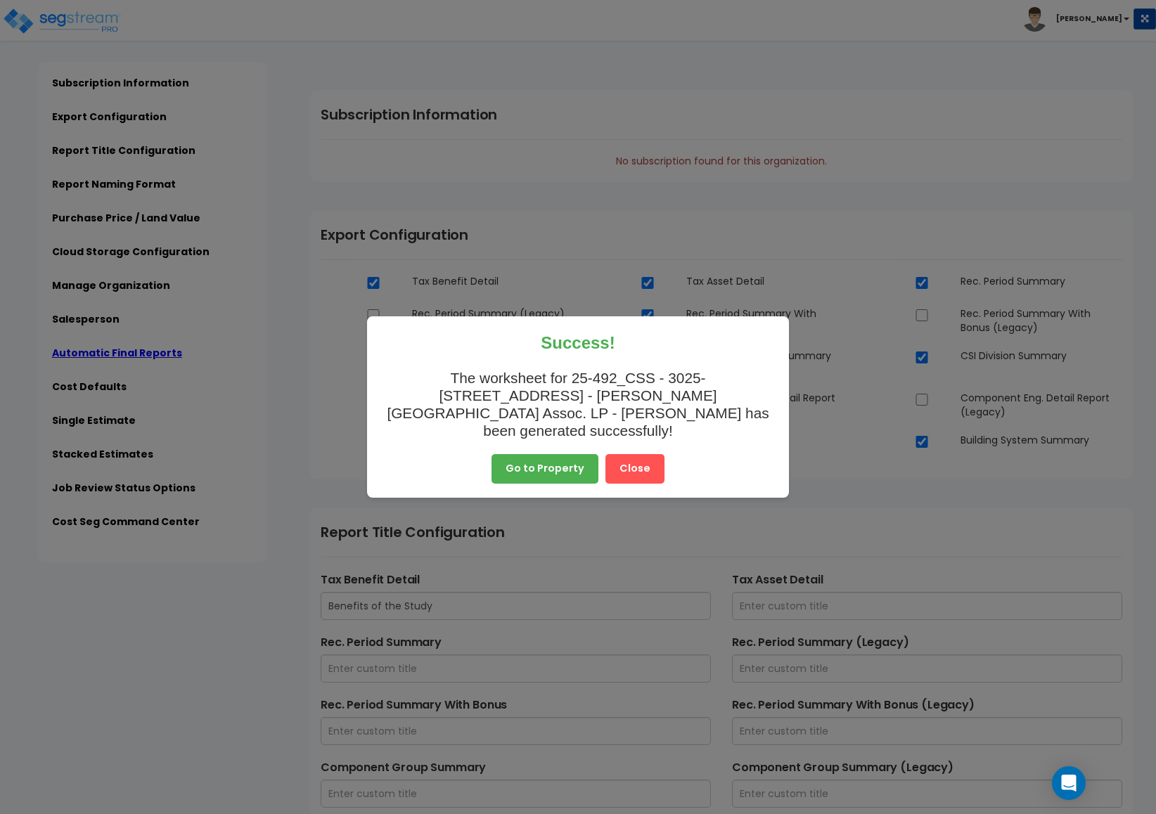
scroll to position [3357, 0]
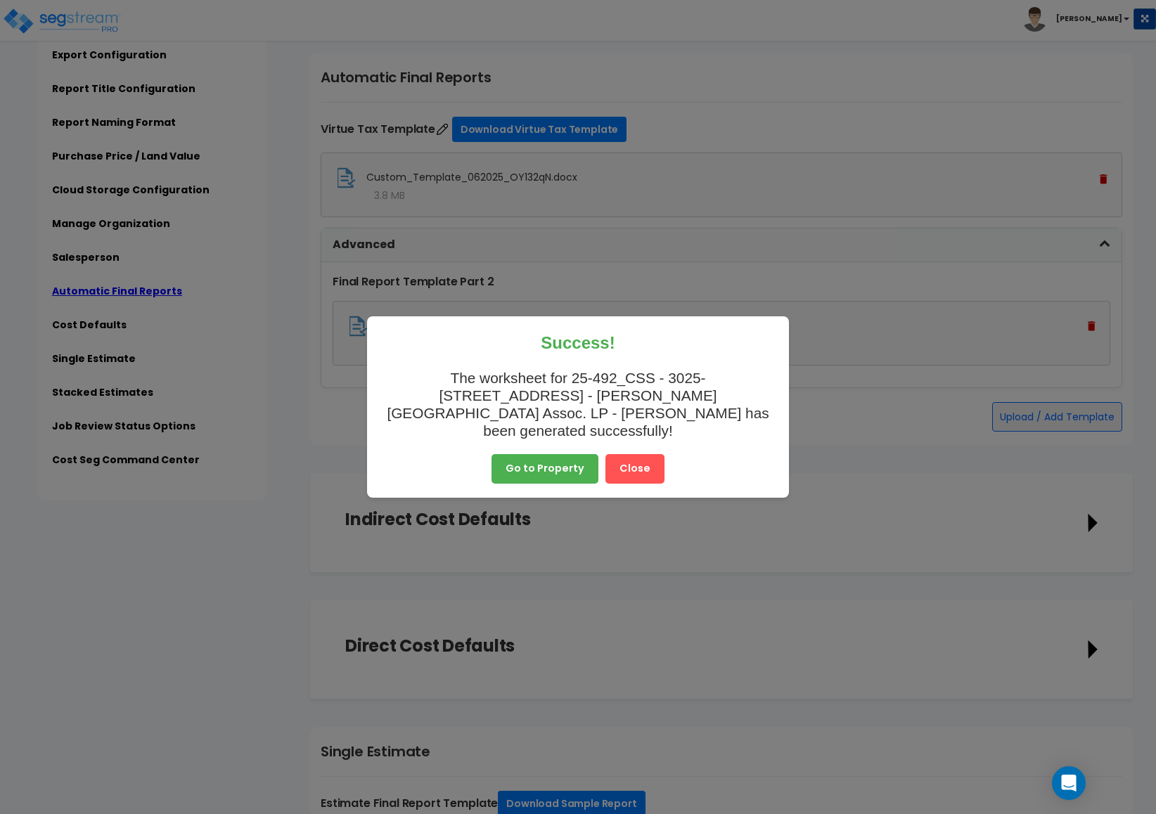
click at [637, 466] on button "Close" at bounding box center [635, 469] width 59 height 30
